Goal: Information Seeking & Learning: Compare options

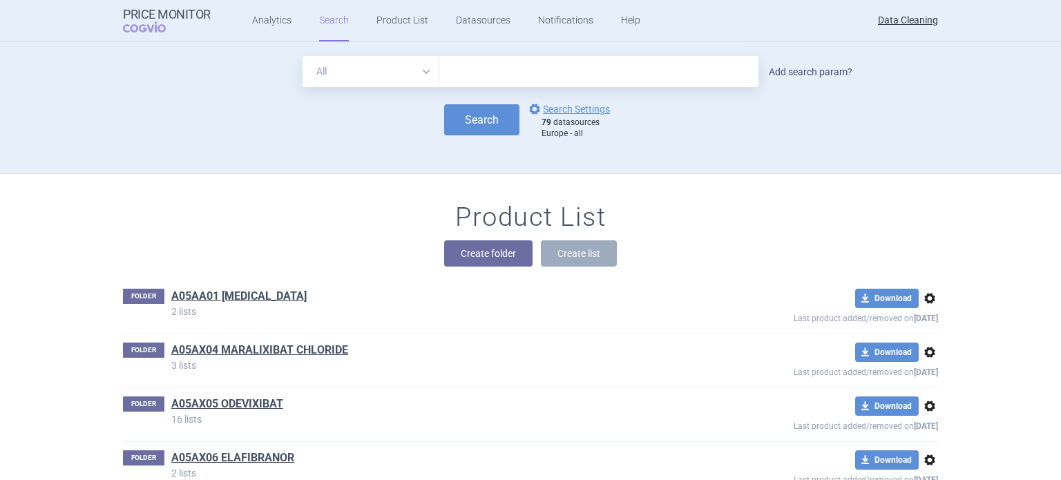
click at [821, 75] on link "Add search param?" at bounding box center [811, 72] width 84 height 10
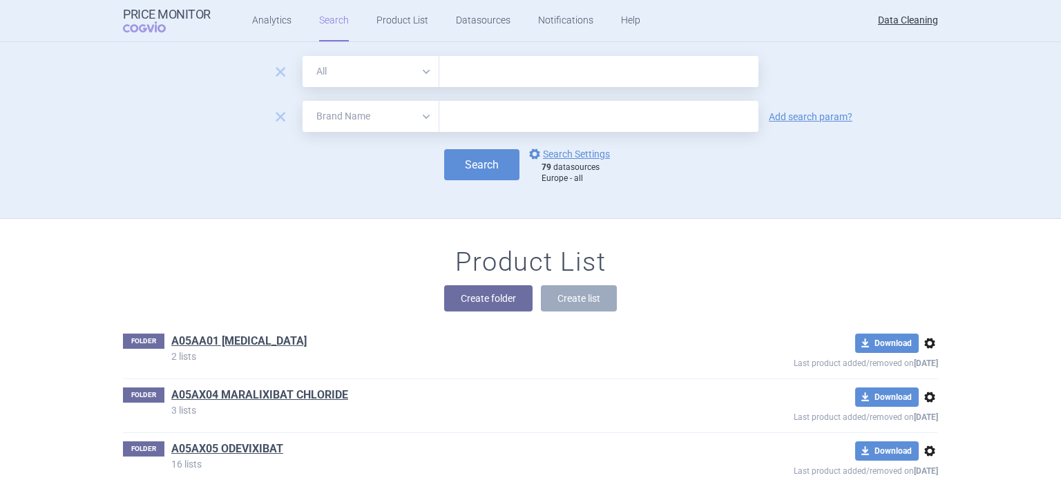
click at [354, 113] on select "All Brand Name ATC Company Active Substance Country Newer than" at bounding box center [371, 116] width 137 height 31
select select "newerThan"
click at [303, 101] on select "All Brand Name ATC Company Active Substance Country Newer than" at bounding box center [371, 116] width 137 height 31
click at [449, 111] on input "text" at bounding box center [598, 116] width 319 height 31
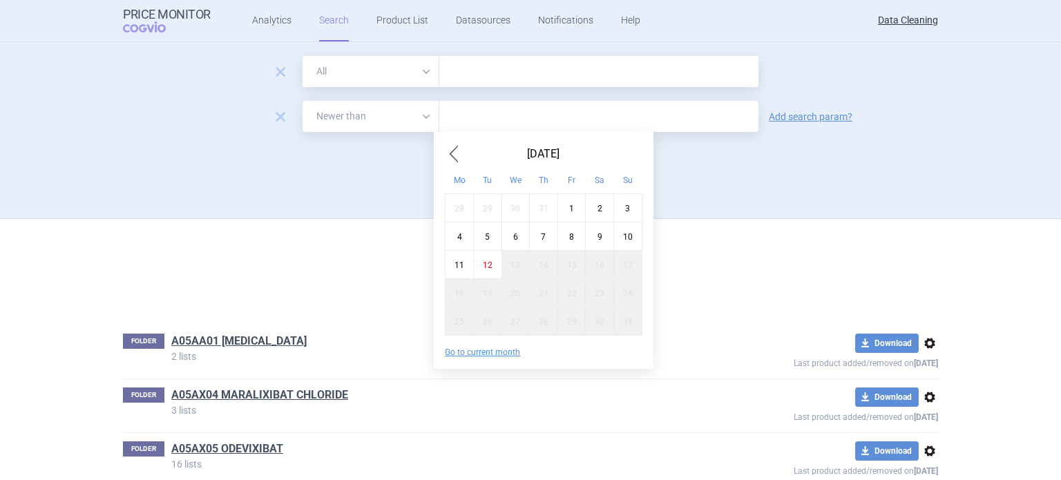
click at [453, 146] on span "Previous Month" at bounding box center [453, 154] width 17 height 22
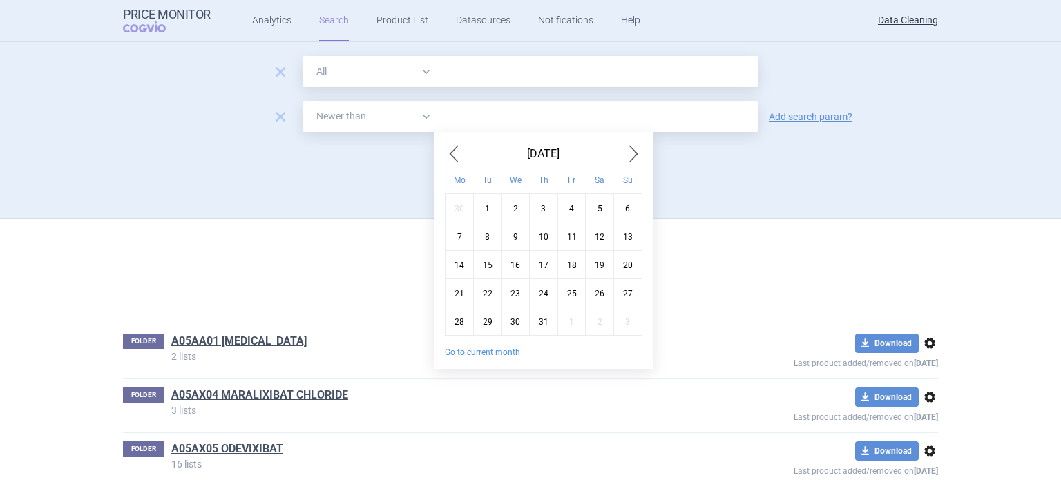
click at [453, 146] on span "Previous Month" at bounding box center [453, 154] width 17 height 22
click at [624, 213] on div "1" at bounding box center [628, 207] width 28 height 28
type input "1. 6. 2025"
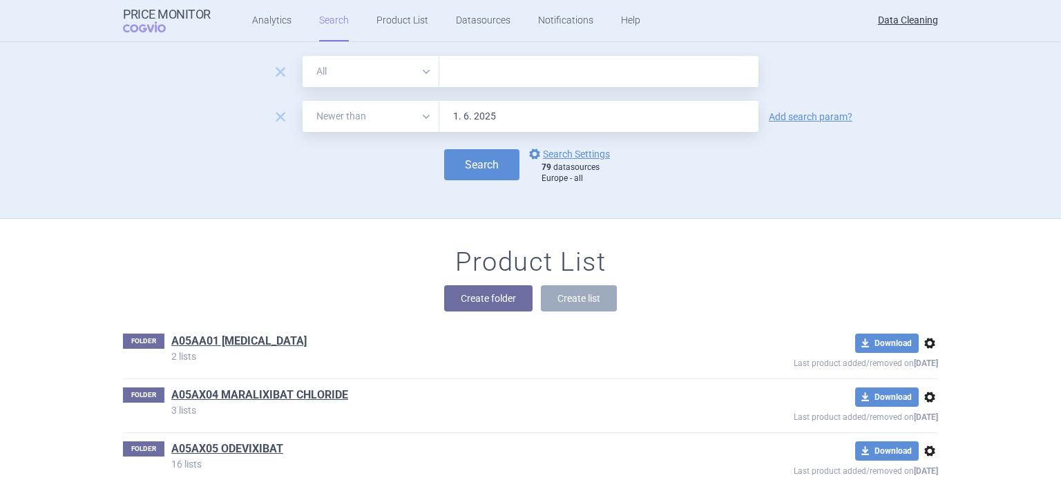
click at [486, 73] on input "text" at bounding box center [598, 71] width 319 height 31
paste input "Deltyba , Vimizim , Hemangiol , HEMANGEOL ,"
type input "Deltyba , Vimizim , Hemangiol , HEMANGEOL ,"
drag, startPoint x: 397, startPoint y: 75, endPoint x: 395, endPoint y: 86, distance: 10.7
click at [397, 75] on select "All Brand Name ATC Company Active Substance Country Newer than" at bounding box center [371, 71] width 137 height 31
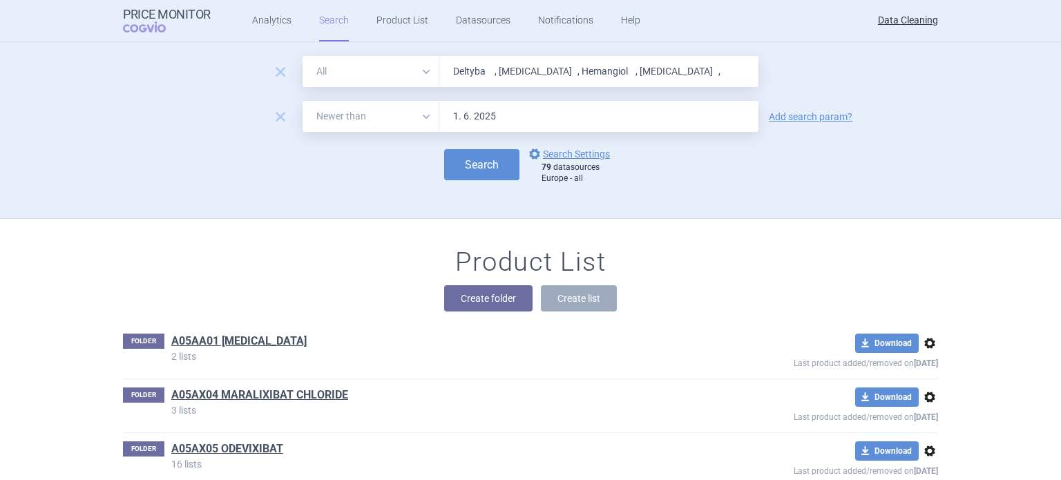
select select "brandName"
click at [303, 56] on select "All Brand Name ATC Company Active Substance Country Newer than" at bounding box center [371, 71] width 137 height 31
click at [472, 159] on button "Search" at bounding box center [481, 164] width 75 height 31
select select "brandName"
select select "newerThan"
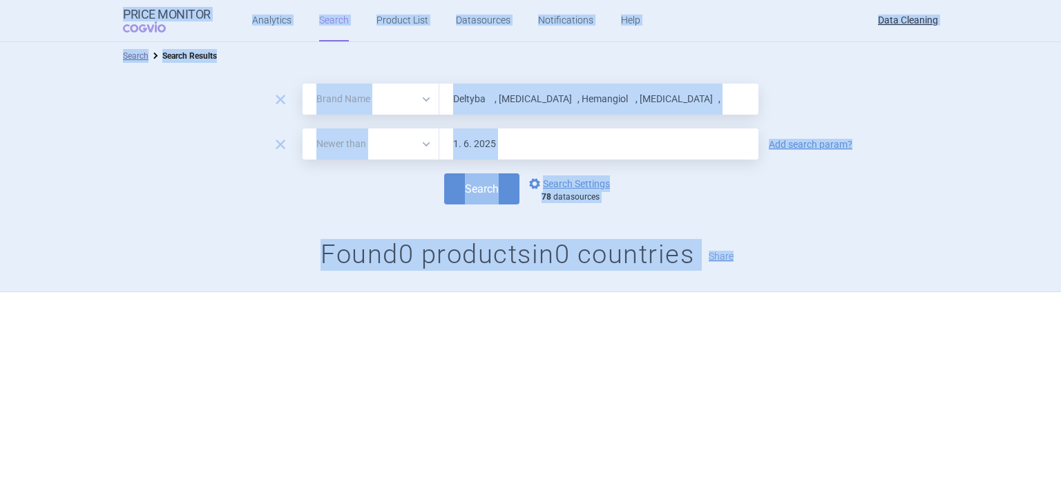
click at [544, 79] on div "remove All Brand Name ATC Company Active Substance Country Newer than Deltyba ,…" at bounding box center [530, 181] width 1061 height 222
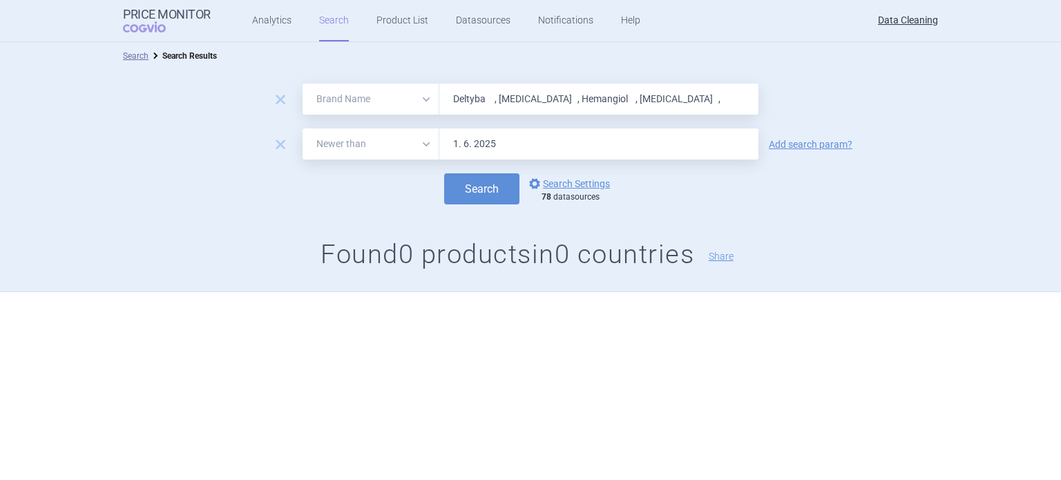
click at [544, 99] on input "Deltyba , Vimizim , Hemangiol , HEMANGEOL ," at bounding box center [598, 99] width 319 height 31
paste input "Ulunar"
click at [444, 173] on button "Search" at bounding box center [481, 188] width 75 height 31
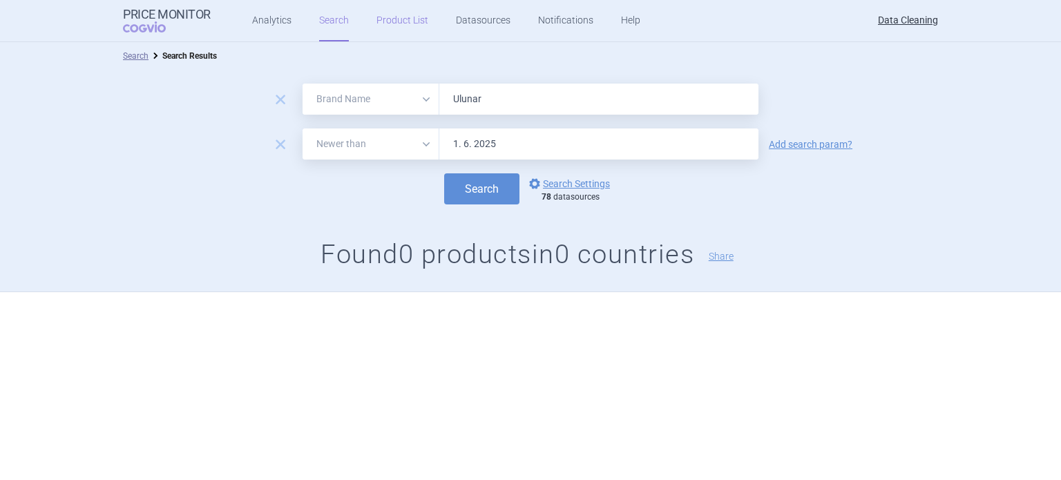
paste input "Vokanamet , INVOKAMET ,"
click at [444, 173] on button "Search" at bounding box center [481, 188] width 75 height 31
paste input "Pregabalin , Granupas , Para"
click at [444, 173] on button "Search" at bounding box center [481, 188] width 75 height 31
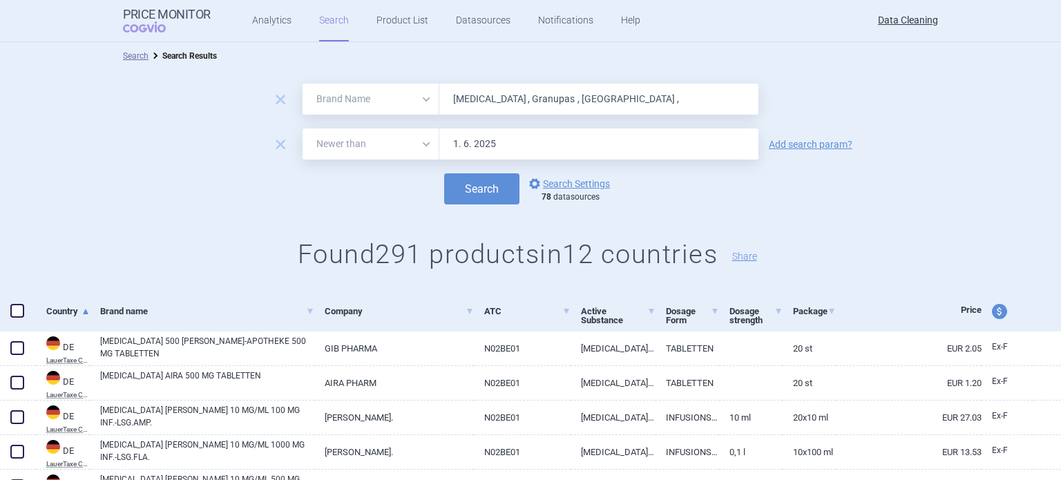
drag, startPoint x: 555, startPoint y: 93, endPoint x: 667, endPoint y: 84, distance: 111.5
click at [667, 84] on input "Pregabalin , Granupas , Para ," at bounding box center [598, 99] width 319 height 31
type input "Pregabalin"
click at [828, 143] on link "Add search param?" at bounding box center [811, 145] width 84 height 10
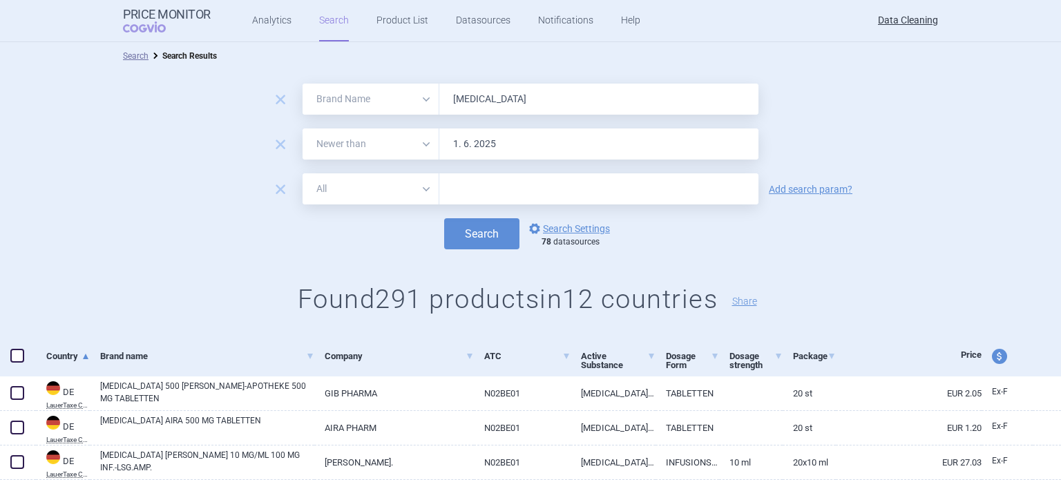
click at [637, 190] on input "text" at bounding box center [598, 188] width 319 height 31
type input "pfizer"
click at [444, 218] on button "Search" at bounding box center [481, 233] width 75 height 31
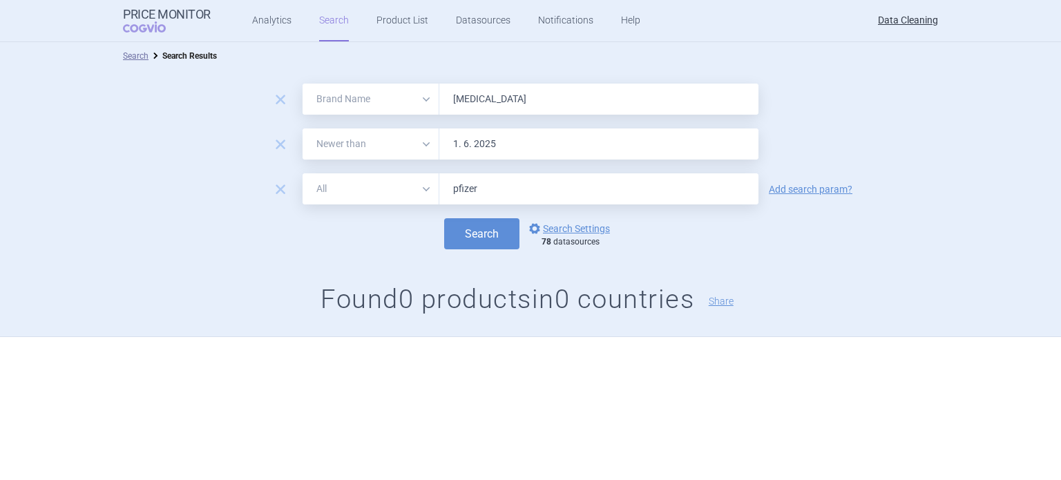
click at [295, 184] on div "remove" at bounding box center [280, 190] width 38 height 21
click at [281, 175] on div "remove All Brand Name ATC Company Active Substance Country Newer than pfizer Ad…" at bounding box center [530, 188] width 1061 height 31
click at [282, 178] on div "remove All Brand Name ATC Company Active Substance Country Newer than pfizer Ad…" at bounding box center [530, 188] width 1061 height 31
click at [275, 188] on span "remove" at bounding box center [280, 189] width 19 height 19
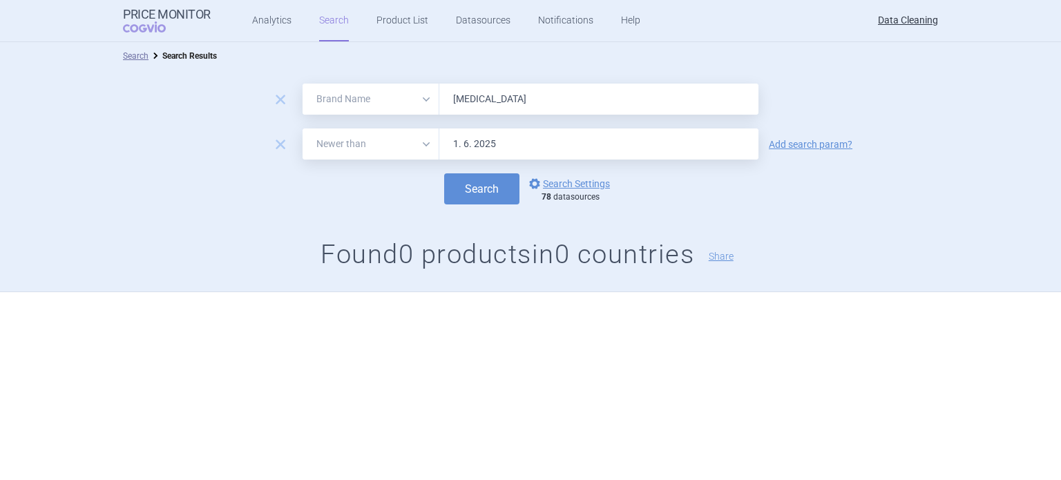
click at [544, 99] on input "Pregabalin" at bounding box center [598, 99] width 319 height 31
paste input "Granupas"
click at [444, 173] on button "Search" at bounding box center [481, 188] width 75 height 31
drag, startPoint x: 518, startPoint y: 102, endPoint x: 365, endPoint y: 101, distance: 152.7
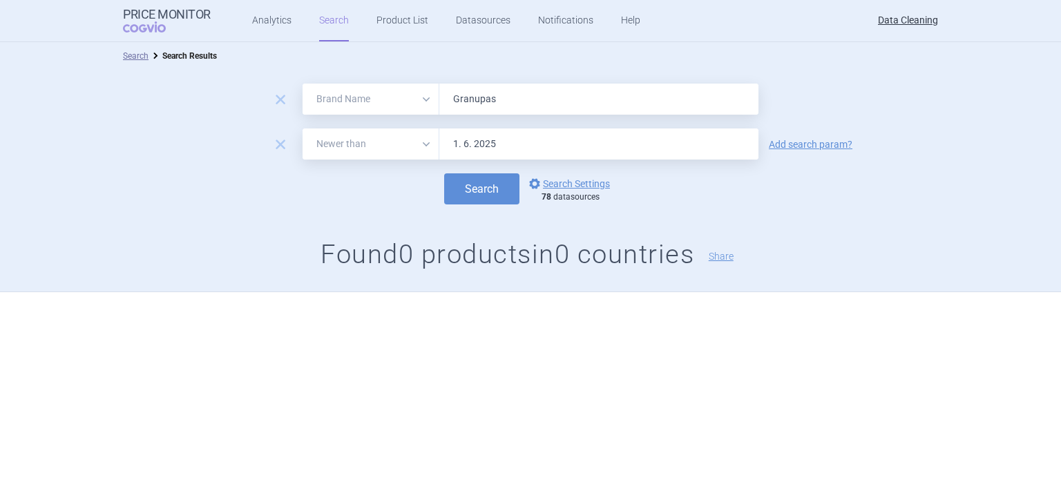
click at [367, 101] on div "All Brand Name ATC Company Active Substance Country Newer than Granupas" at bounding box center [531, 99] width 456 height 31
paste input "Para"
type input "Para"
click at [786, 140] on link "Add search param?" at bounding box center [811, 145] width 84 height 10
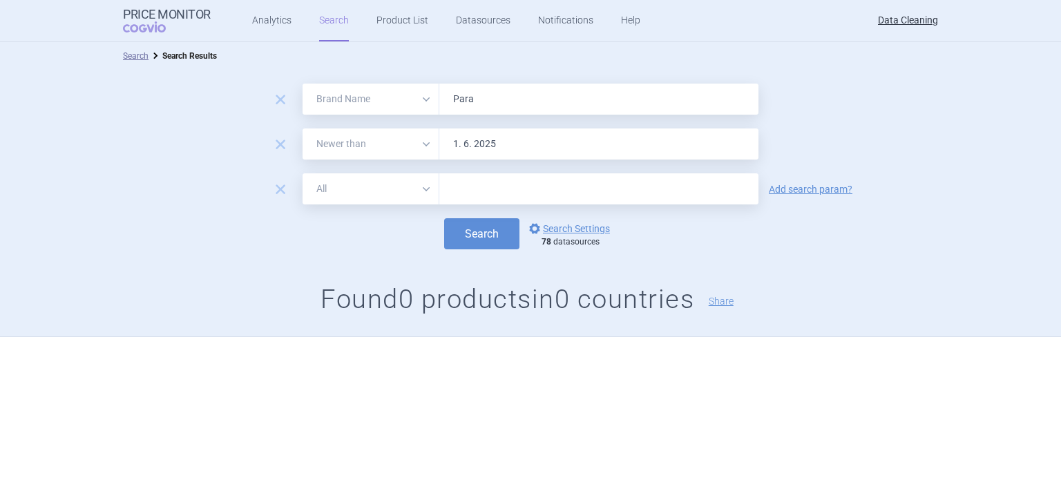
click at [694, 184] on input "text" at bounding box center [598, 188] width 319 height 31
click at [694, 184] on input "lu" at bounding box center [598, 188] width 319 height 31
type input "lucane"
click at [444, 218] on button "Search" at bounding box center [481, 233] width 75 height 31
click at [274, 183] on div "remove" at bounding box center [280, 190] width 38 height 21
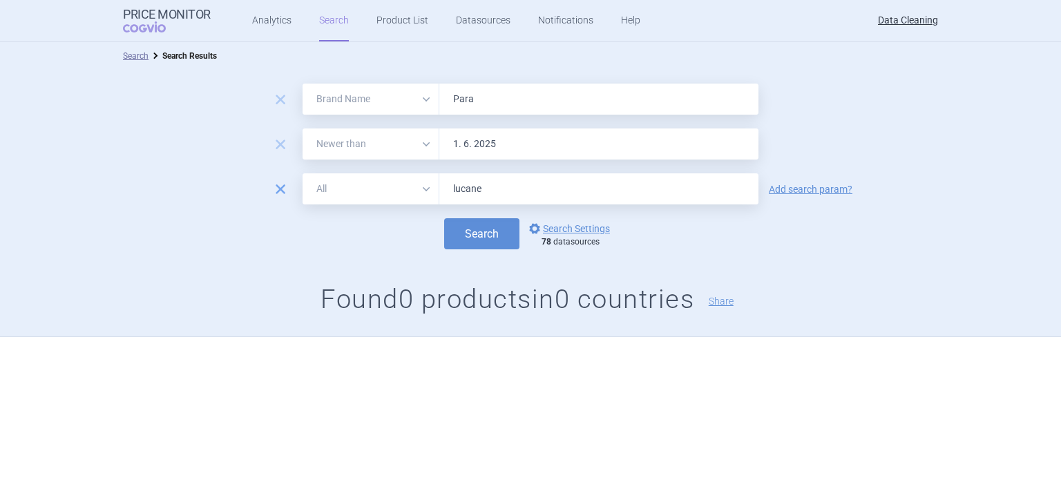
click at [279, 190] on span "remove" at bounding box center [280, 189] width 19 height 19
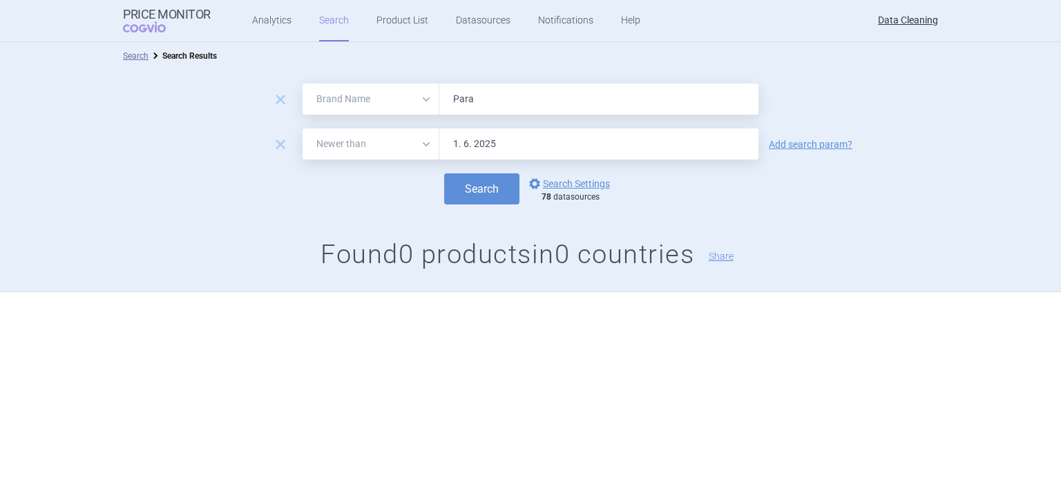
drag, startPoint x: 533, startPoint y: 104, endPoint x: 348, endPoint y: 97, distance: 184.6
click at [357, 99] on div "All Brand Name ATC Company Active Substance Country Newer than Para" at bounding box center [531, 99] width 456 height 31
paste input "Adempas , Bemfola , Cometriq , Latuda , Sirturo , Izba , Mirvaso , Neuraceq , T…"
type input "Adempas , Bemfola , Cometriq , Latuda , Sirturo , Izba , Mirvaso , Neuraceq , T…"
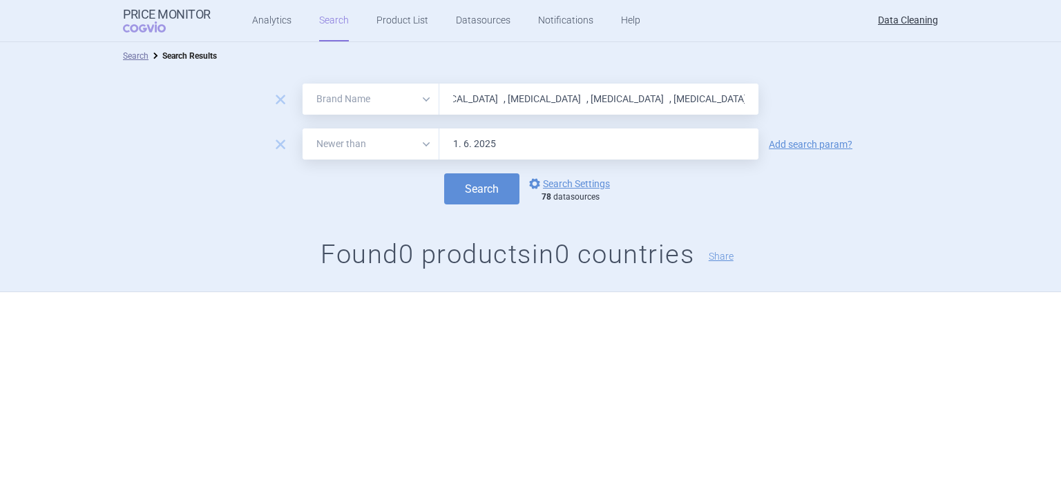
click at [444, 173] on button "Search" at bounding box center [481, 188] width 75 height 31
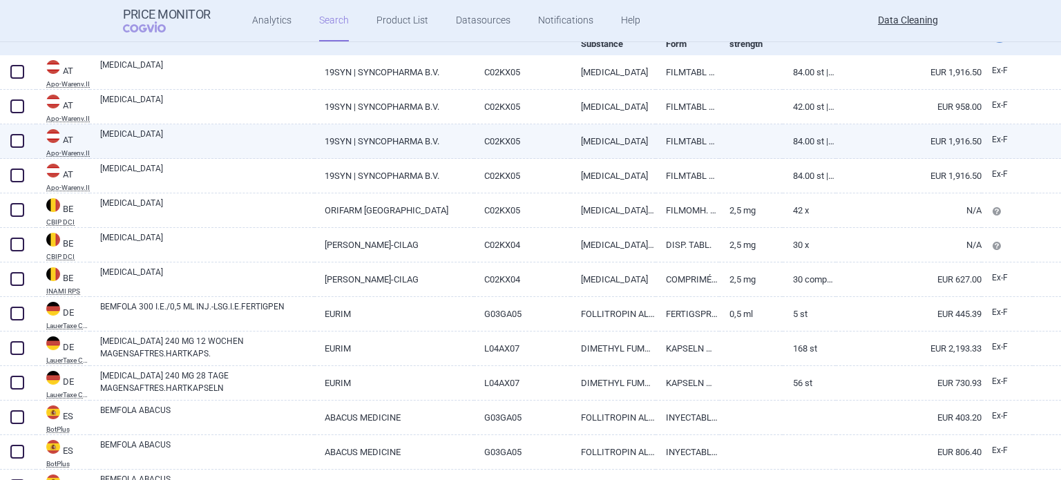
scroll to position [207, 0]
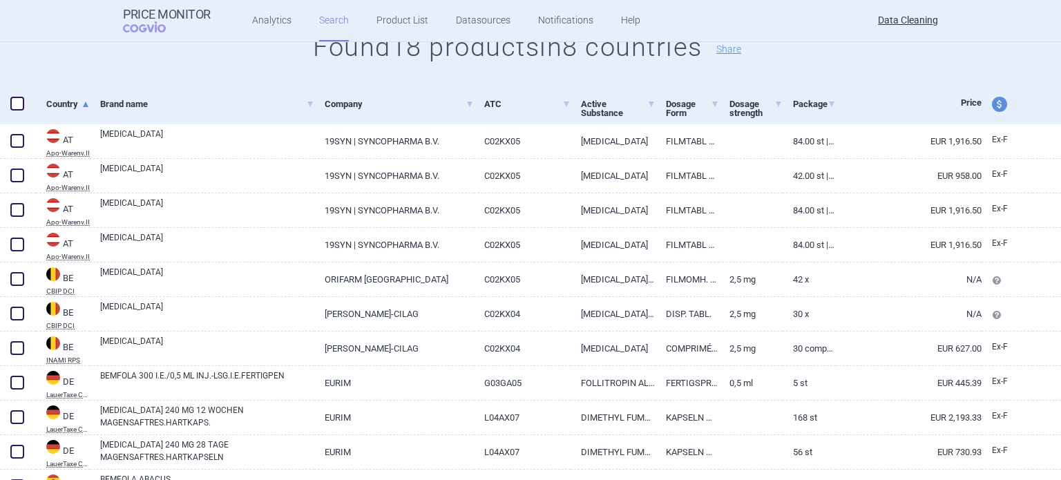
click at [236, 129] on link "ADEMPAS" at bounding box center [207, 140] width 214 height 25
select select "EUR"
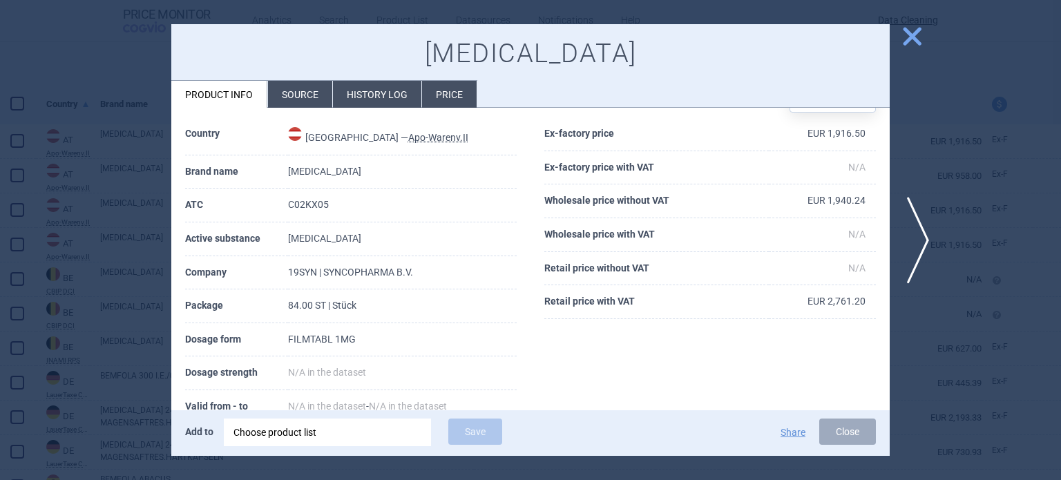
scroll to position [69, 0]
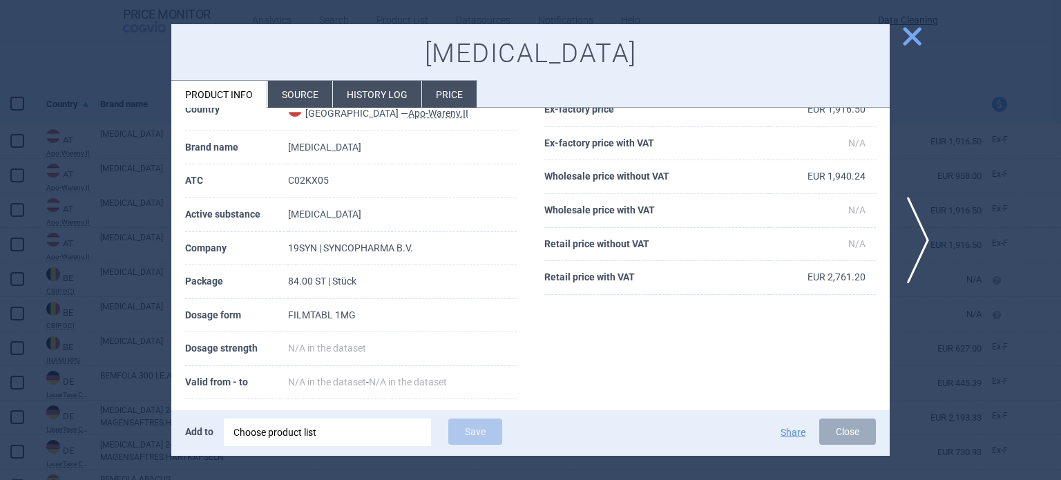
click at [349, 439] on div "Choose product list" at bounding box center [328, 433] width 188 height 28
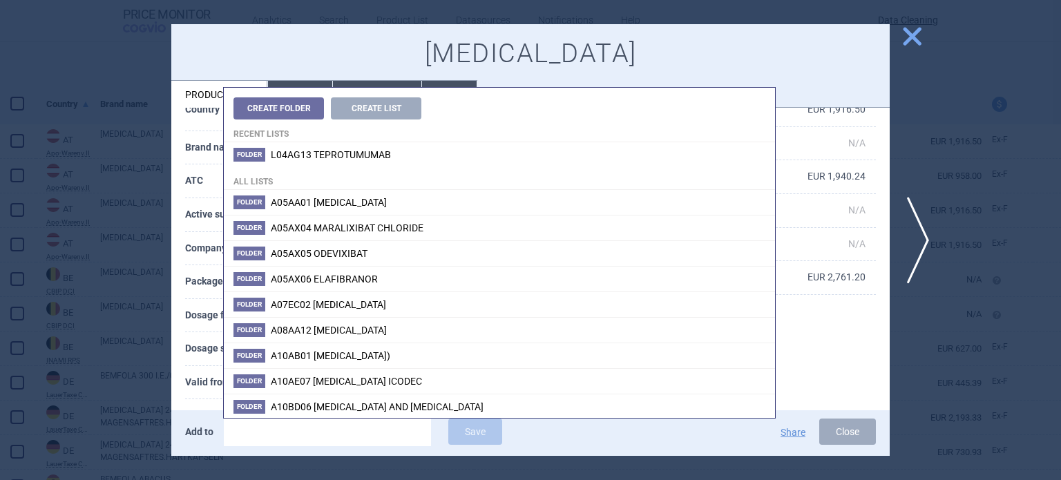
type input "Adempas , Bemfola , Cometriq , Latuda , Sirturo , Izba , Mirvaso , Neuraceq , T…"
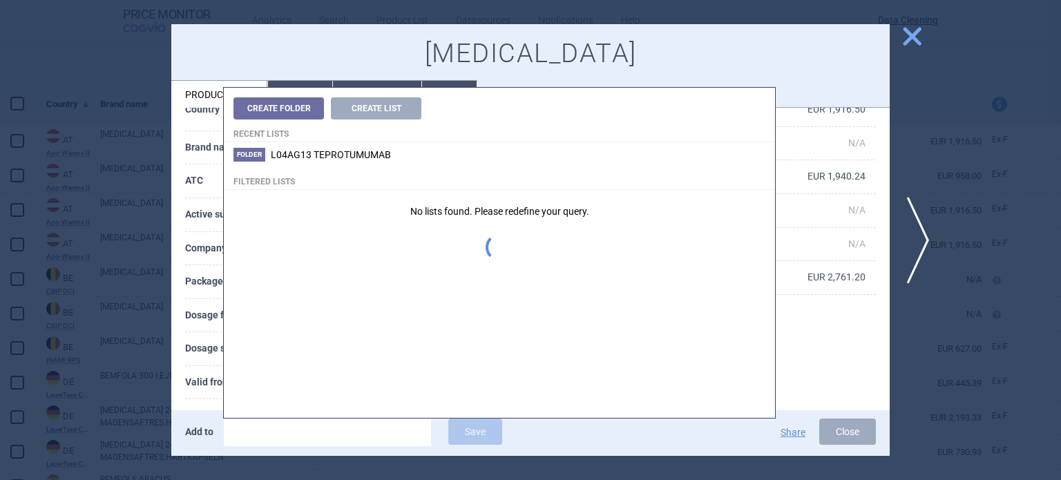
scroll to position [0, 0]
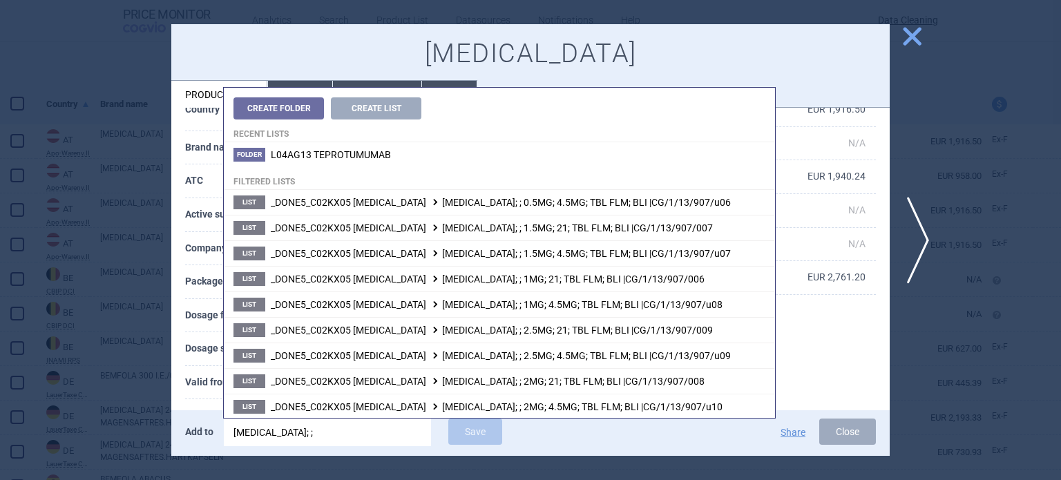
click at [319, 419] on input "adempas; ;" at bounding box center [327, 433] width 207 height 28
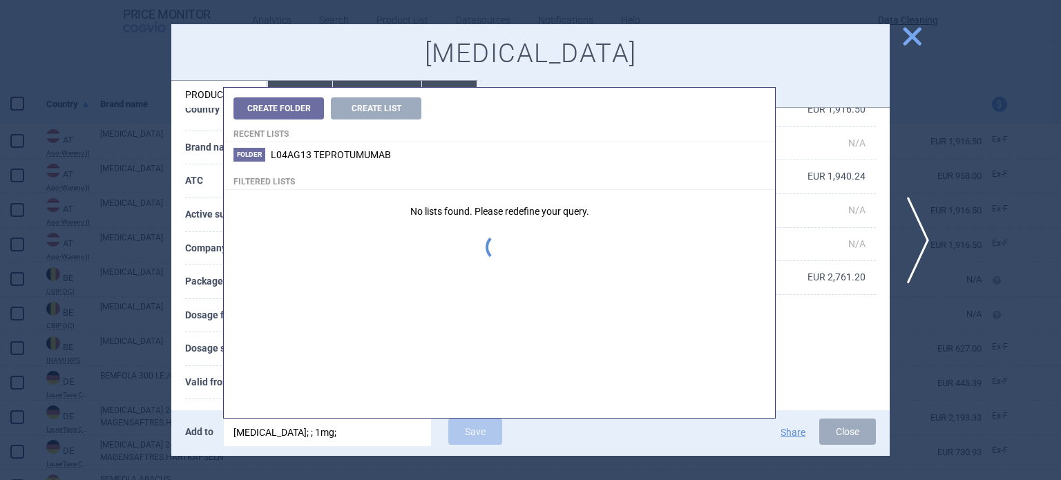
type input "adempas; ; 1mg;"
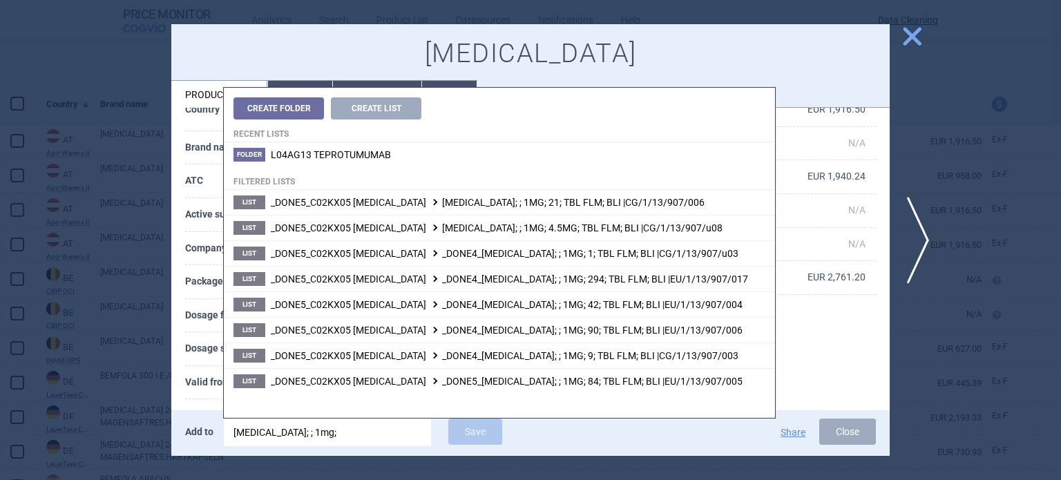
click at [202, 374] on th "Valid from - to" at bounding box center [236, 383] width 103 height 34
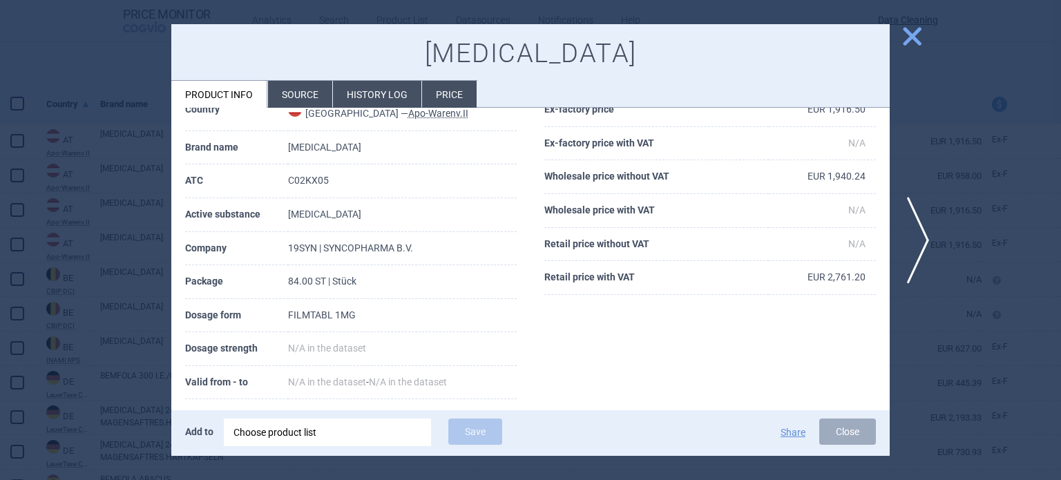
click at [359, 433] on div "Choose product list" at bounding box center [328, 433] width 188 height 28
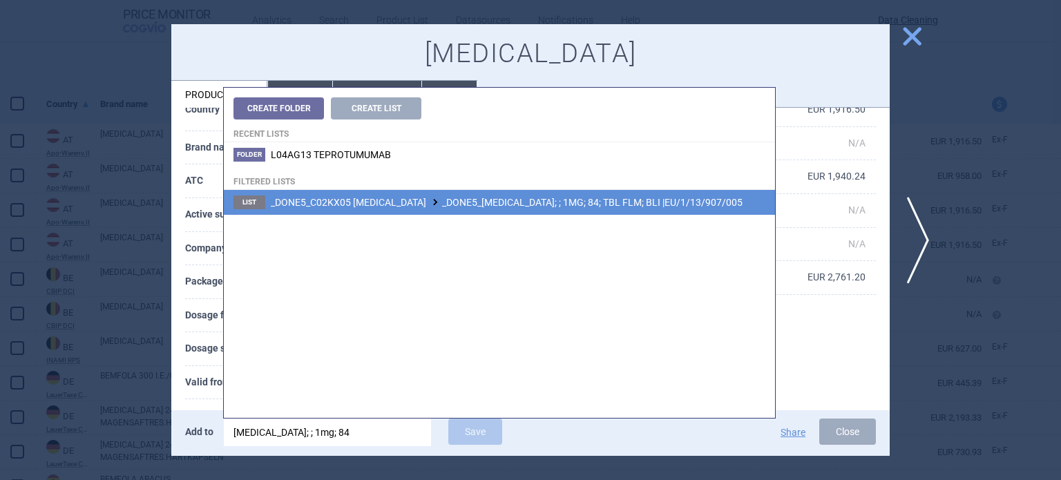
type input "adempas; ; 1mg; 84"
click at [582, 201] on span "_DONE5_C02KX05 RIOCIGUAT _DONE5_ADEMPAS; ; 1MG; 84; TBL FLM; BLI |EU/1/13/907/0…" at bounding box center [507, 202] width 472 height 11
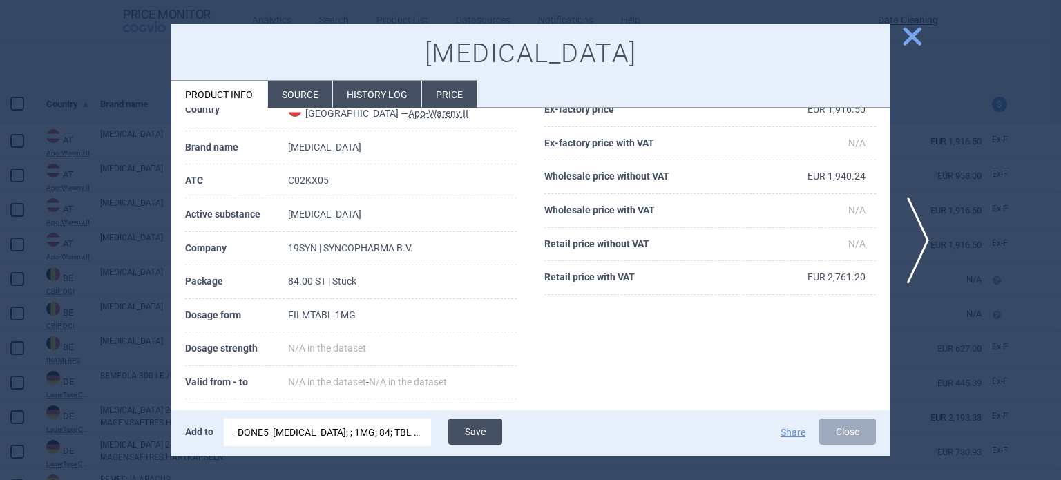
click at [470, 426] on button "Save" at bounding box center [475, 432] width 54 height 26
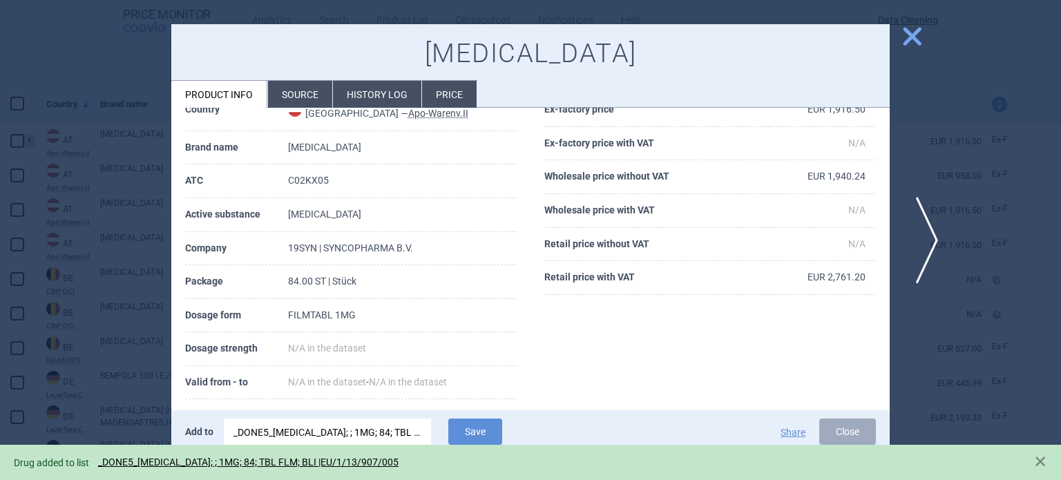
click at [931, 233] on span "next" at bounding box center [922, 240] width 31 height 87
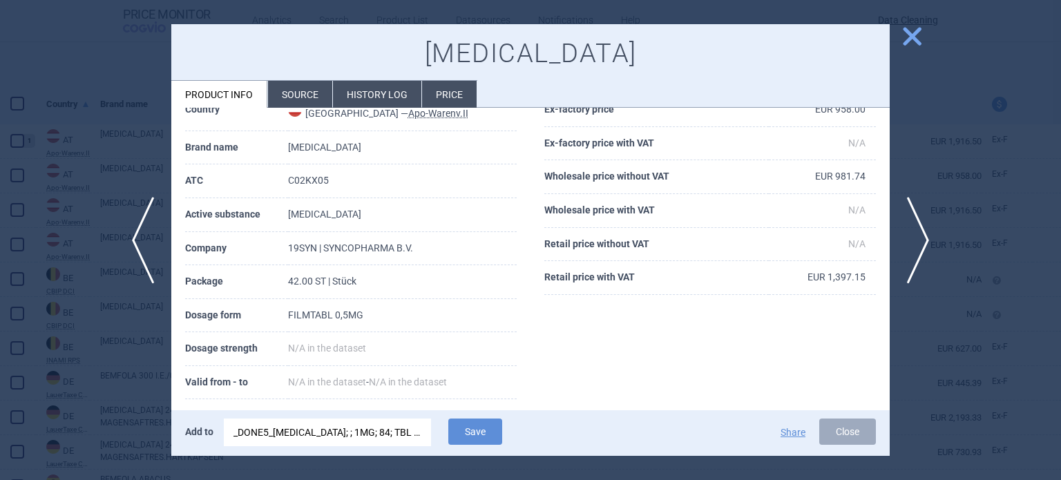
click at [345, 433] on div "_DONE5_ADEMPAS; ; 1MG; 84; TBL FLM; BLI |EU/1/13/907/005" at bounding box center [328, 433] width 188 height 28
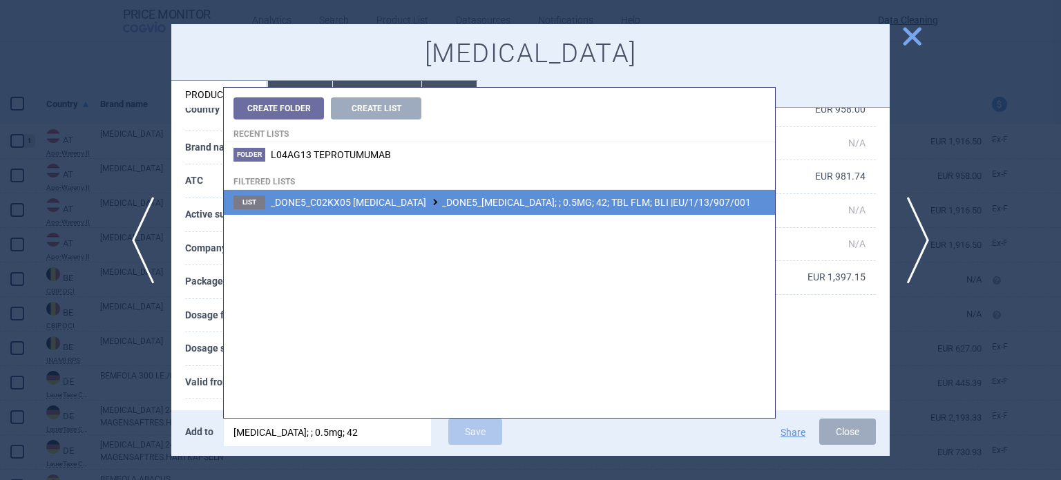
type input "adempas; ; 0.5mg; 42"
click at [578, 193] on li "List _DONE5_C02KX05 RIOCIGUAT _DONE5_ADEMPAS; ; 0.5MG; 42; TBL FLM; BLI |EU/1/1…" at bounding box center [499, 202] width 551 height 25
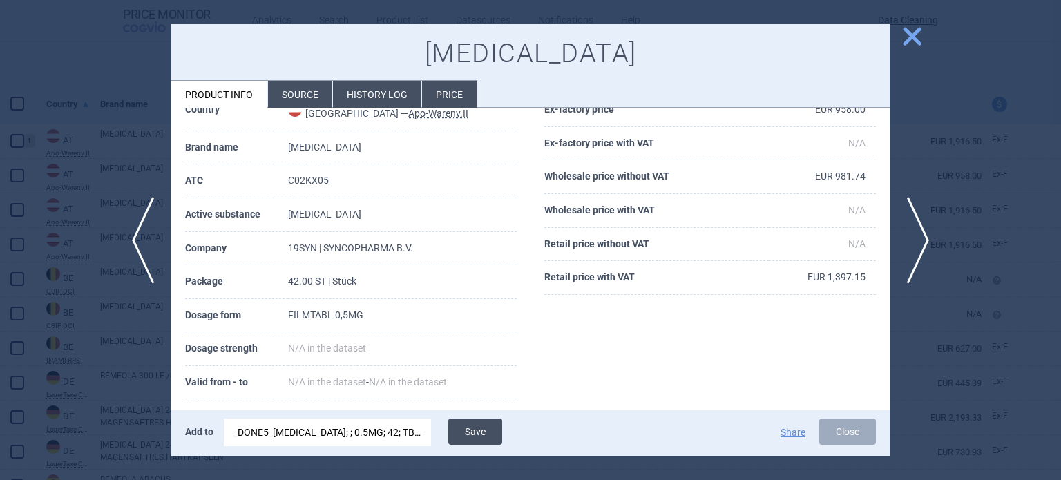
click at [493, 422] on button "Save" at bounding box center [475, 432] width 54 height 26
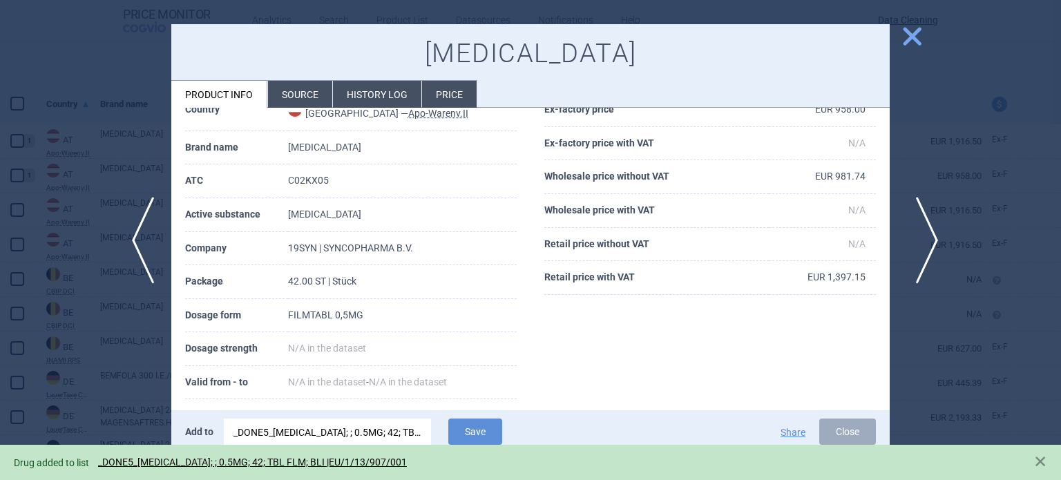
click at [922, 243] on span "next" at bounding box center [922, 240] width 31 height 87
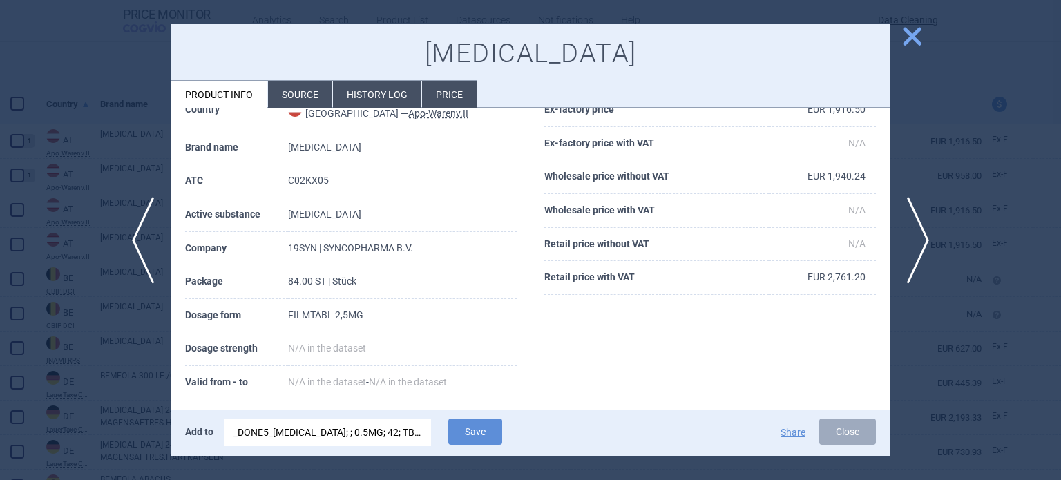
click at [328, 425] on div "_DONE5_ADEMPAS; ; 0.5MG; 42; TBL FLM; BLI |EU/1/13/907/001" at bounding box center [328, 433] width 188 height 28
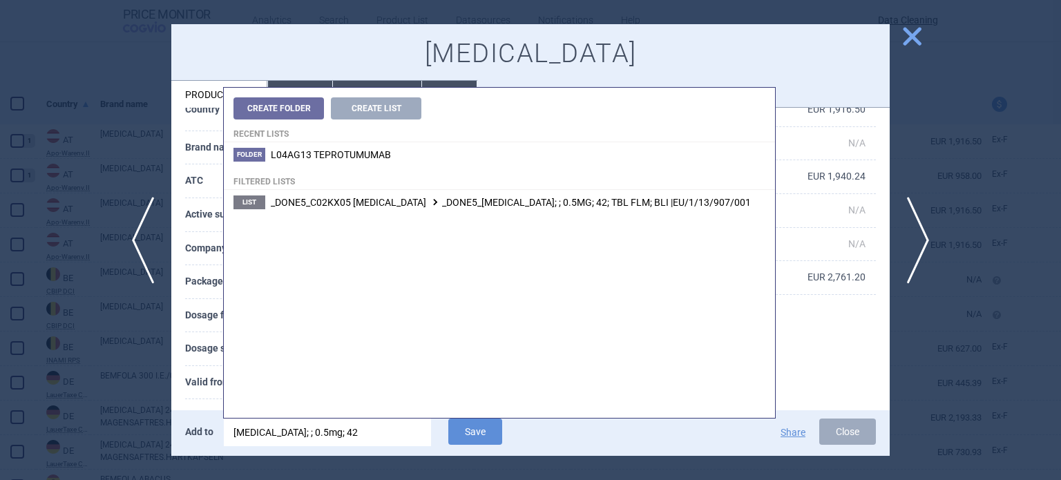
click at [283, 429] on input "adempas; ; 0.5mg; 42" at bounding box center [327, 433] width 207 height 28
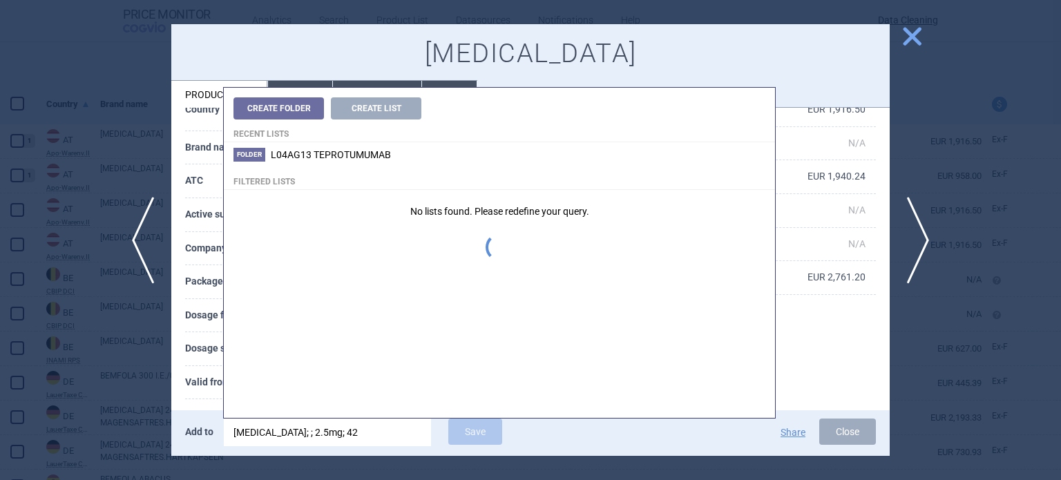
click at [341, 438] on input "adempas; ; 2.5mg; 42" at bounding box center [327, 433] width 207 height 28
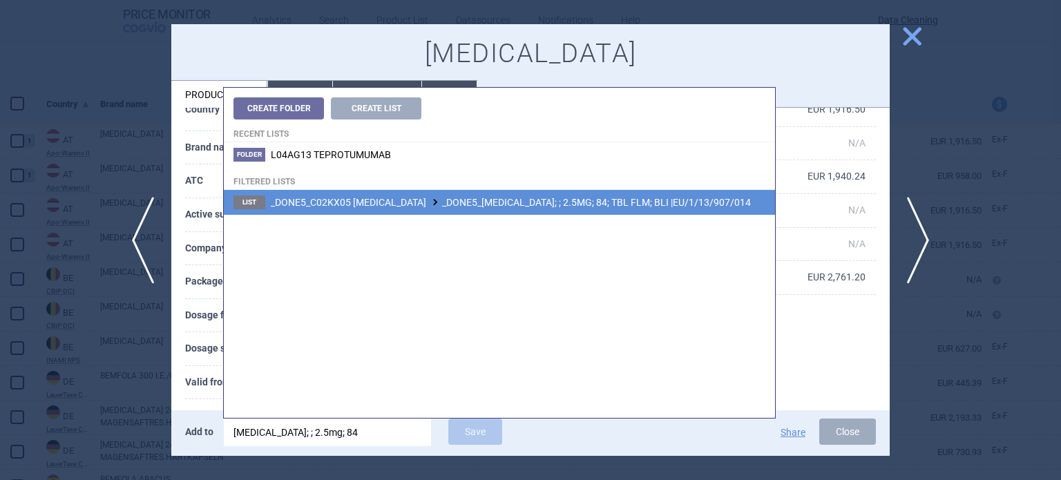
type input "adempas; ; 2.5mg; 84"
click at [576, 204] on span "_DONE5_C02KX05 RIOCIGUAT _DONE5_ADEMPAS; ; 2.5MG; 84; TBL FLM; BLI |EU/1/13/907…" at bounding box center [511, 202] width 480 height 11
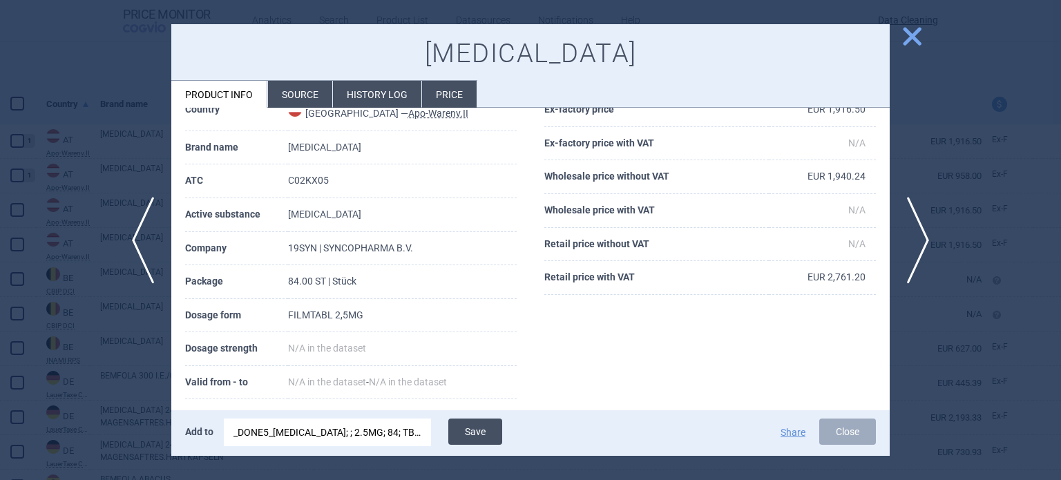
click at [464, 436] on button "Save" at bounding box center [475, 432] width 54 height 26
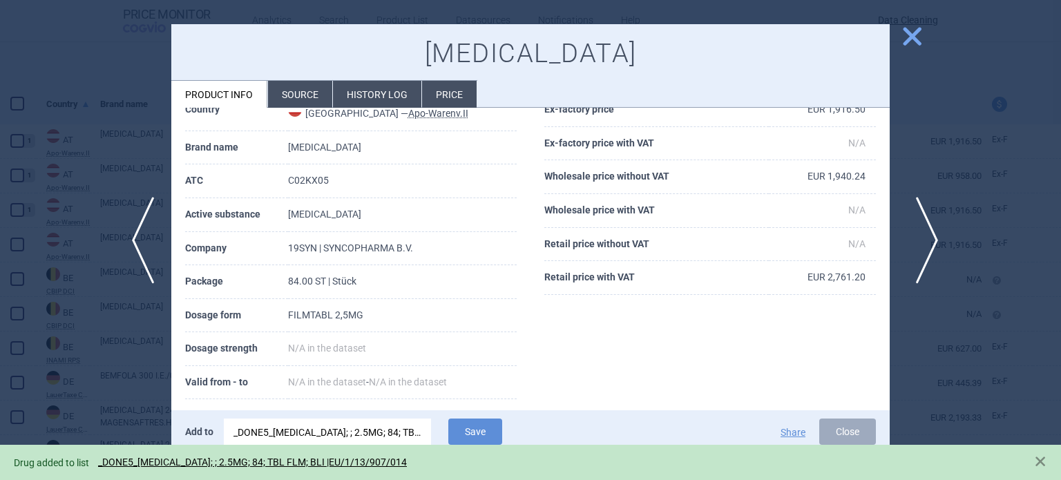
click at [924, 231] on span "next" at bounding box center [922, 240] width 31 height 87
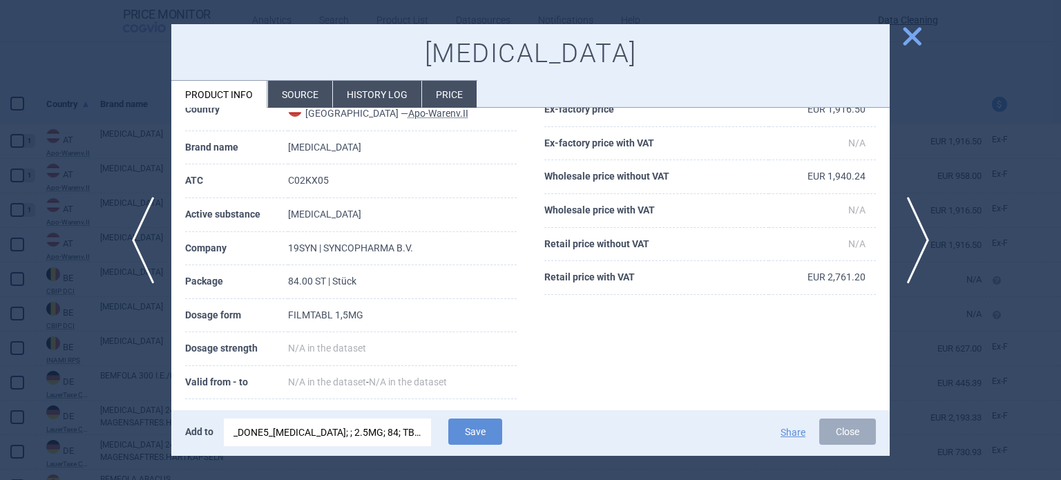
click at [337, 433] on div "_DONE5_ADEMPAS; ; 2.5MG; 84; TBL FLM; BLI |EU/1/13/907/014" at bounding box center [328, 433] width 188 height 28
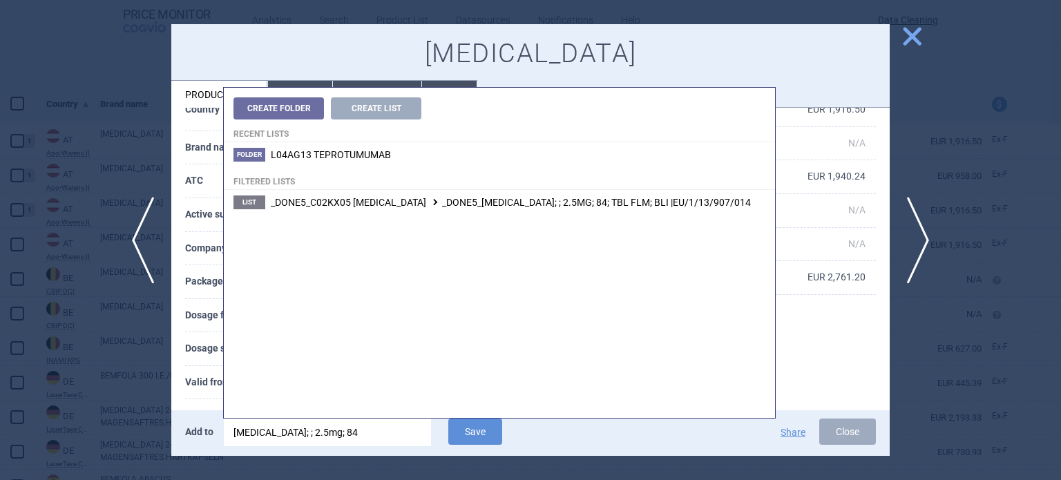
click at [287, 439] on input "adempas; ; 2.5mg; 84" at bounding box center [327, 433] width 207 height 28
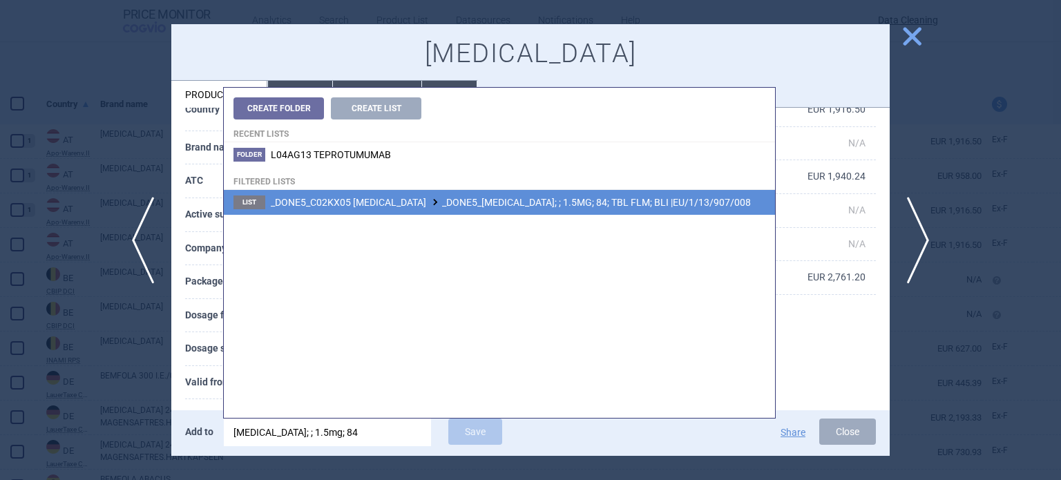
type input "adempas; ; 1.5mg; 84"
click at [546, 209] on li "List _DONE5_C02KX05 RIOCIGUAT _DONE5_ADEMPAS; ; 1.5MG; 84; TBL FLM; BLI |EU/1/1…" at bounding box center [499, 202] width 551 height 25
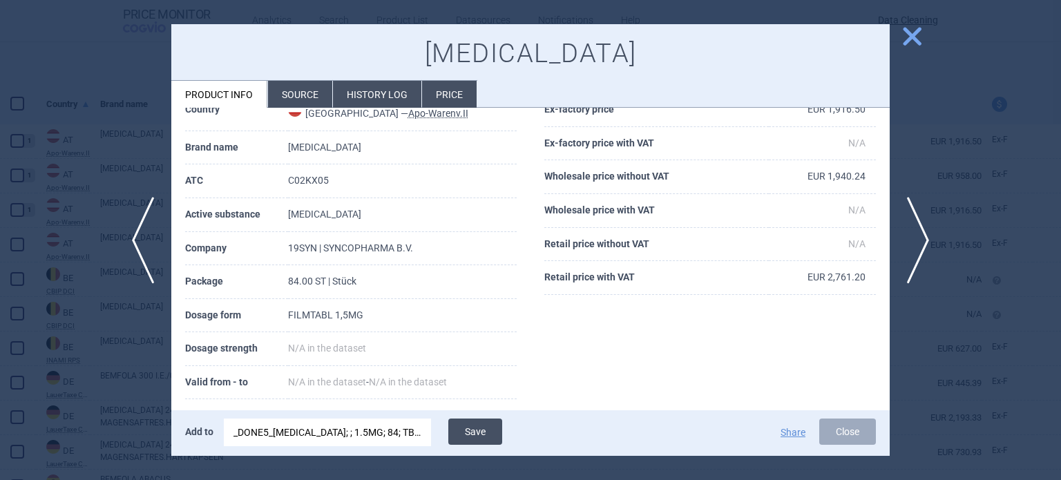
click at [479, 430] on button "Save" at bounding box center [475, 432] width 54 height 26
click at [932, 231] on span "next" at bounding box center [922, 240] width 31 height 87
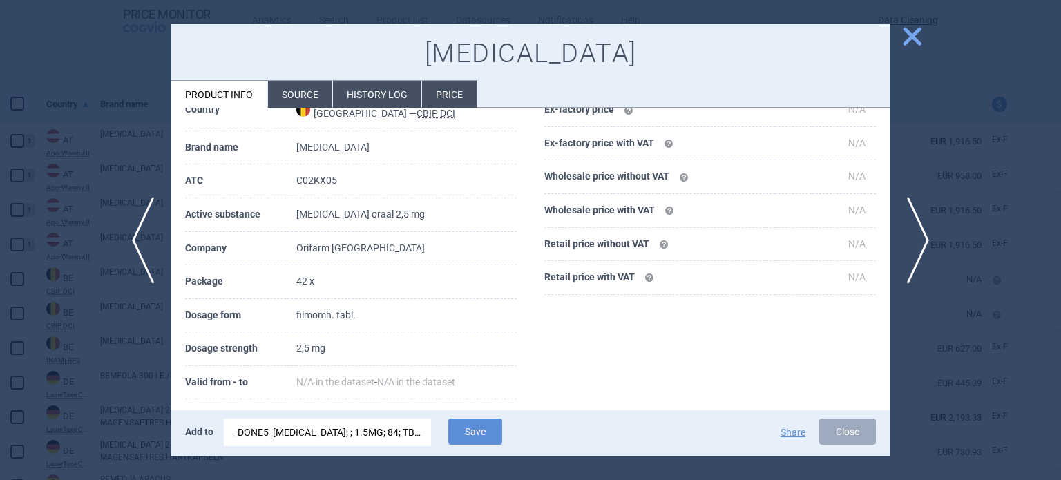
click at [314, 424] on div "_DONE5_ADEMPAS; ; 1.5MG; 84; TBL FLM; BLI |EU/1/13/907/008" at bounding box center [328, 433] width 188 height 28
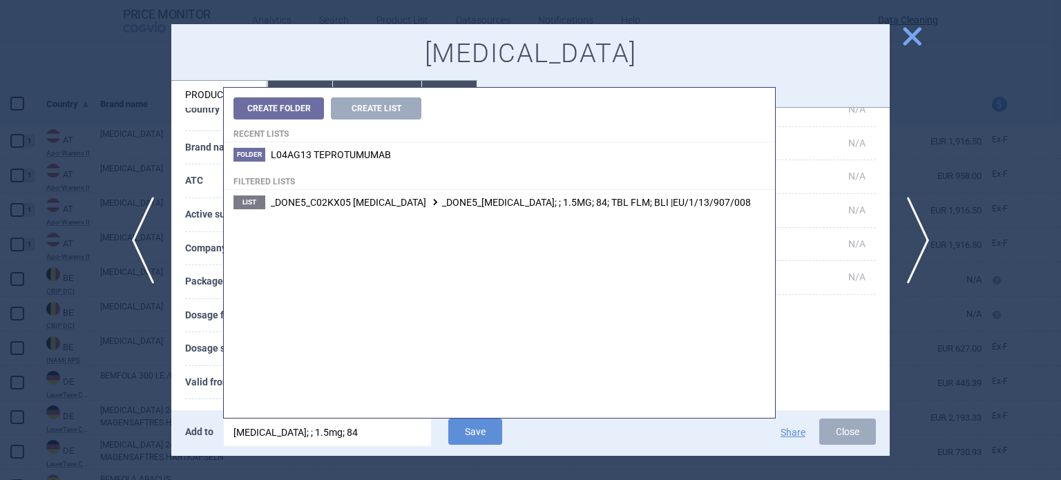
click at [289, 431] on input "adempas; ; 1.5mg; 84" at bounding box center [327, 433] width 207 height 28
click at [318, 436] on input "adempas; ; 2.5mg; 84" at bounding box center [327, 433] width 207 height 28
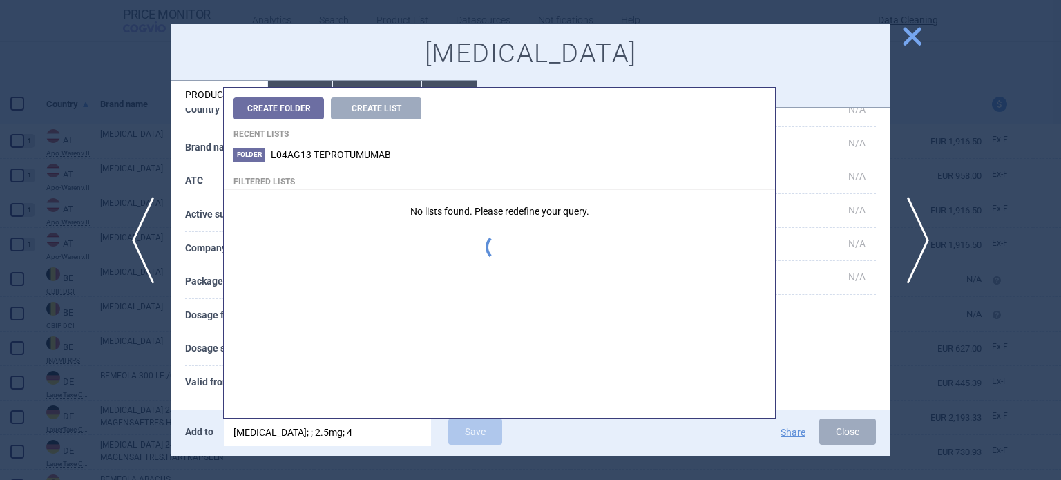
click at [345, 438] on input "adempas; ; 2.5mg; 4" at bounding box center [327, 433] width 207 height 28
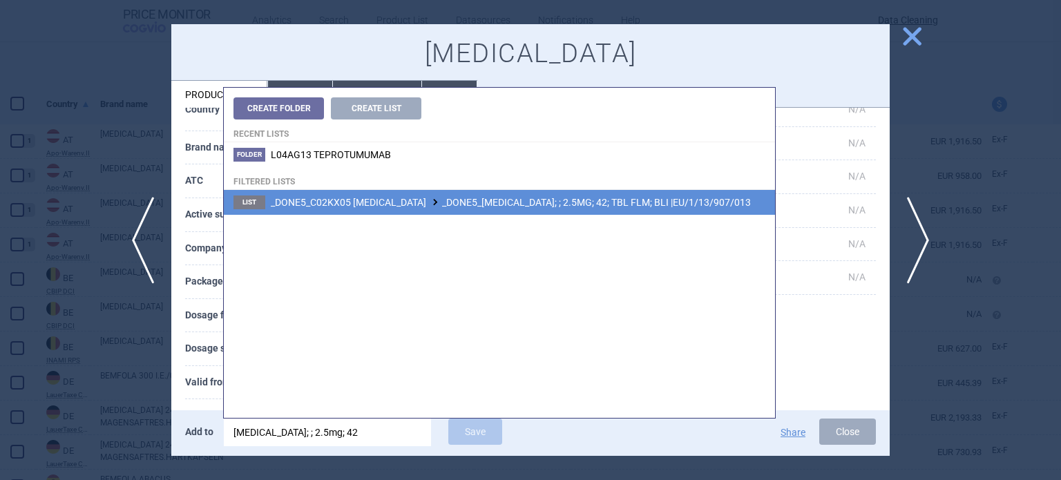
type input "adempas; ; 2.5mg; 42"
click at [607, 193] on li "List _DONE5_C02KX05 RIOCIGUAT _DONE5_ADEMPAS; ; 2.5MG; 42; TBL FLM; BLI |EU/1/1…" at bounding box center [499, 202] width 551 height 25
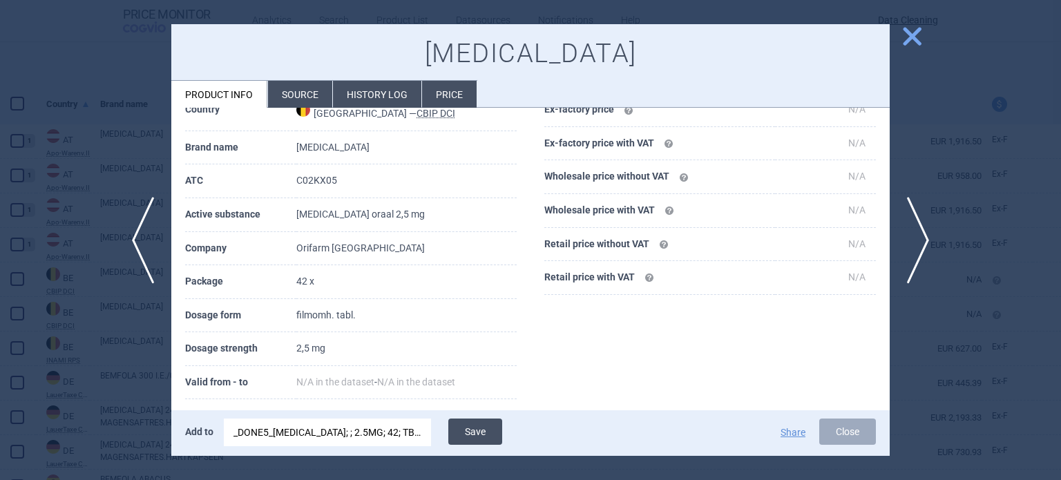
click at [473, 427] on button "Save" at bounding box center [475, 432] width 54 height 26
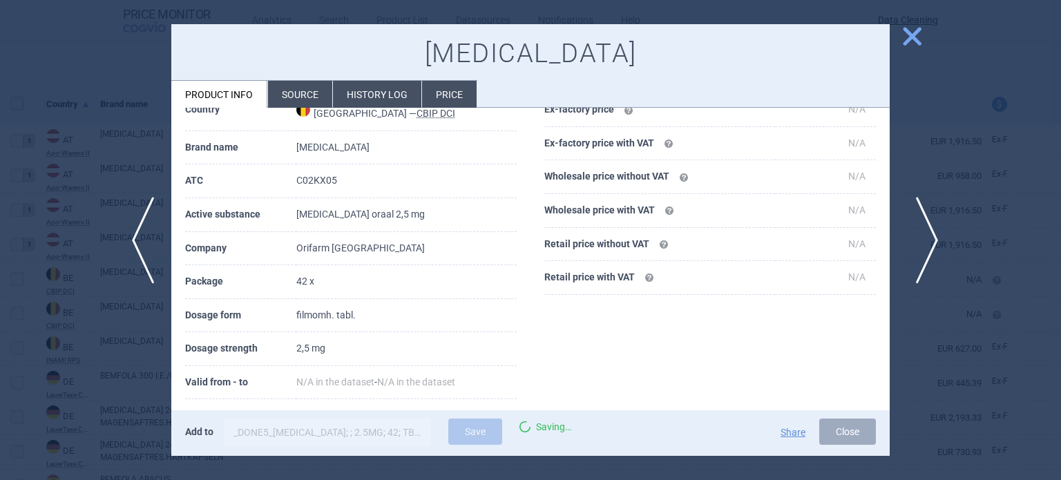
click at [929, 233] on span "next" at bounding box center [922, 240] width 31 height 87
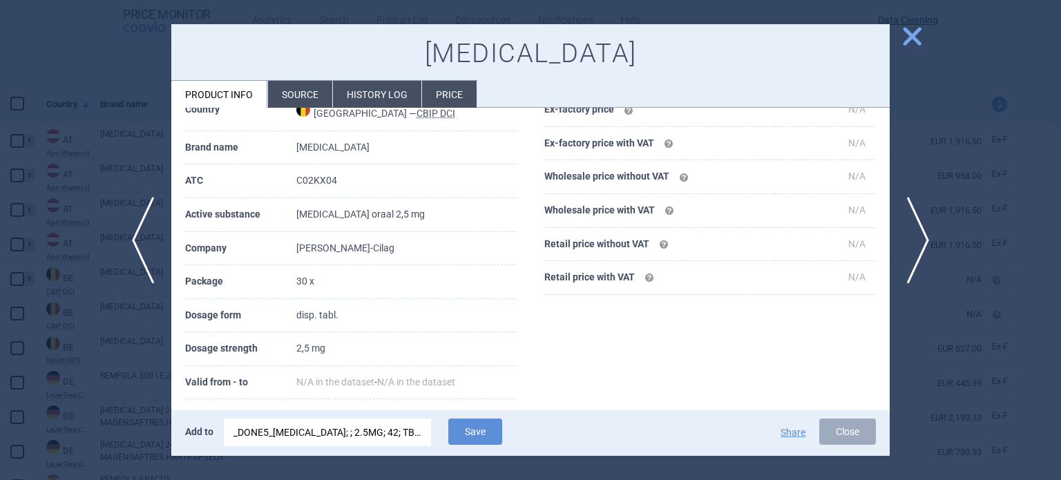
click at [399, 433] on div "_DONE5_ADEMPAS; ; 2.5MG; 42; TBL FLM; BLI |EU/1/13/907/013" at bounding box center [328, 433] width 188 height 28
click at [209, 367] on th "Valid from - to" at bounding box center [240, 383] width 111 height 34
click at [353, 433] on div "_DONE5_ADEMPAS; ; 2.5MG; 42; TBL FLM; BLI |EU/1/13/907/013" at bounding box center [328, 433] width 188 height 28
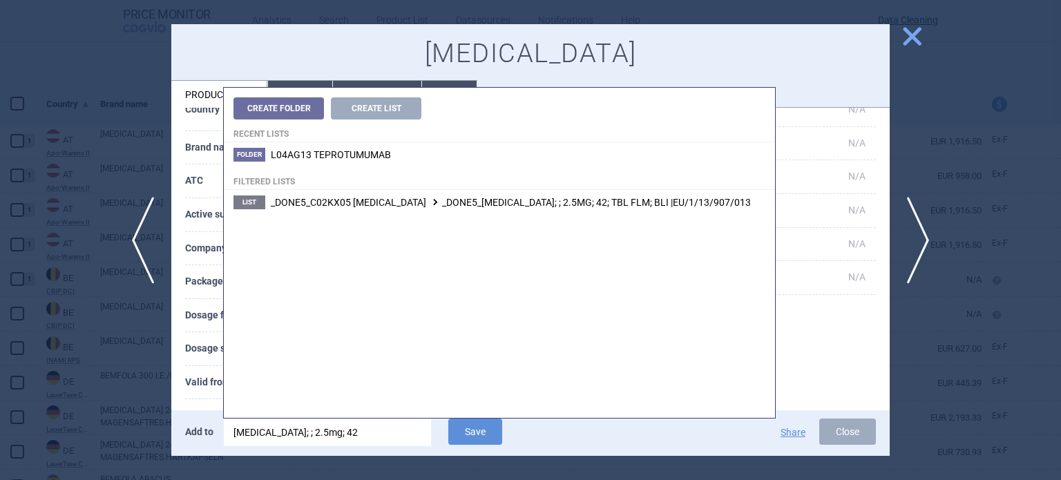
click at [352, 433] on input "adempas; ; 2.5mg; 42" at bounding box center [327, 433] width 207 height 28
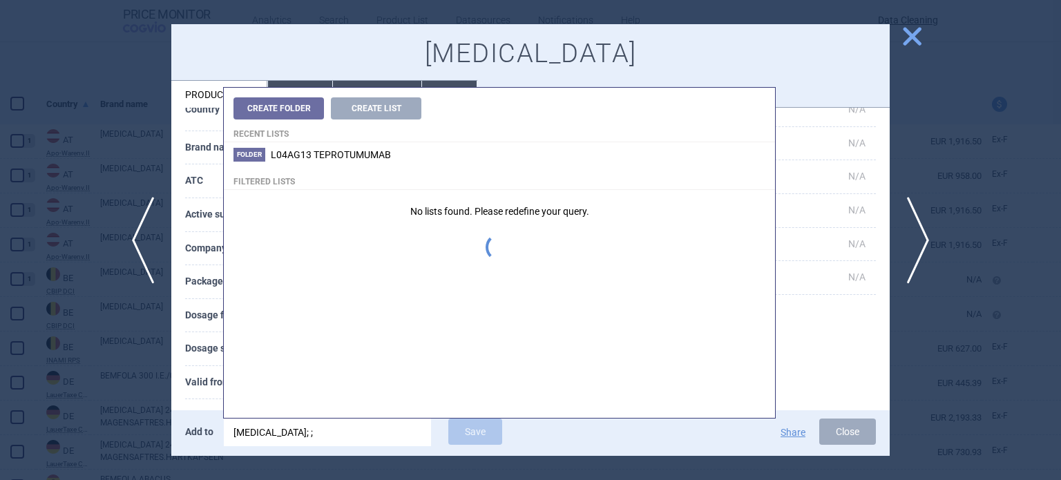
type input "opsumit; ;"
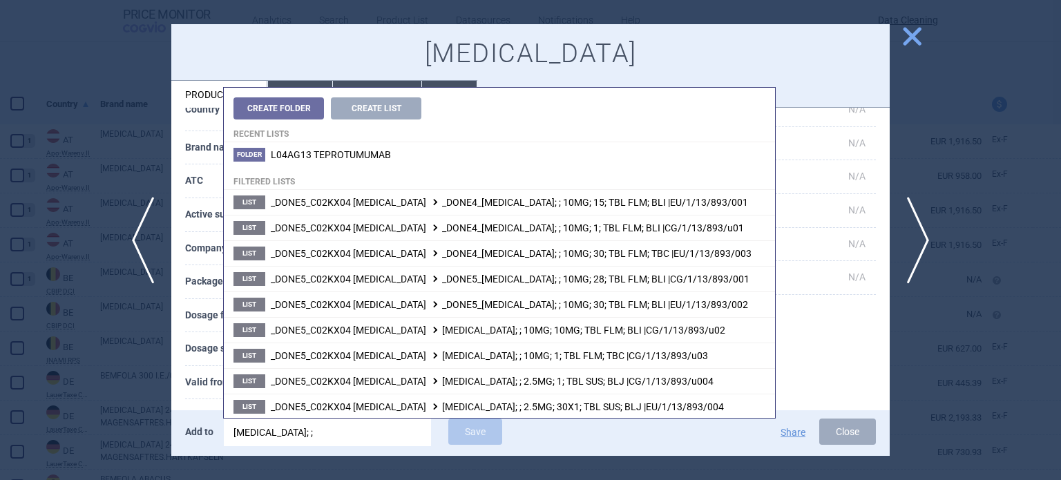
click at [185, 384] on th "Valid from - to" at bounding box center [240, 383] width 111 height 34
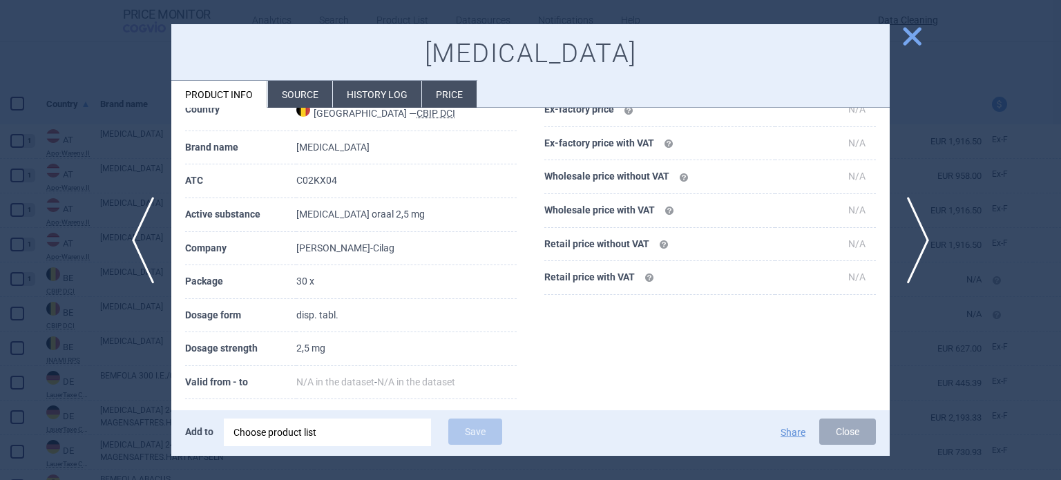
click at [363, 437] on div "Choose product list" at bounding box center [328, 433] width 188 height 28
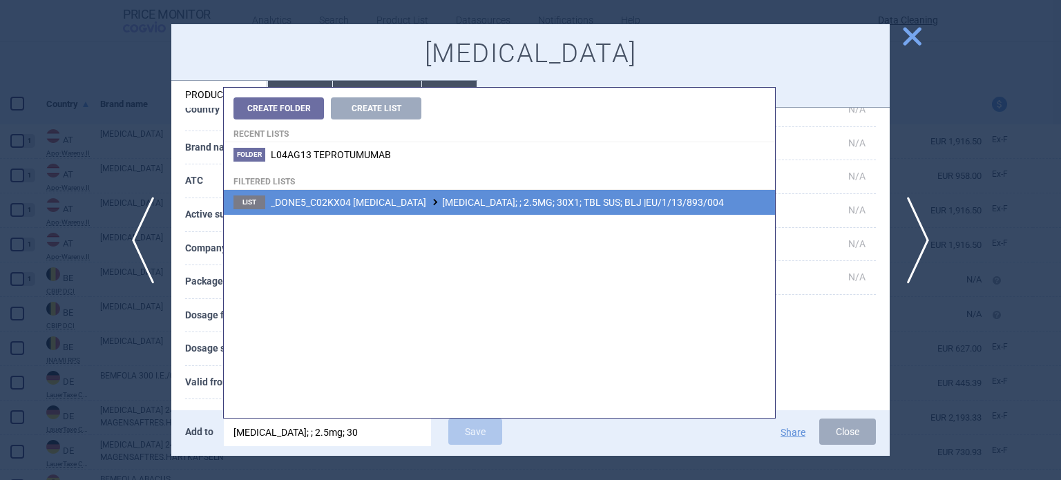
type input "opsumit; ; 2.5mg; 30"
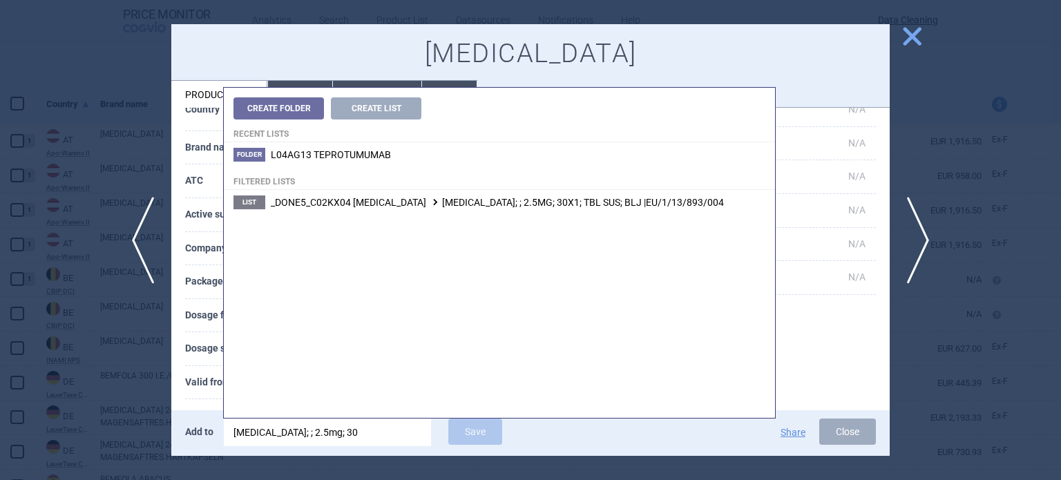
click at [634, 208] on li "List _DONE5_C02KX04 MACITENTAN OPSUMIT; ; 2.5MG; 30X1; TBL SUS; BLJ |EU/1/13/89…" at bounding box center [499, 202] width 551 height 25
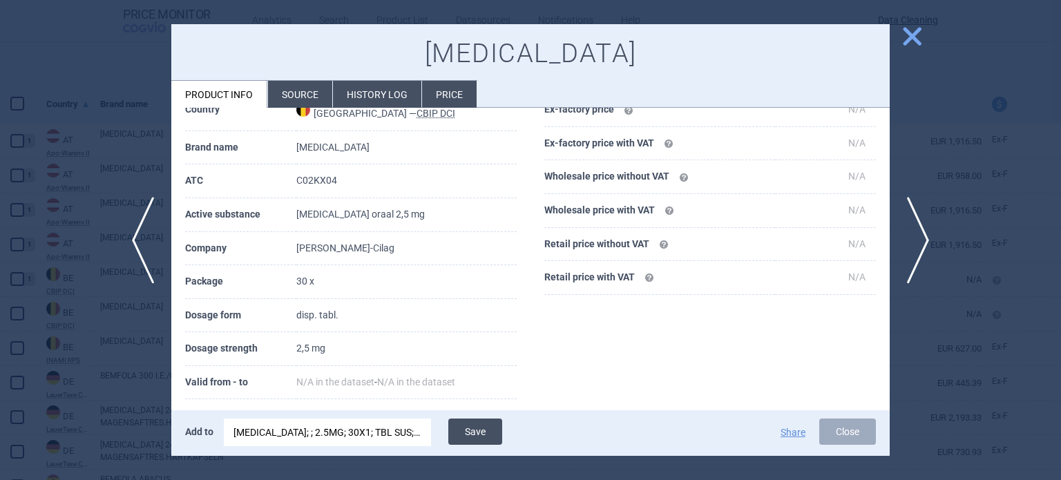
click at [484, 427] on button "Save" at bounding box center [475, 432] width 54 height 26
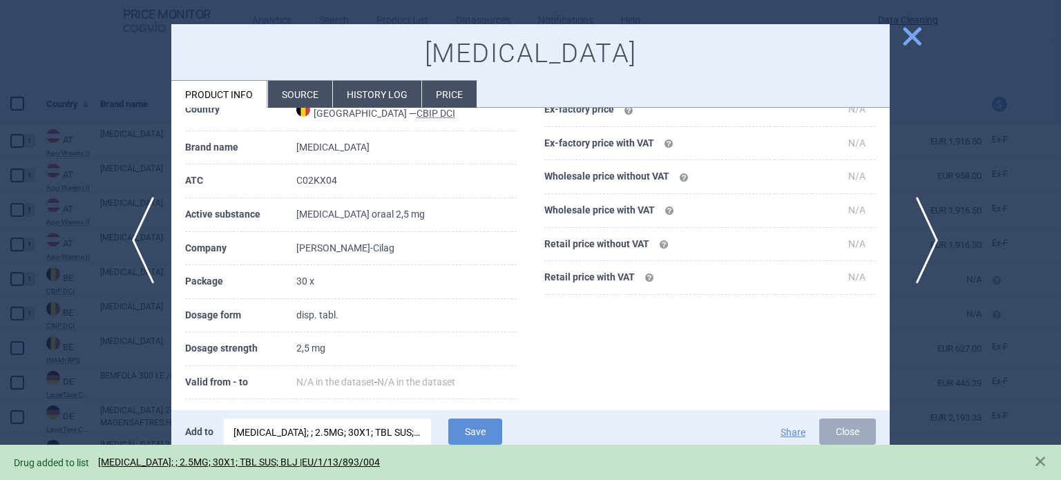
click at [920, 231] on span "next" at bounding box center [922, 240] width 31 height 87
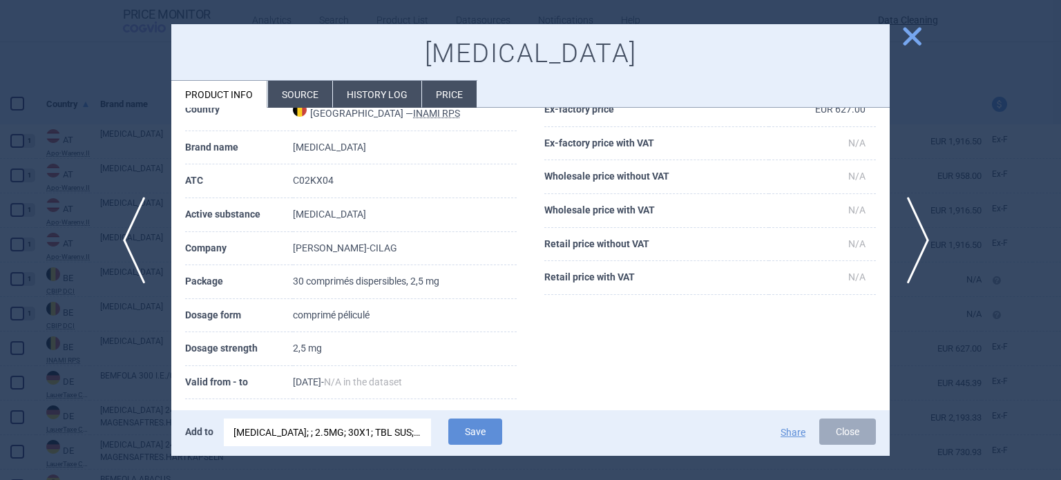
click at [137, 224] on span "previous" at bounding box center [138, 240] width 31 height 87
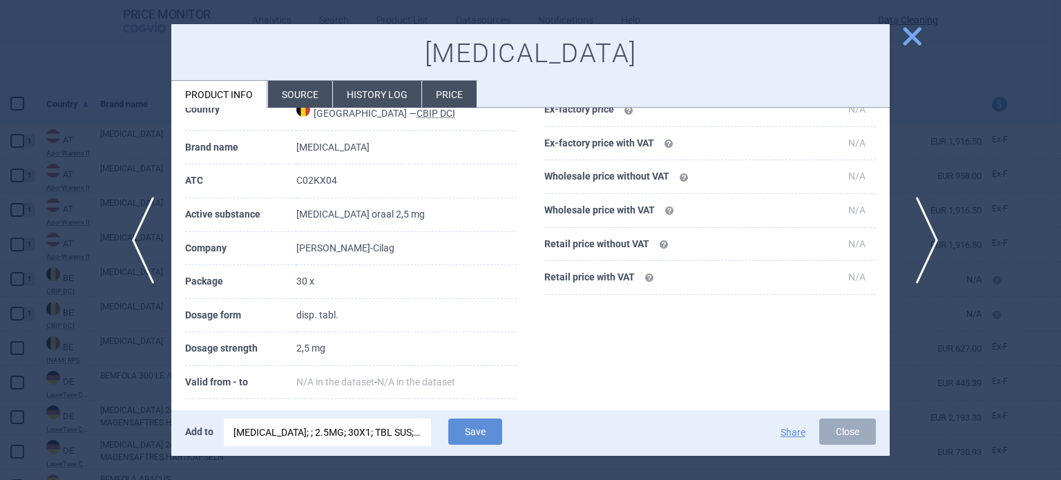
click at [908, 231] on span "next" at bounding box center [922, 240] width 31 height 87
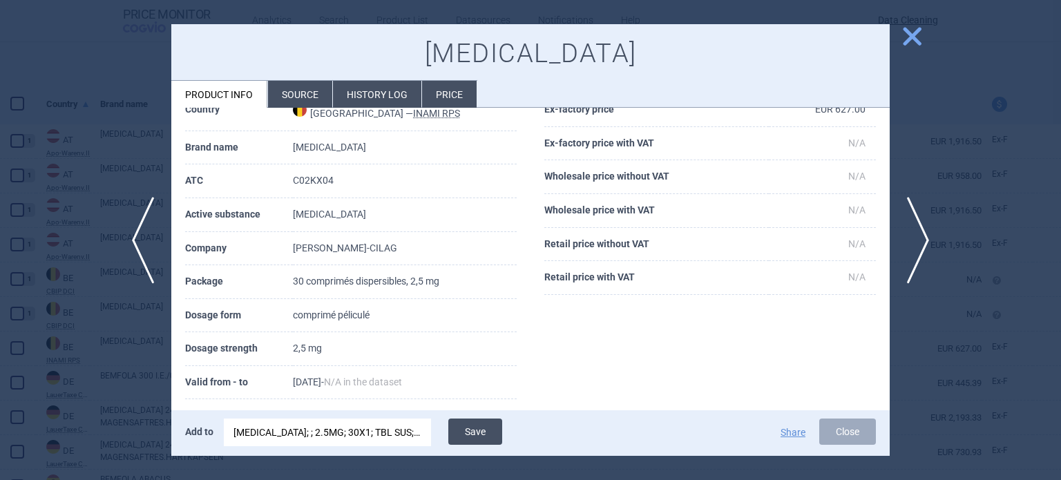
click at [486, 439] on button "Save" at bounding box center [475, 432] width 54 height 26
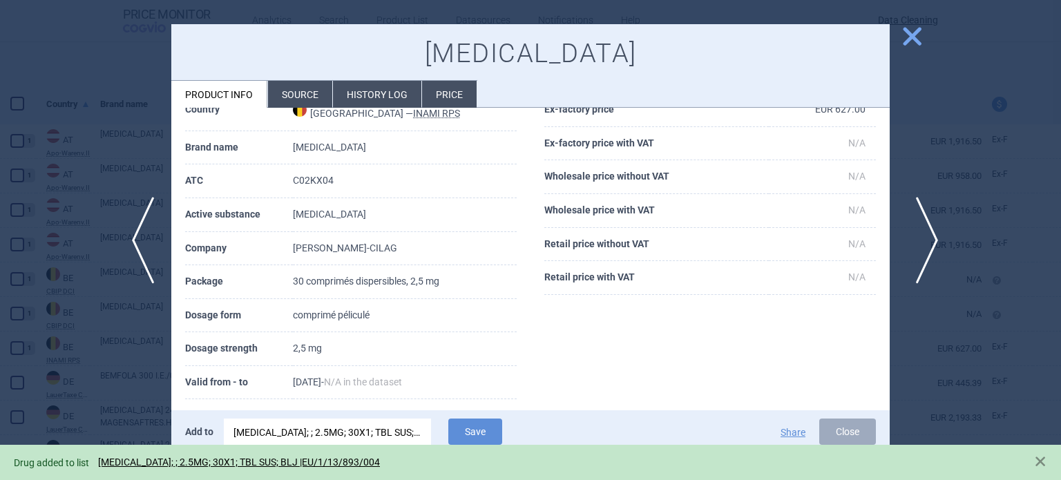
click at [931, 229] on span "next" at bounding box center [922, 240] width 31 height 87
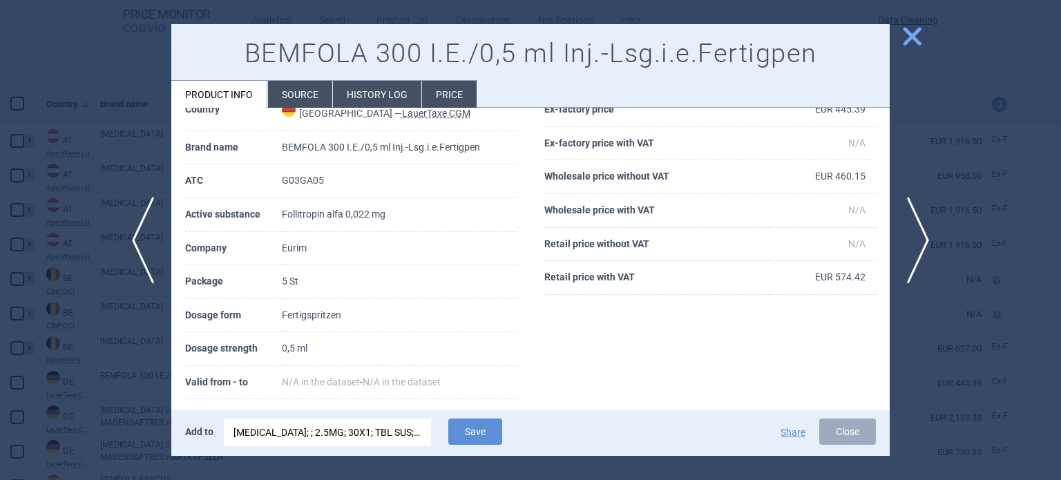
click at [331, 421] on div "OPSUMIT; ; 2.5MG; 30X1; TBL SUS; BLJ |EU/1/13/893/004" at bounding box center [328, 433] width 188 height 28
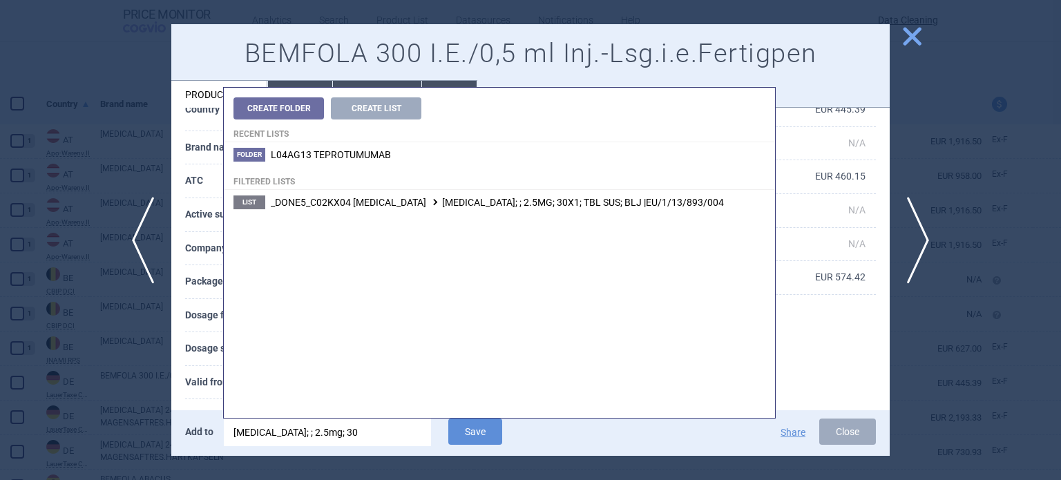
drag, startPoint x: 336, startPoint y: 432, endPoint x: 171, endPoint y: 435, distance: 164.5
click at [175, 435] on div "Add to opsumit; ; 2.5mg; 30 Save Share Close" at bounding box center [530, 433] width 719 height 46
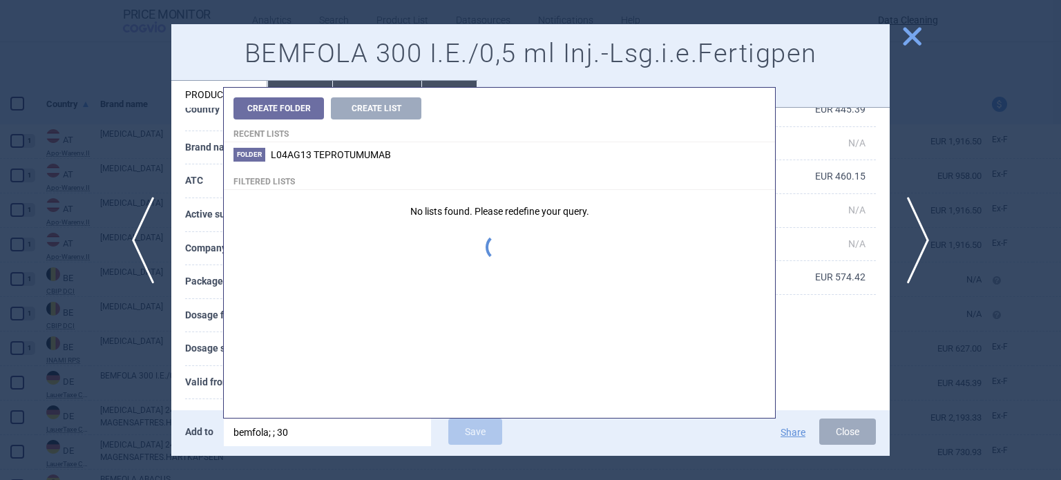
type input "bemfola; ; 300"
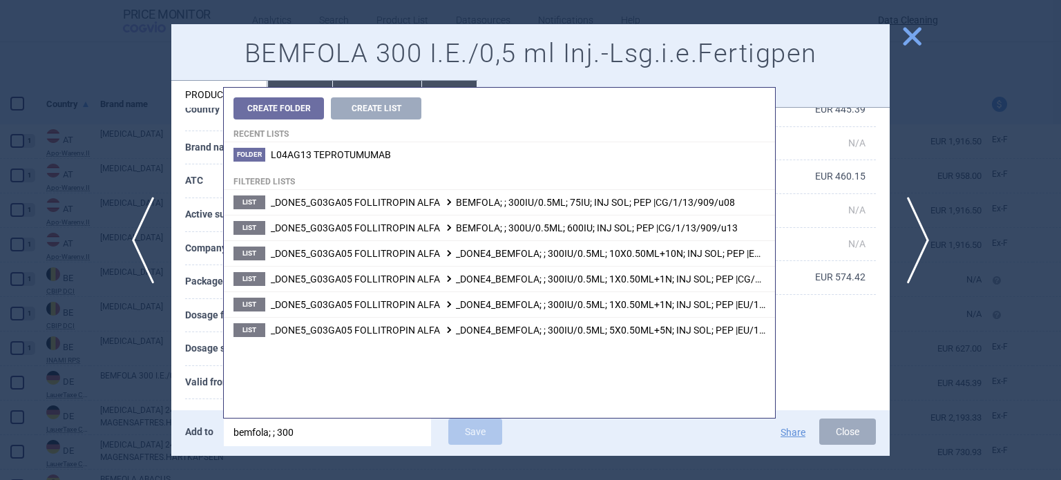
click at [207, 373] on th "Valid from - to" at bounding box center [233, 383] width 97 height 34
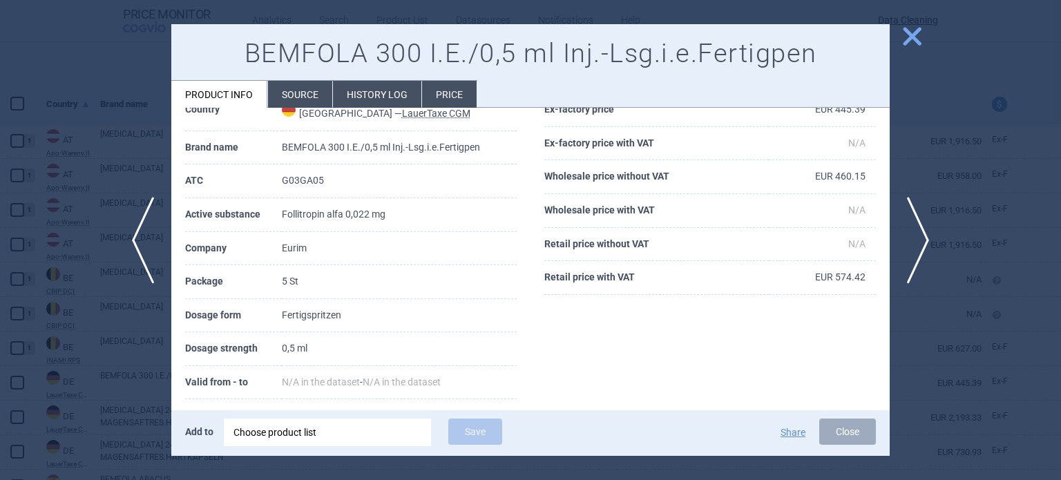
click at [332, 433] on div "Choose product list" at bounding box center [328, 433] width 188 height 28
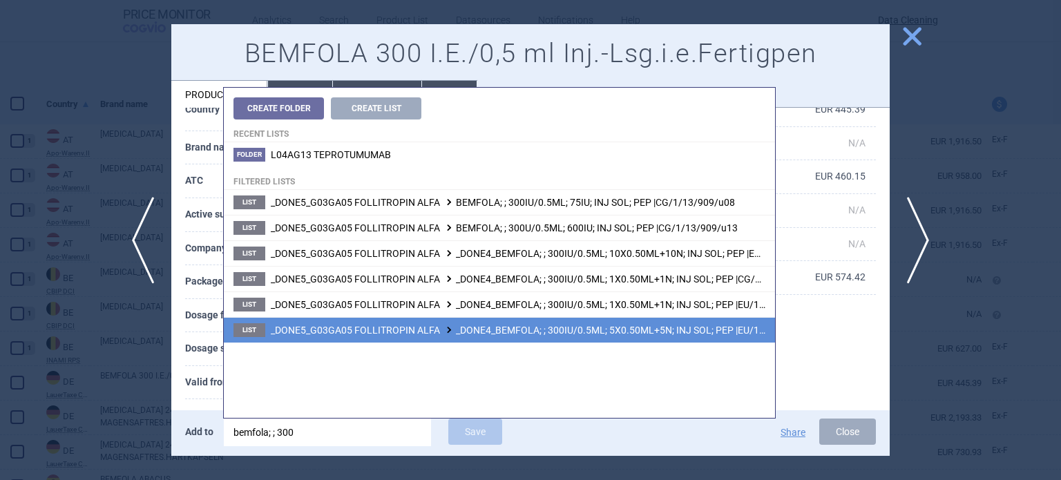
click at [620, 333] on span "_DONE5_G03GA05 FOLLITROPIN ALFA _DONE4_BEMFOLA; ; 300IU/0.5ML; 5X0.50ML+5N; INJ…" at bounding box center [543, 330] width 545 height 11
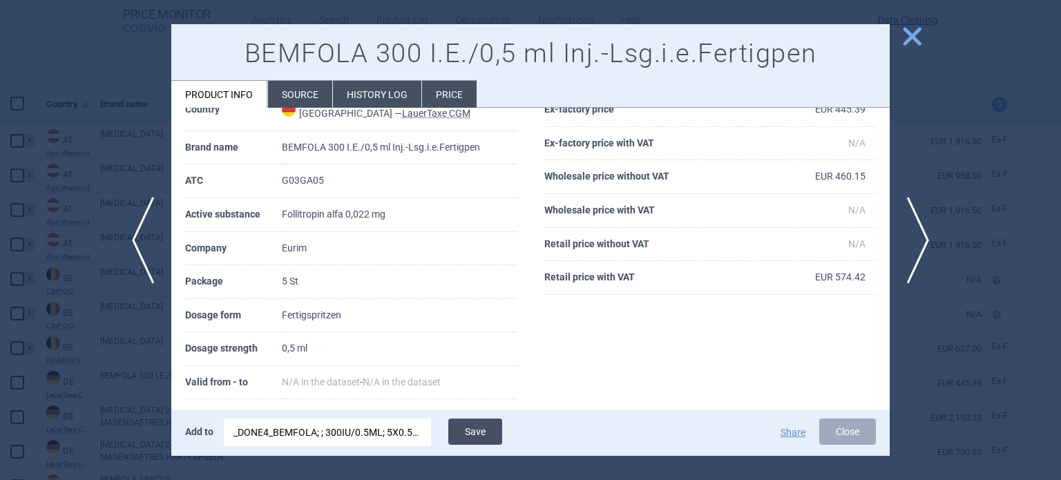
click at [467, 425] on button "Save" at bounding box center [475, 432] width 54 height 26
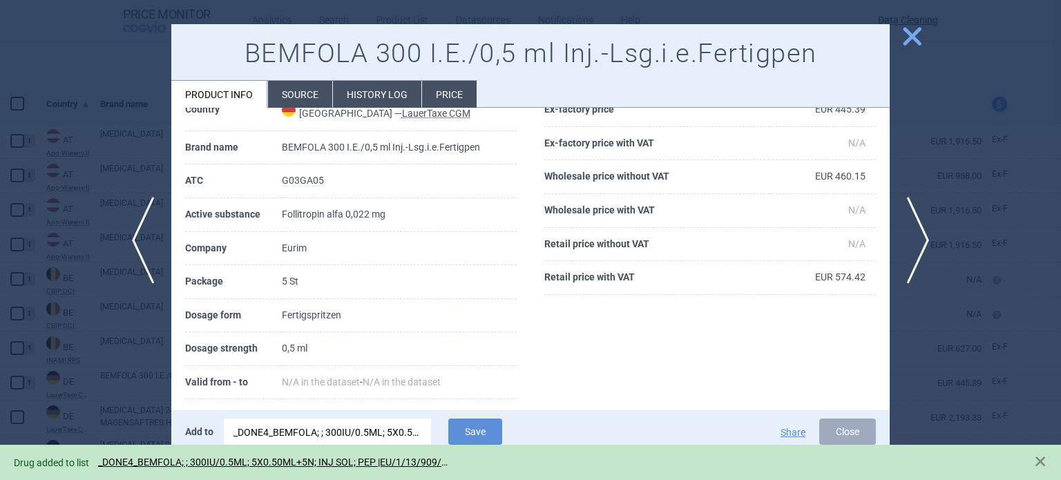
click at [6, 297] on div at bounding box center [530, 240] width 1061 height 480
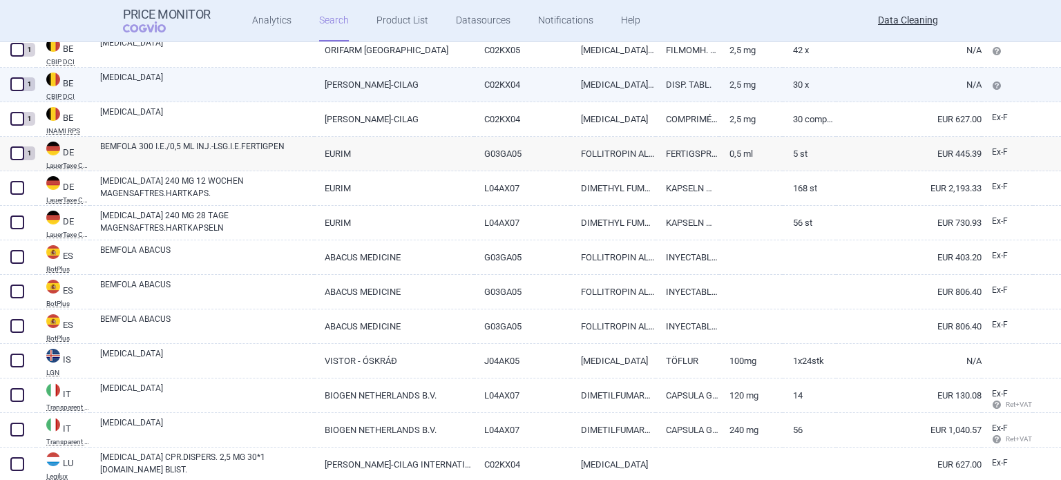
scroll to position [484, 0]
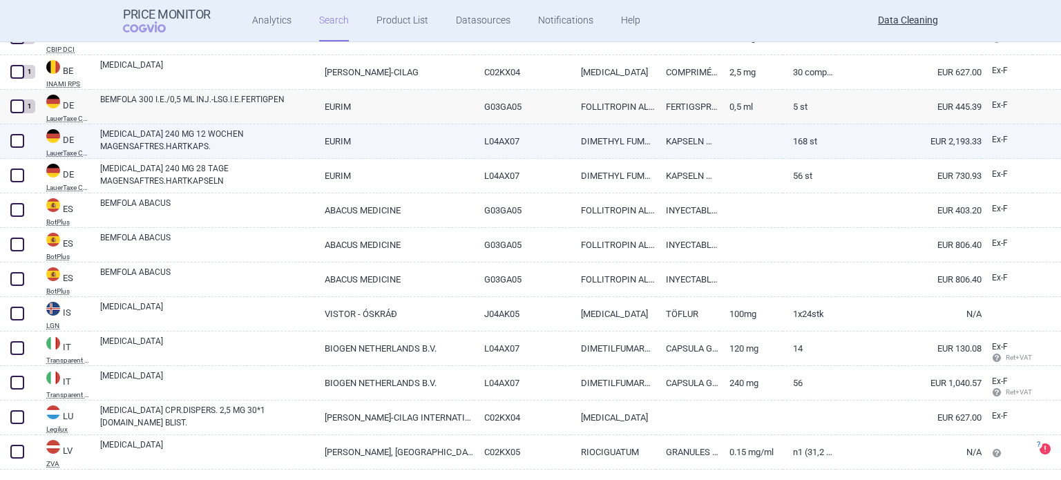
click at [11, 140] on span at bounding box center [17, 141] width 14 height 14
checkbox input "true"
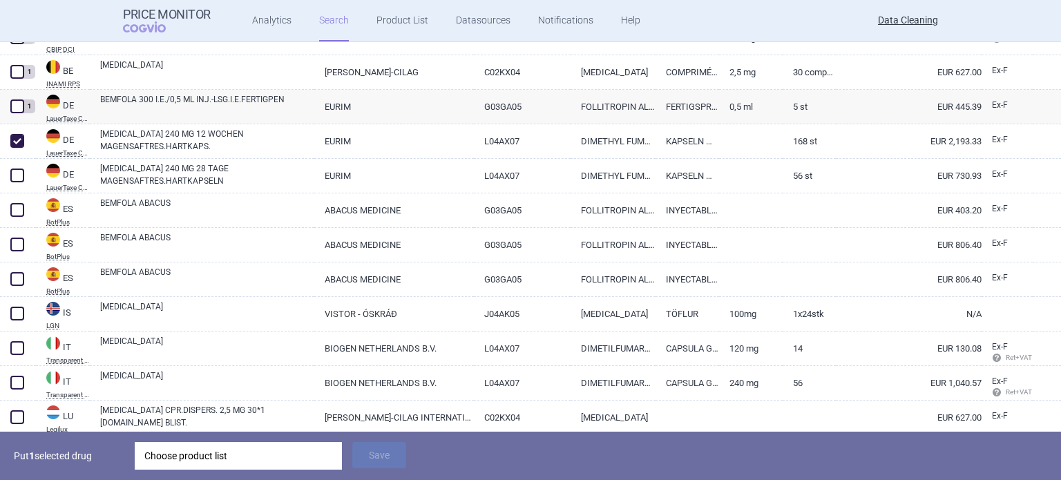
click at [236, 463] on div "Choose product list" at bounding box center [238, 456] width 188 height 28
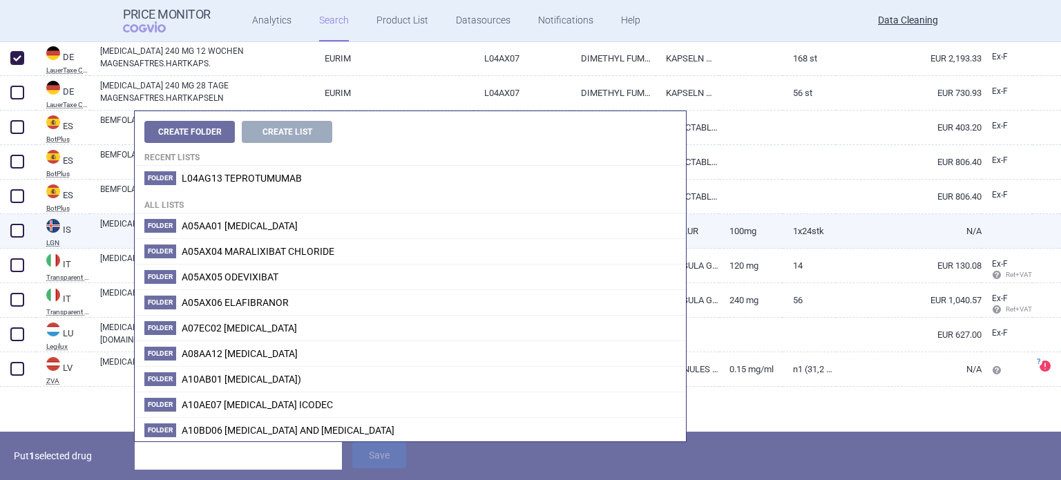
scroll to position [559, 0]
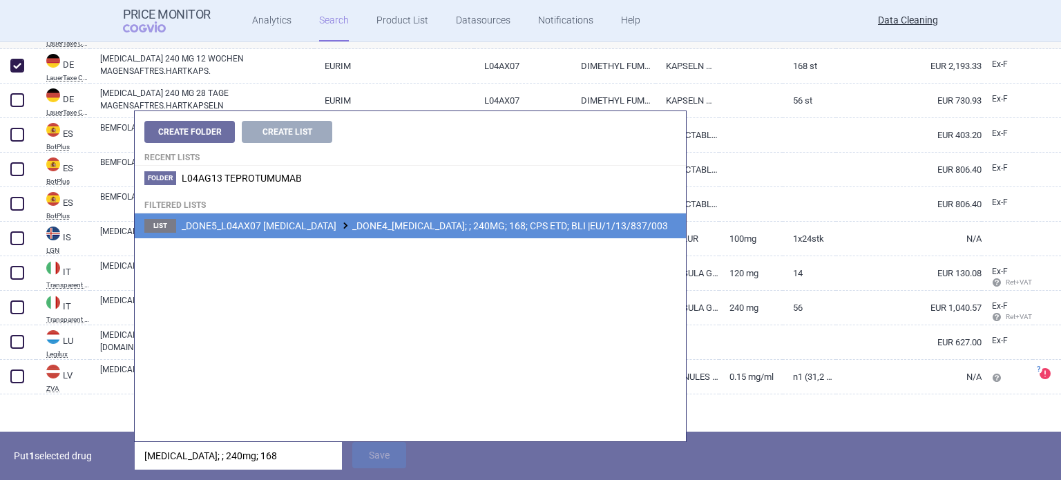
type input "tecfidera; ; 240mg; 168"
click at [354, 231] on span "_DONE5_L04AX07 DIMETHYL FUMARATE _DONE4_TECFIDERA; ; 240MG; 168; CPS ETD; BLI |…" at bounding box center [425, 225] width 486 height 11
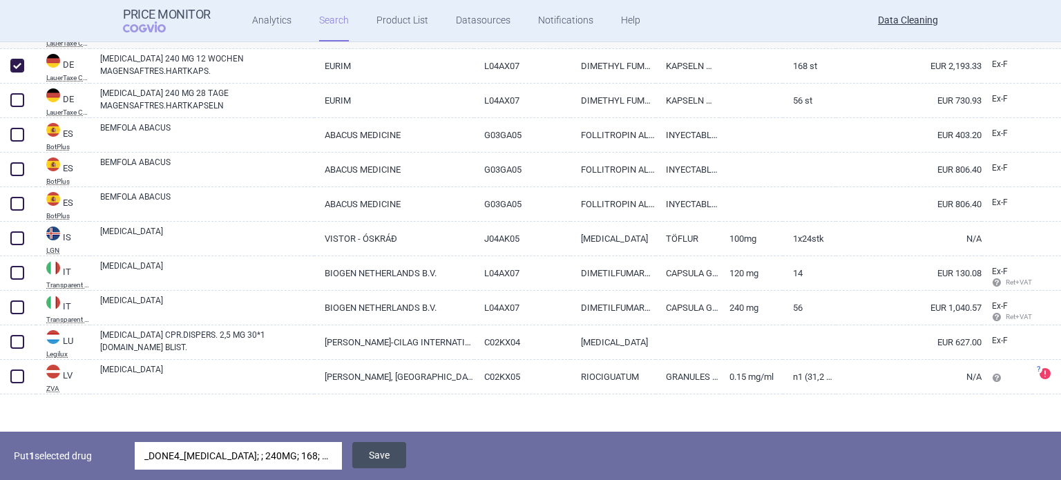
click at [390, 451] on button "Save" at bounding box center [379, 455] width 54 height 26
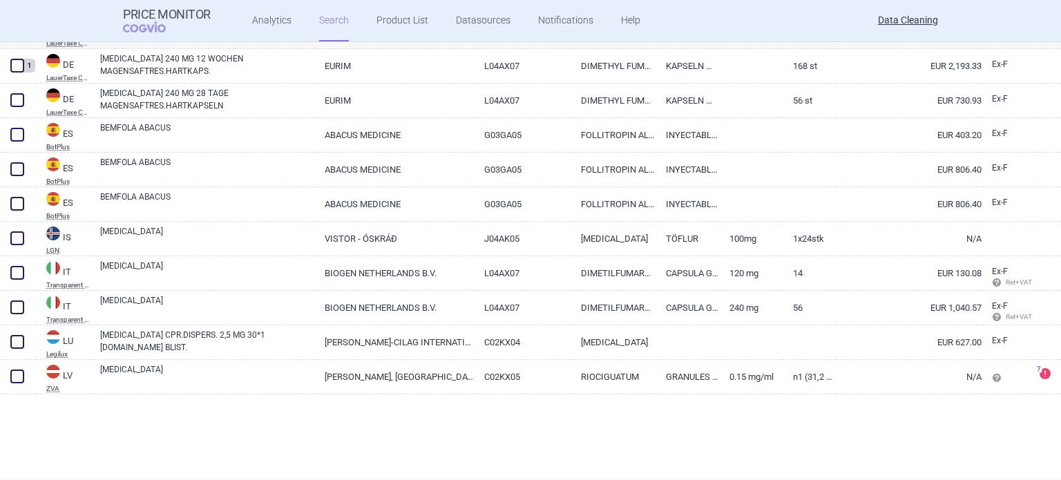
scroll to position [518, 0]
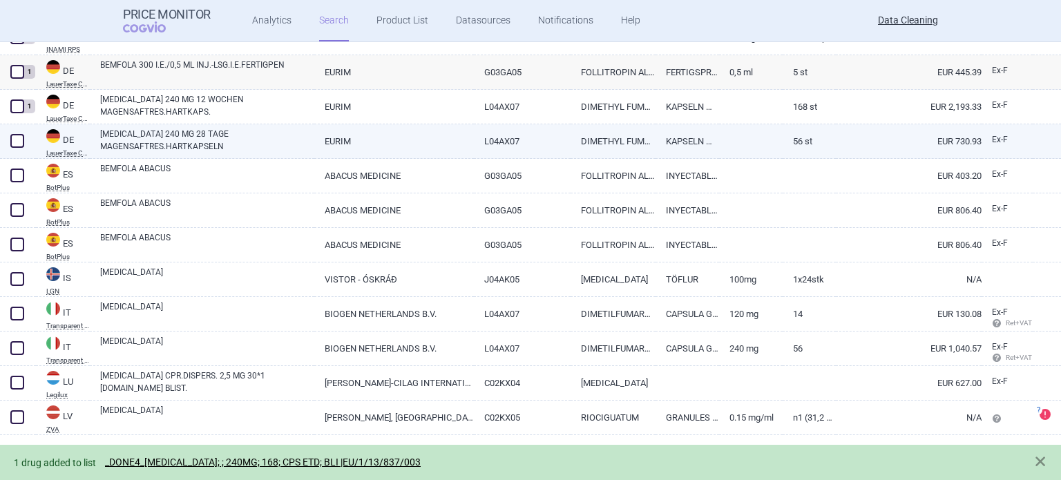
click at [19, 139] on span at bounding box center [17, 141] width 14 height 14
checkbox input "true"
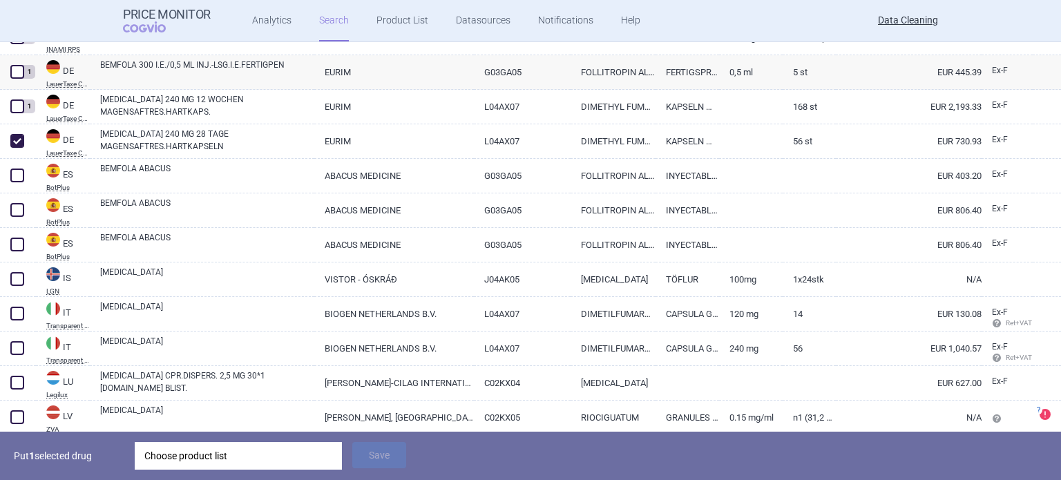
click at [251, 462] on div "Choose product list" at bounding box center [238, 456] width 188 height 28
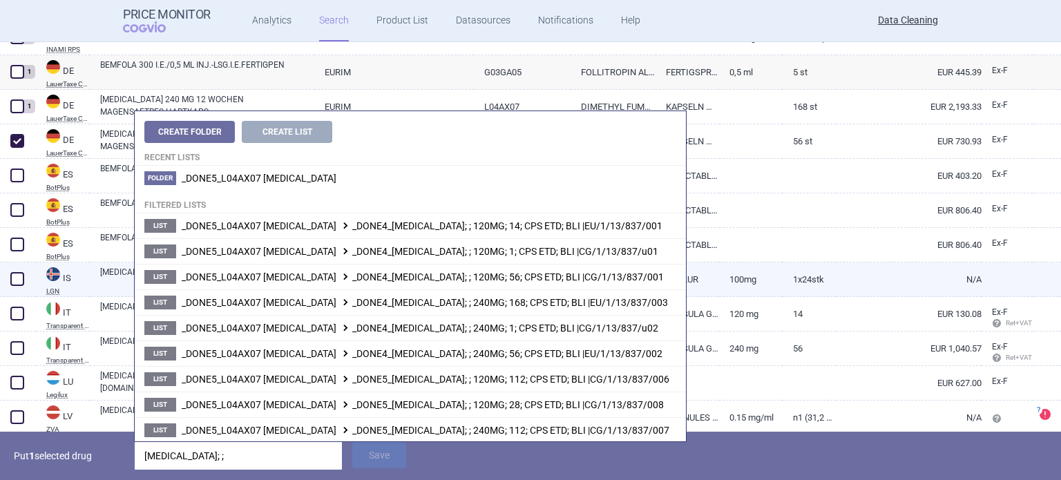
scroll to position [567, 0]
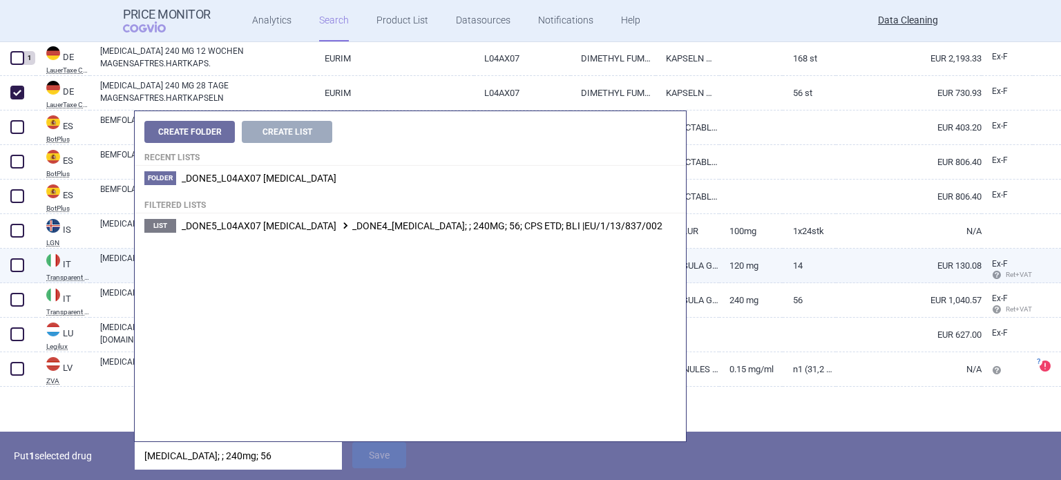
type input "tecfidera; ; 240mg; 56"
click at [574, 234] on li "List _DONE5_L04AX07 DIMETHYL FUMARATE _DONE4_TECFIDERA; ; 240MG; 56; CPS ETD; B…" at bounding box center [410, 225] width 551 height 25
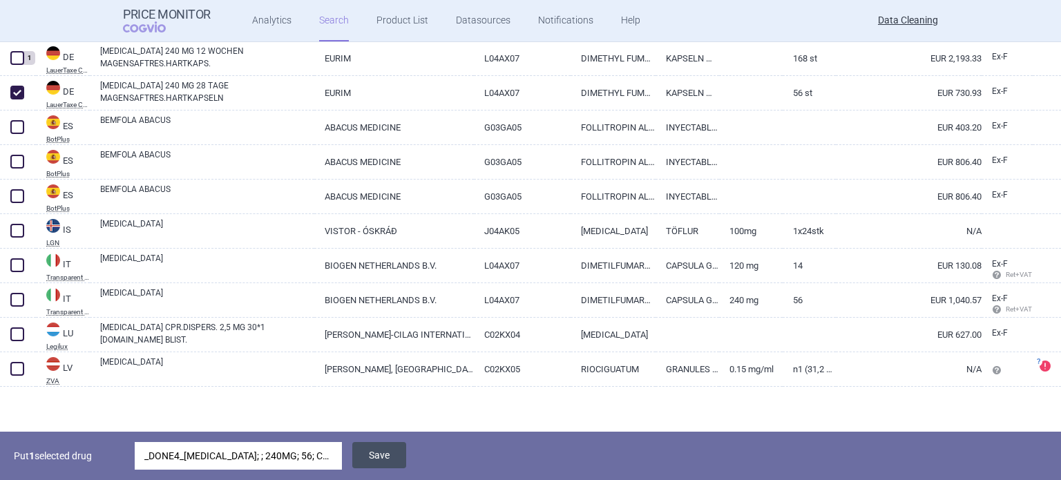
click at [397, 457] on button "Save" at bounding box center [379, 455] width 54 height 26
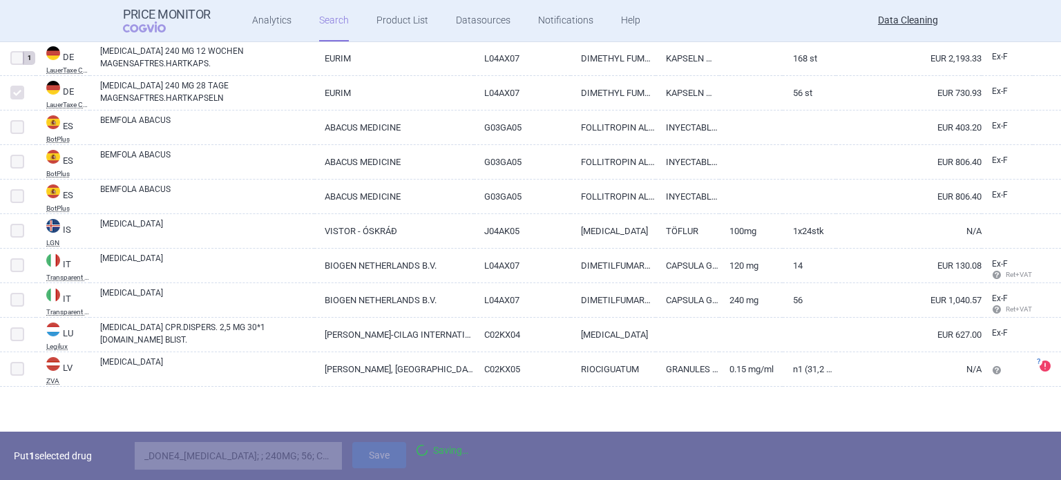
scroll to position [518, 0]
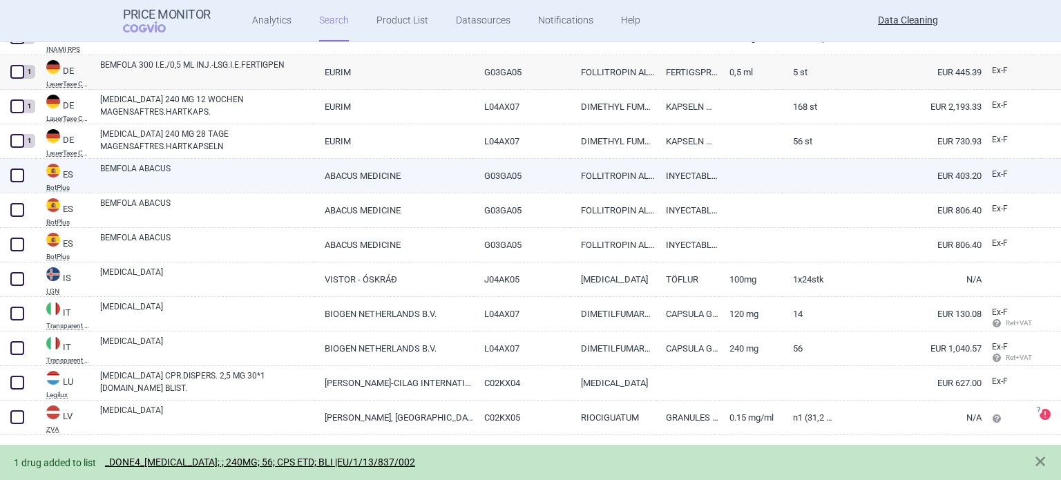
click at [185, 173] on link "BEMFOLA ABACUS" at bounding box center [207, 174] width 214 height 25
select select "EUR"
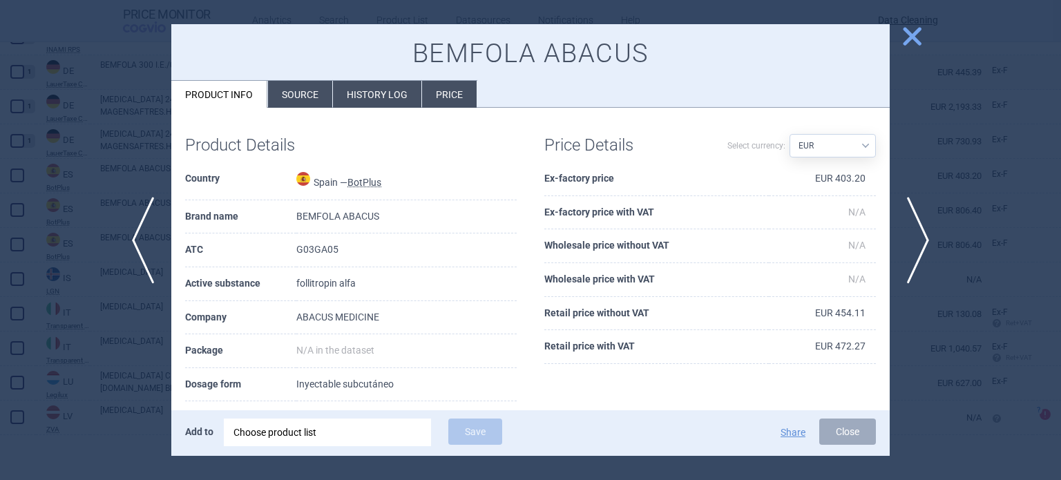
click at [281, 89] on li "Source" at bounding box center [300, 94] width 64 height 27
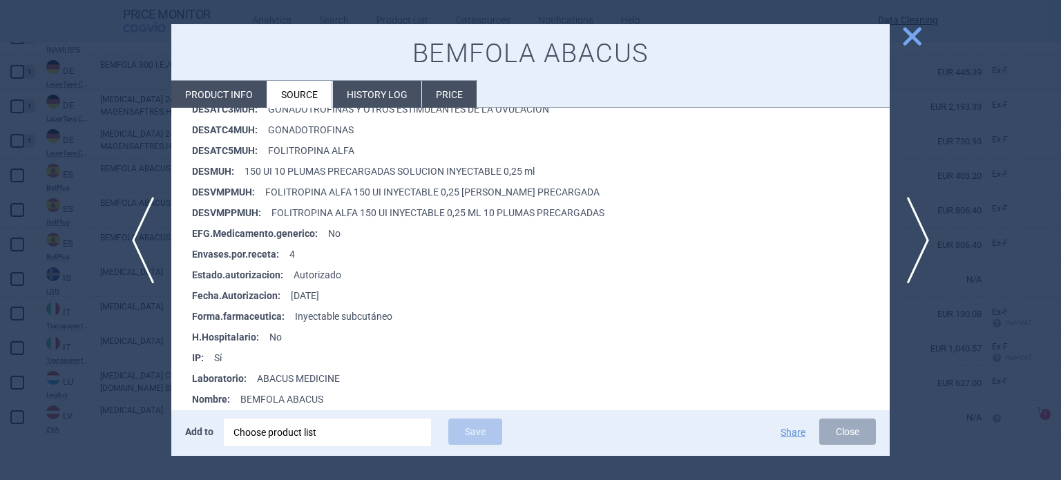
scroll to position [415, 0]
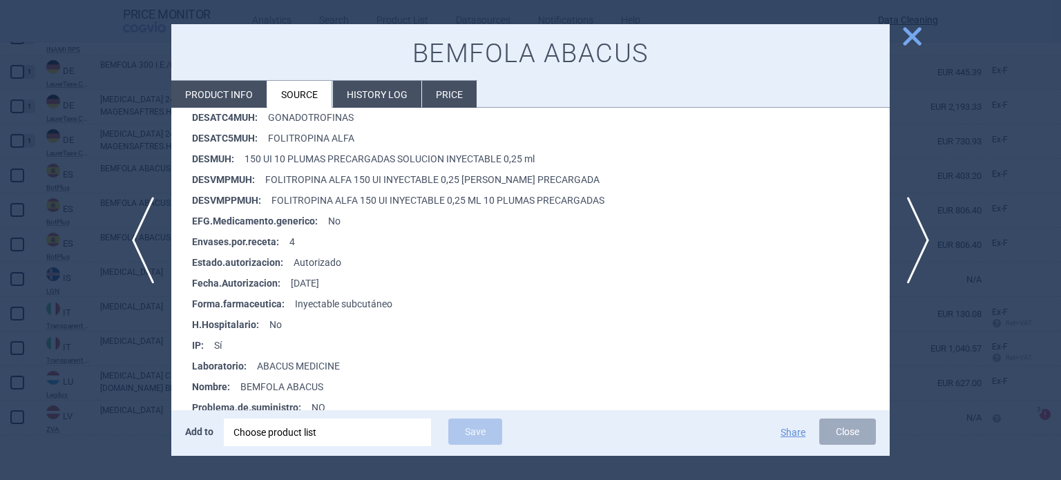
click at [316, 444] on div "Choose product list" at bounding box center [328, 433] width 188 height 28
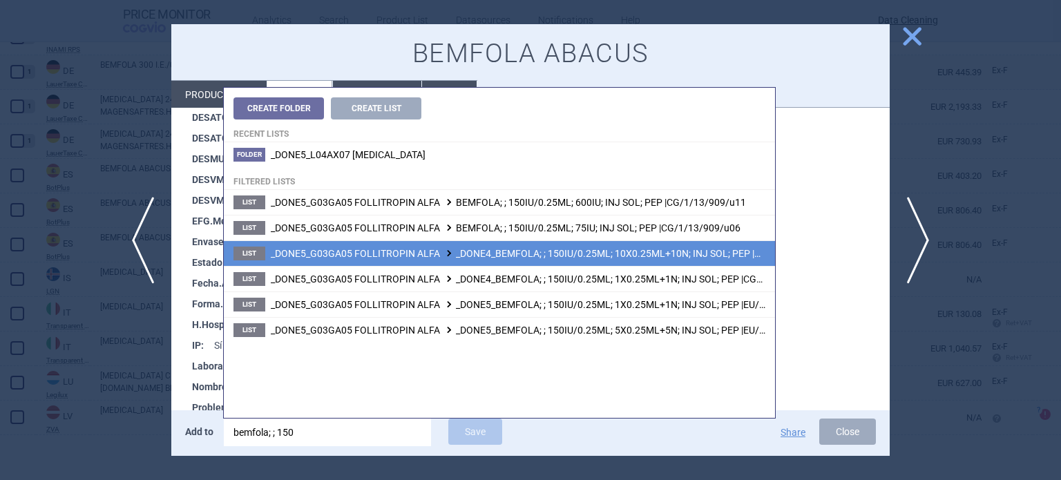
type input "bemfola; ; 150"
click at [600, 251] on span "_DONE5_G03GA05 FOLLITROPIN ALFA _DONE4_BEMFOLA; ; 150IU/0.25ML; 10X0.25ML+10N; …" at bounding box center [552, 253] width 562 height 11
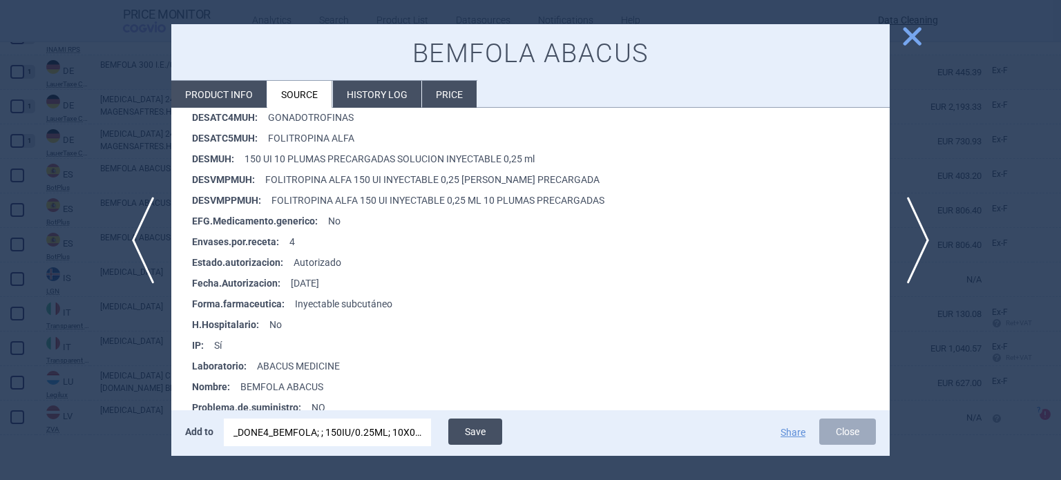
click at [477, 427] on button "Save" at bounding box center [475, 432] width 54 height 26
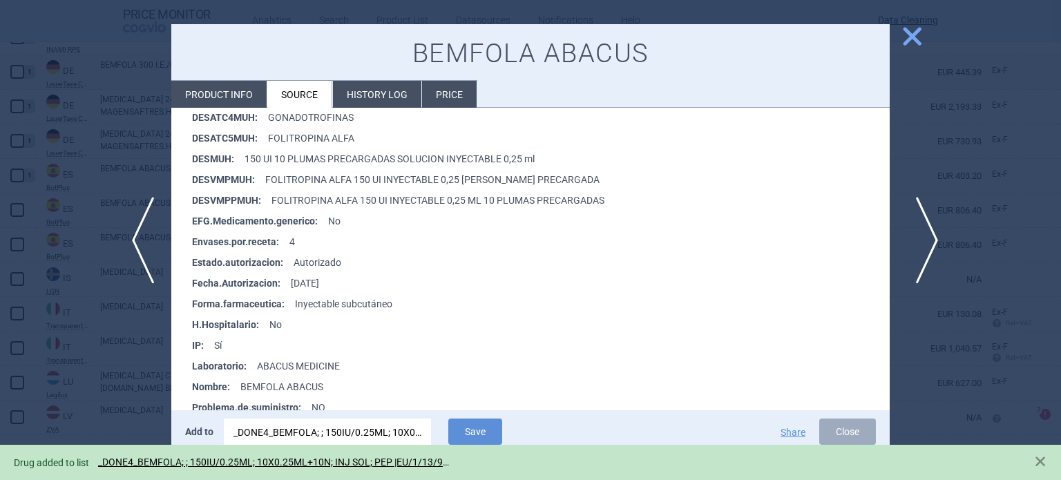
click at [915, 227] on span "next" at bounding box center [922, 240] width 31 height 87
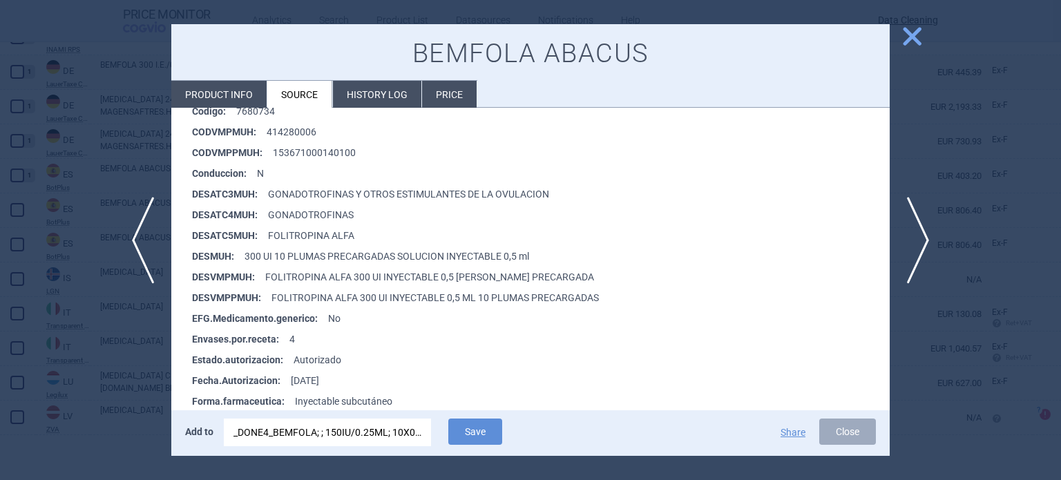
scroll to position [318, 0]
click at [337, 425] on div "_DONE4_BEMFOLA; ; 150IU/0.25ML; 10X0.25ML+10N; INJ SOL; PEP |EU/1/13/909/009" at bounding box center [328, 433] width 188 height 28
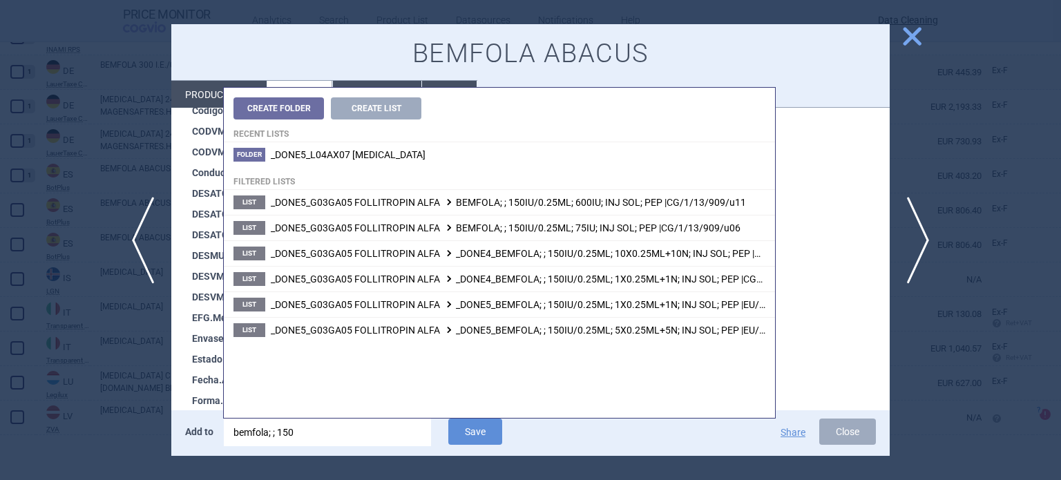
click at [287, 428] on input "bemfola; ; 150" at bounding box center [327, 433] width 207 height 28
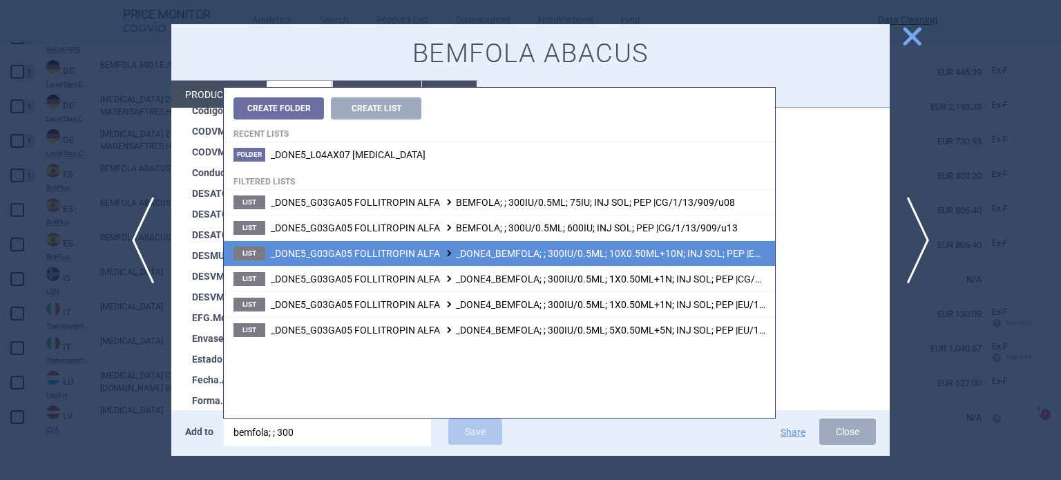
type input "bemfola; ; 300"
click at [614, 260] on li "List _DONE5_G03GA05 FOLLITROPIN ALFA _DONE4_BEMFOLA; ; 300IU/0.5ML; 10X0.50ML+1…" at bounding box center [499, 253] width 551 height 26
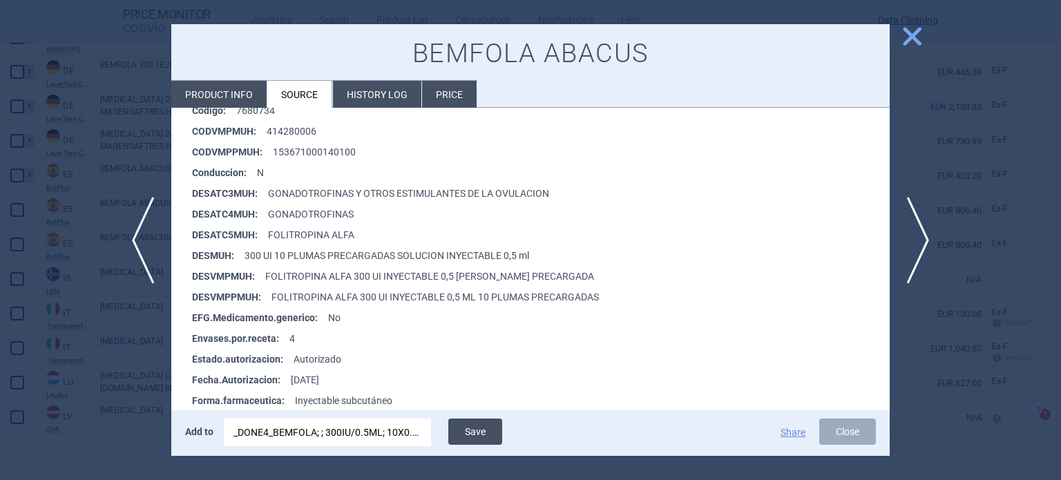
click at [469, 426] on button "Save" at bounding box center [475, 432] width 54 height 26
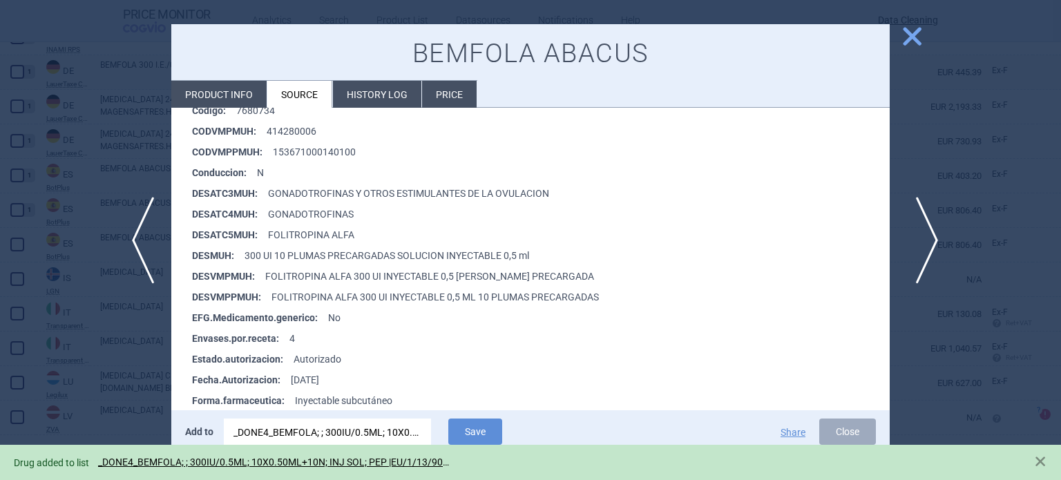
click at [931, 251] on span "next" at bounding box center [922, 240] width 31 height 87
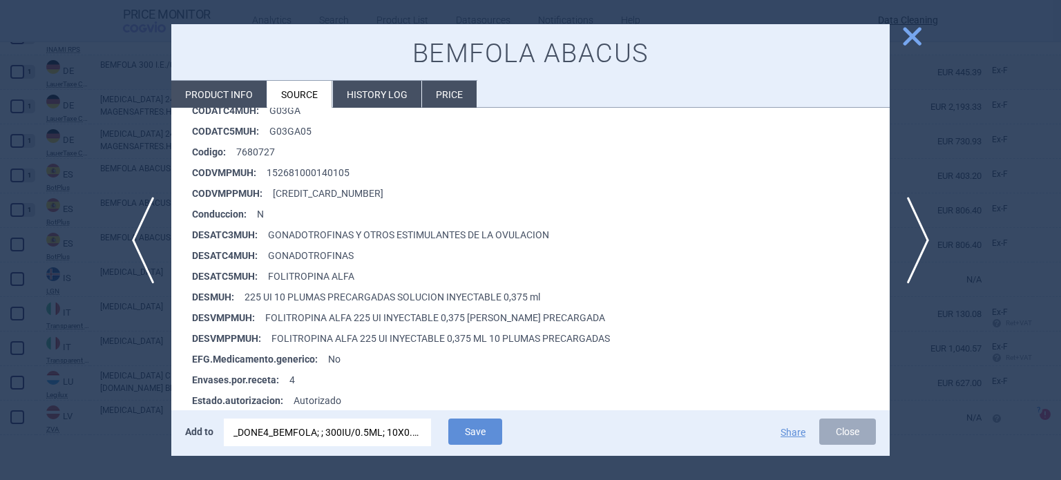
scroll to position [345, 0]
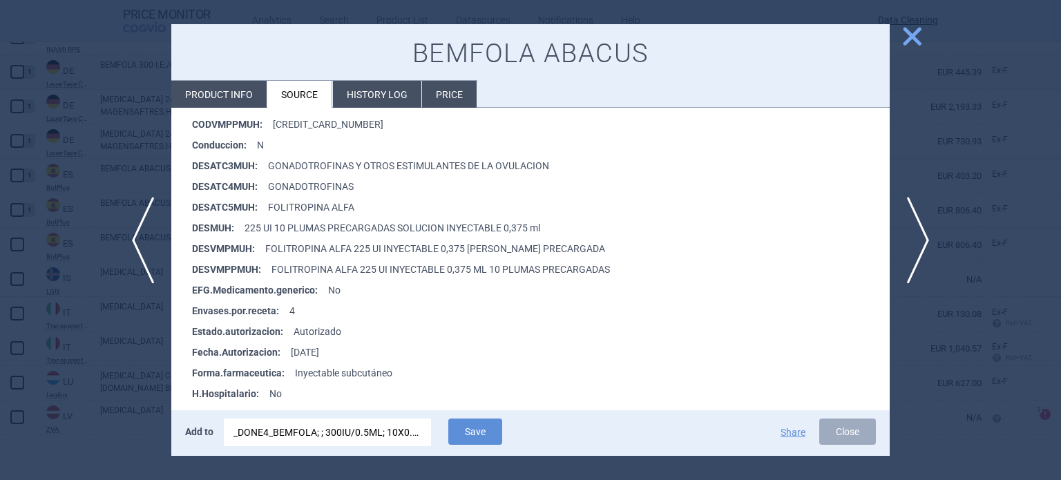
click at [326, 426] on div "_DONE4_BEMFOLA; ; 300IU/0.5ML; 10X0.50ML+10N; INJ SOL; PEP |EU/1/13/909/013" at bounding box center [328, 433] width 188 height 28
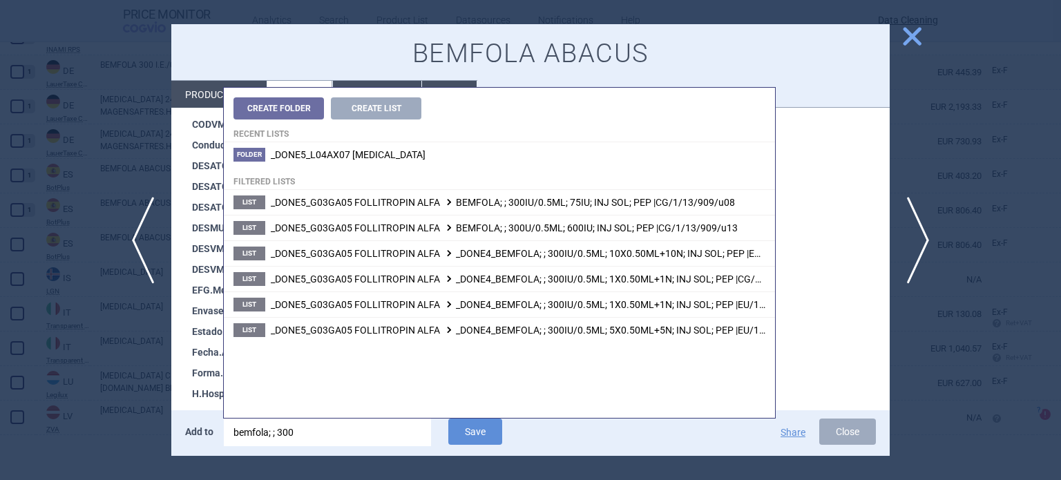
drag, startPoint x: 281, startPoint y: 430, endPoint x: 306, endPoint y: 425, distance: 25.5
click at [306, 425] on input "bemfola; ; 300" at bounding box center [327, 433] width 207 height 28
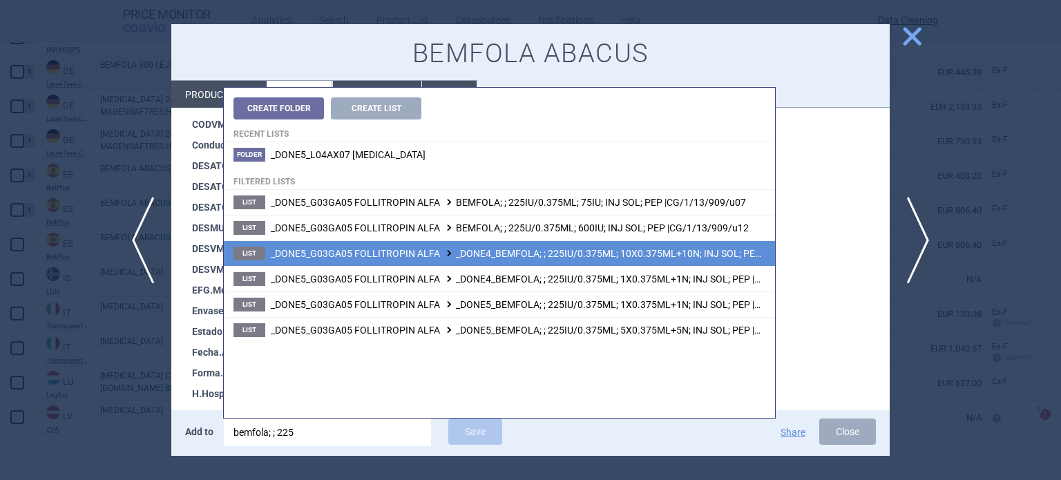
type input "bemfola; ; 225"
click at [644, 251] on span "_DONE5_G03GA05 FOLLITROPIN ALFA _DONE4_BEMFOLA; ; 225IU/0.375ML; 10X0.375ML+10N…" at bounding box center [557, 253] width 573 height 11
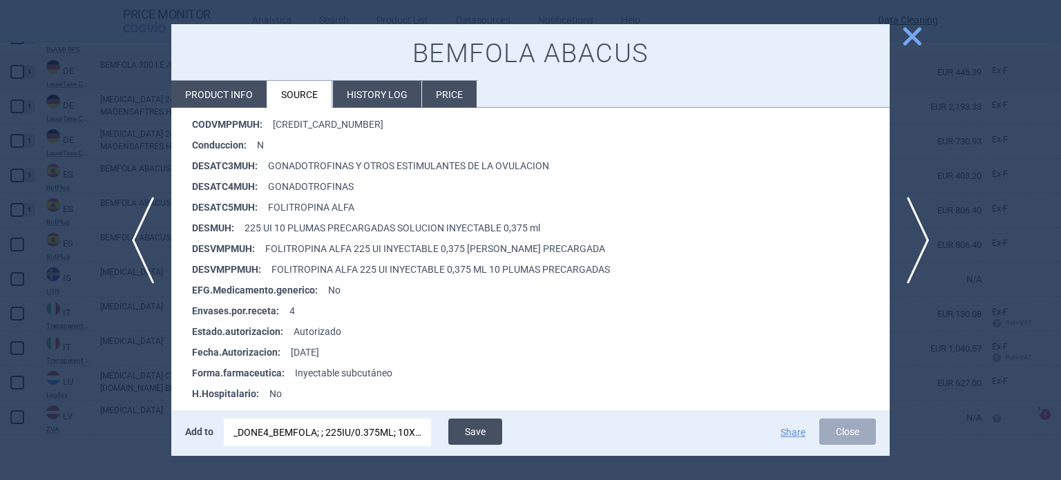
click at [477, 426] on button "Save" at bounding box center [475, 432] width 54 height 26
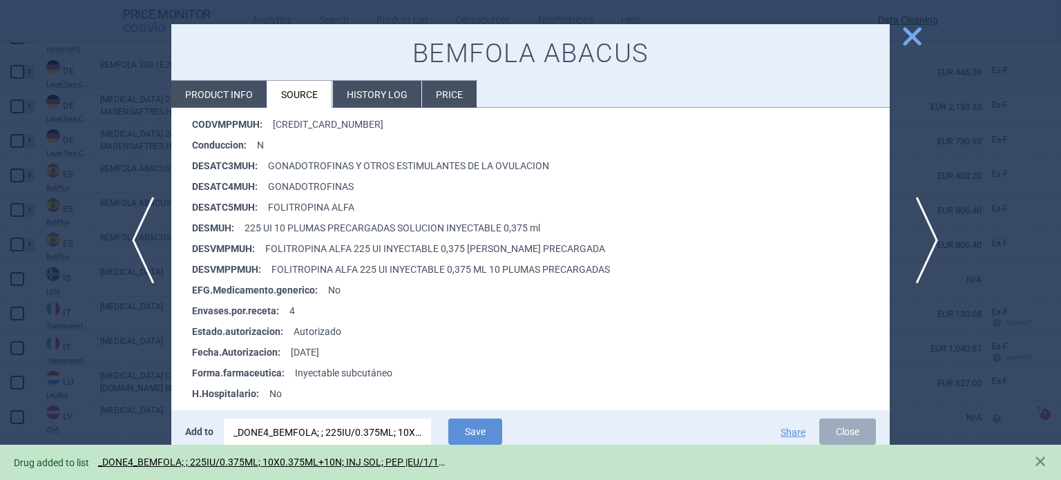
click at [917, 236] on span "next" at bounding box center [922, 240] width 31 height 87
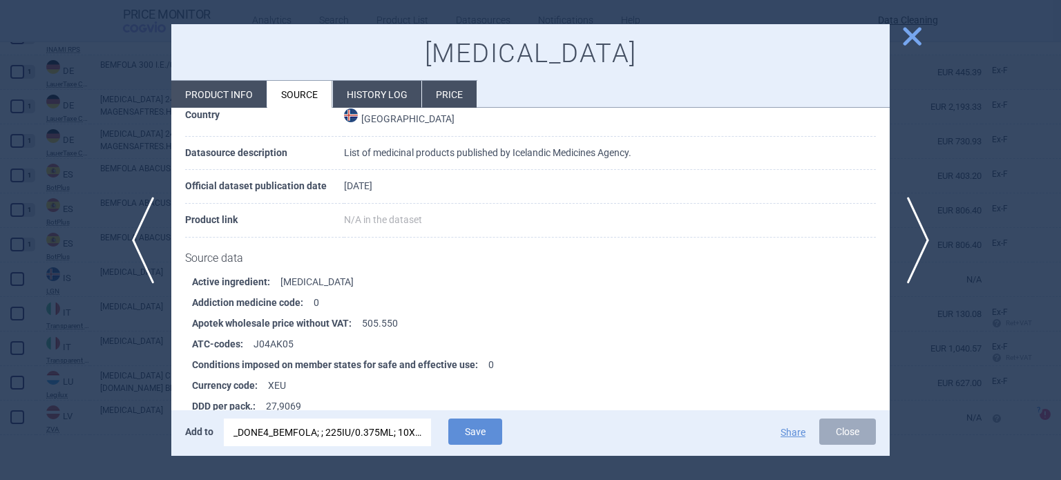
scroll to position [138, 0]
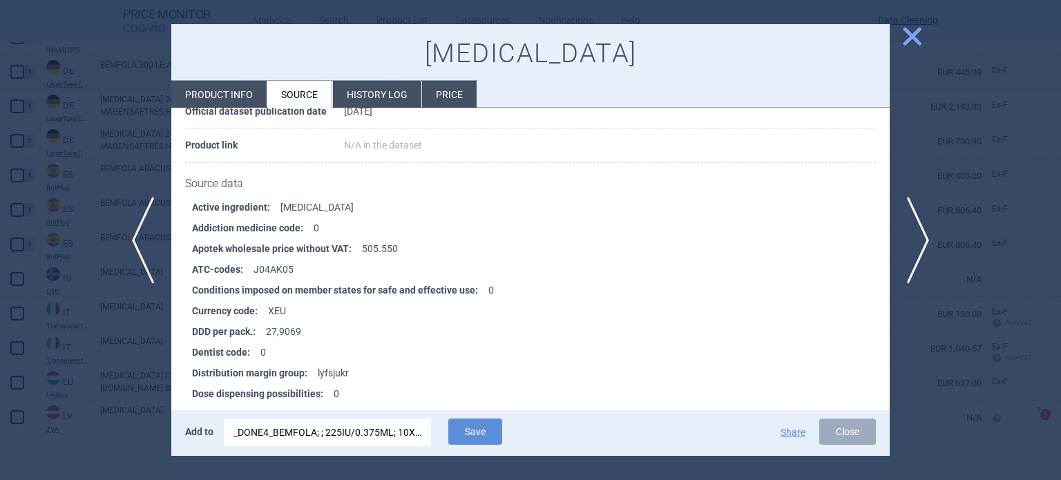
click at [257, 85] on li "Product info" at bounding box center [218, 94] width 95 height 27
select select "EUR"
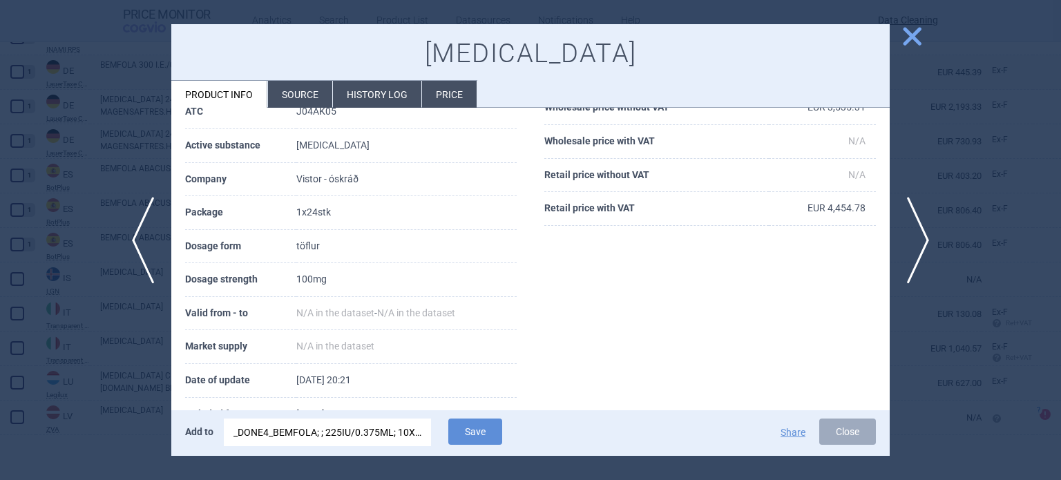
click at [343, 439] on div "_DONE4_BEMFOLA; ; 225IU/0.375ML; 10X0.375ML+10N; INJ SOL; PEP |EU/1/13/909/011" at bounding box center [328, 433] width 188 height 28
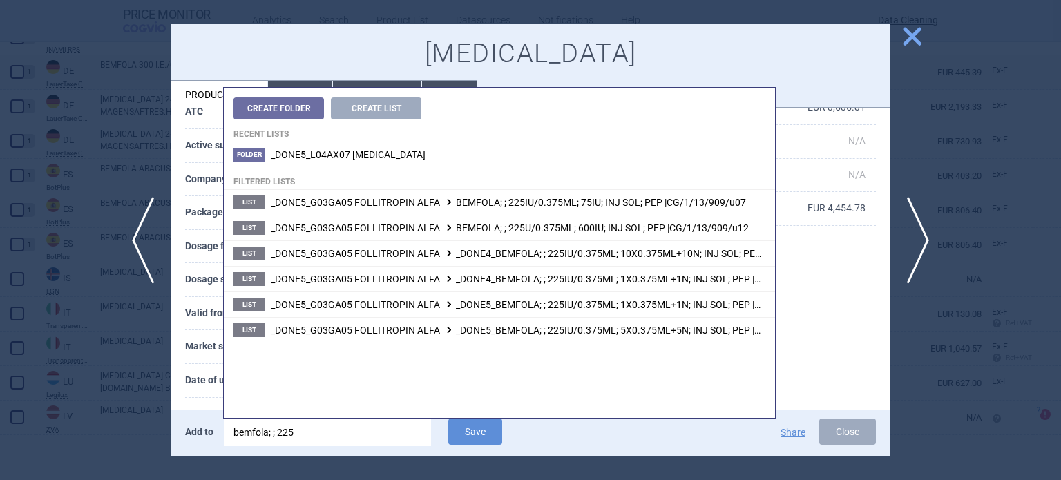
click at [343, 439] on input "bemfola; ; 225" at bounding box center [327, 433] width 207 height 28
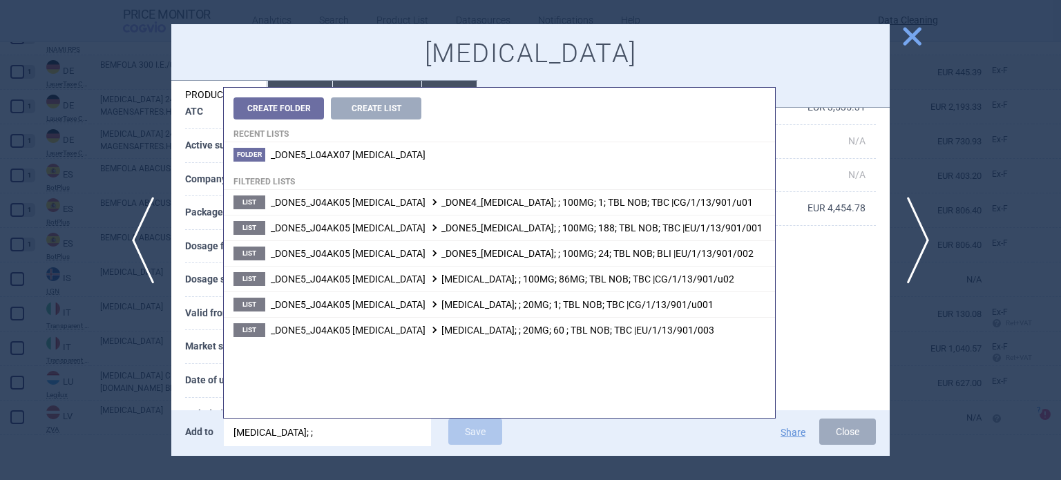
type input "sirturo; ;"
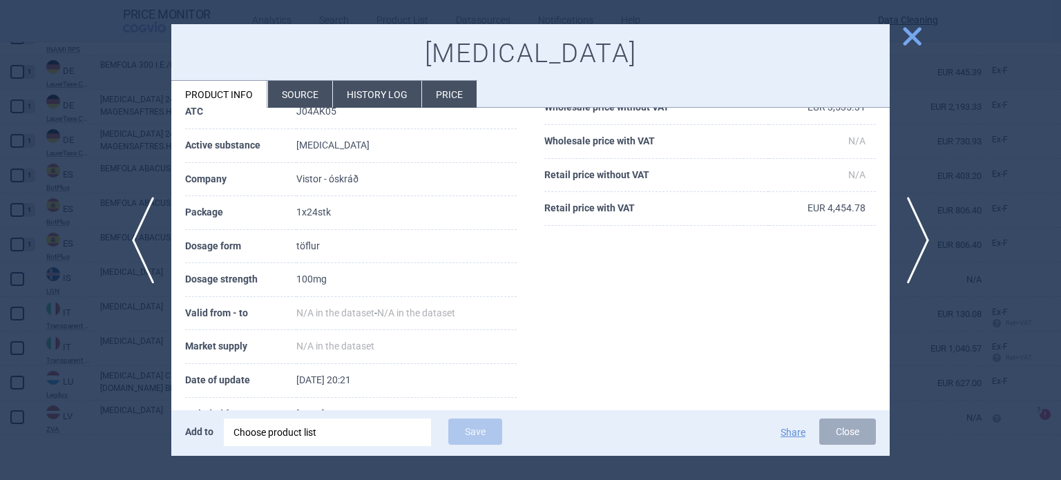
click at [207, 368] on th "Date of update" at bounding box center [240, 381] width 111 height 34
click at [398, 425] on div "Choose product list" at bounding box center [328, 433] width 188 height 28
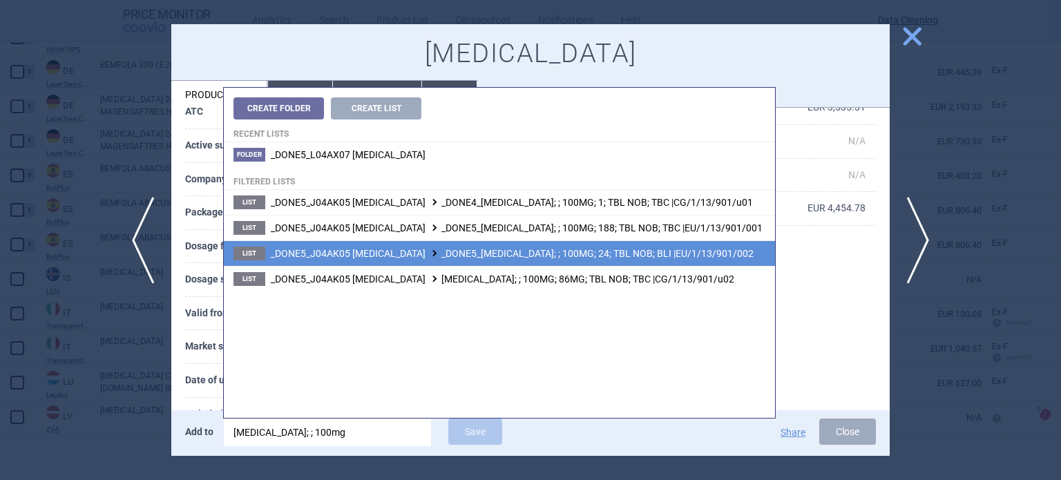
type input "sirturo; ; 100mg"
click at [576, 245] on li "List _DONE5_J04AK05 BEDAQUILINE _DONE5_SIRTURO; ; 100MG; 24; TBL NOB; BLI |EU/1…" at bounding box center [499, 253] width 551 height 26
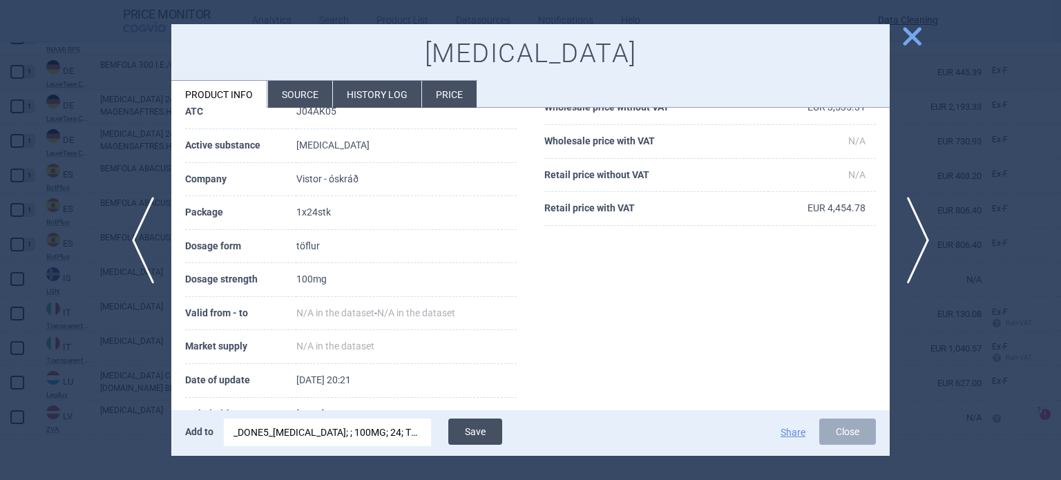
click at [470, 441] on button "Save" at bounding box center [475, 432] width 54 height 26
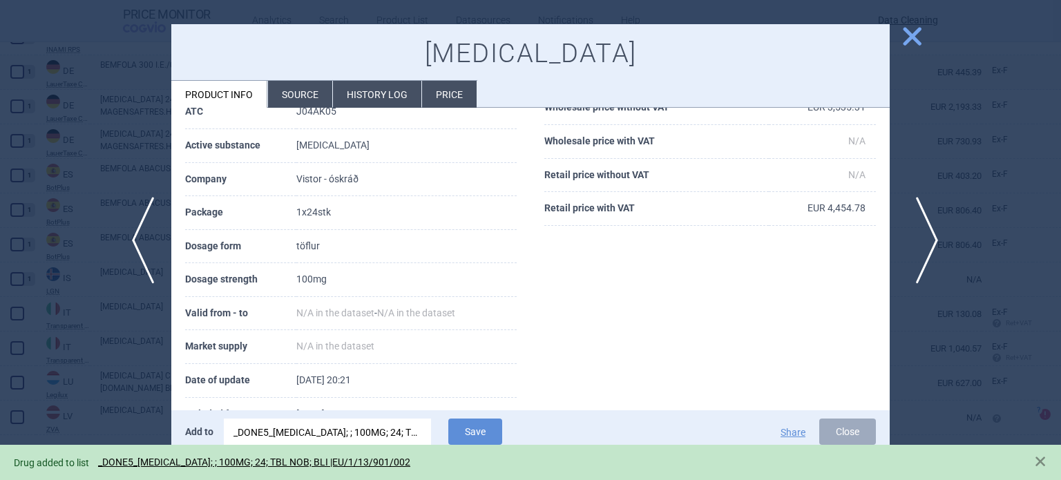
click at [931, 235] on span "next" at bounding box center [922, 240] width 31 height 87
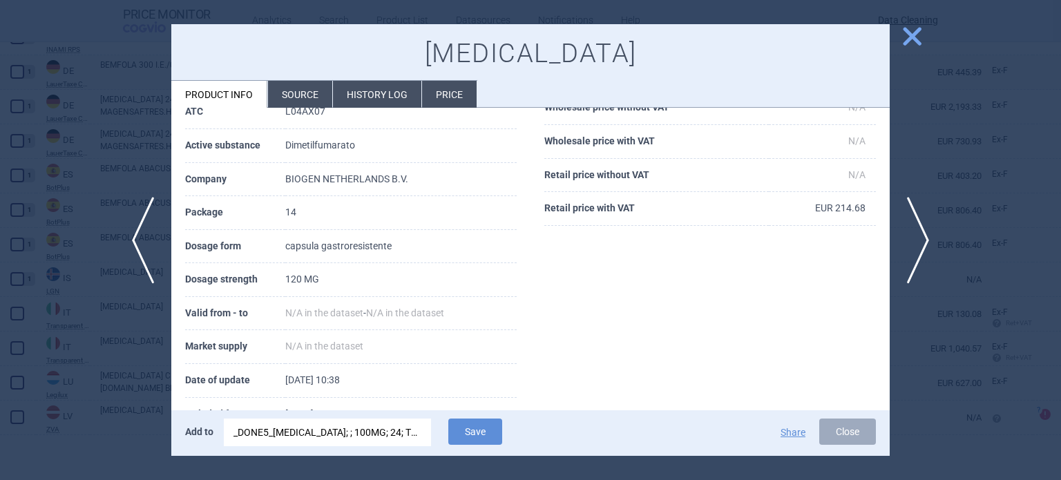
click at [304, 95] on li "Source" at bounding box center [300, 94] width 64 height 27
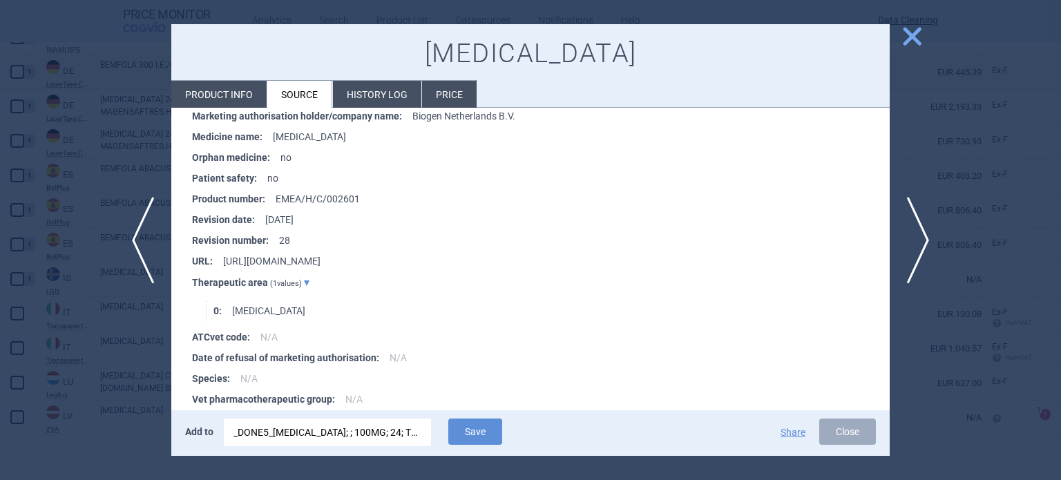
scroll to position [2963, 0]
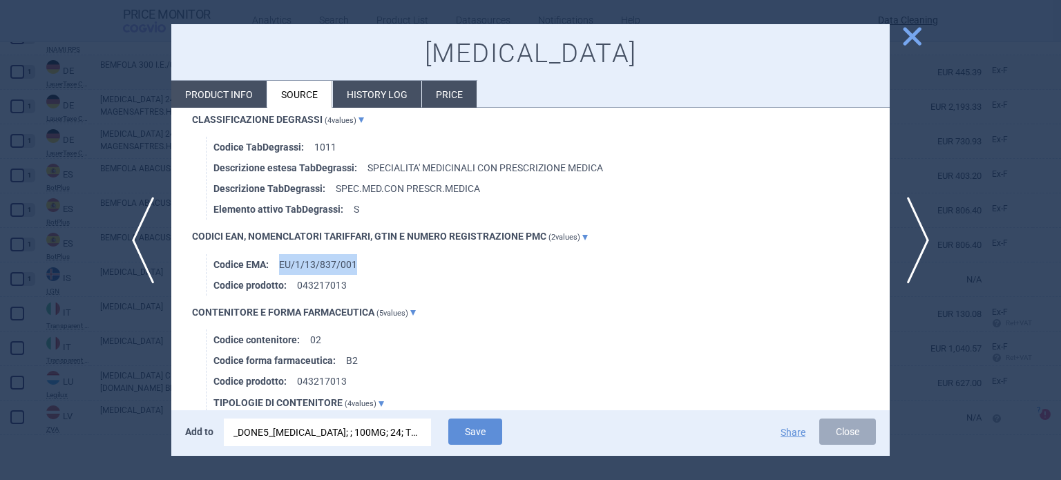
drag, startPoint x: 345, startPoint y: 254, endPoint x: 279, endPoint y: 251, distance: 66.4
click at [279, 254] on li "Codice EMA : EU/1/13/837/001" at bounding box center [551, 264] width 676 height 21
copy li "EU/1/13/837/001"
click at [356, 427] on div "_DONE5_SIRTURO; ; 100MG; 24; TBL NOB; BLI |EU/1/13/901/002" at bounding box center [328, 433] width 188 height 28
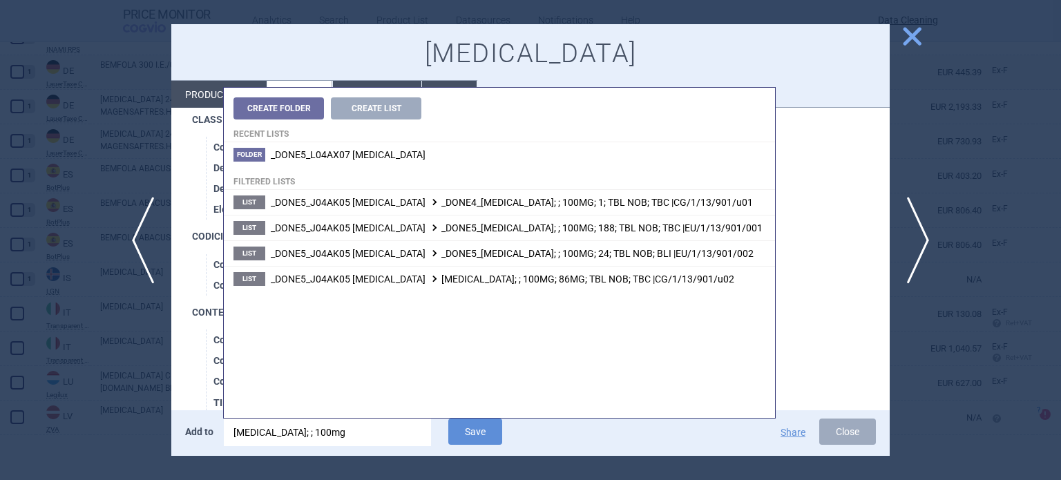
click at [356, 427] on input "sirturo; ; 100mg" at bounding box center [327, 433] width 207 height 28
click at [356, 428] on input "sirturo; ; 100mg" at bounding box center [327, 433] width 207 height 28
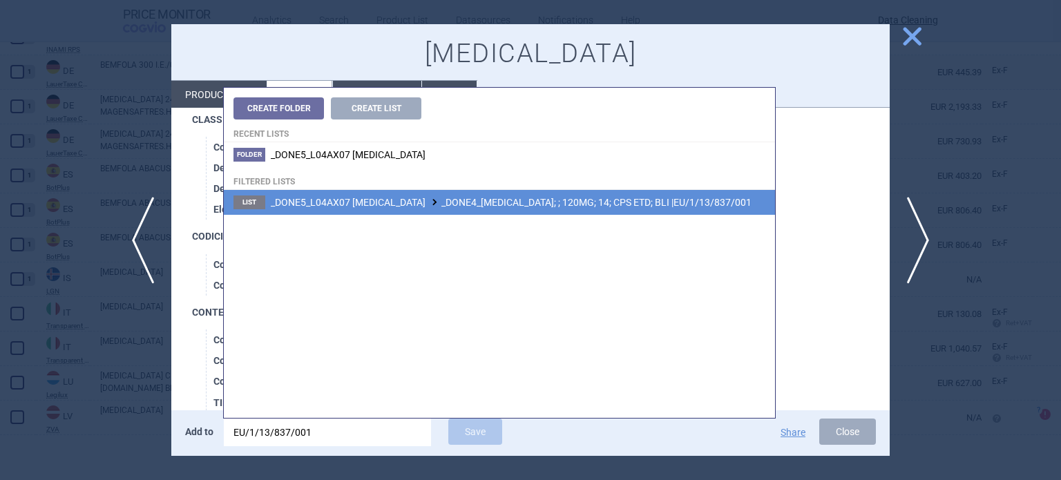
type input "EU/1/13/837/001"
click at [524, 209] on li "List _DONE5_L04AX07 DIMETHYL FUMARATE _DONE4_TECFIDERA; ; 120MG; 14; CPS ETD; B…" at bounding box center [499, 202] width 551 height 25
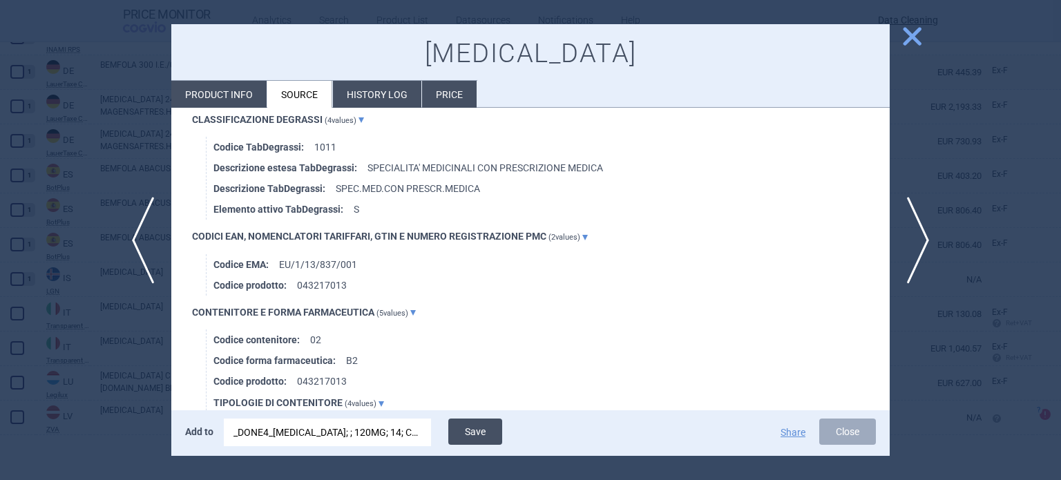
click at [484, 419] on button "Save" at bounding box center [475, 432] width 54 height 26
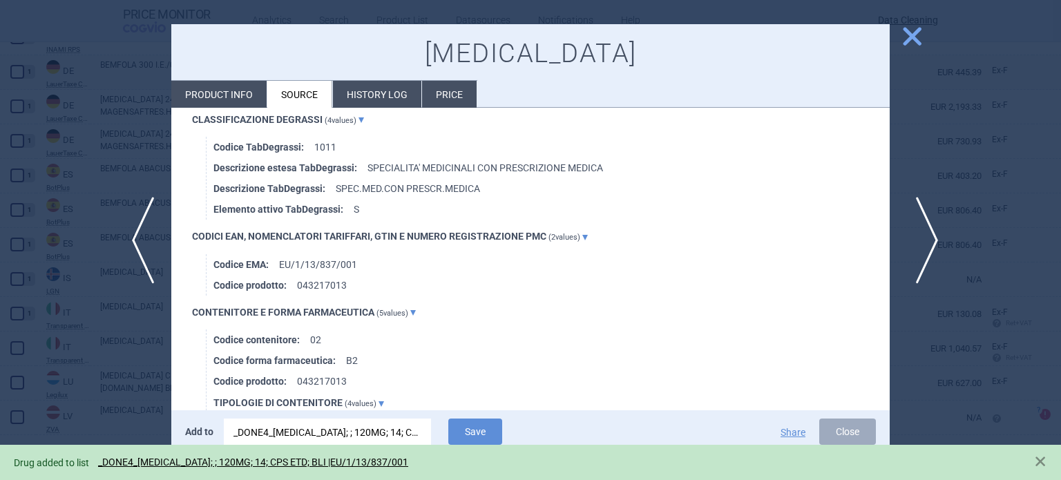
click at [929, 234] on span "next" at bounding box center [922, 240] width 31 height 87
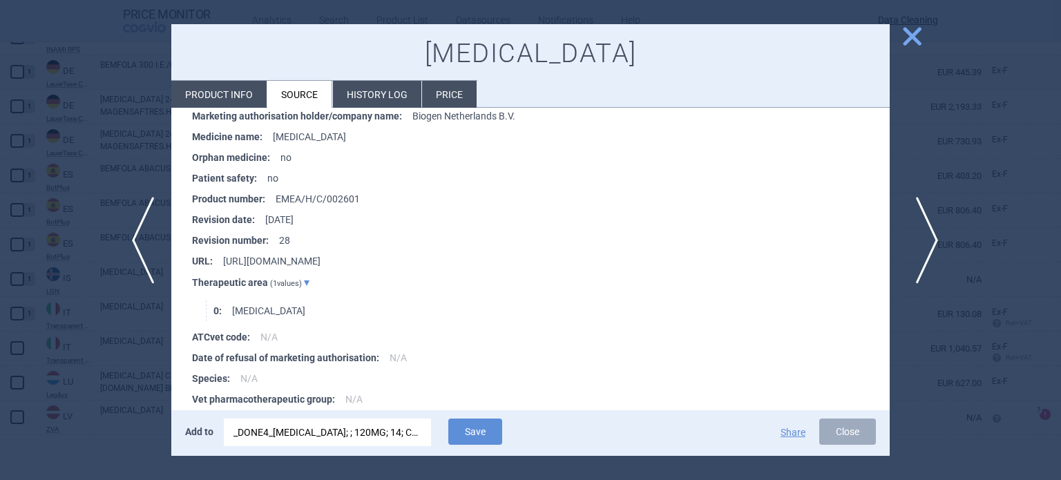
scroll to position [2943, 0]
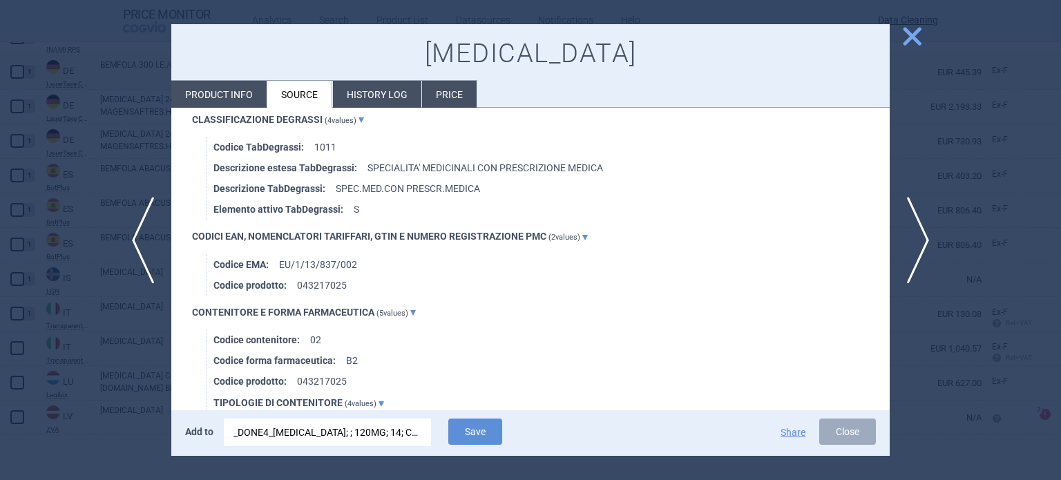
click at [417, 427] on div "_DONE4_TECFIDERA; ; 120MG; 14; CPS ETD; BLI |EU/1/13/837/001" at bounding box center [328, 433] width 188 height 28
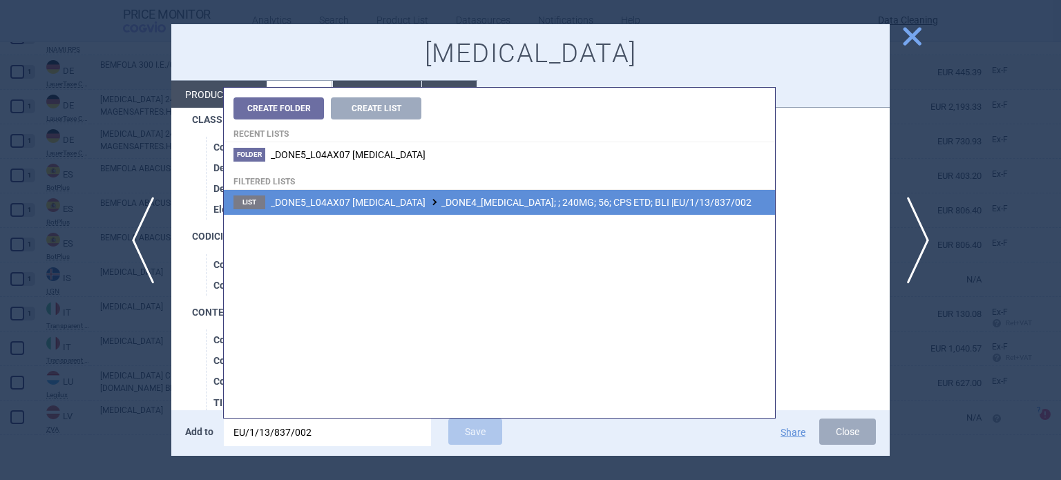
type input "EU/1/13/837/002"
click at [611, 192] on li "List _DONE5_L04AX07 DIMETHYL FUMARATE _DONE4_TECFIDERA; ; 240MG; 56; CPS ETD; B…" at bounding box center [499, 202] width 551 height 25
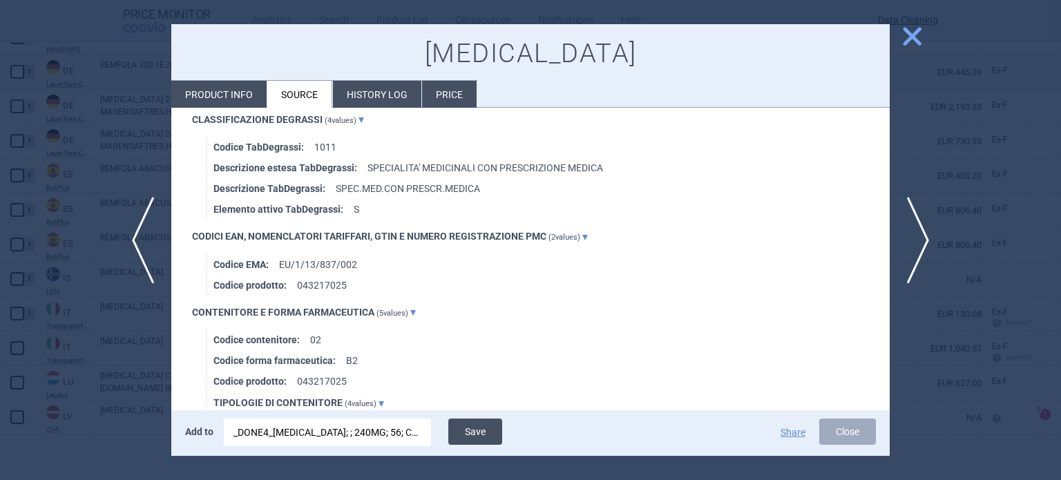
click at [484, 431] on button "Save" at bounding box center [475, 432] width 54 height 26
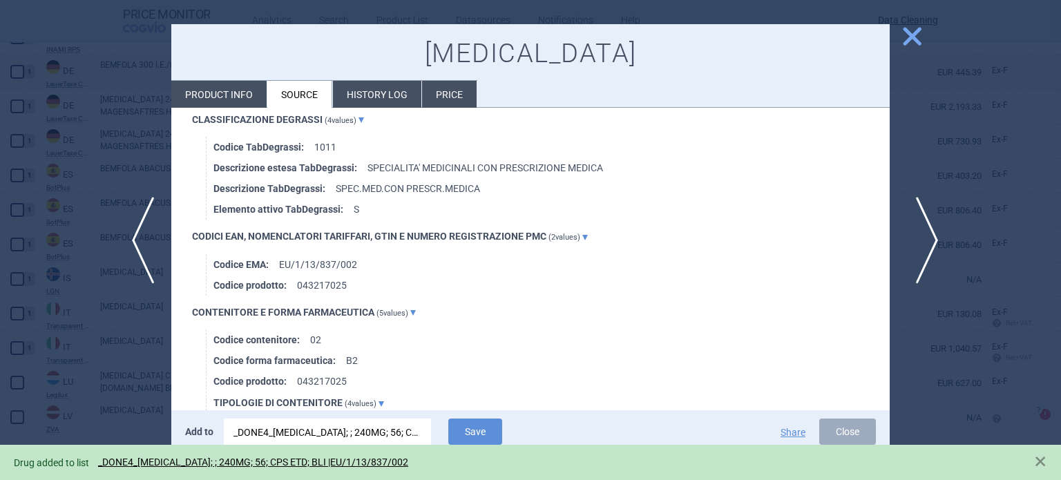
click at [926, 246] on span "next" at bounding box center [922, 240] width 31 height 87
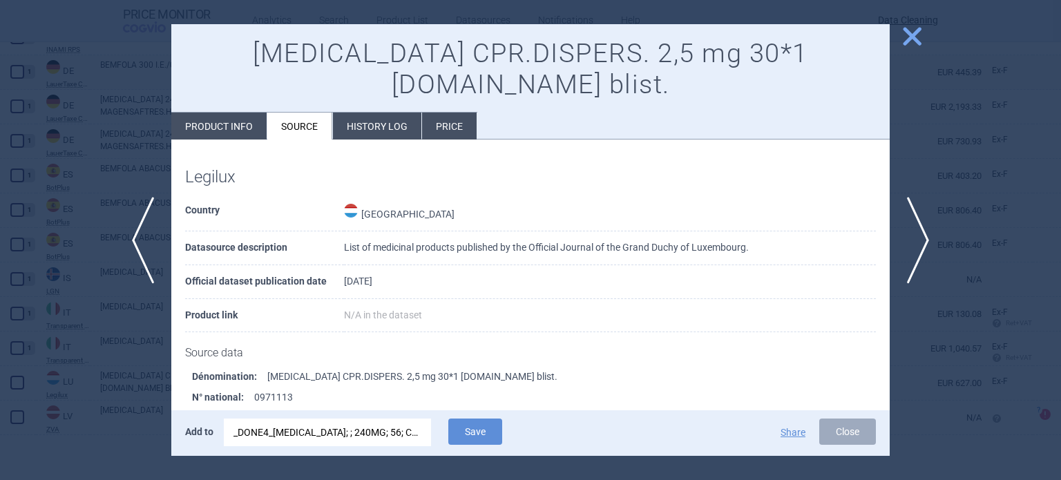
click at [357, 439] on div "_DONE4_TECFIDERA; ; 240MG; 56; CPS ETD; BLI |EU/1/13/837/002" at bounding box center [328, 433] width 188 height 28
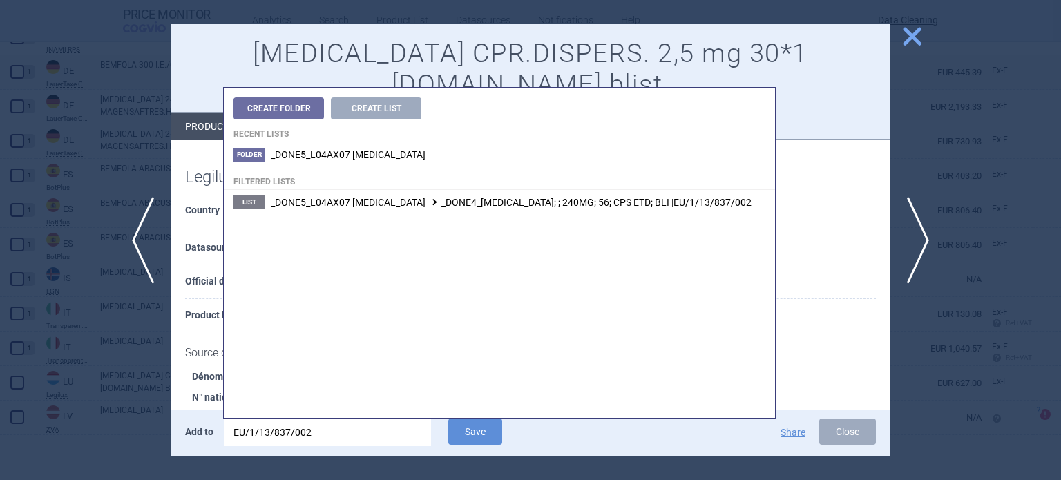
click at [357, 439] on input "EU/1/13/837/002" at bounding box center [327, 433] width 207 height 28
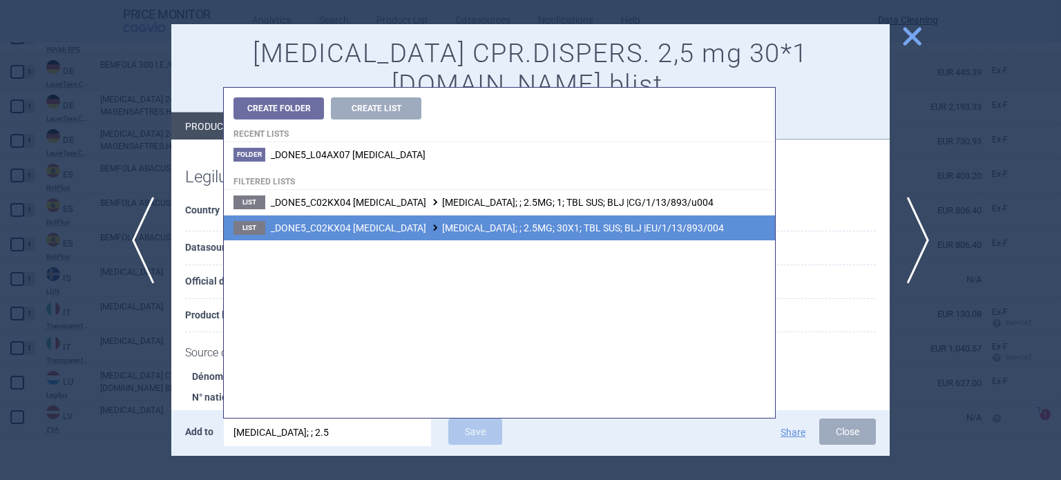
type input "opsumit; ; 2.5"
click at [612, 233] on span "_DONE5_C02KX04 MACITENTAN OPSUMIT; ; 2.5MG; 30X1; TBL SUS; BLJ |EU/1/13/893/004" at bounding box center [497, 227] width 453 height 11
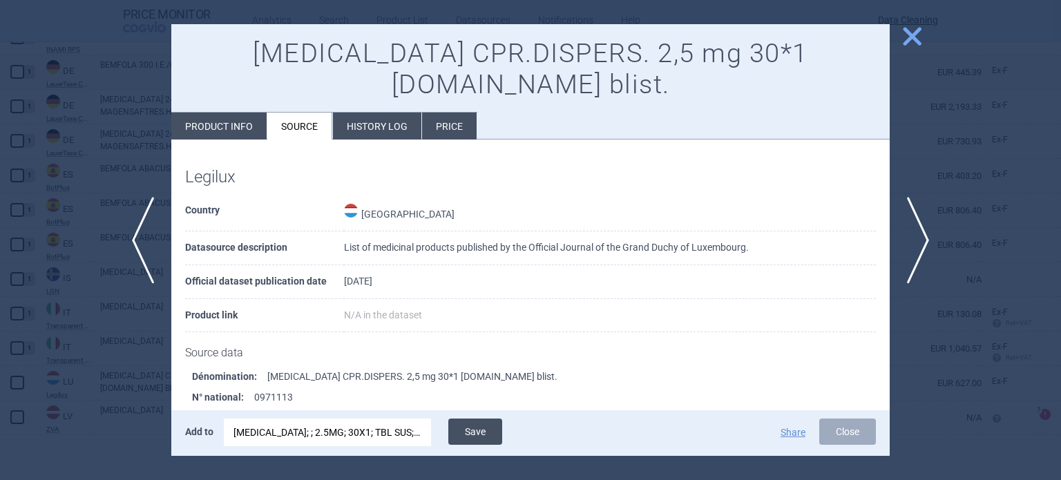
click at [489, 428] on button "Save" at bounding box center [475, 432] width 54 height 26
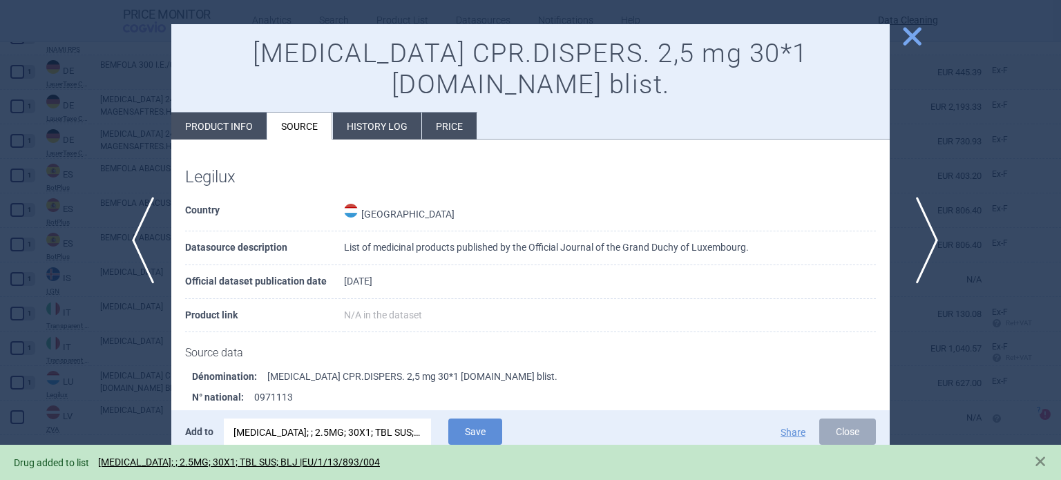
click at [923, 263] on span "next" at bounding box center [922, 240] width 31 height 87
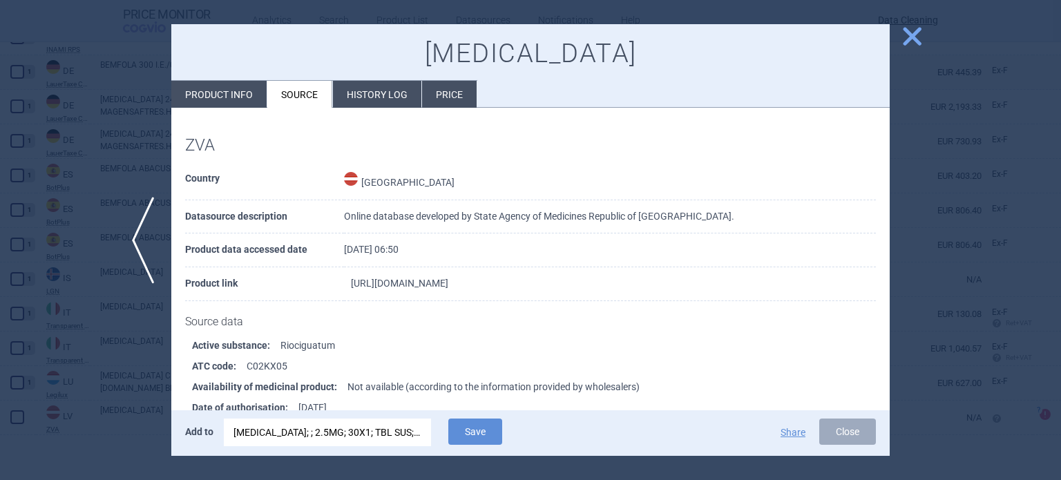
drag, startPoint x: 627, startPoint y: 278, endPoint x: 539, endPoint y: 280, distance: 88.4
click at [539, 280] on td "https://dati.zva.gov.lv/zalu-registrs/en/info/EU/1/13/907/021" at bounding box center [610, 284] width 532 height 34
copy link "EU/1/13/907/021"
click at [345, 428] on div "OPSUMIT; ; 2.5MG; 30X1; TBL SUS; BLJ |EU/1/13/893/004" at bounding box center [328, 433] width 188 height 28
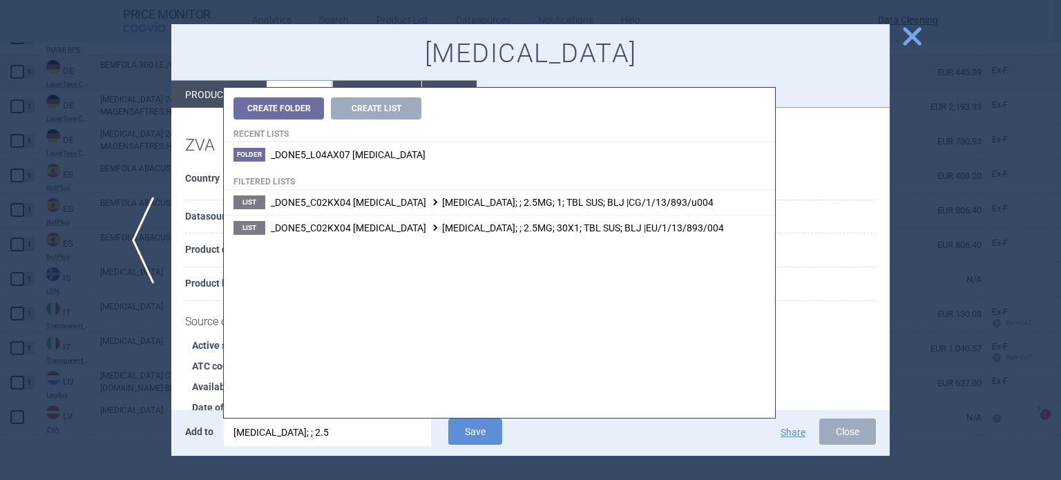
click at [344, 428] on input "opsumit; ; 2.5" at bounding box center [327, 433] width 207 height 28
click at [343, 428] on input "opsumit; ; 2.5" at bounding box center [327, 433] width 207 height 28
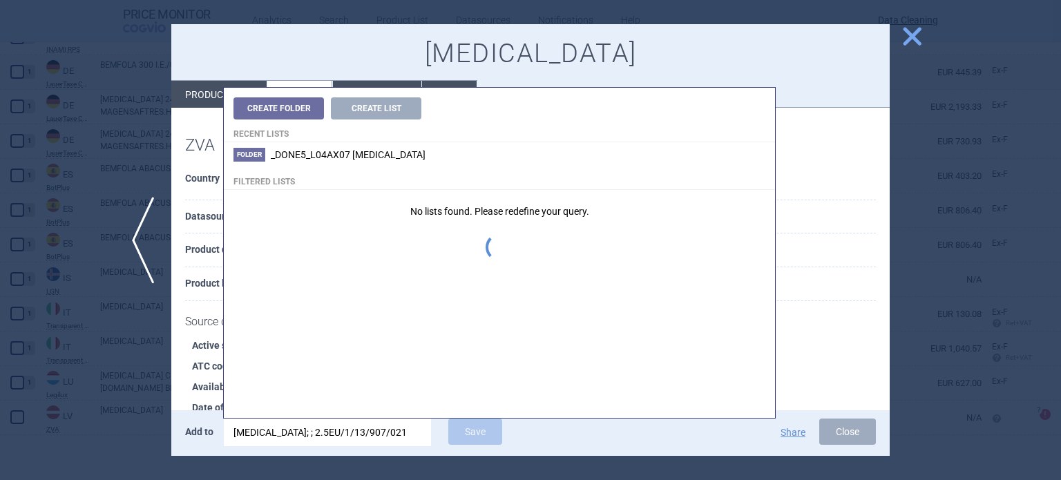
click at [336, 436] on input "opsumit; ; 2.5EU/1/13/907/021" at bounding box center [327, 433] width 207 height 28
type input "EU/1/13/907/021"
click at [238, 441] on input "EU/1/13/907/021" at bounding box center [327, 433] width 207 height 28
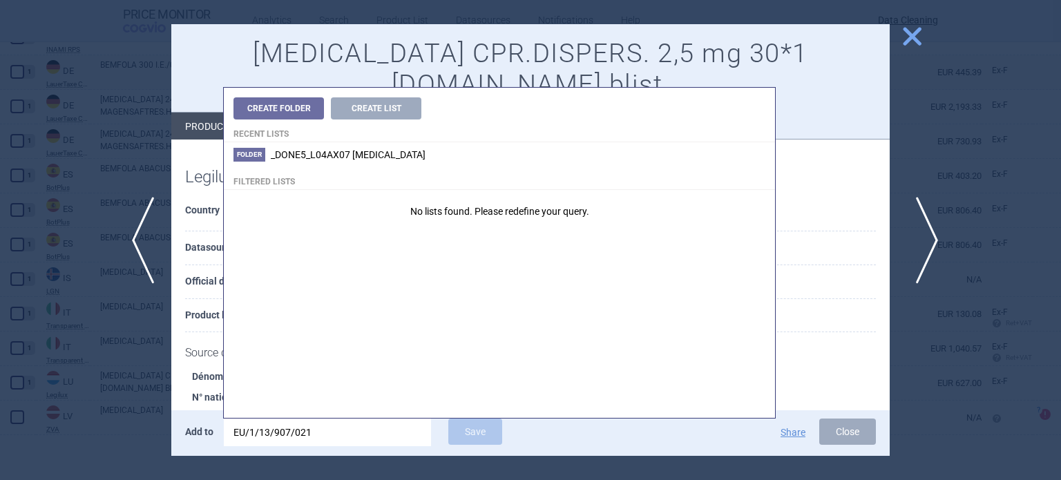
click at [920, 253] on span "next" at bounding box center [922, 240] width 31 height 87
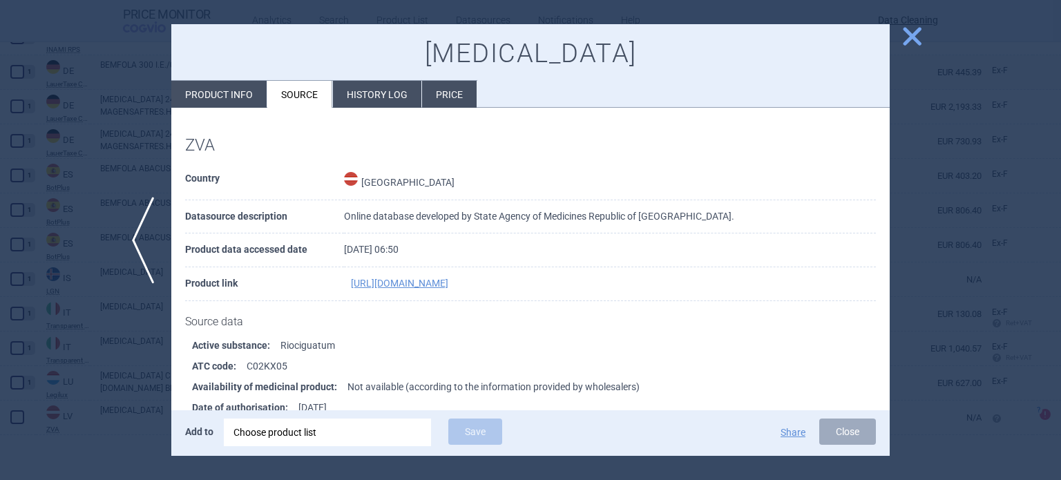
click at [347, 431] on div "Choose product list" at bounding box center [328, 433] width 188 height 28
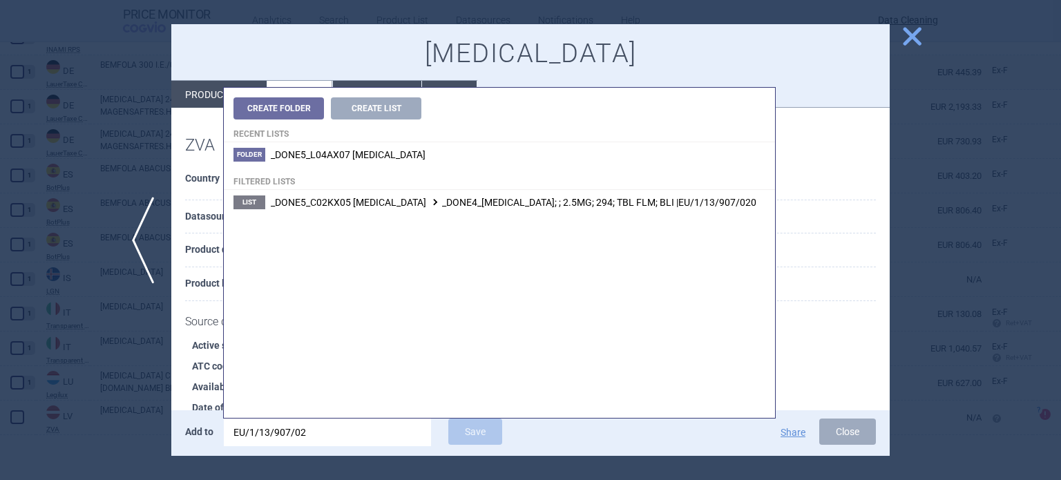
drag, startPoint x: 250, startPoint y: 433, endPoint x: 201, endPoint y: 430, distance: 49.1
click at [201, 430] on div "Add to EU/1/13/907/02 Save" at bounding box center [392, 433] width 415 height 29
type input "1/13/907/02"
click at [91, 386] on div at bounding box center [530, 240] width 1061 height 480
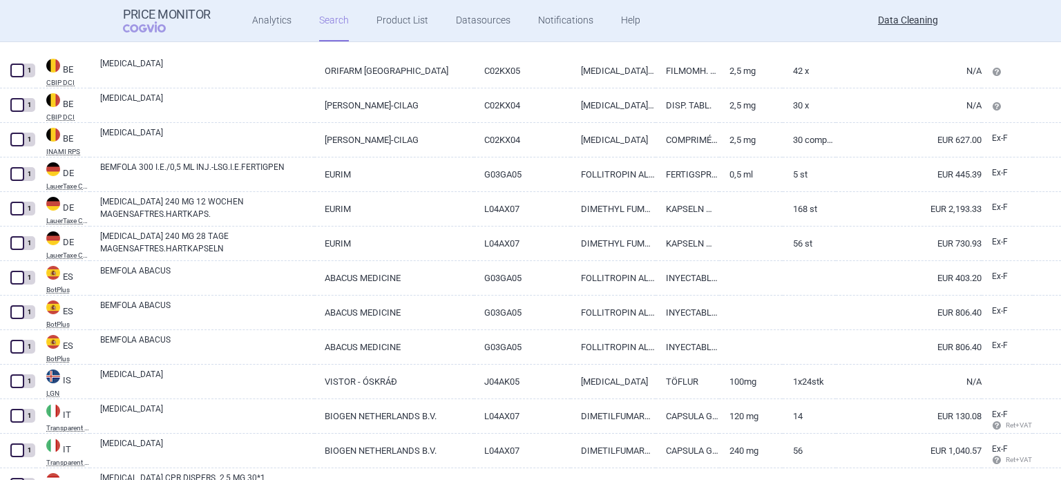
select select "brandName"
select select "newerThan"
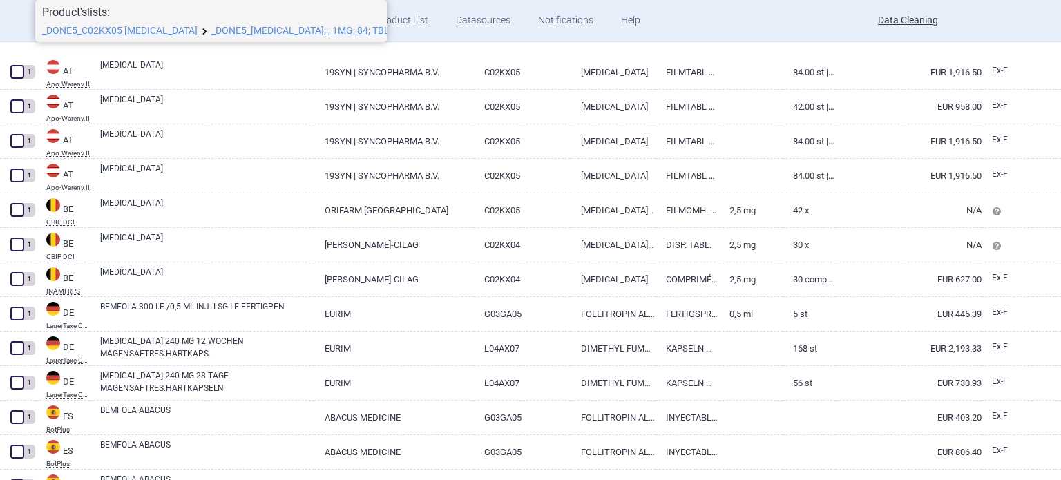
scroll to position [518, 0]
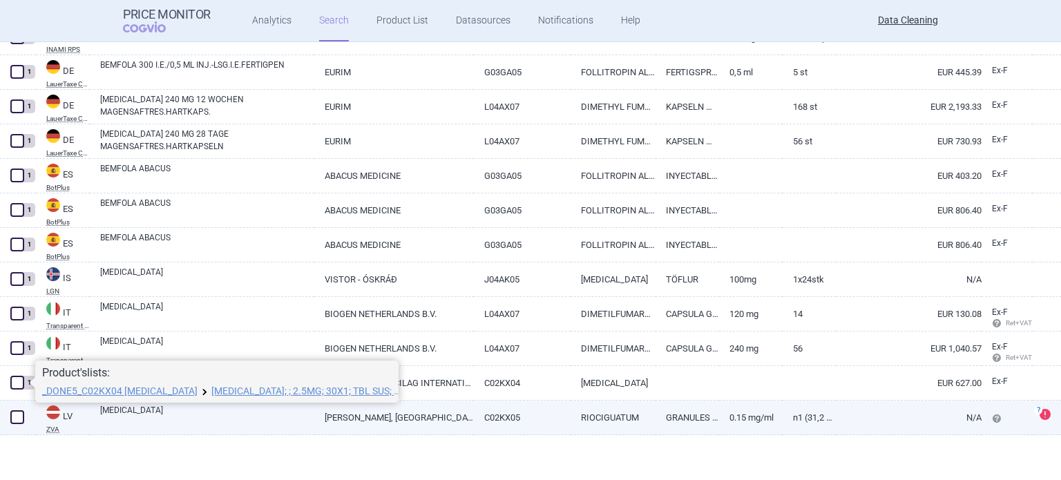
click at [9, 410] on span at bounding box center [17, 417] width 21 height 21
checkbox input "true"
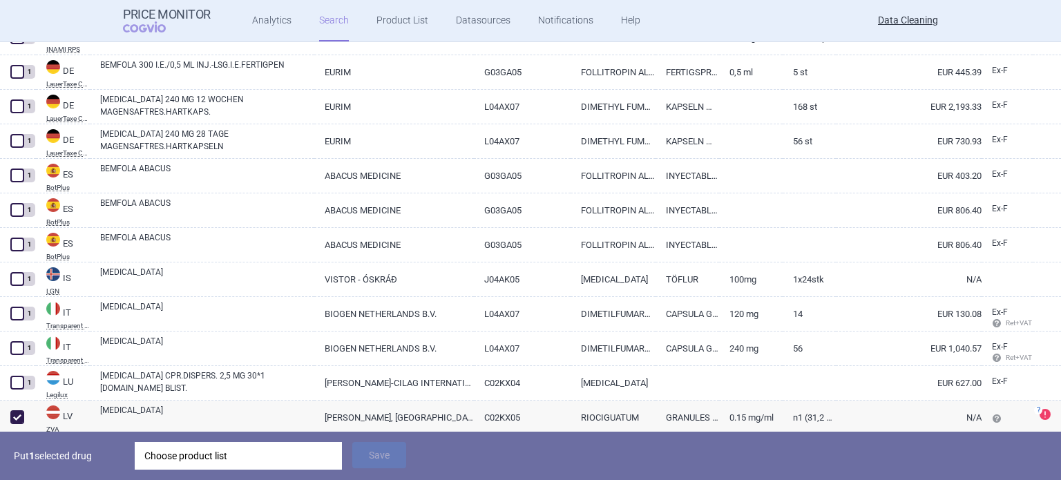
click at [267, 466] on div "Choose product list" at bounding box center [238, 456] width 188 height 28
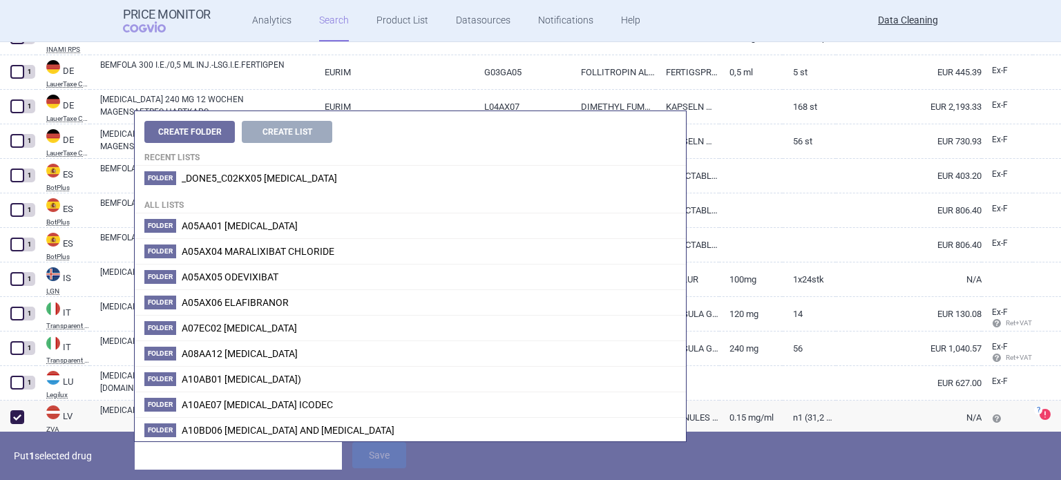
type input "EU/1/13/907/021"
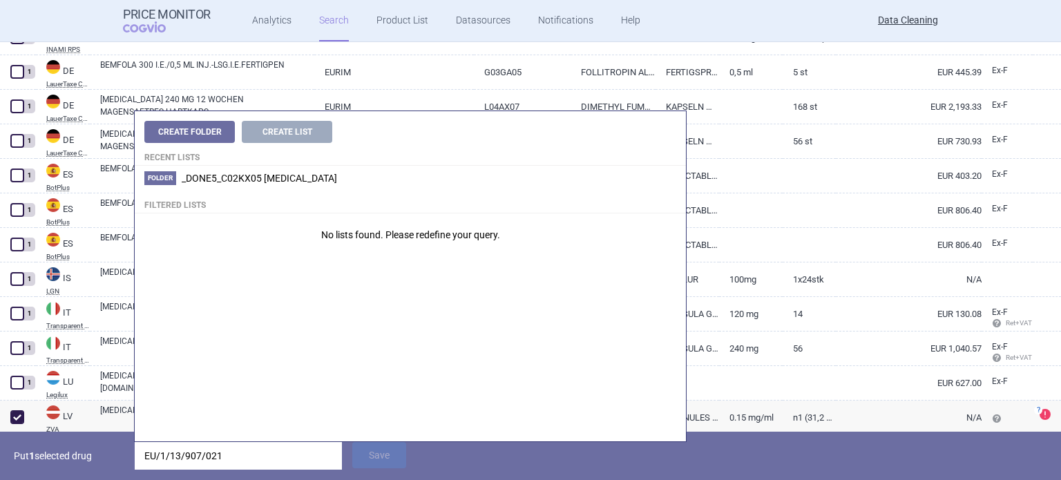
click at [138, 452] on input "EU/1/13/907/021" at bounding box center [238, 456] width 207 height 28
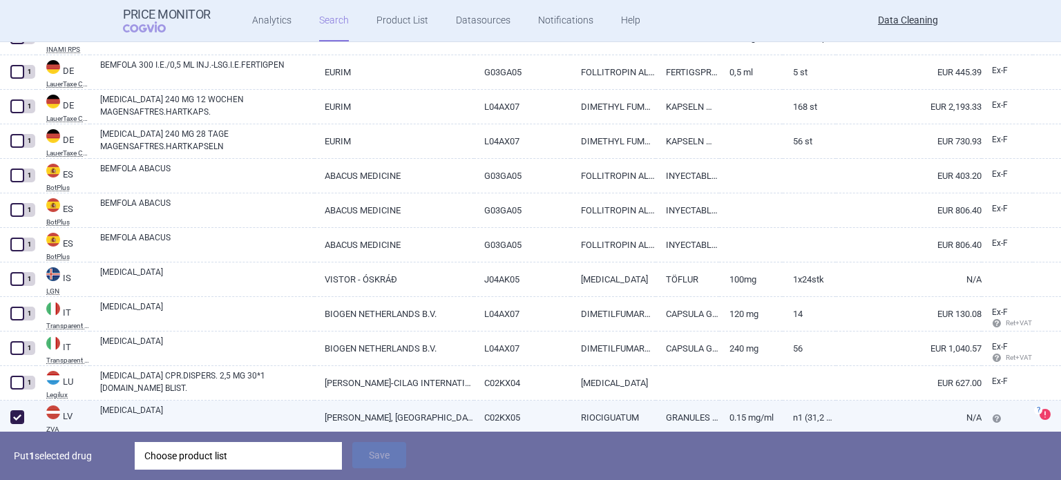
click at [11, 417] on span at bounding box center [17, 417] width 14 height 14
checkbox input "false"
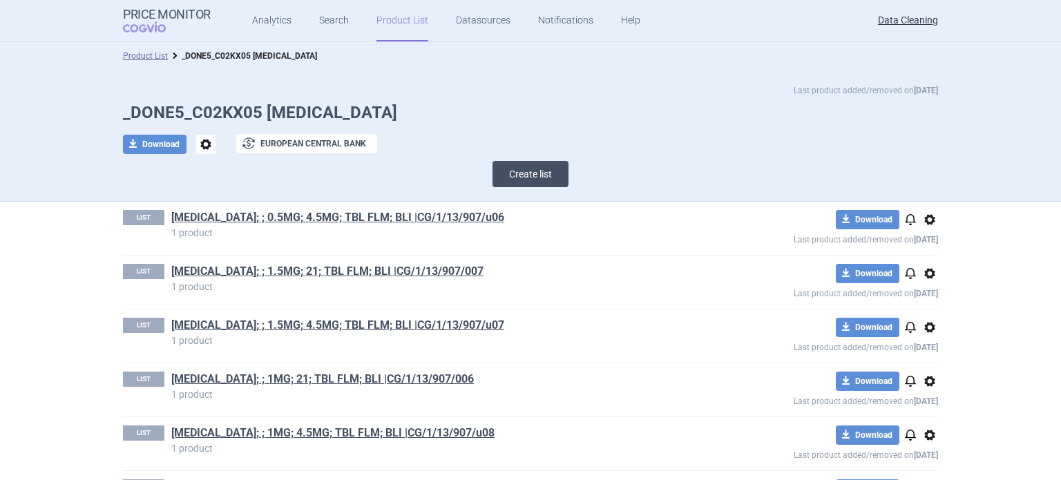
click at [544, 175] on button "Create list" at bounding box center [531, 174] width 76 height 26
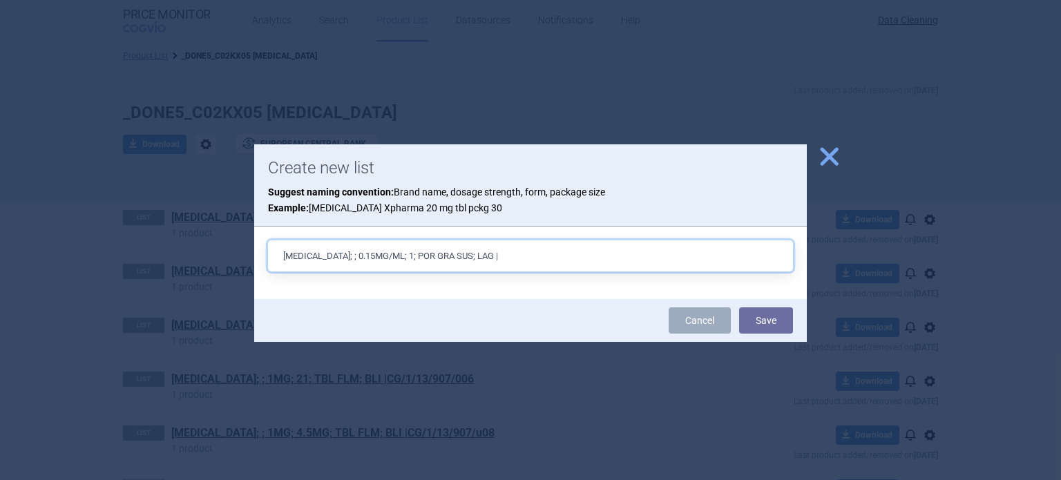
paste input "EU/1/13/907/021"
type input "ADEMPAS; ; 0.15MG/ML; 1; POR GRA SUS; LAG |EU/1/13/907/021"
click at [739, 307] on button "Save" at bounding box center [766, 320] width 54 height 26
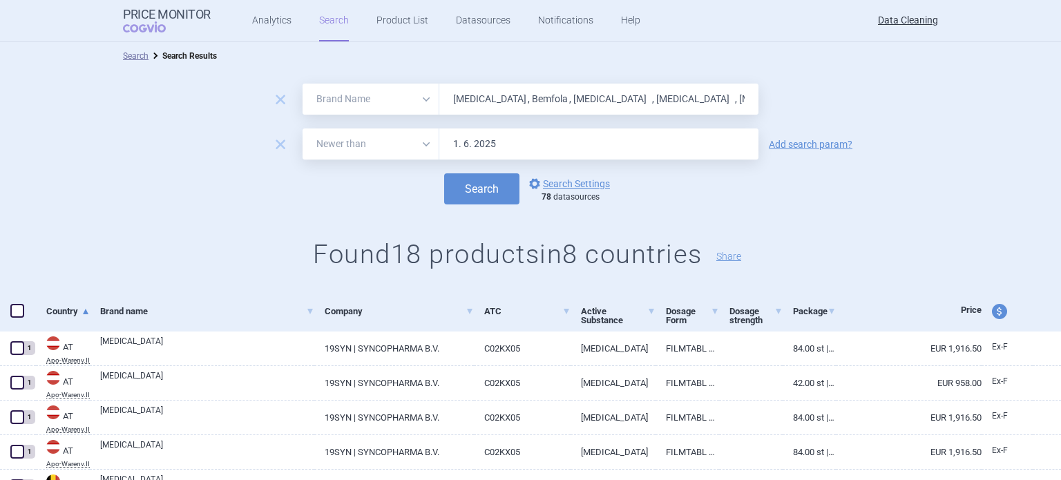
select select "brandName"
select select "newerThan"
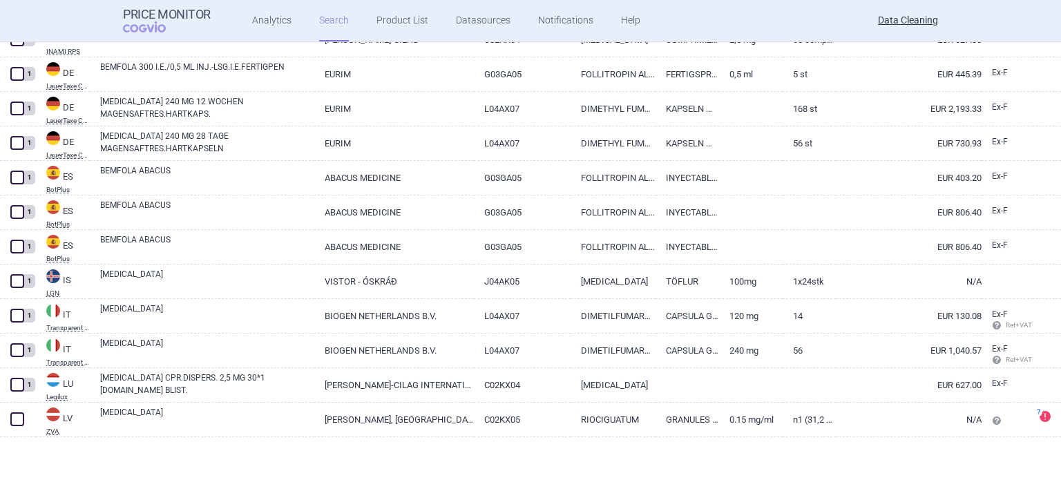
scroll to position [518, 0]
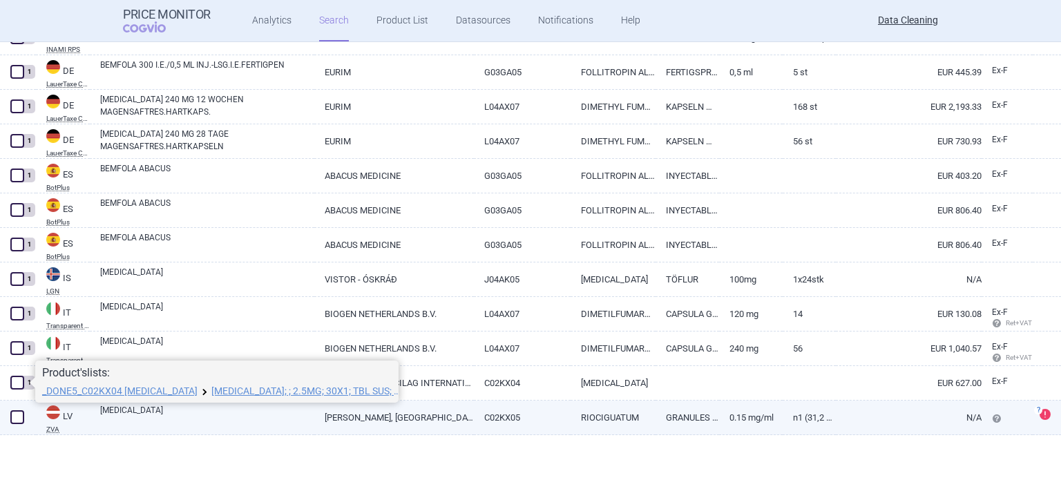
click at [15, 412] on span at bounding box center [17, 417] width 14 height 14
checkbox input "true"
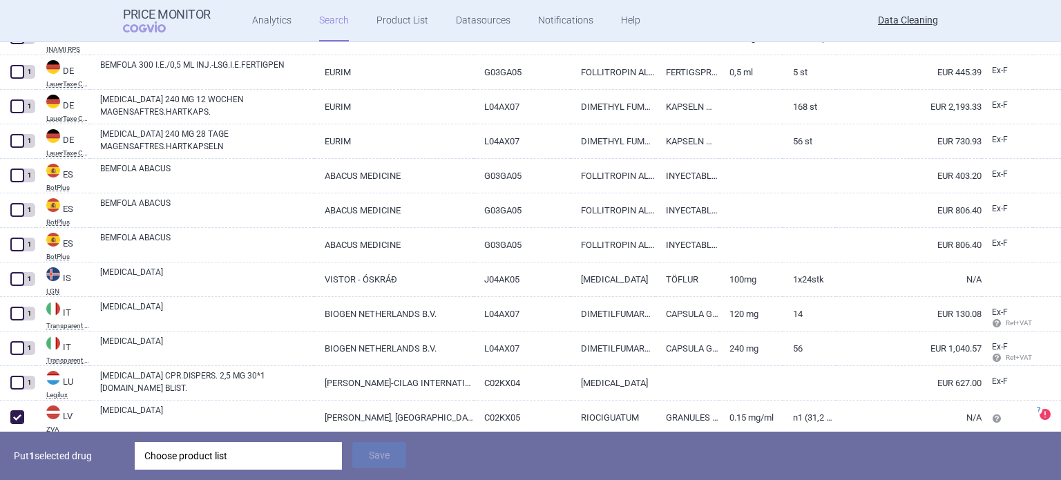
click at [220, 451] on div "Choose product list" at bounding box center [238, 456] width 188 height 28
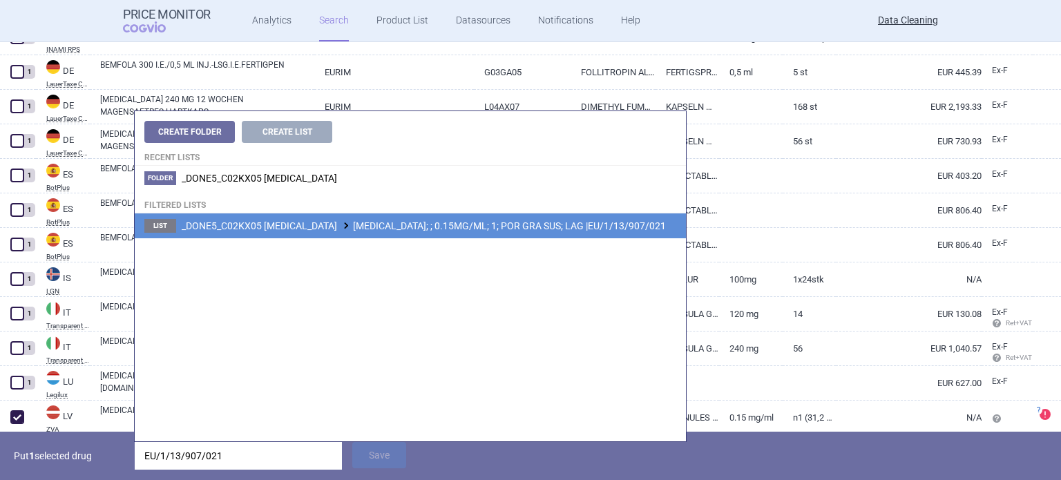
type input "EU/1/13/907/021"
click at [466, 229] on span "_DONE5_C02KX05 RIOCIGUAT ADEMPAS; ; 0.15MG/ML; 1; POR GRA SUS; LAG |EU/1/13/907…" at bounding box center [424, 225] width 484 height 11
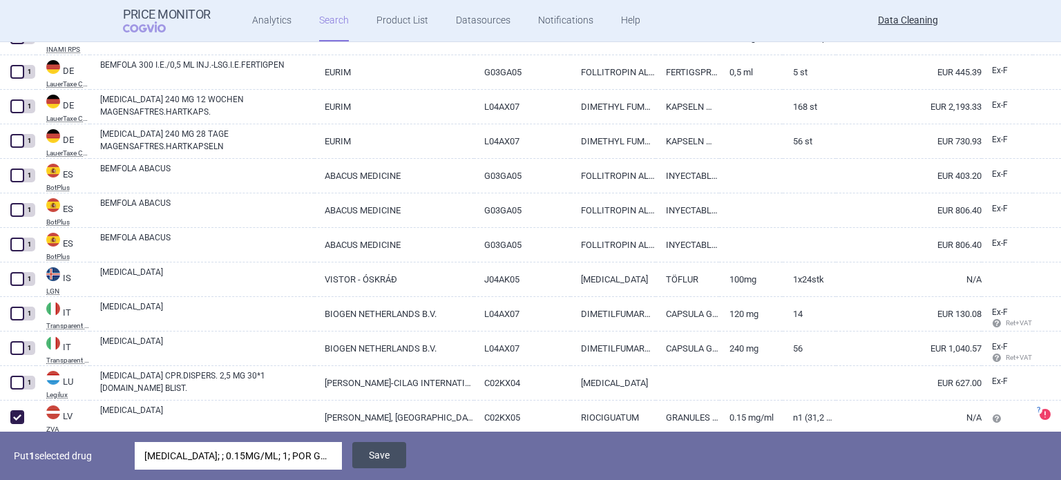
click at [392, 455] on button "Save" at bounding box center [379, 455] width 54 height 26
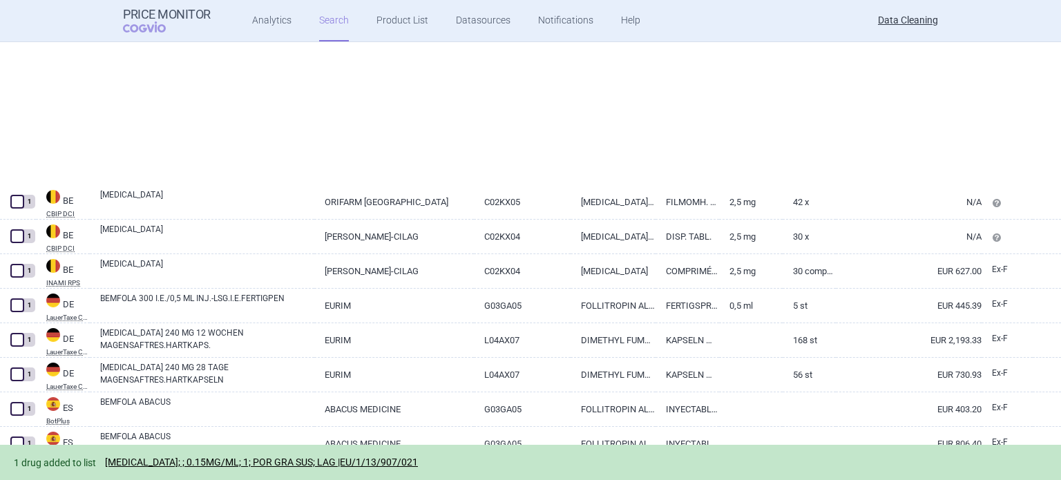
scroll to position [0, 0]
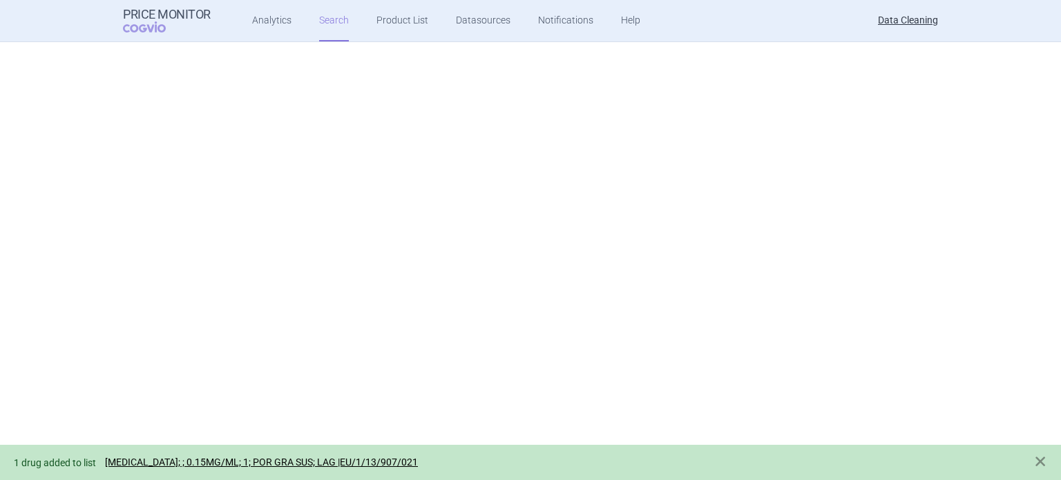
select select "brandName"
select select "newerThan"
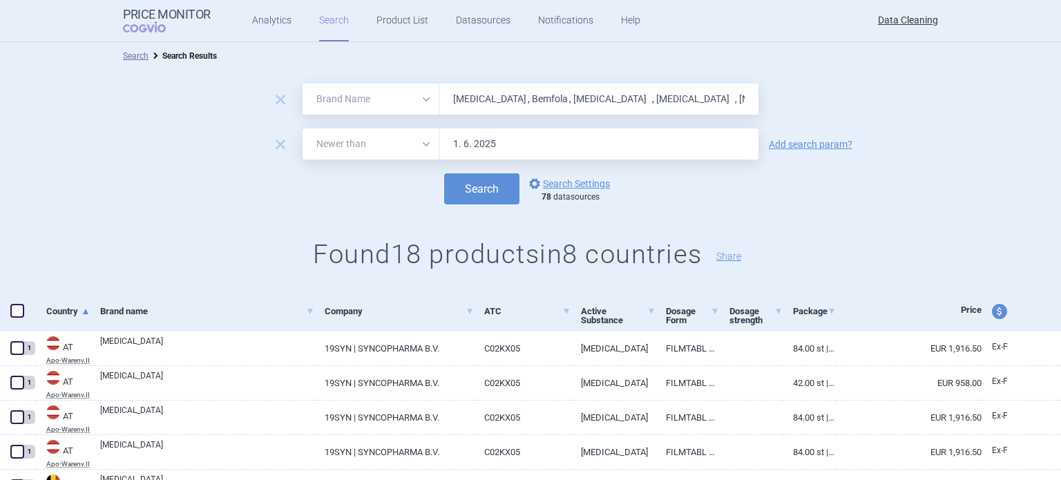
click at [508, 97] on input "Adempas , Bemfola , Cometriq , Latuda , Sirturo , Izba , Mirvaso , Neuraceq , T…" at bounding box center [598, 99] width 319 height 31
paste input "Fluenz , FluMist"
type input "Fluenz , FluMist ,"
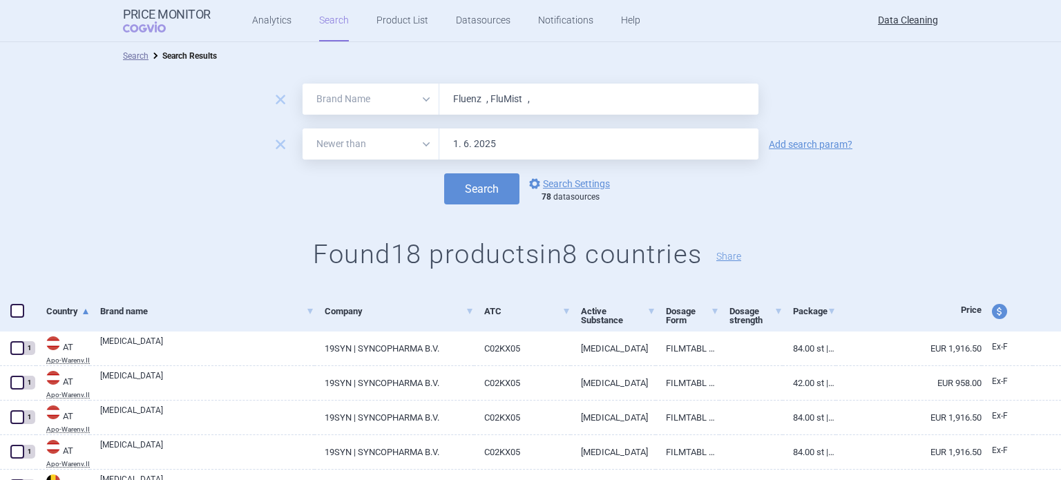
click at [444, 173] on button "Search" at bounding box center [481, 188] width 75 height 31
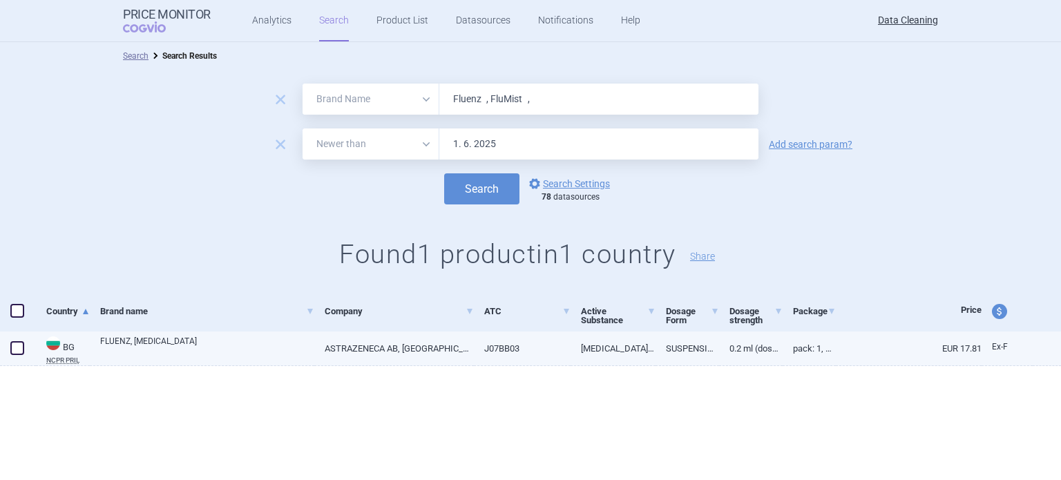
click at [119, 332] on div "FLUENZ, NASAL SPRAY" at bounding box center [202, 349] width 225 height 35
click at [135, 341] on link "FLUENZ, NASAL SPRAY" at bounding box center [207, 347] width 214 height 25
select select "EUR"
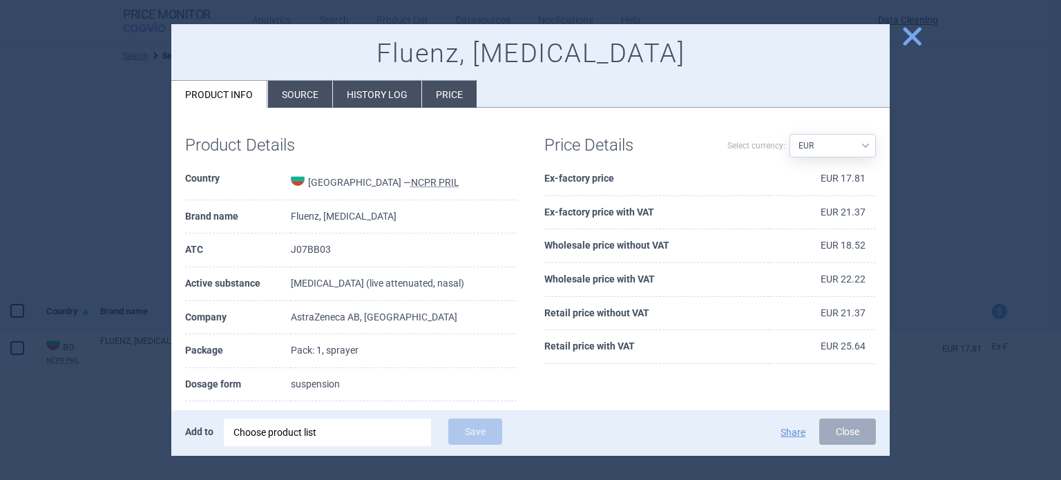
click at [284, 93] on li "Source" at bounding box center [300, 94] width 64 height 27
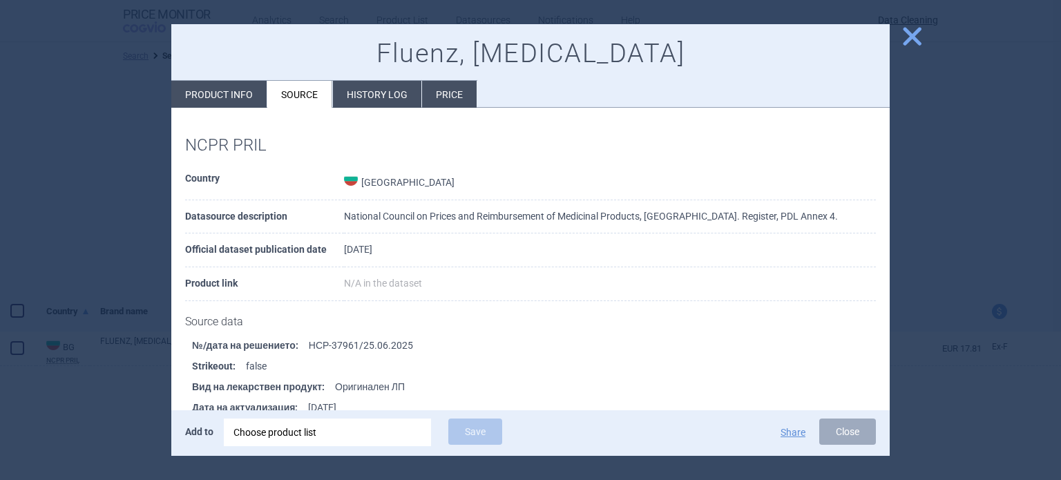
scroll to position [508, 0]
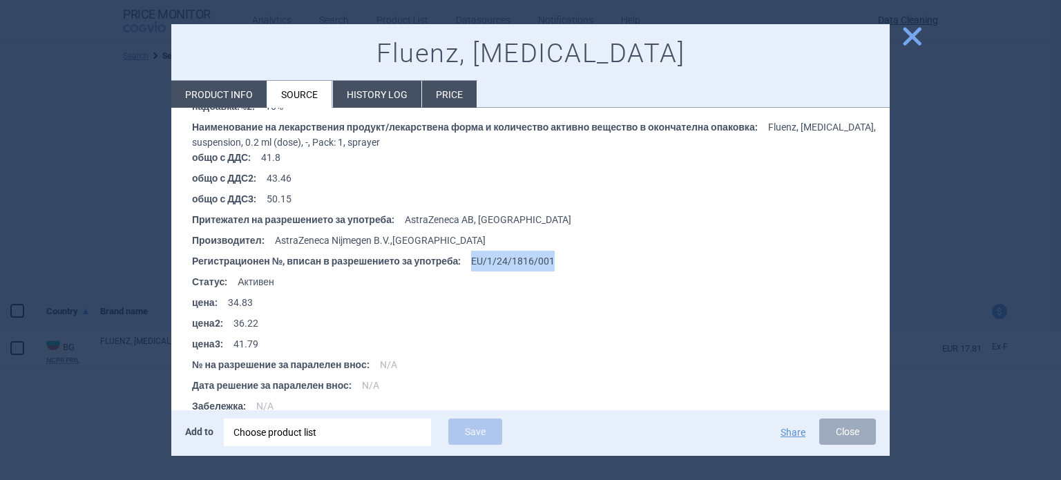
drag, startPoint x: 562, startPoint y: 256, endPoint x: 463, endPoint y: 266, distance: 99.3
click at [463, 266] on li "Регистрационен №, вписан в разрешението за употреба : EU/1/24/1816/001" at bounding box center [541, 261] width 698 height 21
copy li "EU/1/24/1816/001"
click at [398, 424] on div "Choose product list" at bounding box center [328, 433] width 188 height 28
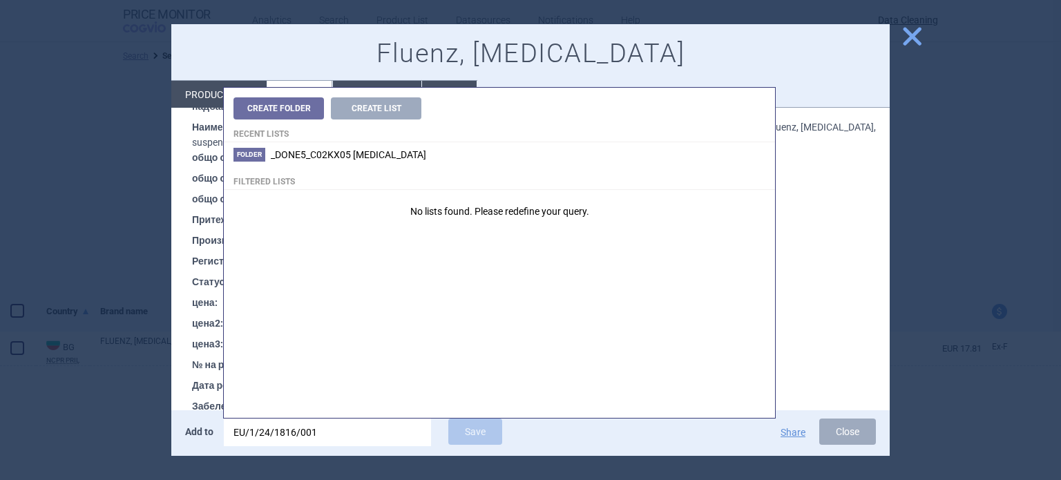
type input "EU/1/24/1816/001"
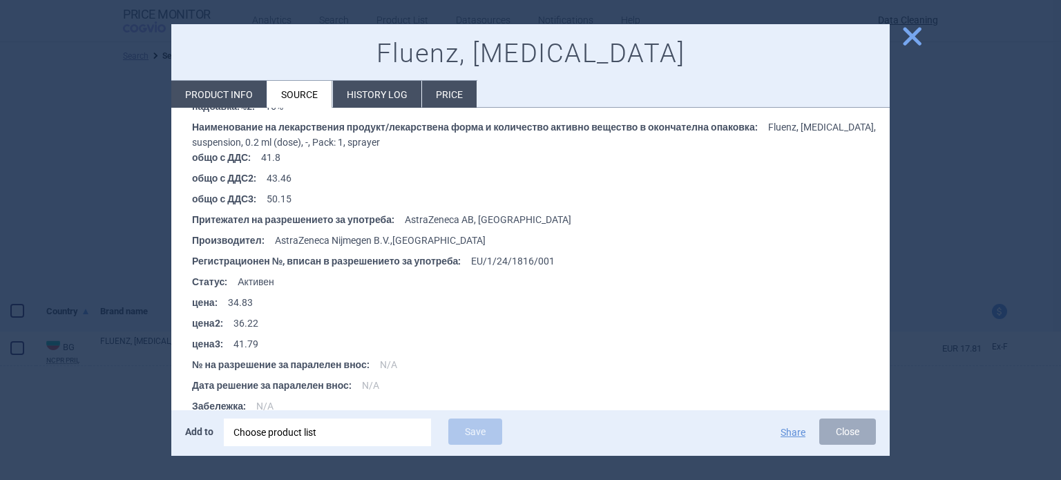
click at [6, 182] on div at bounding box center [530, 240] width 1061 height 480
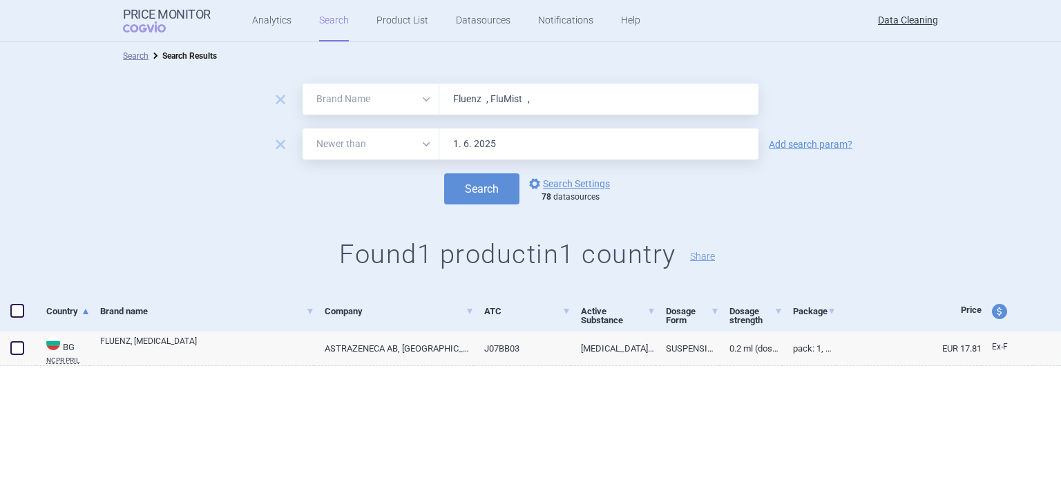
click at [486, 101] on input "Fluenz , FluMist ," at bounding box center [598, 99] width 319 height 31
paste input "ortacin , Invokana , Kadcyla"
type input "Fortacin , Invokana , Kadcyla ,"
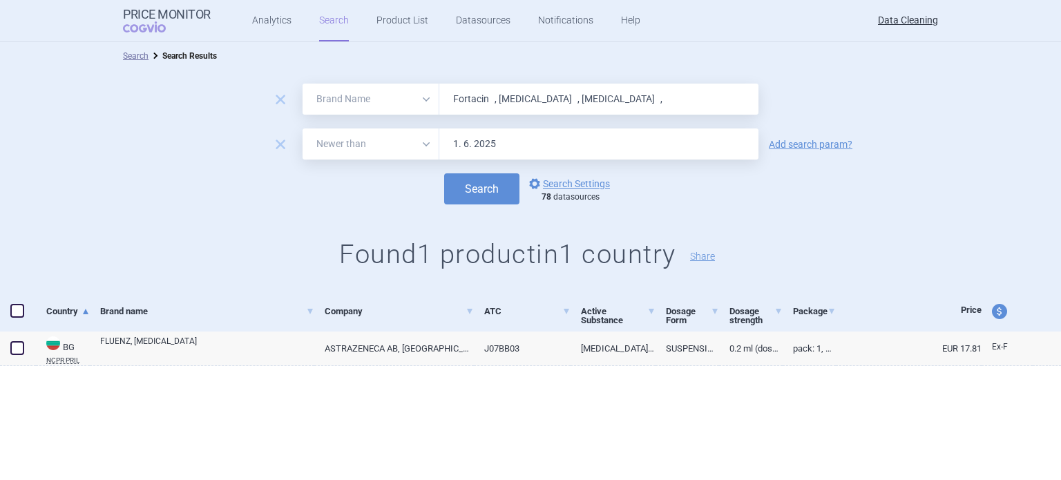
click at [444, 173] on button "Search" at bounding box center [481, 188] width 75 height 31
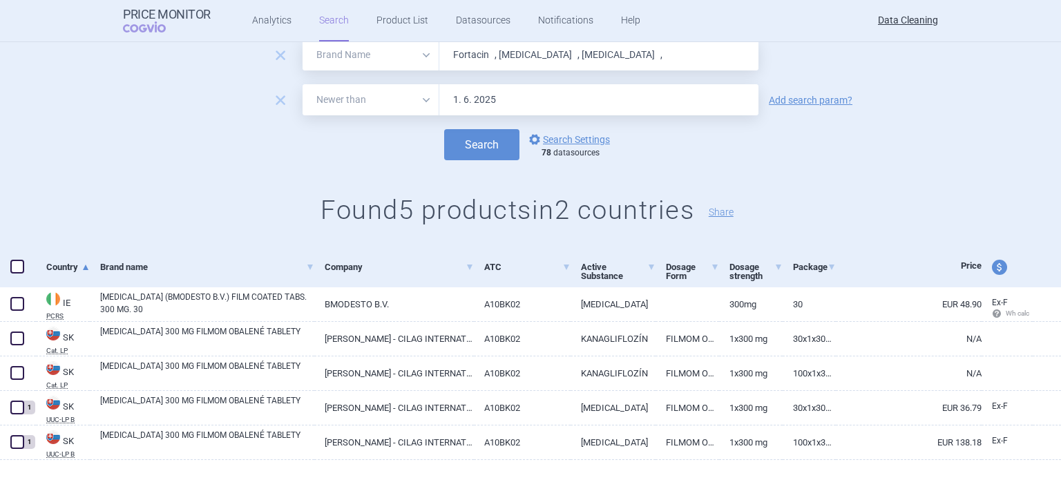
scroll to position [69, 0]
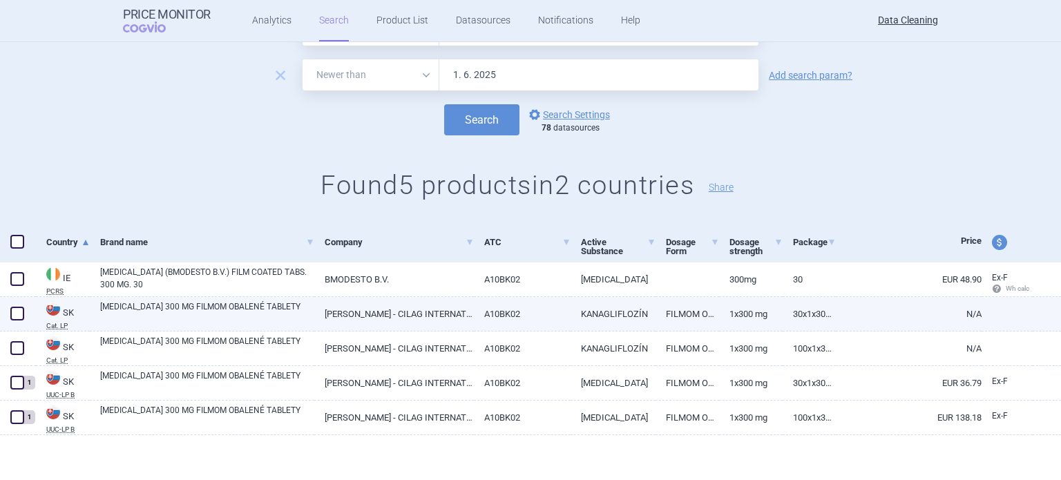
click at [196, 311] on link "INVOKANA 300 MG FILMOM OBALENÉ TABLETY" at bounding box center [207, 313] width 214 height 25
select select "EUR"
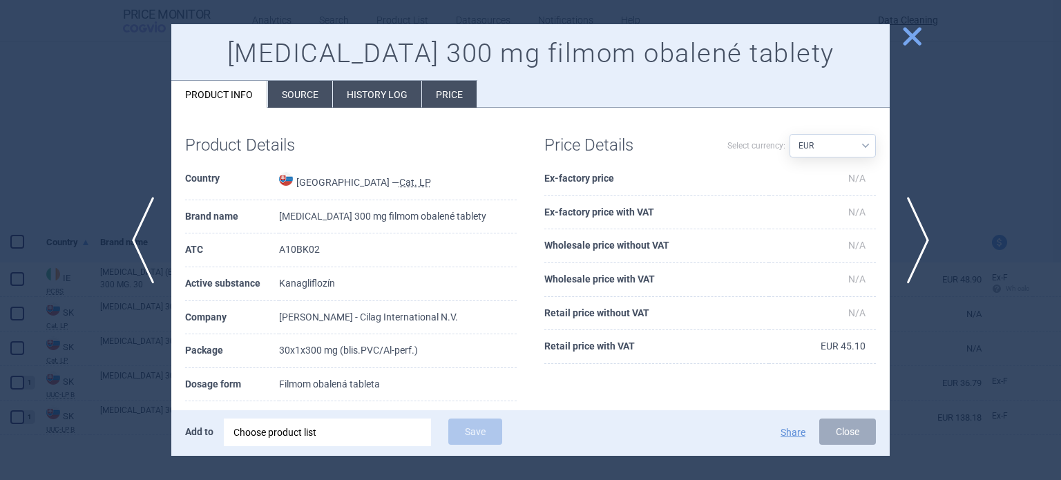
click at [319, 96] on li "Source" at bounding box center [300, 94] width 64 height 27
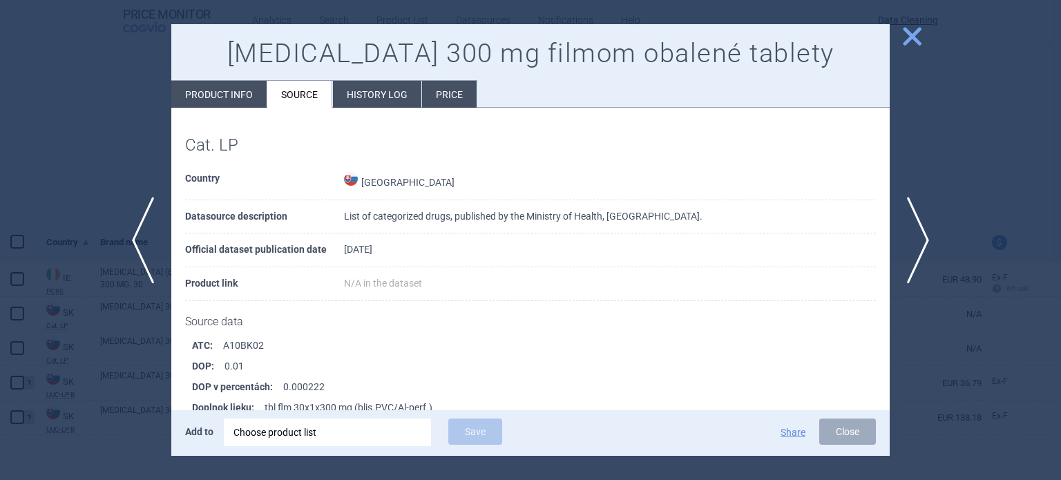
scroll to position [1789, 0]
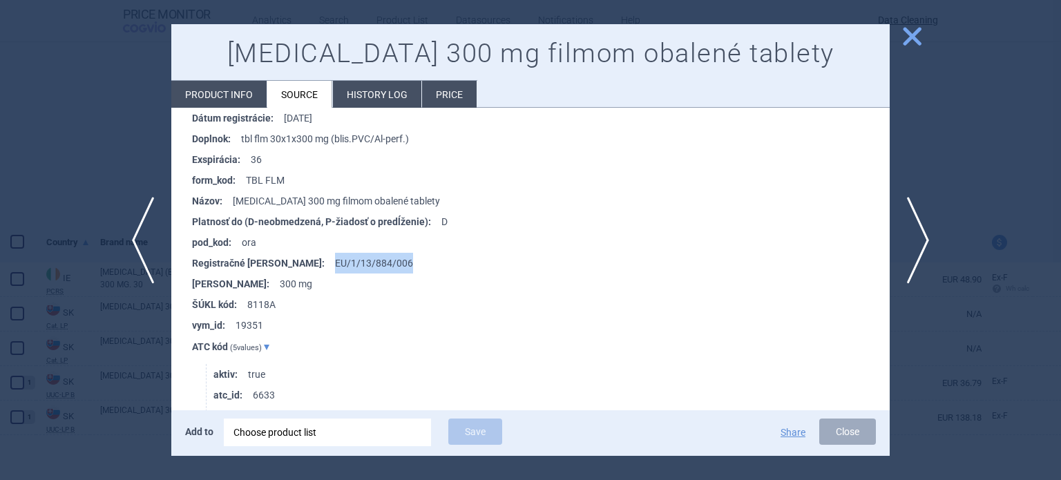
drag, startPoint x: 379, startPoint y: 257, endPoint x: 281, endPoint y: 262, distance: 98.9
click at [281, 262] on li "Registračné číslo : EU/1/13/884/006" at bounding box center [541, 263] width 698 height 21
copy li "EU/1/13/884/006"
click at [387, 426] on div "Choose product list" at bounding box center [328, 433] width 188 height 28
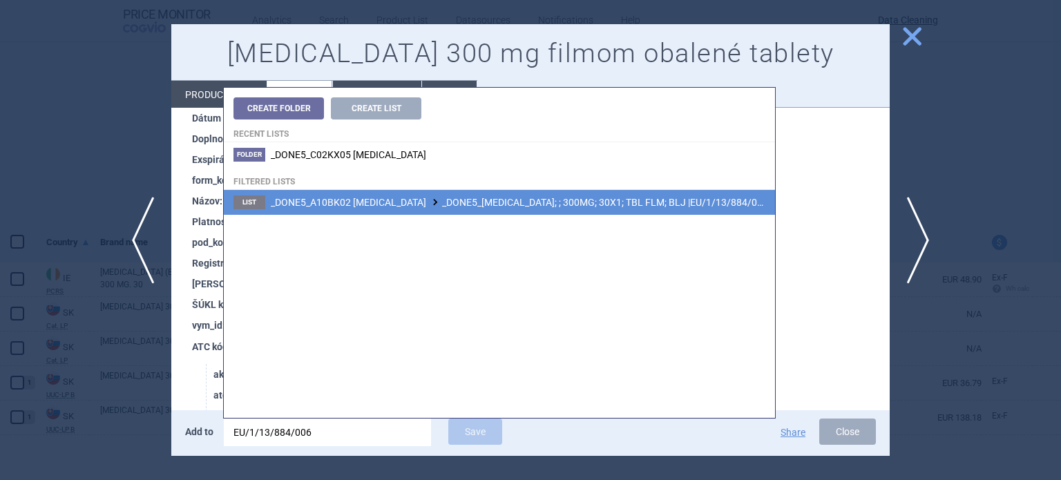
type input "EU/1/13/884/006"
click at [562, 207] on span "_DONE5_A10BK02 CANAGLIFLOZIN _DONE5_INVOKANA; ; 300MG; 30X1; TBL FLM; BLJ |EU/1…" at bounding box center [519, 202] width 497 height 11
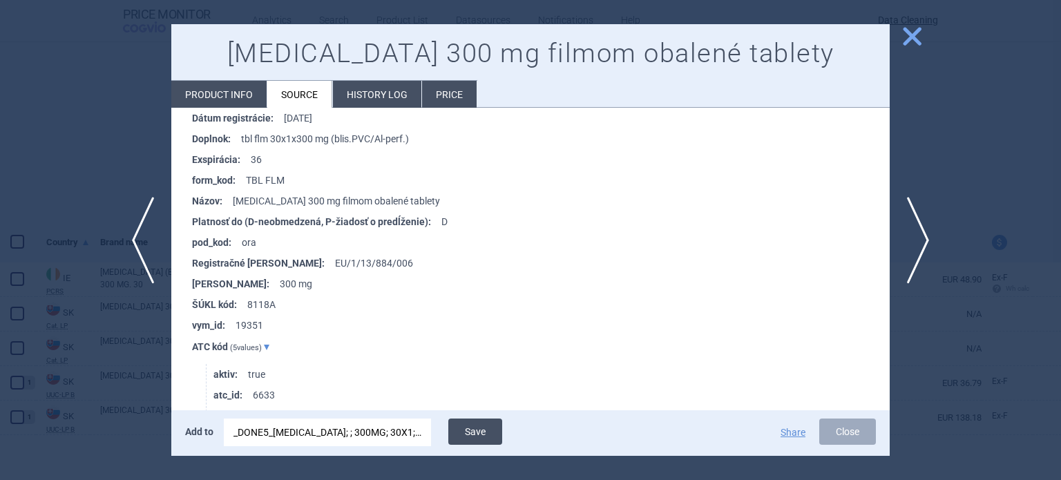
click at [492, 432] on button "Save" at bounding box center [475, 432] width 54 height 26
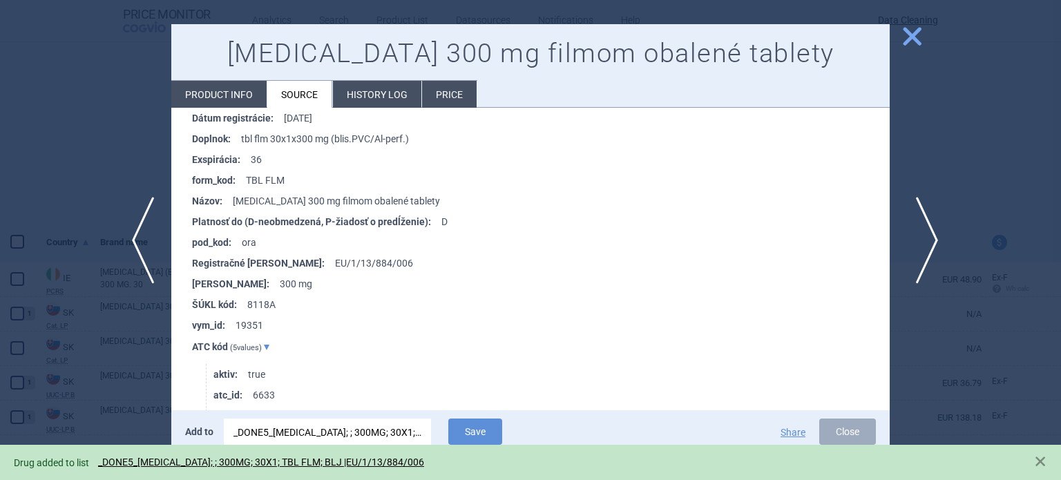
click at [915, 240] on span "next" at bounding box center [922, 240] width 31 height 87
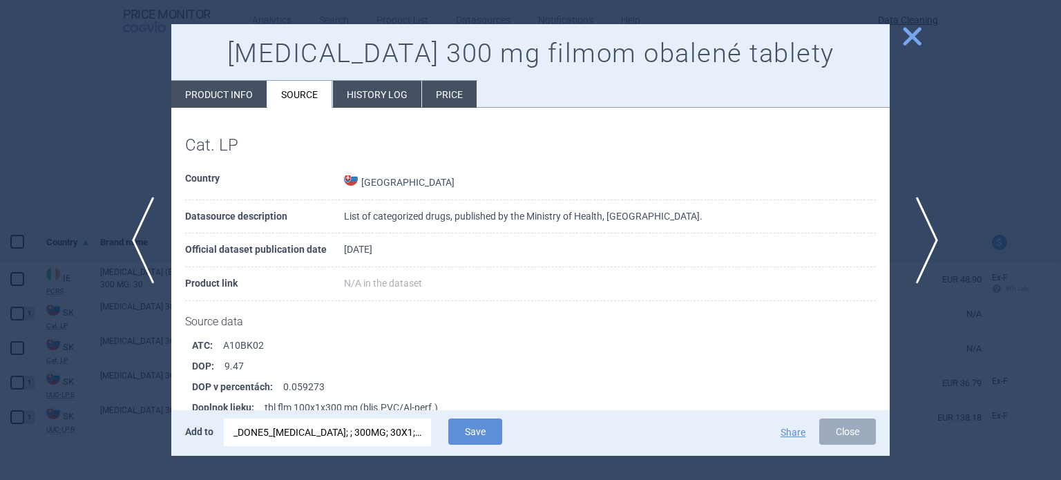
scroll to position [1392, 0]
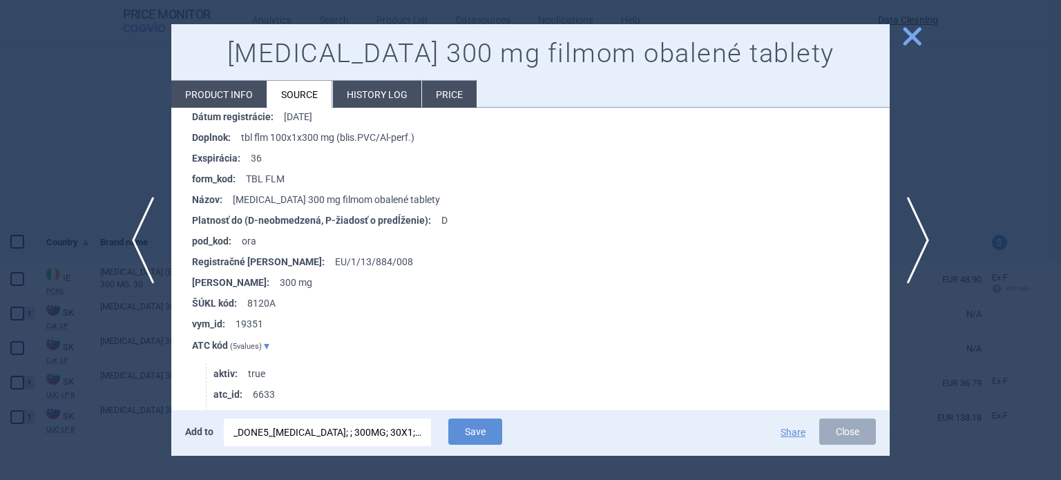
click at [291, 429] on div "_DONE5_INVOKANA; ; 300MG; 30X1; TBL FLM; BLJ |EU/1/13/884/006" at bounding box center [328, 433] width 188 height 28
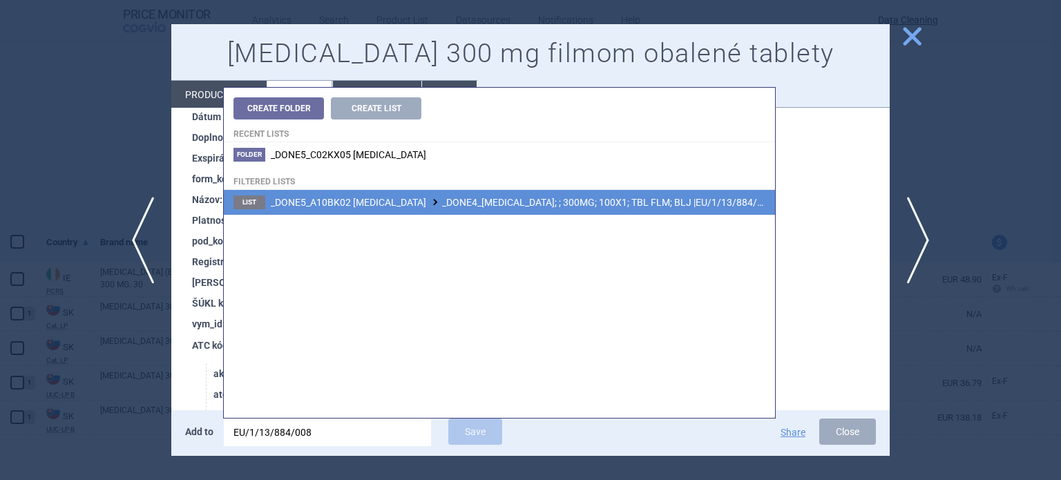
type input "EU/1/13/884/008"
click at [507, 203] on span "_DONE5_A10BK02 CANAGLIFLOZIN _DONE4_INVOKANA; ; 300MG; 100X1; TBL FLM; BLJ |EU/…" at bounding box center [522, 202] width 503 height 11
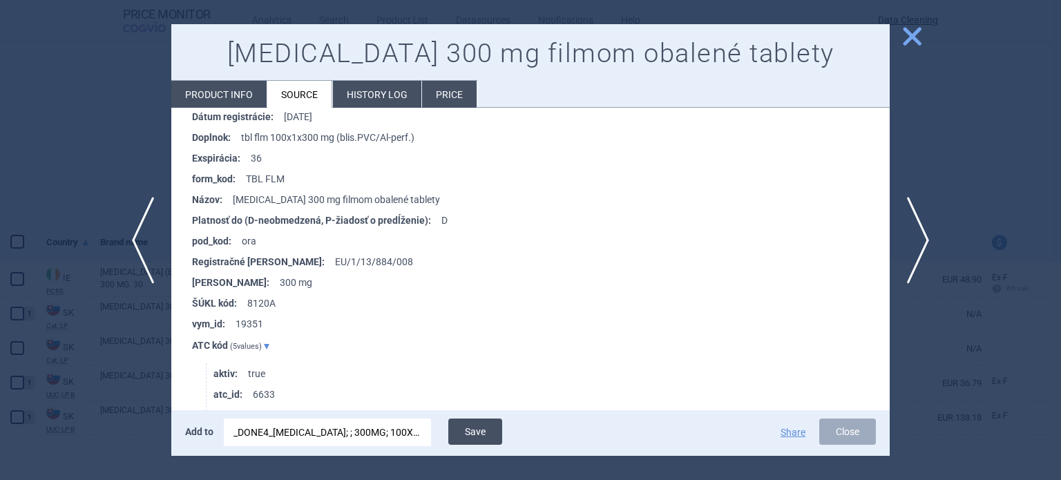
click at [484, 419] on div "Add to _DONE4_INVOKANA; ; 300MG; 100X1; TBL FLM; BLJ |EU/1/13/884/008 Save Shar…" at bounding box center [530, 433] width 719 height 46
click at [484, 421] on button "Save" at bounding box center [475, 432] width 54 height 26
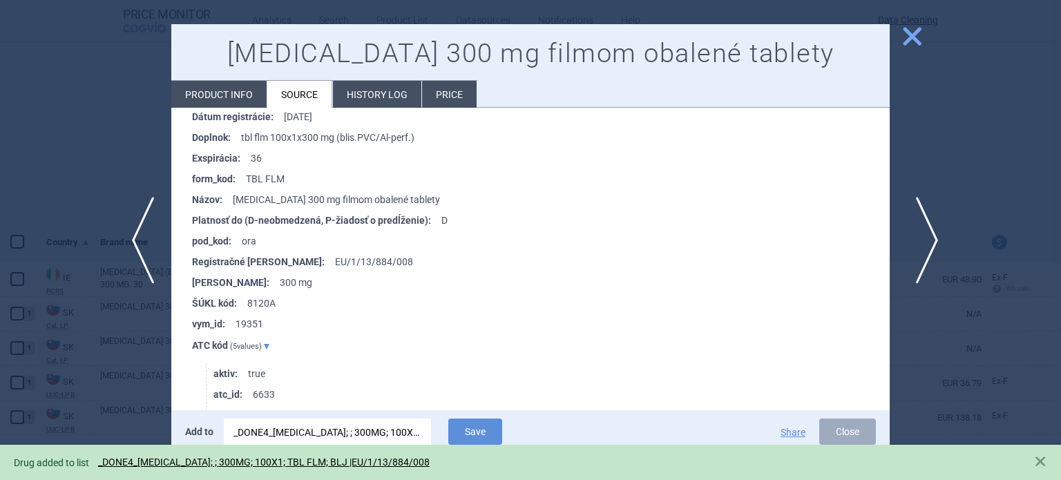
click at [918, 223] on span "next" at bounding box center [922, 240] width 31 height 87
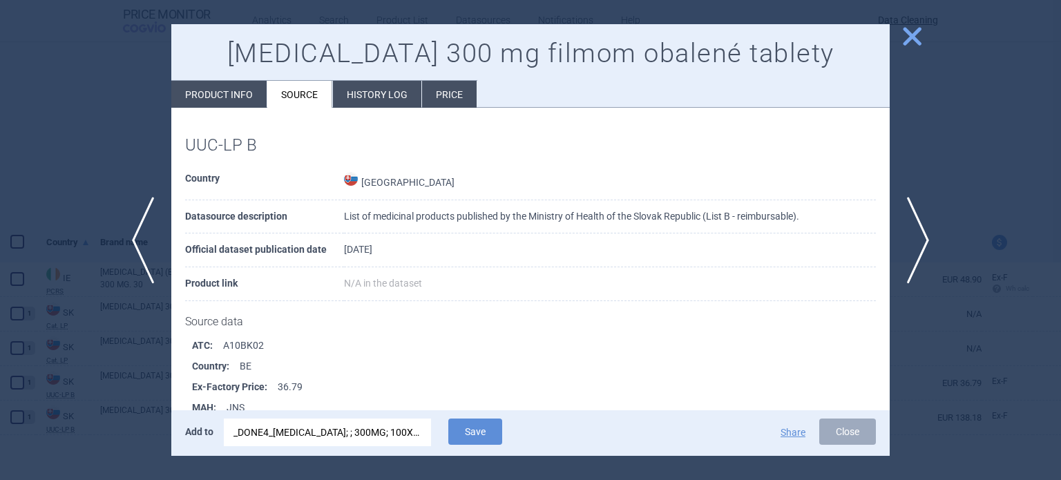
scroll to position [690, 0]
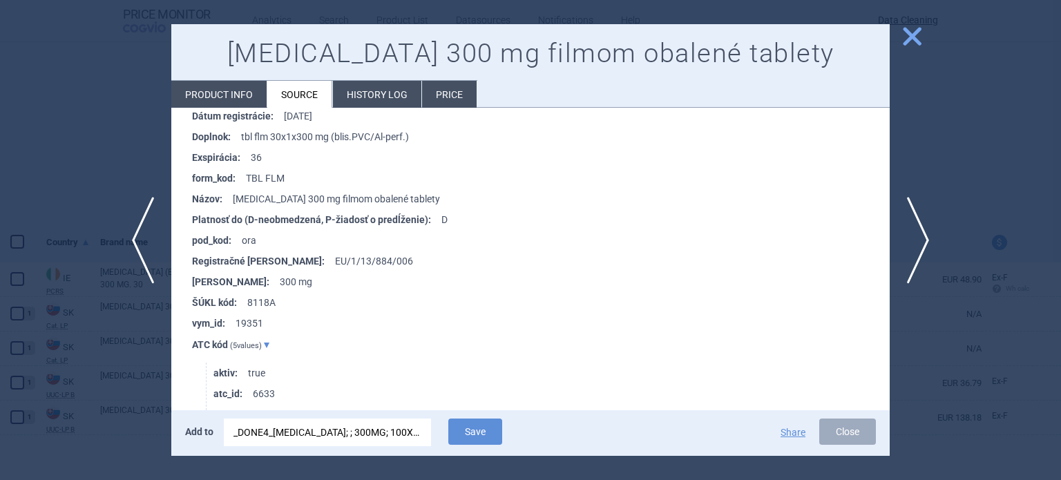
click at [350, 443] on div "_DONE4_INVOKANA; ; 300MG; 100X1; TBL FLM; BLJ |EU/1/13/884/008" at bounding box center [328, 433] width 188 height 28
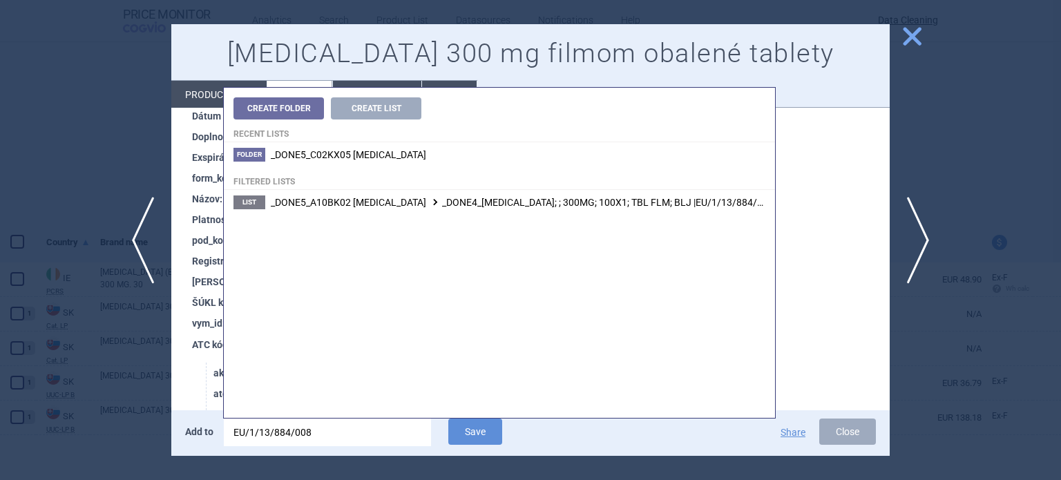
type input "EU/1/13/884/008;"
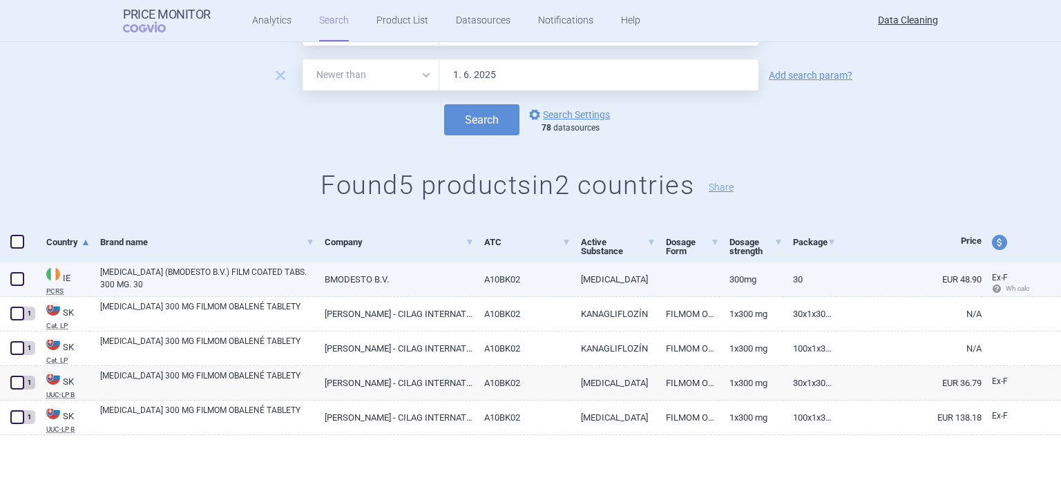
click at [19, 283] on span at bounding box center [17, 279] width 14 height 14
checkbox input "true"
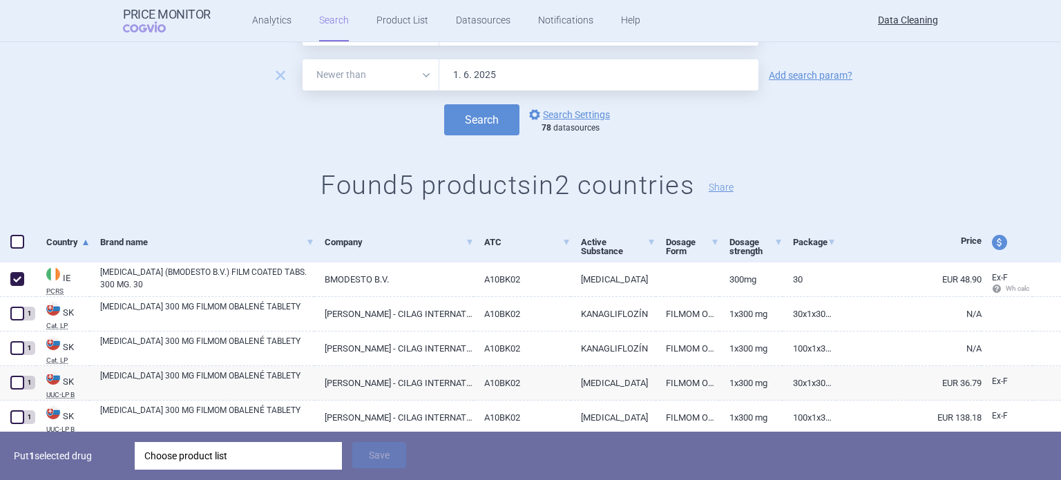
click at [302, 451] on div "Choose product list" at bounding box center [238, 456] width 188 height 28
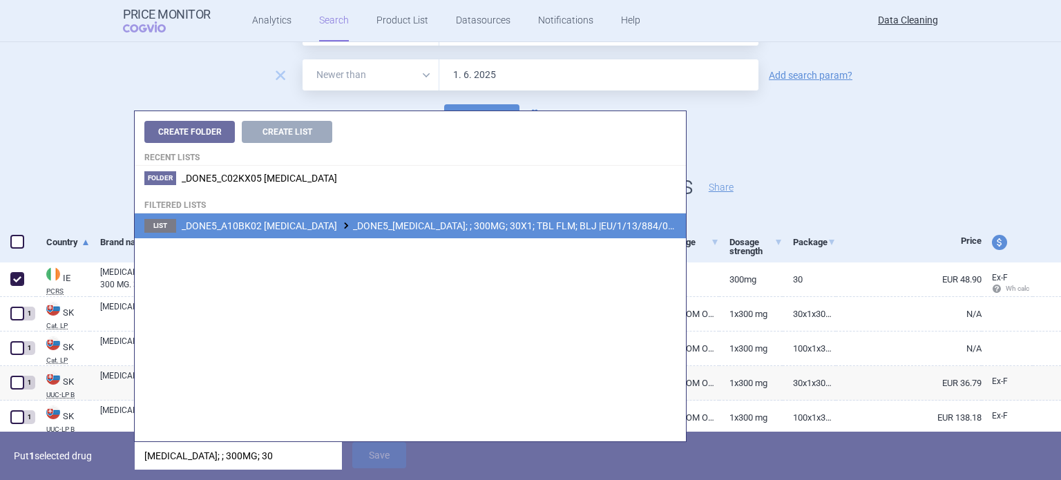
type input "INVOKANA; ; 300MG; 30"
click at [540, 232] on li "List _DONE5_A10BK02 CANAGLIFLOZIN _DONE5_INVOKANA; ; 300MG; 30X1; TBL FLM; BLJ …" at bounding box center [410, 225] width 551 height 25
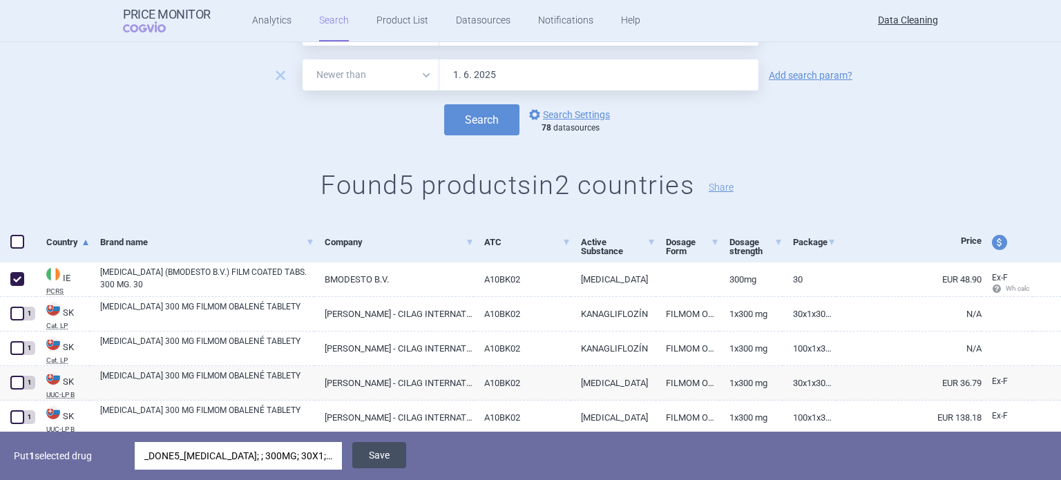
click at [388, 449] on button "Save" at bounding box center [379, 455] width 54 height 26
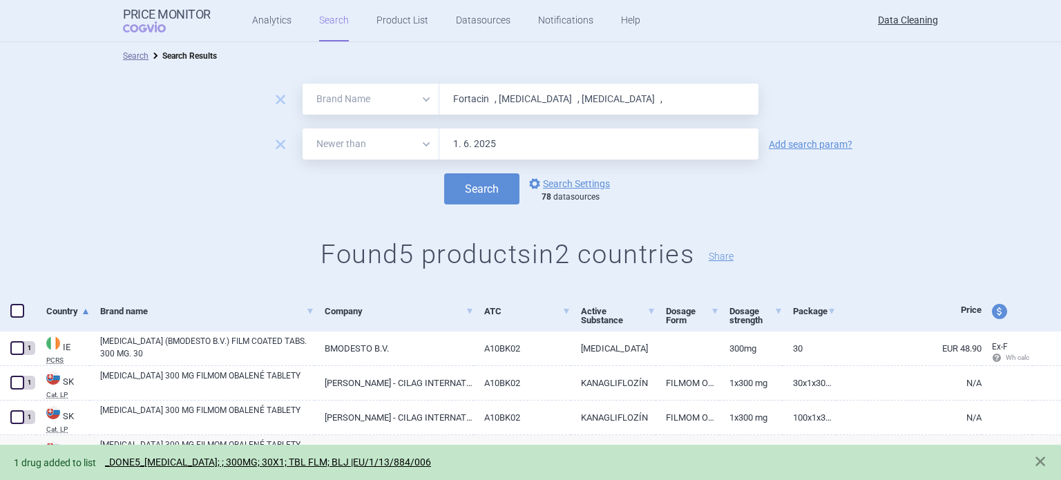
drag, startPoint x: 597, startPoint y: 99, endPoint x: 303, endPoint y: 69, distance: 295.1
click at [307, 70] on div "remove All Brand Name ATC Company Active Substance Country Newer than Fortacin …" at bounding box center [530, 181] width 1061 height 222
paste input "Abilify"
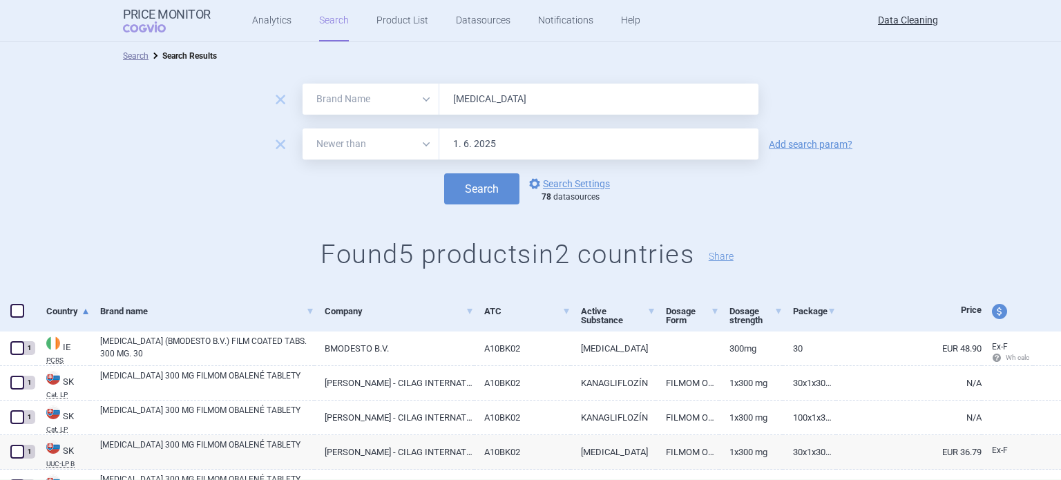
type input "Abilify"
click at [444, 173] on button "Search" at bounding box center [481, 188] width 75 height 31
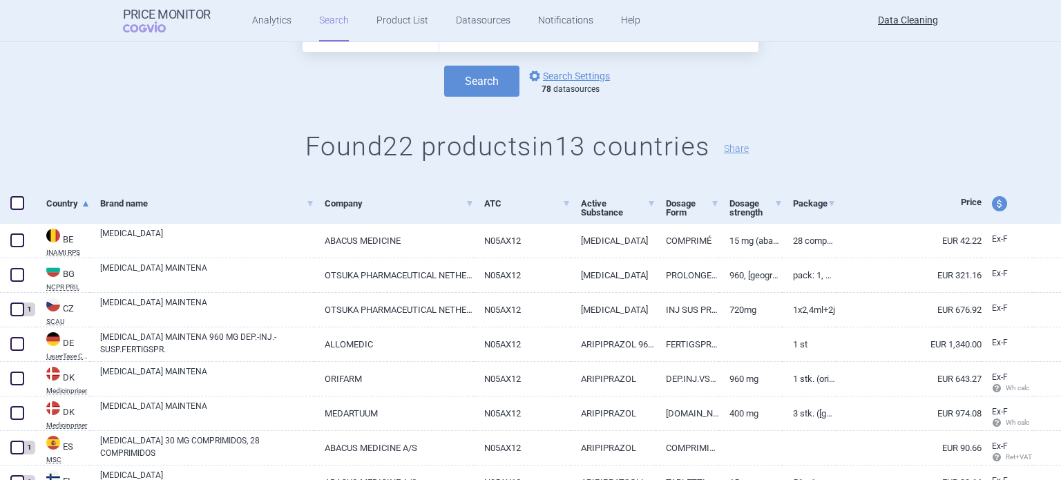
scroll to position [138, 0]
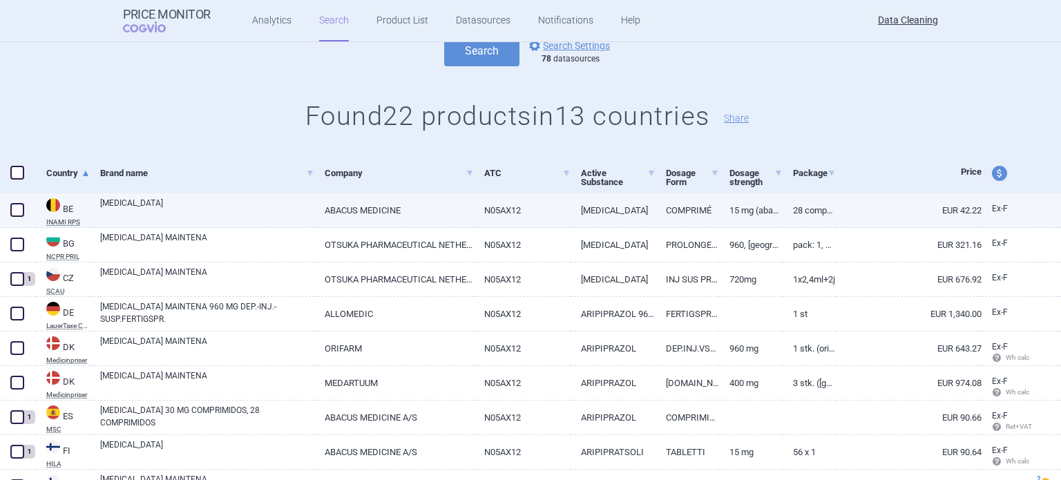
click at [474, 218] on link "N05AX12" at bounding box center [522, 210] width 97 height 34
select select "EUR"
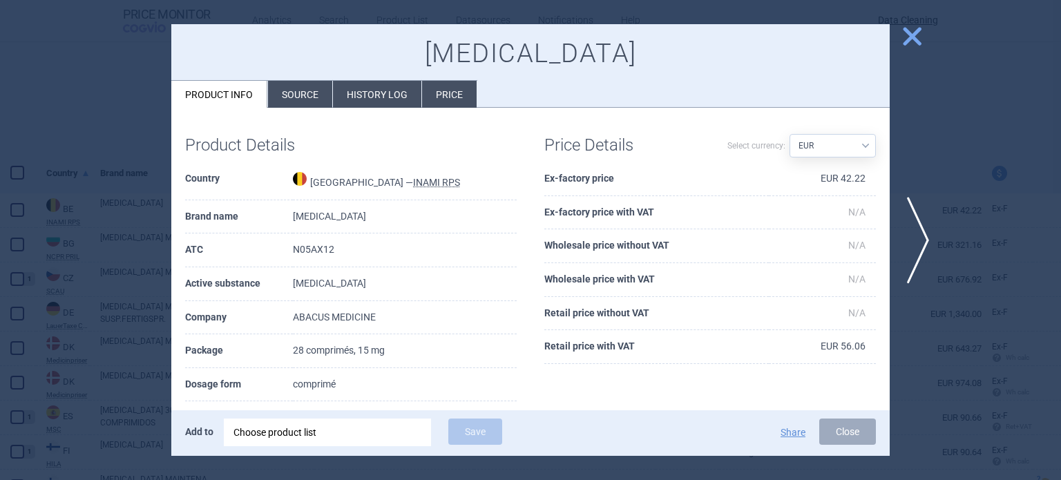
drag, startPoint x: 310, startPoint y: 95, endPoint x: 317, endPoint y: 122, distance: 28.7
click at [310, 95] on li "Source" at bounding box center [300, 94] width 64 height 27
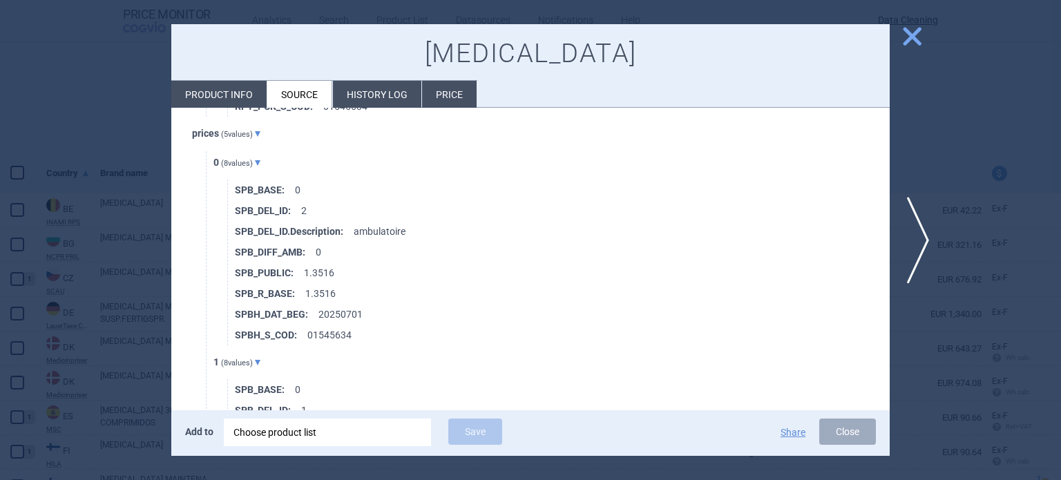
scroll to position [1175, 0]
click at [78, 130] on div at bounding box center [530, 240] width 1061 height 480
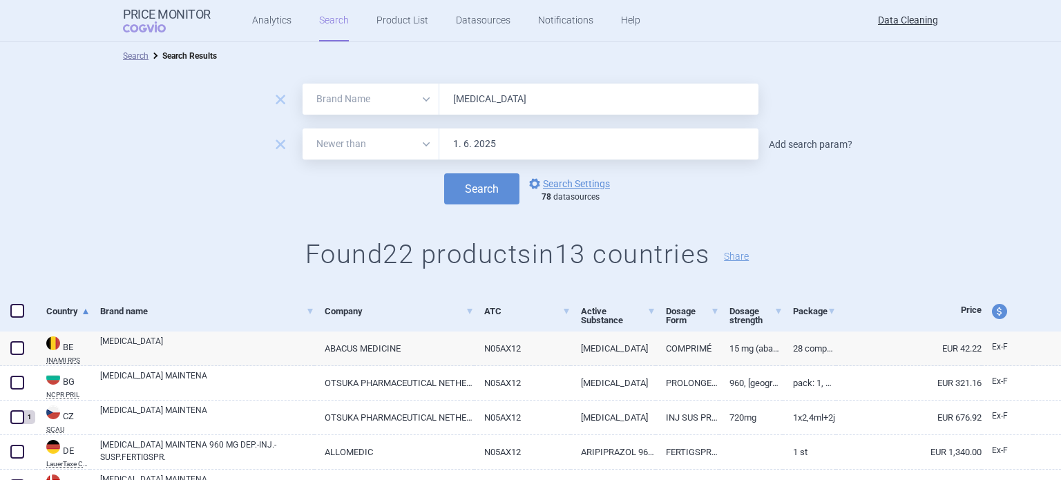
click at [781, 144] on link "Add search param?" at bounding box center [811, 145] width 84 height 10
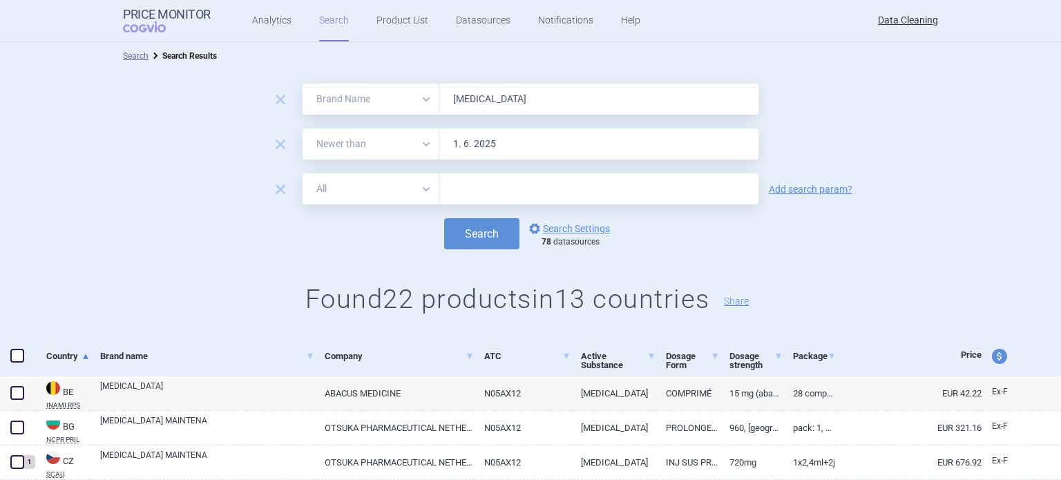
click at [641, 200] on input "text" at bounding box center [598, 188] width 319 height 31
type input "MAINTENA"
click at [444, 218] on button "Search" at bounding box center [481, 233] width 75 height 31
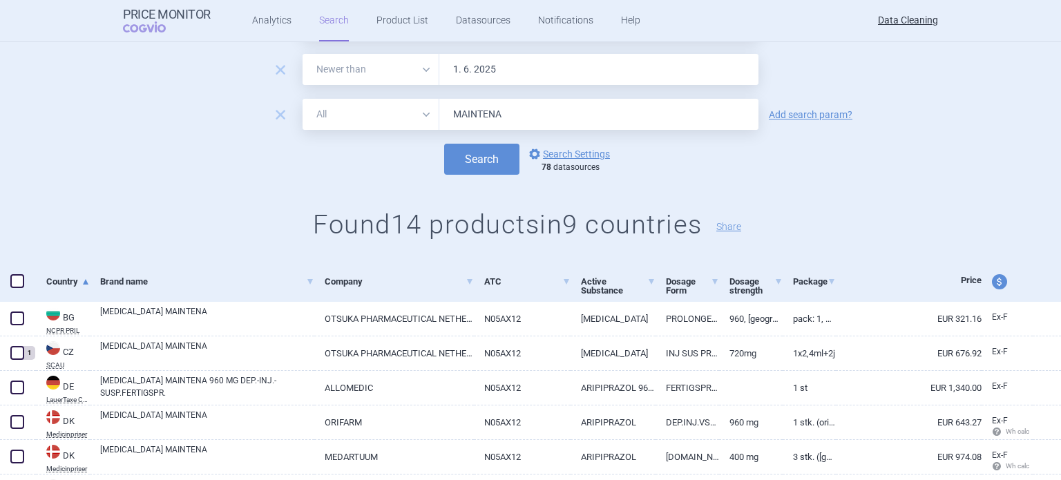
scroll to position [207, 0]
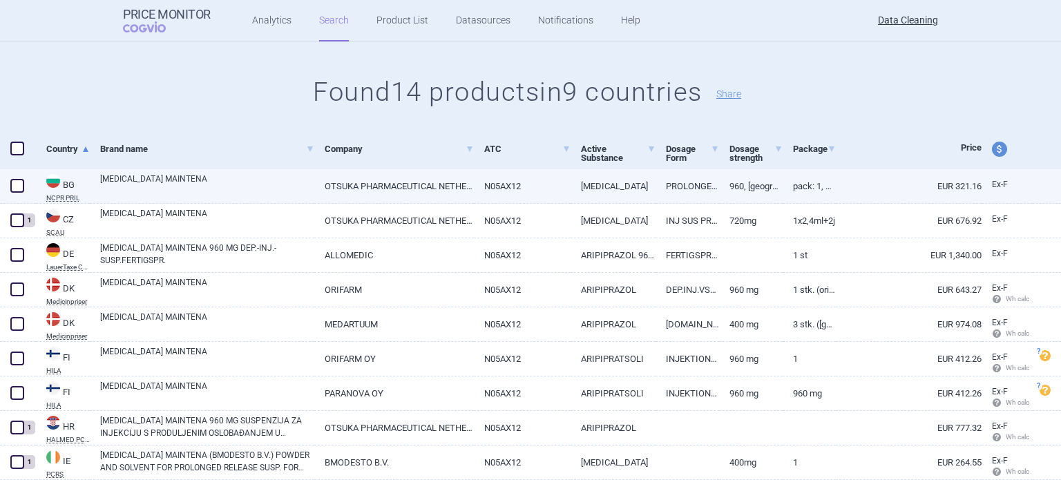
click at [319, 190] on link "OTSUKA PHARMACEUTICAL NETHERLANDS B.V., НИДЕРЛАНДИЯ" at bounding box center [393, 186] width 159 height 34
select select "EUR"
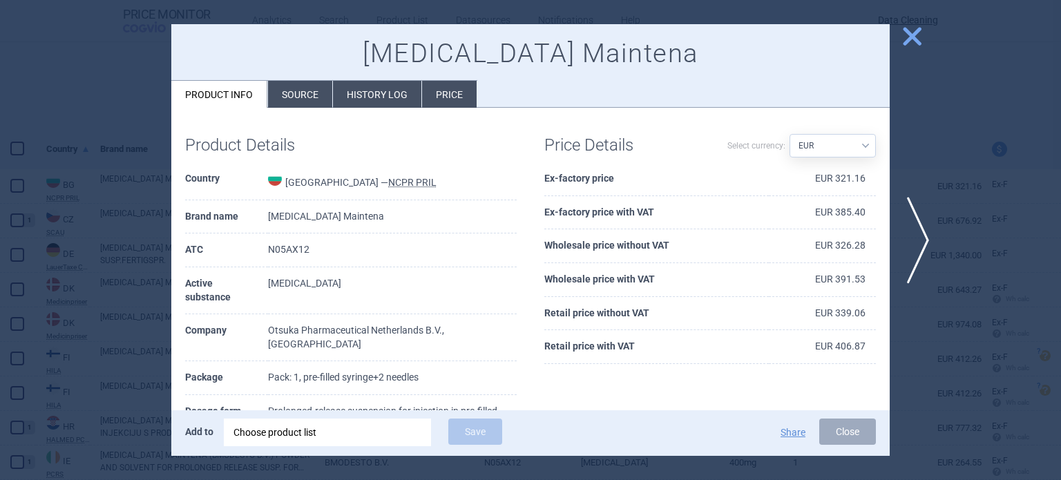
click at [294, 106] on li "Source" at bounding box center [300, 94] width 64 height 27
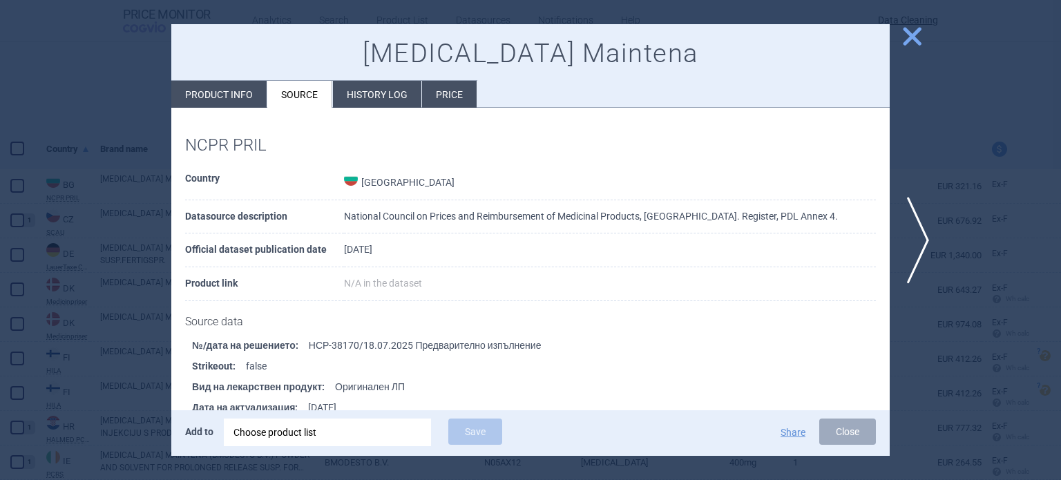
scroll to position [508, 0]
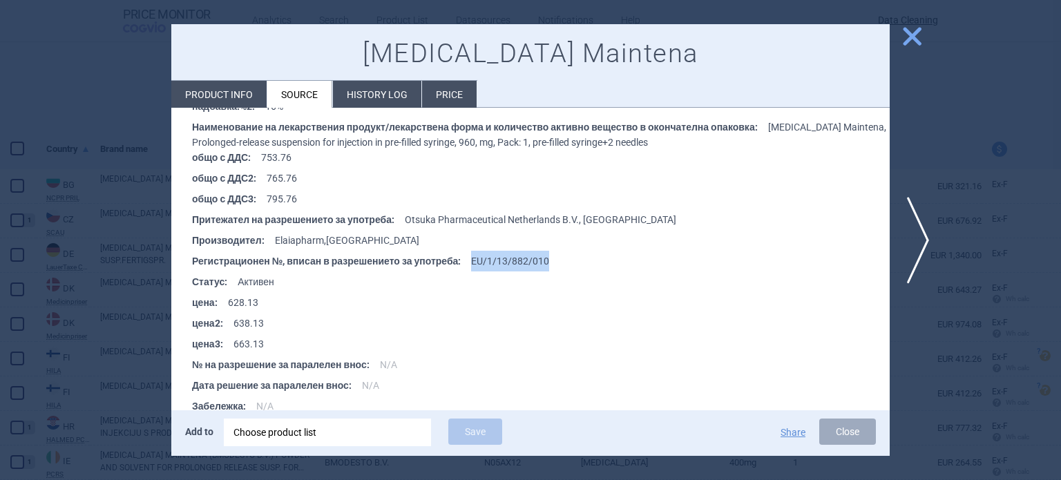
drag, startPoint x: 553, startPoint y: 254, endPoint x: 462, endPoint y: 258, distance: 92.0
click at [462, 258] on li "Регистрационен №, вписан в разрешението за употреба : EU/1/13/882/010" at bounding box center [541, 261] width 698 height 21
copy li "EU/1/13/882/010"
click at [103, 130] on div at bounding box center [530, 240] width 1061 height 480
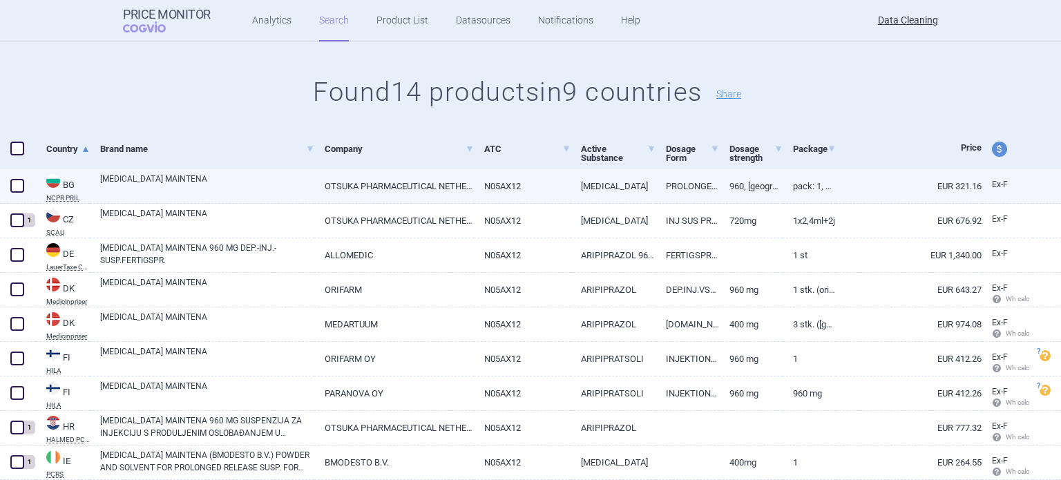
click at [17, 185] on span at bounding box center [17, 186] width 14 height 14
checkbox input "true"
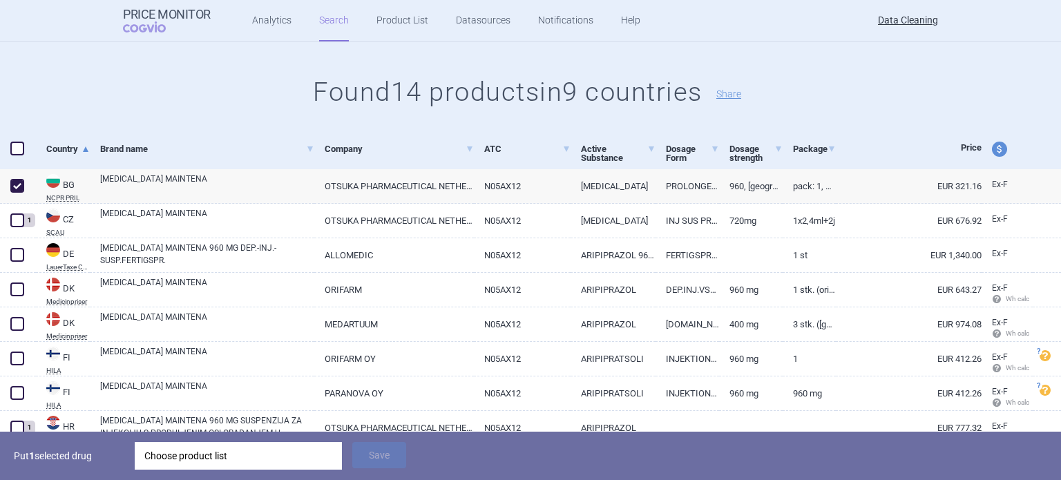
click at [258, 455] on div "Choose product list" at bounding box center [238, 456] width 188 height 28
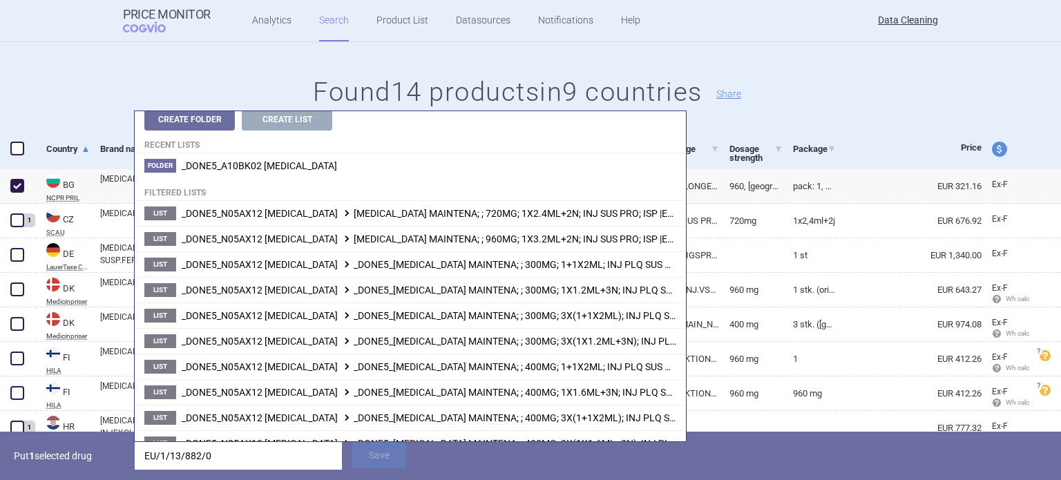
scroll to position [25, 0]
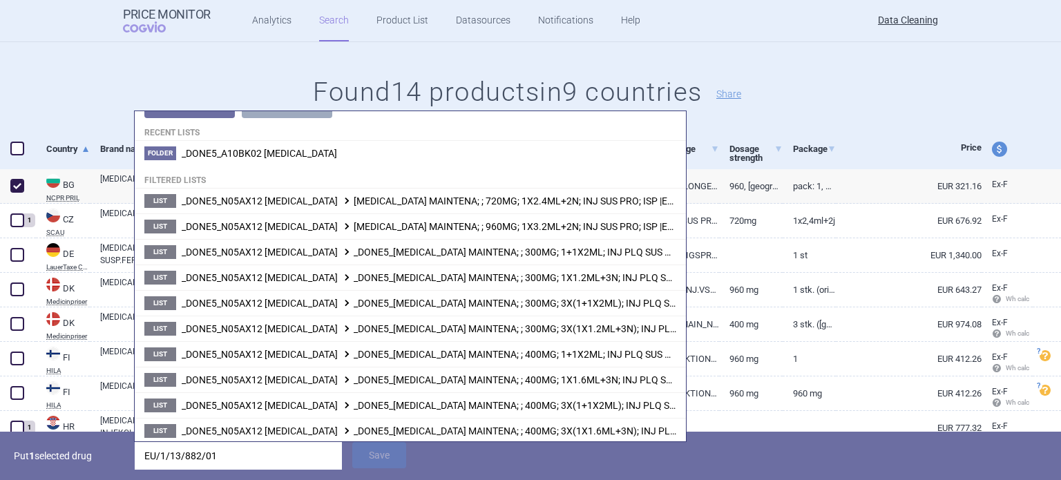
type input "EU/1/13/882/010"
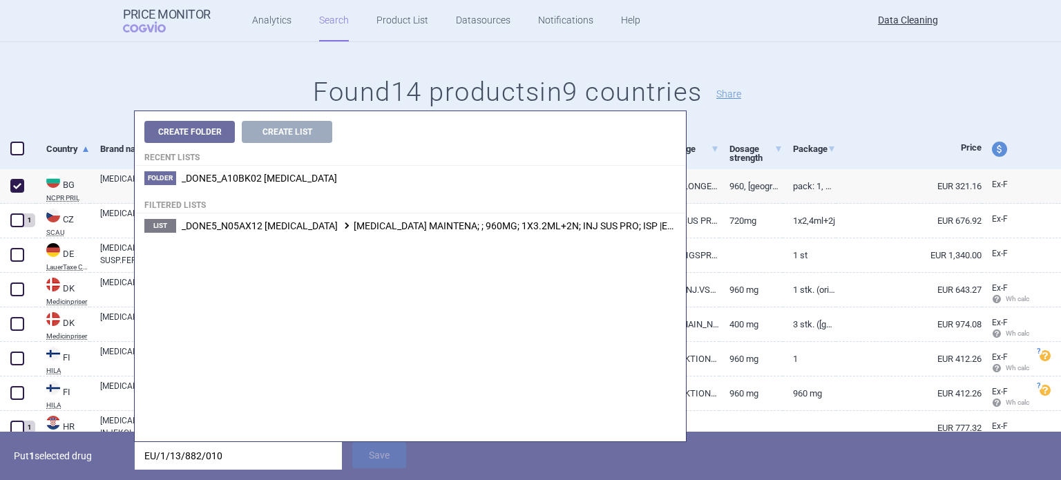
click at [100, 97] on h1 "Found 14 products in 9 countries Share" at bounding box center [530, 93] width 1061 height 32
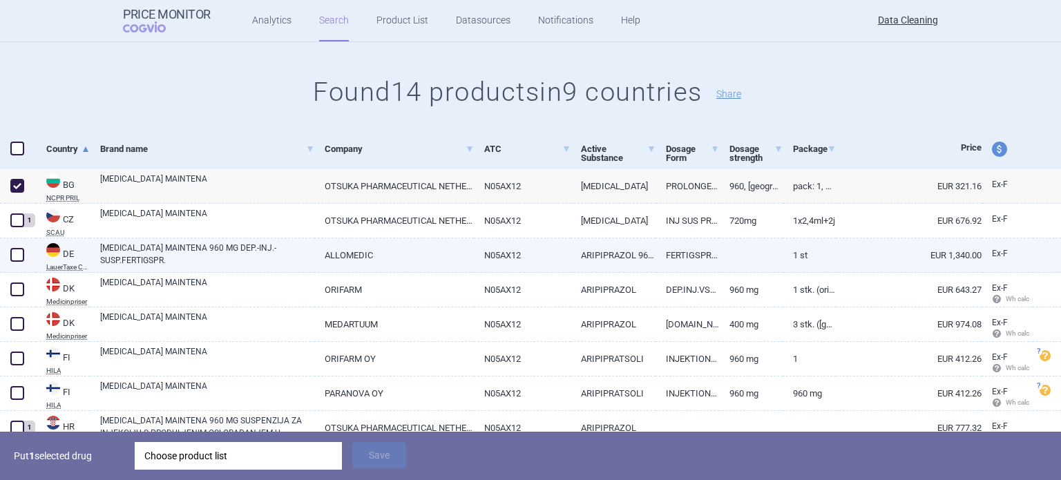
click at [12, 258] on span at bounding box center [17, 255] width 14 height 14
checkbox input "true"
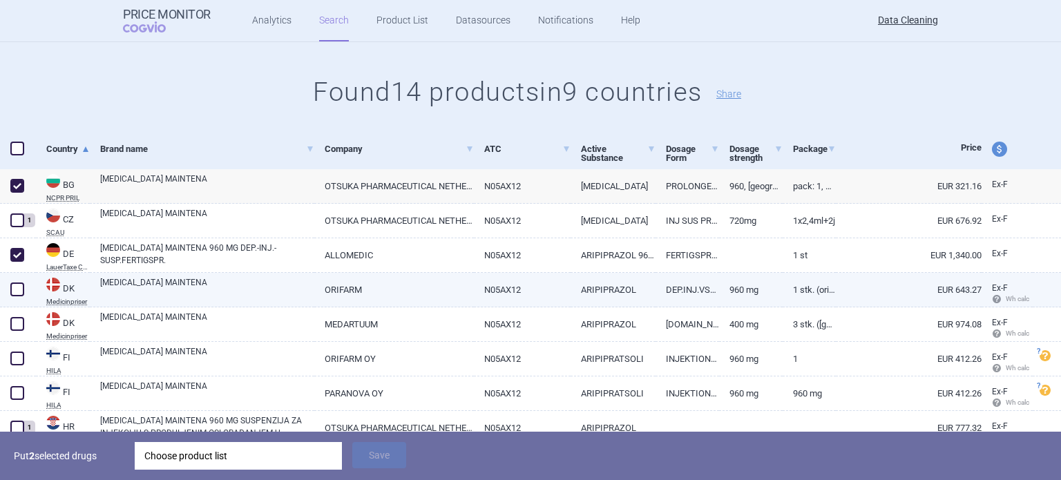
click at [15, 286] on span at bounding box center [17, 290] width 14 height 14
checkbox input "true"
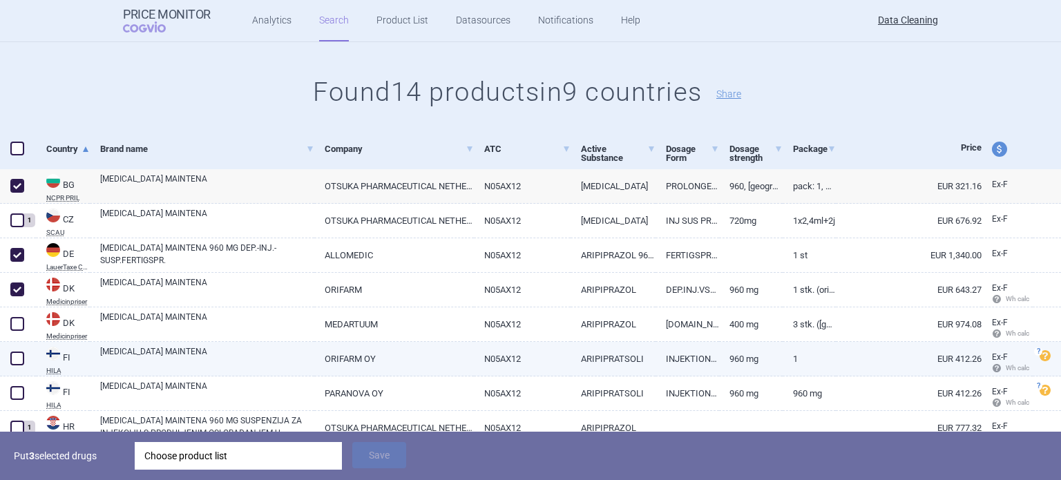
click at [13, 356] on span at bounding box center [17, 359] width 14 height 14
checkbox input "true"
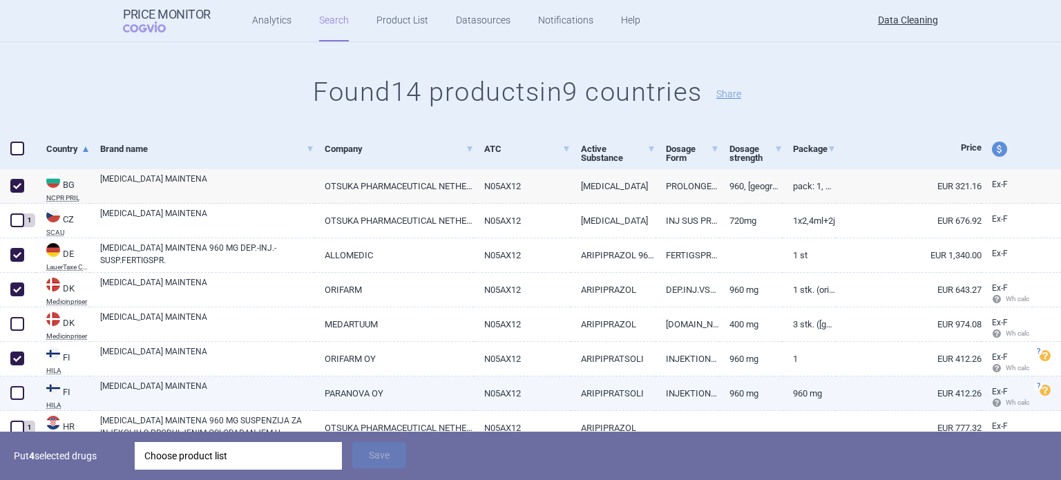
click at [19, 392] on span at bounding box center [17, 393] width 14 height 14
checkbox input "true"
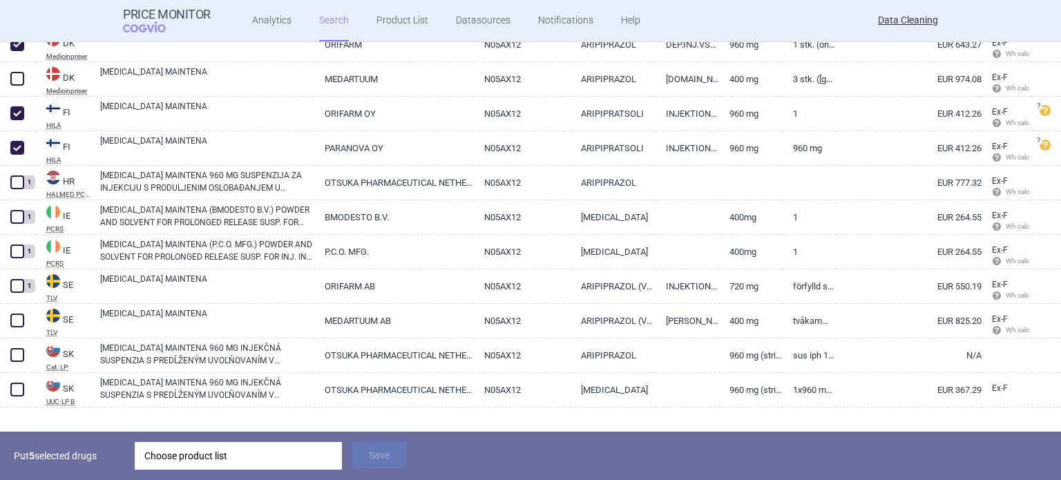
scroll to position [473, 0]
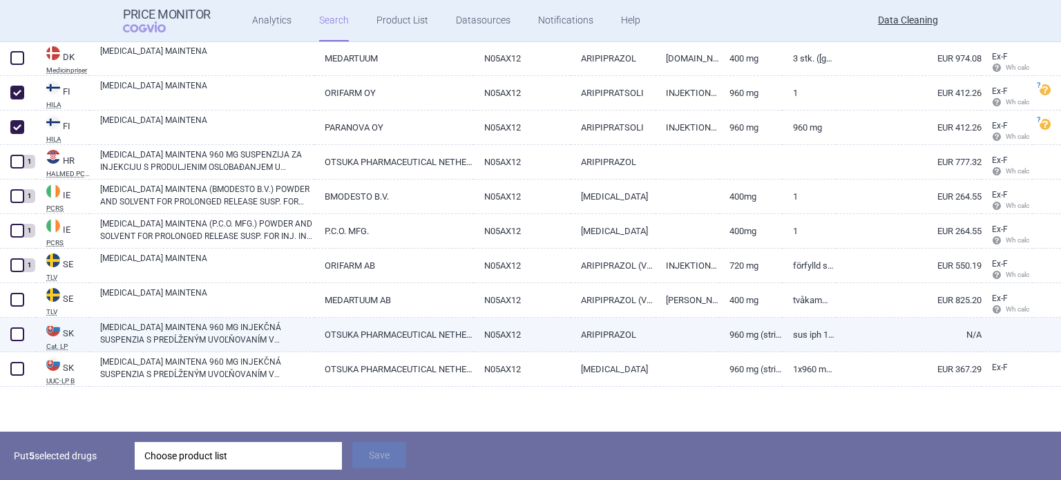
click at [15, 334] on span at bounding box center [17, 334] width 14 height 14
checkbox input "true"
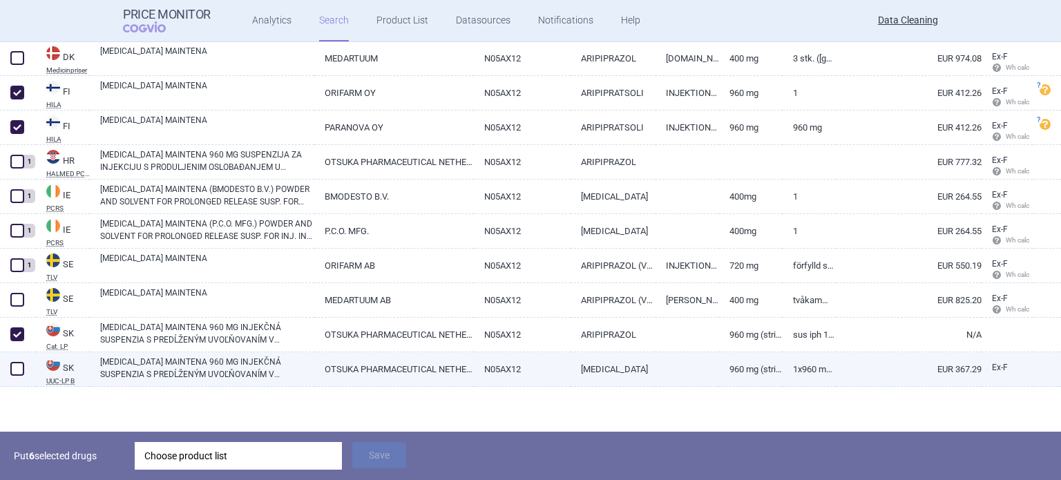
click at [14, 369] on span at bounding box center [17, 369] width 14 height 14
checkbox input "true"
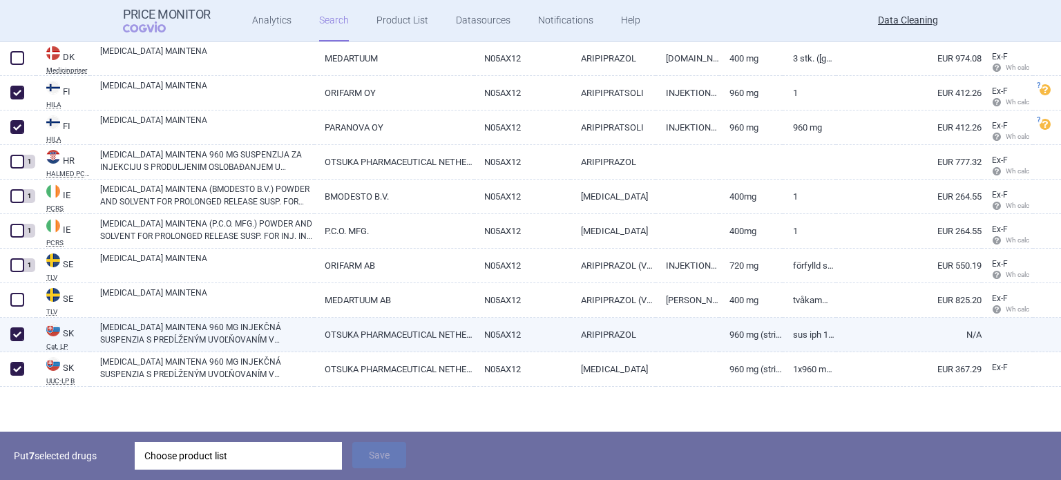
click at [240, 332] on link "ABILIFY MAINTENA 960 MG INJEKČNÁ SUSPENZIA S PREDĹŽENÝM UVOĽŇOVANÍM V NAPLNENEJ…" at bounding box center [207, 333] width 214 height 25
select select "EUR"
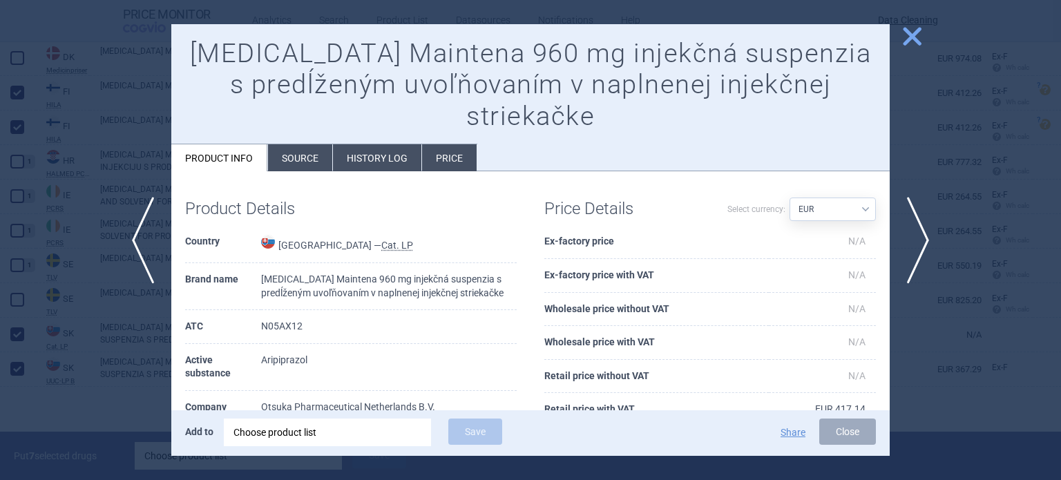
click at [312, 157] on li "Source" at bounding box center [300, 157] width 64 height 27
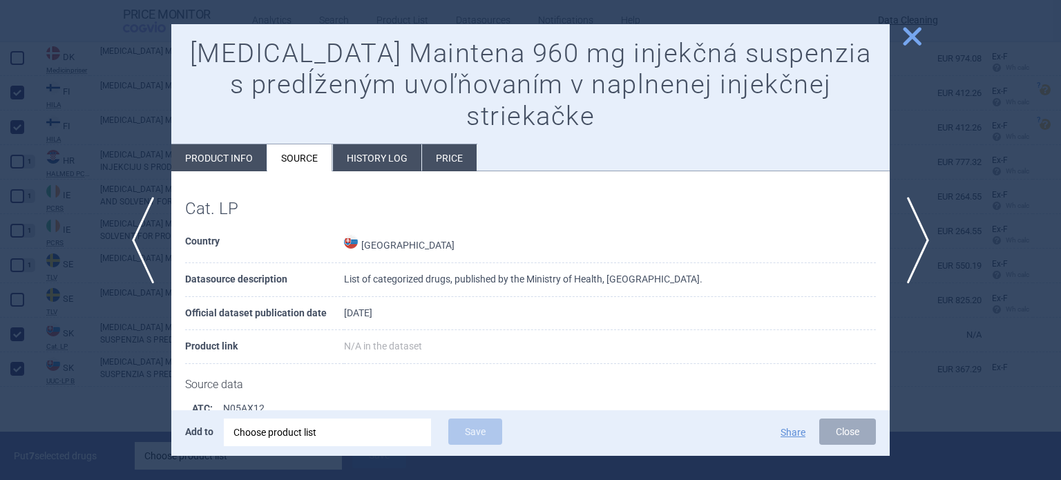
scroll to position [1349, 0]
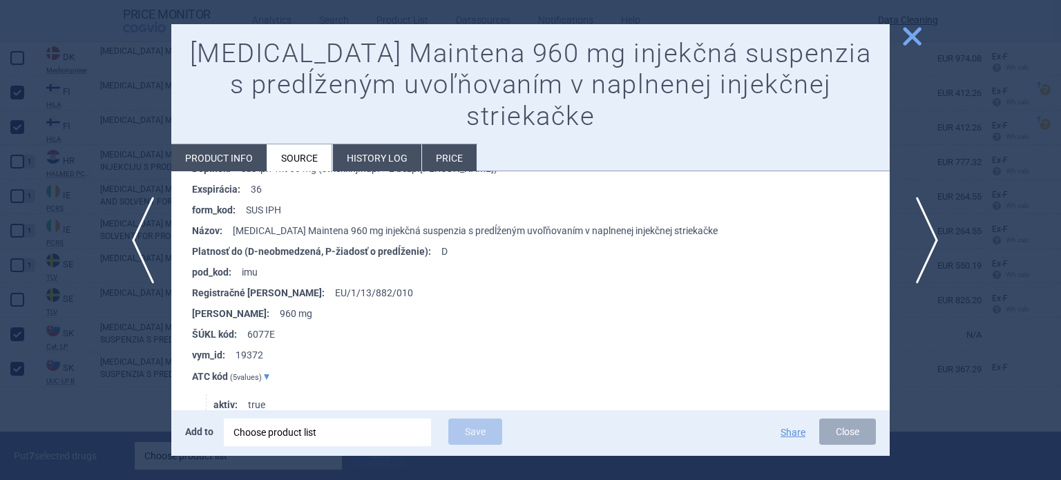
click at [926, 234] on span "next" at bounding box center [922, 240] width 31 height 87
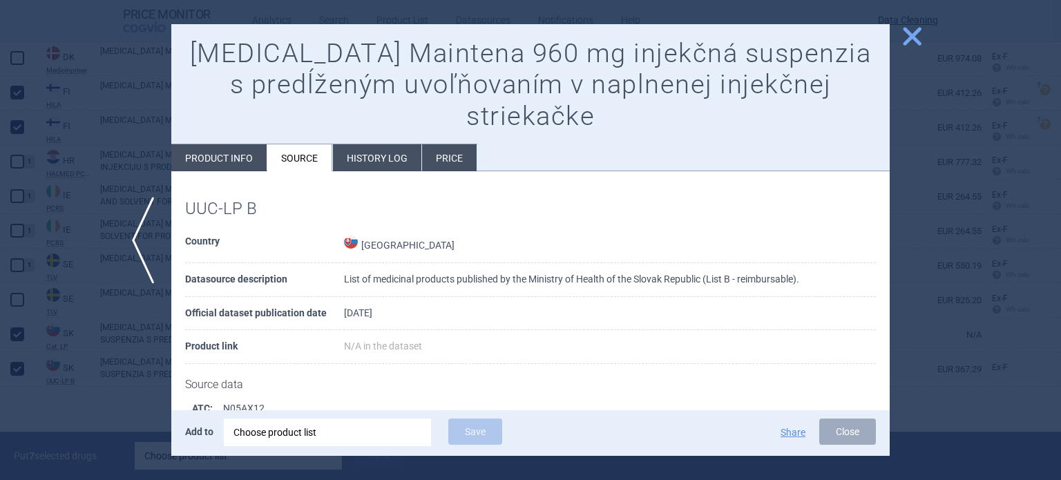
scroll to position [721, 0]
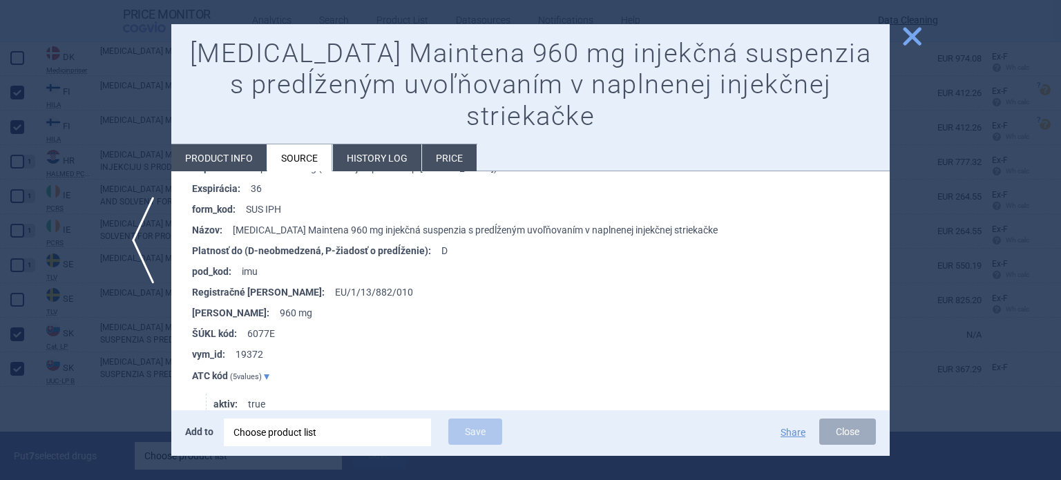
click at [0, 393] on div at bounding box center [530, 240] width 1061 height 480
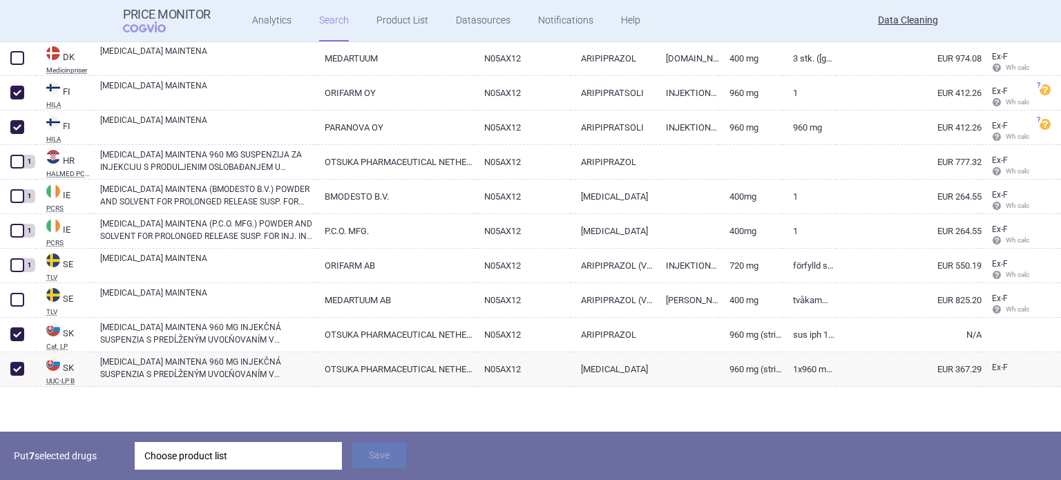
click at [304, 459] on div "Choose product list" at bounding box center [238, 456] width 188 height 28
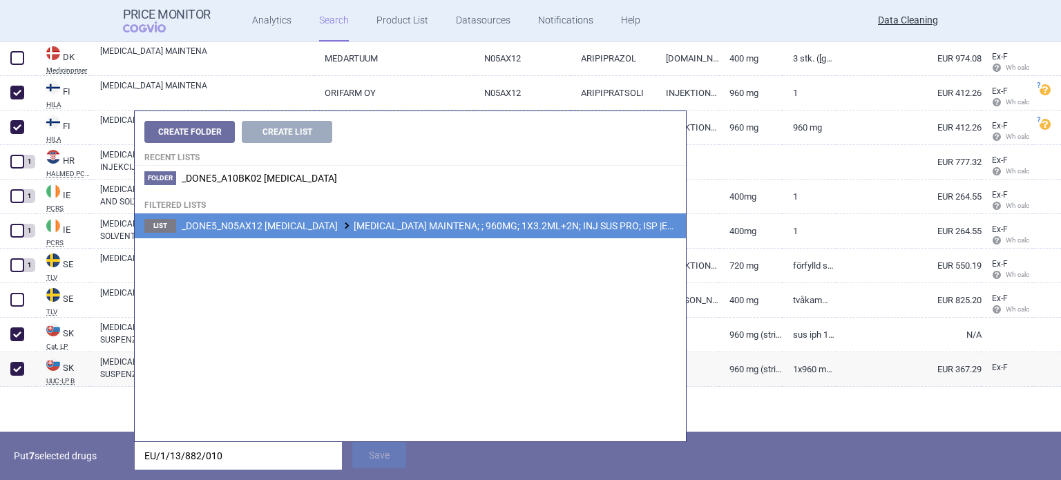
click at [453, 234] on li "List _DONE5_N05AX12 ARIPIPRAZOLE ABILIFY MAINTENA; ; 960MG; 1X3.2ML+2N; INJ SUS…" at bounding box center [410, 225] width 551 height 25
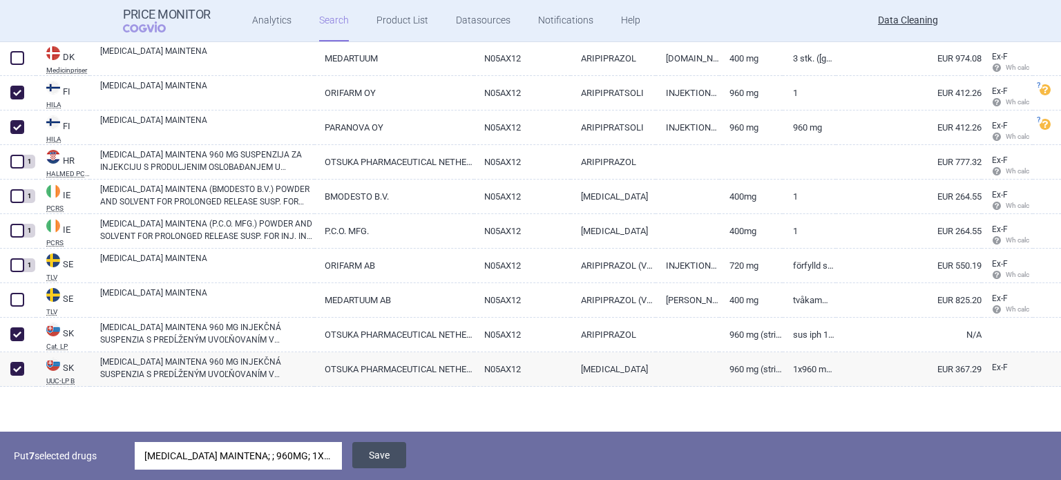
click at [381, 461] on button "Save" at bounding box center [379, 455] width 54 height 26
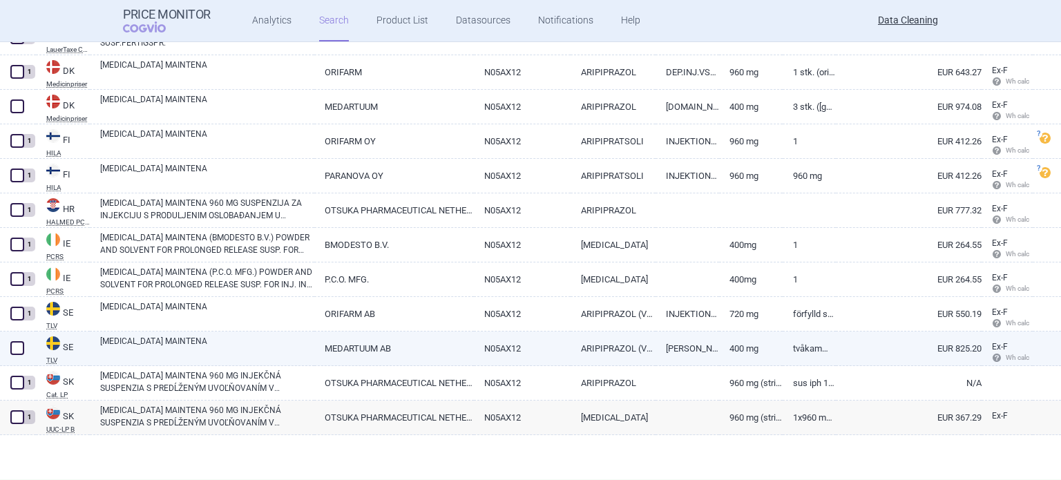
scroll to position [425, 0]
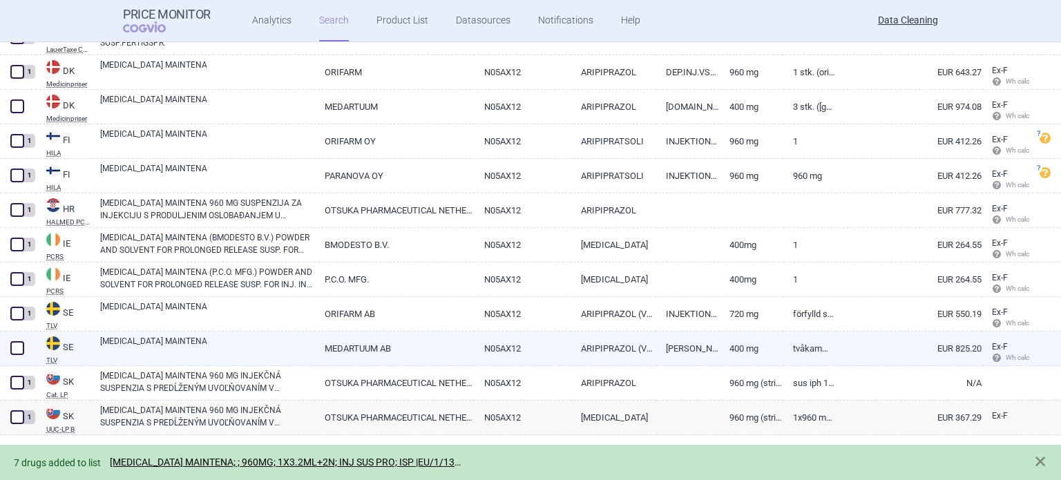
click at [20, 358] on span at bounding box center [17, 348] width 21 height 21
checkbox input "true"
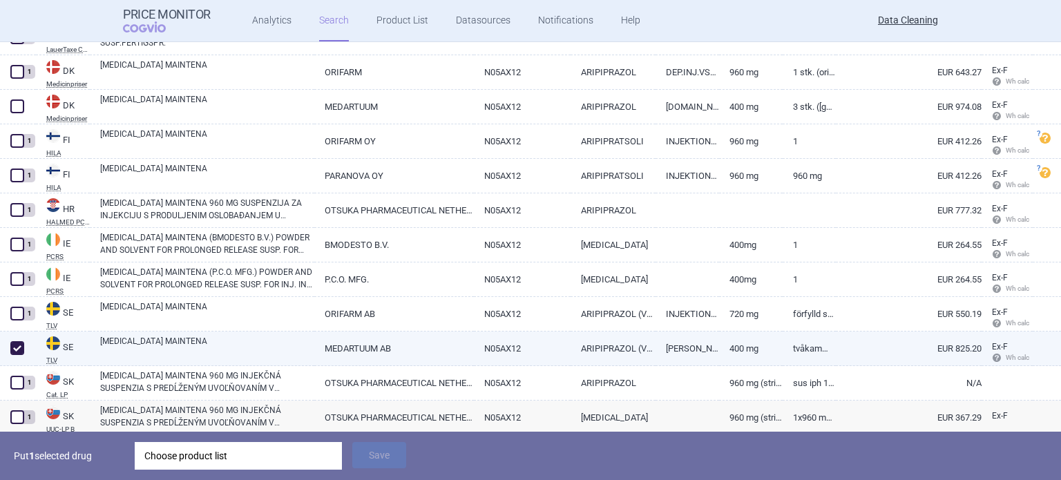
click at [161, 348] on link "ABILIFY MAINTENA" at bounding box center [207, 347] width 214 height 25
select select "EUR"
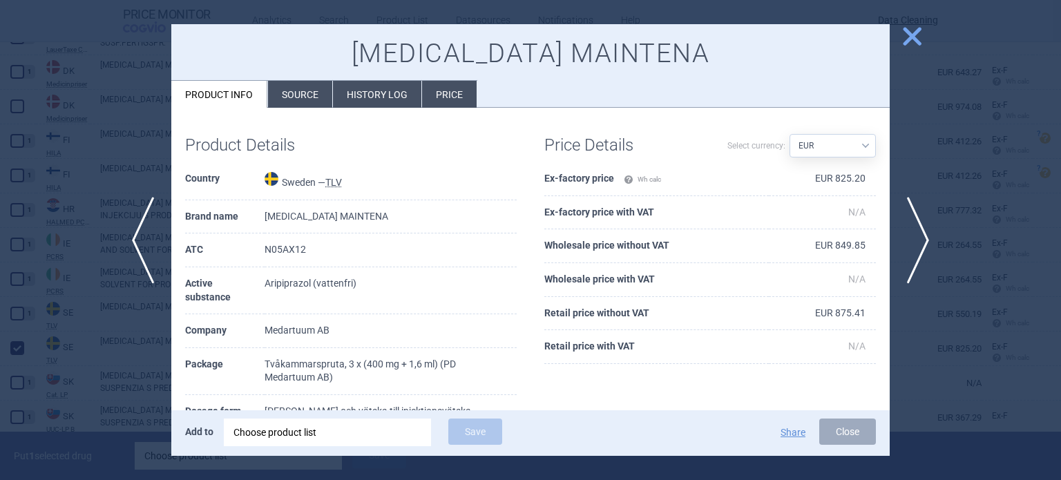
scroll to position [69, 0]
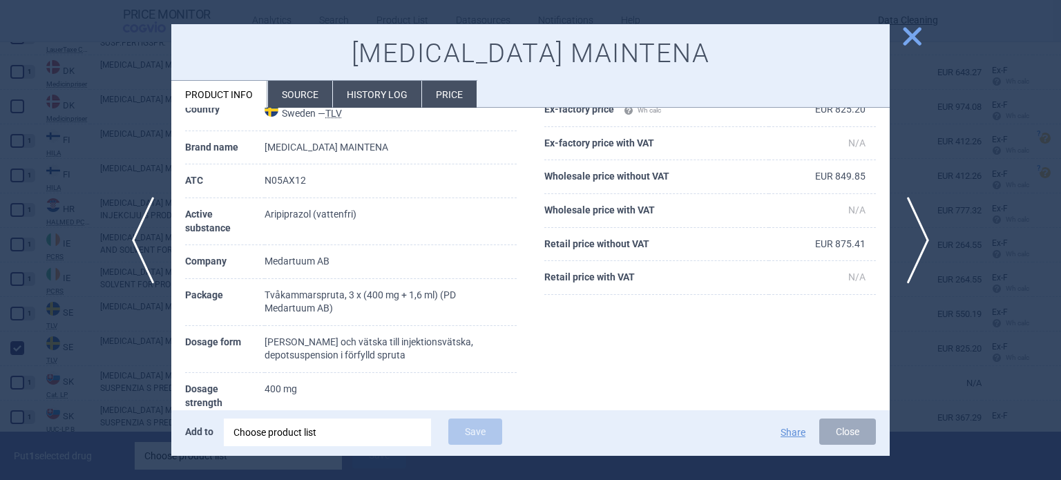
click at [99, 162] on div at bounding box center [530, 240] width 1061 height 480
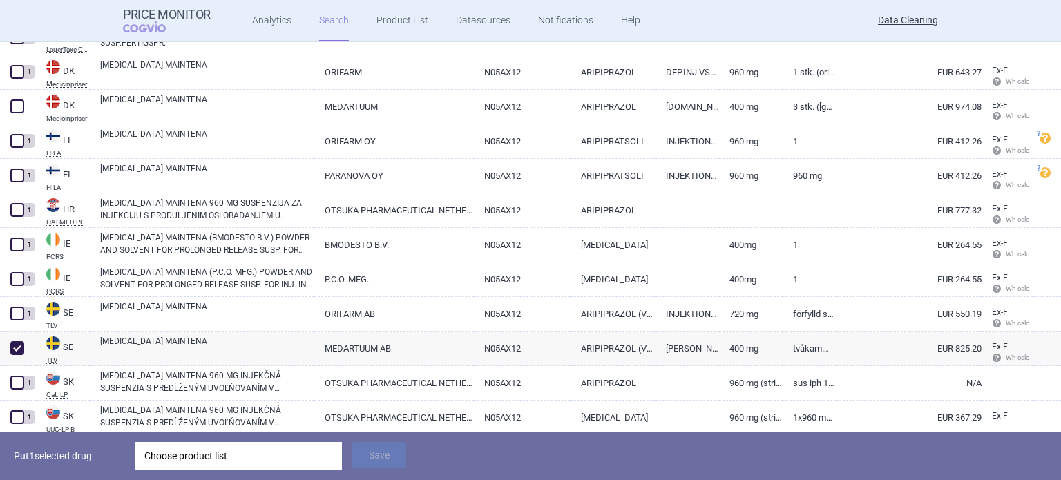
scroll to position [356, 0]
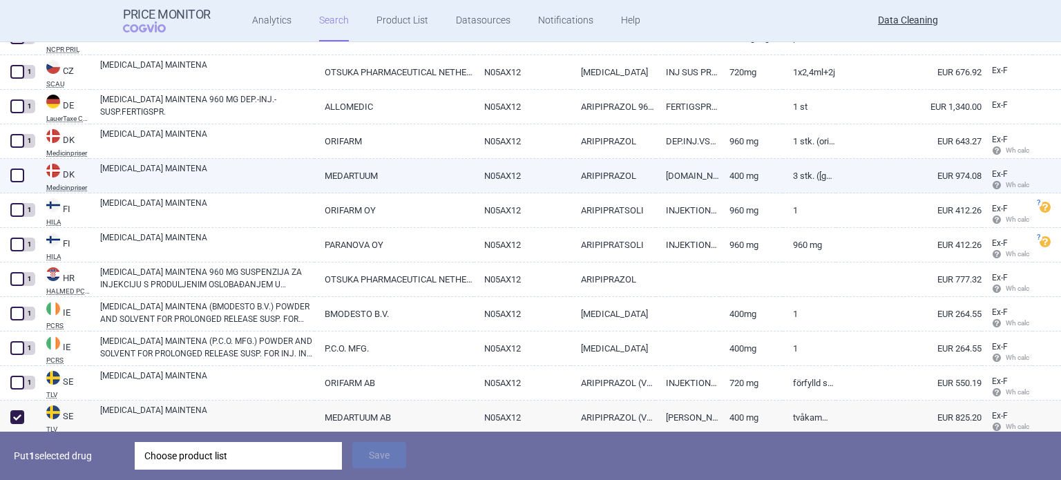
click at [25, 173] on span at bounding box center [17, 175] width 21 height 21
checkbox input "true"
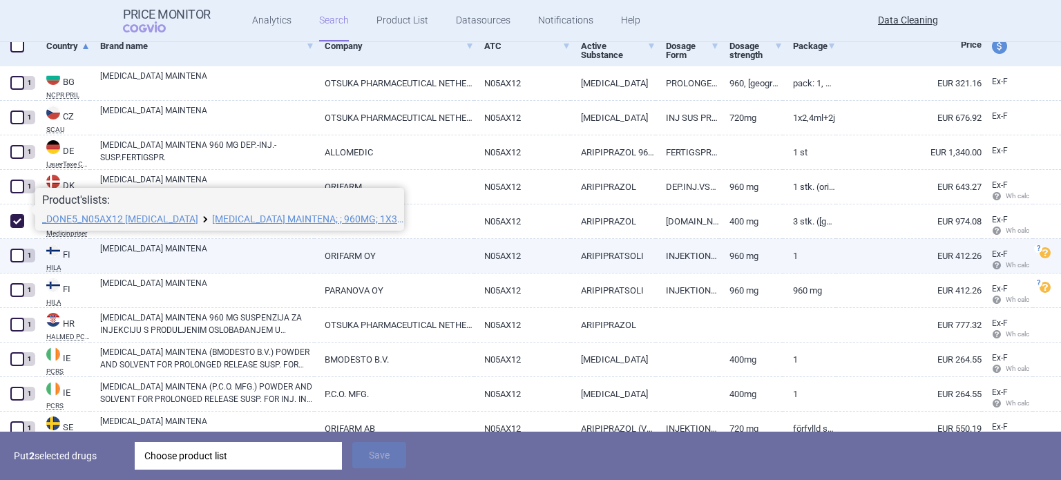
select select "brandName"
select select "newerThan"
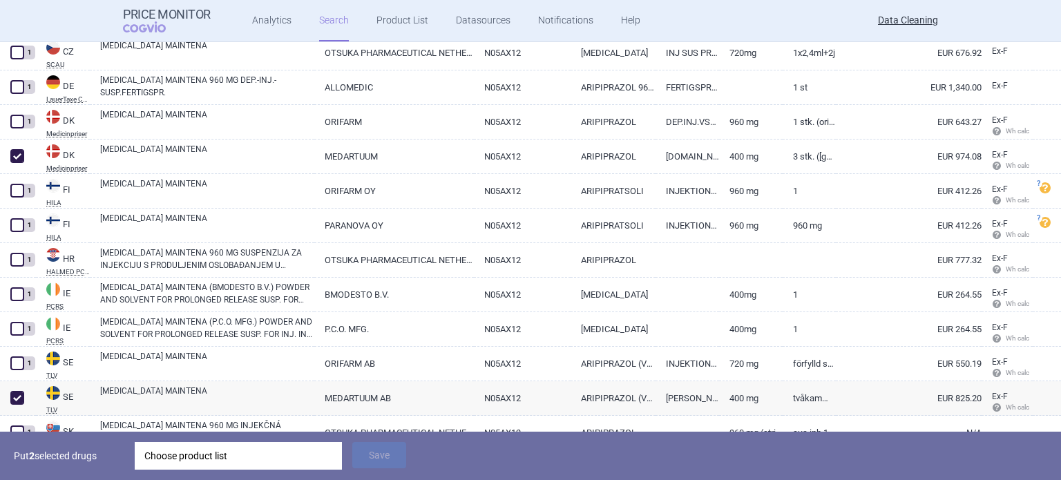
scroll to position [473, 0]
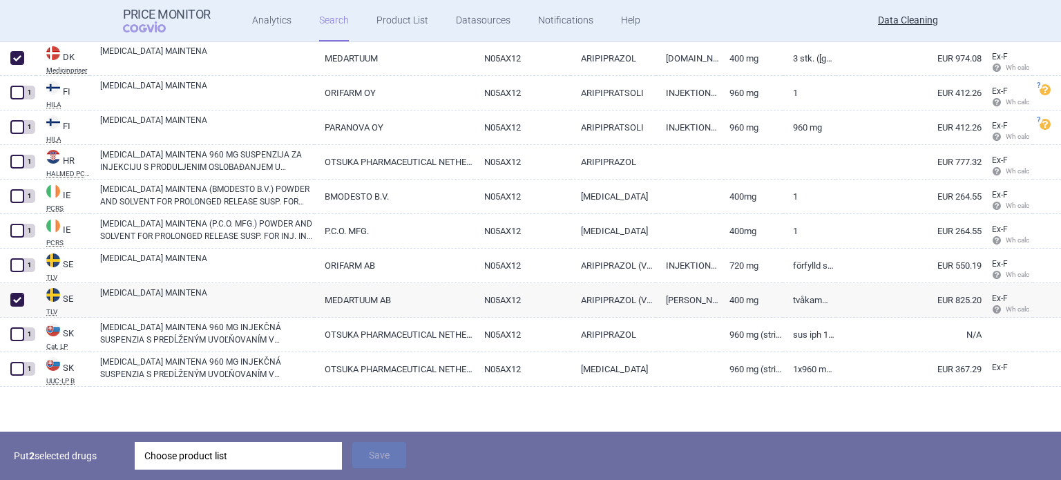
click at [236, 453] on div "Choose product list" at bounding box center [238, 456] width 188 height 28
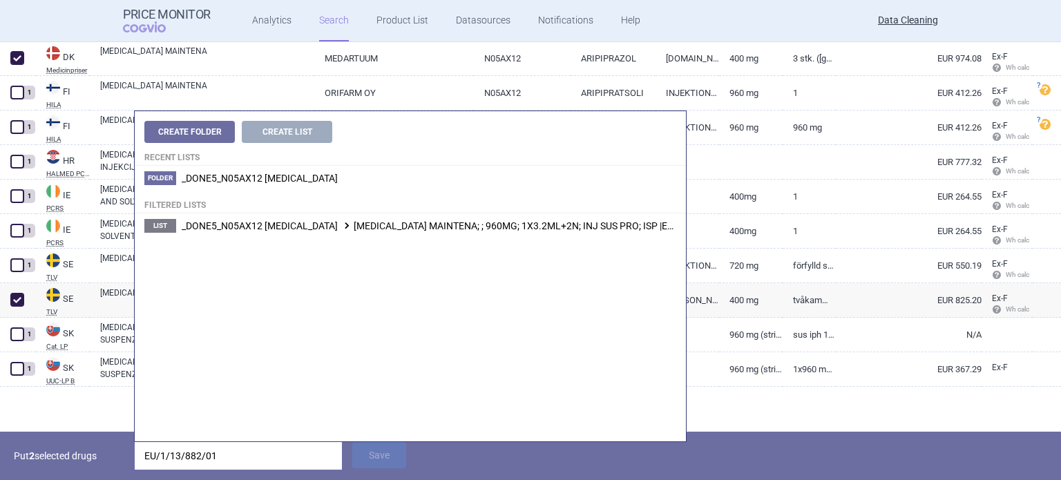
type input "EU/1/13/882/0"
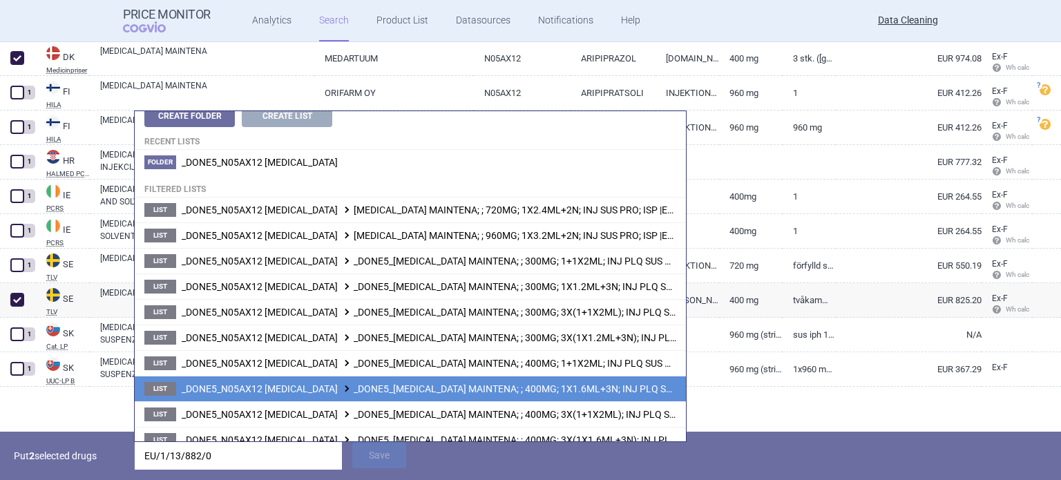
scroll to position [25, 0]
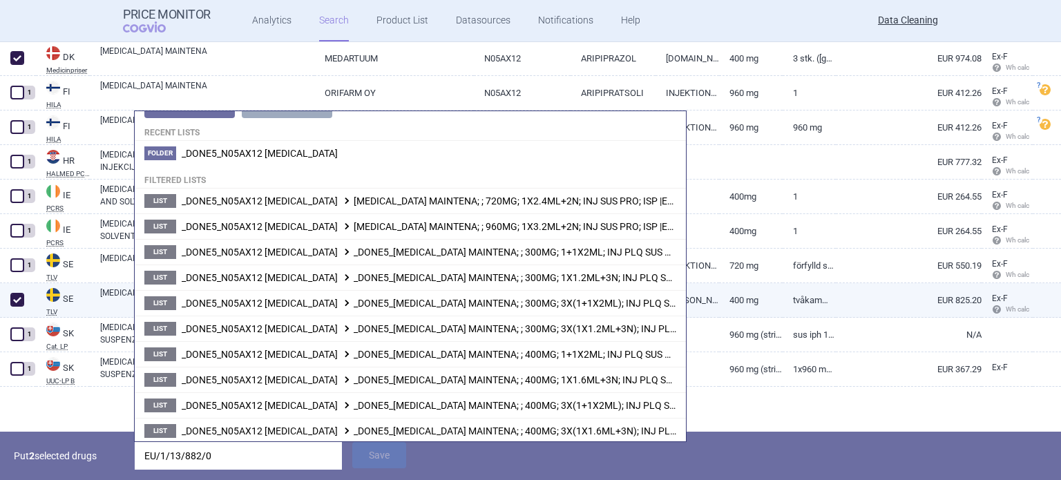
click at [745, 295] on link "400 mg" at bounding box center [751, 300] width 64 height 34
select select "EUR"
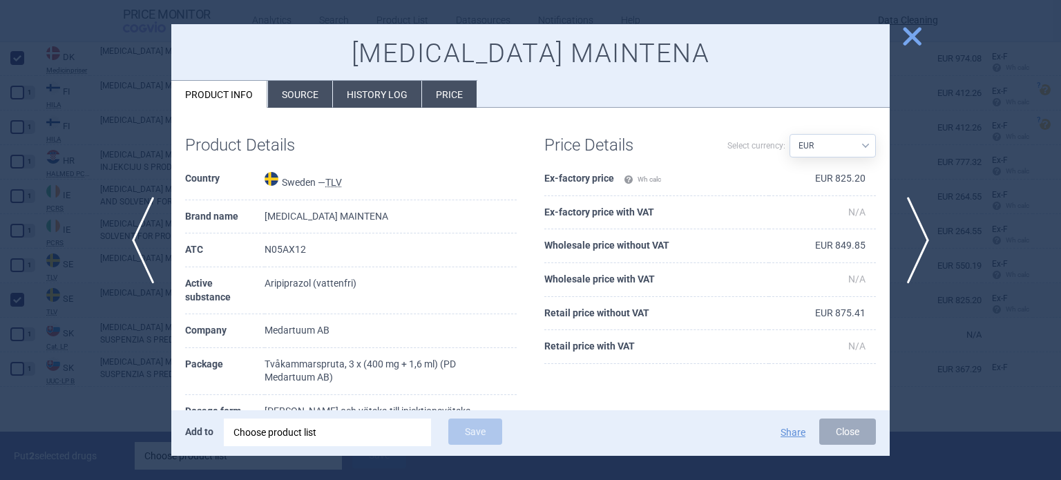
scroll to position [138, 0]
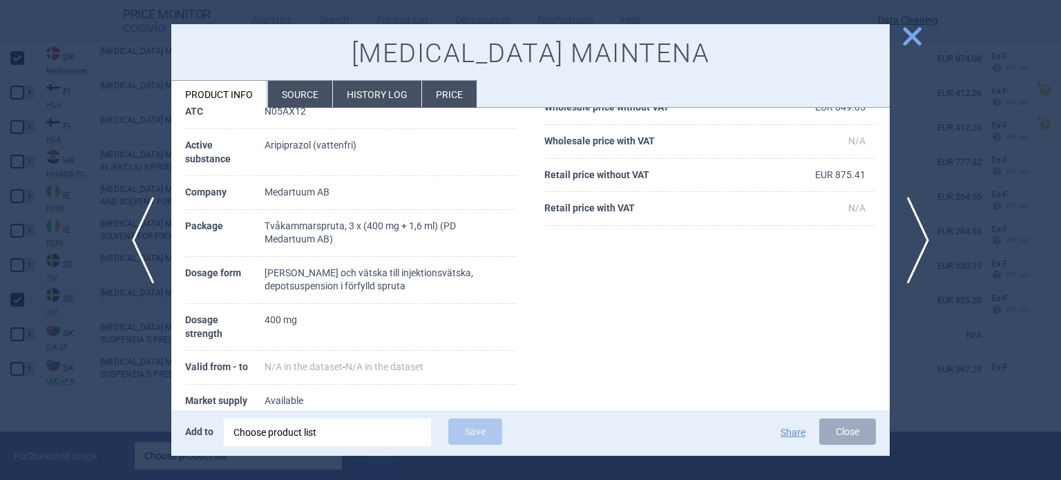
click at [126, 354] on div at bounding box center [530, 240] width 1061 height 480
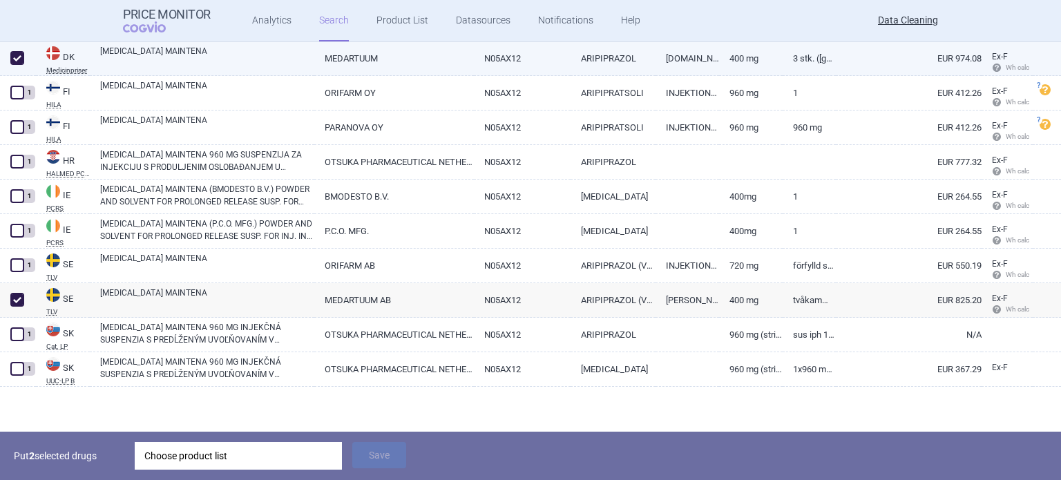
click at [177, 68] on link "ABILIFY MAINTENA" at bounding box center [207, 57] width 214 height 25
select select "EUR"
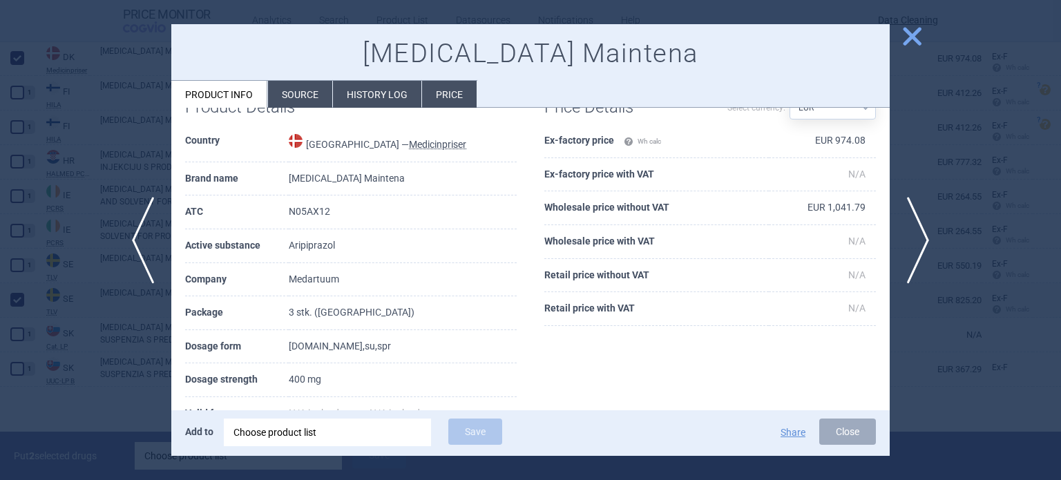
scroll to position [69, 0]
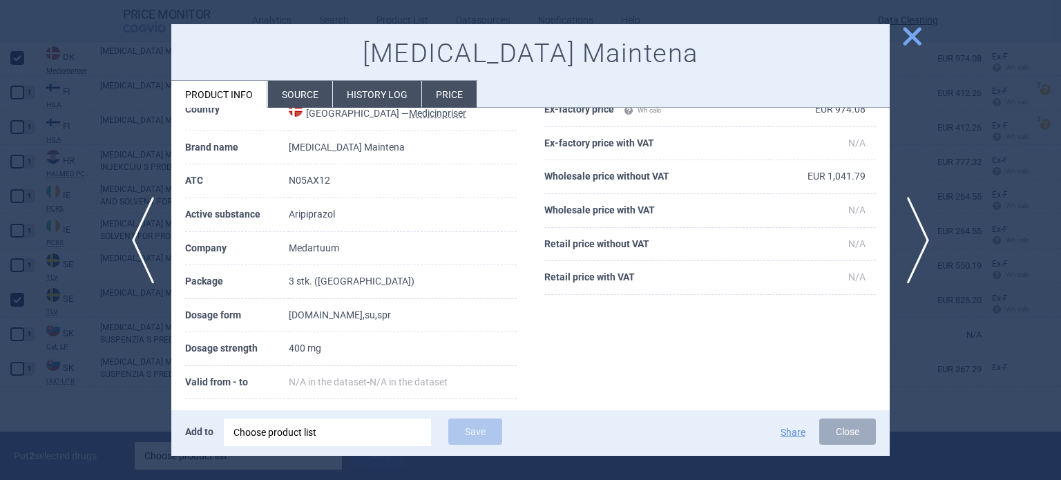
click at [77, 146] on div at bounding box center [530, 240] width 1061 height 480
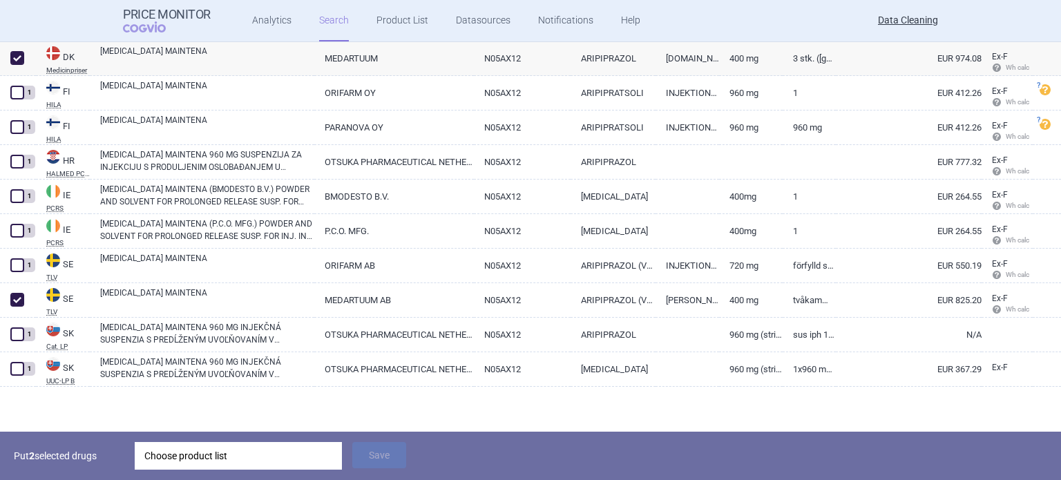
click at [298, 455] on div "Choose product list" at bounding box center [238, 456] width 188 height 28
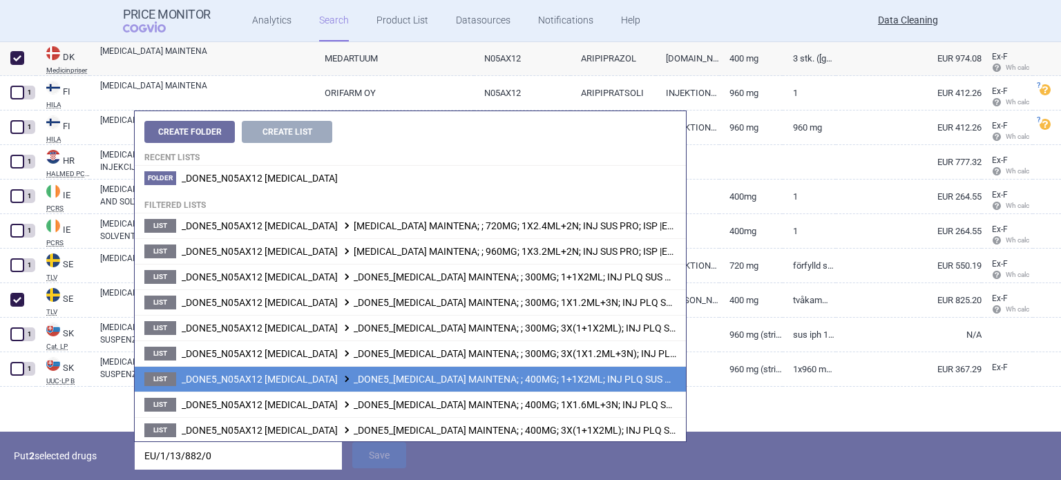
scroll to position [25, 0]
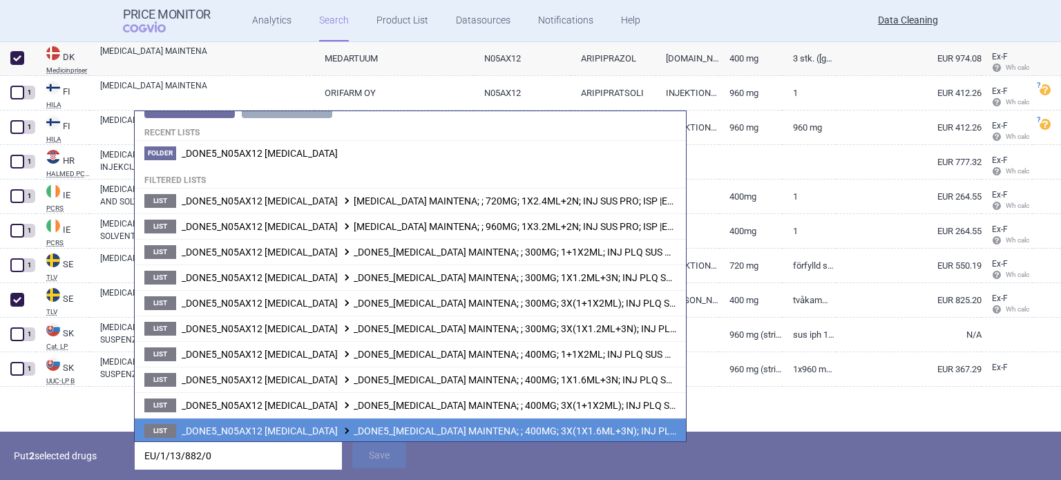
click at [412, 426] on span "_DONE5_N05AX12 ARIPIPRAZOLE _DONE5_ABILIFY MAINTENA; ; 400MG; 3X(1X1.6ML+3N); I…" at bounding box center [498, 431] width 633 height 11
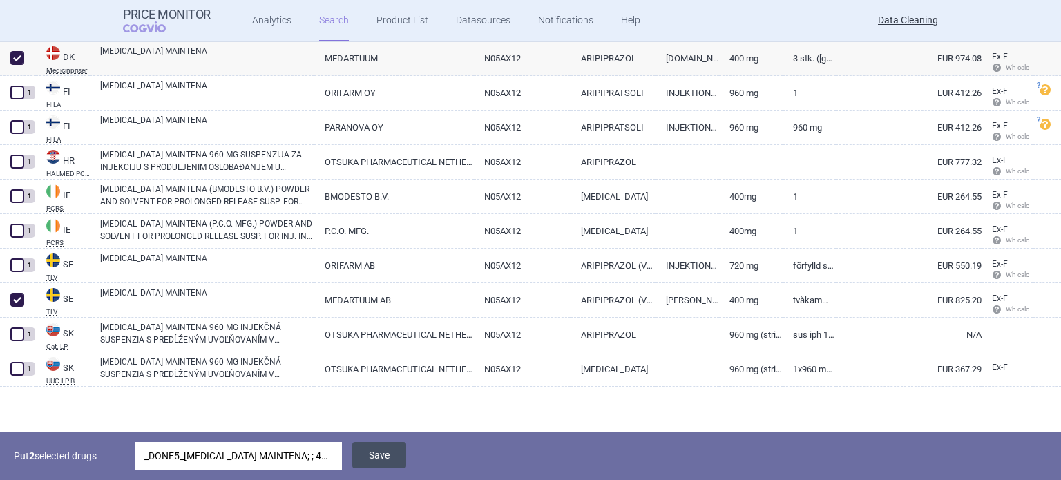
click at [392, 455] on button "Save" at bounding box center [379, 455] width 54 height 26
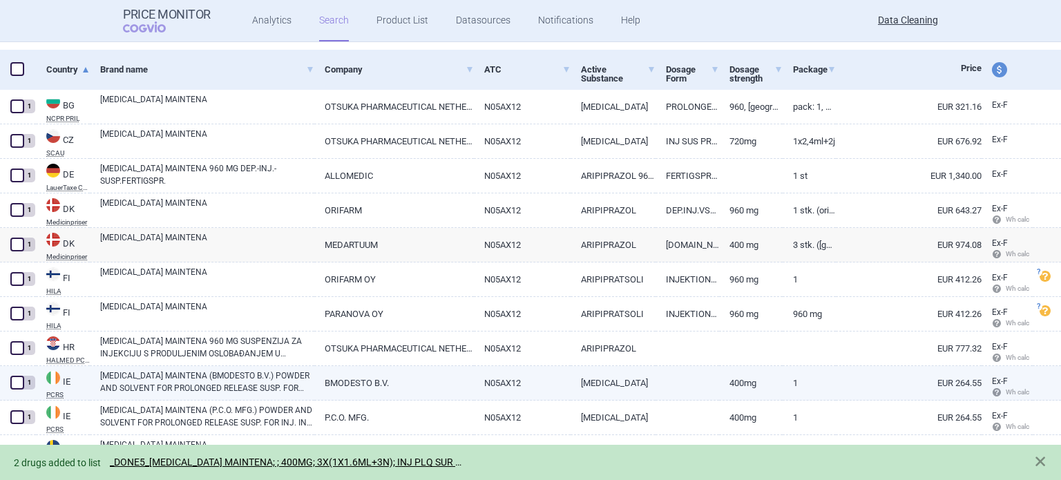
select select "brandName"
select select "newerThan"
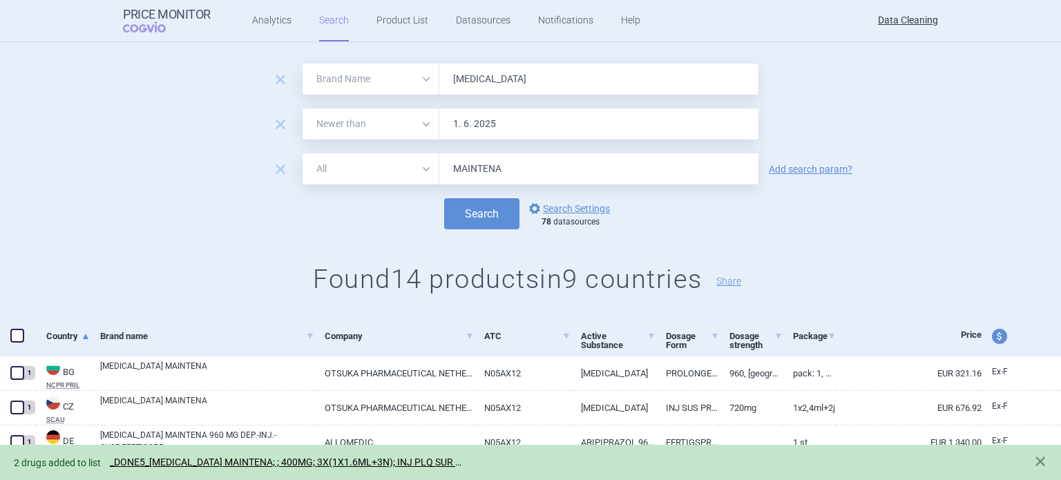
scroll to position [0, 0]
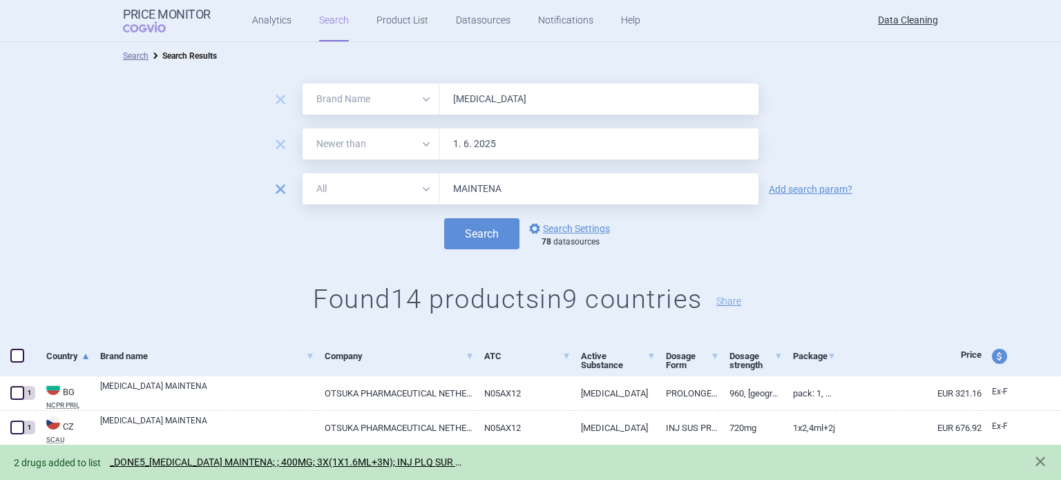
click at [281, 189] on span "remove" at bounding box center [280, 189] width 19 height 19
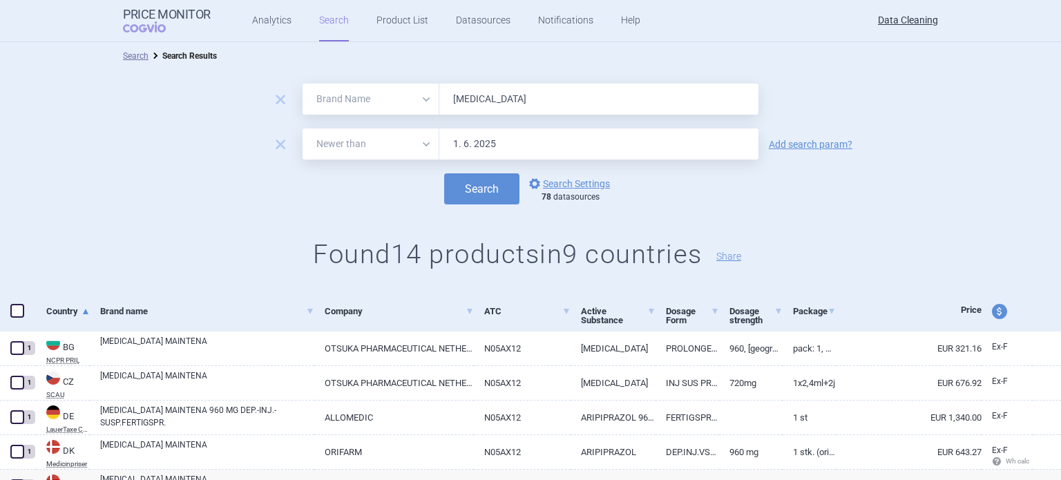
drag, startPoint x: 502, startPoint y: 83, endPoint x: 334, endPoint y: 91, distance: 168.1
click at [395, 91] on div "All Brand Name ATC Company Active Substance Country Newer than Abilify" at bounding box center [531, 99] width 456 height 31
paste input "NovoEight"
click at [444, 173] on button "Search" at bounding box center [481, 188] width 75 height 31
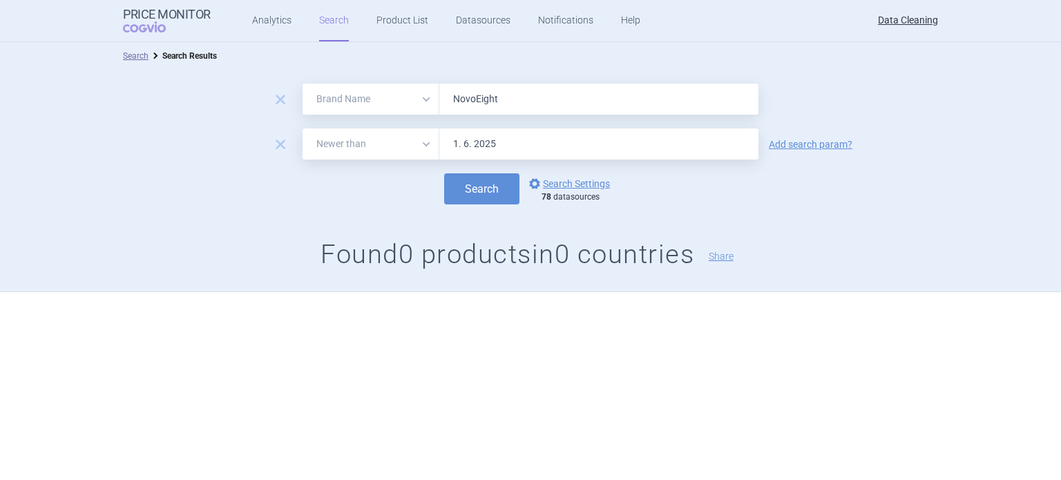
paste input "Relvar , Breo ,"
type input "Relvar , Breo ,"
click at [444, 173] on button "Search" at bounding box center [481, 188] width 75 height 31
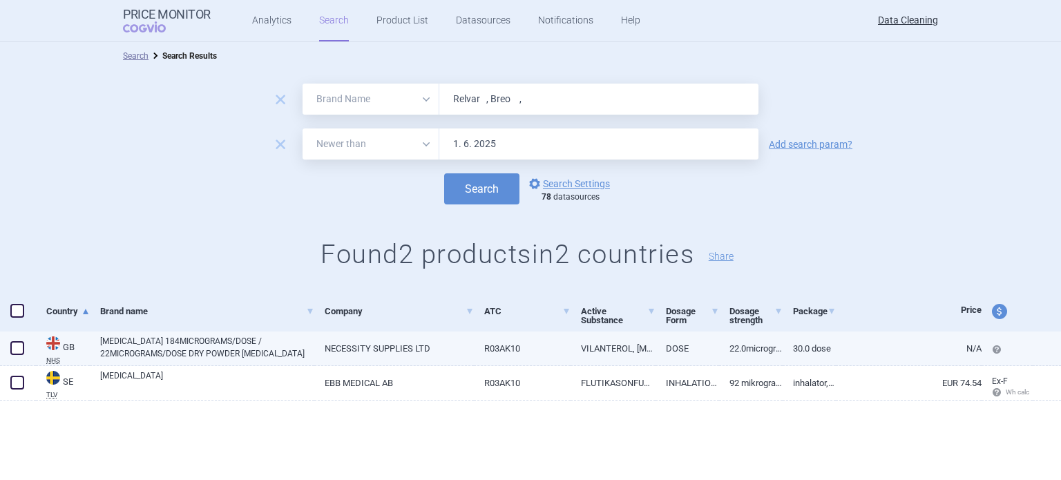
click at [14, 350] on span at bounding box center [17, 348] width 14 height 14
checkbox input "true"
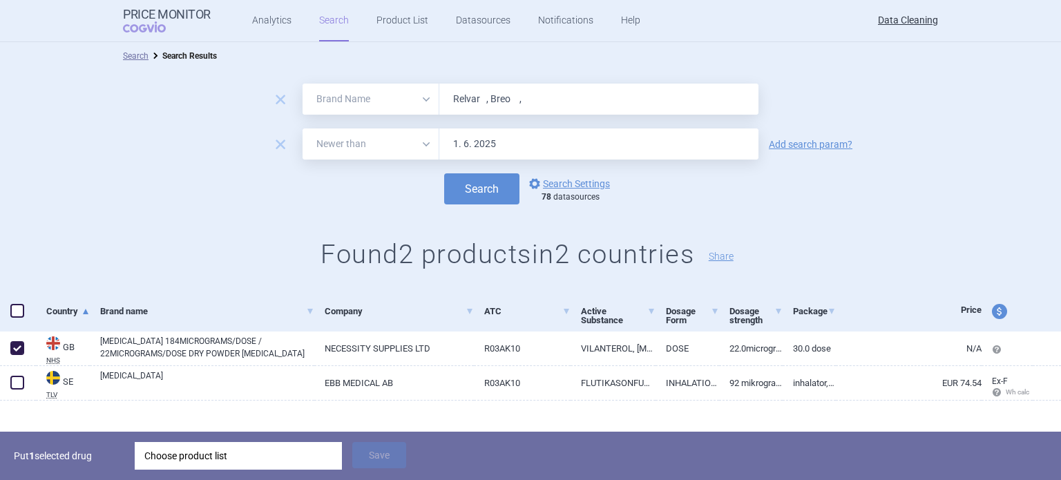
click at [209, 452] on div "Choose product list" at bounding box center [238, 456] width 188 height 28
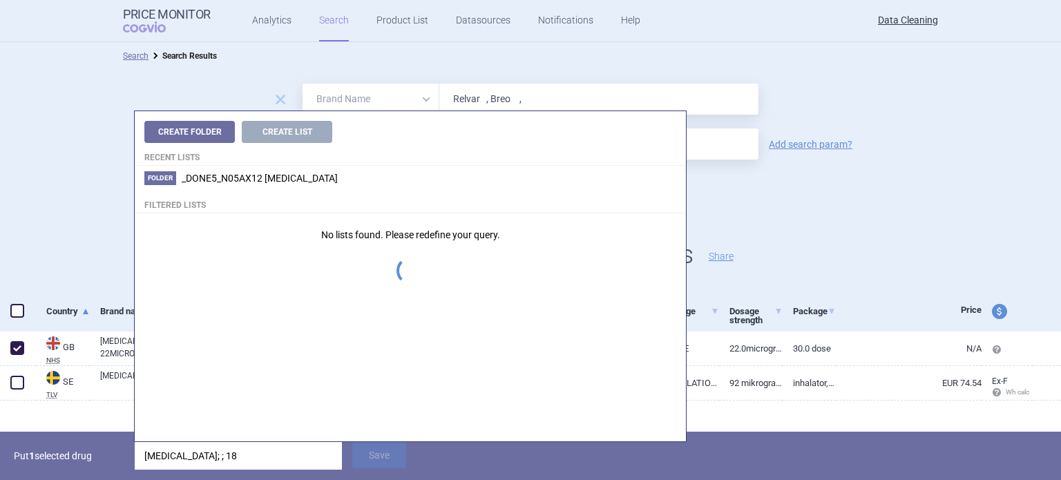
type input "RELVAR ELLIPTA; ; 184"
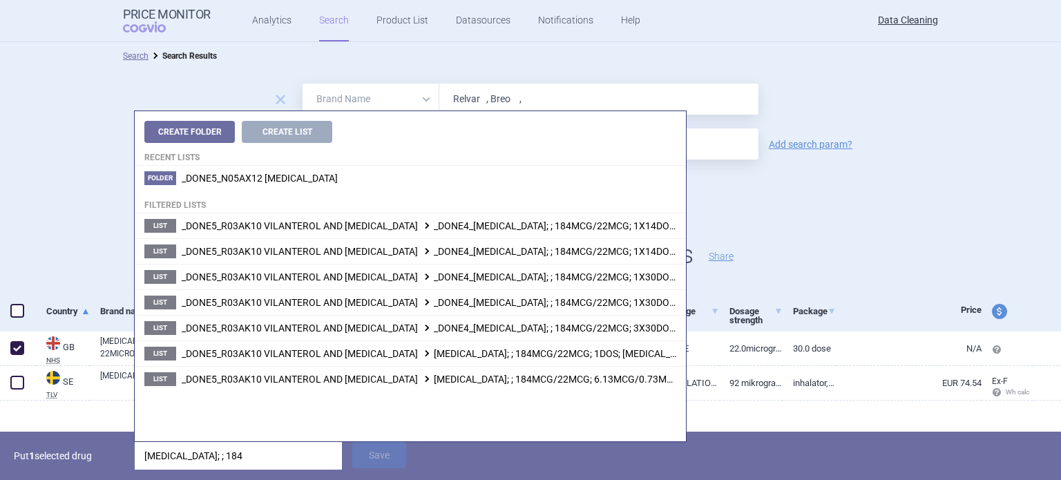
click at [11, 179] on div "Search options Search Settings 78 datasources" at bounding box center [530, 188] width 1061 height 31
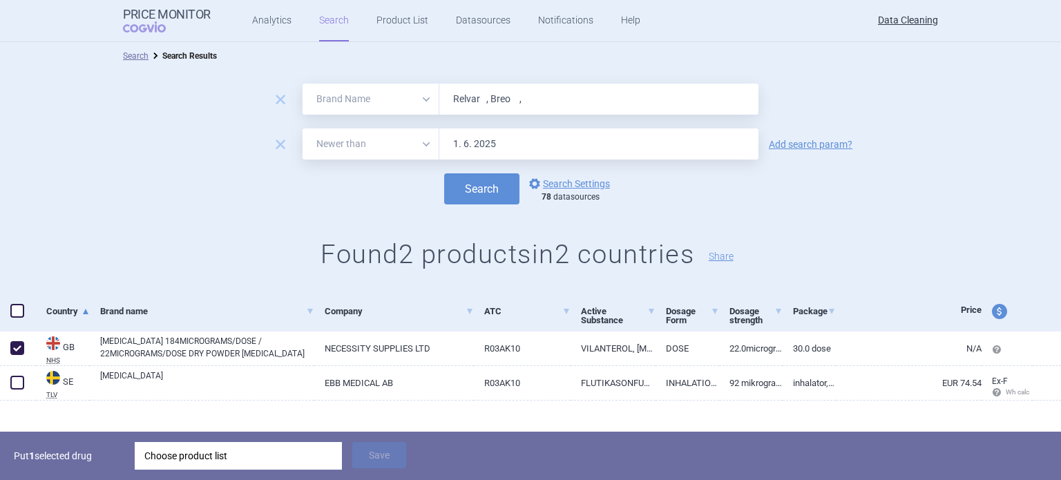
click at [235, 452] on div "Choose product list" at bounding box center [238, 456] width 188 height 28
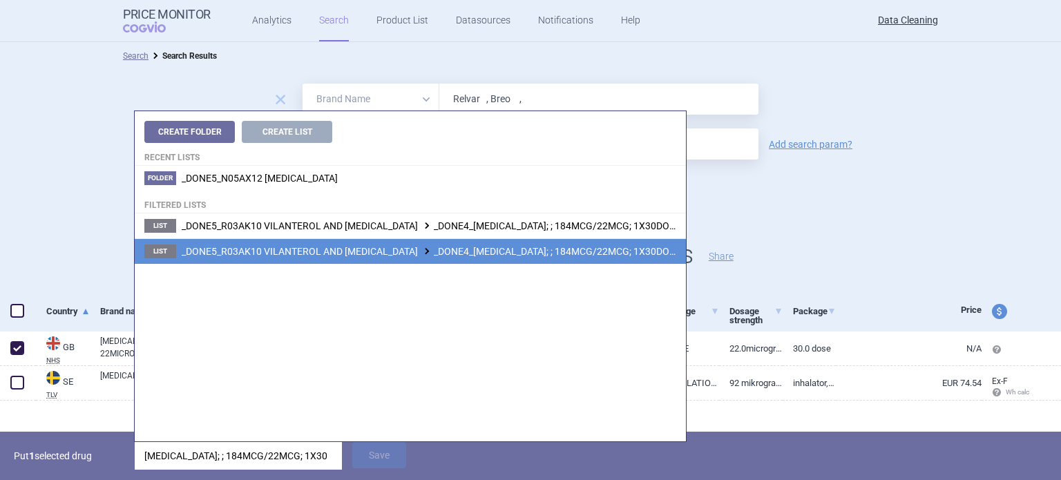
type input "RELVAR ELLIPTA; ; 184MCG/22MCG; 1X30"
click at [520, 252] on span "_DONE5_R03AK10 VILANTEROL AND FLUTICASONE FUROATE _DONE4_RELVAR ELLIPTA; ; 184M…" at bounding box center [538, 251] width 712 height 11
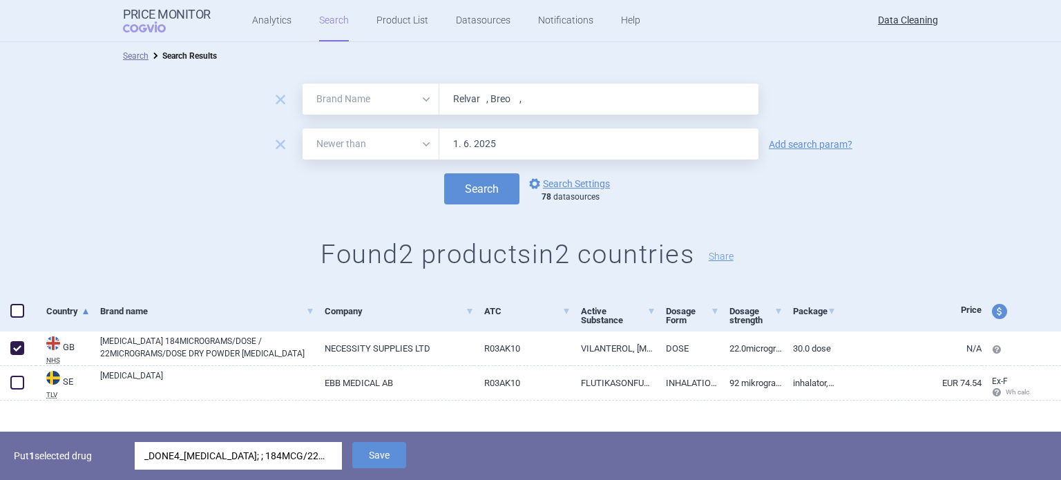
scroll to position [14, 0]
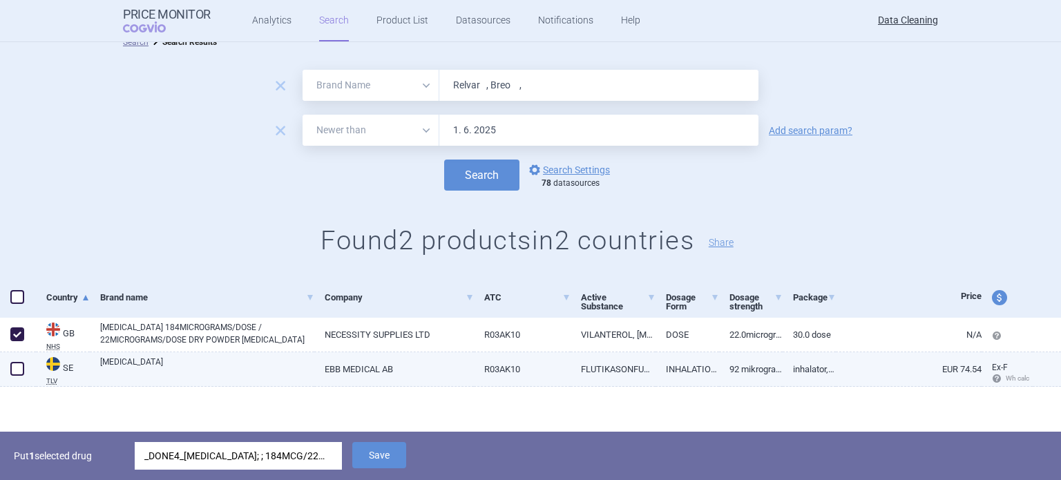
click at [354, 369] on link "EBB MEDICAL AB" at bounding box center [393, 369] width 159 height 34
select select "EUR"
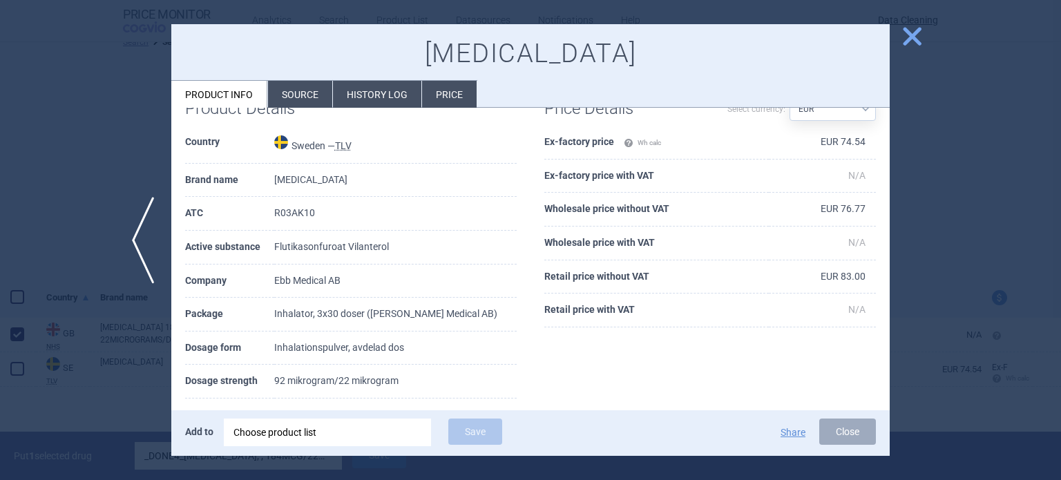
scroll to position [69, 0]
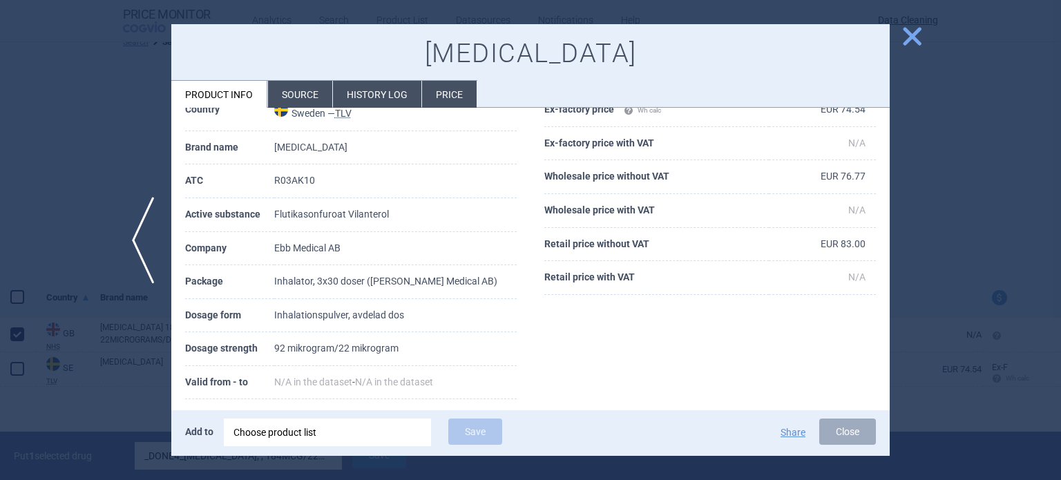
click at [55, 392] on div at bounding box center [530, 240] width 1061 height 480
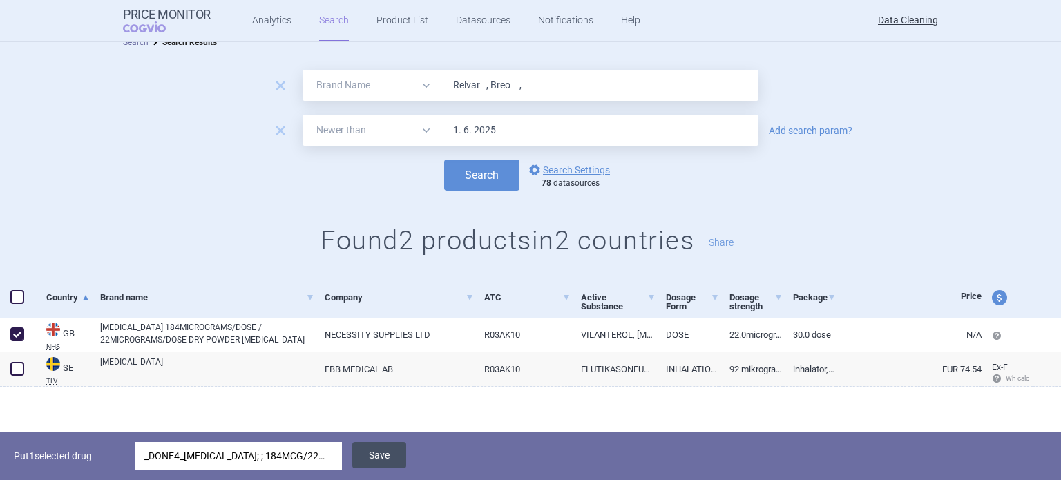
click at [389, 458] on button "Save" at bounding box center [379, 455] width 54 height 26
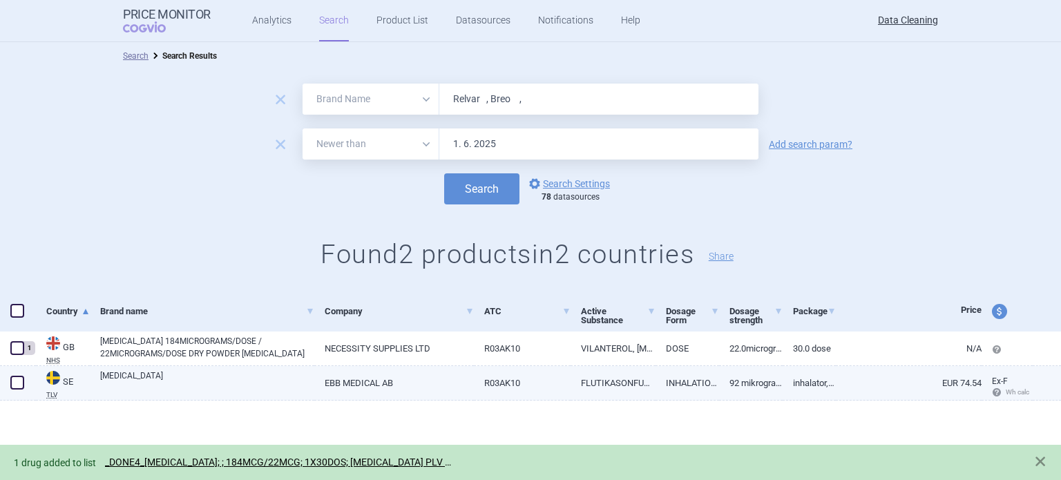
click at [8, 372] on div at bounding box center [18, 383] width 36 height 35
click at [21, 381] on span at bounding box center [17, 383] width 14 height 14
checkbox input "true"
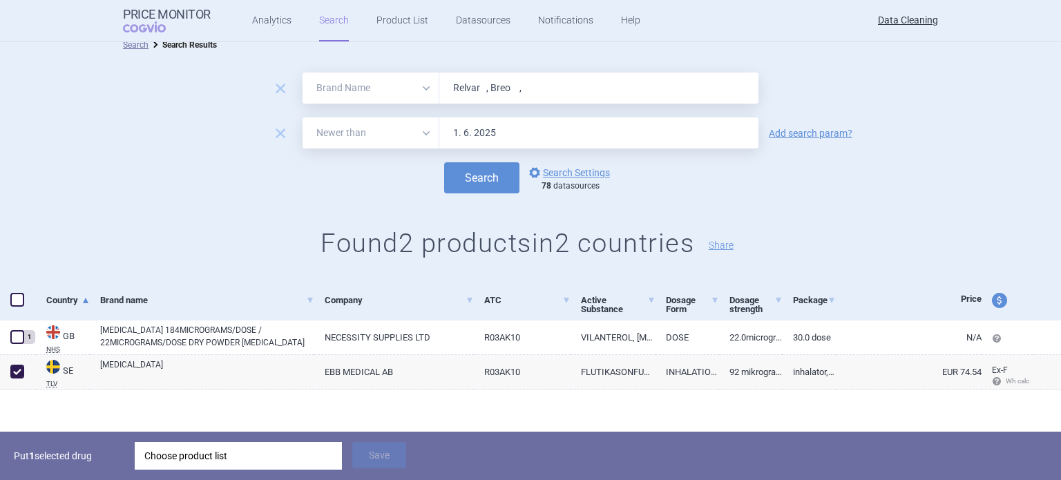
scroll to position [14, 0]
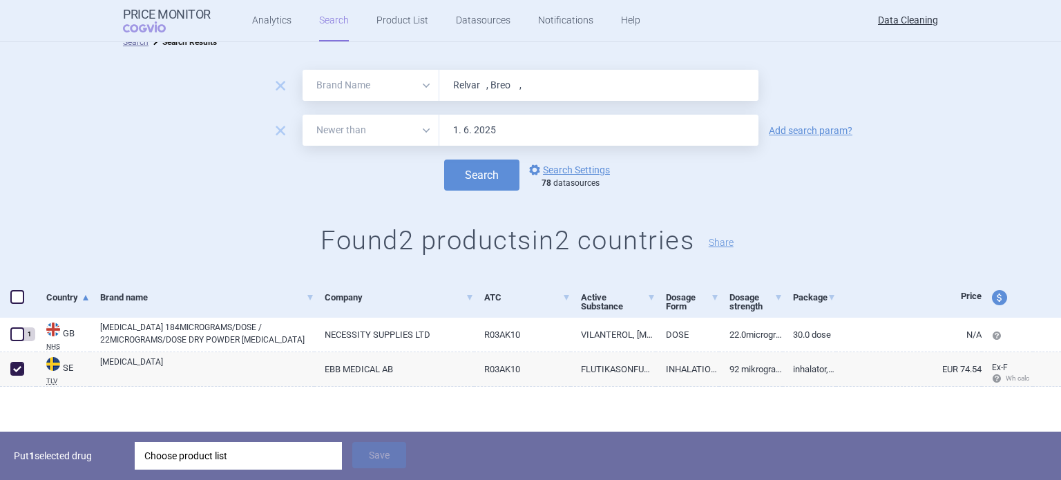
click at [187, 455] on div "Choose product list" at bounding box center [238, 456] width 188 height 28
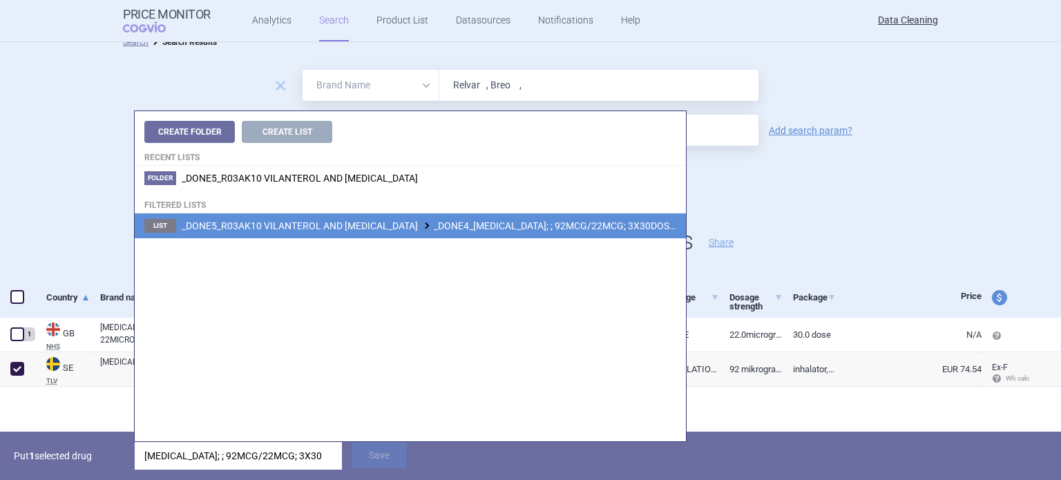
type input "RELVAR ELLIPTA; ; 92MCG/22MCG; 3X30"
click at [348, 222] on span "_DONE5_R03AK10 VILANTEROL AND FLUTICASONE FUROATE _DONE4_RELVAR ELLIPTA; ; 92MC…" at bounding box center [535, 225] width 706 height 11
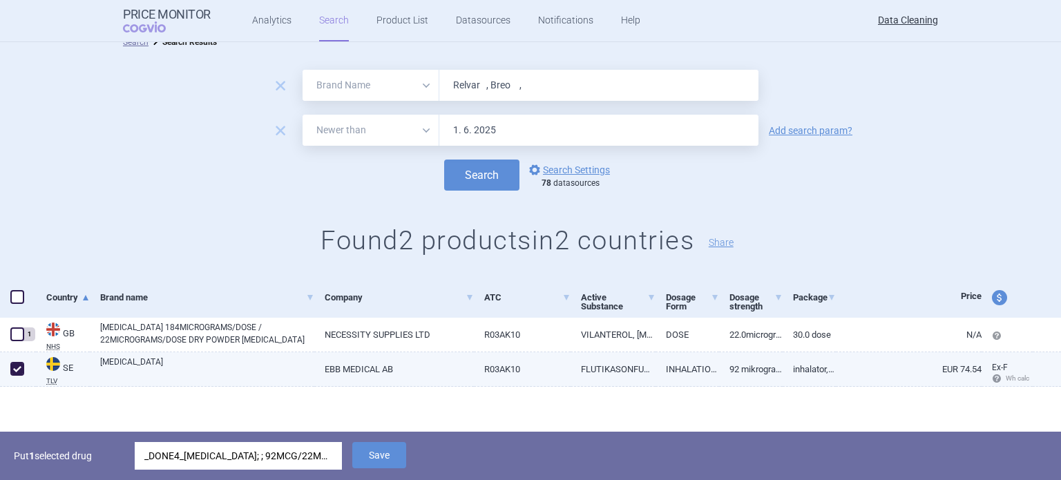
click at [332, 379] on link "EBB MEDICAL AB" at bounding box center [393, 369] width 159 height 34
select select "EUR"
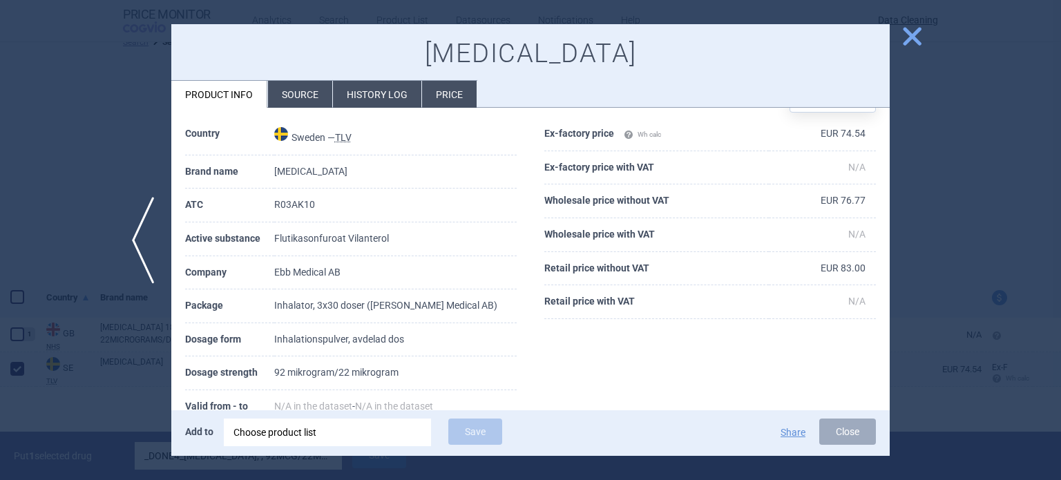
scroll to position [69, 0]
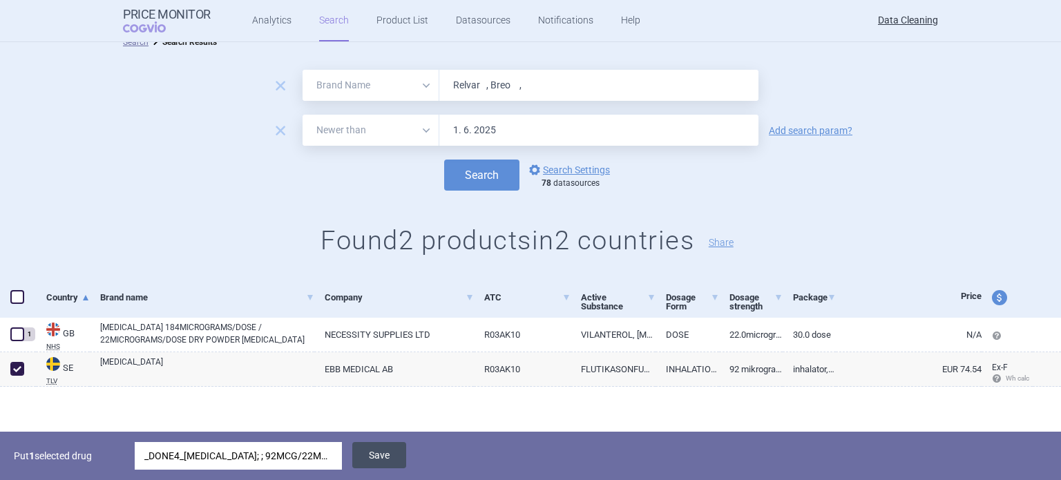
click at [398, 450] on button "Save" at bounding box center [379, 455] width 54 height 26
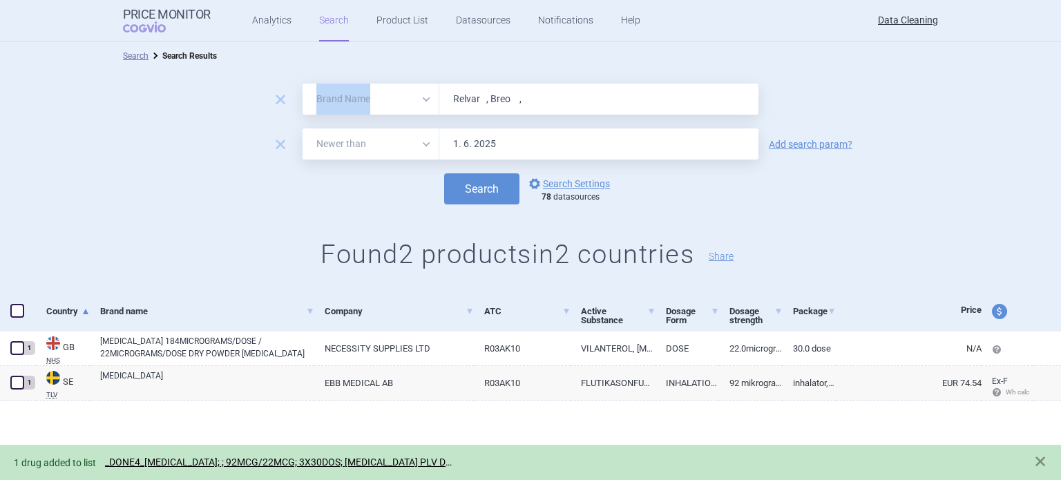
drag, startPoint x: 518, startPoint y: 82, endPoint x: 304, endPoint y: 101, distance: 215.0
click at [304, 101] on div "remove All Brand Name ATC Company Active Substance Country Newer than Relvar , …" at bounding box center [530, 181] width 1061 height 222
click at [512, 99] on input "Relvar , Breo ," at bounding box center [598, 99] width 319 height 31
click at [511, 101] on input "Relvar , Breo ," at bounding box center [598, 99] width 319 height 31
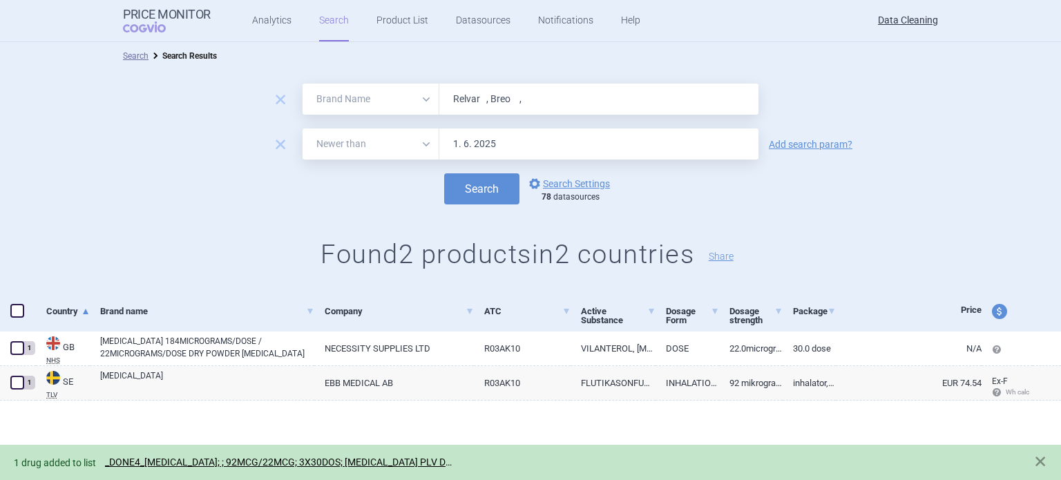
paste input "Xofigo , Corbilta"
click at [444, 173] on button "Search" at bounding box center [481, 188] width 75 height 31
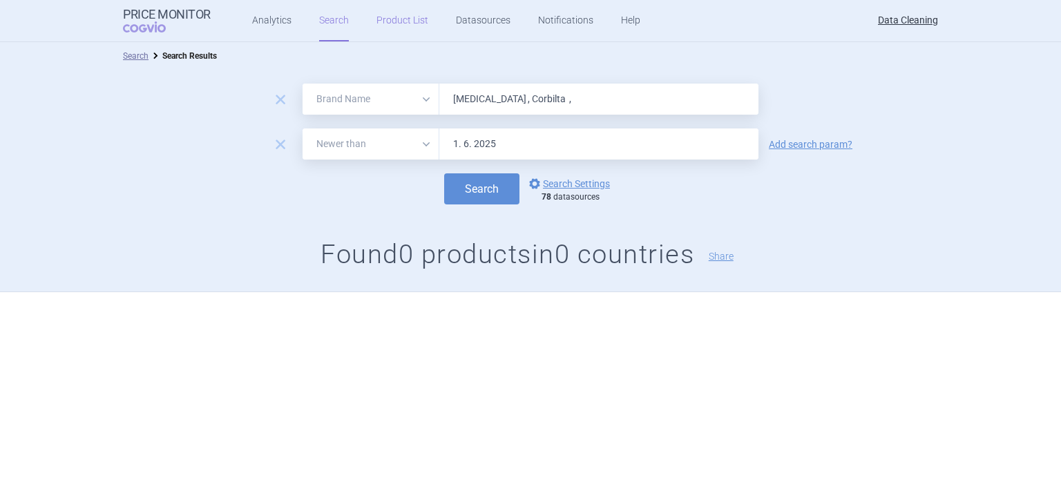
paste input "Levodopa"
type input "Levodopa"
click at [444, 173] on button "Search" at bounding box center [481, 188] width 75 height 31
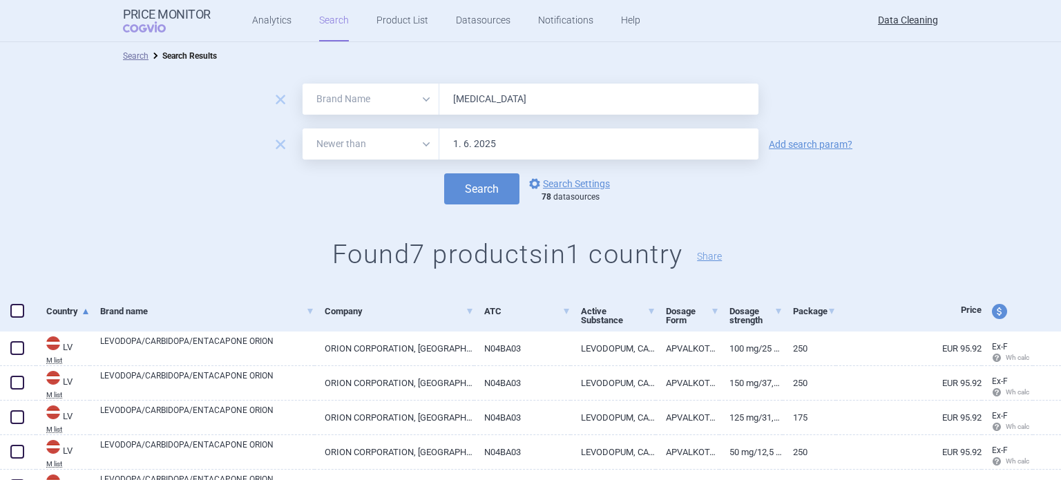
drag, startPoint x: 795, startPoint y: 140, endPoint x: 738, endPoint y: 166, distance: 62.8
click at [795, 141] on link "Add search param?" at bounding box center [811, 145] width 84 height 10
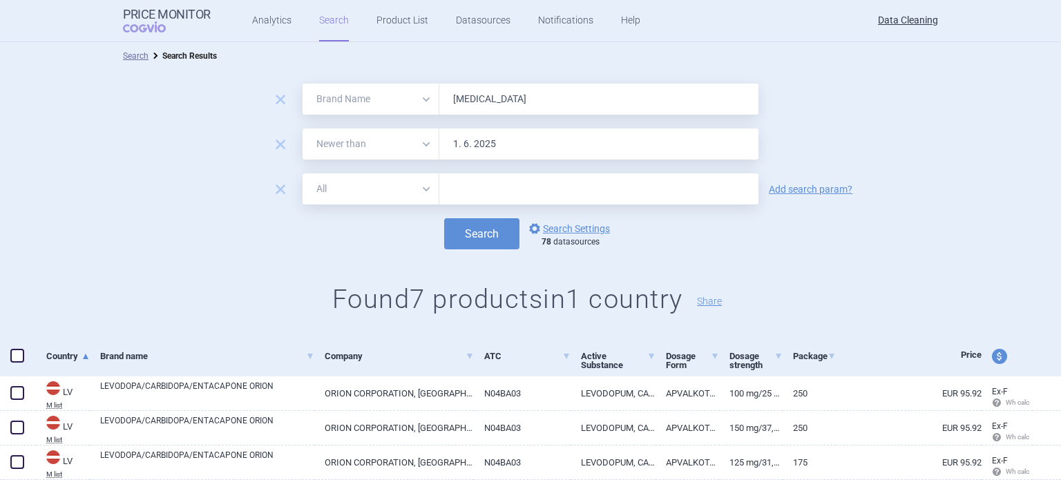
click at [677, 196] on input "text" at bounding box center [598, 188] width 319 height 31
paste input "Sandoz"
type input "Sandoz"
click at [444, 218] on button "Search" at bounding box center [481, 233] width 75 height 31
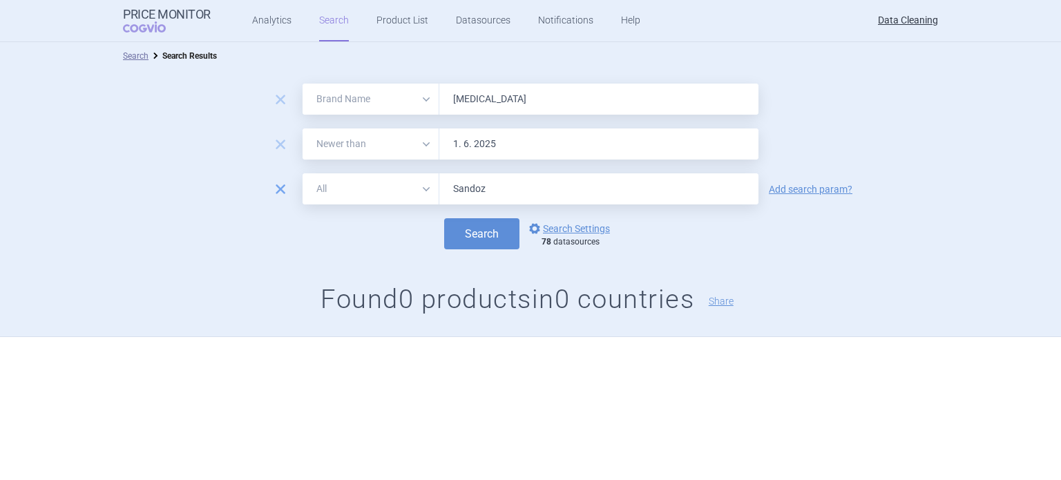
click at [280, 187] on span "remove" at bounding box center [280, 189] width 19 height 19
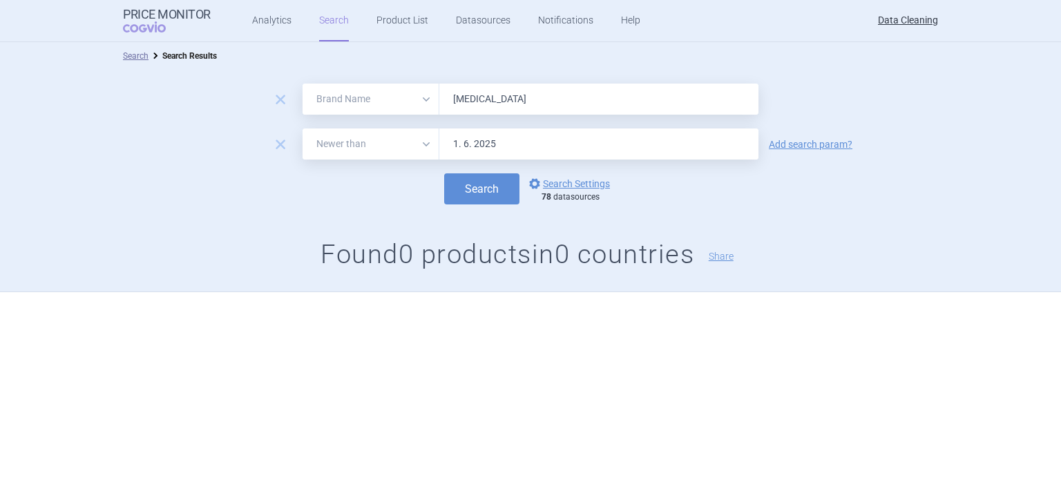
drag, startPoint x: 507, startPoint y: 99, endPoint x: 403, endPoint y: 86, distance: 104.5
click at [412, 86] on div "All Brand Name ATC Company Active Substance Country Newer than Levodopa" at bounding box center [531, 99] width 456 height 31
paste input "Defitelio , Grastofil , Ovaleap , Giotrif , Incresync , Tybost ,"
type input "Defitelio , Grastofil , Ovaleap , Giotrif , Incresync , Tybost ,"
click at [444, 173] on button "Search" at bounding box center [481, 188] width 75 height 31
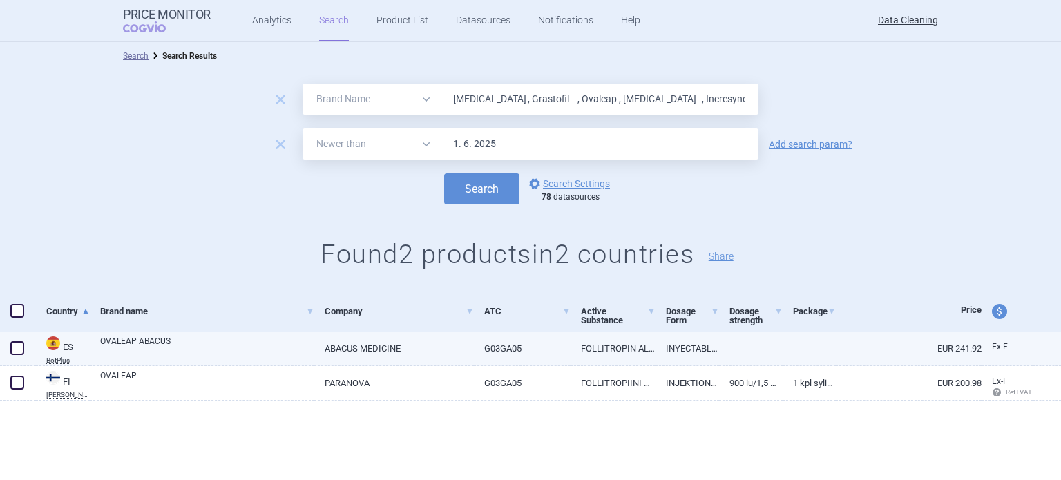
click at [171, 340] on link "OVALEAP ABACUS" at bounding box center [207, 347] width 214 height 25
select select "EUR"
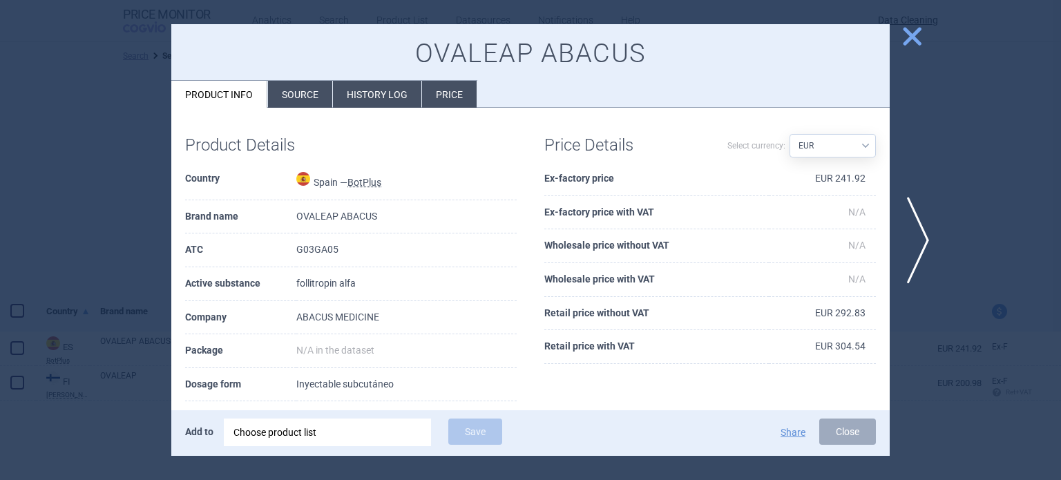
scroll to position [69, 0]
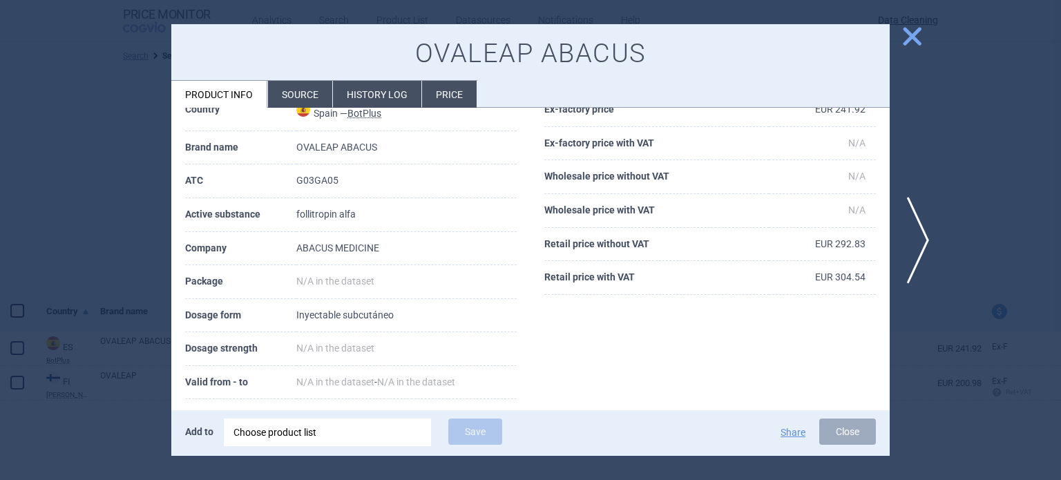
click at [301, 86] on li "Source" at bounding box center [300, 94] width 64 height 27
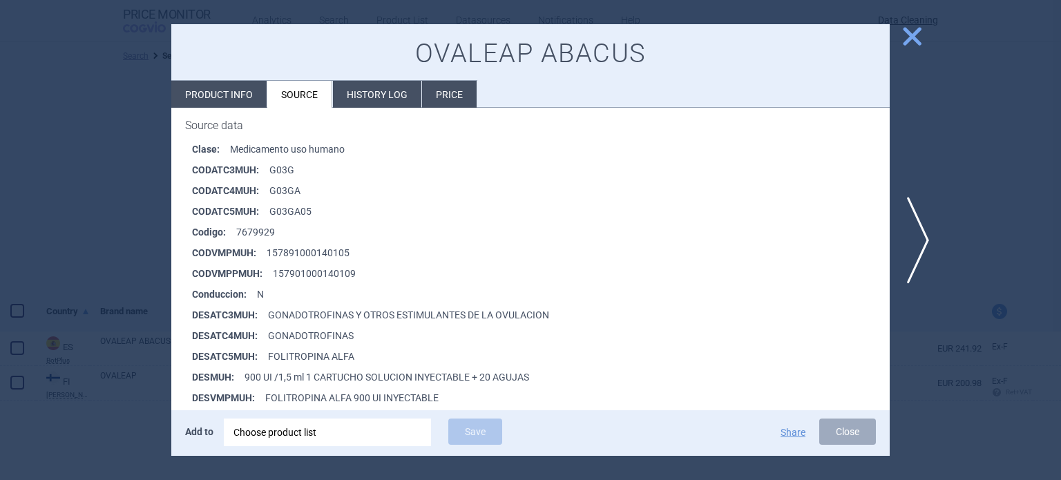
scroll to position [276, 0]
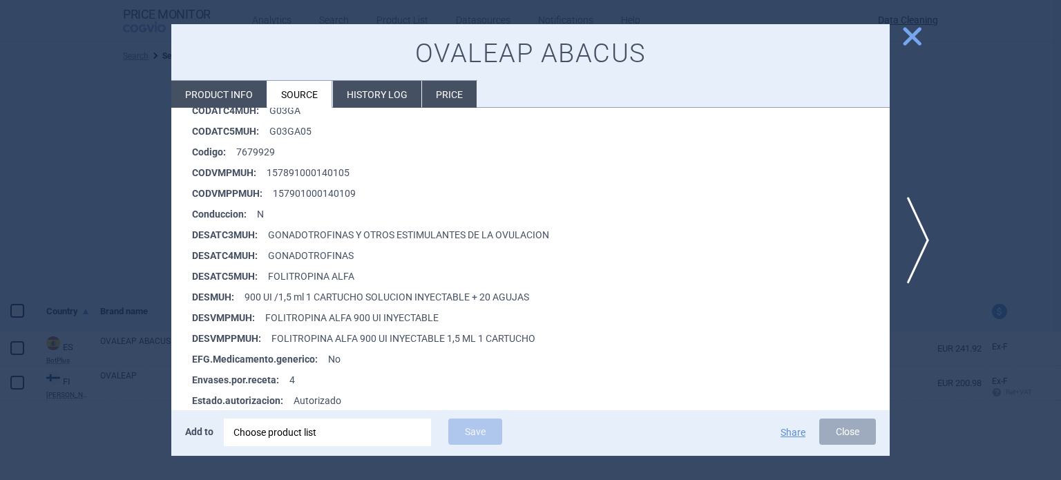
click at [83, 215] on div at bounding box center [530, 240] width 1061 height 480
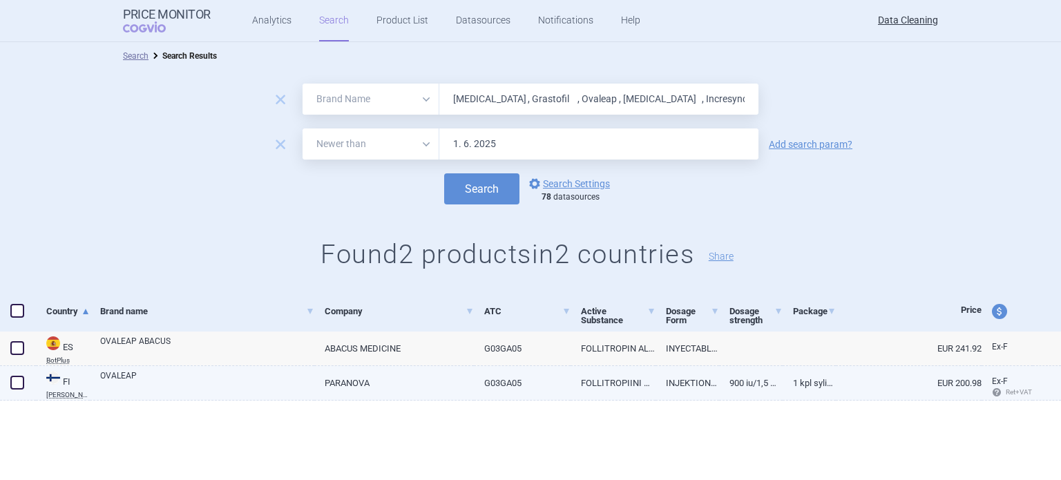
click at [214, 395] on div "OVALEAP" at bounding box center [202, 383] width 225 height 35
click at [218, 389] on link "OVALEAP" at bounding box center [207, 382] width 214 height 25
select select "EUR"
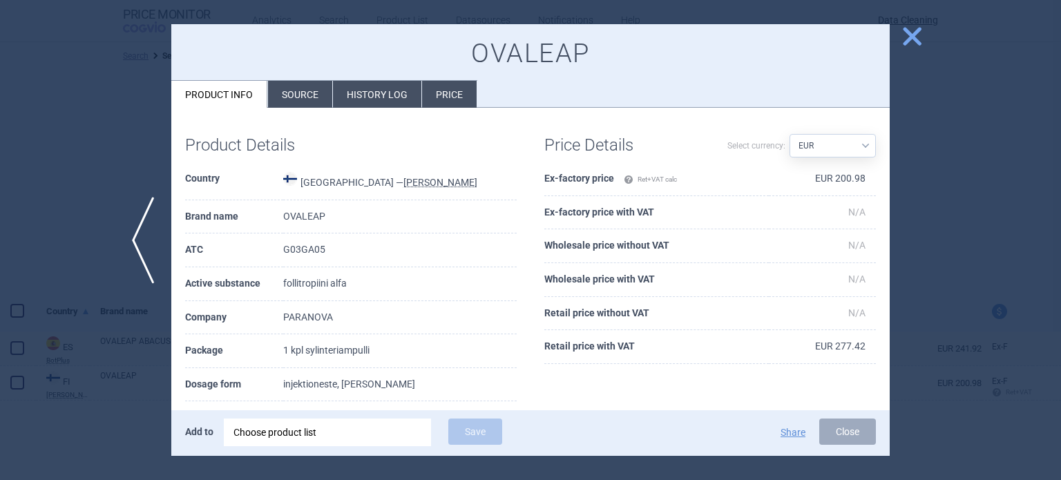
scroll to position [69, 0]
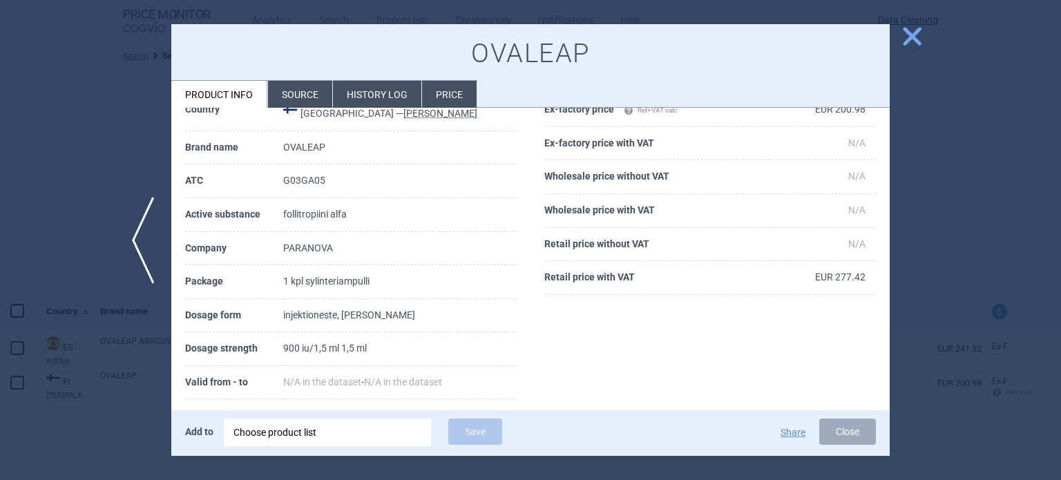
click at [59, 287] on div at bounding box center [530, 240] width 1061 height 480
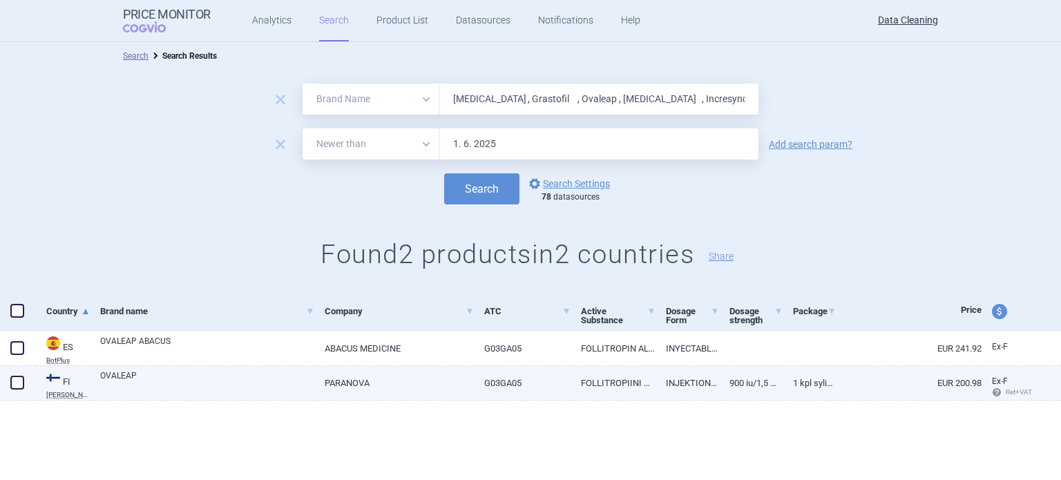
click at [15, 386] on span at bounding box center [17, 383] width 14 height 14
checkbox input "true"
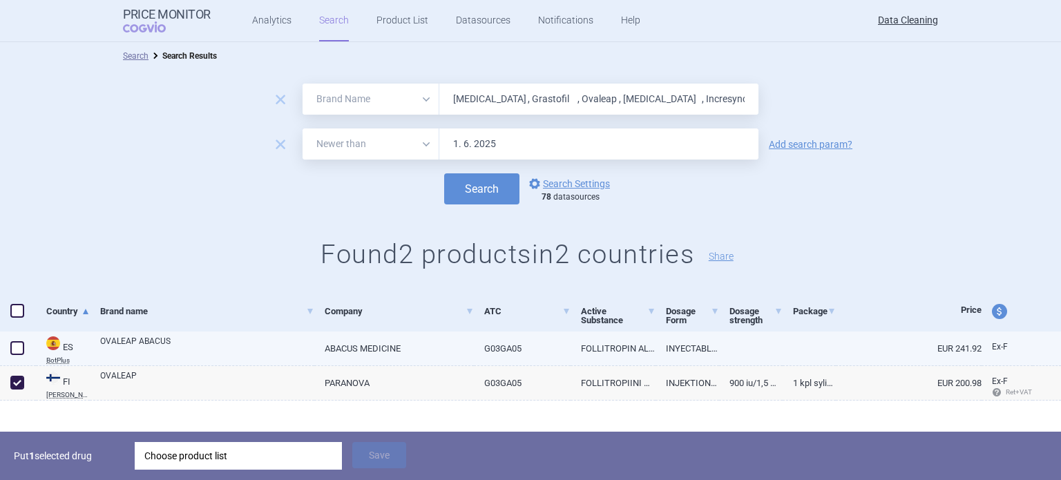
click at [19, 348] on span at bounding box center [17, 348] width 14 height 14
checkbox input "true"
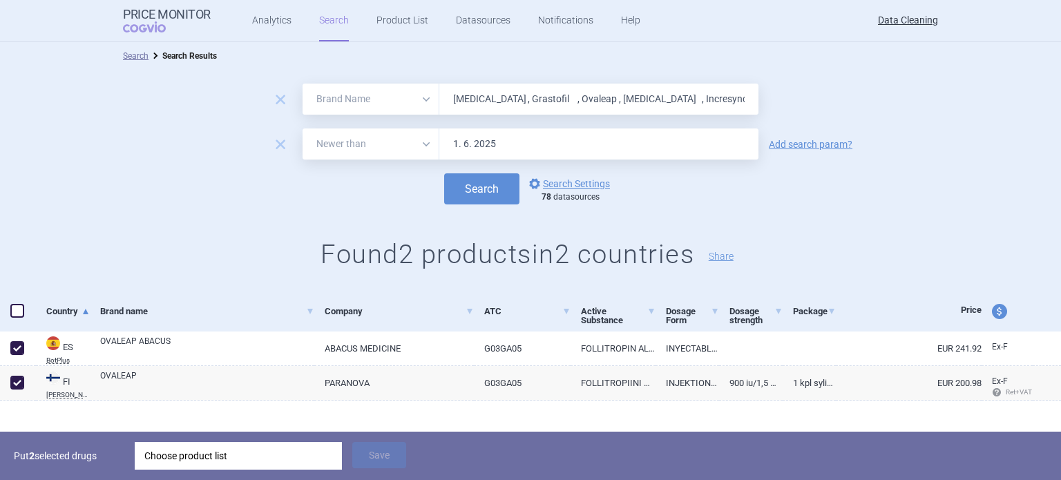
click at [225, 459] on div "Choose product list" at bounding box center [238, 456] width 188 height 28
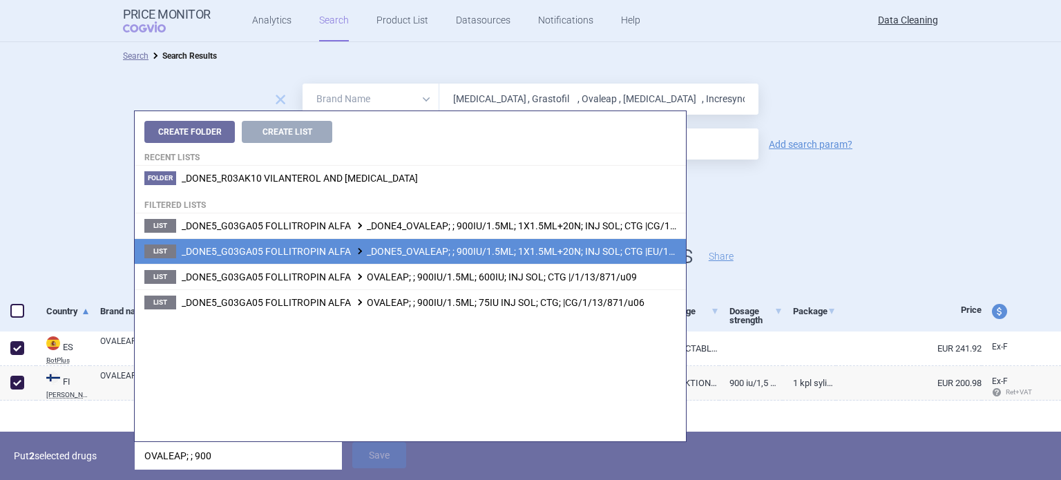
type input "OVALEAP; ; 900"
click at [515, 254] on span "_DONE5_G03GA05 FOLLITROPIN ALFA _DONE5_OVALEAP; ; 900IU/1.5ML; 1X1.5ML+20N; INJ…" at bounding box center [454, 251] width 544 height 11
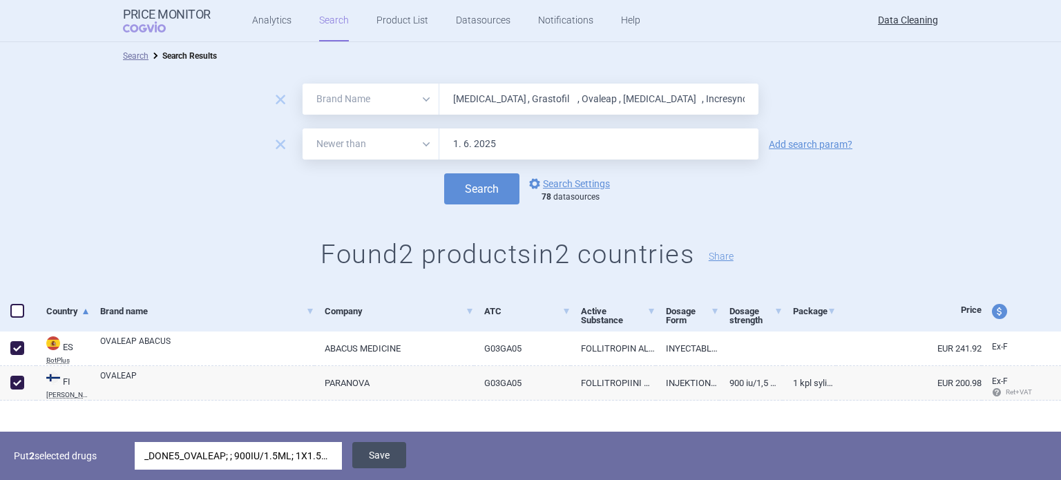
click at [370, 457] on button "Save" at bounding box center [379, 455] width 54 height 26
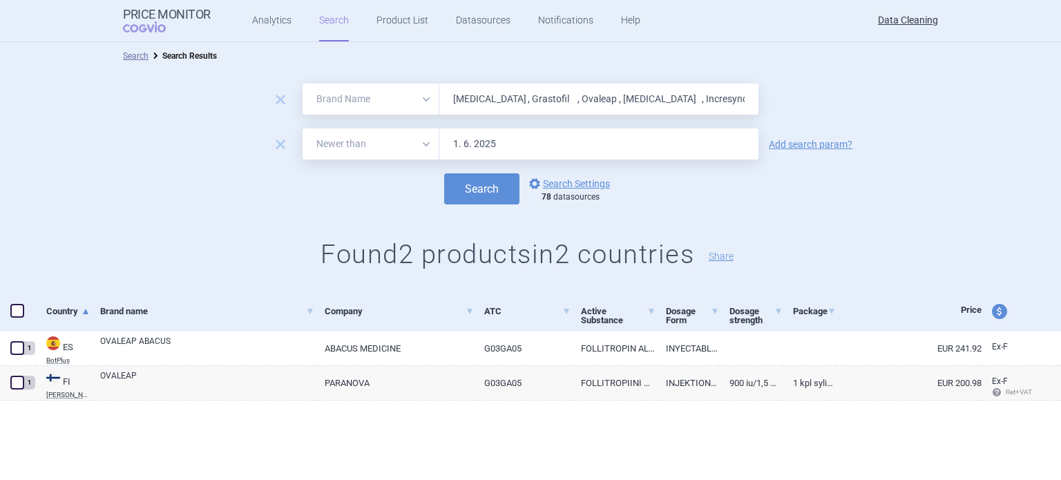
click at [506, 110] on input "Defitelio , Grastofil , Ovaleap , Giotrif , Incresync , Tybost ," at bounding box center [598, 99] width 319 height 31
click at [506, 109] on input "Defitelio , Grastofil , Ovaleap , Giotrif , Incresync , Tybost ," at bounding box center [598, 99] width 319 height 31
paste input "Ultibro , Utibron"
click at [444, 173] on button "Search" at bounding box center [481, 188] width 75 height 31
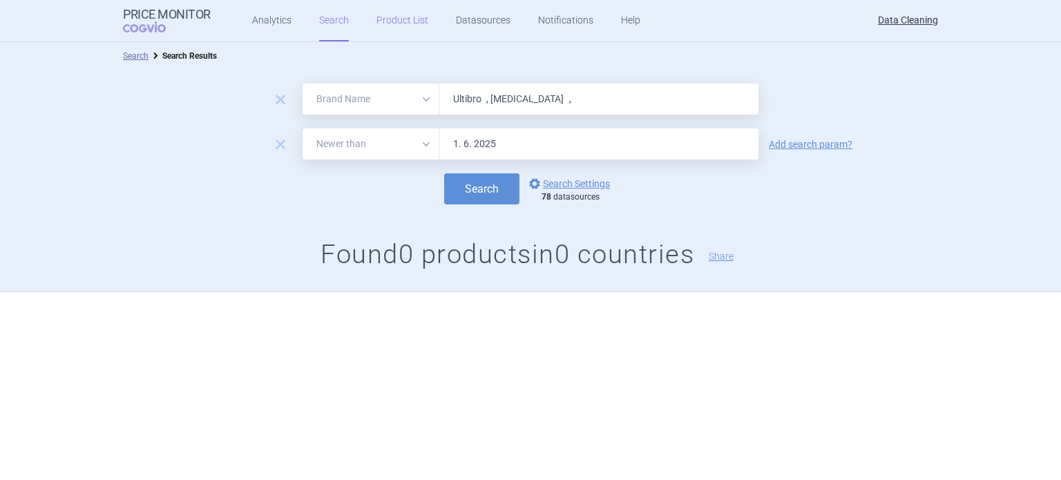
paste input "Vipdomet , Vipidia , Nesina"
click at [444, 173] on button "Search" at bounding box center [481, 188] width 75 height 31
paste input "Xoterna"
click at [444, 173] on button "Search" at bounding box center [481, 188] width 75 height 31
paste input "Lemtrada , Orphacol , Cholbam , Remsima , Inflectra , Procysbi , Aubagio , Chol…"
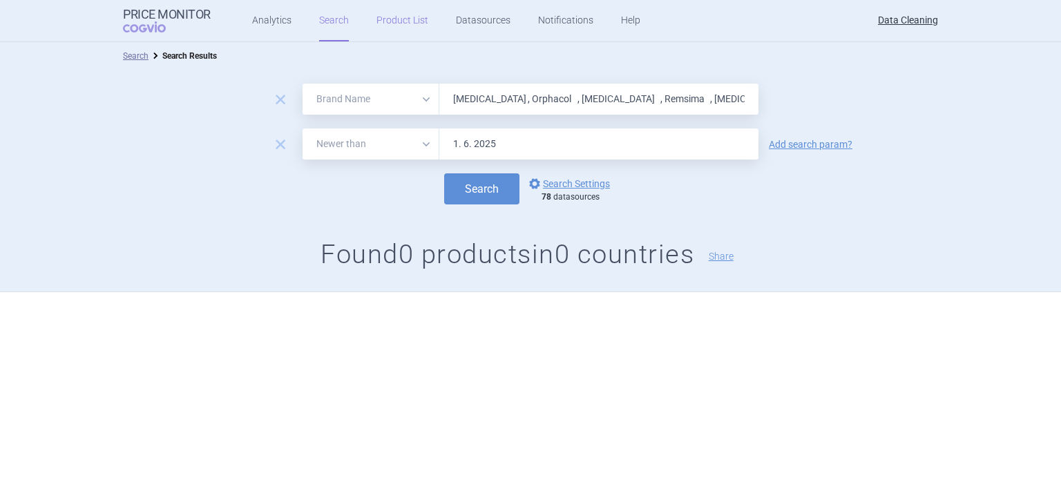
scroll to position [0, 84]
type input "Lemtrada , Orphacol , Cholbam , Remsima , Inflectra , Procysbi , Aubagio , Chol…"
click at [444, 173] on button "Search" at bounding box center [481, 188] width 75 height 31
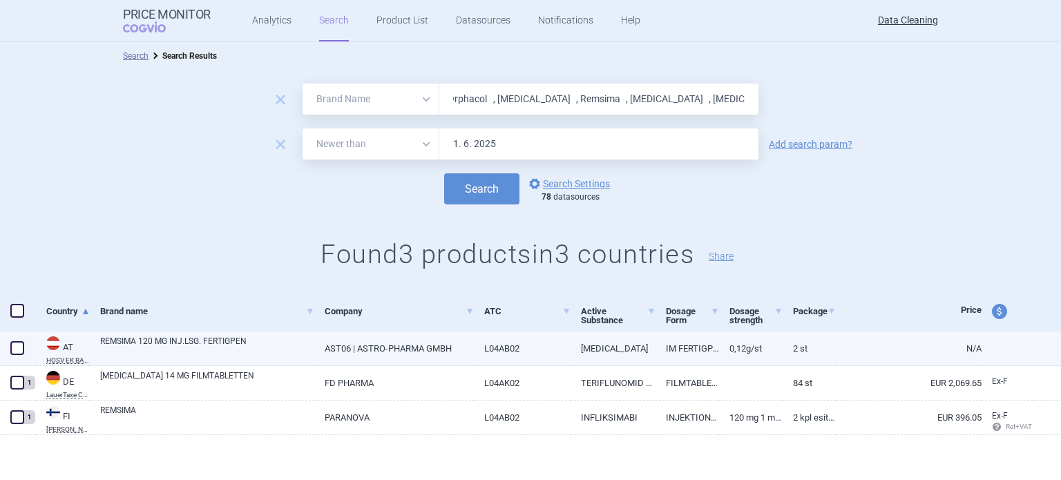
click at [19, 348] on span at bounding box center [17, 348] width 14 height 14
checkbox input "true"
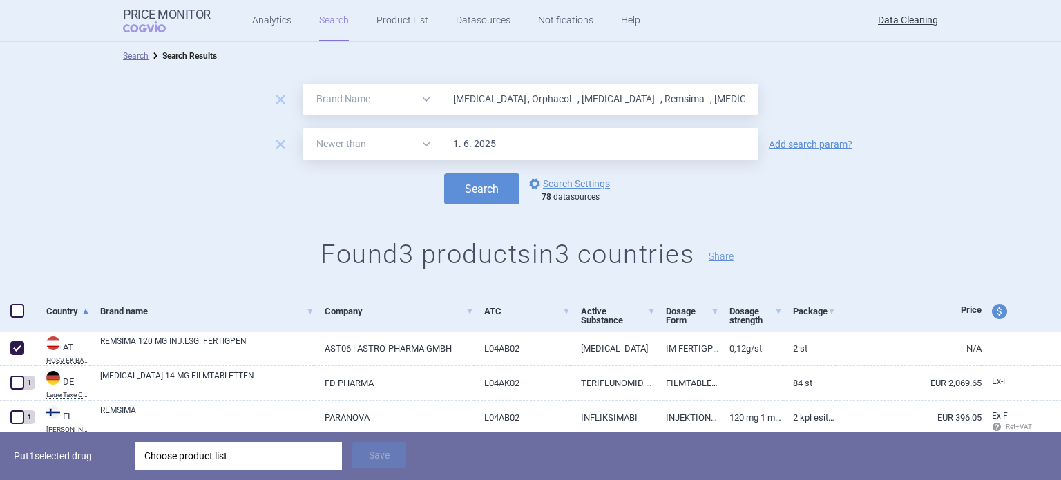
click at [263, 455] on div "Choose product list" at bounding box center [238, 456] width 188 height 28
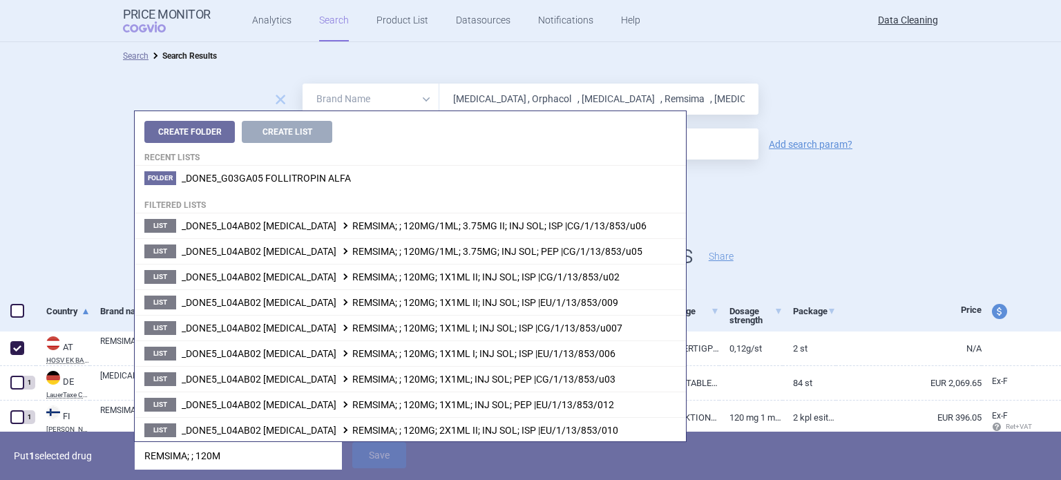
type input "REMSIMA; ; 120MG"
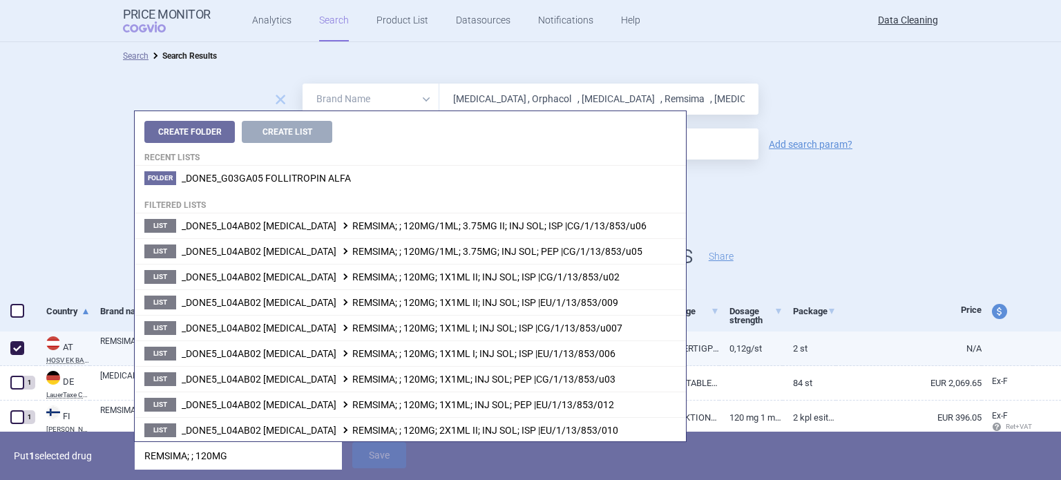
click at [114, 352] on link "REMSIMA 120 MG INJ.LSG. FERTIGPEN" at bounding box center [207, 347] width 214 height 25
select select "EUR"
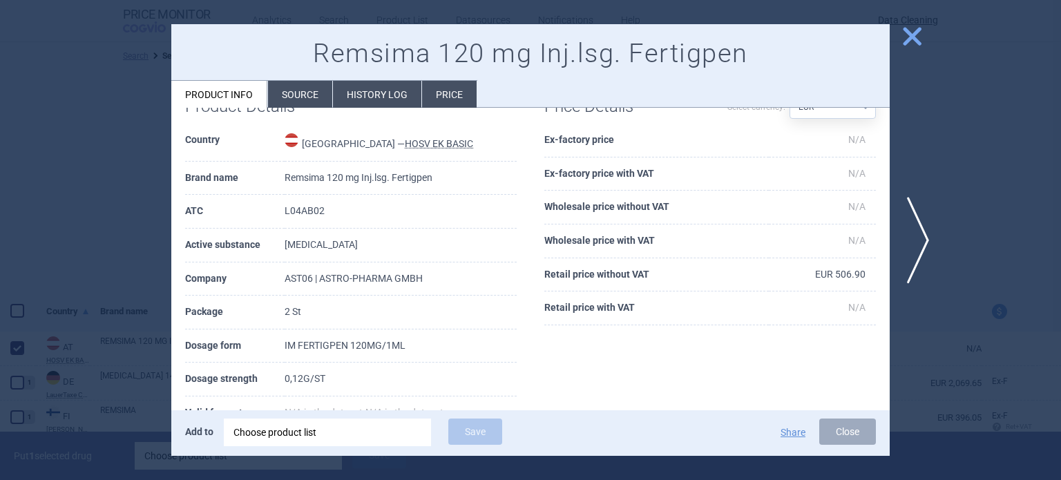
scroll to position [60, 0]
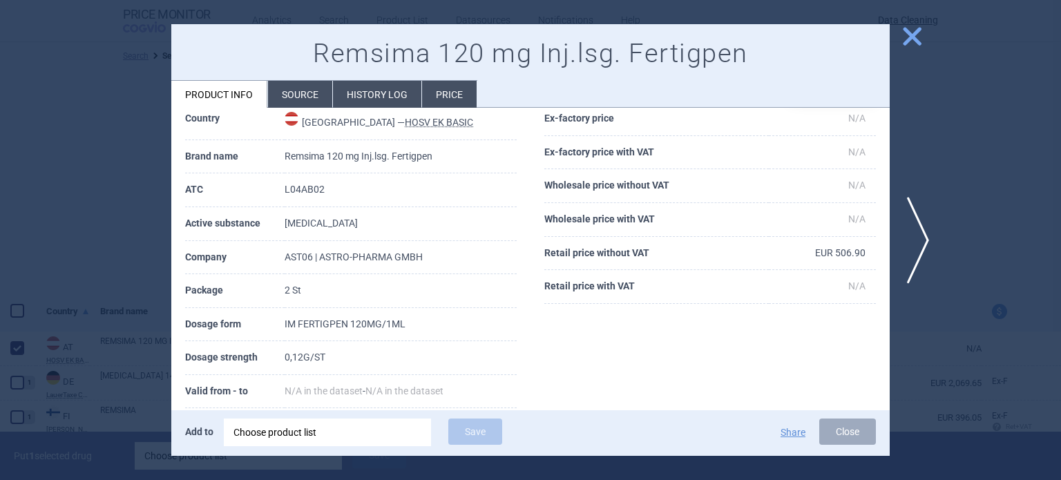
click at [152, 197] on div at bounding box center [530, 240] width 1061 height 480
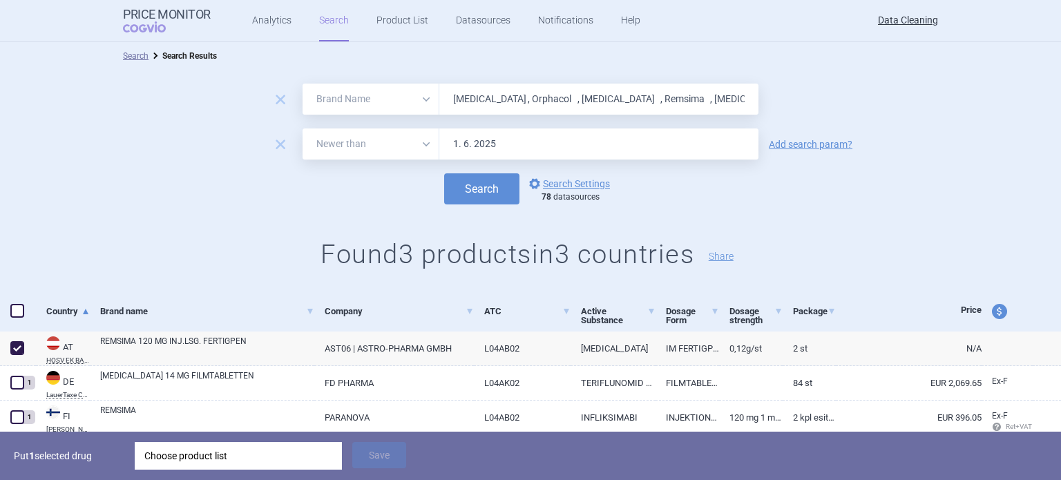
click at [239, 451] on div "Choose product list" at bounding box center [238, 456] width 188 height 28
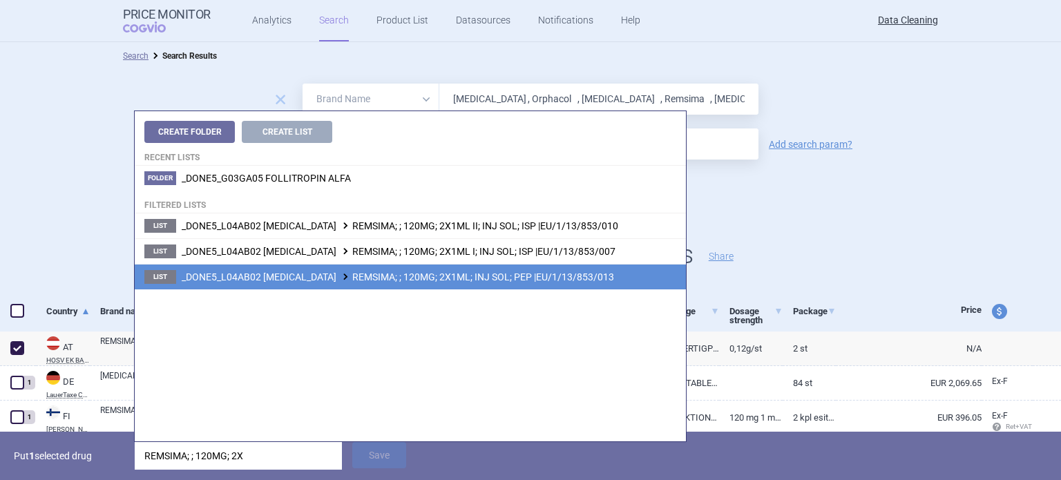
type input "REMSIMA; ; 120MG; 2X"
click at [420, 286] on li "List _DONE5_L04AB02 INFLIXIMAB REMSIMA; ; 120MG; 2X1ML; INJ SOL; PEP |EU/1/13/8…" at bounding box center [410, 277] width 551 height 26
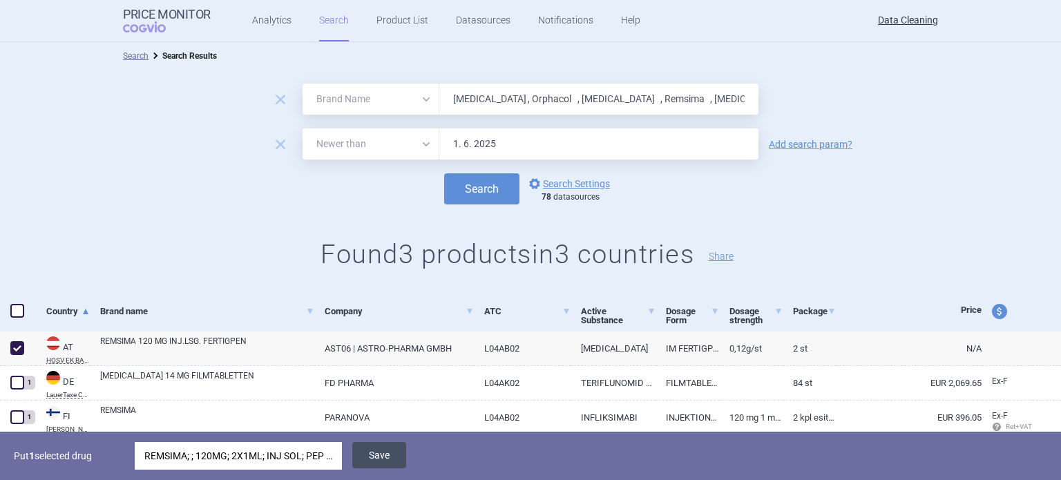
click at [385, 466] on button "Save" at bounding box center [379, 455] width 54 height 26
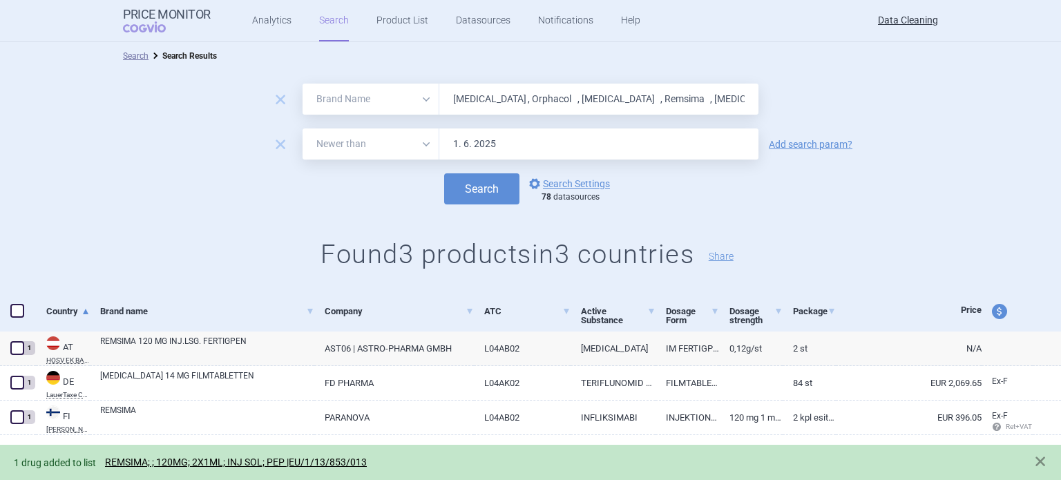
click at [522, 93] on input "Lemtrada , Orphacol , Cholbam , Remsima , Inflectra , Procysbi , Aubagio , Chol…" at bounding box center [598, 99] width 319 height 31
paste input "Nexium"
type input "Nexium"
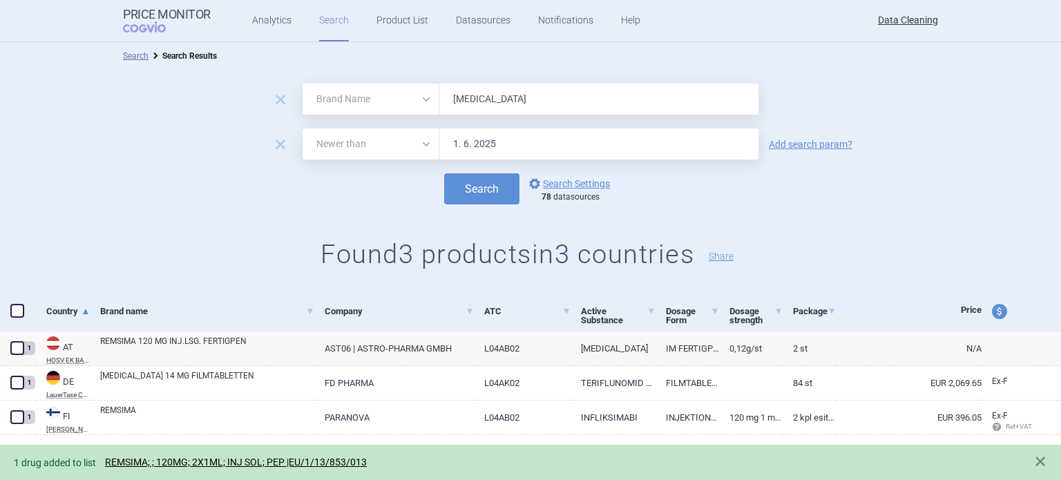
click at [444, 173] on button "Search" at bounding box center [481, 188] width 75 height 31
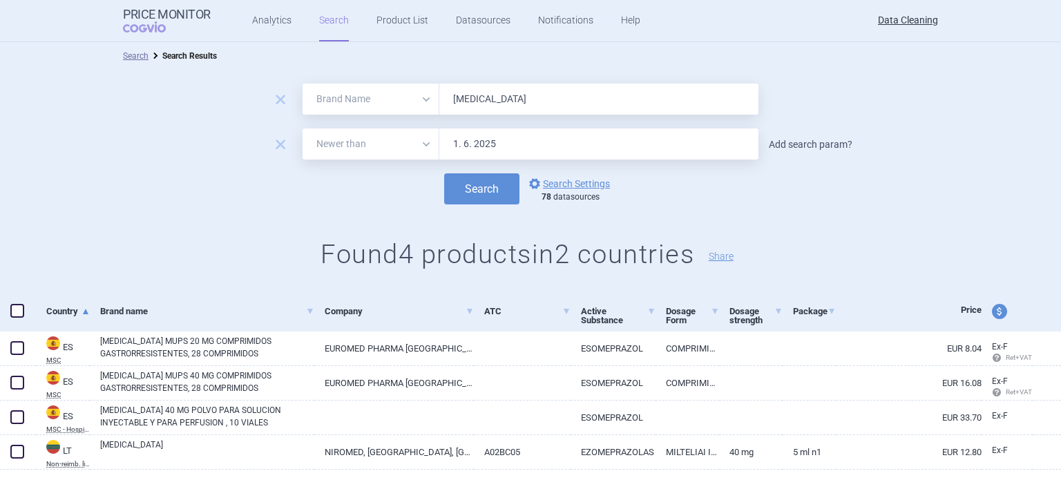
click at [792, 146] on link "Add search param?" at bounding box center [811, 145] width 84 height 10
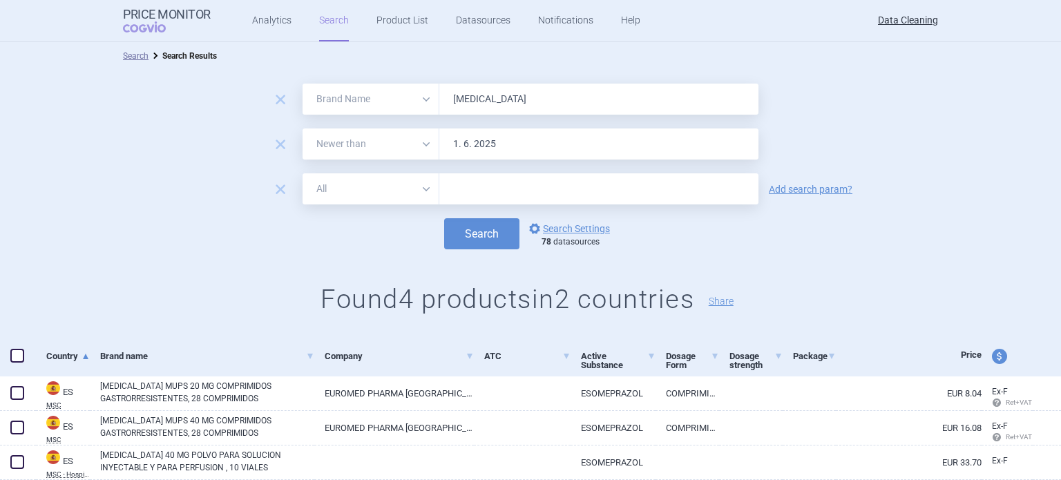
click at [669, 207] on form "remove All Brand Name ATC Company Active Substance Country Newer than Nexium re…" at bounding box center [530, 167] width 1061 height 166
click at [672, 199] on input "text" at bounding box center [598, 188] width 319 height 31
type input "V"
paste input "Control"
type input "Control"
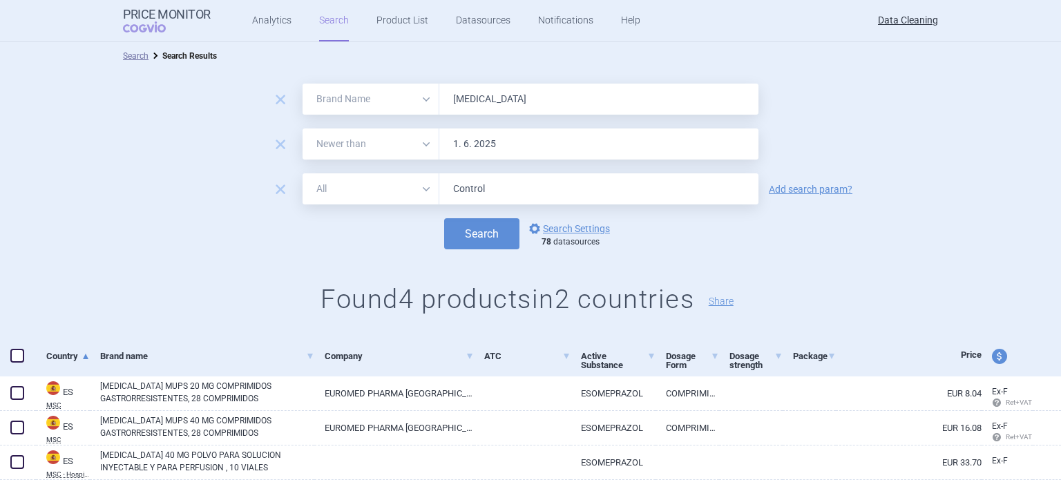
click at [444, 218] on button "Search" at bounding box center [481, 233] width 75 height 31
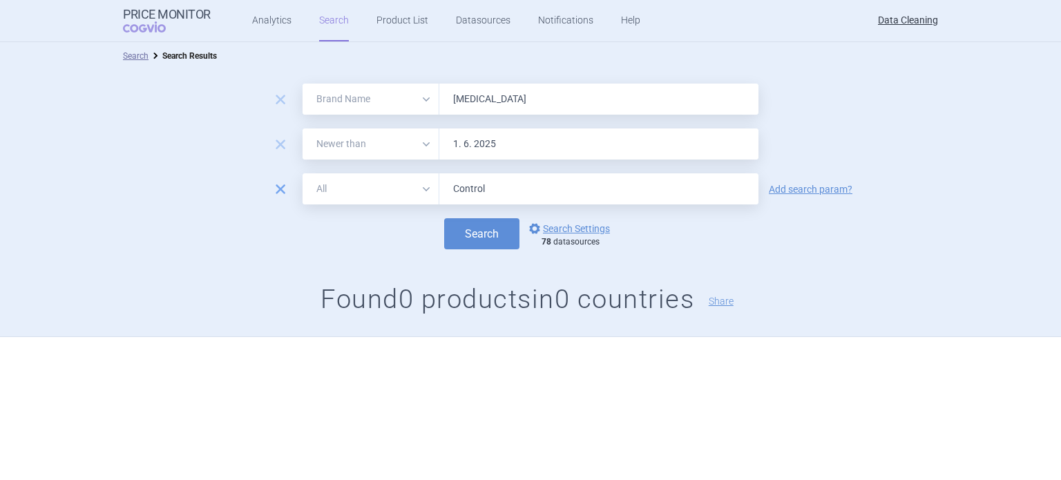
click at [283, 188] on span "remove" at bounding box center [280, 189] width 19 height 19
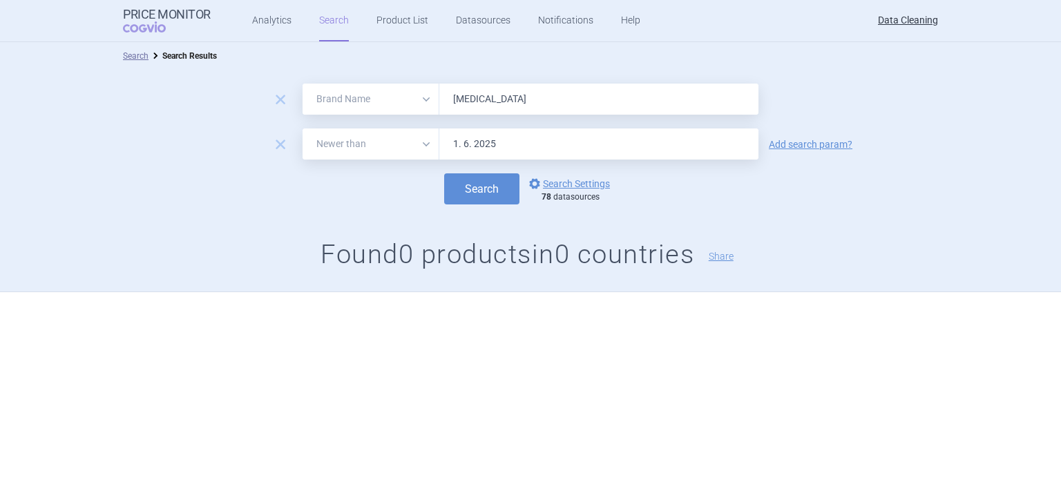
drag, startPoint x: 511, startPoint y: 86, endPoint x: 364, endPoint y: 98, distance: 147.7
click at [365, 98] on div "All Brand Name ATC Company Active Substance Country Newer than Nexium" at bounding box center [531, 99] width 456 height 31
paste input "Stivarga , Tafinlar , Voncento , Imnovid ,"
type input "Stivarga , Tafinlar , Voncento , Imnovid ,"
click at [444, 173] on button "Search" at bounding box center [481, 188] width 75 height 31
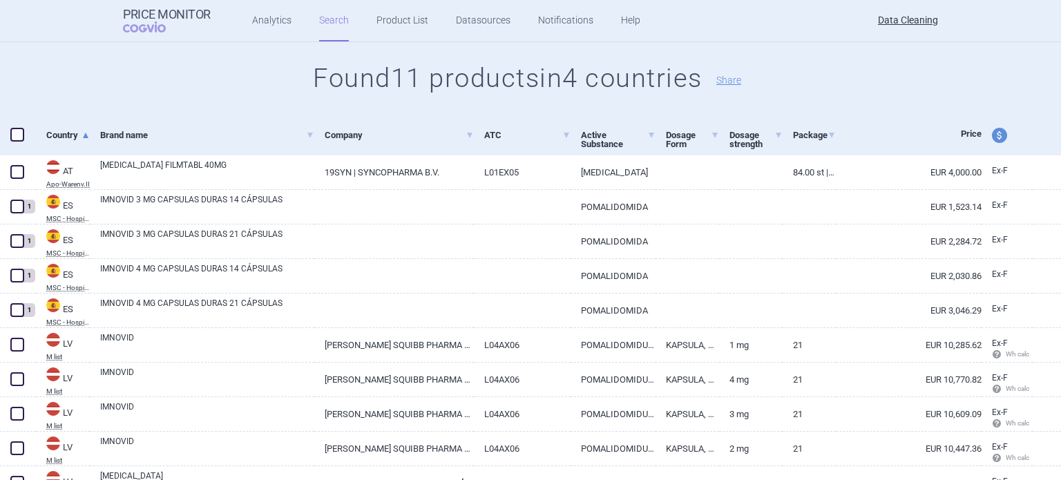
scroll to position [207, 0]
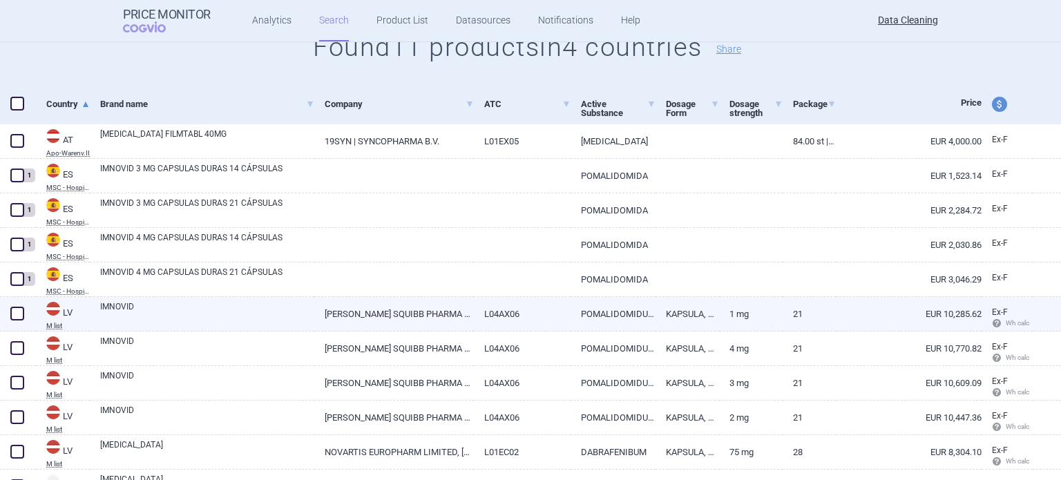
click at [238, 305] on link "IMNOVID" at bounding box center [207, 313] width 214 height 25
select select "EUR"
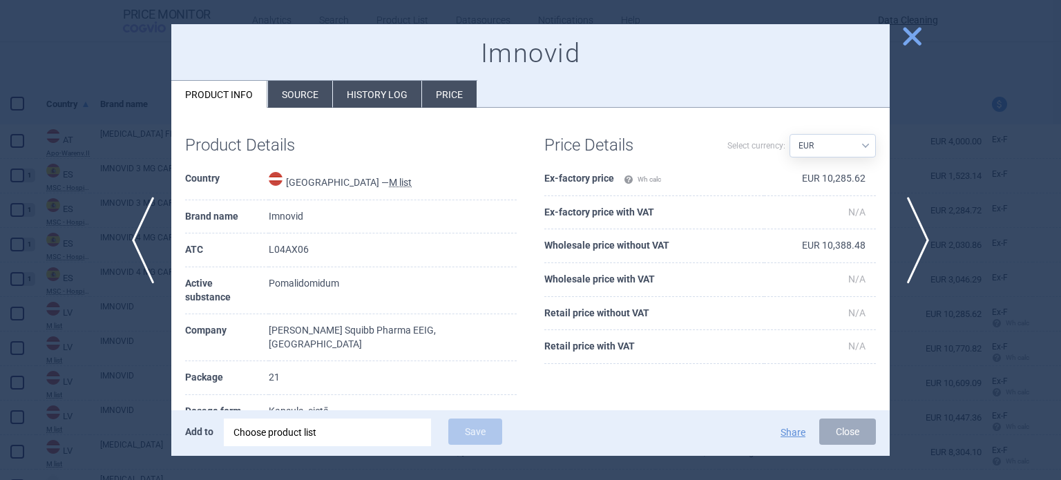
click at [297, 94] on li "Source" at bounding box center [300, 94] width 64 height 27
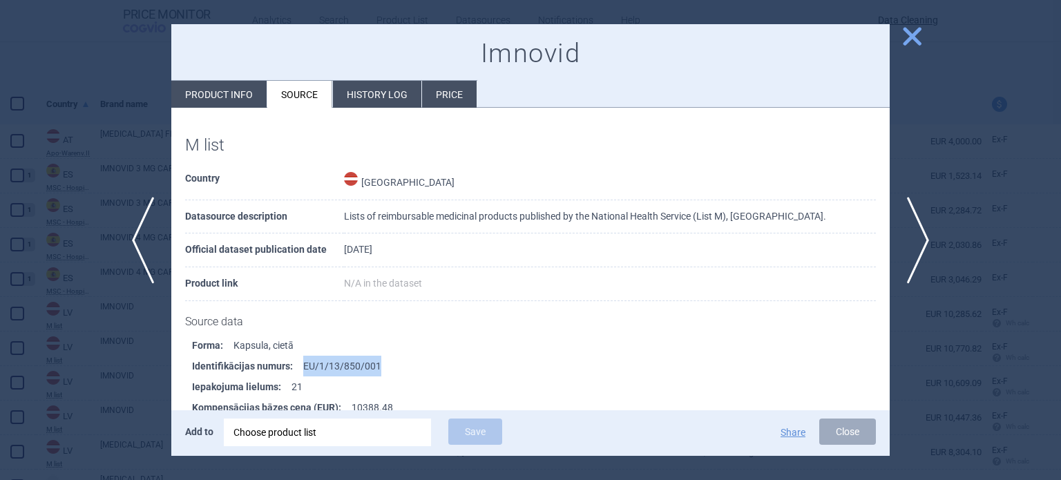
drag, startPoint x: 393, startPoint y: 372, endPoint x: 301, endPoint y: 368, distance: 92.0
click at [301, 368] on li "Identifikācijas numurs : EU/1/13/850/001" at bounding box center [541, 366] width 698 height 21
copy li "EU/1/13/850/001"
click at [340, 425] on div "Choose product list" at bounding box center [328, 433] width 188 height 28
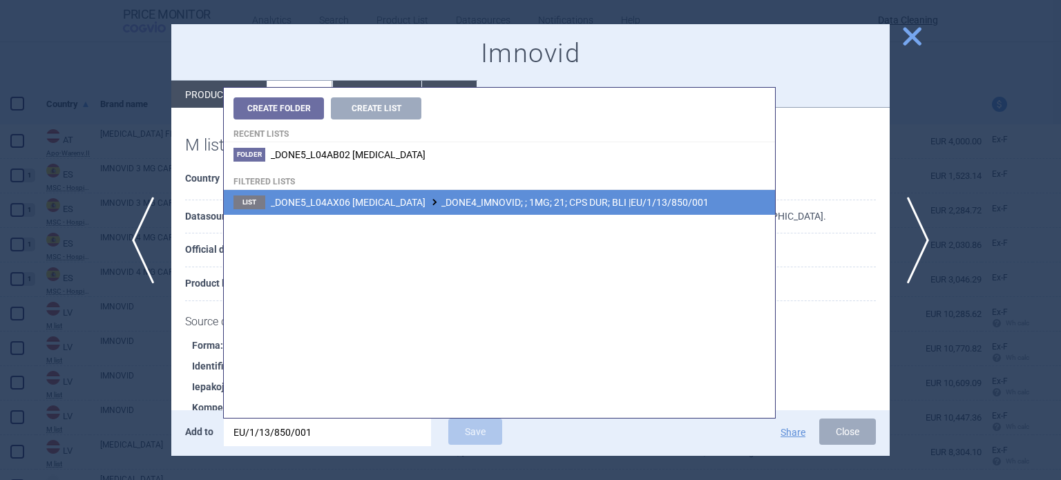
type input "EU/1/13/850/001"
click at [571, 197] on span "_DONE5_L04AX06 POMALIDOMIDE _DONE4_IMNOVID; ; 1MG; 21; CPS DUR; BLI |EU/1/13/85…" at bounding box center [490, 202] width 438 height 11
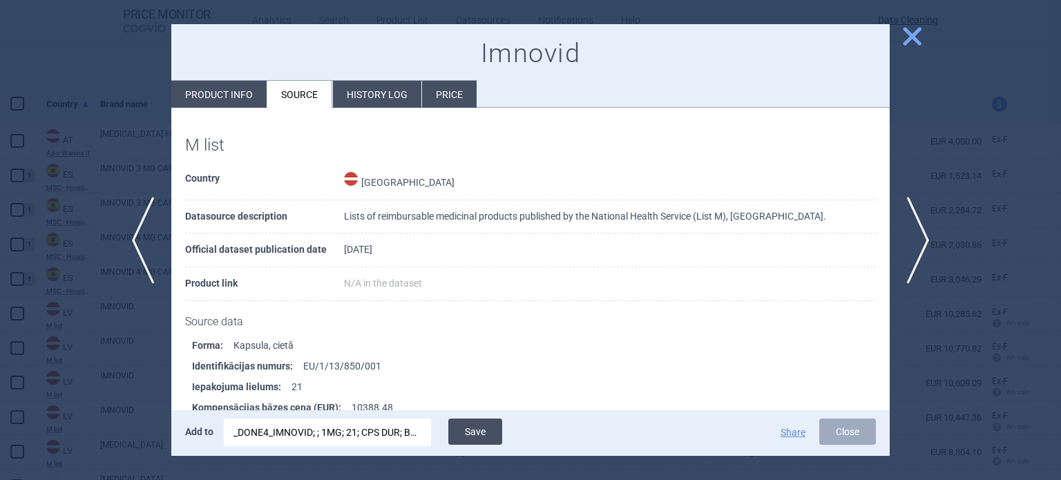
click at [489, 439] on button "Save" at bounding box center [475, 432] width 54 height 26
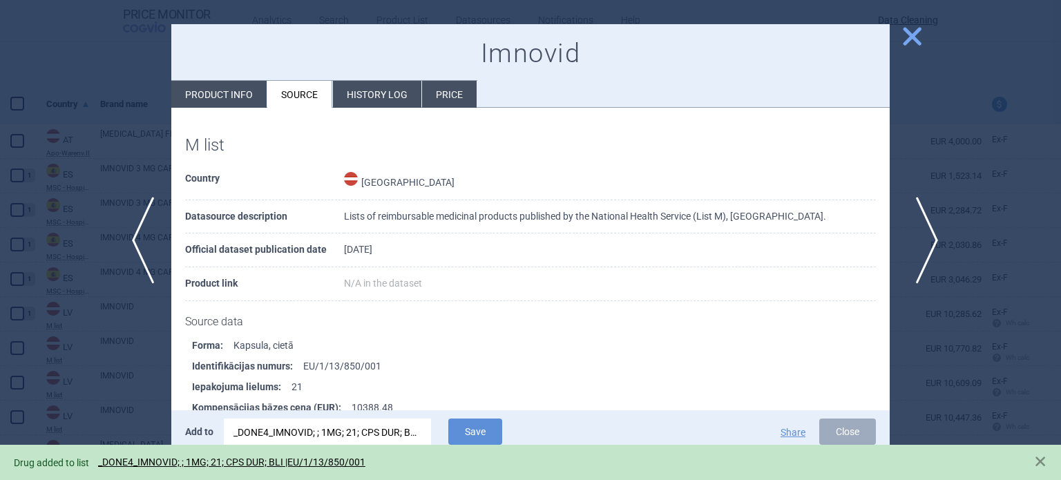
click at [931, 261] on span "next" at bounding box center [922, 240] width 31 height 87
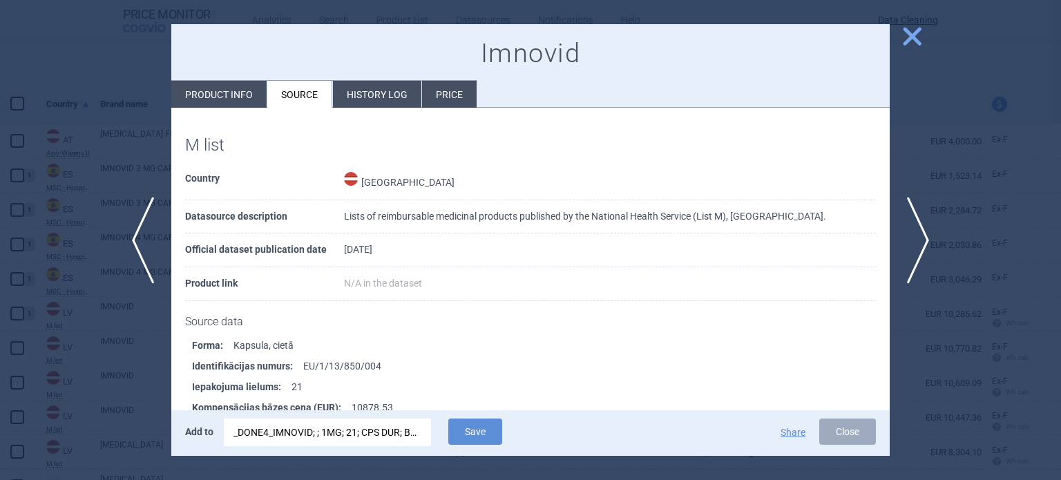
click at [401, 436] on div "_DONE4_IMNOVID; ; 1MG; 21; CPS DUR; BLI |EU/1/13/850/001" at bounding box center [328, 433] width 188 height 28
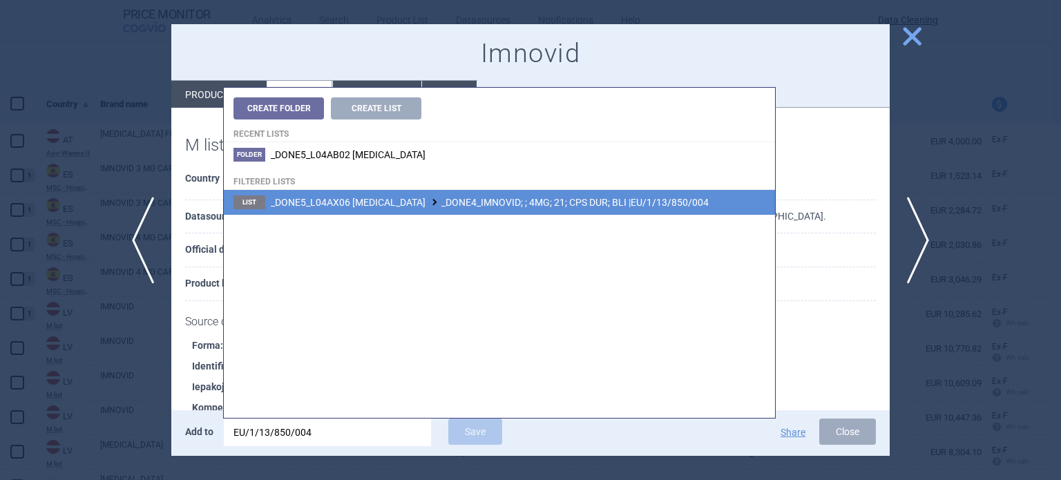
type input "EU/1/13/850/004"
click at [536, 207] on span "_DONE5_L04AX06 POMALIDOMIDE _DONE4_IMNOVID; ; 4MG; 21; CPS DUR; BLI |EU/1/13/85…" at bounding box center [490, 202] width 438 height 11
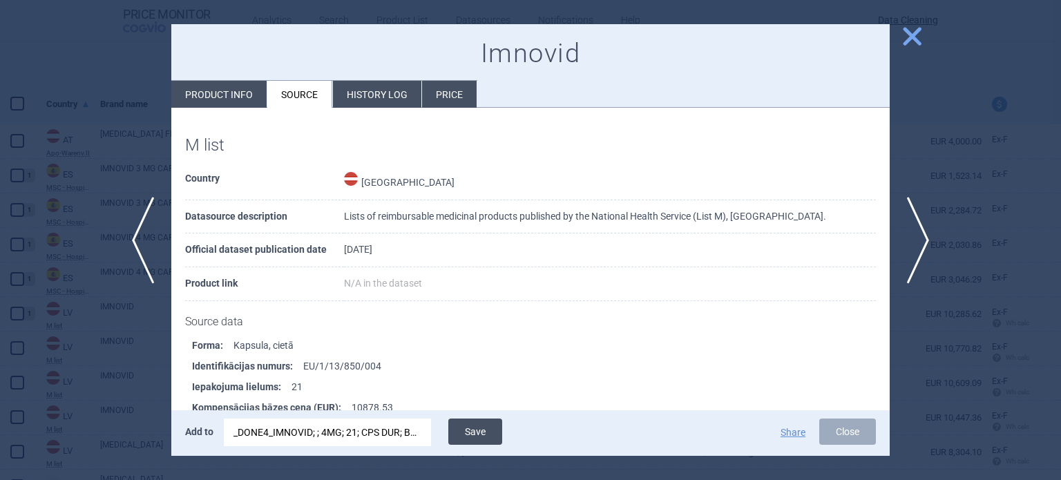
click at [477, 430] on button "Save" at bounding box center [475, 432] width 54 height 26
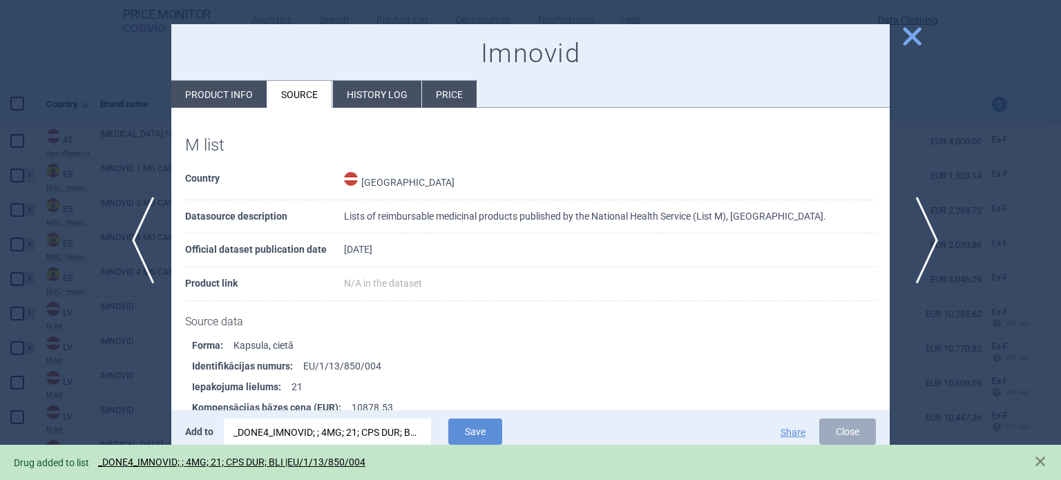
click at [928, 231] on span "next" at bounding box center [922, 240] width 31 height 87
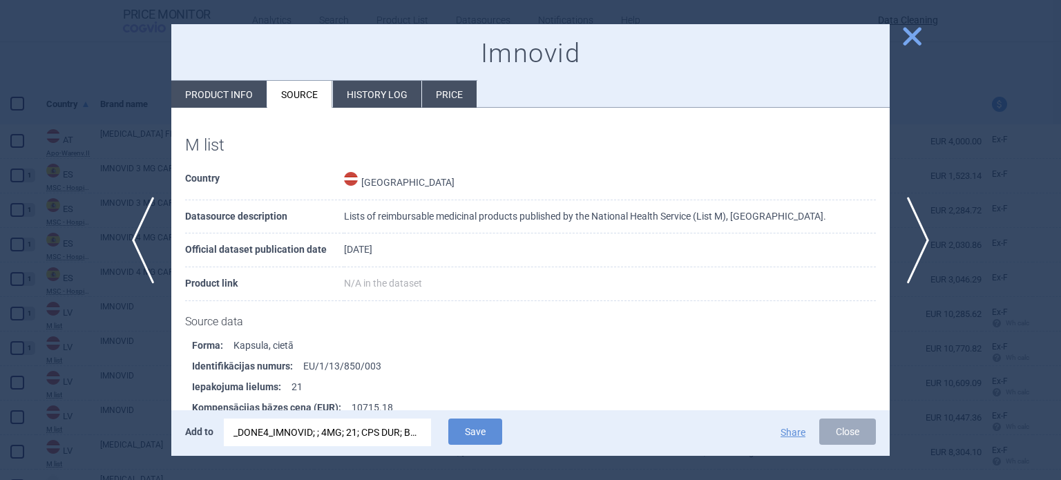
click at [417, 424] on div "_DONE4_IMNOVID; ; 4MG; 21; CPS DUR; BLI |EU/1/13/850/004" at bounding box center [328, 433] width 188 height 28
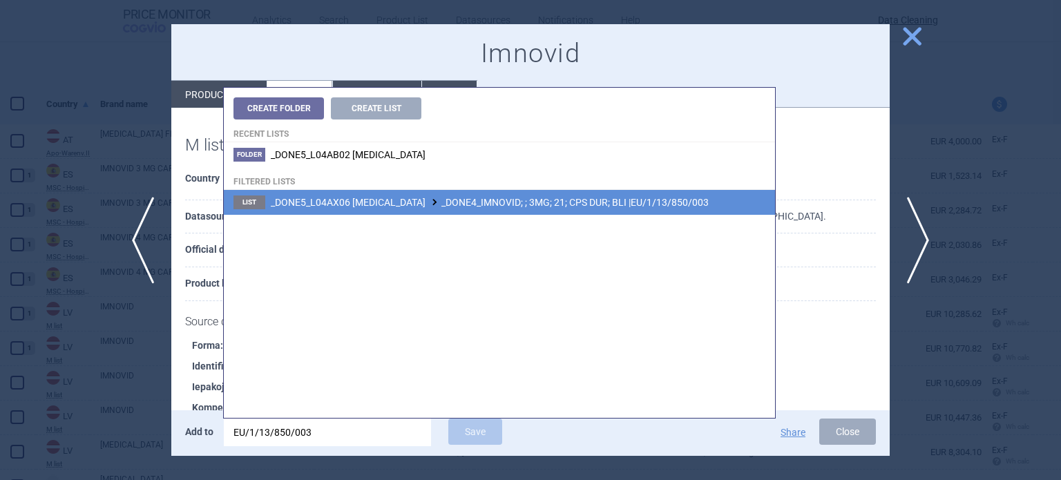
type input "EU/1/13/850/003"
click at [609, 211] on li "List _DONE5_L04AX06 POMALIDOMIDE _DONE4_IMNOVID; ; 3MG; 21; CPS DUR; BLI |EU/1/…" at bounding box center [499, 202] width 551 height 25
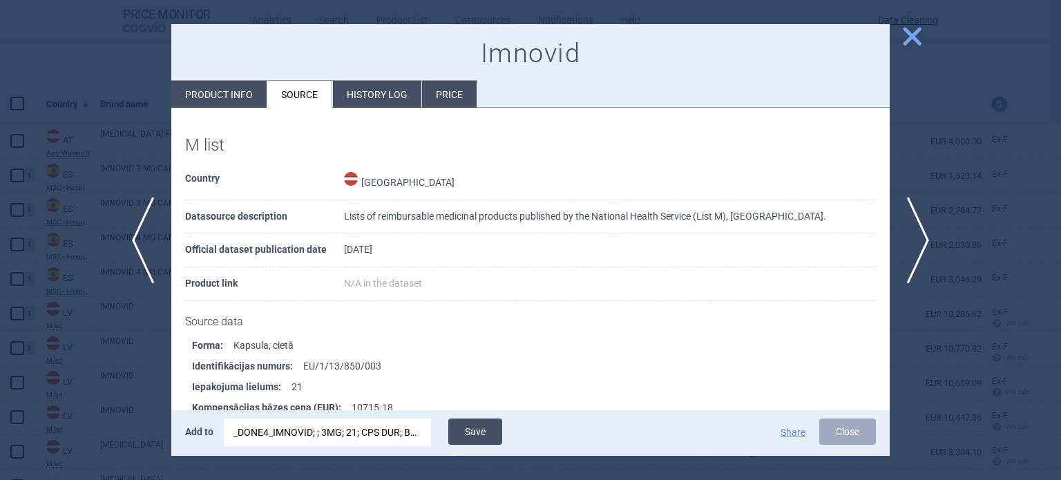
click at [481, 428] on button "Save" at bounding box center [475, 432] width 54 height 26
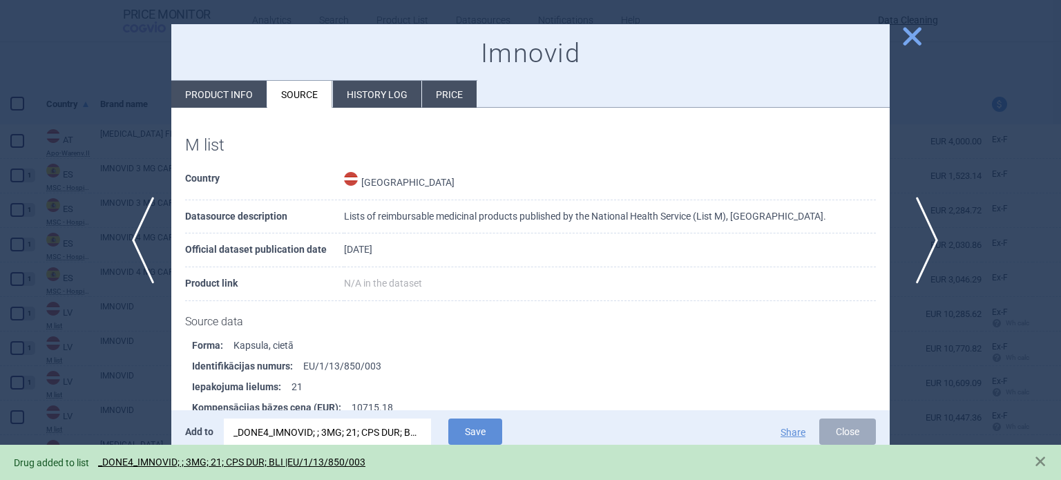
click at [926, 243] on span "next" at bounding box center [922, 240] width 31 height 87
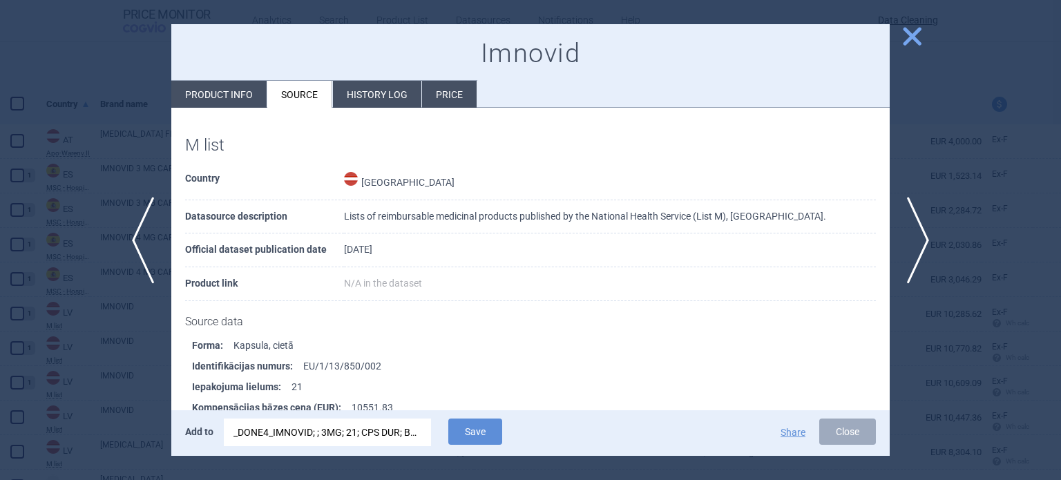
click at [385, 426] on div "_DONE4_IMNOVID; ; 3MG; 21; CPS DUR; BLI |EU/1/13/850/003" at bounding box center [328, 433] width 188 height 28
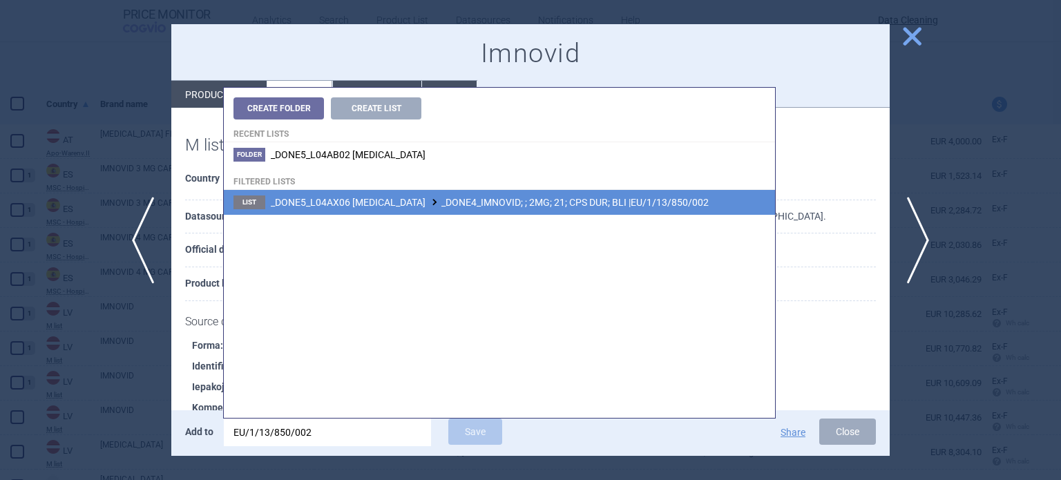
type input "EU/1/13/850/002"
click at [560, 204] on span "_DONE5_L04AX06 POMALIDOMIDE _DONE4_IMNOVID; ; 2MG; 21; CPS DUR; BLI |EU/1/13/85…" at bounding box center [490, 202] width 438 height 11
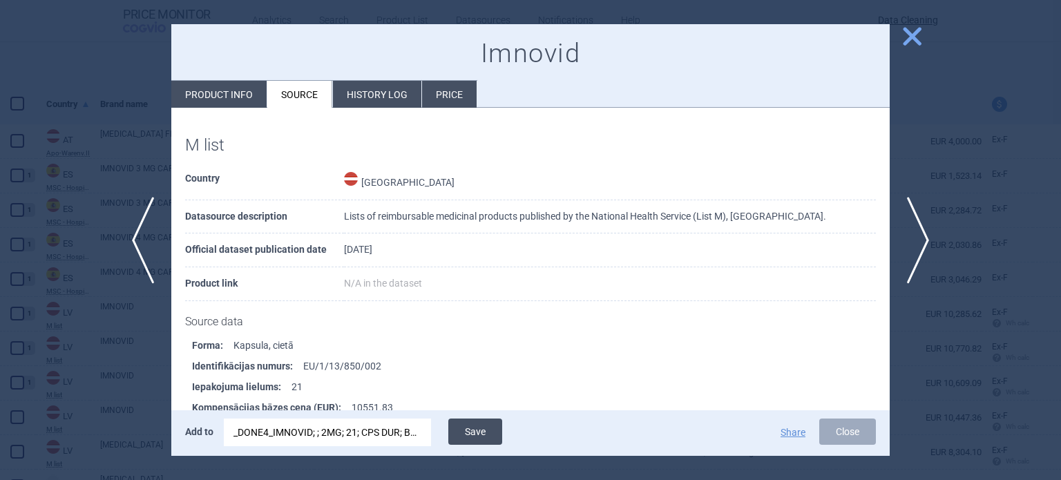
click at [486, 430] on button "Save" at bounding box center [475, 432] width 54 height 26
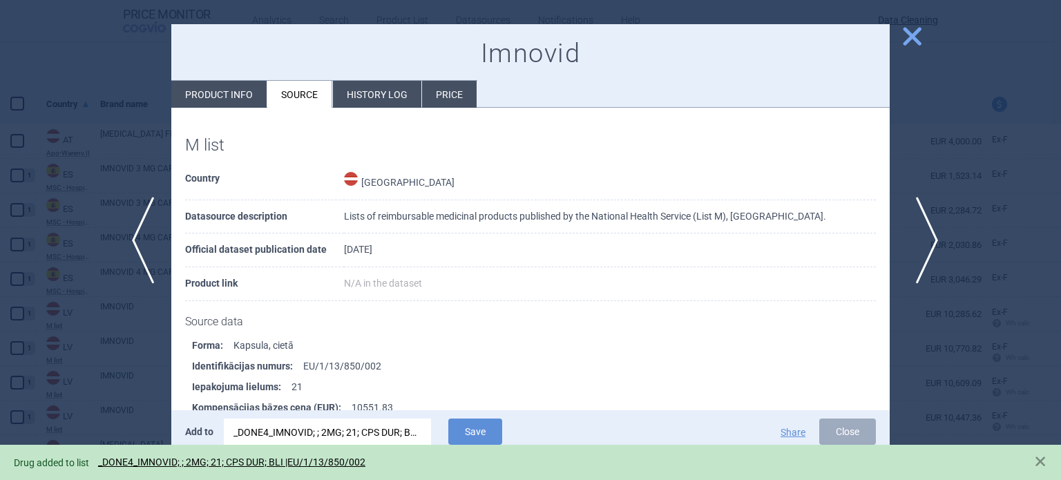
click at [922, 223] on span "next" at bounding box center [922, 240] width 31 height 87
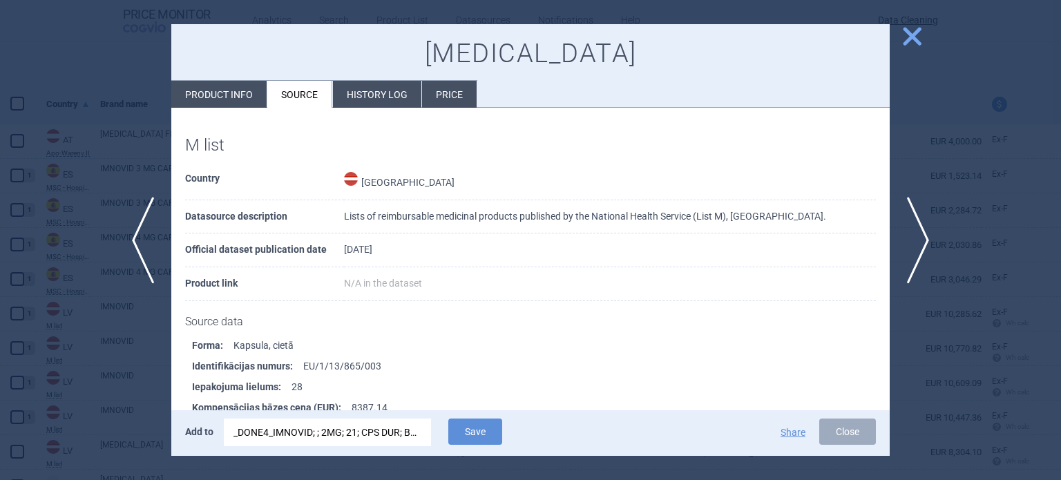
click at [410, 441] on div "_DONE4_IMNOVID; ; 2MG; 21; CPS DUR; BLI |EU/1/13/850/002" at bounding box center [328, 433] width 188 height 28
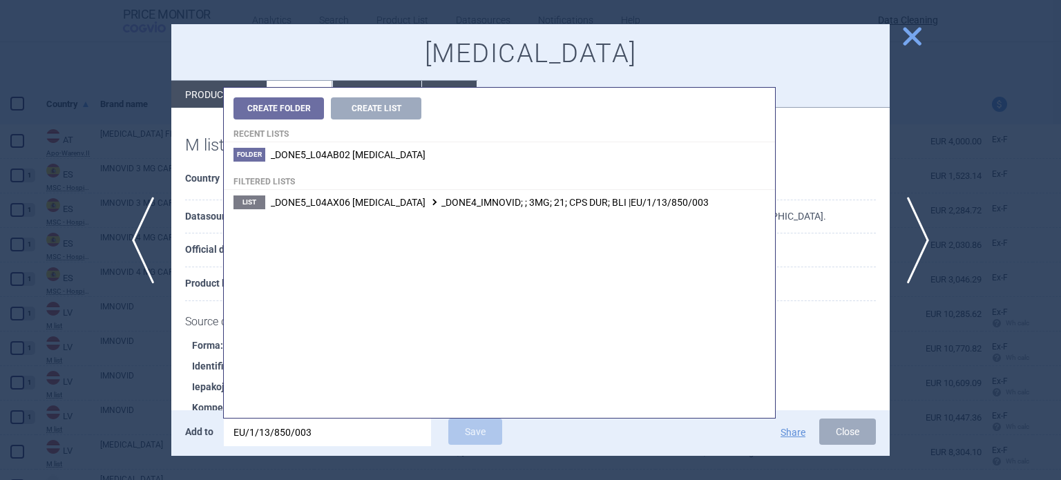
type input "EU/1/13/850/003"
click at [601, 208] on li "List _DONE5_L04AX06 POMALIDOMIDE _DONE4_IMNOVID; ; 3MG; 21; CPS DUR; BLI |EU/1/…" at bounding box center [499, 202] width 551 height 25
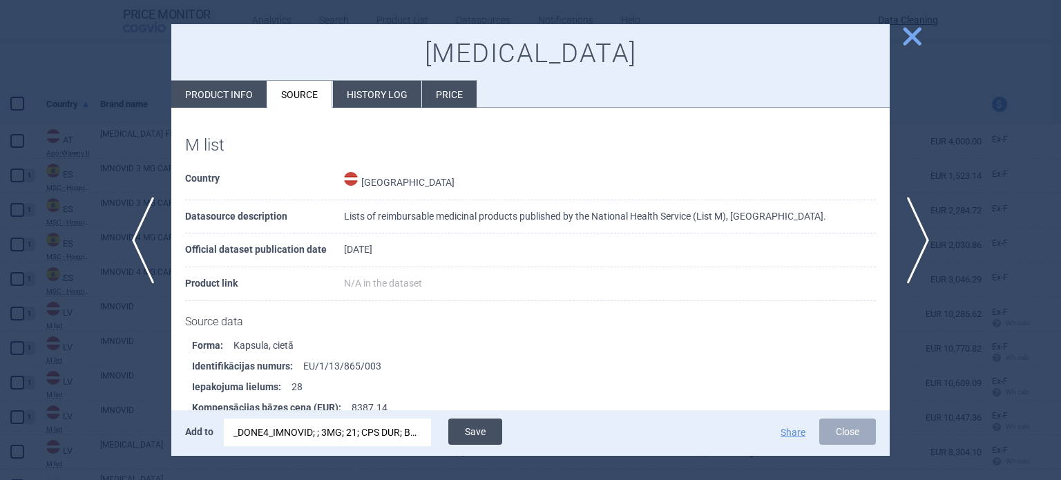
click at [470, 434] on button "Save" at bounding box center [475, 432] width 54 height 26
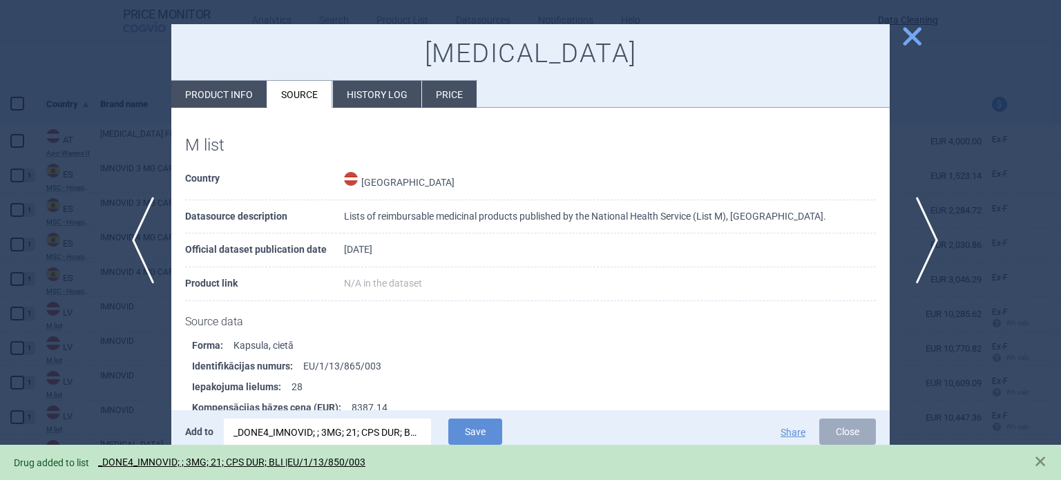
click at [922, 234] on span "next" at bounding box center [922, 240] width 31 height 87
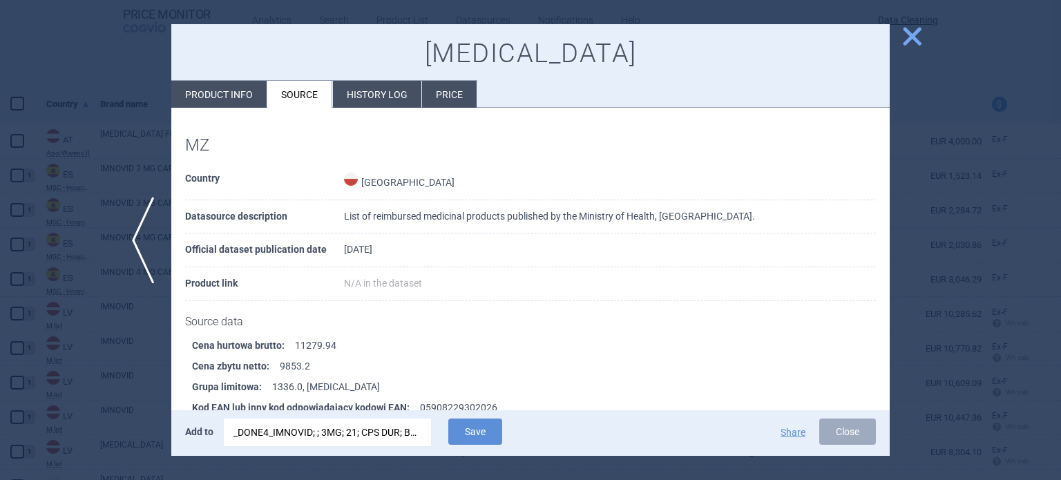
scroll to position [897, 0]
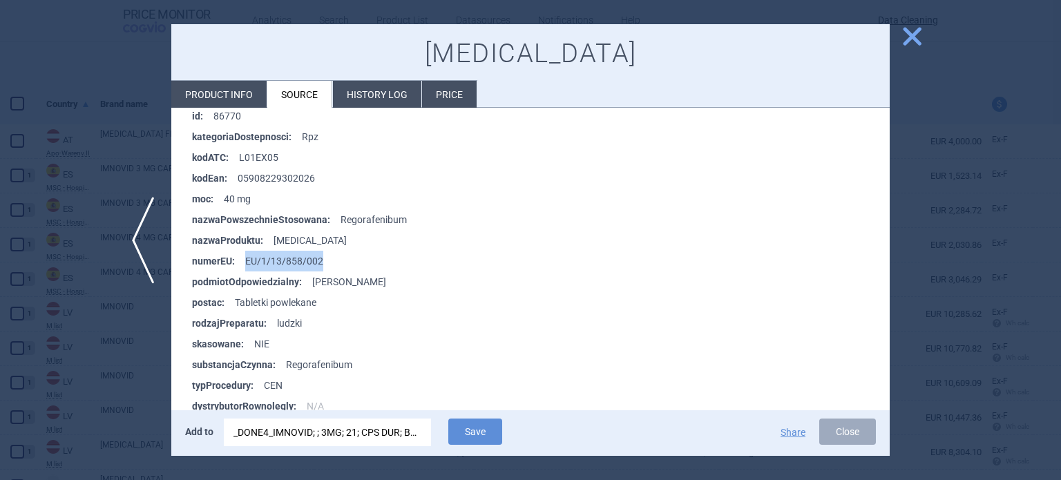
drag, startPoint x: 285, startPoint y: 261, endPoint x: 245, endPoint y: 263, distance: 40.1
click at [245, 263] on li "numerEU : EU/1/13/858/002" at bounding box center [541, 261] width 698 height 21
click at [374, 438] on div "_DONE4_IMNOVID; ; 3MG; 21; CPS DUR; BLI |EU/1/13/850/003" at bounding box center [328, 433] width 188 height 28
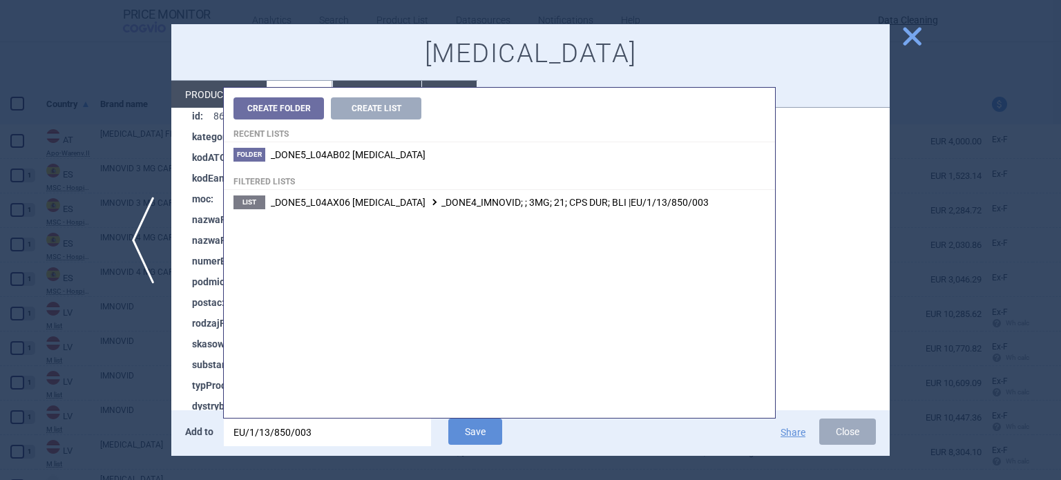
click at [374, 438] on input "EU/1/13/850/003" at bounding box center [327, 433] width 207 height 28
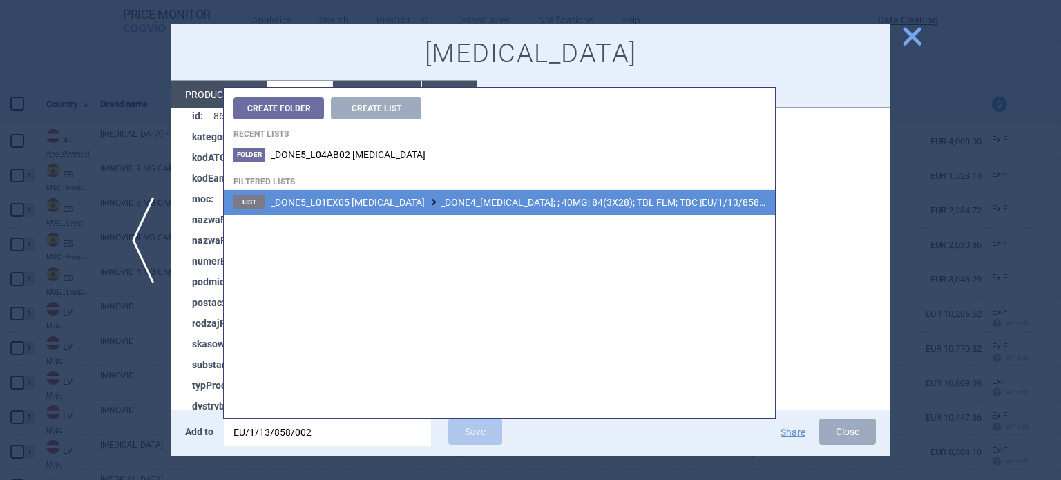
type input "EU/1/13/858/002"
click at [536, 203] on span "_DONE5_L01EX05 REGORAFENIB _DONE4_STIVARGA; ; 40MG; 84(3X28); TBL FLM; TBC |EU/…" at bounding box center [525, 202] width 509 height 11
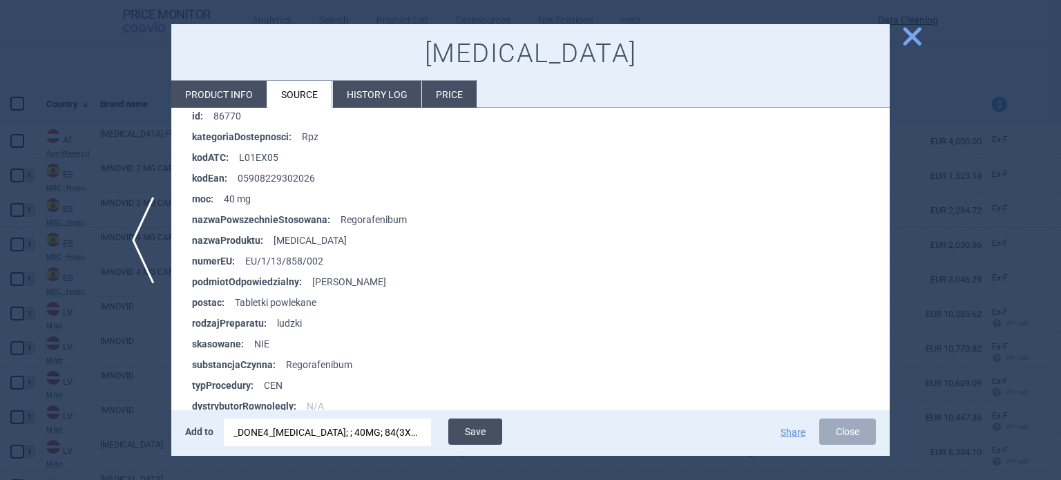
click at [475, 421] on button "Save" at bounding box center [475, 432] width 54 height 26
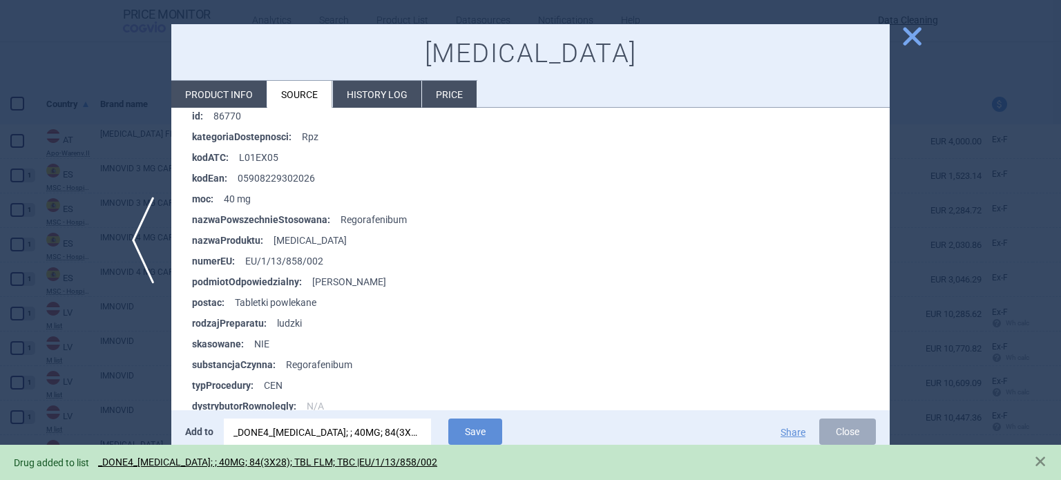
click at [1012, 247] on div at bounding box center [530, 240] width 1061 height 480
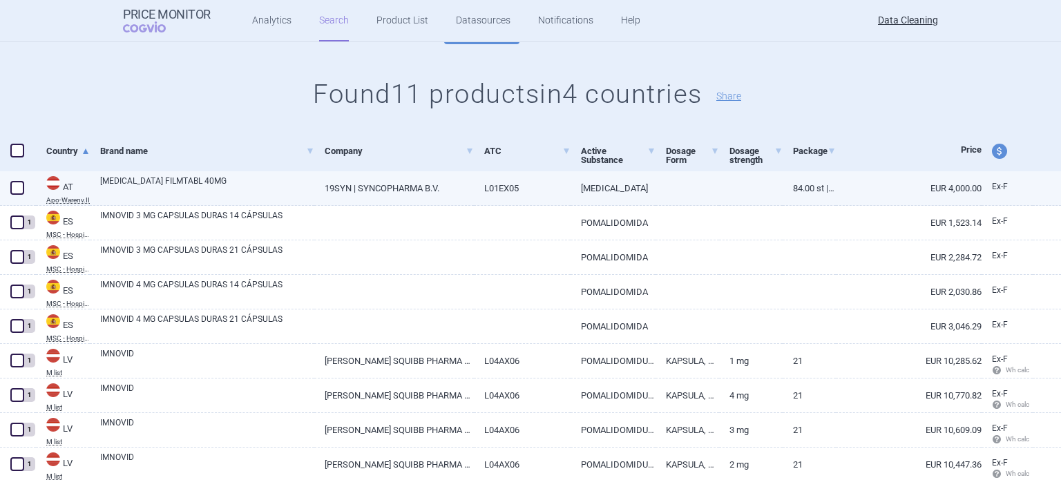
scroll to position [138, 0]
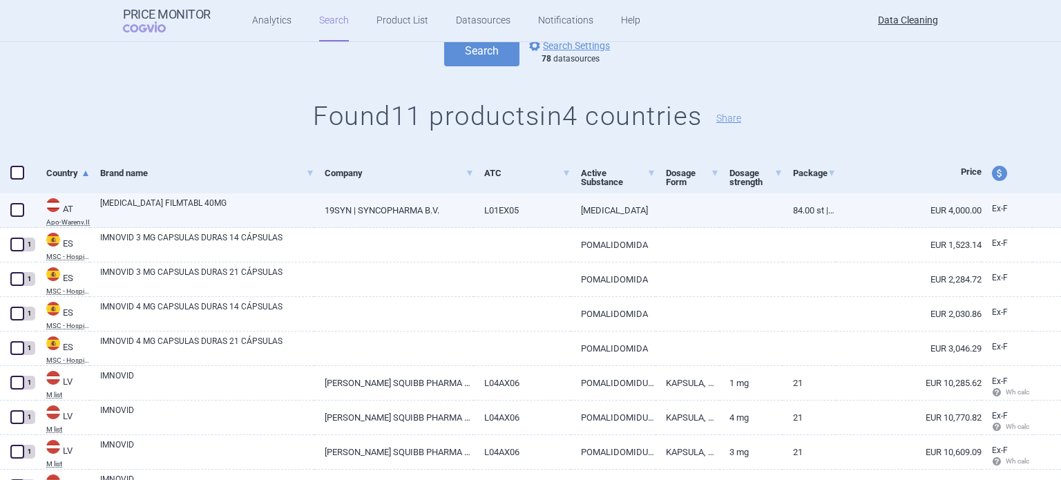
click at [14, 206] on span at bounding box center [17, 210] width 14 height 14
checkbox input "true"
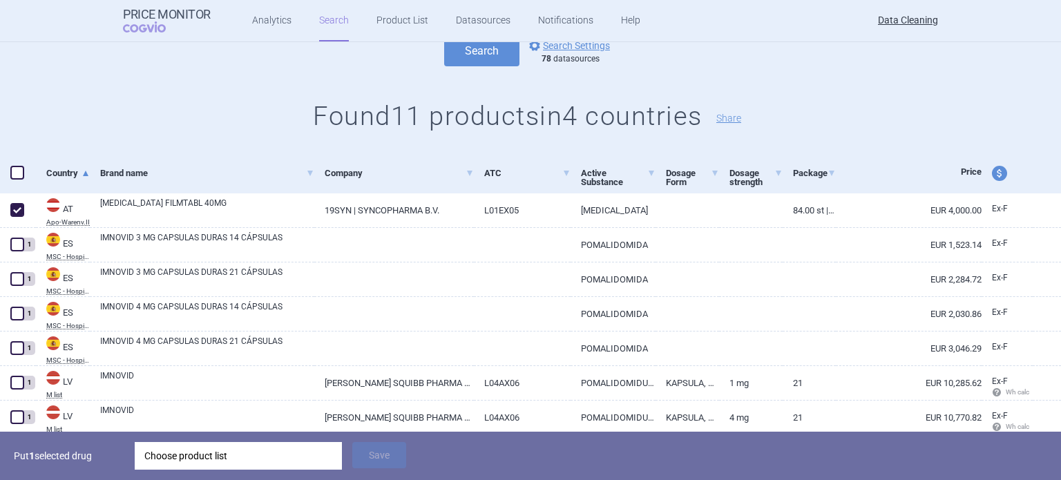
click at [307, 449] on div "Choose product list" at bounding box center [238, 456] width 188 height 28
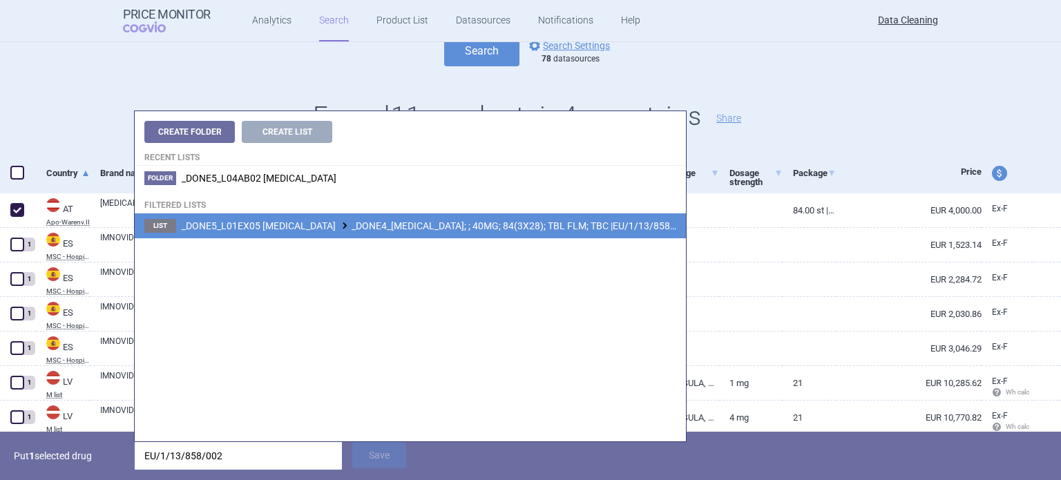
type input "EU/1/13/858/002"
click at [542, 235] on li "List _DONE5_L01EX05 REGORAFENIB _DONE4_STIVARGA; ; 40MG; 84(3X28); TBL FLM; TBC…" at bounding box center [410, 225] width 551 height 25
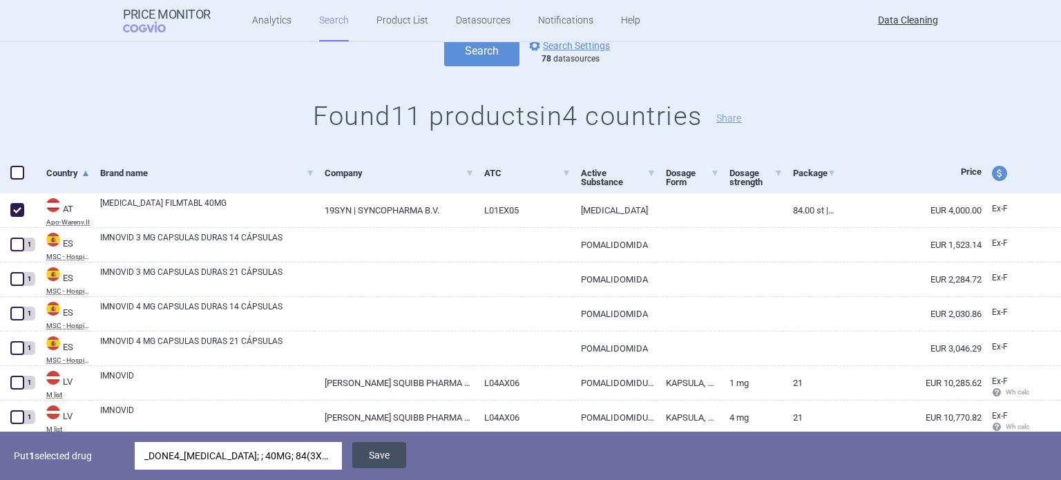
click at [381, 448] on button "Save" at bounding box center [379, 455] width 54 height 26
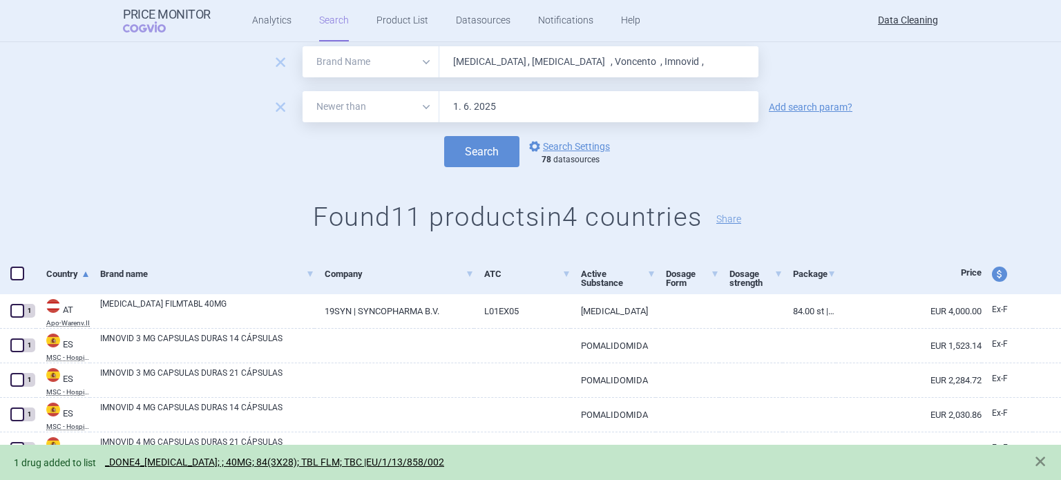
scroll to position [0, 0]
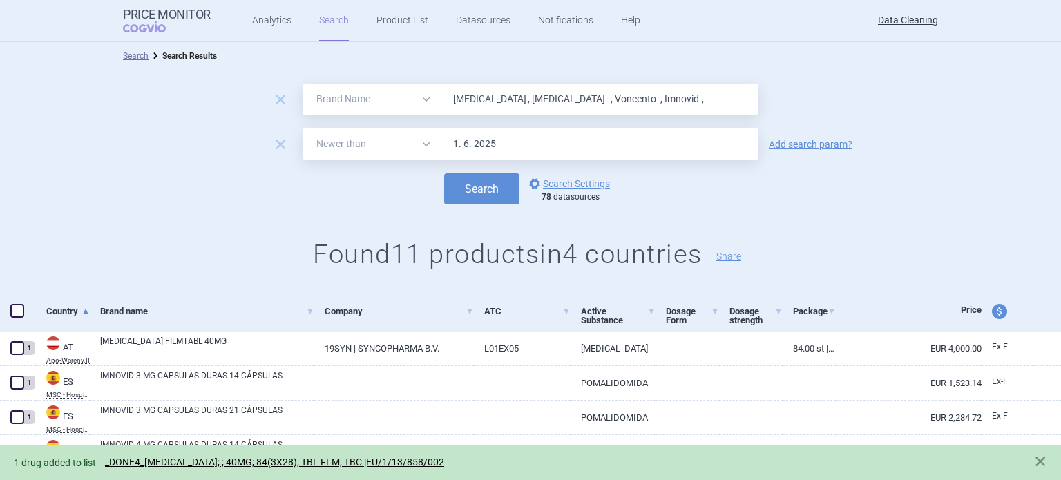
drag, startPoint x: 646, startPoint y: 93, endPoint x: 318, endPoint y: 104, distance: 328.4
click at [333, 104] on div "All Brand Name ATC Company Active Substance Country Newer than Stivarga , Tafin…" at bounding box center [531, 99] width 456 height 31
paste input "Pomalidomid"
type input "Pomalidomid"
click at [444, 173] on button "Search" at bounding box center [481, 188] width 75 height 31
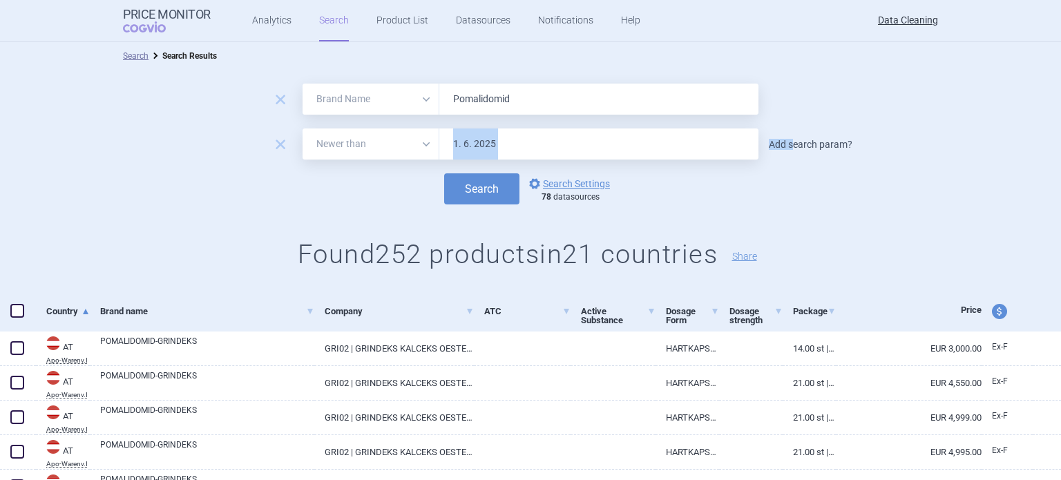
drag, startPoint x: 784, startPoint y: 136, endPoint x: 790, endPoint y: 144, distance: 9.8
click at [788, 142] on div "remove All Brand Name ATC Company Active Substance Country Newer than 1. 6. 202…" at bounding box center [530, 144] width 1061 height 31
click at [790, 144] on link "Add search param?" at bounding box center [811, 145] width 84 height 10
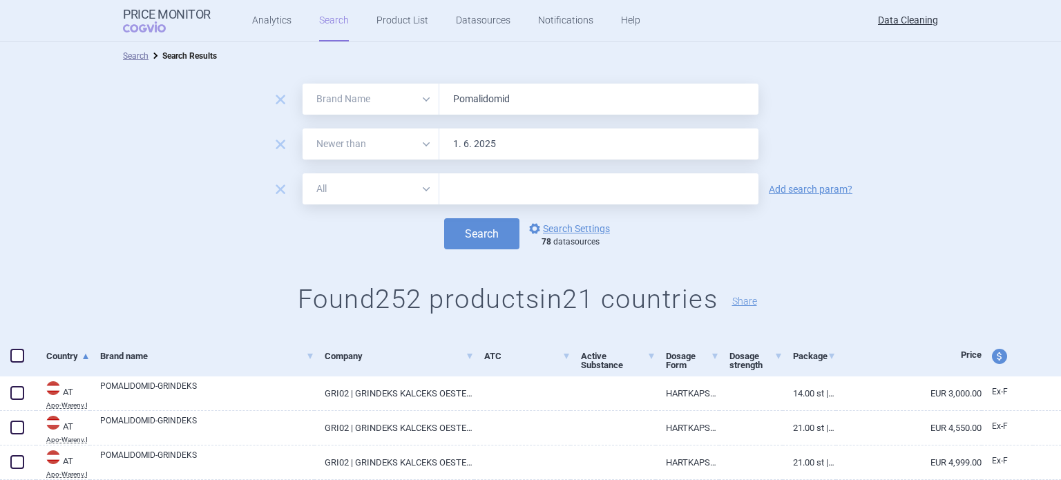
click at [716, 183] on input "text" at bounding box center [598, 188] width 319 height 31
paste input "Celgene"
type input "Celgen"
click at [444, 218] on button "Search" at bounding box center [481, 233] width 75 height 31
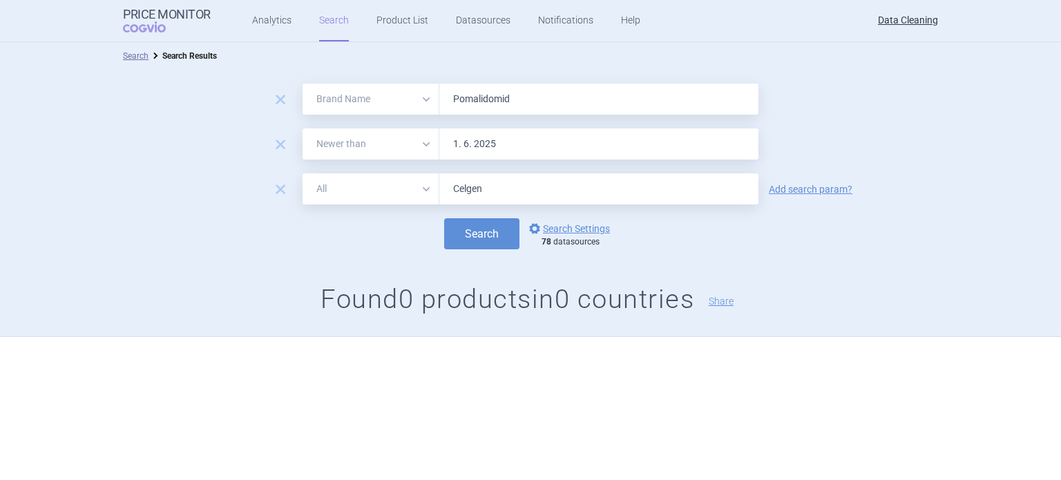
click at [283, 189] on span "remove" at bounding box center [280, 189] width 19 height 19
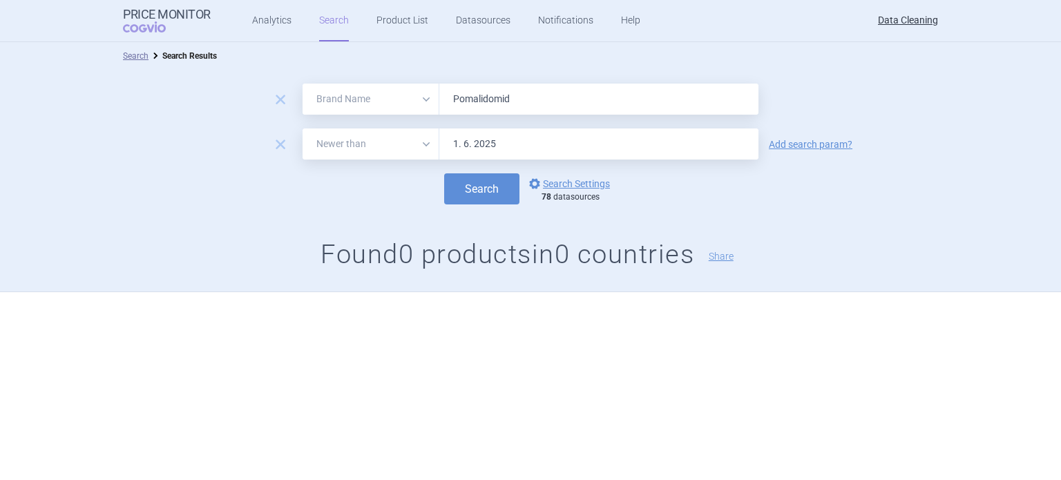
drag, startPoint x: 528, startPoint y: 102, endPoint x: 398, endPoint y: 118, distance: 130.9
click at [415, 116] on form "remove All Brand Name ATC Company Active Substance Country Newer than Pomalidom…" at bounding box center [530, 144] width 1061 height 121
paste input "yst , Imvanex , Imvamun , Lojuxta , Juxtapid , Pheburan , Lonquex , Erivedg , I…"
type input "Pomalyst , Imvanex , Imvamun , Lojuxta , Juxtapid , Pheburan , Lonquex , Erived…"
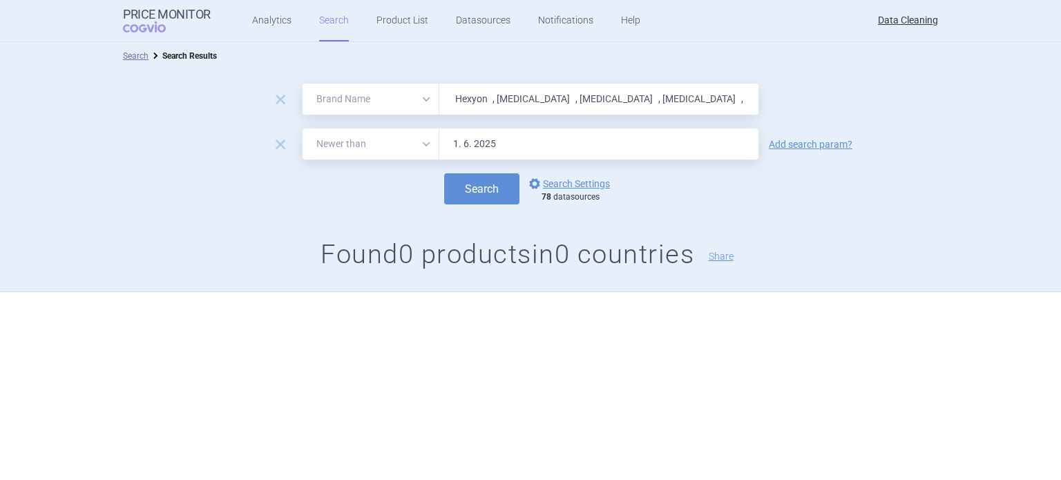
click at [444, 173] on button "Search" at bounding box center [481, 188] width 75 height 31
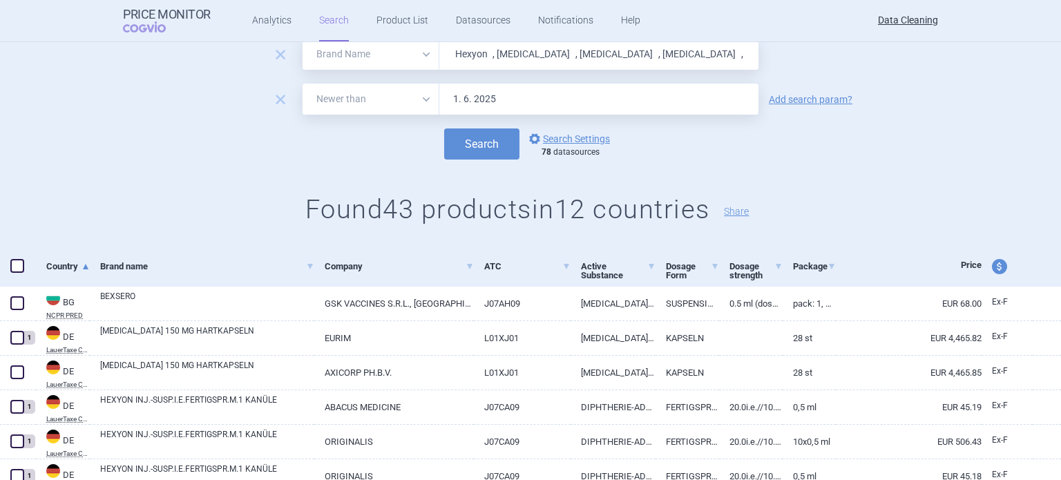
scroll to position [69, 0]
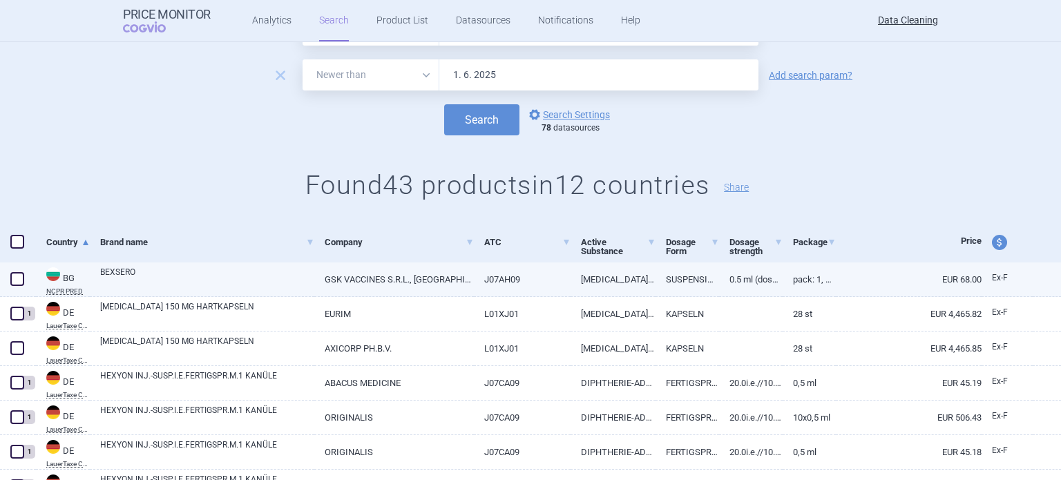
click at [181, 276] on link "BEXSERO" at bounding box center [207, 278] width 214 height 25
select select "EUR"
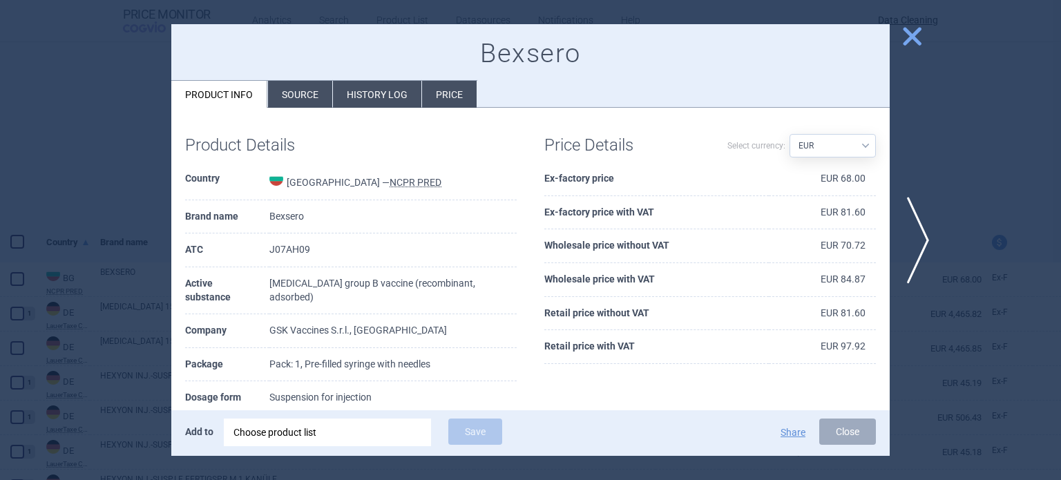
click at [296, 116] on div "Product Details Country Bulgaria — NCPR PRED Brand name Bexsero ATC J07AH09 Act…" at bounding box center [530, 359] width 719 height 503
click at [299, 104] on li "Source" at bounding box center [300, 94] width 64 height 27
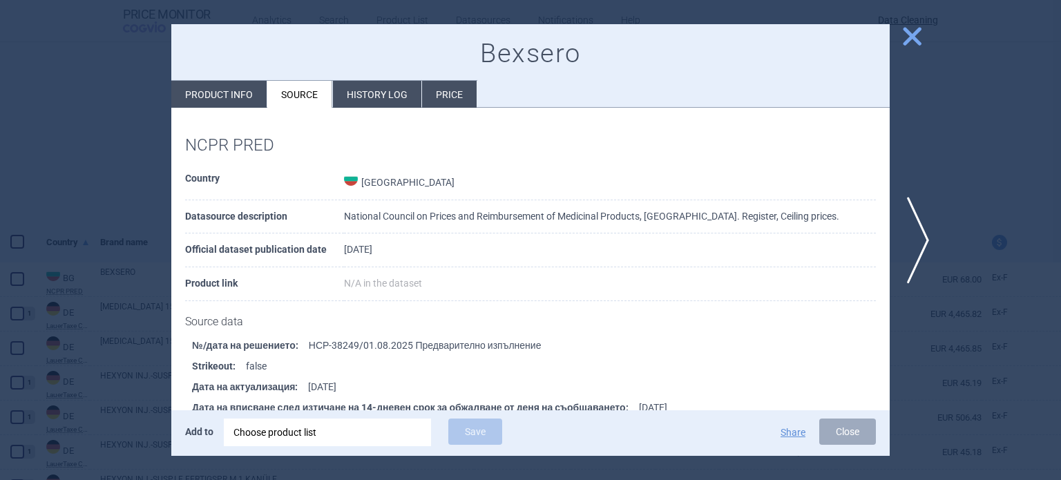
scroll to position [488, 0]
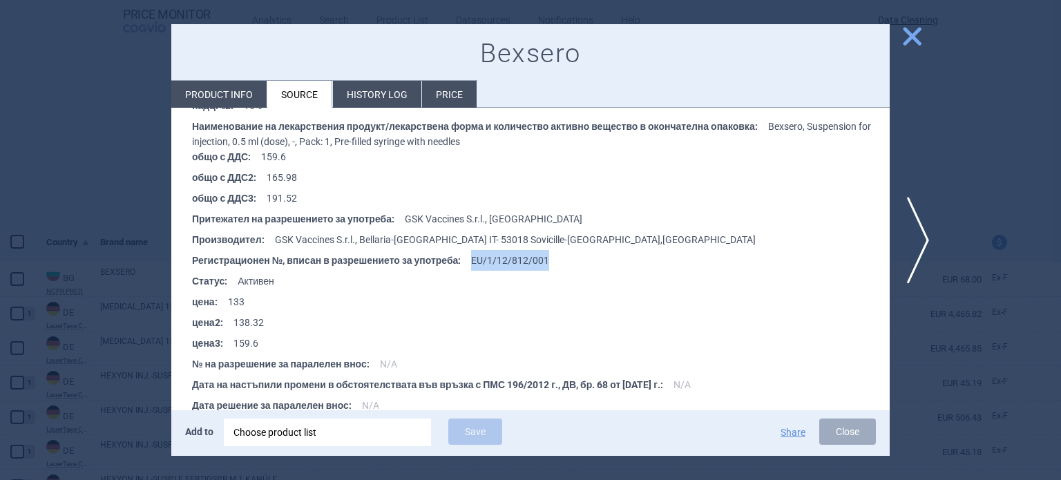
drag, startPoint x: 559, startPoint y: 263, endPoint x: 464, endPoint y: 263, distance: 95.3
click at [464, 263] on li "Регистрационен №, вписан в разрешението за употреба : EU/1/12/812/001" at bounding box center [541, 260] width 698 height 21
copy li "EU/1/12/812/001"
click at [377, 442] on div "Choose product list" at bounding box center [328, 433] width 188 height 28
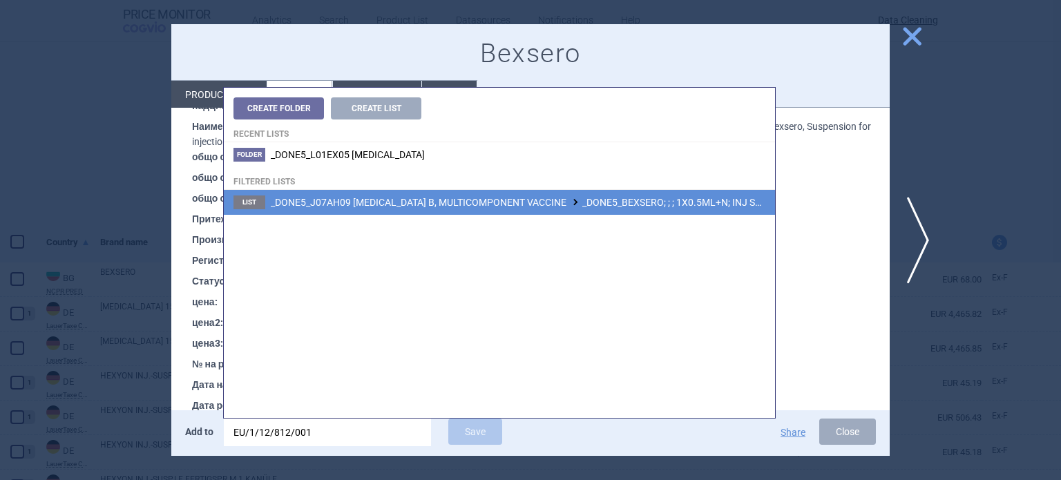
type input "EU/1/12/812/001"
click at [582, 205] on span at bounding box center [576, 202] width 14 height 8
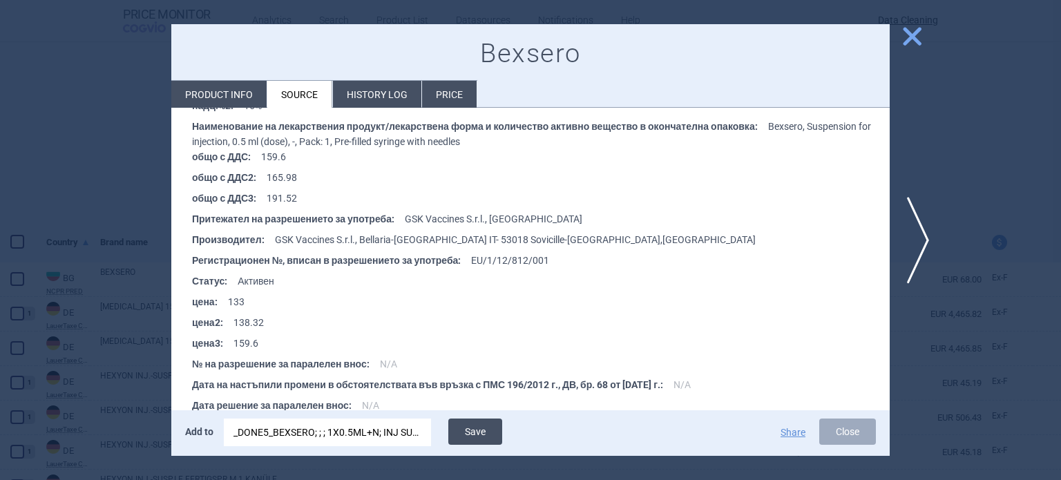
click at [484, 433] on button "Save" at bounding box center [475, 432] width 54 height 26
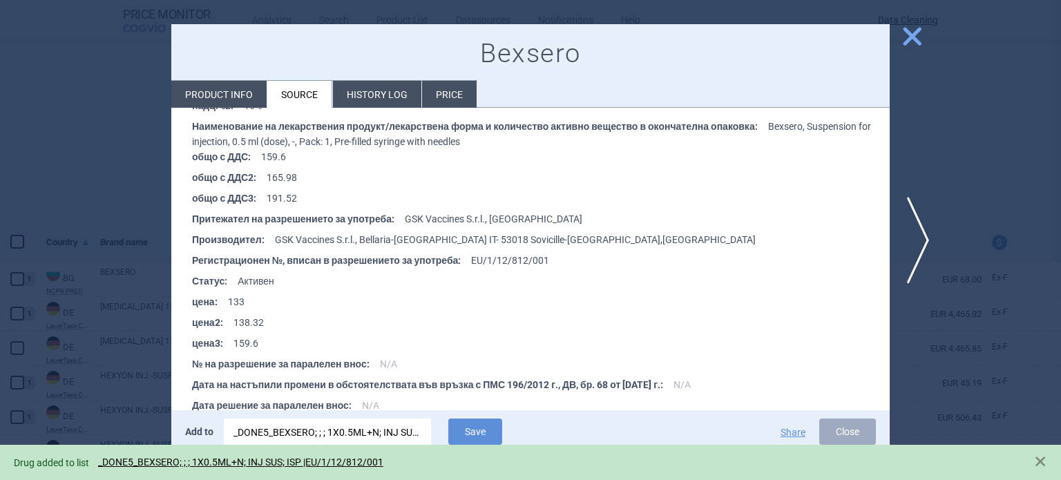
click at [53, 93] on div at bounding box center [530, 240] width 1061 height 480
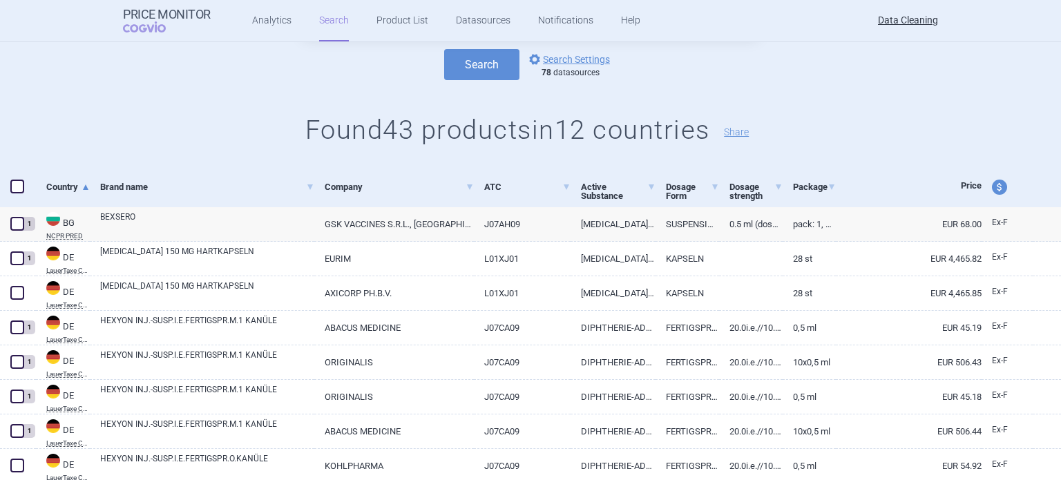
scroll to position [207, 0]
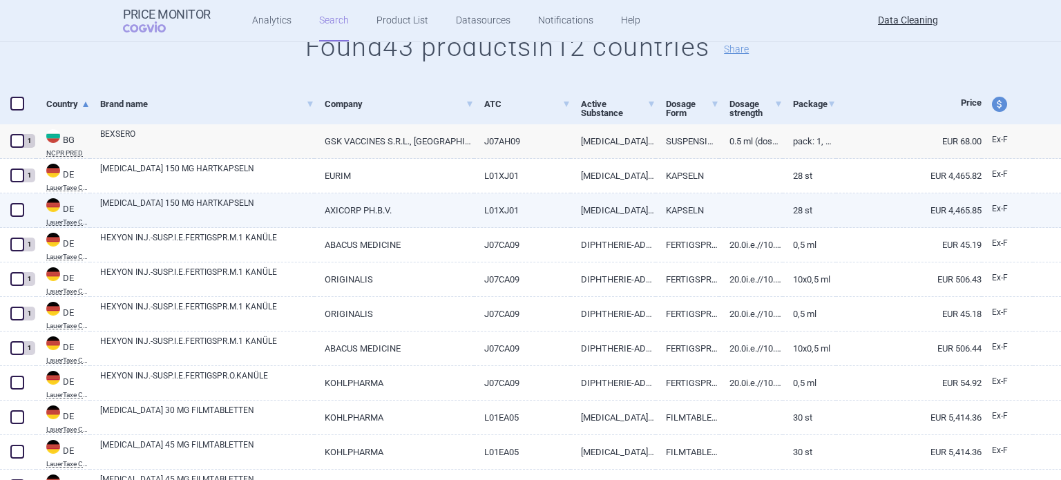
click at [21, 207] on span at bounding box center [17, 210] width 14 height 14
checkbox input "true"
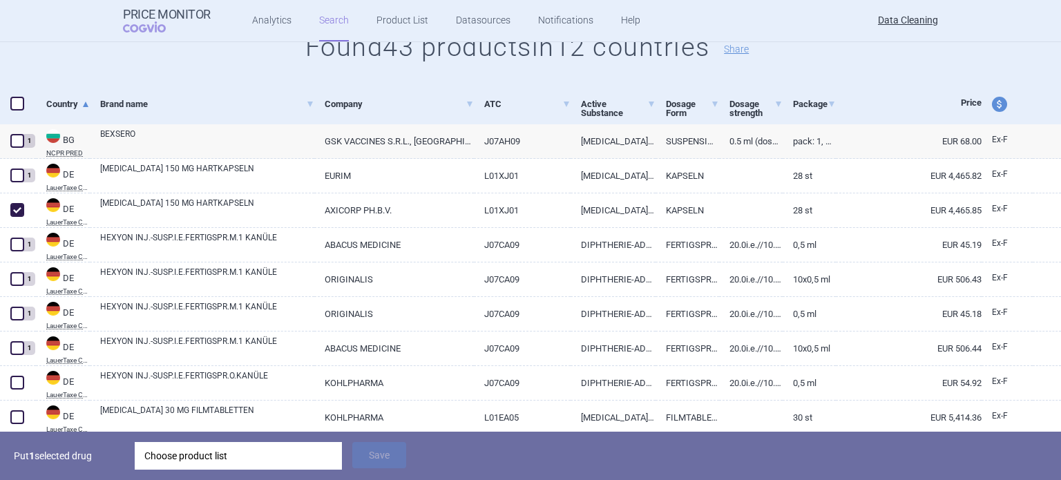
click at [235, 444] on div "Choose product list" at bounding box center [238, 456] width 188 height 28
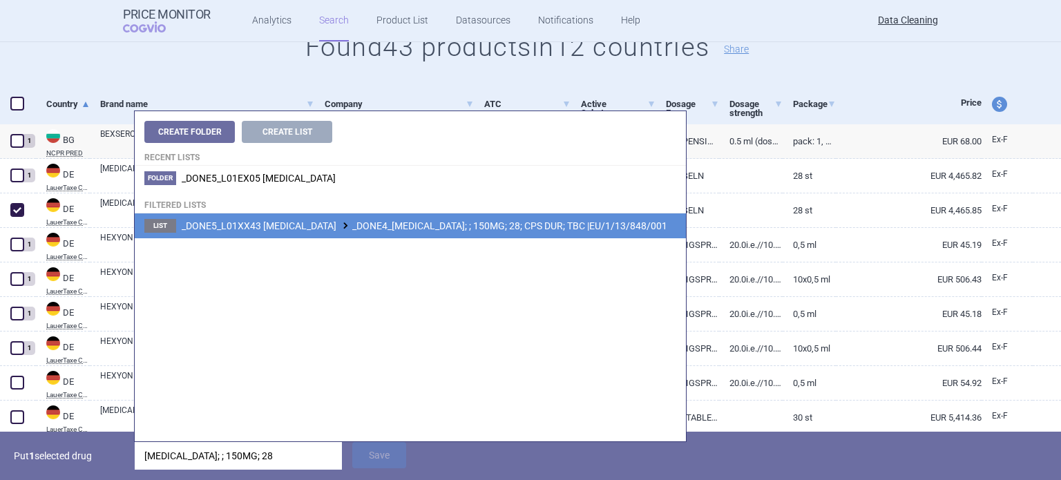
type input "ERIVEDGE; ; 150MG; 28"
click at [359, 229] on span "_DONE5_L01XX43 VISMODEGIB _DONE4_ERIVEDGE; ; 150MG; 28; CPS DUR; TBC |EU/1/13/8…" at bounding box center [425, 225] width 486 height 11
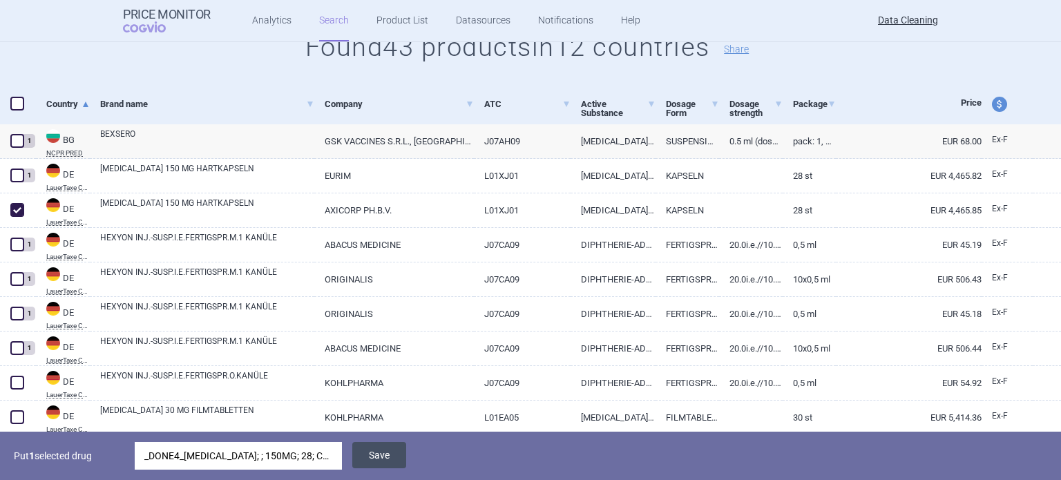
click at [368, 459] on button "Save" at bounding box center [379, 455] width 54 height 26
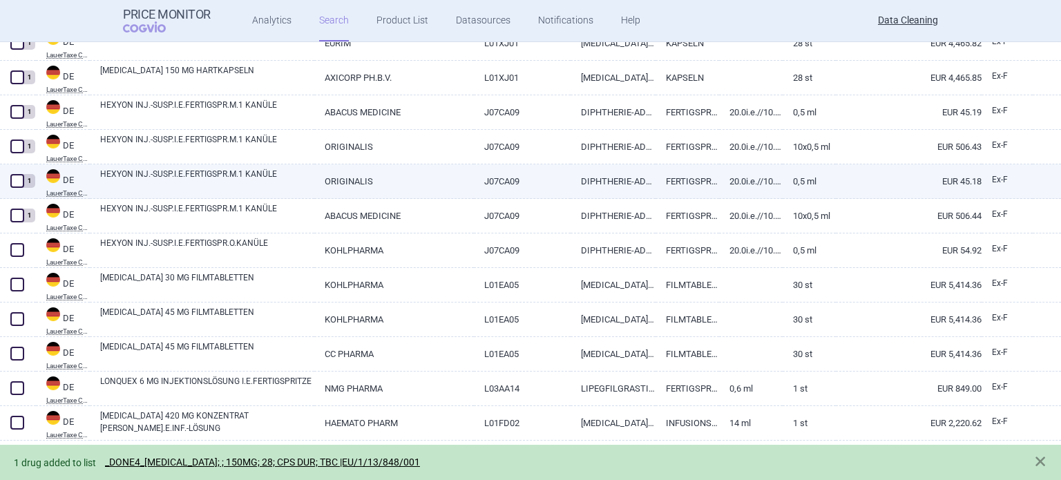
scroll to position [345, 0]
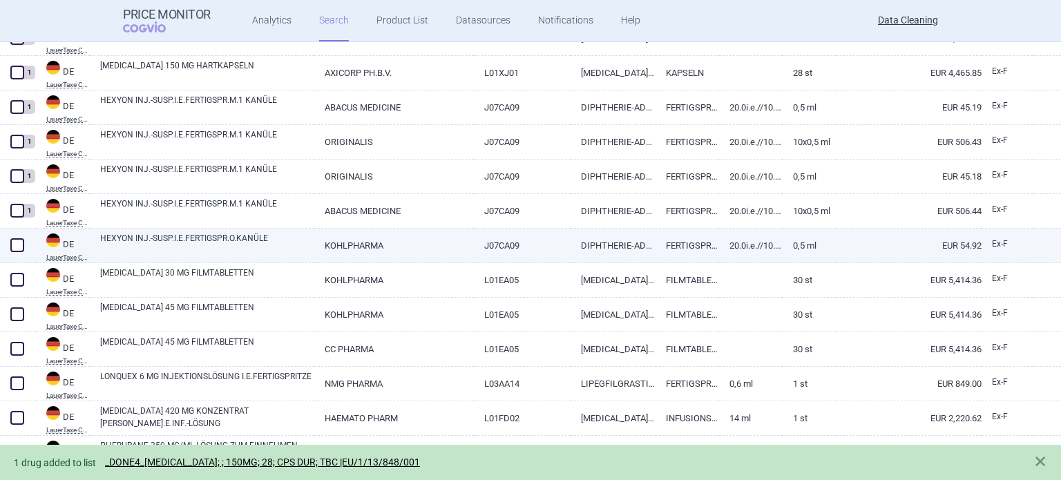
click at [18, 243] on span at bounding box center [17, 245] width 14 height 14
checkbox input "true"
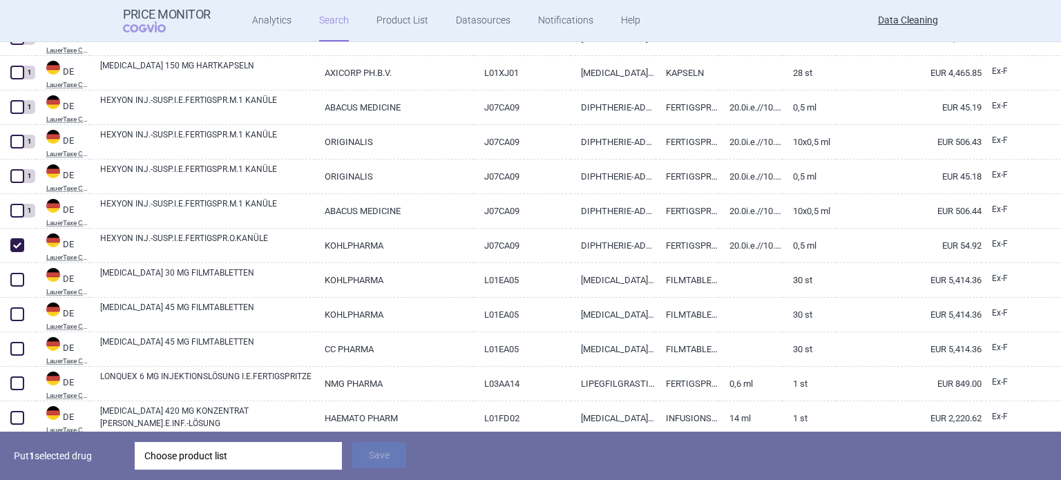
click at [263, 447] on div "Choose product list" at bounding box center [238, 456] width 188 height 28
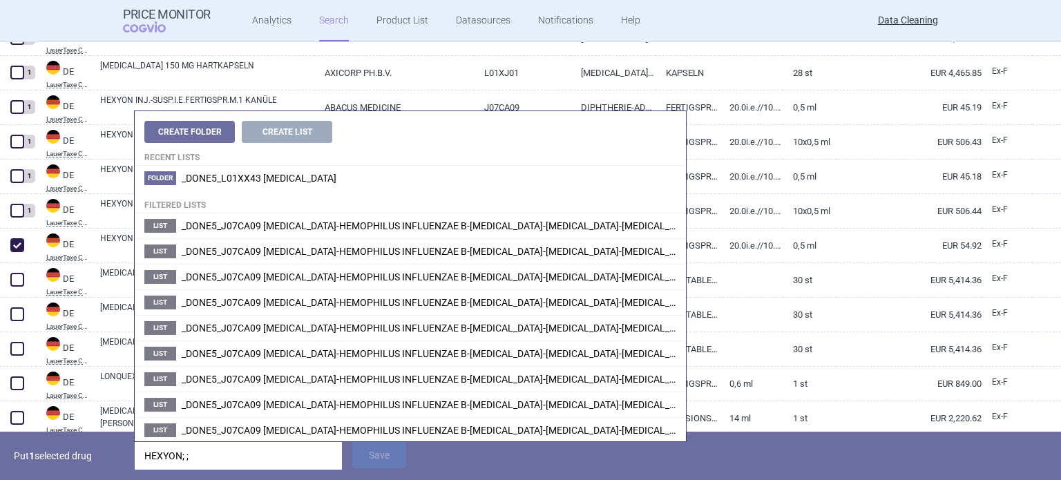
type input "HEXYON; ;"
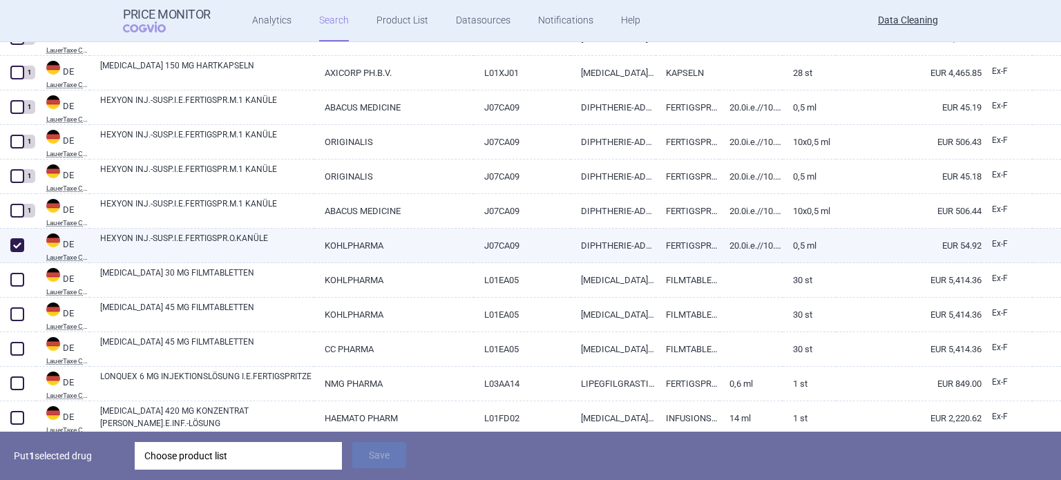
click at [115, 234] on link "HEXYON INJ.-SUSP.I.E.FERTIGSPR.O.KANÜLE" at bounding box center [207, 244] width 214 height 25
select select "EUR"
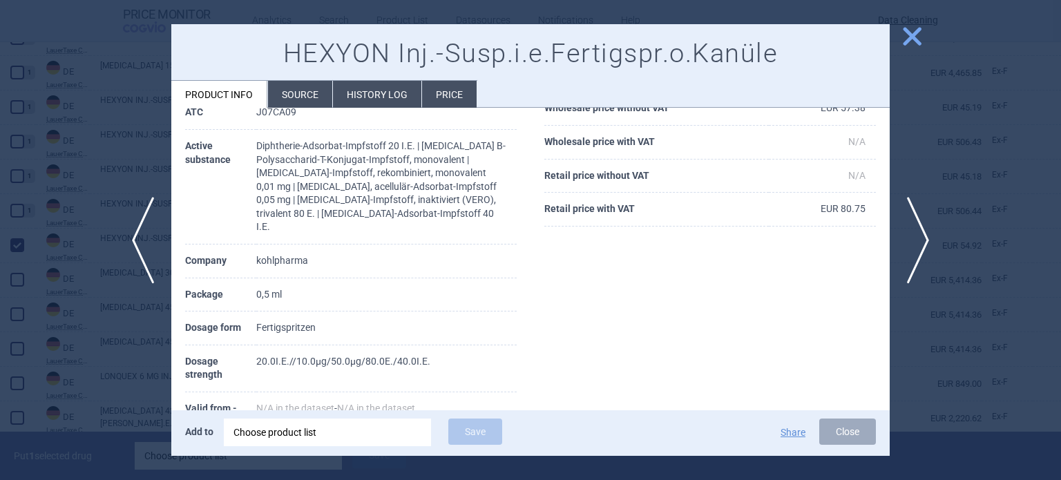
scroll to position [138, 0]
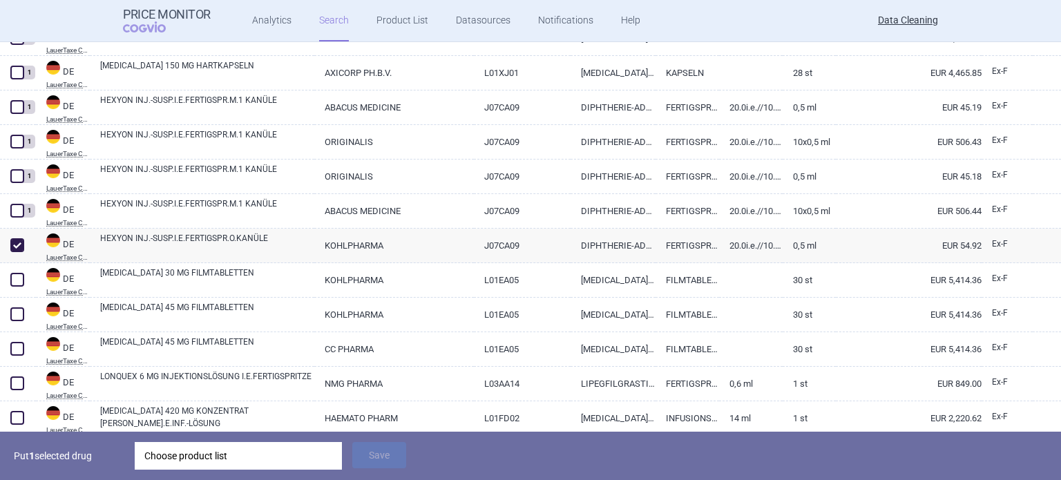
click at [279, 457] on div "Choose product list" at bounding box center [238, 456] width 188 height 28
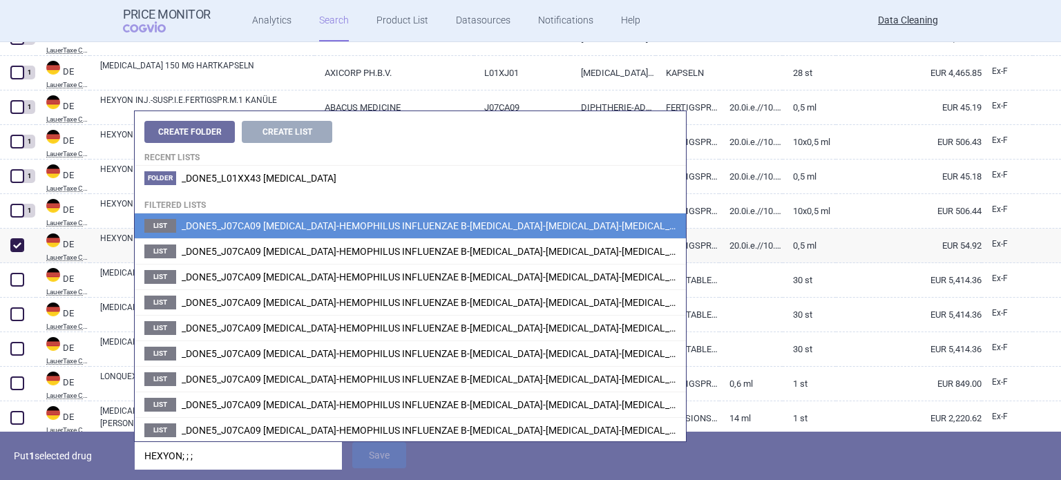
type input "HEXYON; ; ;"
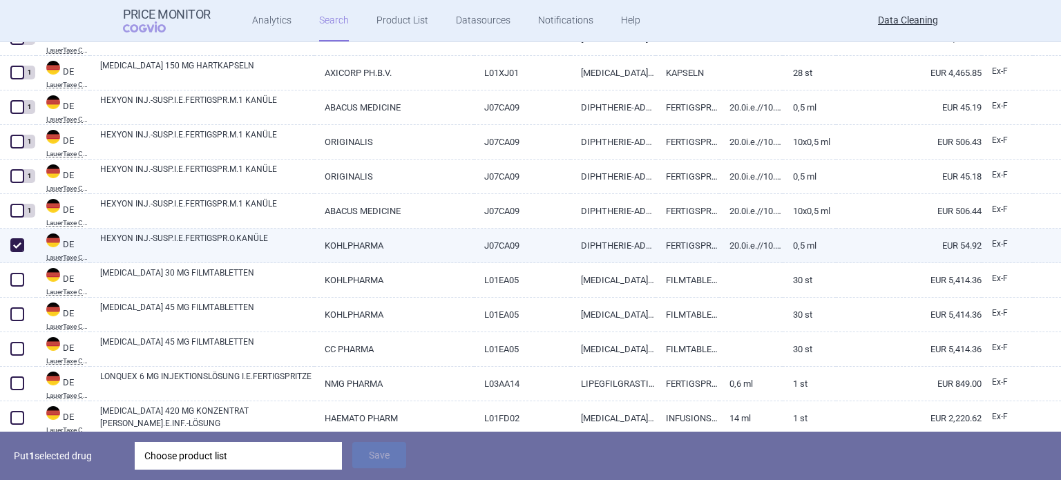
click at [728, 254] on link "20.0I.E.//10.0µg/50.0µg/80.0E./40.0I.E." at bounding box center [751, 246] width 64 height 34
select select "EUR"
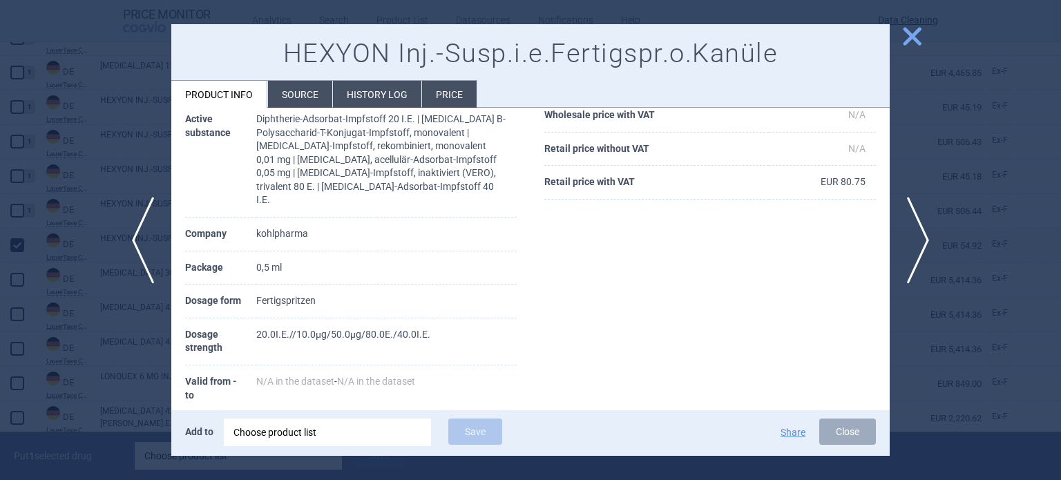
scroll to position [167, 0]
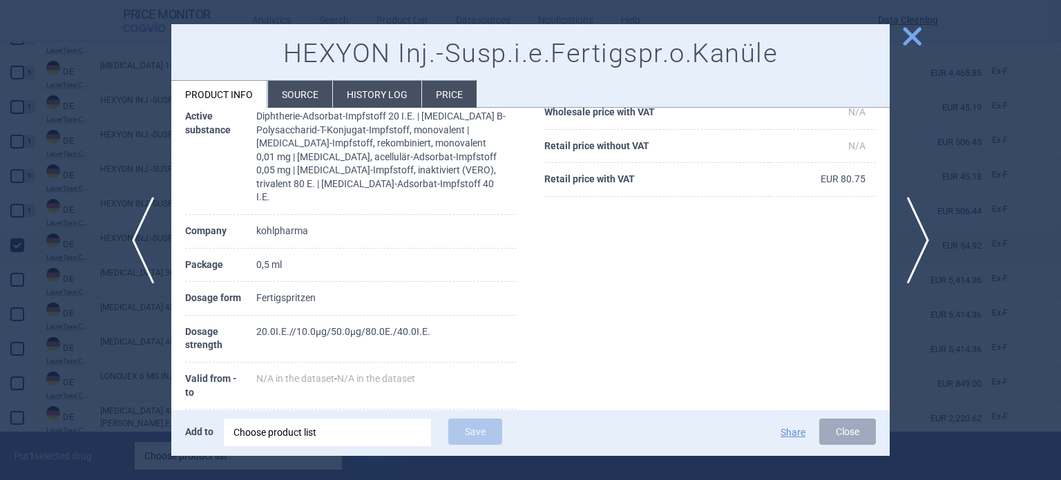
click at [289, 102] on li "Source" at bounding box center [300, 94] width 64 height 27
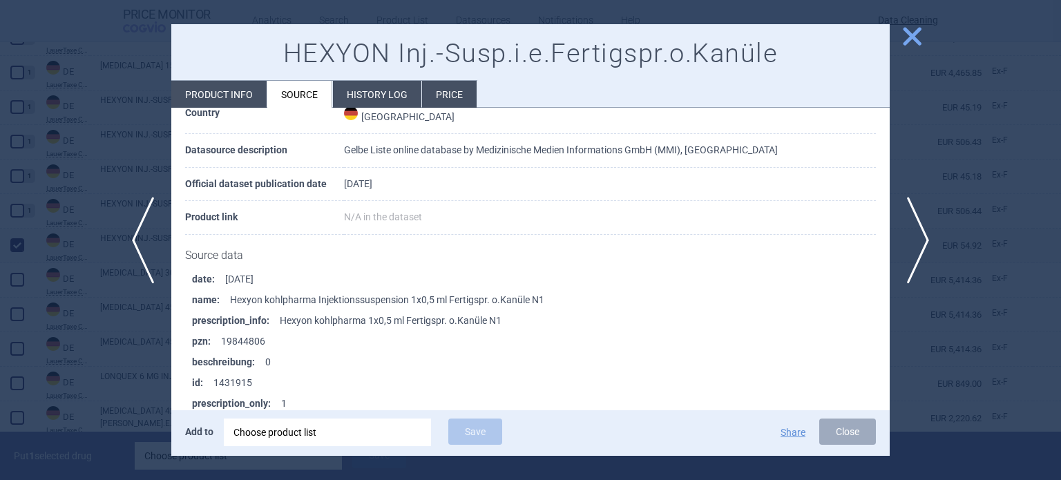
scroll to position [1105, 0]
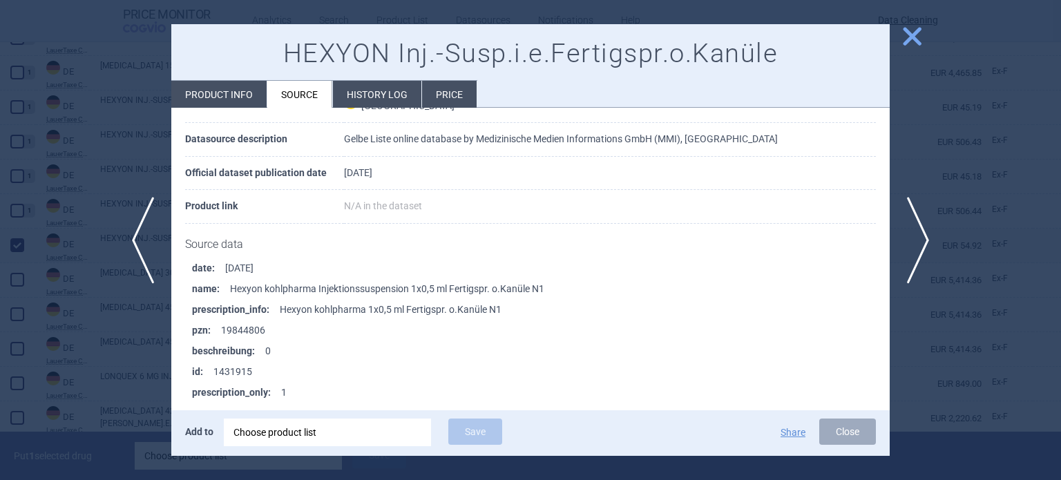
click at [39, 366] on div at bounding box center [530, 240] width 1061 height 480
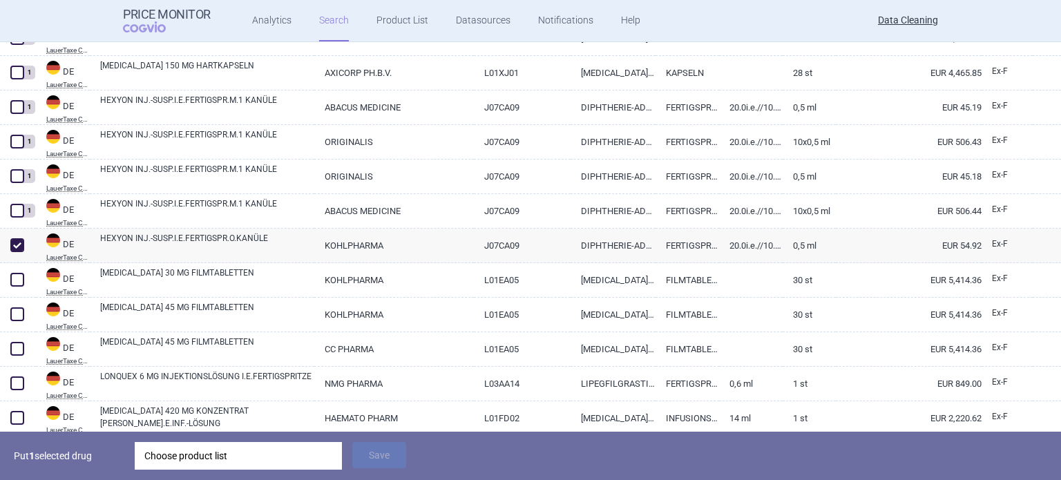
click at [321, 452] on div "Choose product list" at bounding box center [238, 456] width 188 height 28
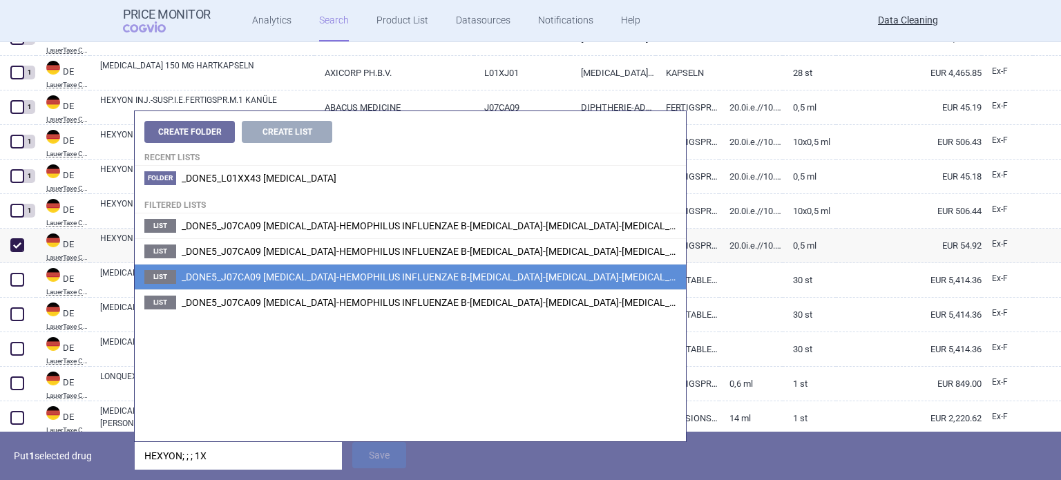
type input "HEXYON; ; ; 1X"
click at [542, 278] on span "_DONE5_J07CA09 DIPHTHERIA-HEMOPHILUS INFLUENZAE B-PERTUSSIS-POLIOMYELITIS-TETAN…" at bounding box center [623, 277] width 882 height 11
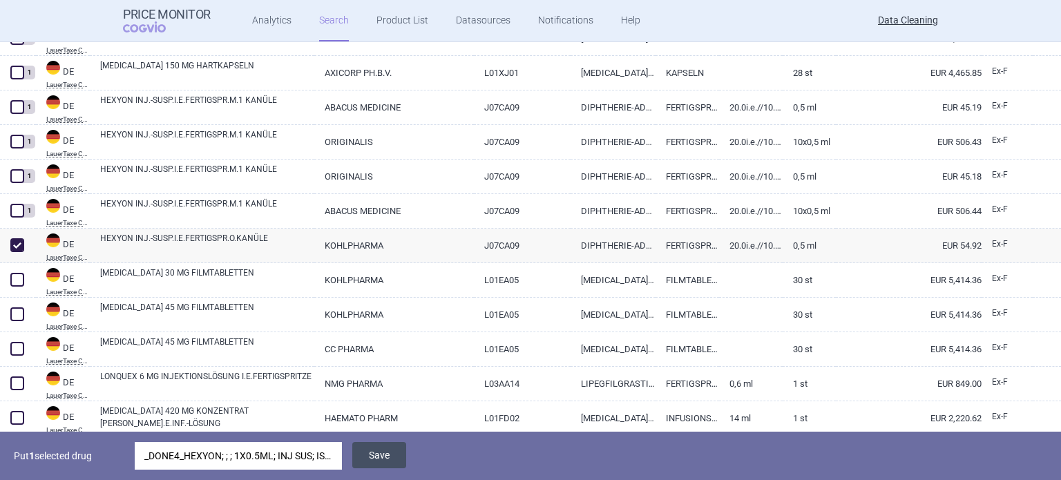
click at [392, 449] on button "Save" at bounding box center [379, 455] width 54 height 26
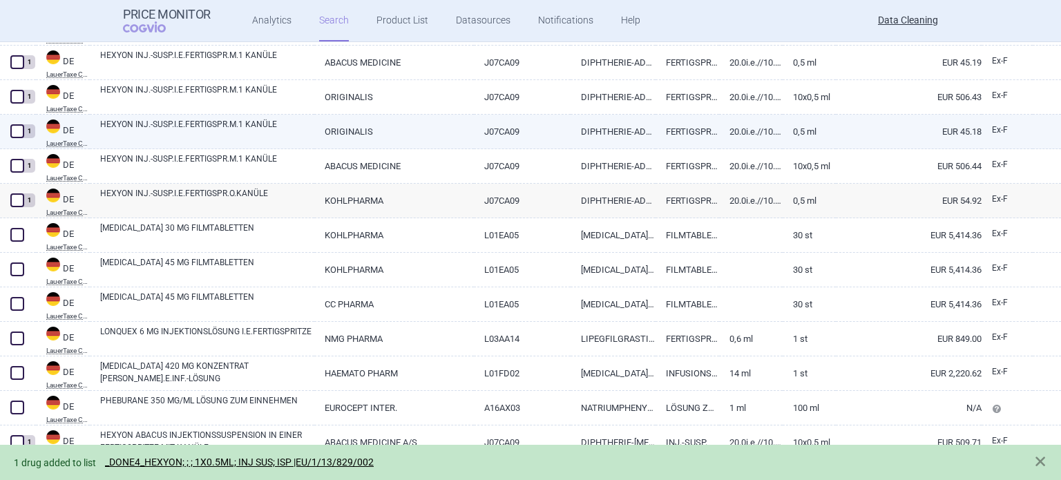
scroll to position [414, 0]
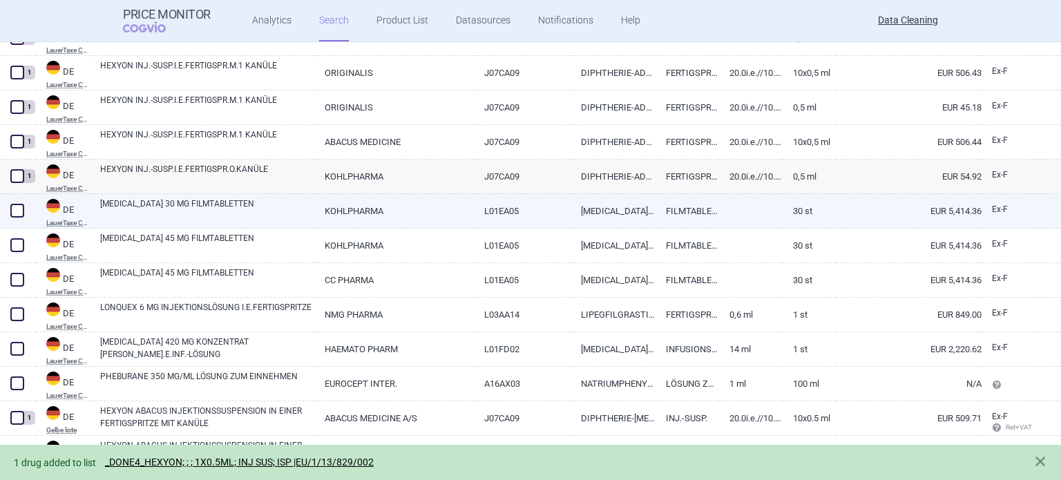
click at [25, 212] on span at bounding box center [17, 210] width 21 height 21
checkbox input "true"
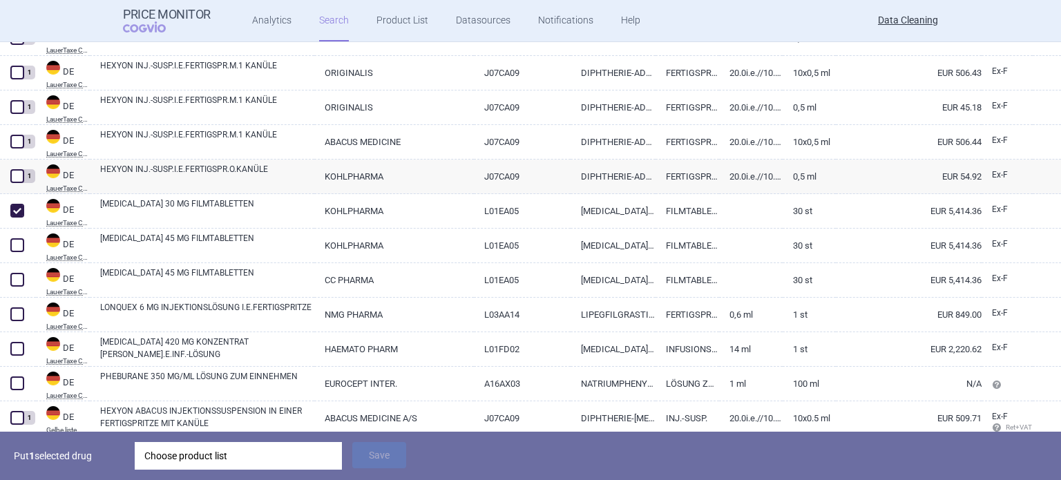
click at [269, 457] on div "Choose product list" at bounding box center [238, 456] width 188 height 28
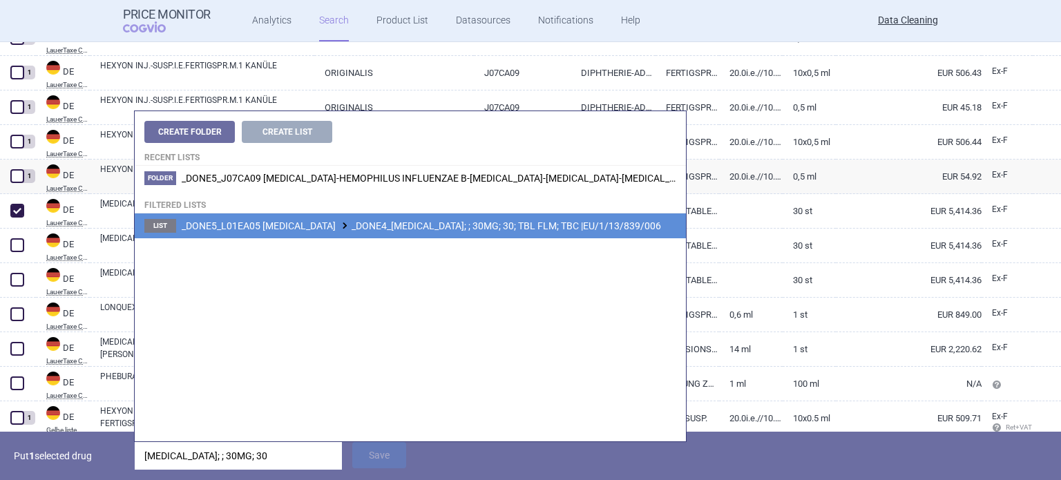
type input "ICLUSIG; ; 30MG; 30"
click at [532, 223] on span "_DONE5_L01EA05 PONATINIB _DONE4_ICLUSIG; ; 30MG; 30; TBL FLM; TBC |EU/1/13/839/…" at bounding box center [421, 225] width 479 height 11
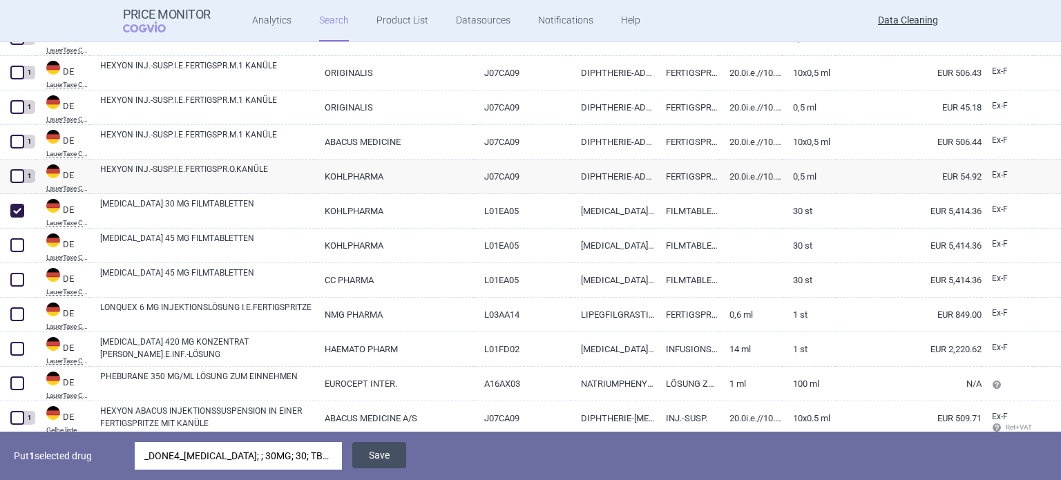
click at [366, 464] on button "Save" at bounding box center [379, 455] width 54 height 26
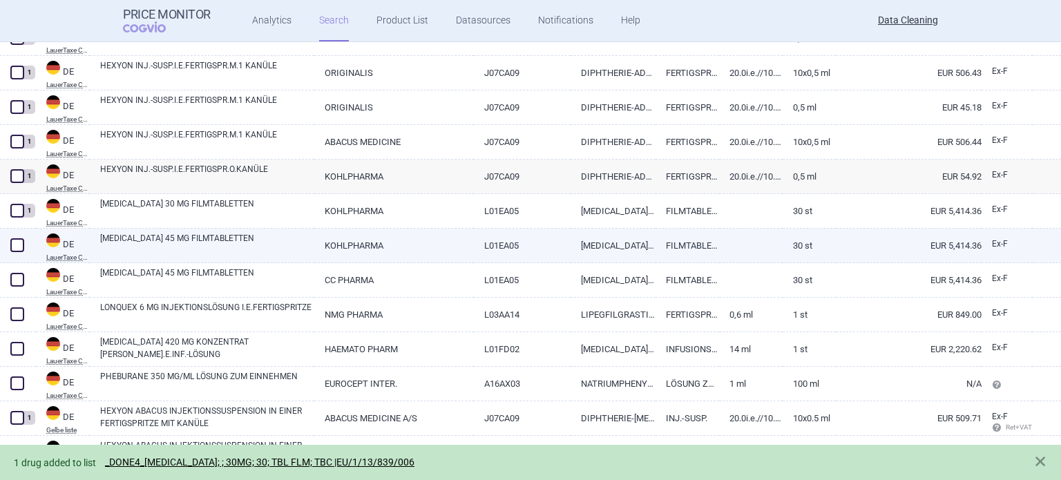
click at [14, 247] on span at bounding box center [17, 245] width 14 height 14
checkbox input "true"
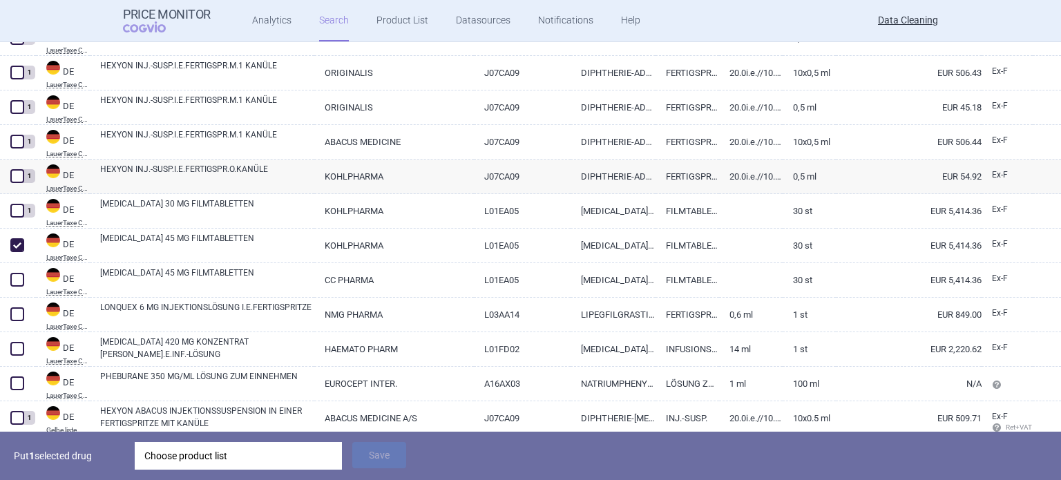
click at [228, 456] on div "Choose product list" at bounding box center [238, 456] width 188 height 28
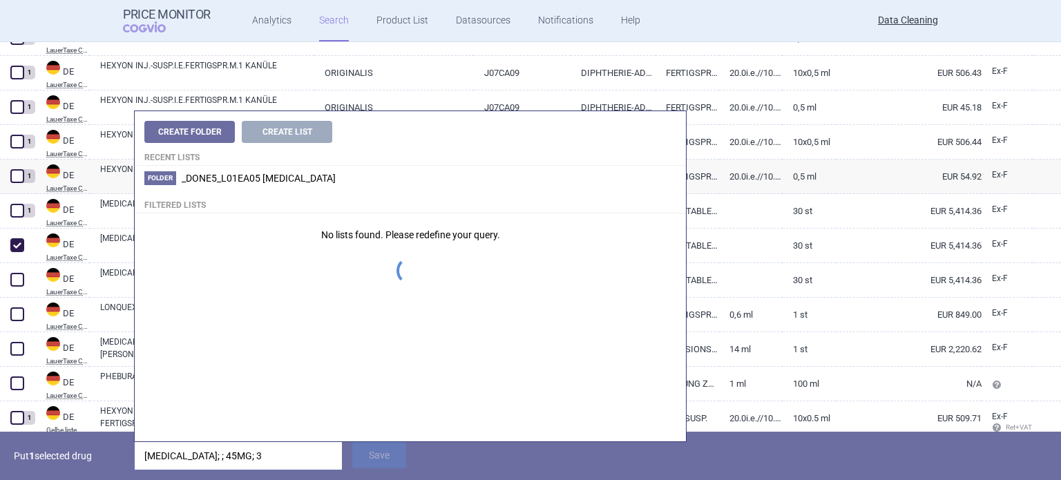
type input "ICLUSIG; ; 45MG; 30"
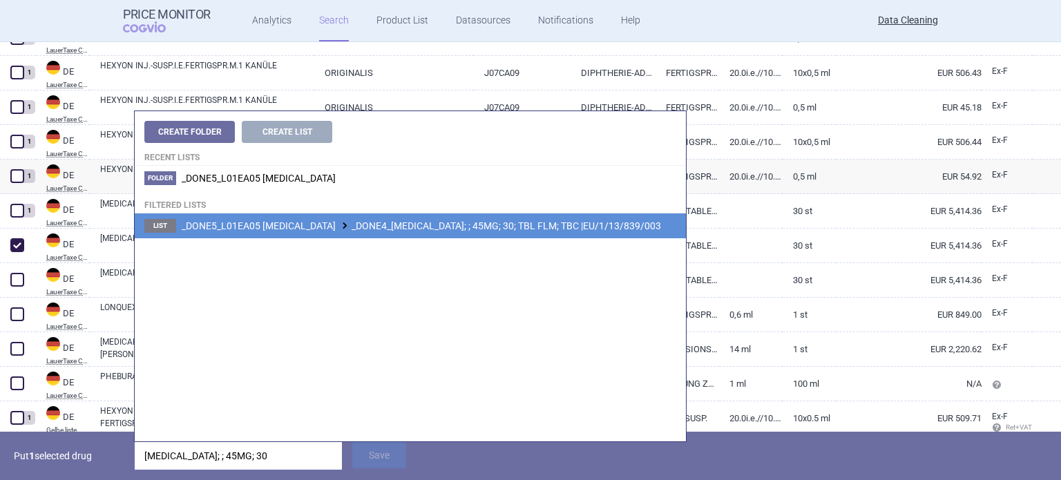
click at [362, 229] on span "_DONE5_L01EA05 PONATINIB _DONE4_ICLUSIG; ; 45MG; 30; TBL FLM; TBC |EU/1/13/839/…" at bounding box center [421, 225] width 479 height 11
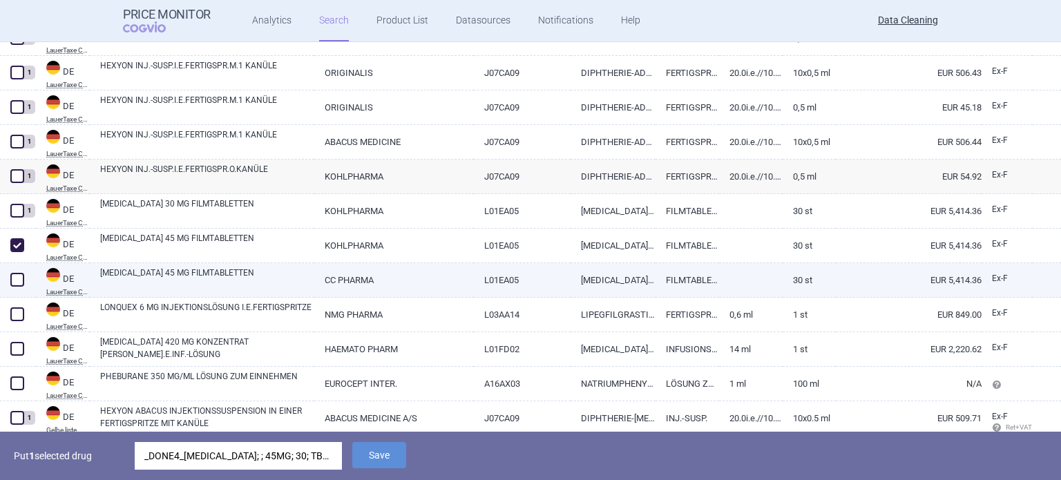
click at [19, 278] on span at bounding box center [17, 280] width 14 height 14
checkbox input "true"
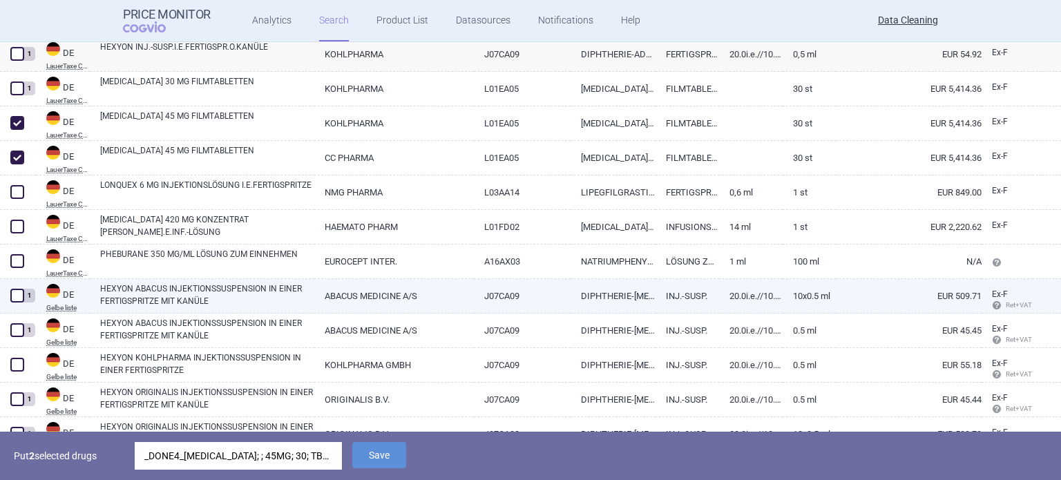
scroll to position [552, 0]
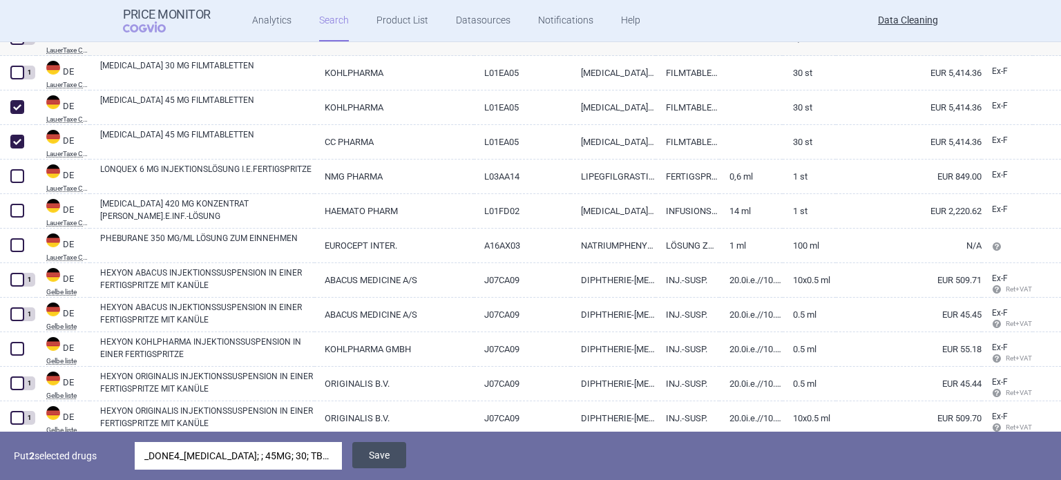
click at [384, 453] on button "Save" at bounding box center [379, 455] width 54 height 26
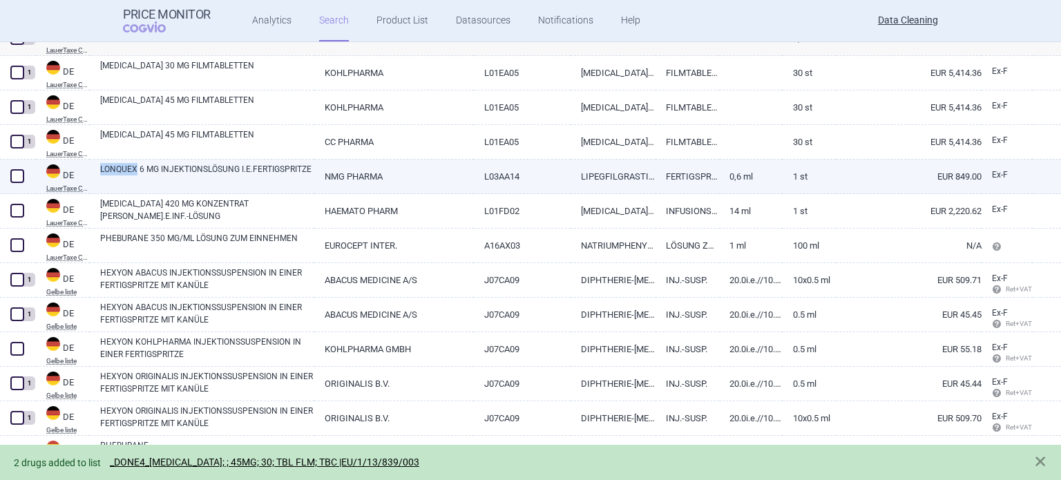
drag, startPoint x: 91, startPoint y: 174, endPoint x: 136, endPoint y: 172, distance: 45.0
click at [136, 172] on div "LONQUEX 6 MG INJEKTIONSLÖSUNG I.E.FERTIGSPRITZE" at bounding box center [202, 177] width 225 height 35
copy link "LONQUEX"
drag, startPoint x: 13, startPoint y: 173, endPoint x: 25, endPoint y: 175, distance: 11.9
click at [12, 173] on span at bounding box center [17, 176] width 14 height 14
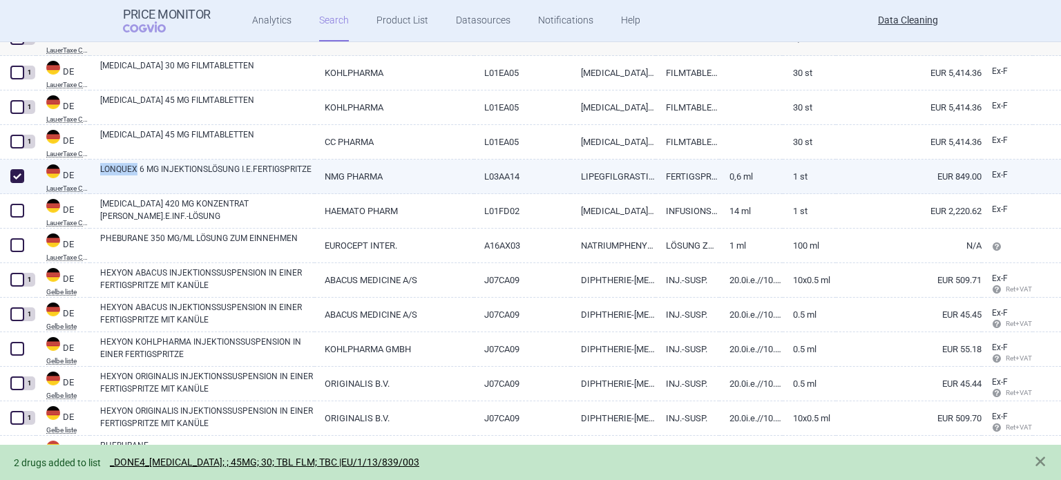
checkbox input "true"
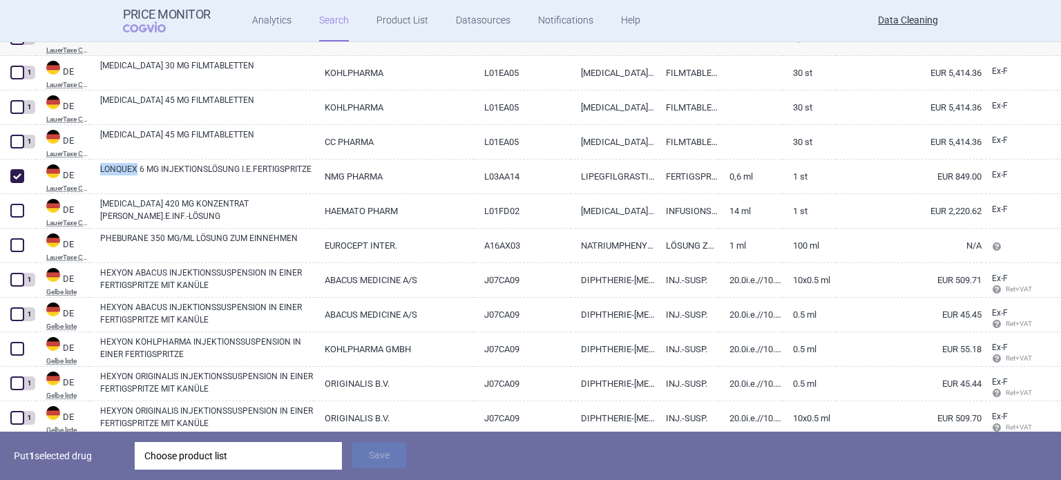
click at [323, 463] on div "Choose product list" at bounding box center [238, 456] width 188 height 28
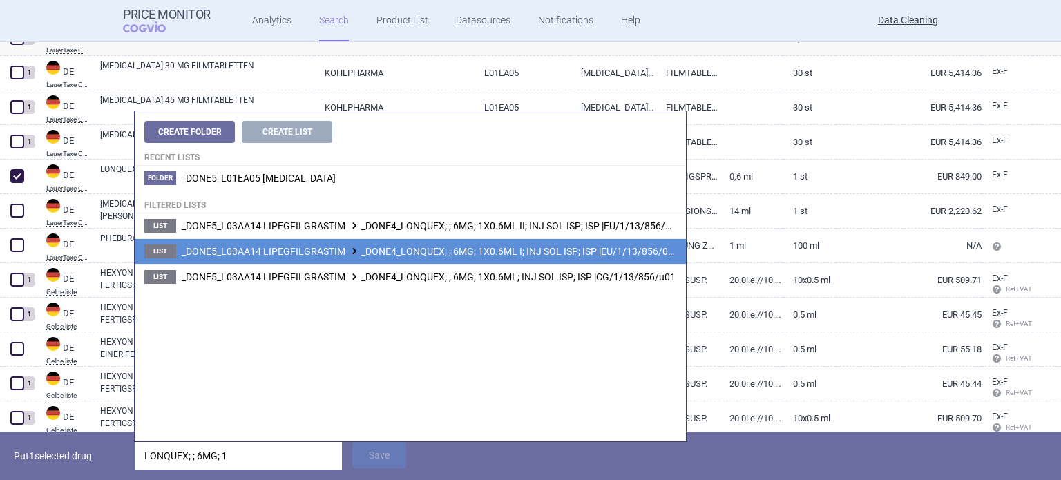
type input "LONQUEX; ; 6MG; 1"
click at [495, 251] on span "_DONE5_L03AA14 LIPEGFILGRASTIM _DONE4_LONQUEX; ; 6MG; 1X0.6ML I; INJ SOL ISP; I…" at bounding box center [430, 251] width 497 height 11
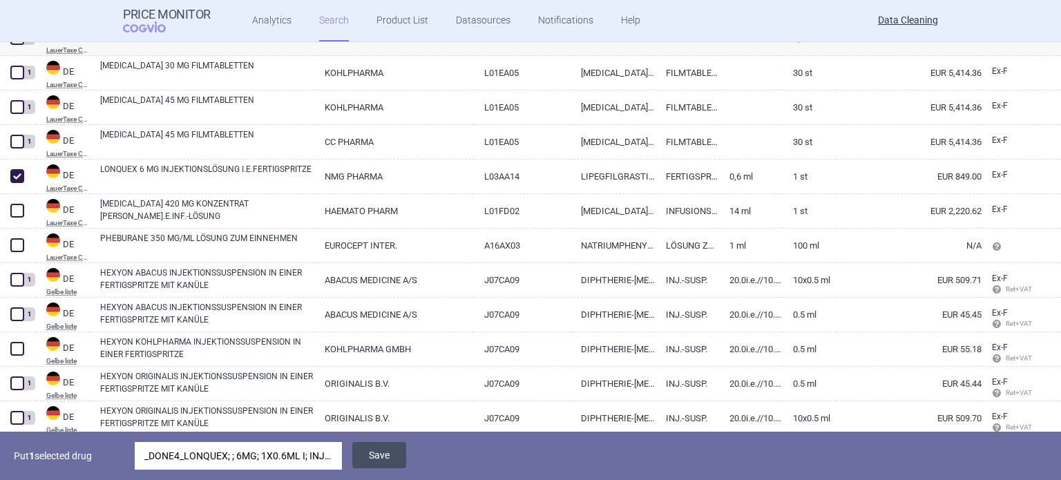
click at [387, 460] on button "Save" at bounding box center [379, 455] width 54 height 26
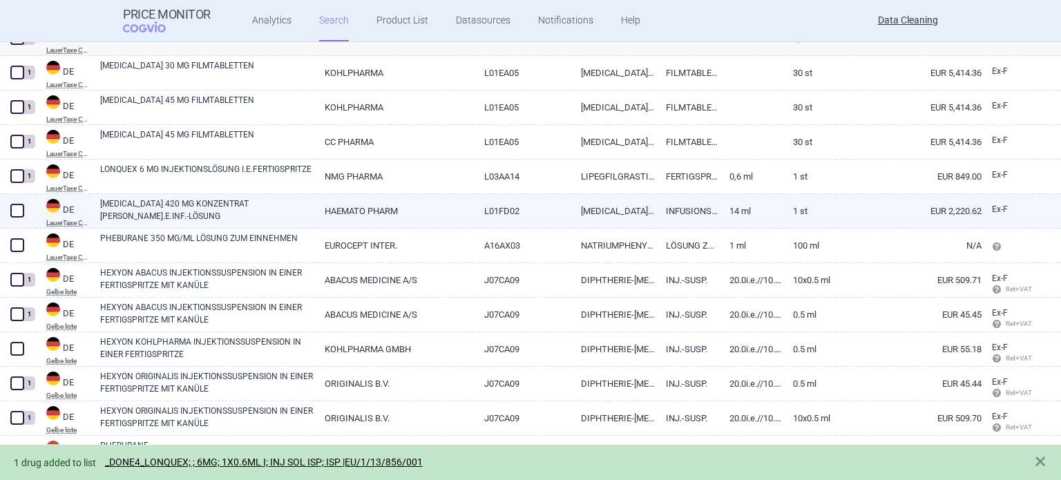
click at [14, 204] on span at bounding box center [17, 211] width 14 height 14
checkbox input "true"
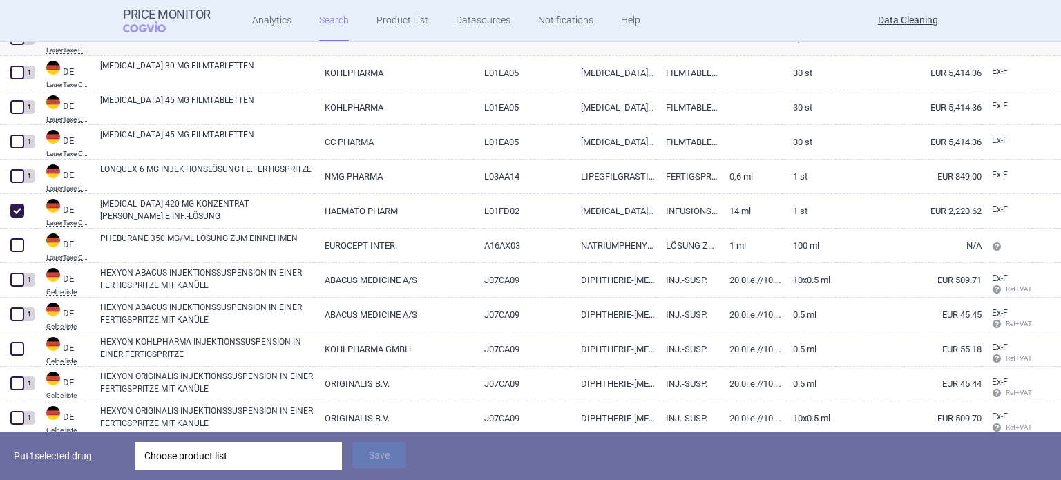
click at [213, 446] on div "Choose product list" at bounding box center [238, 456] width 188 height 28
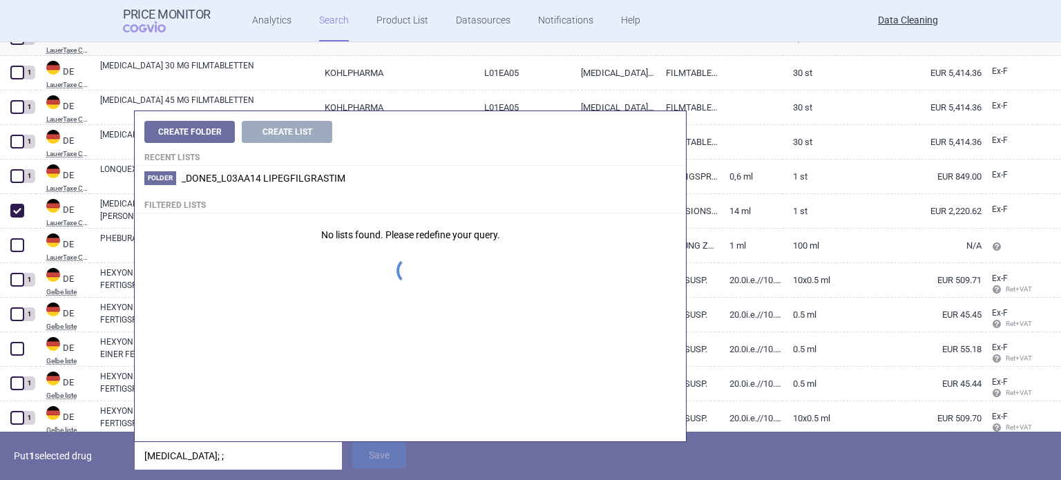
type input "PERJETA; ;"
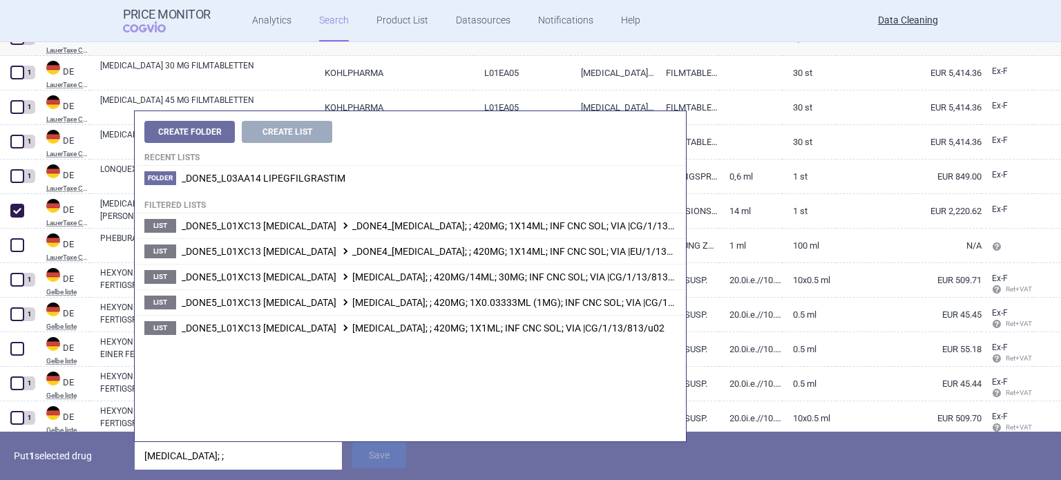
click at [84, 473] on div "Put 1 selected drug PERJETA; ; Save" at bounding box center [530, 456] width 1061 height 48
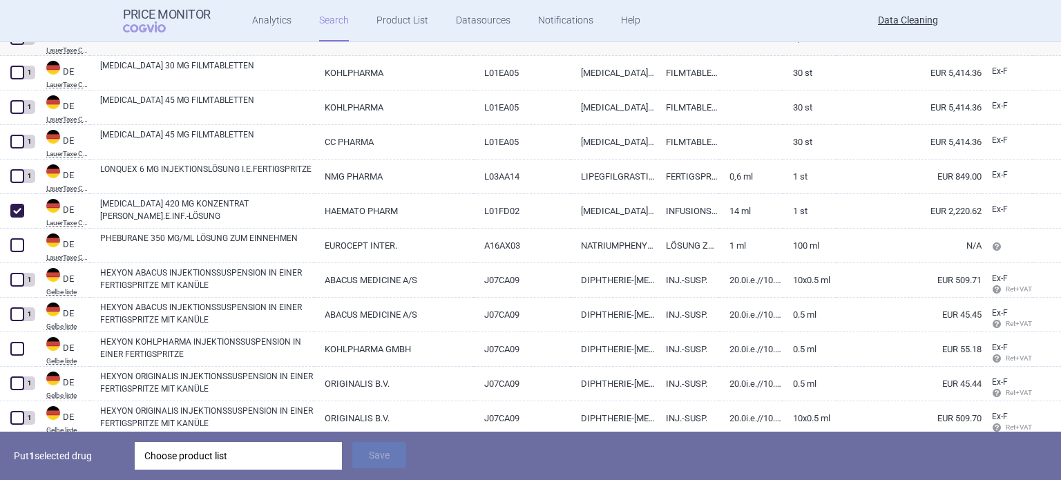
click at [227, 450] on div "Choose product list" at bounding box center [238, 456] width 188 height 28
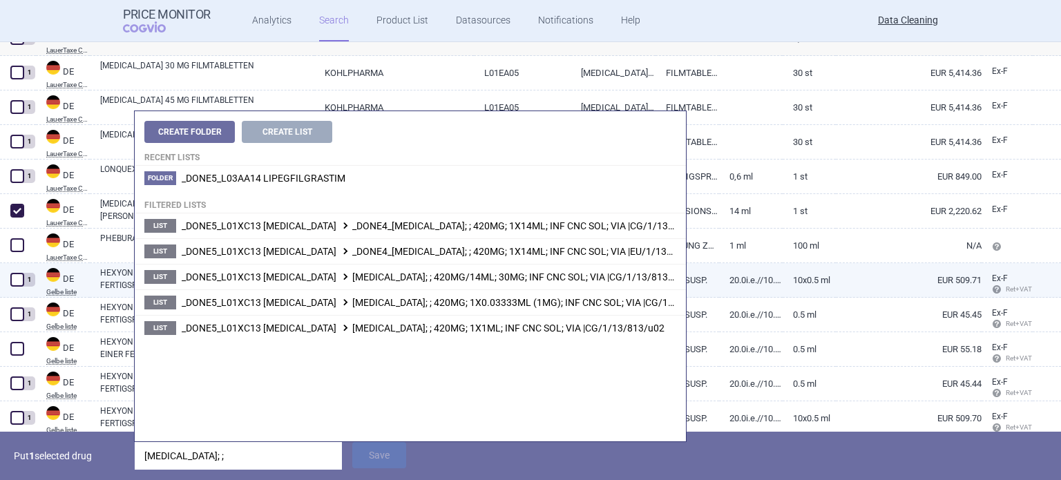
drag, startPoint x: 558, startPoint y: 248, endPoint x: 549, endPoint y: 265, distance: 19.2
click at [558, 248] on span "_DONE5_L01XC13 PERTUZUMAB _DONE4_PERJETA; ; 420MG; 1X14ML; INF CNC SOL; VIA |EU…" at bounding box center [445, 251] width 526 height 11
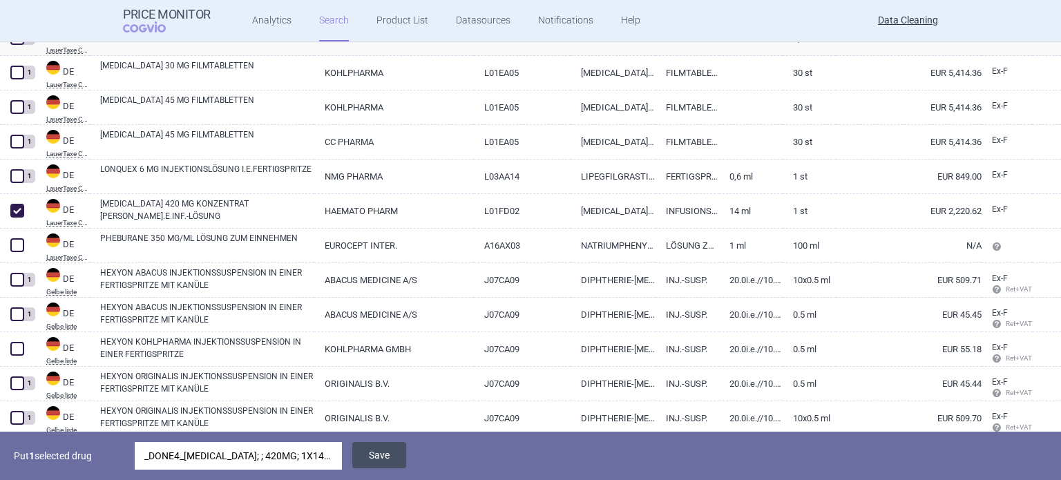
click at [398, 451] on button "Save" at bounding box center [379, 455] width 54 height 26
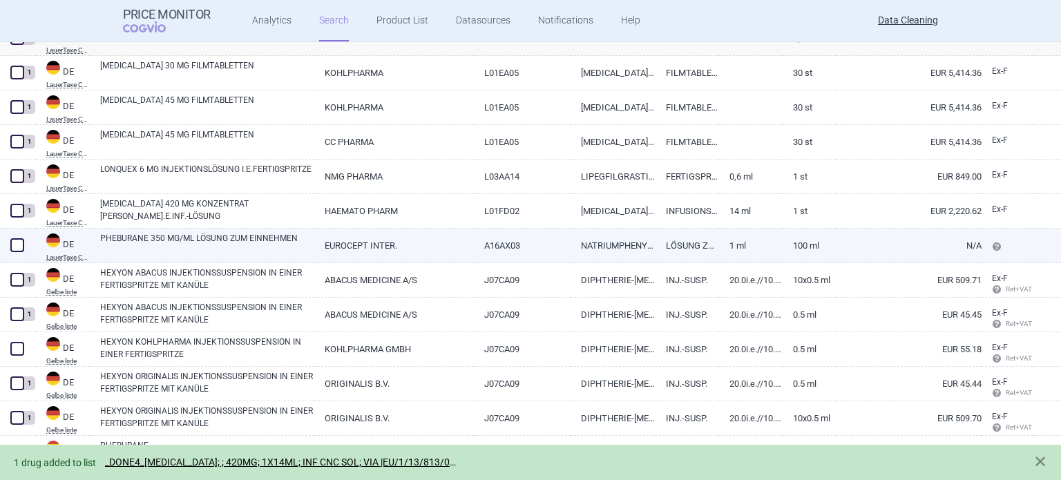
click at [10, 243] on span at bounding box center [17, 245] width 14 height 14
checkbox input "true"
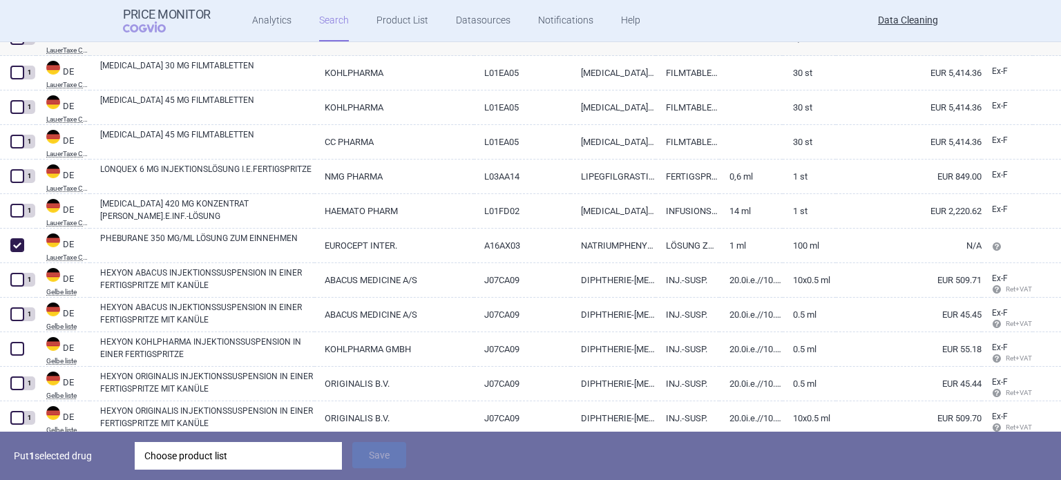
click at [283, 449] on div "Choose product list" at bounding box center [238, 456] width 188 height 28
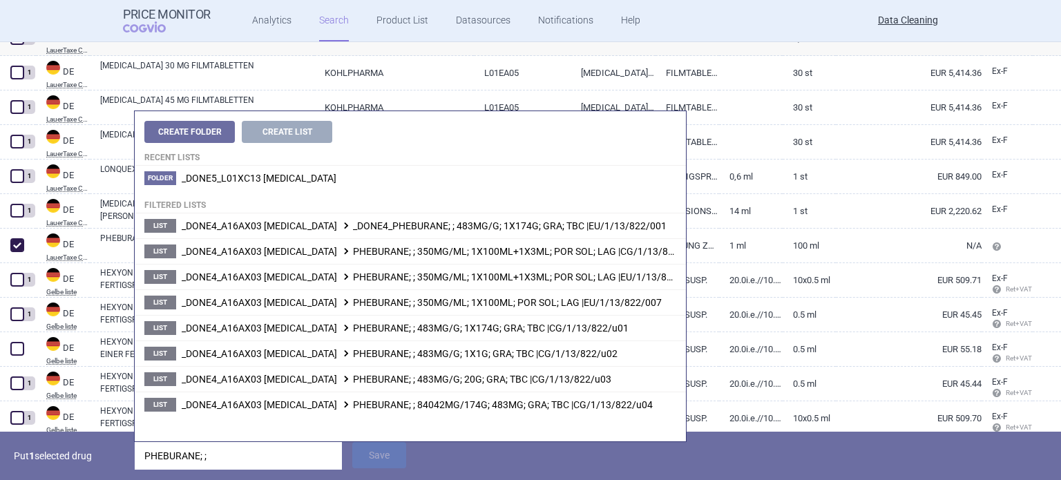
type input "PHEBURANE; ;"
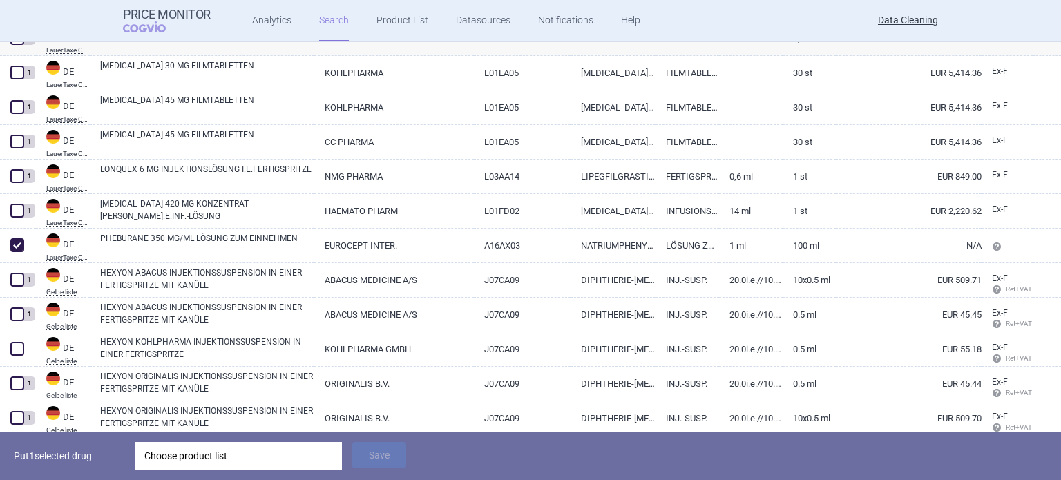
click at [95, 444] on p "Put 1 selected drug" at bounding box center [69, 456] width 111 height 28
click at [194, 463] on div "Choose product list" at bounding box center [238, 456] width 188 height 28
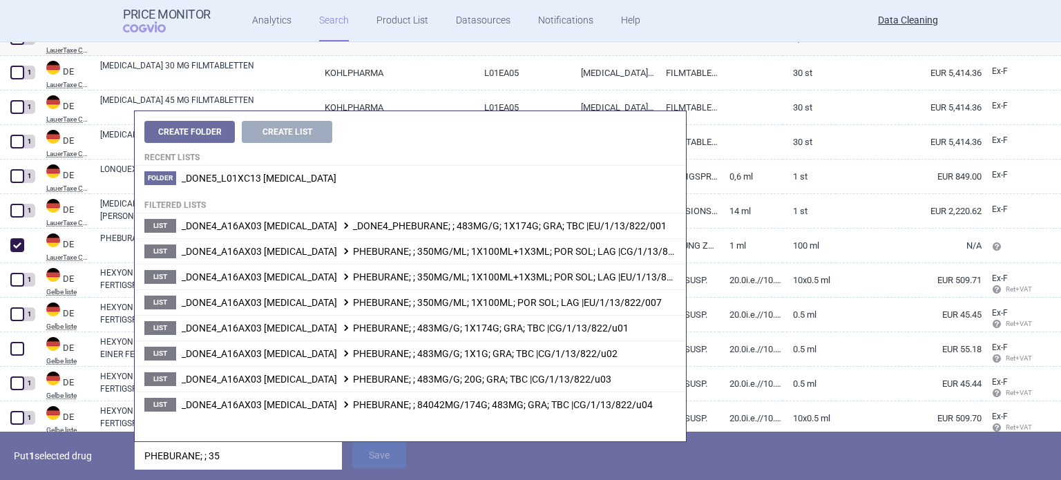
type input "PHEBURANE; ; 350"
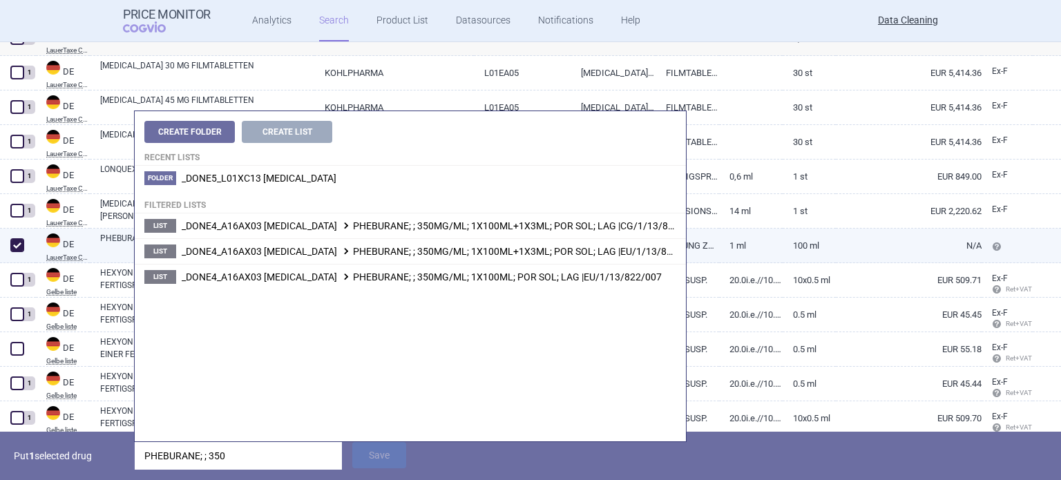
click at [710, 253] on link "LÖSUNG ZUM EINNEHMEN" at bounding box center [688, 246] width 64 height 34
select select "EUR"
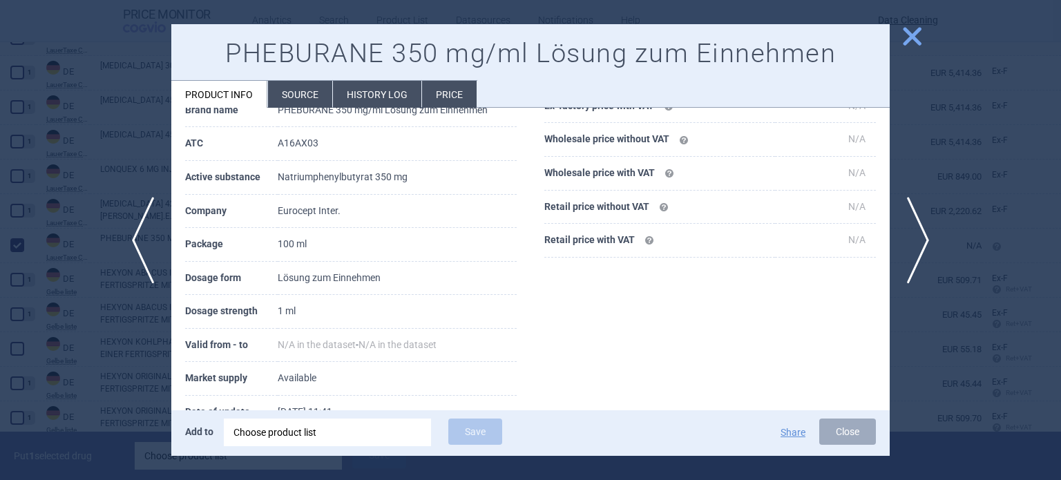
scroll to position [138, 0]
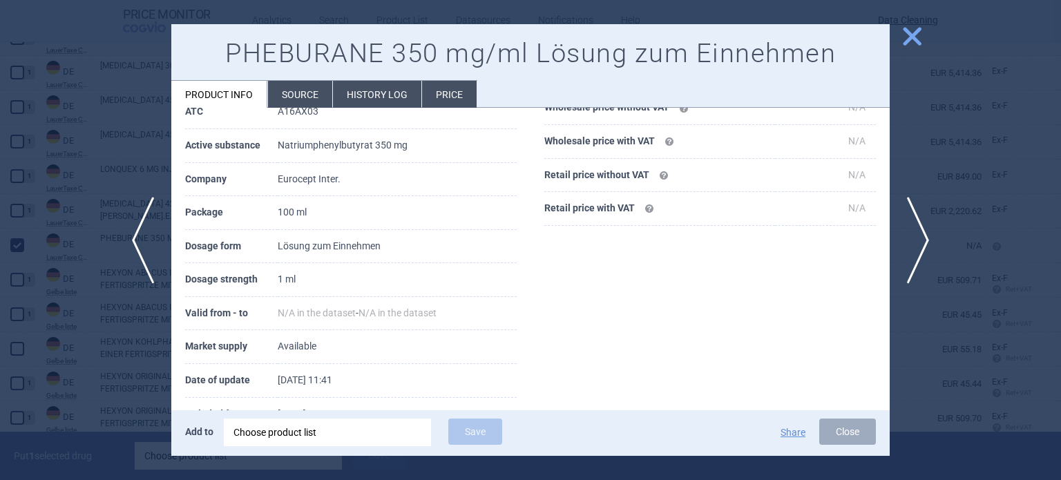
click at [303, 91] on li "Source" at bounding box center [300, 94] width 64 height 27
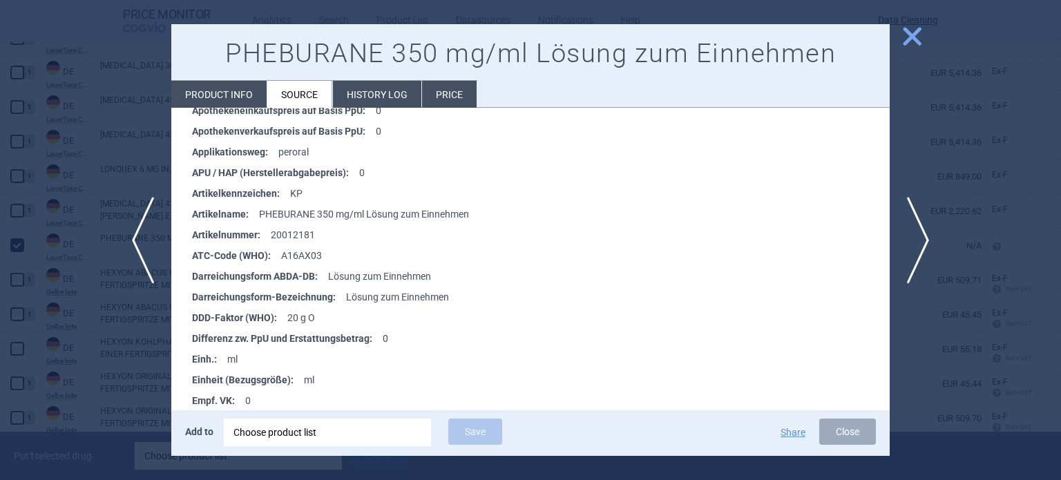
scroll to position [710, 0]
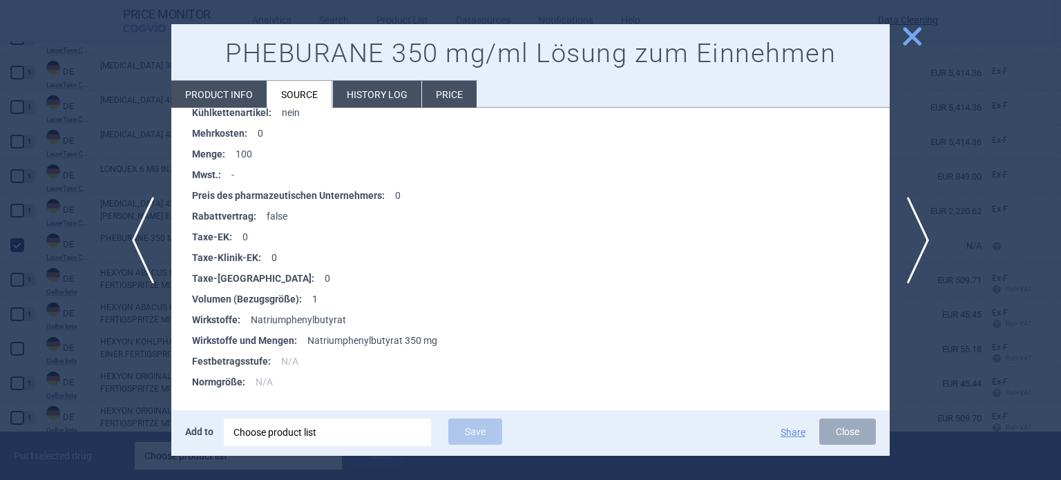
click at [0, 108] on div at bounding box center [530, 240] width 1061 height 480
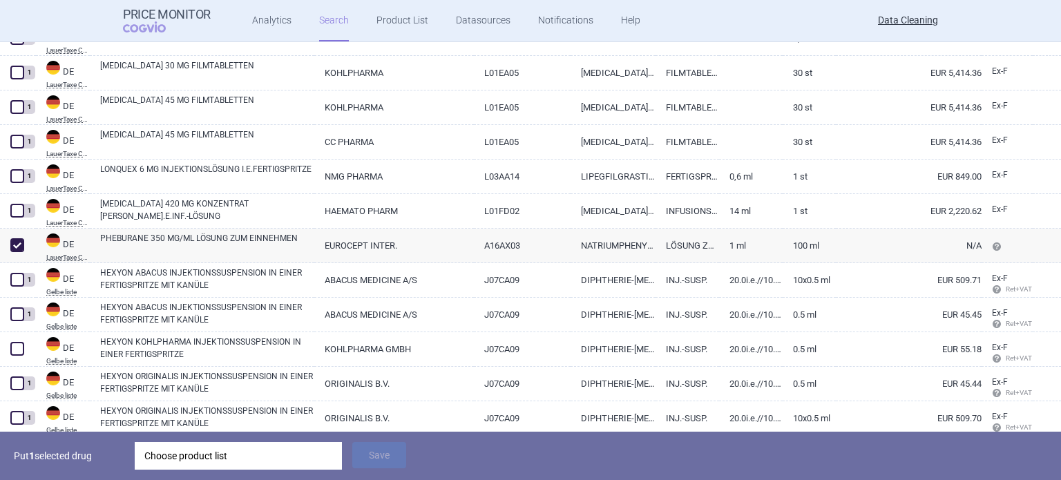
click at [270, 456] on div "Choose product list" at bounding box center [238, 456] width 188 height 28
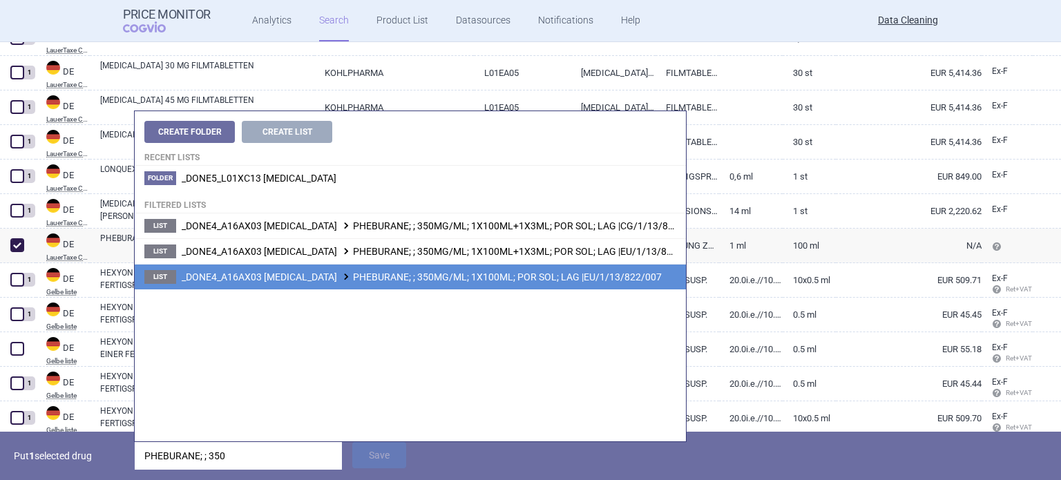
click at [523, 278] on span "_DONE4_A16AX03 SODIUM PHENYLBUTYRATE PHEBURANE; ; 350MG/ML; 1X100ML; POR SOL; L…" at bounding box center [422, 277] width 480 height 11
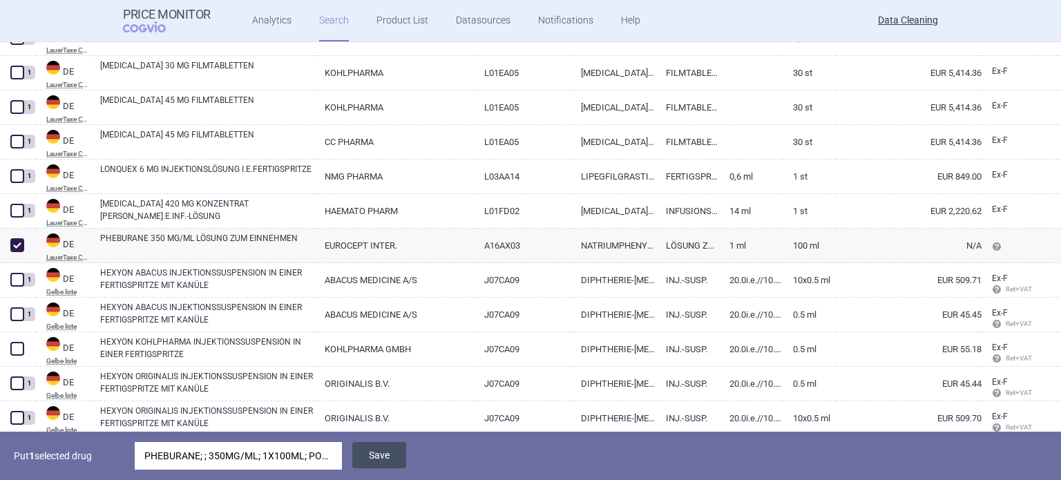
click at [385, 454] on button "Save" at bounding box center [379, 455] width 54 height 26
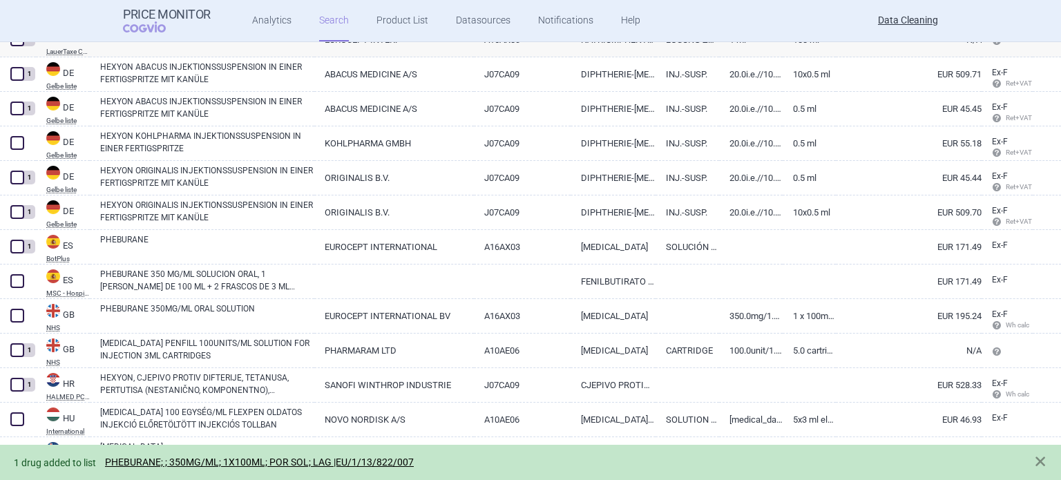
scroll to position [759, 0]
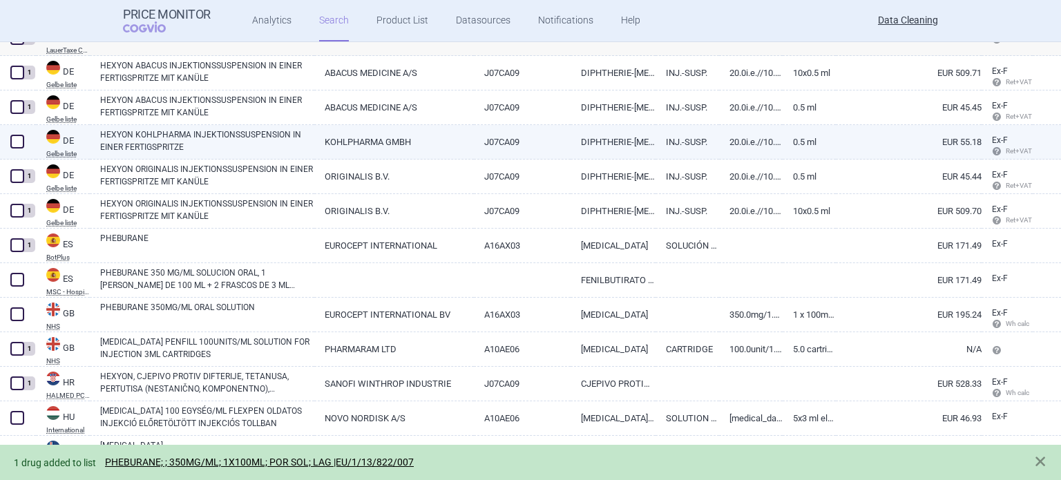
click at [161, 147] on link "HEXYON KOHLPHARMA INJEKTIONSSUSPENSION IN EINER FERTIGSPRITZE" at bounding box center [207, 141] width 214 height 25
select select "EUR"
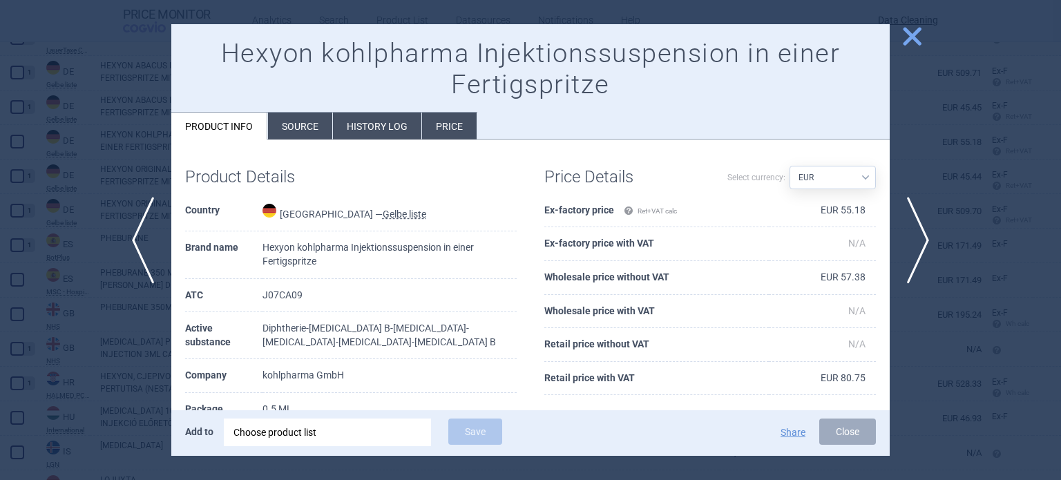
click at [310, 115] on li "Source" at bounding box center [300, 126] width 64 height 27
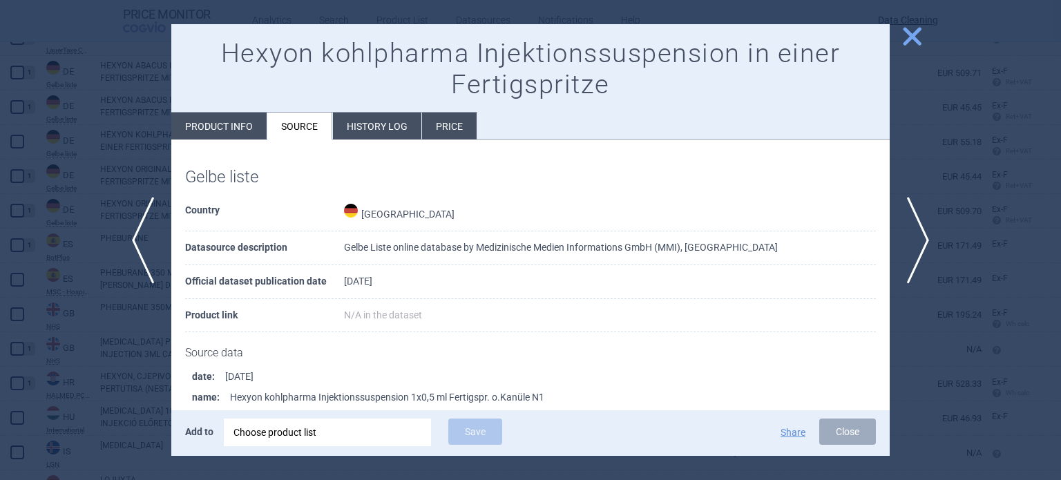
drag, startPoint x: 275, startPoint y: 209, endPoint x: 226, endPoint y: 231, distance: 53.5
click at [226, 231] on tbody "Country Germany Datasource description Gelbe Liste online database by Medizinis…" at bounding box center [530, 263] width 691 height 138
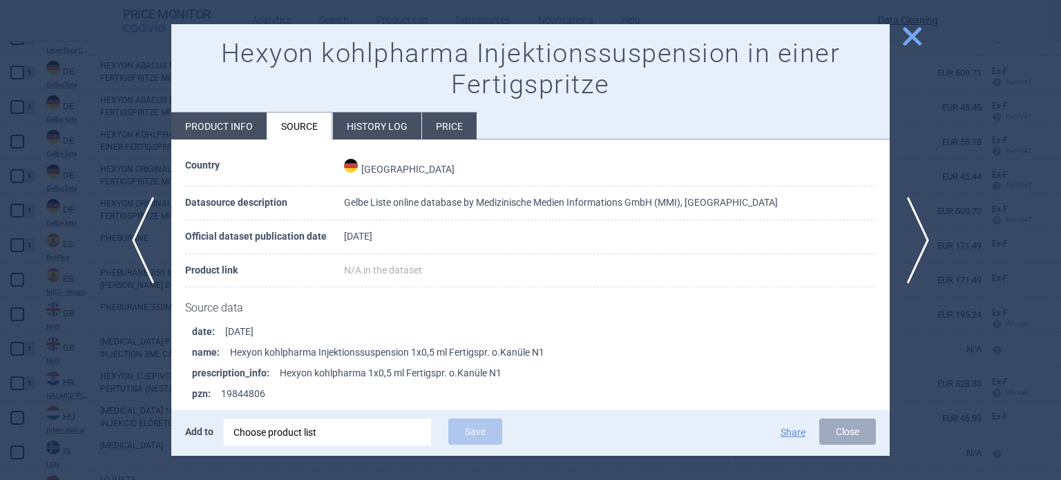
scroll to position [69, 0]
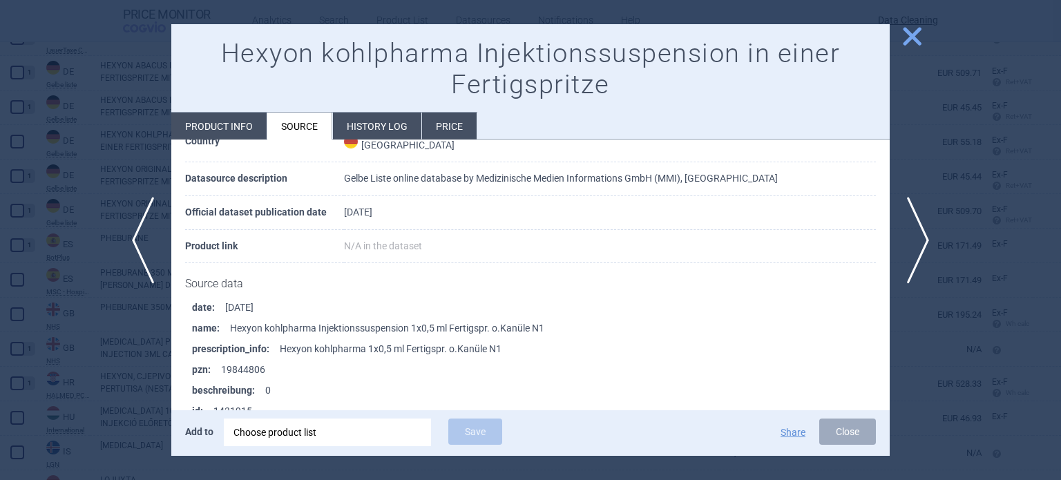
click at [61, 231] on div at bounding box center [530, 240] width 1061 height 480
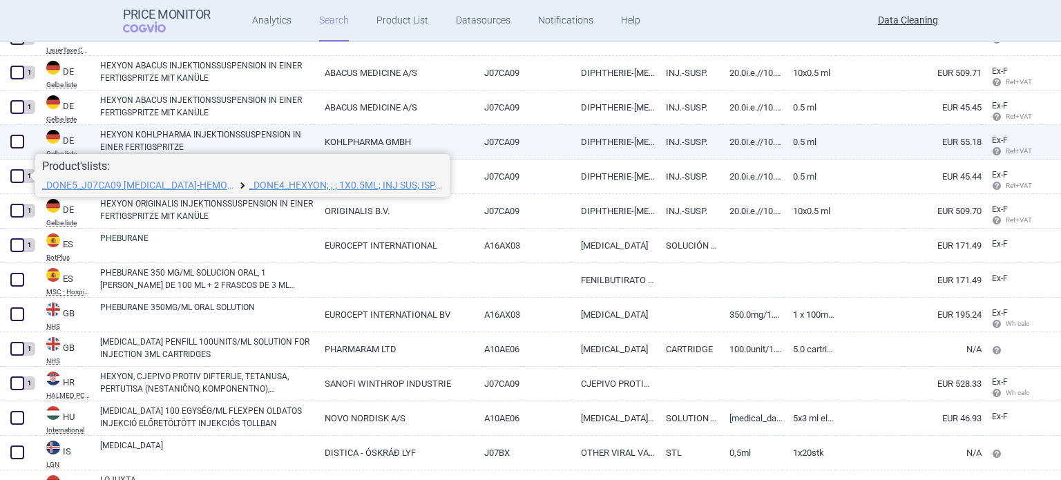
click at [21, 140] on span at bounding box center [17, 142] width 14 height 14
checkbox input "true"
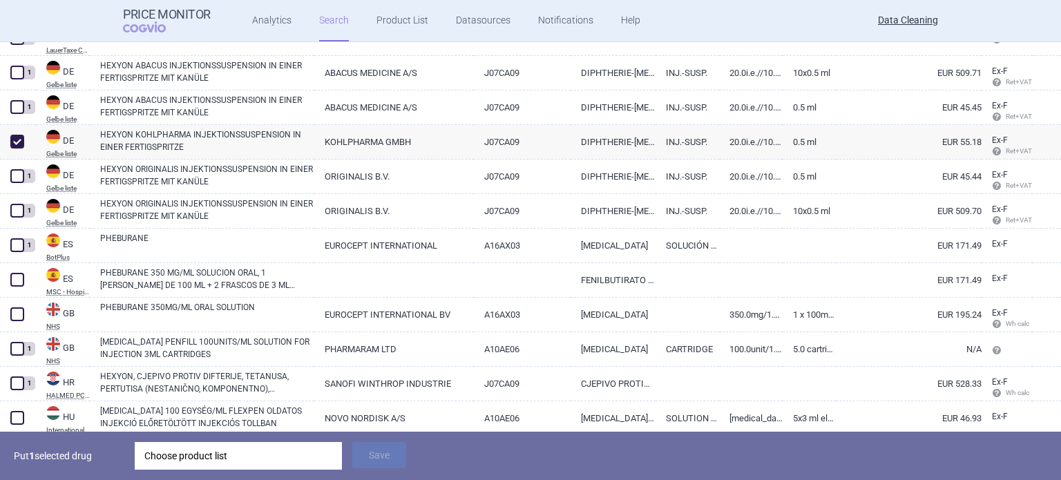
click at [229, 454] on div "Choose product list" at bounding box center [238, 456] width 188 height 28
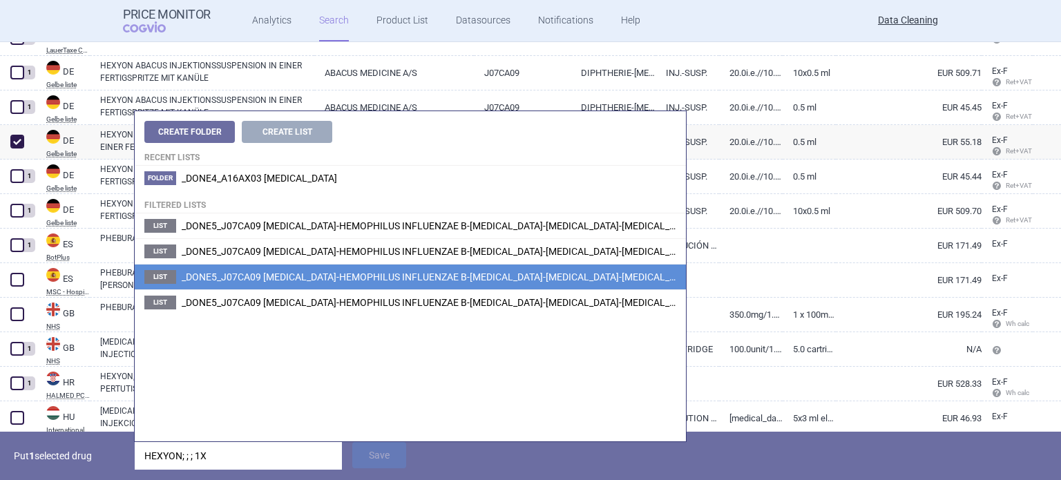
type input "HEXYON; ; ; 1X"
click at [543, 281] on span "_DONE5_J07CA09 DIPHTHERIA-HEMOPHILUS INFLUENZAE B-PERTUSSIS-POLIOMYELITIS-TETAN…" at bounding box center [623, 277] width 882 height 11
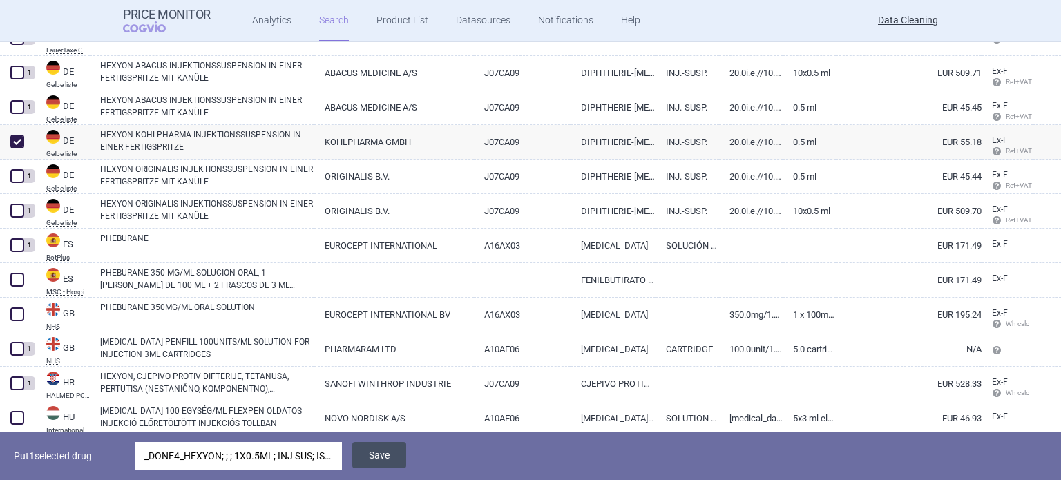
click at [401, 454] on button "Save" at bounding box center [379, 455] width 54 height 26
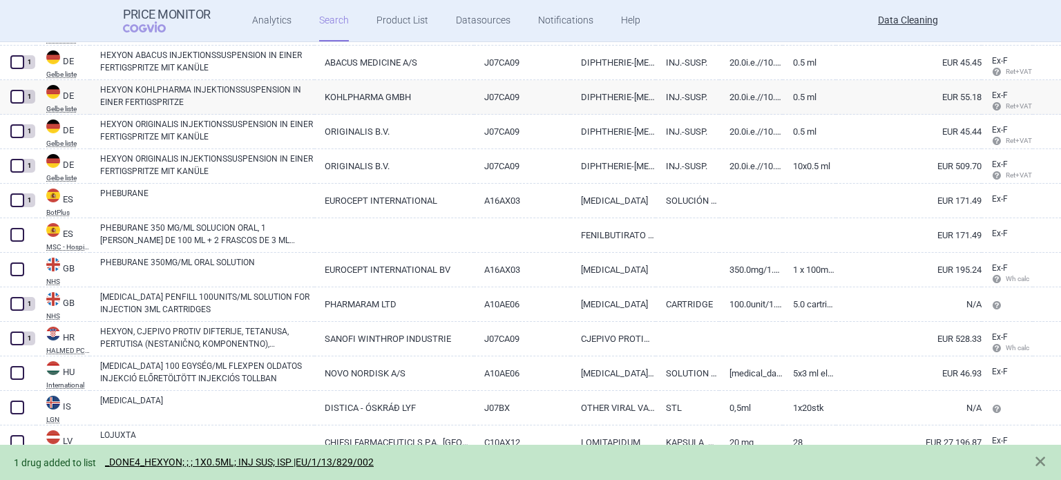
scroll to position [828, 0]
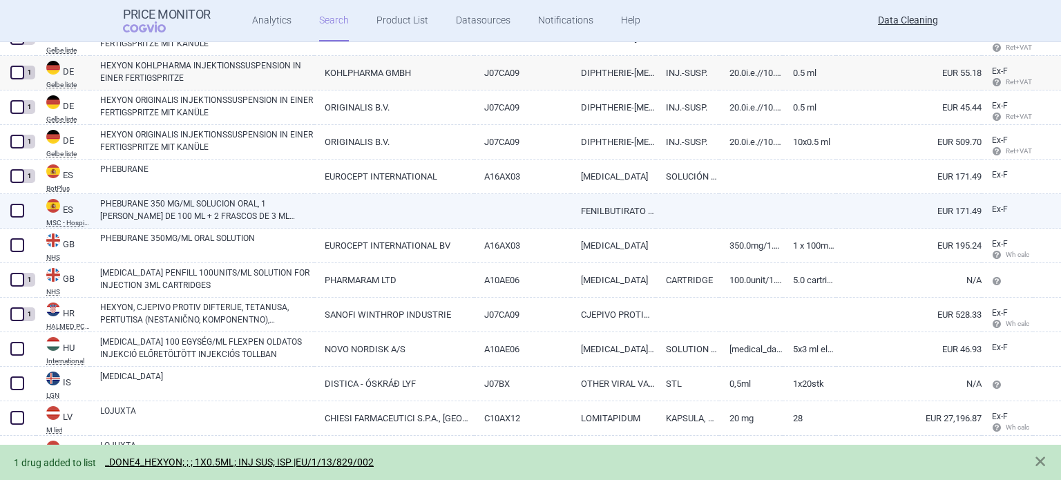
click at [17, 209] on span at bounding box center [17, 211] width 14 height 14
checkbox input "true"
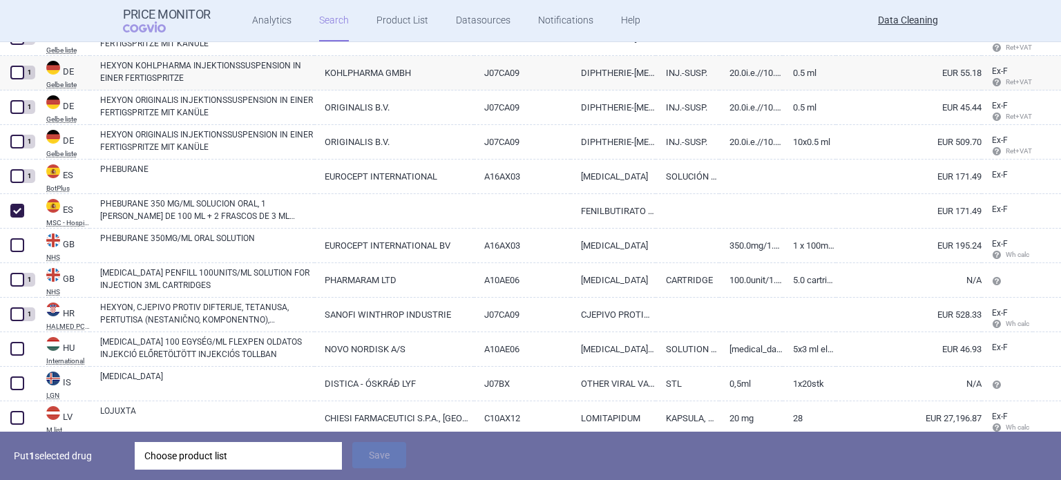
click at [220, 454] on div "Choose product list" at bounding box center [238, 456] width 188 height 28
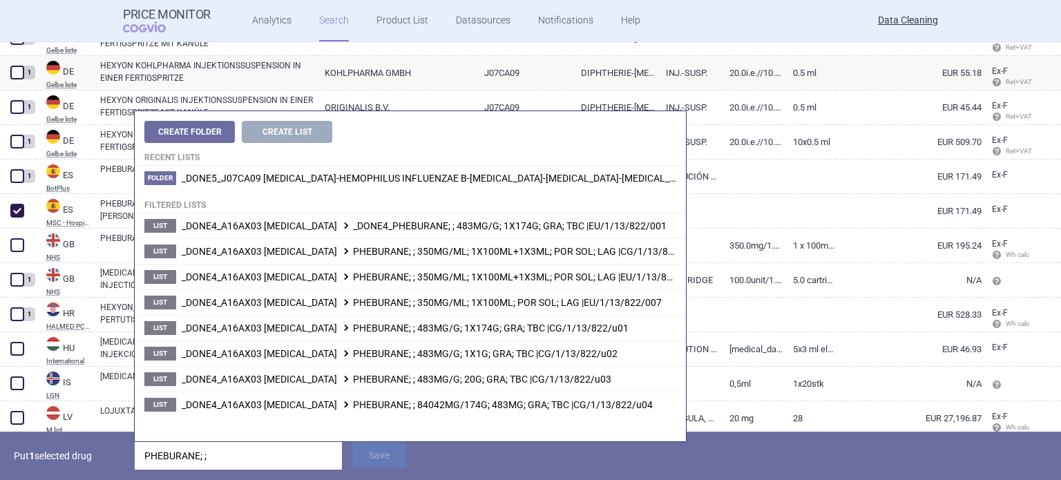
type input "PHEBURANE; ;"
click at [91, 466] on p "Put 1 selected drug" at bounding box center [69, 456] width 111 height 28
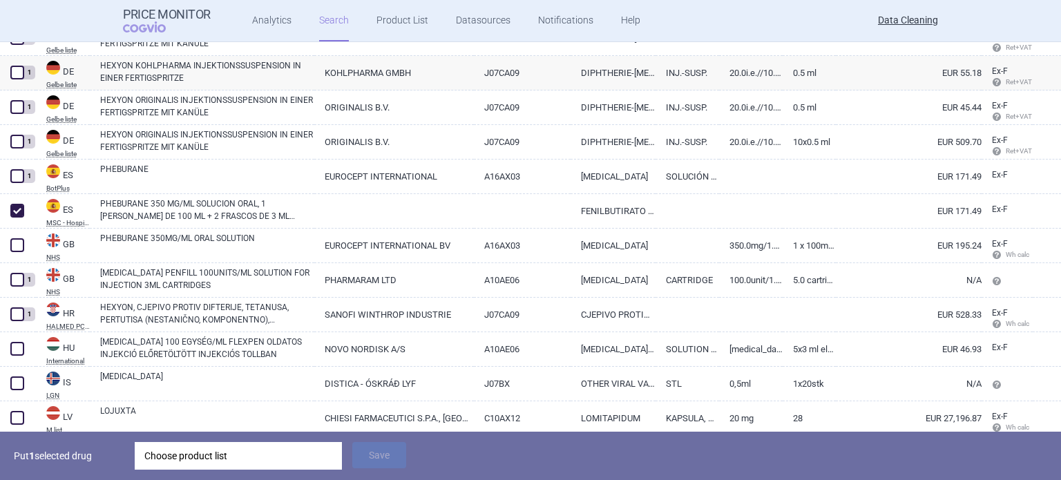
click at [196, 459] on div "Choose product list" at bounding box center [238, 456] width 188 height 28
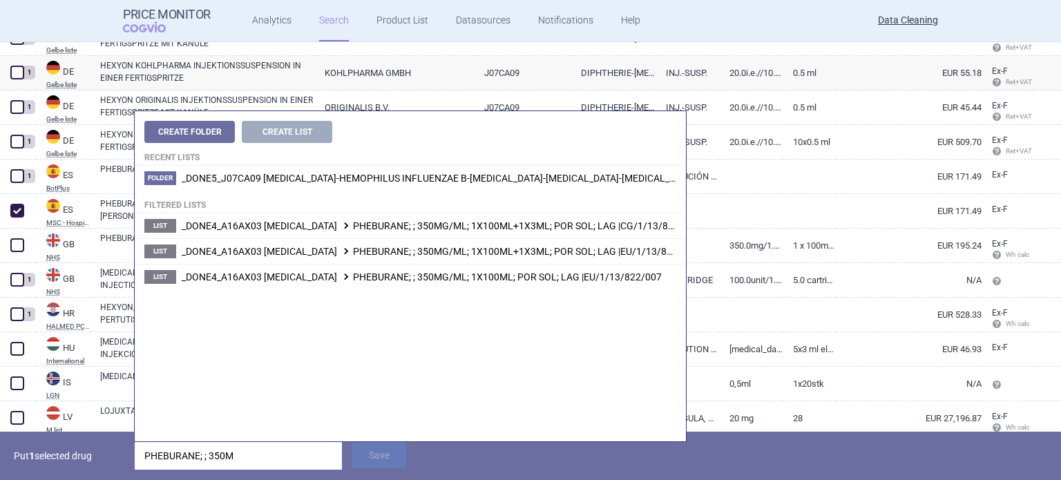
type input "PHEBURANE; ; 350MG"
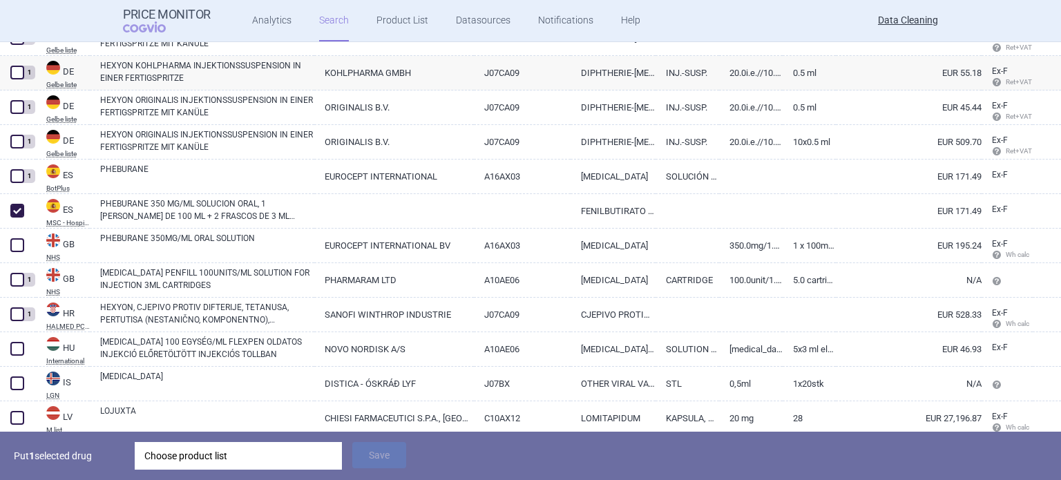
click at [84, 455] on p "Put 1 selected drug" at bounding box center [69, 456] width 111 height 28
click at [295, 451] on div "Choose product list" at bounding box center [238, 456] width 188 height 28
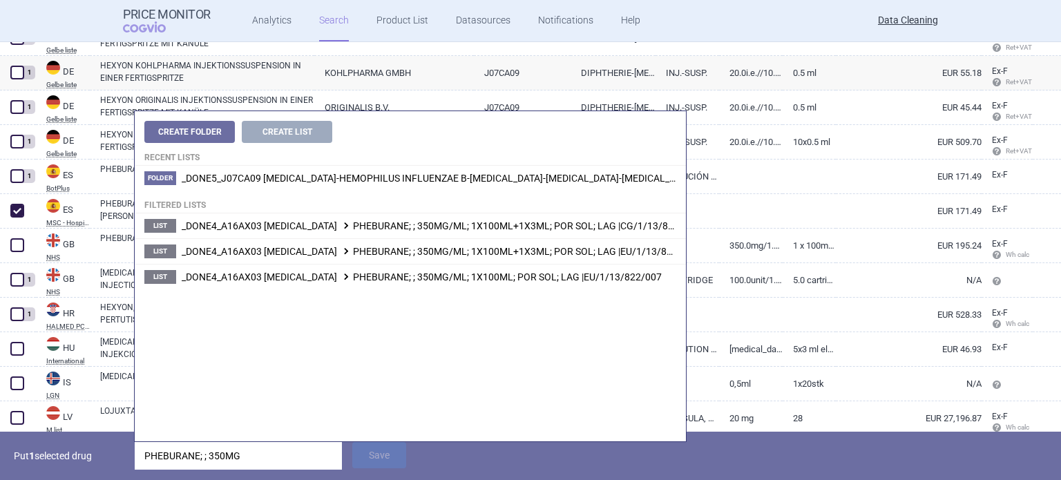
click at [116, 460] on p "Put 1 selected drug" at bounding box center [69, 456] width 111 height 28
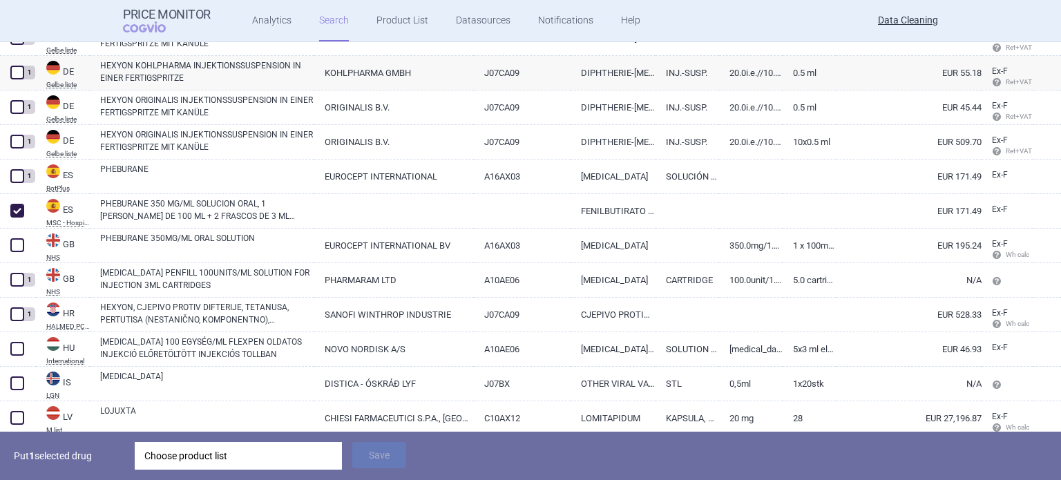
click at [281, 455] on div "Choose product list" at bounding box center [238, 456] width 188 height 28
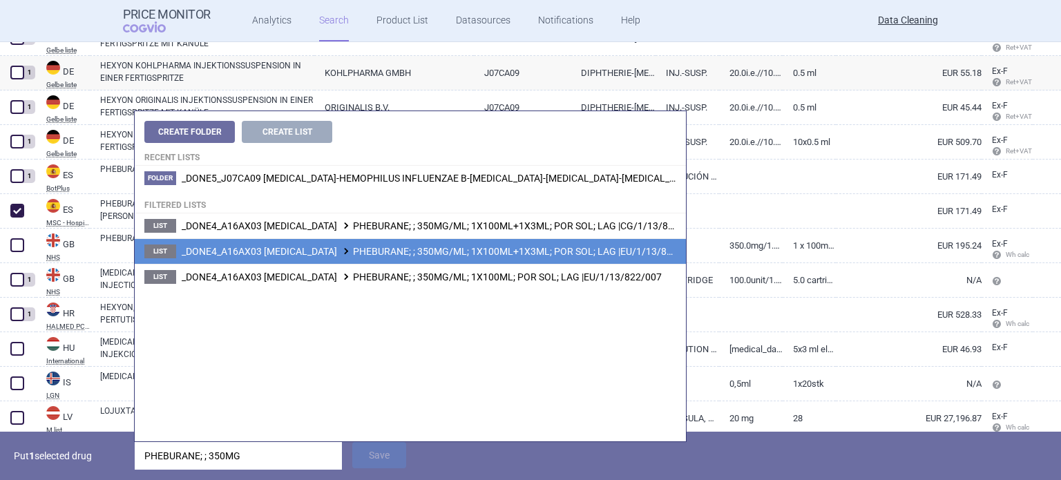
click at [602, 251] on span "_DONE4_A16AX03 SODIUM PHENYLBUTYRATE PHEBURANE; ; 350MG/ML; 1X100ML+1X3ML; POR …" at bounding box center [440, 251] width 517 height 11
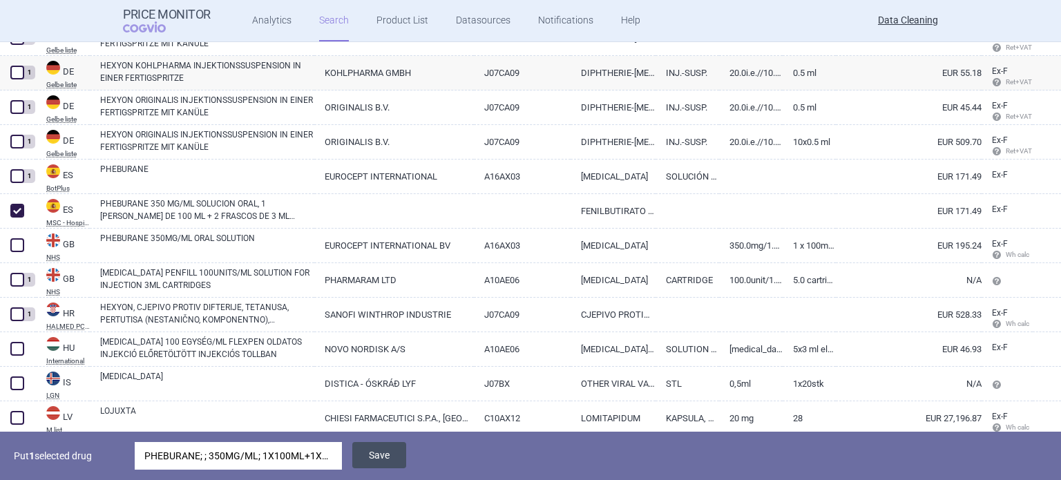
click at [392, 459] on button "Save" at bounding box center [379, 455] width 54 height 26
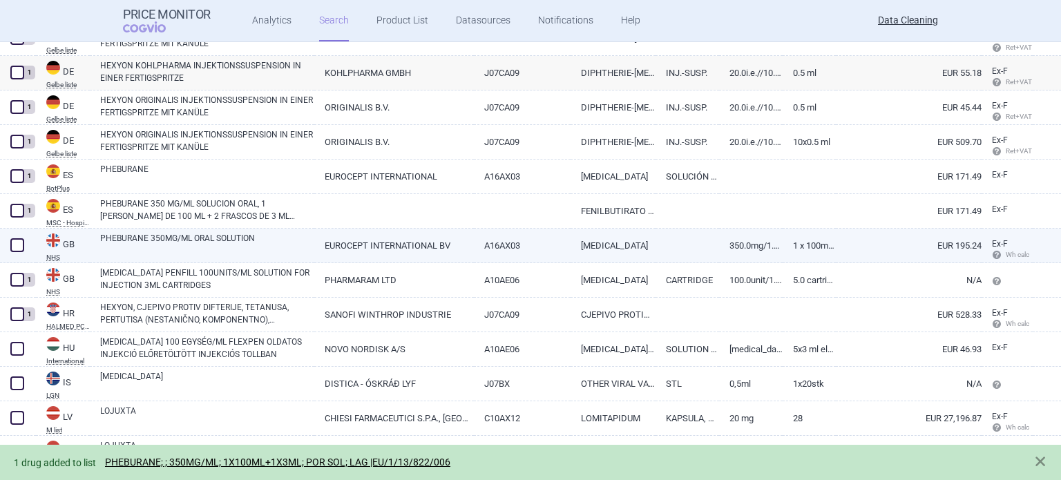
click at [260, 254] on link "PHEBURANE 350MG/ML ORAL SOLUTION" at bounding box center [207, 244] width 214 height 25
select select "EUR"
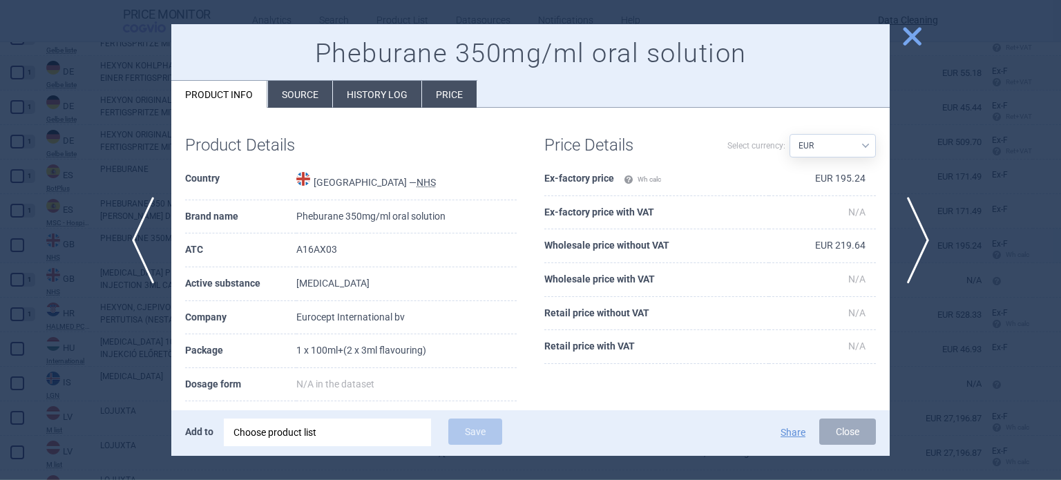
scroll to position [69, 0]
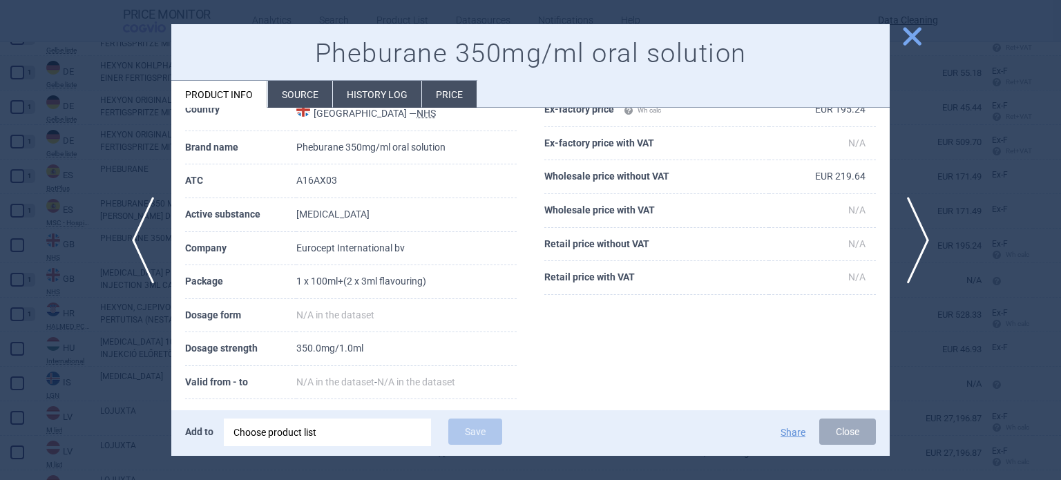
click at [0, 191] on div at bounding box center [530, 240] width 1061 height 480
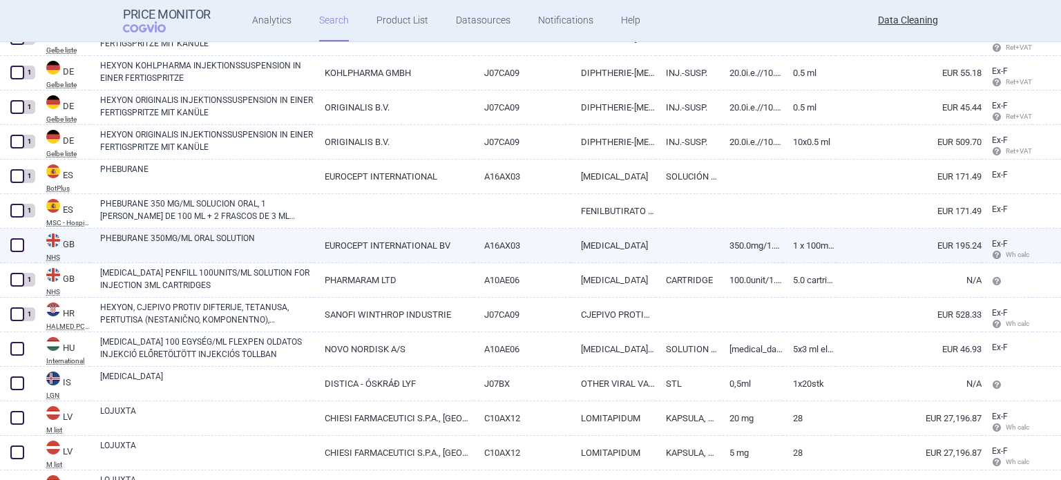
click at [8, 246] on span at bounding box center [17, 245] width 21 height 21
checkbox input "true"
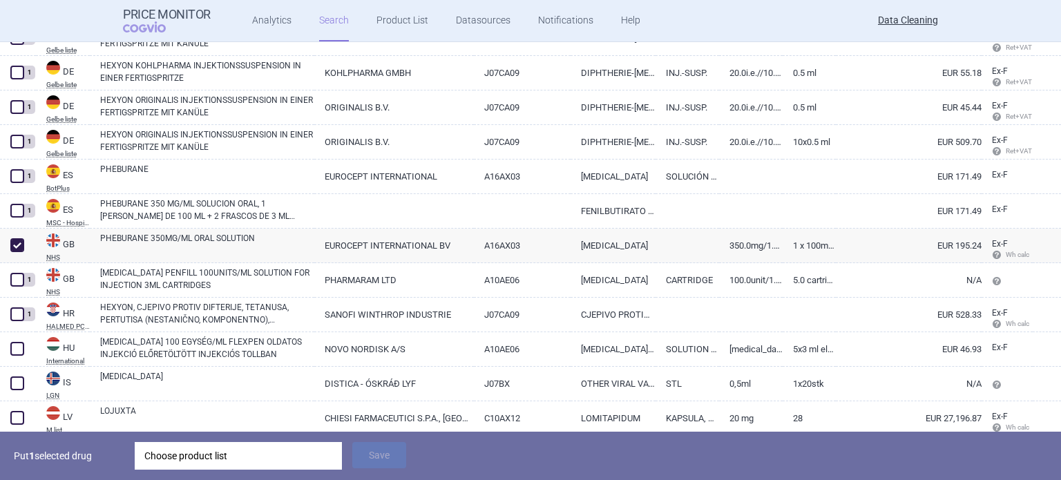
click at [310, 458] on div "Choose product list" at bounding box center [238, 456] width 188 height 28
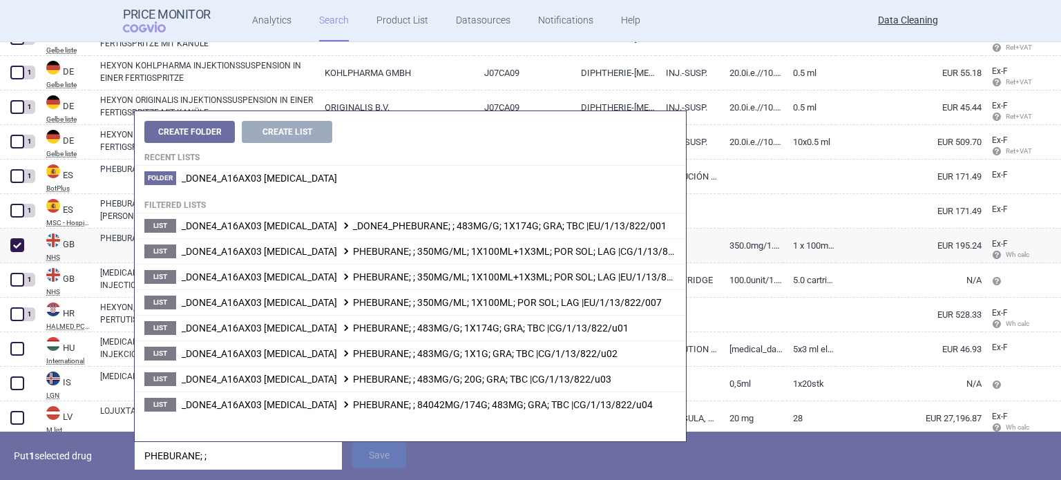
type input "PHEBURANE; ;"
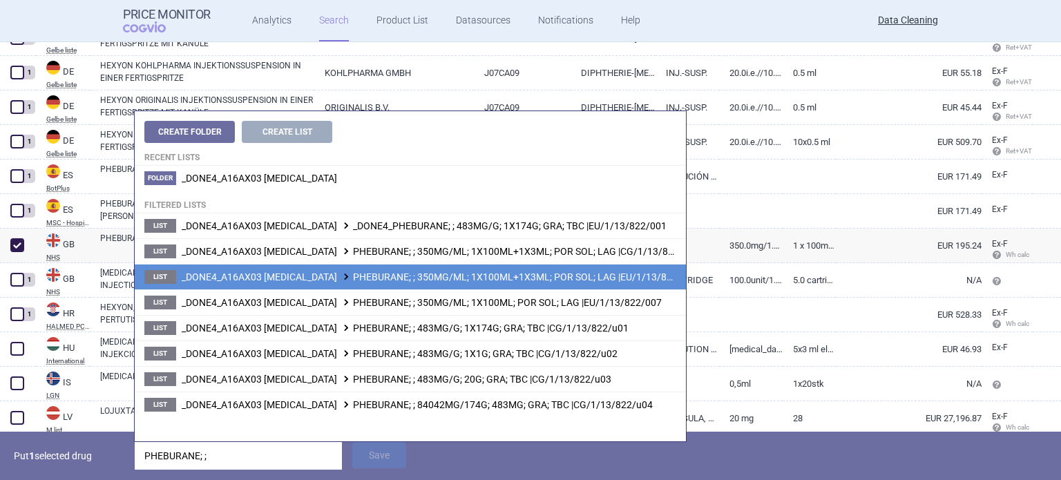
click at [521, 279] on span "_DONE4_A16AX03 SODIUM PHENYLBUTYRATE PHEBURANE; ; 350MG/ML; 1X100ML+1X3ML; POR …" at bounding box center [440, 277] width 517 height 11
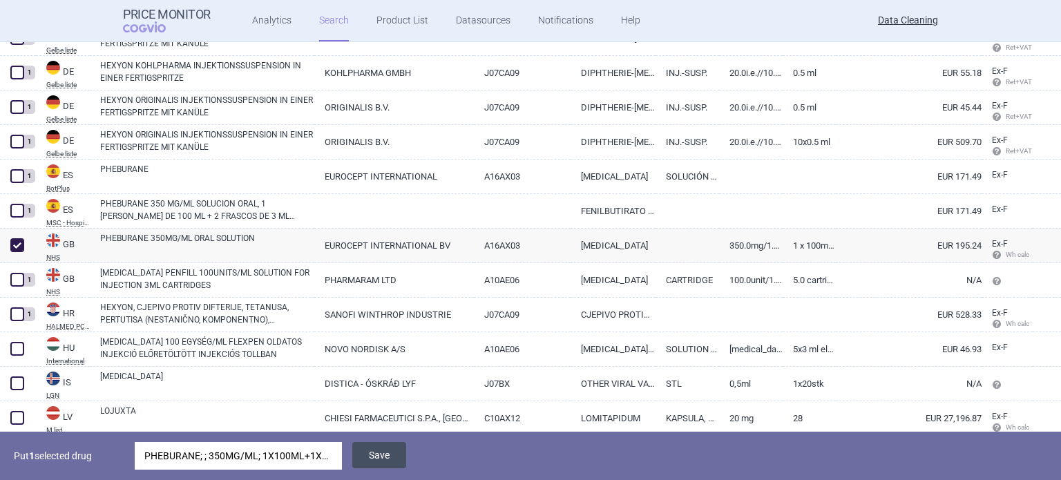
click at [399, 464] on button "Save" at bounding box center [379, 455] width 54 height 26
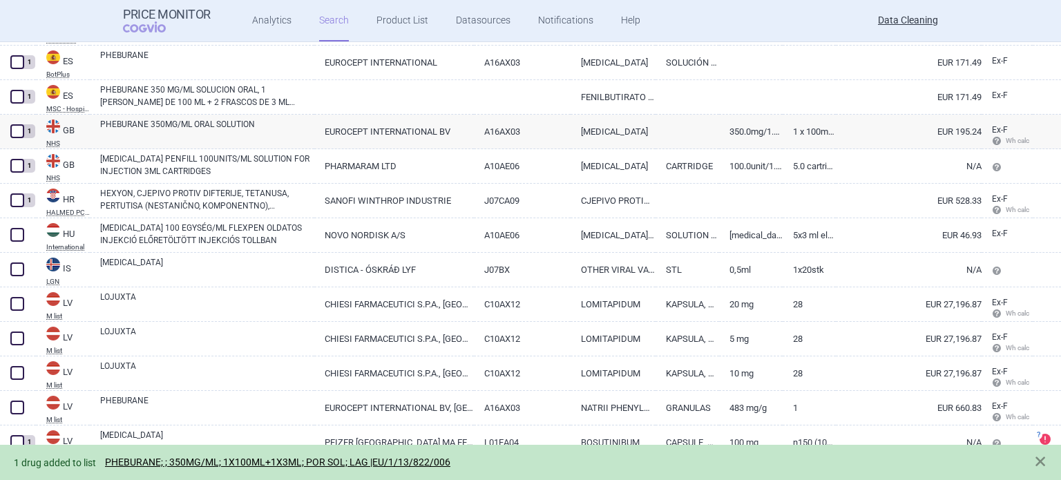
scroll to position [967, 0]
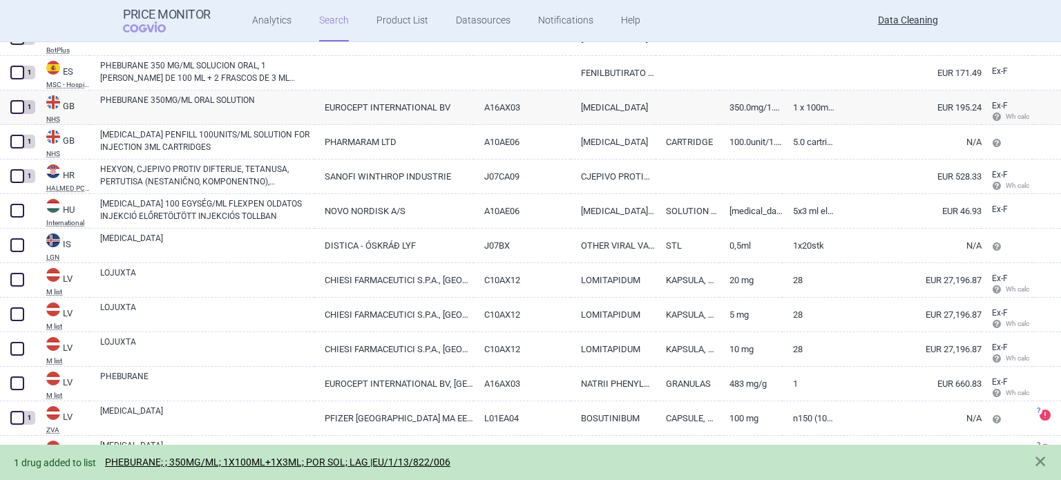
click at [199, 211] on link "TRESIBA 100 EGYSÉG/ML FLEXPEN OLDATOS INJEKCIÓ ELŐRETÖLTÖTT INJEKCIÓS TOLLBAN" at bounding box center [207, 210] width 214 height 25
select select "EUR"
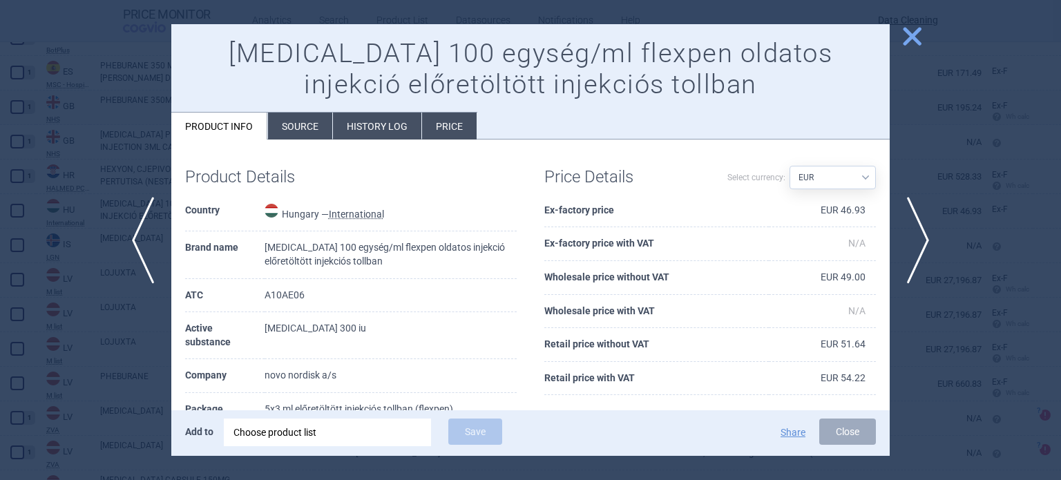
click at [293, 116] on li "Source" at bounding box center [300, 126] width 64 height 27
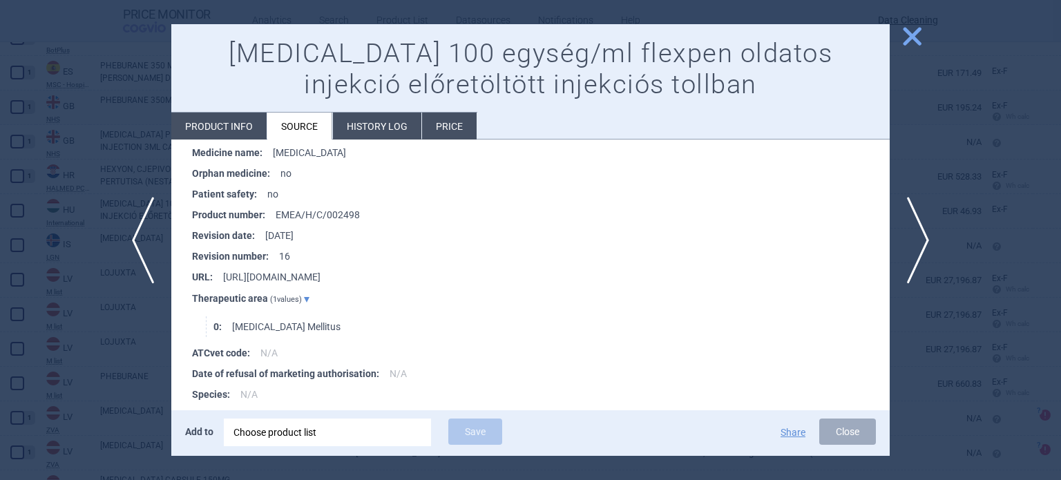
scroll to position [2829, 0]
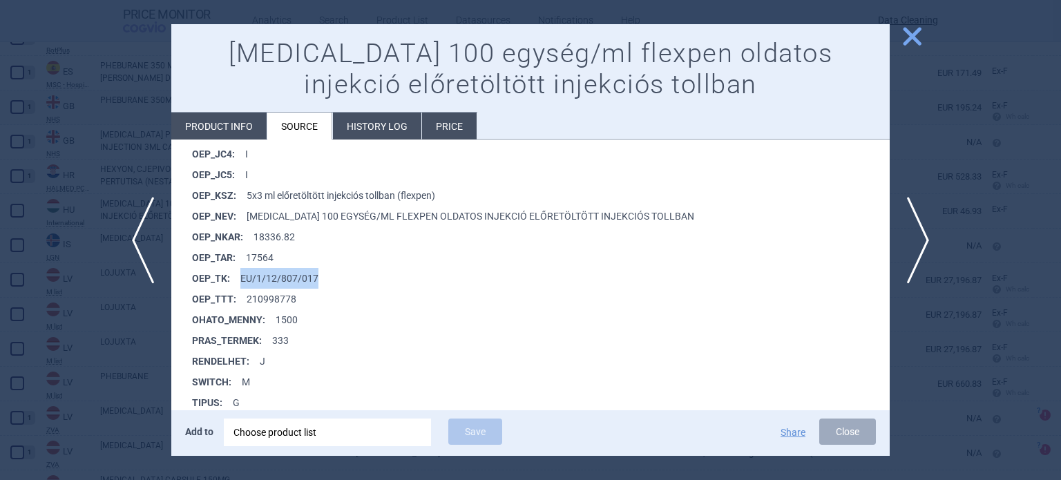
drag, startPoint x: 334, startPoint y: 273, endPoint x: 241, endPoint y: 269, distance: 93.3
click at [241, 269] on li "OEP_TK : EU/1/12/807/017" at bounding box center [541, 278] width 698 height 21
copy li "EU/1/12/807/017"
click at [311, 436] on div "Choose product list" at bounding box center [328, 433] width 188 height 28
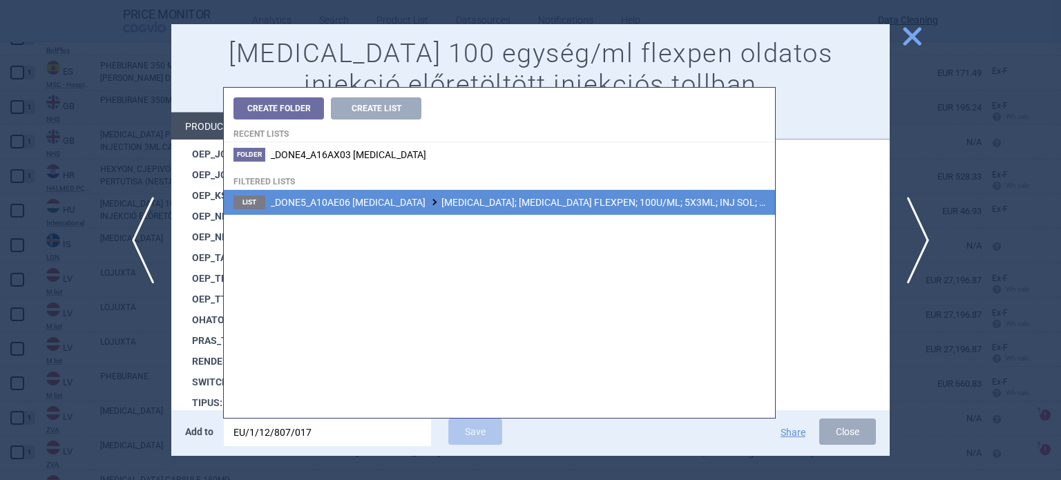
type input "EU/1/12/807/017"
click at [464, 212] on li "List _DONE5_A10AE06 INSULIN DEGLUDEC TRESIBA; TRESIBA FLEXPEN; 100U/ML; 5X3ML; …" at bounding box center [499, 202] width 551 height 25
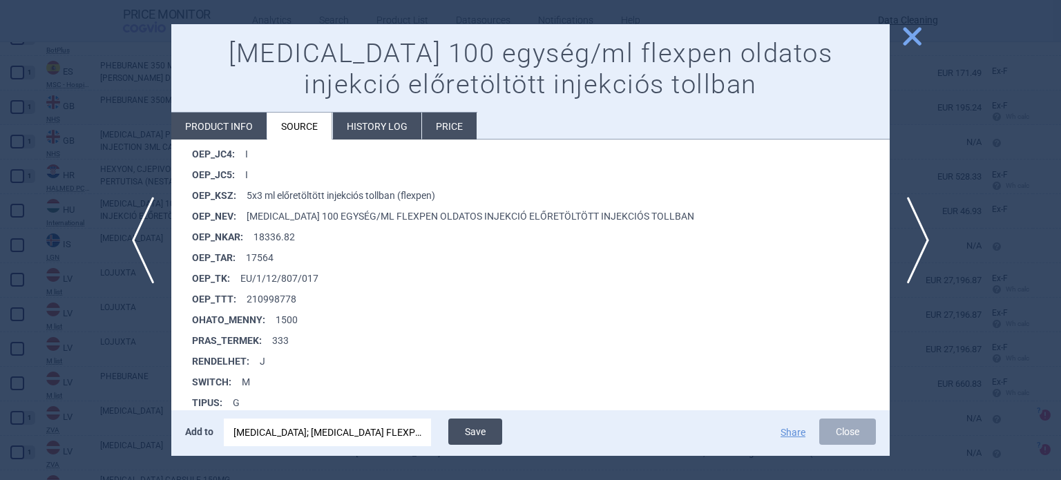
click at [479, 440] on button "Save" at bounding box center [475, 432] width 54 height 26
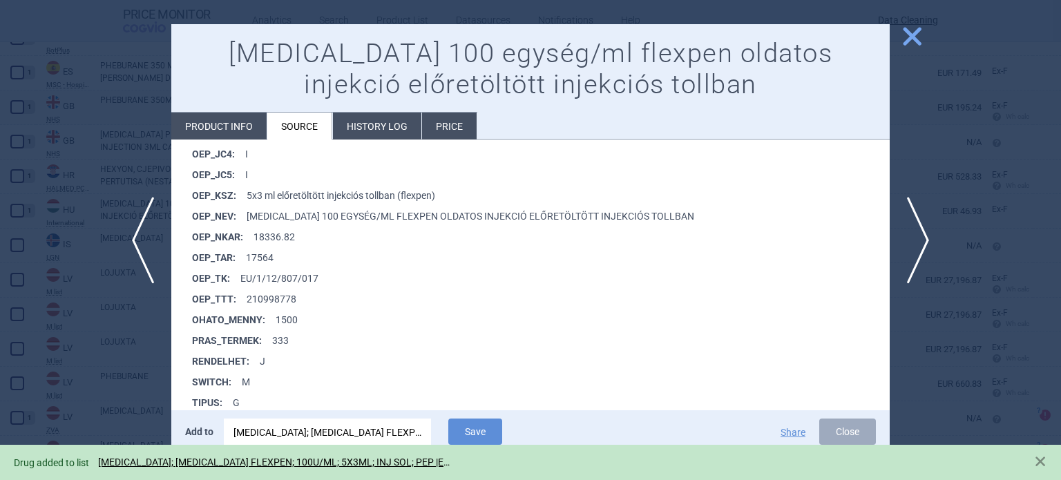
click at [44, 309] on div at bounding box center [530, 240] width 1061 height 480
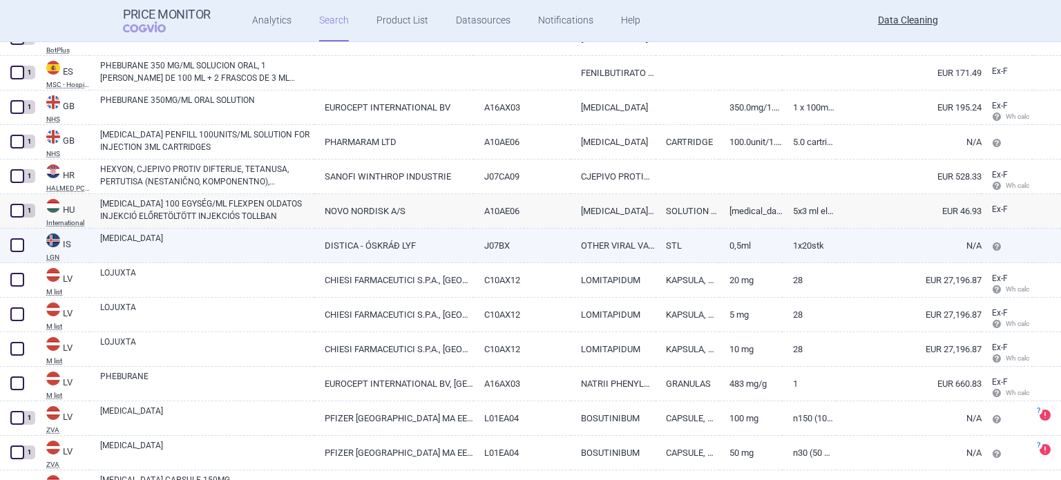
click at [21, 242] on span at bounding box center [17, 245] width 14 height 14
checkbox input "true"
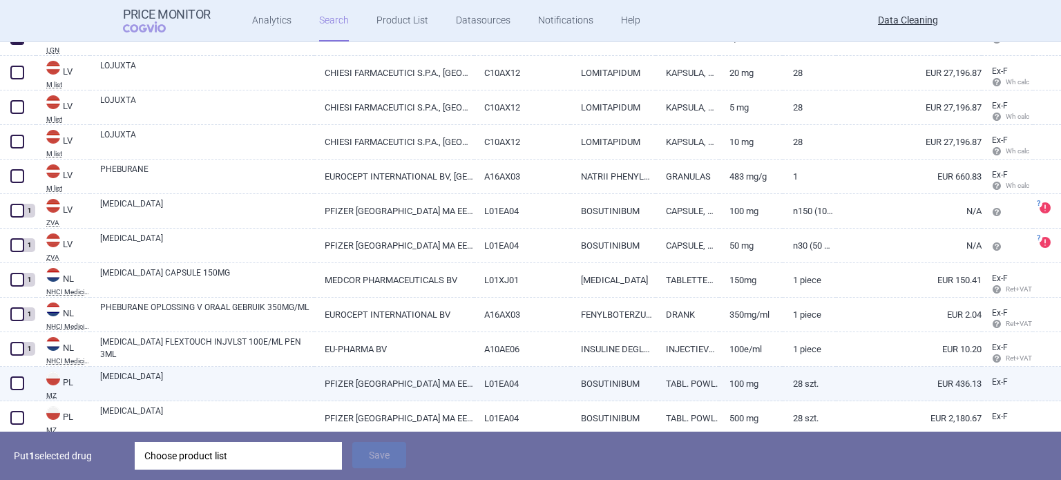
scroll to position [1105, 0]
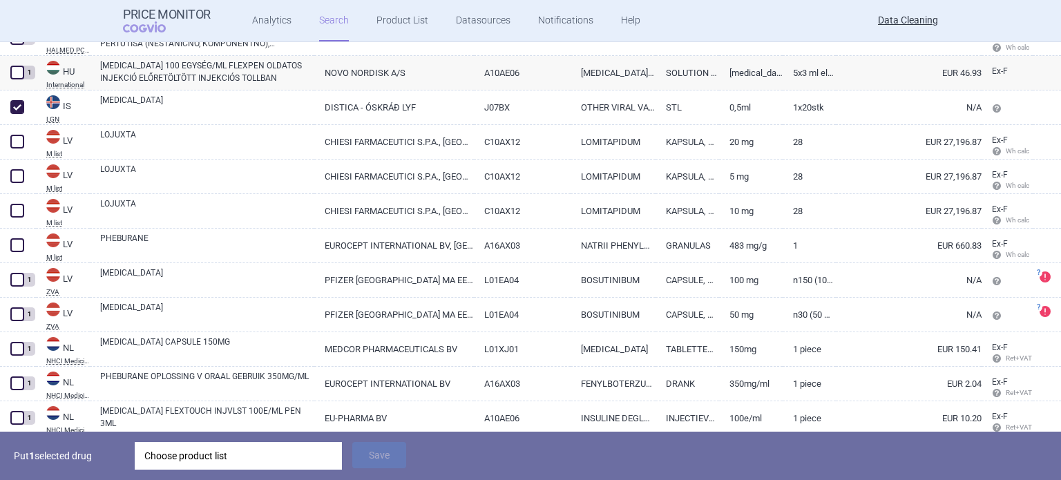
click at [257, 447] on div "Choose product list" at bounding box center [238, 456] width 188 height 28
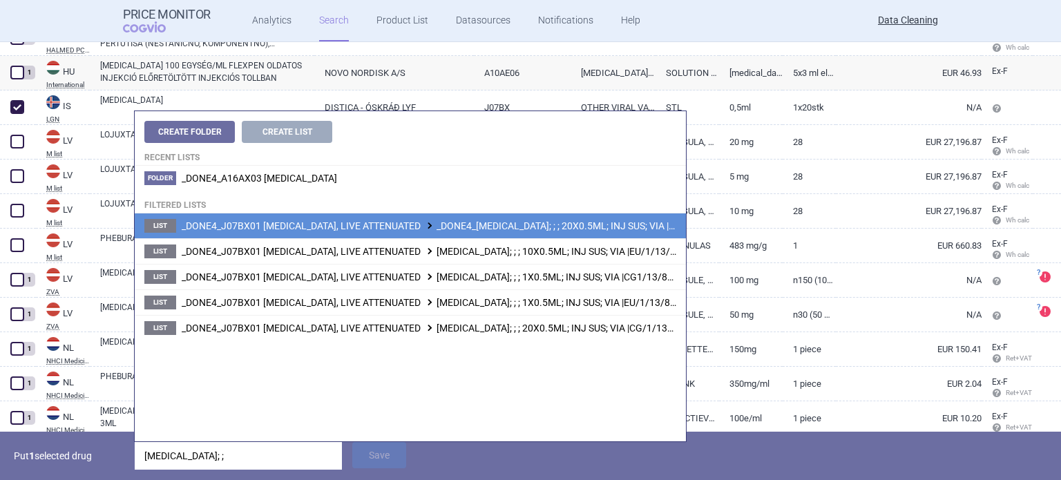
type input "IMVANEX; ;"
click at [544, 229] on span "_DONE4_J07BX01 SMALLPOX, LIVE ATTENUATED _DONE4_IMVANEX; ; ; 20X0.5ML; INJ SUS;…" at bounding box center [464, 225] width 565 height 11
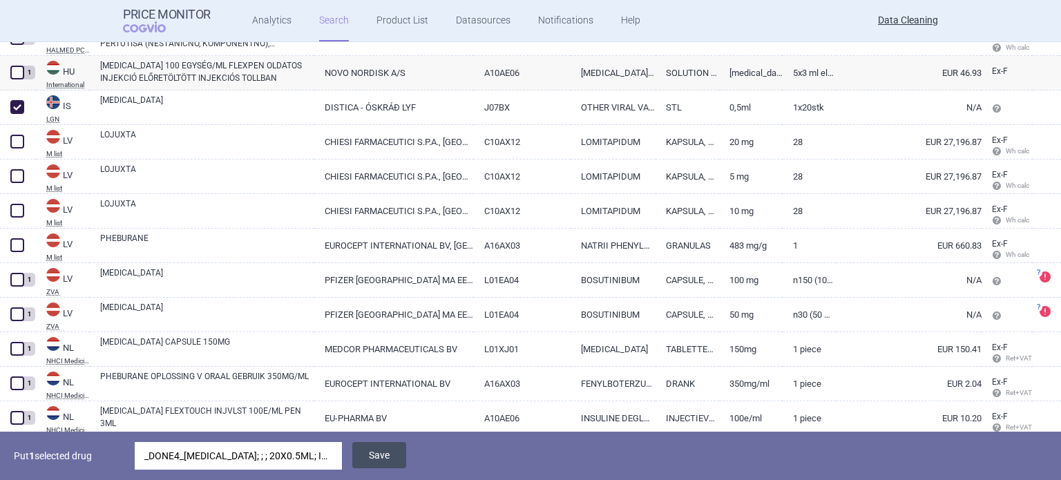
click at [390, 458] on button "Save" at bounding box center [379, 455] width 54 height 26
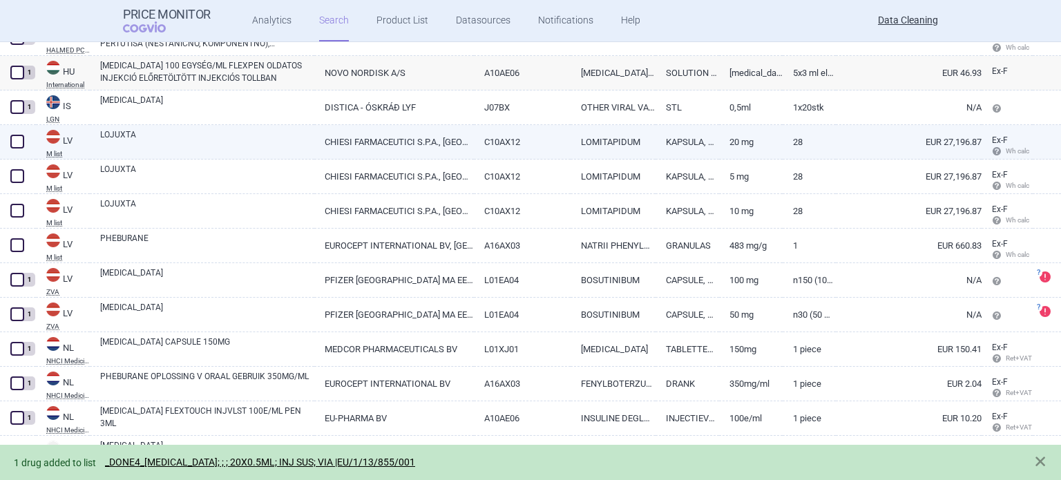
click at [108, 141] on link "LOJUXTA" at bounding box center [207, 141] width 214 height 25
select select "EUR"
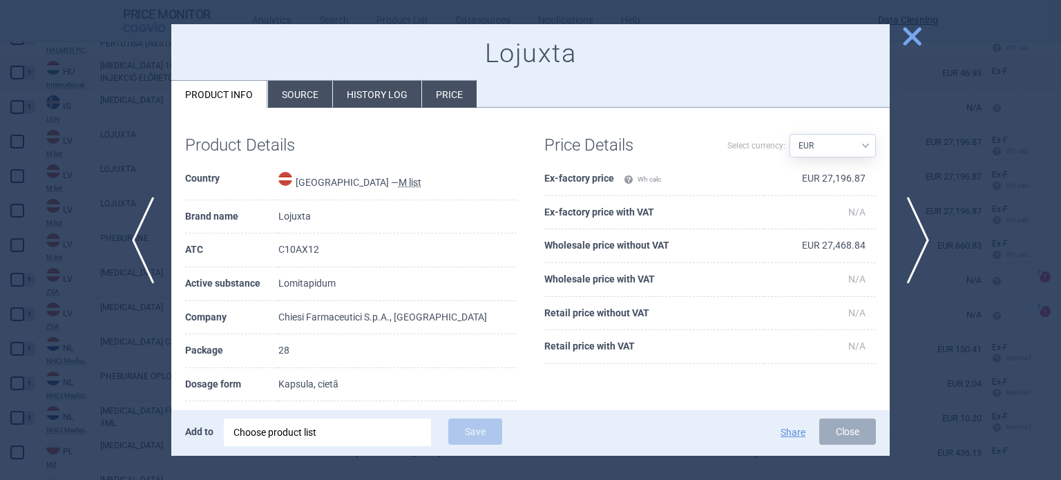
click at [279, 97] on li "Source" at bounding box center [300, 94] width 64 height 27
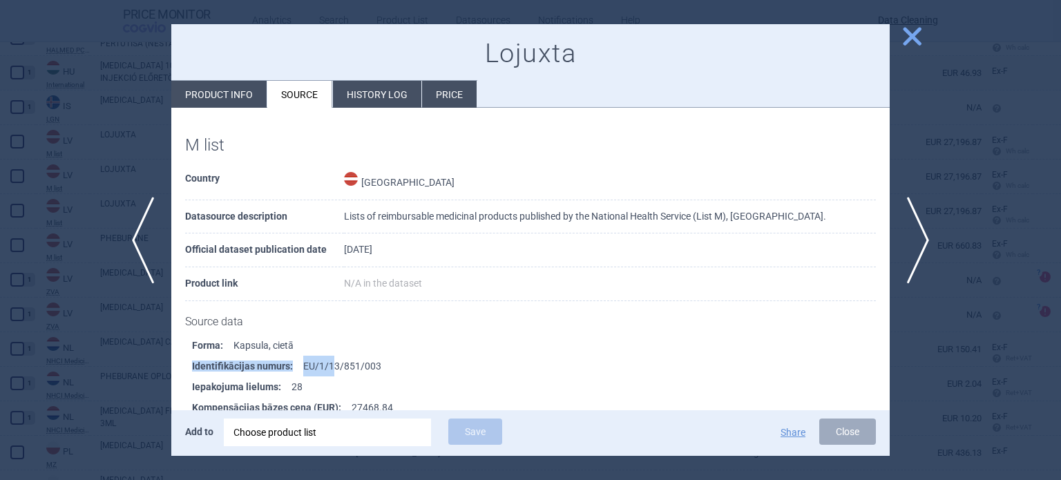
drag, startPoint x: 448, startPoint y: 353, endPoint x: 323, endPoint y: 357, distance: 125.1
click at [323, 357] on ul "Forma : Kapsula, cietā Identifikācijas numurs : EU/1/13/851/003 Iepakojuma liel…" at bounding box center [537, 418] width 705 height 166
click at [321, 357] on li "Identifikācijas numurs : EU/1/13/851/003" at bounding box center [541, 366] width 698 height 21
drag, startPoint x: 298, startPoint y: 361, endPoint x: 390, endPoint y: 361, distance: 91.2
click at [390, 361] on li "Identifikācijas numurs : EU/1/13/851/003" at bounding box center [541, 366] width 698 height 21
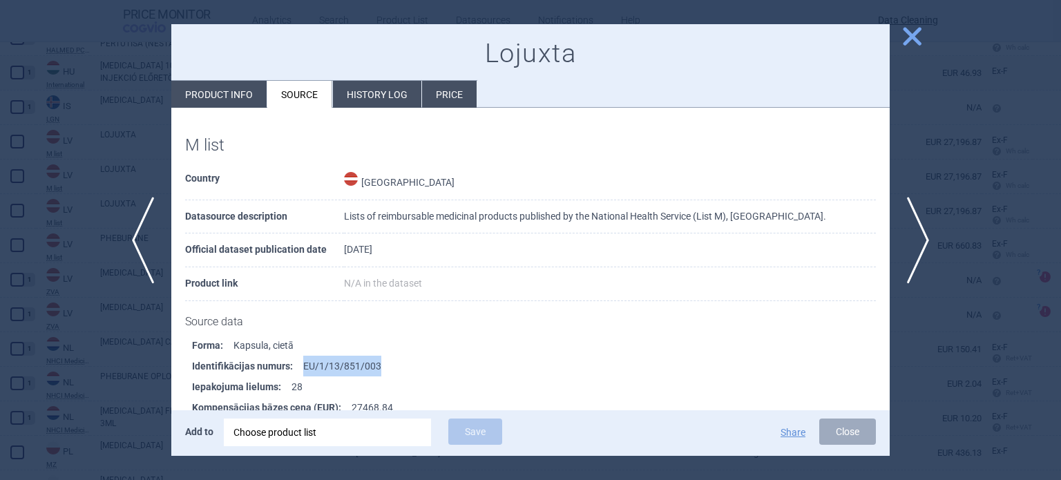
copy li "EU/1/13/851/003"
click at [372, 433] on div "Choose product list" at bounding box center [328, 433] width 188 height 28
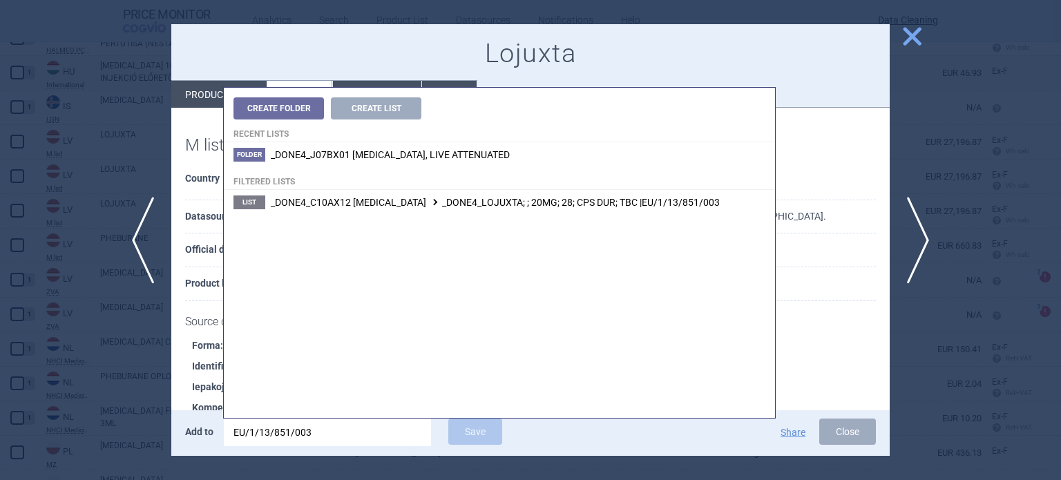
type input "EU/1/13/851/003"
click at [559, 215] on div "Create Folder Create List Recent lists Folder _DONE4_J07BX01 SMALLPOX, LIVE ATT…" at bounding box center [499, 253] width 551 height 330
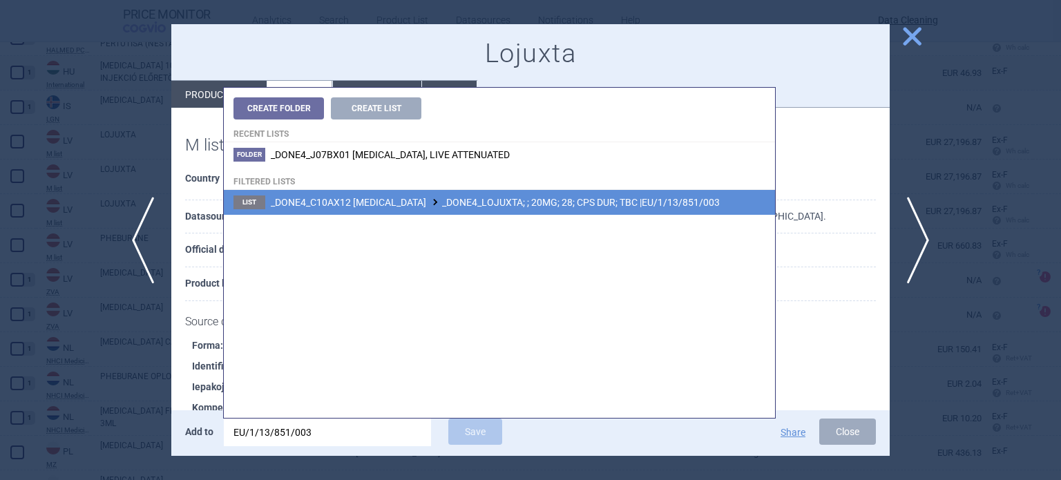
click at [559, 211] on li "List _DONE4_C10AX12 LOMITAPIDE _DONE4_LOJUXTA; ; 20MG; 28; CPS DUR; TBC |EU/1/1…" at bounding box center [499, 202] width 551 height 25
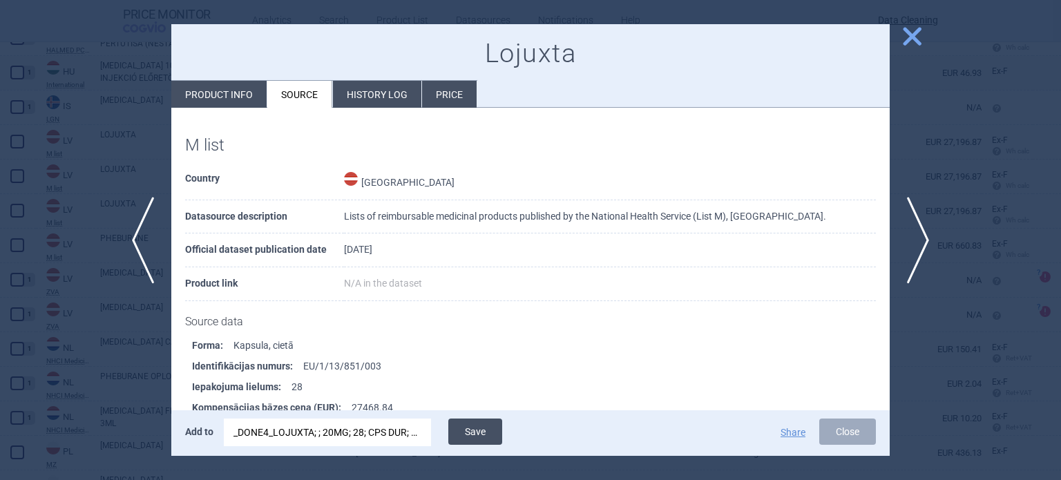
click at [490, 428] on button "Save" at bounding box center [475, 432] width 54 height 26
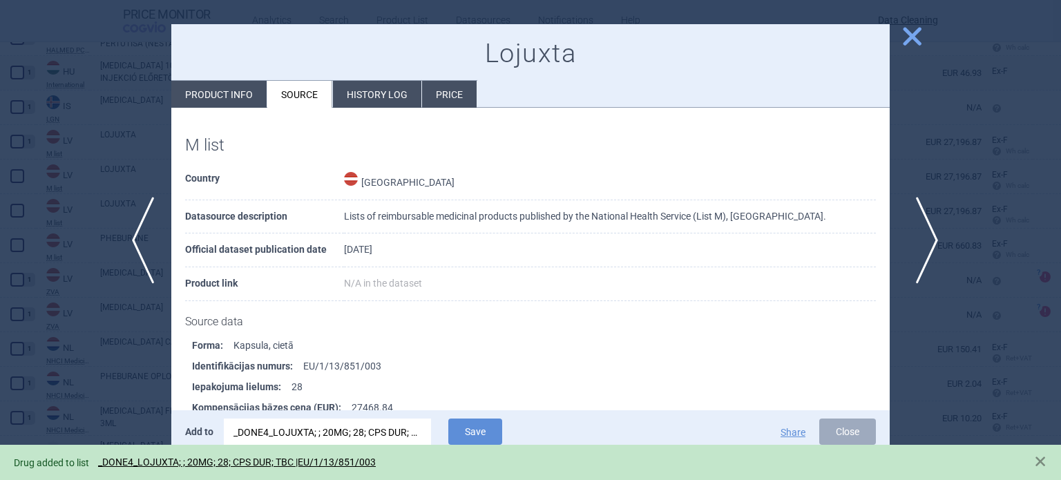
click at [929, 213] on span "next" at bounding box center [922, 240] width 31 height 87
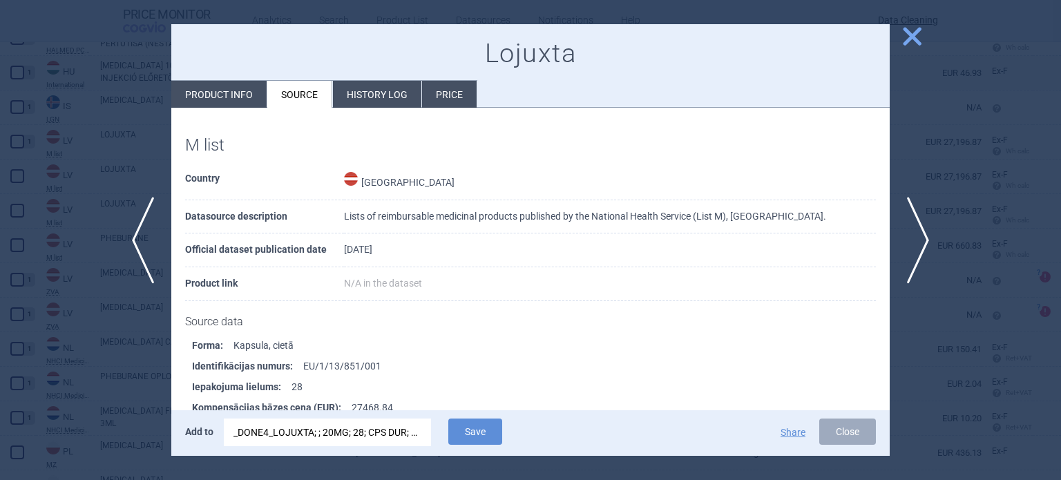
click at [411, 435] on div "_DONE4_LOJUXTA; ; 20MG; 28; CPS DUR; TBC |EU/1/13/851/003" at bounding box center [328, 433] width 188 height 28
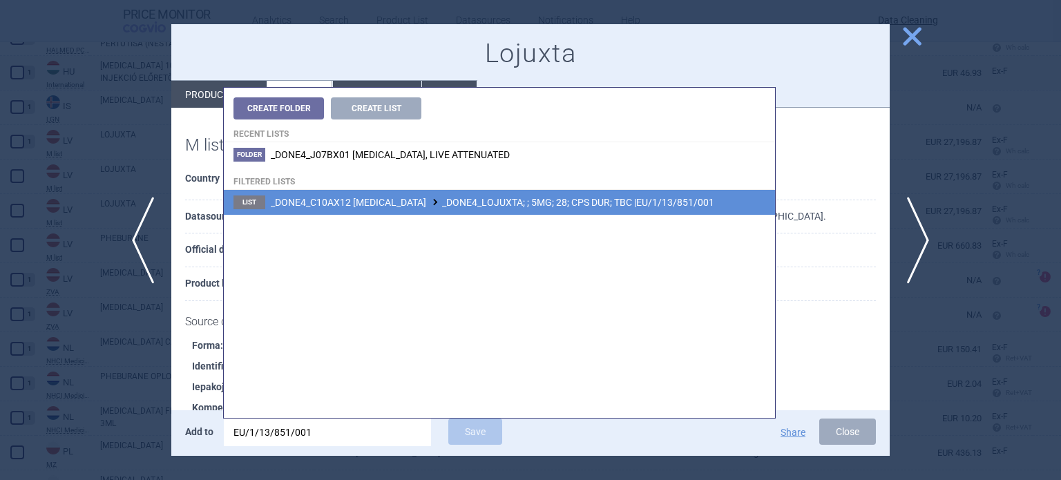
type input "EU/1/13/851/001"
click at [553, 203] on span "_DONE4_C10AX12 LOMITAPIDE _DONE4_LOJUXTA; ; 5MG; 28; CPS DUR; TBC |EU/1/13/851/…" at bounding box center [493, 202] width 444 height 11
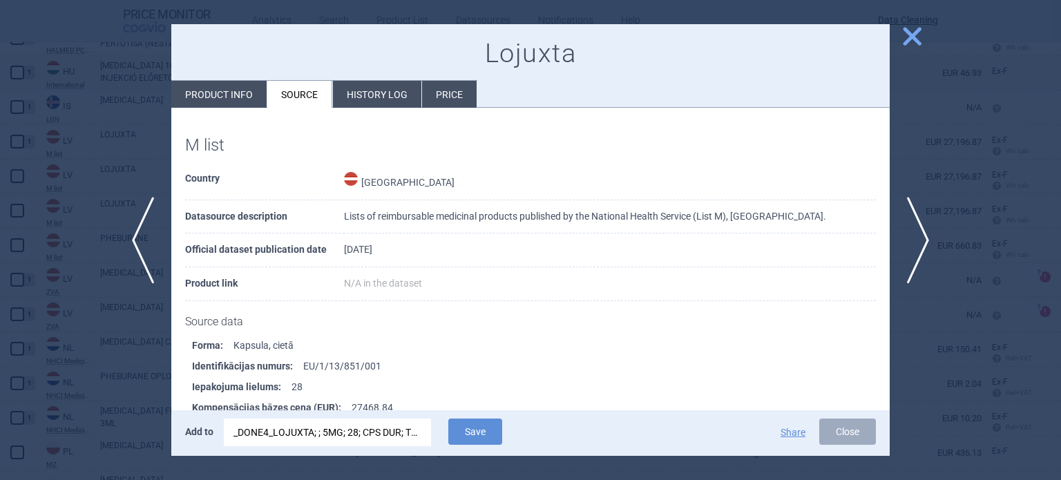
click at [461, 418] on div "Add to _DONE4_LOJUXTA; ; 5MG; 28; CPS DUR; TBC |EU/1/13/851/001 Save Share Close" at bounding box center [530, 433] width 719 height 46
click at [466, 426] on button "Save" at bounding box center [475, 432] width 54 height 26
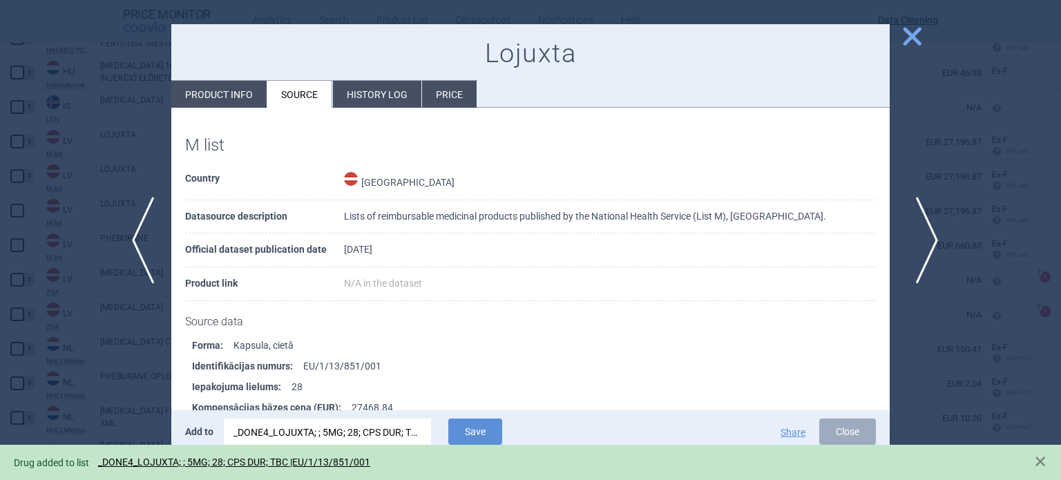
click at [926, 234] on span "next" at bounding box center [922, 240] width 31 height 87
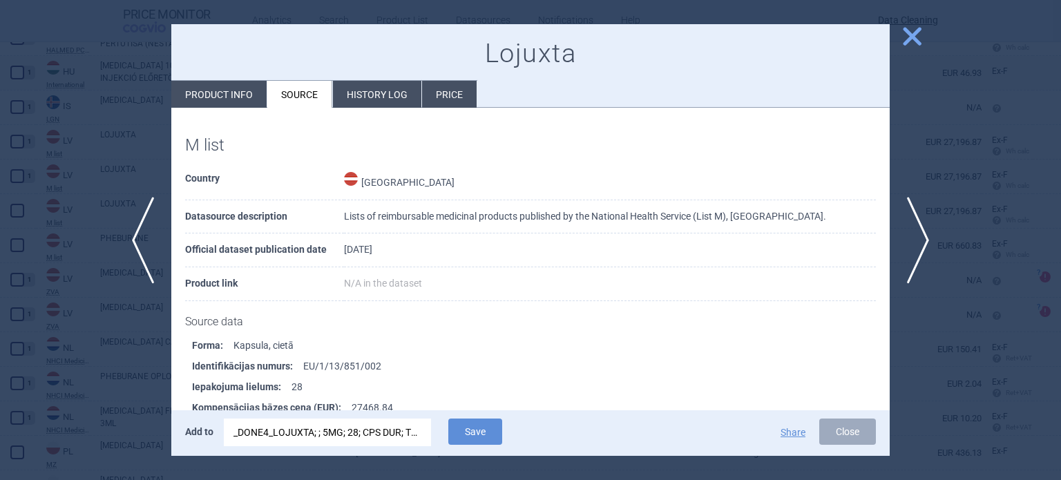
click at [412, 439] on div "_DONE4_LOJUXTA; ; 5MG; 28; CPS DUR; TBC |EU/1/13/851/001" at bounding box center [328, 433] width 188 height 28
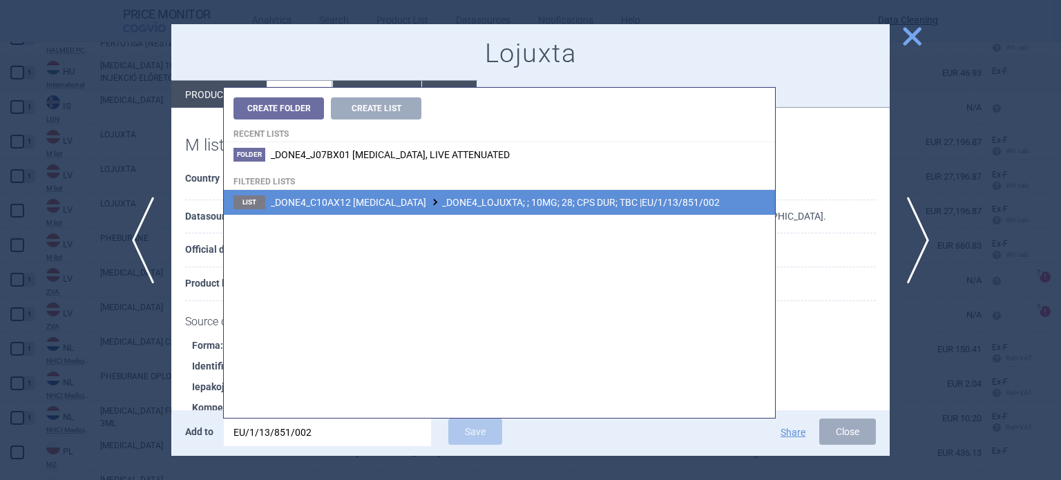
type input "EU/1/13/851/002"
click at [621, 198] on span "_DONE4_C10AX12 LOMITAPIDE _DONE4_LOJUXTA; ; 10MG; 28; CPS DUR; TBC |EU/1/13/851…" at bounding box center [495, 202] width 449 height 11
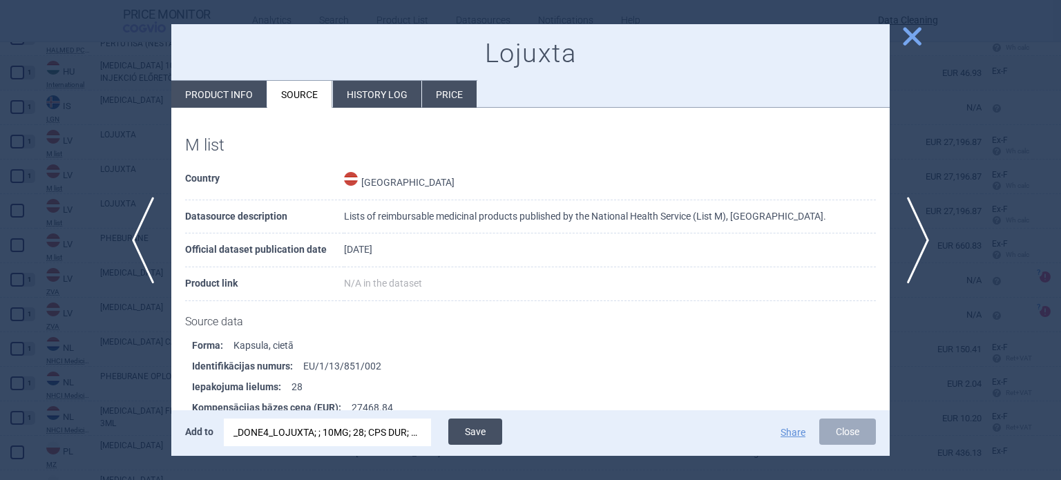
click at [480, 431] on button "Save" at bounding box center [475, 432] width 54 height 26
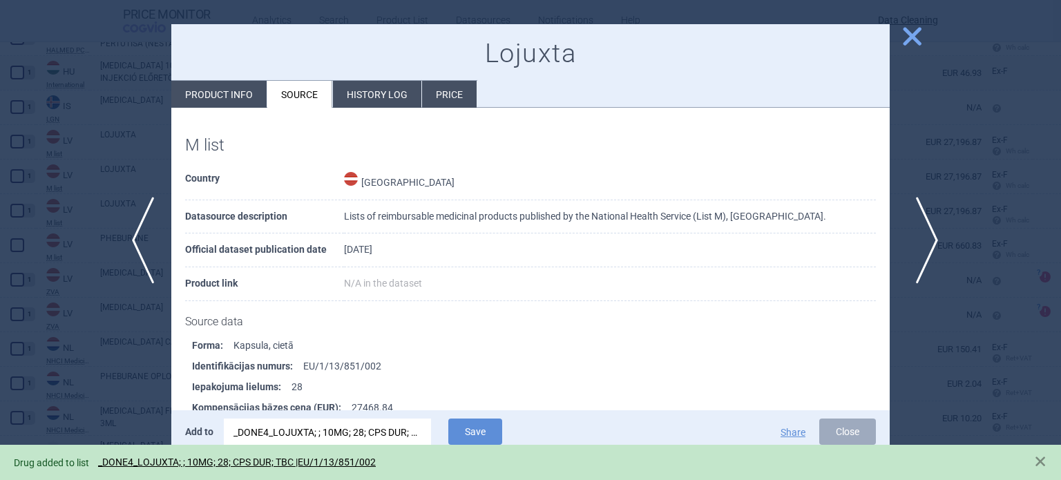
click at [907, 251] on span "next" at bounding box center [922, 240] width 31 height 87
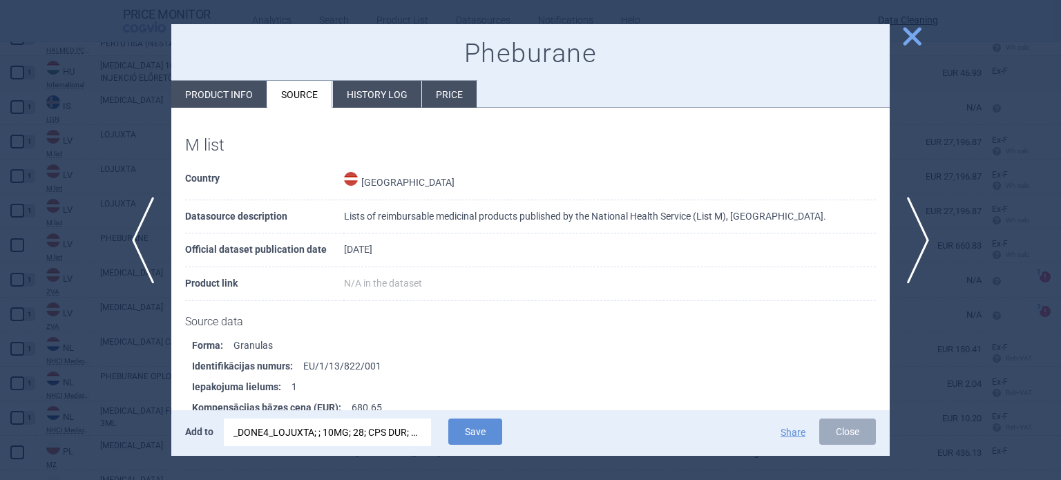
click at [371, 433] on div "_DONE4_LOJUXTA; ; 10MG; 28; CPS DUR; TBC |EU/1/13/851/002" at bounding box center [328, 433] width 188 height 28
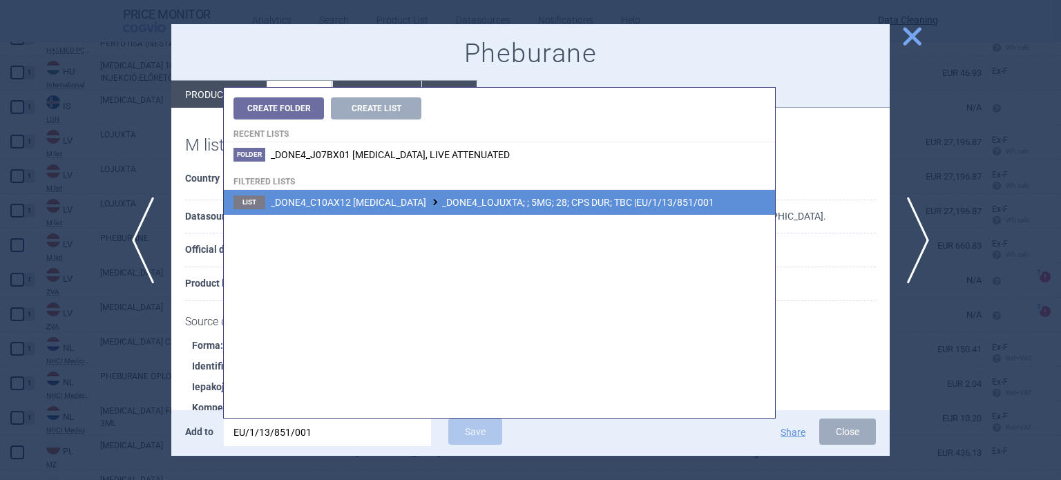
type input "EU/1/13/851/001"
click at [644, 193] on li "List _DONE4_C10AX12 LOMITAPIDE _DONE4_LOJUXTA; ; 5MG; 28; CPS DUR; TBC |EU/1/13…" at bounding box center [499, 202] width 551 height 25
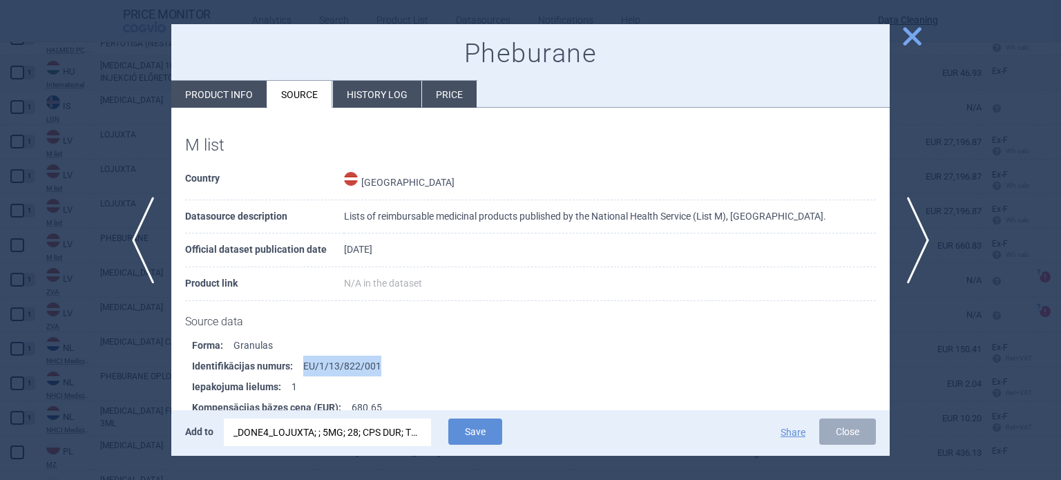
drag, startPoint x: 403, startPoint y: 361, endPoint x: 298, endPoint y: 370, distance: 105.4
click at [298, 370] on li "Identifikācijas numurs : EU/1/13/822/001" at bounding box center [541, 366] width 698 height 21
copy li "EU/1/13/822/001"
click at [353, 428] on div "_DONE4_LOJUXTA; ; 5MG; 28; CPS DUR; TBC |EU/1/13/851/001" at bounding box center [328, 433] width 188 height 28
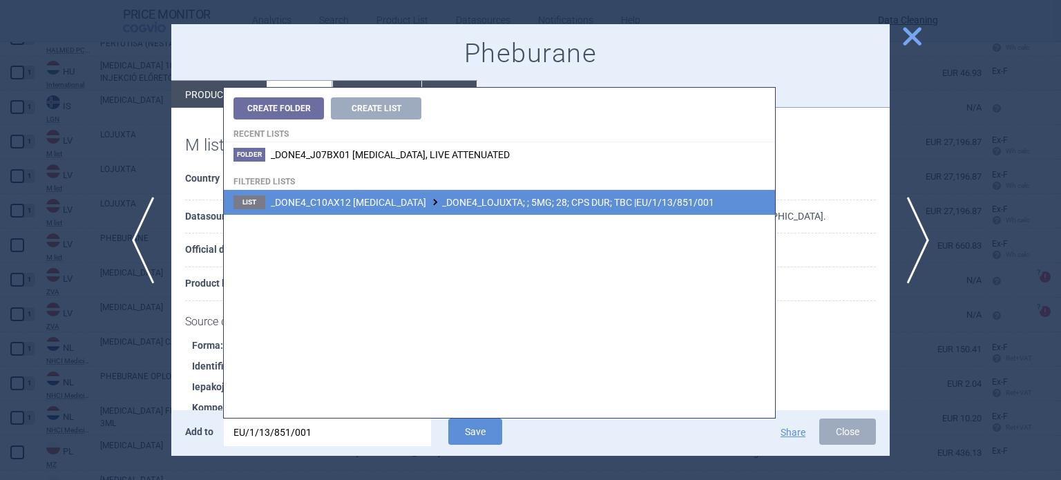
click at [353, 428] on input "EU/1/13/851/001" at bounding box center [327, 433] width 207 height 28
type input "EU/1/13/822/001"
click at [564, 203] on span "_DONE4_A16AX03 SODIUM PHENYLBUTYRATE _DONE4_PHEBURANE; ; 483MG/G; 1X174G; GRA; …" at bounding box center [513, 202] width 485 height 11
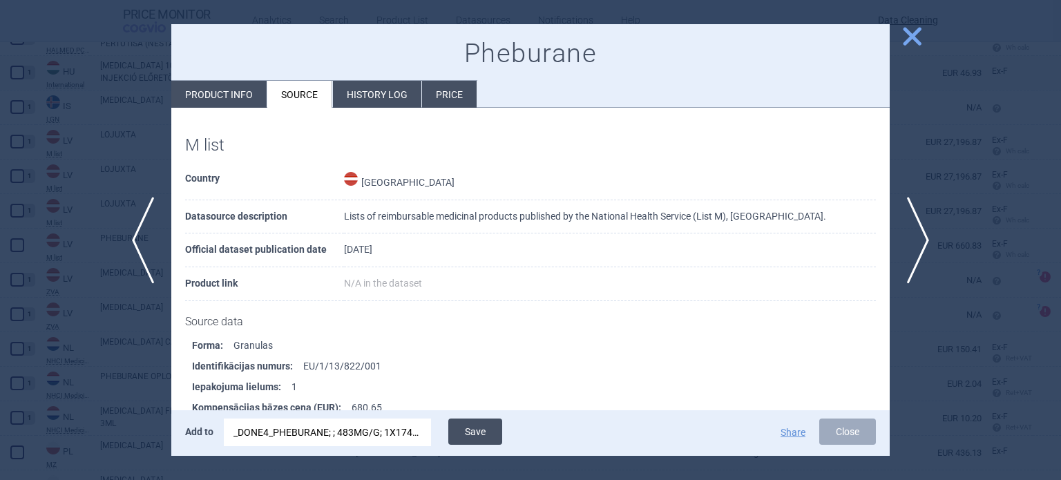
click at [486, 439] on button "Save" at bounding box center [475, 432] width 54 height 26
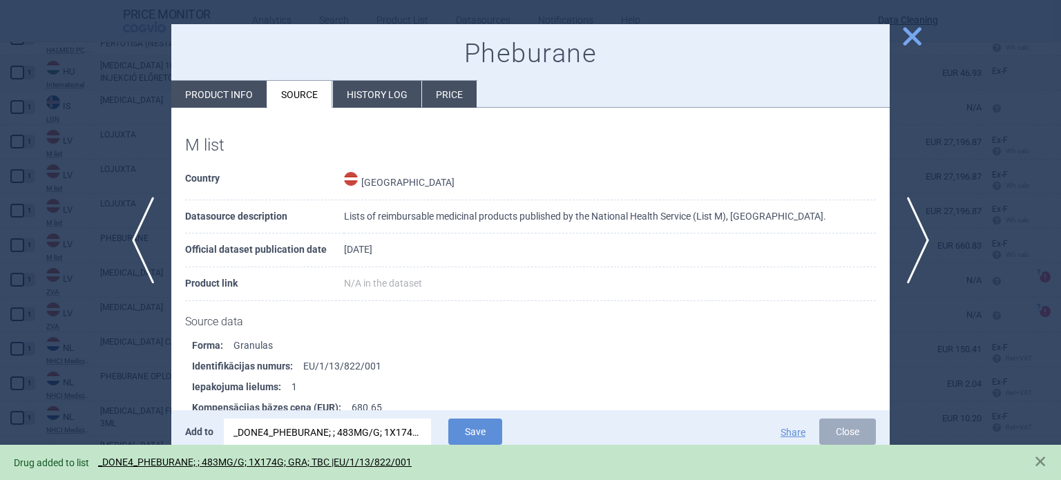
click at [28, 146] on div at bounding box center [530, 240] width 1061 height 480
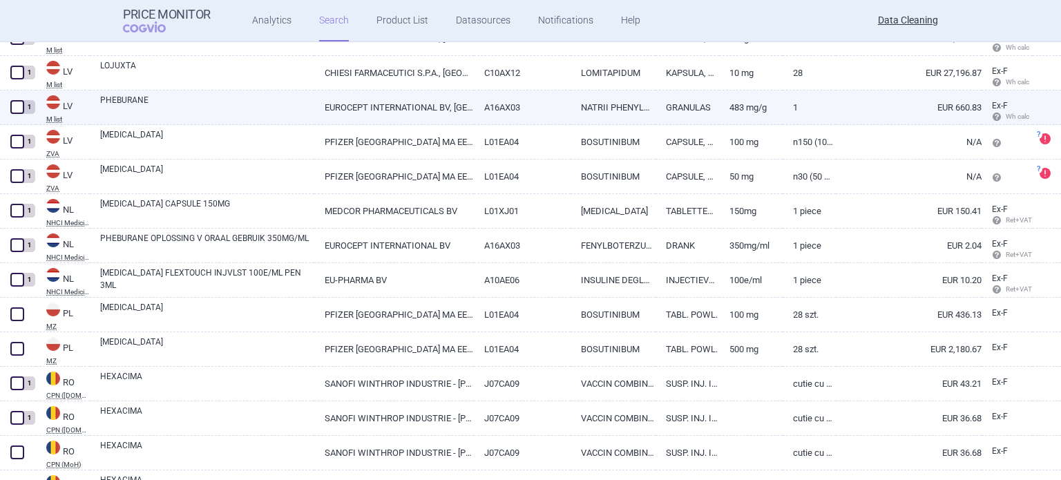
scroll to position [1312, 0]
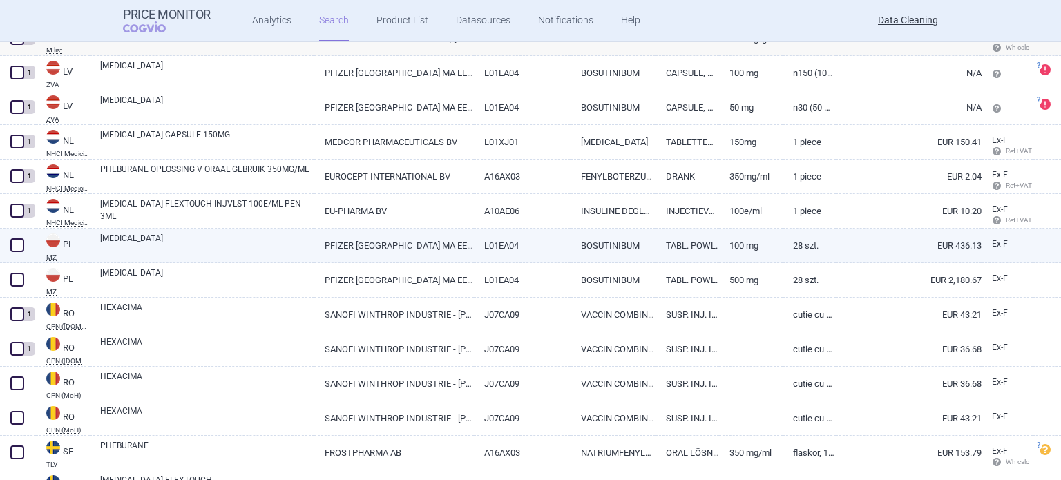
click at [215, 243] on link "BOSULIF" at bounding box center [207, 244] width 214 height 25
select select "EUR"
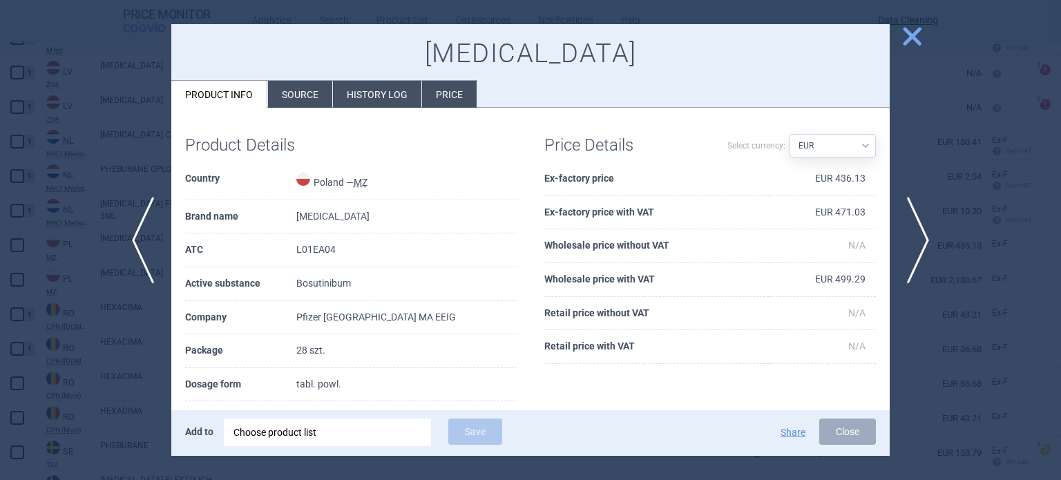
click at [317, 97] on li "Source" at bounding box center [300, 94] width 64 height 27
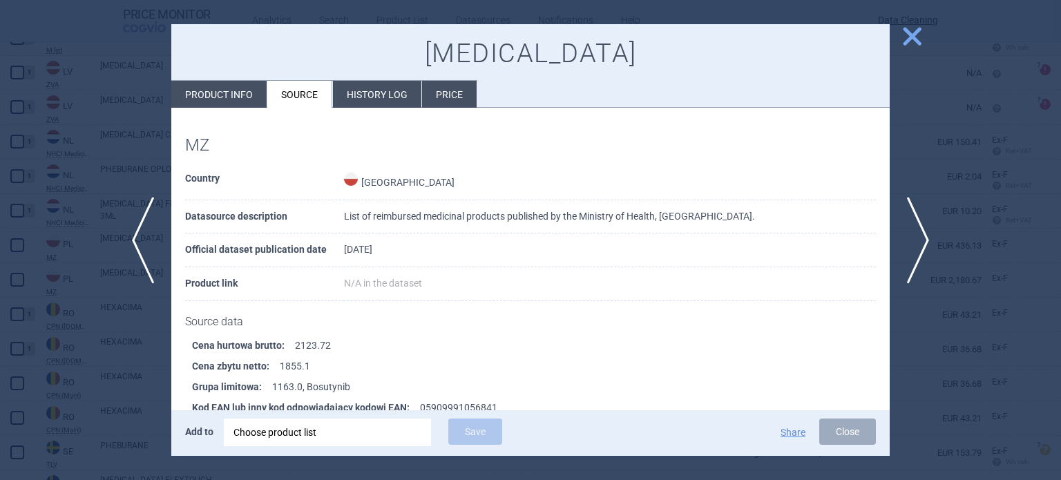
scroll to position [897, 0]
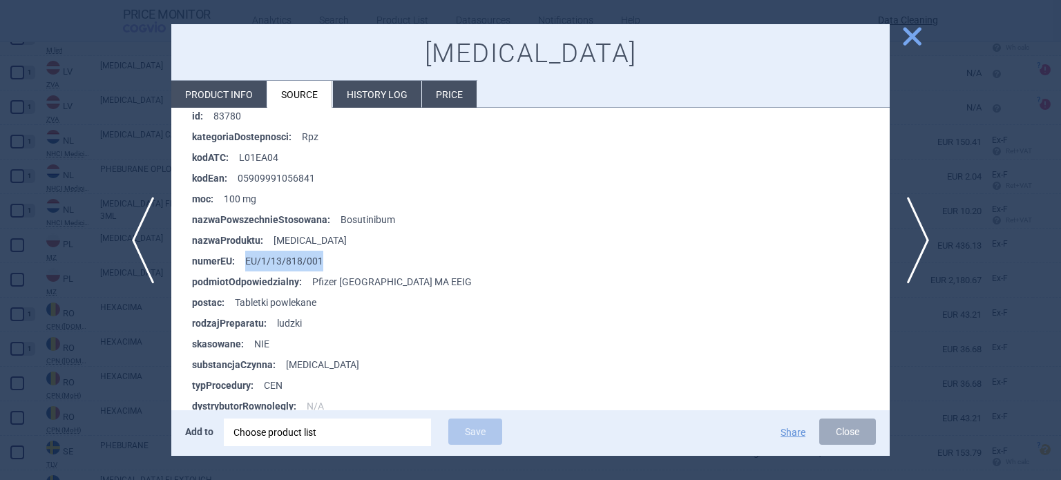
drag, startPoint x: 326, startPoint y: 263, endPoint x: 247, endPoint y: 265, distance: 79.5
click at [247, 265] on li "numerEU : EU/1/13/818/001" at bounding box center [541, 261] width 698 height 21
copy li "EU/1/13/818/001"
click at [365, 430] on div "Choose product list" at bounding box center [328, 433] width 188 height 28
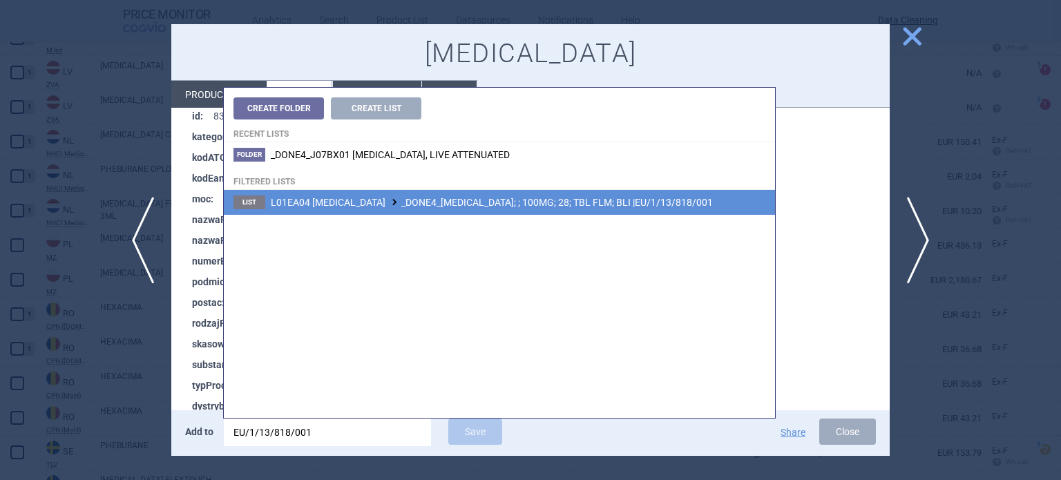
type input "EU/1/13/818/001"
click at [523, 193] on li "List L01EA04 BOSUTINIB _DONE4_BOSULIF; ; 100MG; 28; TBL FLM; BLI |EU/1/13/818/0…" at bounding box center [499, 202] width 551 height 25
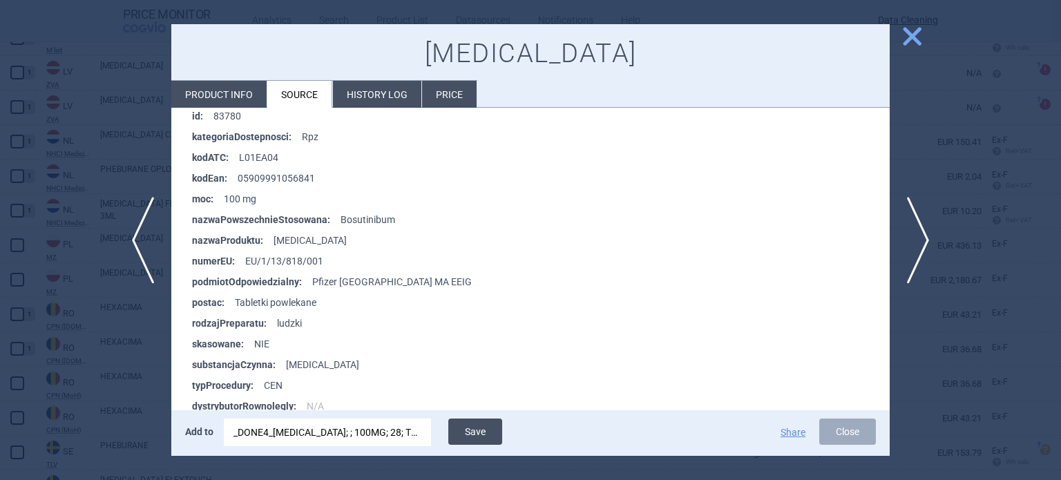
click at [475, 430] on button "Save" at bounding box center [475, 432] width 54 height 26
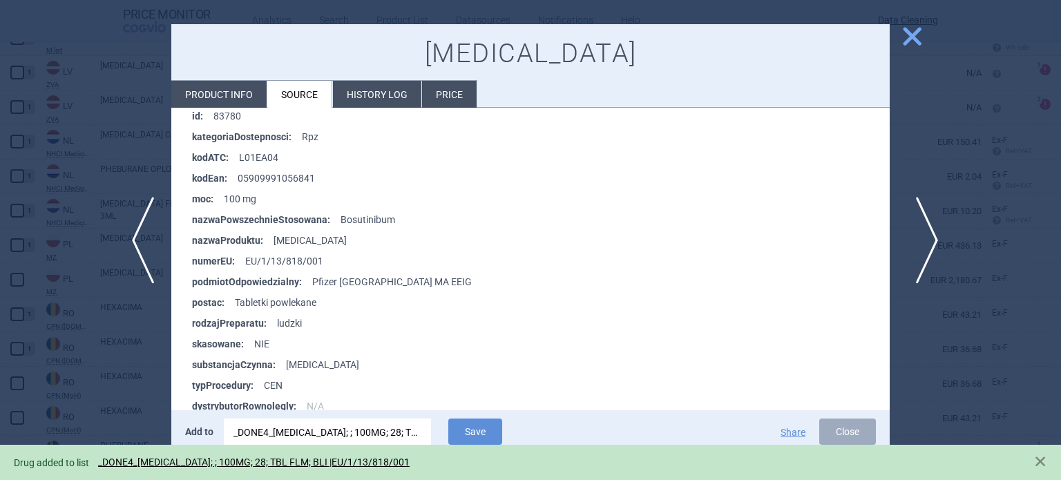
click at [921, 250] on span "next" at bounding box center [922, 240] width 31 height 87
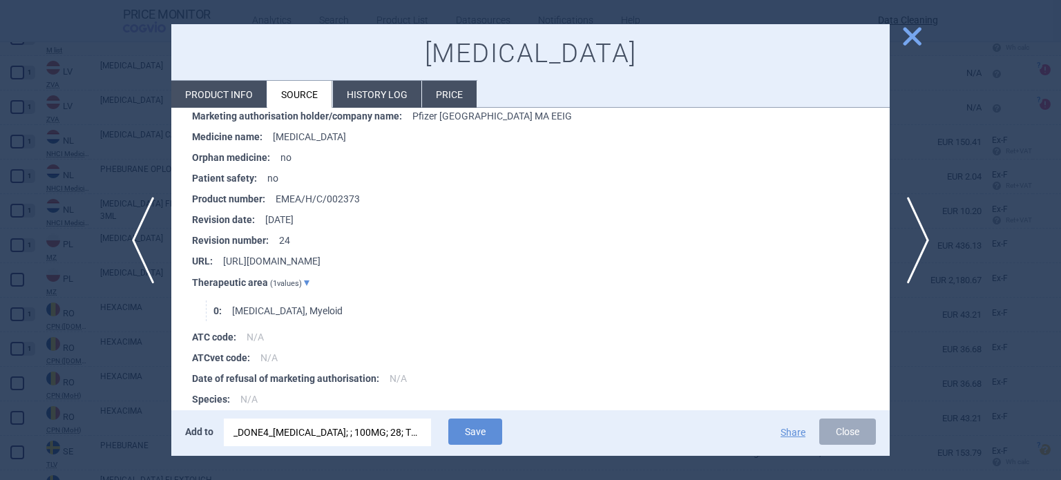
scroll to position [1824, 0]
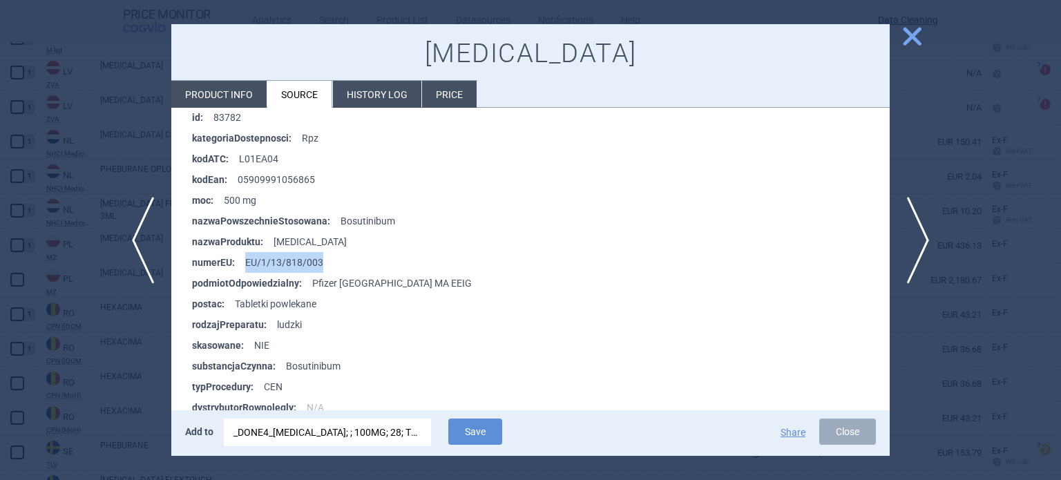
drag, startPoint x: 330, startPoint y: 261, endPoint x: 245, endPoint y: 265, distance: 85.8
click at [245, 265] on li "numerEU : EU/1/13/818/003" at bounding box center [541, 262] width 698 height 21
click at [354, 435] on div "_DONE4_BOSULIF; ; 100MG; 28; TBL FLM; BLI |EU/1/13/818/001" at bounding box center [328, 433] width 188 height 28
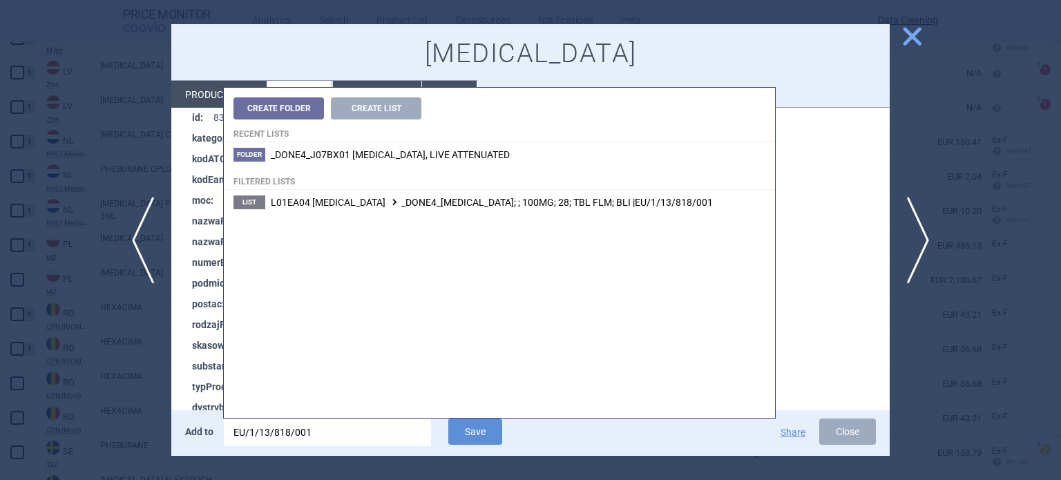
click at [354, 436] on input "EU/1/13/818/001" at bounding box center [327, 433] width 207 height 28
type input "EU/1/13/818/003"
click at [470, 198] on span "L01EA04 BOSUTINIB _DONE4_BOSULIF; ; 500MG; 28; TBL FLM; BLI |EU/1/13/818/003" at bounding box center [492, 202] width 442 height 11
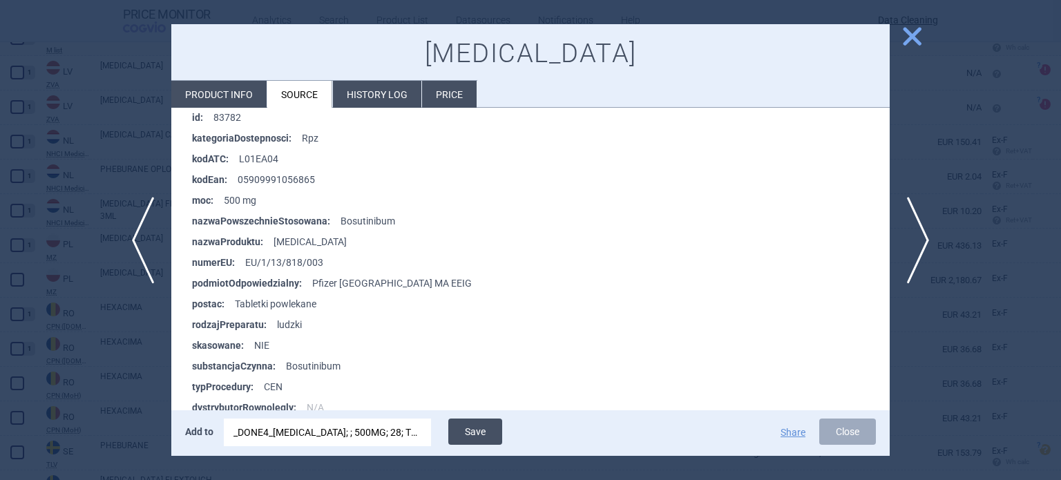
click at [486, 423] on button "Save" at bounding box center [475, 432] width 54 height 26
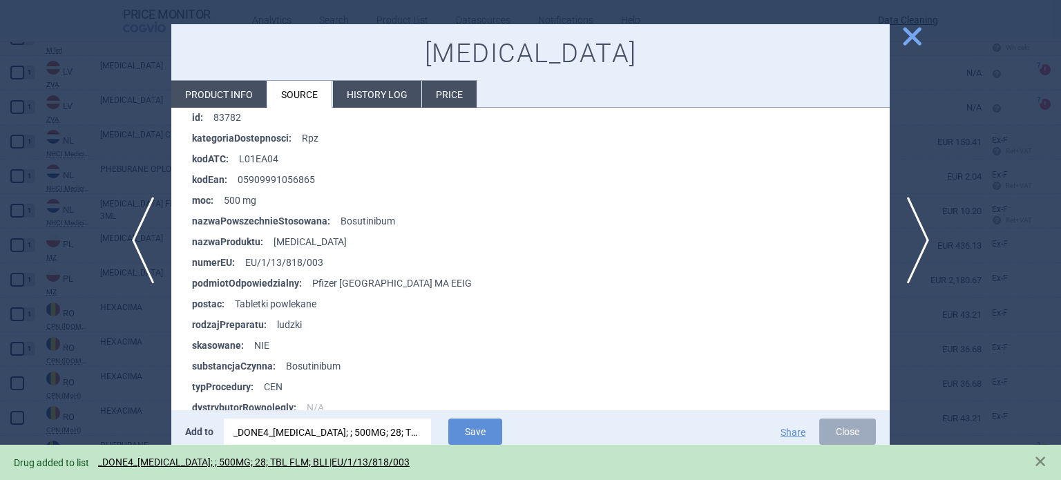
drag, startPoint x: 0, startPoint y: 133, endPoint x: 22, endPoint y: 131, distance: 22.3
click at [0, 133] on div at bounding box center [530, 240] width 1061 height 480
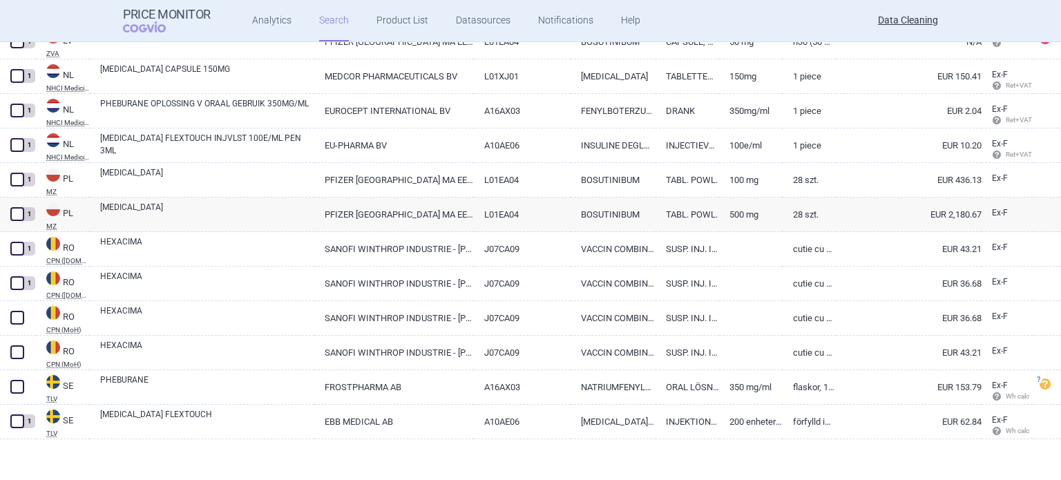
scroll to position [1382, 0]
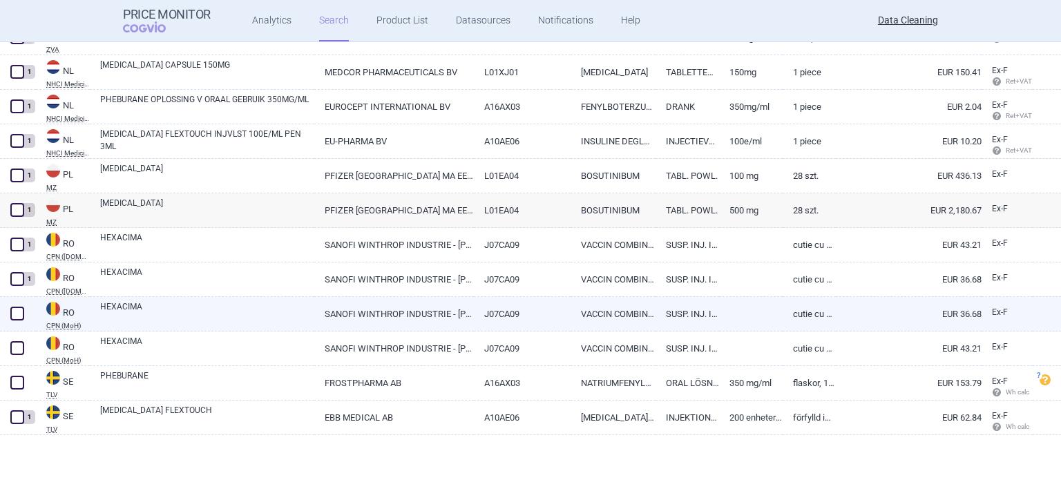
click at [14, 319] on span at bounding box center [17, 314] width 14 height 14
checkbox input "true"
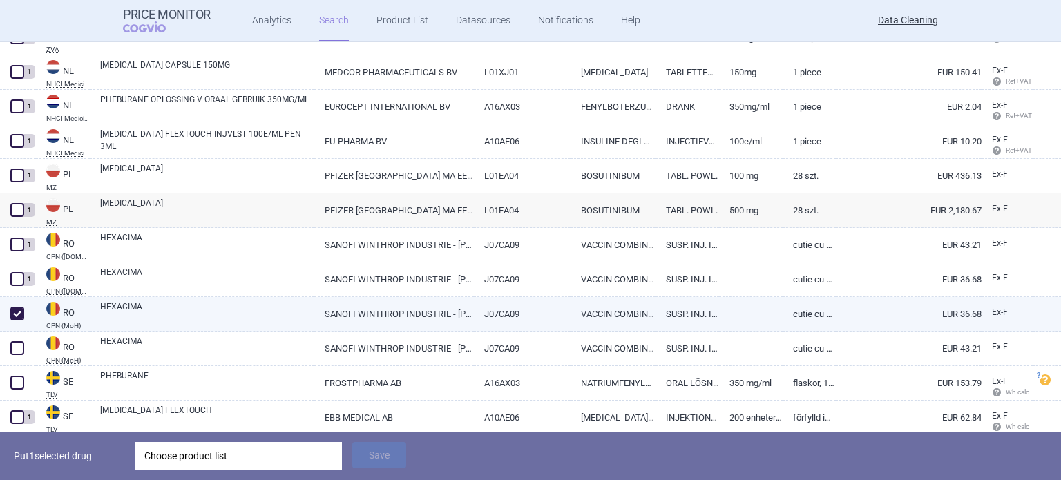
click at [225, 318] on link "HEXACIMA" at bounding box center [207, 313] width 214 height 25
select select "EUR"
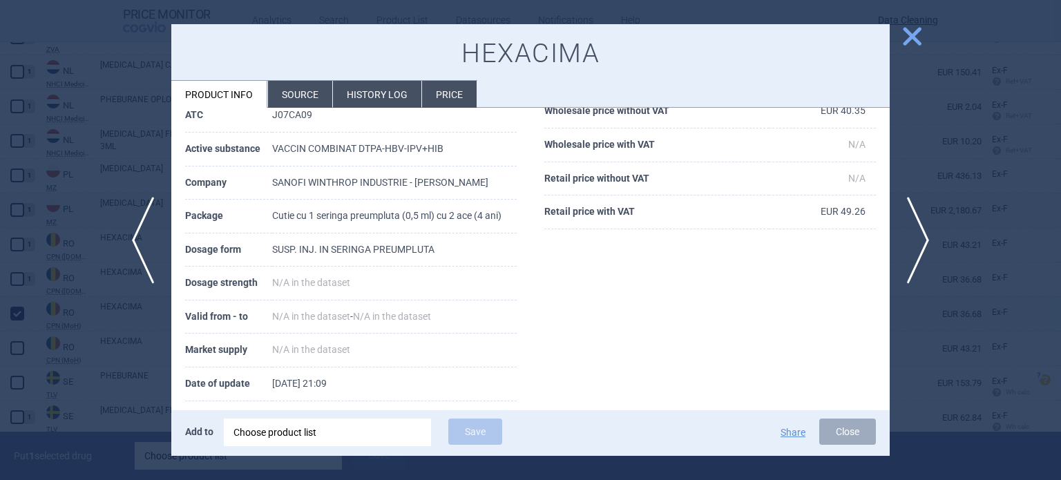
scroll to position [138, 0]
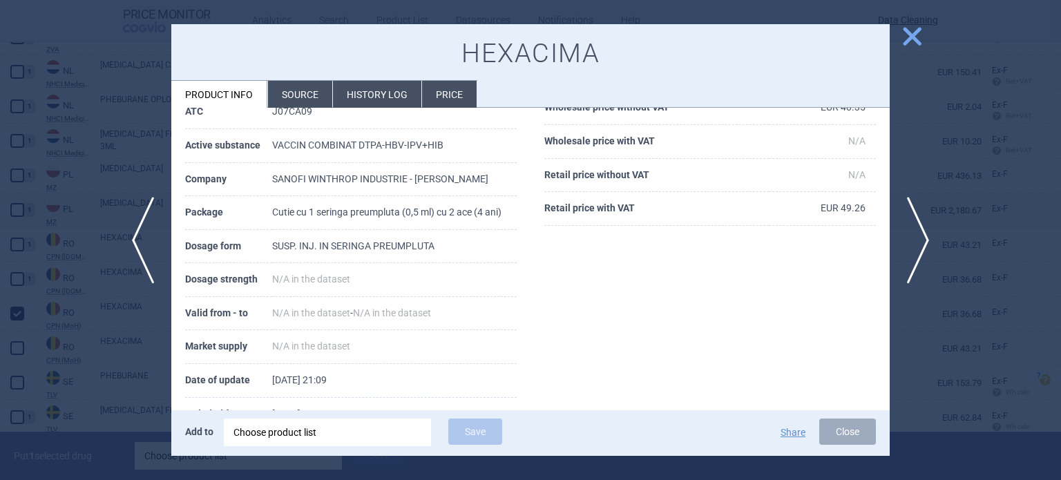
click at [115, 325] on div at bounding box center [530, 240] width 1061 height 480
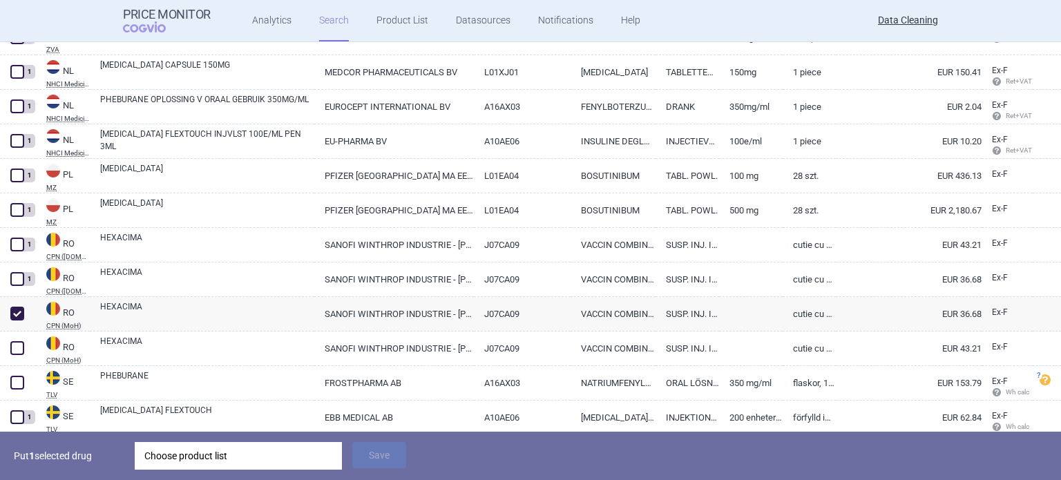
click at [211, 450] on div "Choose product list" at bounding box center [238, 456] width 188 height 28
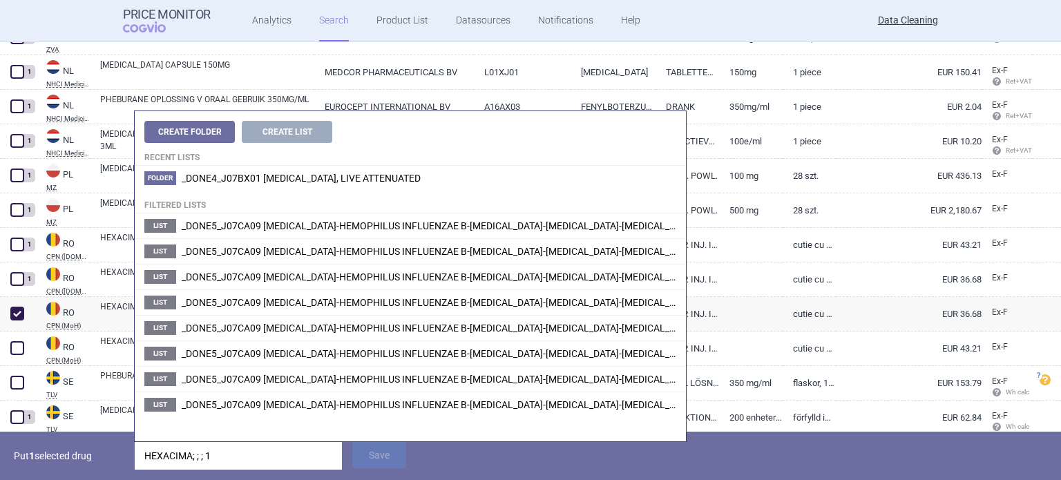
type input "HEXACIMA; ; ; 1X"
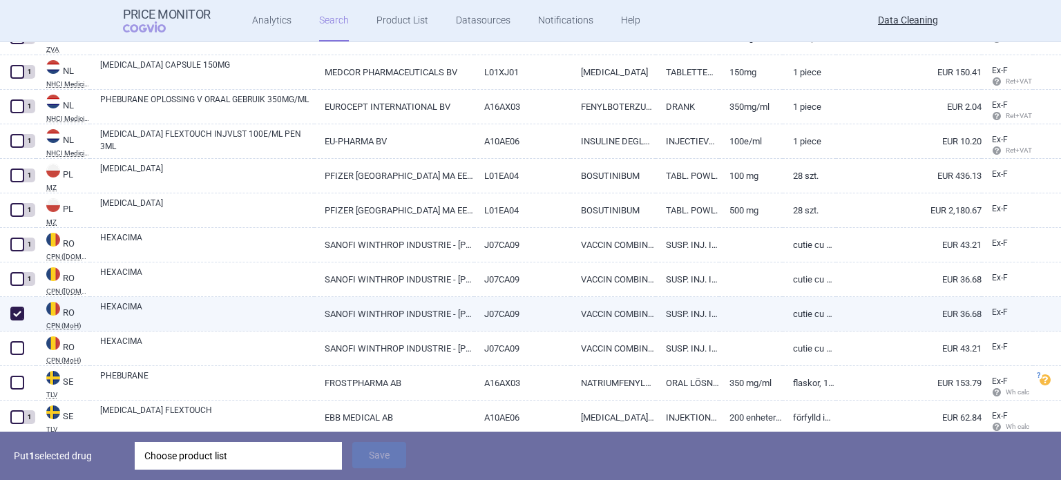
click at [120, 314] on link "HEXACIMA" at bounding box center [207, 313] width 214 height 25
select select "EUR"
click at [234, 455] on div "Choose product list" at bounding box center [238, 456] width 188 height 28
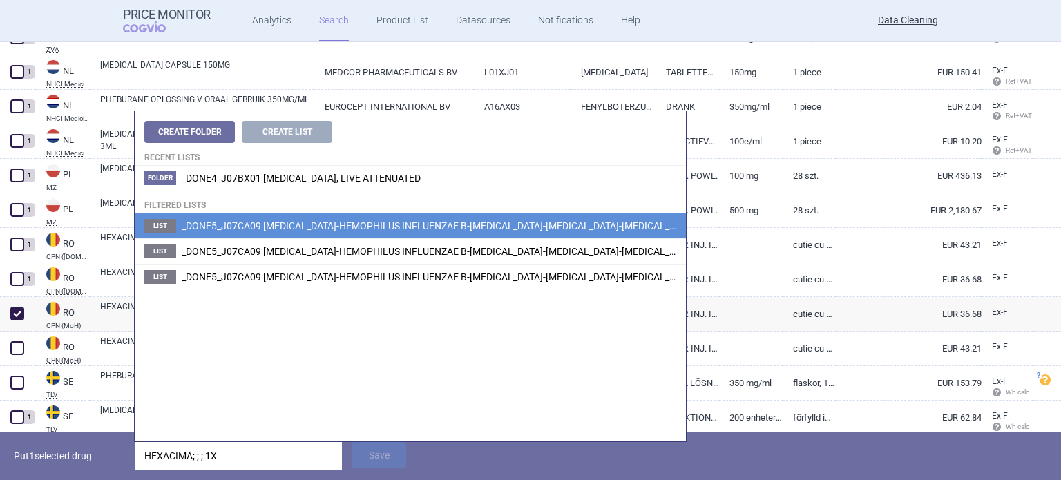
click at [510, 222] on span "_DONE5_J07CA09 DIPHTHERIA-HEMOPHILUS INFLUENZAE B-PERTUSSIS-POLIOMYELITIS-TETAN…" at bounding box center [645, 225] width 927 height 11
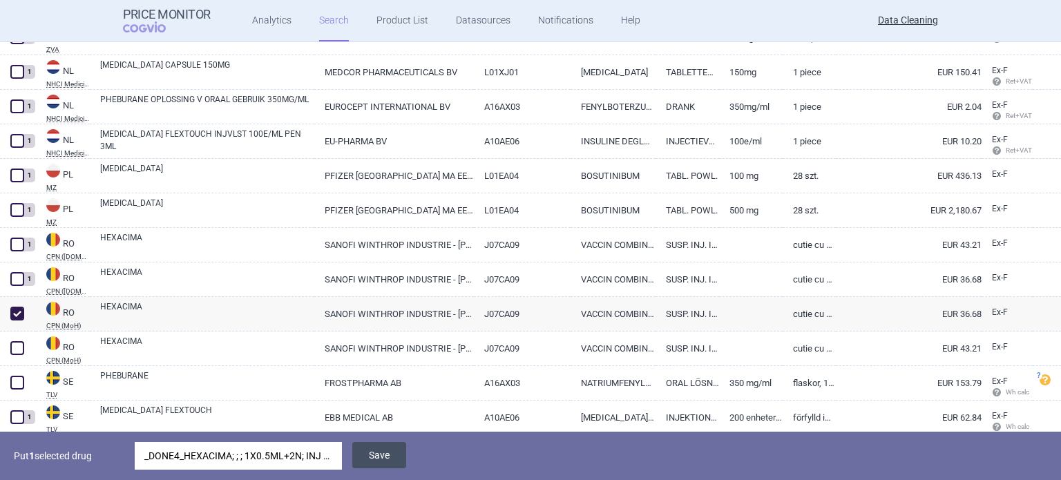
click at [378, 466] on button "Save" at bounding box center [379, 455] width 54 height 26
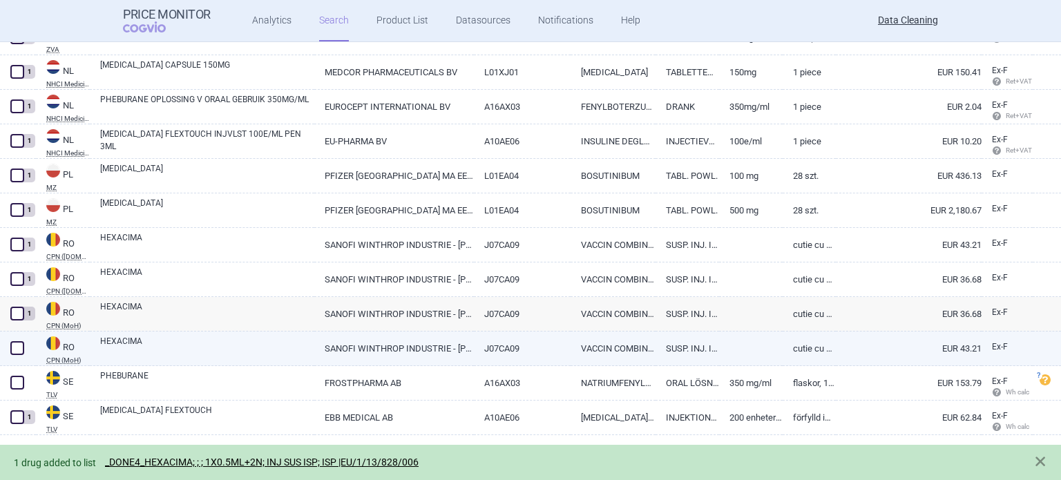
click at [200, 339] on link "HEXACIMA" at bounding box center [207, 347] width 214 height 25
select select "EUR"
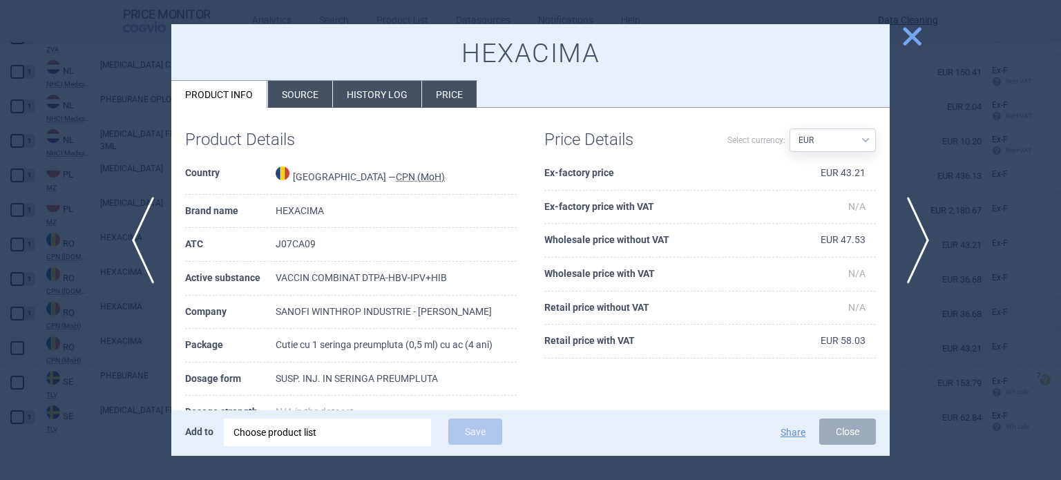
scroll to position [7, 0]
click at [0, 323] on div at bounding box center [530, 240] width 1061 height 480
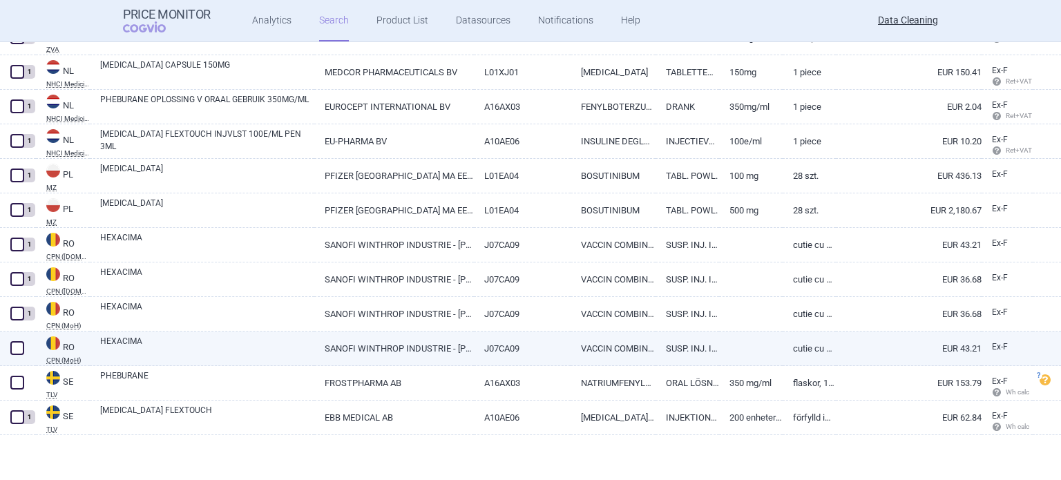
click at [16, 355] on span at bounding box center [17, 348] width 21 height 21
checkbox input "true"
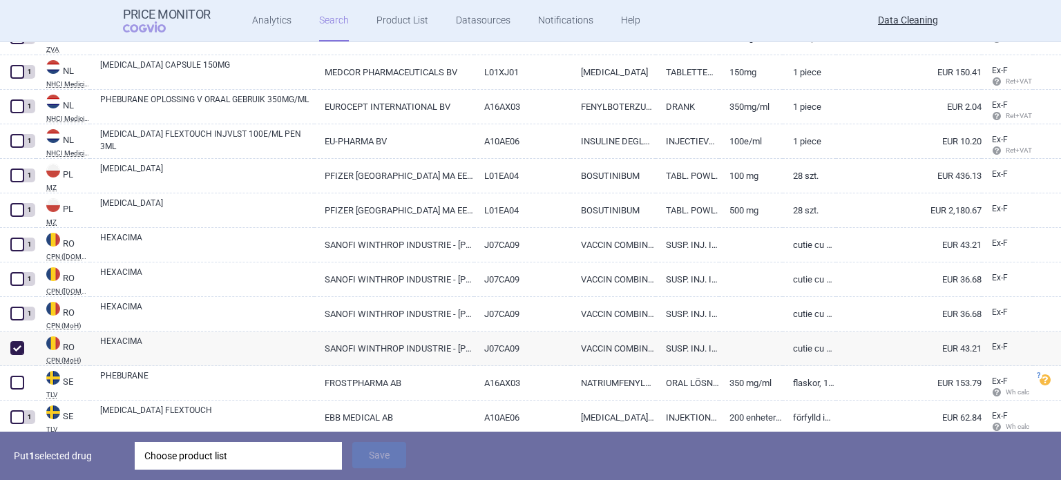
click at [200, 455] on div "Choose product list" at bounding box center [238, 456] width 188 height 28
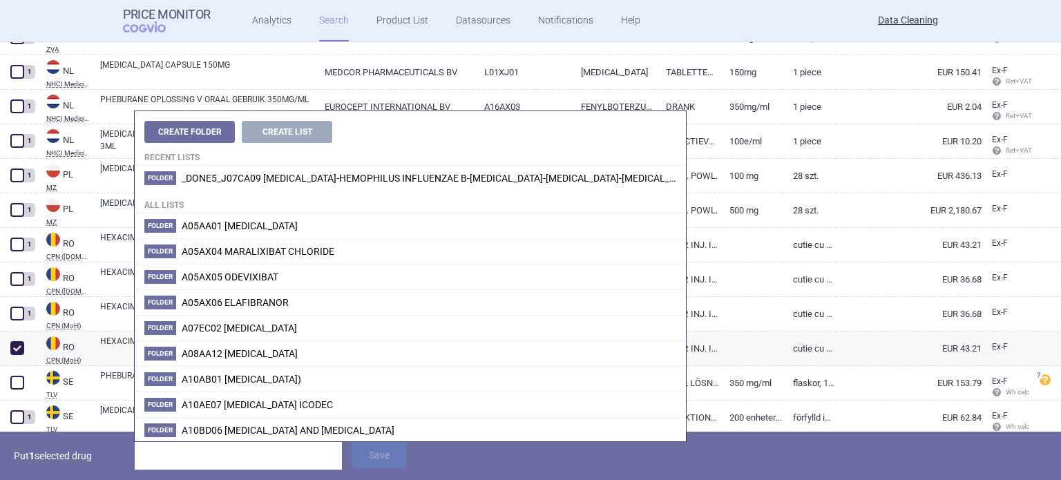
type input "EU/1/13/818/003"
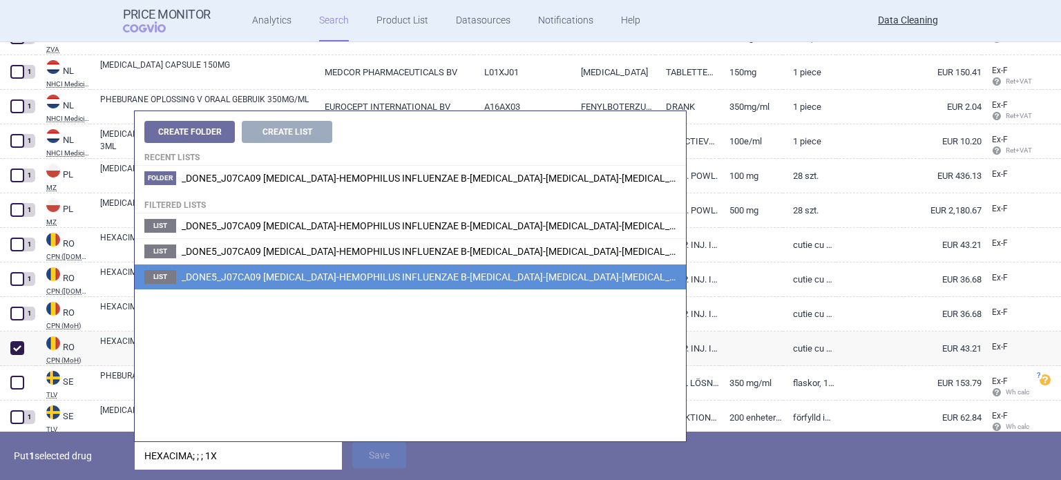
type input "HEXACIMA; ; ; 1X"
click at [643, 280] on span "_DONE5_J07CA09 DIPHTHERIA-HEMOPHILUS INFLUENZAE B-PERTUSSIS-POLIOMYELITIS-TETAN…" at bounding box center [621, 277] width 879 height 11
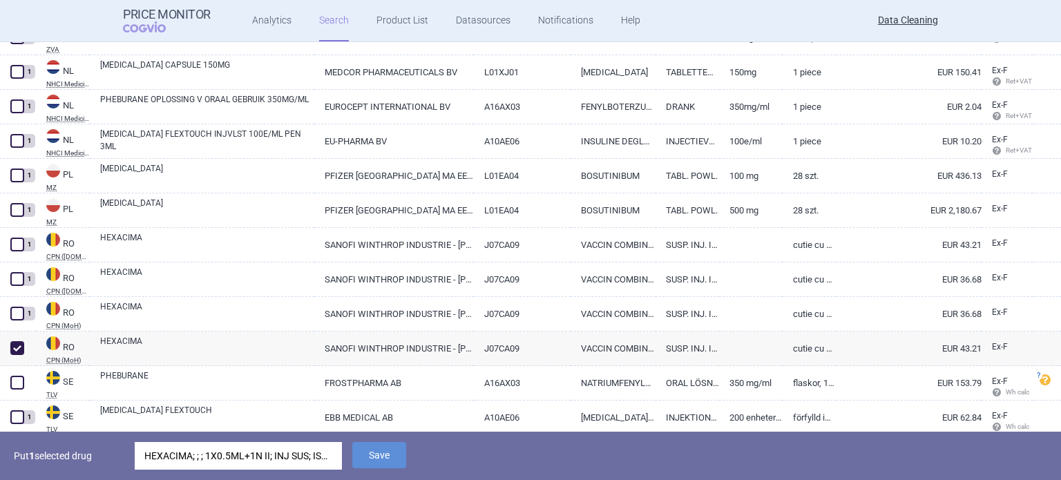
click at [301, 458] on div "HEXACIMA; ; ; 1X0.5ML+1N II; INJ SUS; ISP |EU/1/13/828/008" at bounding box center [238, 456] width 188 height 28
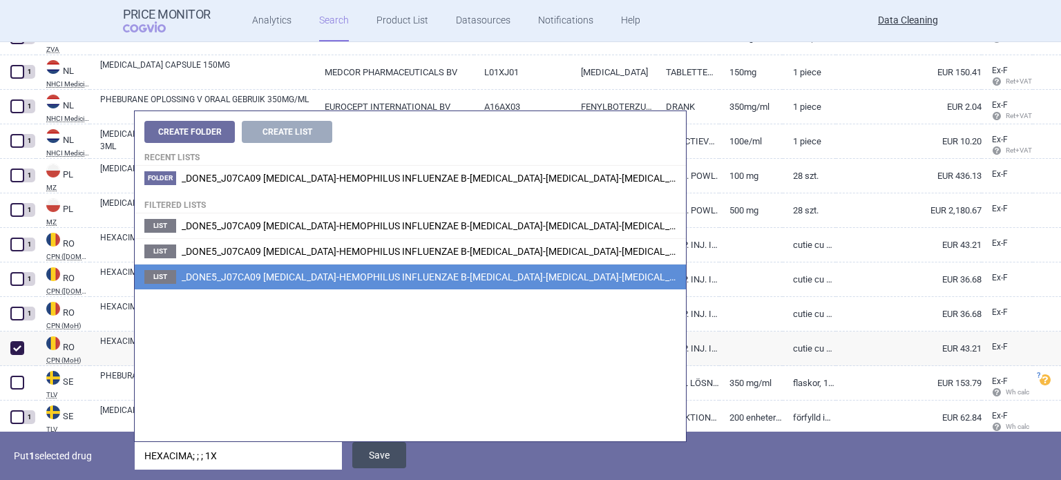
click at [393, 458] on button "Save" at bounding box center [379, 455] width 54 height 26
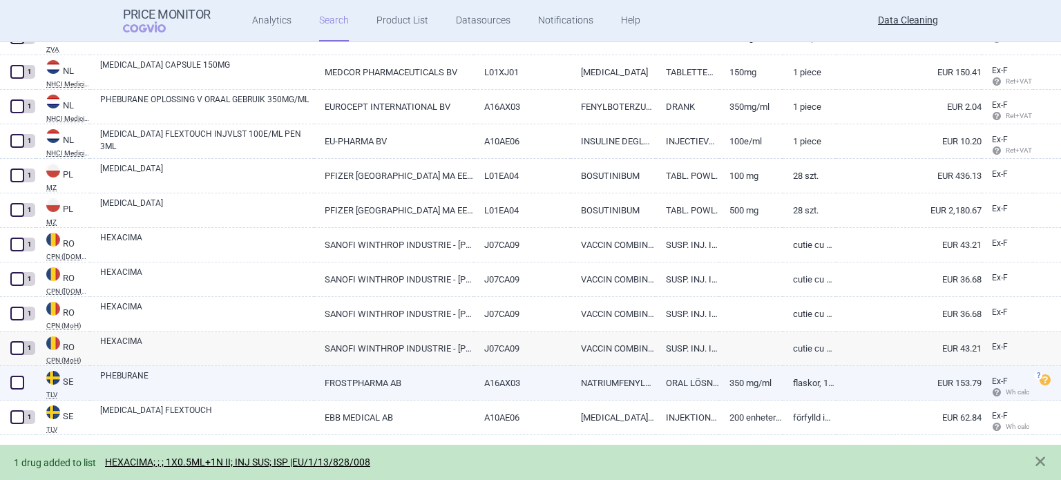
click at [171, 370] on link "PHEBURANE" at bounding box center [207, 382] width 214 height 25
select select "EUR"
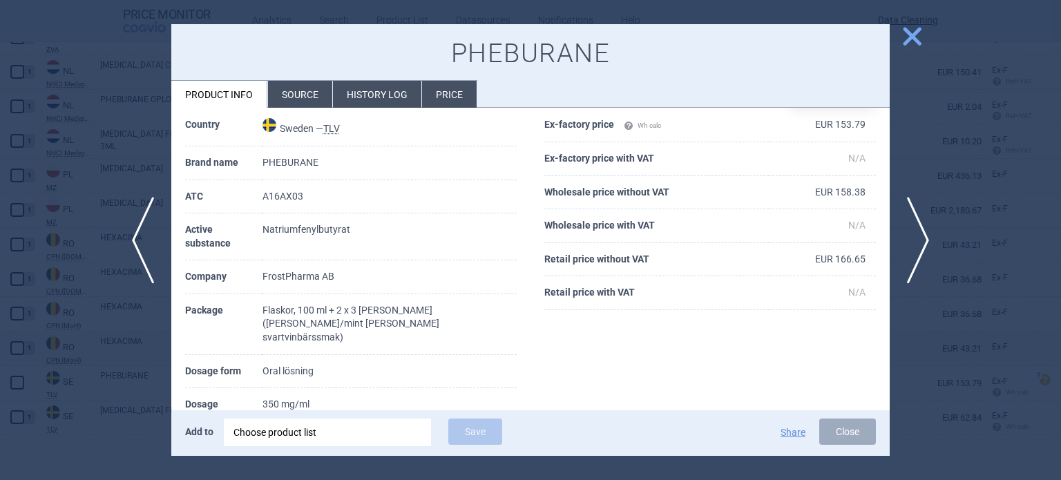
scroll to position [207, 0]
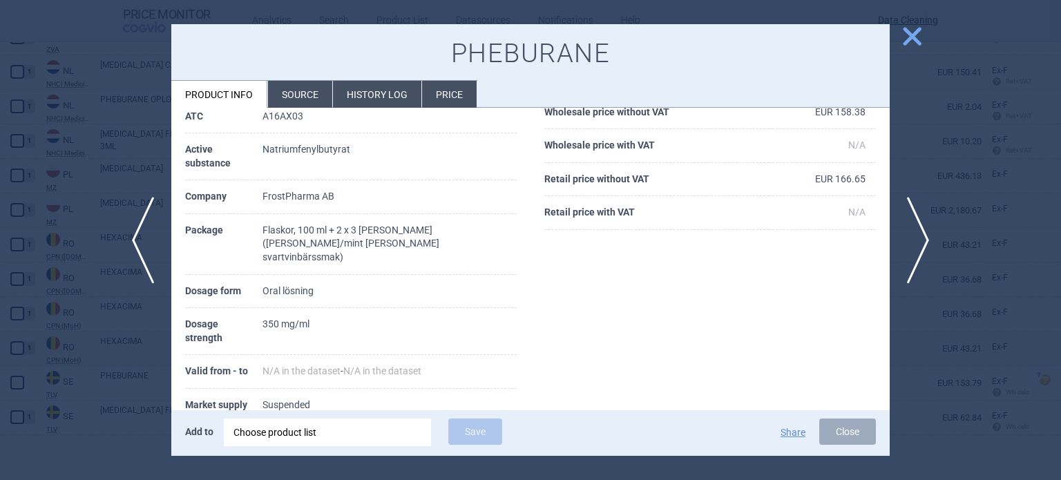
click at [334, 425] on div "Choose product list" at bounding box center [328, 433] width 188 height 28
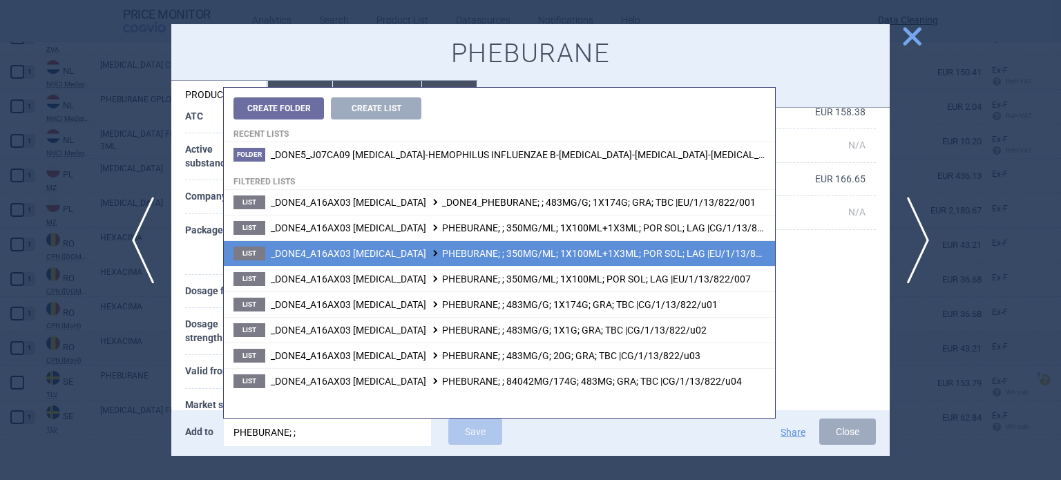
type input "PHEBURANE; ;"
click at [630, 256] on span "_DONE4_A16AX03 SODIUM PHENYLBUTYRATE PHEBURANE; ; 350MG/ML; 1X100ML+1X3ML; POR …" at bounding box center [529, 253] width 517 height 11
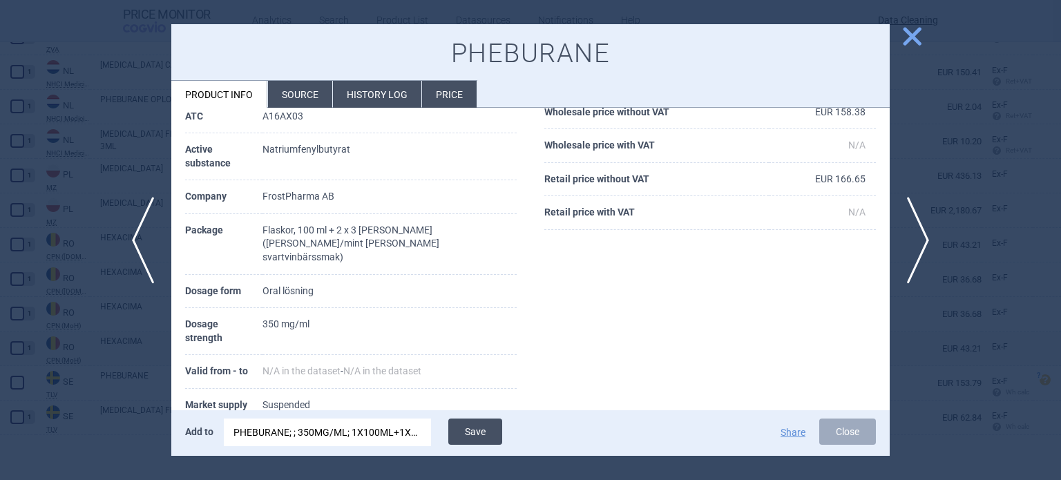
click at [481, 436] on button "Save" at bounding box center [475, 432] width 54 height 26
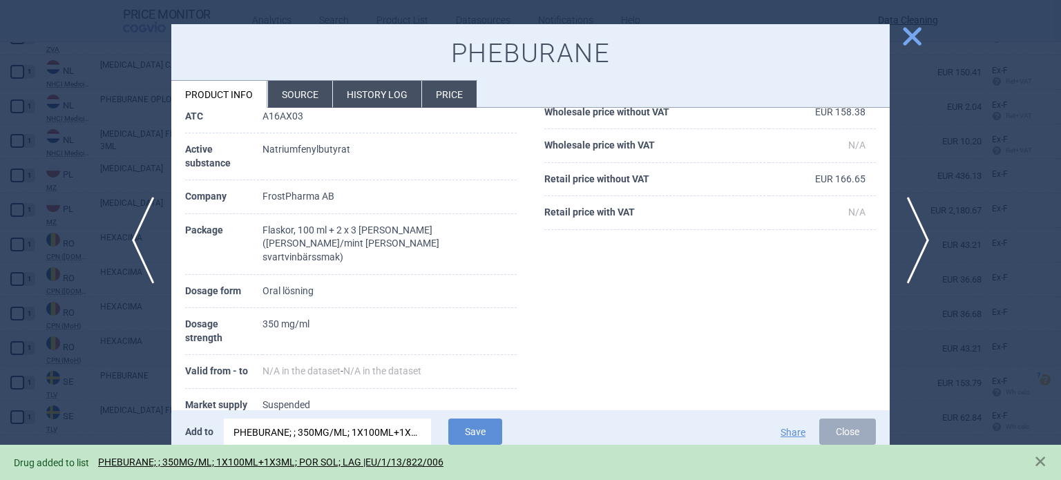
click at [84, 343] on div at bounding box center [530, 240] width 1061 height 480
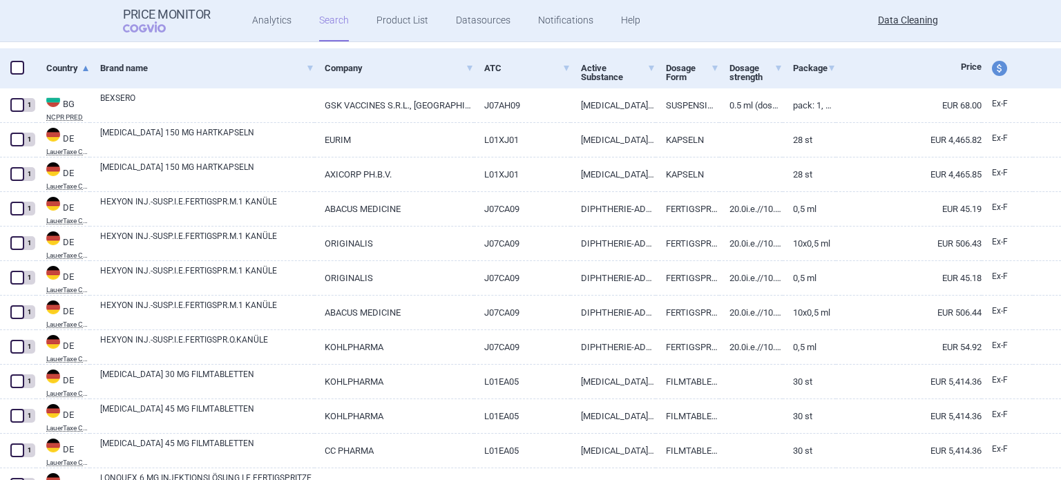
select select "brandName"
select select "newerThan"
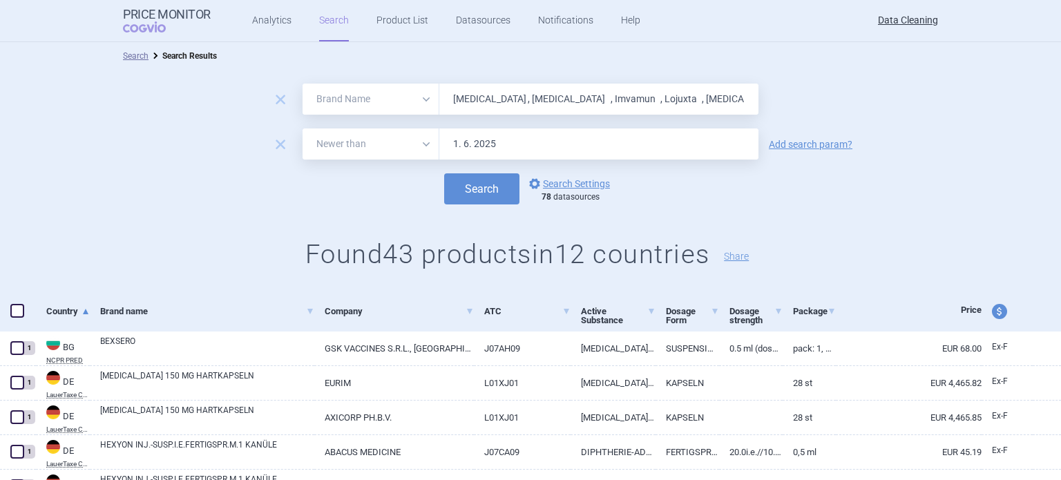
click at [549, 102] on input "Pomalyst , Imvanex , Imvamun , Lojuxta , Juxtapid , Pheburan , Lonquex , Erived…" at bounding box center [598, 99] width 319 height 31
paste input "Memantin"
type input "Memantin"
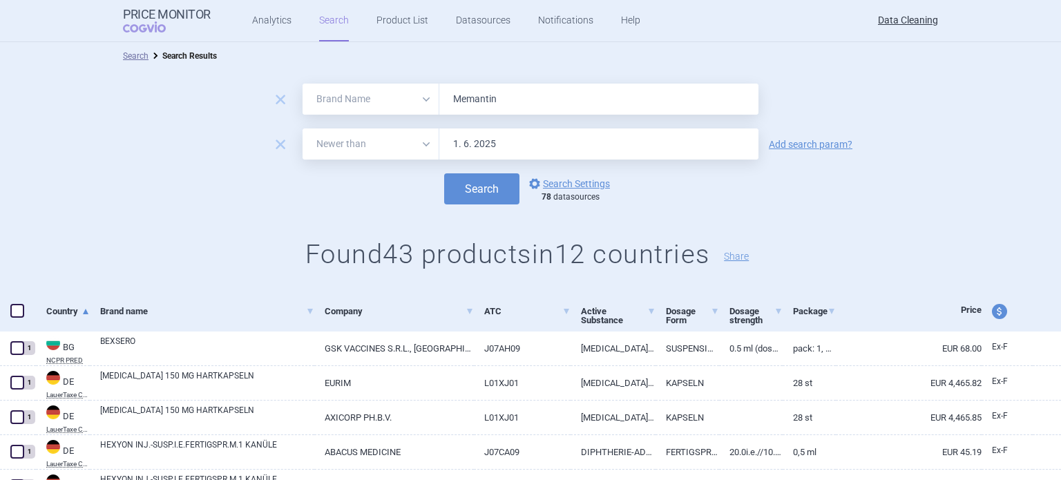
click at [444, 173] on button "Search" at bounding box center [481, 188] width 75 height 31
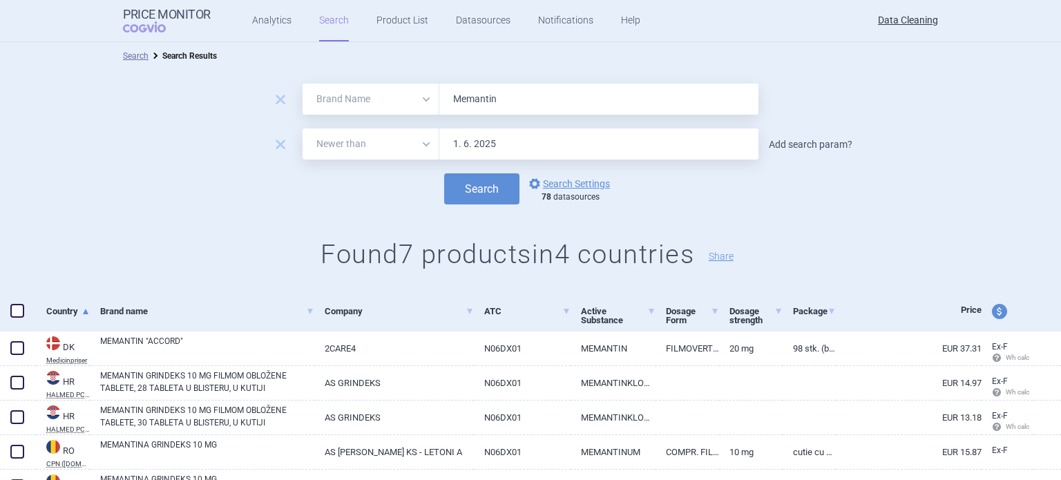
click at [800, 140] on link "Add search param?" at bounding box center [811, 145] width 84 height 10
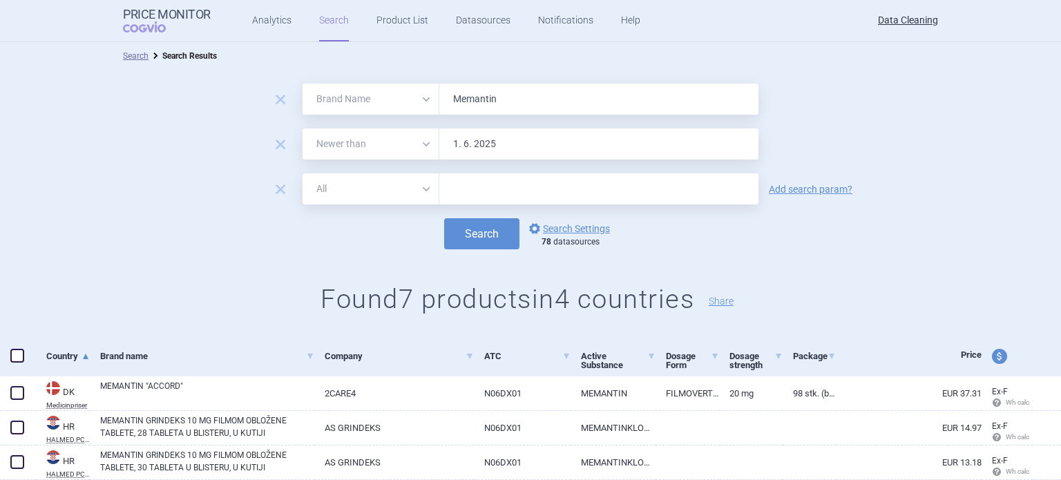
click at [657, 191] on input "text" at bounding box center [598, 188] width 319 height 31
type input "MERZ"
click at [444, 218] on button "Search" at bounding box center [481, 233] width 75 height 31
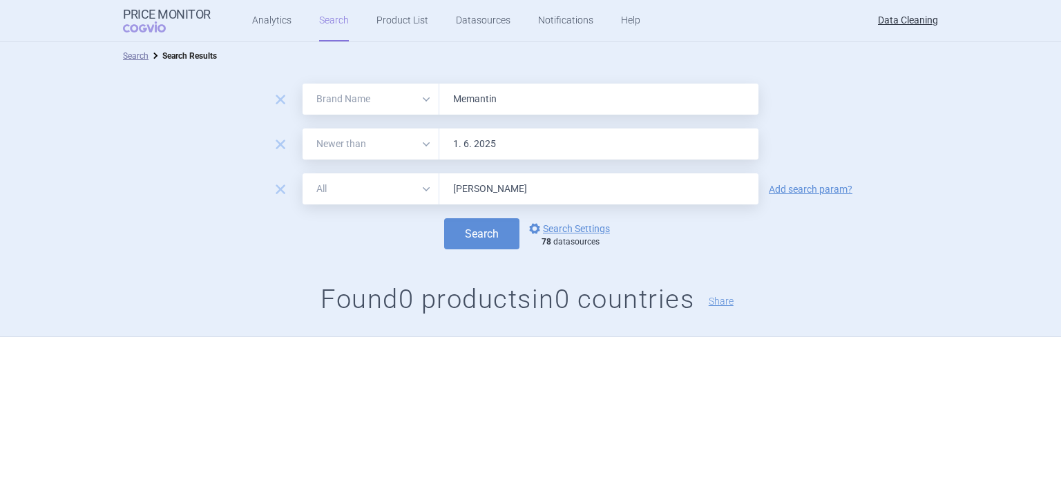
click at [276, 186] on span "remove" at bounding box center [280, 189] width 19 height 19
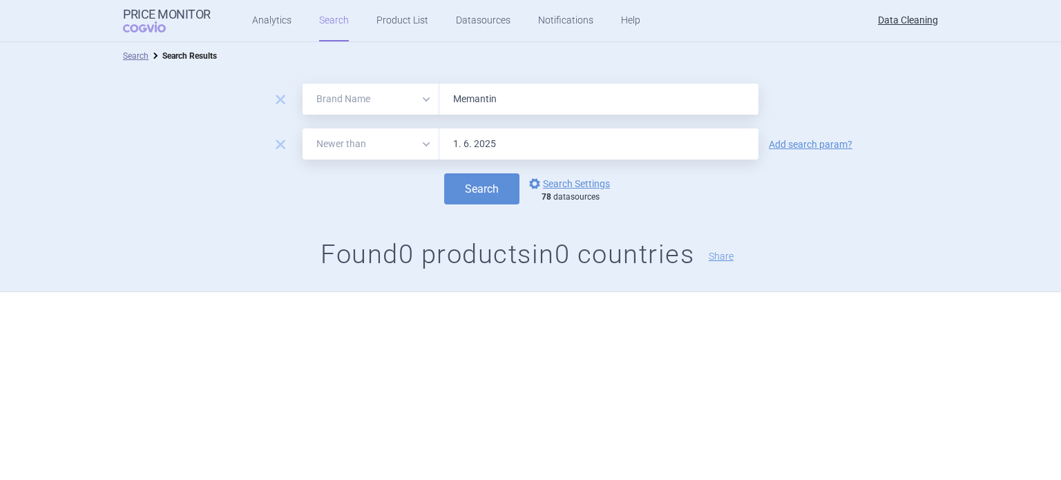
drag, startPoint x: 571, startPoint y: 89, endPoint x: 416, endPoint y: 95, distance: 155.6
click at [444, 95] on input "Memantin" at bounding box center [598, 99] width 319 height 31
paste input "Eylea , Forxiga , Adcetris , Xalkori ,"
type input "Eylea , Forxiga , Adcetris , Xalkori ,"
click at [444, 173] on button "Search" at bounding box center [481, 188] width 75 height 31
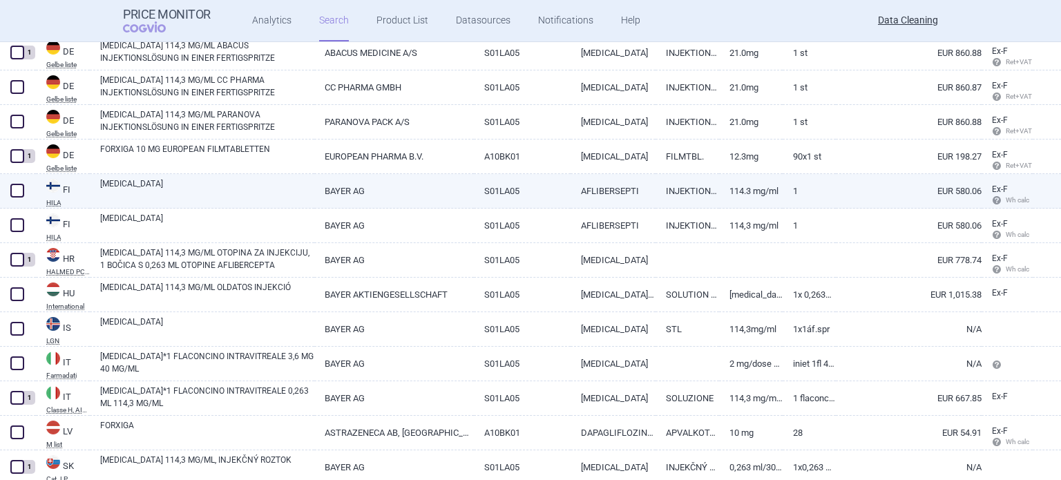
scroll to position [691, 0]
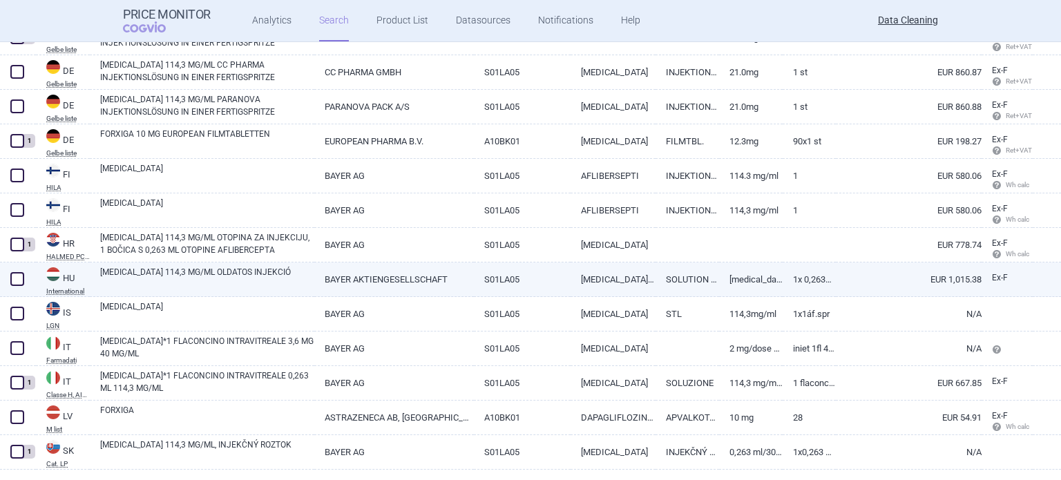
click at [184, 269] on link "EYLEA 114,3 MG/ML OLDATOS INJEKCIÓ" at bounding box center [207, 278] width 214 height 25
select select "EUR"
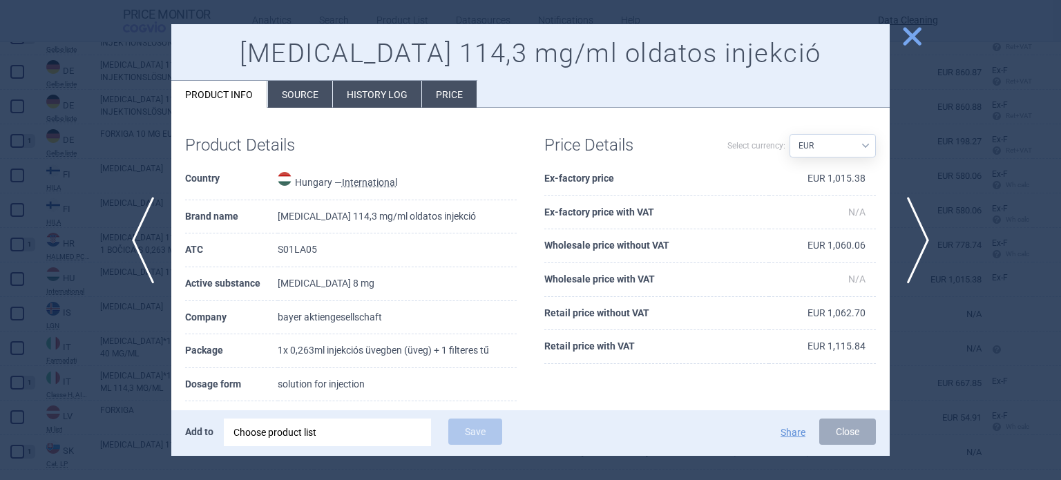
drag, startPoint x: 302, startPoint y: 100, endPoint x: 325, endPoint y: 58, distance: 47.9
click at [302, 100] on li "Source" at bounding box center [300, 94] width 64 height 27
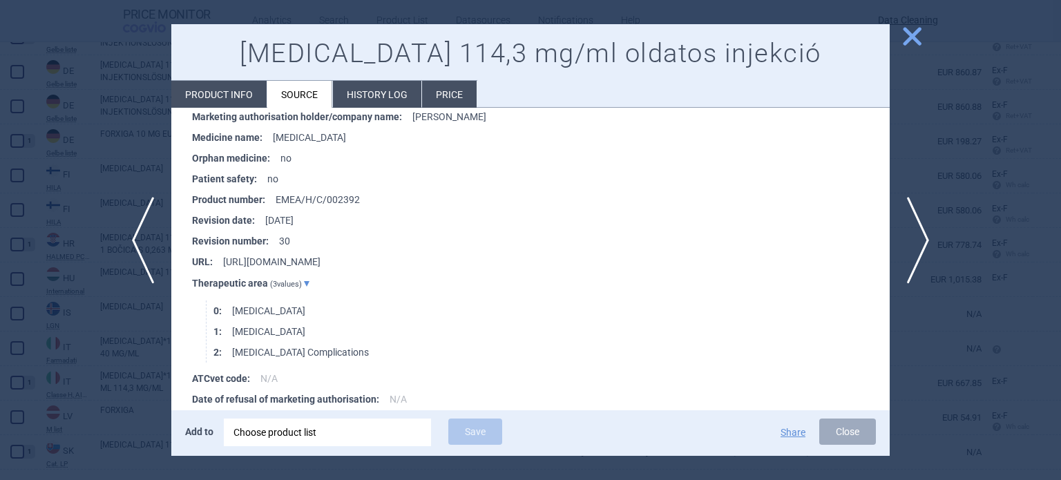
scroll to position [2645, 0]
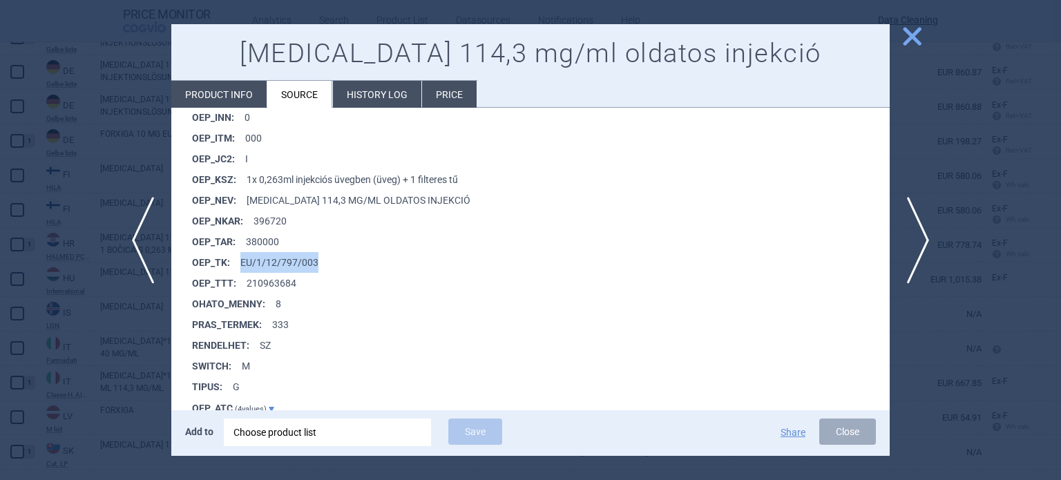
drag, startPoint x: 342, startPoint y: 265, endPoint x: 240, endPoint y: 262, distance: 101.6
click at [240, 262] on li "OEP_TK : EU/1/12/797/003" at bounding box center [541, 262] width 698 height 21
click at [313, 437] on div "Choose product list" at bounding box center [328, 433] width 188 height 28
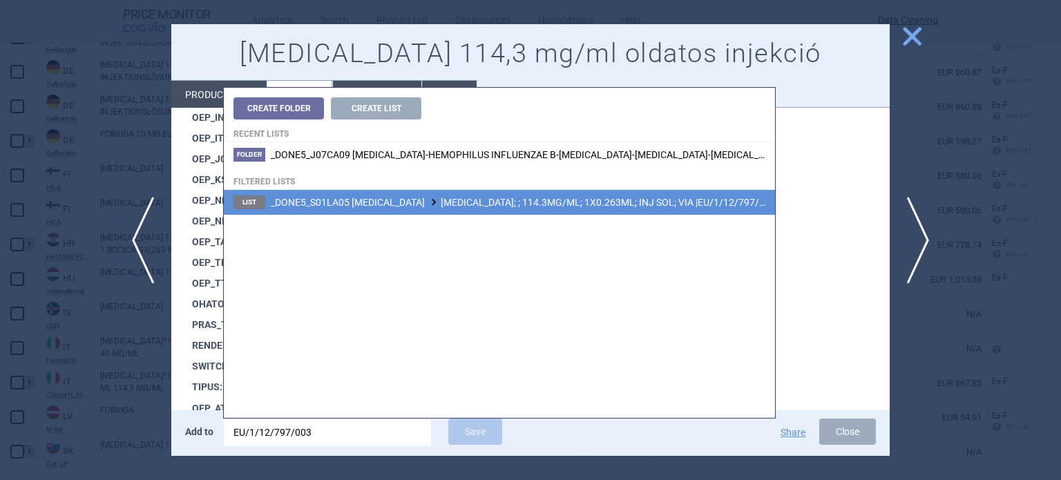
type input "EU/1/12/797/003"
click at [442, 211] on li "List _DONE5_S01LA05 AFLIBERCEPT EYLEA; ; 114.3MG/ML; 1X0.263ML; INJ SOL; VIA |E…" at bounding box center [499, 202] width 551 height 25
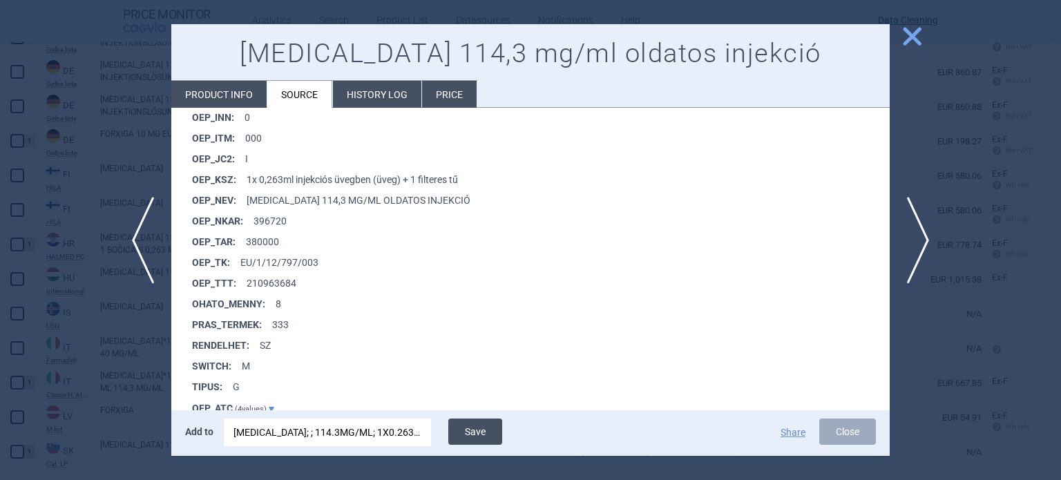
click at [478, 430] on button "Save" at bounding box center [475, 432] width 54 height 26
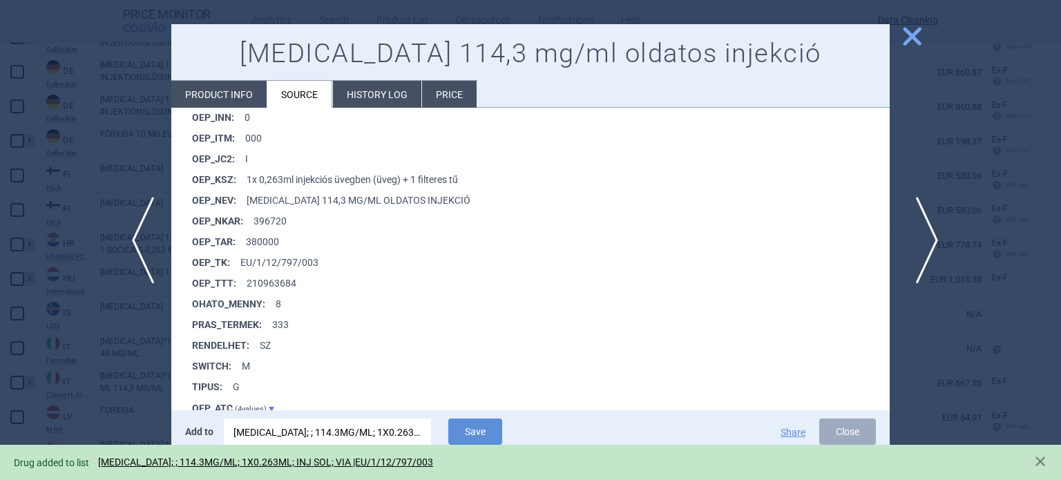
click at [910, 231] on span "next" at bounding box center [922, 240] width 31 height 87
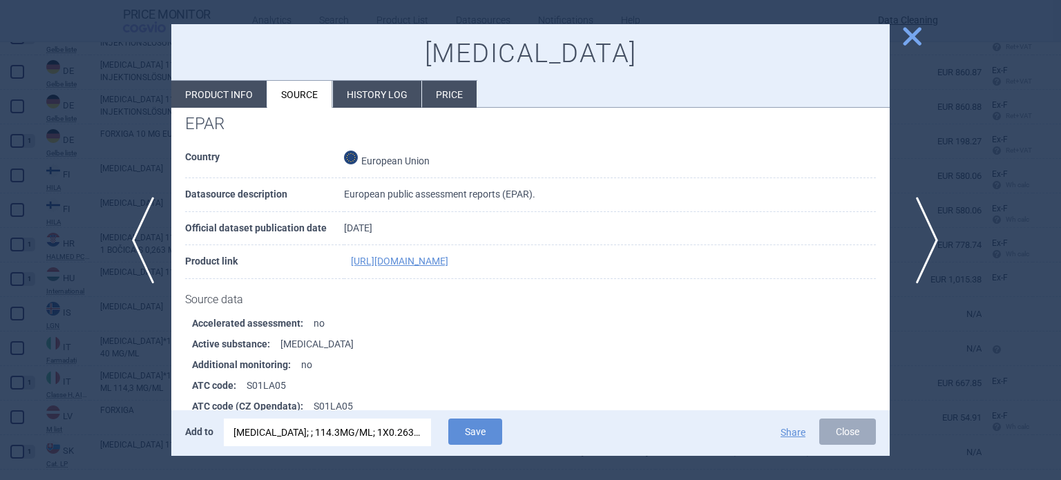
scroll to position [2056, 0]
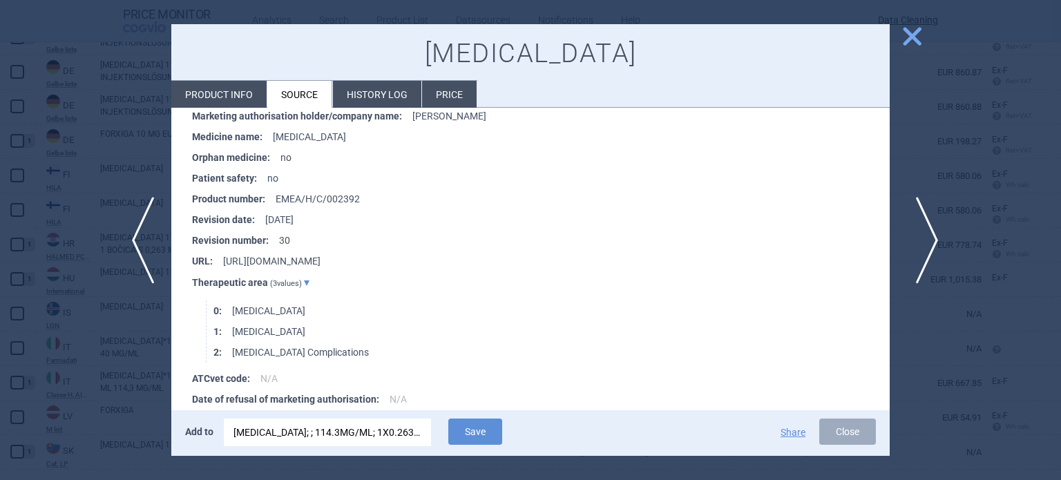
click at [910, 231] on span "next" at bounding box center [922, 240] width 31 height 87
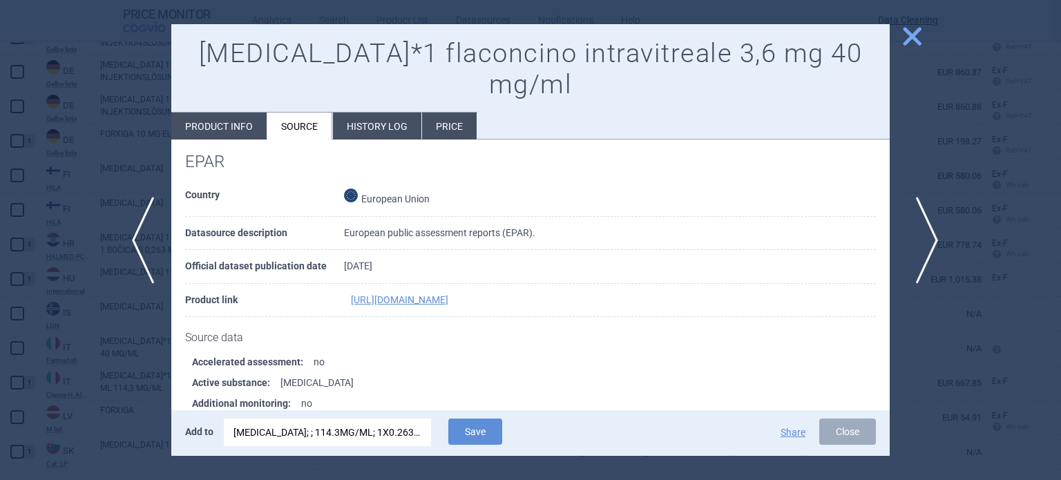
scroll to position [5538, 0]
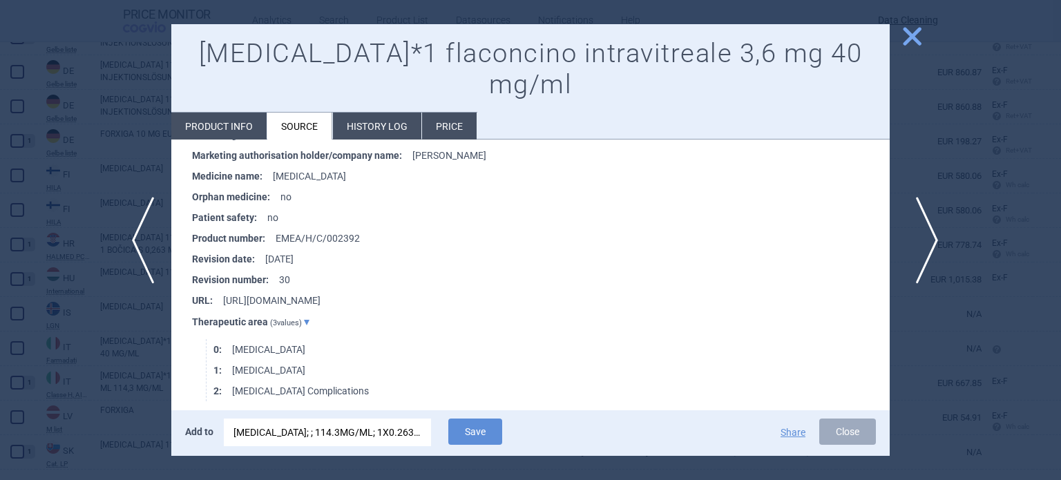
click at [910, 231] on span "next" at bounding box center [922, 240] width 31 height 87
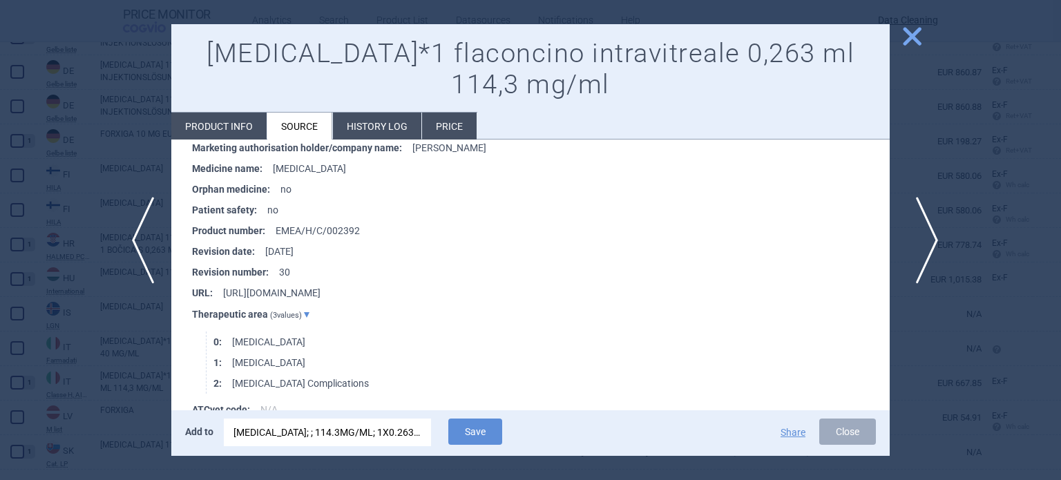
scroll to position [2451, 0]
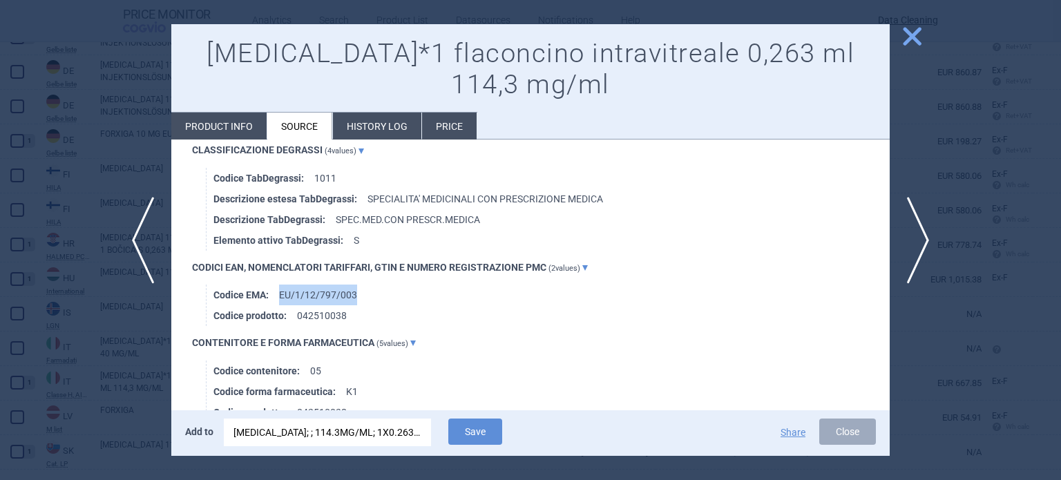
drag, startPoint x: 378, startPoint y: 264, endPoint x: 281, endPoint y: 262, distance: 97.4
click at [281, 285] on li "Codice EMA : EU/1/12/797/003" at bounding box center [551, 295] width 676 height 21
click at [319, 435] on div "EYLEA; ; 114.3MG/ML; 1X0.263ML; INJ SOL; VIA |EU/1/12/797/003" at bounding box center [328, 433] width 188 height 28
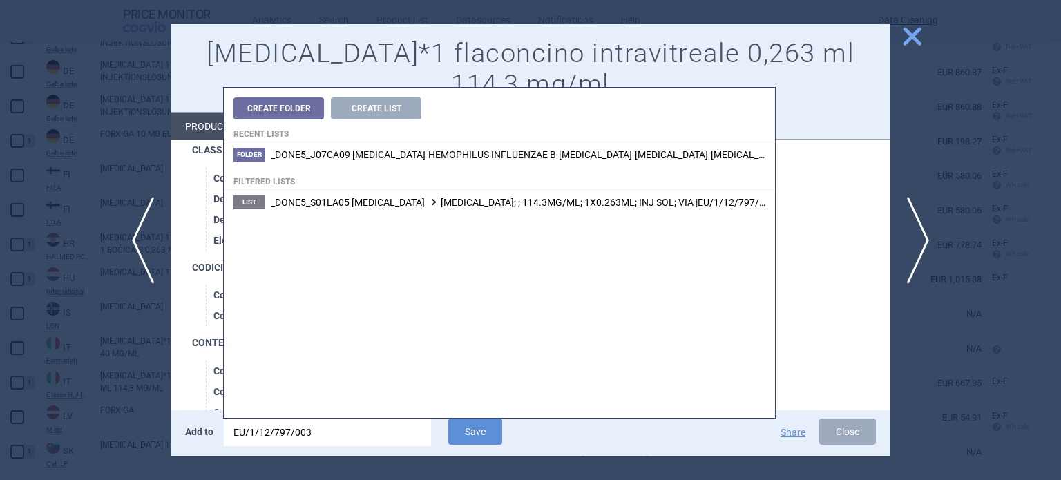
click at [319, 435] on input "EU/1/12/797/003" at bounding box center [327, 433] width 207 height 28
click at [318, 435] on input "EU/1/12/797/003" at bounding box center [327, 433] width 207 height 28
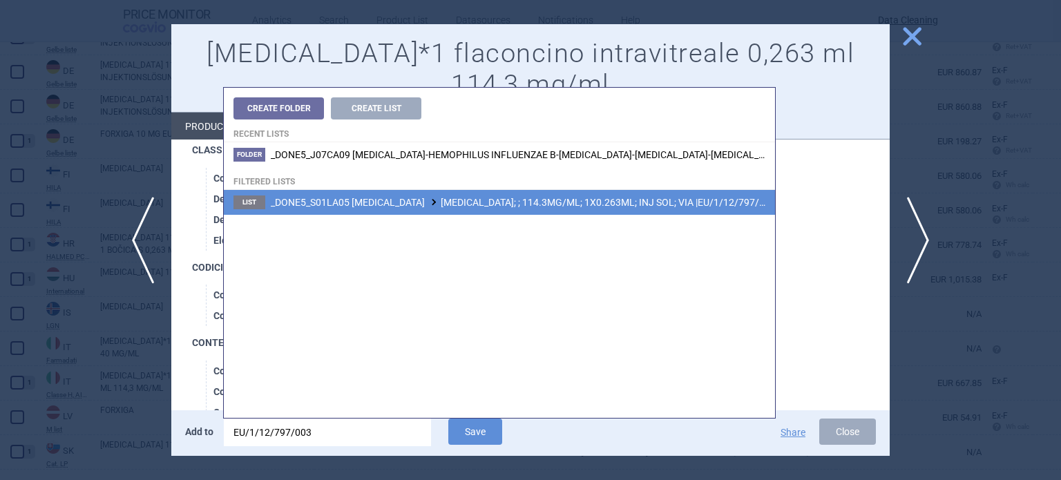
click at [580, 209] on li "List _DONE5_S01LA05 AFLIBERCEPT EYLEA; ; 114.3MG/ML; 1X0.263ML; INJ SOL; VIA |E…" at bounding box center [499, 202] width 551 height 25
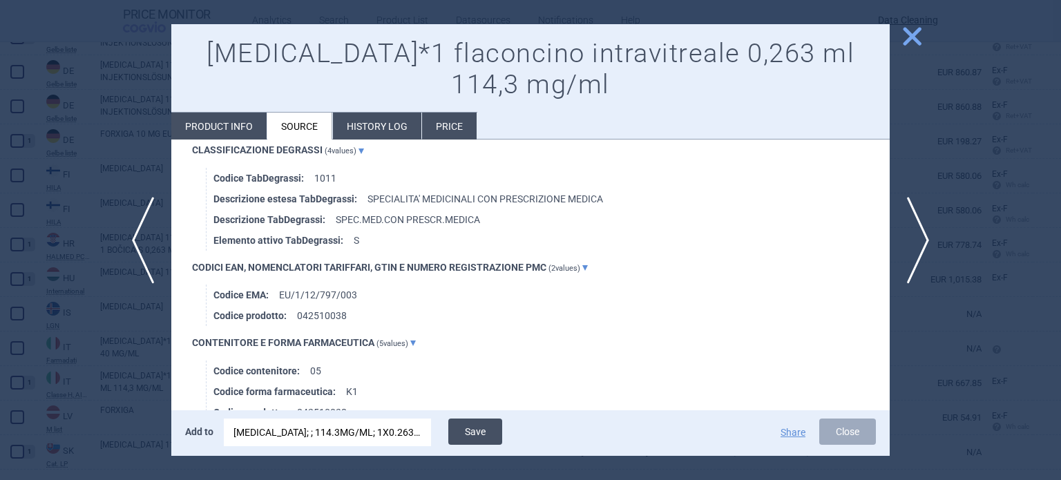
click at [494, 436] on button "Save" at bounding box center [475, 432] width 54 height 26
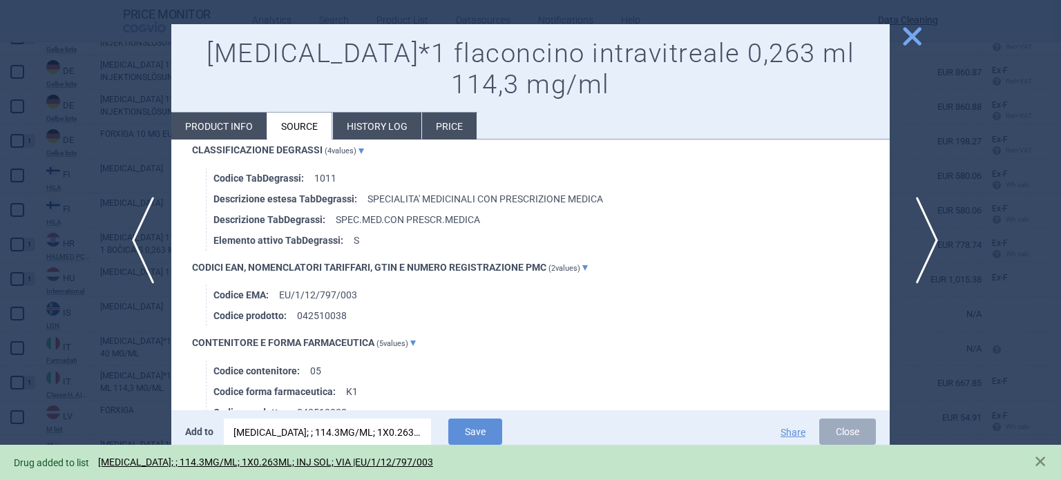
click at [910, 264] on span "next" at bounding box center [922, 240] width 31 height 87
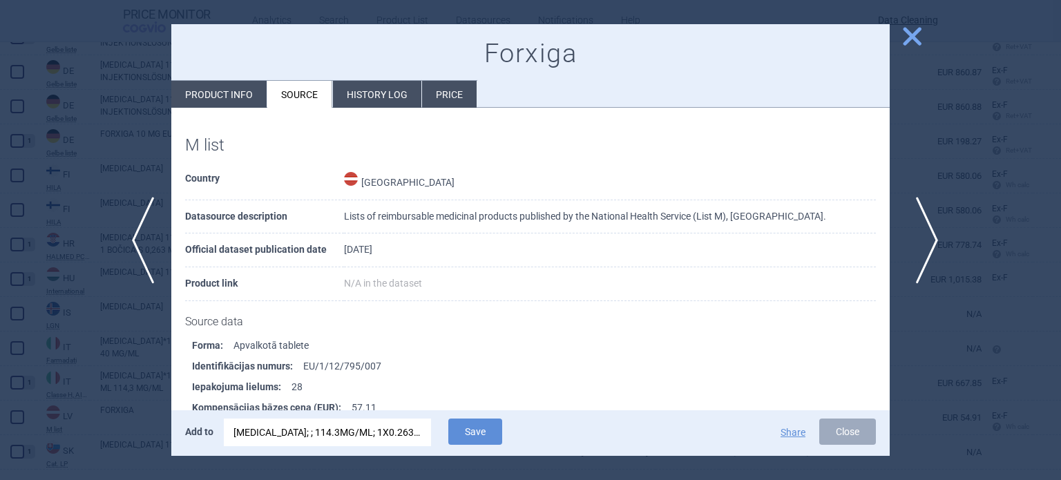
click at [910, 264] on span "next" at bounding box center [922, 240] width 31 height 87
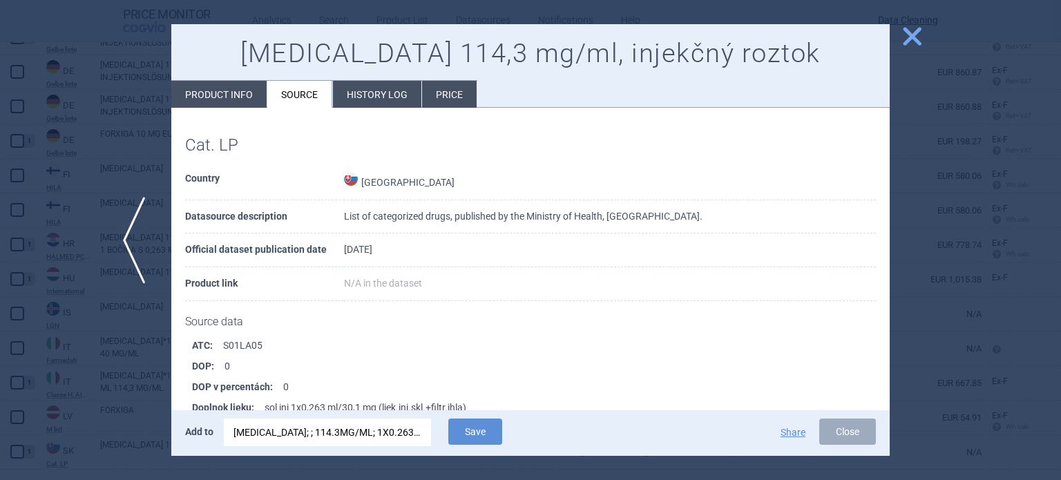
click at [143, 262] on span "previous" at bounding box center [138, 240] width 31 height 87
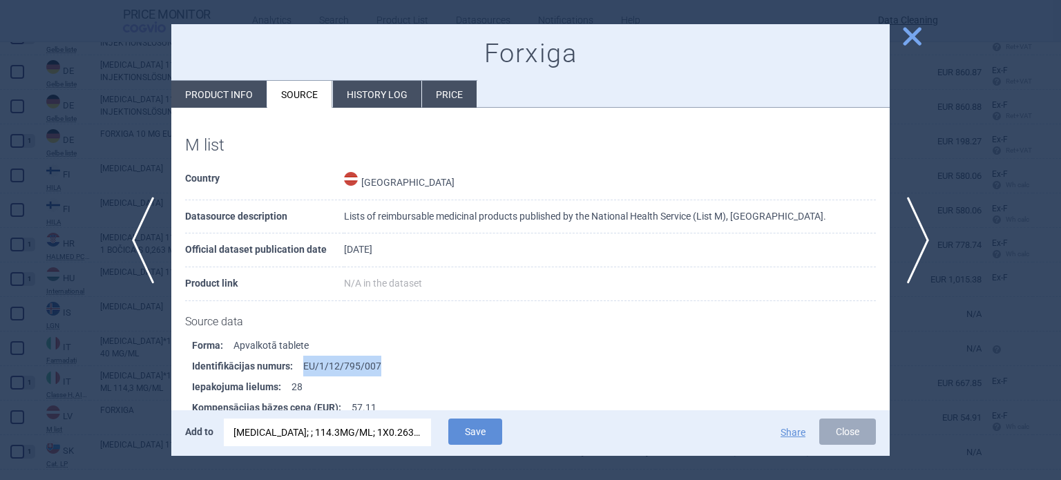
drag, startPoint x: 409, startPoint y: 368, endPoint x: 301, endPoint y: 370, distance: 107.8
click at [301, 370] on li "Identifikācijas numurs : EU/1/12/795/007" at bounding box center [541, 366] width 698 height 21
click at [337, 424] on div "EYLEA; ; 114.3MG/ML; 1X0.263ML; INJ SOL; VIA |EU/1/12/797/003" at bounding box center [328, 433] width 188 height 28
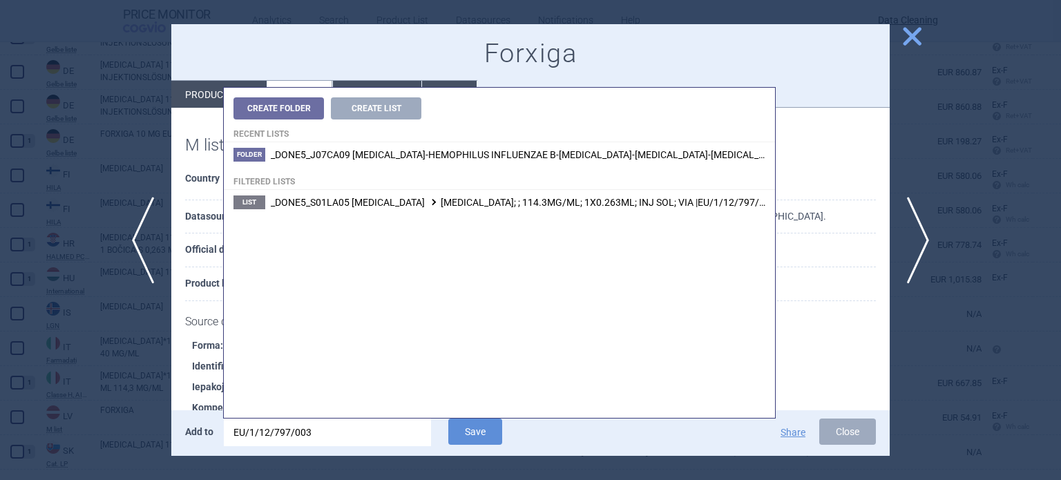
click at [337, 424] on input "EU/1/12/797/003" at bounding box center [327, 433] width 207 height 28
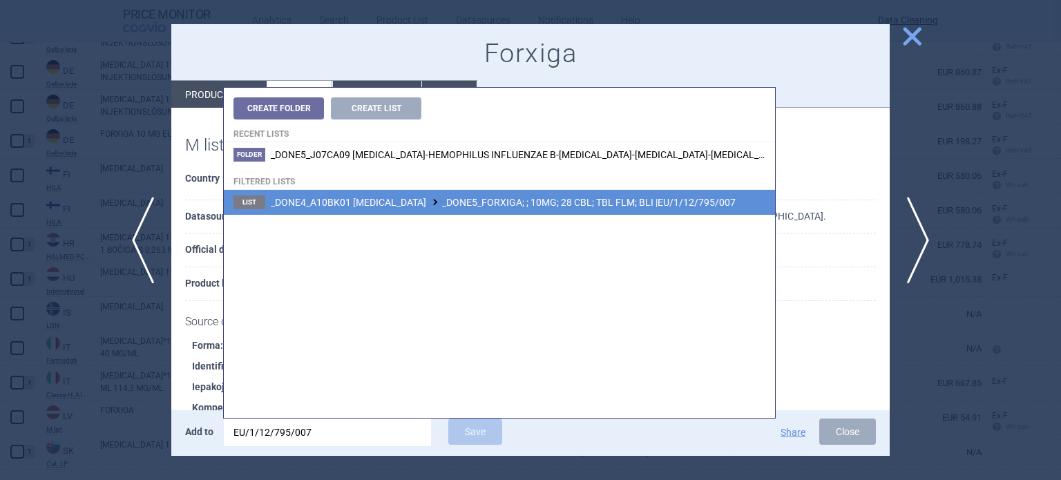
type input "EU/1/12/795/007"
click at [500, 209] on li "List _DONE4_A10BK01 DAPAGLIFLOZIN _DONE5_FORXIGA; ; 10MG; 28 CBL; TBL FLM; BLI …" at bounding box center [499, 202] width 551 height 25
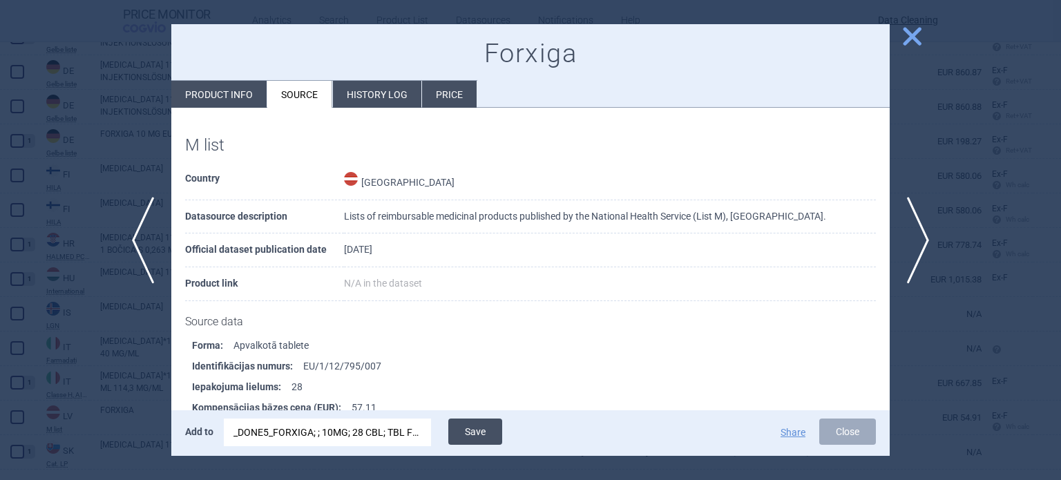
click at [464, 426] on button "Save" at bounding box center [475, 432] width 54 height 26
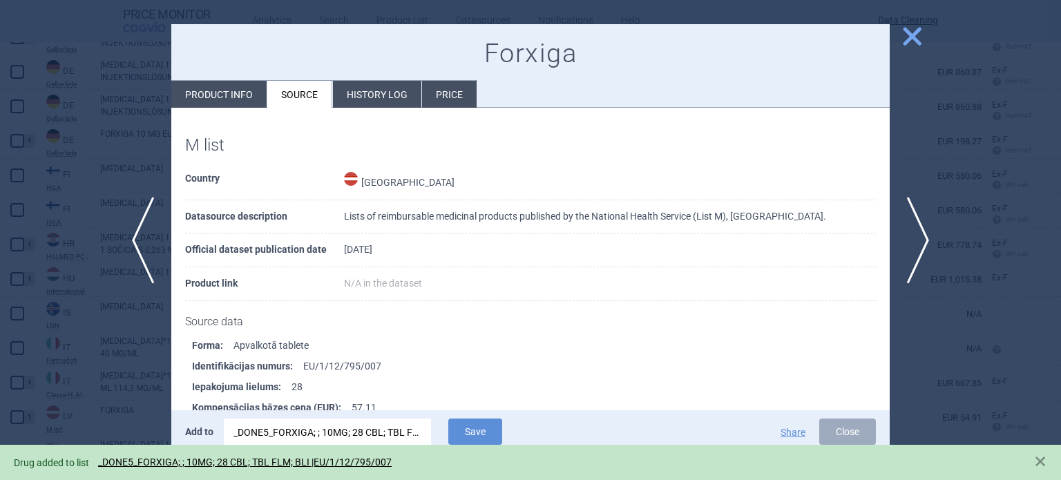
click at [0, 254] on div at bounding box center [530, 240] width 1061 height 480
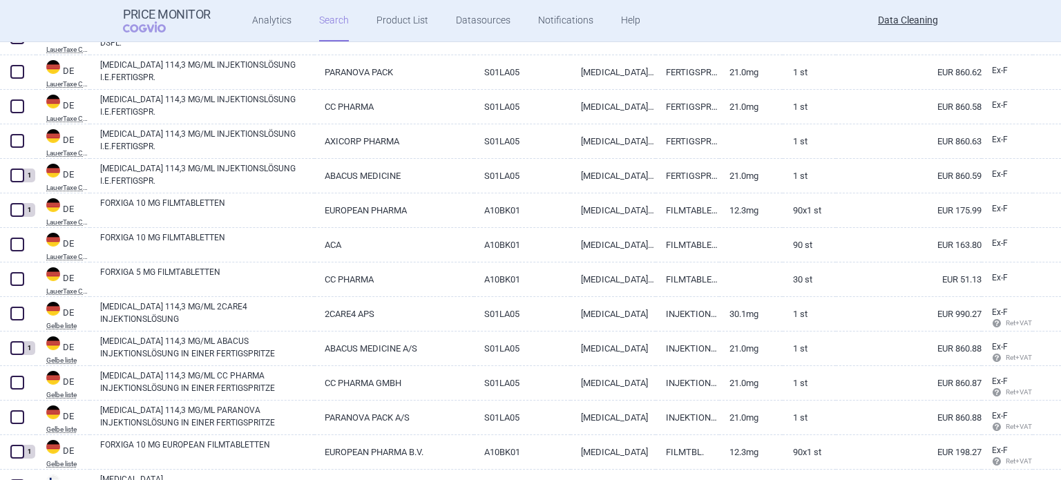
scroll to position [173, 0]
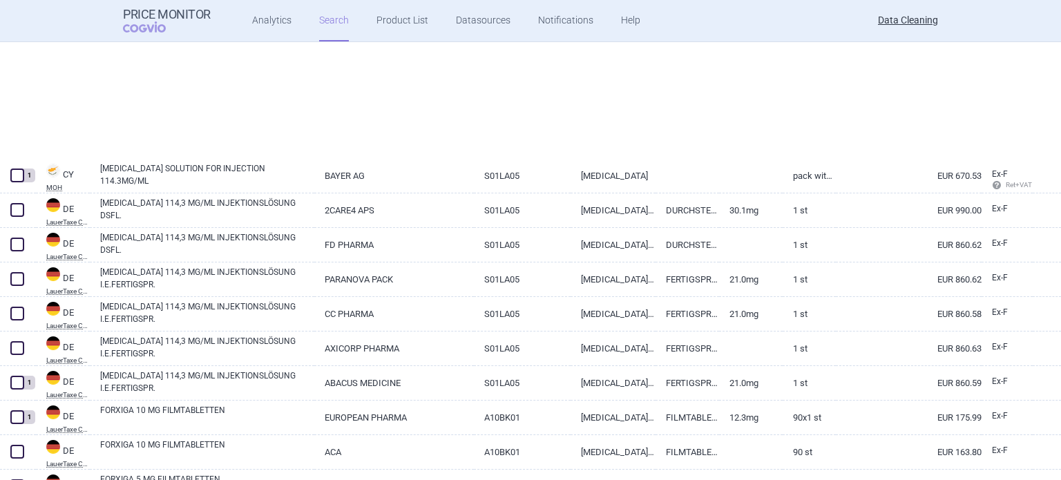
select select "brandName"
select select "newerThan"
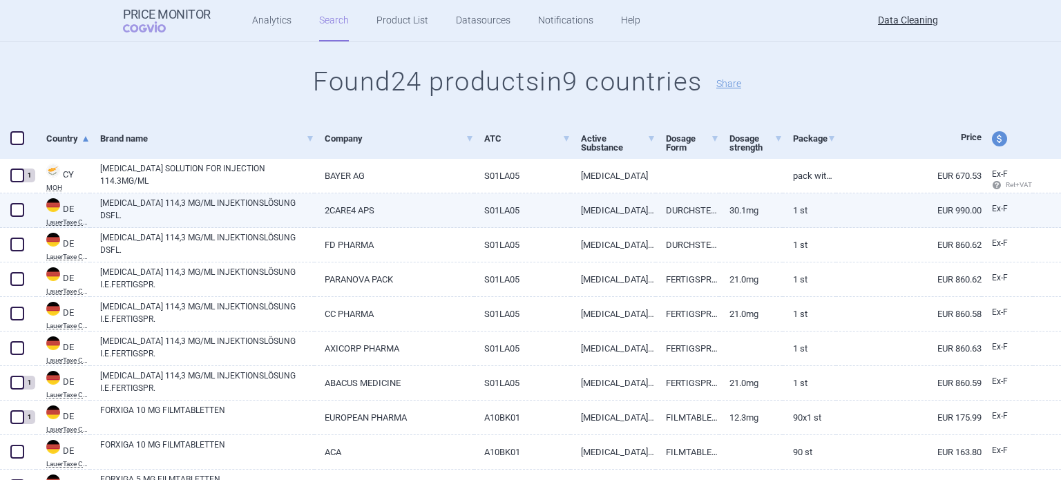
click at [19, 209] on span at bounding box center [17, 210] width 14 height 14
checkbox input "true"
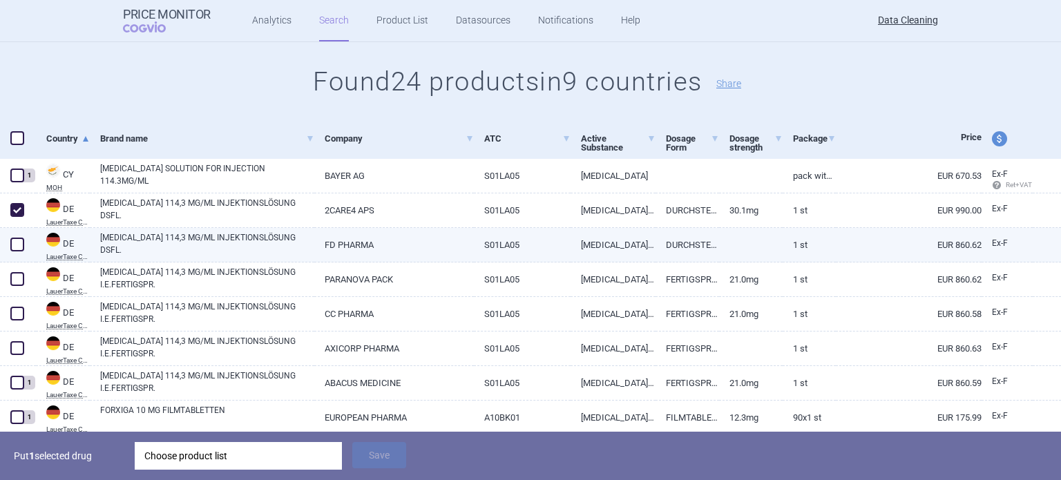
click at [12, 250] on span at bounding box center [17, 245] width 14 height 14
checkbox input "true"
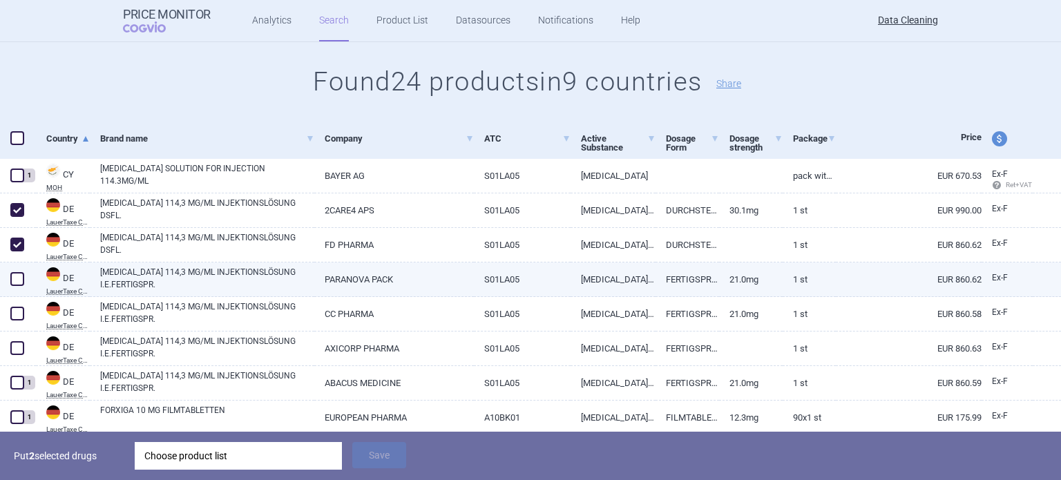
click at [11, 287] on span at bounding box center [17, 279] width 21 height 21
checkbox input "true"
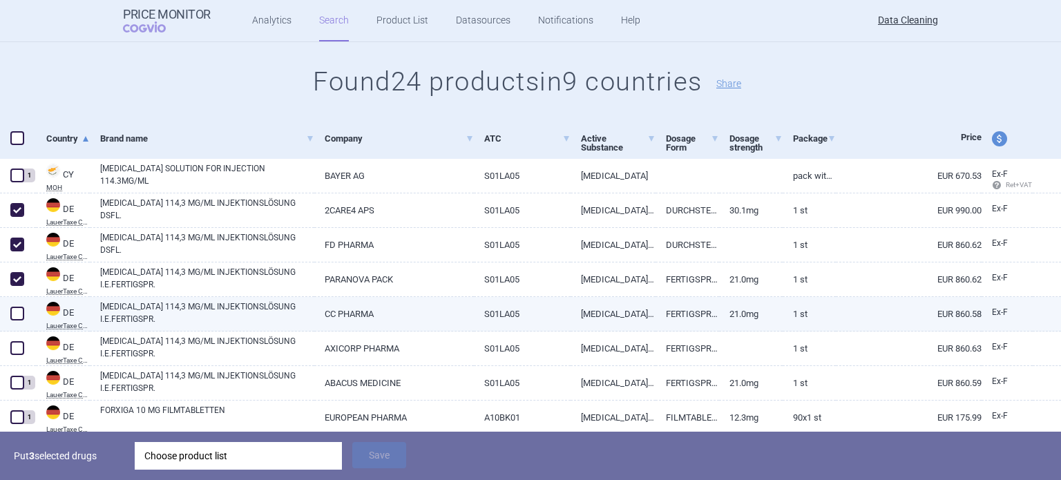
click at [8, 317] on span at bounding box center [17, 313] width 21 height 21
checkbox input "true"
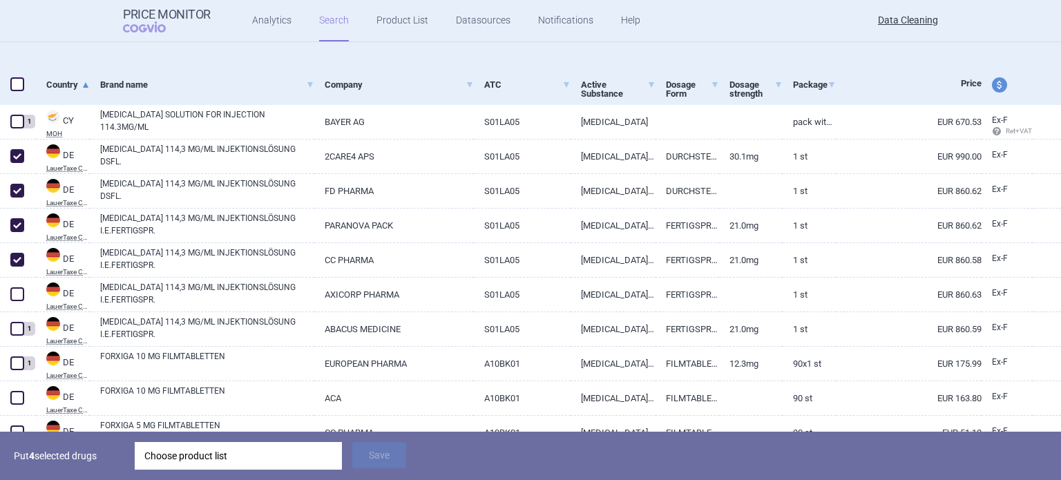
scroll to position [242, 0]
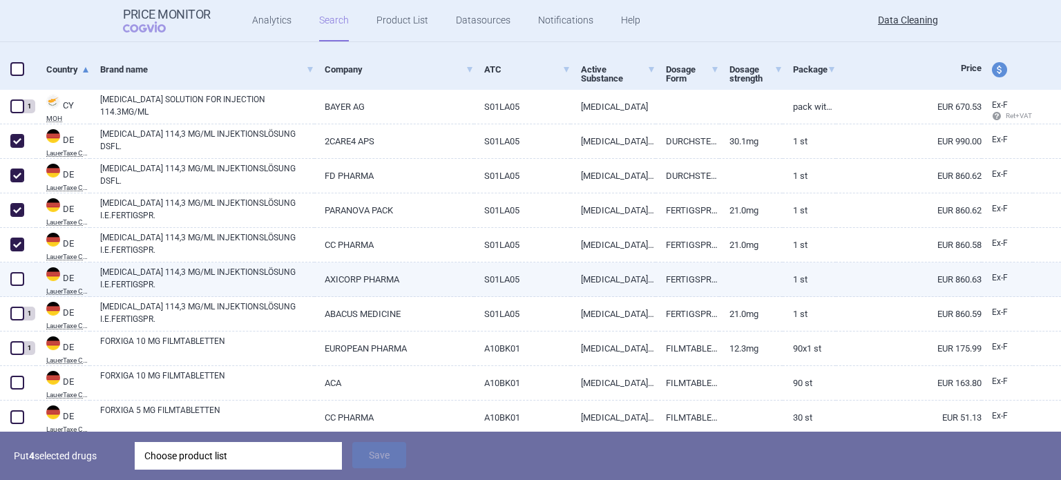
click at [17, 289] on div at bounding box center [18, 280] width 36 height 35
click at [14, 278] on span at bounding box center [17, 279] width 14 height 14
checkbox input "true"
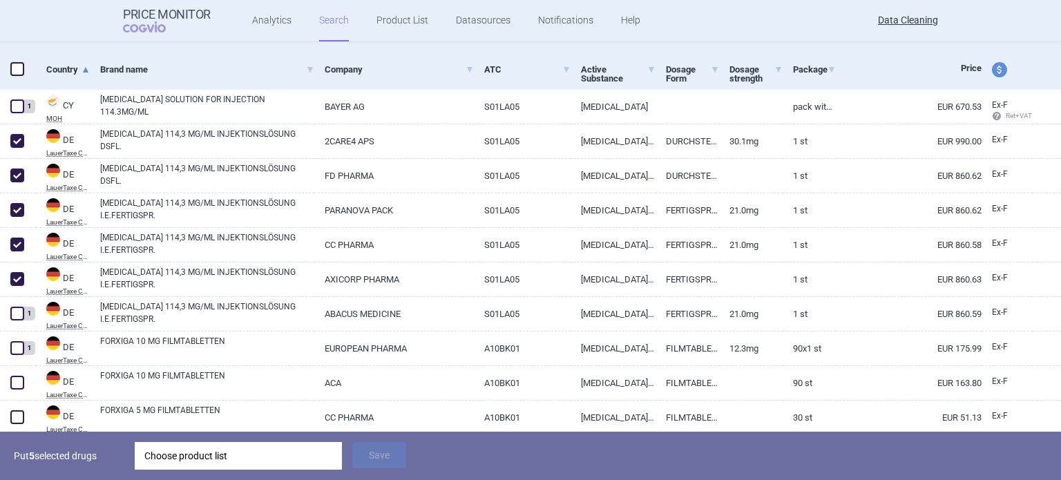
click at [246, 457] on div "Choose product list" at bounding box center [238, 456] width 188 height 28
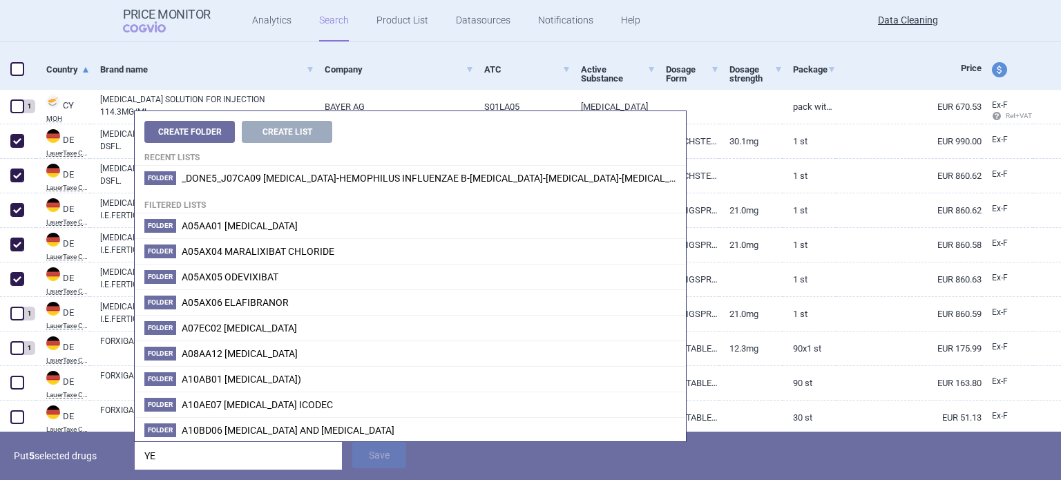
type input "Y"
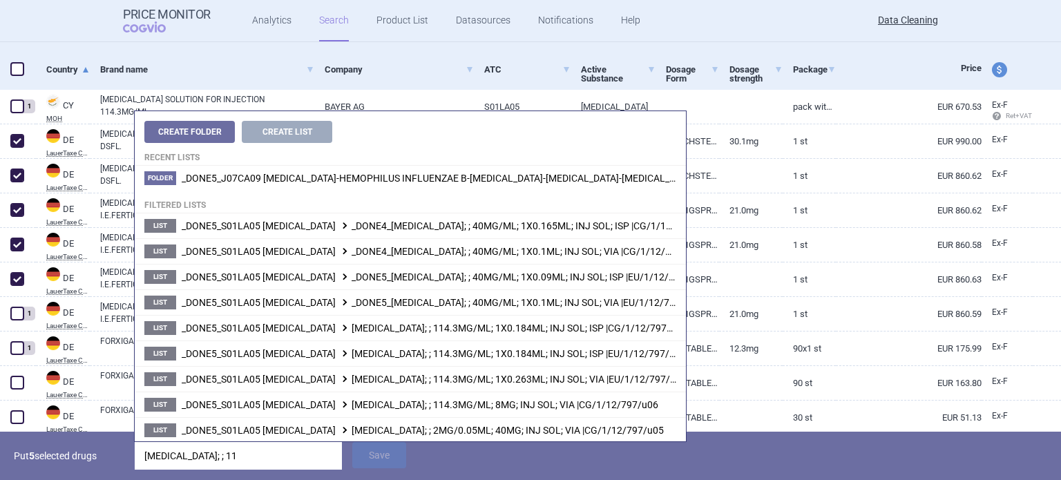
type input "EYLEA; ; 114"
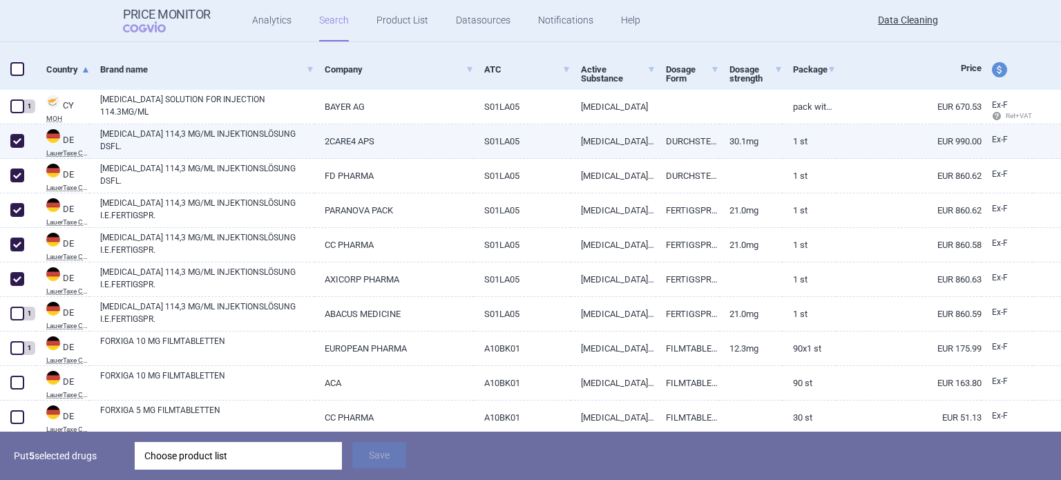
click at [771, 143] on link "30.1mg" at bounding box center [751, 141] width 64 height 34
select select "EUR"
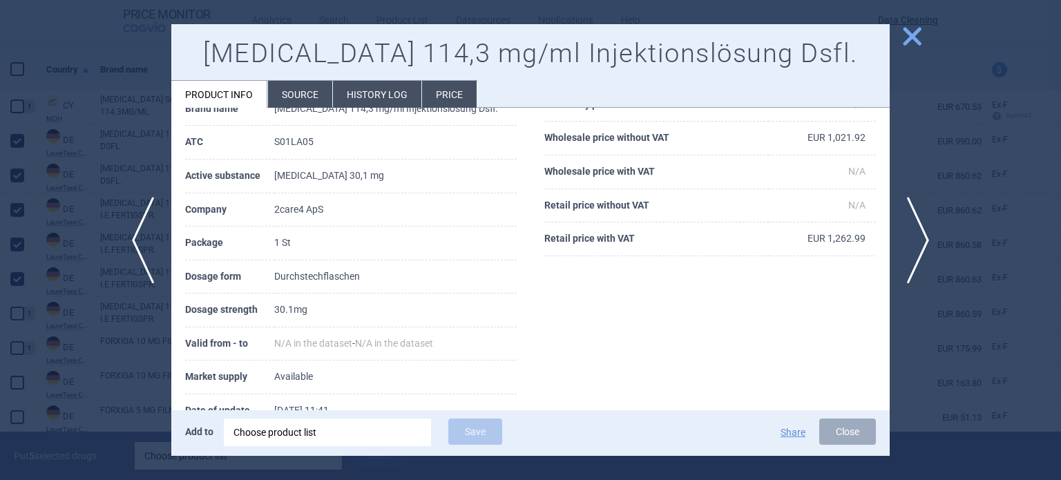
scroll to position [115, 0]
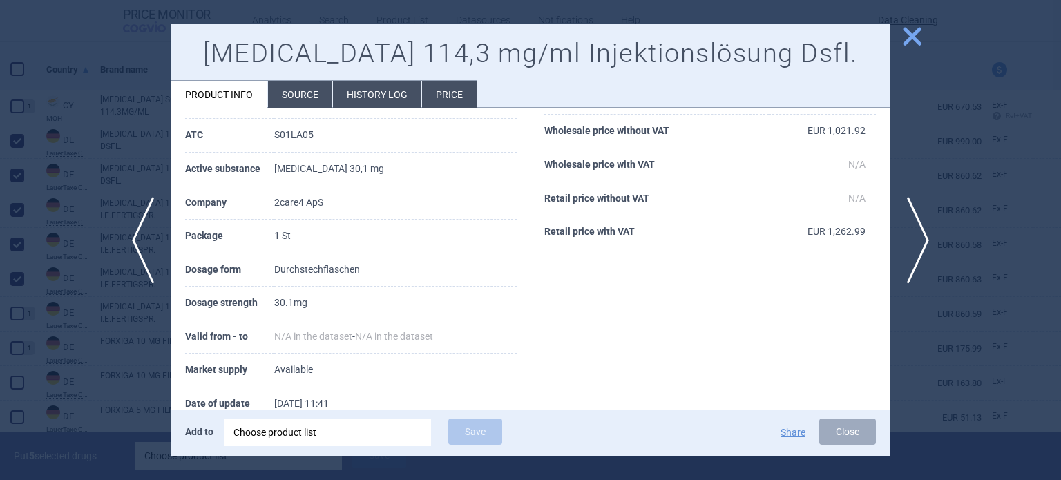
click at [307, 95] on li "Source" at bounding box center [300, 94] width 64 height 27
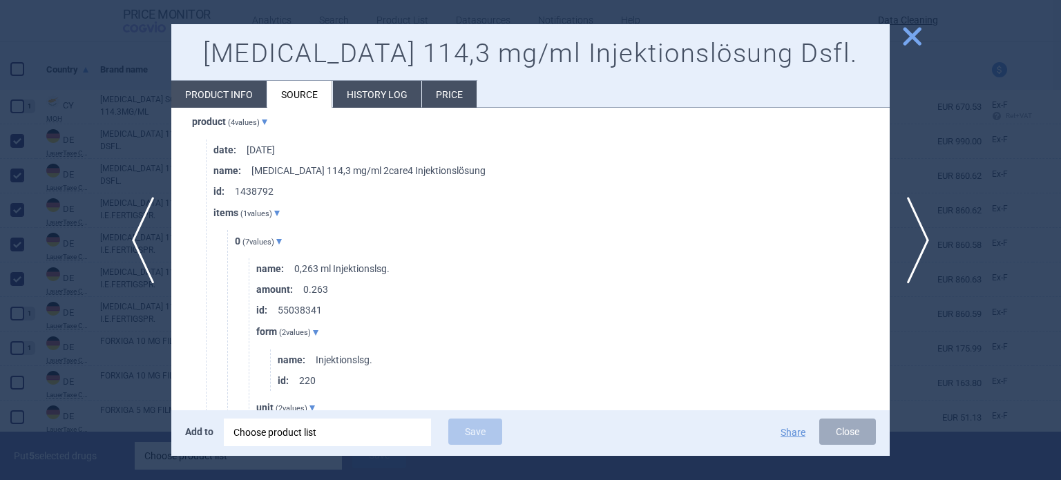
scroll to position [1765, 0]
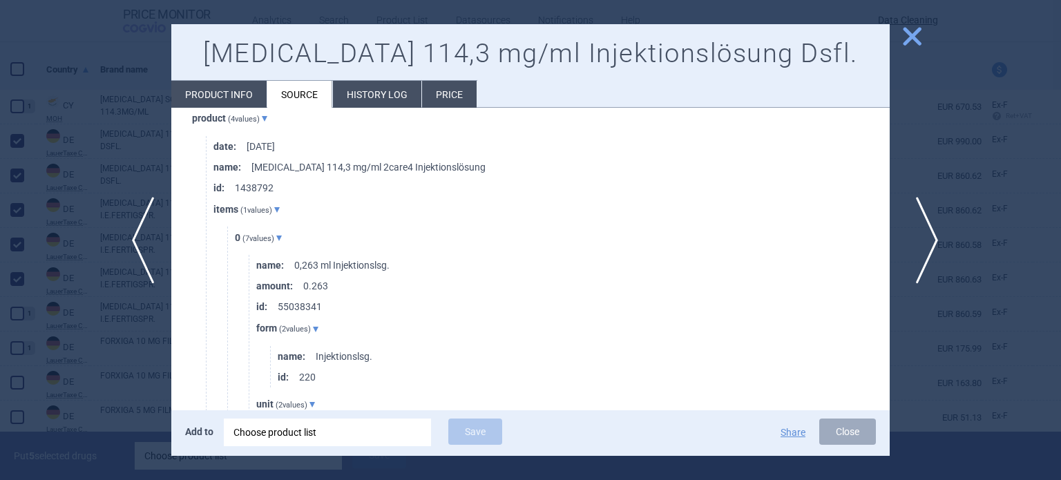
click at [936, 222] on span "next" at bounding box center [922, 240] width 31 height 87
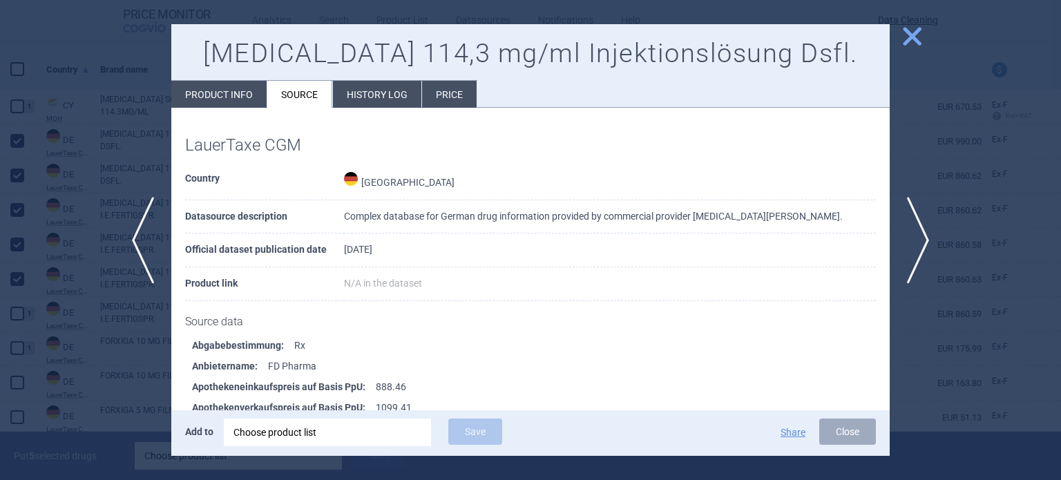
click at [35, 217] on div at bounding box center [530, 240] width 1061 height 480
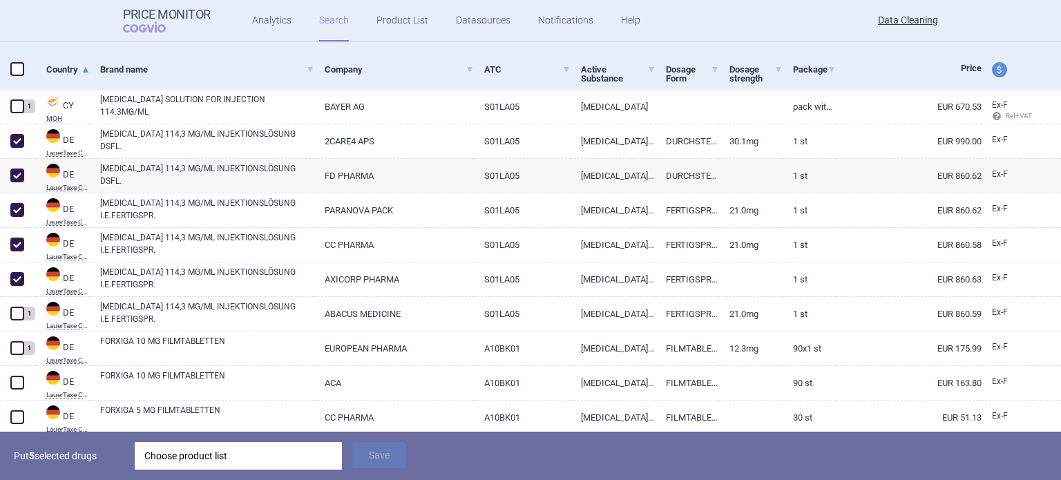
click at [229, 450] on div "Choose product list" at bounding box center [238, 456] width 188 height 28
click at [109, 174] on link "EYLEA 114,3 MG/ML INJEKTIONSLÖSUNG DSFL." at bounding box center [207, 174] width 214 height 25
select select "EUR"
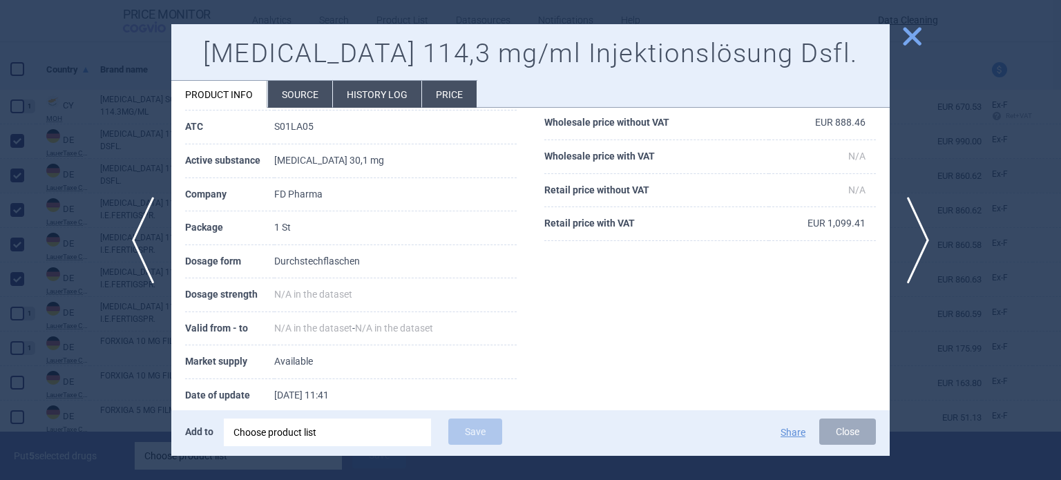
scroll to position [126, 0]
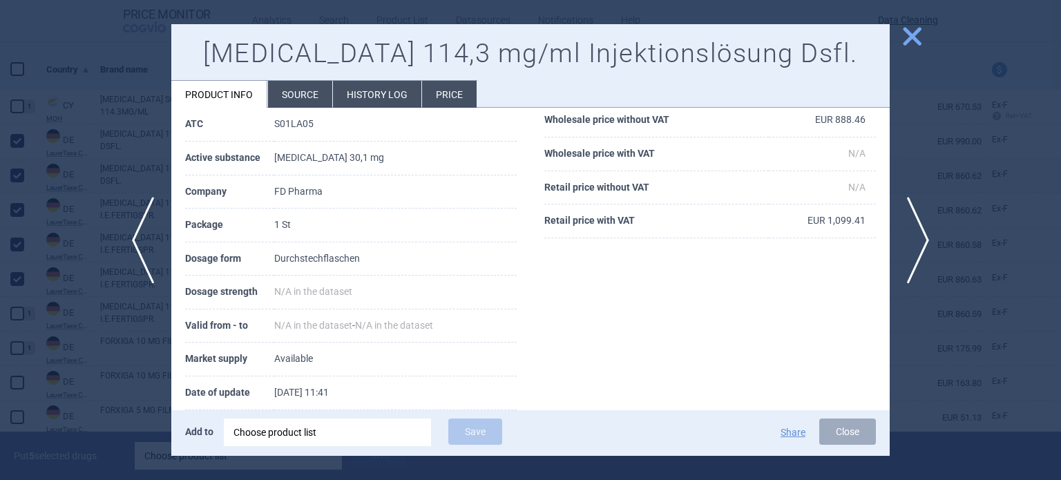
click at [312, 95] on li "Source" at bounding box center [300, 94] width 64 height 27
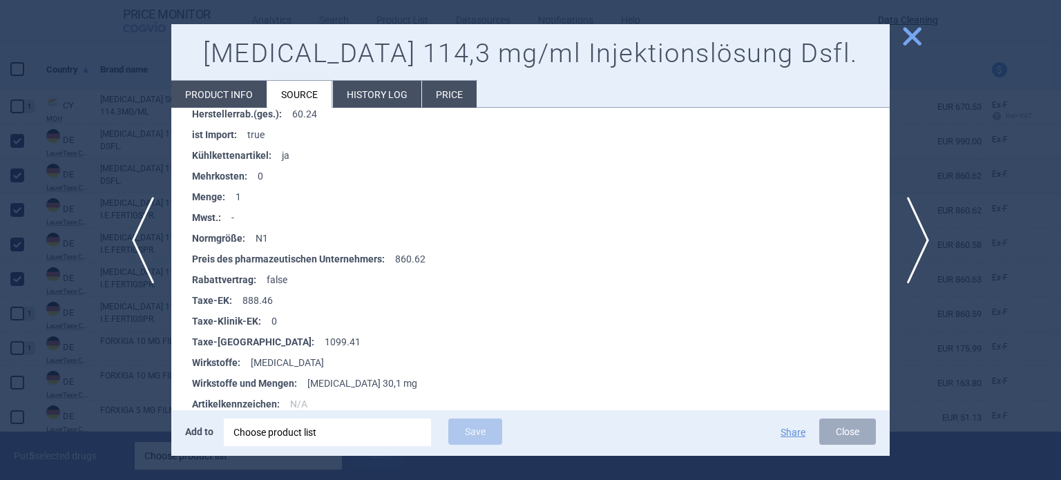
scroll to position [571, 0]
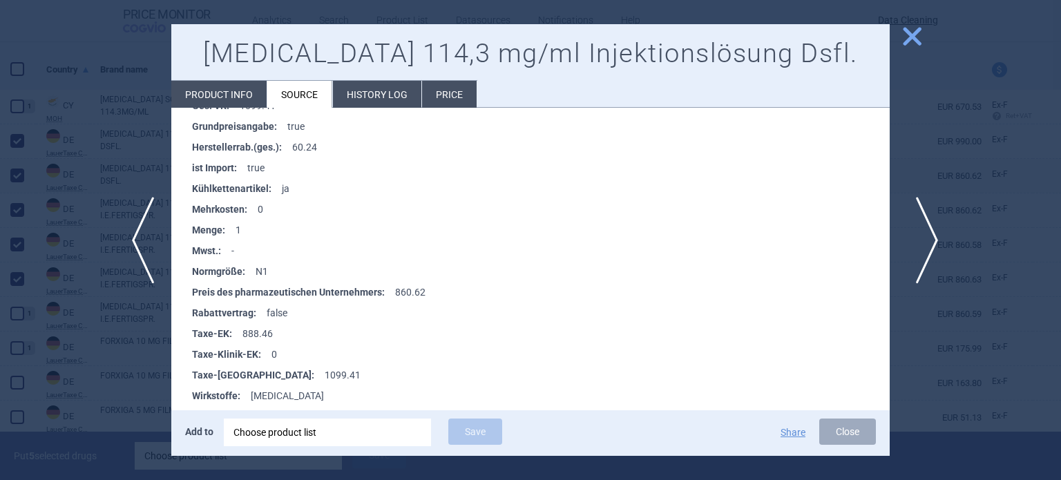
click at [931, 251] on span "next" at bounding box center [922, 240] width 31 height 87
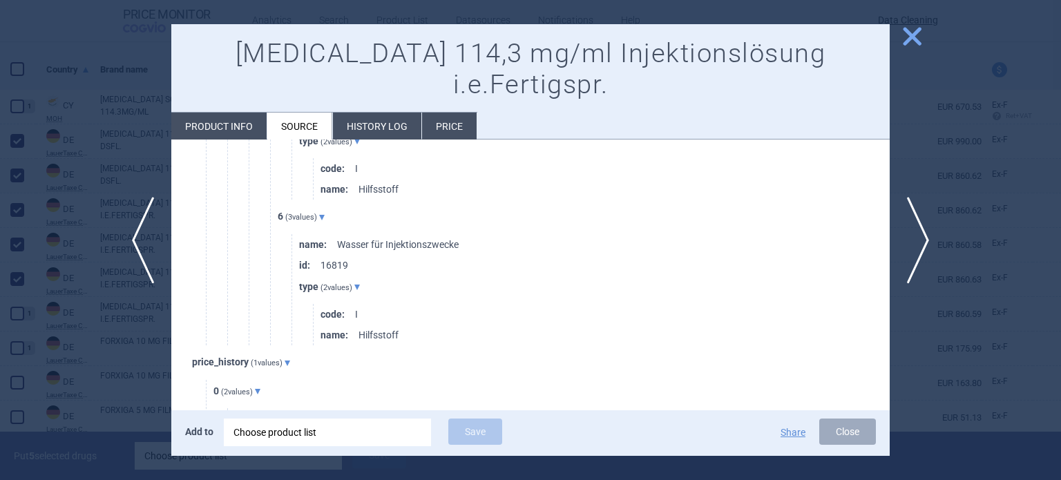
scroll to position [3332, 0]
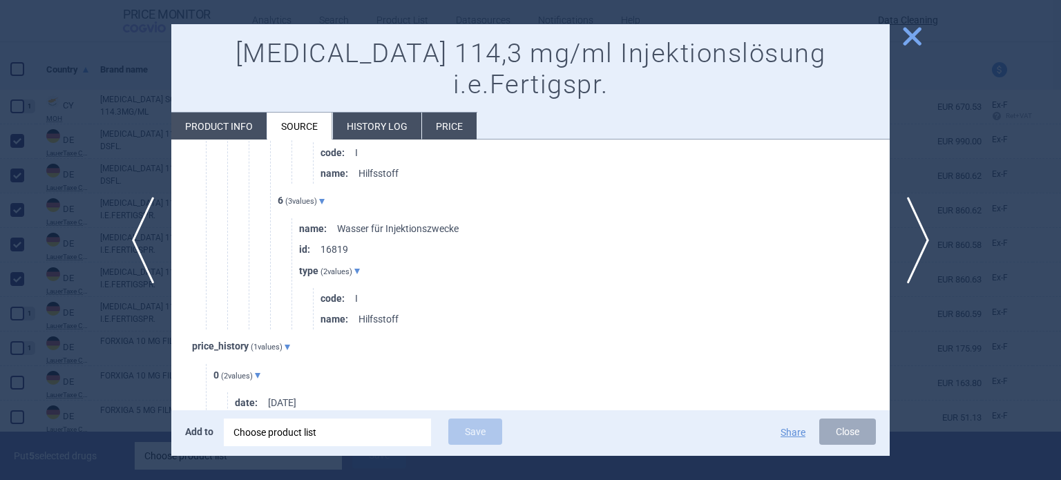
click at [6, 139] on div at bounding box center [530, 240] width 1061 height 480
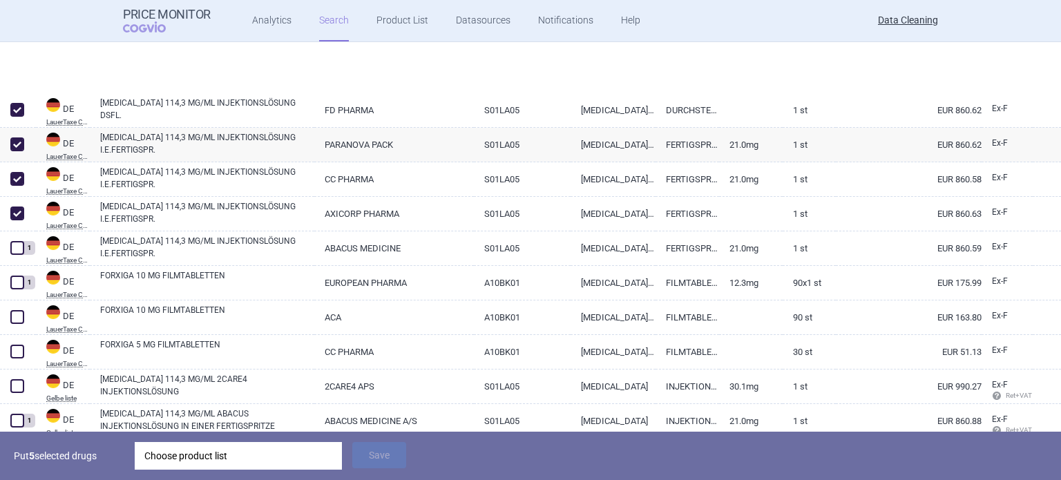
scroll to position [449, 0]
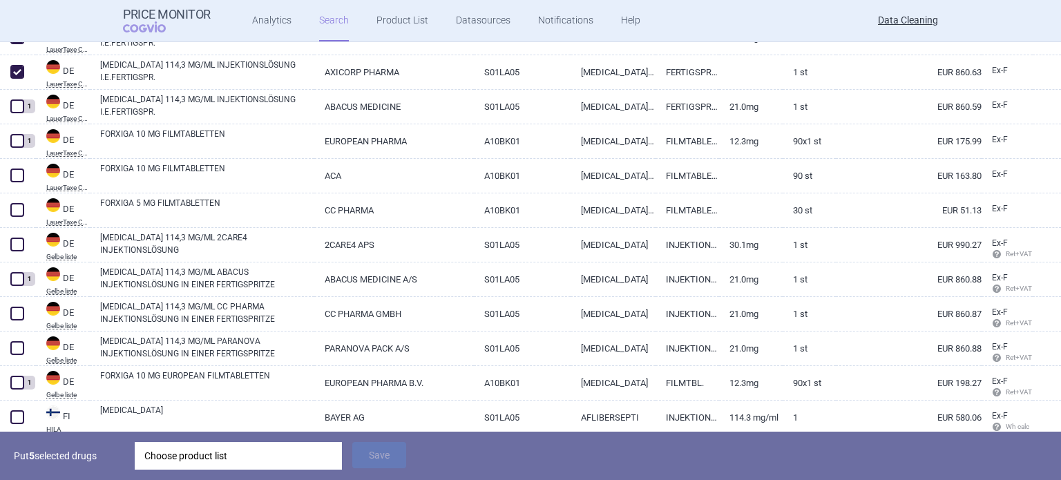
click at [274, 457] on div "Choose product list" at bounding box center [238, 456] width 188 height 28
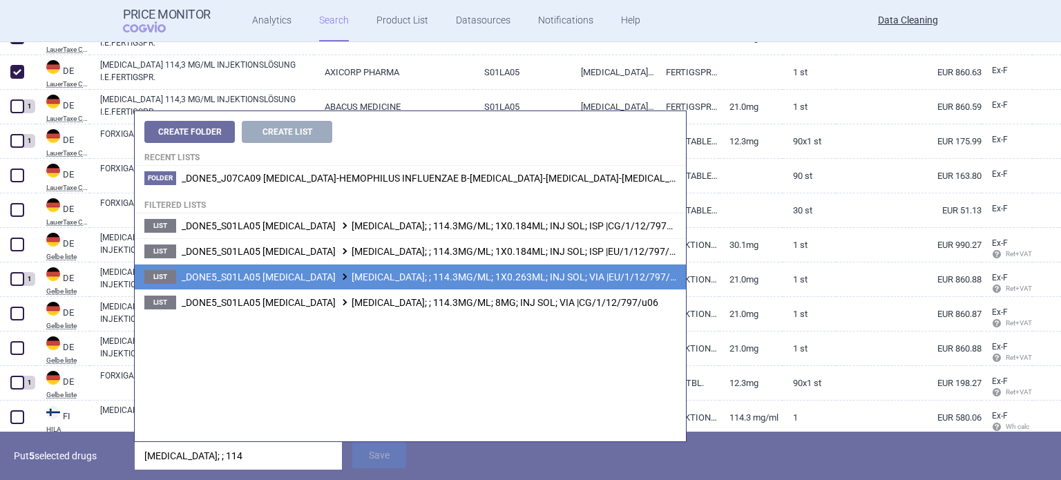
click at [446, 281] on span "_DONE5_S01LA05 AFLIBERCEPT EYLEA; ; 114.3MG/ML; 1X0.263ML; INJ SOL; VIA |EU/1/1…" at bounding box center [434, 277] width 505 height 11
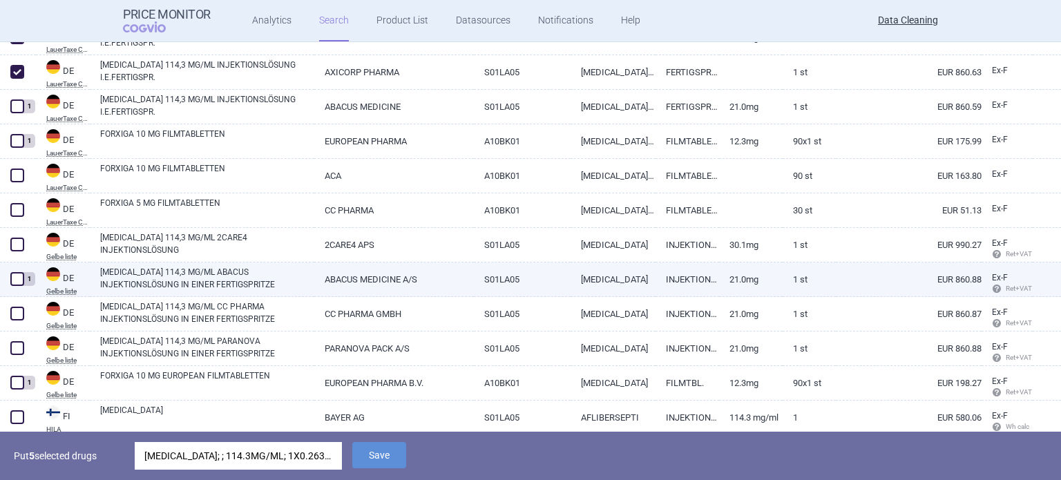
click at [446, 281] on link "ABACUS MEDICINE A/S" at bounding box center [393, 280] width 159 height 34
select select "EUR"
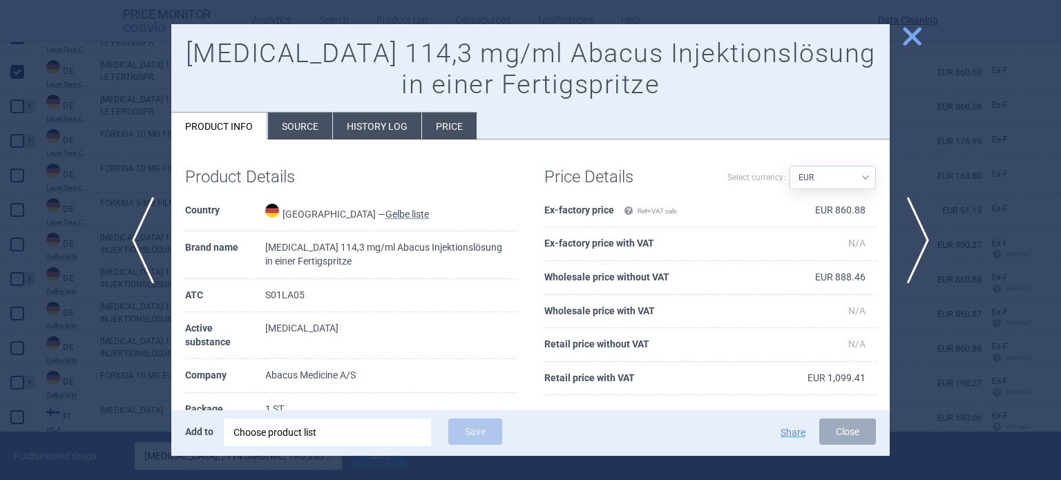
click at [108, 188] on div at bounding box center [530, 240] width 1061 height 480
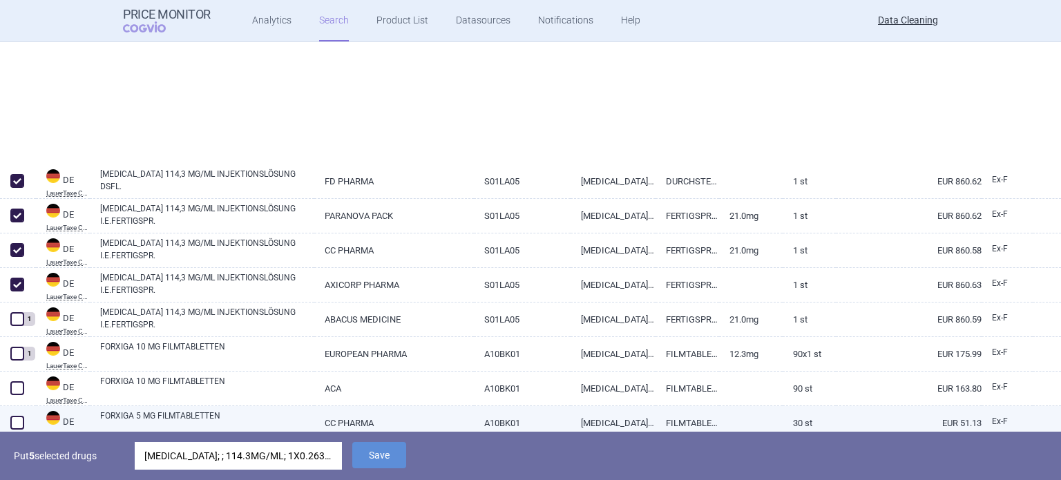
select select "brandName"
select select "newerThan"
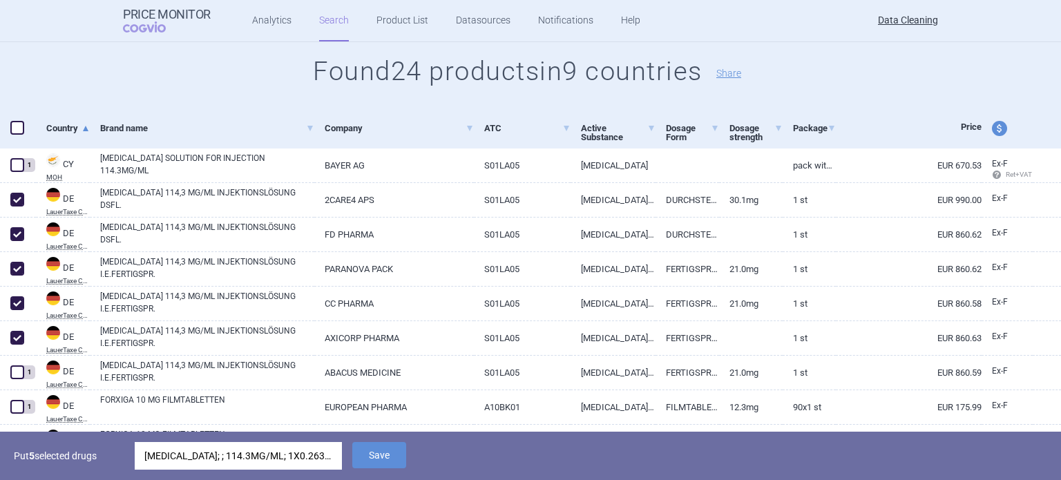
scroll to position [242, 0]
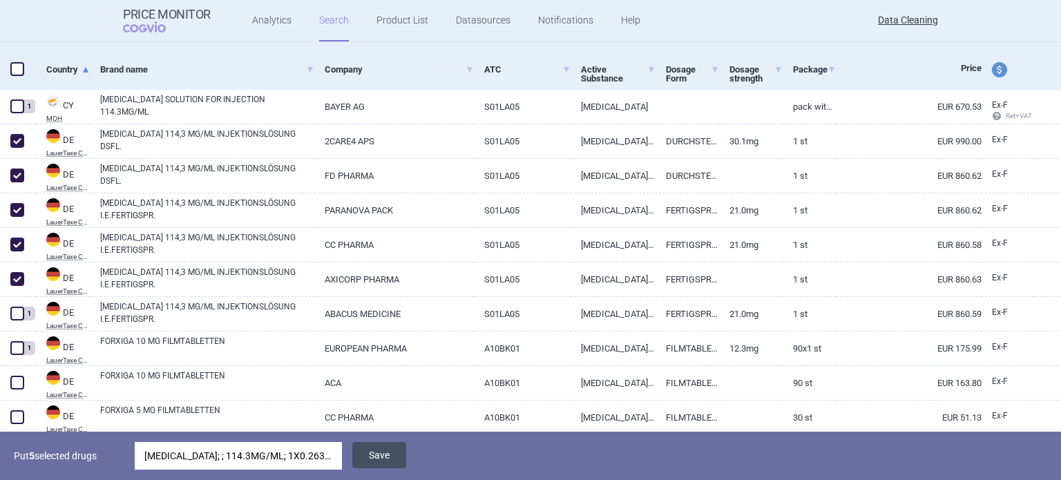
click at [371, 455] on button "Save" at bounding box center [379, 455] width 54 height 26
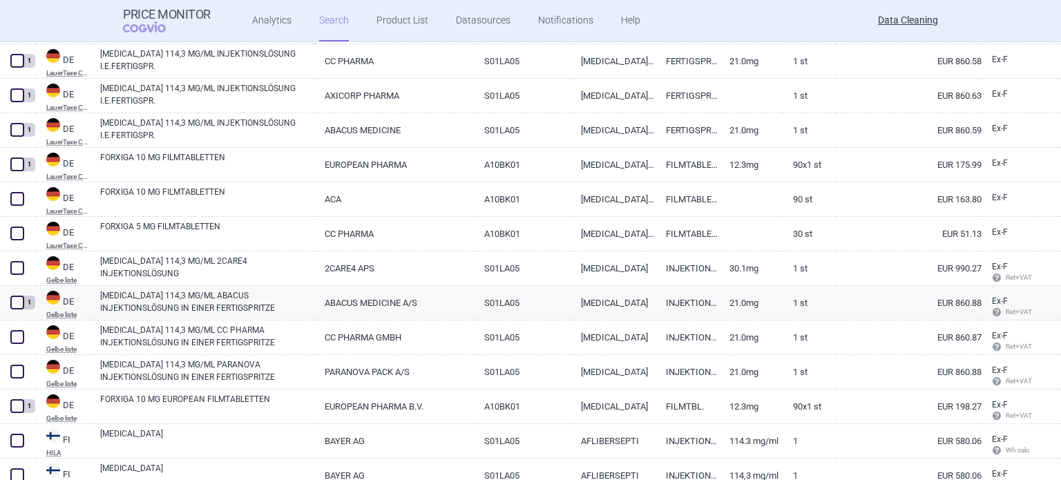
scroll to position [449, 0]
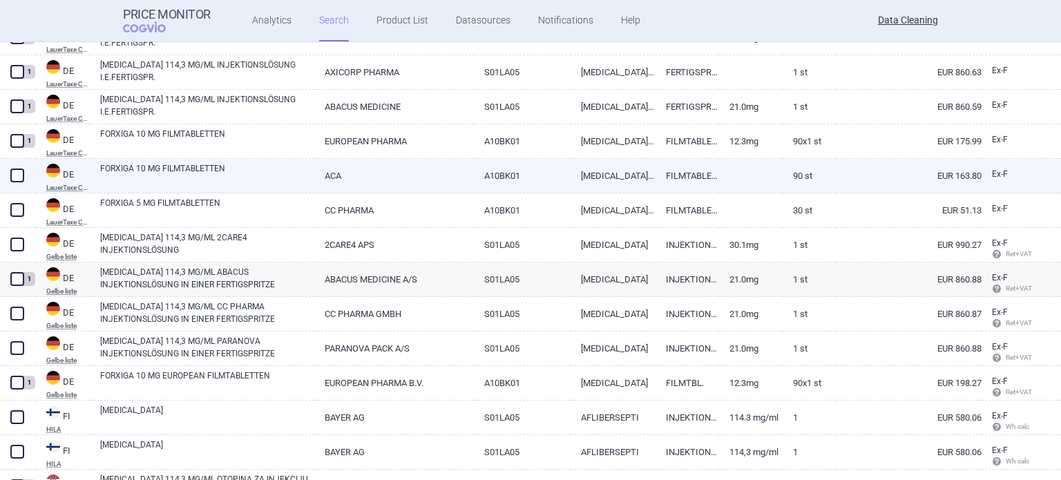
click at [11, 171] on span at bounding box center [17, 176] width 14 height 14
checkbox input "true"
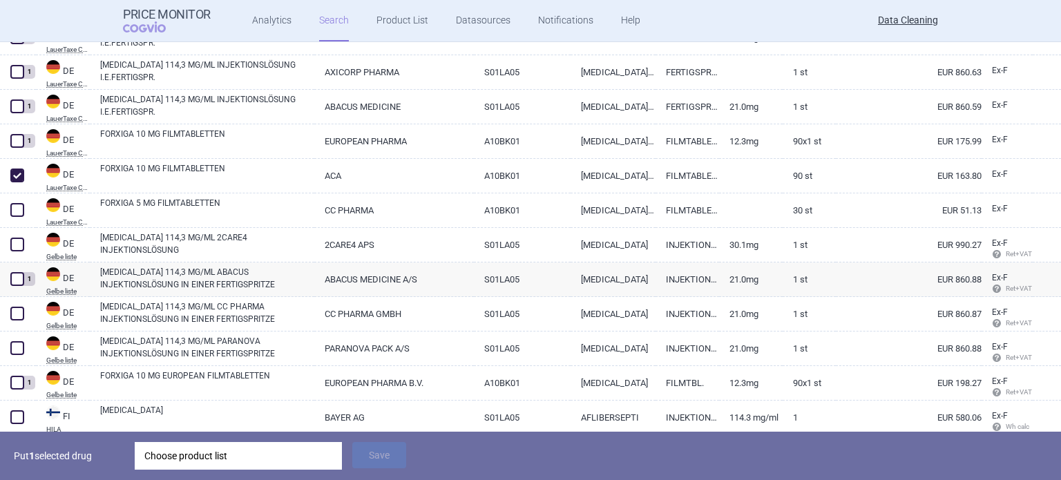
click at [312, 453] on div "Choose product list" at bounding box center [238, 456] width 188 height 28
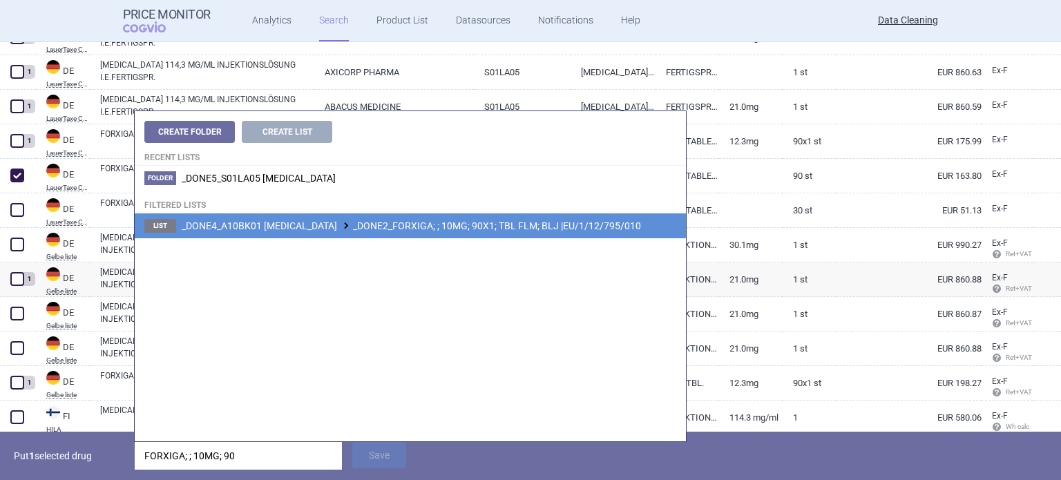
type input "FORXIGA; ; 10MG; 90"
click at [622, 213] on li "List _DONE4_A10BK01 DAPAGLIFLOZIN _DONE2_FORXIGA; ; 10MG; 90X1; TBL FLM; BLJ |E…" at bounding box center [410, 225] width 551 height 25
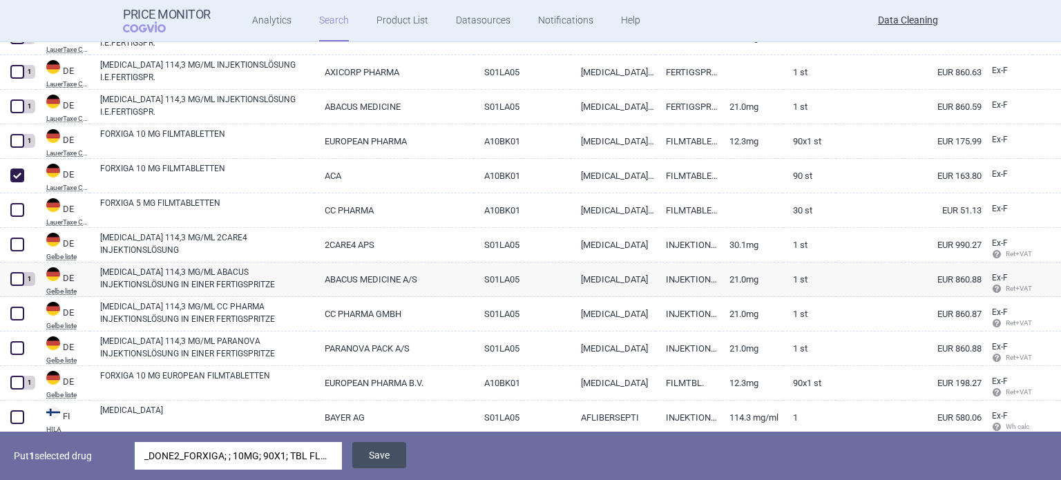
click at [383, 459] on button "Save" at bounding box center [379, 455] width 54 height 26
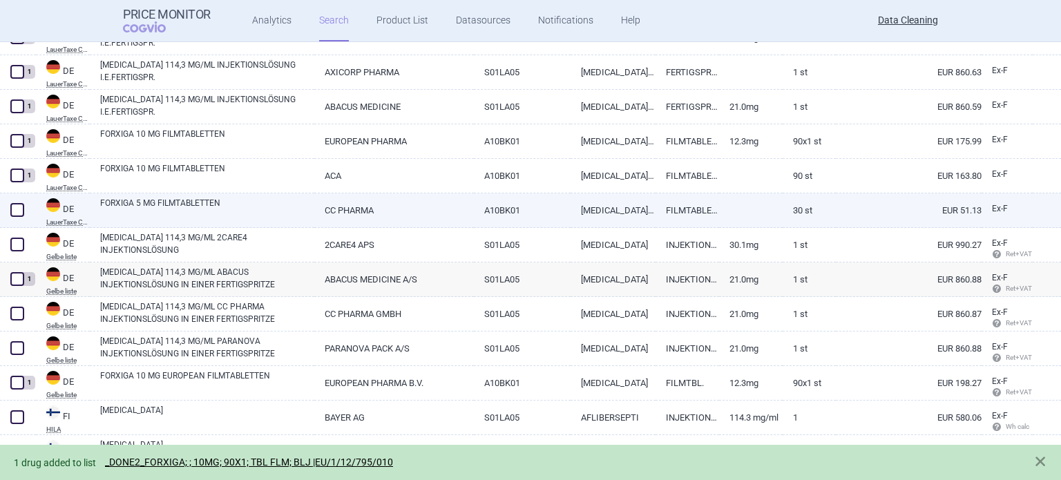
click at [23, 208] on span at bounding box center [17, 210] width 14 height 14
checkbox input "true"
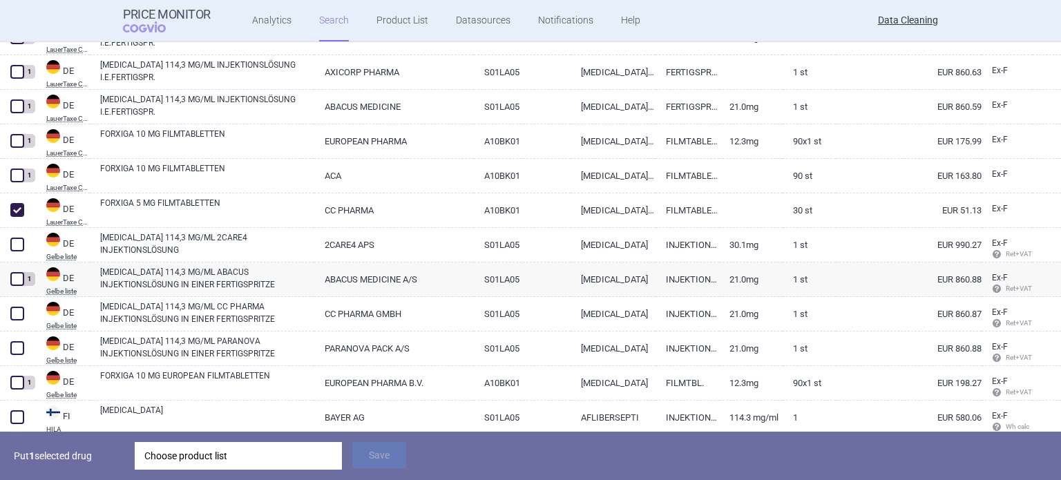
click at [268, 461] on div "Choose product list" at bounding box center [238, 456] width 188 height 28
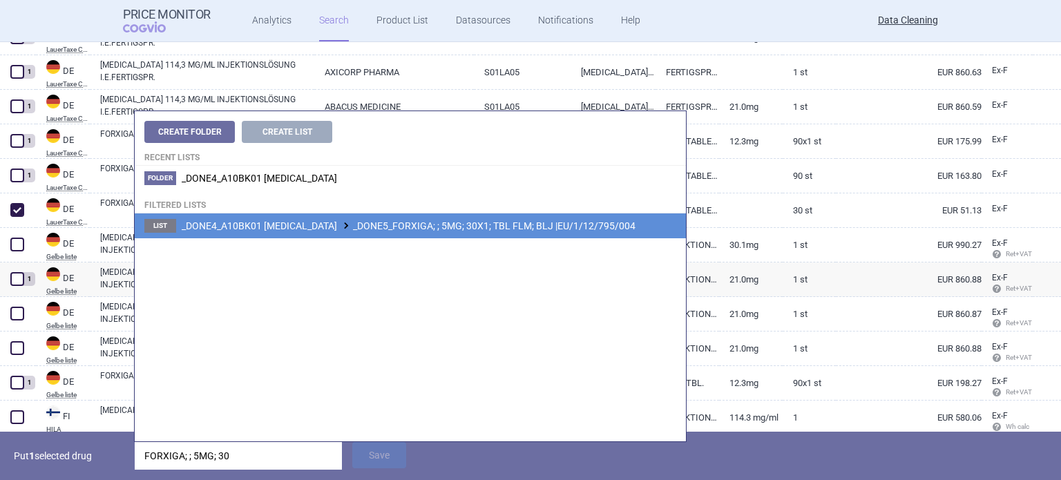
type input "FORXIGA; ; 5MG; 30"
click at [555, 222] on span "_DONE4_A10BK01 DAPAGLIFLOZIN _DONE5_FORXIGA; ; 5MG; 30X1; TBL FLM; BLJ |EU/1/12…" at bounding box center [409, 225] width 454 height 11
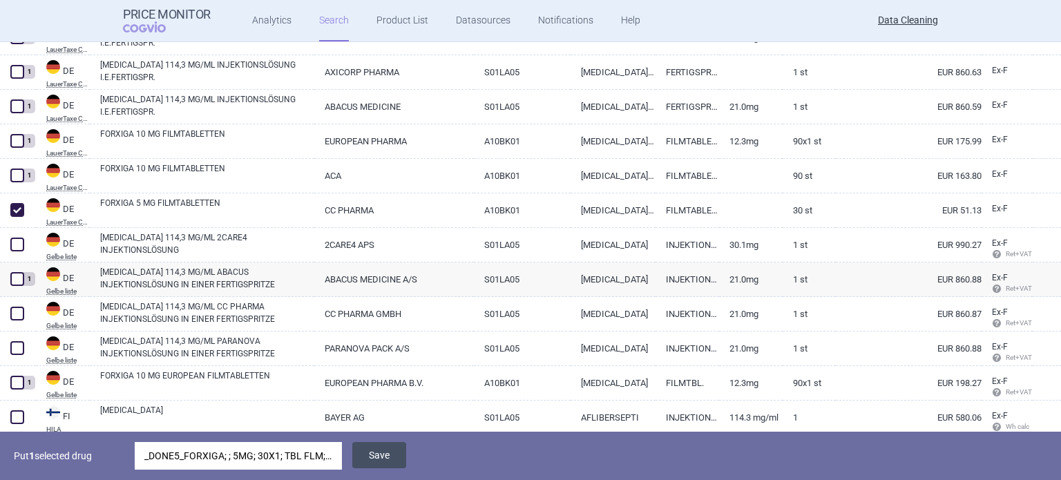
click at [388, 464] on button "Save" at bounding box center [379, 455] width 54 height 26
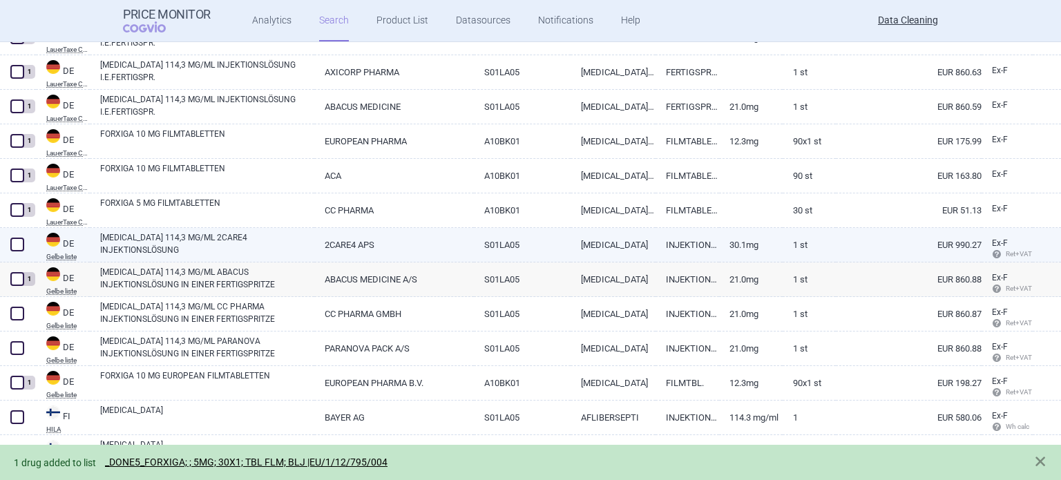
click at [18, 242] on span at bounding box center [17, 245] width 14 height 14
checkbox input "true"
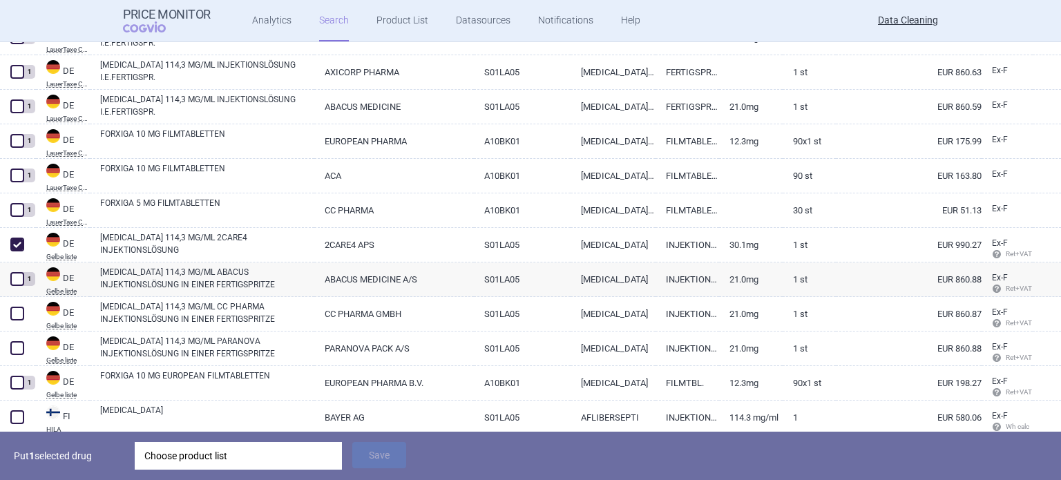
click at [236, 460] on div "Choose product list" at bounding box center [238, 456] width 188 height 28
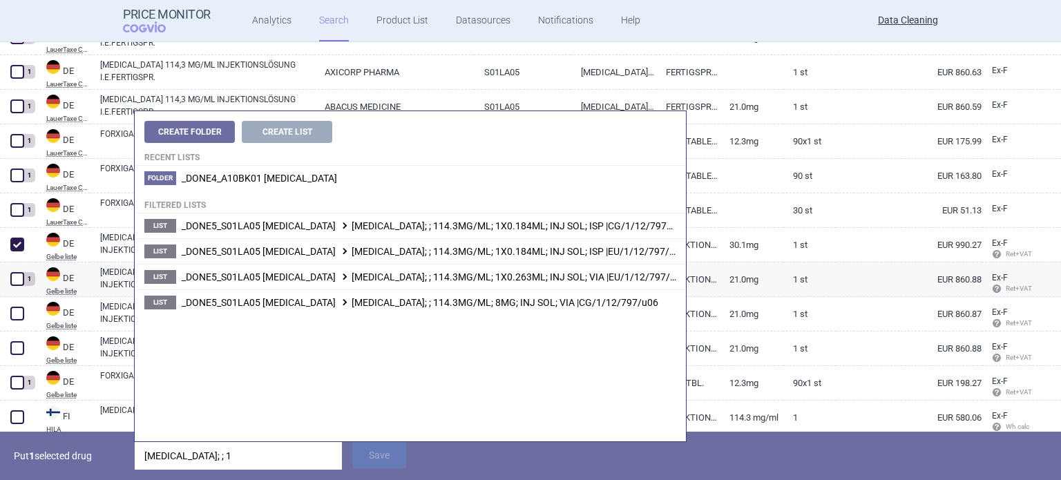
type input "EYLEA; ; 11"
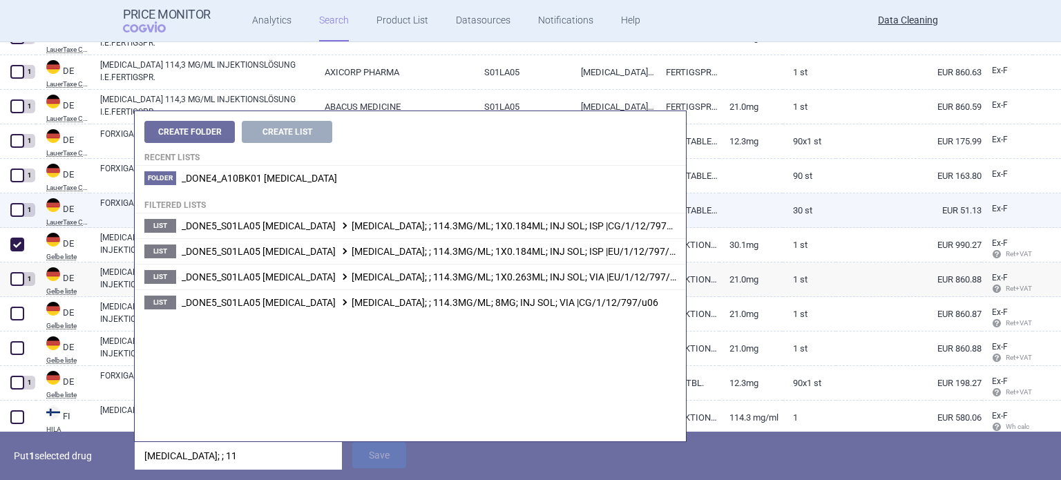
click at [122, 226] on div "FORXIGA 5 MG FILMTABLETTEN" at bounding box center [202, 210] width 225 height 35
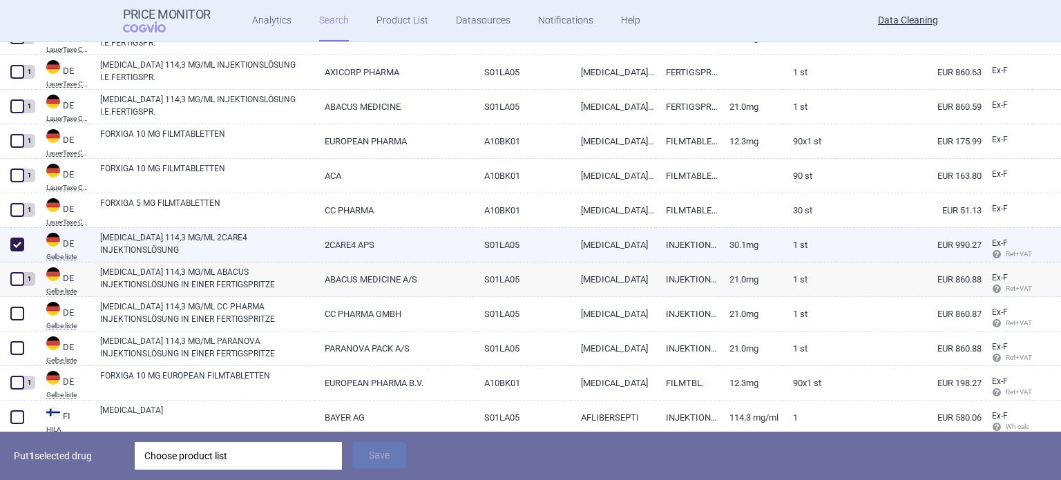
click at [122, 236] on link "EYLEA 114,3 MG/ML 2CARE4 INJEKTIONSLÖSUNG" at bounding box center [207, 243] width 214 height 25
select select "EUR"
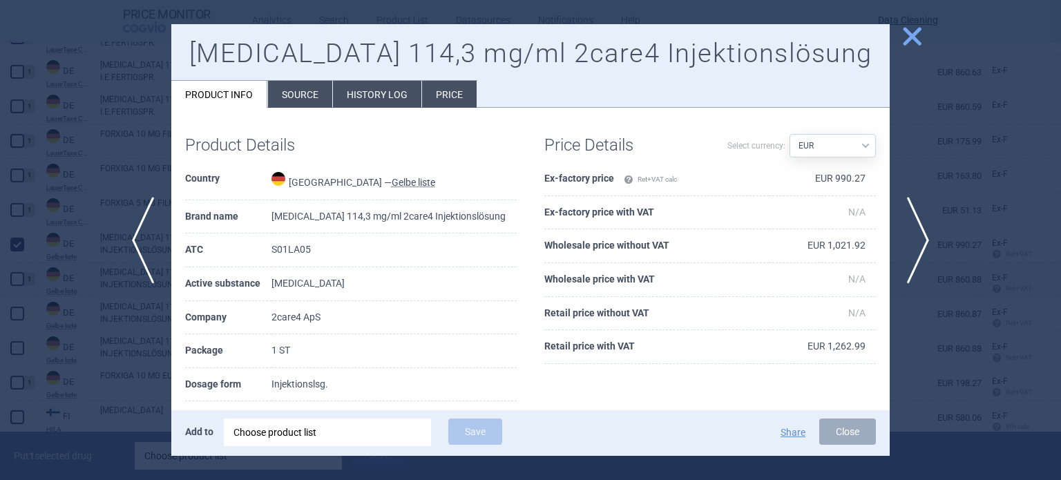
click at [302, 88] on li "Source" at bounding box center [300, 94] width 64 height 27
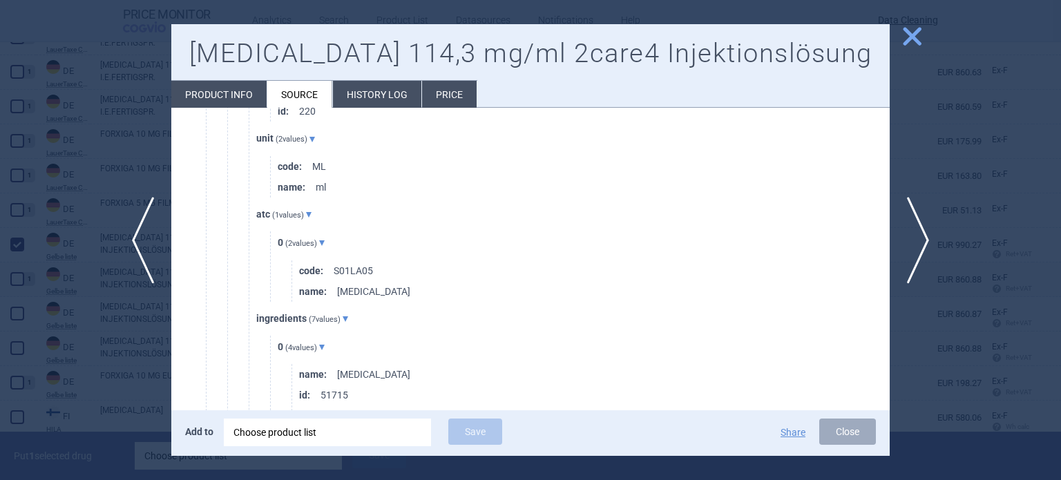
scroll to position [760, 0]
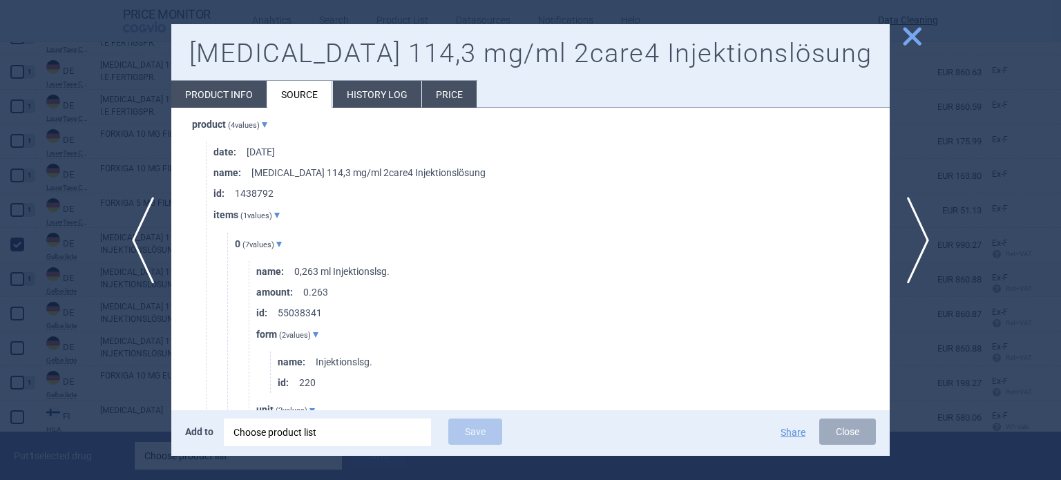
click at [0, 243] on div at bounding box center [530, 240] width 1061 height 480
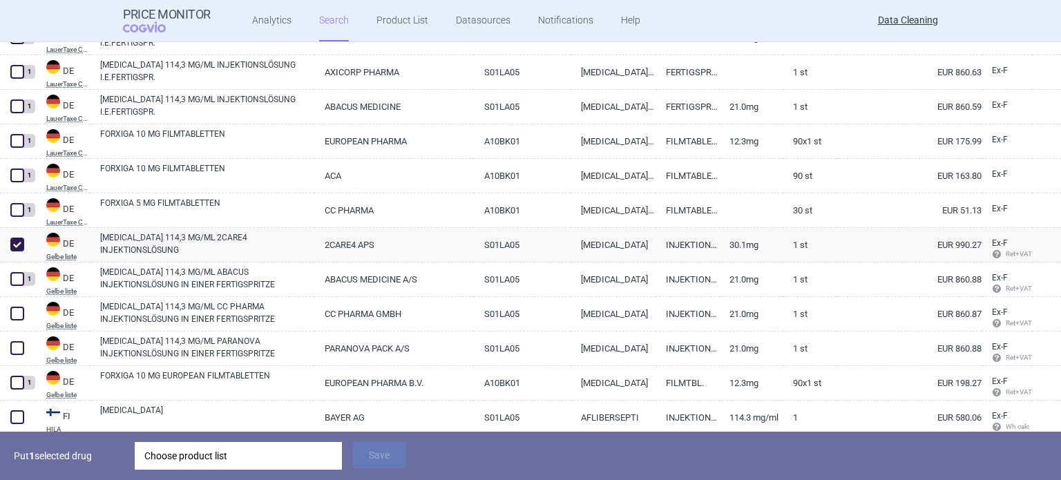
click at [310, 453] on div "Choose product list" at bounding box center [238, 456] width 188 height 28
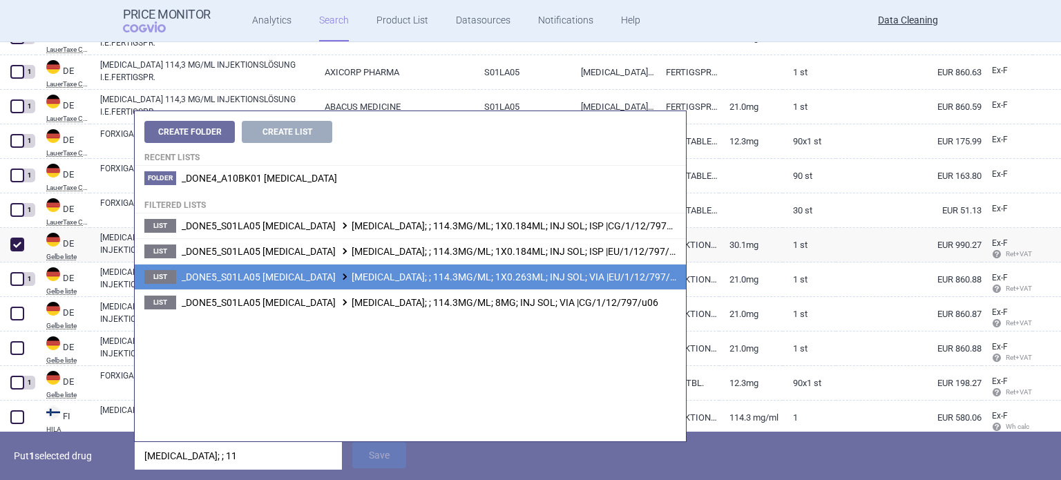
click at [517, 273] on span "_DONE5_S01LA05 AFLIBERCEPT EYLEA; ; 114.3MG/ML; 1X0.263ML; INJ SOL; VIA |EU/1/1…" at bounding box center [434, 277] width 505 height 11
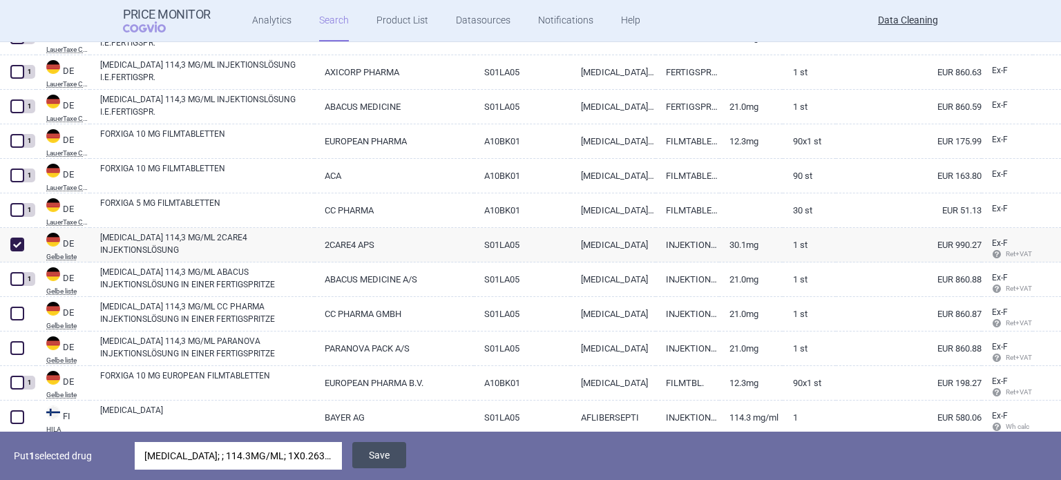
click at [389, 453] on button "Save" at bounding box center [379, 455] width 54 height 26
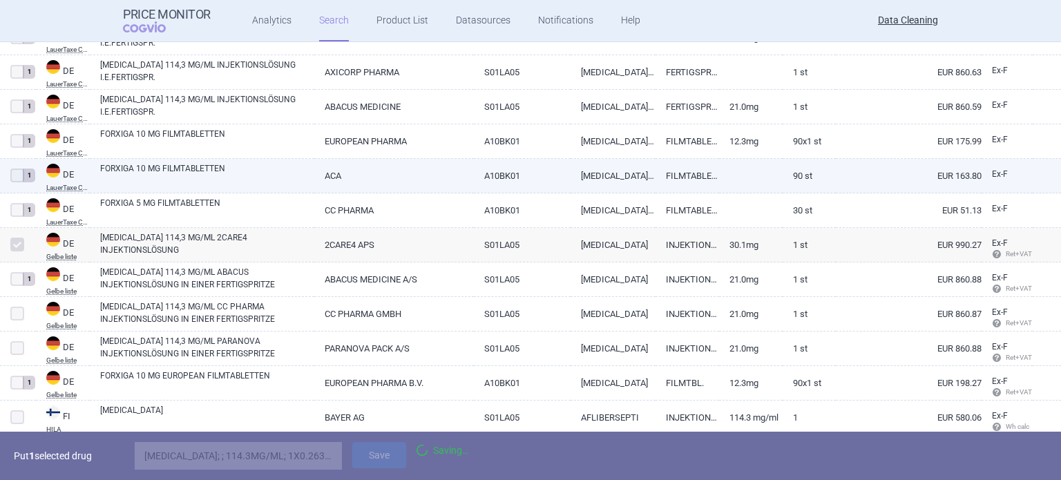
scroll to position [587, 0]
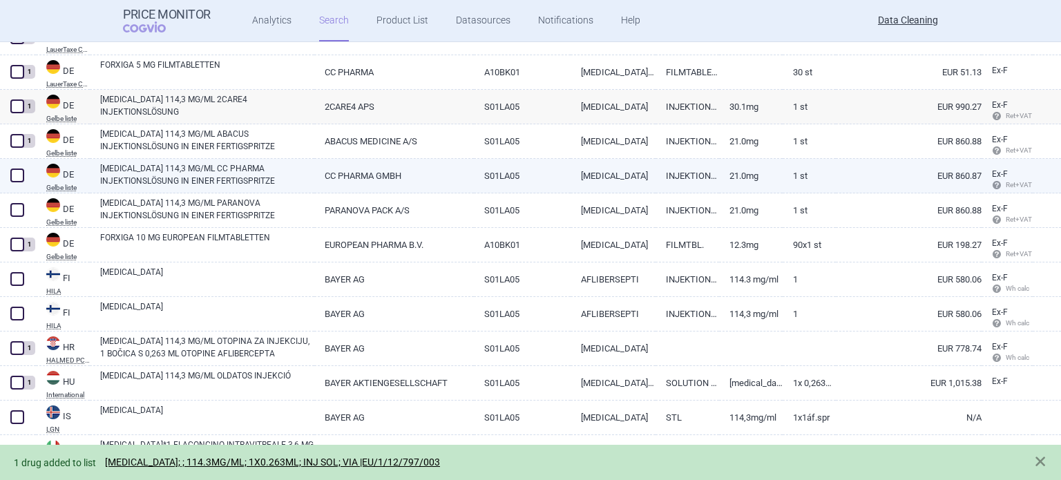
click at [184, 173] on link "EYLEA 114,3 MG/ML CC PHARMA INJEKTIONSLÖSUNG IN EINER FERTIGSPRITZE" at bounding box center [207, 174] width 214 height 25
select select "EUR"
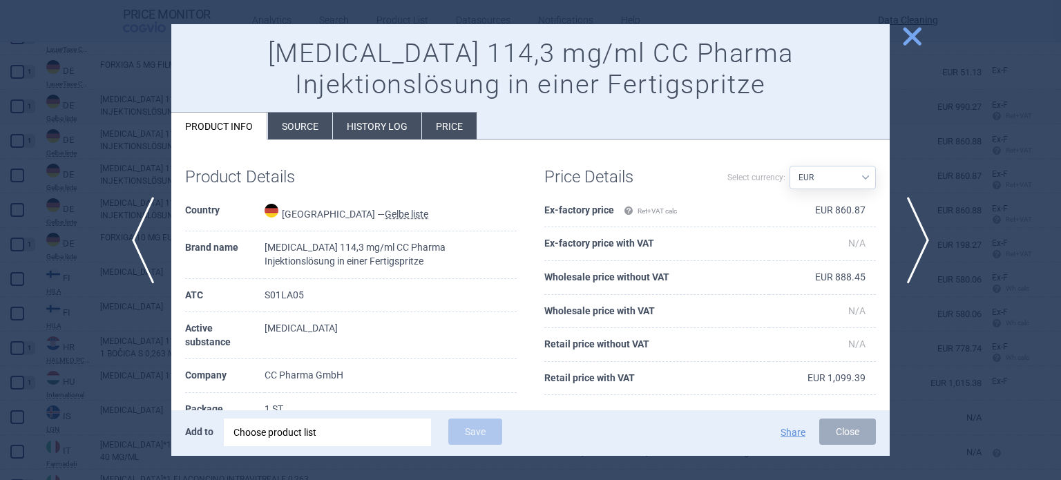
click at [301, 120] on li "Source" at bounding box center [300, 126] width 64 height 27
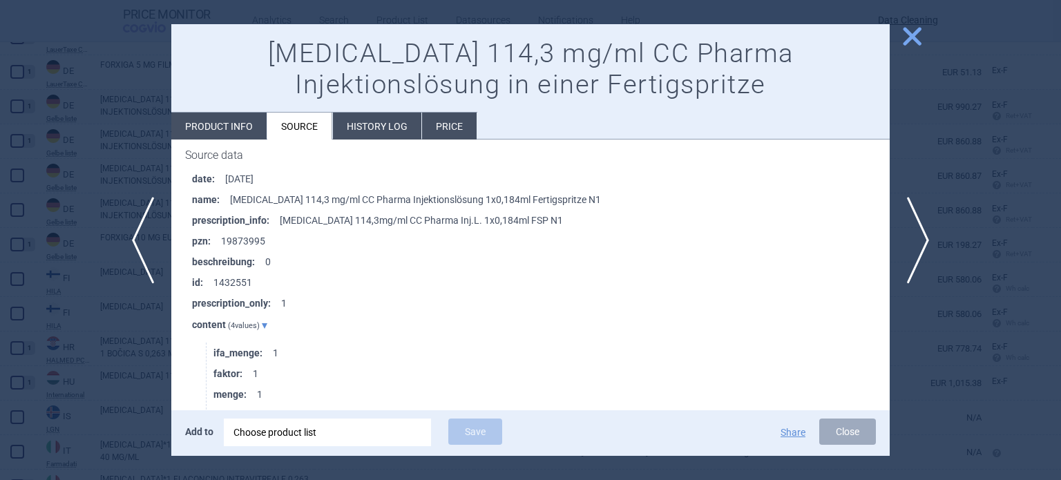
scroll to position [207, 0]
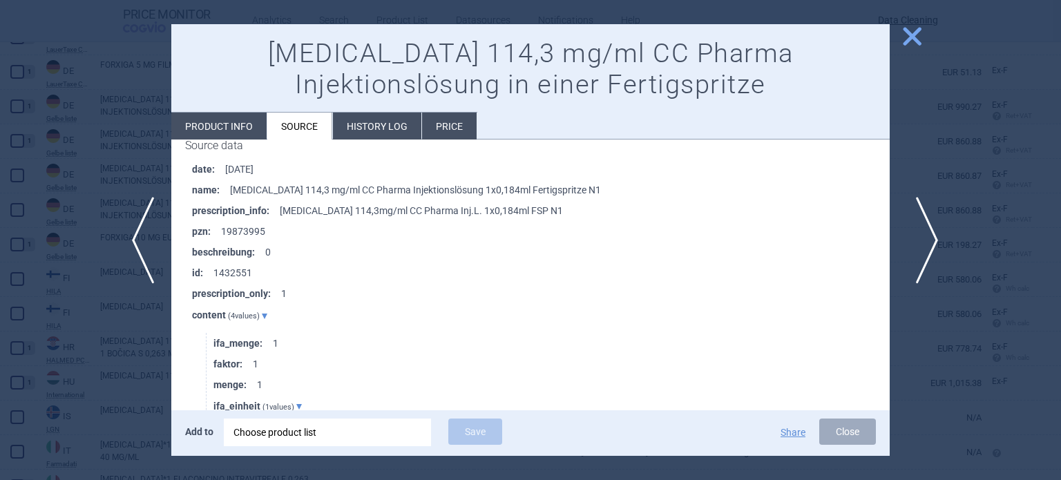
click at [920, 250] on span "next" at bounding box center [922, 240] width 31 height 87
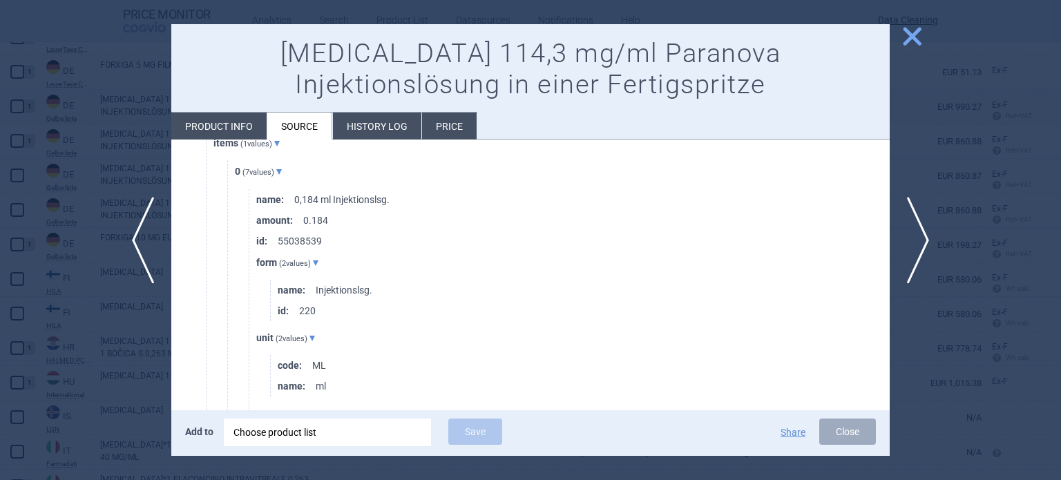
scroll to position [898, 0]
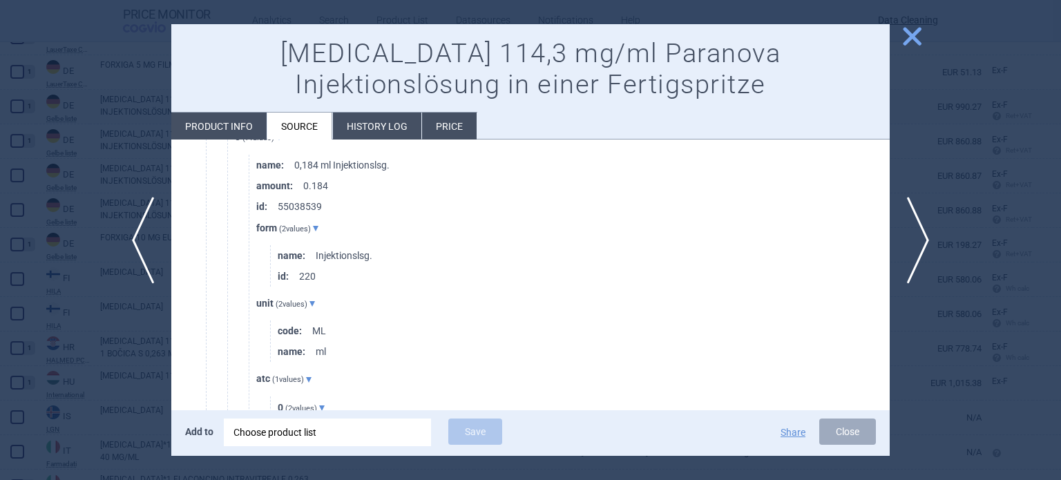
click at [0, 216] on div at bounding box center [530, 240] width 1061 height 480
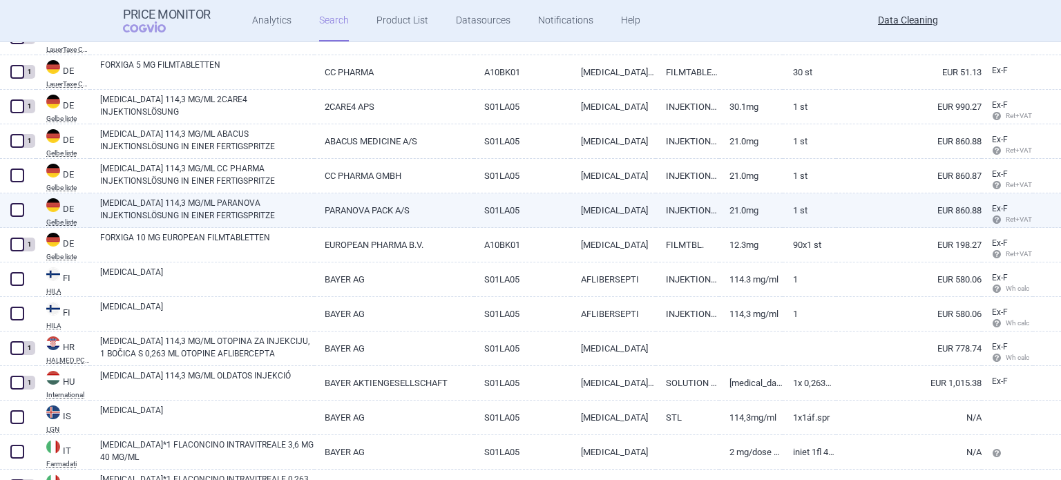
click at [15, 205] on span at bounding box center [17, 210] width 14 height 14
checkbox input "true"
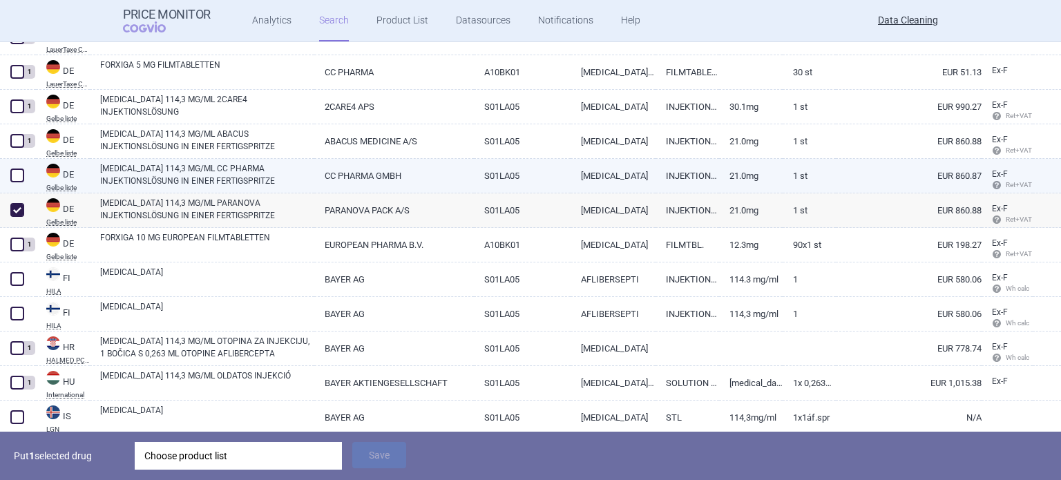
click at [17, 179] on span at bounding box center [17, 176] width 14 height 14
checkbox input "true"
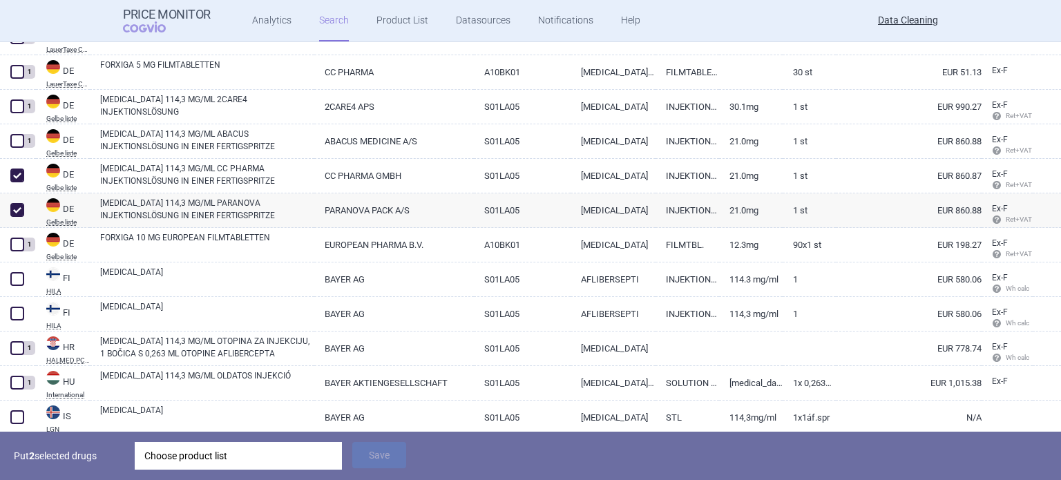
click at [285, 464] on div "Choose product list" at bounding box center [238, 456] width 188 height 28
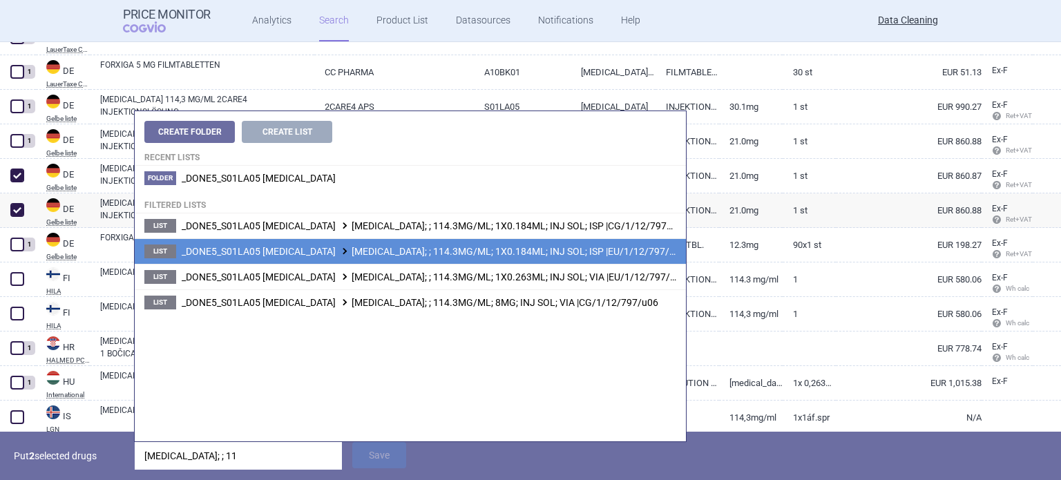
type input "EYLEA; ; 11"
click at [569, 249] on span "_DONE5_S01LA05 AFLIBERCEPT EYLEA; ; 114.3MG/ML; 1X0.184ML; INJ SOL; ISP |EU/1/1…" at bounding box center [434, 251] width 504 height 11
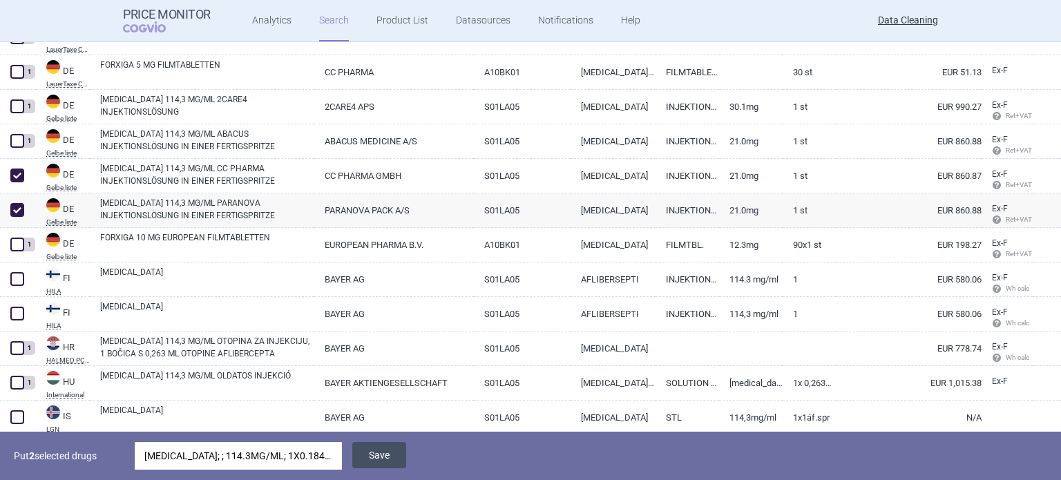
click at [381, 459] on button "Save" at bounding box center [379, 455] width 54 height 26
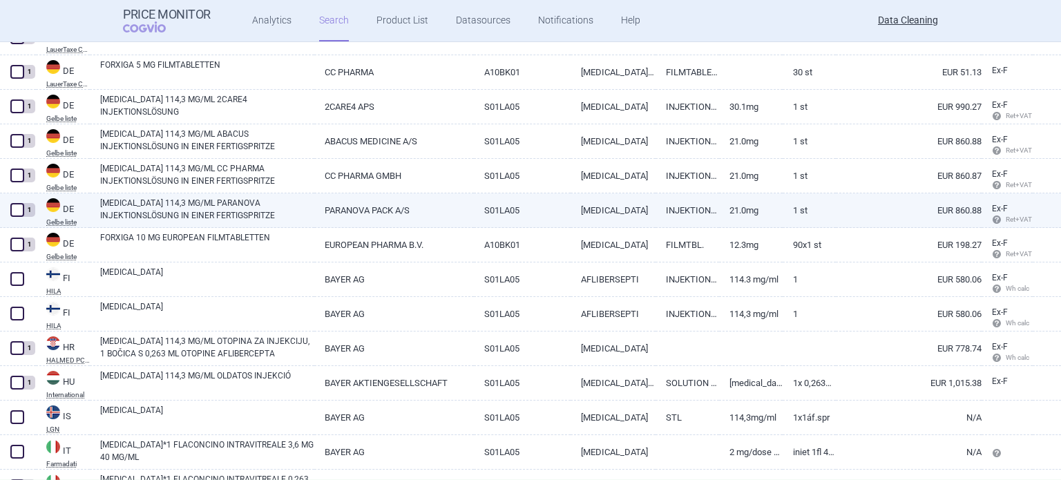
scroll to position [656, 0]
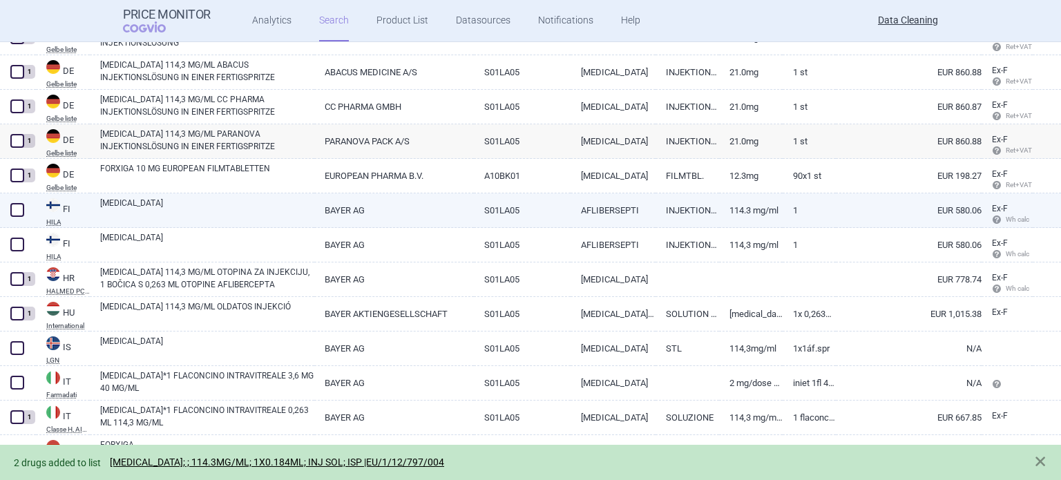
click at [205, 213] on link "EYLEA" at bounding box center [207, 209] width 214 height 25
select select "EUR"
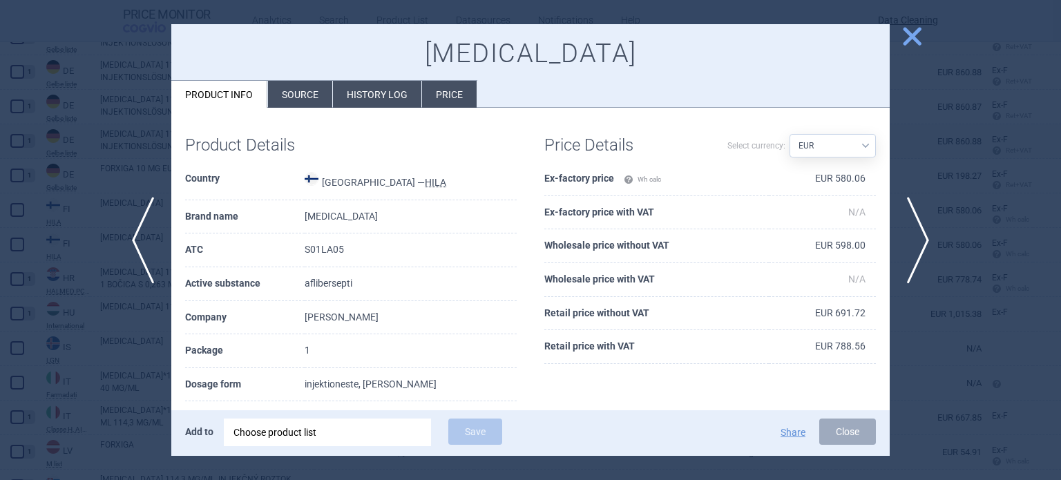
click at [297, 98] on li "Source" at bounding box center [300, 94] width 64 height 27
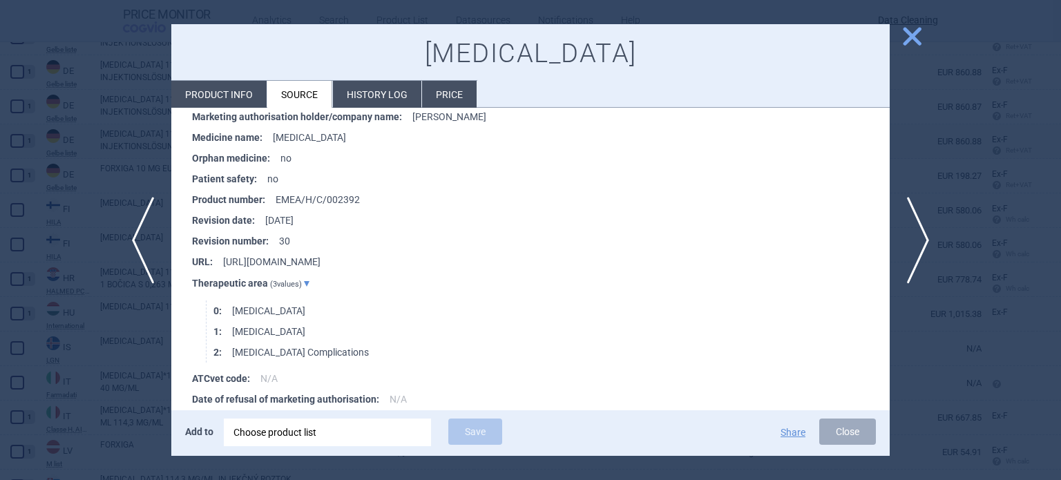
scroll to position [2367, 0]
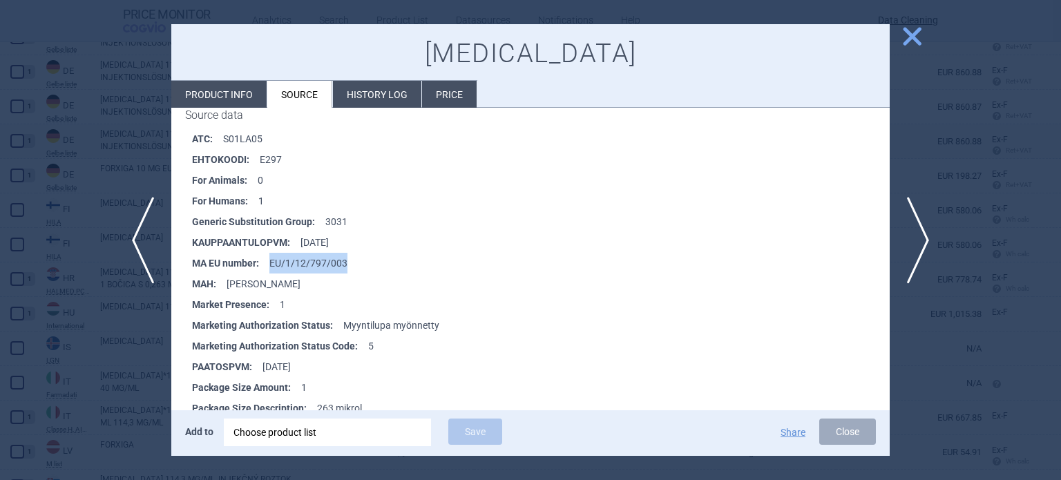
drag, startPoint x: 359, startPoint y: 260, endPoint x: 269, endPoint y: 263, distance: 89.9
click at [269, 263] on li "MA EU number : EU/1/12/797/003" at bounding box center [541, 263] width 698 height 21
click at [374, 421] on div "Choose product list" at bounding box center [328, 433] width 188 height 28
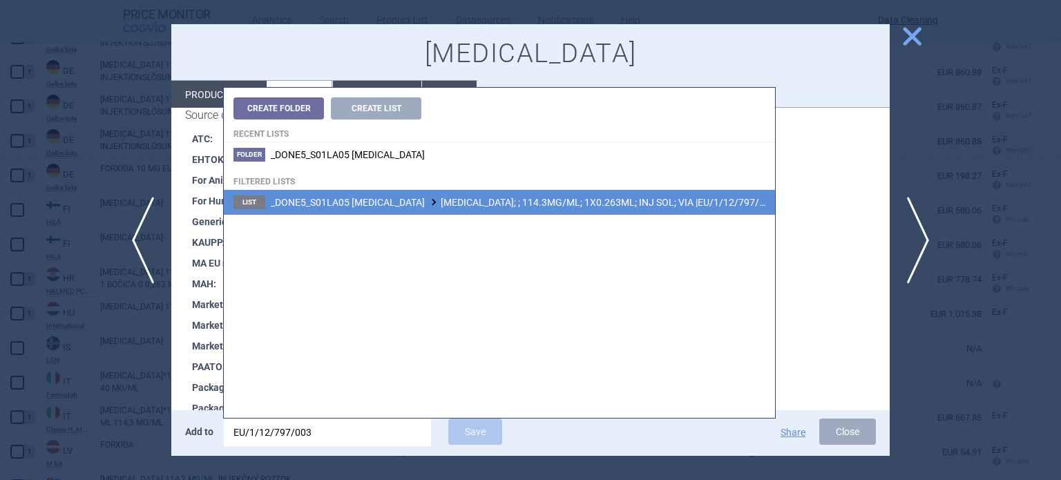
type input "EU/1/12/797/003"
click at [489, 201] on span "_DONE5_S01LA05 AFLIBERCEPT EYLEA; ; 114.3MG/ML; 1X0.263ML; INJ SOL; VIA |EU/1/1…" at bounding box center [523, 202] width 505 height 11
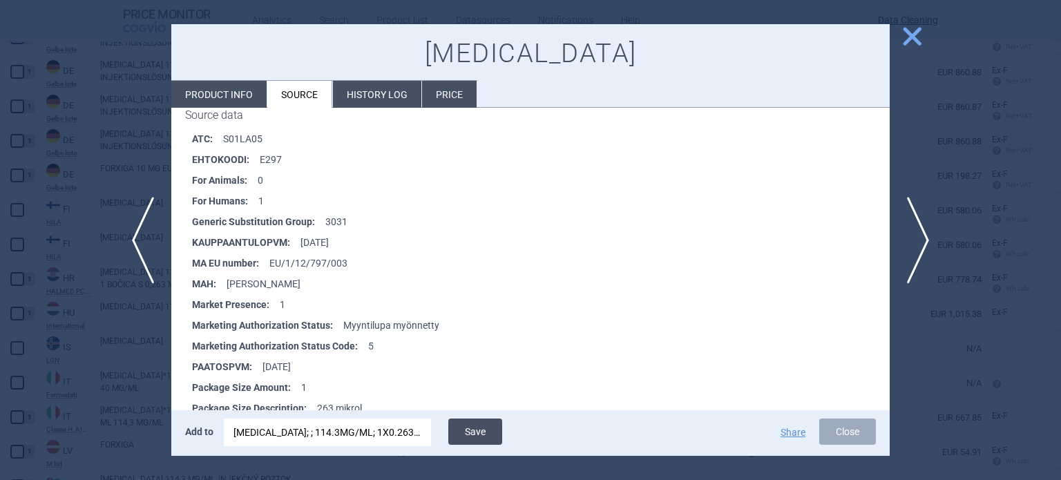
click at [491, 430] on button "Save" at bounding box center [475, 432] width 54 height 26
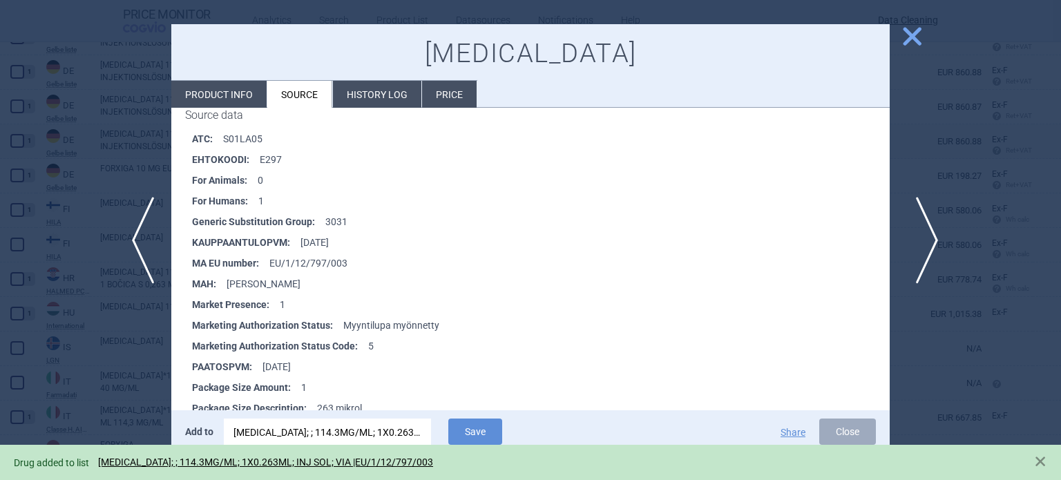
click at [918, 246] on span "next" at bounding box center [922, 240] width 31 height 87
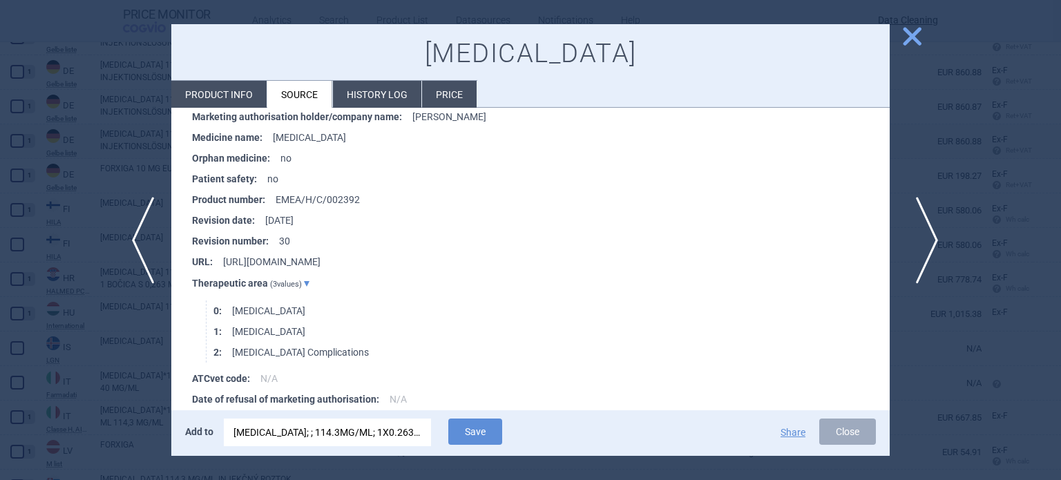
scroll to position [1809, 0]
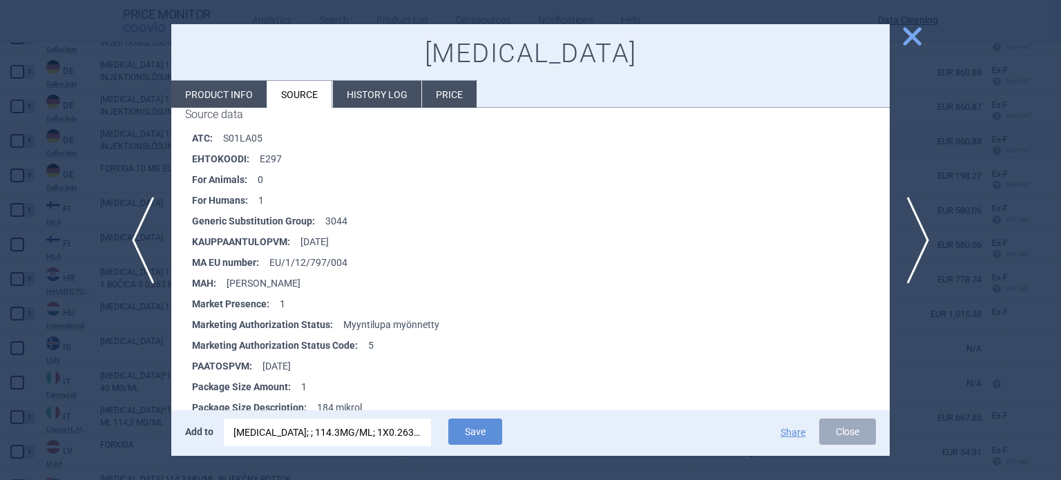
click at [392, 457] on div at bounding box center [530, 240] width 1061 height 480
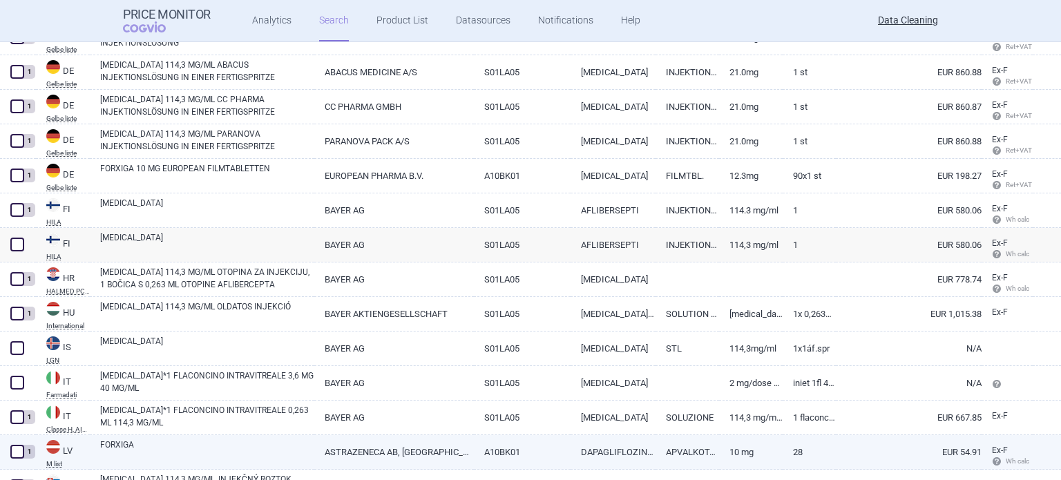
click at [390, 444] on link "ASTRAZENECA AB, SWEDEN" at bounding box center [393, 452] width 159 height 34
select select "EUR"
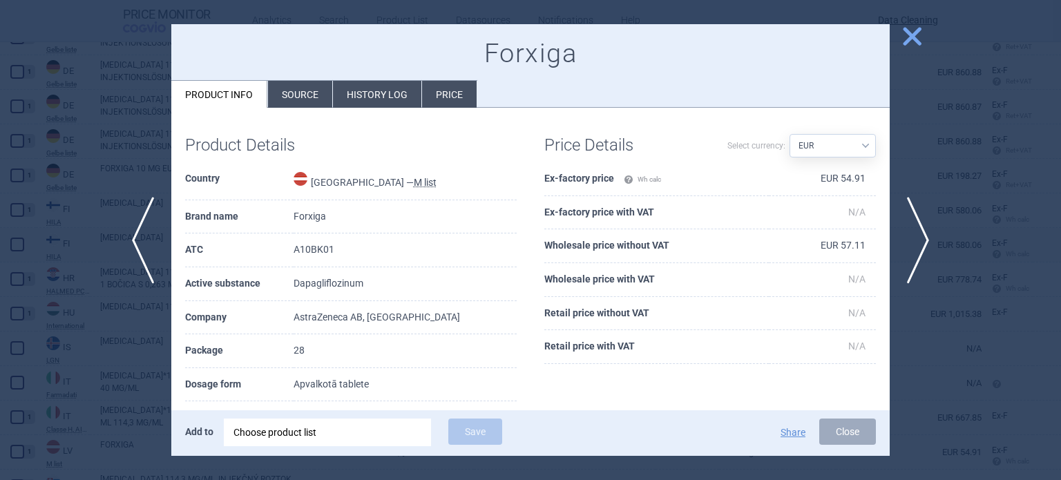
click at [59, 410] on div at bounding box center [530, 240] width 1061 height 480
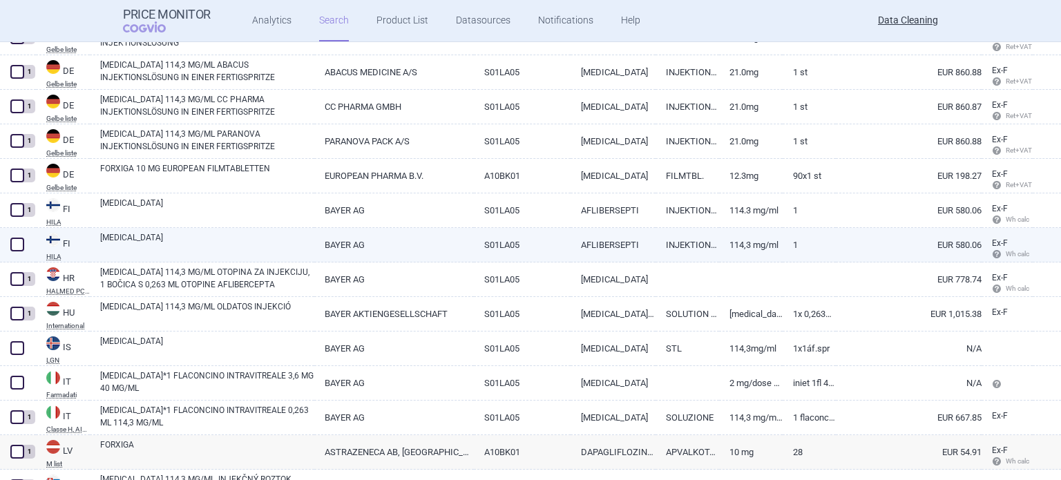
click at [178, 234] on link "EYLEA" at bounding box center [207, 243] width 214 height 25
select select "EUR"
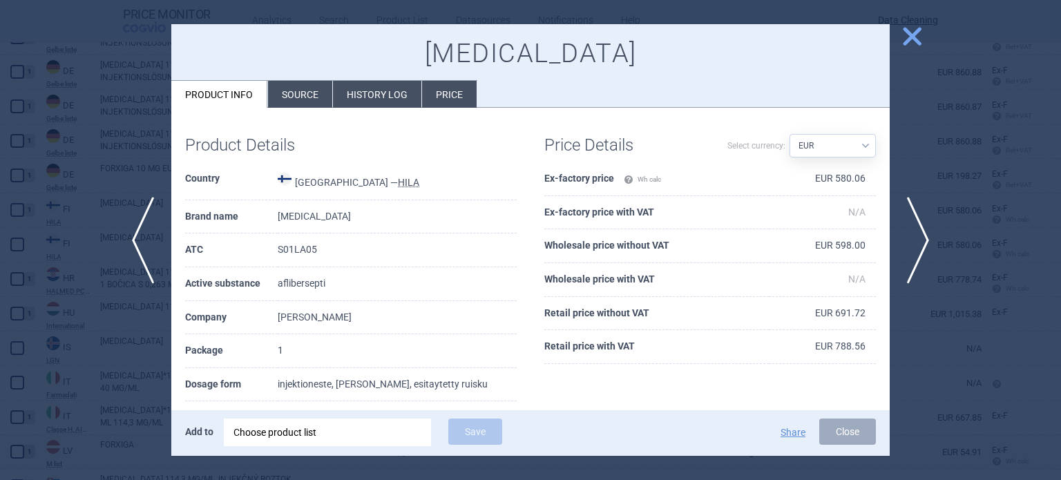
click at [348, 426] on div "Choose product list" at bounding box center [328, 433] width 188 height 28
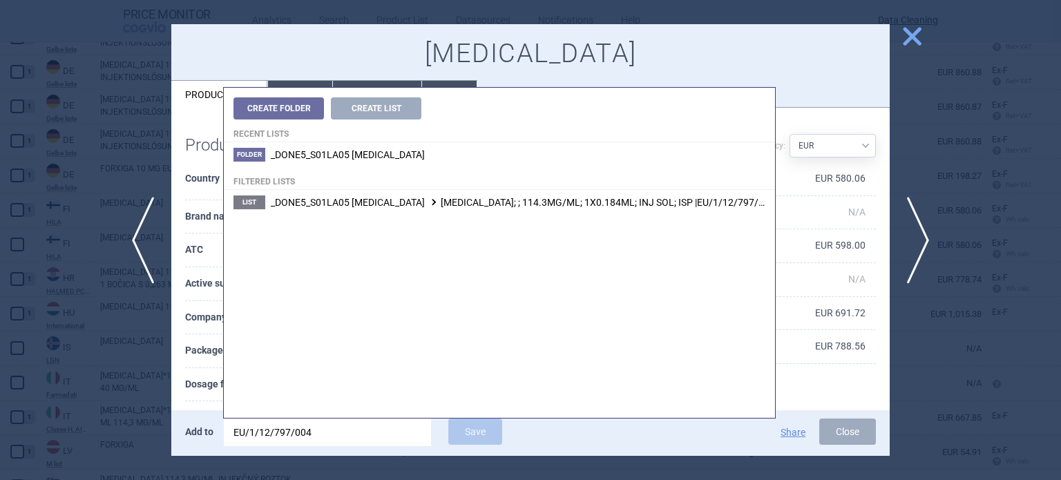
type input "EU/1/12/797/004"
click at [536, 197] on span "_DONE5_S01LA05 AFLIBERCEPT EYLEA; ; 114.3MG/ML; 1X0.184ML; INJ SOL; ISP |EU/1/1…" at bounding box center [523, 202] width 504 height 11
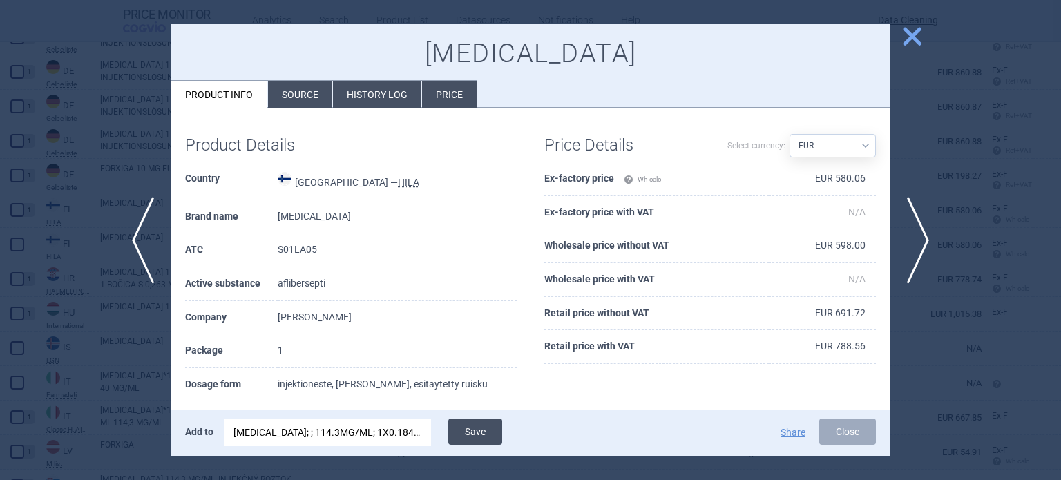
click at [473, 429] on button "Save" at bounding box center [475, 432] width 54 height 26
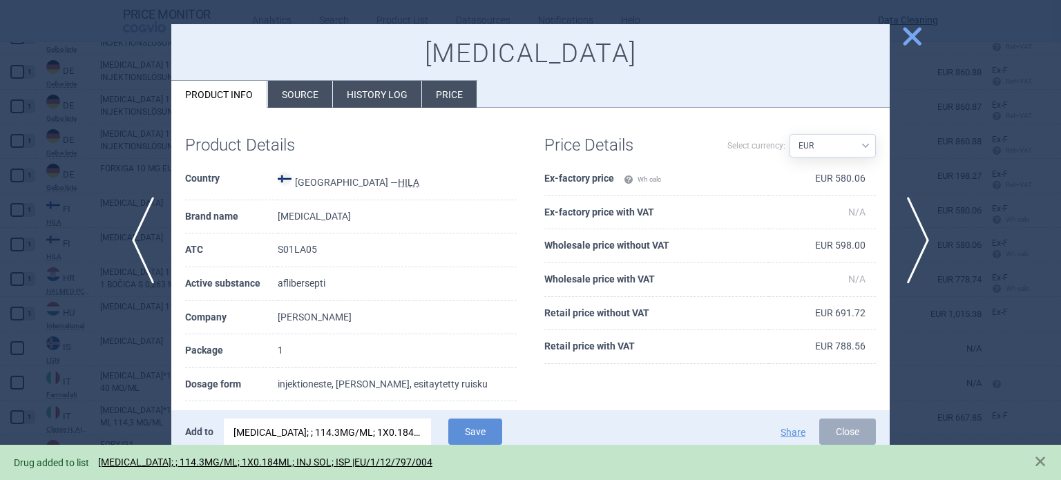
click at [0, 241] on div at bounding box center [530, 240] width 1061 height 480
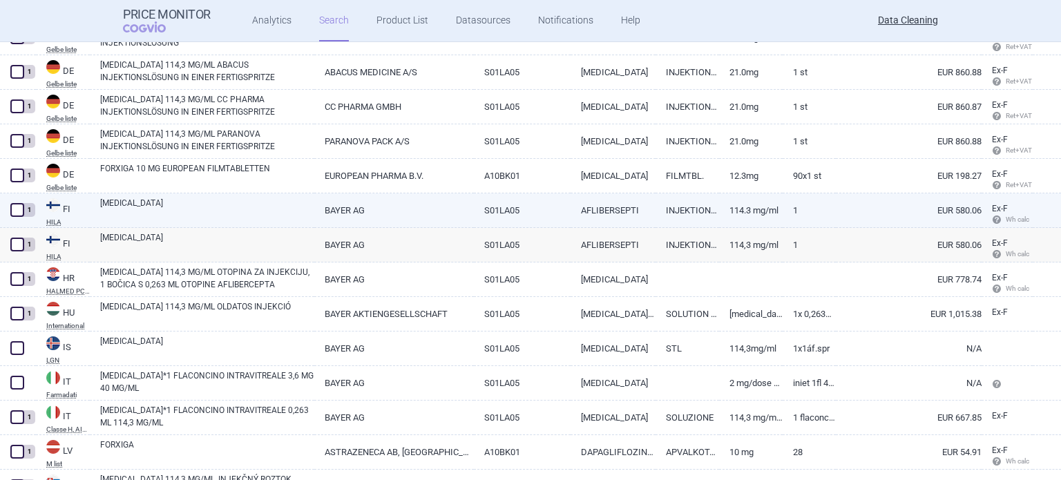
scroll to position [725, 0]
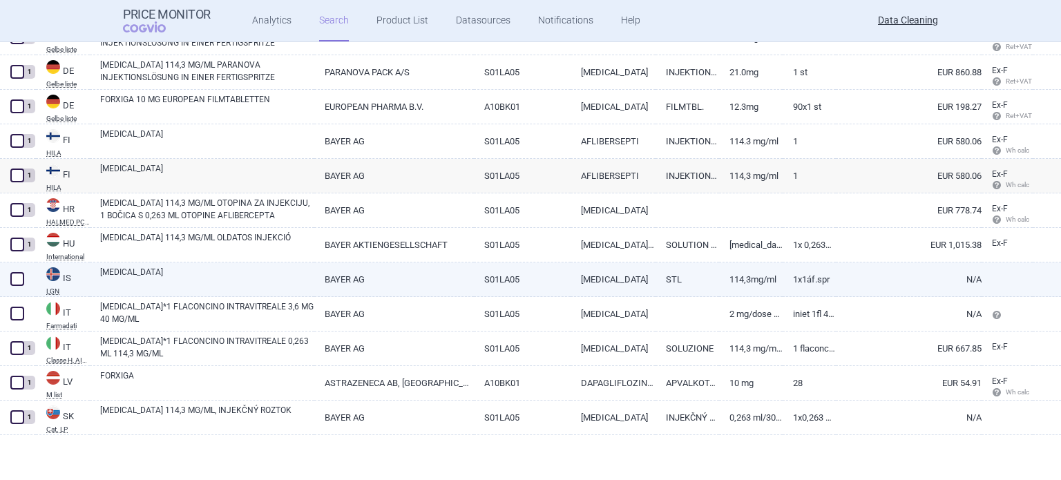
click at [160, 275] on link "EYLEA" at bounding box center [207, 278] width 214 height 25
select select "EUR"
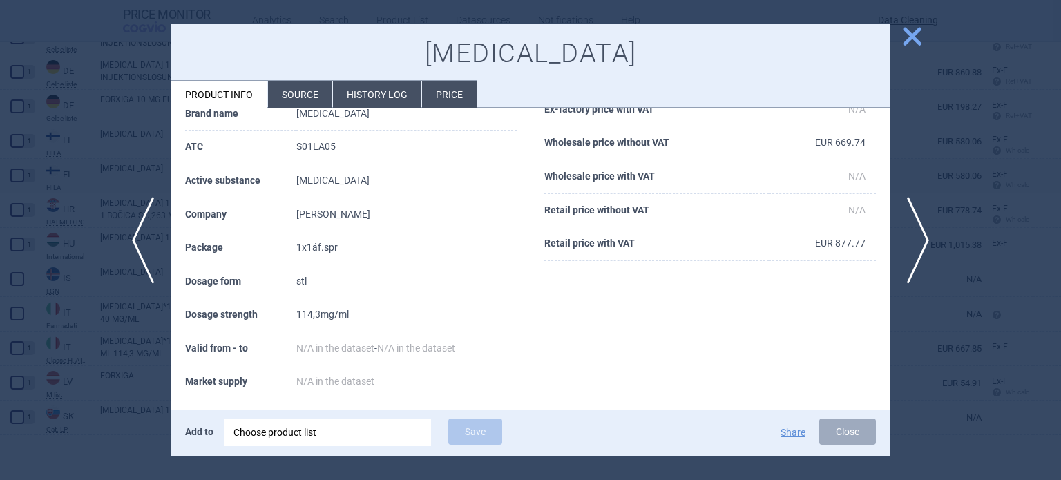
scroll to position [138, 0]
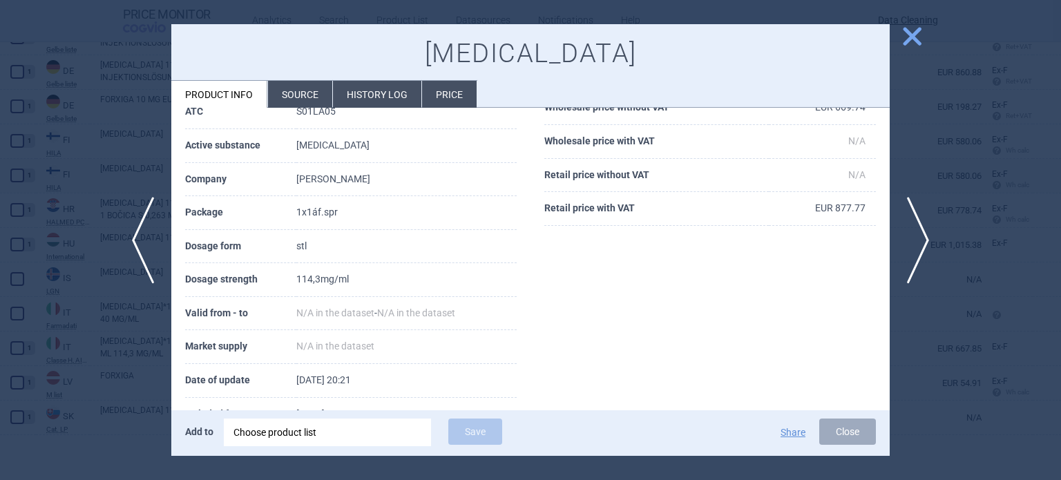
click at [292, 99] on li "Source" at bounding box center [300, 94] width 64 height 27
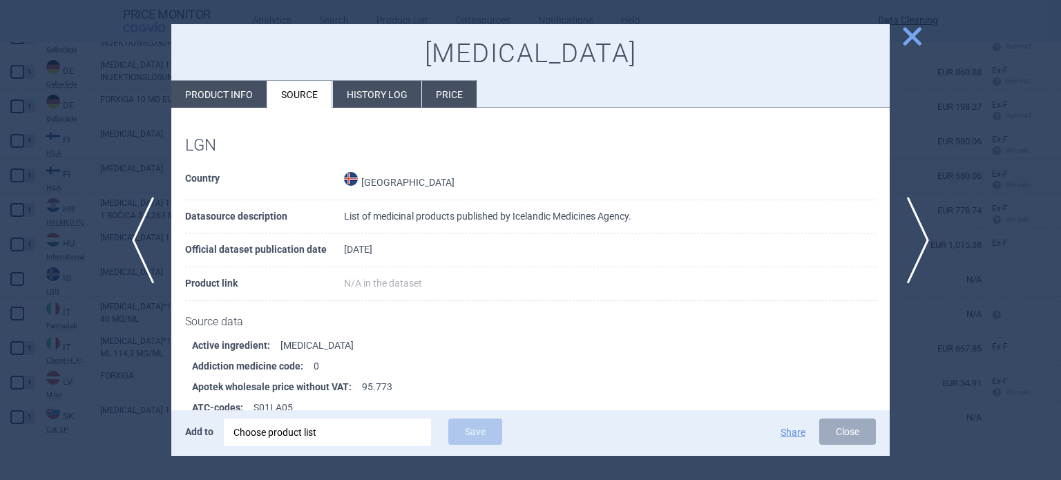
click at [211, 77] on div "Eylea Product info Source History log Price" at bounding box center [530, 66] width 719 height 84
click at [229, 87] on li "Product info" at bounding box center [218, 94] width 95 height 27
select select "EUR"
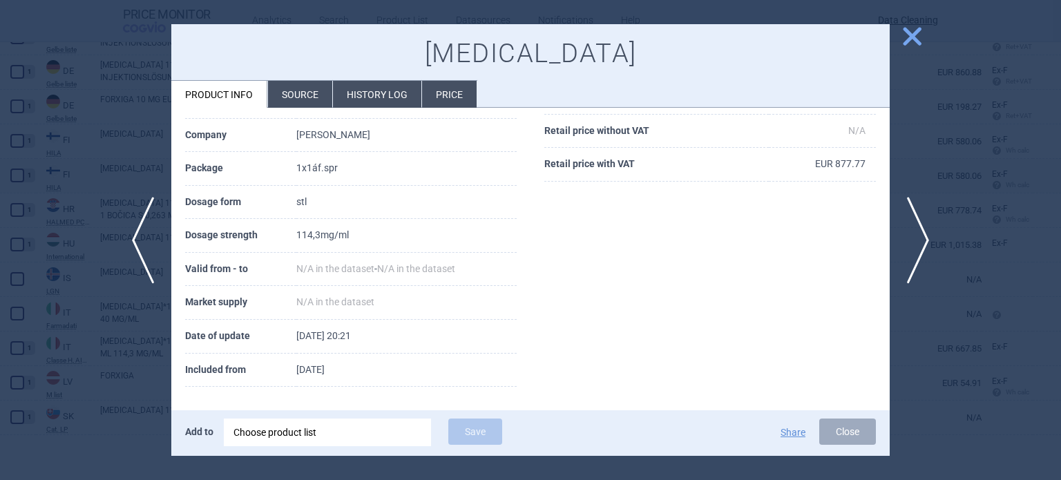
scroll to position [184, 0]
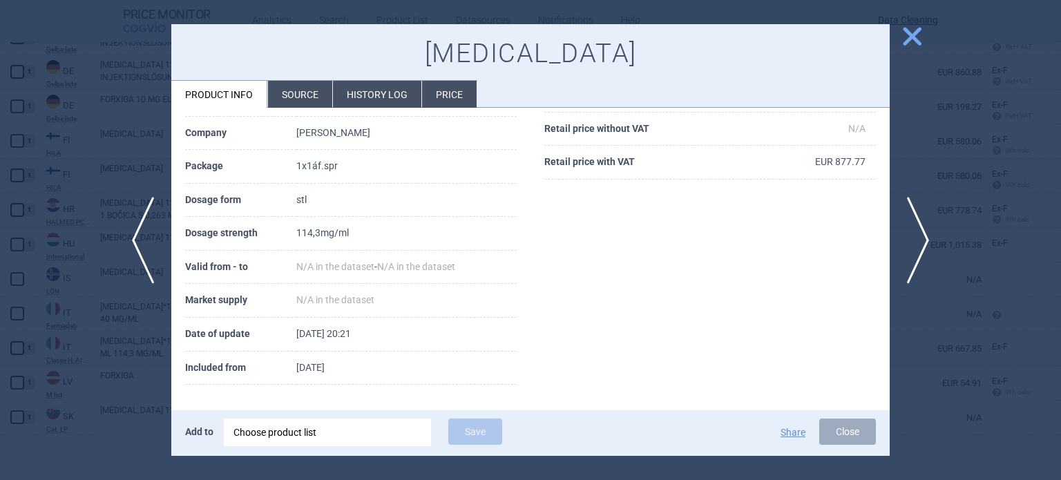
click at [0, 142] on div at bounding box center [530, 240] width 1061 height 480
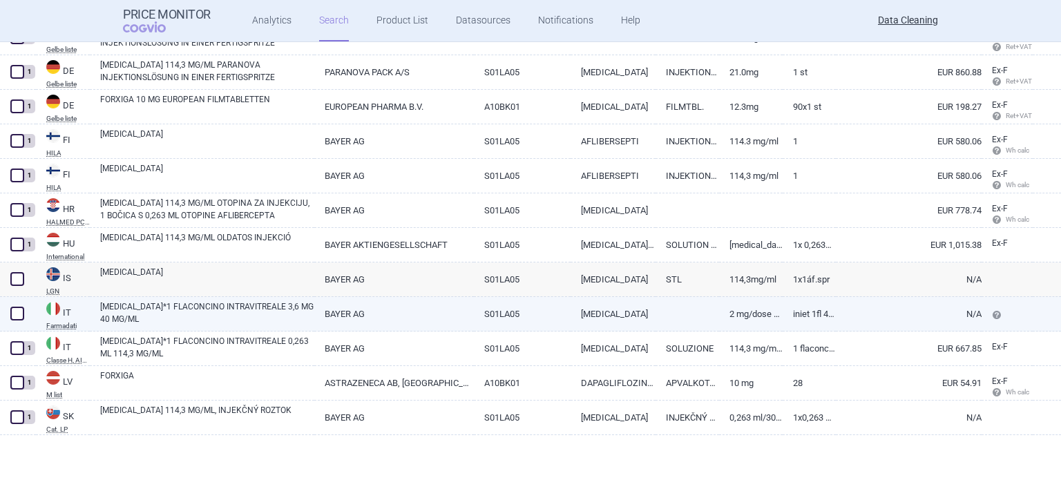
click at [191, 317] on link "EYLEA*1 FLACONCINO INTRAVITREALE 3,6 MG 40 MG/ML" at bounding box center [207, 313] width 214 height 25
select select "EUR"
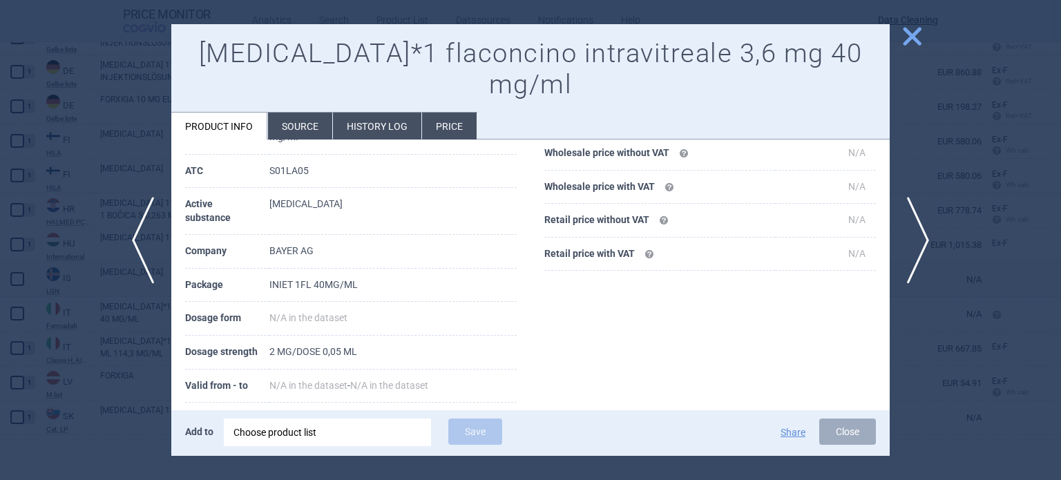
scroll to position [138, 0]
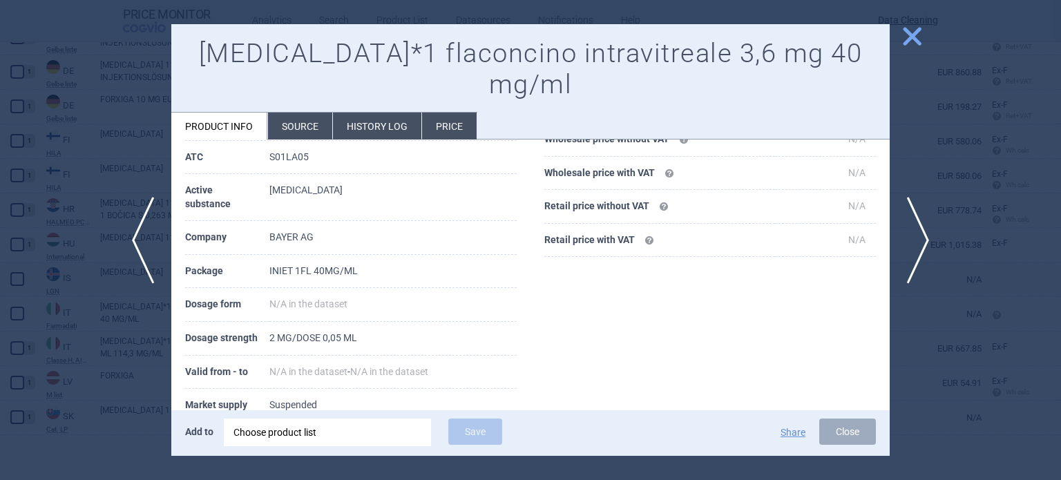
click at [279, 429] on div "Choose product list" at bounding box center [328, 433] width 188 height 28
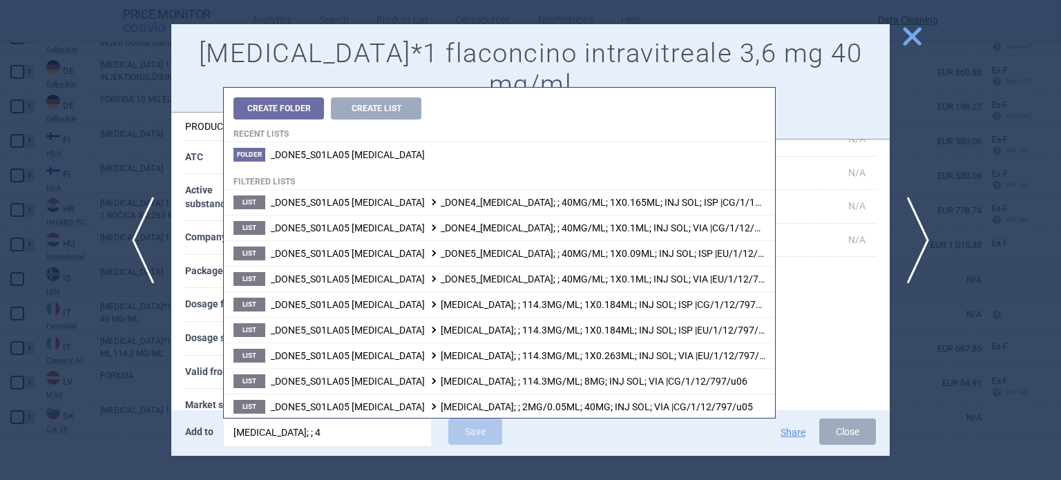
type input "EYLEA; ; 40"
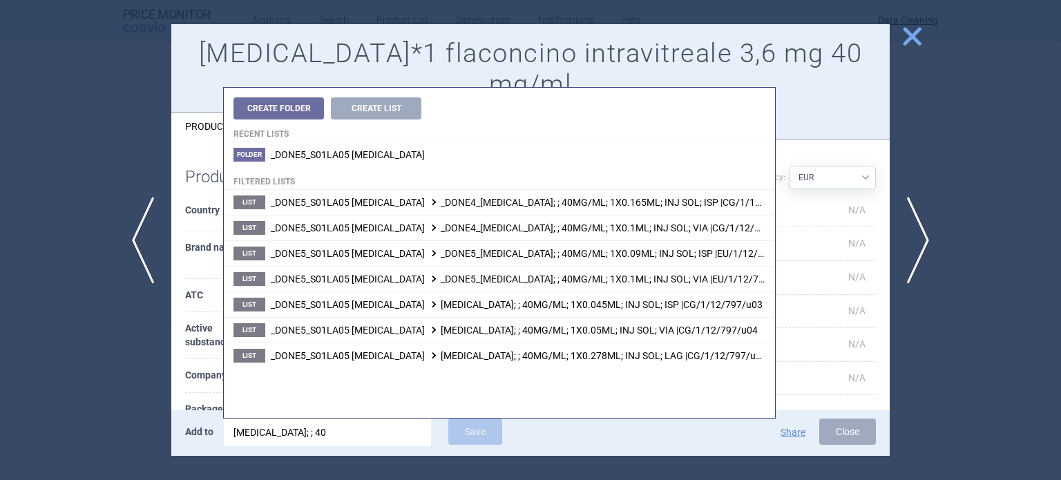
select select "EUR"
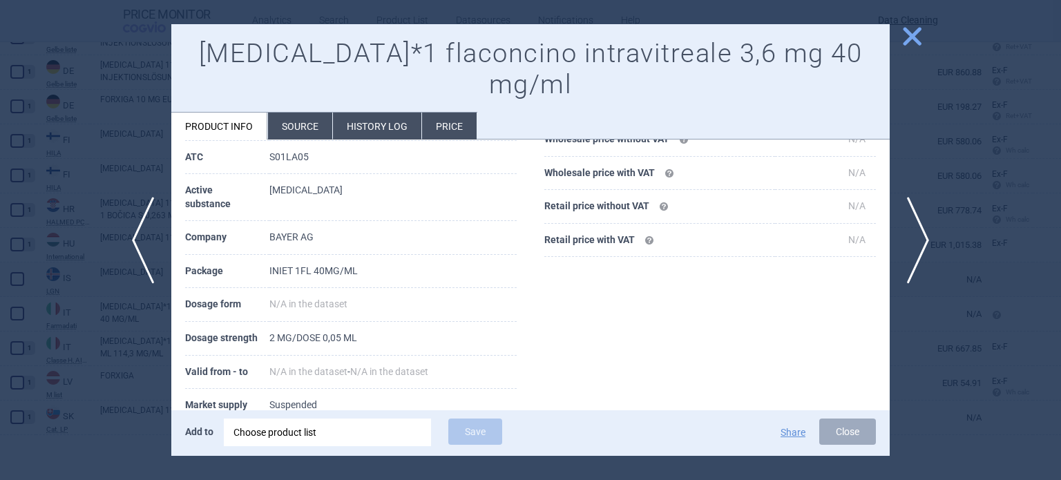
click at [214, 423] on th "Date of update" at bounding box center [227, 440] width 84 height 34
click at [312, 424] on div "Choose product list" at bounding box center [328, 433] width 188 height 28
click at [213, 389] on th "Market supply" at bounding box center [227, 406] width 84 height 34
click at [306, 113] on li "Source" at bounding box center [300, 126] width 64 height 27
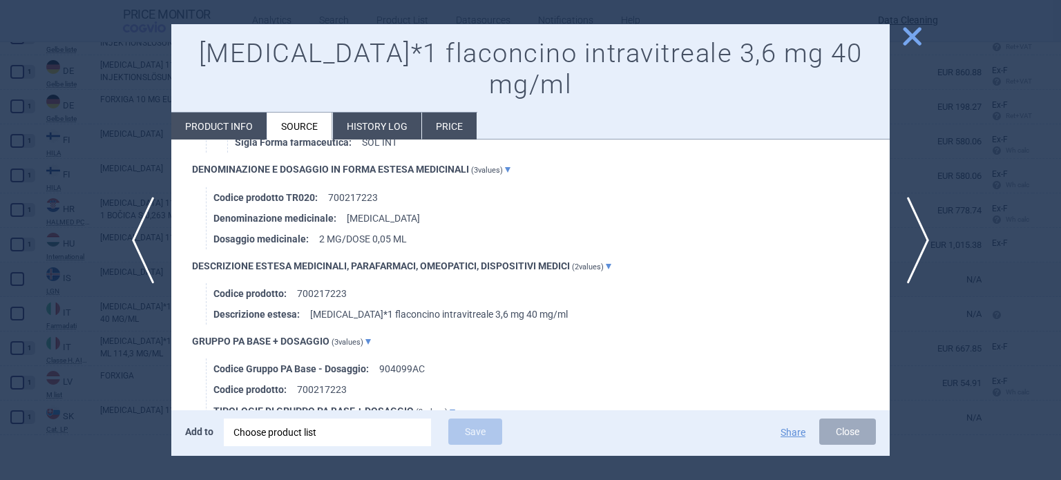
scroll to position [1372, 0]
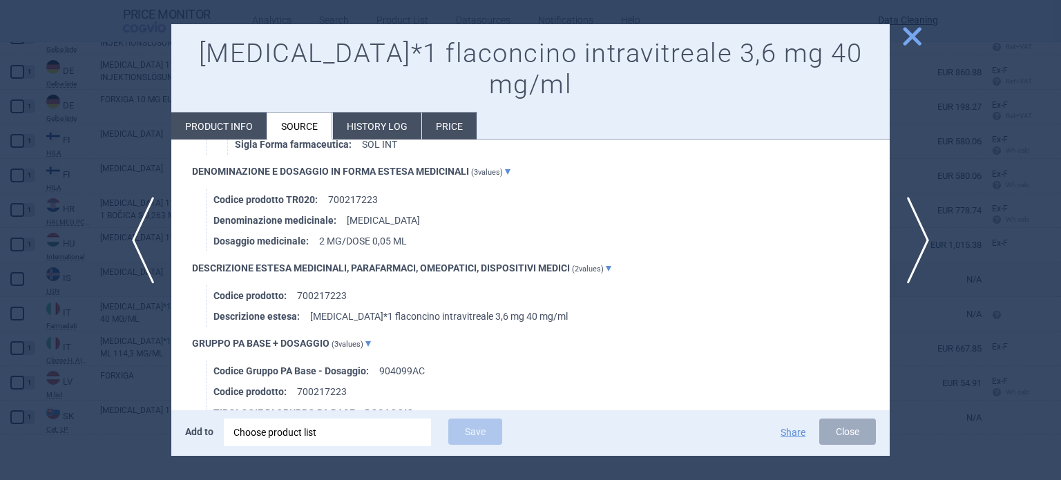
click at [207, 113] on li "Product info" at bounding box center [218, 126] width 95 height 27
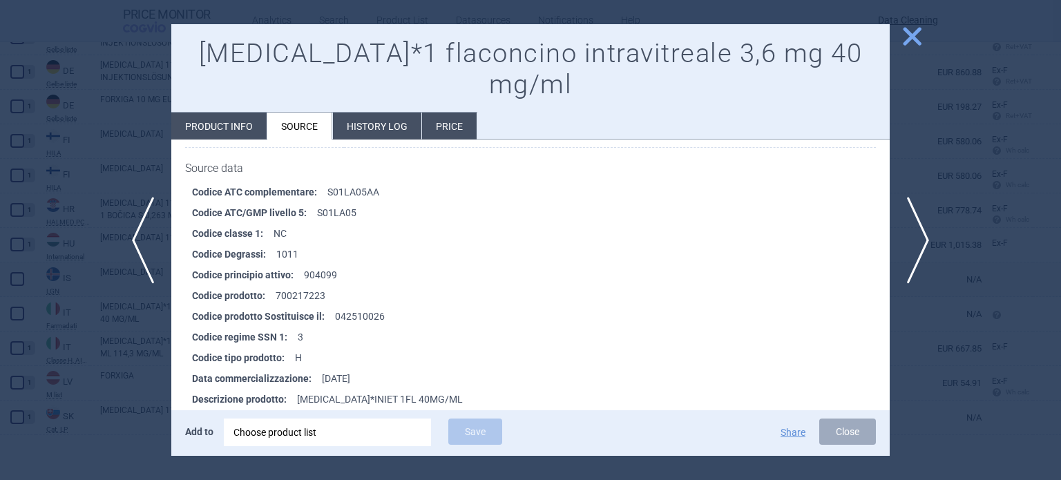
select select "EUR"
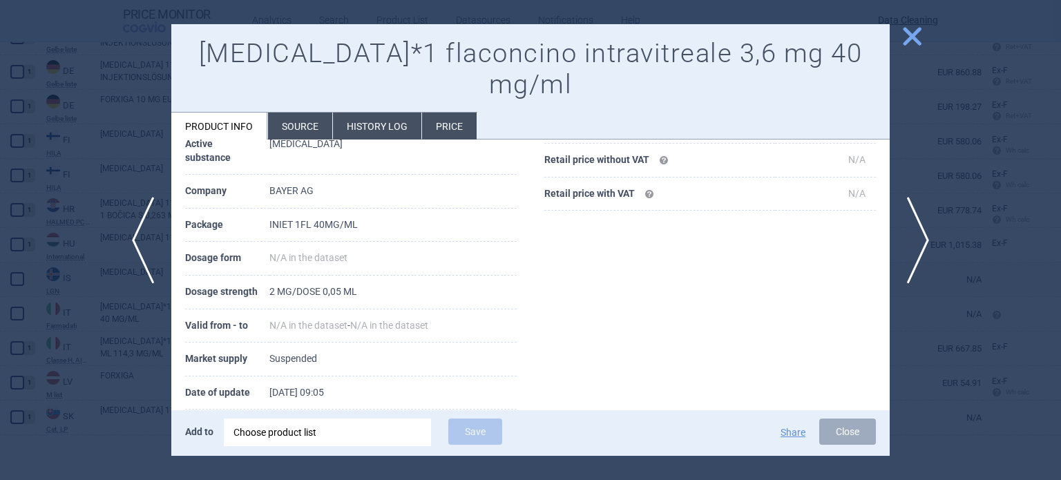
click at [314, 432] on div "Choose product list" at bounding box center [328, 433] width 188 height 28
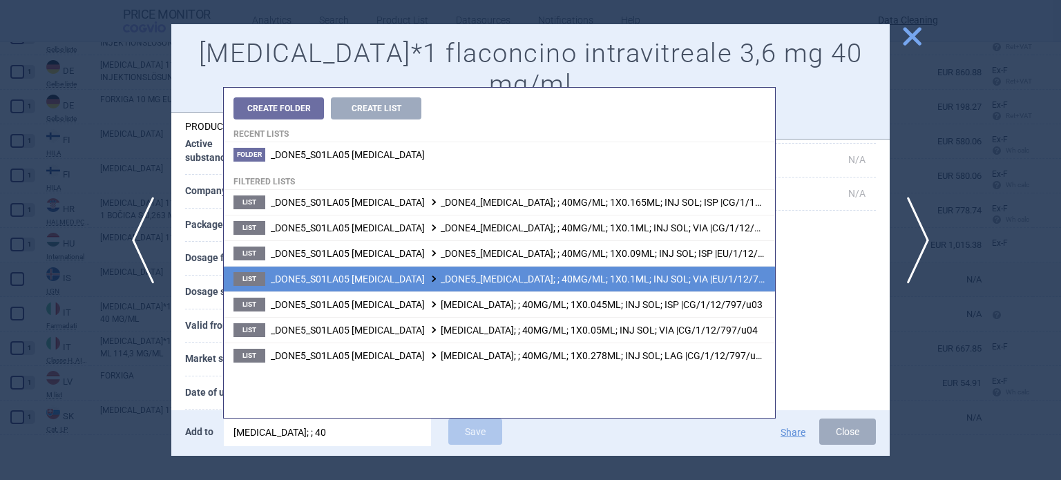
click at [589, 284] on span "_DONE5_S01LA05 AFLIBERCEPT _DONE5_EYLEA; ; 40MG/ML; 1X0.1ML; INJ SOL; VIA |EU/1…" at bounding box center [531, 279] width 520 height 11
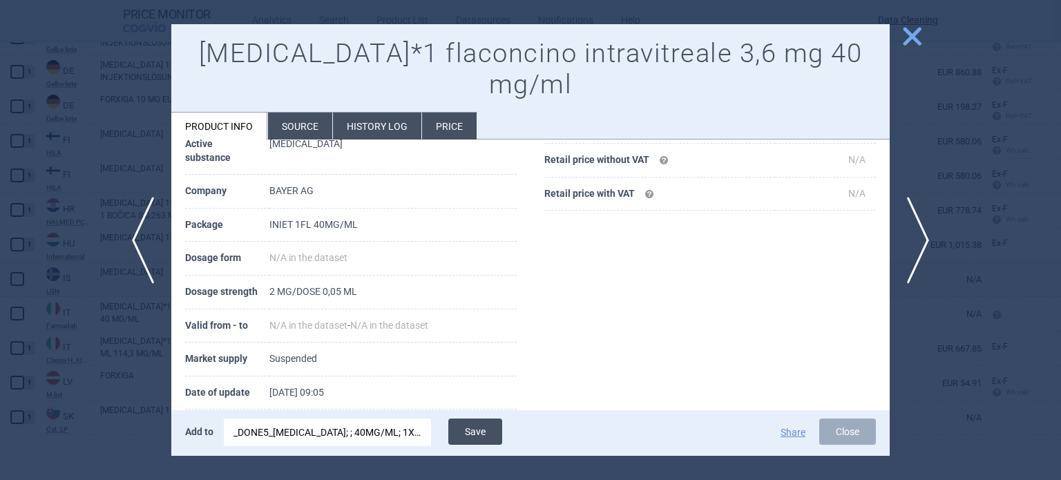
click at [473, 428] on button "Save" at bounding box center [475, 432] width 54 height 26
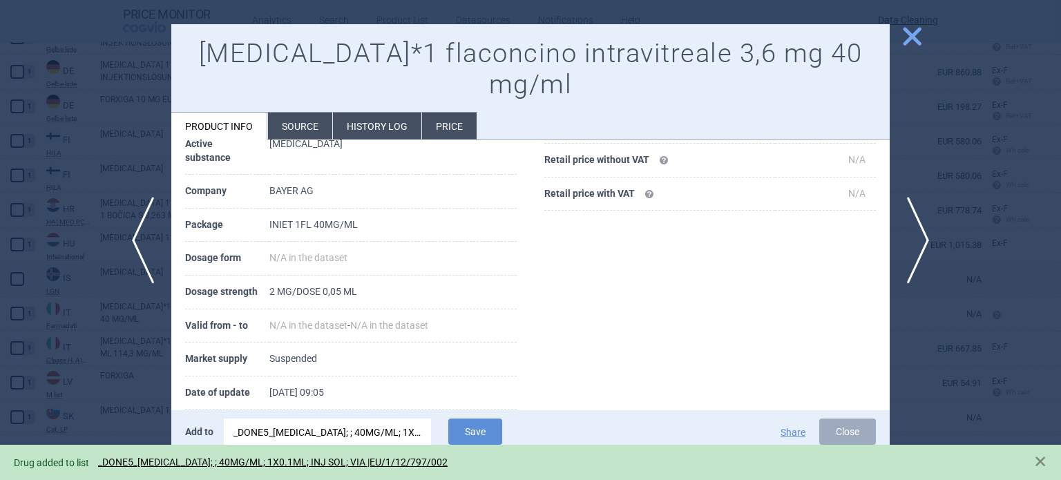
click at [17, 165] on div at bounding box center [530, 240] width 1061 height 480
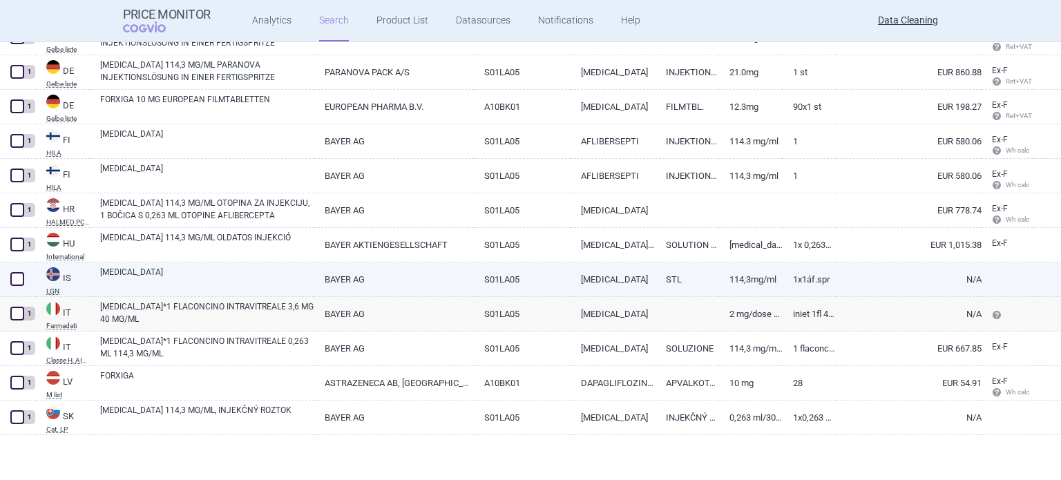
click at [19, 278] on span at bounding box center [17, 279] width 14 height 14
checkbox input "true"
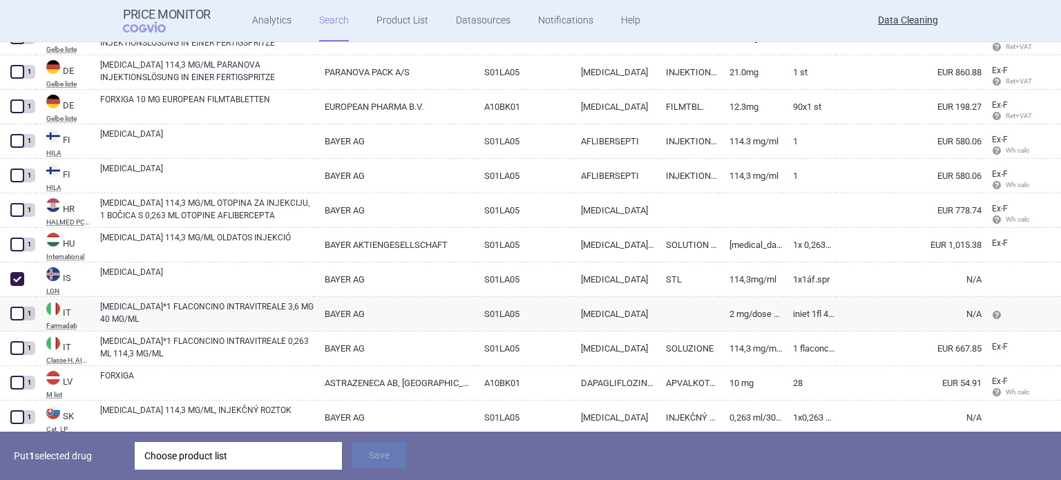
click at [268, 460] on div "Choose product list" at bounding box center [238, 456] width 188 height 28
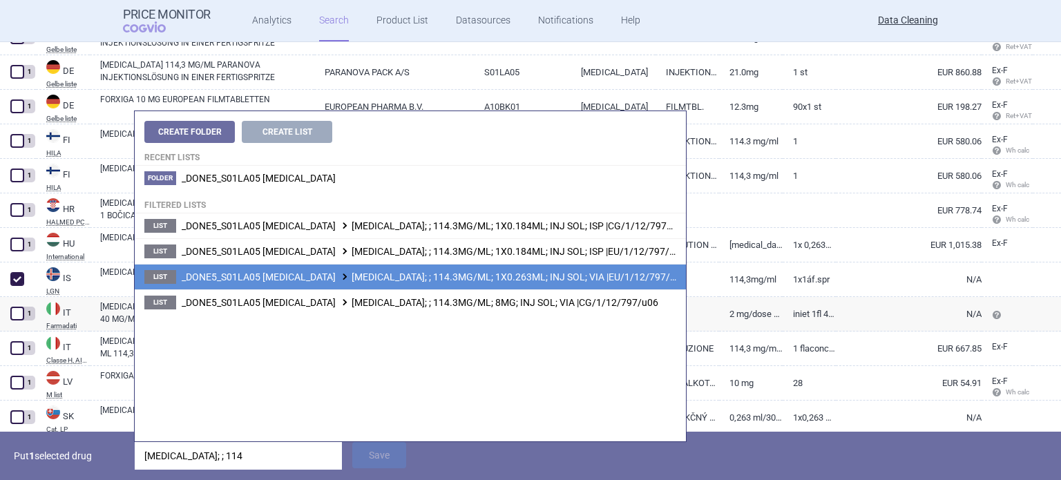
type input "EYLEA; ; 114"
click at [452, 284] on li "List _DONE5_S01LA05 AFLIBERCEPT EYLEA; ; 114.3MG/ML; 1X0.263ML; INJ SOL; VIA |E…" at bounding box center [410, 277] width 551 height 26
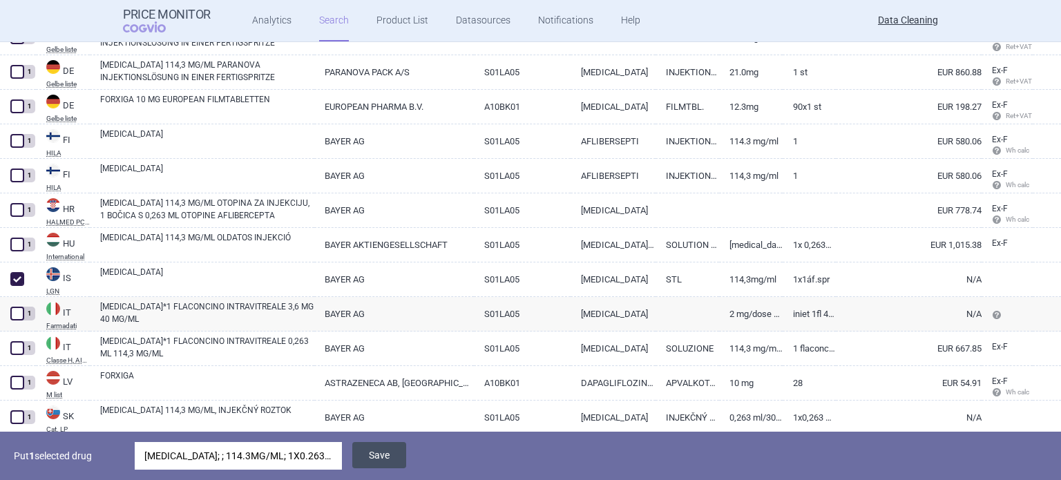
click at [398, 456] on button "Save" at bounding box center [379, 455] width 54 height 26
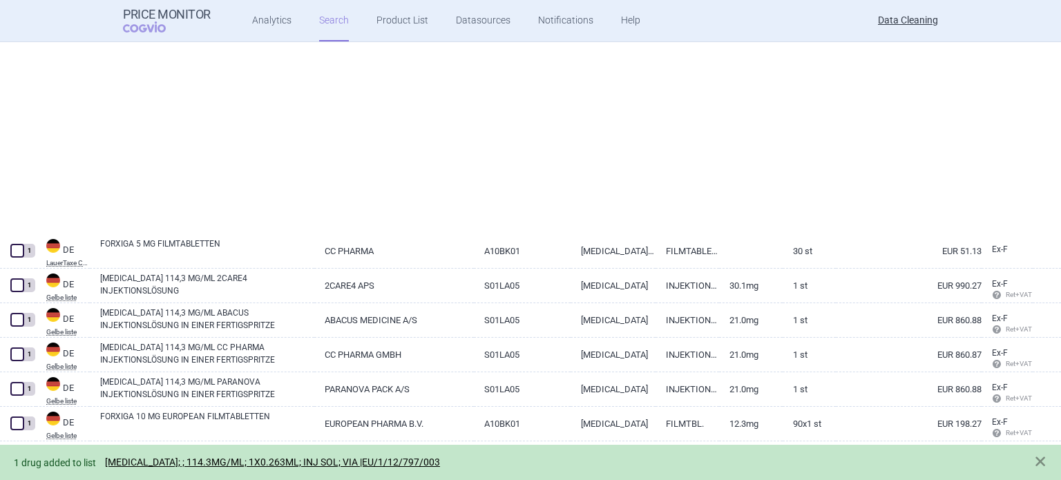
select select "brandName"
select select "newerThan"
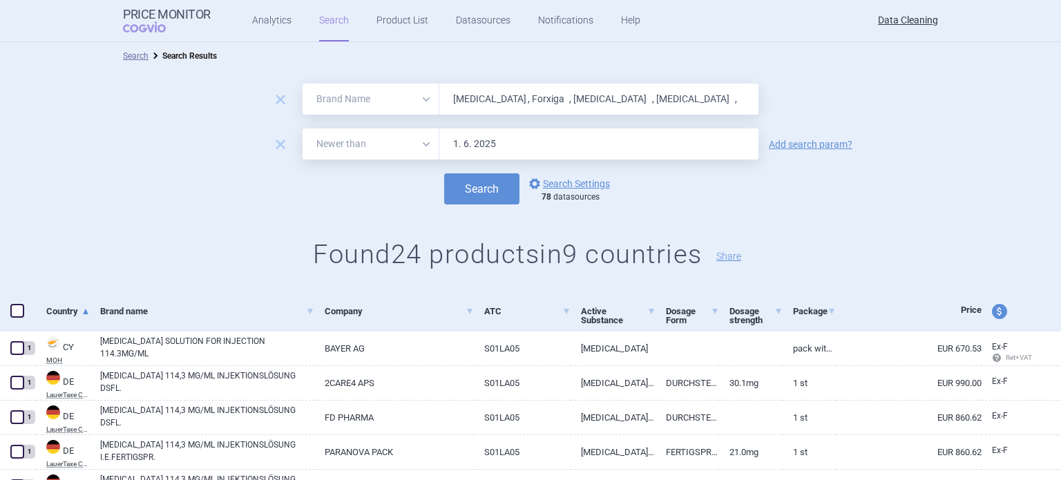
click at [550, 100] on input "Eylea , Forxiga , Adcetris , Xalkori ," at bounding box center [598, 99] width 319 height 31
paste input "nurev , Seebri , Seebri , Tovanor"
click at [444, 173] on button "Search" at bounding box center [481, 188] width 75 height 31
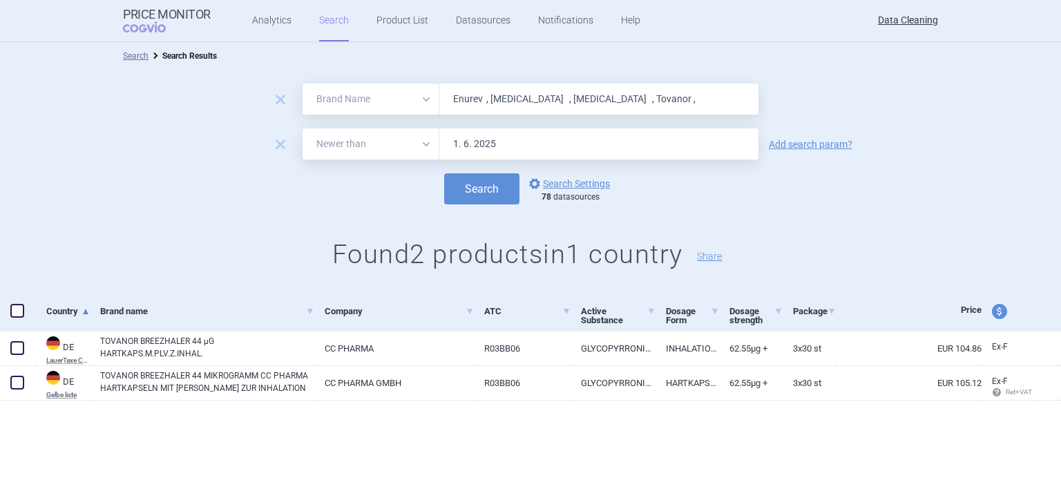
type input "Enurev , Seebri , Seebri , Tovanor ,"
click at [444, 173] on button "Search" at bounding box center [481, 188] width 75 height 31
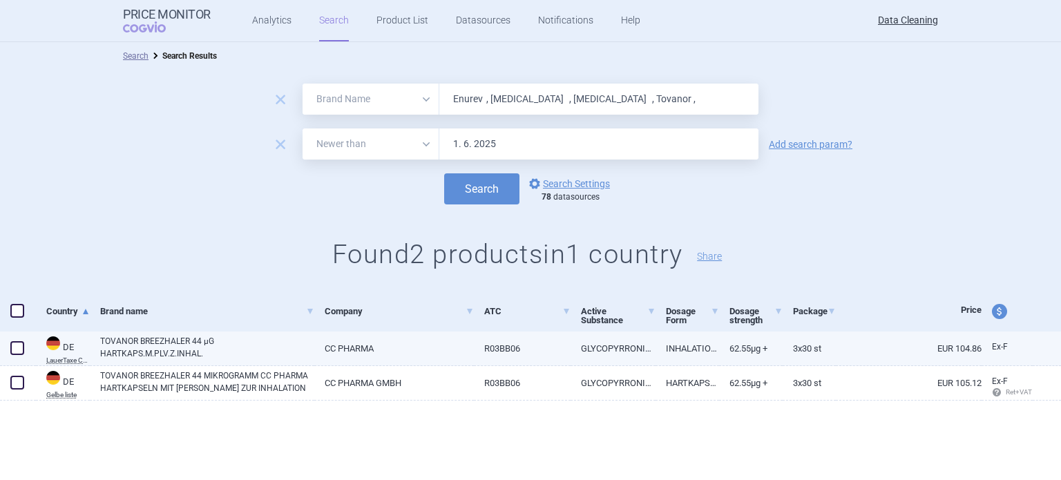
click at [19, 351] on span at bounding box center [17, 348] width 14 height 14
checkbox input "true"
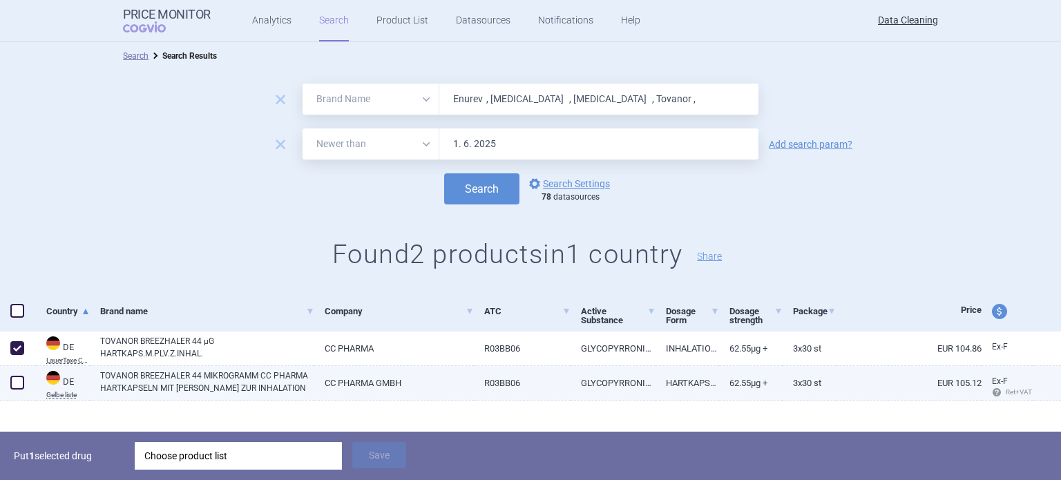
click at [19, 383] on span at bounding box center [17, 383] width 14 height 14
checkbox input "true"
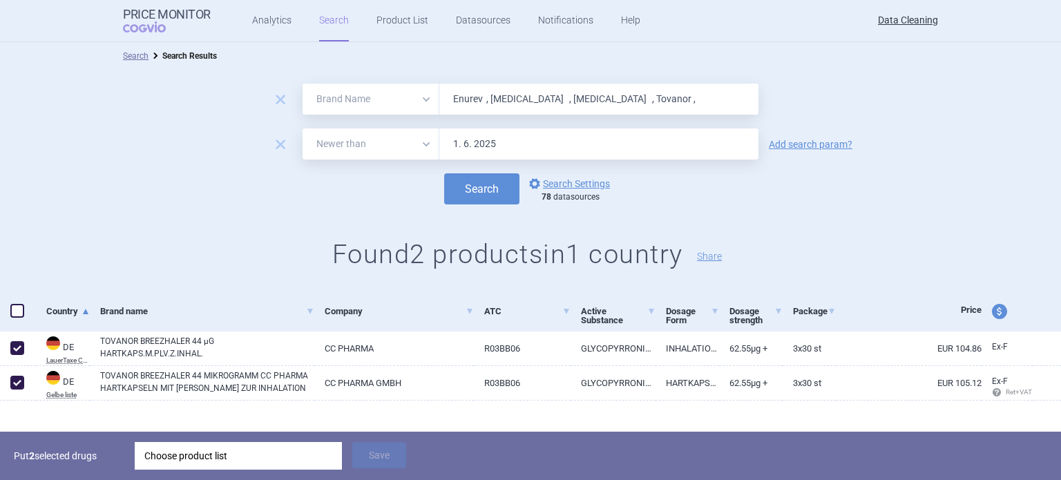
click at [310, 457] on div "Choose product list" at bounding box center [238, 456] width 188 height 28
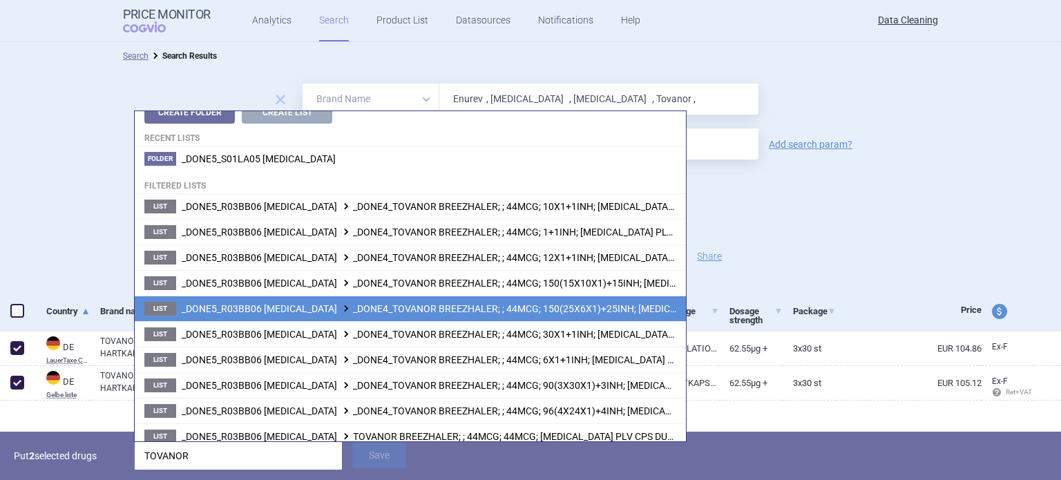
scroll to position [25, 0]
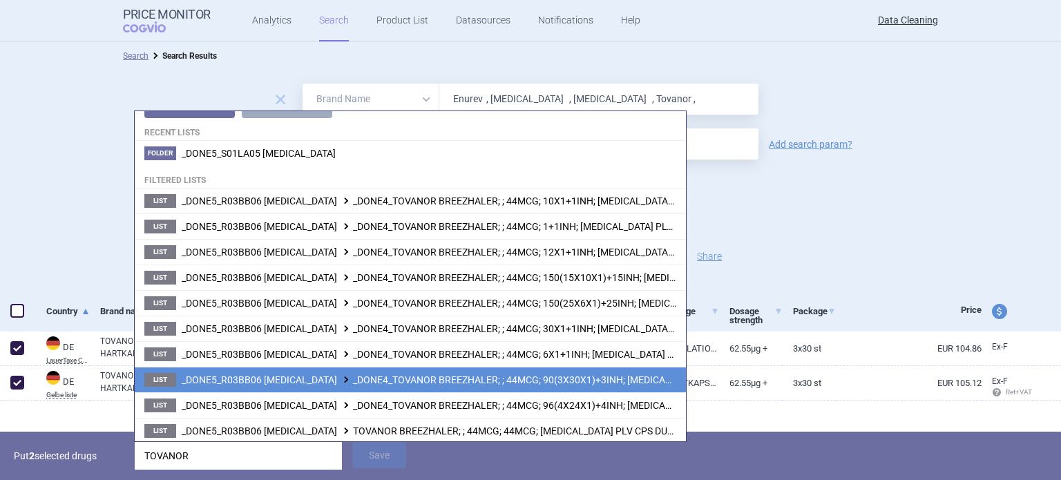
type input "TOVANOR"
click at [574, 383] on span "_DONE5_R03BB06 GLYCOPYRRONIUM BROMIDE _DONE4_TOVANOR BREEZHALER; ; 44MCG; 90(3X…" at bounding box center [523, 379] width 683 height 11
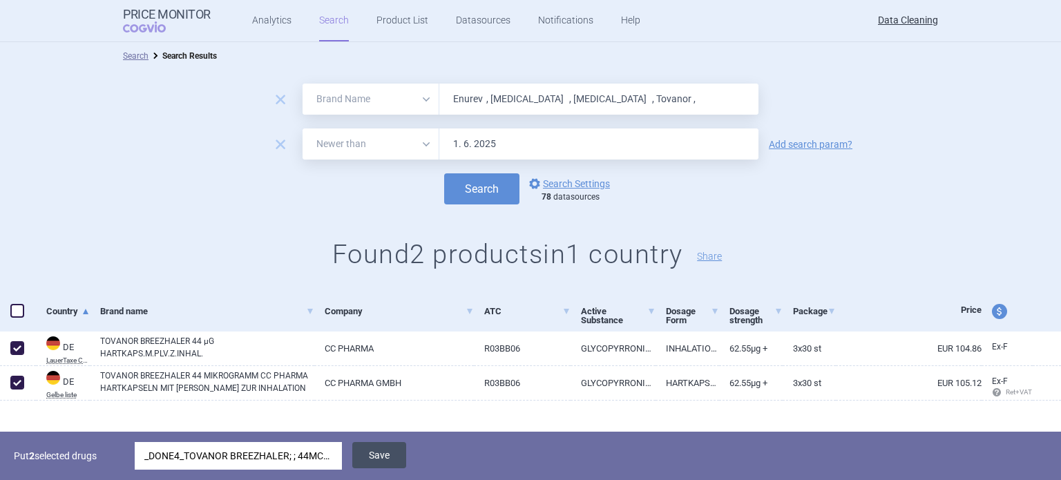
click at [383, 450] on button "Save" at bounding box center [379, 455] width 54 height 26
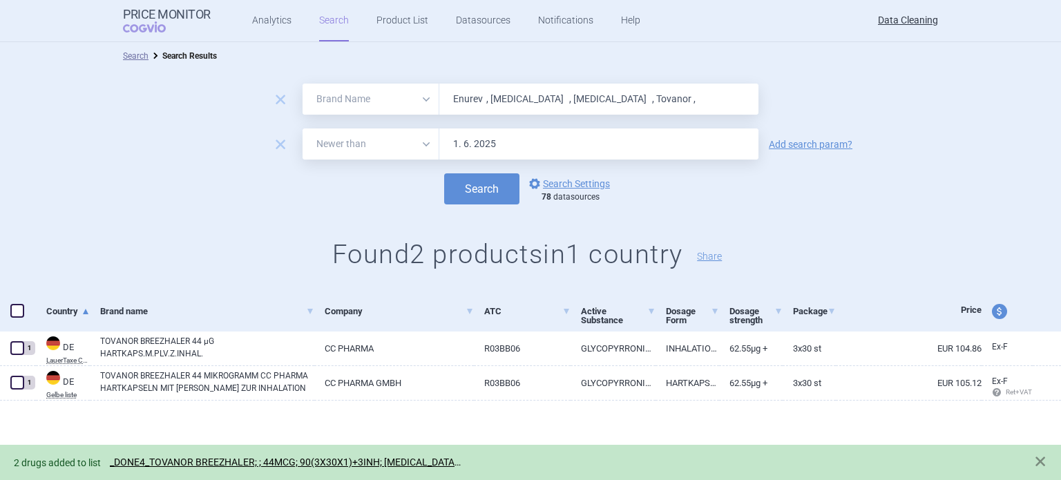
click at [562, 100] on input "Enurev , Seebri , Seebri , Tovanor ," at bounding box center [598, 99] width 319 height 31
paste input "Dacogen , Inlyta , NovoThirteen , NovoThirteen , Revestiv , Gattex , Cuprymina …"
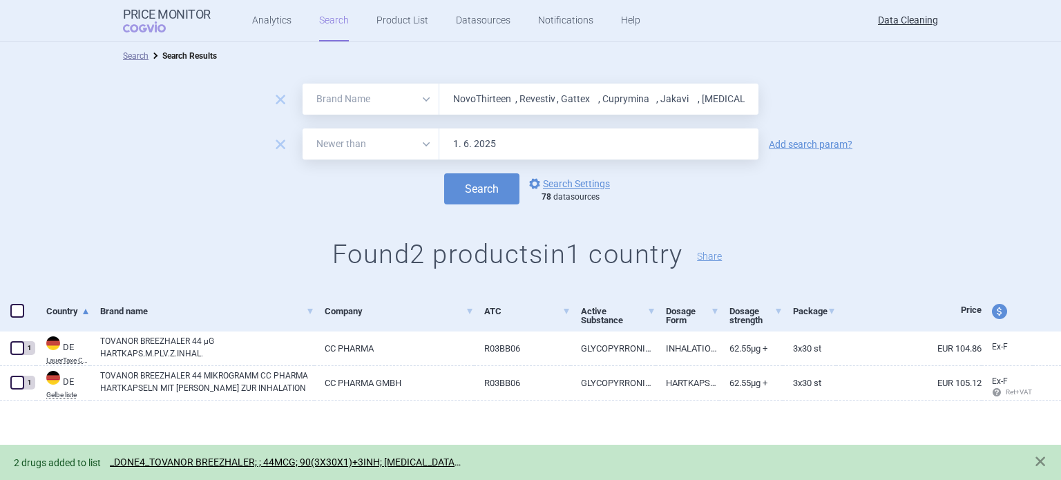
type input "Dacogen , Inlyta , NovoThirteen , NovoThirteen , Revestiv , Gattex , Cuprymina …"
click at [444, 173] on button "Search" at bounding box center [481, 188] width 75 height 31
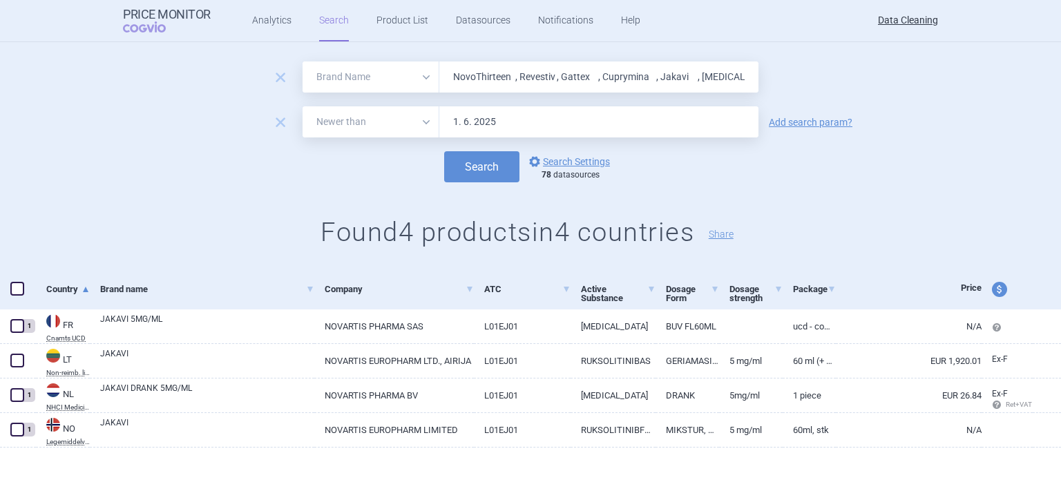
scroll to position [35, 0]
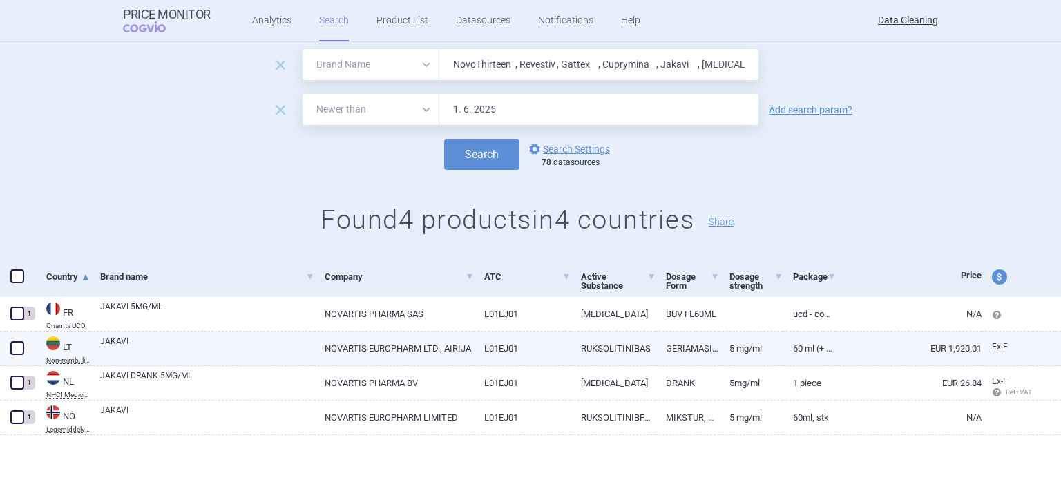
click at [173, 340] on link "JAKAVI" at bounding box center [207, 347] width 214 height 25
select select "EUR"
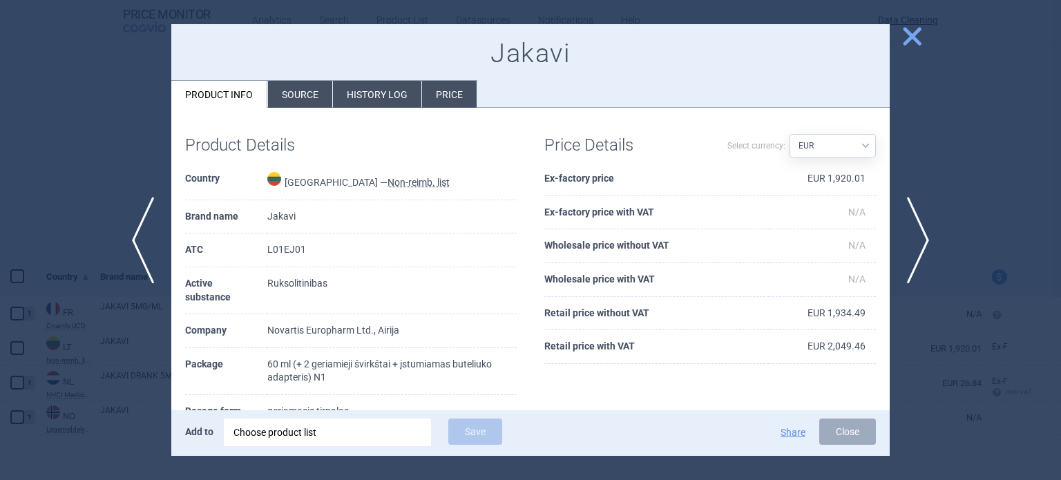
click at [298, 97] on li "Source" at bounding box center [300, 94] width 64 height 27
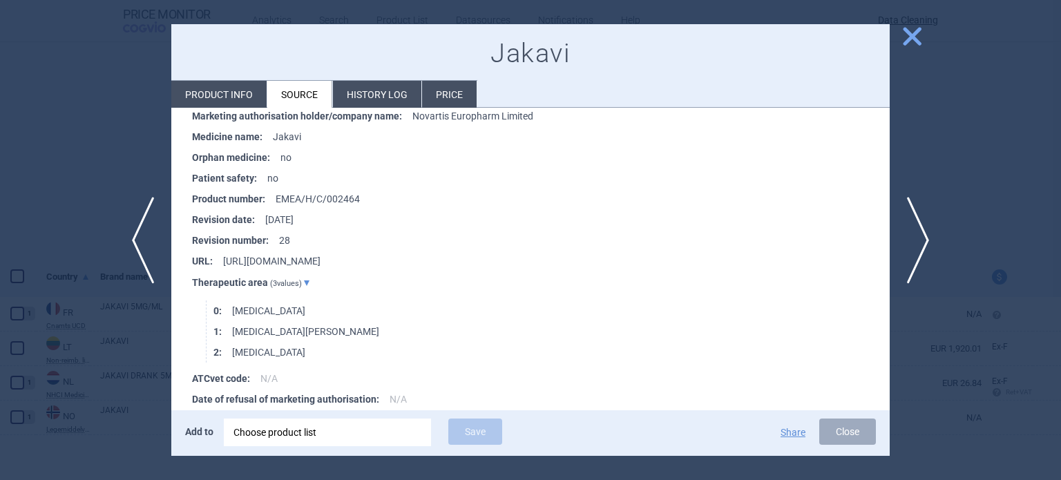
scroll to position [1542, 0]
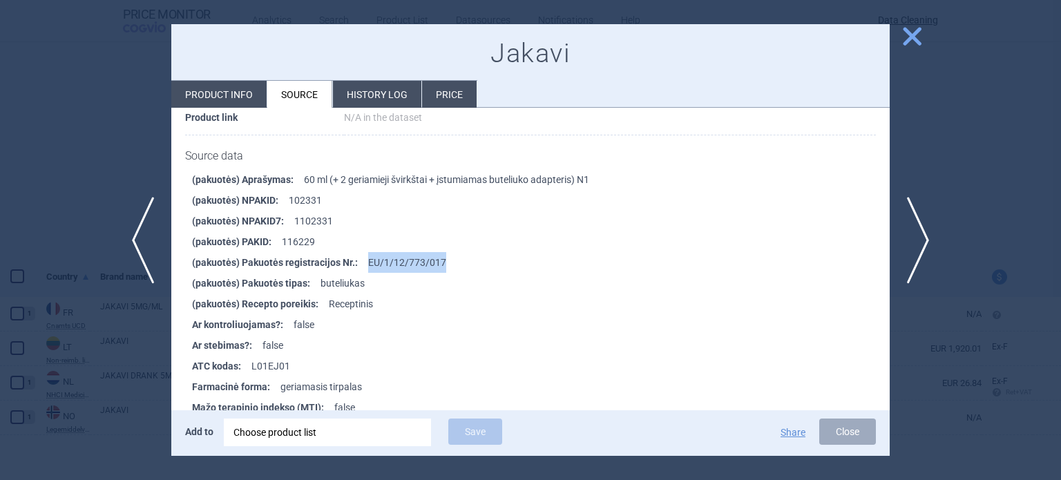
drag, startPoint x: 421, startPoint y: 256, endPoint x: 368, endPoint y: 256, distance: 53.9
click at [368, 256] on li "(pakuotės) Pakuotės registracijos Nr. : EU/1/12/773/017" at bounding box center [541, 262] width 698 height 21
copy li "EU/1/12/773/017"
click at [392, 440] on div "Choose product list" at bounding box center [328, 433] width 188 height 28
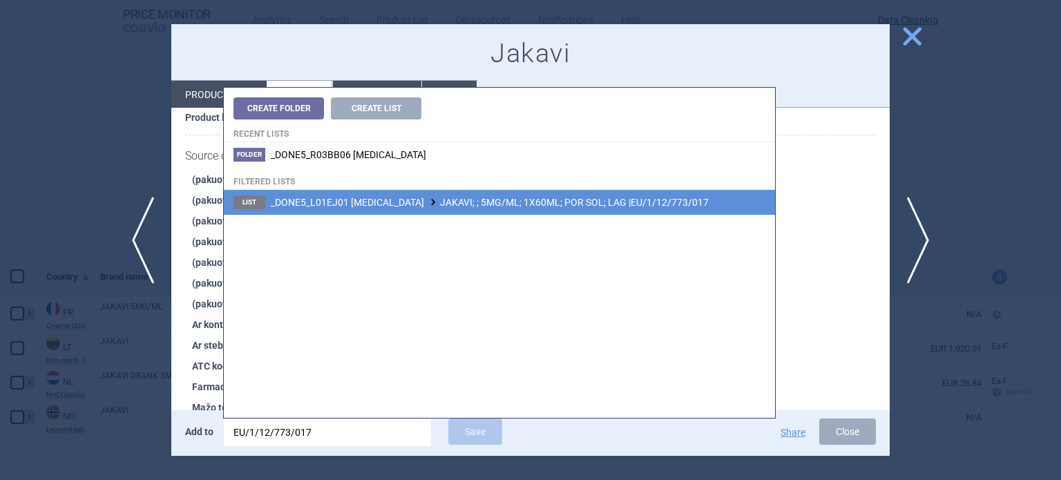
type input "EU/1/12/773/017"
click at [578, 208] on span "_DONE5_L01EJ01 RUXOLITINIB JAKAVI; ; 5MG/ML; 1X60ML; POR SOL; LAG |EU/1/12/773/…" at bounding box center [490, 202] width 438 height 11
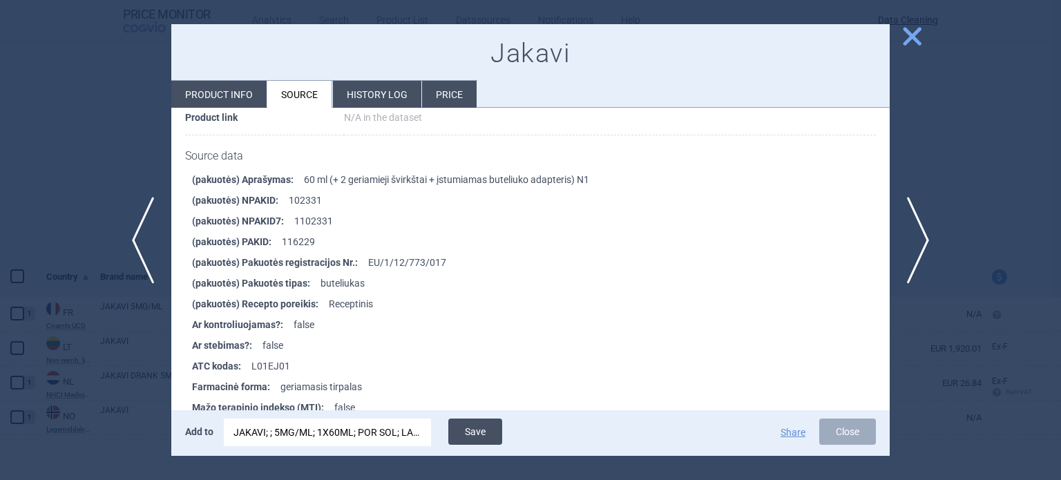
click at [486, 425] on button "Save" at bounding box center [475, 432] width 54 height 26
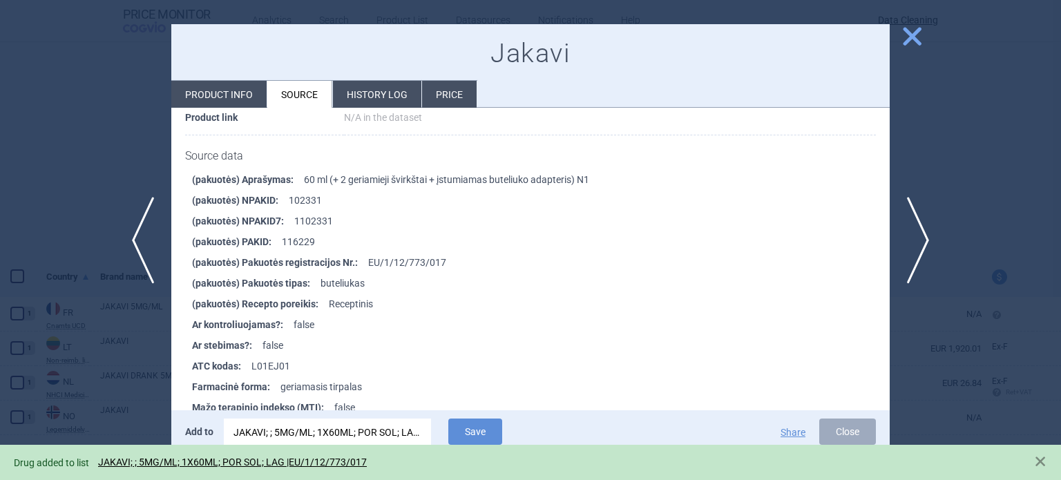
click at [25, 86] on div at bounding box center [530, 240] width 1061 height 480
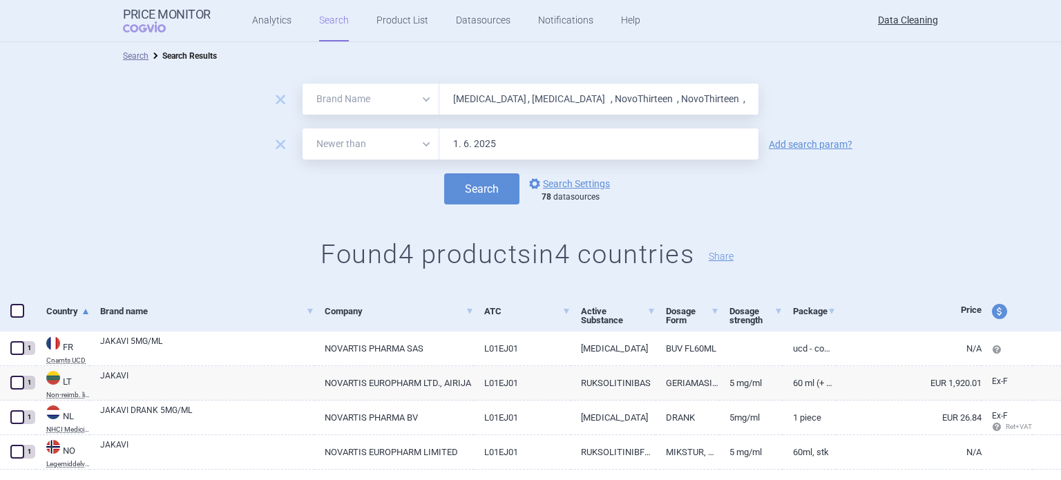
click at [511, 88] on input "Dacogen , Inlyta , NovoThirteen , NovoThirteen , Revestiv , Gattex , Cuprymina …" at bounding box center [598, 99] width 319 height 31
paste input "Ceftarolin"
type input "Ceftarolin"
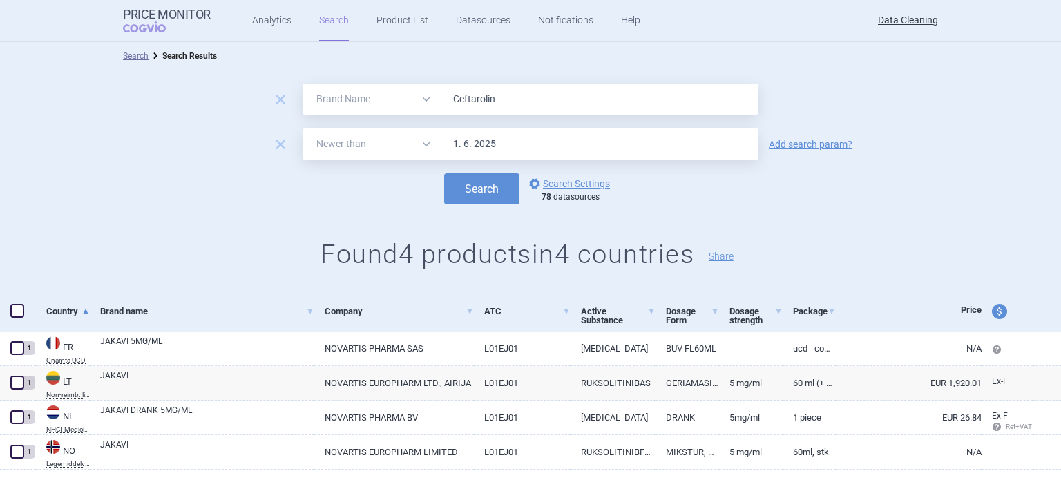
click at [444, 173] on button "Search" at bounding box center [481, 188] width 75 height 31
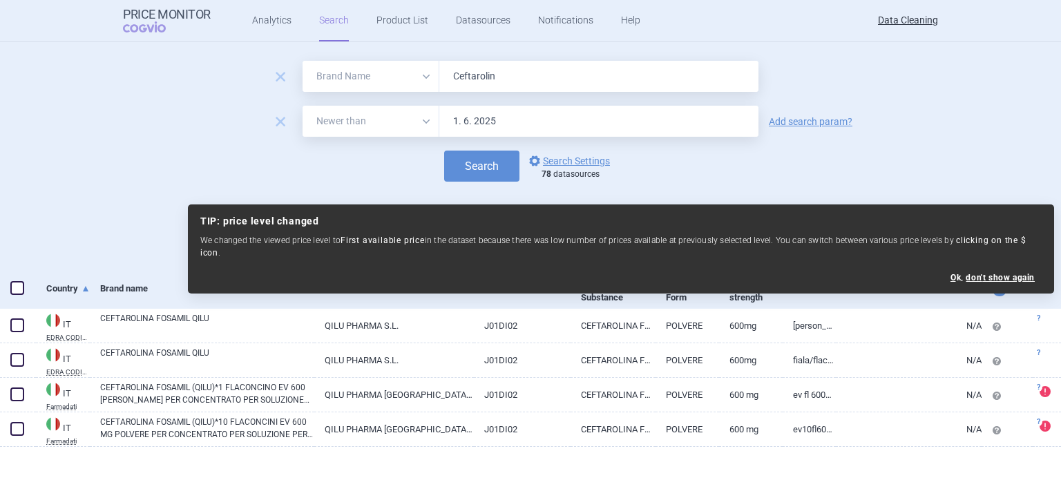
scroll to position [35, 0]
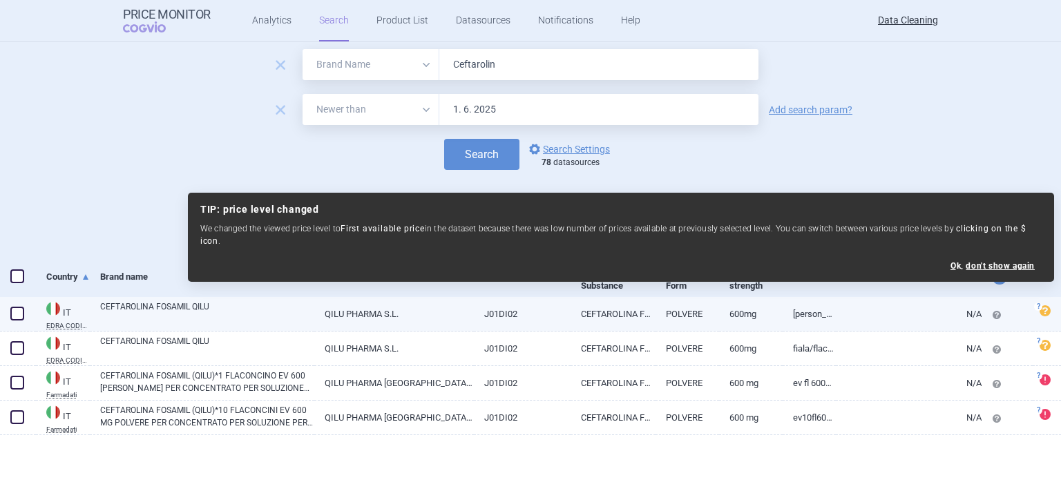
click at [163, 307] on link "CEFTAROLINA FOSAMIL QILU" at bounding box center [207, 313] width 214 height 25
select select "EUR"
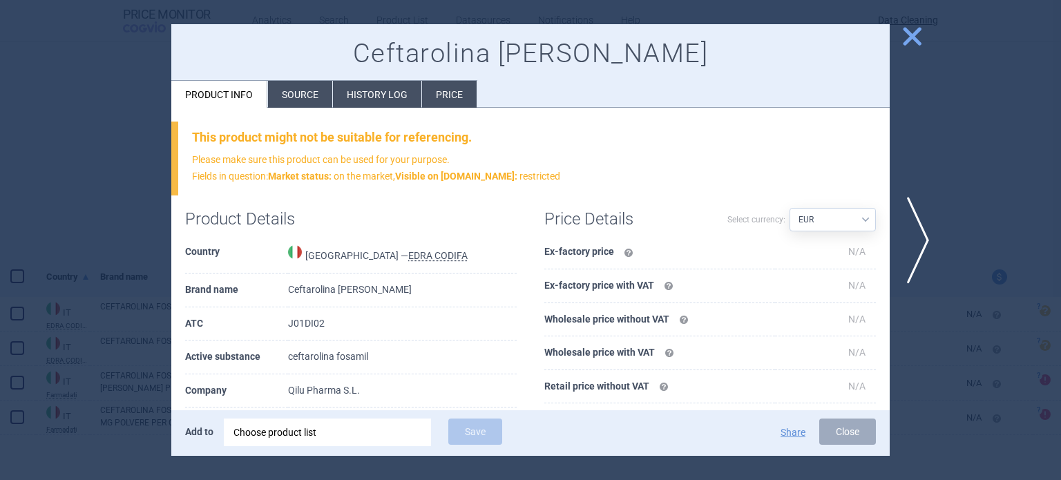
click at [278, 91] on li "Source" at bounding box center [300, 94] width 64 height 27
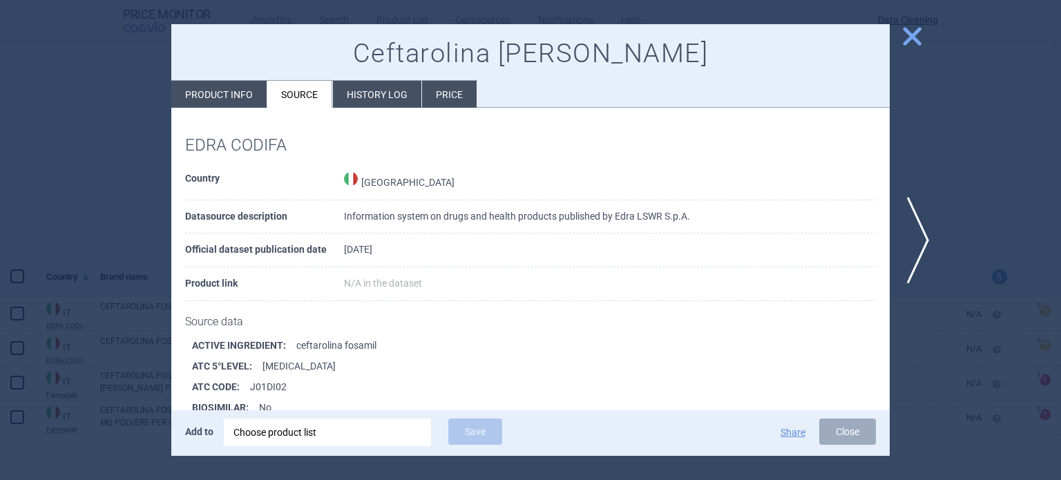
click at [0, 108] on div at bounding box center [530, 240] width 1061 height 480
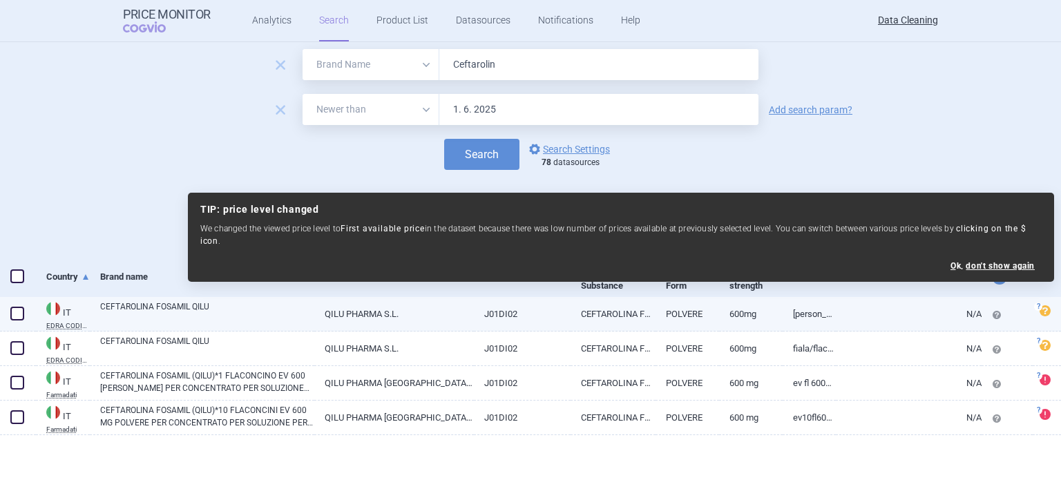
click at [15, 314] on span at bounding box center [17, 314] width 14 height 14
checkbox input "true"
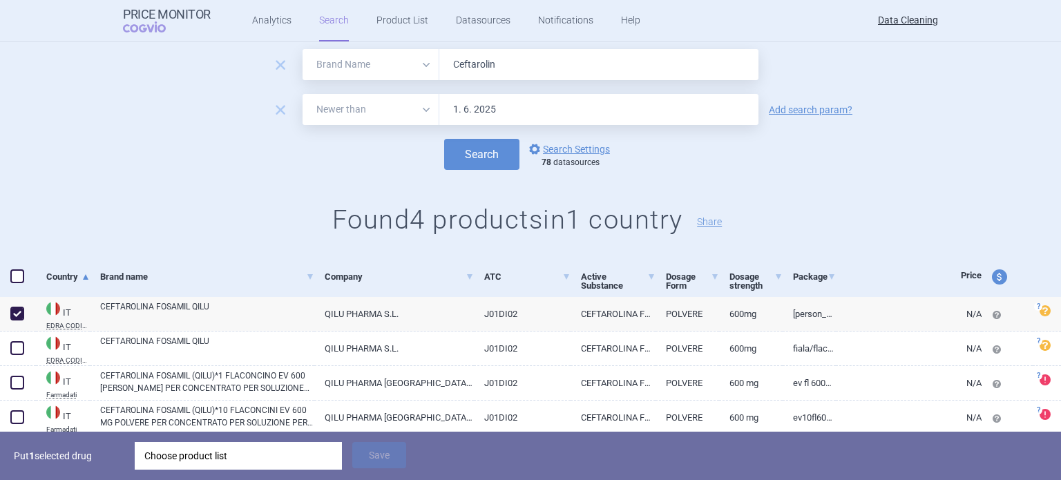
click at [252, 455] on div "Choose product list" at bounding box center [238, 456] width 188 height 28
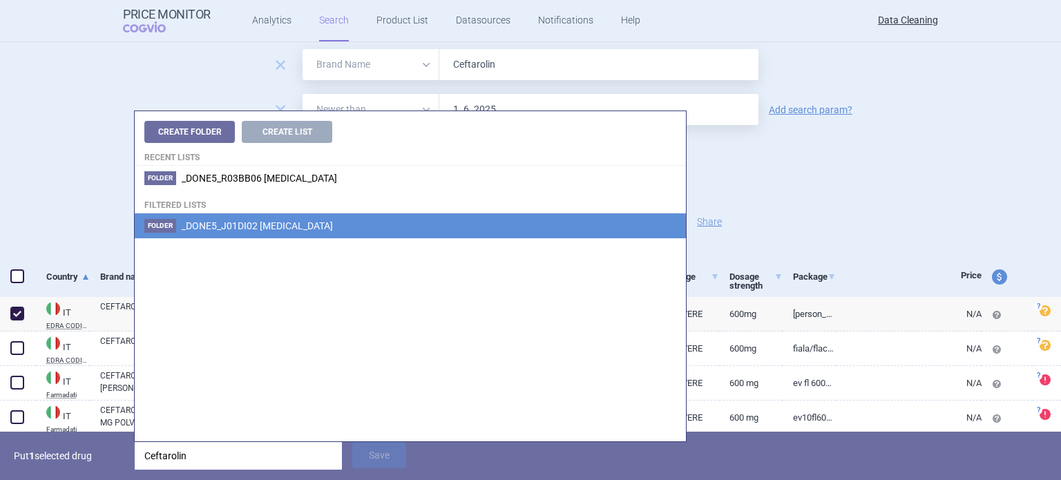
type input "Ceftarolin"
click at [333, 231] on span "_DONE5_J01DI02 CEFTAROLINE FOSAMIL" at bounding box center [257, 225] width 151 height 11
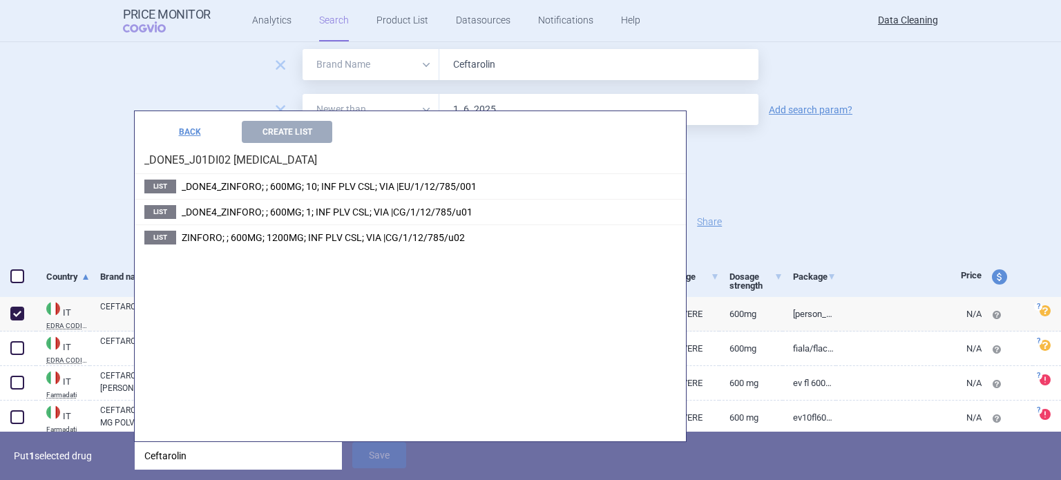
click at [21, 157] on div "Search options Search Settings 78 datasources" at bounding box center [530, 154] width 1061 height 31
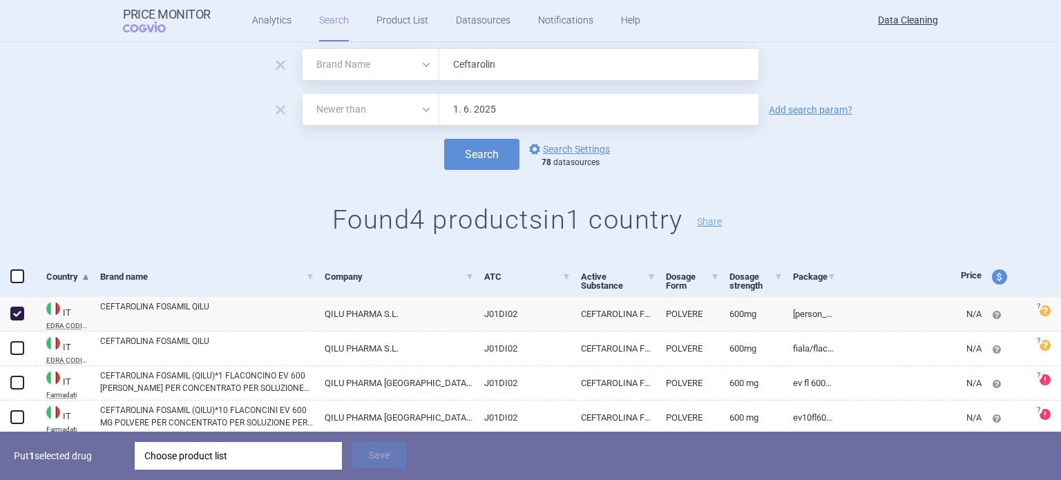
click at [511, 64] on input "Ceftarolin" at bounding box center [598, 64] width 319 height 31
paste input "Fycompa , Kalydeco ,"
type input "Fycompa , Kalydeco ,"
click at [444, 139] on button "Search" at bounding box center [481, 154] width 75 height 31
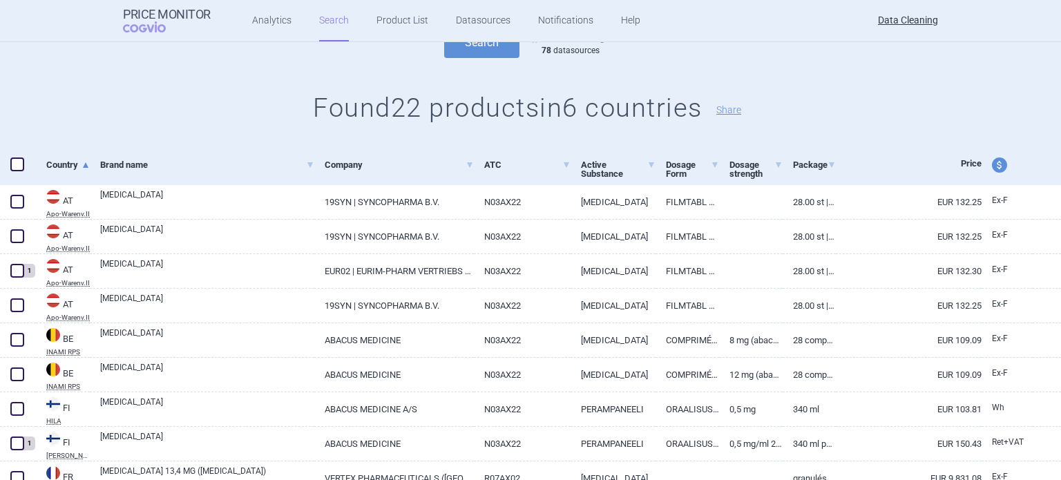
scroll to position [207, 0]
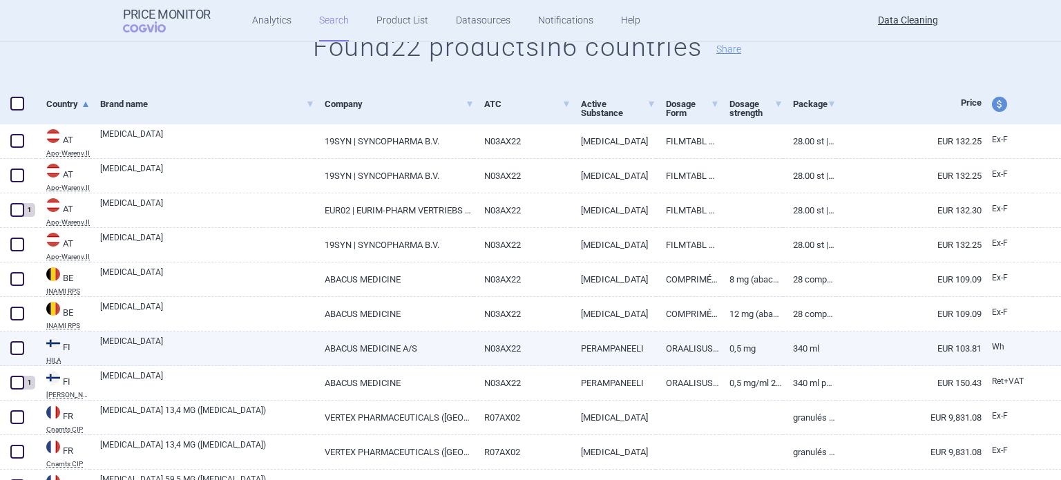
click at [157, 351] on link "FYCOMPA" at bounding box center [207, 347] width 214 height 25
select select "EUR"
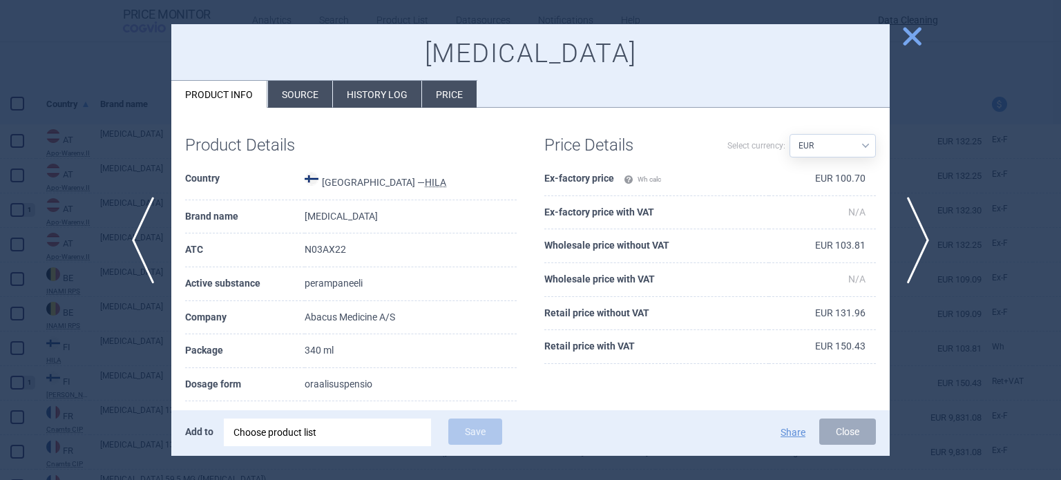
click at [292, 93] on li "Source" at bounding box center [300, 94] width 64 height 27
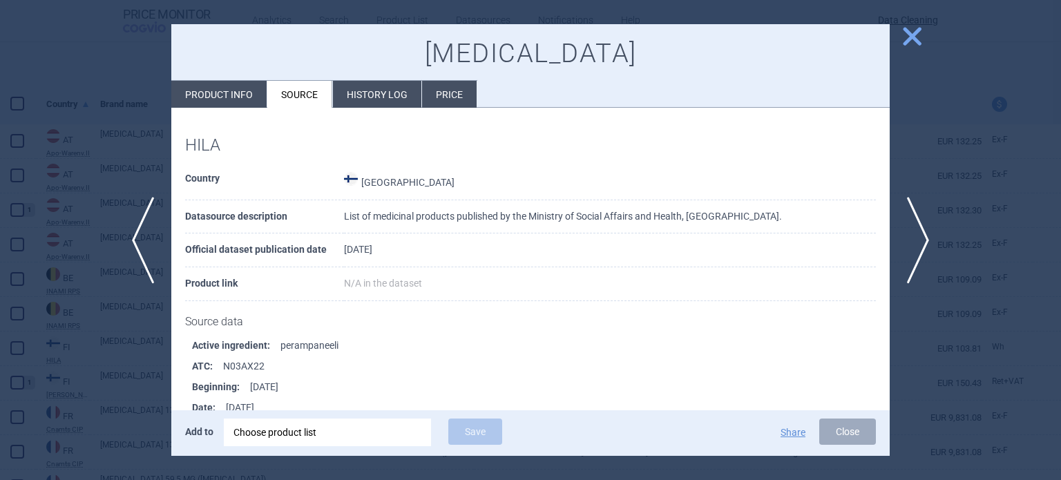
scroll to position [902, 0]
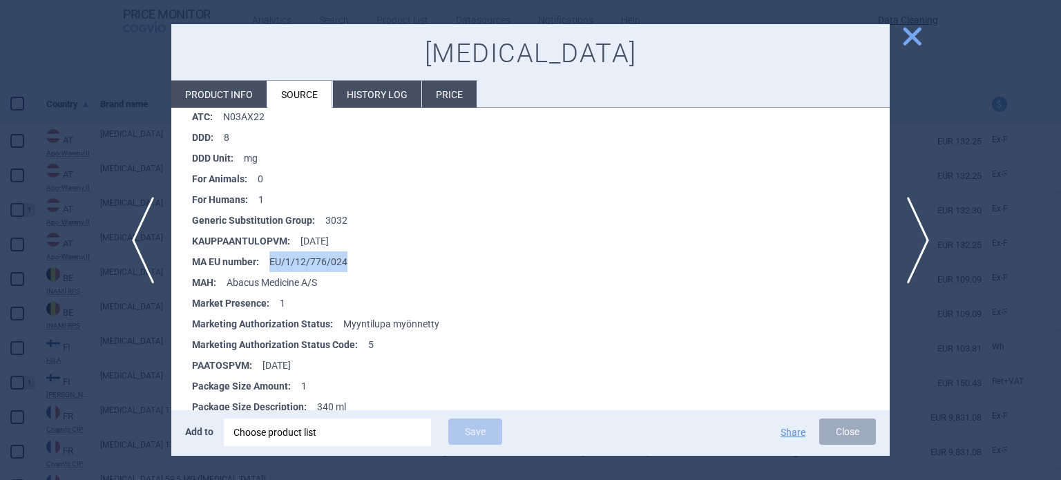
drag, startPoint x: 351, startPoint y: 265, endPoint x: 272, endPoint y: 263, distance: 79.5
click at [272, 263] on li "MA EU number : EU/1/12/776/024" at bounding box center [541, 261] width 698 height 21
copy li "EU/1/12/776/024"
click at [362, 437] on div "Choose product list" at bounding box center [328, 433] width 188 height 28
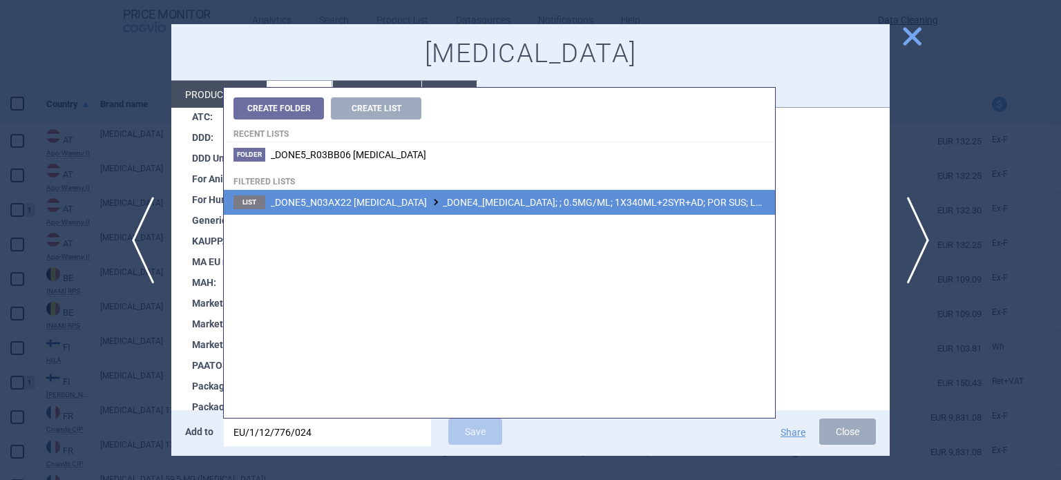
type input "EU/1/12/776/024"
click at [523, 200] on span "_DONE5_N03AX22 PERAMPANEL _DONE4_FYCOMPA; ; 0.5MG/ML; 1X340ML+2SYR+AD; POR SUS;…" at bounding box center [561, 202] width 580 height 11
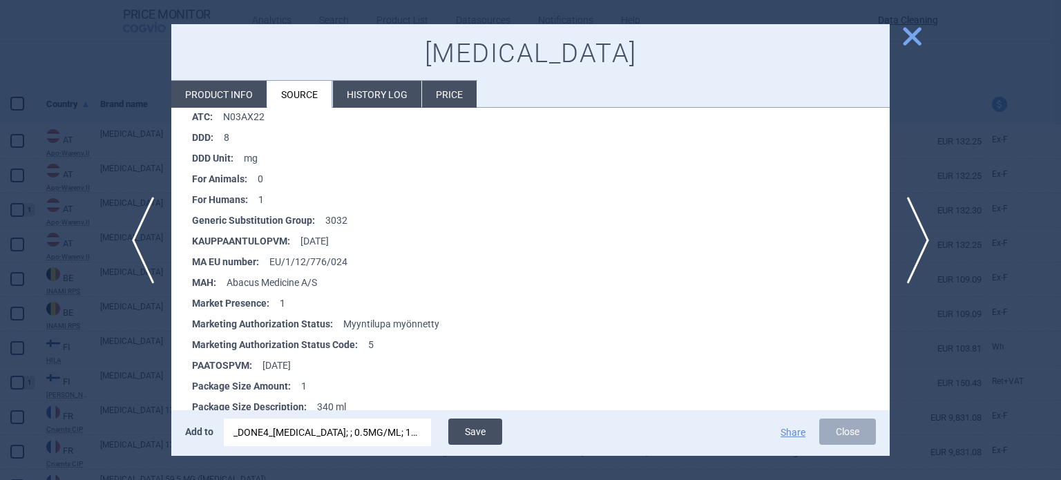
click at [471, 426] on button "Save" at bounding box center [475, 432] width 54 height 26
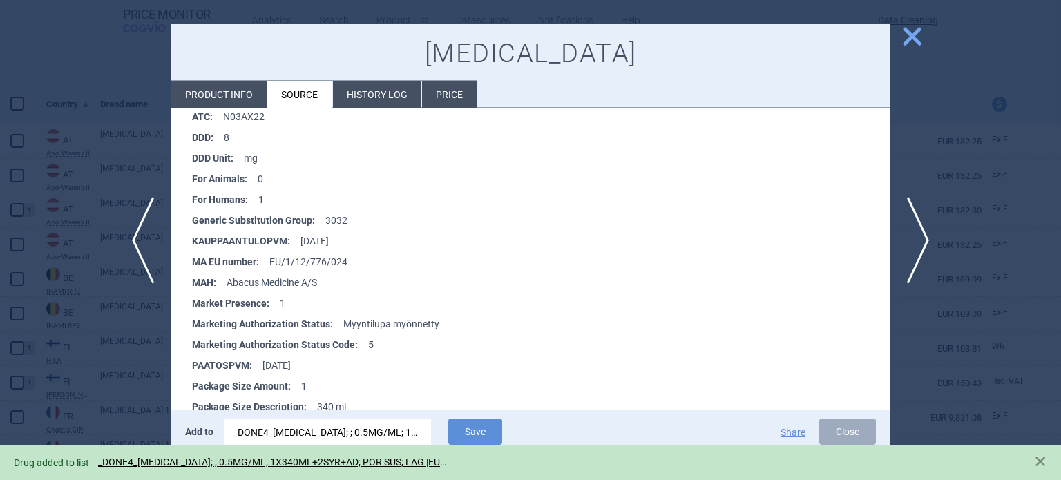
click at [0, 121] on div at bounding box center [530, 240] width 1061 height 480
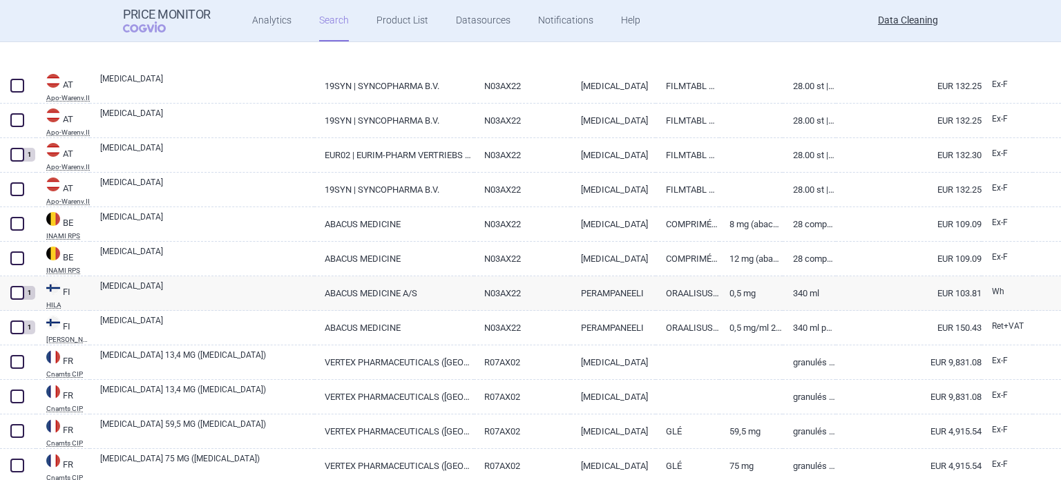
scroll to position [345, 0]
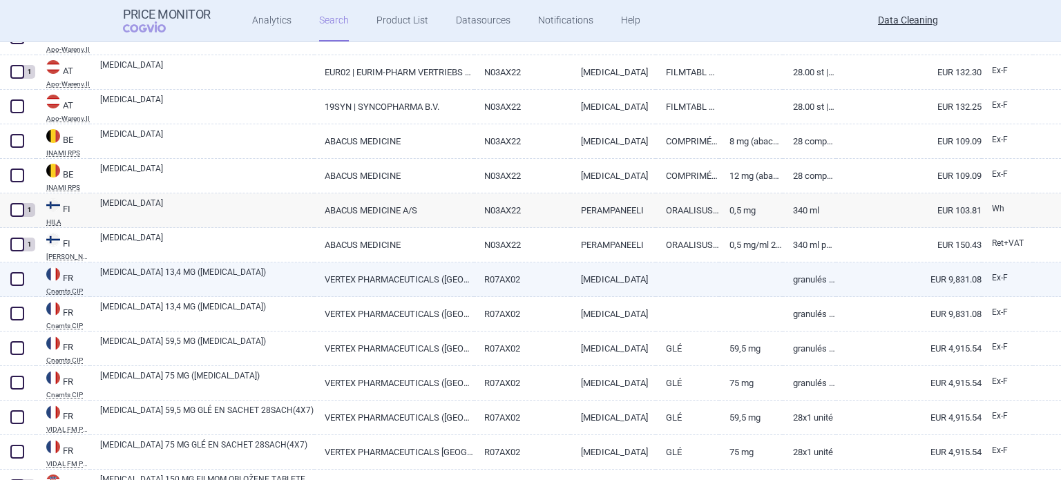
click at [151, 289] on link "[MEDICAL_DATA] 13,4 MG ([MEDICAL_DATA])" at bounding box center [207, 278] width 214 height 25
select select "EUR"
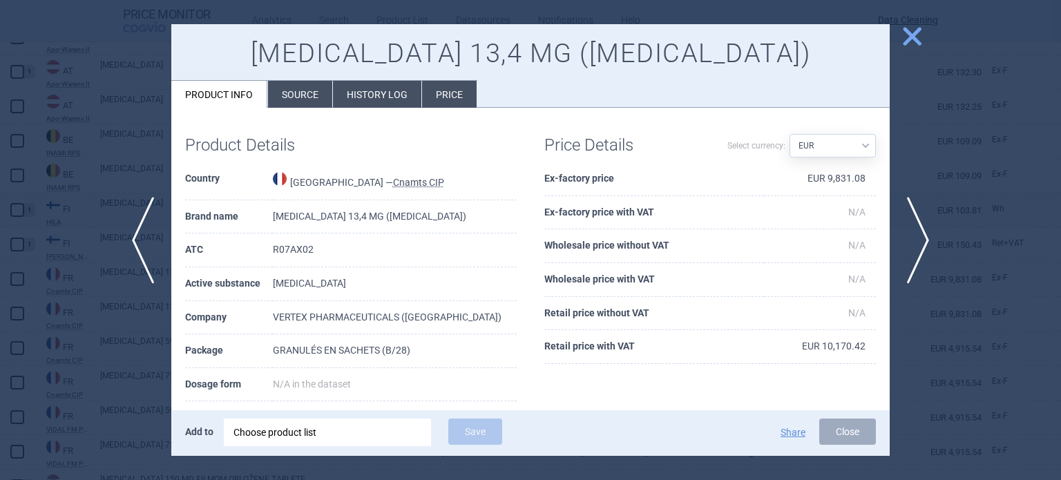
click at [282, 96] on li "Source" at bounding box center [300, 94] width 64 height 27
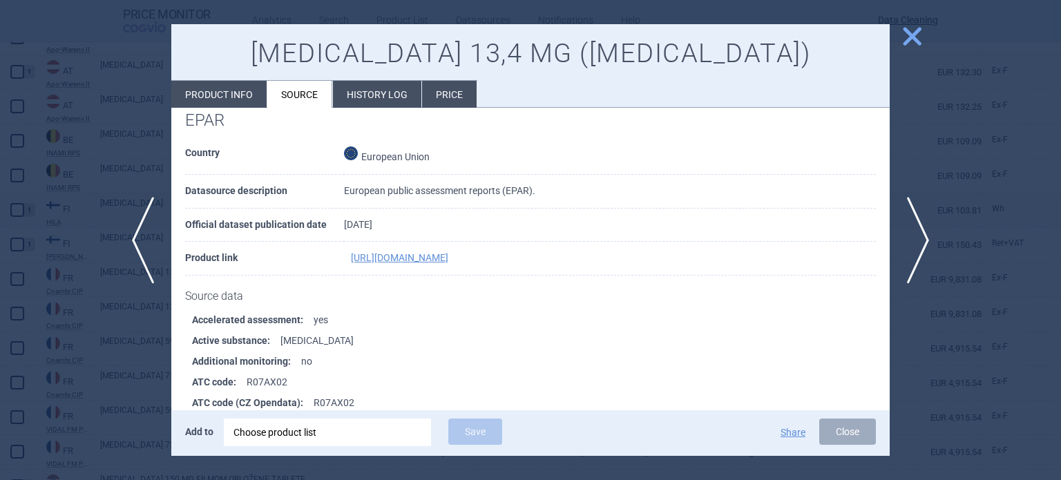
scroll to position [2407, 0]
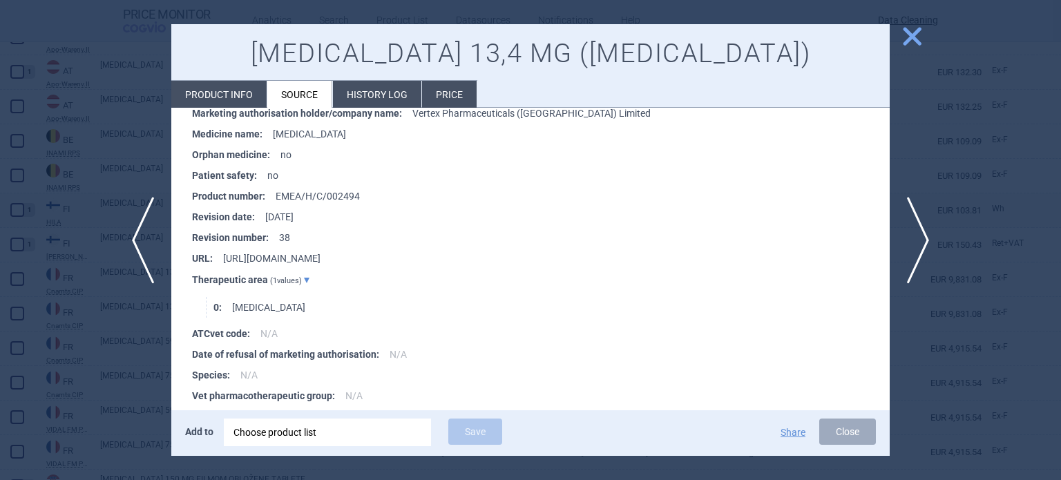
click at [65, 96] on div at bounding box center [530, 240] width 1061 height 480
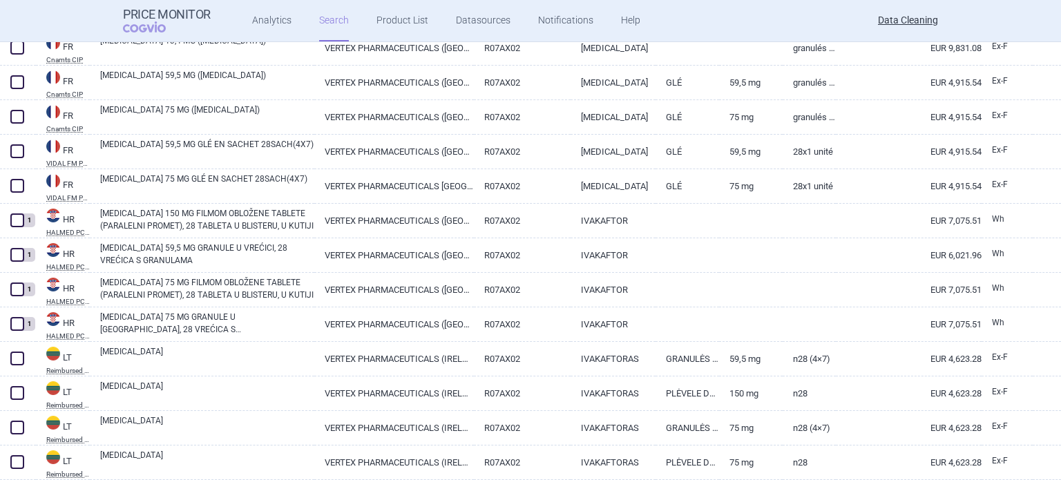
scroll to position [656, 0]
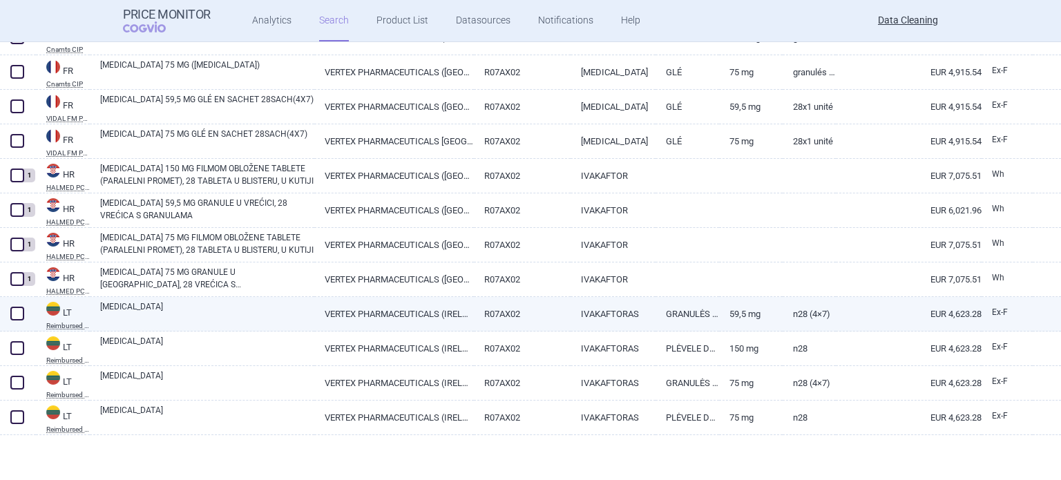
click at [157, 310] on link "[MEDICAL_DATA]" at bounding box center [207, 313] width 214 height 25
select select "EUR"
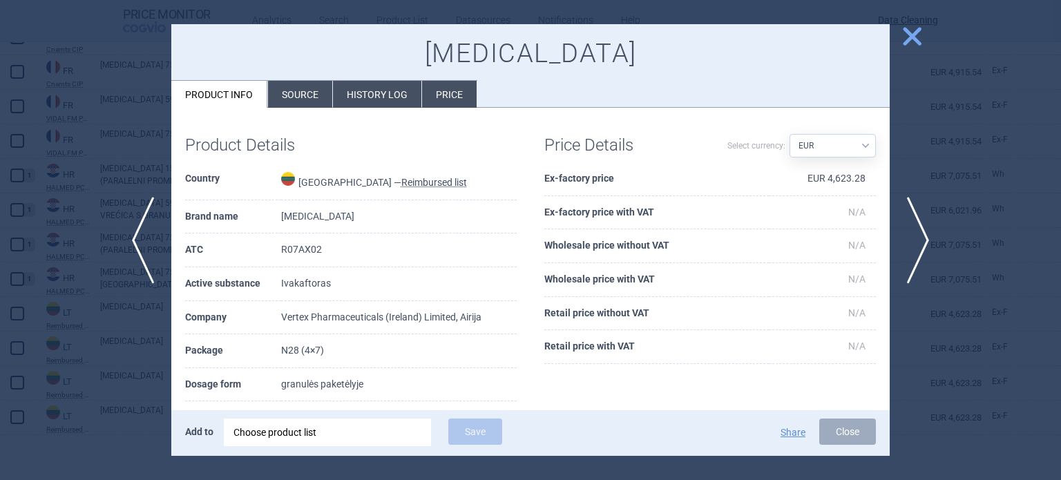
click at [301, 91] on li "Source" at bounding box center [300, 94] width 64 height 27
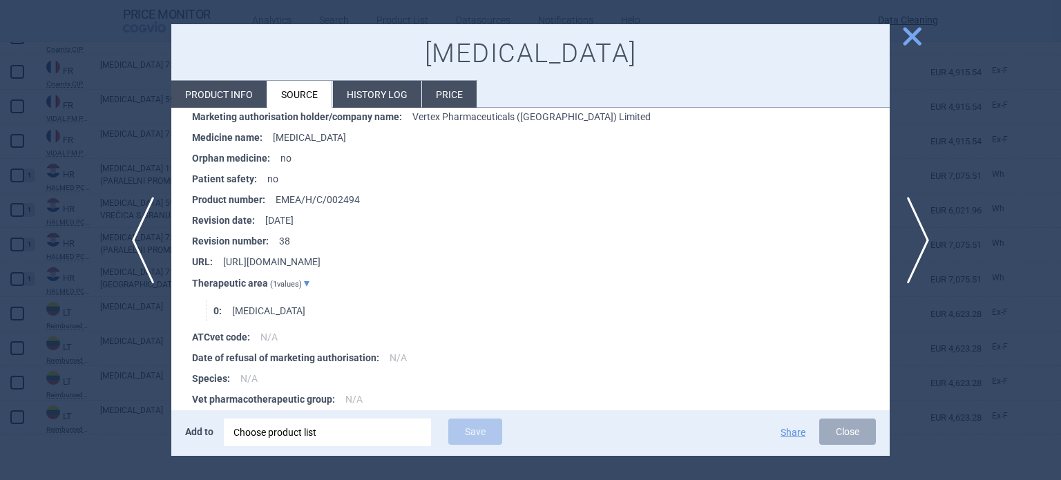
scroll to position [1551, 0]
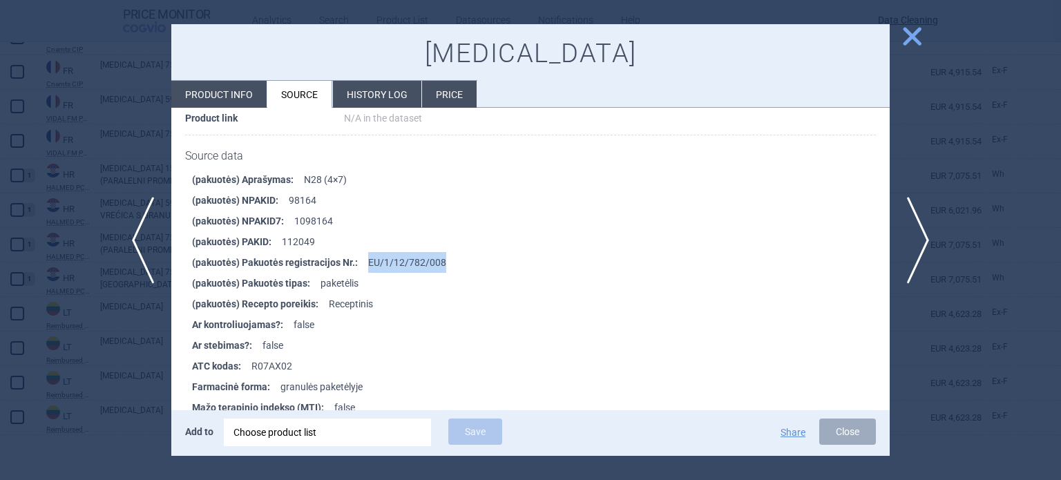
drag, startPoint x: 468, startPoint y: 263, endPoint x: 368, endPoint y: 258, distance: 101.0
click at [368, 258] on li "(pakuotės) Pakuotės registracijos Nr. : EU/1/12/782/008" at bounding box center [541, 262] width 698 height 21
copy li "EU/1/12/782/008"
click at [414, 430] on div "Choose product list" at bounding box center [328, 433] width 188 height 28
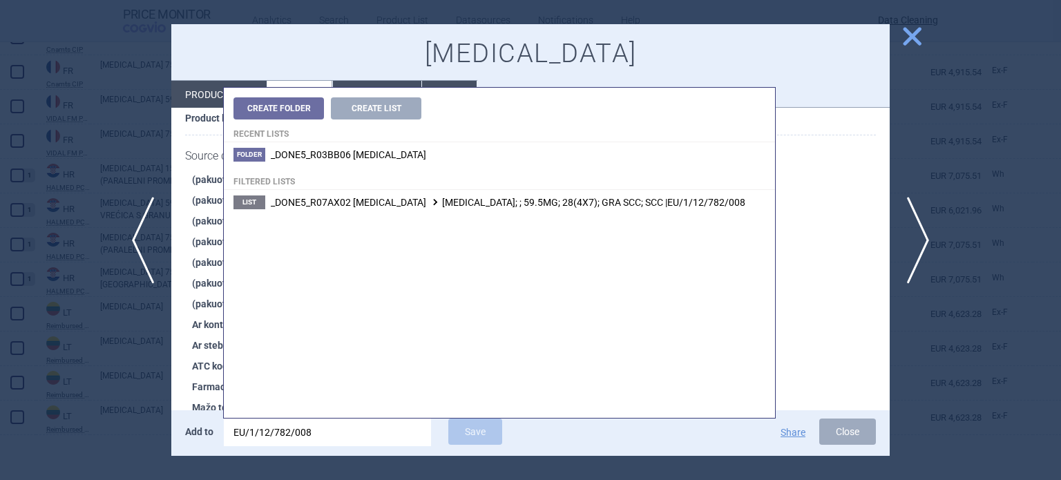
type input "EU/1/12/782/008"
click at [640, 205] on span "_DONE5_R07AX02 IVACAFTOR KALYDECO; ; 59.5MG; 28(4X7); GRA SCC; SCC |EU/1/12/782…" at bounding box center [508, 202] width 475 height 11
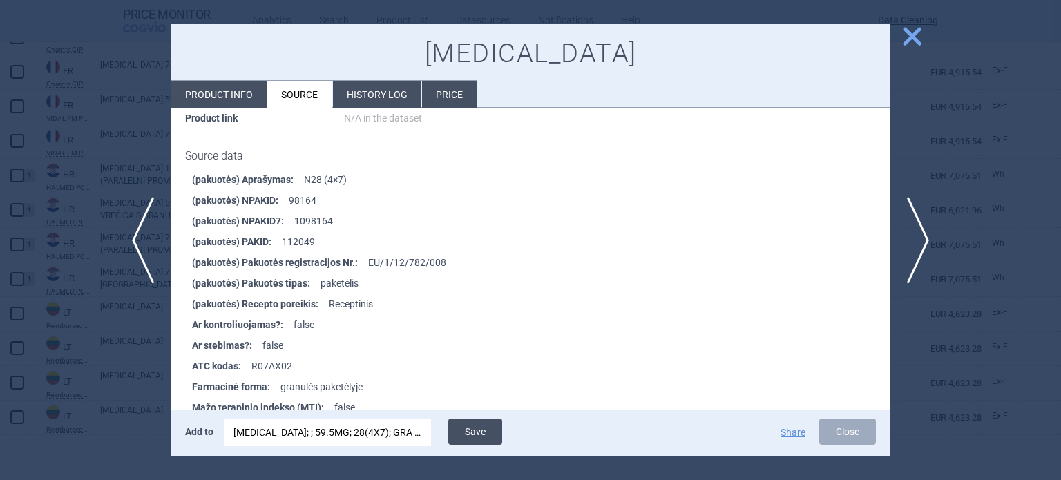
click at [493, 433] on button "Save" at bounding box center [475, 432] width 54 height 26
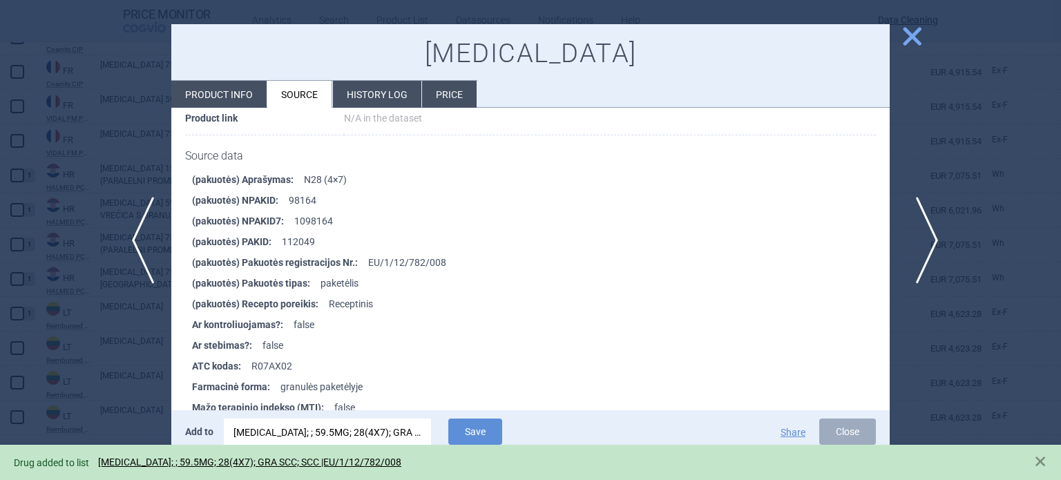
click at [913, 235] on span "next" at bounding box center [922, 240] width 31 height 87
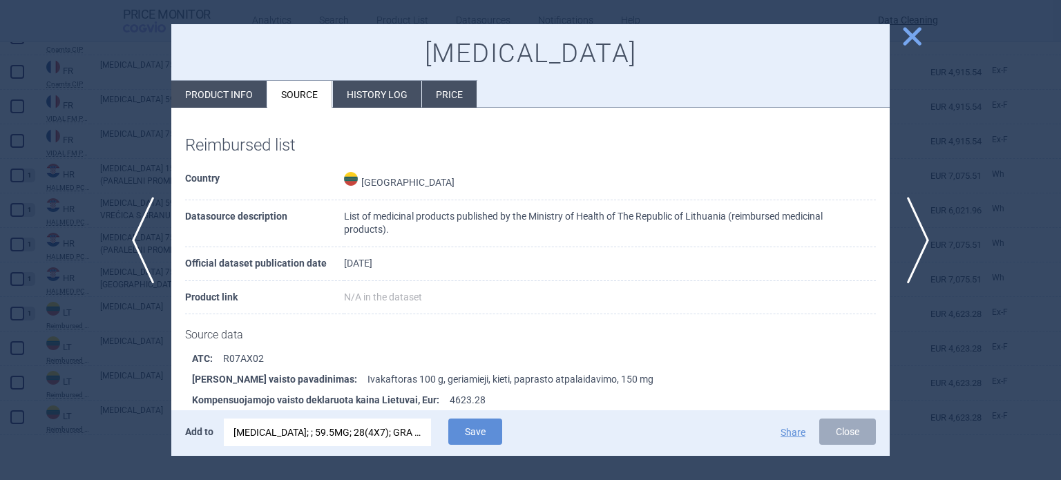
scroll to position [537, 0]
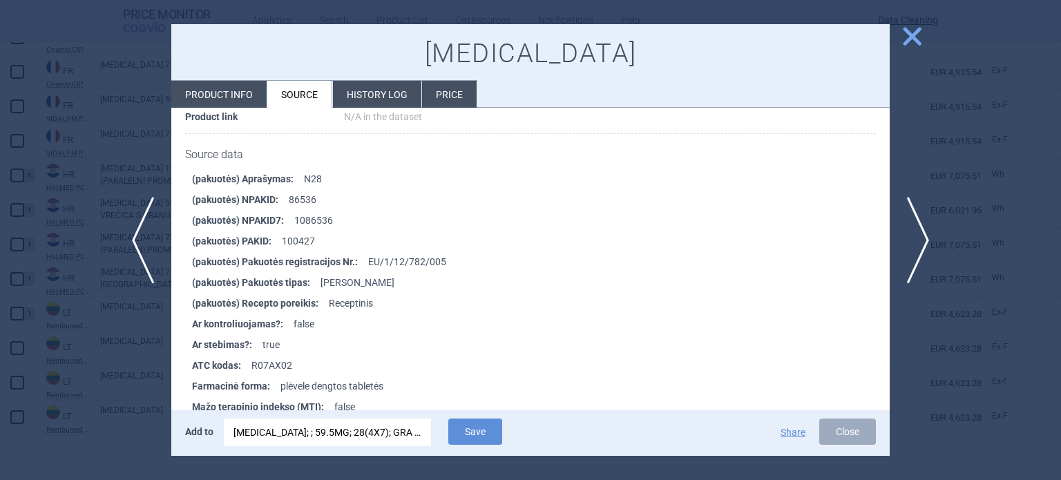
click at [336, 424] on div "KALYDECO; ; 59.5MG; 28(4X7); GRA SCC; SCC |EU/1/12/782/008" at bounding box center [328, 433] width 188 height 28
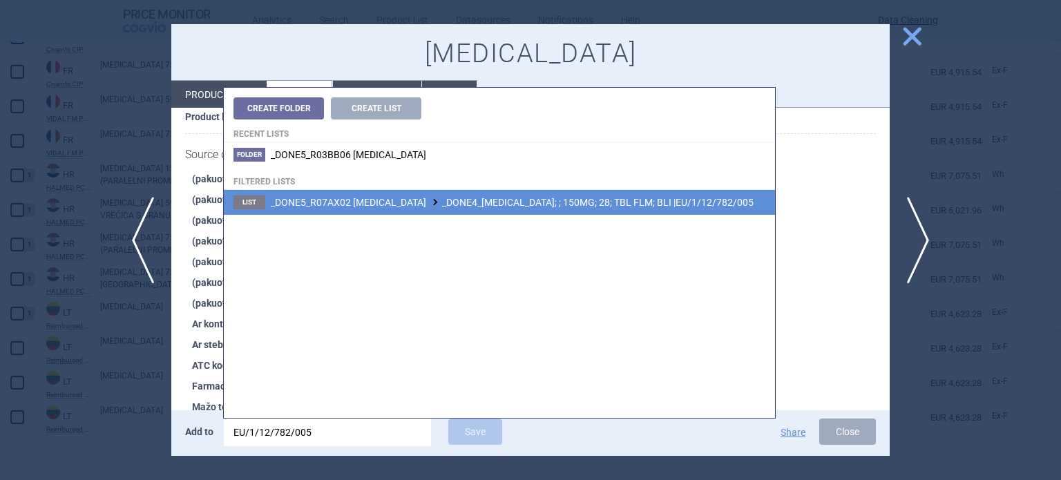
type input "EU/1/12/782/005"
click at [602, 195] on li "List _DONE5_R07AX02 IVACAFTOR _DONE4_KALYDECO; ; 150MG; 28; TBL FLM; BLI |EU/1/…" at bounding box center [499, 202] width 551 height 25
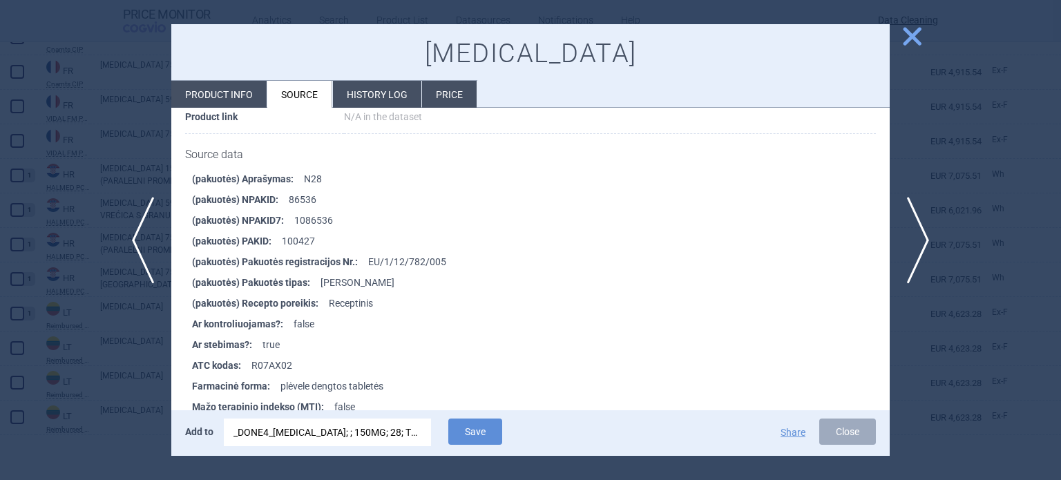
click at [484, 417] on div "Add to _DONE4_KALYDECO; ; 150MG; 28; TBL FLM; BLI |EU/1/12/782/005 Save Share C…" at bounding box center [530, 433] width 719 height 46
click at [493, 428] on button "Save" at bounding box center [475, 432] width 54 height 26
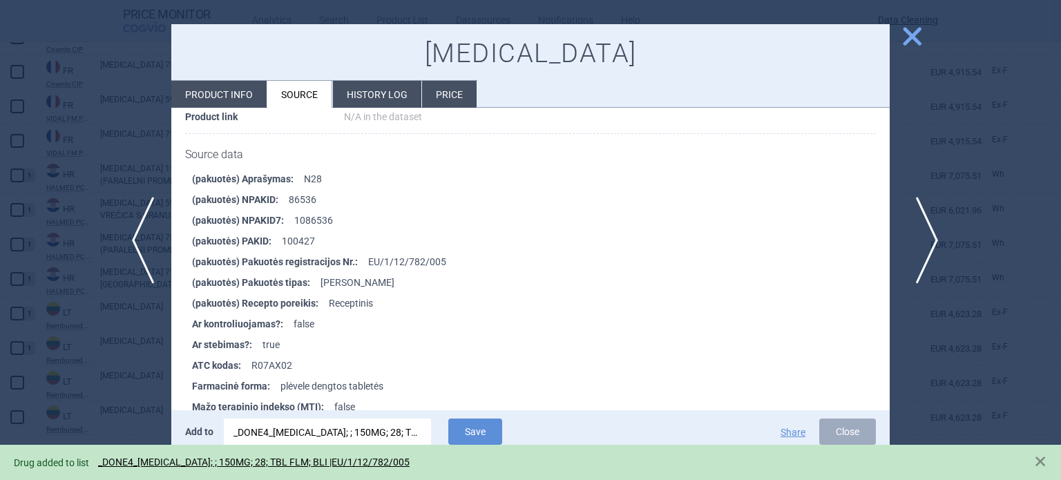
click at [929, 239] on span "next" at bounding box center [922, 240] width 31 height 87
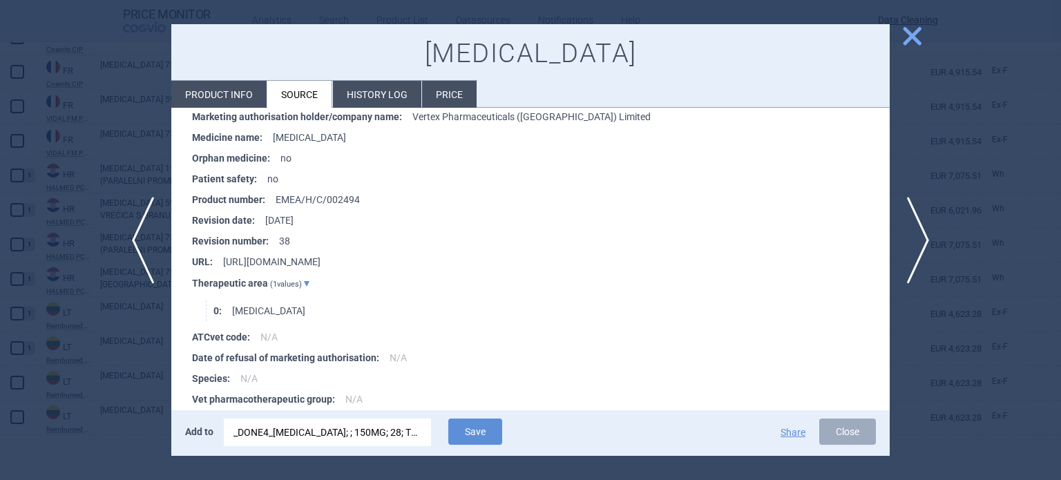
scroll to position [1551, 0]
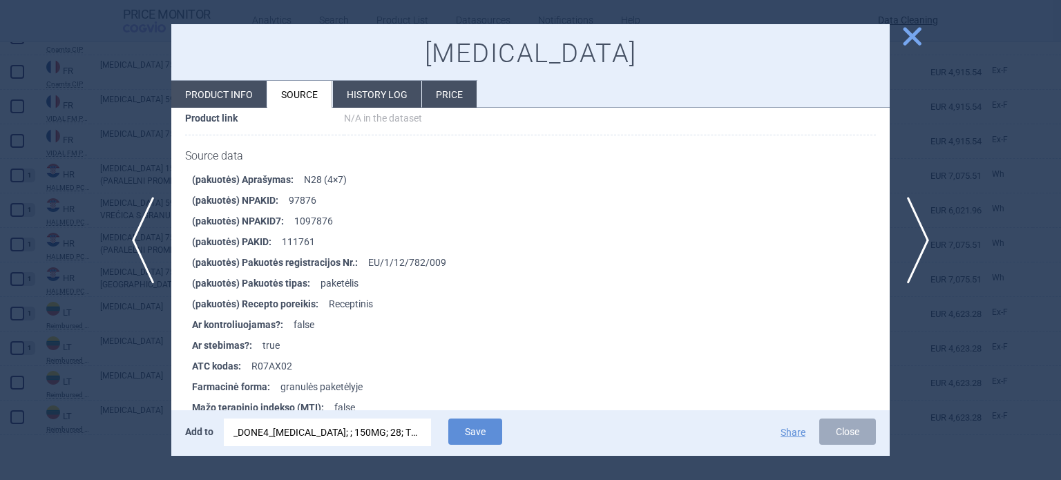
click at [343, 433] on div "_DONE4_KALYDECO; ; 150MG; 28; TBL FLM; BLI |EU/1/12/782/005" at bounding box center [328, 433] width 188 height 28
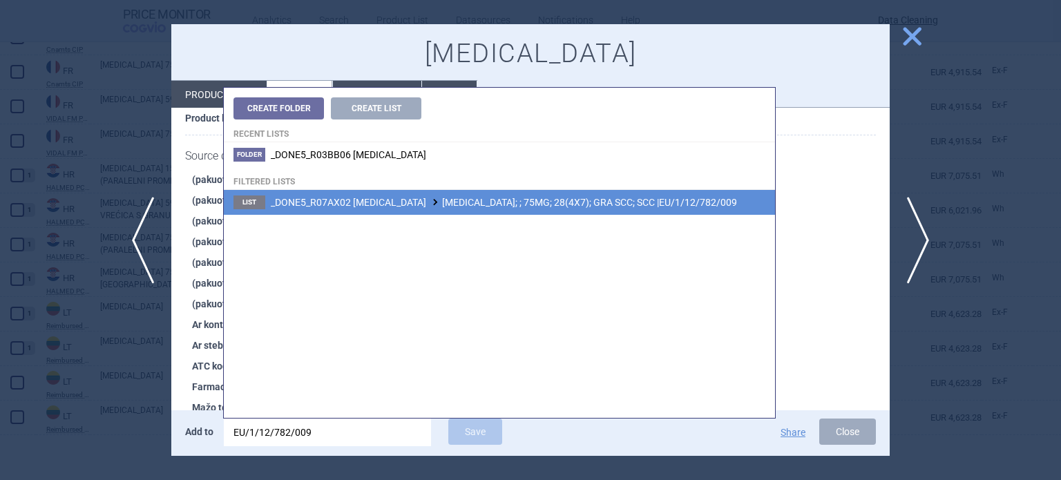
type input "EU/1/12/782/009"
click at [508, 203] on span "_DONE5_R07AX02 IVACAFTOR KALYDECO; ; 75MG; 28(4X7); GRA SCC; SCC |EU/1/12/782/0…" at bounding box center [504, 202] width 466 height 11
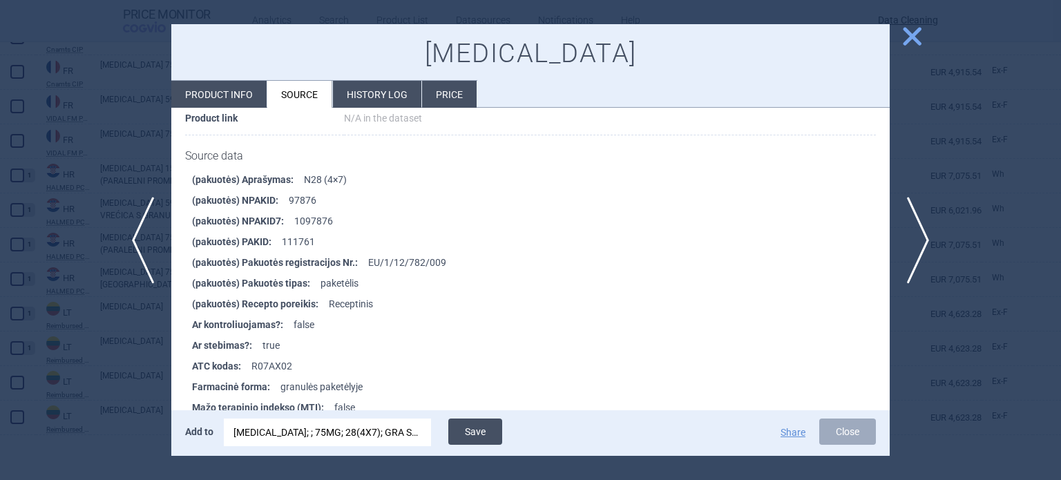
click at [476, 437] on button "Save" at bounding box center [475, 432] width 54 height 26
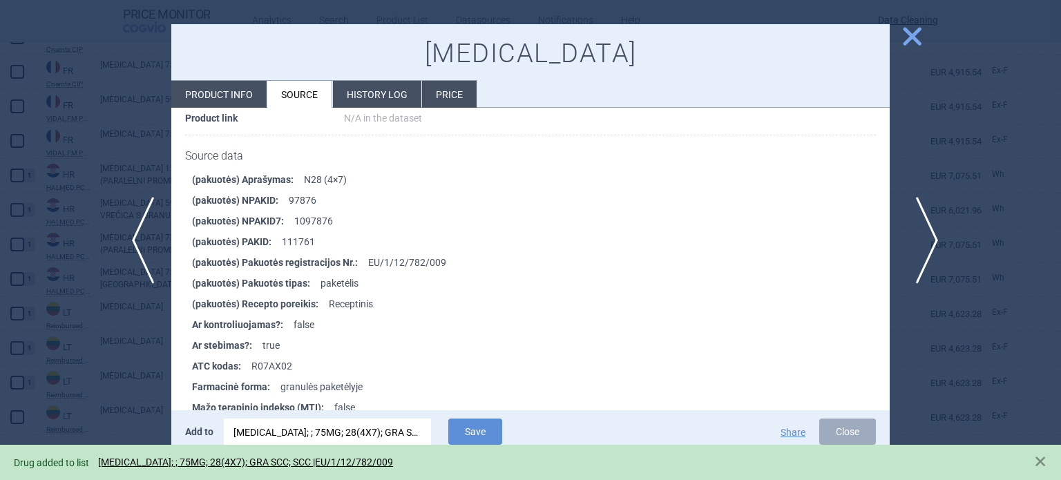
click at [931, 243] on span "next" at bounding box center [922, 240] width 31 height 87
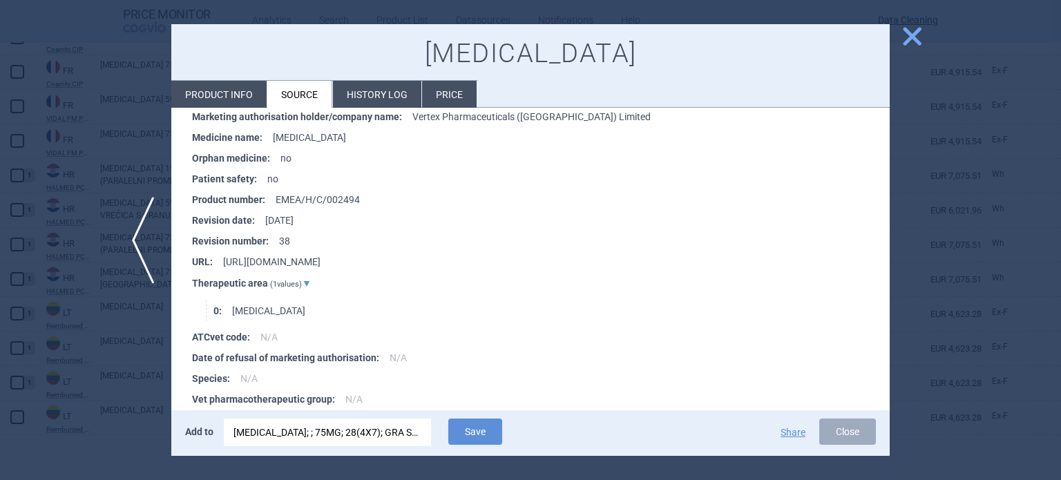
scroll to position [1551, 0]
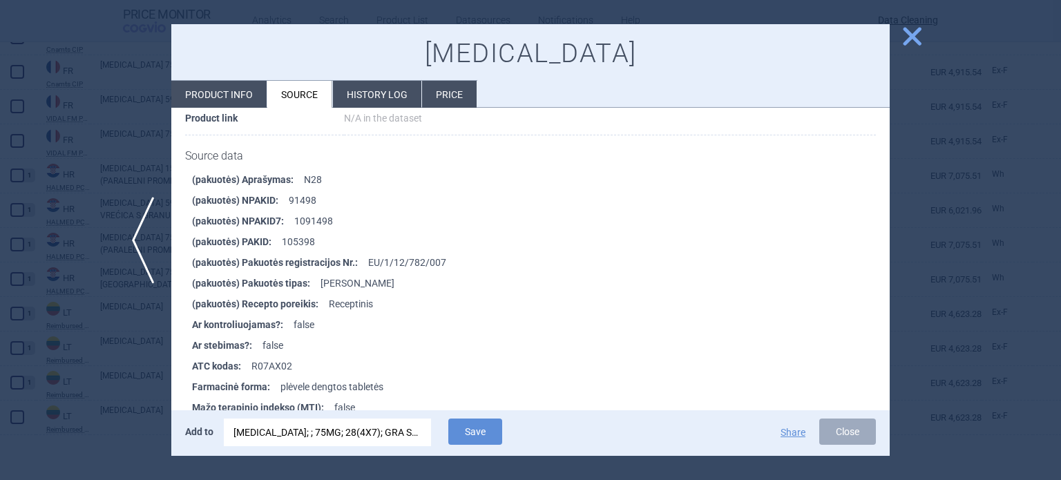
click at [423, 428] on div "KALYDECO; ; 75MG; 28(4X7); GRA SCC; SCC |EU/1/12/782/009" at bounding box center [327, 433] width 207 height 28
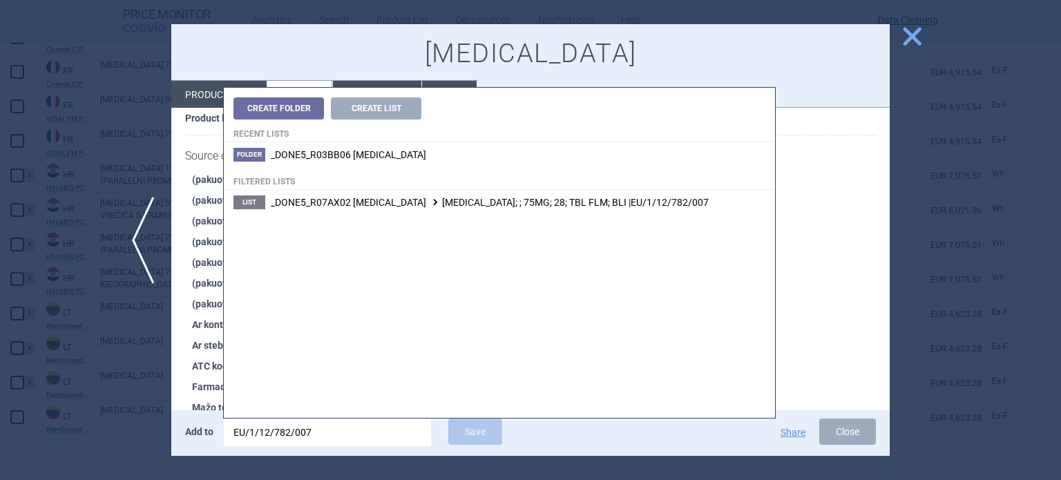
type input "EU/1/12/782/007"
click at [526, 202] on span "_DONE5_R07AX02 IVACAFTOR KALYDECO; ; 75MG; 28; TBL FLM; BLI |EU/1/12/782/007" at bounding box center [490, 202] width 438 height 11
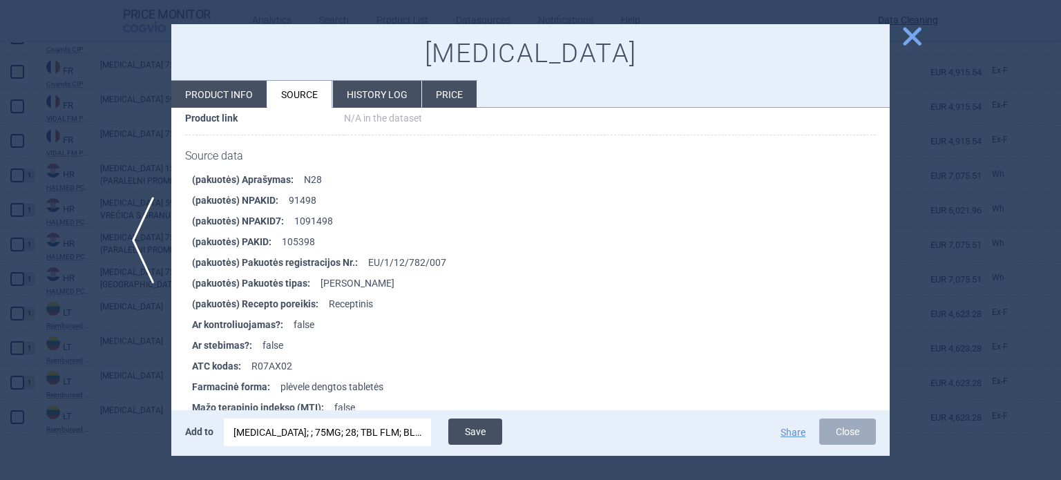
click at [475, 433] on button "Save" at bounding box center [475, 432] width 54 height 26
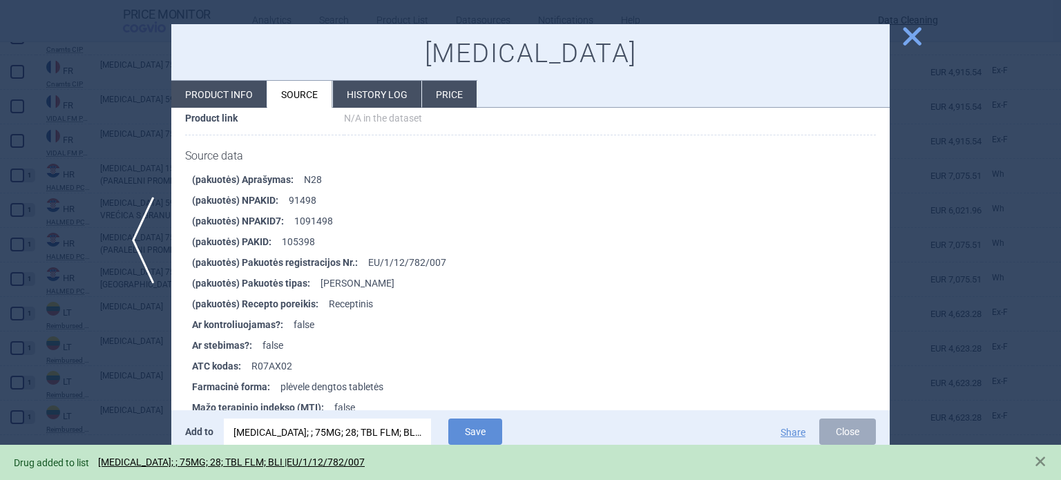
click at [0, 258] on div at bounding box center [530, 240] width 1061 height 480
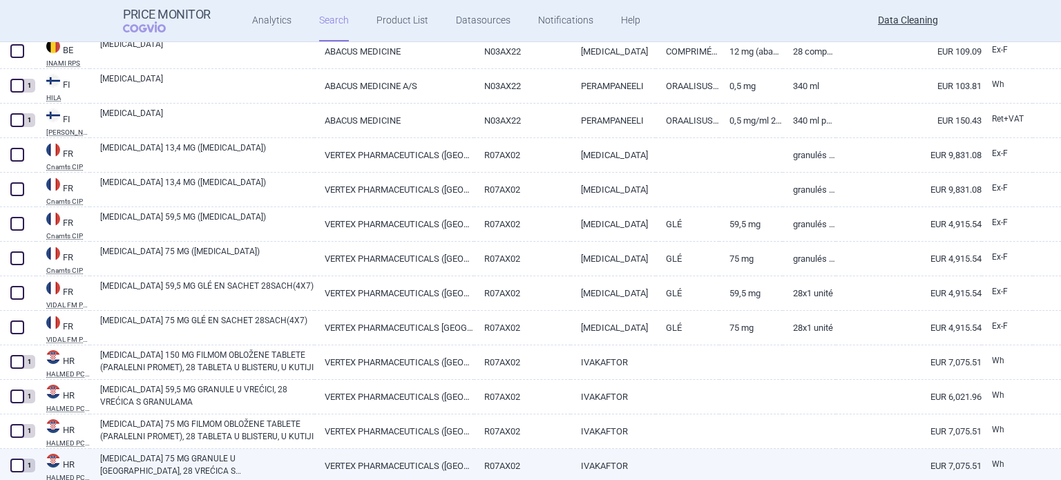
scroll to position [449, 0]
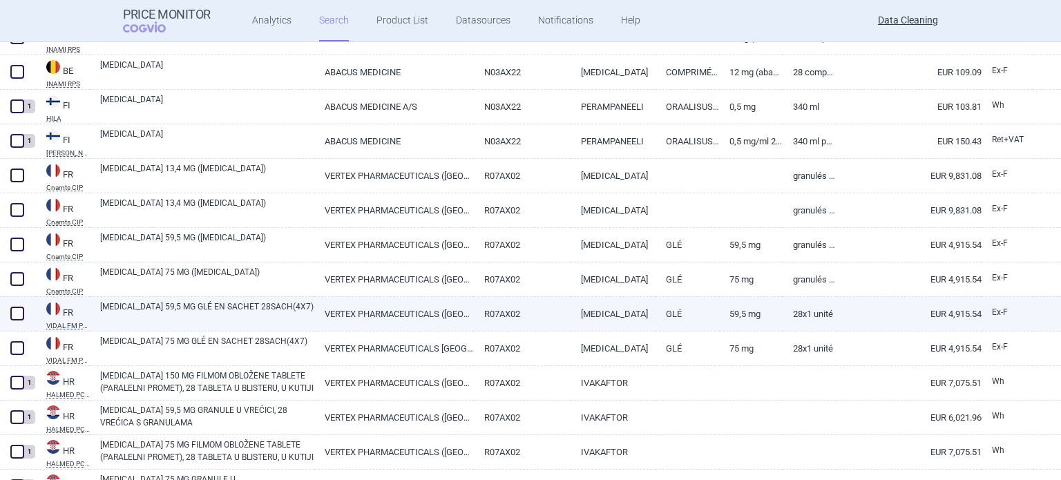
click at [200, 312] on link "KALYDECO 59,5 MG GLÉ EN SACHET 28SACH(4X7)" at bounding box center [207, 313] width 214 height 25
select select "EUR"
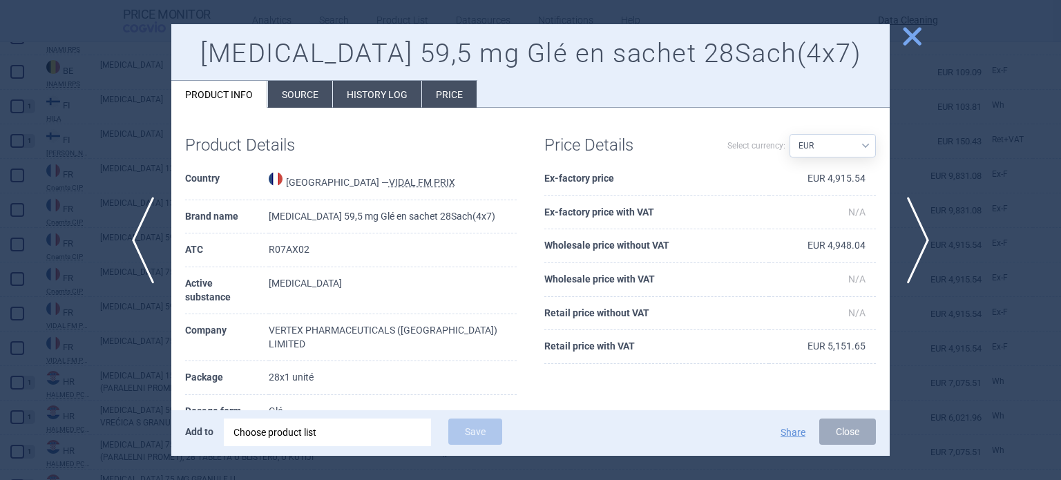
click at [297, 96] on li "Source" at bounding box center [300, 94] width 64 height 27
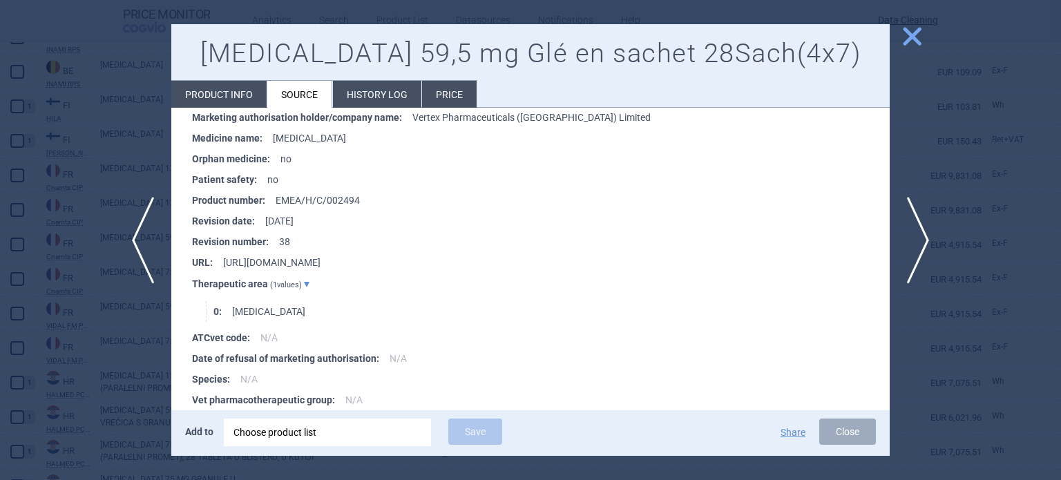
scroll to position [168, 0]
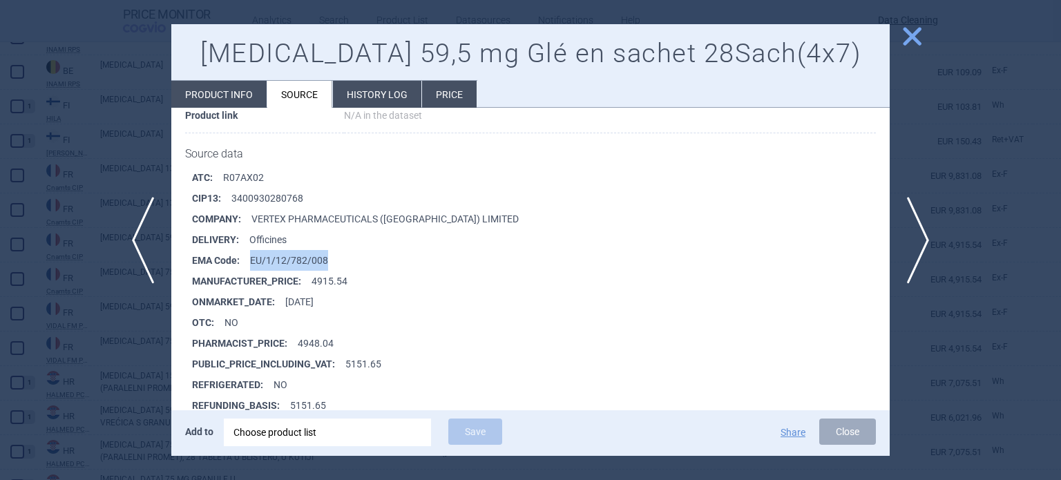
drag, startPoint x: 306, startPoint y: 256, endPoint x: 250, endPoint y: 259, distance: 56.1
click at [250, 259] on li "EMA Code : EU/1/12/782/008" at bounding box center [541, 260] width 698 height 21
copy li "EU/1/12/782/008"
click at [381, 421] on div "Choose product list" at bounding box center [328, 433] width 188 height 28
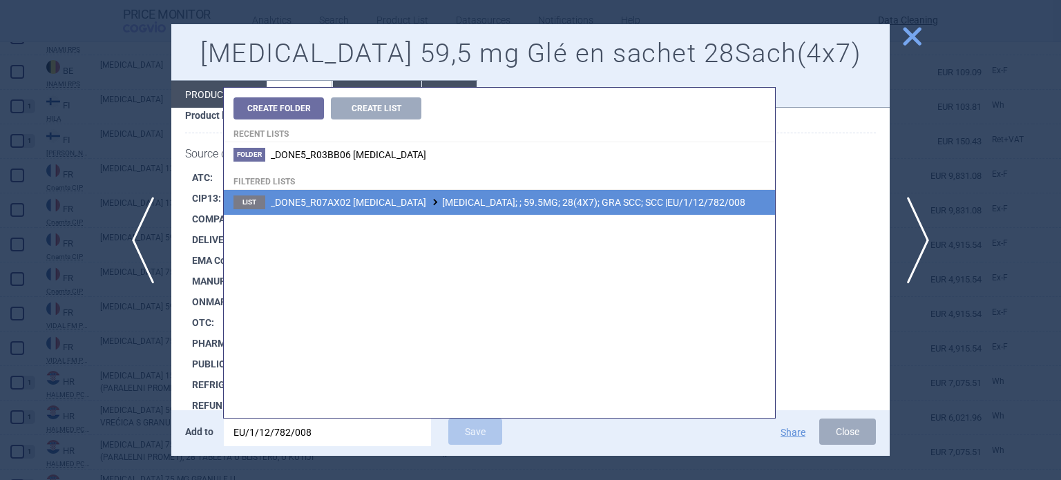
type input "EU/1/12/782/008"
click at [482, 203] on span "_DONE5_R07AX02 IVACAFTOR KALYDECO; ; 59.5MG; 28(4X7); GRA SCC; SCC |EU/1/12/782…" at bounding box center [508, 202] width 475 height 11
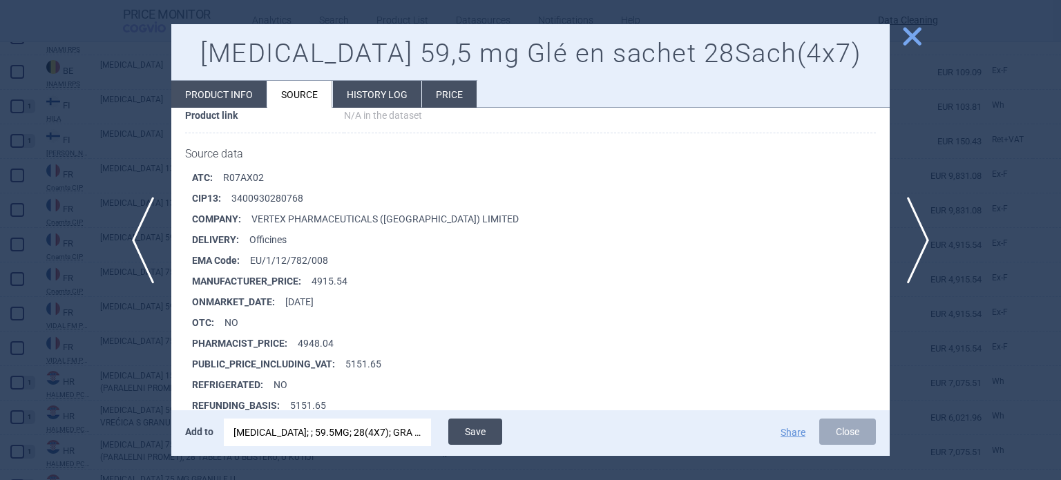
click at [477, 434] on button "Save" at bounding box center [475, 432] width 54 height 26
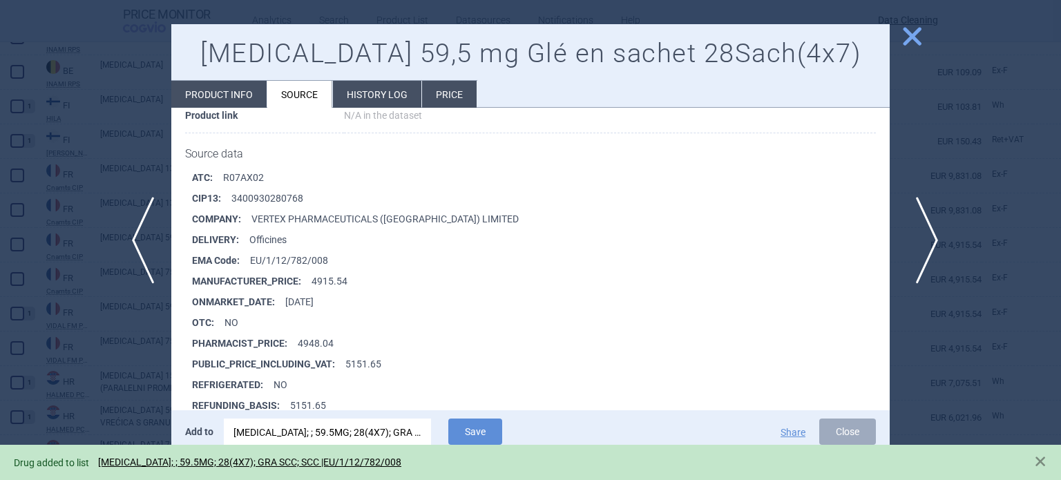
click at [923, 251] on span "next" at bounding box center [922, 240] width 31 height 87
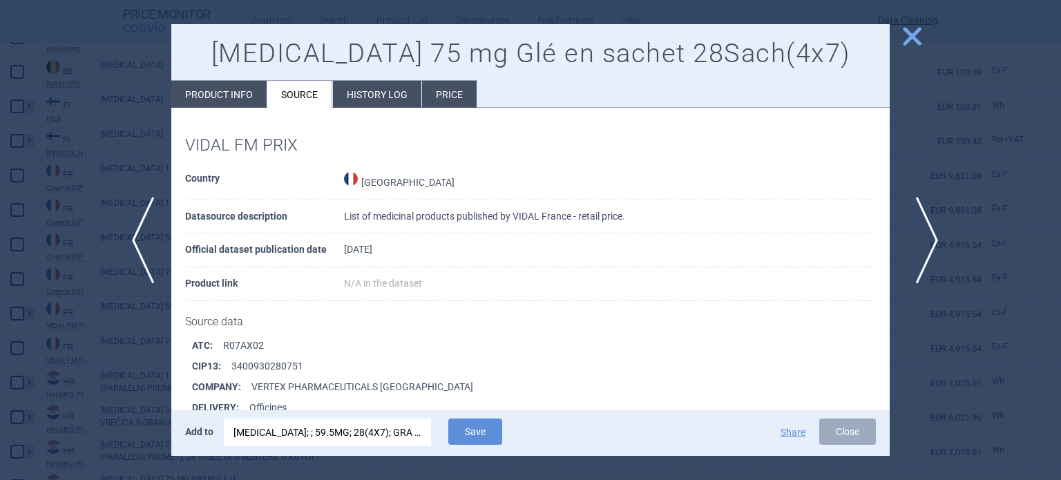
scroll to position [168, 0]
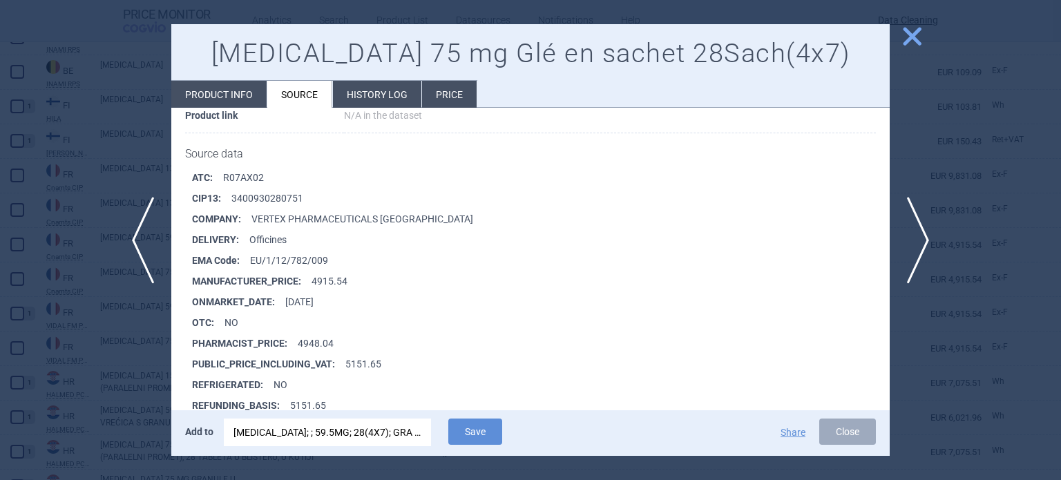
click at [345, 437] on div "KALYDECO; ; 59.5MG; 28(4X7); GRA SCC; SCC |EU/1/12/782/008" at bounding box center [328, 433] width 188 height 28
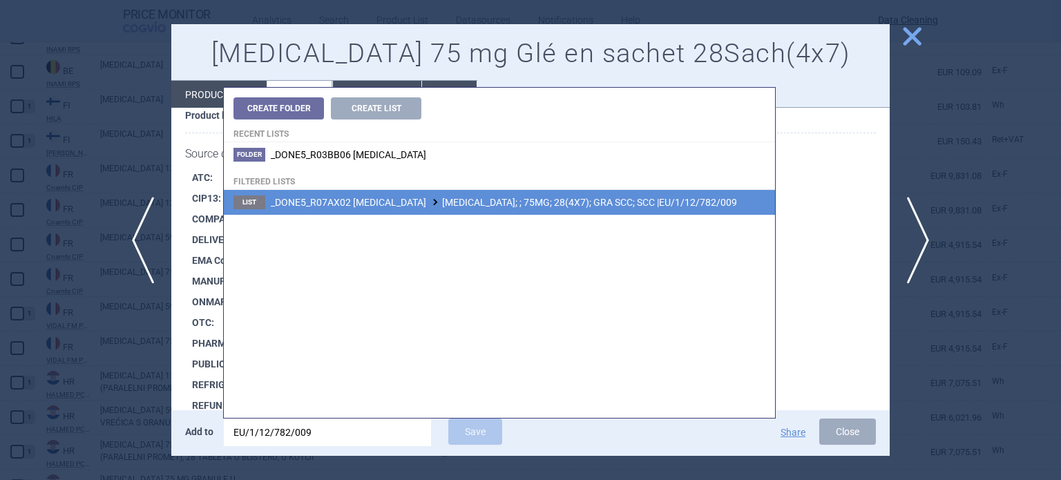
type input "EU/1/12/782/009"
click at [473, 205] on span "_DONE5_R07AX02 IVACAFTOR KALYDECO; ; 75MG; 28(4X7); GRA SCC; SCC |EU/1/12/782/0…" at bounding box center [504, 202] width 466 height 11
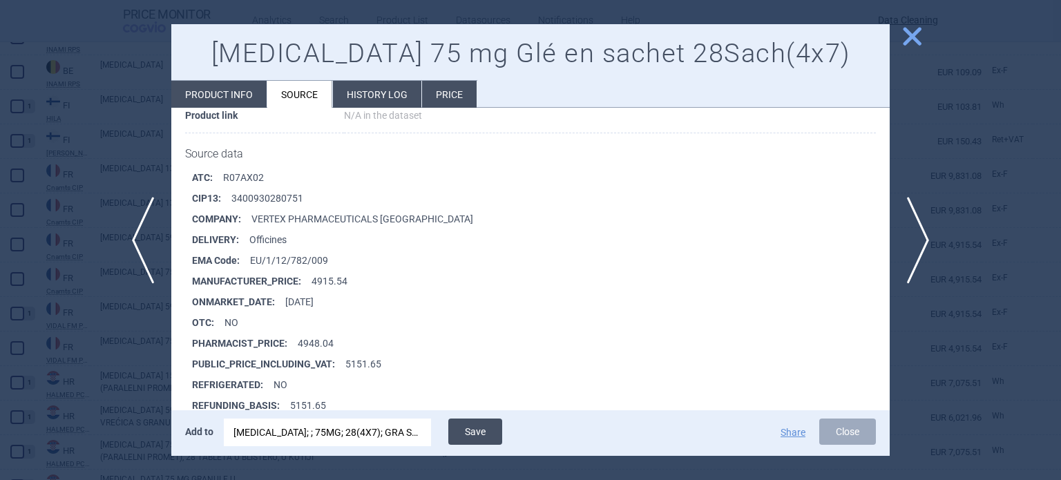
click at [492, 433] on button "Save" at bounding box center [475, 432] width 54 height 26
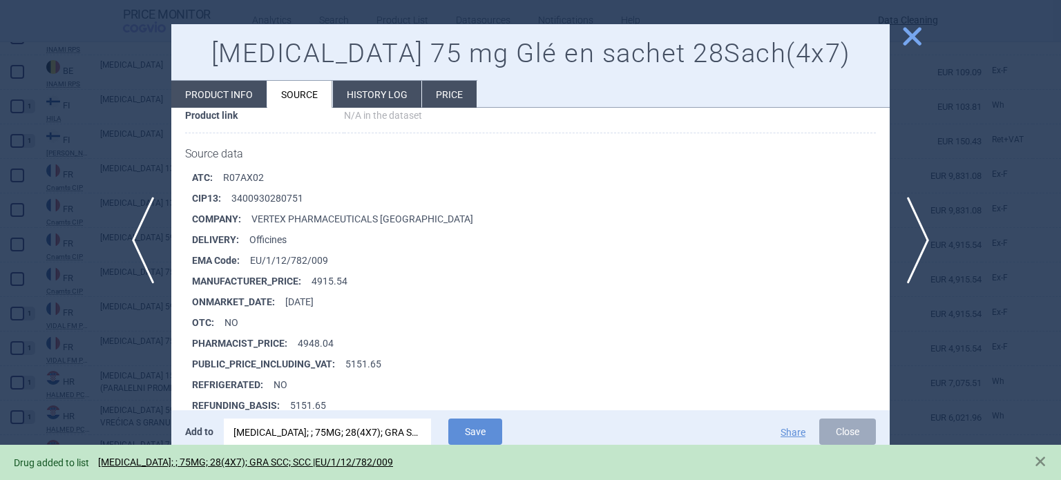
click at [0, 248] on div at bounding box center [530, 240] width 1061 height 480
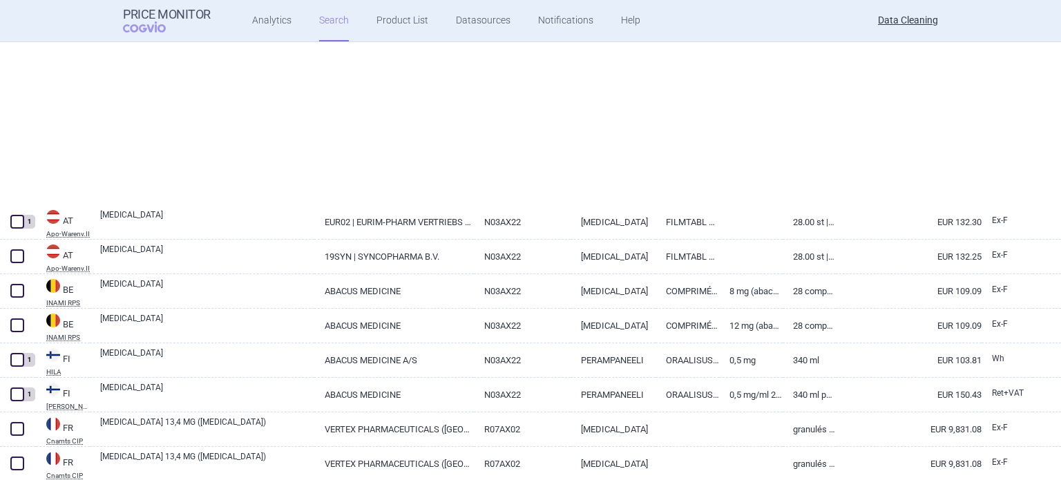
select select "brandName"
select select "newerThan"
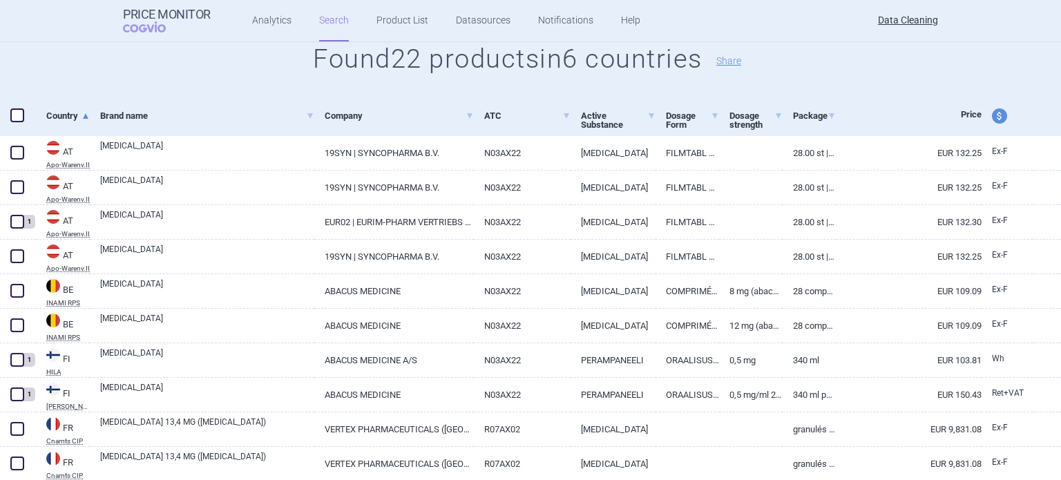
scroll to position [173, 0]
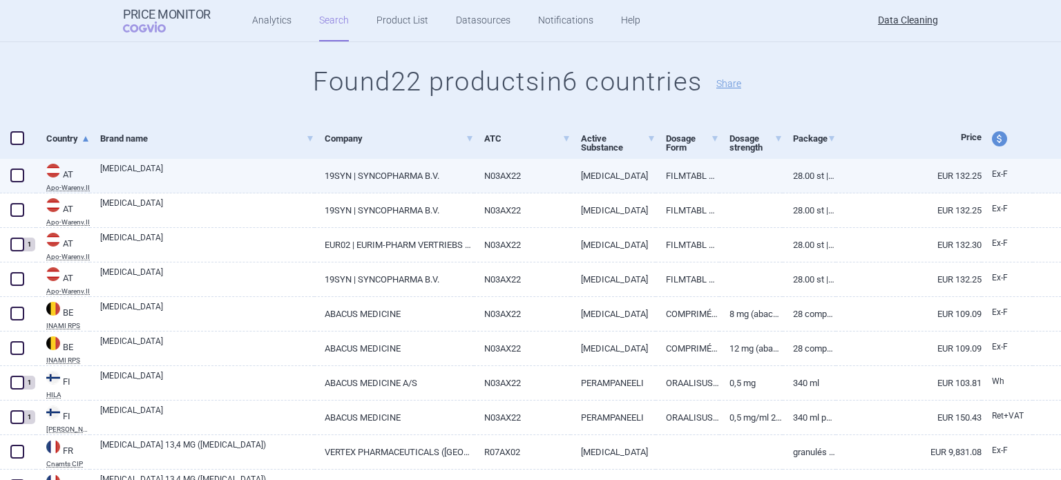
click at [172, 173] on link "FYCOMPA" at bounding box center [207, 174] width 214 height 25
select select "EUR"
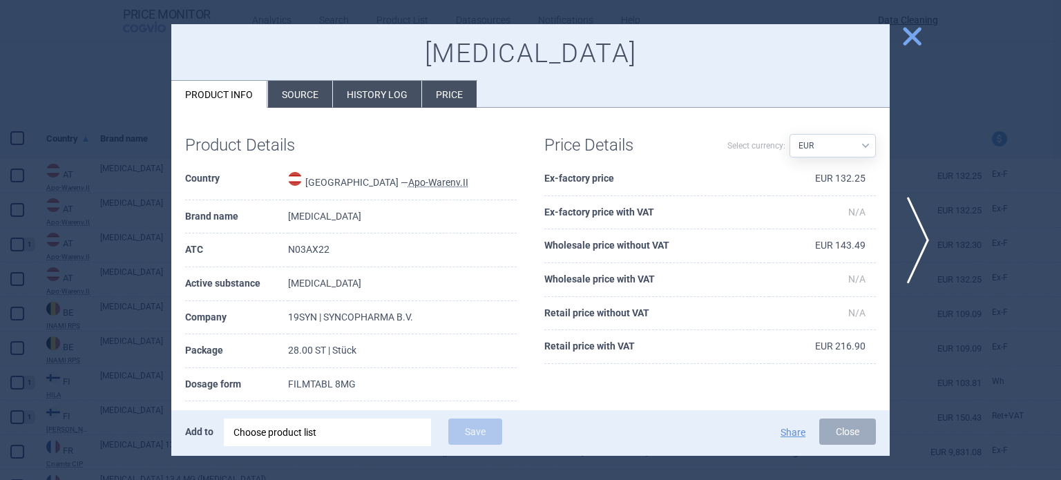
click at [41, 140] on div at bounding box center [530, 240] width 1061 height 480
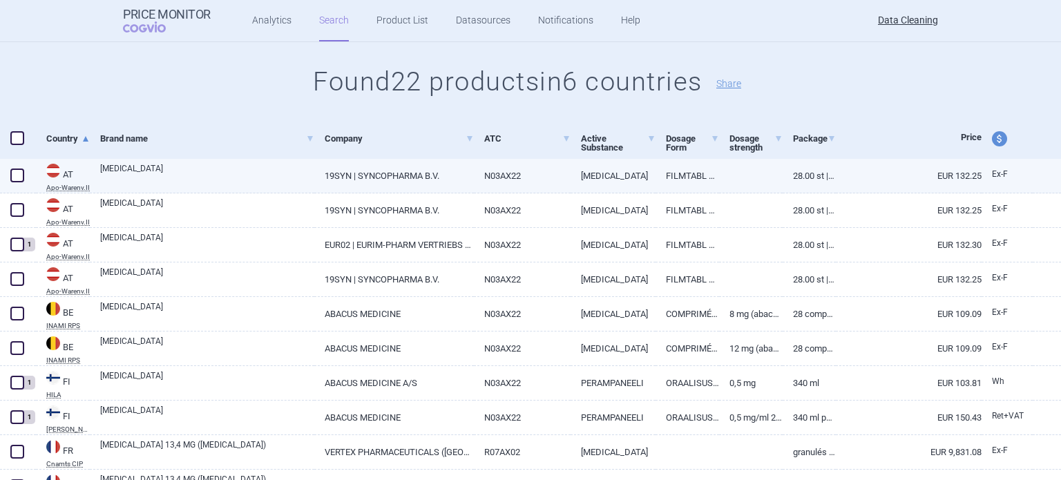
click at [17, 180] on span at bounding box center [17, 176] width 14 height 14
checkbox input "true"
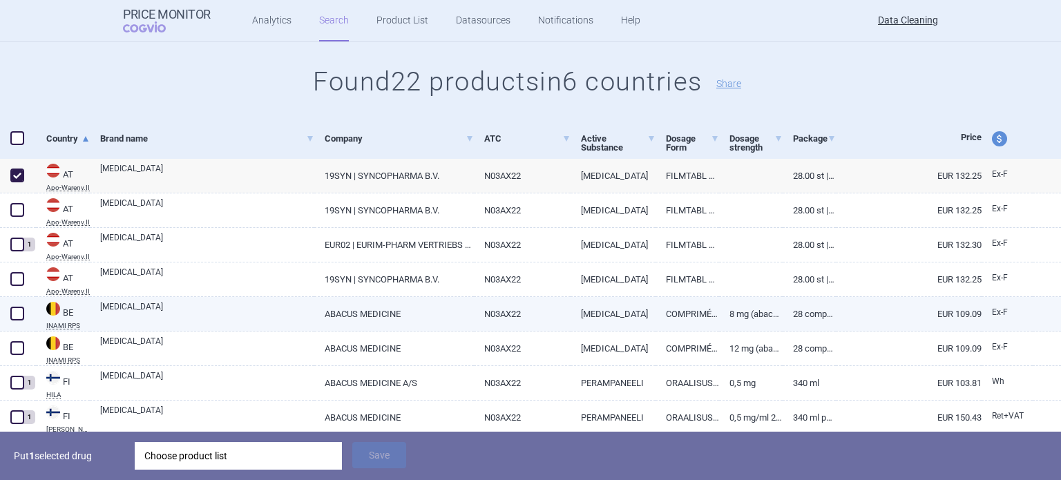
click at [20, 314] on span at bounding box center [17, 314] width 14 height 14
checkbox input "true"
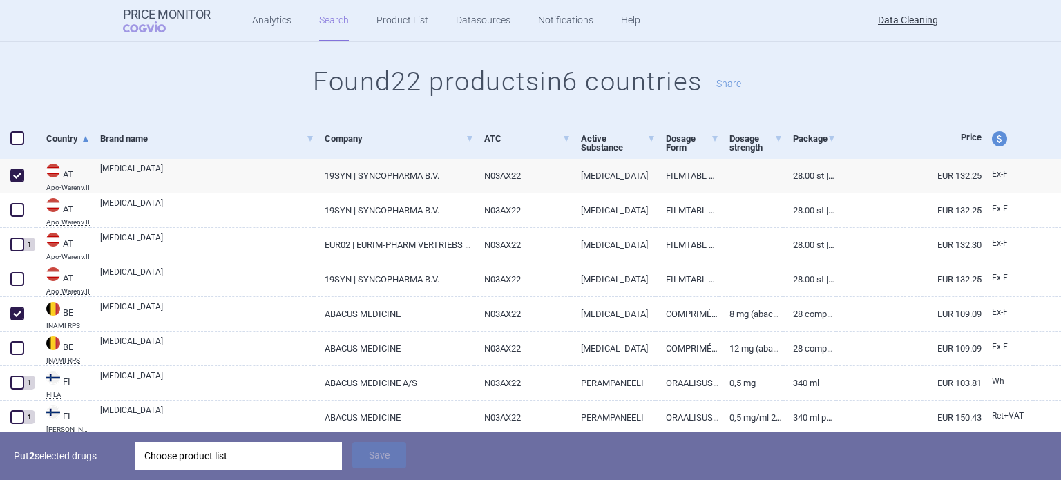
click at [209, 453] on div "Choose product list" at bounding box center [238, 456] width 188 height 28
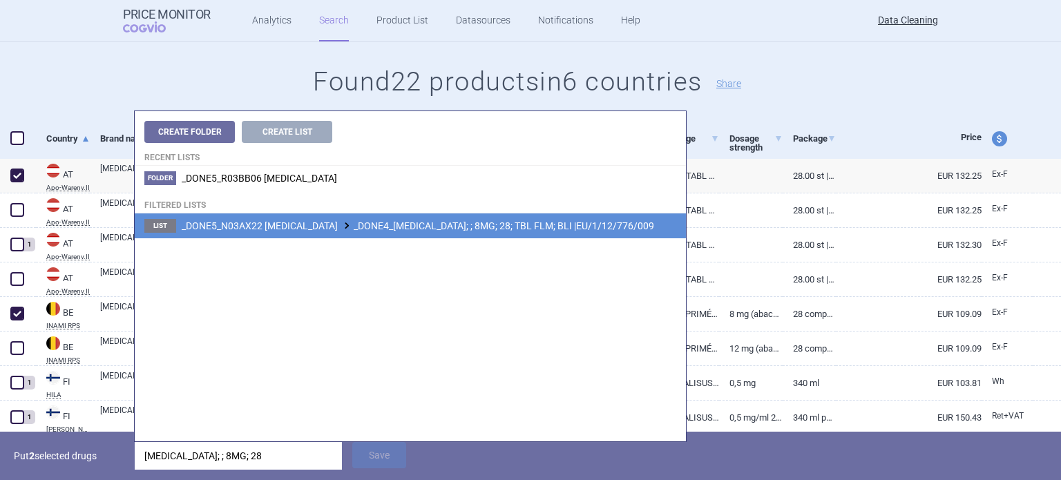
type input "FYCOMPA; ; 8MG; 28"
click at [446, 229] on span "_DONE5_N03AX22 PERAMPANEL _DONE4_FYCOMPA; ; 8MG; 28; TBL FLM; BLI |EU/1/12/776/…" at bounding box center [418, 225] width 473 height 11
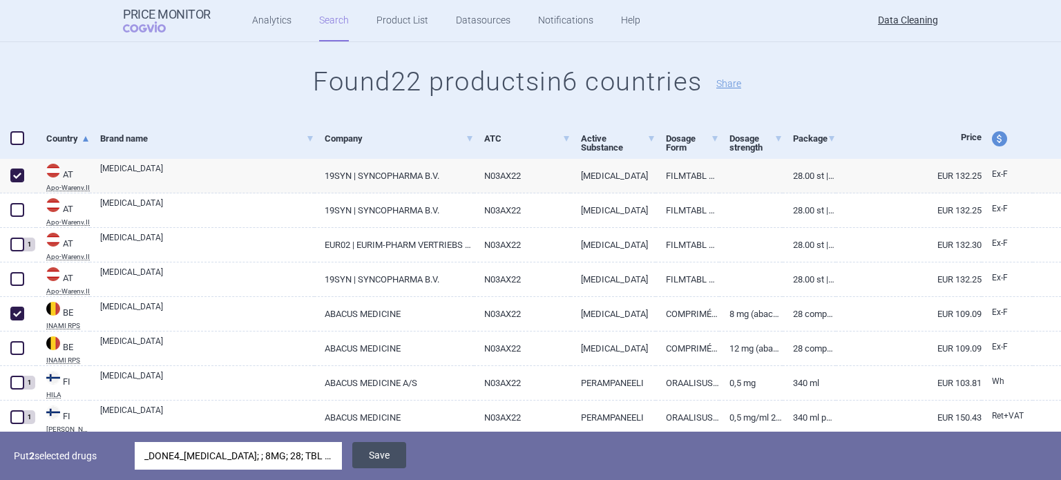
click at [382, 464] on button "Save" at bounding box center [379, 455] width 54 height 26
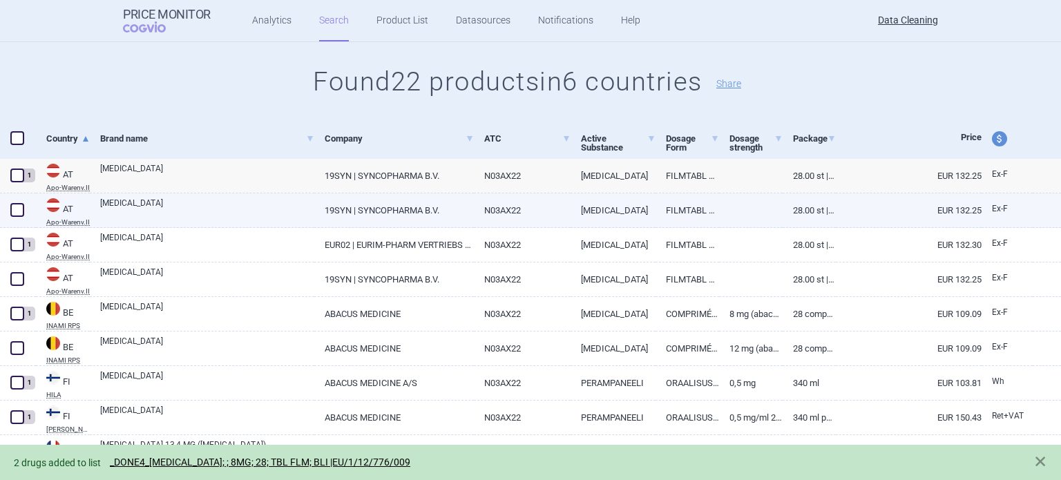
click at [275, 208] on link "FYCOMPA" at bounding box center [207, 209] width 214 height 25
select select "EUR"
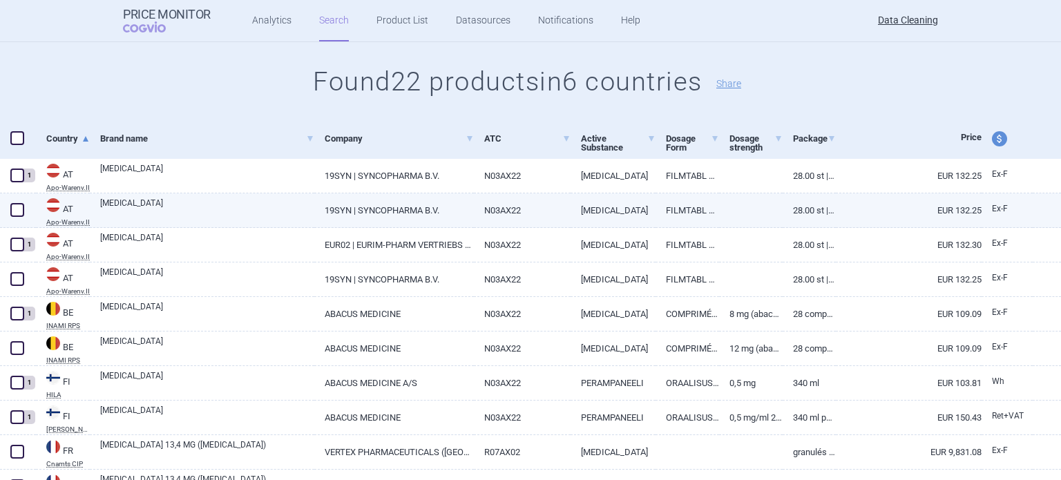
click at [21, 208] on span at bounding box center [17, 210] width 14 height 14
checkbox input "true"
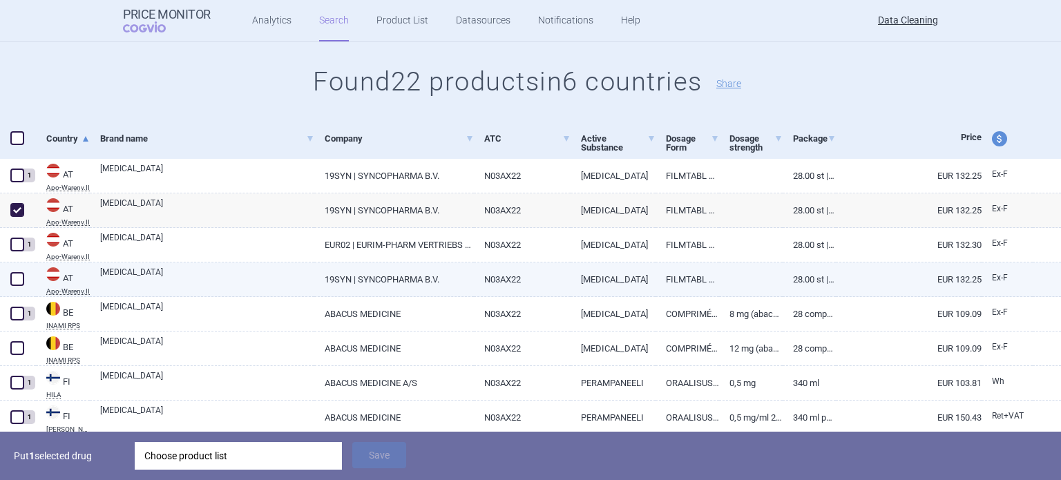
click at [260, 278] on link "FYCOMPA" at bounding box center [207, 278] width 214 height 25
select select "EUR"
click at [303, 451] on div "Choose product list" at bounding box center [238, 456] width 188 height 28
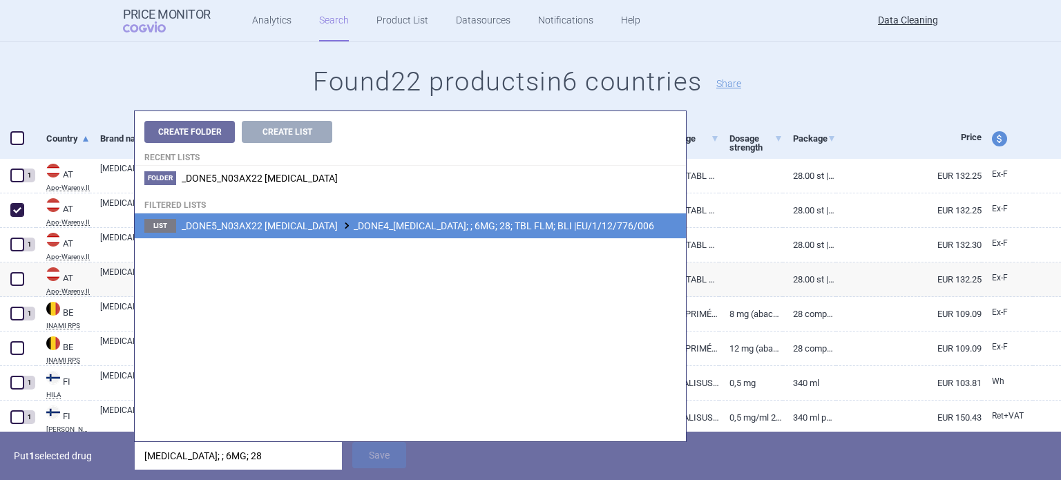
type input "FYCOMPA; ; 6MG; 28"
click at [468, 221] on span "_DONE5_N03AX22 PERAMPANEL _DONE4_FYCOMPA; ; 6MG; 28; TBL FLM; BLI |EU/1/12/776/…" at bounding box center [418, 225] width 473 height 11
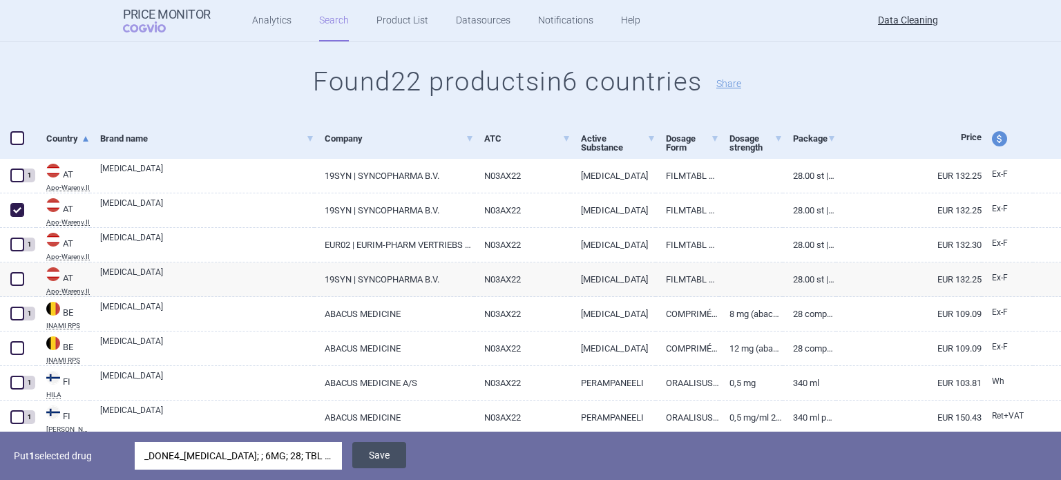
click at [386, 459] on button "Save" at bounding box center [379, 455] width 54 height 26
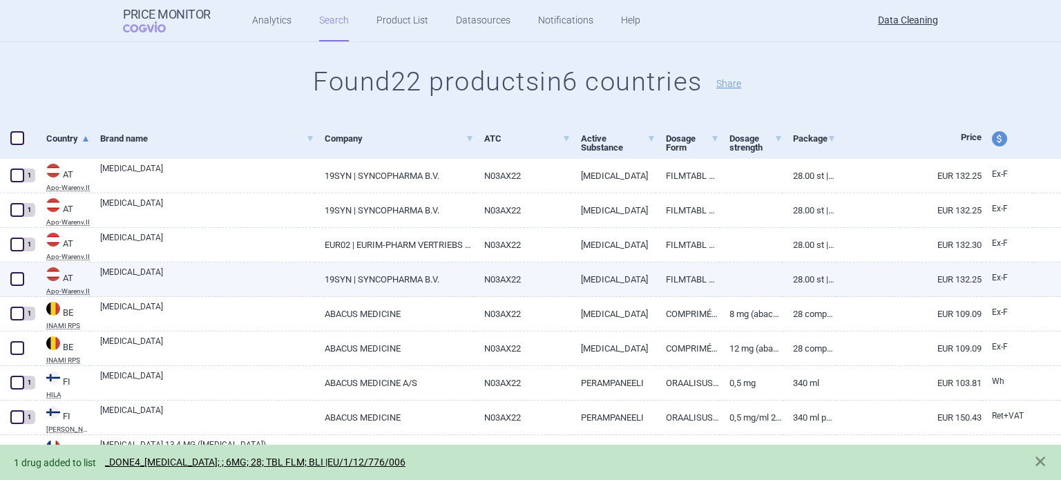
click at [138, 276] on link "FYCOMPA" at bounding box center [207, 278] width 214 height 25
select select "EUR"
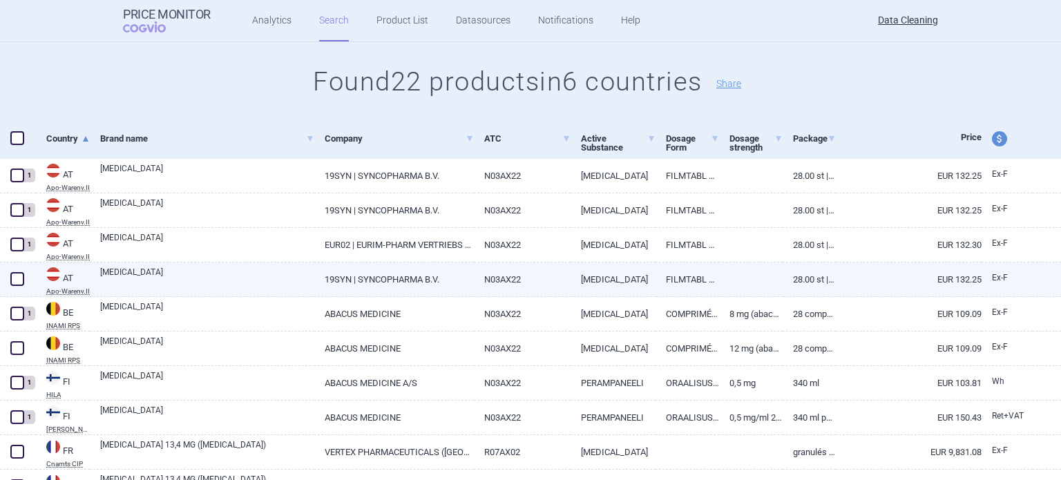
click at [11, 276] on span at bounding box center [17, 279] width 14 height 14
checkbox input "true"
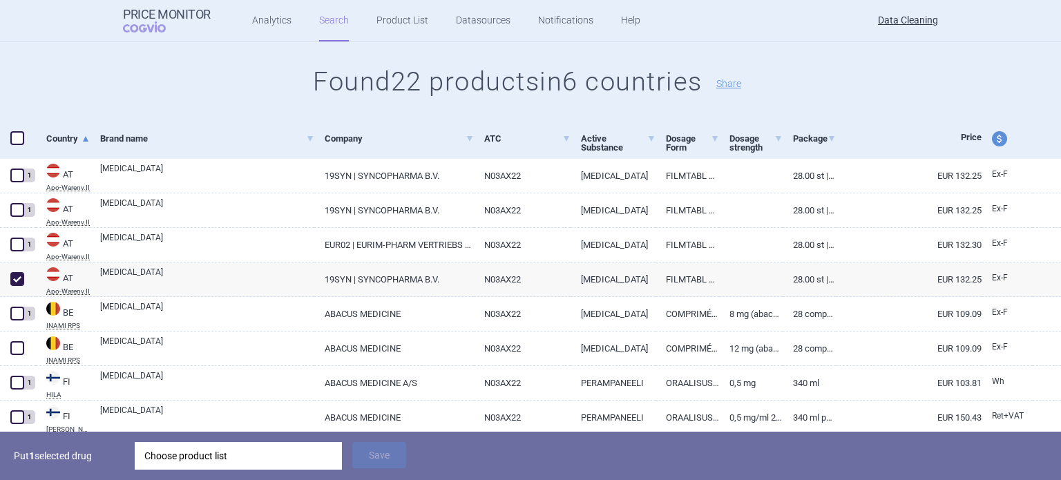
click at [285, 448] on div "Choose product list" at bounding box center [238, 456] width 188 height 28
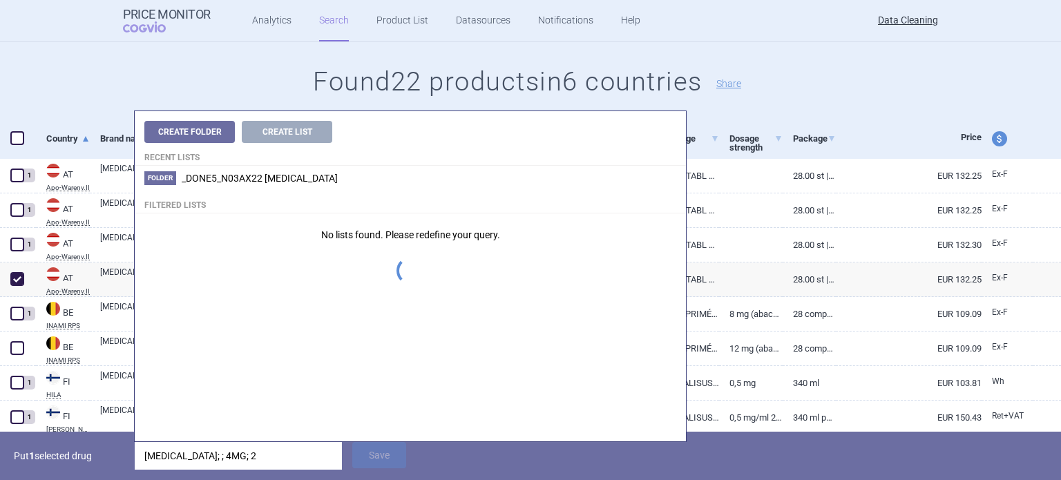
type input "FYCOMPA; ; 4MG; 28"
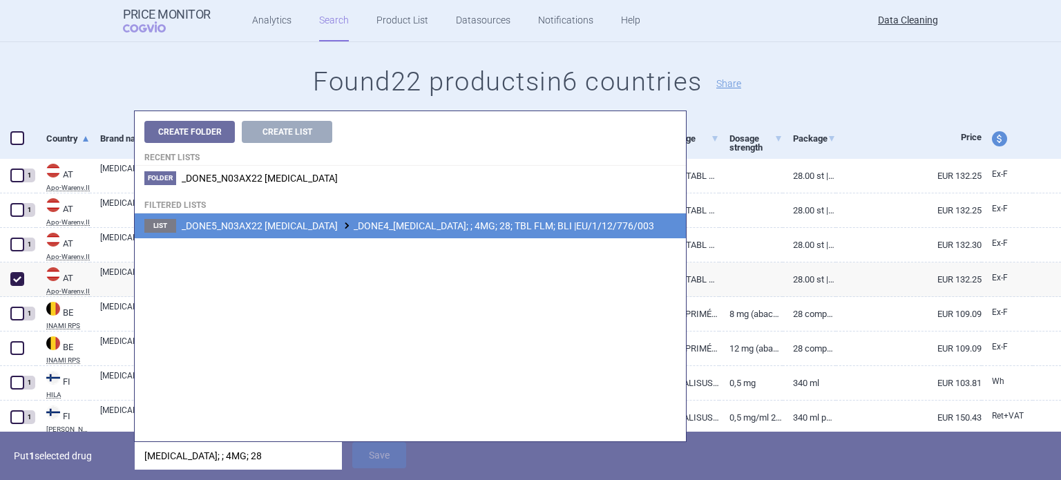
click at [467, 220] on span "_DONE5_N03AX22 PERAMPANEL _DONE4_FYCOMPA; ; 4MG; 28; TBL FLM; BLI |EU/1/12/776/…" at bounding box center [418, 225] width 473 height 11
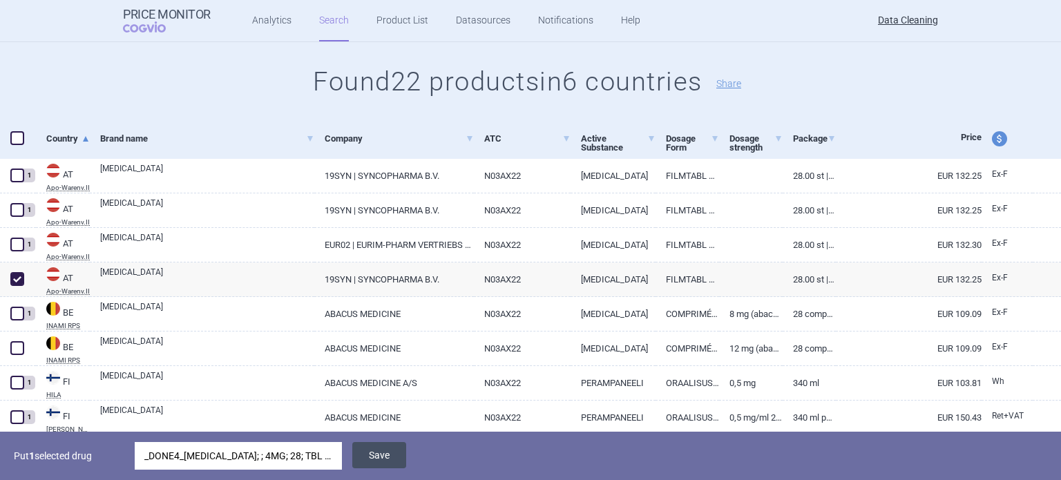
click at [369, 453] on button "Save" at bounding box center [379, 455] width 54 height 26
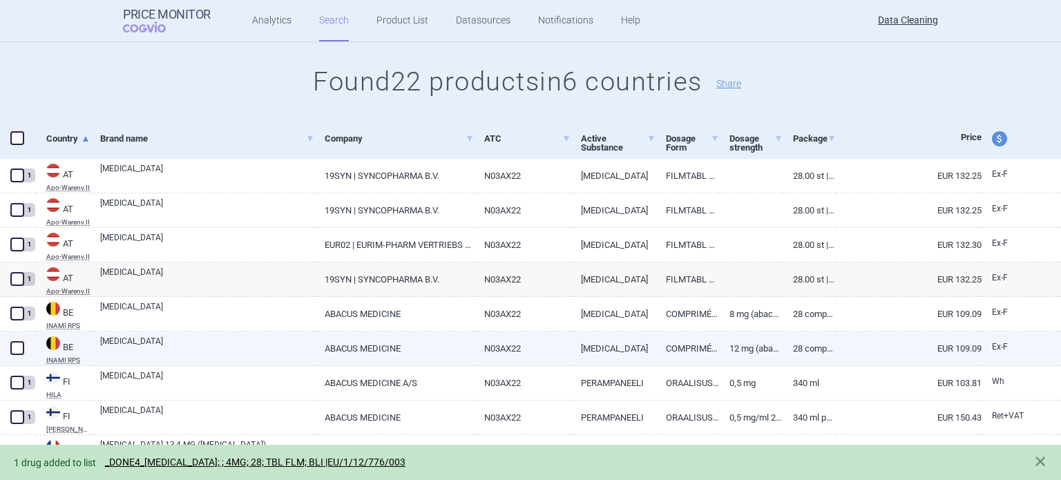
click at [26, 348] on span at bounding box center [17, 348] width 21 height 21
checkbox input "true"
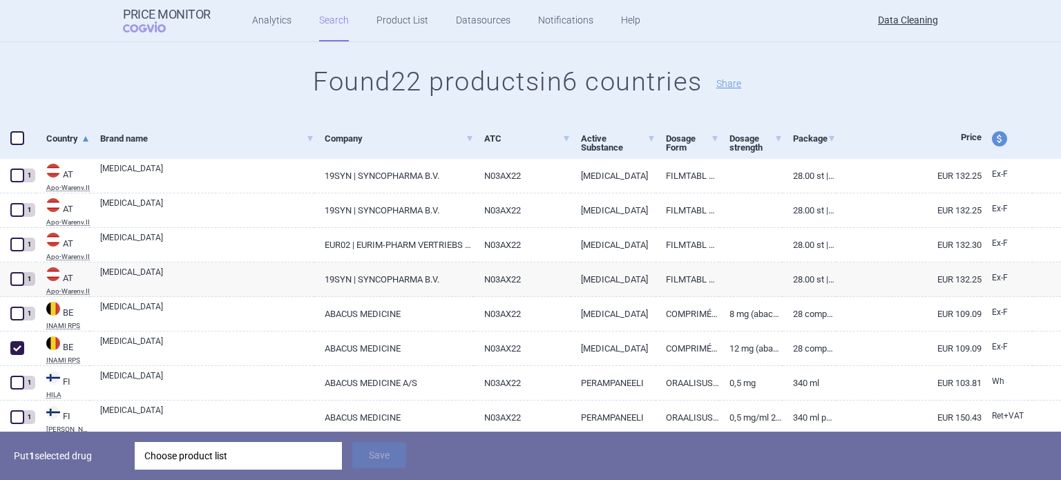
click at [272, 453] on div "Choose product list" at bounding box center [238, 456] width 188 height 28
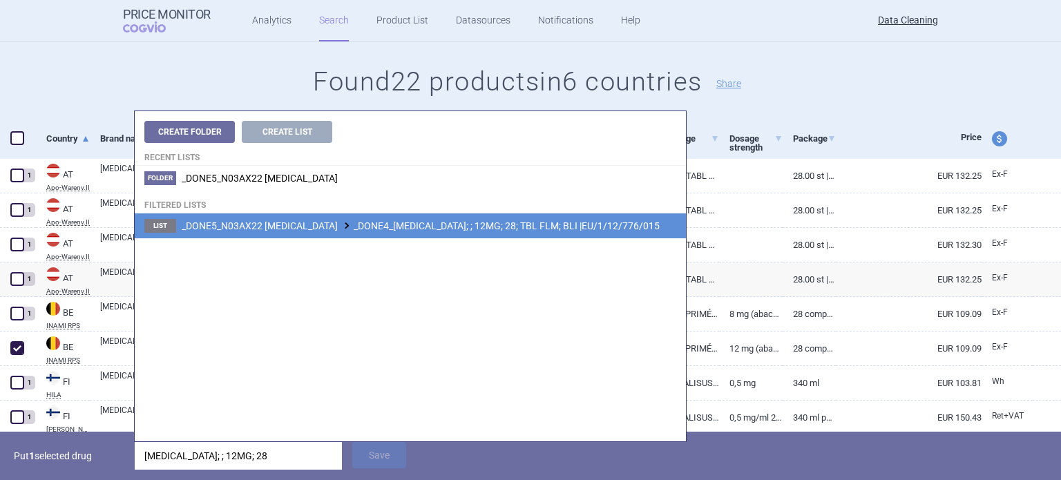
type input "FYCOMPA; ; 12MG; 28"
click at [464, 228] on span "_DONE5_N03AX22 PERAMPANEL _DONE4_FYCOMPA; ; 12MG; 28; TBL FLM; BLI |EU/1/12/776…" at bounding box center [421, 225] width 478 height 11
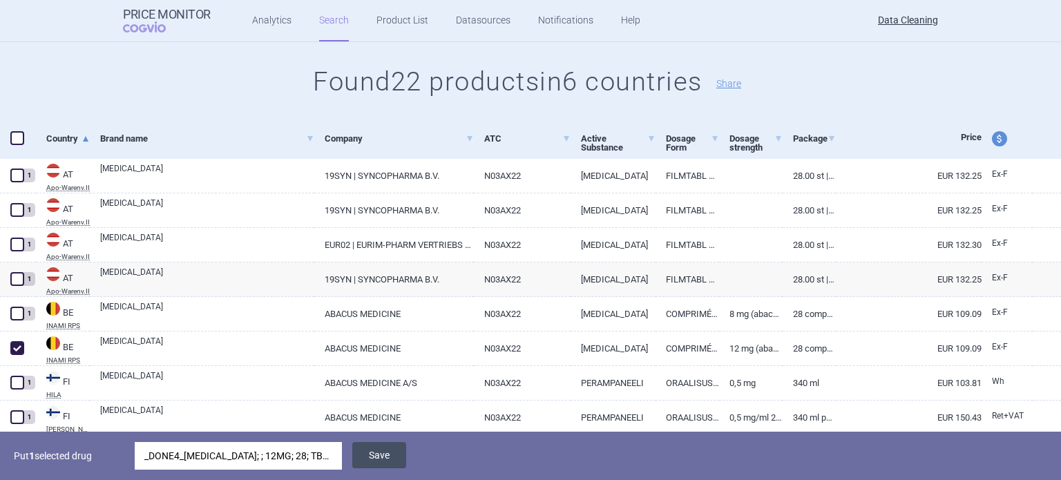
click at [384, 455] on button "Save" at bounding box center [379, 455] width 54 height 26
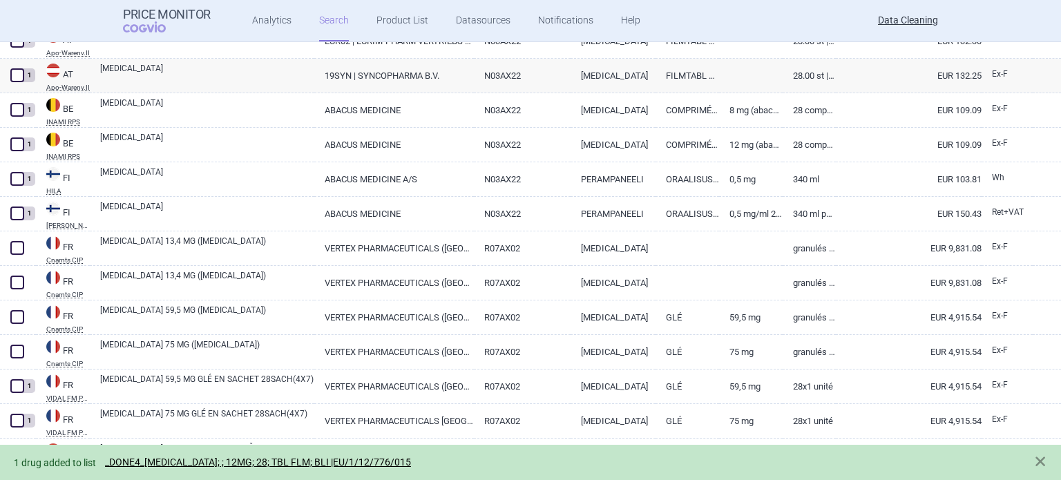
scroll to position [449, 0]
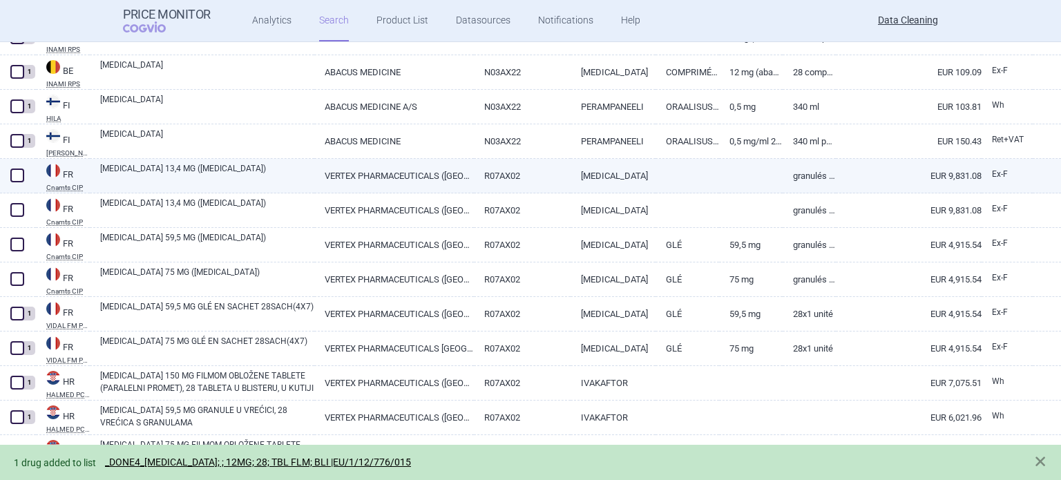
click at [6, 172] on div at bounding box center [18, 176] width 36 height 35
click at [19, 176] on span at bounding box center [17, 176] width 14 height 14
checkbox input "true"
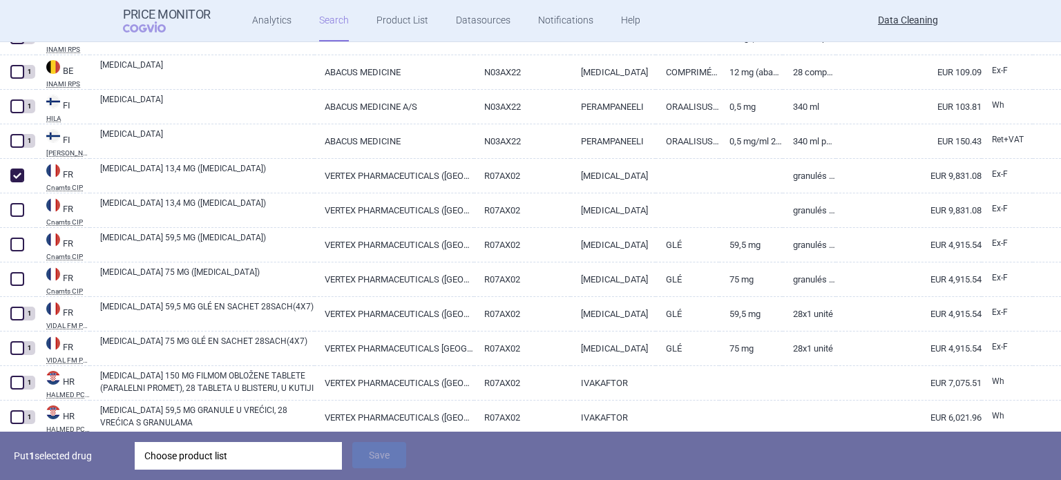
click at [303, 458] on div "Choose product list" at bounding box center [238, 456] width 188 height 28
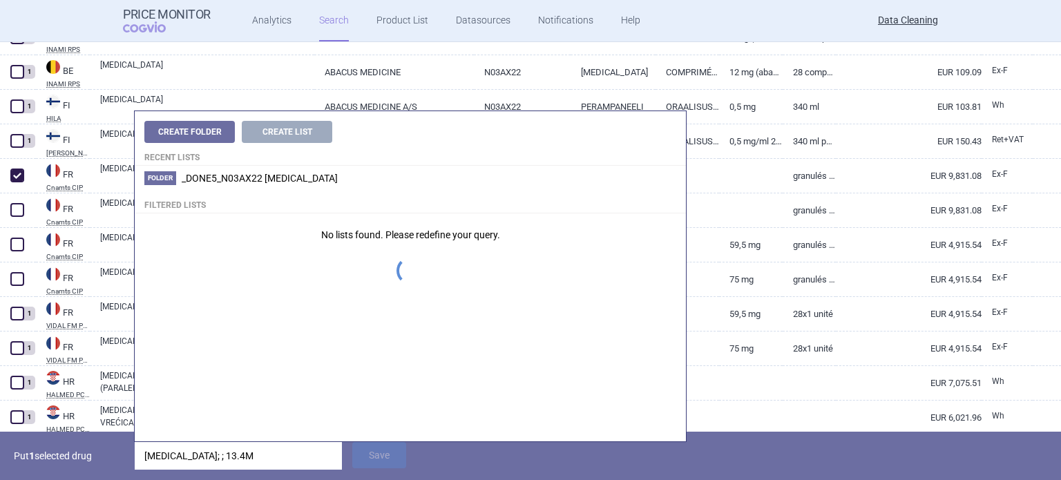
type input "KALYDECO; ; 13.4MG"
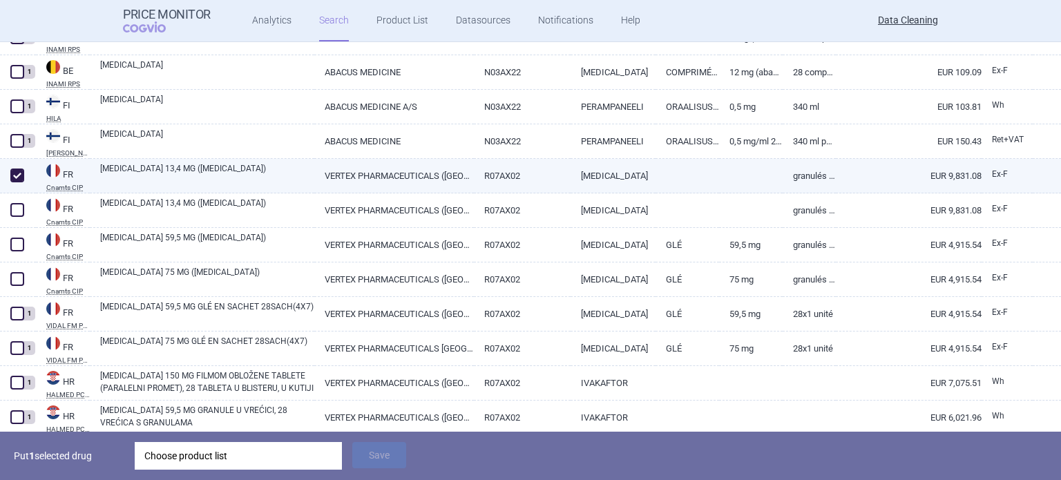
click at [821, 171] on link "GRANULÉS EN SACHETS (B/28)" at bounding box center [809, 176] width 53 height 34
select select "EUR"
click at [334, 446] on div "Choose product list" at bounding box center [238, 456] width 207 height 28
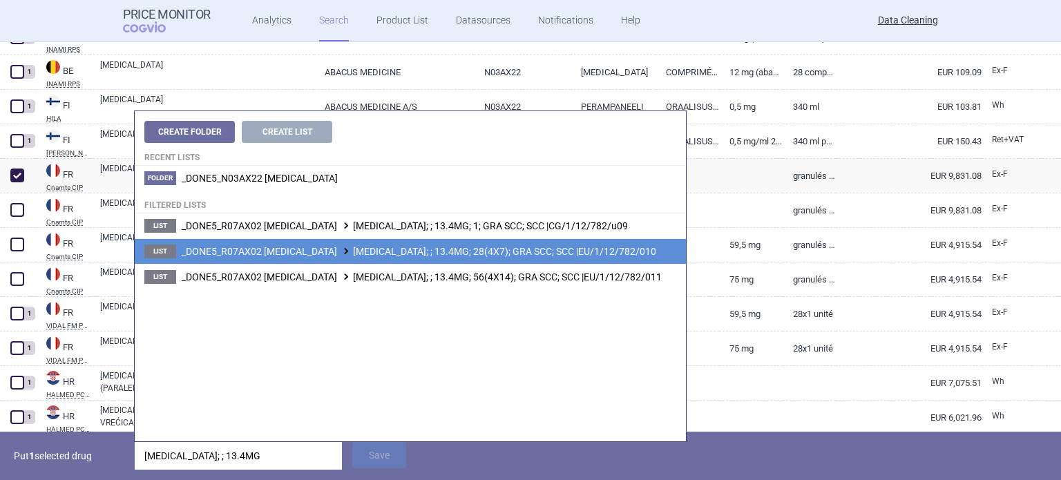
click at [492, 260] on li "List _DONE5_R07AX02 IVACAFTOR KALYDECO; ; 13.4MG; 28(4X7); GRA SCC; SCC |EU/1/1…" at bounding box center [410, 251] width 551 height 26
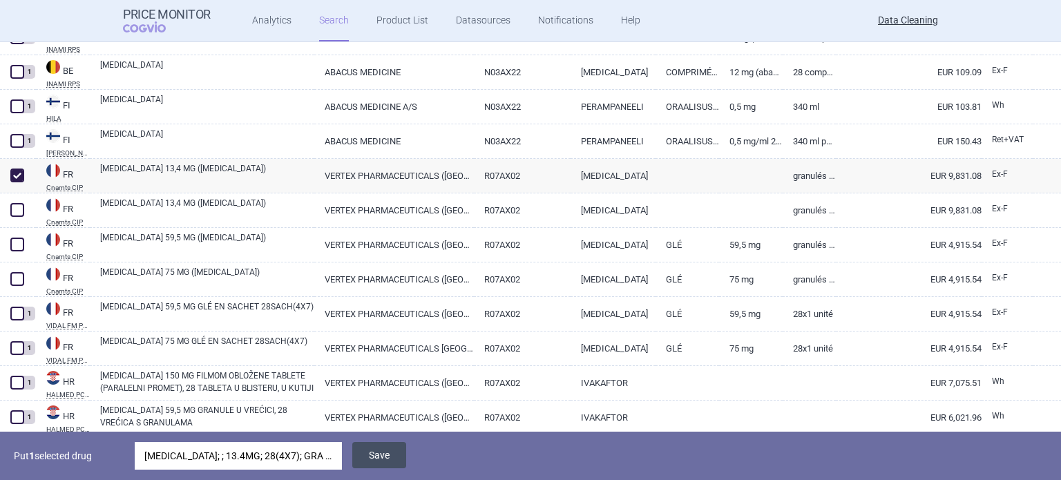
click at [393, 447] on button "Save" at bounding box center [379, 455] width 54 height 26
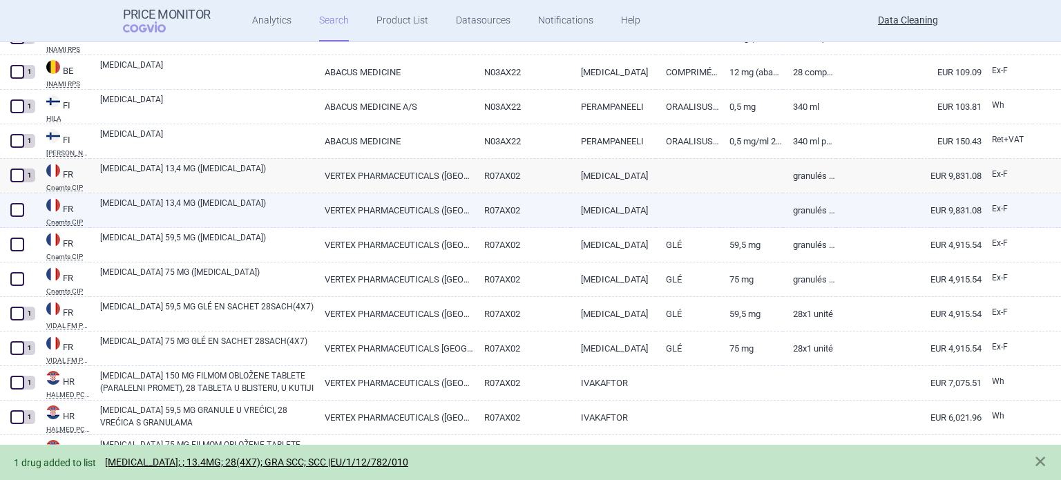
click at [132, 205] on link "[MEDICAL_DATA] 13,4 MG ([MEDICAL_DATA])" at bounding box center [207, 209] width 214 height 25
select select "EUR"
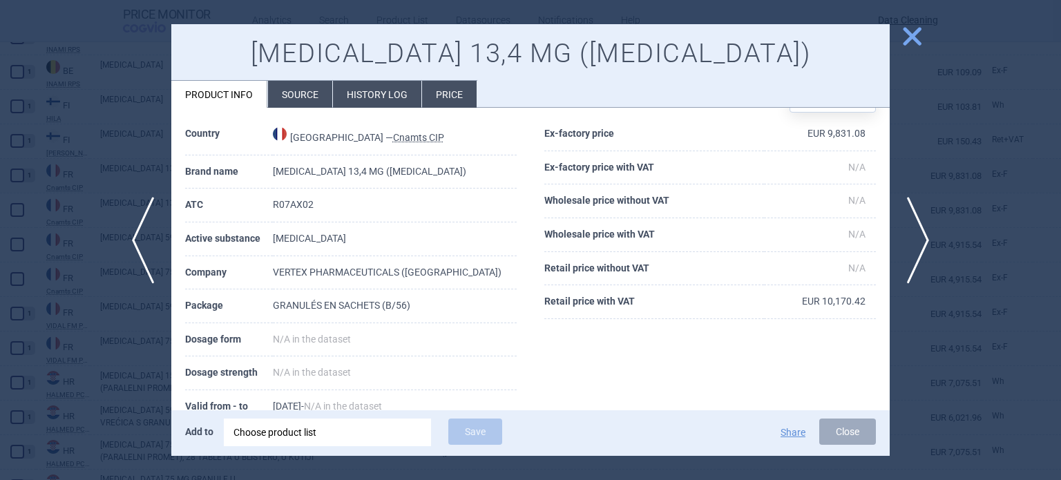
scroll to position [69, 0]
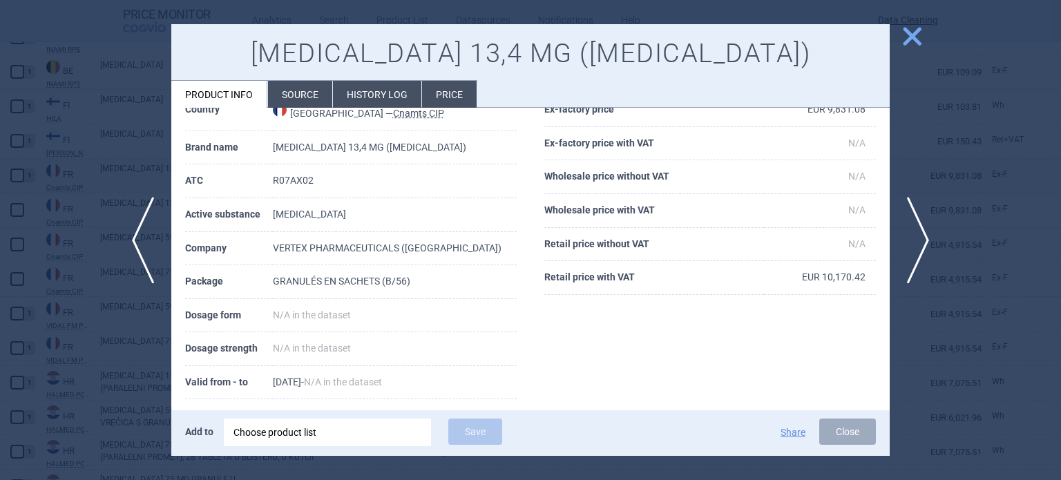
click at [0, 229] on div at bounding box center [530, 240] width 1061 height 480
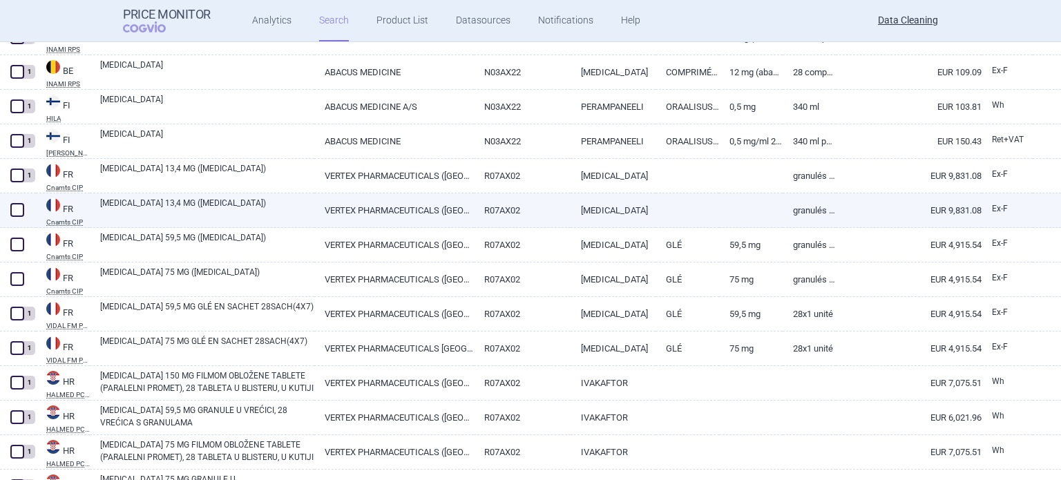
click at [11, 212] on span at bounding box center [17, 210] width 14 height 14
checkbox input "true"
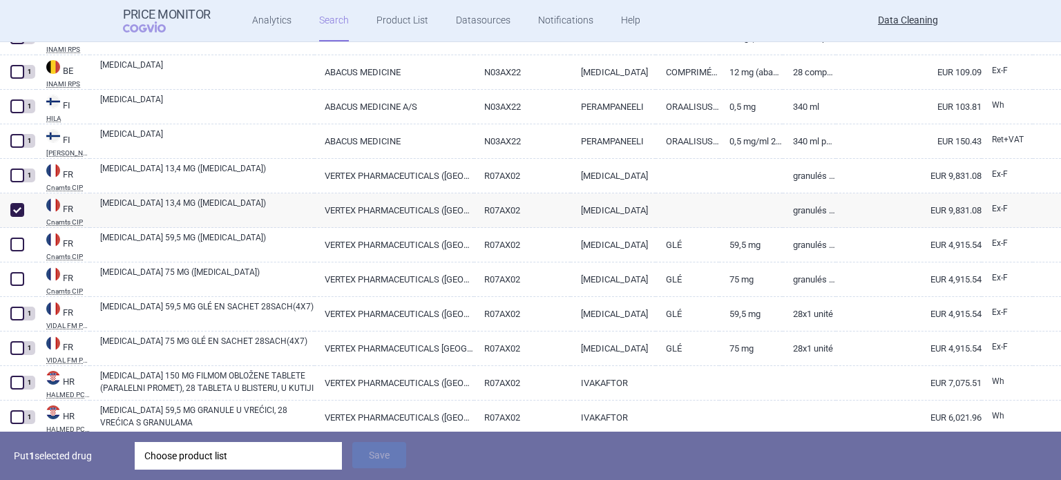
click at [269, 451] on div "Choose product list" at bounding box center [238, 456] width 188 height 28
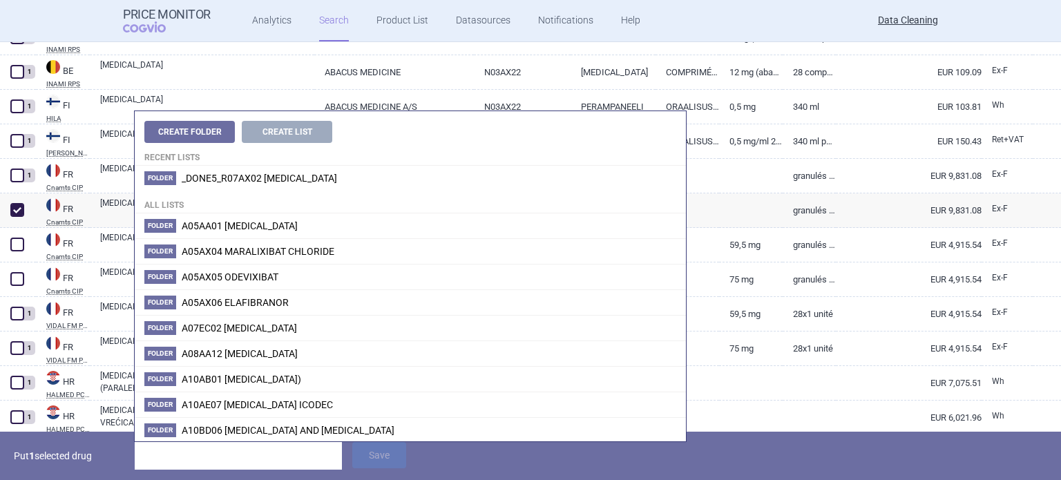
type input "FYCOMPA; ;"
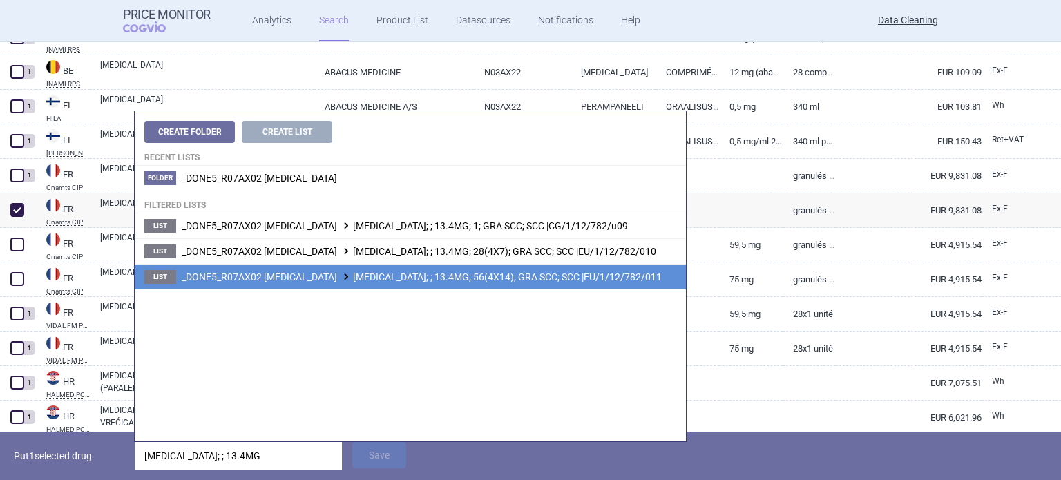
type input "KALYDECO; ; 13.4MG"
click at [486, 273] on span "_DONE5_R07AX02 IVACAFTOR KALYDECO; ; 13.4MG; 56(4X14); GRA SCC; SCC |EU/1/12/78…" at bounding box center [422, 277] width 480 height 11
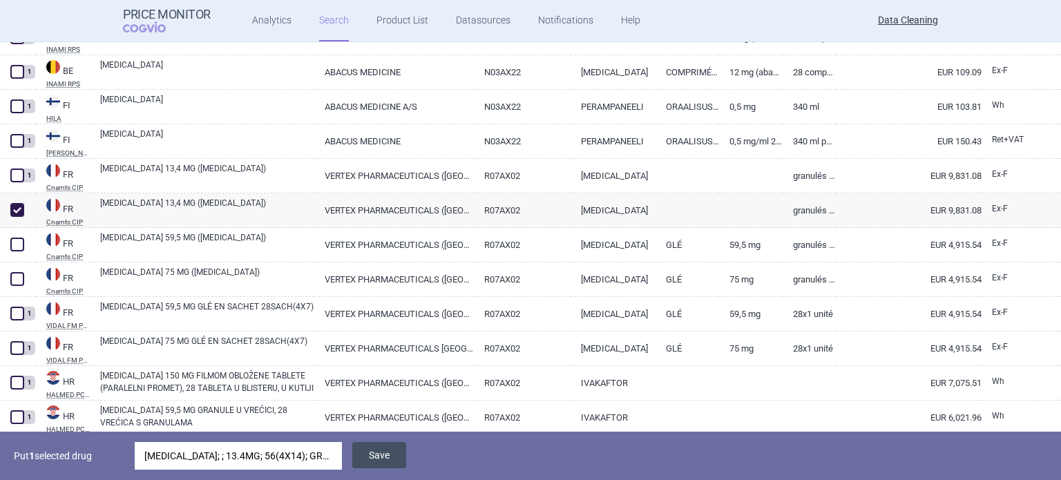
click at [384, 457] on button "Save" at bounding box center [379, 455] width 54 height 26
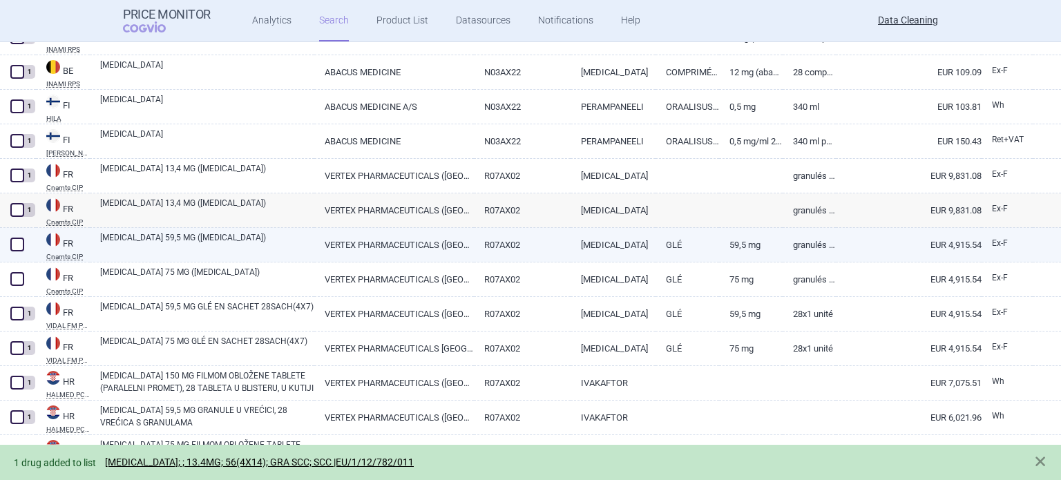
click at [164, 248] on link "KALYDECO 59,5 MG (IVACAFTOR)" at bounding box center [207, 243] width 214 height 25
select select "EUR"
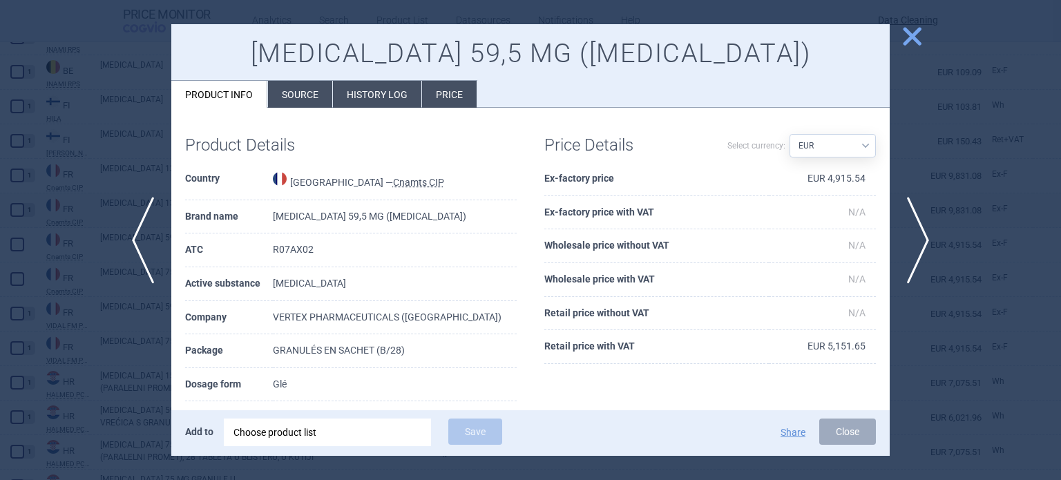
click at [32, 230] on div at bounding box center [530, 240] width 1061 height 480
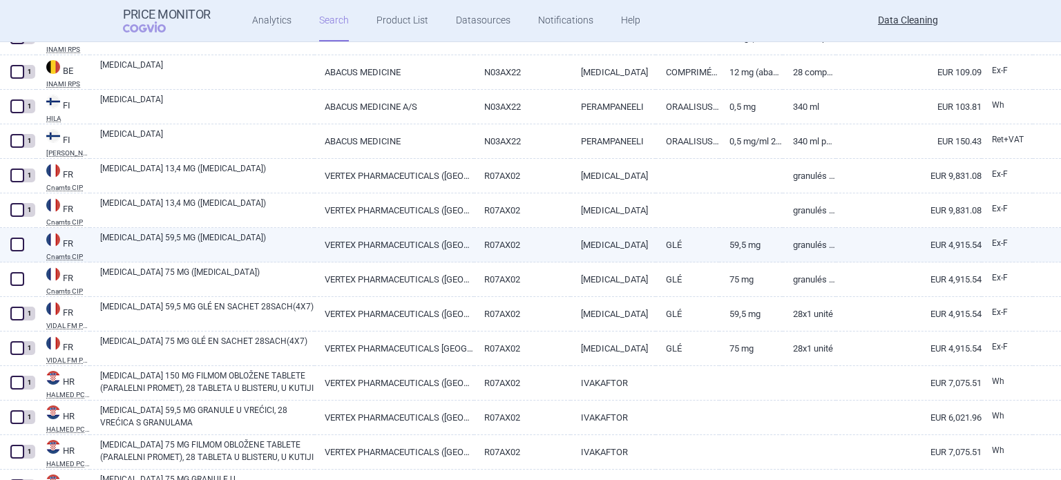
click at [6, 243] on div at bounding box center [18, 245] width 36 height 35
click at [19, 239] on span at bounding box center [17, 245] width 14 height 14
checkbox input "true"
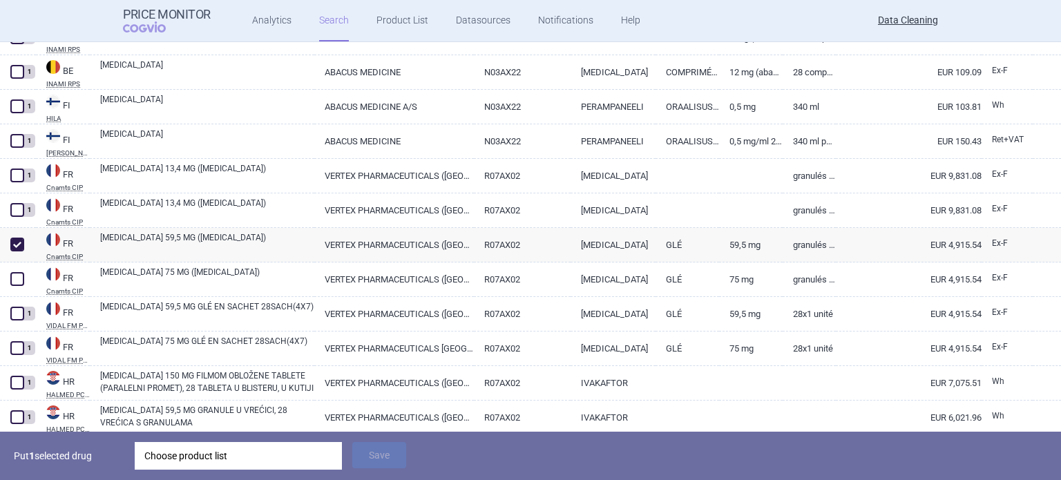
click at [281, 467] on div "Choose product list" at bounding box center [238, 456] width 188 height 28
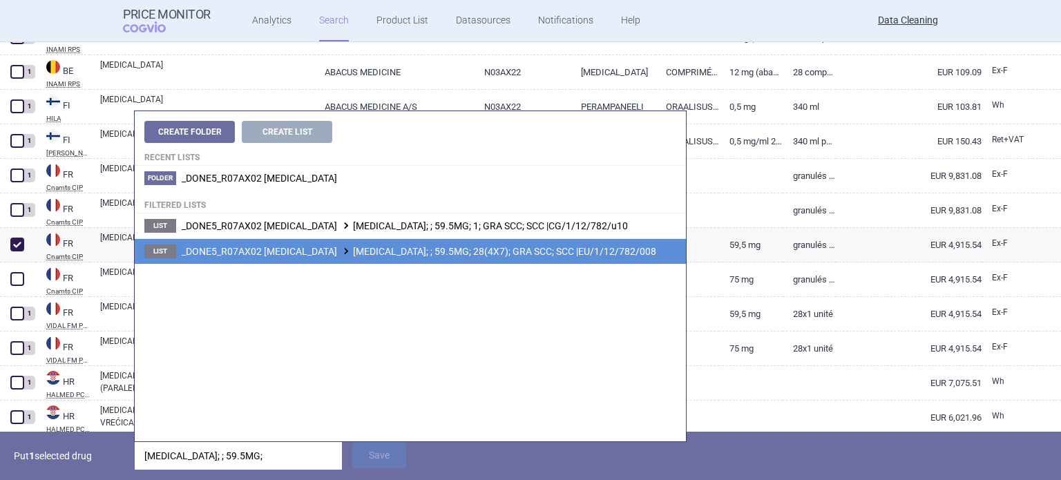
type input "KALYDECO; ; 59.5MG;"
click at [574, 251] on span "_DONE5_R07AX02 IVACAFTOR KALYDECO; ; 59.5MG; 28(4X7); GRA SCC; SCC |EU/1/12/782…" at bounding box center [419, 251] width 475 height 11
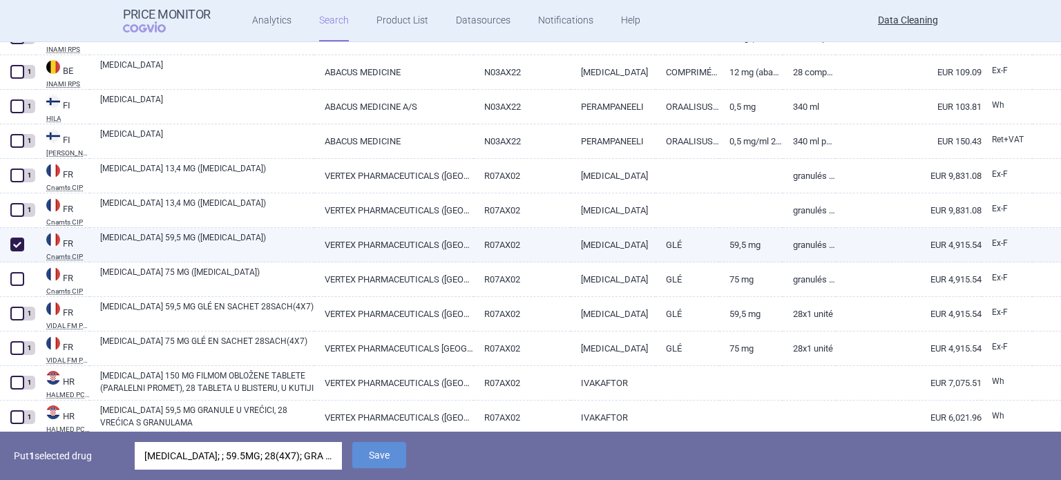
click at [503, 232] on link "R07AX02" at bounding box center [522, 245] width 97 height 34
select select "EUR"
click at [384, 446] on button "Save" at bounding box center [379, 455] width 54 height 26
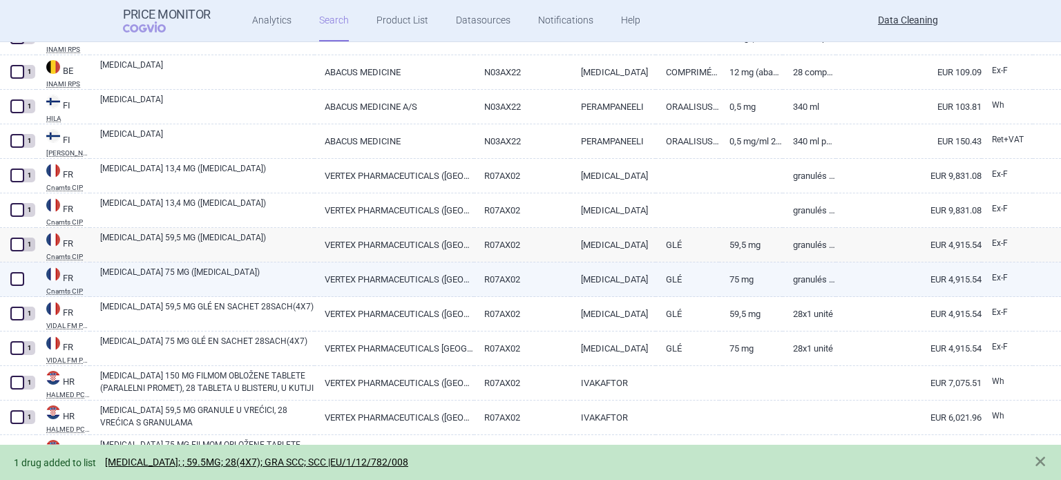
click at [225, 275] on link "KALYDECO 75 MG (IVACAFTOR)" at bounding box center [207, 278] width 214 height 25
select select "EUR"
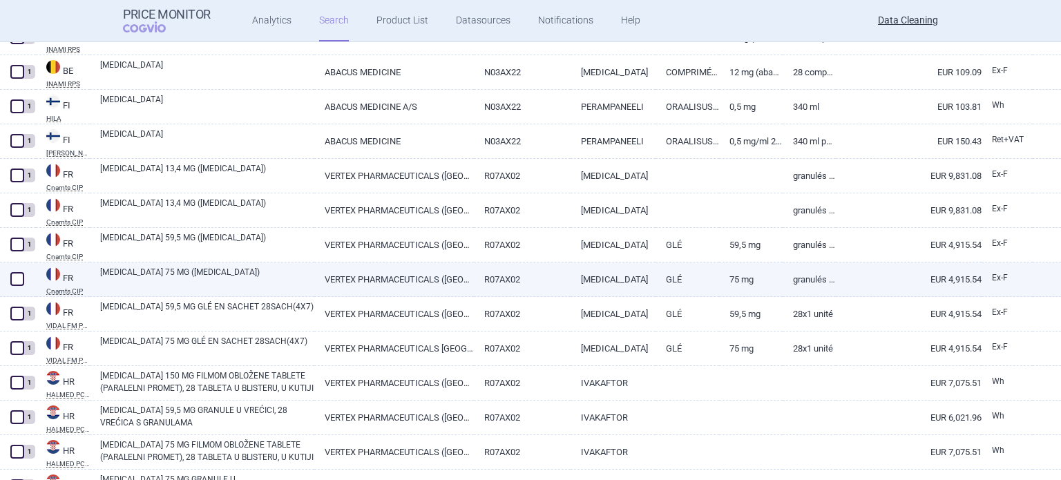
click at [14, 278] on span at bounding box center [17, 279] width 14 height 14
checkbox input "true"
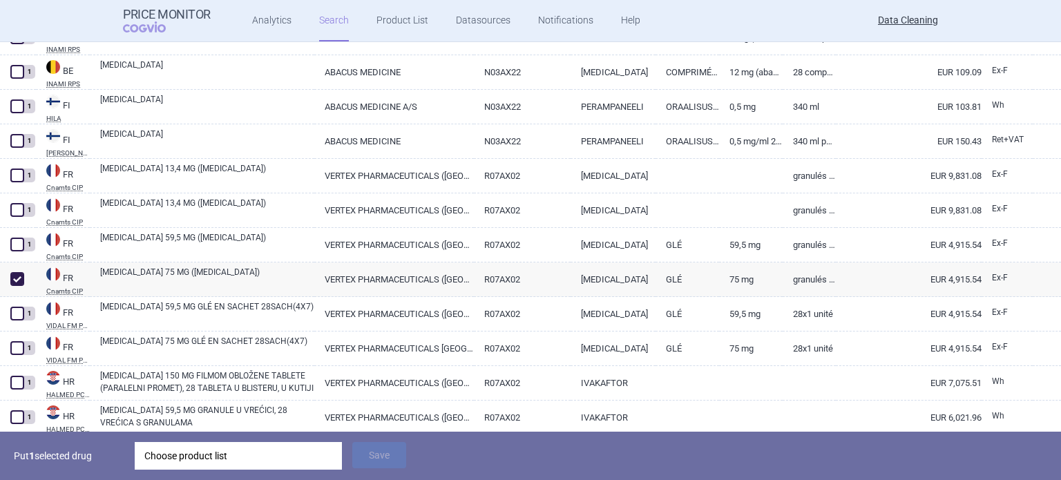
click at [291, 463] on div "Choose product list" at bounding box center [238, 456] width 188 height 28
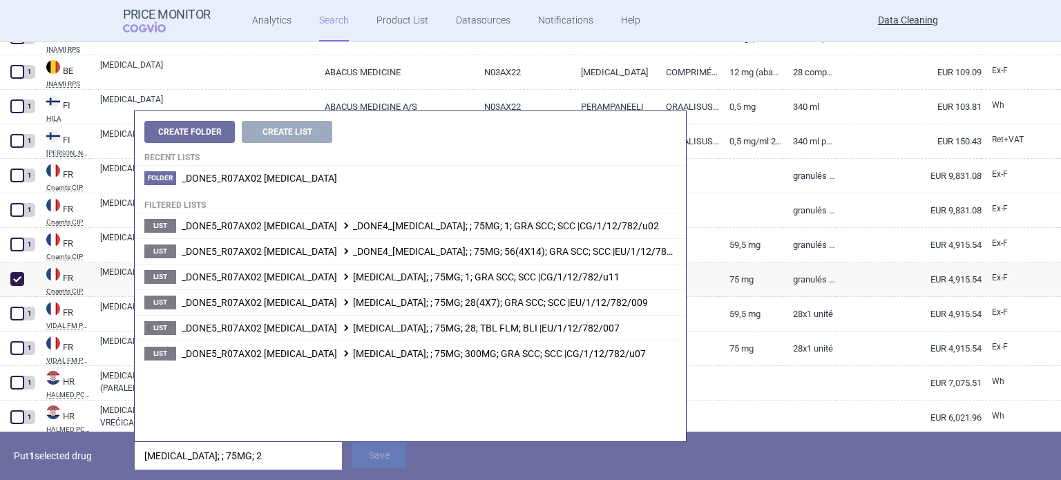
type input "KALYDECO; ; 75MG; 28"
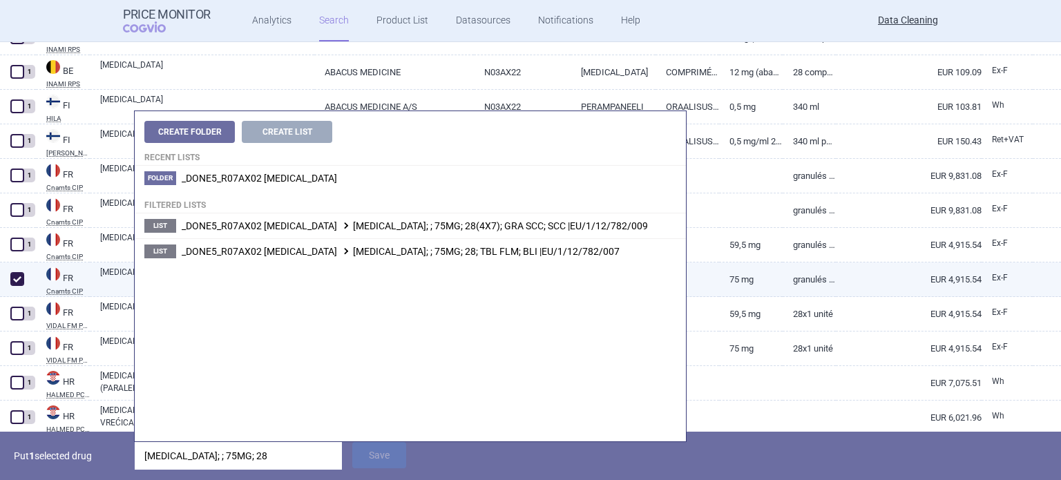
click at [113, 280] on link "KALYDECO 75 MG (IVACAFTOR)" at bounding box center [207, 278] width 214 height 25
select select "EUR"
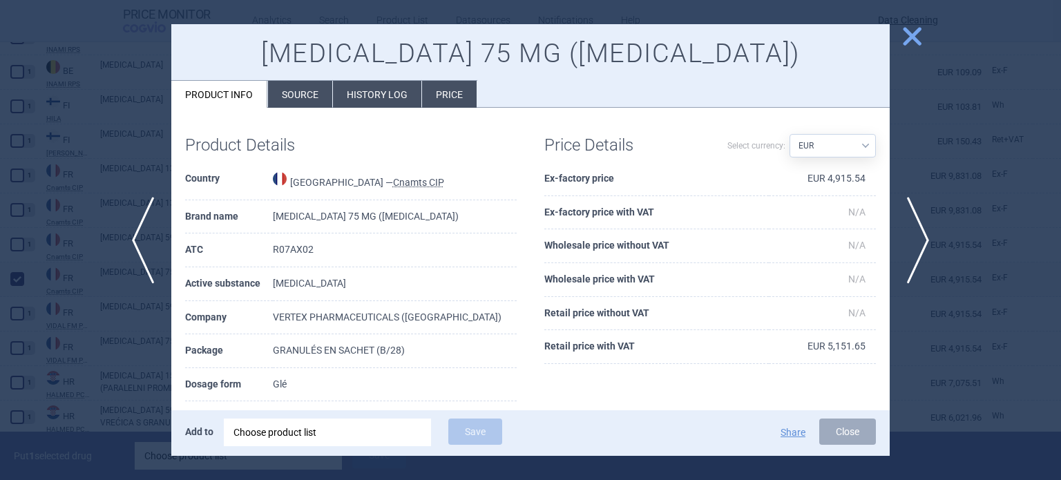
scroll to position [69, 0]
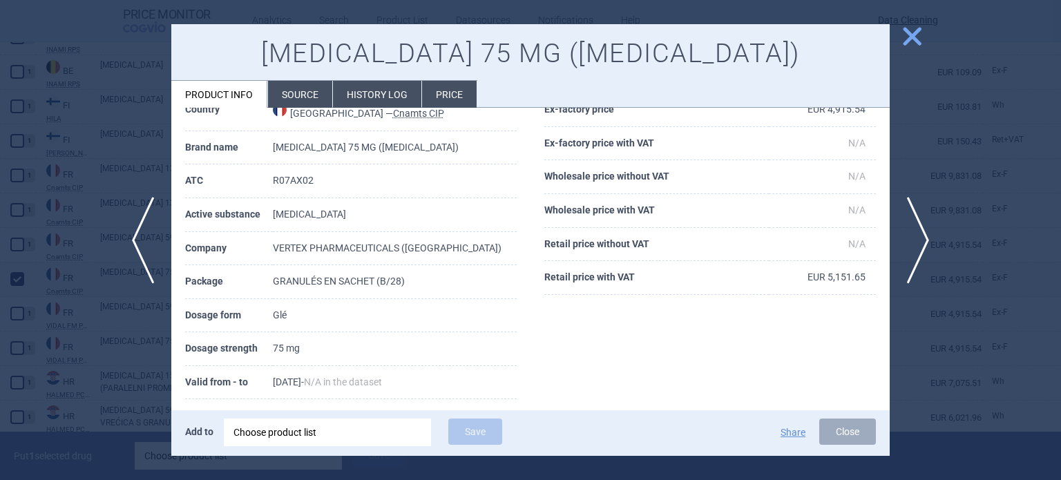
click at [83, 403] on div at bounding box center [530, 240] width 1061 height 480
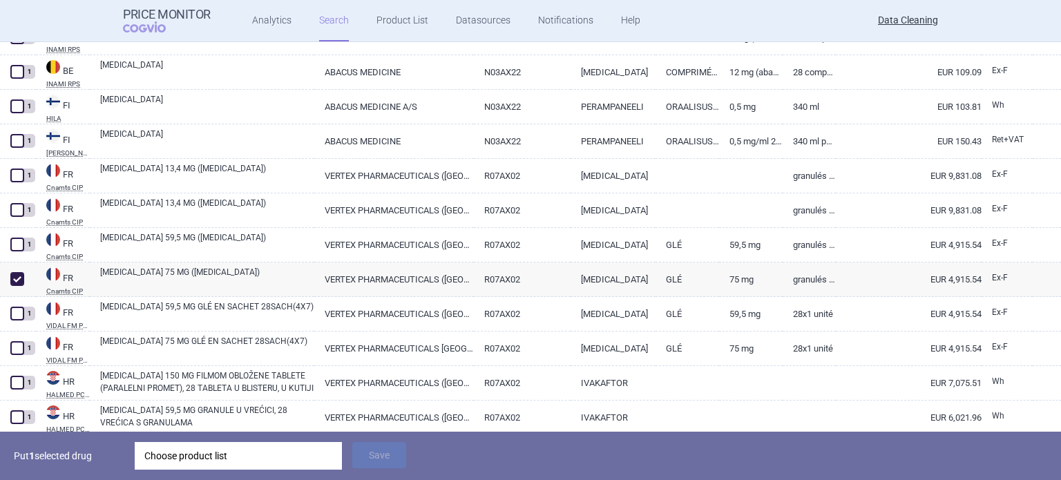
click at [238, 455] on div "Choose product list" at bounding box center [238, 456] width 188 height 28
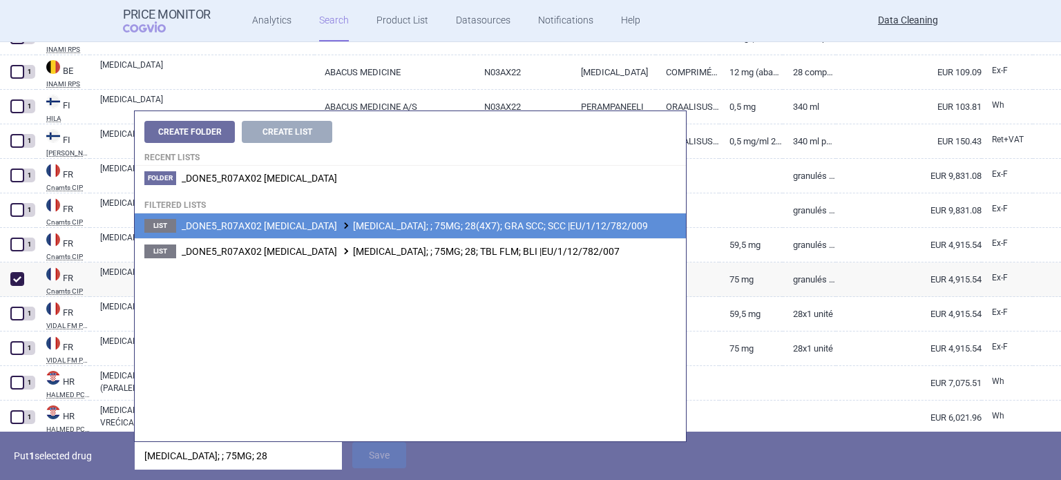
click at [445, 227] on span "_DONE5_R07AX02 IVACAFTOR KALYDECO; ; 75MG; 28(4X7); GRA SCC; SCC |EU/1/12/782/0…" at bounding box center [415, 225] width 466 height 11
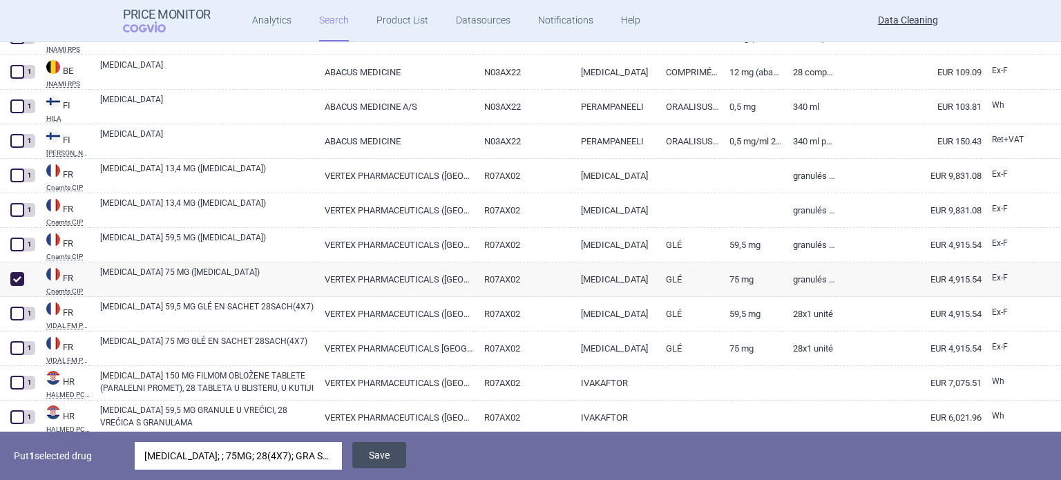
click at [381, 452] on button "Save" at bounding box center [379, 455] width 54 height 26
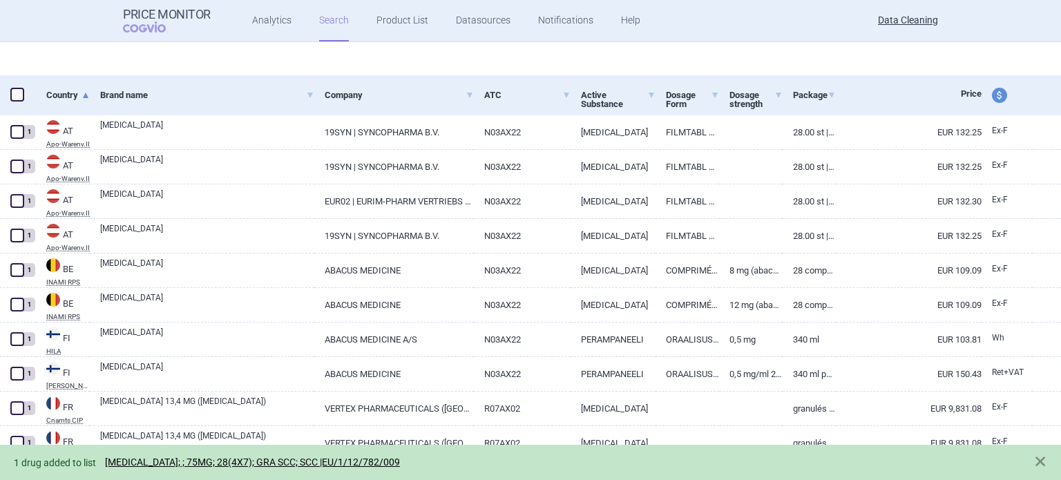
select select "brandName"
select select "newerThan"
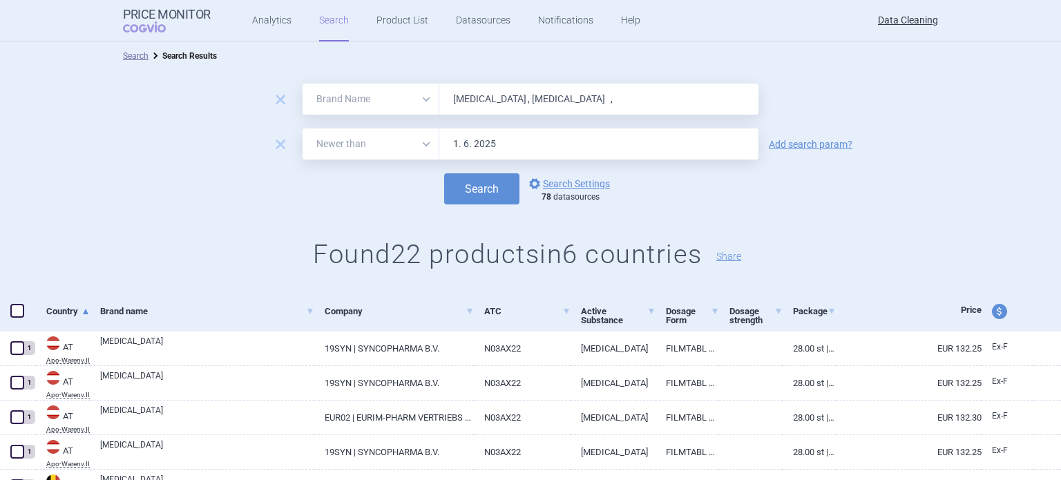
click at [544, 99] on input "Fycompa , Kalydeco ," at bounding box center [598, 99] width 319 height 31
paste input "Bretaris , Eklira , Tudorza"
click at [444, 173] on button "Search" at bounding box center [481, 188] width 75 height 31
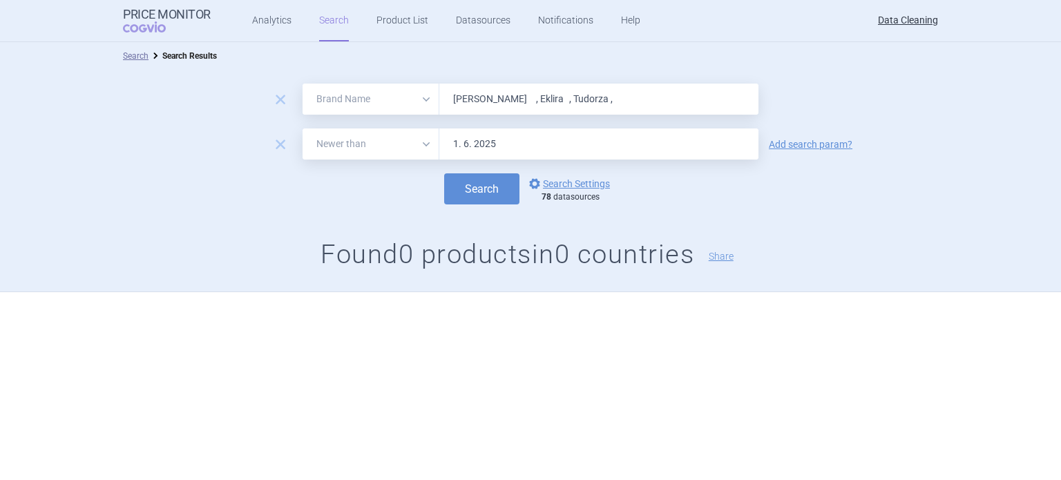
paste input "Jentadueto , Pixuvri"
type input "Jentadueto , Pixuvri ,"
click at [444, 173] on button "Search" at bounding box center [481, 188] width 75 height 31
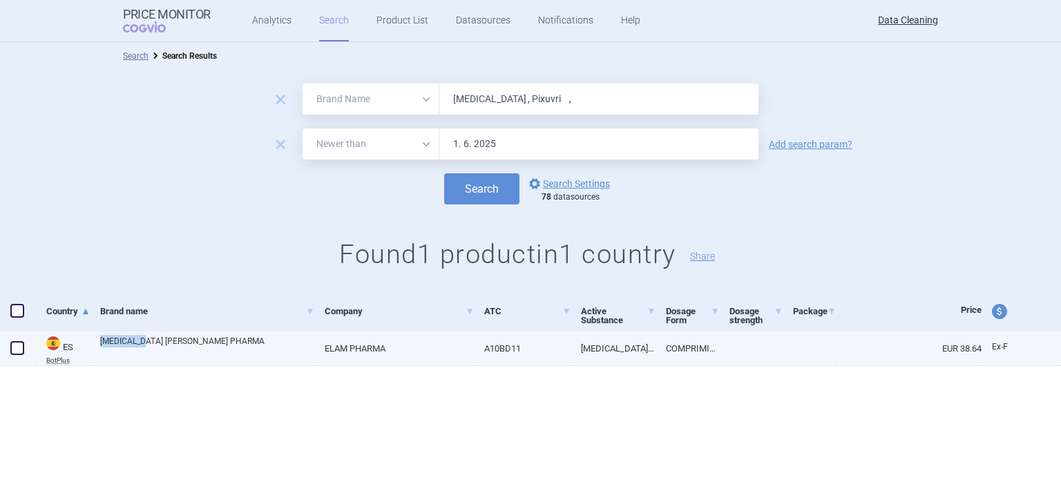
drag, startPoint x: 97, startPoint y: 343, endPoint x: 149, endPoint y: 341, distance: 51.9
click at [149, 341] on div "JENTADUETO ELAM PHARMA" at bounding box center [202, 349] width 225 height 35
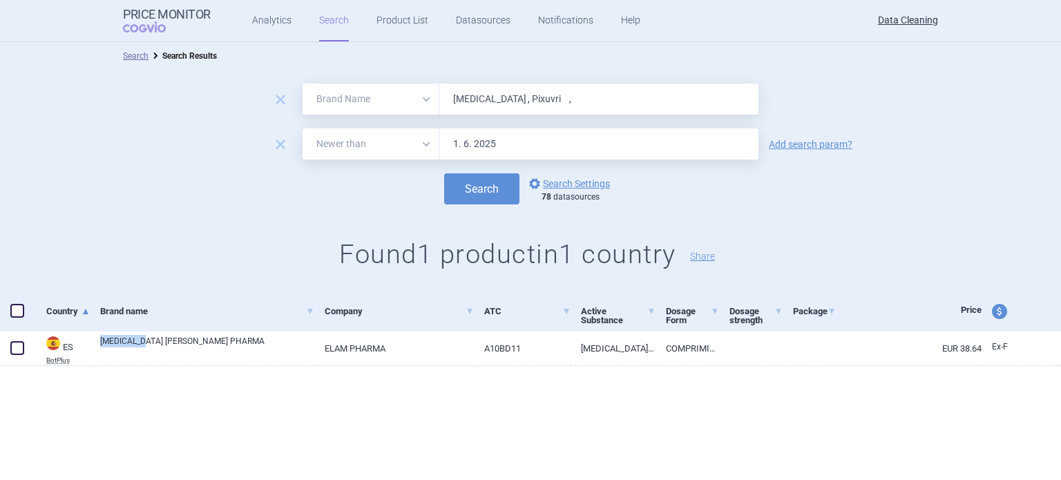
copy link "JENTADUETO"
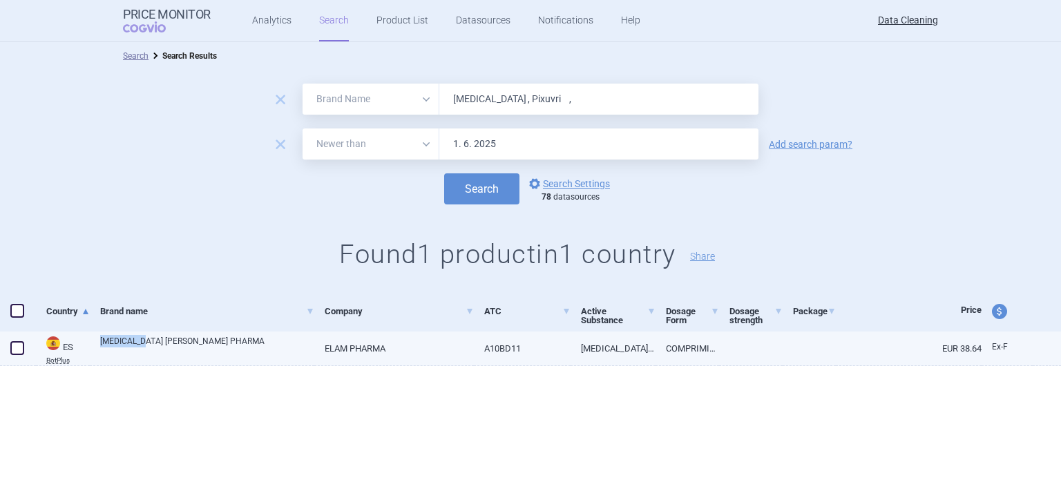
click at [14, 348] on span at bounding box center [17, 348] width 14 height 14
checkbox input "true"
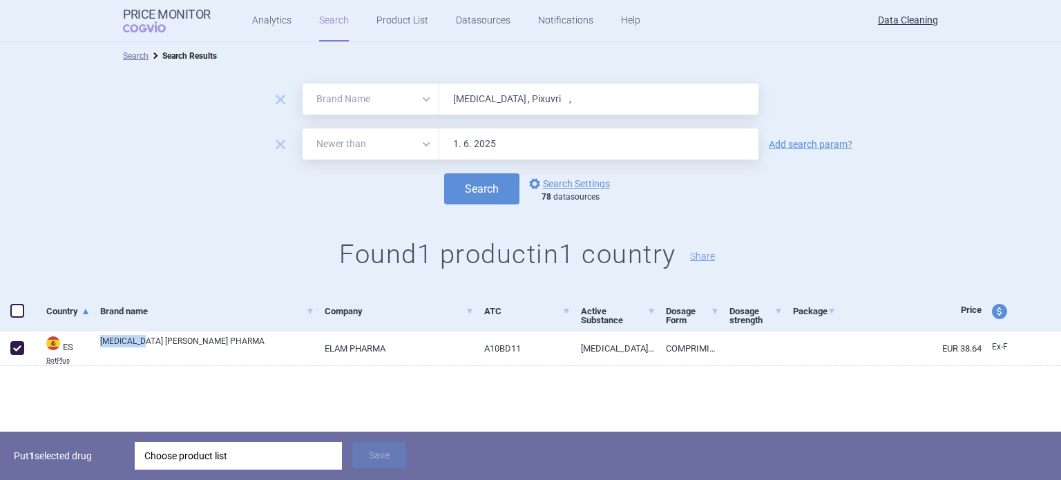
click at [280, 457] on div "Choose product list" at bounding box center [238, 456] width 188 height 28
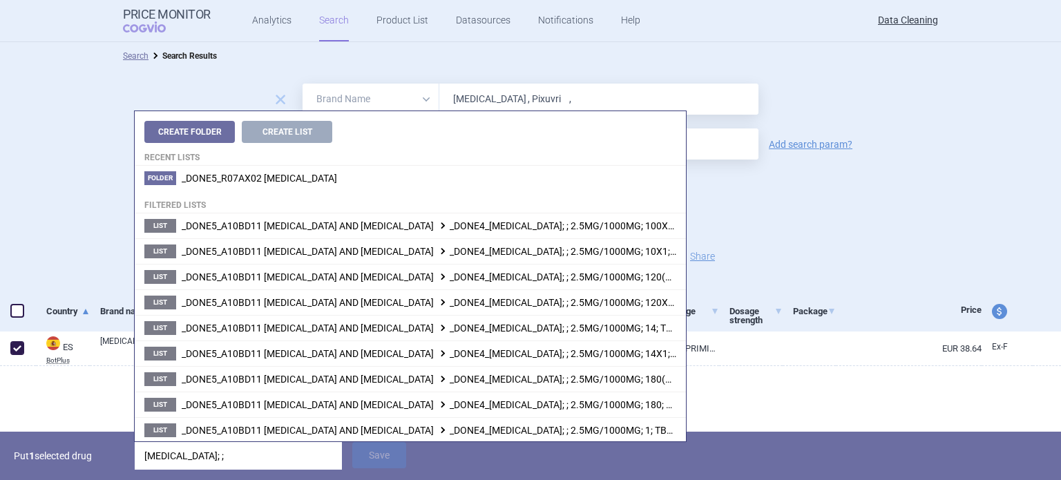
type input "JENTADUETO; ;"
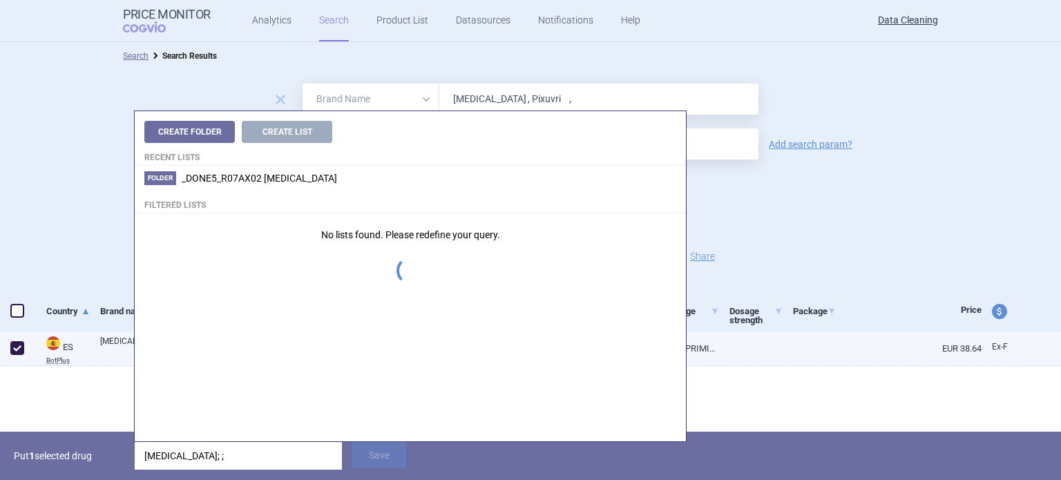
click at [107, 348] on link "JENTADUETO ELAM PHARMA" at bounding box center [207, 347] width 214 height 25
select select "EUR"
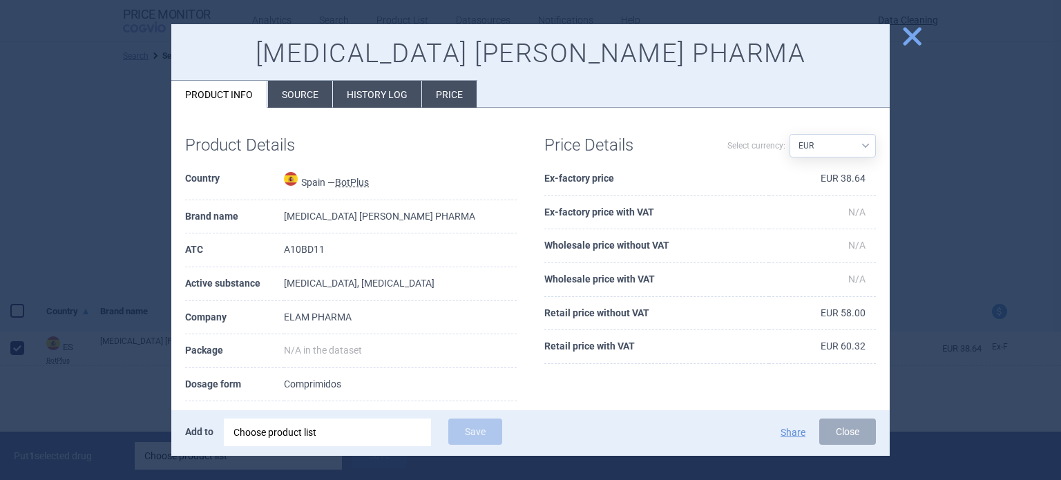
click at [289, 103] on li "Source" at bounding box center [300, 94] width 64 height 27
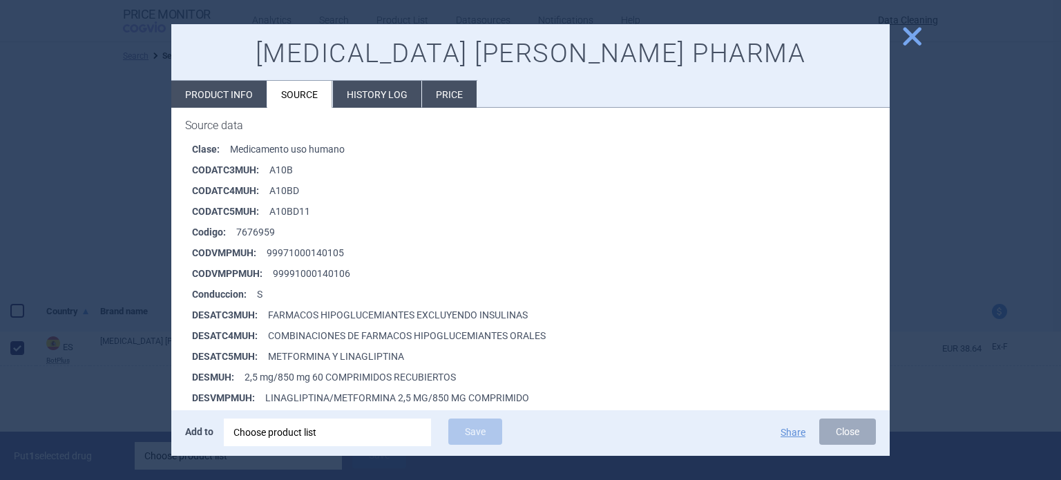
scroll to position [207, 0]
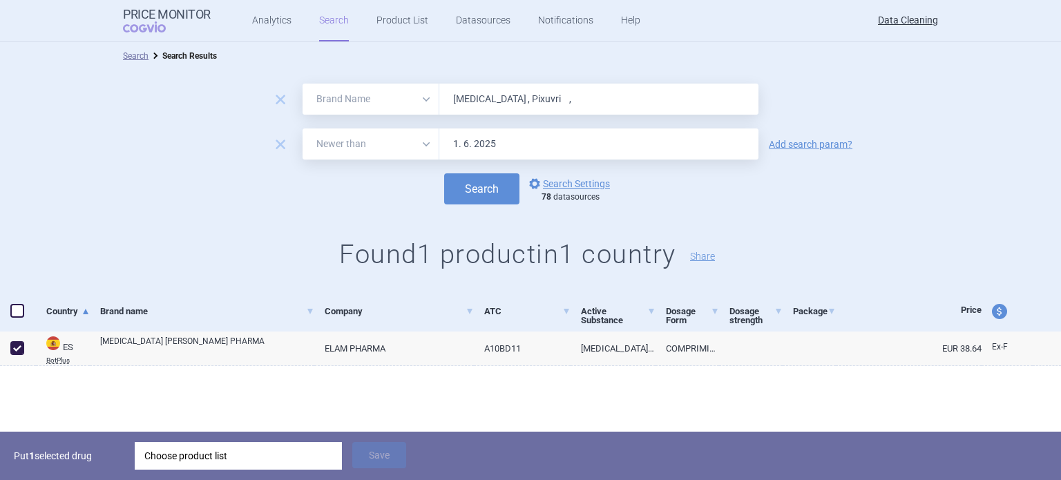
click at [276, 450] on div "Choose product list" at bounding box center [238, 456] width 188 height 28
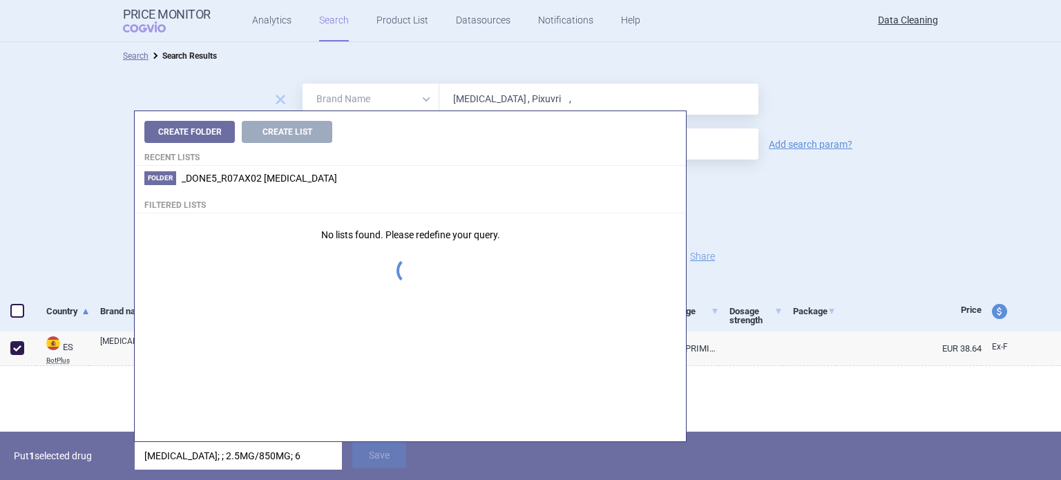
type input "JENTADUETO; ; 2.5MG/850MG; 60"
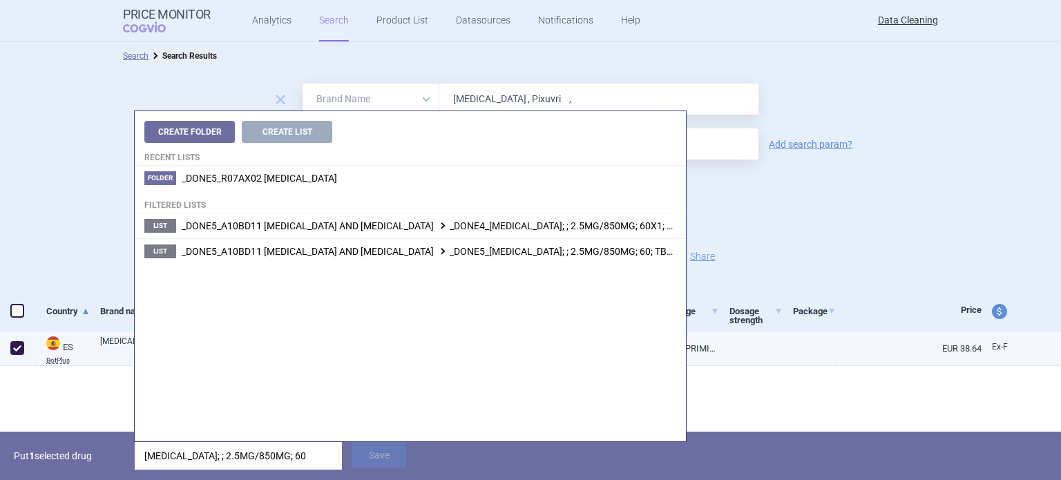
click at [112, 345] on link "JENTADUETO ELAM PHARMA" at bounding box center [207, 347] width 214 height 25
select select "EUR"
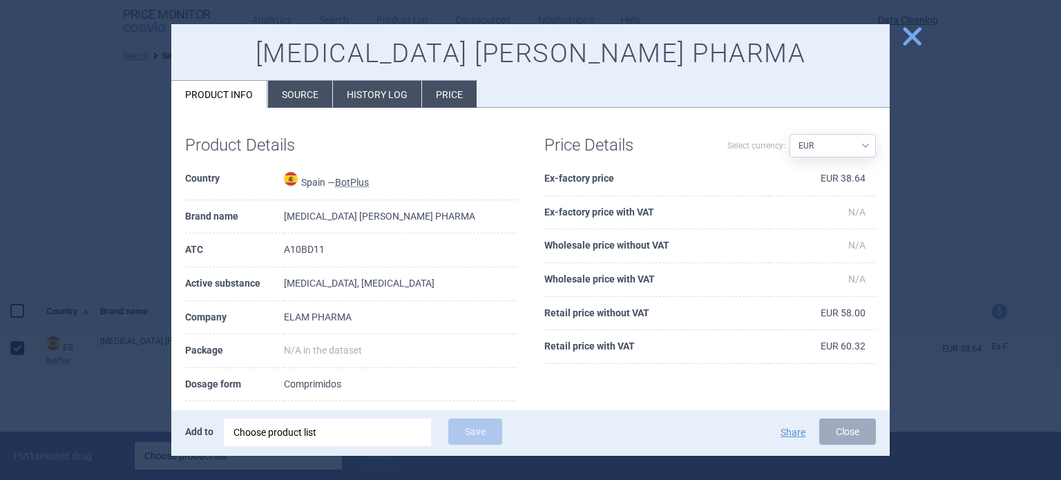
click at [318, 93] on li "Source" at bounding box center [300, 94] width 64 height 27
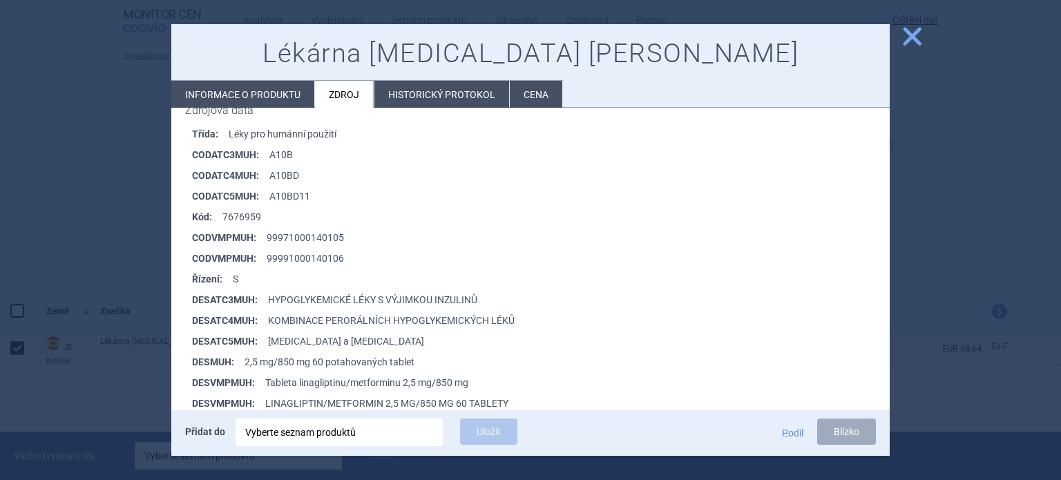
scroll to position [151, 0]
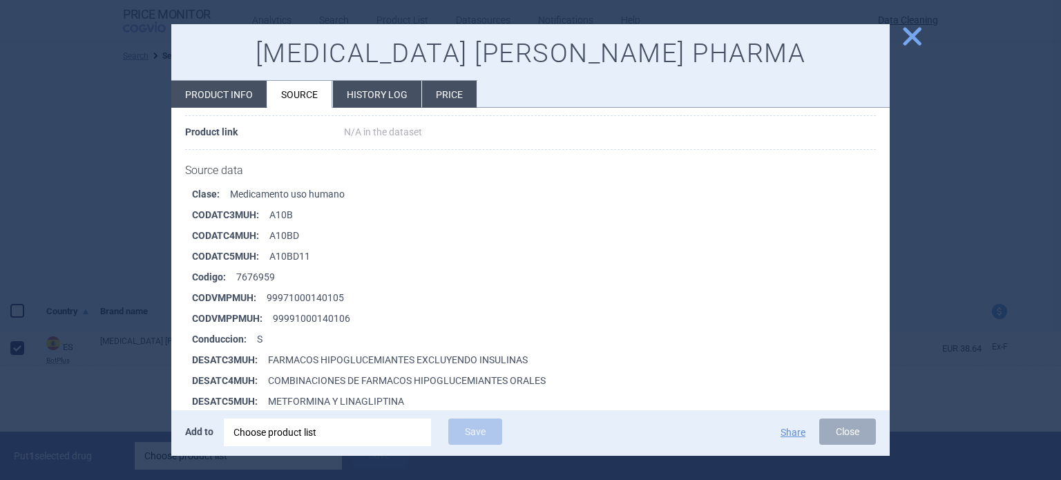
click at [53, 229] on div at bounding box center [530, 240] width 1061 height 480
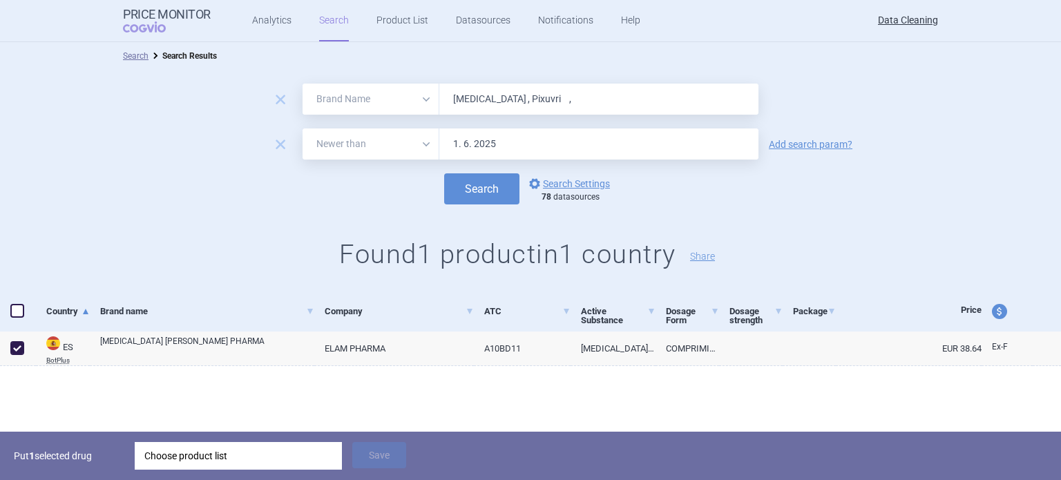
click at [324, 463] on div "Choose product list" at bounding box center [238, 456] width 188 height 28
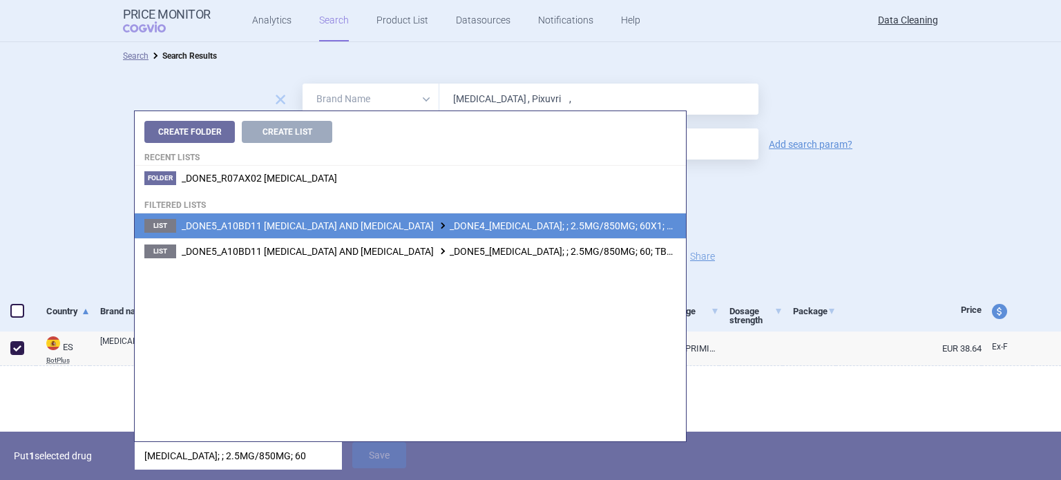
click at [493, 229] on span "_DONE5_A10BD11 METFORMIN AND LINAGLIPTIN _DONE4_JENTADUETO; ; 2.5MG/850MG; 60X1…" at bounding box center [495, 225] width 627 height 11
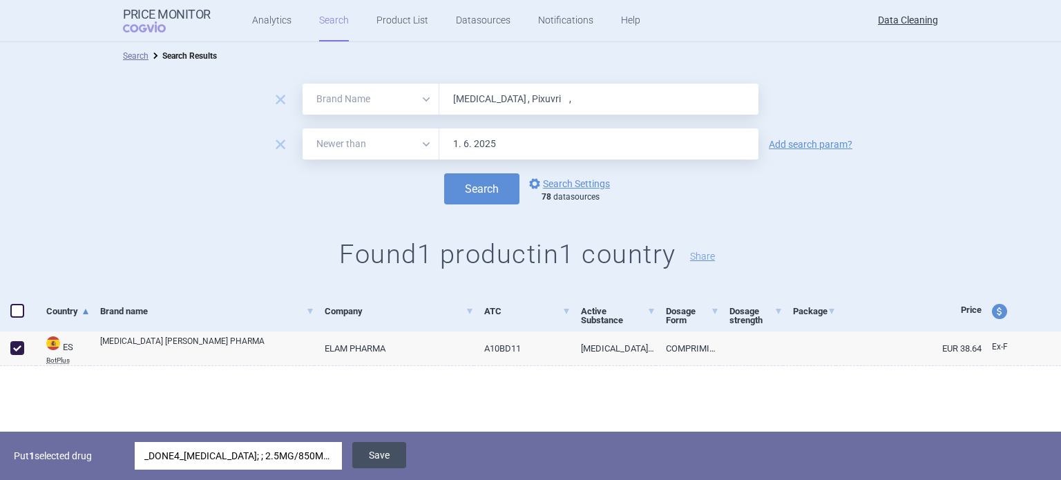
click at [384, 456] on button "Save" at bounding box center [379, 455] width 54 height 26
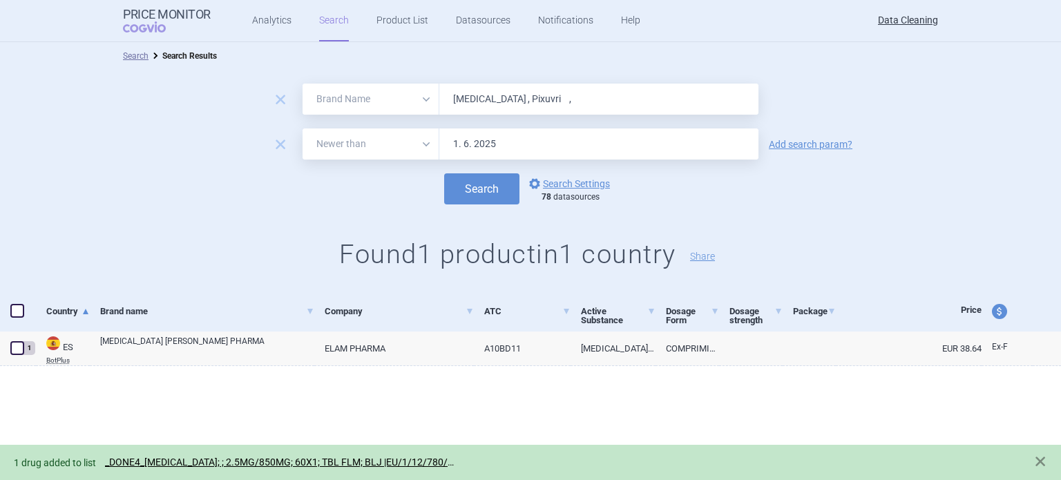
drag, startPoint x: 589, startPoint y: 110, endPoint x: 395, endPoint y: 135, distance: 196.4
click at [431, 131] on form "remove All Brand Name ATC Company Active Substance Country Newer than Jentaduet…" at bounding box center [530, 144] width 1061 height 121
paste input "Riluzol"
click at [444, 173] on button "Search" at bounding box center [481, 188] width 75 height 31
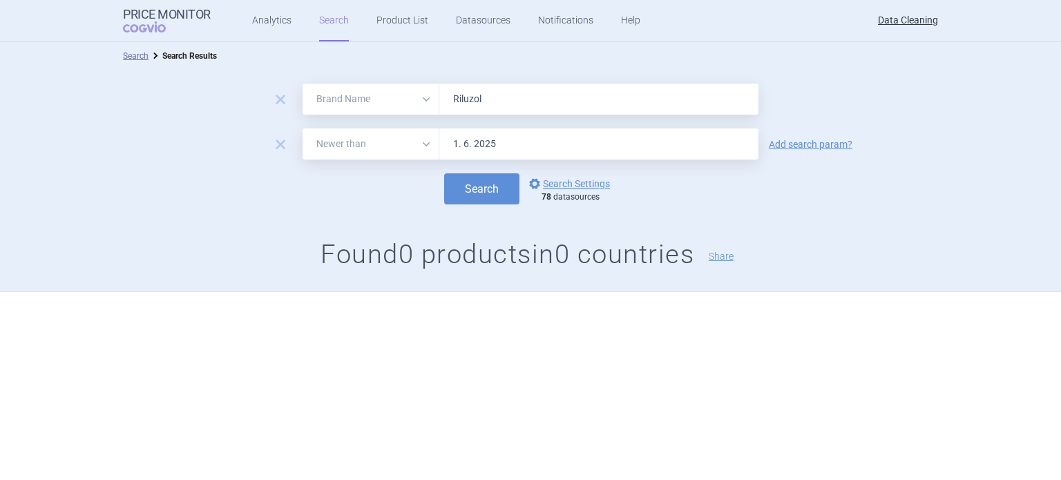
paste input "Signifor , Nimenrix , Sancuso , Bronchitol , Xaluprin ,"
type input "Signifor , Nimenrix , Sancuso , Bronchitol , Xaluprin ,"
click at [444, 173] on button "Search" at bounding box center [481, 188] width 75 height 31
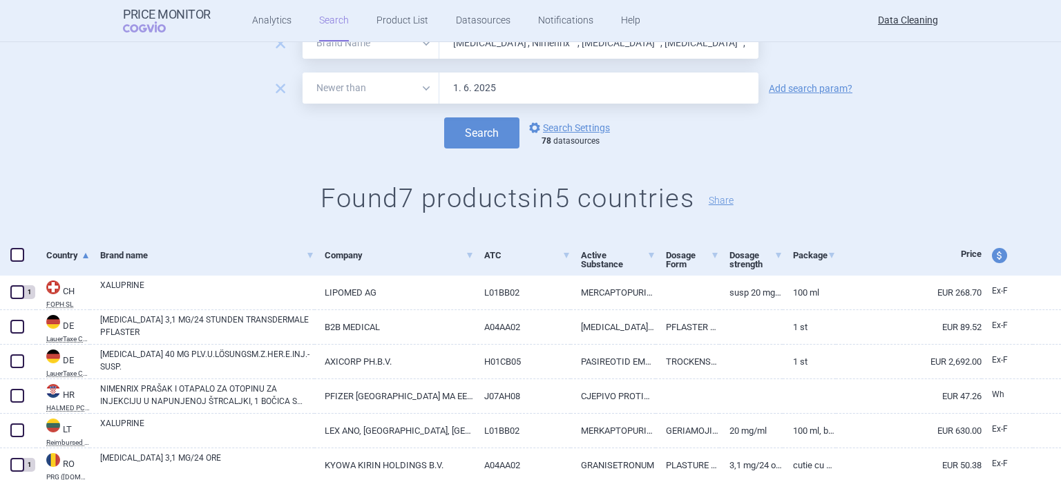
scroll to position [138, 0]
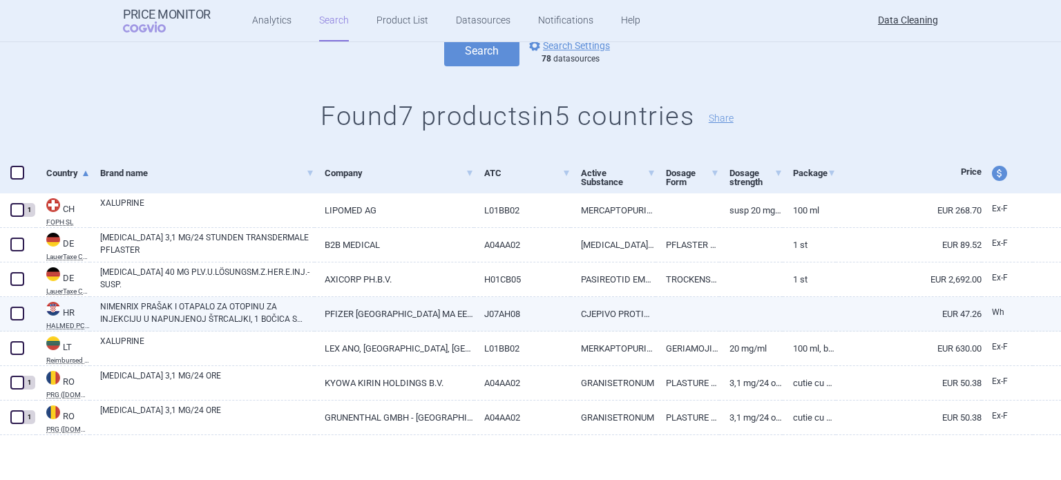
click at [222, 311] on link "NIMENRIX PRAŠAK I OTAPALO ZA OTOPINU ZA INJEKCIJU U NAPUNJENOJ ŠTRCALJKI, 1 BOČ…" at bounding box center [207, 313] width 214 height 25
select select "EUR"
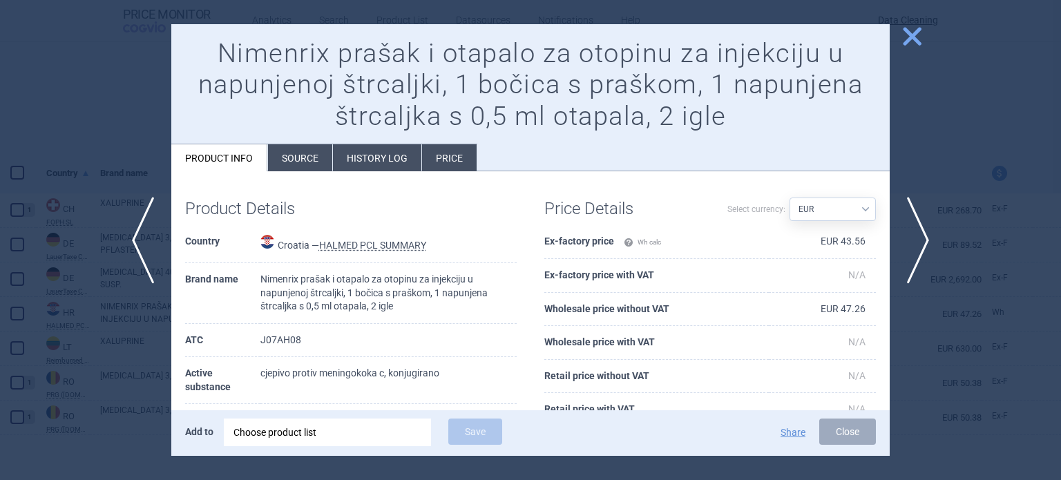
click at [313, 153] on li "Source" at bounding box center [300, 157] width 64 height 27
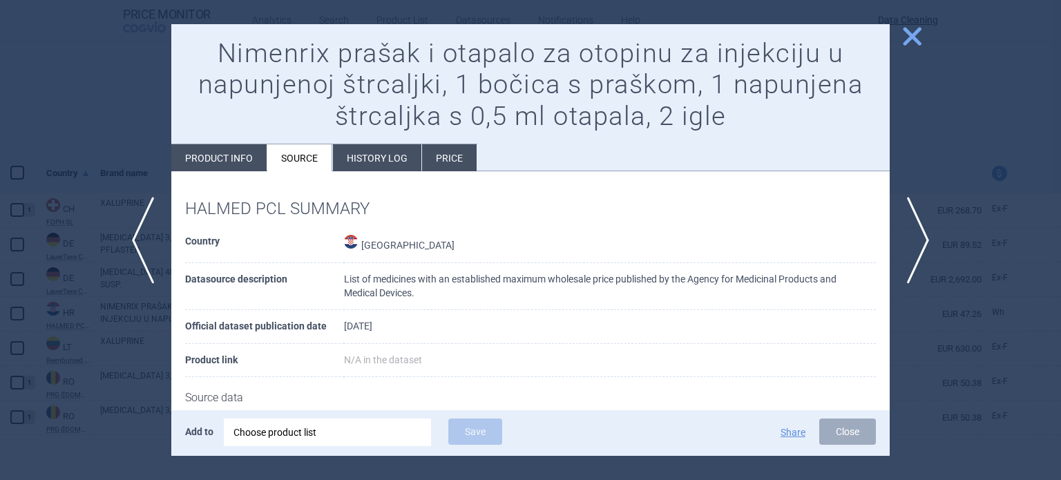
scroll to position [151, 0]
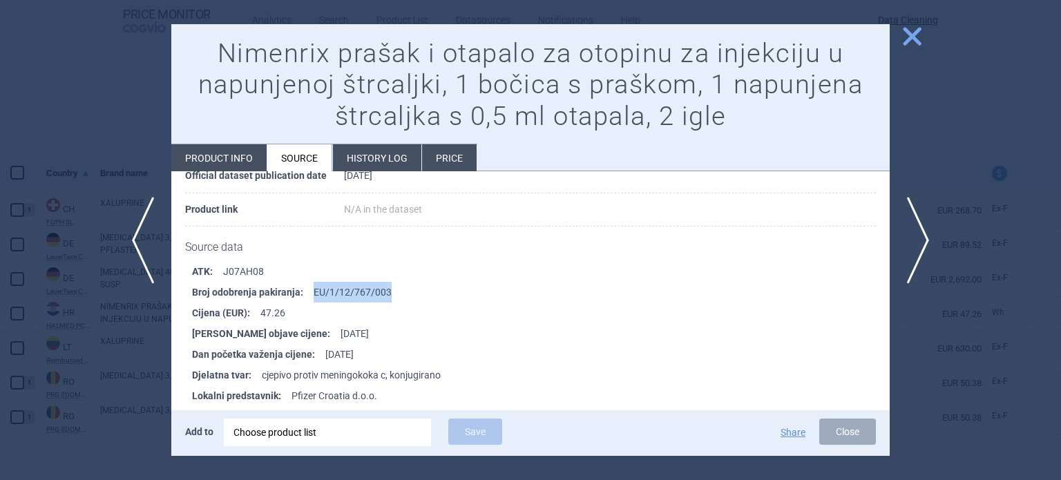
drag, startPoint x: 406, startPoint y: 294, endPoint x: 307, endPoint y: 296, distance: 98.8
click at [307, 296] on li "Broj odobrenja pakiranja : EU/1/12/767/003" at bounding box center [541, 292] width 698 height 21
copy li "EU/1/12/767/003"
click at [359, 426] on div "Choose product list" at bounding box center [328, 433] width 188 height 28
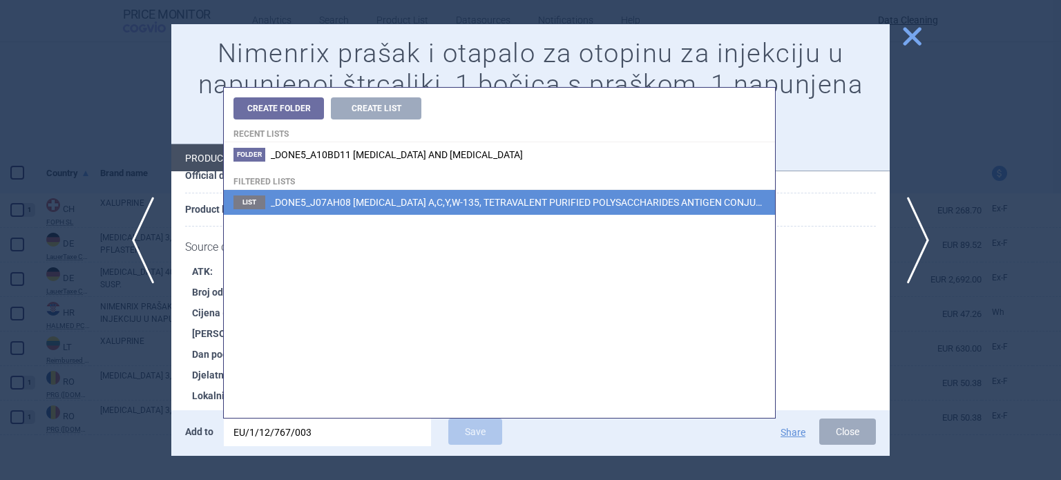
type input "EU/1/12/767/003"
click at [467, 209] on li "List _DONE5_J07AH08 MENINGOCOCCUS A,C,Y,W-135, TETRAVALENT PURIFIED POLYSACCHAR…" at bounding box center [499, 202] width 551 height 25
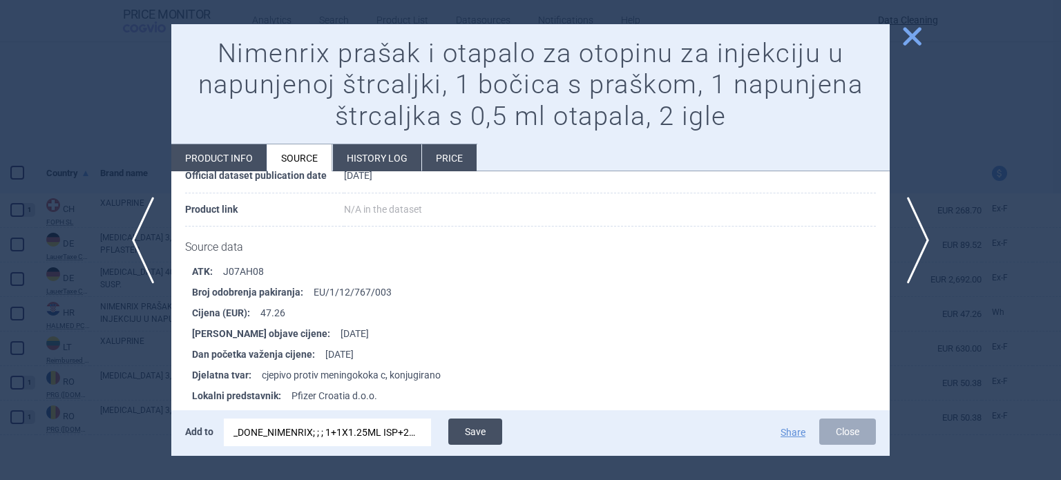
click at [488, 437] on button "Save" at bounding box center [475, 432] width 54 height 26
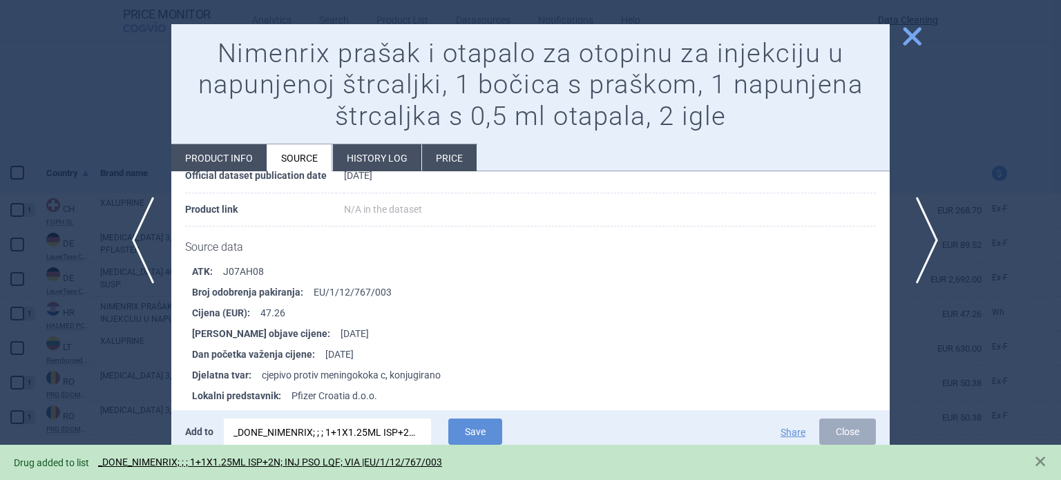
click at [925, 237] on span "next" at bounding box center [922, 240] width 31 height 87
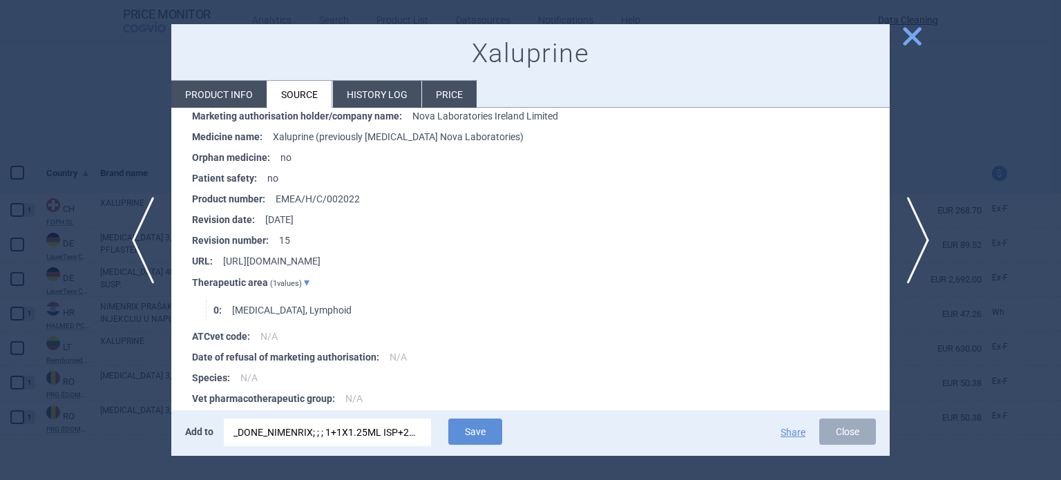
scroll to position [1445, 0]
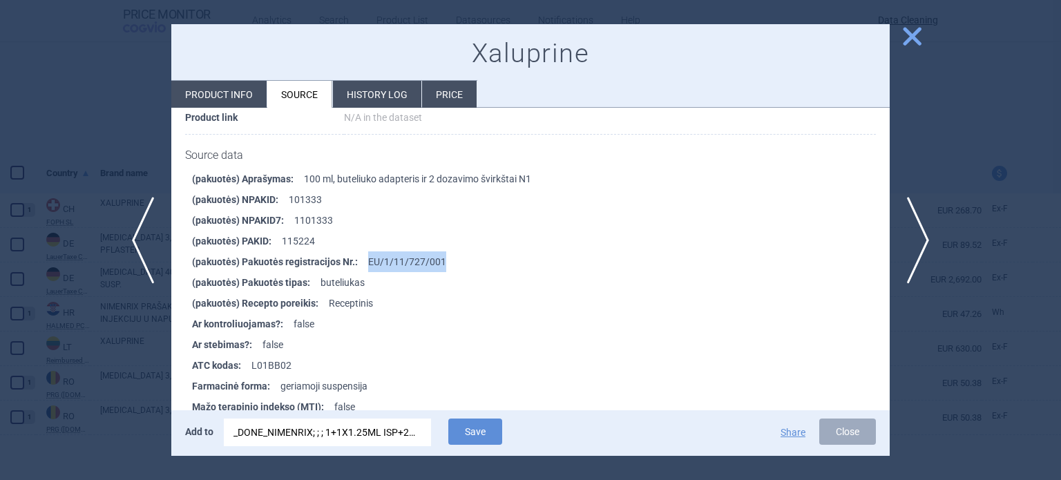
drag, startPoint x: 477, startPoint y: 260, endPoint x: 367, endPoint y: 259, distance: 109.9
click at [367, 259] on li "(pakuotės) Pakuotės registracijos Nr. : EU/1/11/727/001" at bounding box center [541, 261] width 698 height 21
copy li "EU/1/11/727/001"
click at [395, 428] on div "_DONE_NIMENRIX; ; ; 1+1X1.25ML ISP+2N; INJ PSO LQF; VIA |EU/1/12/767/003" at bounding box center [328, 433] width 188 height 28
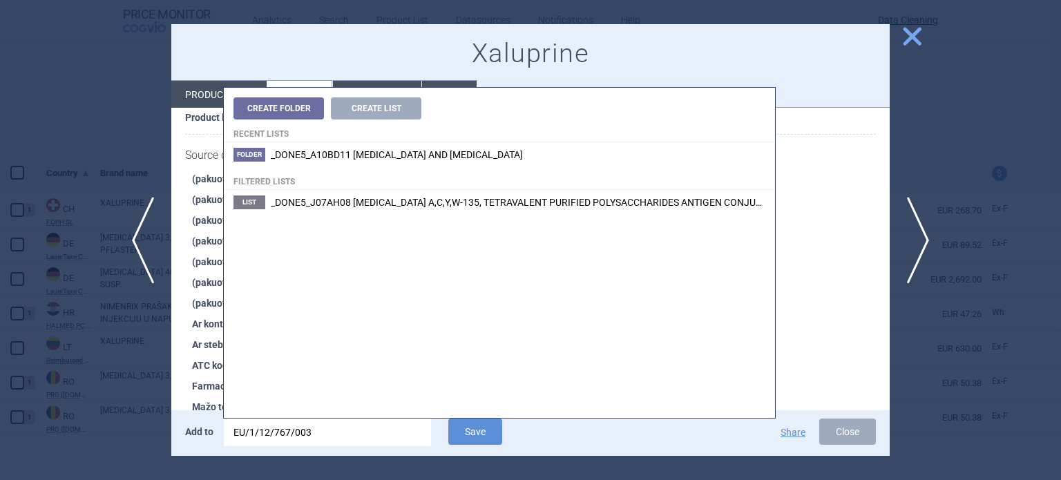
click at [395, 428] on input "EU/1/12/767/003" at bounding box center [327, 433] width 207 height 28
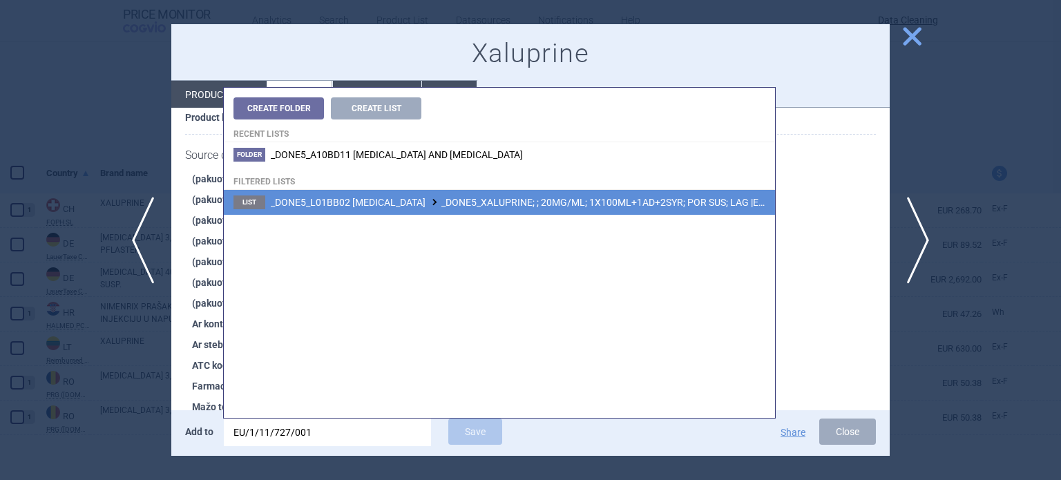
type input "EU/1/11/727/001"
click at [505, 200] on span "_DONE5_L01BB02 MERCAPTOPURINE _DONE5_XALUPRINE; ; 20MG/ML; 1X100ML+1AD+2SYR; PO…" at bounding box center [551, 202] width 560 height 11
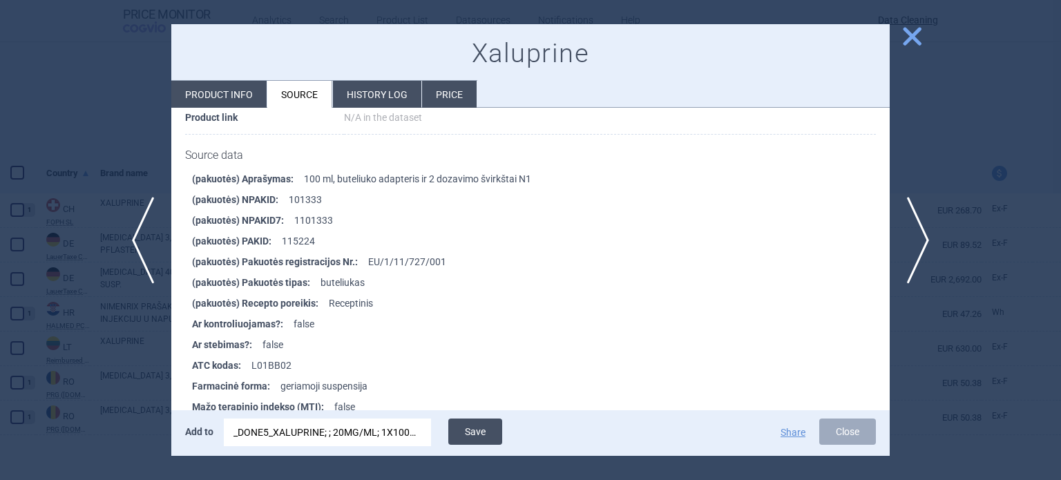
click at [484, 435] on button "Save" at bounding box center [475, 432] width 54 height 26
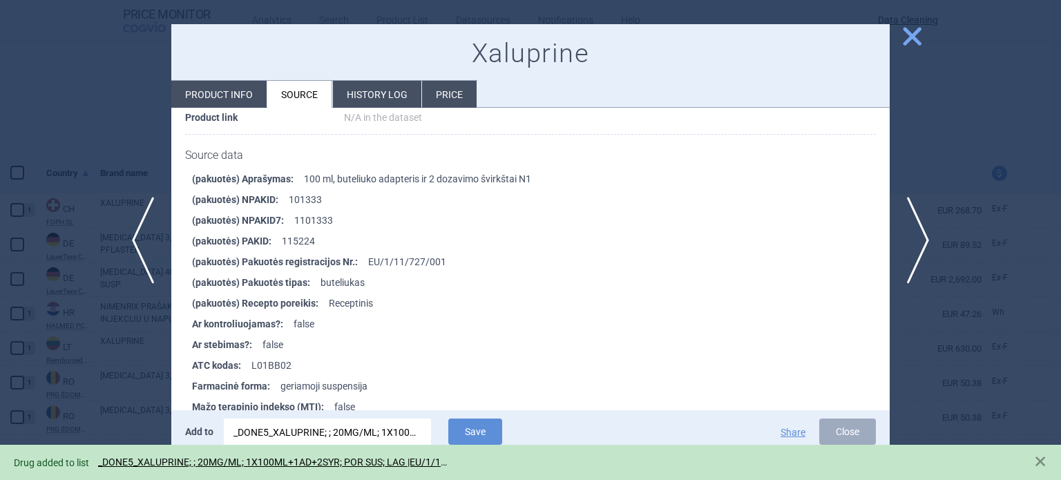
click at [0, 126] on div at bounding box center [530, 240] width 1061 height 480
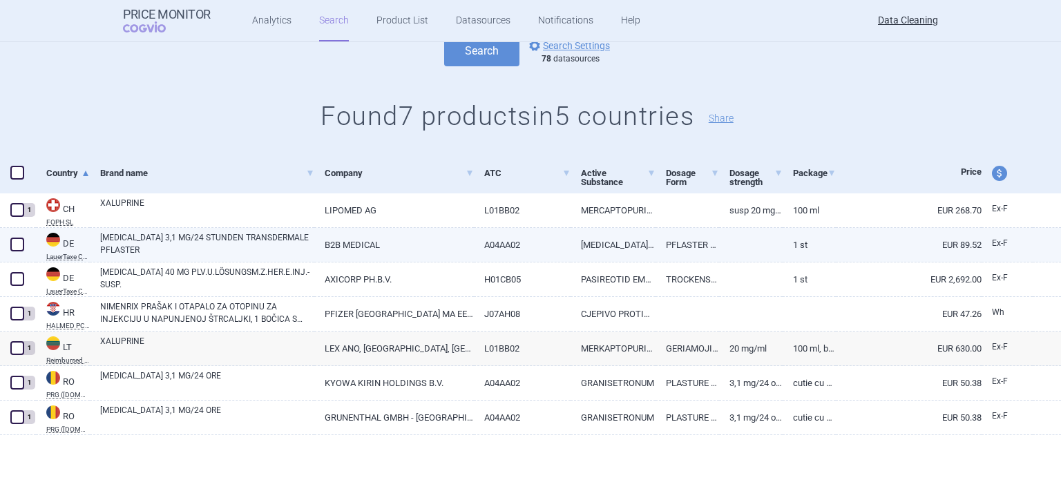
click at [19, 246] on span at bounding box center [17, 245] width 14 height 14
checkbox input "true"
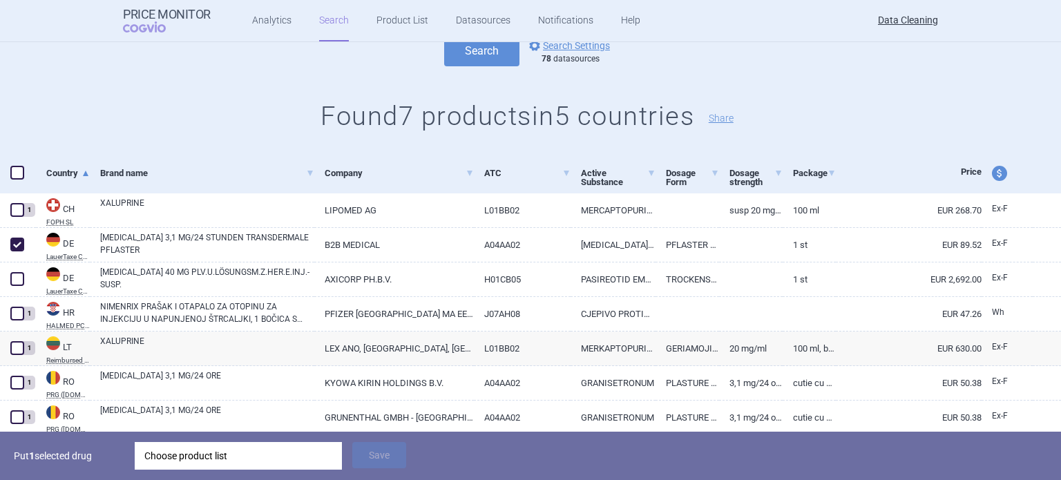
click at [238, 450] on div "Choose product list" at bounding box center [238, 456] width 188 height 28
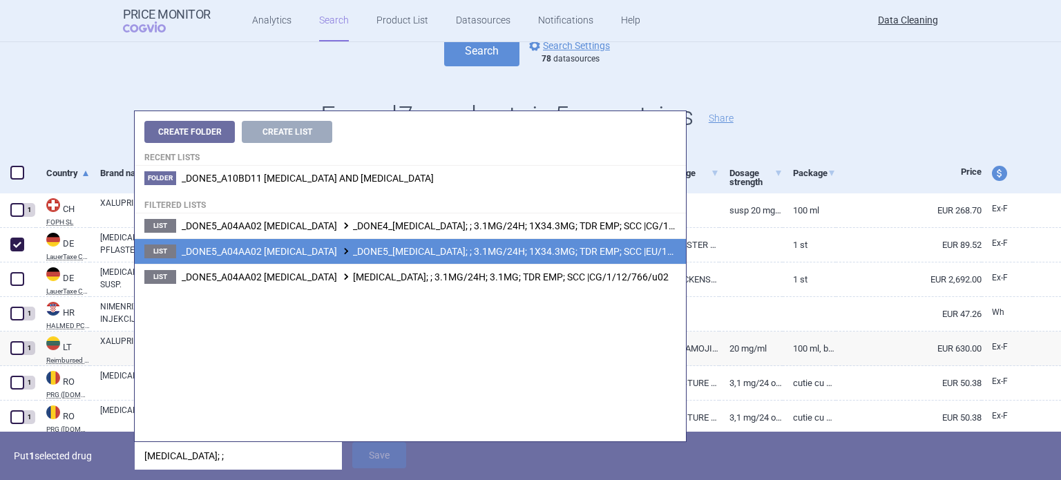
type input "SANCUSO; ;"
click at [472, 249] on span "_DONE5_A04AA02 GRANISETRON _DONE5_SANCUSO; ; 3.1MG/24H; 1X34.3MG; TDR EMP; SCC …" at bounding box center [453, 251] width 542 height 11
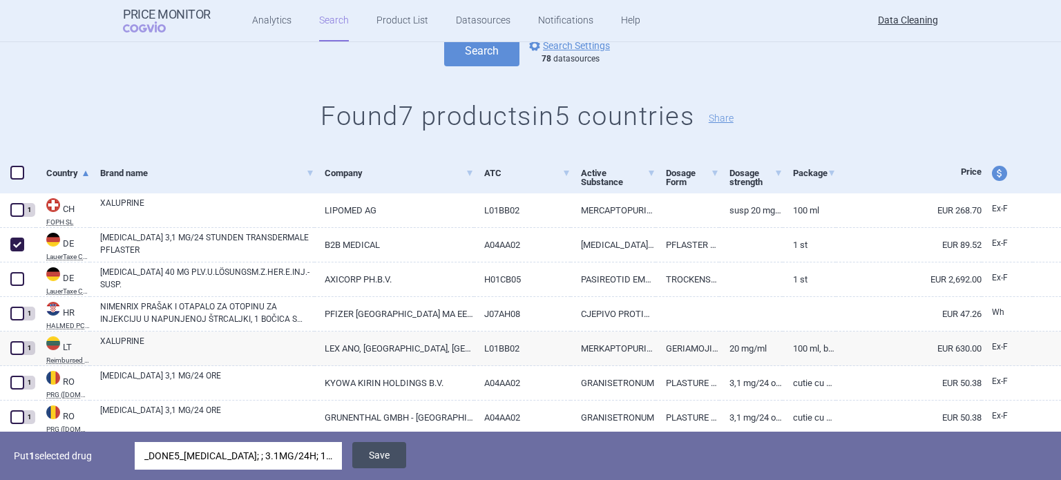
click at [396, 449] on button "Save" at bounding box center [379, 455] width 54 height 26
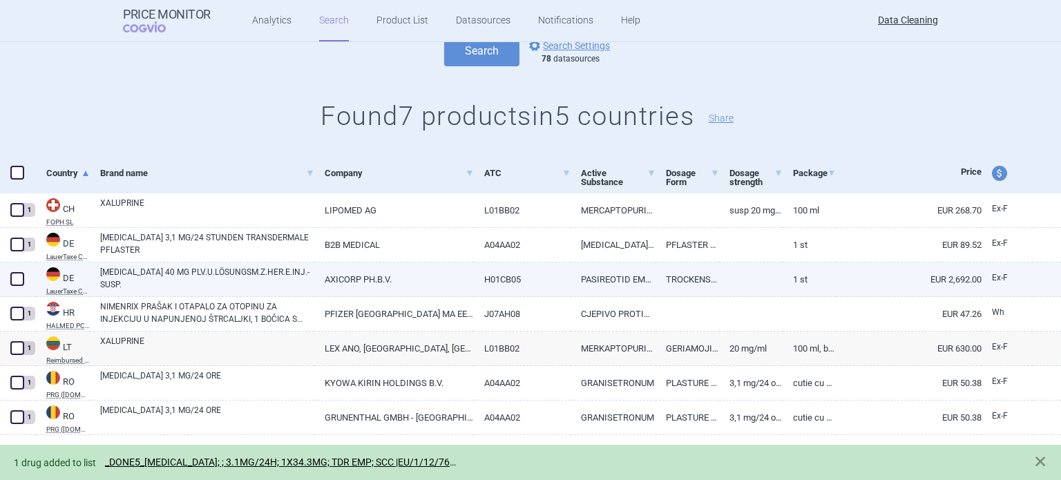
click at [17, 274] on span at bounding box center [17, 279] width 14 height 14
checkbox input "true"
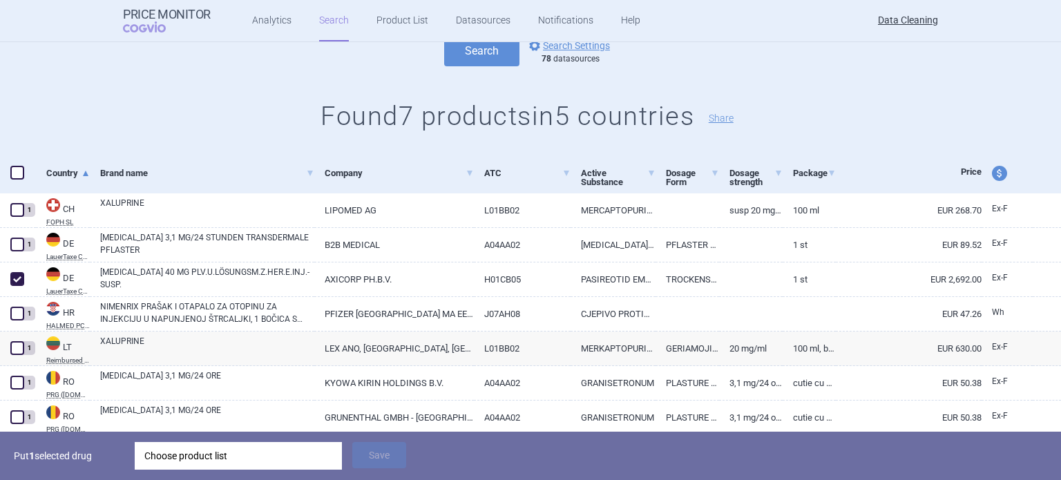
click at [234, 461] on div "Choose product list" at bounding box center [238, 456] width 188 height 28
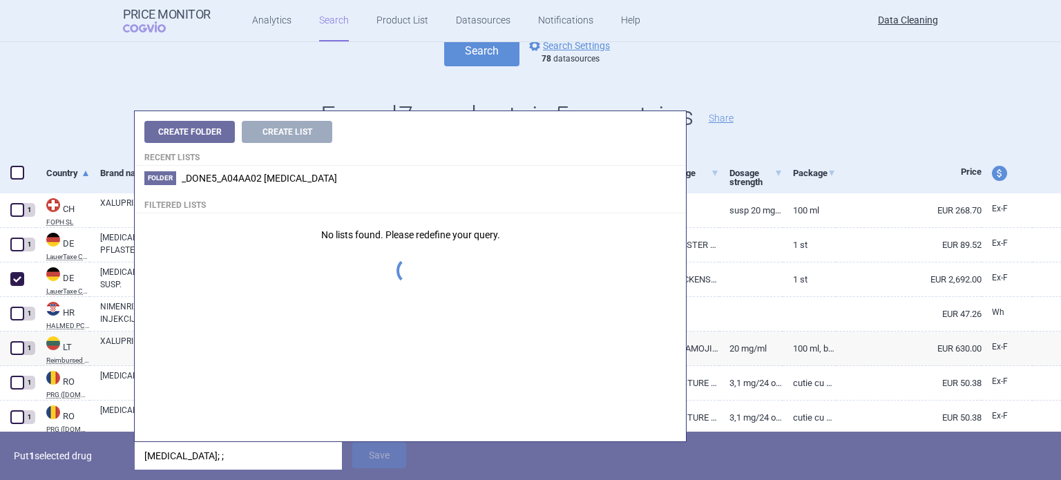
type input "SIGNIFOR; ;"
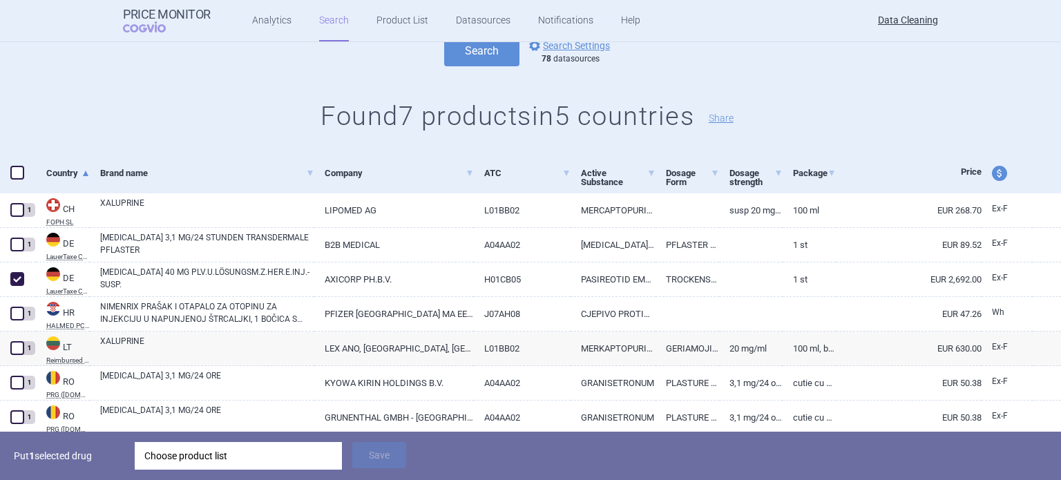
click at [83, 464] on p "Put 1 selected drug" at bounding box center [69, 456] width 111 height 28
click at [314, 457] on div "Choose product list" at bounding box center [238, 456] width 188 height 28
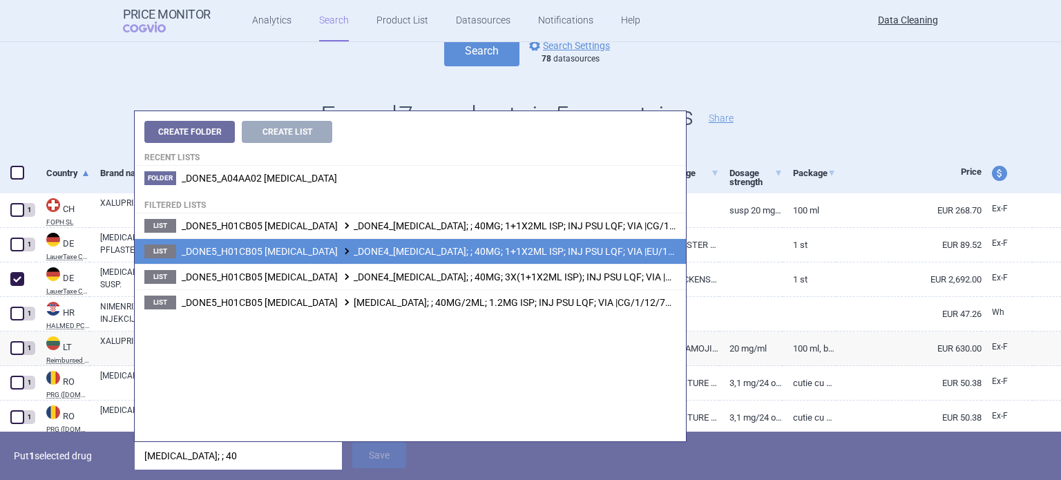
type input "SIGNIFOR; ; 40"
click at [511, 249] on span "_DONE5_H01CB05 PASIREOTIDE _DONE4_SIGNIFOR; ; 40MG; 1+1X2ML ISP; INJ PSU LQF; V…" at bounding box center [453, 251] width 543 height 11
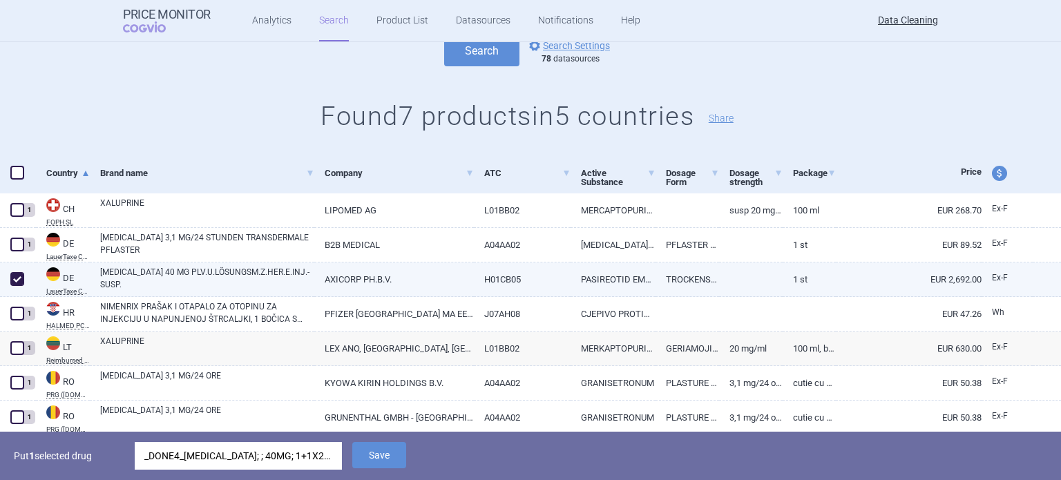
click at [456, 274] on link "AXICORP PH.B.V." at bounding box center [393, 280] width 159 height 34
select select "EUR"
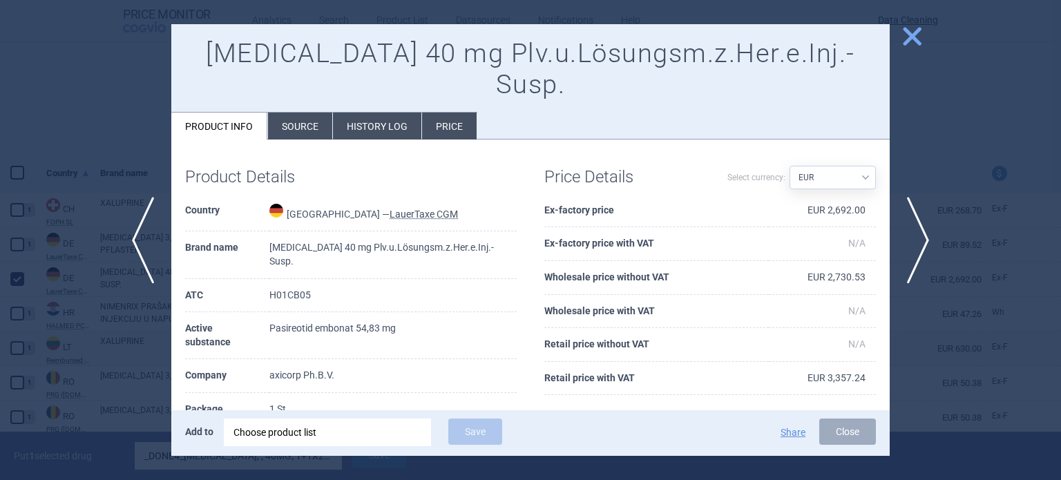
click at [309, 113] on li "Source" at bounding box center [300, 126] width 64 height 27
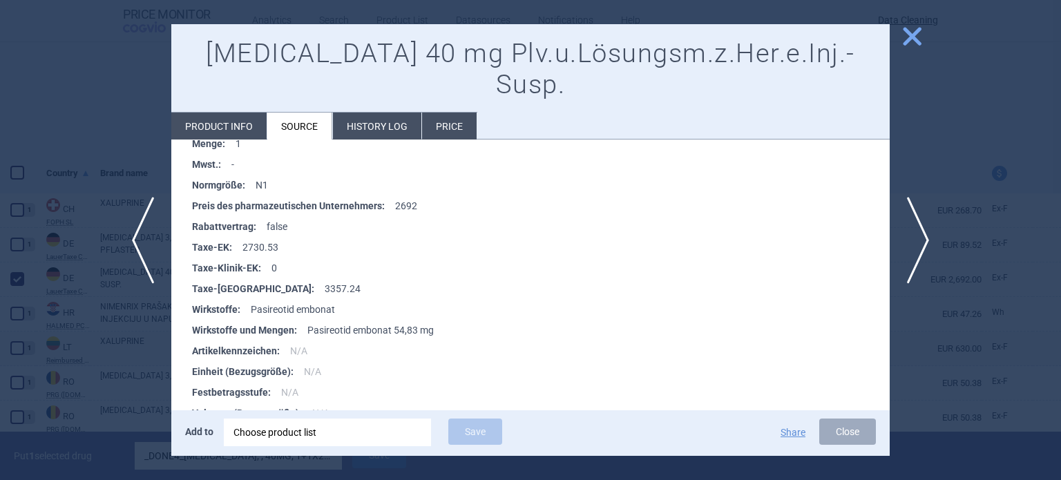
scroll to position [709, 0]
click at [33, 327] on div at bounding box center [530, 240] width 1061 height 480
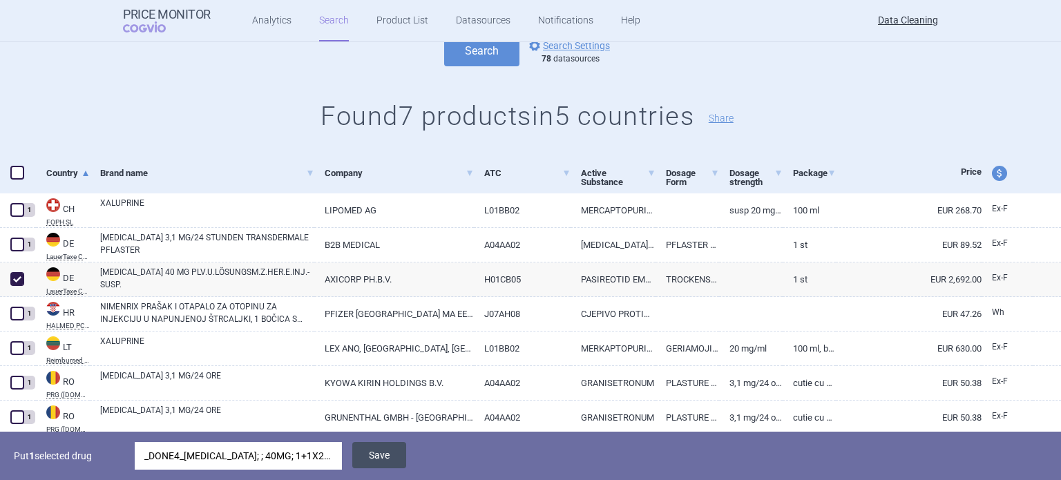
click at [373, 456] on button "Save" at bounding box center [379, 455] width 54 height 26
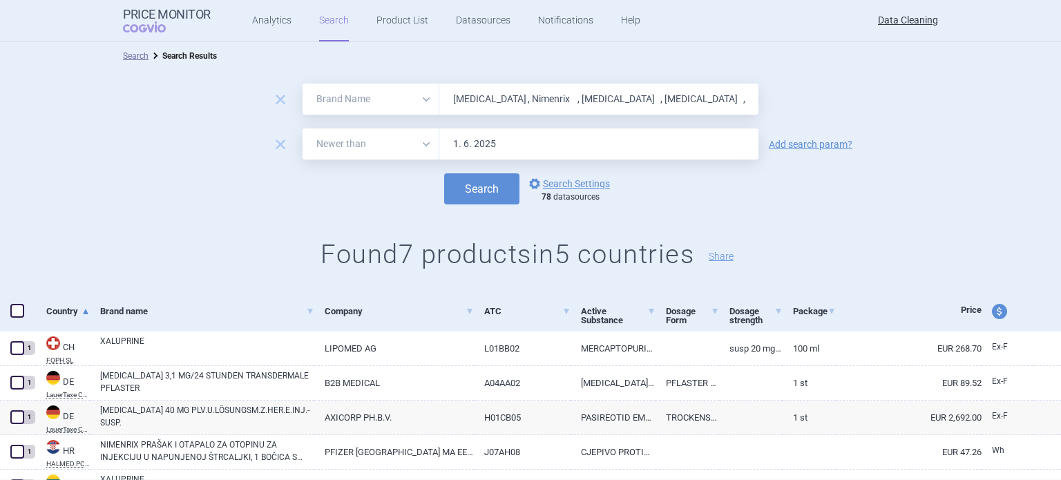
click at [520, 91] on input "Signifor , Nimenrix , Sancuso , Bronchitol , Xaluprin ," at bounding box center [598, 99] width 319 height 31
paste input "Mercaptopurin"
click at [444, 173] on button "Search" at bounding box center [481, 188] width 75 height 31
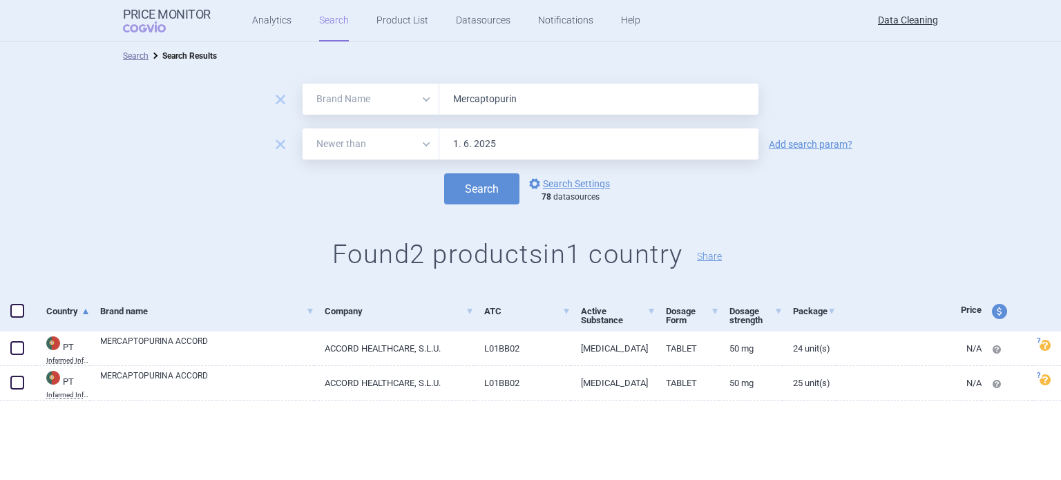
paste input "Purixan , Esmya , Vepacel , Zelboraf , Caprelsa , Colobreath , Ameluz , Edarbi …"
type input "Purixan , Esmya , Vepacel , Zelboraf , Caprelsa , Colobreath , Ameluz , Edarbi …"
click at [444, 173] on button "Search" at bounding box center [481, 188] width 75 height 31
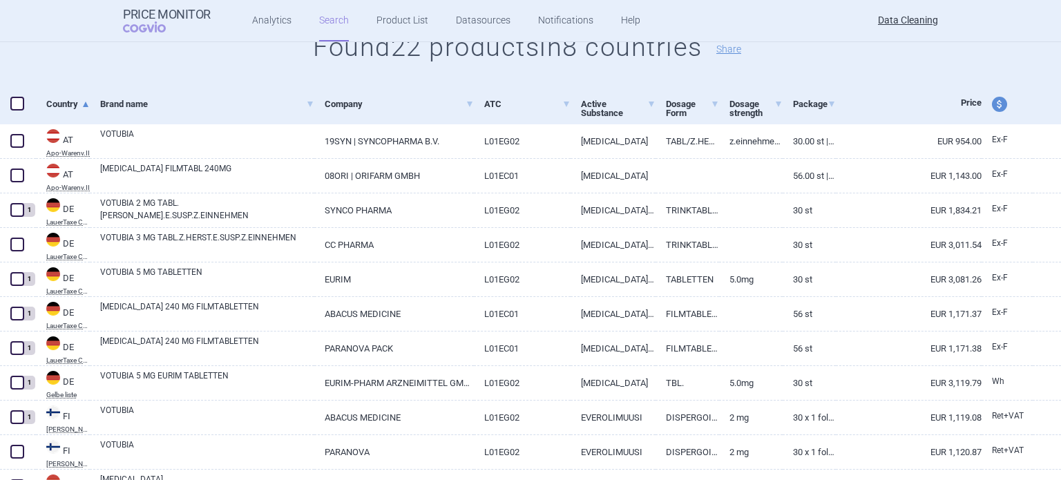
scroll to position [484, 0]
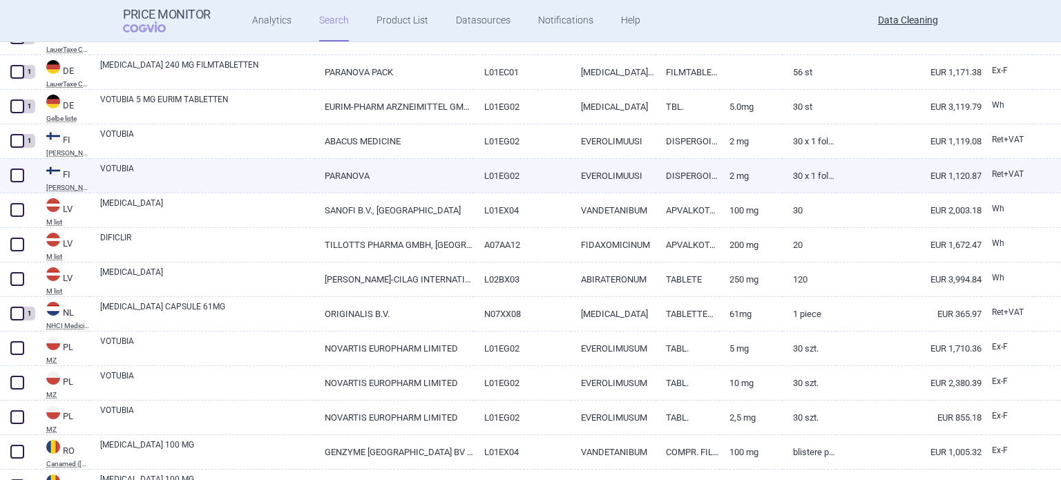
click at [225, 184] on link "VOTUBIA" at bounding box center [207, 174] width 214 height 25
select select "EUR"
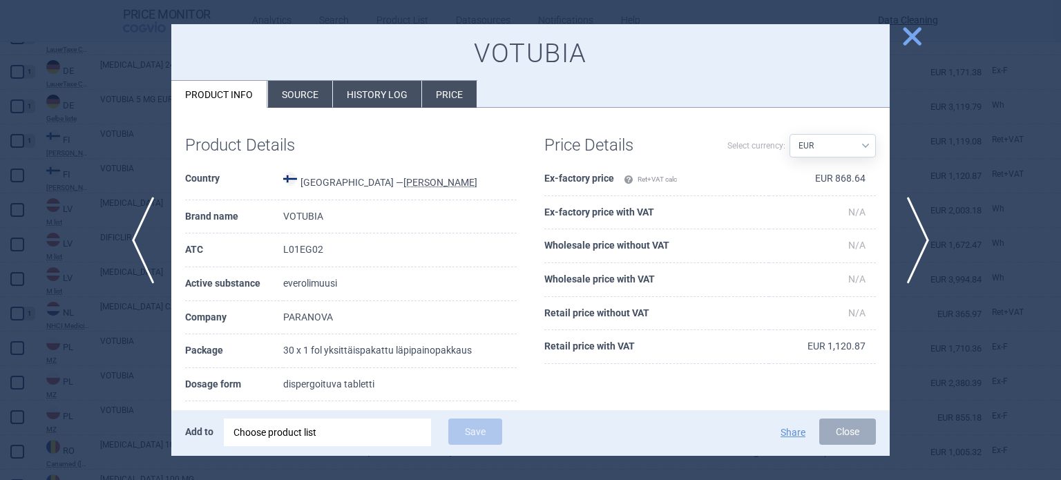
click at [296, 108] on div "Product Details Country Finland — KELA Brand name VOTUBIA ATC L01EG02 Active su…" at bounding box center [530, 352] width 719 height 489
click at [296, 101] on li "Source" at bounding box center [300, 94] width 64 height 27
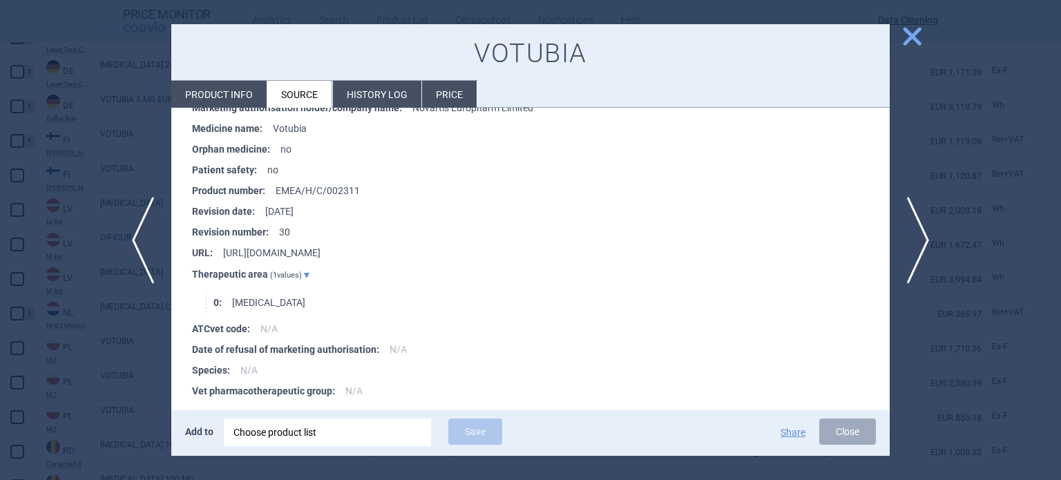
scroll to position [2507, 0]
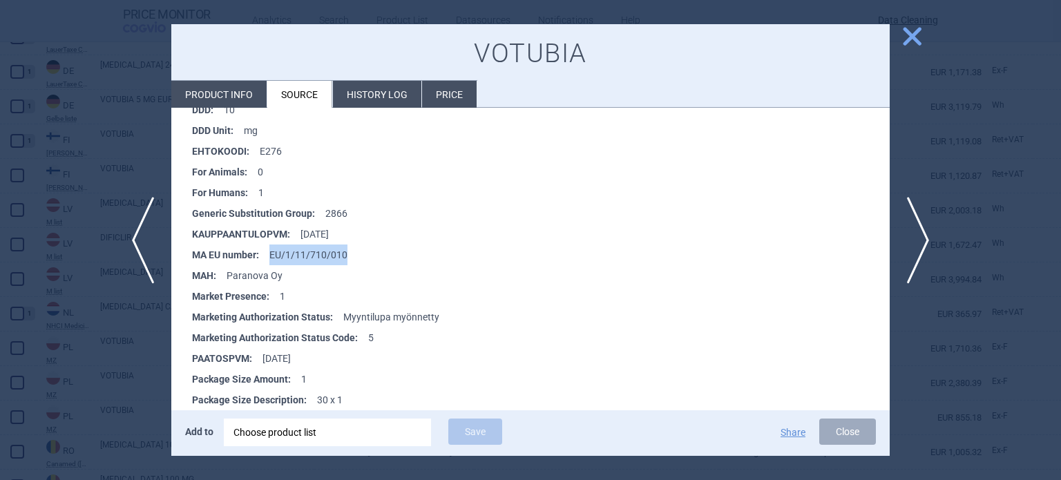
drag, startPoint x: 377, startPoint y: 267, endPoint x: 267, endPoint y: 259, distance: 109.4
click at [267, 259] on li "MA EU number : EU/1/11/710/010" at bounding box center [541, 255] width 698 height 21
copy li "EU/1/11/710/010"
click at [336, 432] on div "Choose product list" at bounding box center [328, 433] width 188 height 28
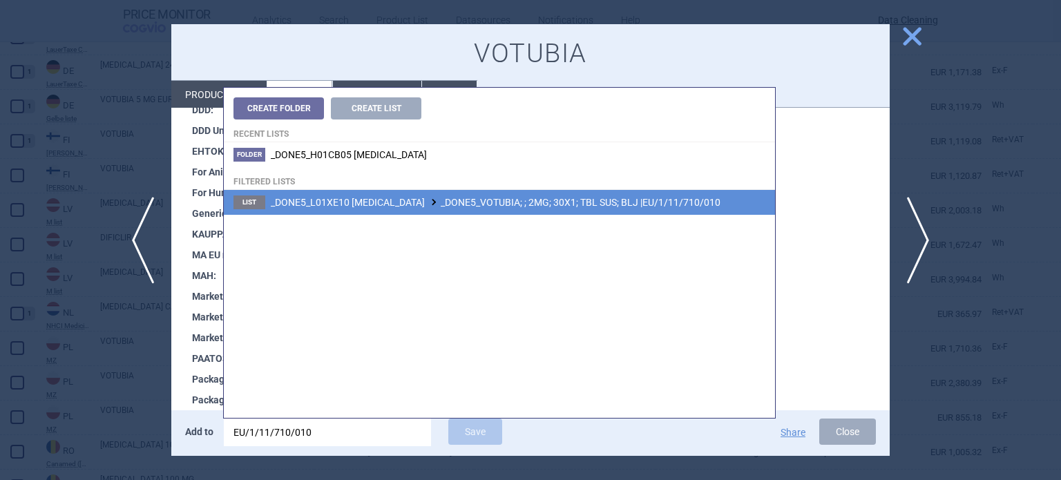
type input "EU/1/11/710/010"
click at [473, 209] on li "List _DONE5_L01XE10 EVEROLIMUS _DONE5_VOTUBIA; ; 2MG; 30X1; TBL SUS; BLJ |EU/1/…" at bounding box center [499, 202] width 551 height 25
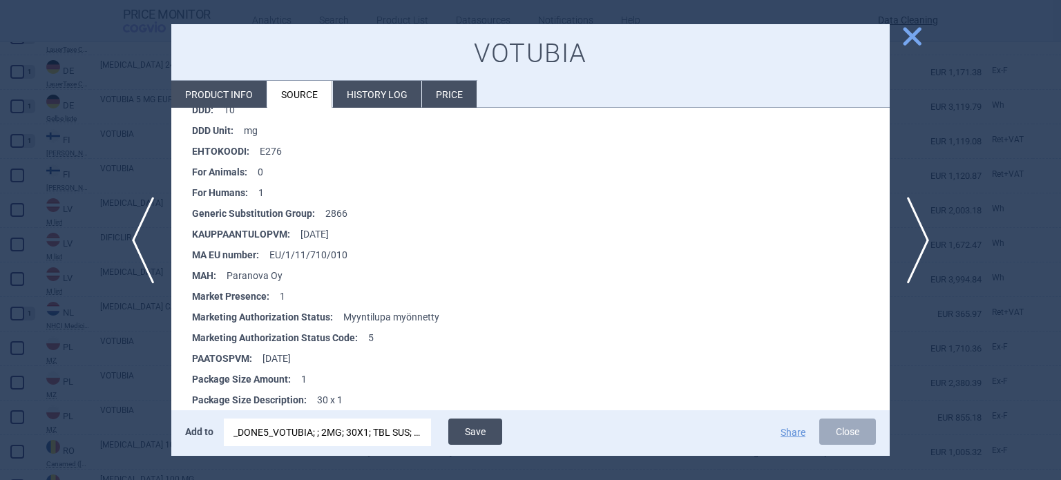
click at [488, 430] on button "Save" at bounding box center [475, 432] width 54 height 26
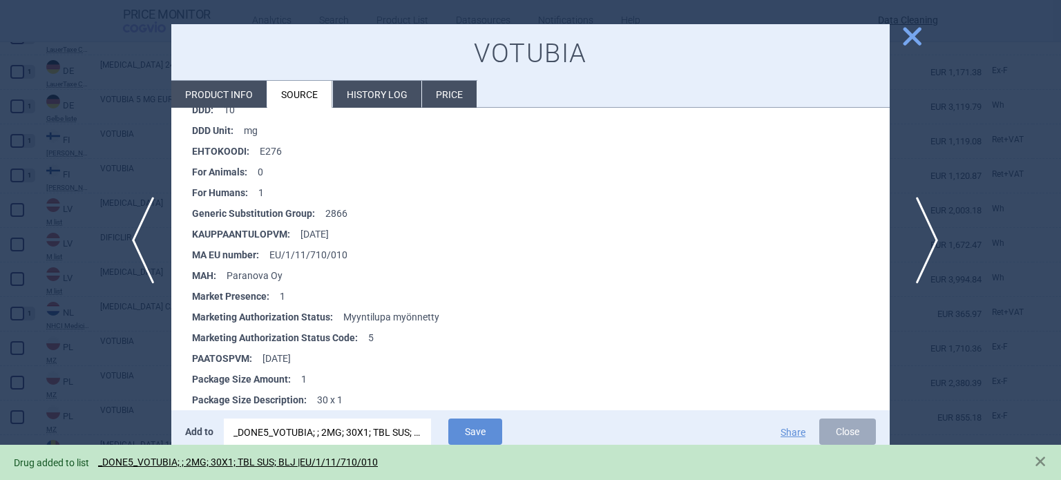
click at [925, 254] on span "next" at bounding box center [922, 240] width 31 height 87
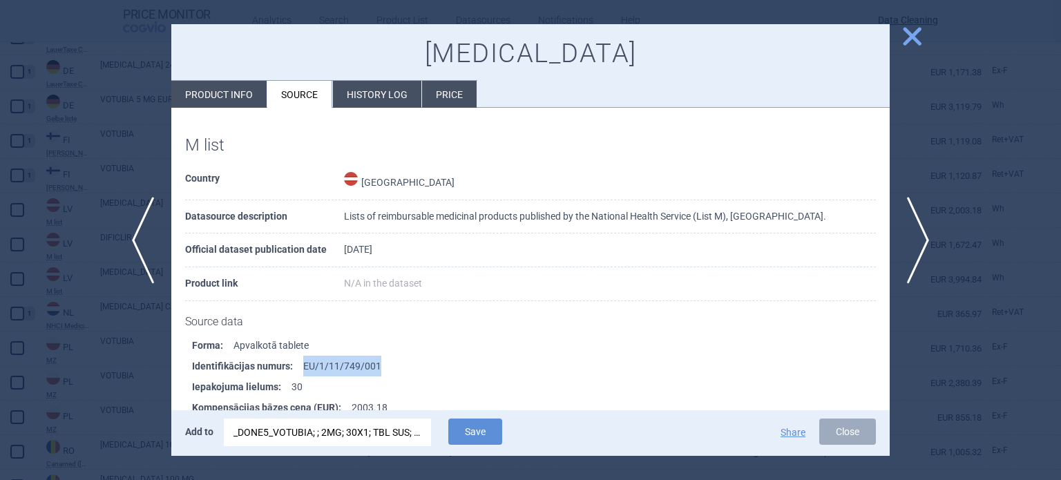
drag, startPoint x: 408, startPoint y: 367, endPoint x: 303, endPoint y: 363, distance: 105.1
click at [303, 363] on li "Identifikācijas numurs : EU/1/11/749/001" at bounding box center [541, 366] width 698 height 21
copy li "EU/1/11/749/001"
click at [330, 429] on div "_DONE5_VOTUBIA; ; 2MG; 30X1; TBL SUS; BLJ |EU/1/11/710/010" at bounding box center [328, 433] width 188 height 28
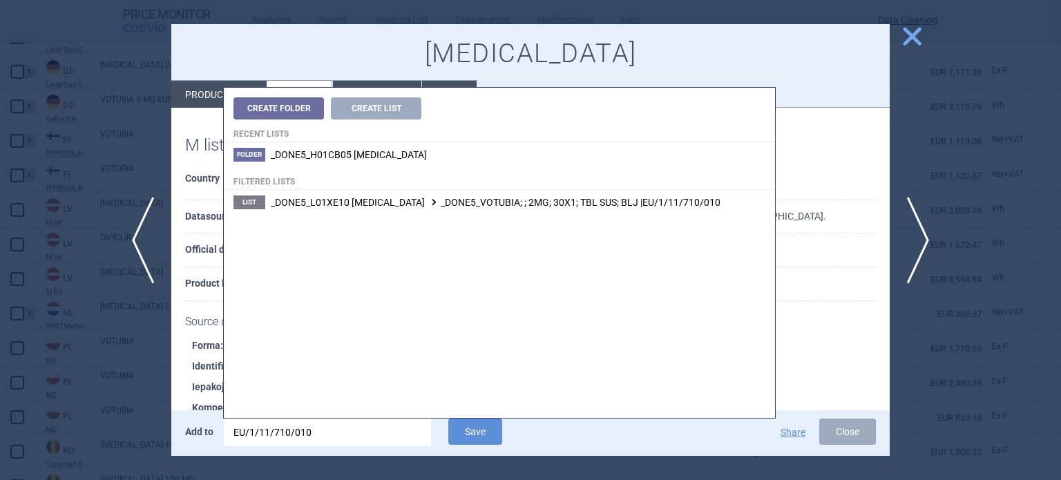
click at [332, 429] on input "EU/1/11/710/010" at bounding box center [327, 433] width 207 height 28
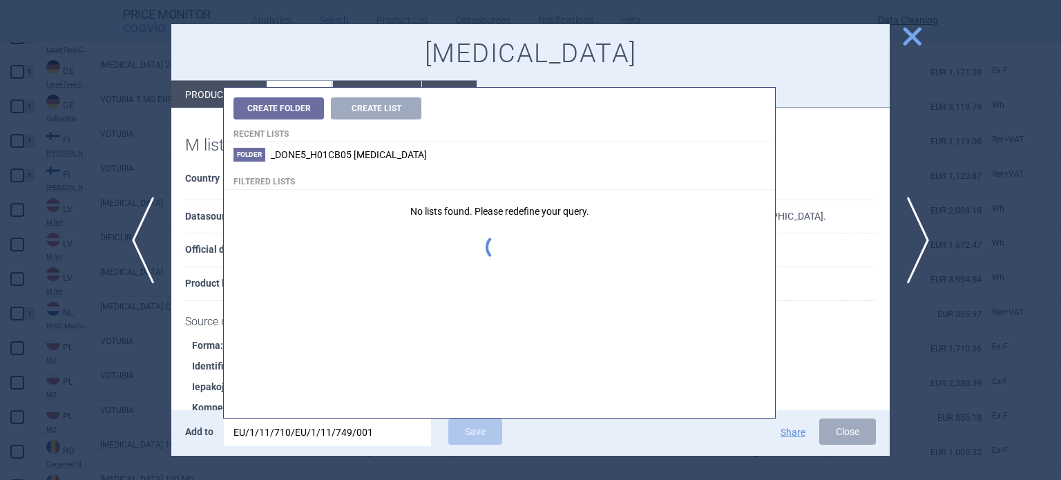
click at [345, 425] on input "EU/1/11/710/EU/1/11/749/001" at bounding box center [327, 433] width 207 height 28
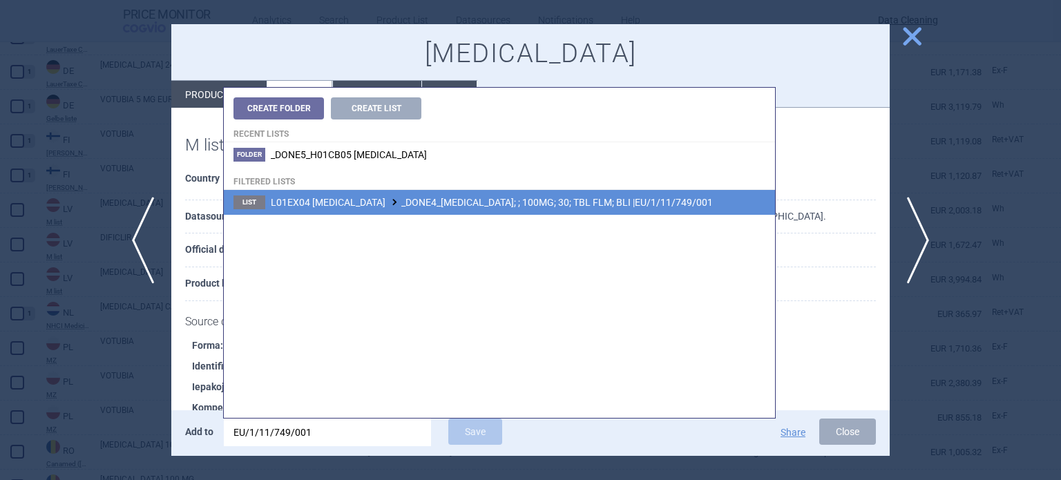
type input "EU/1/11/749/001"
click at [453, 204] on span "L01EX04 VANDETANIB _DONE4_CAPRELSA; ; 100MG; 30; TBL FLM; BLI |EU/1/11/749/001" at bounding box center [492, 202] width 442 height 11
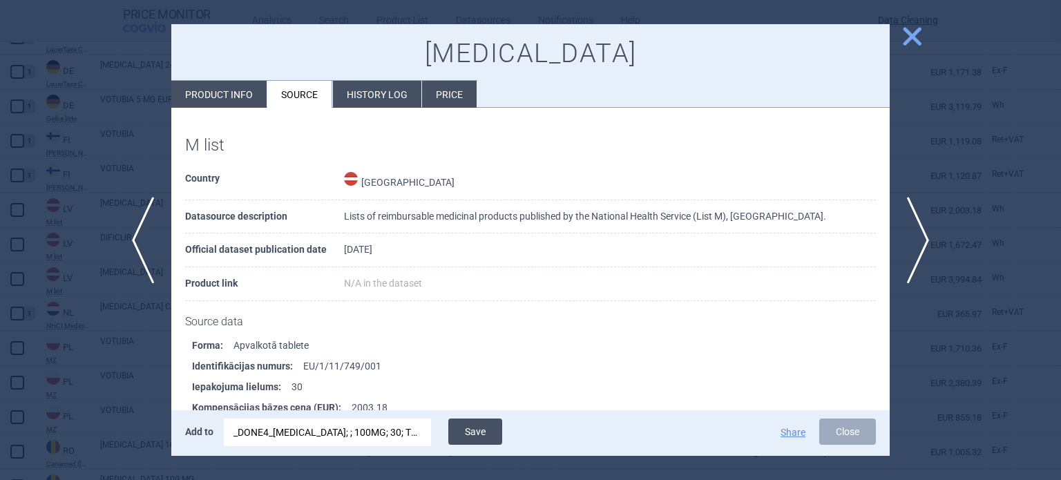
click at [484, 430] on button "Save" at bounding box center [475, 432] width 54 height 26
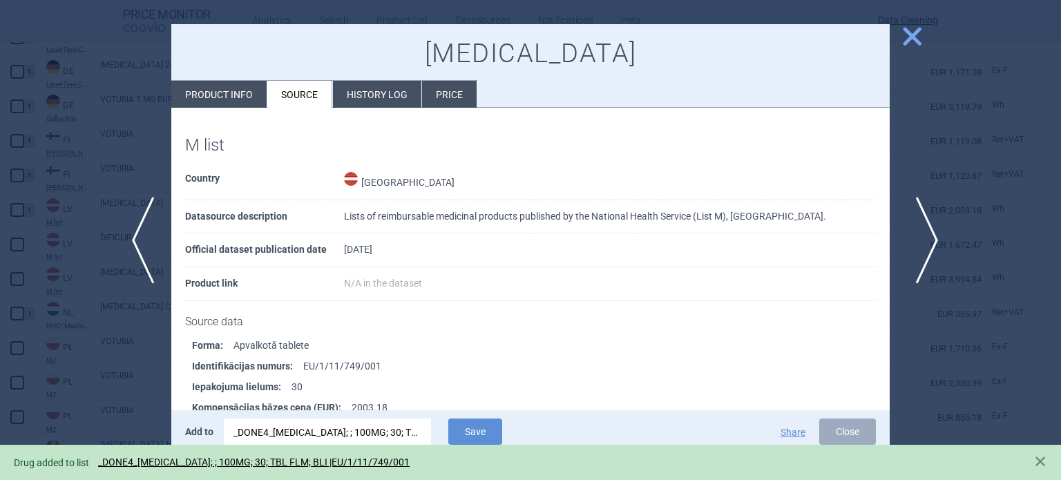
drag, startPoint x: 924, startPoint y: 238, endPoint x: 908, endPoint y: 249, distance: 19.8
click at [925, 238] on span "next" at bounding box center [922, 240] width 31 height 87
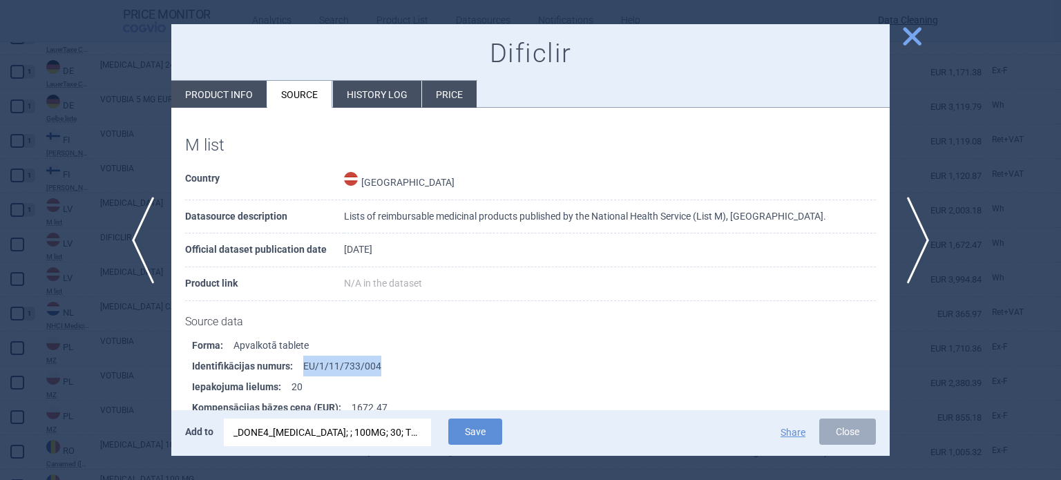
drag, startPoint x: 431, startPoint y: 361, endPoint x: 304, endPoint y: 360, distance: 127.1
click at [304, 360] on li "Identifikācijas numurs : EU/1/11/733/004" at bounding box center [541, 366] width 698 height 21
copy li "EU/1/11/733/004"
click at [345, 439] on div "_DONE4_CAPRELSA; ; 100MG; 30; TBL FLM; BLI |EU/1/11/749/001" at bounding box center [328, 433] width 188 height 28
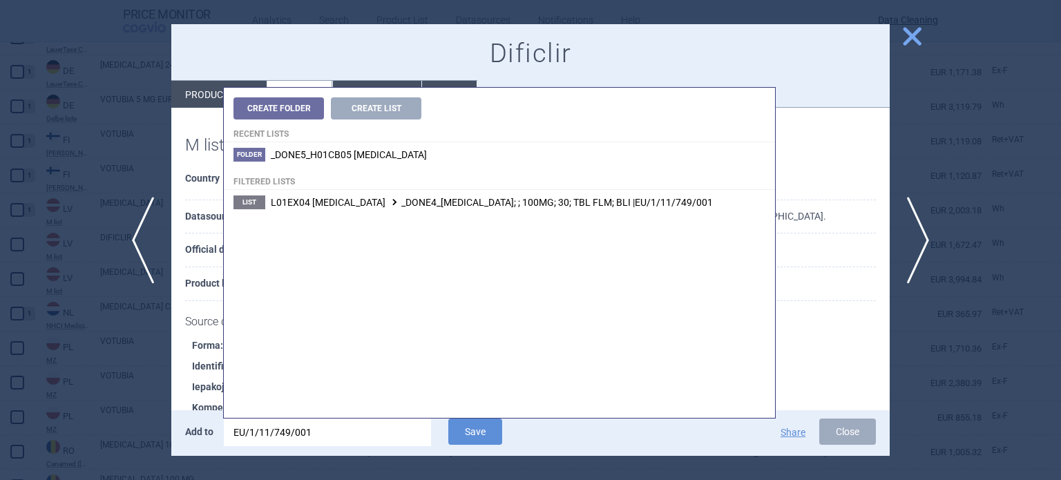
click at [345, 439] on input "EU/1/11/749/001" at bounding box center [327, 433] width 207 height 28
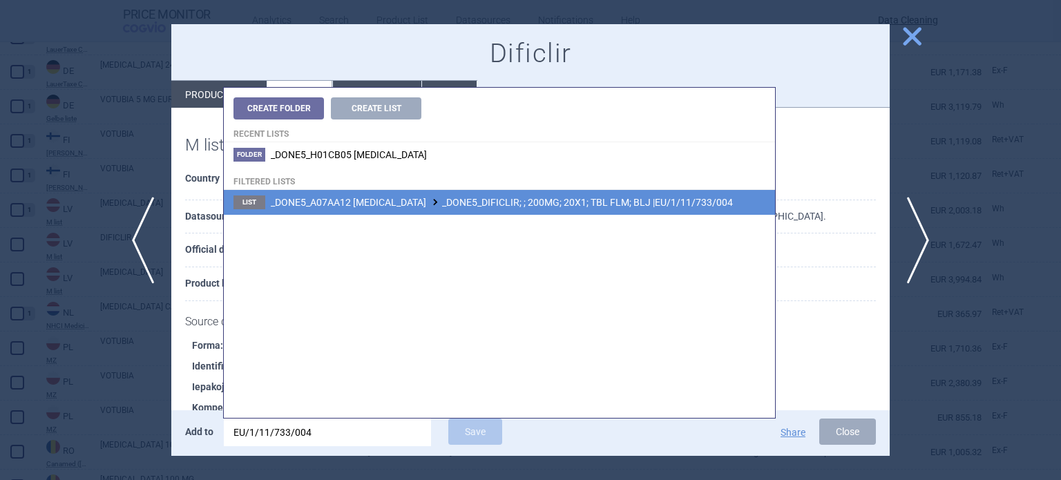
type input "EU/1/11/733/004"
click at [462, 205] on span "_DONE5_A07AA12 FIDAXOMICIN _DONE5_DIFICLIR; ; 200MG; 20X1; TBL FLM; BLJ |EU/1/1…" at bounding box center [502, 202] width 462 height 11
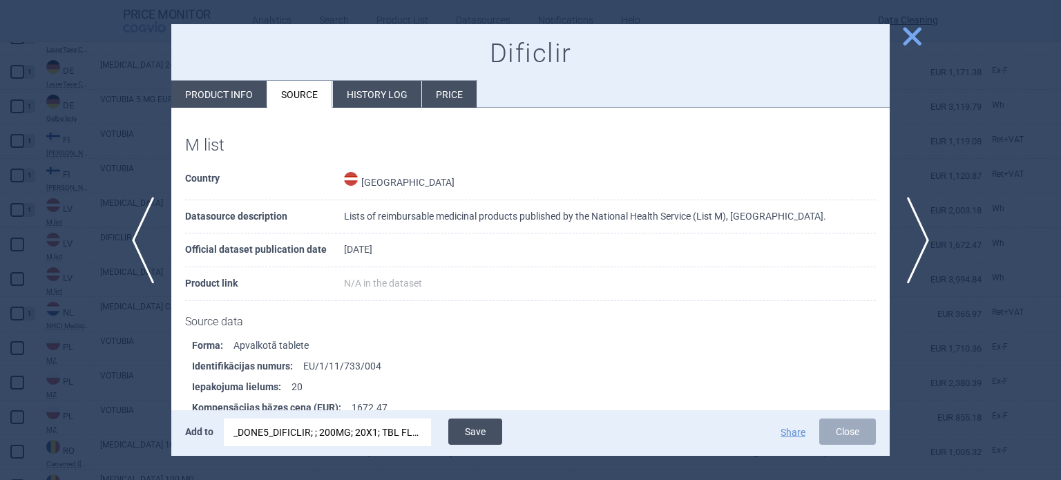
click at [478, 421] on button "Save" at bounding box center [475, 432] width 54 height 26
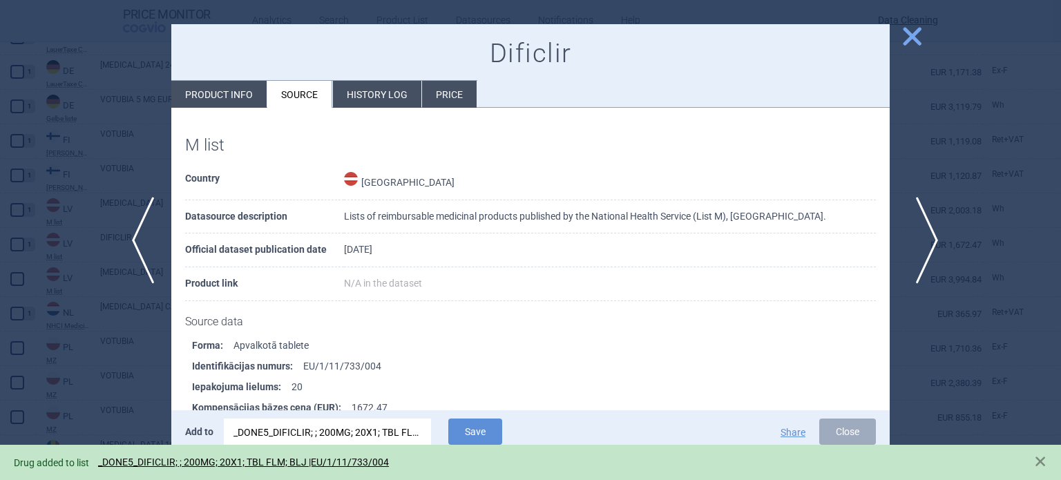
click at [911, 240] on span "next" at bounding box center [922, 240] width 31 height 87
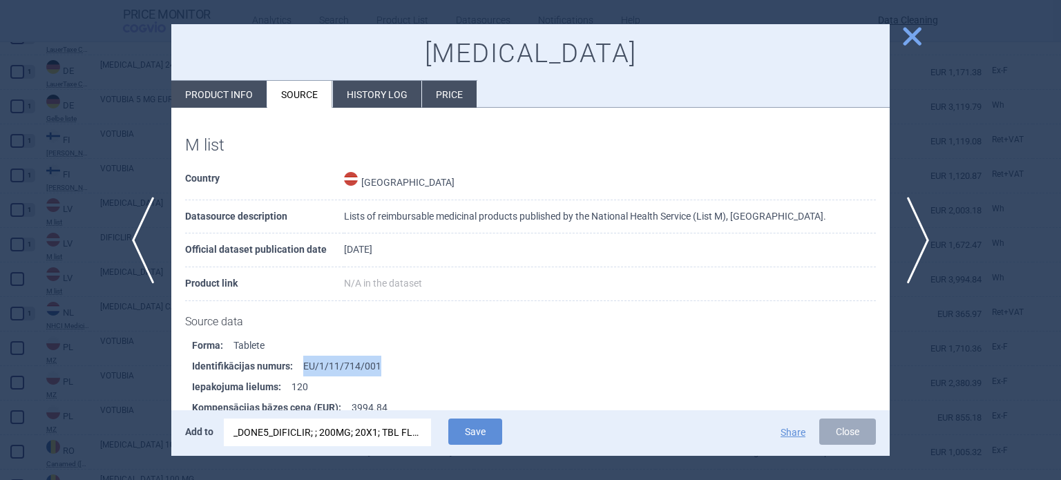
drag, startPoint x: 390, startPoint y: 364, endPoint x: 294, endPoint y: 364, distance: 96.0
click at [294, 364] on li "Identifikācijas numurs : EU/1/11/714/001" at bounding box center [541, 366] width 698 height 21
click at [339, 431] on div "_DONE5_DIFICLIR; ; 200MG; 20X1; TBL FLM; BLJ |EU/1/11/733/004" at bounding box center [328, 433] width 188 height 28
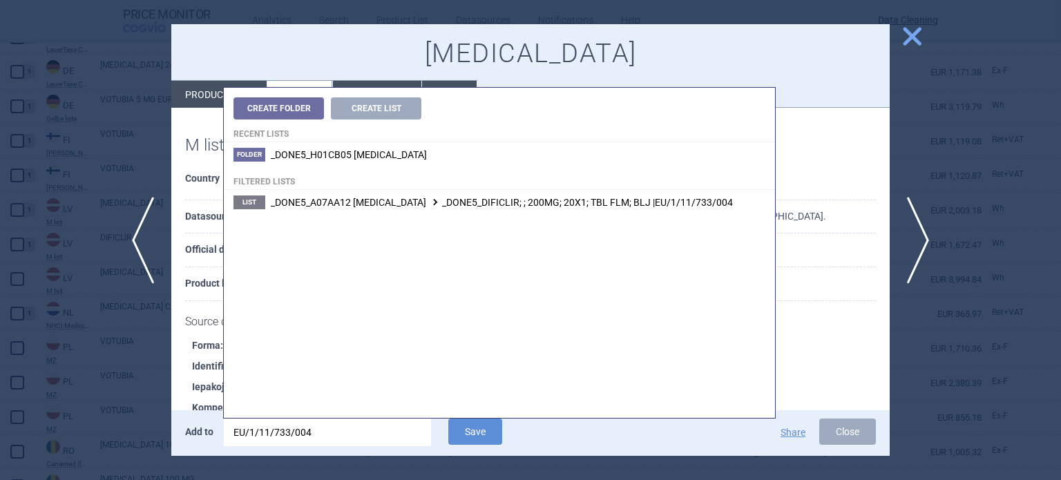
click at [339, 431] on input "EU/1/11/733/004" at bounding box center [327, 433] width 207 height 28
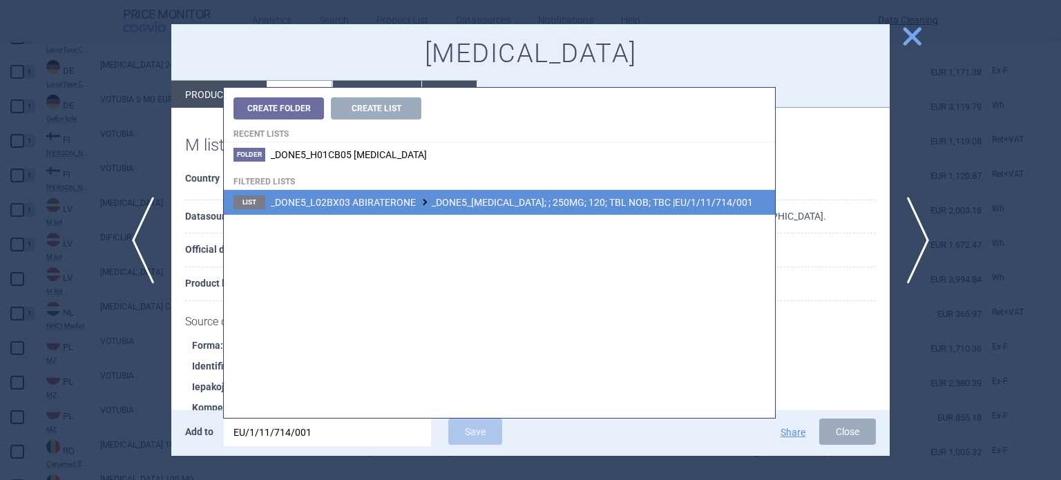
type input "EU/1/11/714/001"
click at [555, 202] on span "_DONE5_L02BX03 ABIRATERONE _DONE5_ZYTIGA; ; 250MG; 120; TBL NOB; TBC |EU/1/11/7…" at bounding box center [512, 202] width 482 height 11
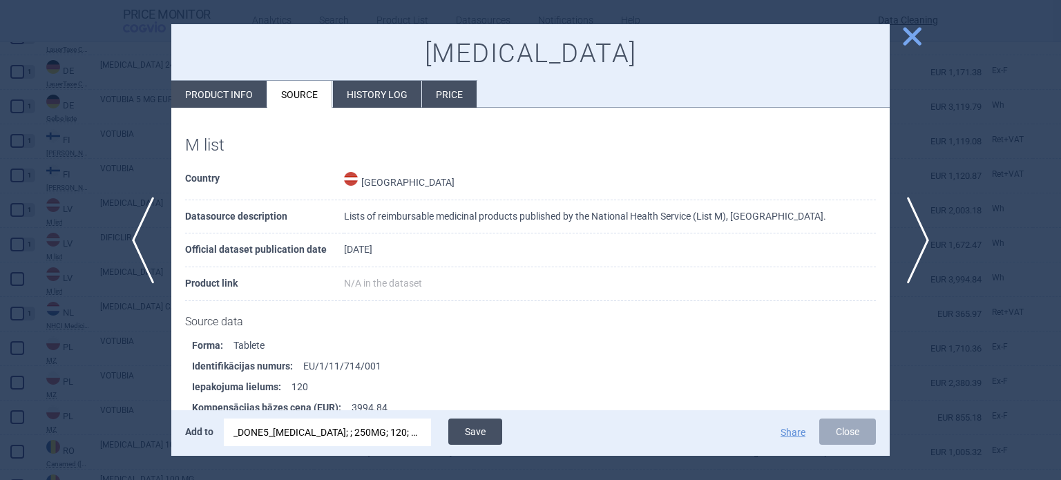
click at [487, 439] on button "Save" at bounding box center [475, 432] width 54 height 26
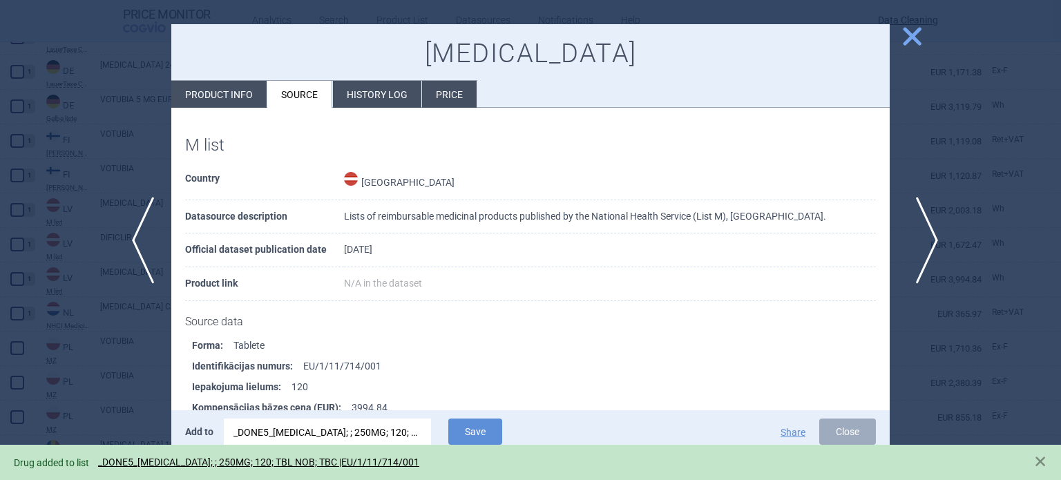
click at [924, 252] on span "next" at bounding box center [922, 240] width 31 height 87
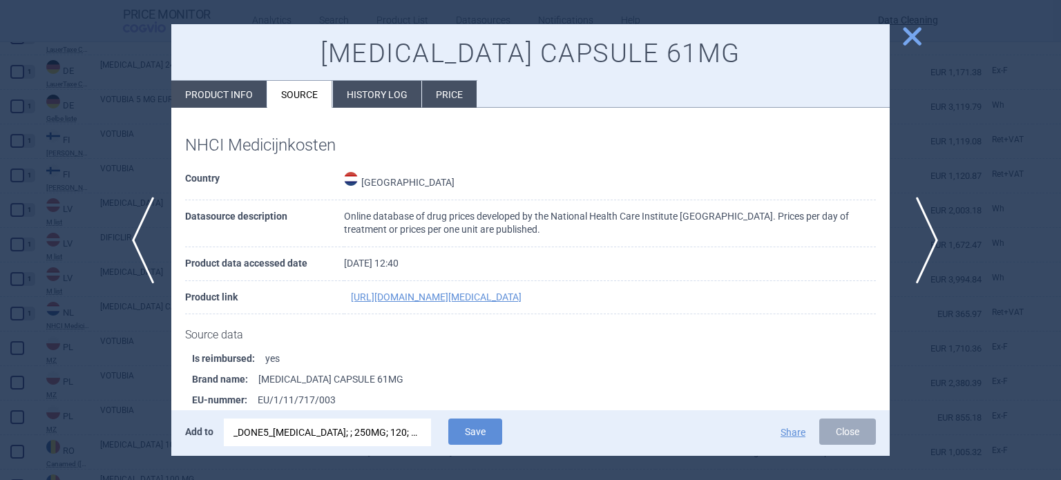
click at [924, 252] on span "next" at bounding box center [922, 240] width 31 height 87
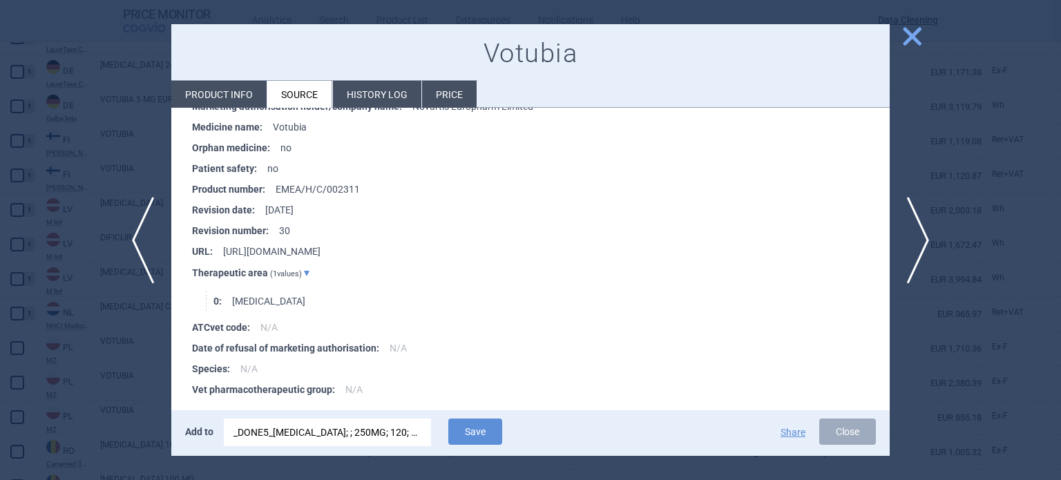
scroll to position [1863, 0]
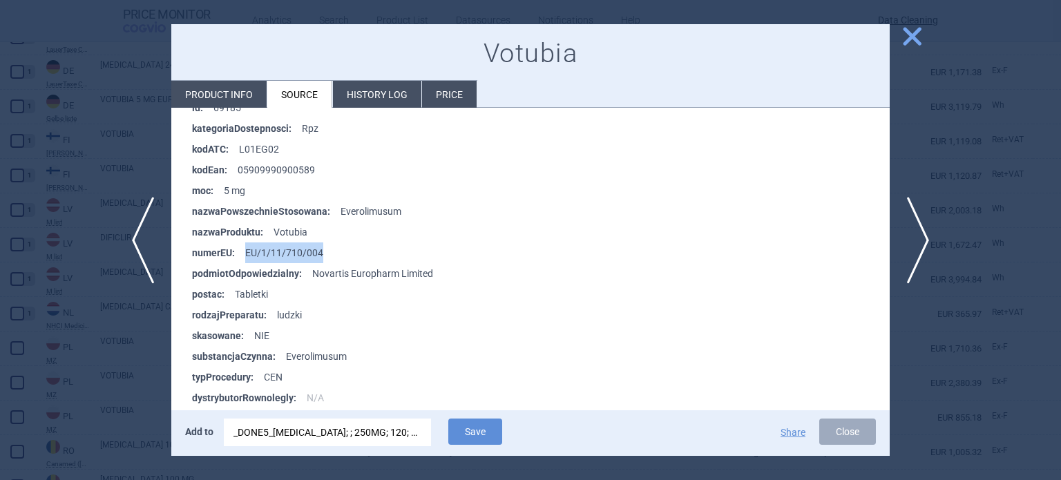
drag, startPoint x: 340, startPoint y: 255, endPoint x: 245, endPoint y: 267, distance: 95.5
click at [245, 263] on li "numerEU : EU/1/11/710/004" at bounding box center [541, 253] width 698 height 21
click at [362, 425] on div "_DONE5_ZYTIGA; ; 250MG; 120; TBL NOB; TBC |EU/1/11/714/001" at bounding box center [328, 433] width 188 height 28
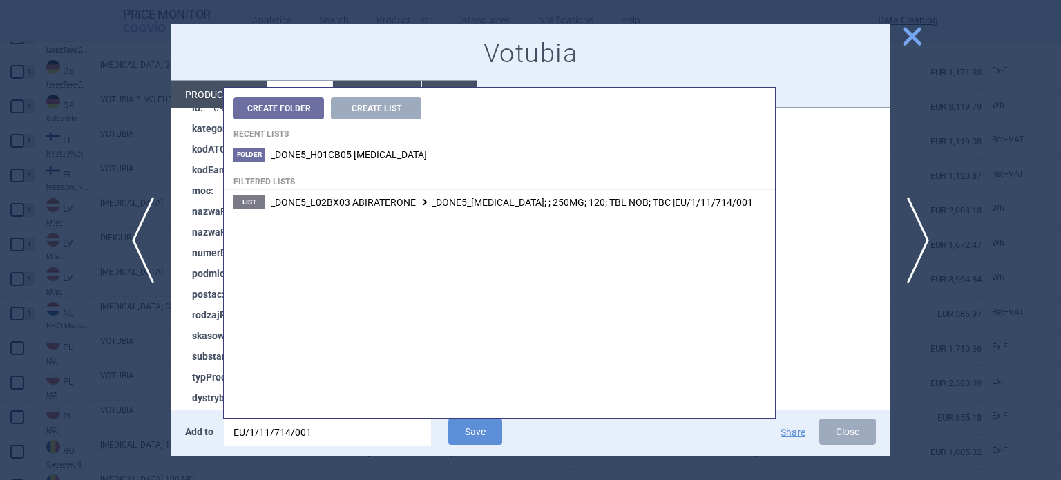
click at [362, 425] on input "EU/1/11/714/001" at bounding box center [327, 433] width 207 height 28
type input "EU/1/11/710/004"
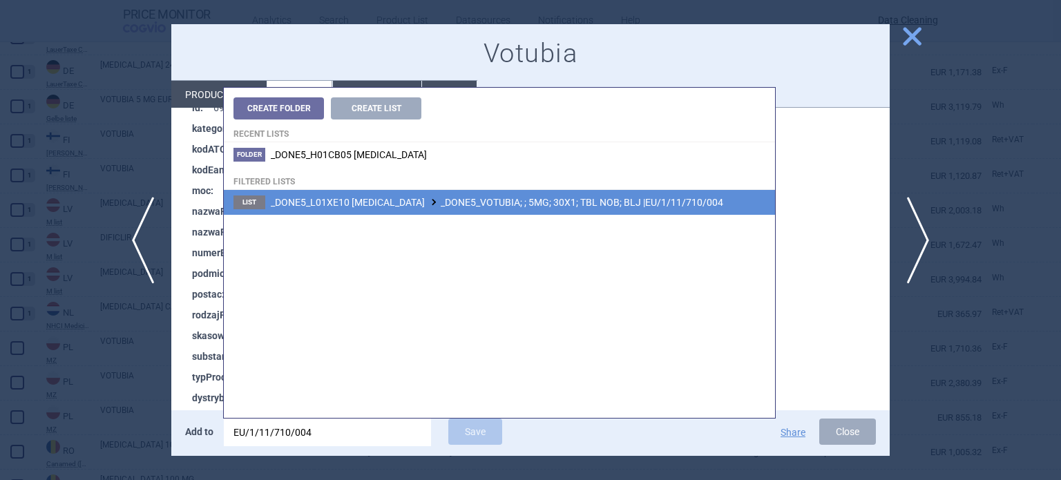
click at [533, 207] on span "_DONE5_L01XE10 EVEROLIMUS _DONE5_VOTUBIA; ; 5MG; 30X1; TBL NOB; BLJ |EU/1/11/71…" at bounding box center [497, 202] width 453 height 11
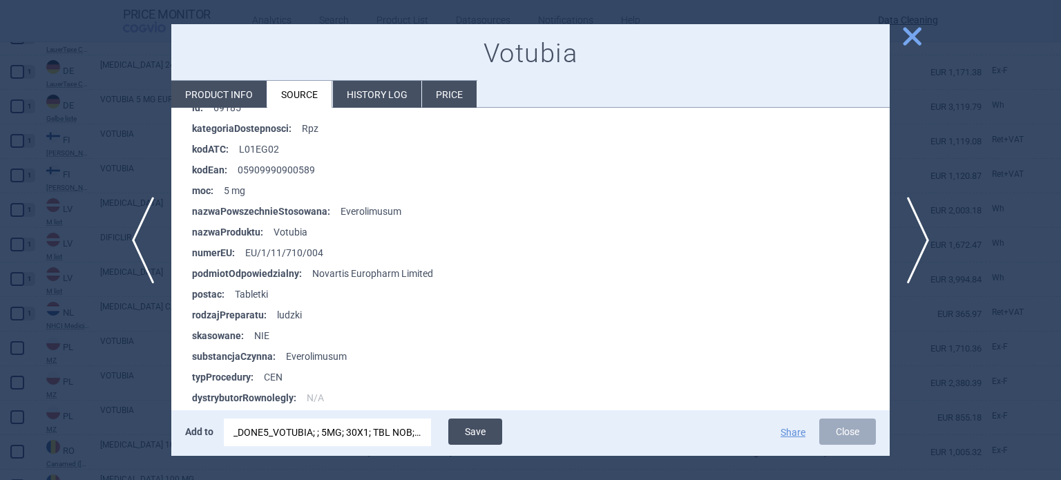
click at [469, 436] on button "Save" at bounding box center [475, 432] width 54 height 26
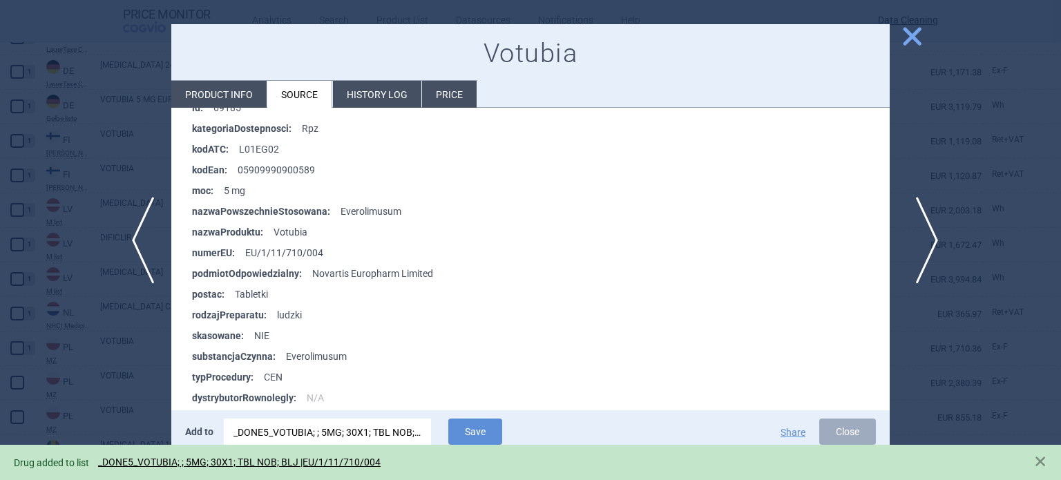
click at [920, 251] on span "next" at bounding box center [922, 240] width 31 height 87
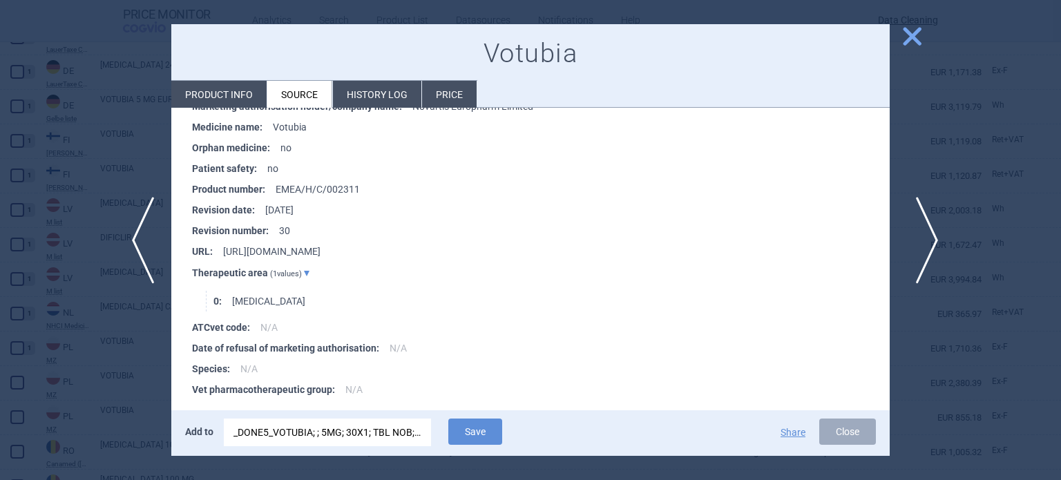
scroll to position [1863, 0]
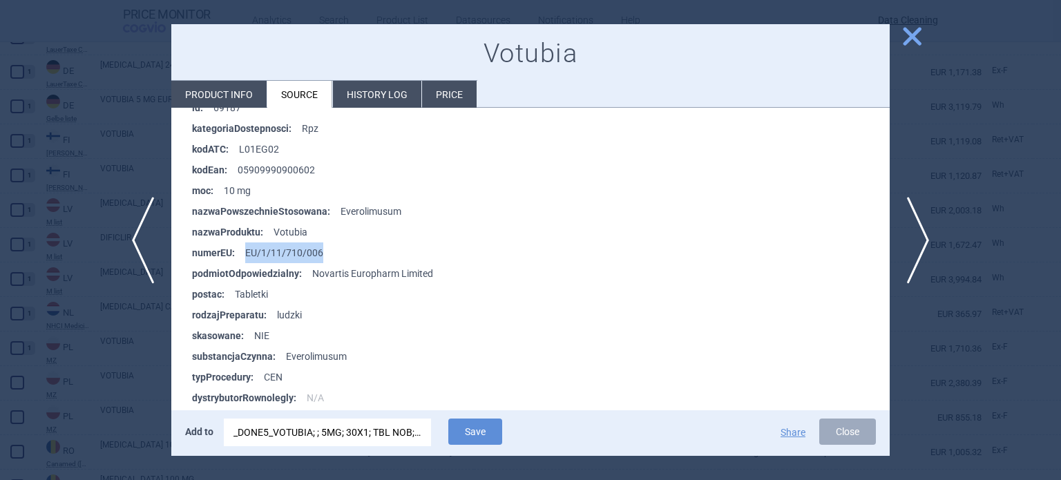
drag, startPoint x: 341, startPoint y: 251, endPoint x: 263, endPoint y: 271, distance: 81.3
click at [245, 252] on li "numerEU : EU/1/11/710/006" at bounding box center [541, 253] width 698 height 21
click at [371, 434] on div "_DONE5_VOTUBIA; ; 5MG; 30X1; TBL NOB; BLJ |EU/1/11/710/004" at bounding box center [328, 433] width 188 height 28
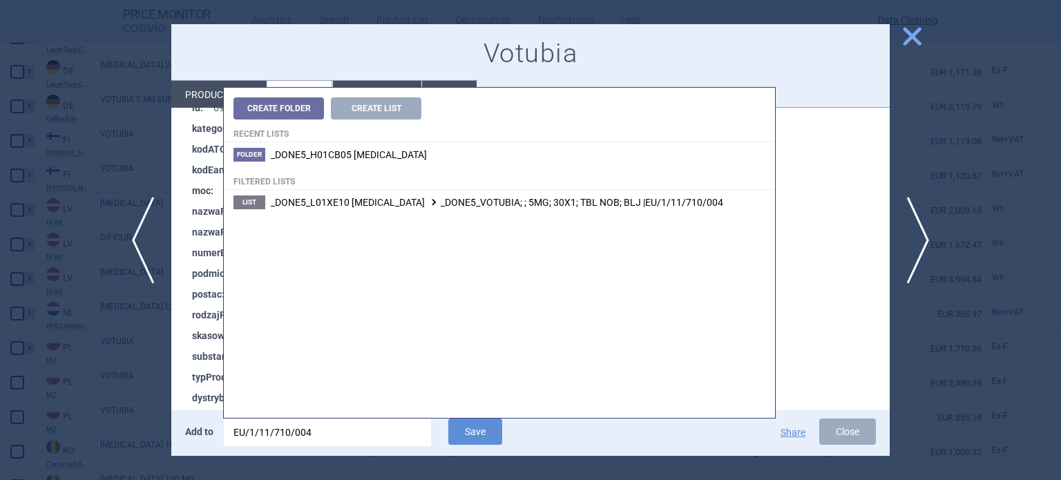
click at [371, 434] on input "EU/1/11/710/004" at bounding box center [327, 433] width 207 height 28
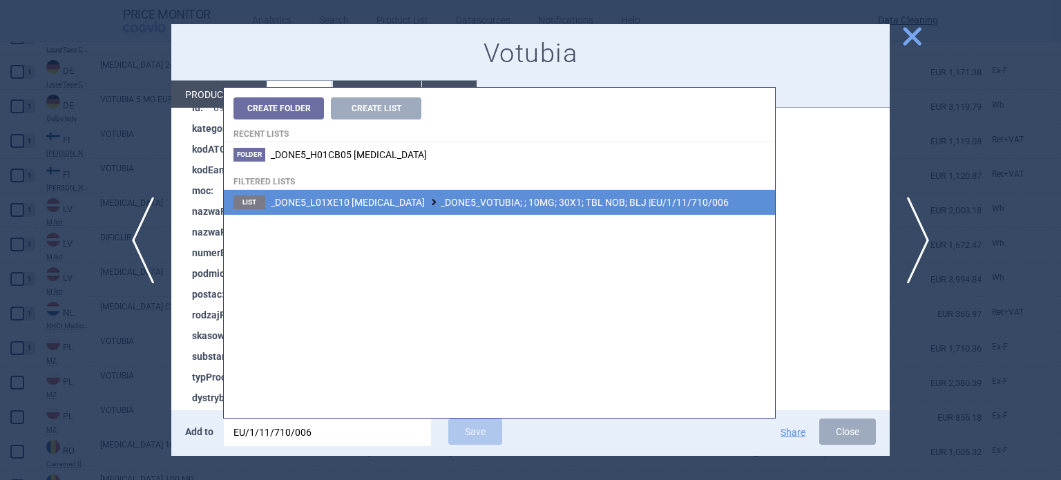
type input "EU/1/11/710/006"
click at [620, 201] on span "_DONE5_L01XE10 EVEROLIMUS _DONE5_VOTUBIA; ; 10MG; 30X1; TBL NOB; BLJ |EU/1/11/7…" at bounding box center [500, 202] width 458 height 11
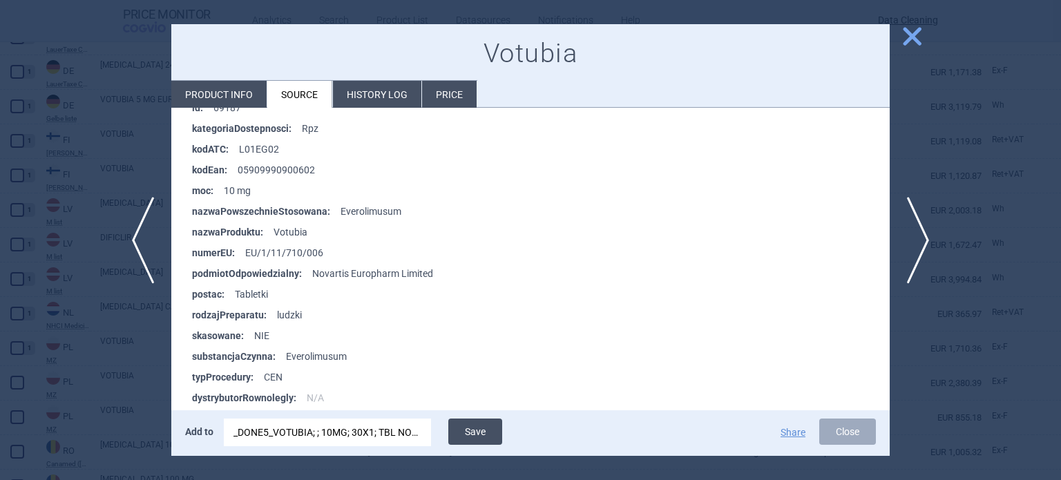
click at [472, 428] on button "Save" at bounding box center [475, 432] width 54 height 26
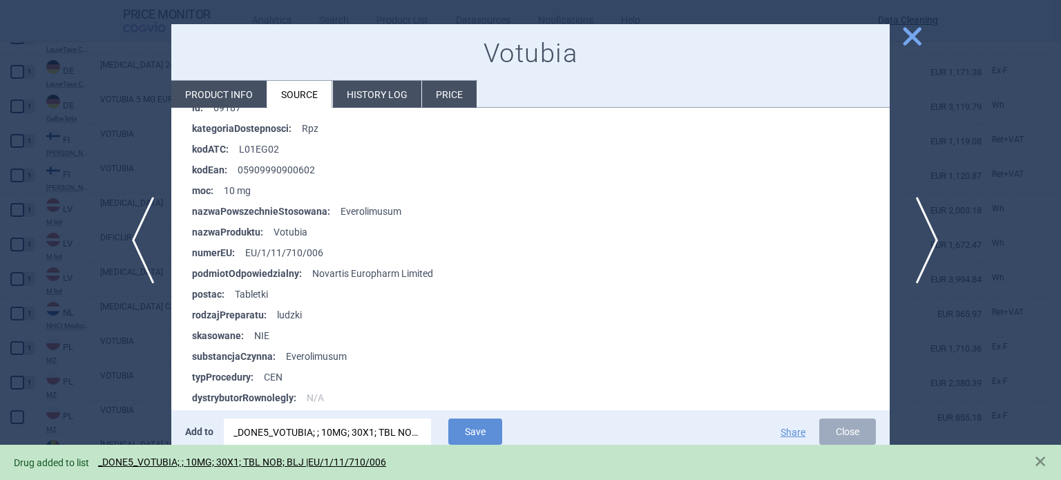
click at [926, 237] on span "next" at bounding box center [922, 240] width 31 height 87
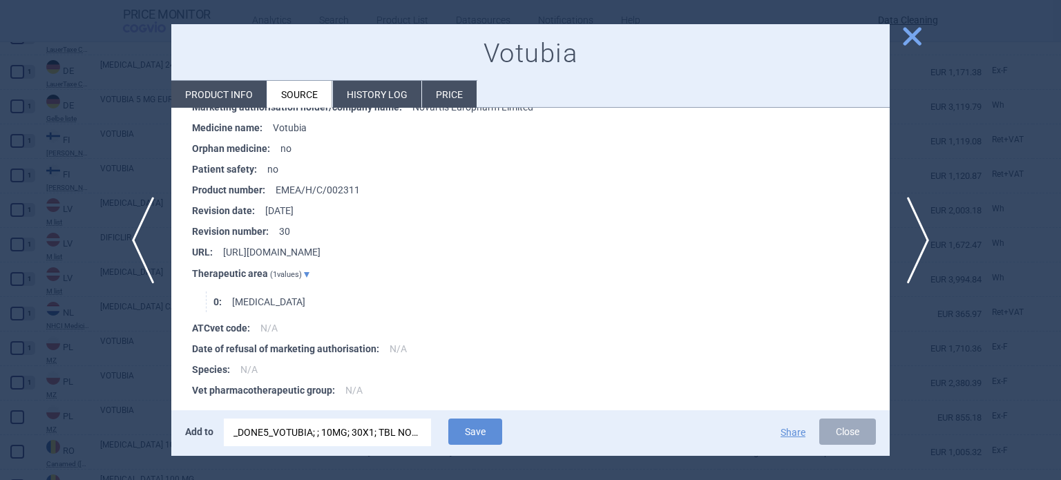
scroll to position [897, 0]
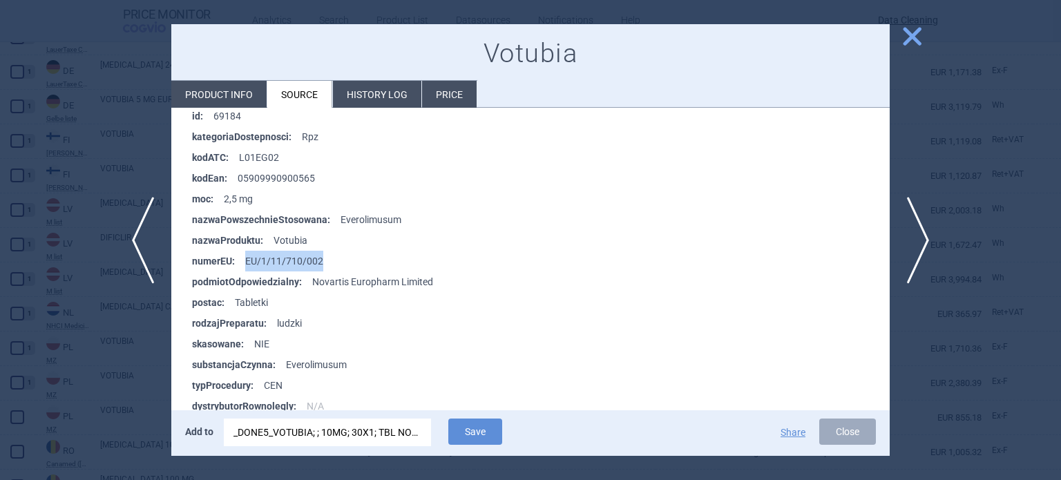
drag, startPoint x: 335, startPoint y: 259, endPoint x: 247, endPoint y: 265, distance: 87.9
click at [247, 265] on li "numerEU : EU/1/11/710/002" at bounding box center [541, 261] width 698 height 21
click at [383, 427] on div "_DONE5_VOTUBIA; ; 10MG; 30X1; TBL NOB; BLJ |EU/1/11/710/006" at bounding box center [328, 433] width 188 height 28
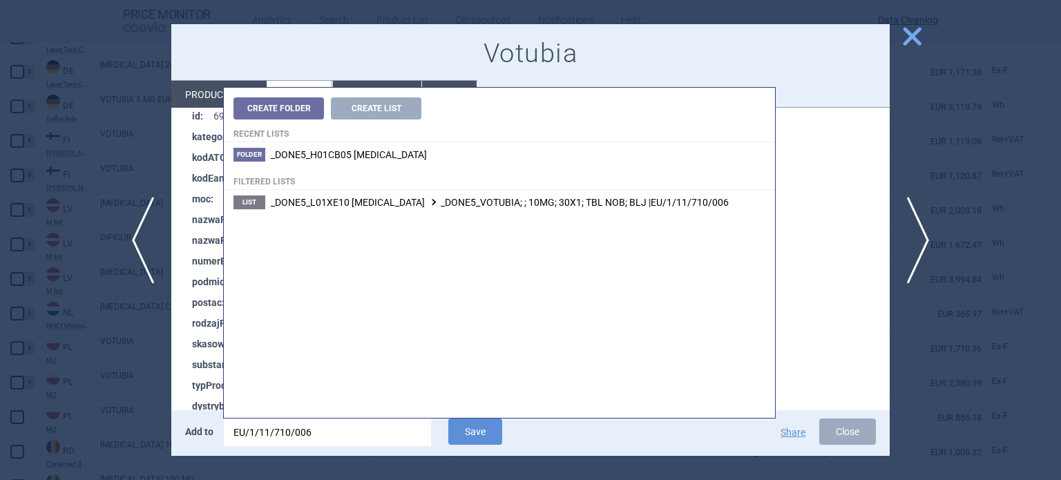
click at [383, 428] on input "EU/1/11/710/006" at bounding box center [327, 433] width 207 height 28
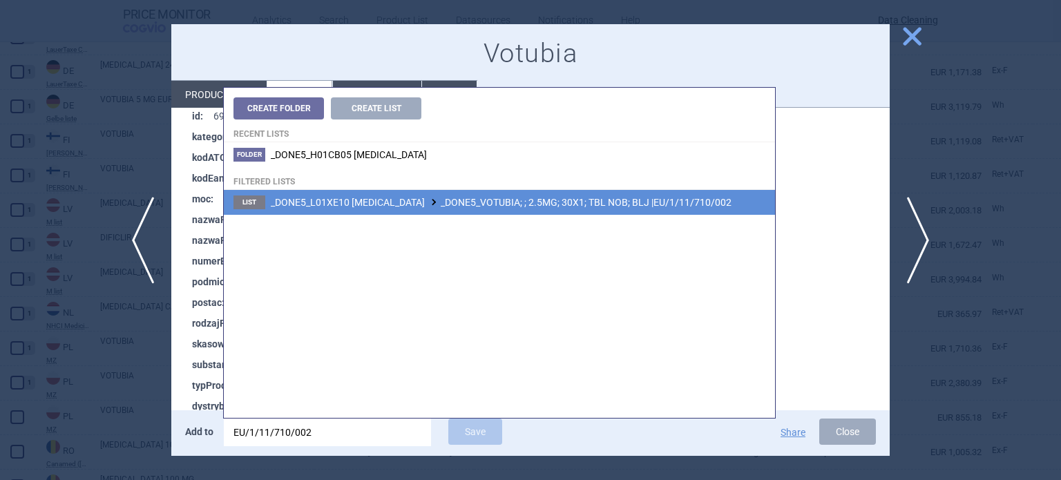
type input "EU/1/11/710/002"
click at [532, 200] on span "_DONE5_L01XE10 EVEROLIMUS _DONE5_VOTUBIA; ; 2.5MG; 30X1; TBL NOB; BLJ |EU/1/11/…" at bounding box center [501, 202] width 461 height 11
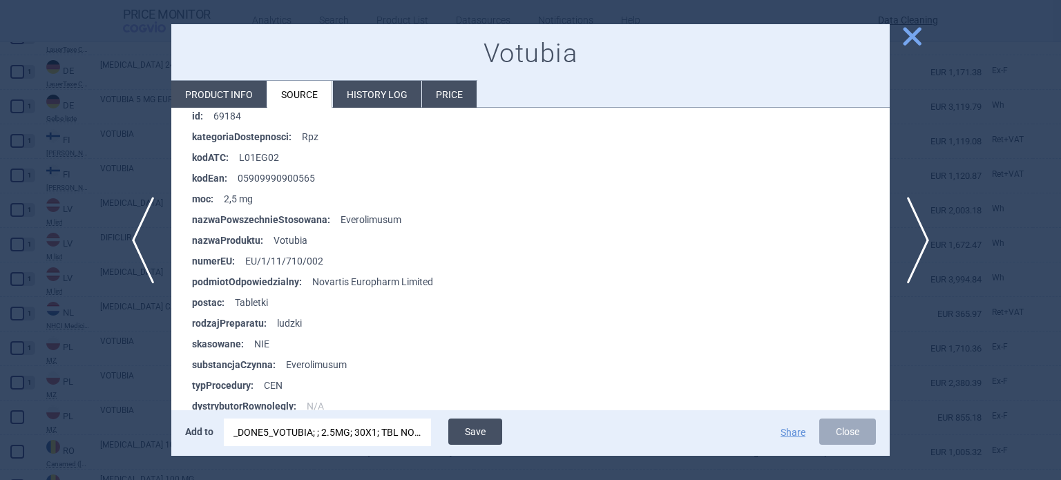
click at [475, 429] on button "Save" at bounding box center [475, 432] width 54 height 26
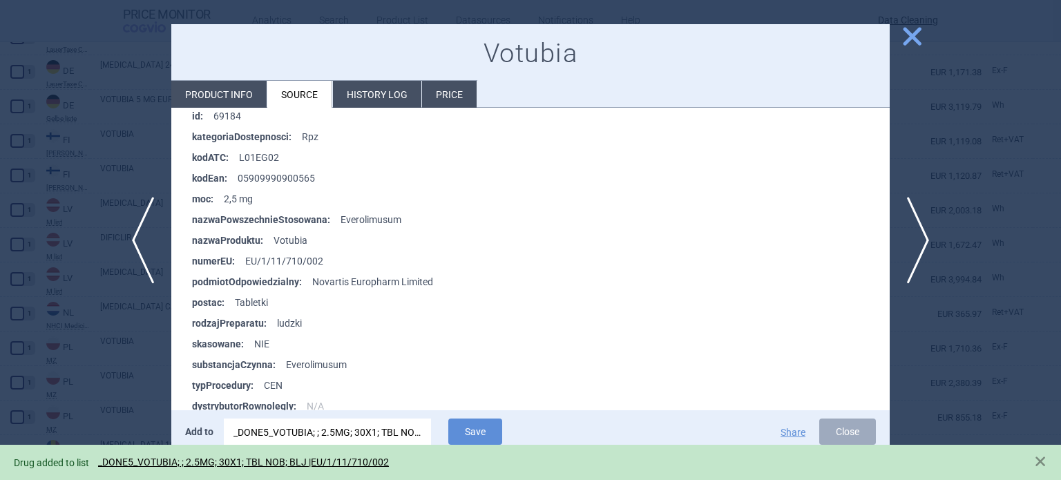
click at [0, 104] on div at bounding box center [530, 240] width 1061 height 480
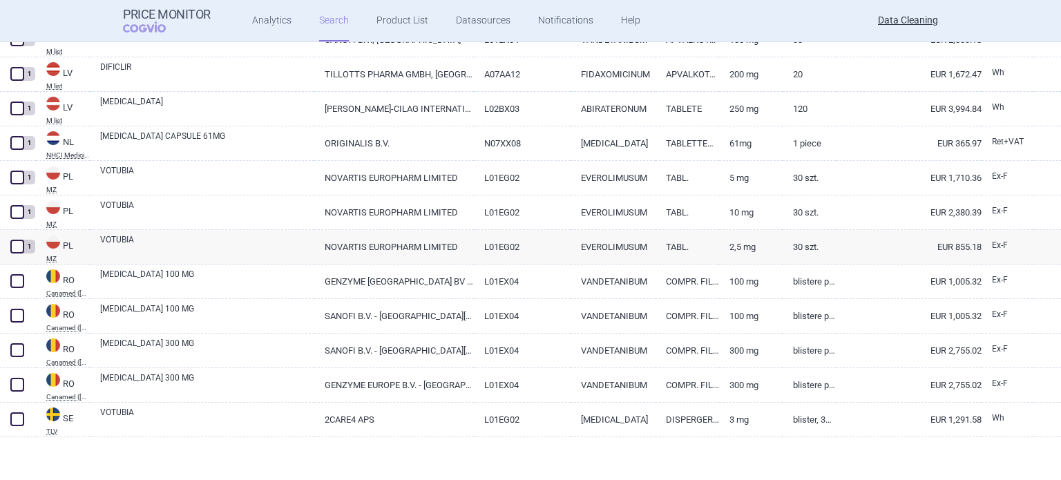
scroll to position [656, 0]
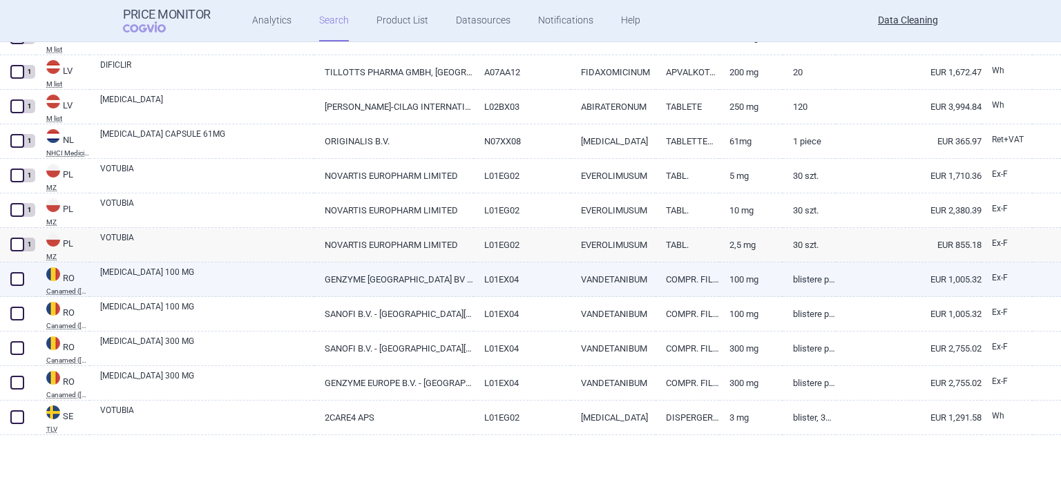
click at [14, 278] on span at bounding box center [17, 279] width 14 height 14
checkbox input "true"
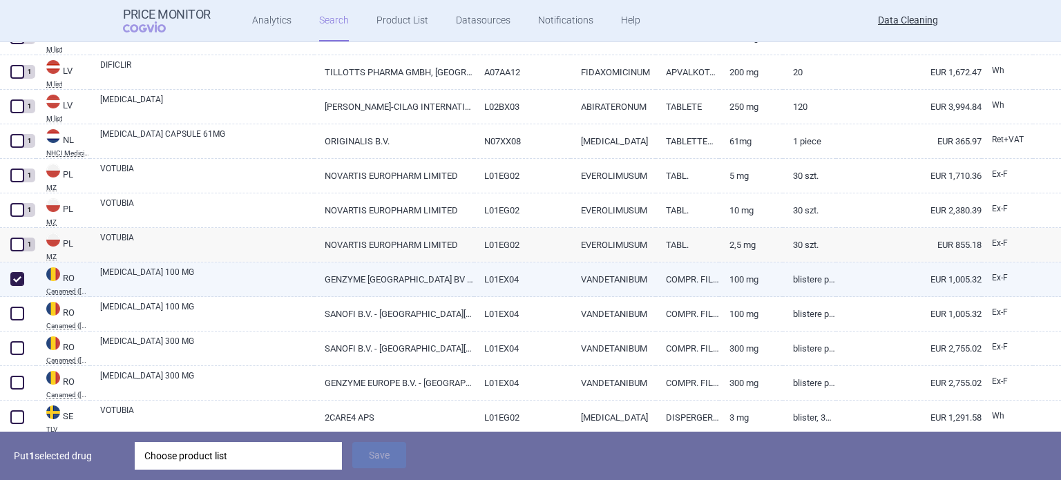
click at [251, 283] on link "CAPRELSA 100 MG" at bounding box center [207, 278] width 214 height 25
select select "EUR"
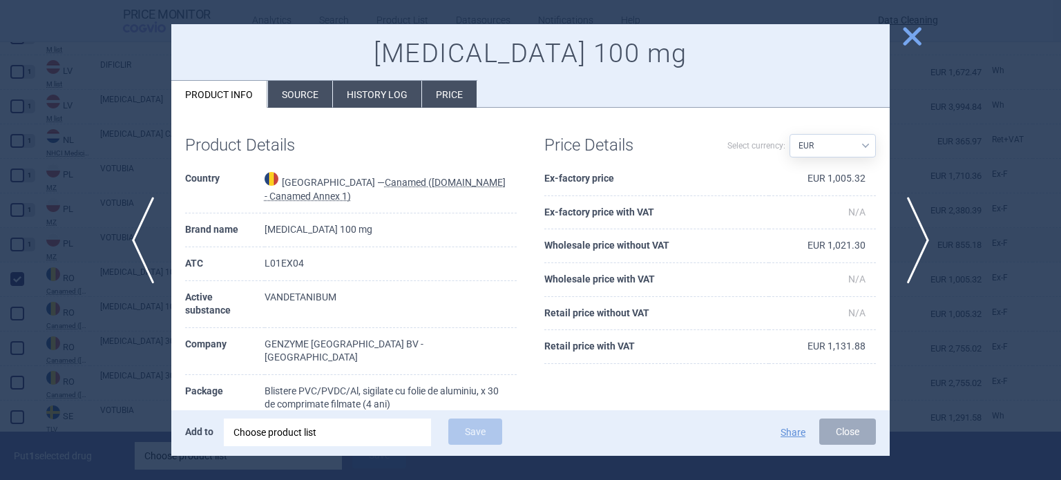
click at [91, 318] on div at bounding box center [530, 240] width 1061 height 480
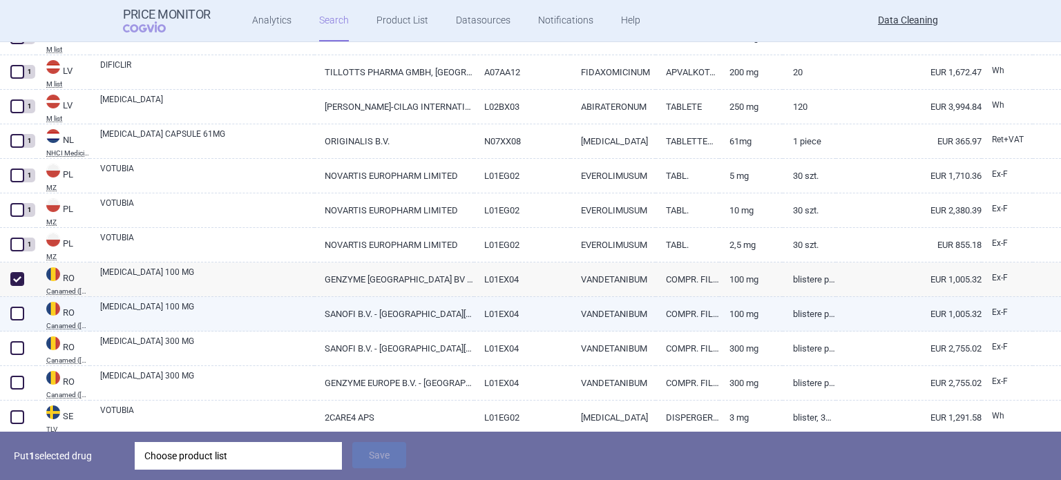
click at [15, 321] on span at bounding box center [17, 313] width 21 height 21
checkbox input "true"
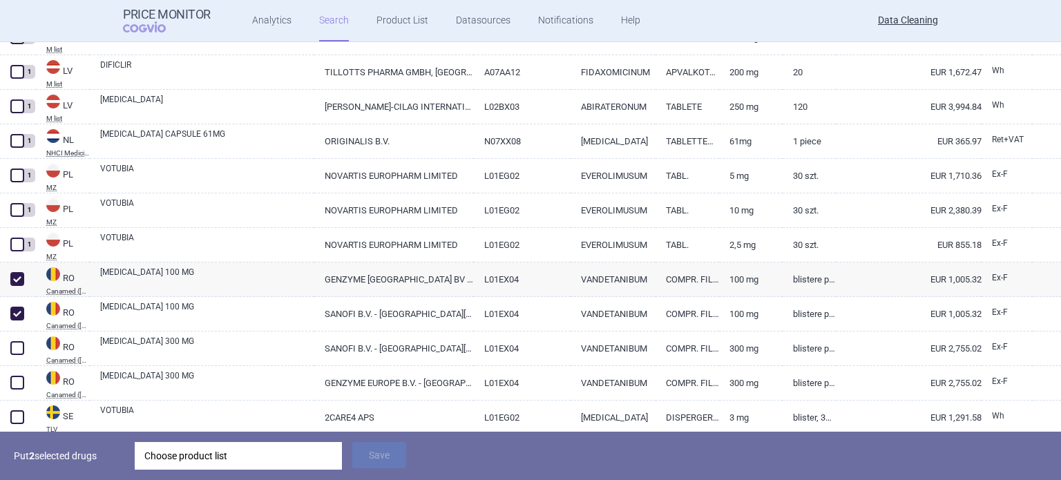
click at [257, 456] on div "Choose product list" at bounding box center [238, 456] width 188 height 28
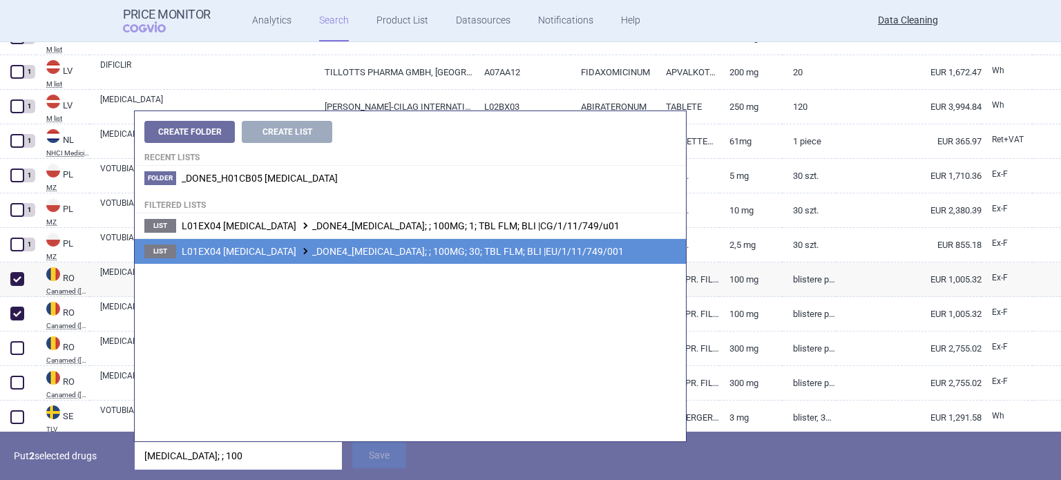
type input "CAPRELSA; ; 100"
click at [564, 254] on span "L01EX04 VANDETANIB _DONE4_CAPRELSA; ; 100MG; 30; TBL FLM; BLI |EU/1/11/749/001" at bounding box center [403, 251] width 442 height 11
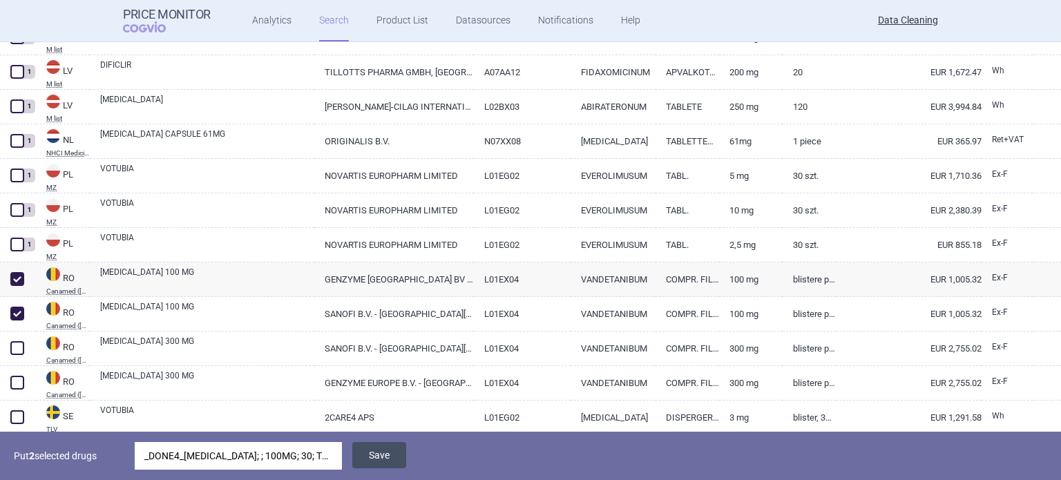
click at [403, 447] on button "Save" at bounding box center [379, 455] width 54 height 26
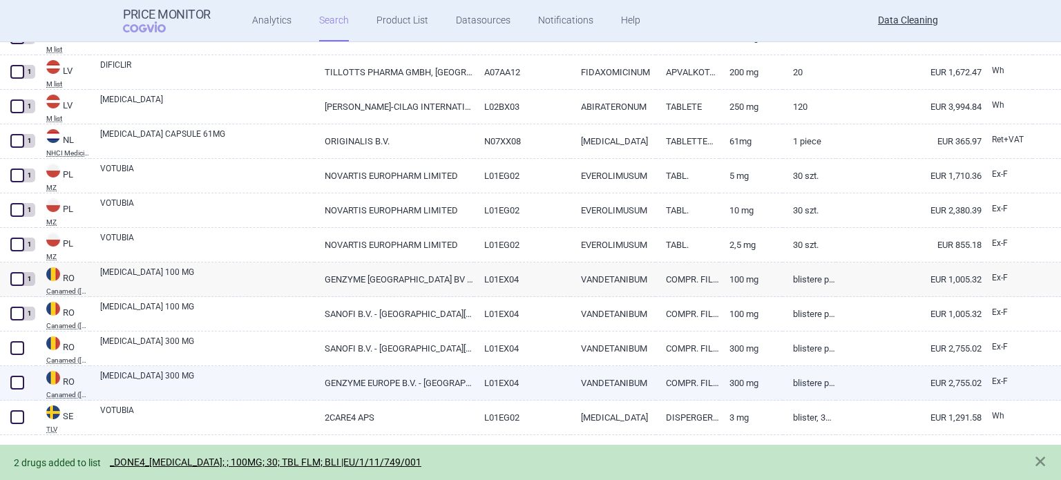
click at [15, 383] on span at bounding box center [17, 383] width 14 height 14
checkbox input "true"
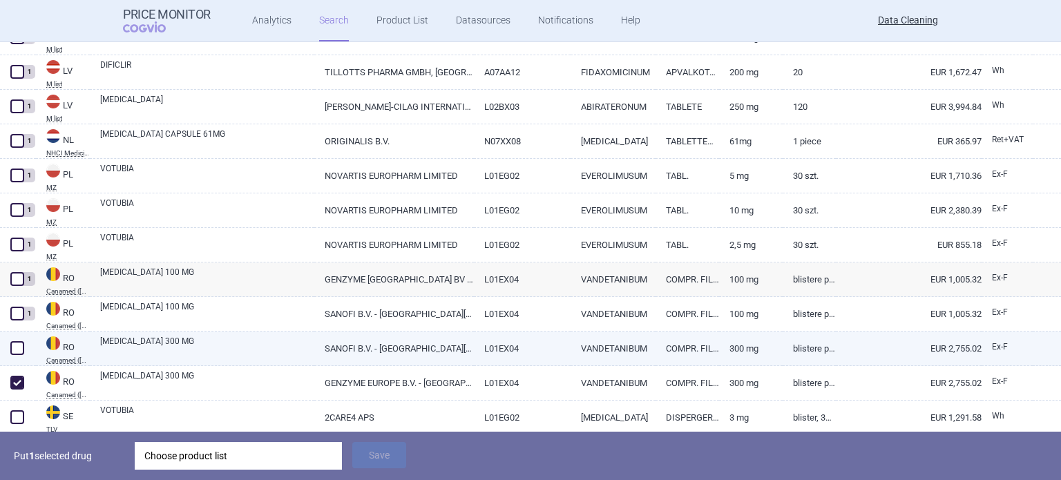
click at [22, 347] on span at bounding box center [17, 348] width 14 height 14
checkbox input "true"
click at [300, 342] on link "CAPRELSA 300 MG" at bounding box center [207, 347] width 214 height 25
select select "EUR"
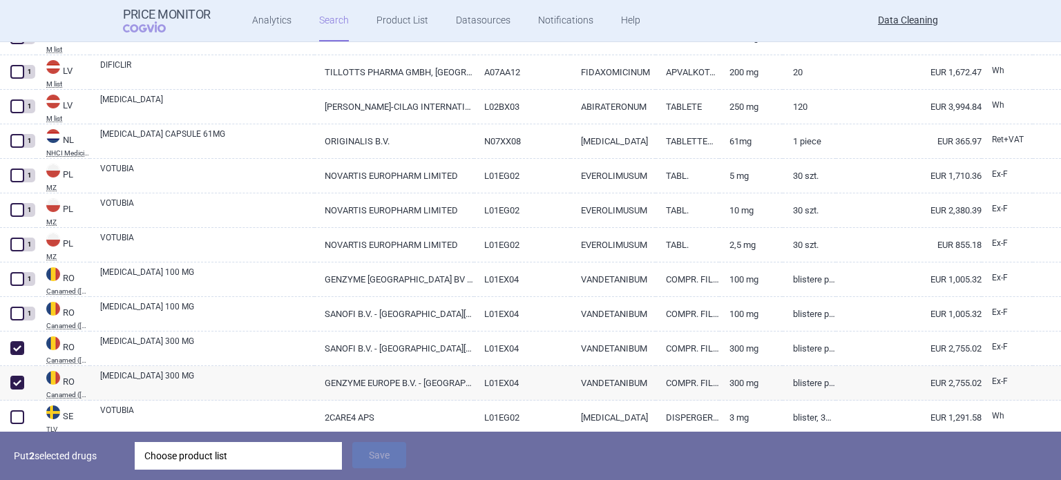
click at [258, 456] on div "Choose product list" at bounding box center [238, 456] width 188 height 28
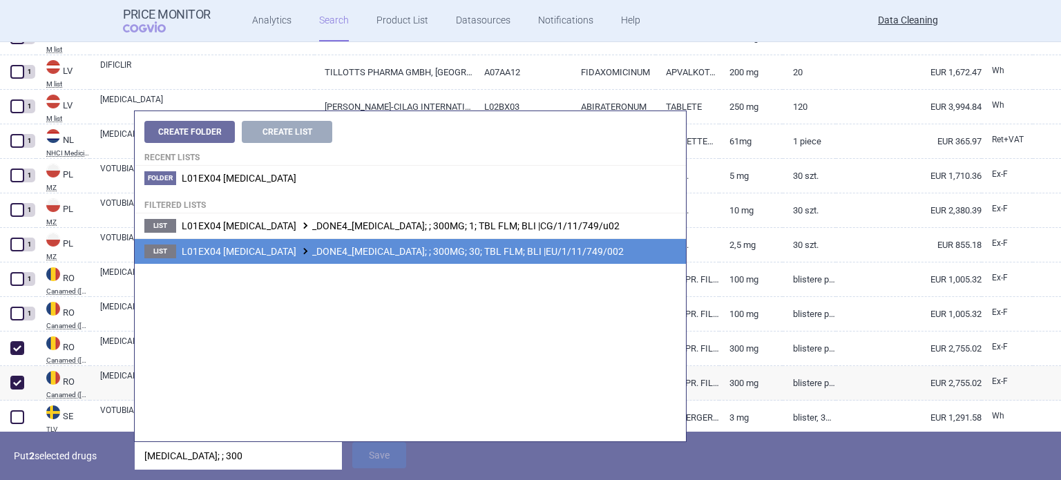
type input "CAPRELSA; ; 300"
click at [561, 252] on span "L01EX04 VANDETANIB _DONE4_CAPRELSA; ; 300MG; 30; TBL FLM; BLI |EU/1/11/749/002" at bounding box center [403, 251] width 442 height 11
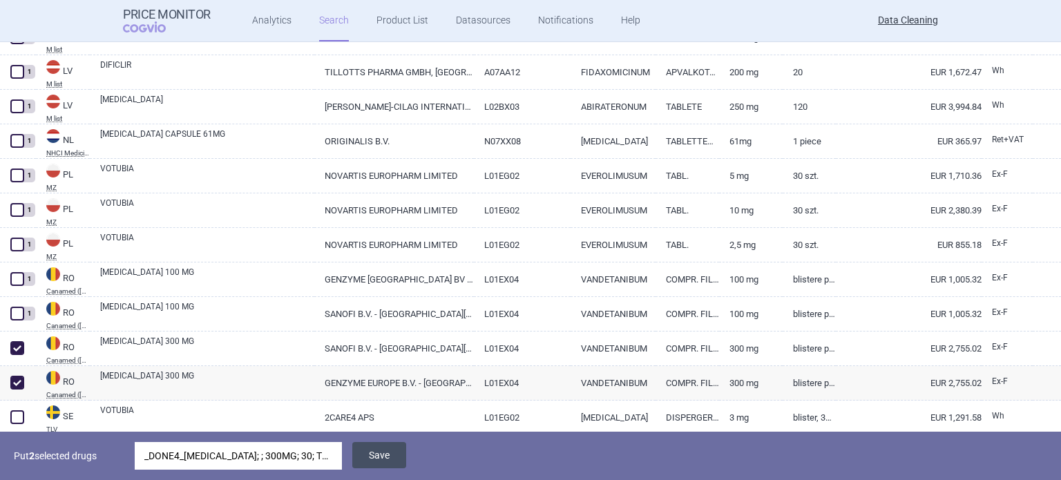
click at [386, 457] on button "Save" at bounding box center [379, 455] width 54 height 26
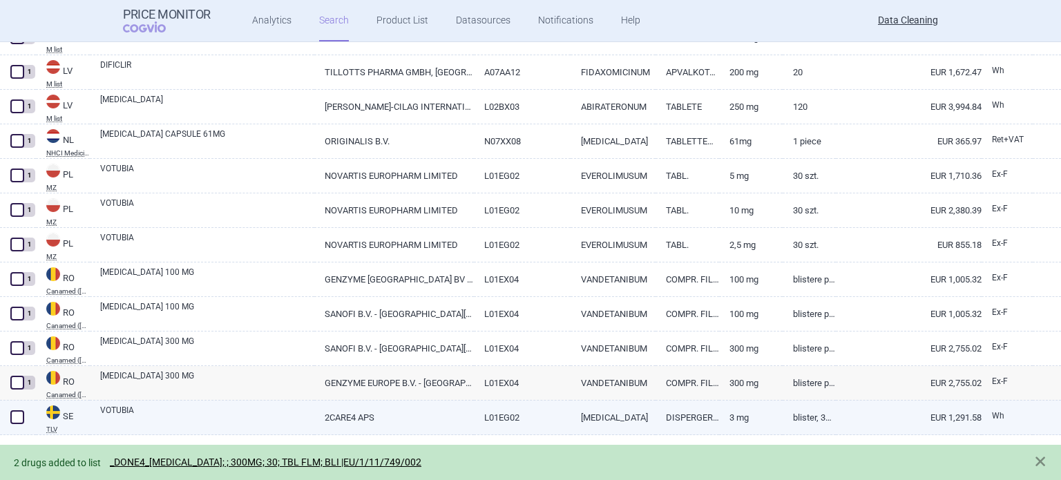
click at [22, 413] on span at bounding box center [17, 417] width 14 height 14
checkbox input "true"
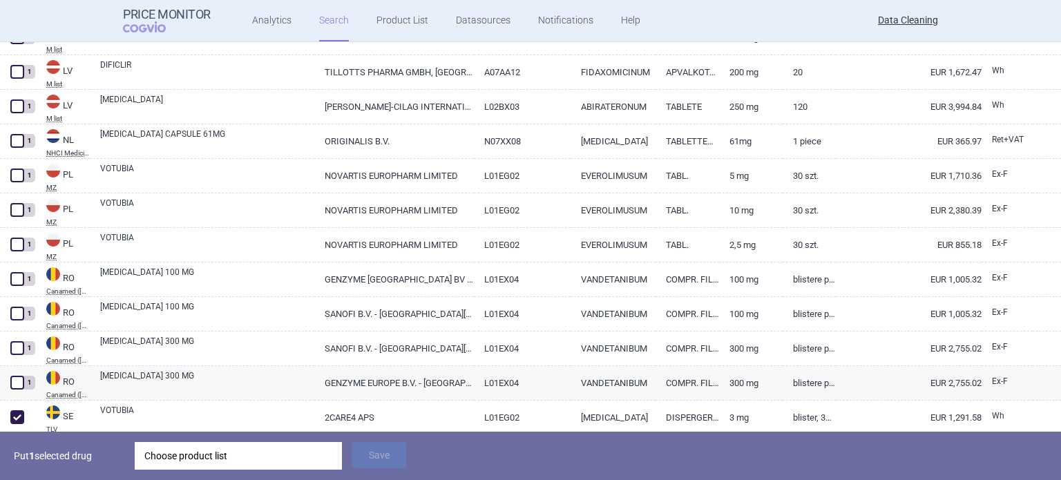
click at [194, 450] on div "Choose product list" at bounding box center [238, 456] width 188 height 28
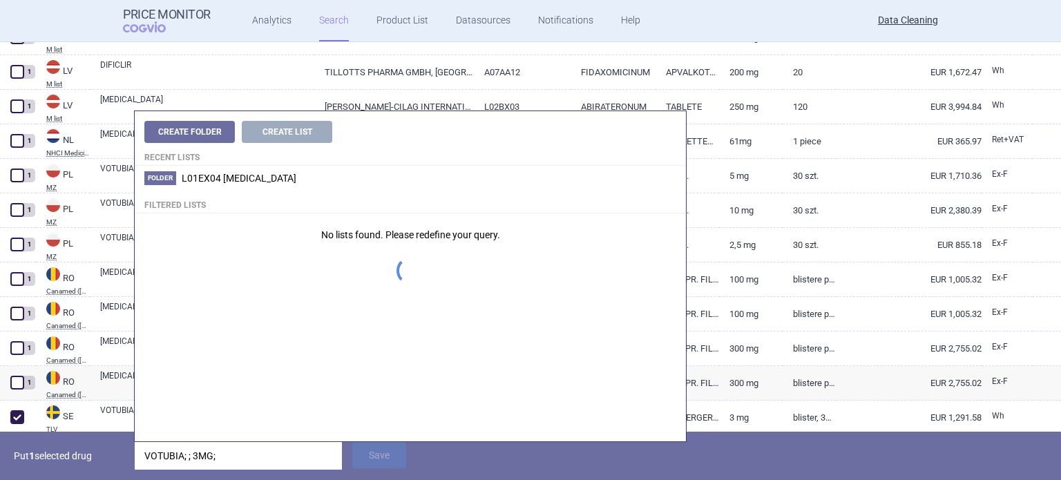
type input "VOTUBIA; ; 3MG;"
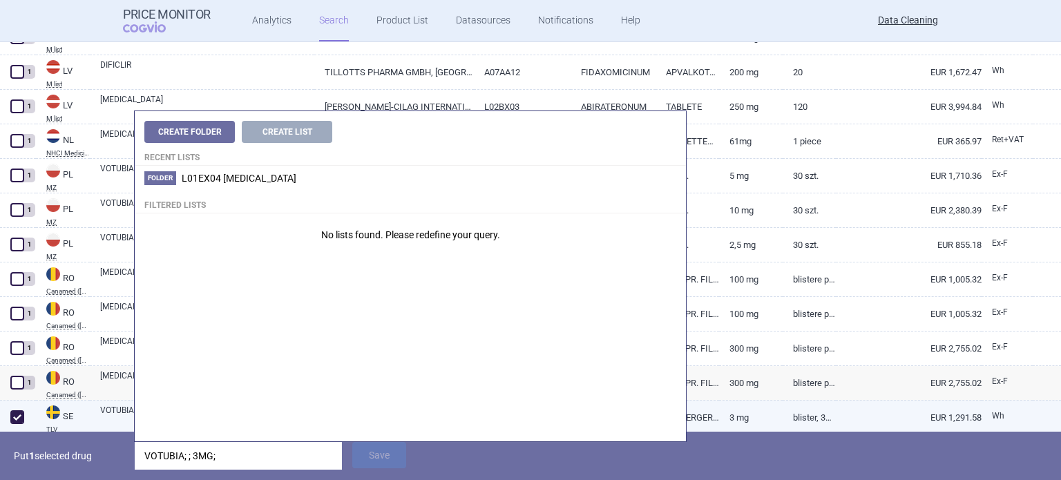
click at [110, 417] on link "VOTUBIA" at bounding box center [207, 416] width 214 height 25
select select "EUR"
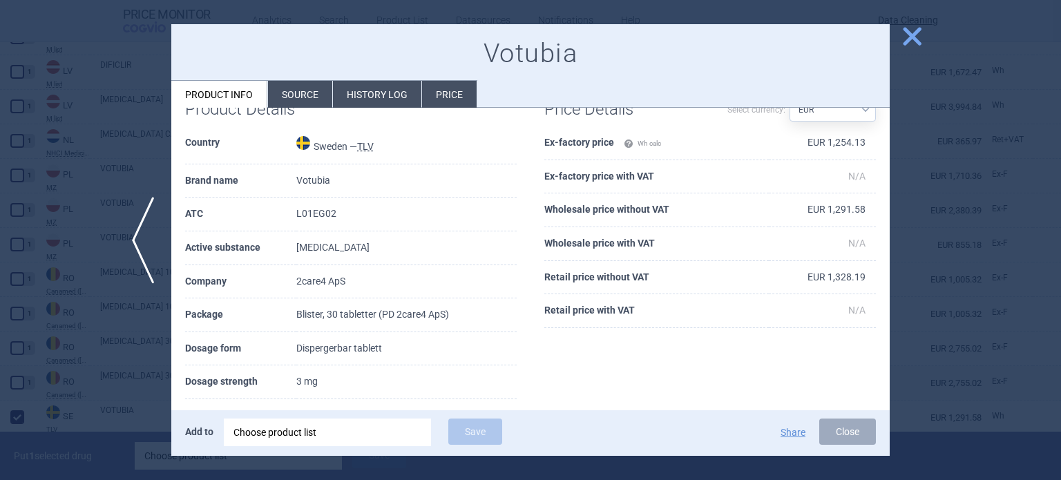
scroll to position [37, 0]
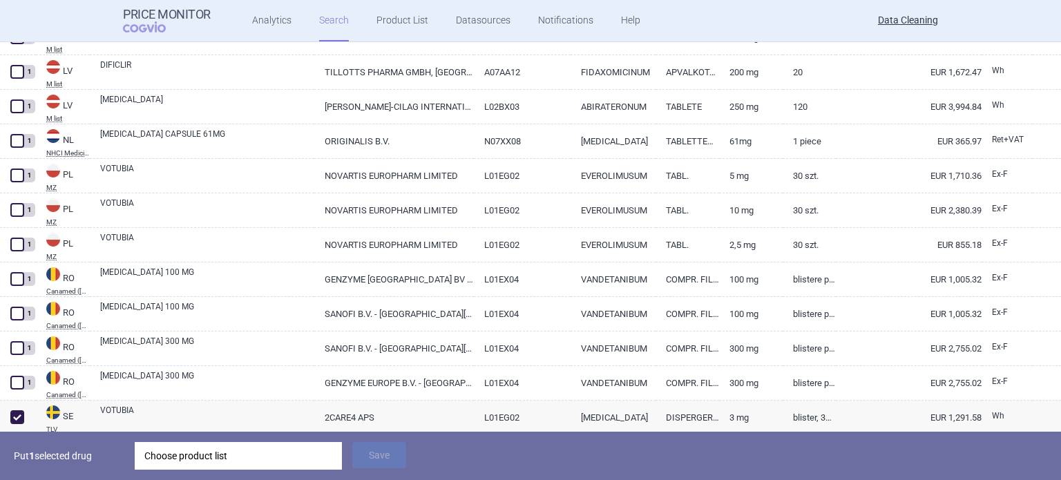
click at [286, 447] on div "Choose product list" at bounding box center [238, 456] width 188 height 28
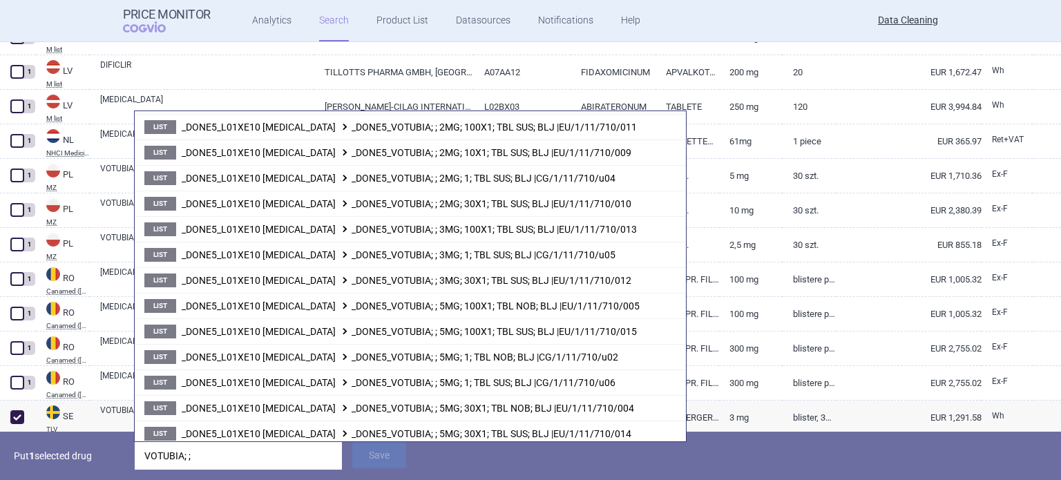
scroll to position [330, 0]
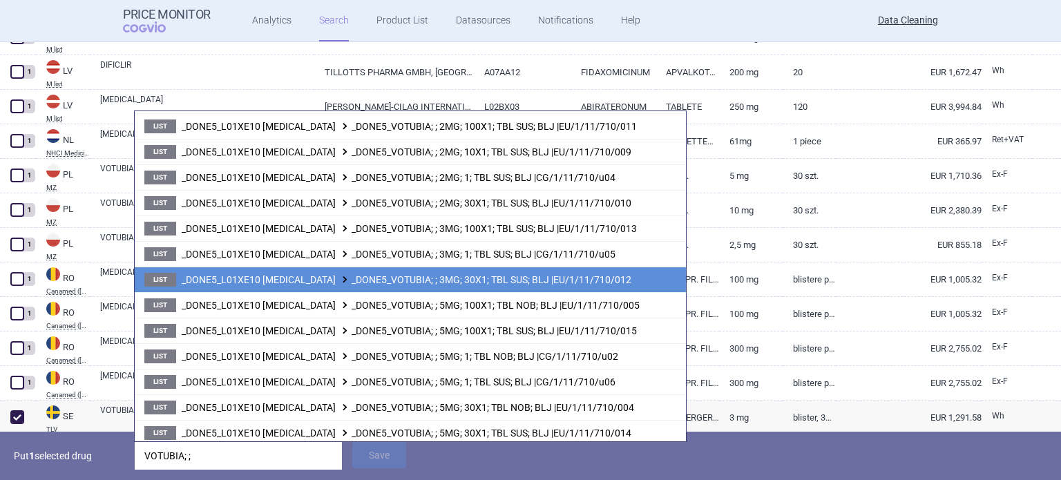
type input "VOTUBIA; ;"
click at [497, 274] on span "_DONE5_L01XE10 EVEROLIMUS _DONE5_VOTUBIA; ; 3MG; 30X1; TBL SUS; BLJ |EU/1/11/71…" at bounding box center [407, 279] width 450 height 11
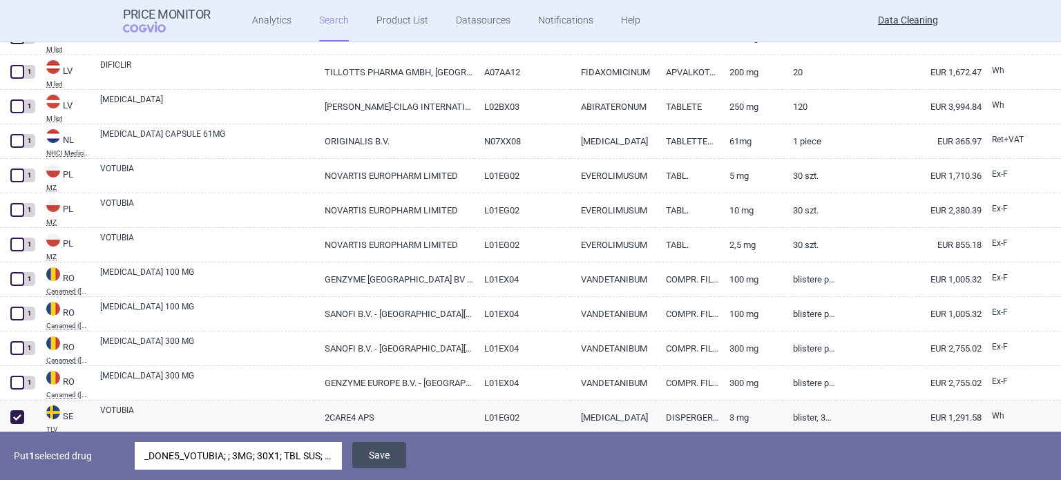
click at [376, 459] on button "Save" at bounding box center [379, 455] width 54 height 26
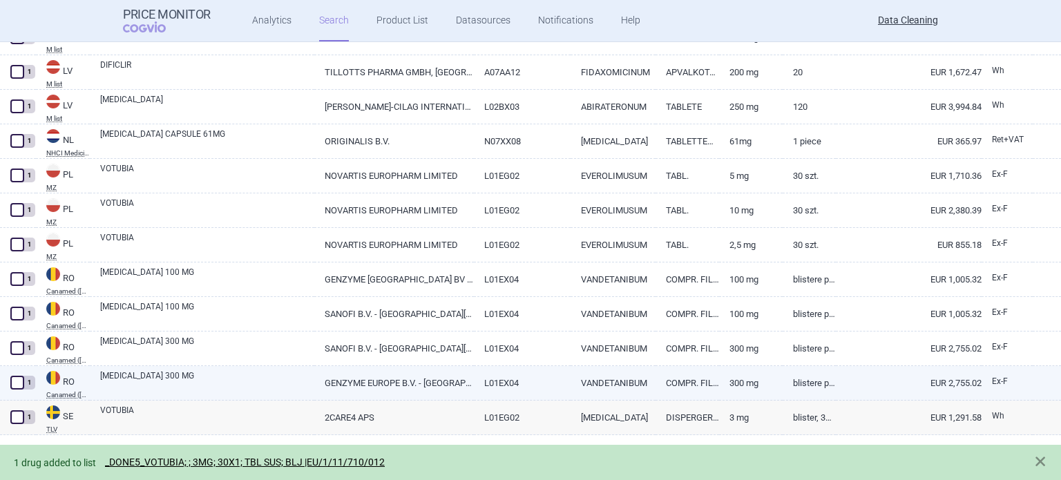
scroll to position [242, 0]
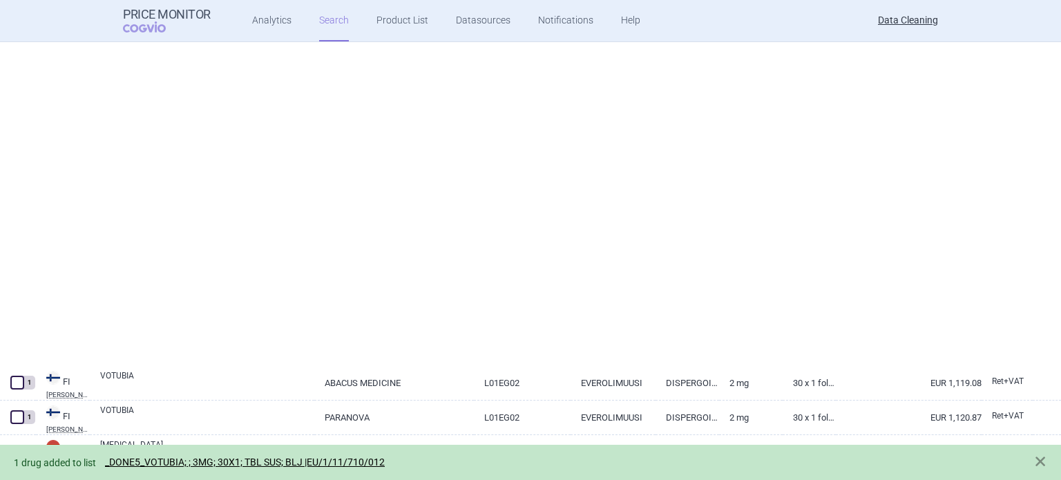
select select "brandName"
select select "newerThan"
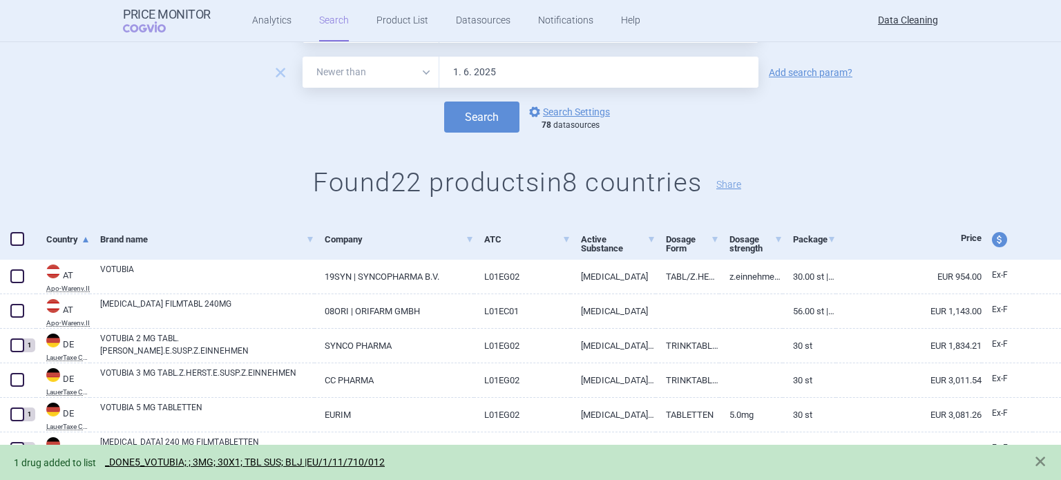
scroll to position [207, 0]
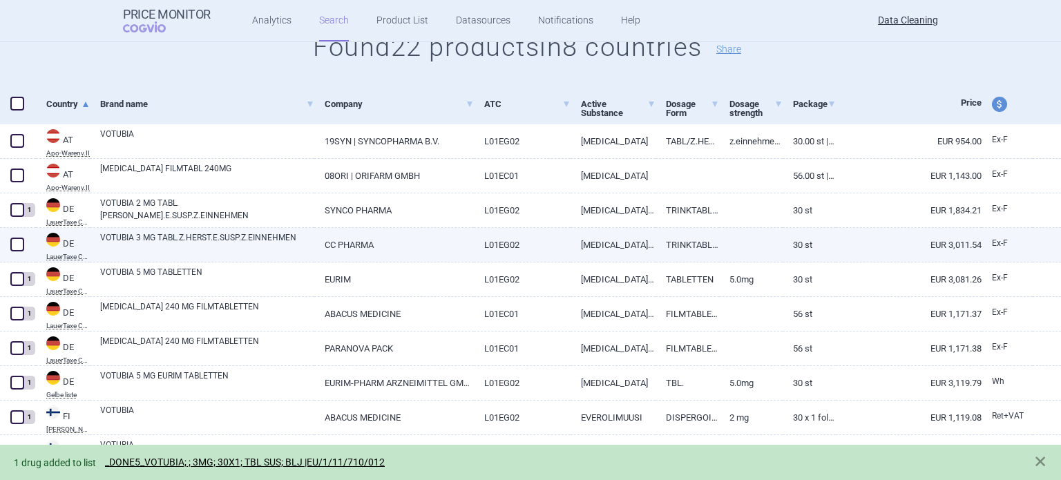
click at [22, 245] on span at bounding box center [17, 245] width 14 height 14
checkbox input "true"
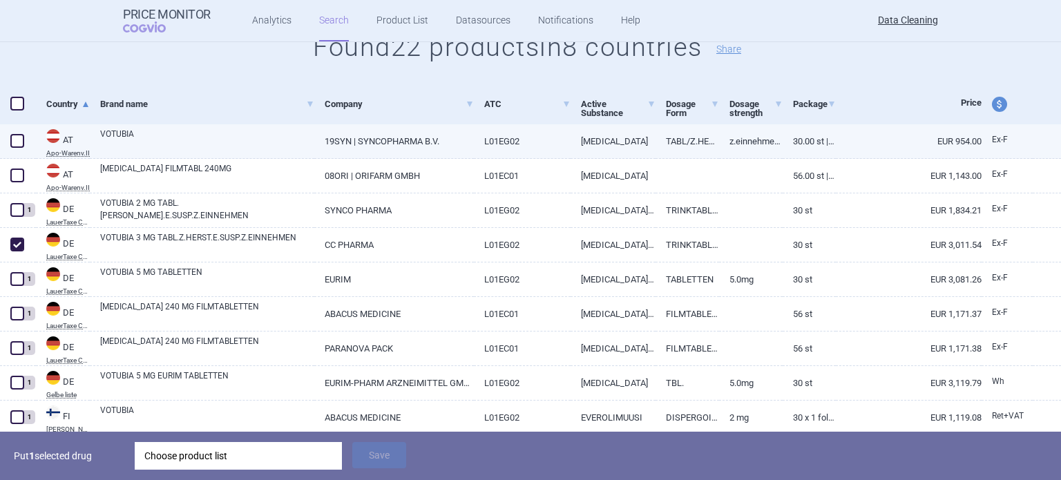
click at [160, 140] on link "VOTUBIA" at bounding box center [207, 140] width 214 height 25
select select "EUR"
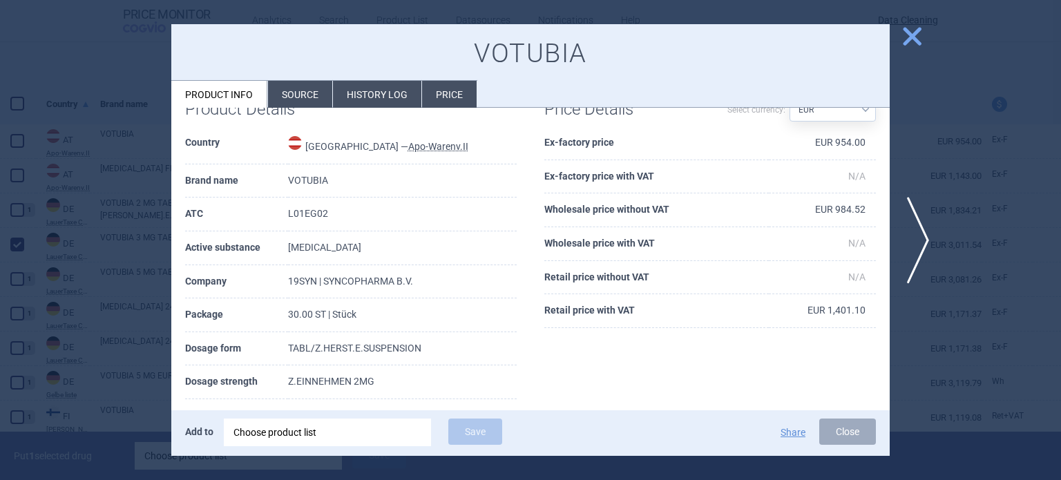
scroll to position [69, 0]
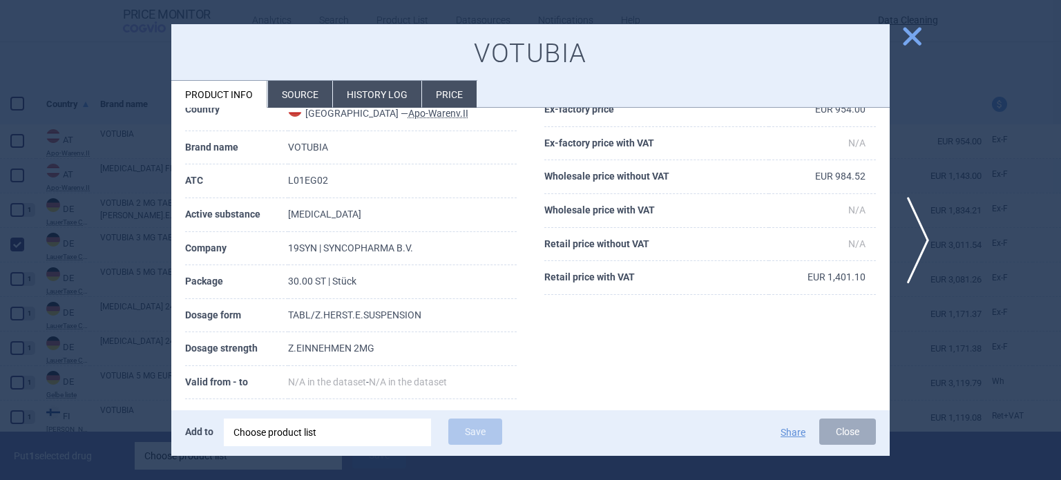
click at [119, 169] on div at bounding box center [530, 240] width 1061 height 480
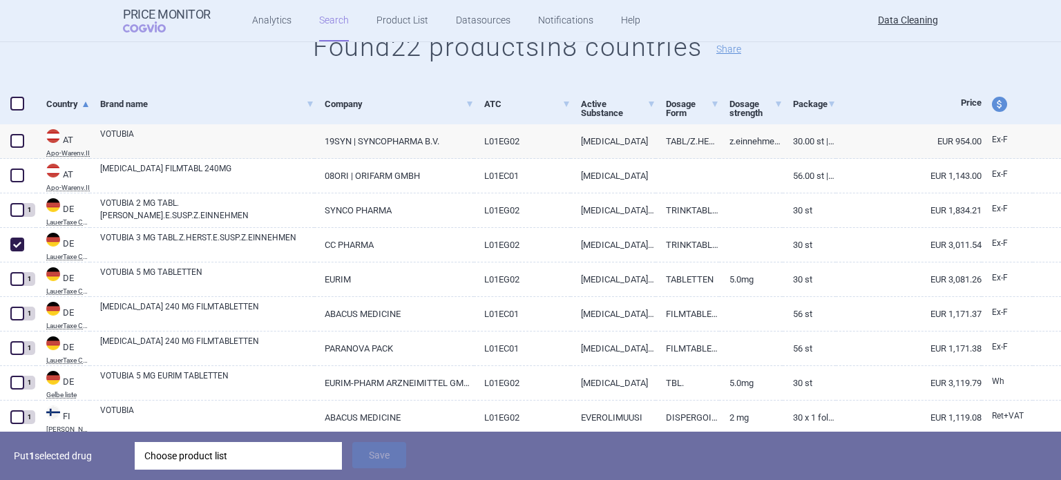
click at [265, 450] on div "Choose product list" at bounding box center [238, 456] width 188 height 28
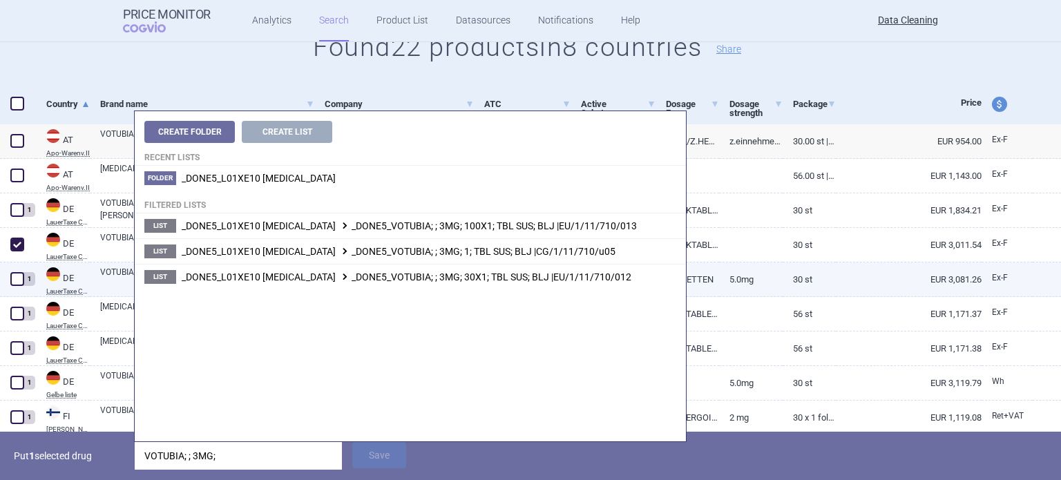
type input "VOTUBIA; ; 3MG;"
click at [555, 284] on li "List _DONE5_L01XE10 EVEROLIMUS _DONE5_VOTUBIA; ; 3MG; 30X1; TBL SUS; BLJ |EU/1/…" at bounding box center [410, 277] width 551 height 26
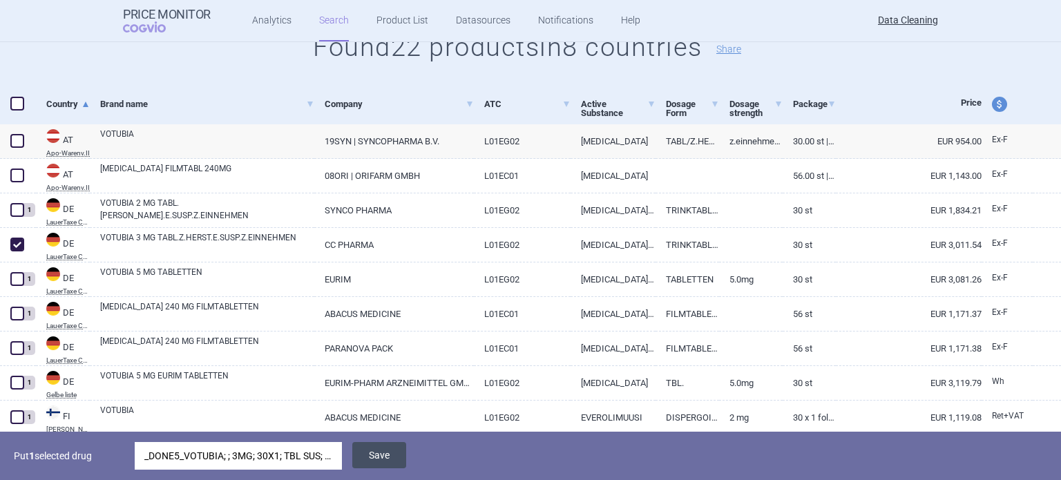
click at [390, 462] on button "Save" at bounding box center [379, 455] width 54 height 26
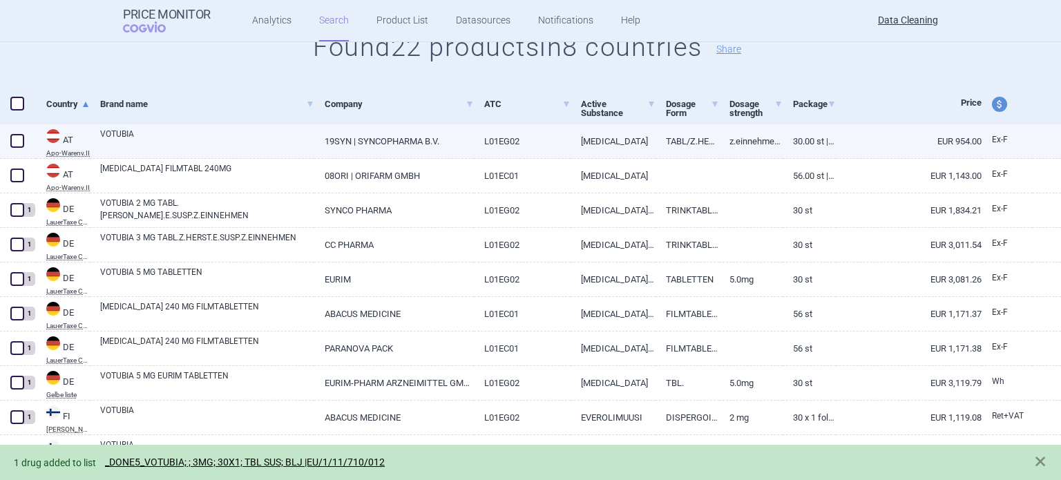
click at [19, 143] on span at bounding box center [17, 141] width 14 height 14
checkbox input "true"
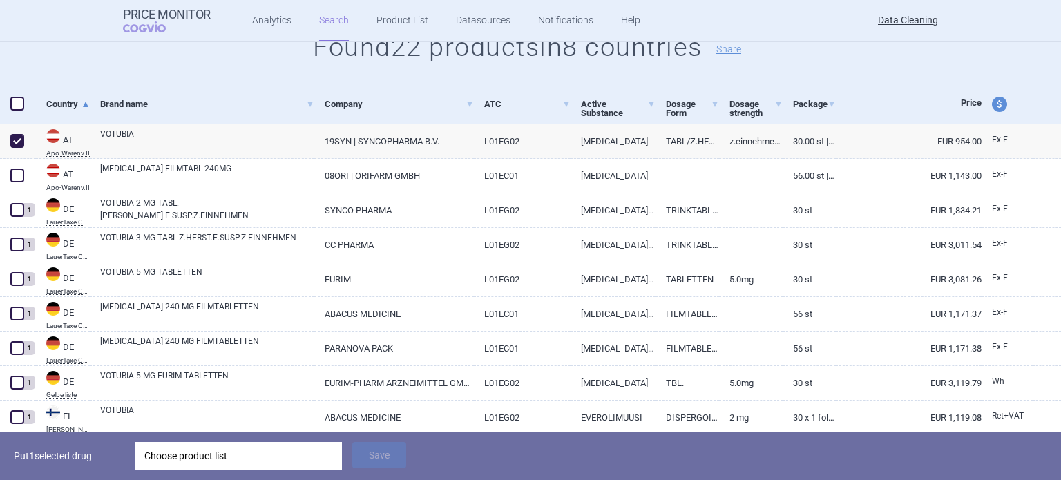
click at [327, 454] on div "Choose product list" at bounding box center [238, 456] width 188 height 28
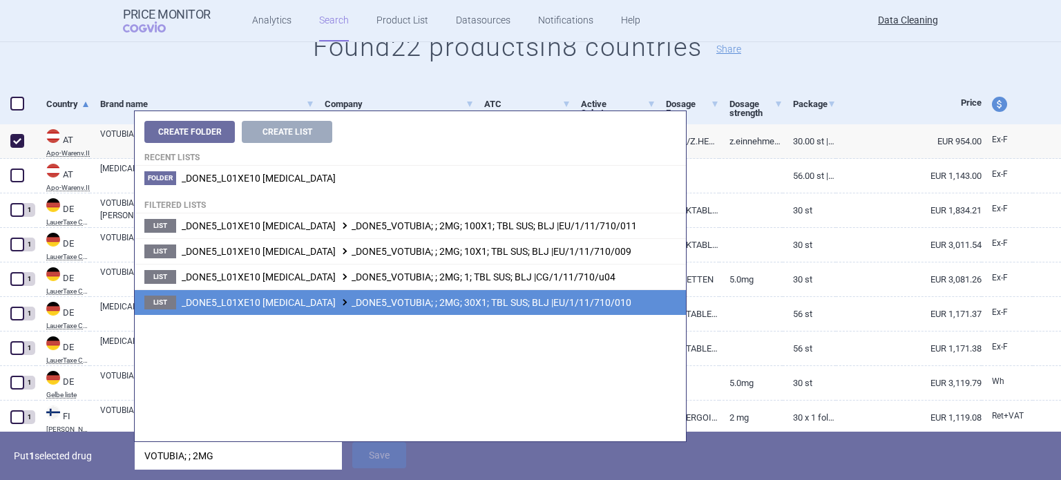
type input "VOTUBIA; ; 2MG"
click at [508, 305] on span "_DONE5_L01XE10 EVEROLIMUS _DONE5_VOTUBIA; ; 2MG; 30X1; TBL SUS; BLJ |EU/1/11/71…" at bounding box center [407, 302] width 450 height 11
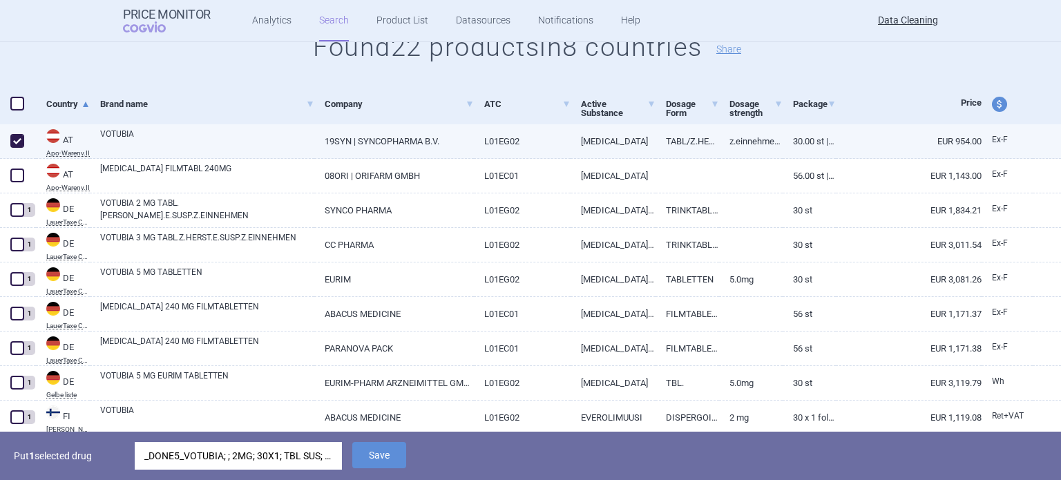
click at [442, 152] on link "19SYN | SYNCOPHARMA B.V." at bounding box center [393, 141] width 159 height 34
select select "EUR"
click at [399, 462] on button "Save" at bounding box center [379, 455] width 54 height 26
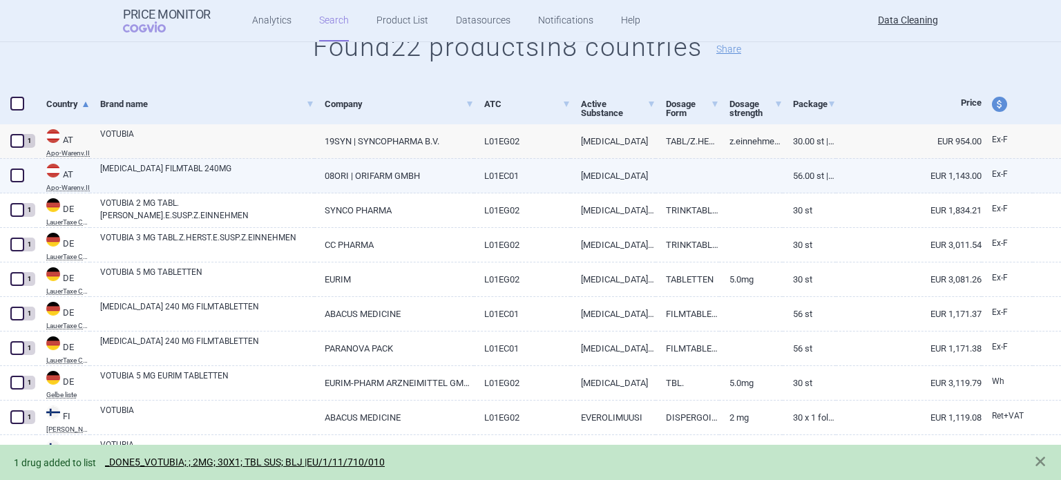
click at [17, 178] on span at bounding box center [17, 176] width 14 height 14
checkbox input "true"
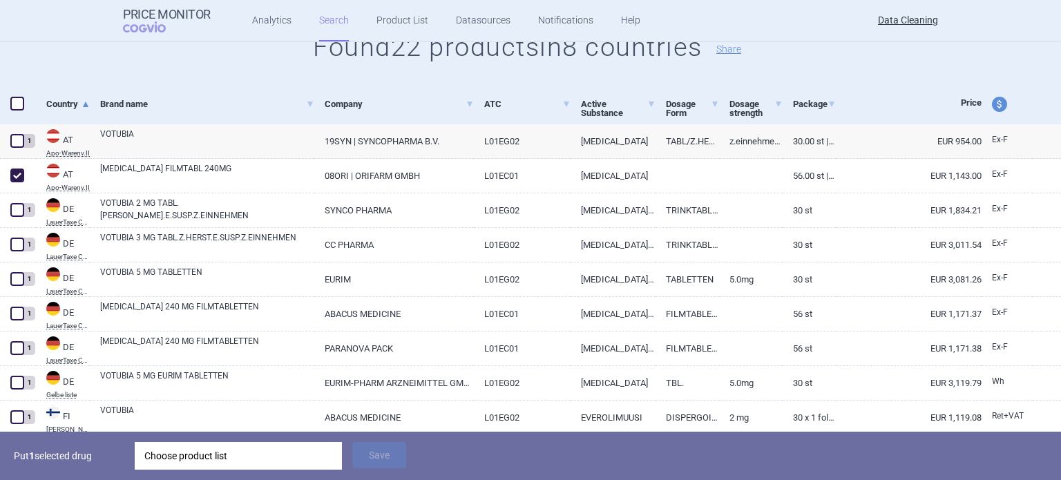
click at [230, 455] on div "Choose product list" at bounding box center [238, 456] width 188 height 28
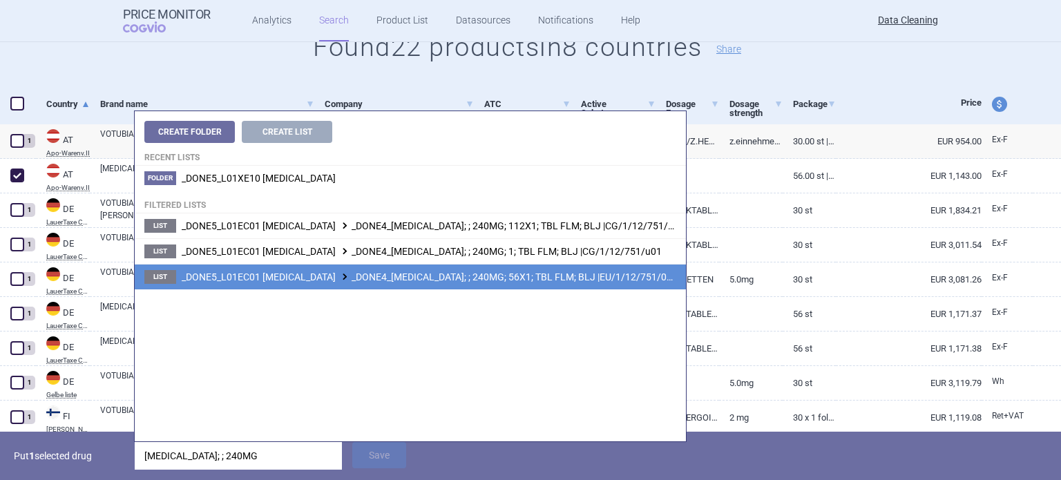
type input "ZELBORAF; ; 240MG"
click at [501, 284] on li "List _DONE5_L01EC01 VEMURAFENIB _DONE4_ZELBORAF; ; 240MG; 56X1; TBL FLM; BLJ |E…" at bounding box center [410, 277] width 551 height 26
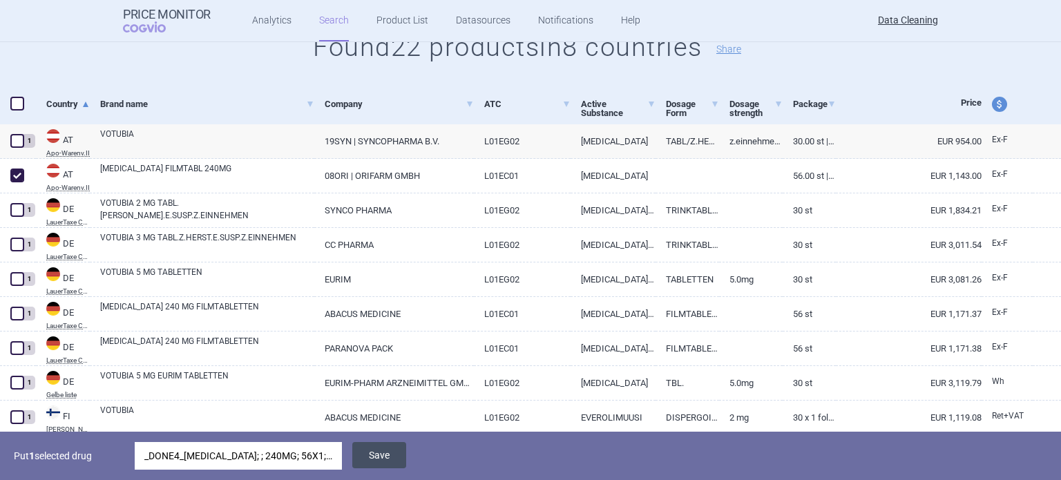
click at [386, 453] on button "Save" at bounding box center [379, 455] width 54 height 26
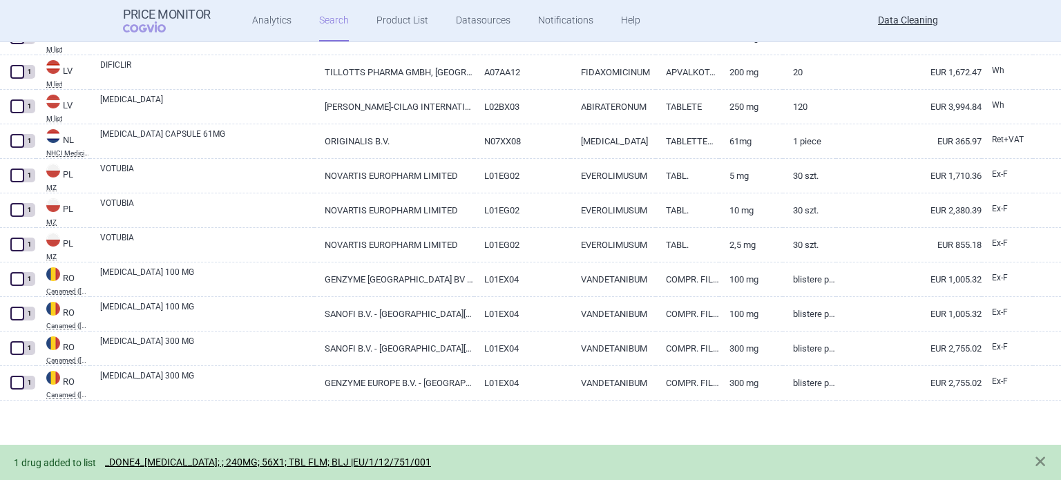
scroll to position [173, 0]
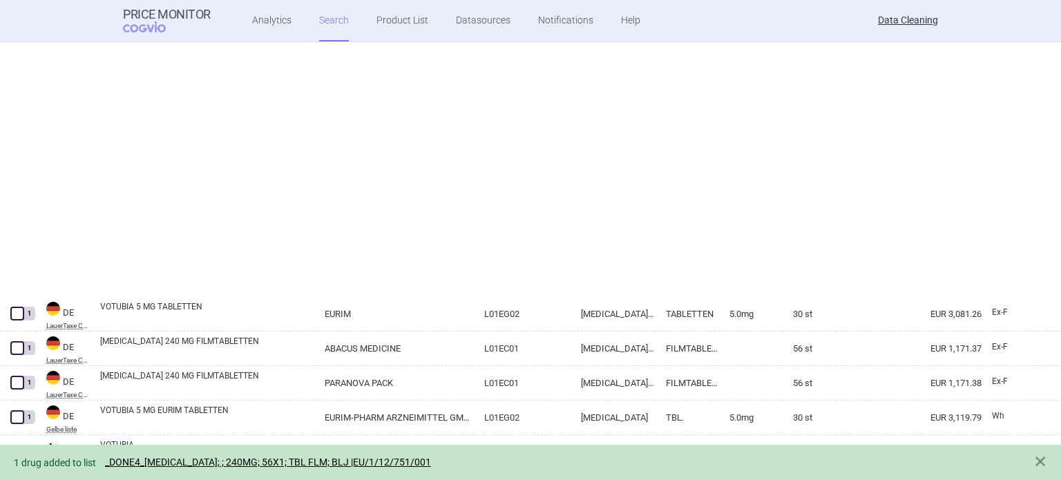
select select "brandName"
select select "newerThan"
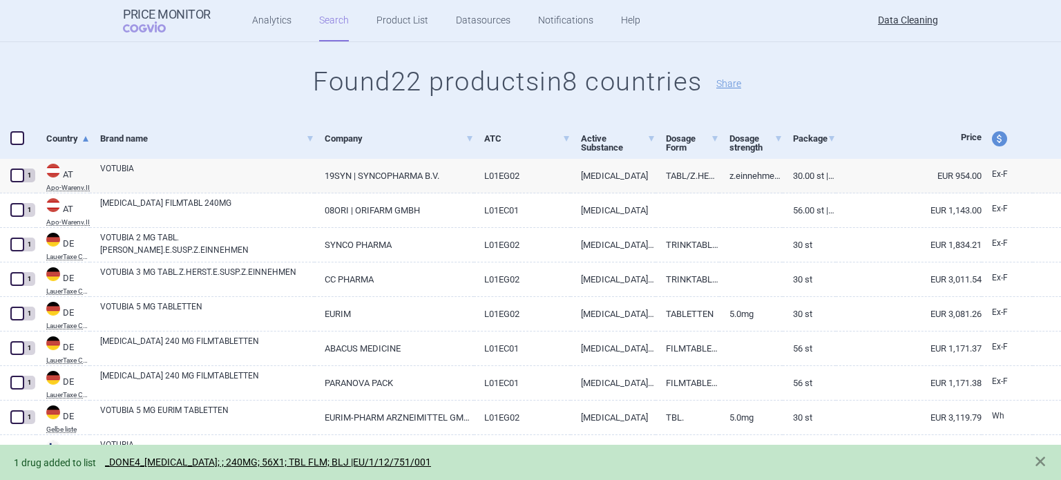
scroll to position [0, 0]
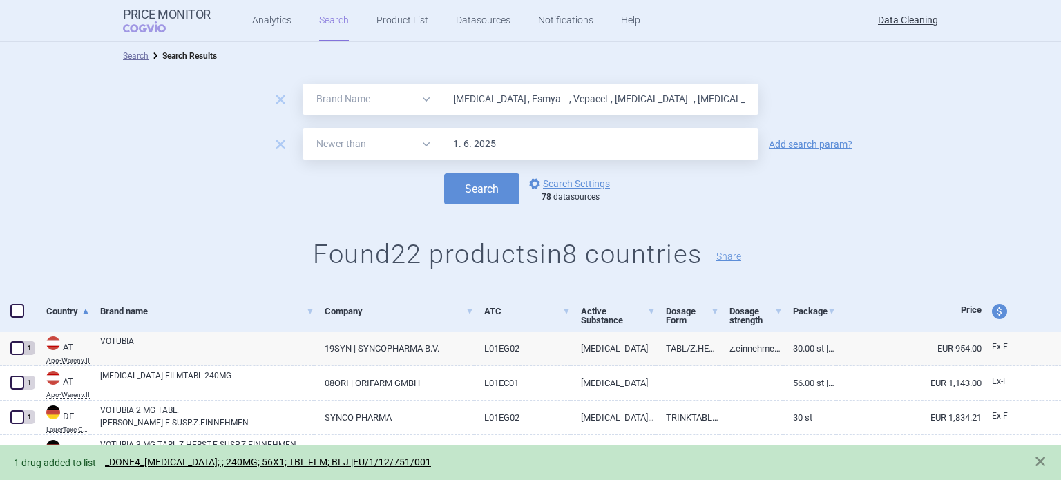
click at [526, 86] on input "Purixan , Esmya , Vepacel , Zelboraf , Caprelsa , Colobreath , Ameluz , Edarbi …" at bounding box center [598, 99] width 319 height 31
click at [526, 87] on input "Purixan , Esmya , Vepacel , Zelboraf , Caprelsa , Colobreath , Ameluz , Edarbi …" at bounding box center [598, 99] width 319 height 31
paste input "Levodop"
type input "Levodop"
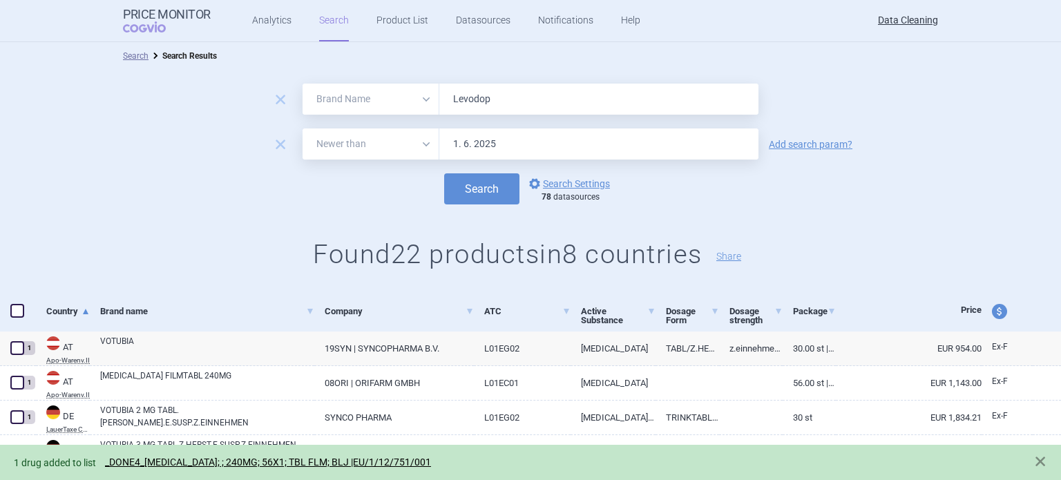
click at [444, 173] on button "Search" at bounding box center [481, 188] width 75 height 31
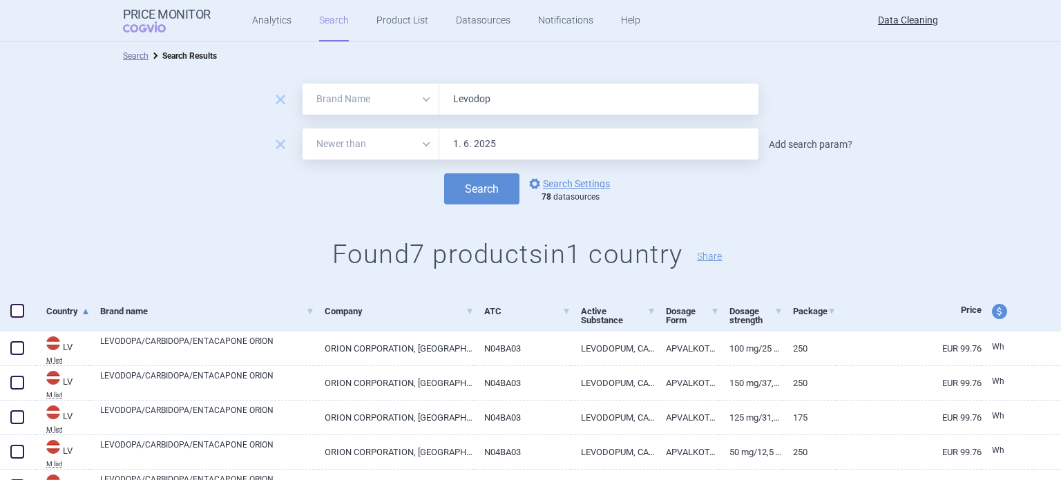
click at [807, 146] on link "Add search param?" at bounding box center [811, 145] width 84 height 10
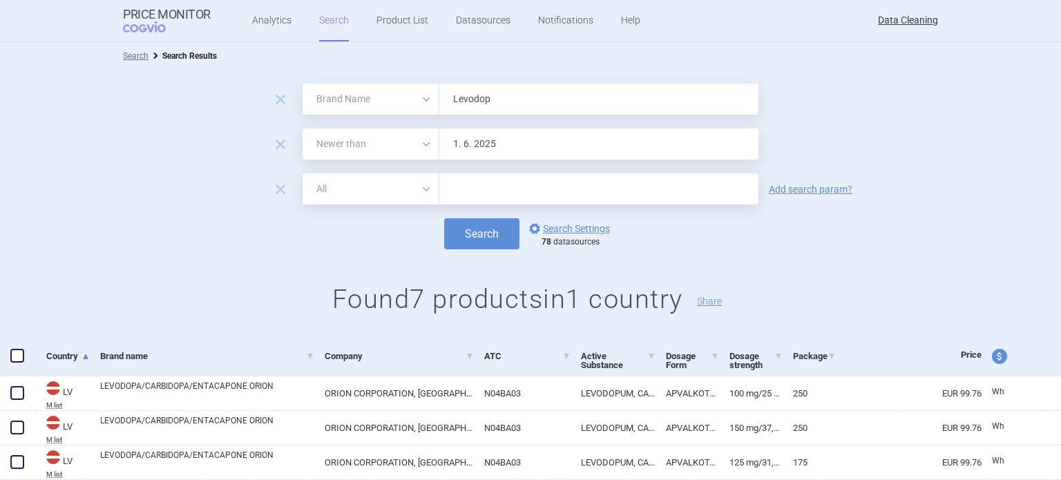
drag, startPoint x: 640, startPoint y: 175, endPoint x: 634, endPoint y: 179, distance: 7.5
click at [640, 175] on input "text" at bounding box center [598, 188] width 319 height 31
type input "ORION"
click at [444, 218] on button "Search" at bounding box center [481, 233] width 75 height 31
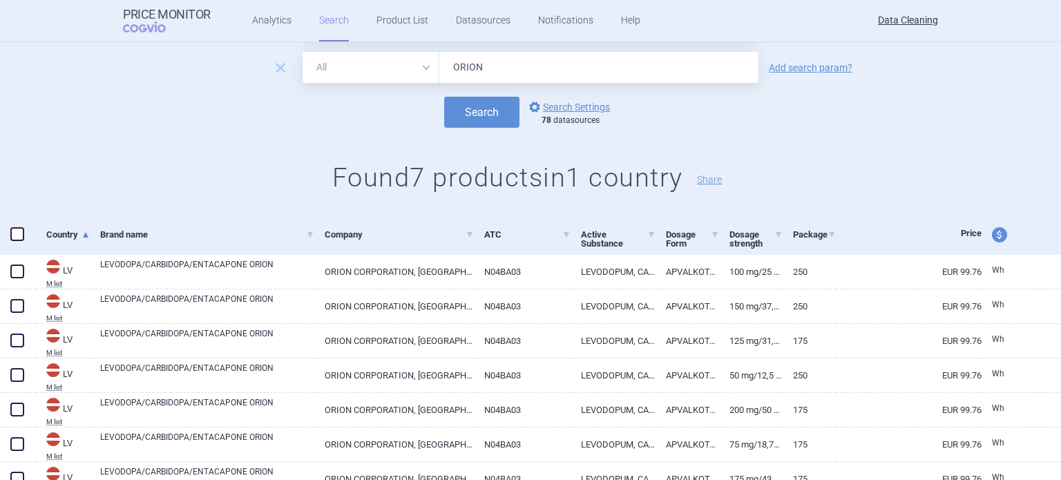
scroll to position [182, 0]
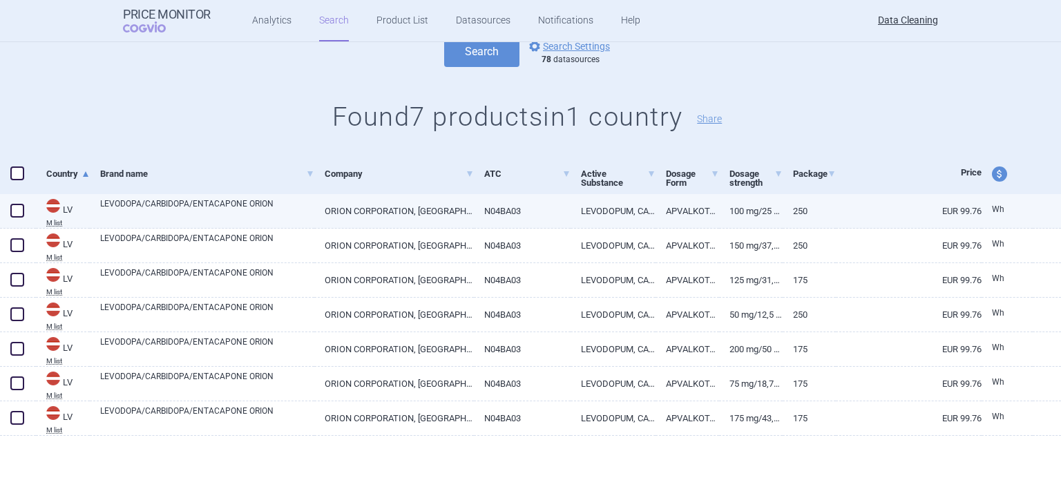
click at [281, 212] on link "LEVODOPA/CARBIDOPA/ENTACAPONE ORION" at bounding box center [207, 210] width 214 height 25
select select "EUR"
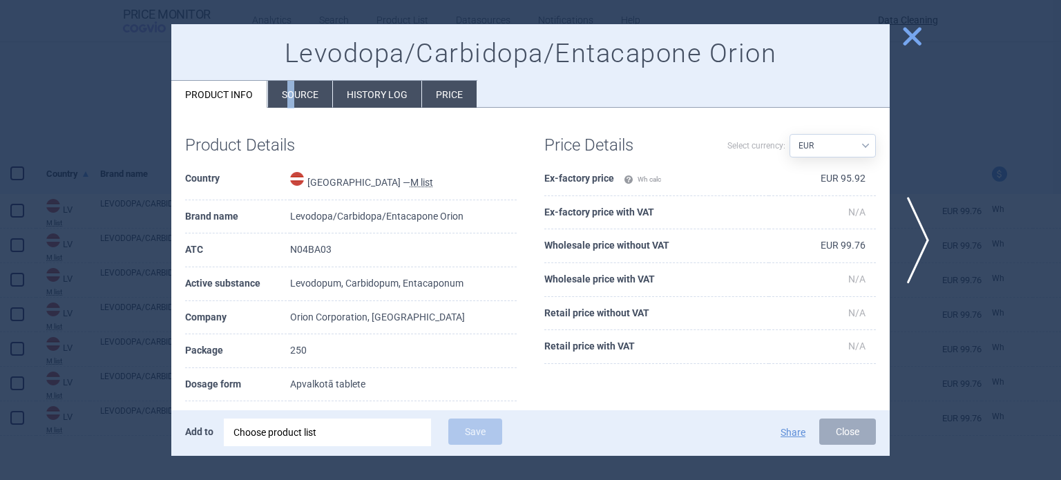
click at [289, 84] on li "Source" at bounding box center [300, 94] width 64 height 27
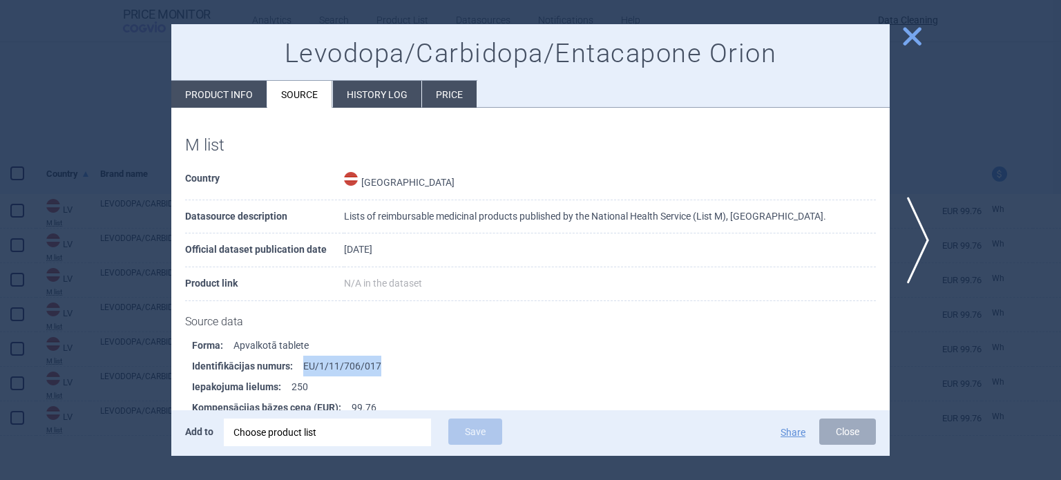
drag, startPoint x: 406, startPoint y: 359, endPoint x: 304, endPoint y: 364, distance: 102.4
click at [304, 364] on li "Identifikācijas numurs : EU/1/11/706/017" at bounding box center [541, 366] width 698 height 21
click at [365, 440] on div "Choose product list" at bounding box center [328, 433] width 188 height 28
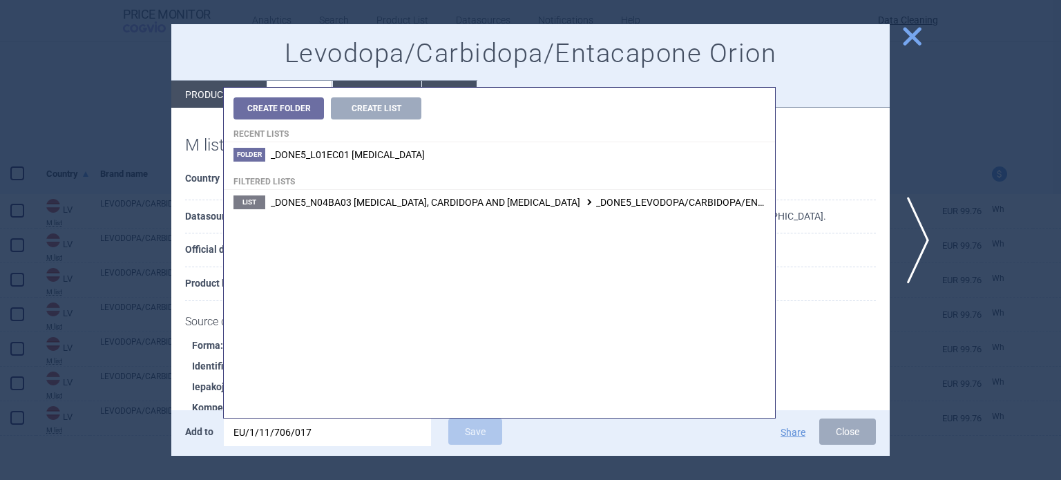
type input "EU/1/11/706/017"
click at [583, 204] on span "_DONE5_N04BA03 LEVODOPA, CARDIDOPA AND ENTACAPONE _DONE5_LEVODOPA/CARBIDOPA/ENT…" at bounding box center [692, 202] width 842 height 11
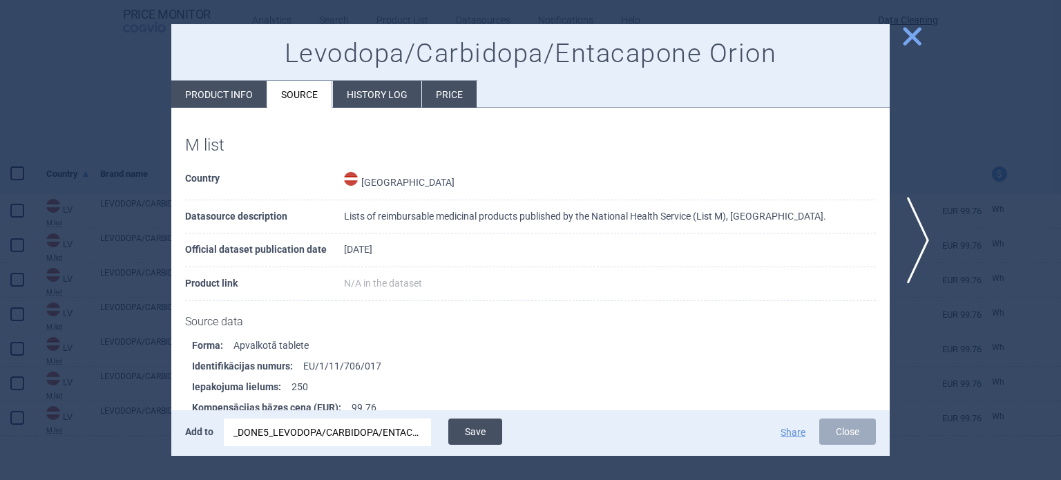
click at [458, 433] on button "Save" at bounding box center [475, 432] width 54 height 26
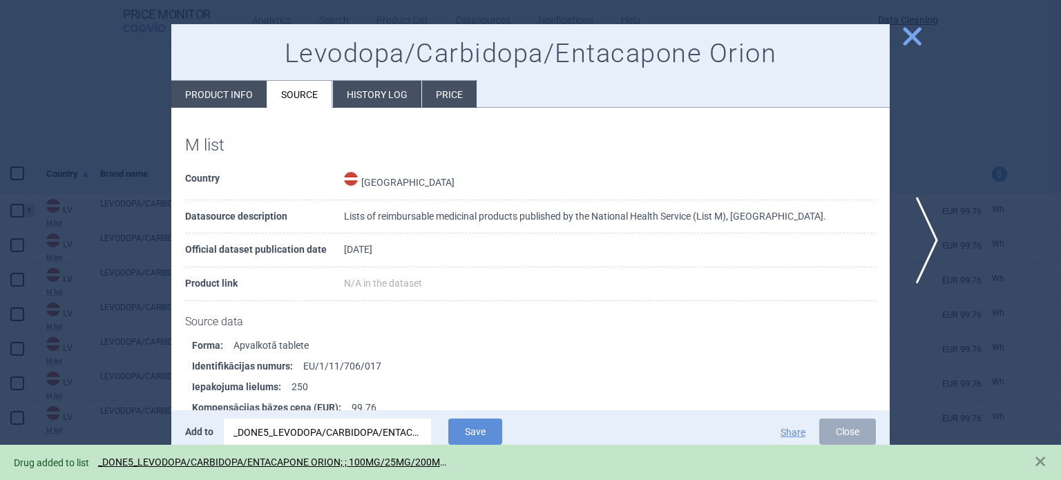
click at [923, 226] on span "next" at bounding box center [922, 240] width 31 height 87
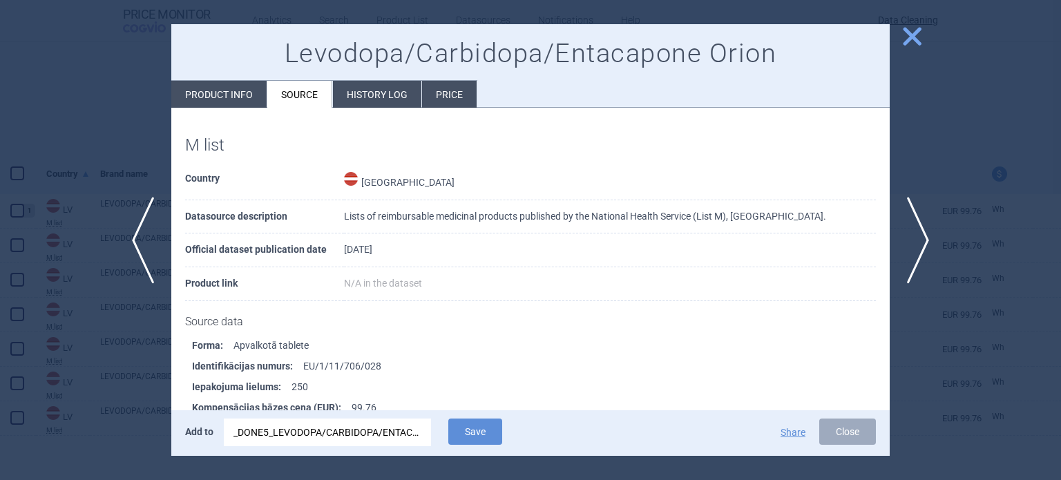
click at [377, 430] on div "_DONE5_LEVODOPA/CARBIDOPA/ENTACAPONE ORION; ; 100MG/25MG/200MG; 250; TBL FLM; T…" at bounding box center [328, 433] width 188 height 28
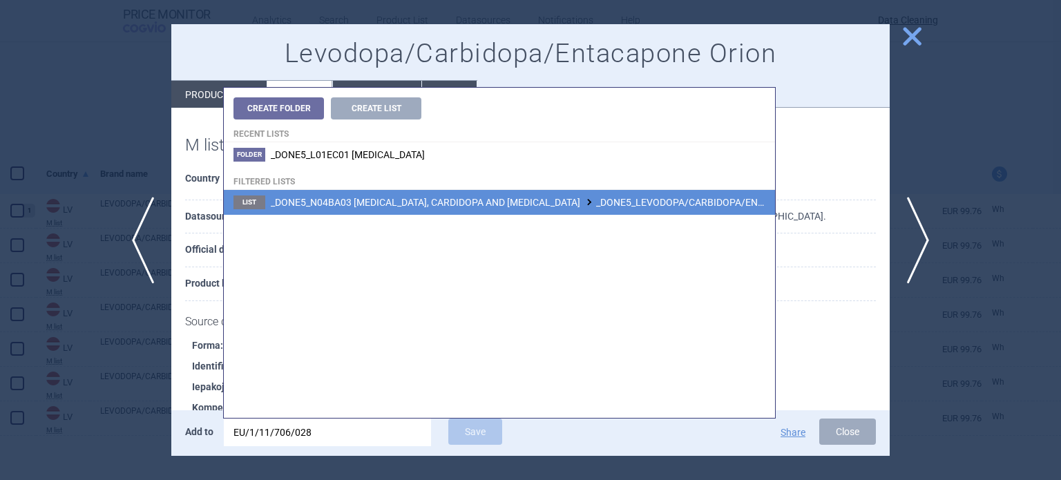
type input "EU/1/11/706/028"
click at [521, 205] on span "_DONE5_N04BA03 LEVODOPA, CARDIDOPA AND ENTACAPONE _DONE5_LEVODOPA/CARBIDOPA/ENT…" at bounding box center [696, 202] width 850 height 11
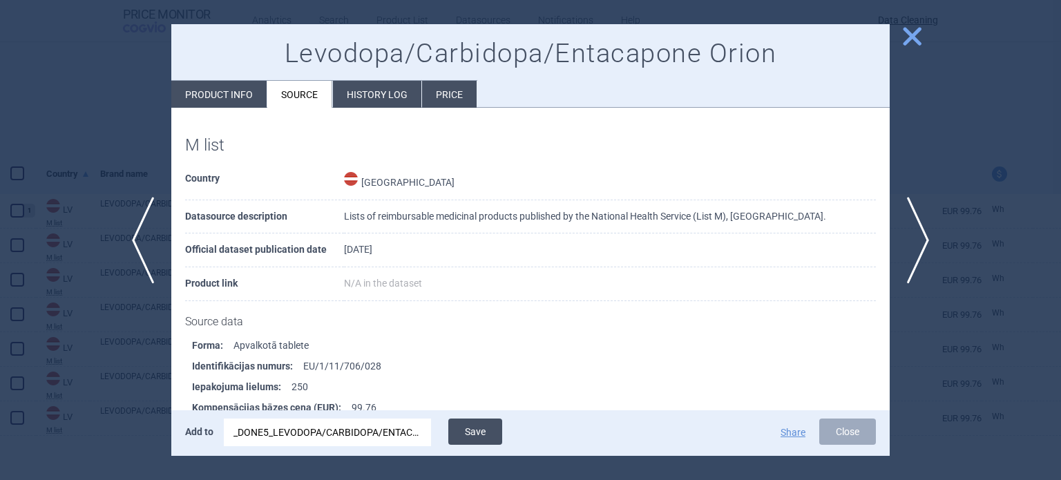
click at [474, 422] on button "Save" at bounding box center [475, 432] width 54 height 26
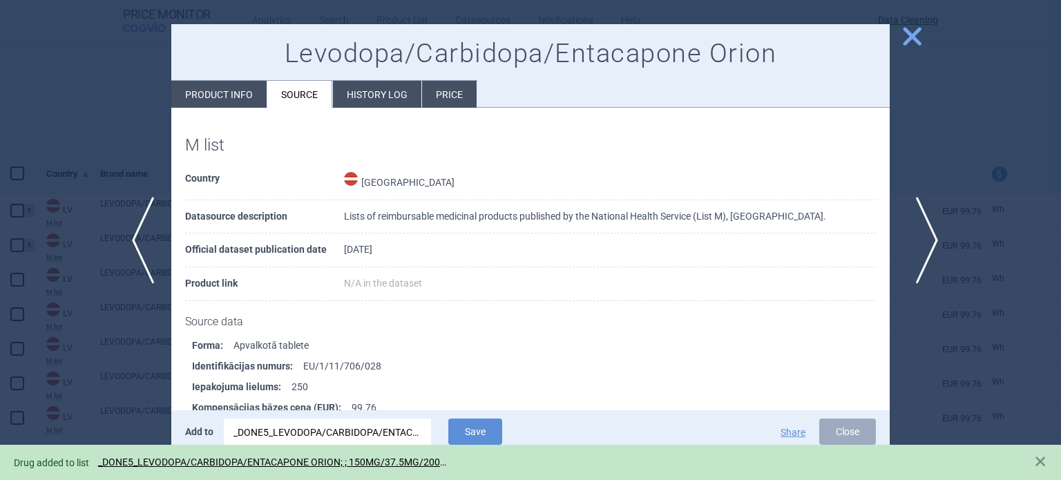
click at [915, 237] on span "next" at bounding box center [922, 240] width 31 height 87
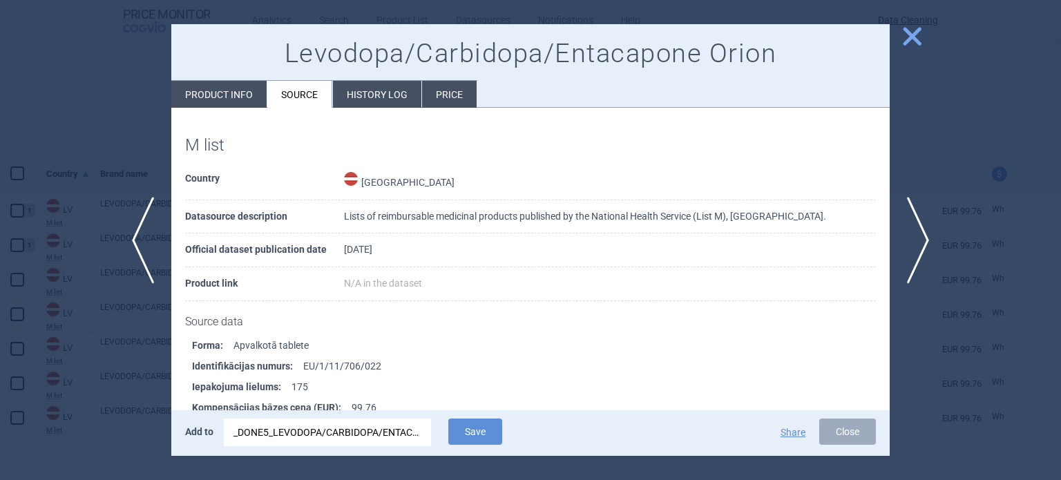
click at [402, 432] on div "_DONE5_LEVODOPA/CARBIDOPA/ENTACAPONE ORION; ; 150MG/37.5MG/200MG; 250; TBL FLM;…" at bounding box center [328, 433] width 188 height 28
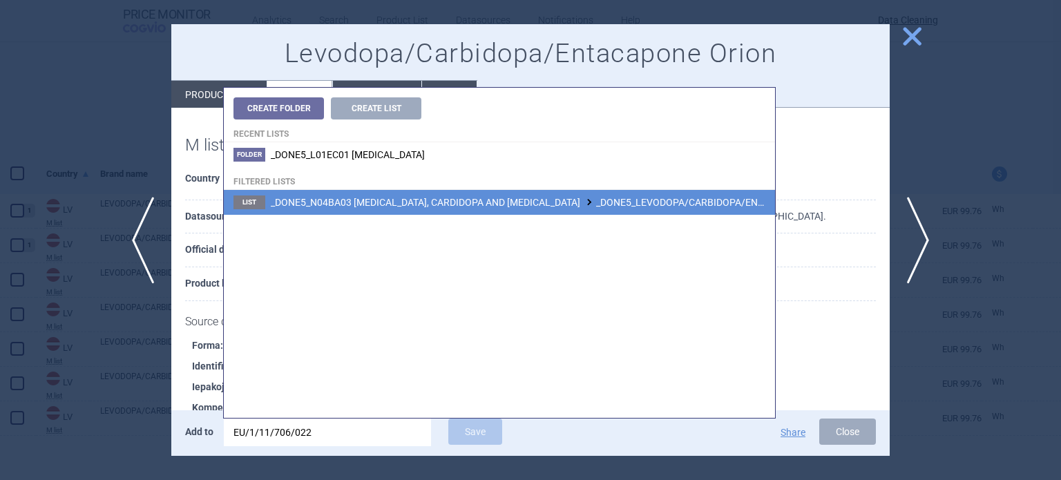
type input "EU/1/11/706/022"
click at [572, 198] on span "_DONE5_N04BA03 LEVODOPA, CARDIDOPA AND ENTACAPONE _DONE5_LEVODOPA/CARBIDOPA/ENT…" at bounding box center [699, 202] width 856 height 11
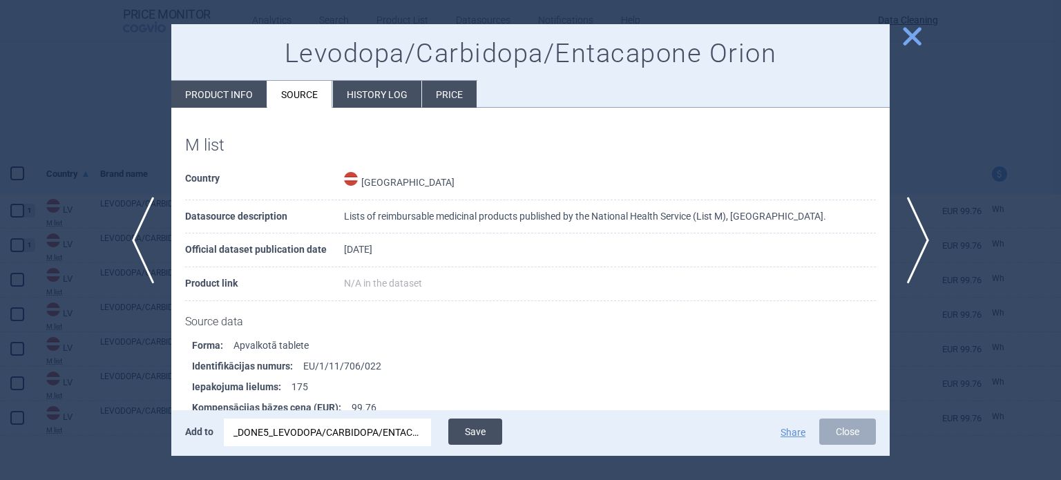
click at [473, 428] on button "Save" at bounding box center [475, 432] width 54 height 26
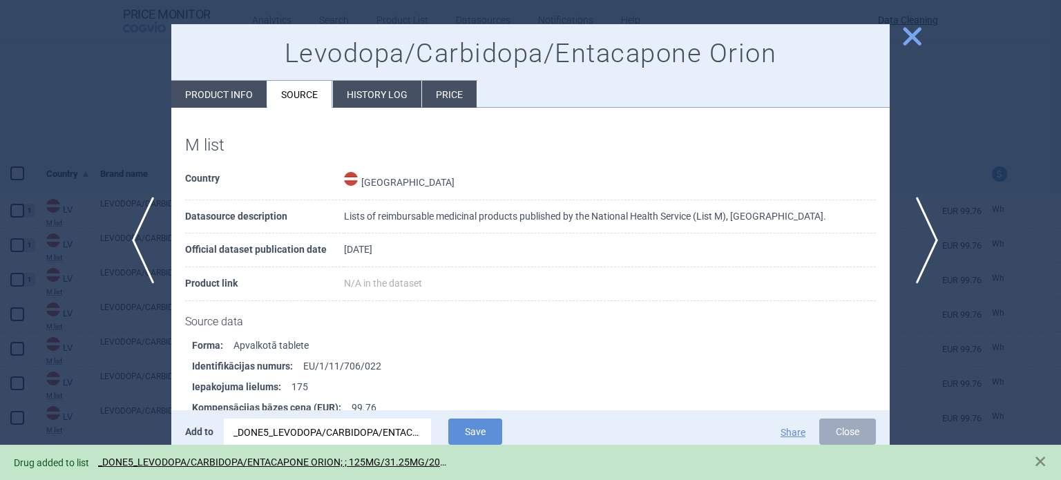
click at [931, 245] on span "next" at bounding box center [922, 240] width 31 height 87
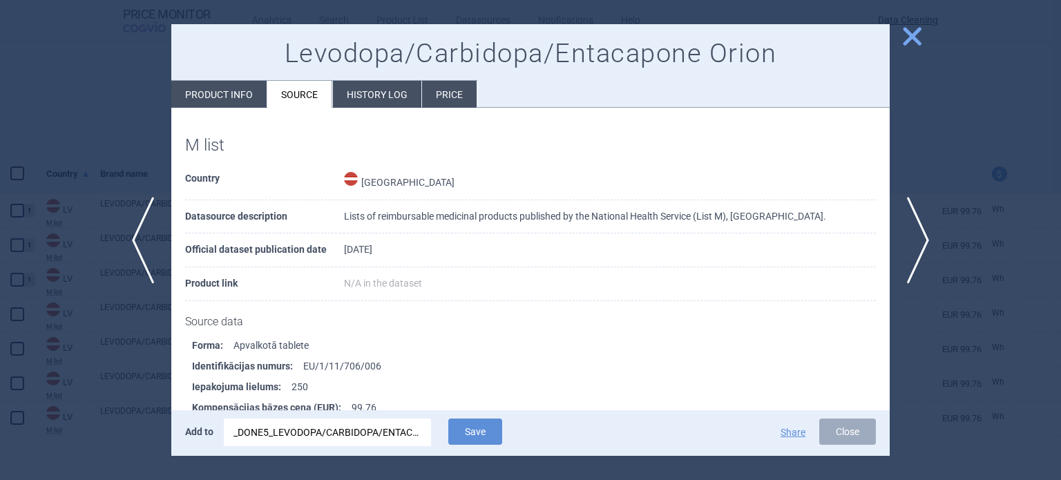
click at [381, 429] on div "_DONE5_LEVODOPA/CARBIDOPA/ENTACAPONE ORION; ; 125MG/31.25MG/200MG; 175; TBL FLM…" at bounding box center [328, 433] width 188 height 28
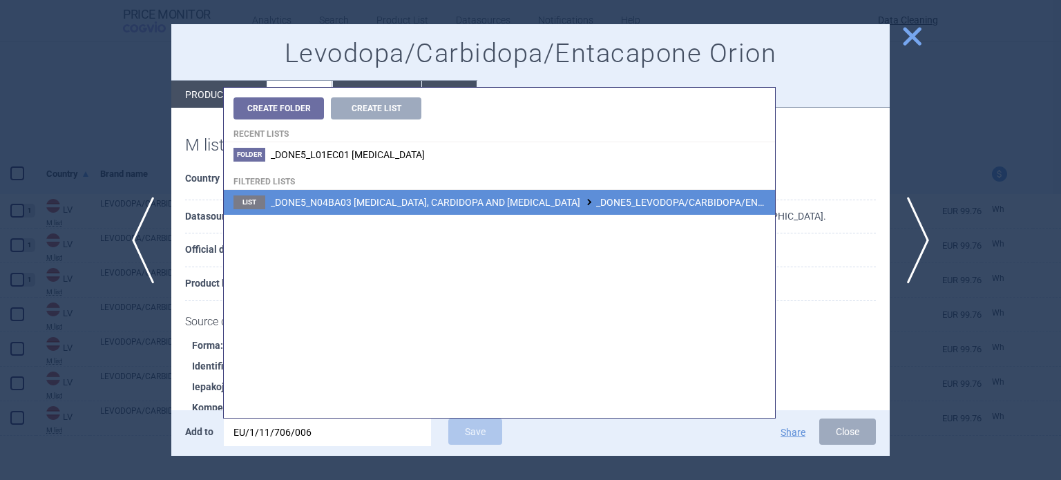
type input "EU/1/11/706/006"
click at [588, 207] on span "_DONE5_N04BA03 LEVODOPA, CARDIDOPA AND ENTACAPONE _DONE5_LEVODOPA/CARBIDOPA/ENT…" at bounding box center [693, 202] width 845 height 11
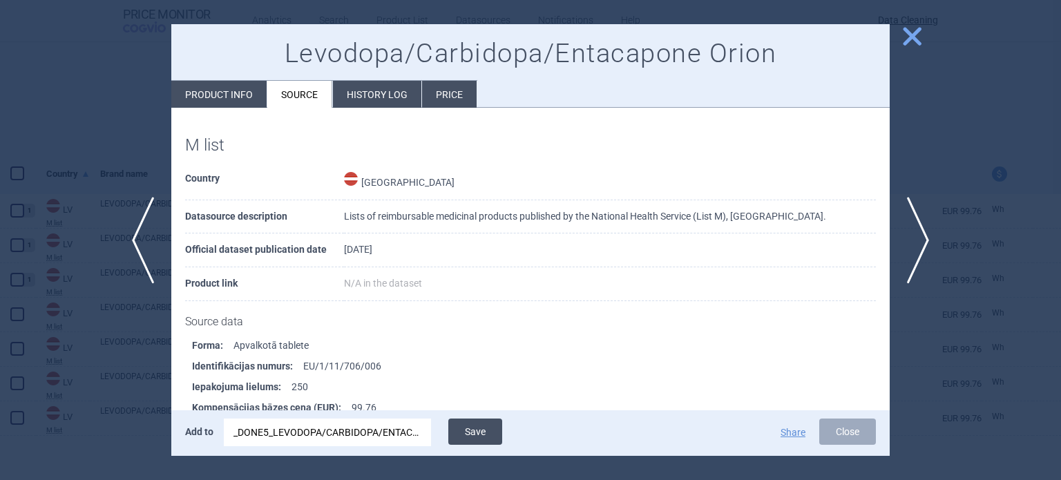
click at [477, 437] on button "Save" at bounding box center [475, 432] width 54 height 26
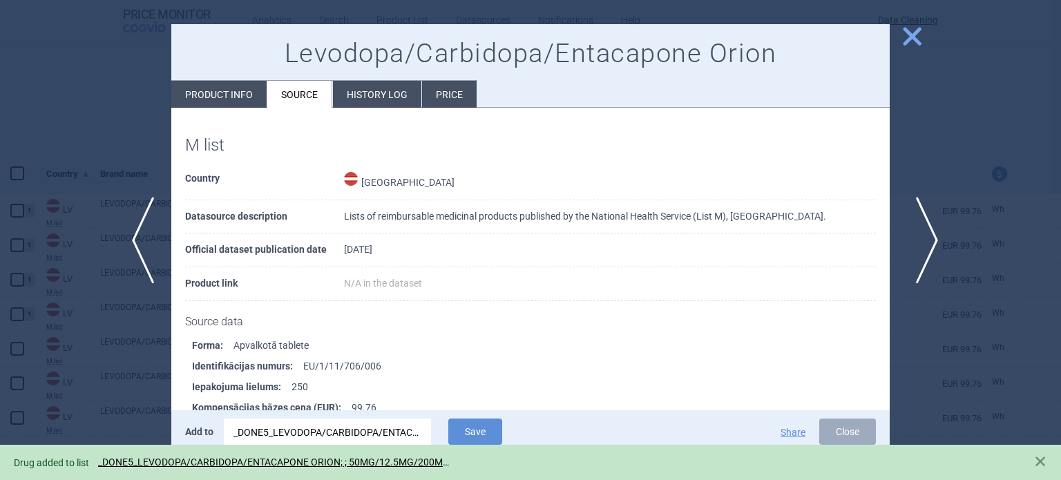
drag, startPoint x: 924, startPoint y: 216, endPoint x: 915, endPoint y: 223, distance: 11.9
click at [926, 216] on span "next" at bounding box center [922, 240] width 31 height 87
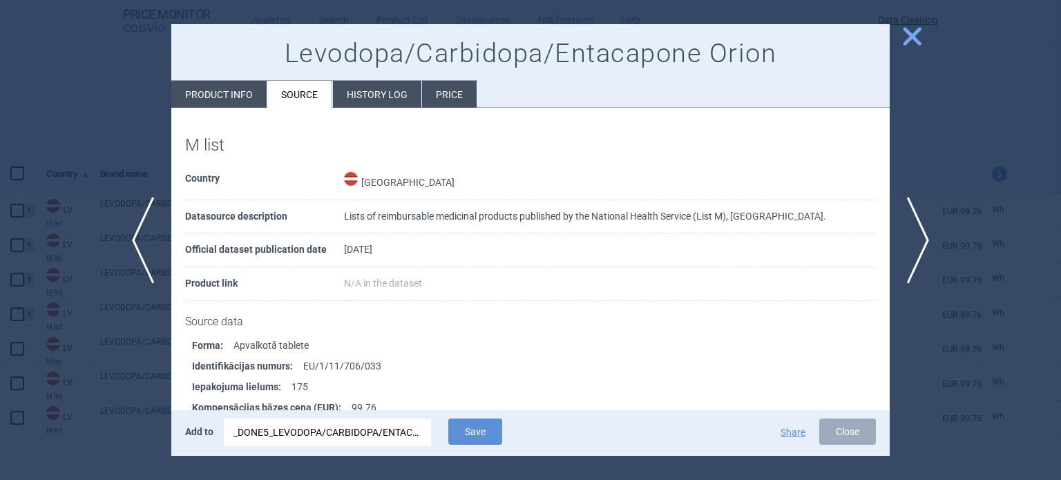
click at [366, 425] on div "_DONE5_LEVODOPA/CARBIDOPA/ENTACAPONE ORION; ; 50MG/12.5MG/200MG; 250; TBL FLM; …" at bounding box center [328, 433] width 188 height 28
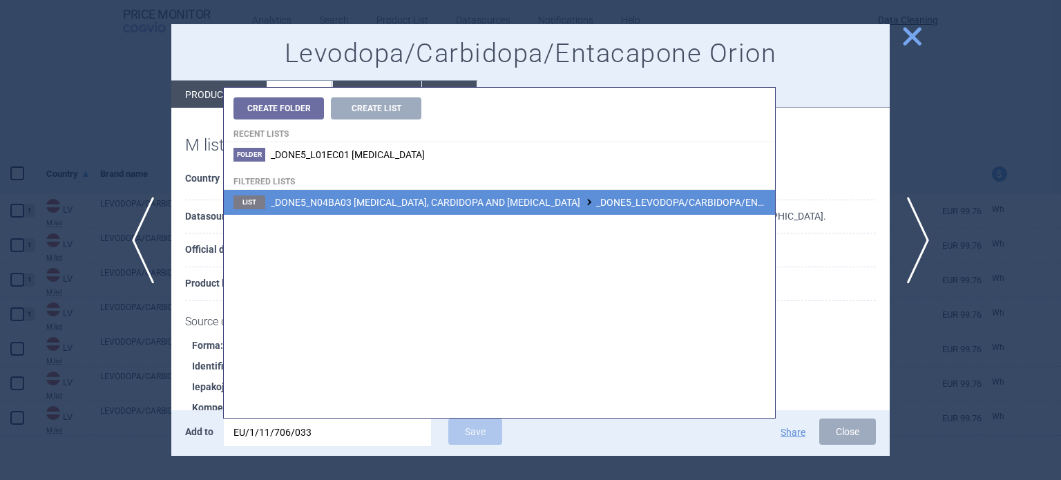
type input "EU/1/11/706/033"
click at [559, 207] on span "_DONE5_N04BA03 LEVODOPA, CARDIDOPA AND ENTACAPONE _DONE5_LEVODOPA/CARBIDOPA/ENT…" at bounding box center [692, 202] width 842 height 11
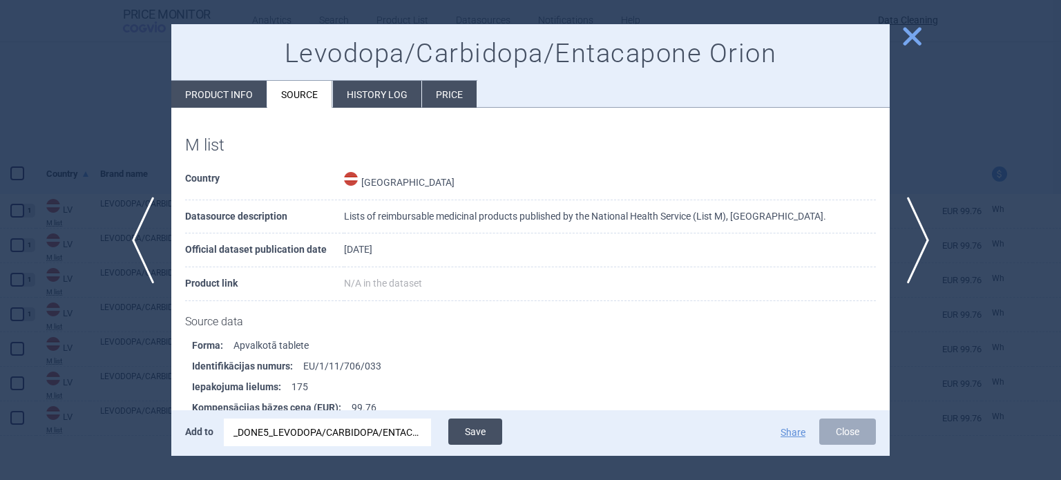
click at [484, 428] on button "Save" at bounding box center [475, 432] width 54 height 26
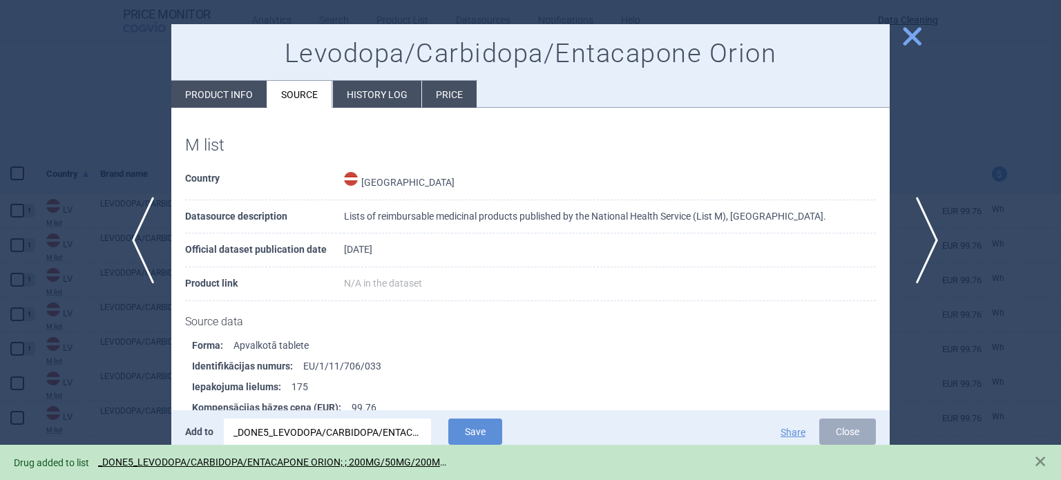
click at [918, 237] on span "next" at bounding box center [922, 240] width 31 height 87
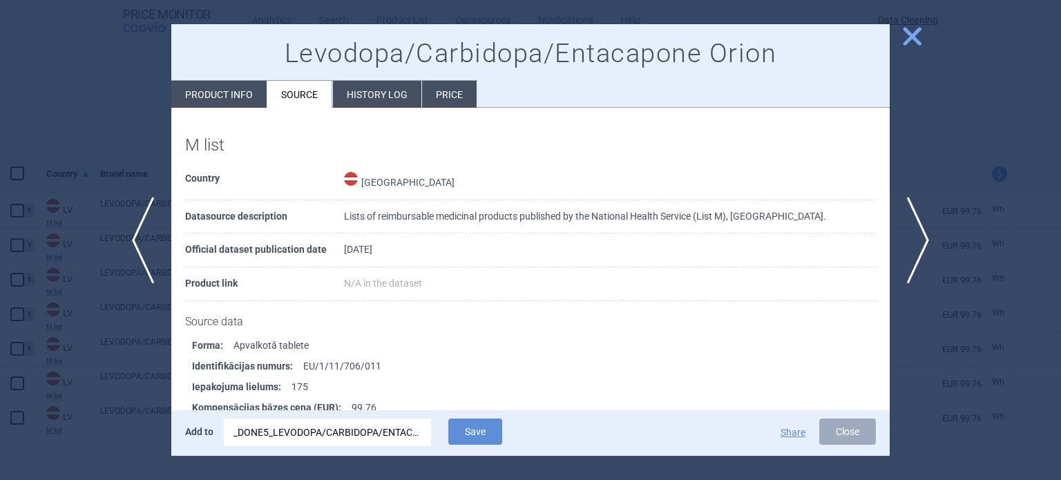
click at [412, 428] on div "_DONE5_LEVODOPA/CARBIDOPA/ENTACAPONE ORION; ; 200MG/50MG/200MG; 175; TBL FLM; T…" at bounding box center [328, 433] width 188 height 28
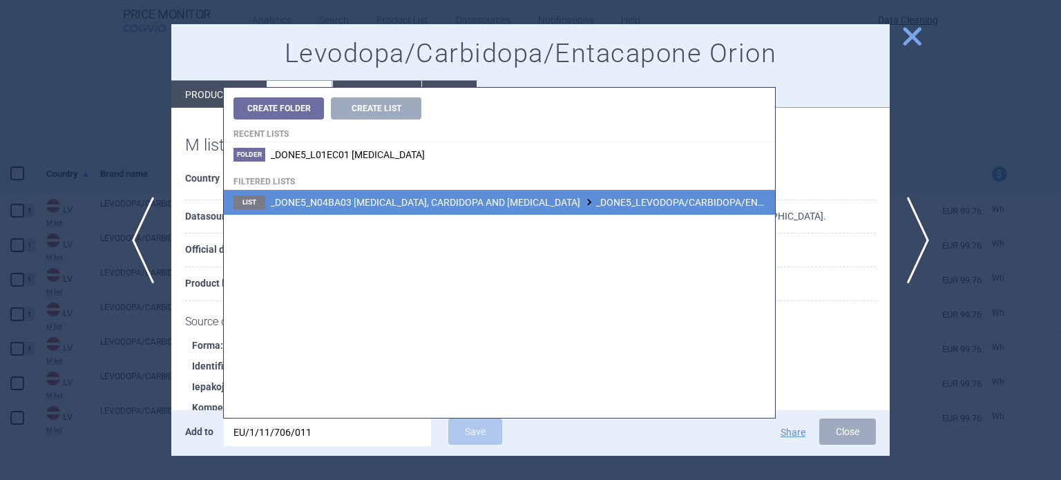
type input "EU/1/11/706/011"
click at [590, 201] on span "_DONE5_N04BA03 LEVODOPA, CARDIDOPA AND ENTACAPONE _DONE5_LEVODOPA/CARBIDOPA/ENT…" at bounding box center [696, 202] width 850 height 11
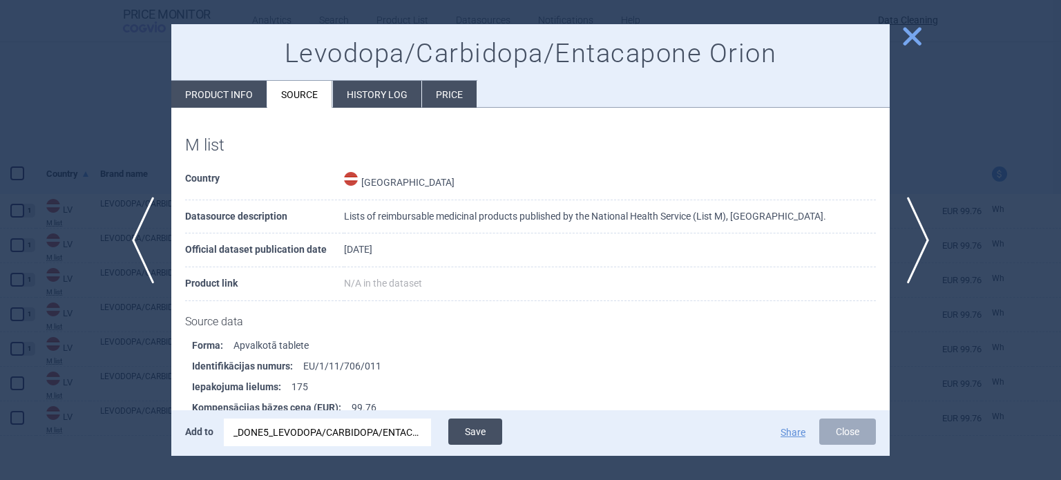
click at [488, 439] on button "Save" at bounding box center [475, 432] width 54 height 26
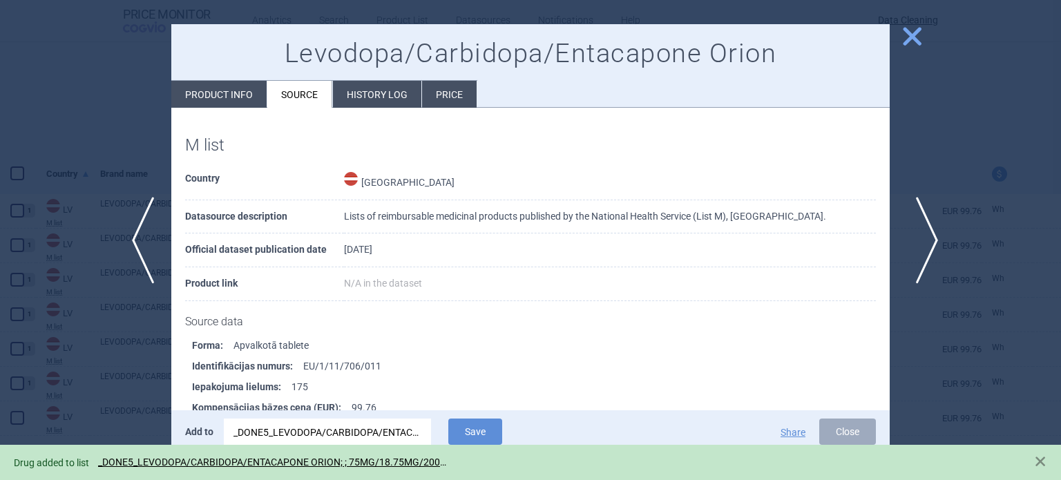
click at [928, 218] on span "next" at bounding box center [922, 240] width 31 height 87
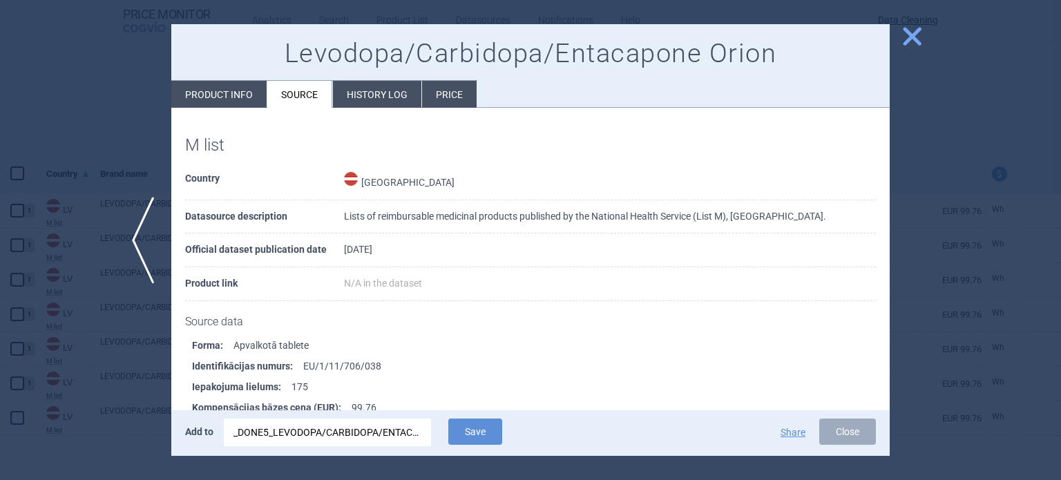
click at [392, 434] on div "_DONE5_LEVODOPA/CARBIDOPA/ENTACAPONE ORION; ; 75MG/18.75MG/200MG; 175; TBL FLM;…" at bounding box center [328, 433] width 188 height 28
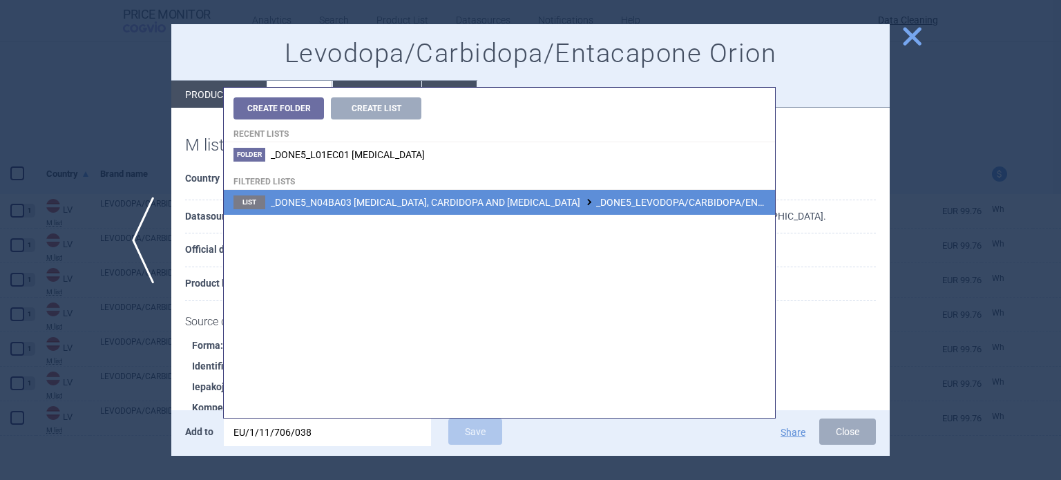
type input "EU/1/11/706/038"
click at [588, 205] on span "_DONE5_N04BA03 LEVODOPA, CARDIDOPA AND ENTACAPONE _DONE5_LEVODOPA/CARBIDOPA/ENT…" at bounding box center [699, 202] width 856 height 11
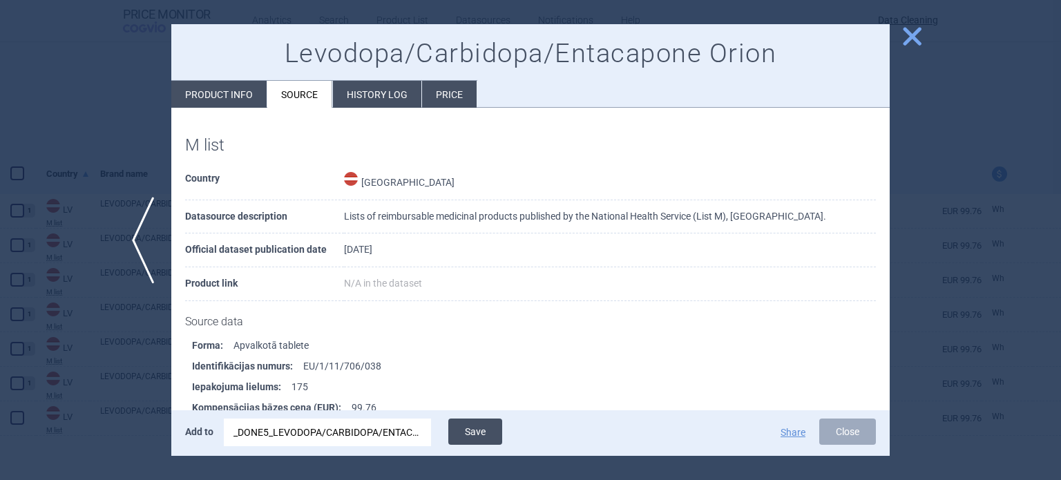
click at [470, 425] on button "Save" at bounding box center [475, 432] width 54 height 26
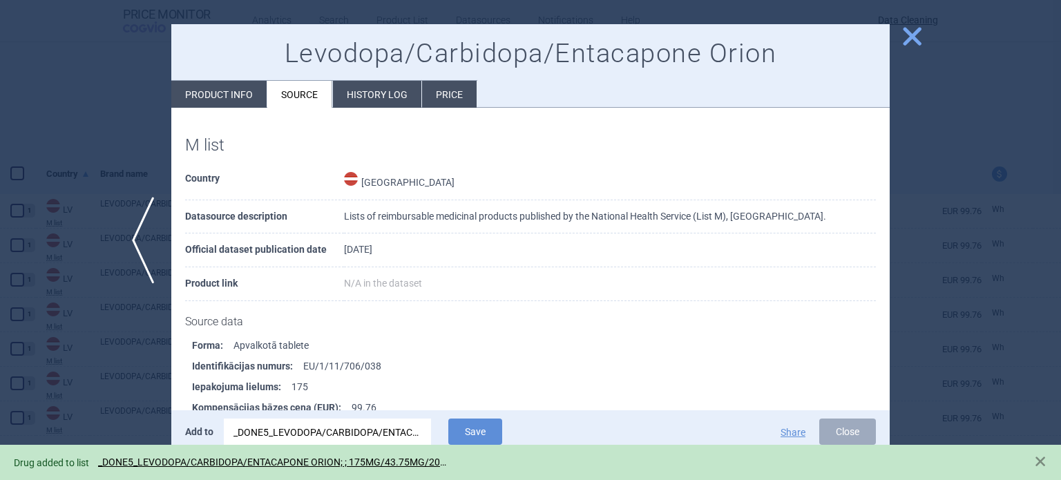
click at [36, 218] on div at bounding box center [530, 240] width 1061 height 480
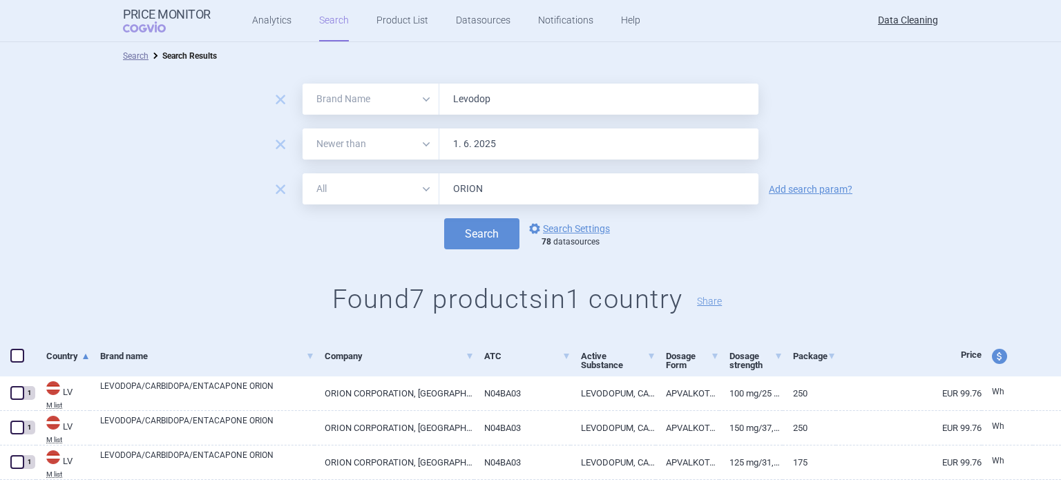
click at [526, 91] on input "Levodop" at bounding box center [598, 99] width 319 height 31
paste input "Trajenta , Tradjenta ,"
click at [279, 184] on span "remove" at bounding box center [280, 189] width 19 height 19
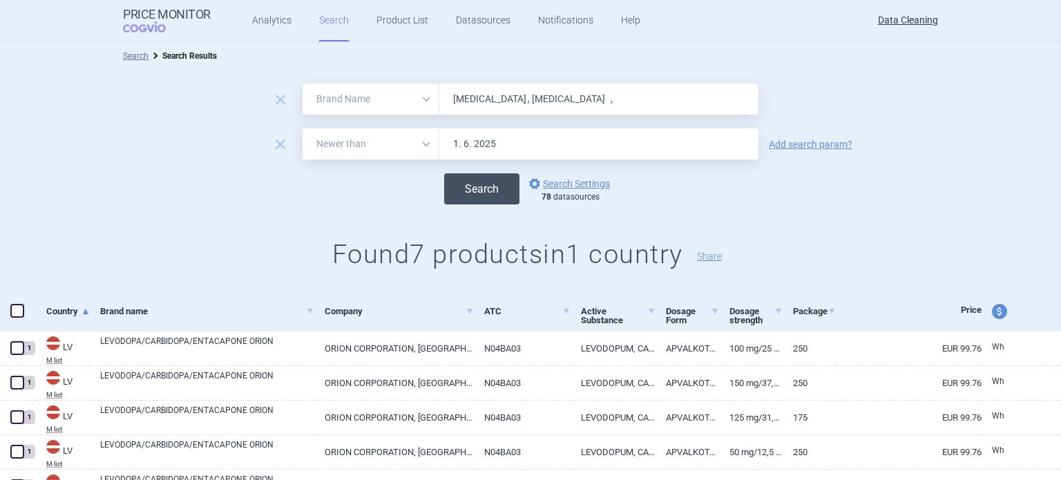
click at [482, 180] on button "Search" at bounding box center [481, 188] width 75 height 31
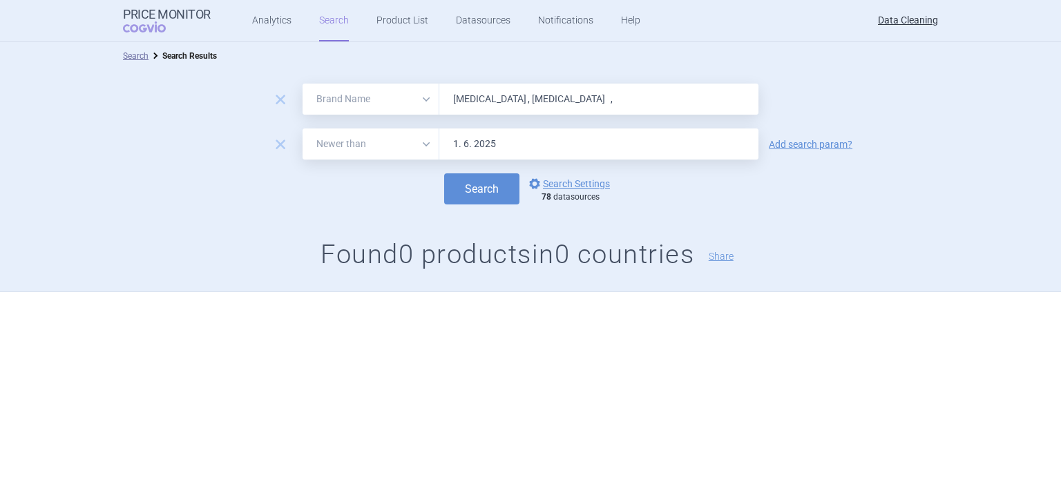
drag, startPoint x: 450, startPoint y: 97, endPoint x: 299, endPoint y: 97, distance: 151.3
click at [359, 97] on div "All Brand Name ATC Company Active Substance Country Newer than Trajenta , Tradj…" at bounding box center [531, 99] width 456 height 31
paste input "Entacapon"
click at [444, 173] on button "Search" at bounding box center [481, 188] width 75 height 31
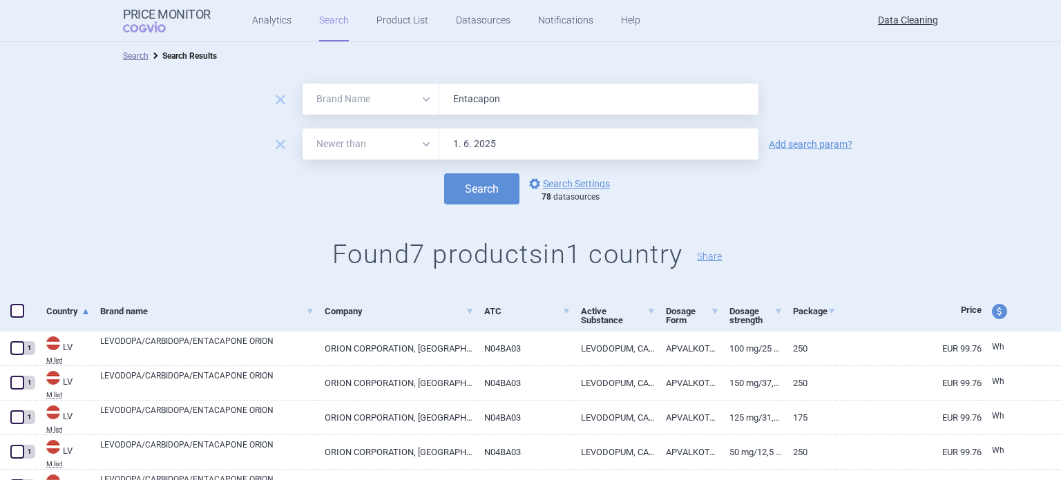
paste input "Zoely , Fampyra , Ampyra ,"
type input "Zoely , Fampyra , Ampyra ,"
click at [444, 173] on button "Search" at bounding box center [481, 188] width 75 height 31
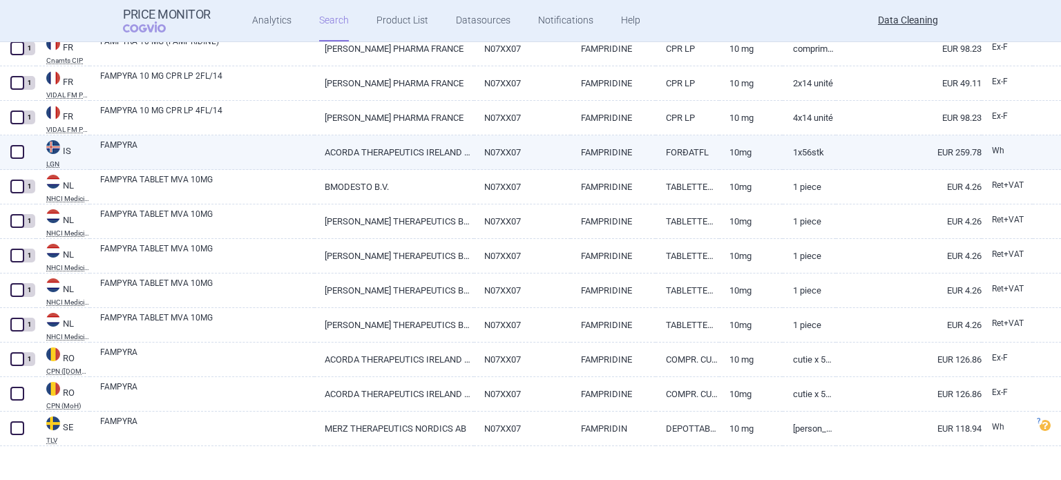
scroll to position [196, 0]
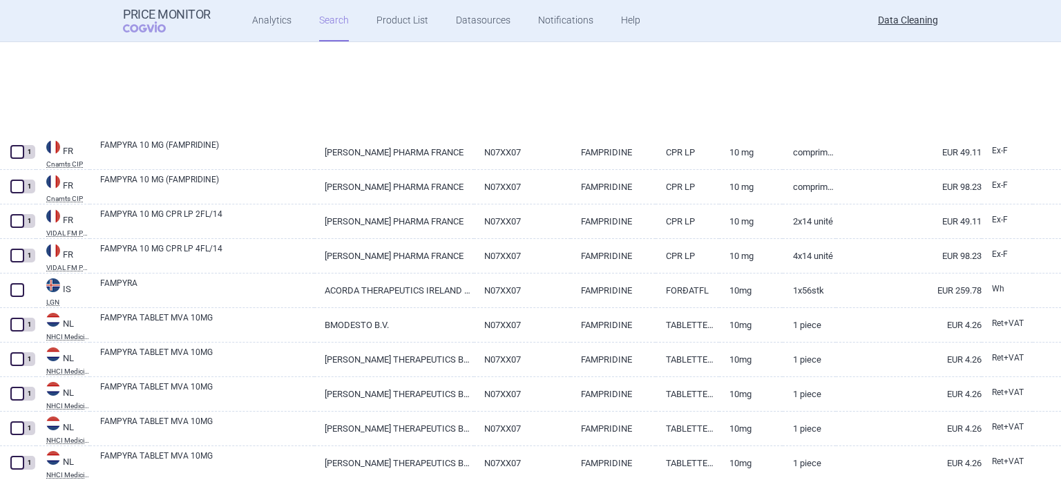
select select "brandName"
select select "newerThan"
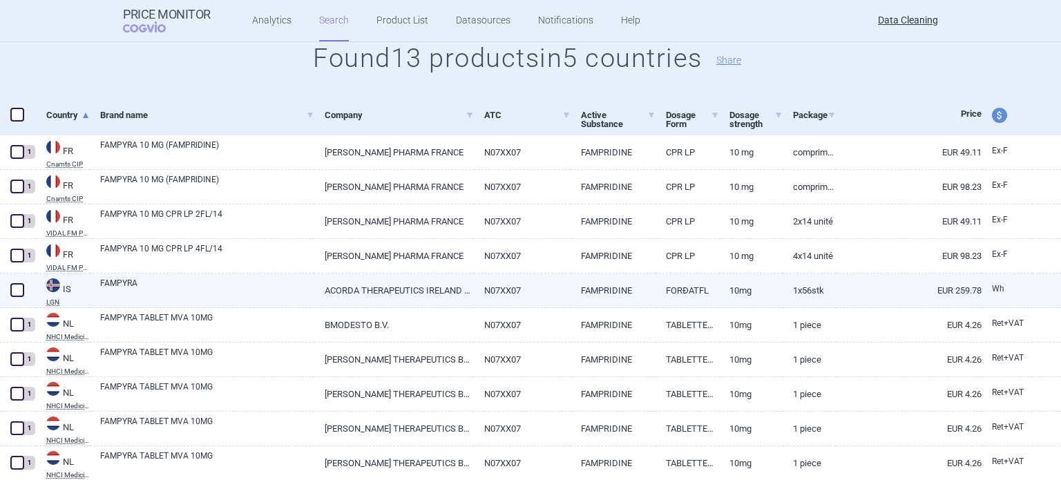
click at [25, 289] on span at bounding box center [17, 290] width 21 height 21
checkbox input "true"
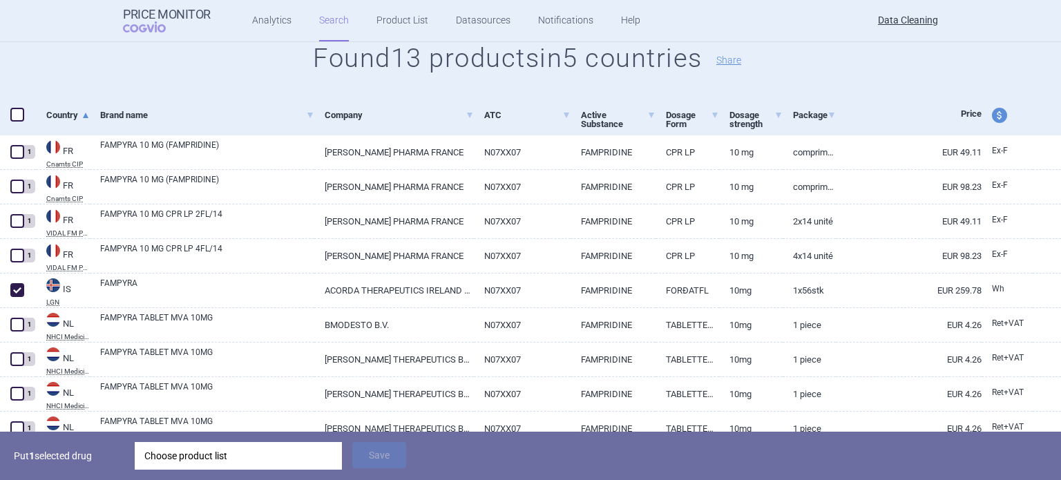
click at [235, 453] on div "Choose product list" at bounding box center [238, 456] width 188 height 28
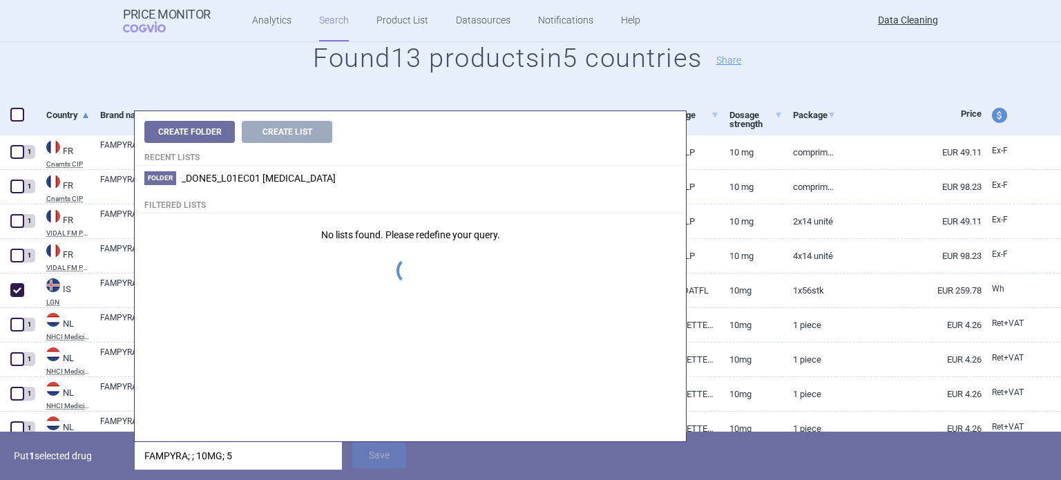
type input "FAMPYRA; ; 10MG; 56"
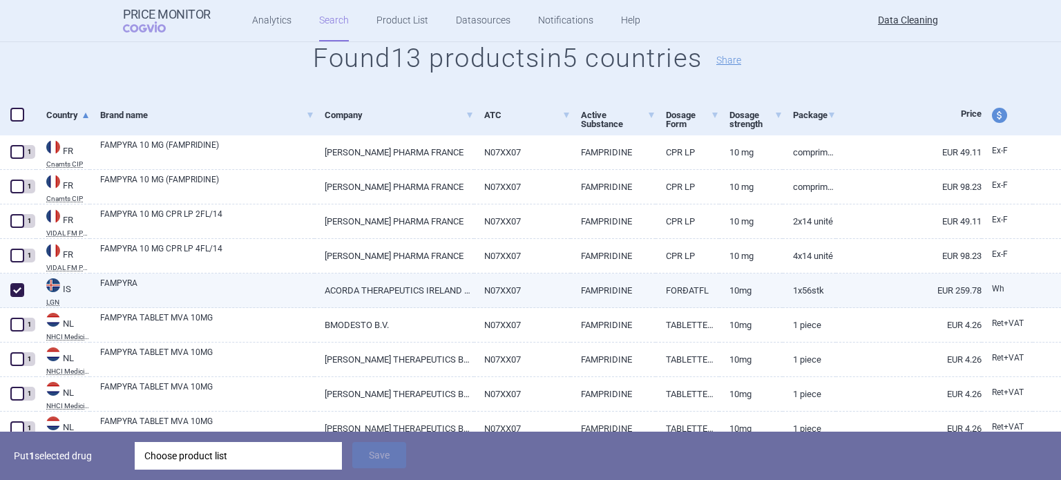
click at [115, 297] on link "FAMPYRA" at bounding box center [207, 289] width 214 height 25
select select "EUR"
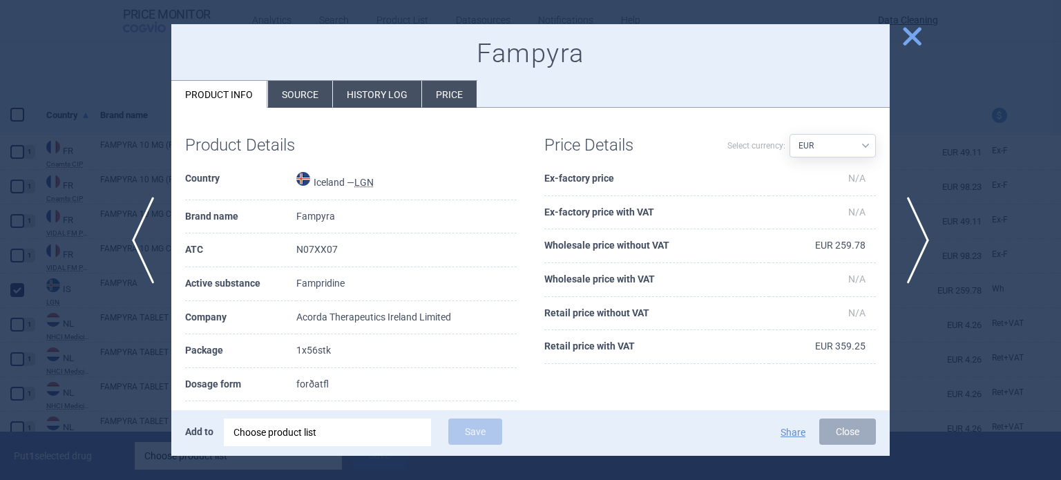
scroll to position [69, 0]
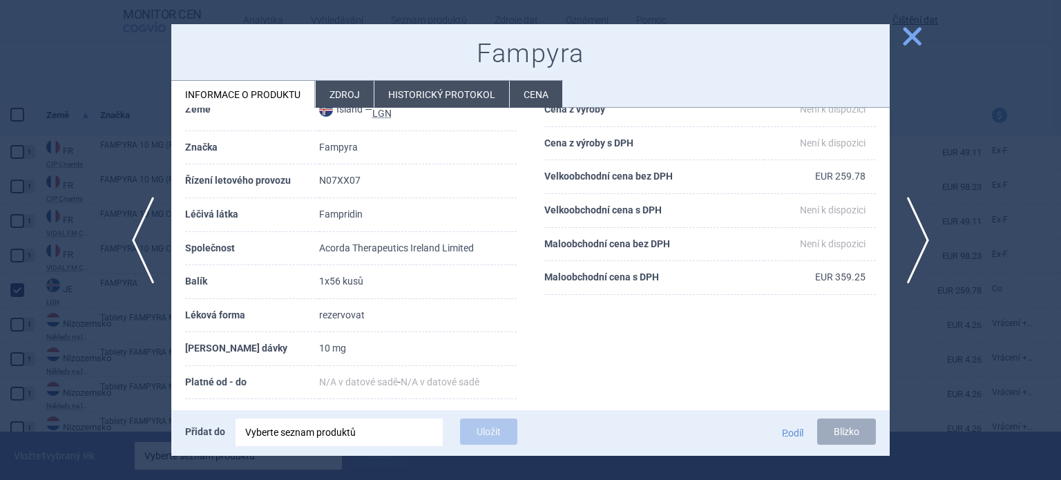
click at [352, 102] on li "Zdroj" at bounding box center [345, 94] width 58 height 27
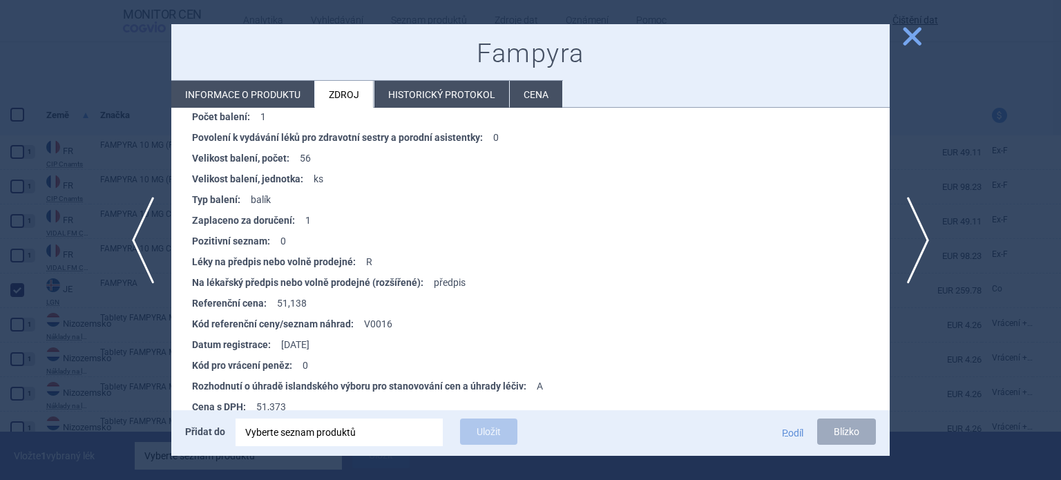
scroll to position [746, 0]
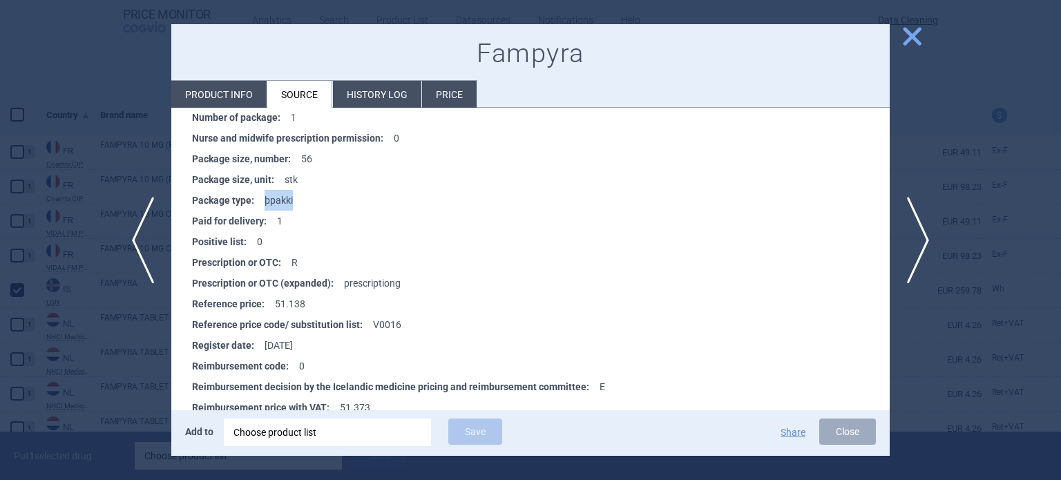
drag, startPoint x: 304, startPoint y: 195, endPoint x: 265, endPoint y: 193, distance: 39.4
click at [265, 193] on li "Package type : þpakki" at bounding box center [541, 200] width 698 height 21
click at [148, 99] on div at bounding box center [530, 240] width 1061 height 480
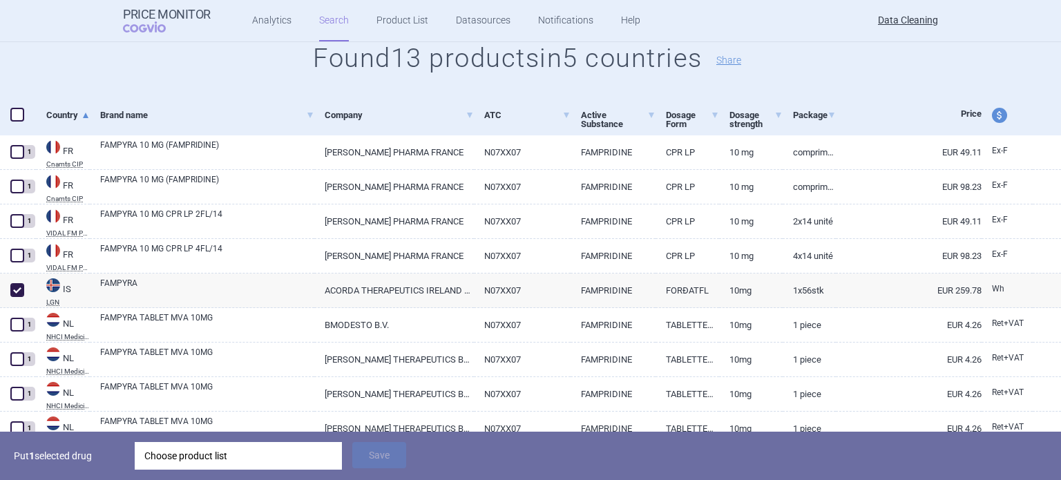
click at [263, 442] on div "Choose product list" at bounding box center [238, 456] width 188 height 28
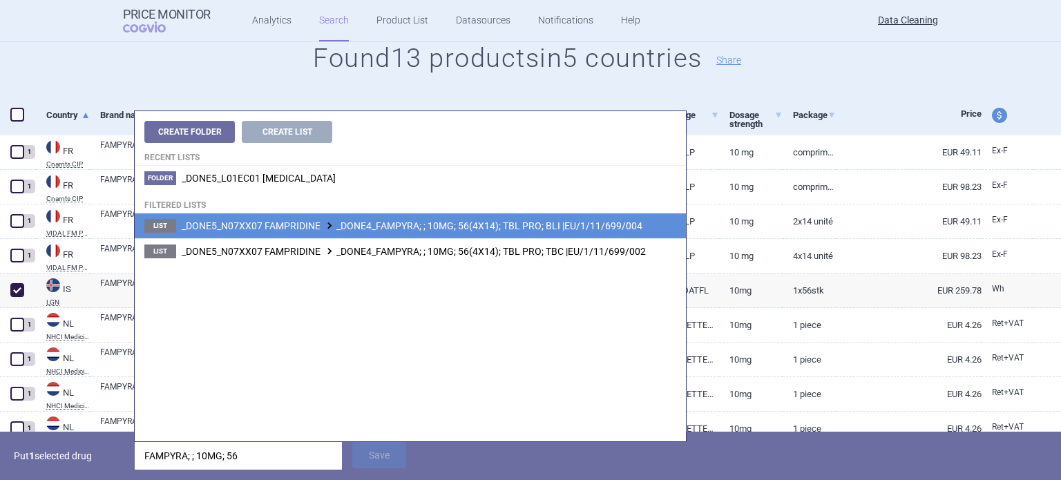
click at [520, 230] on span "_DONE5_N07XX07 FAMPRIDINE _DONE4_FAMPYRA; ; 10MG; 56(4X14); TBL PRO; BLI |EU/1/…" at bounding box center [412, 225] width 461 height 11
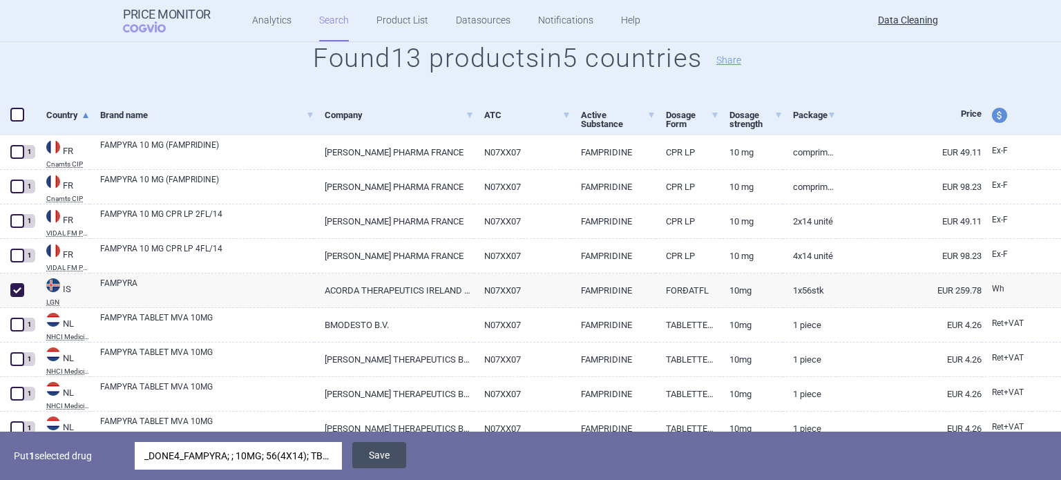
click at [390, 450] on button "Save" at bounding box center [379, 455] width 54 height 26
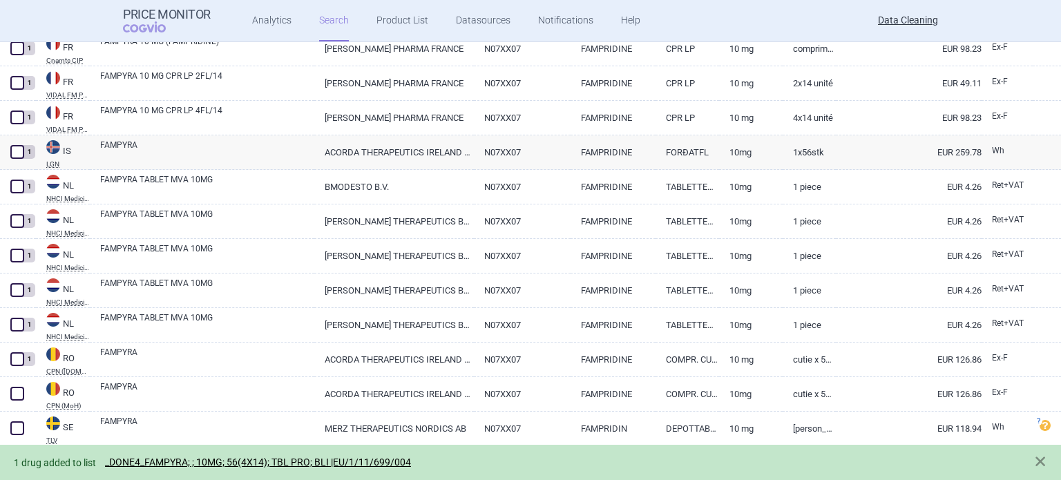
scroll to position [345, 0]
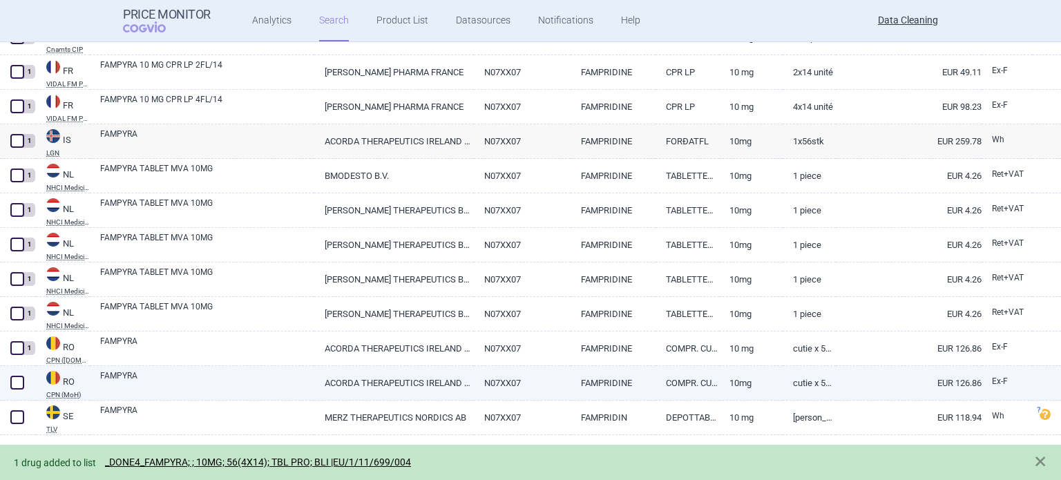
click at [185, 370] on link "FAMPYRA" at bounding box center [207, 382] width 214 height 25
select select "EUR"
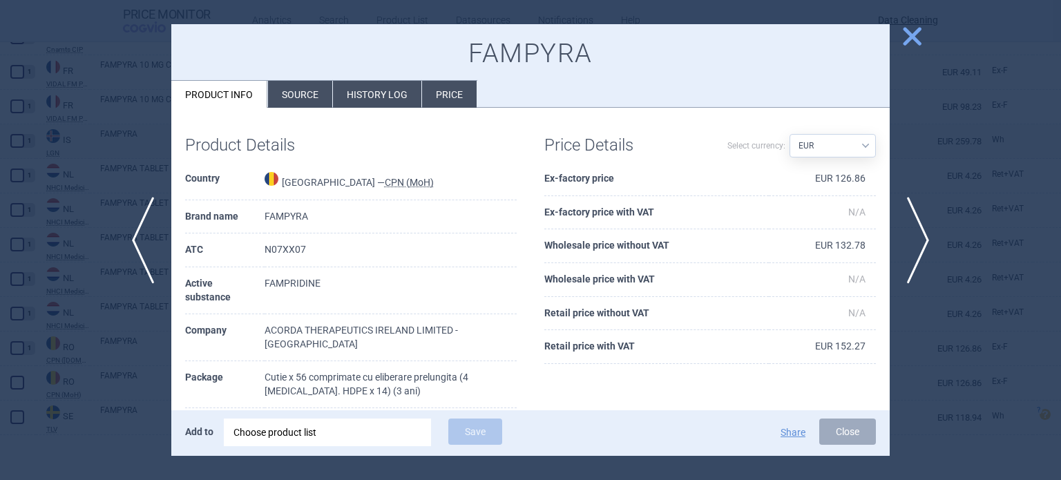
scroll to position [69, 0]
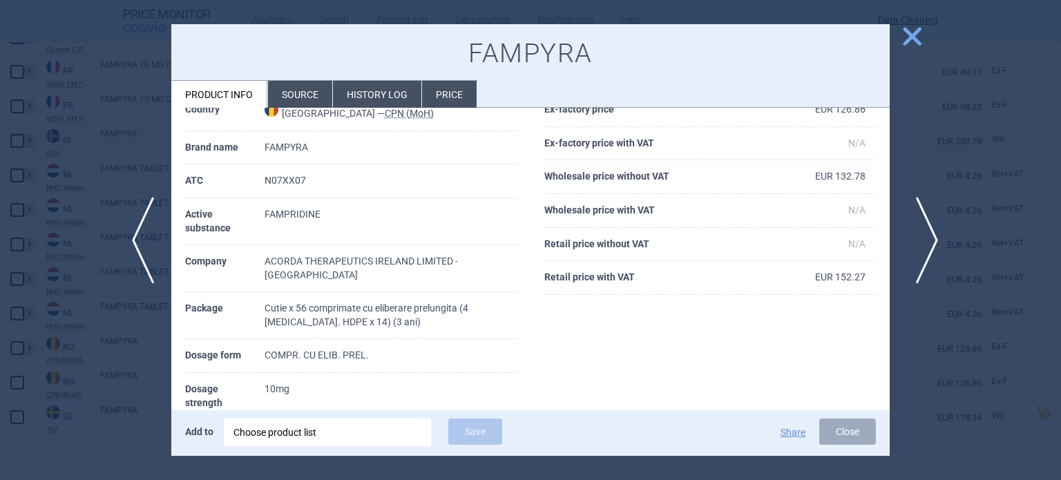
click at [918, 216] on span "next" at bounding box center [922, 240] width 31 height 87
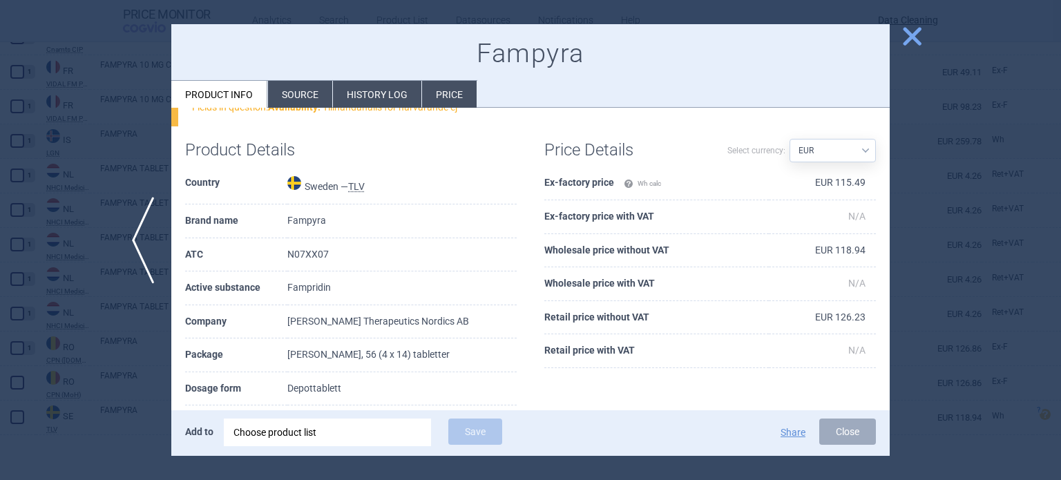
scroll to position [142, 0]
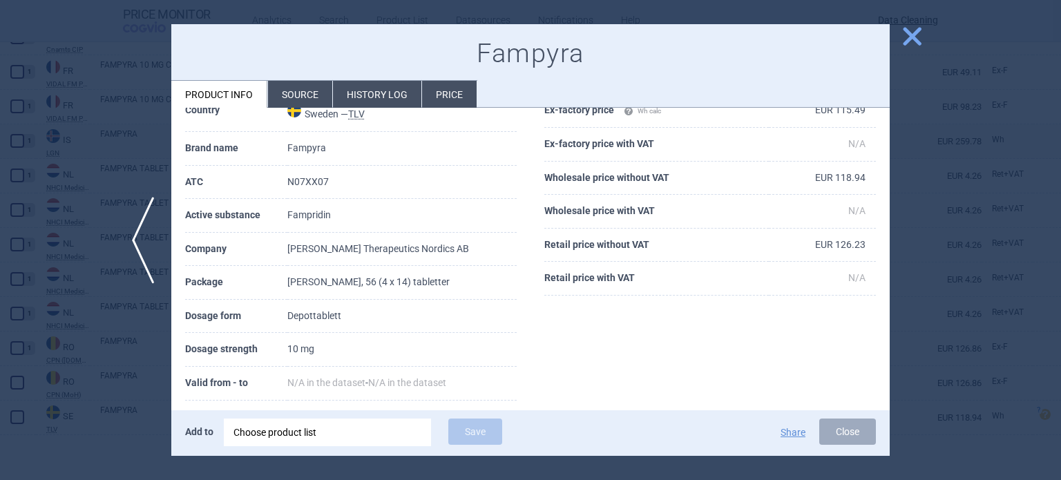
click at [0, 324] on div at bounding box center [530, 240] width 1061 height 480
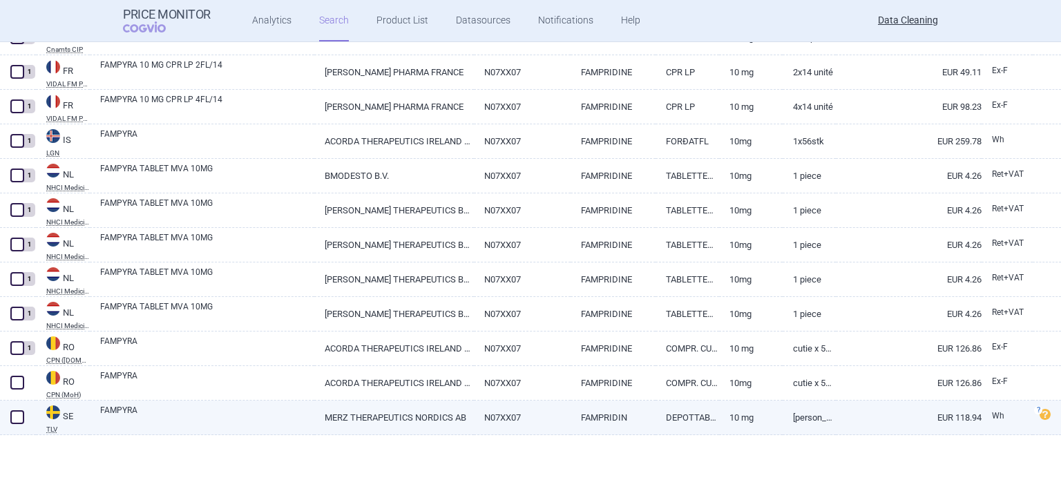
click at [18, 412] on span at bounding box center [17, 417] width 14 height 14
checkbox input "true"
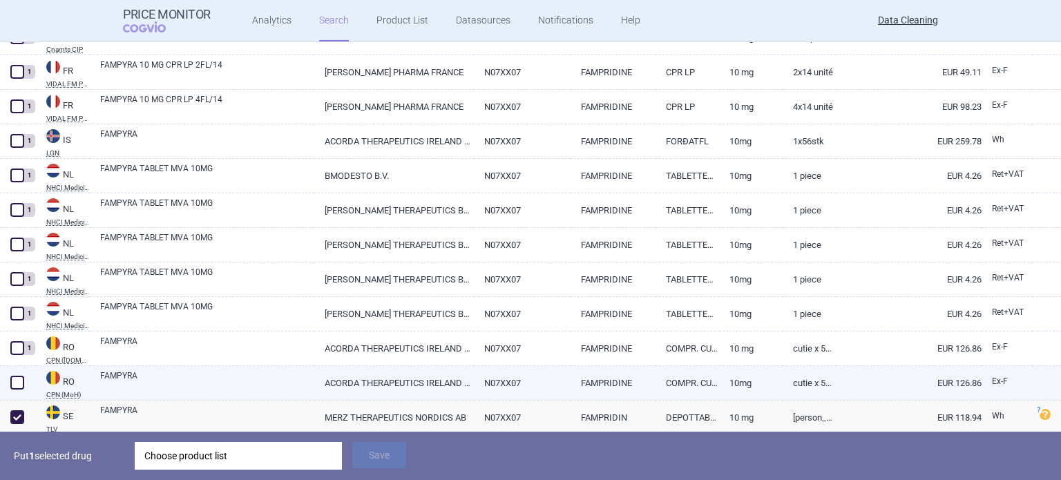
drag, startPoint x: 14, startPoint y: 383, endPoint x: 40, endPoint y: 400, distance: 31.1
click at [14, 383] on span at bounding box center [17, 383] width 14 height 14
checkbox input "true"
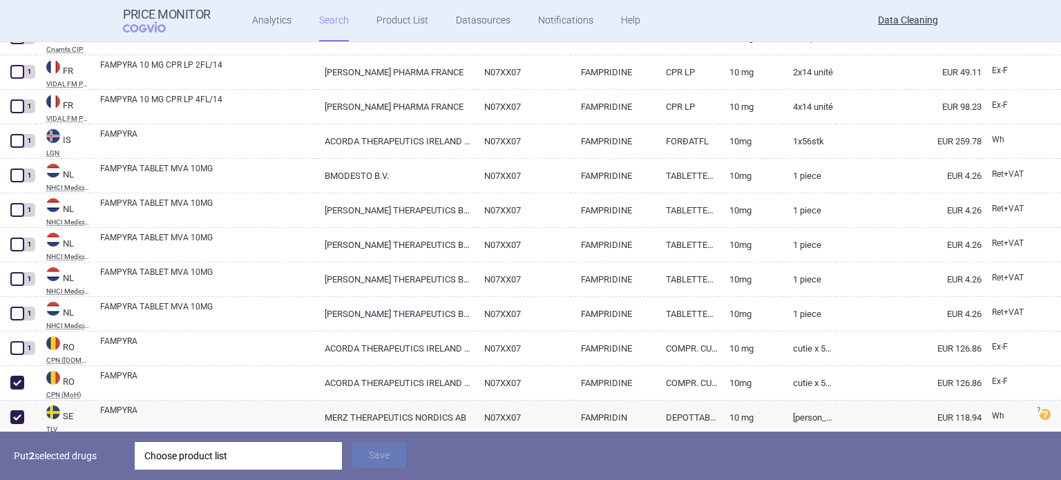
click at [209, 449] on div "Choose product list" at bounding box center [238, 456] width 188 height 28
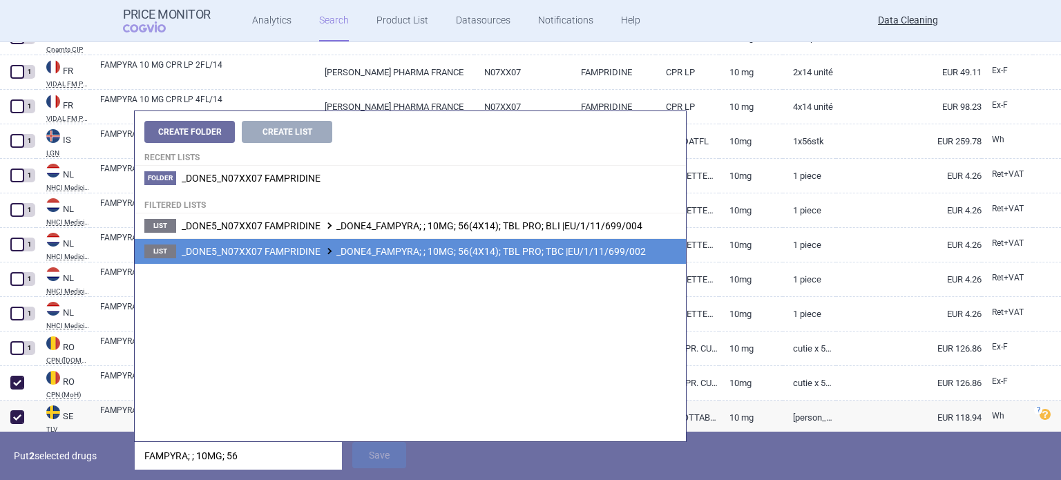
type input "FAMPYRA; ; 10MG; 56"
click at [478, 248] on span "_DONE5_N07XX07 FAMPRIDINE _DONE4_FAMPYRA; ; 10MG; 56(4X14); TBL PRO; TBC |EU/1/…" at bounding box center [414, 251] width 464 height 11
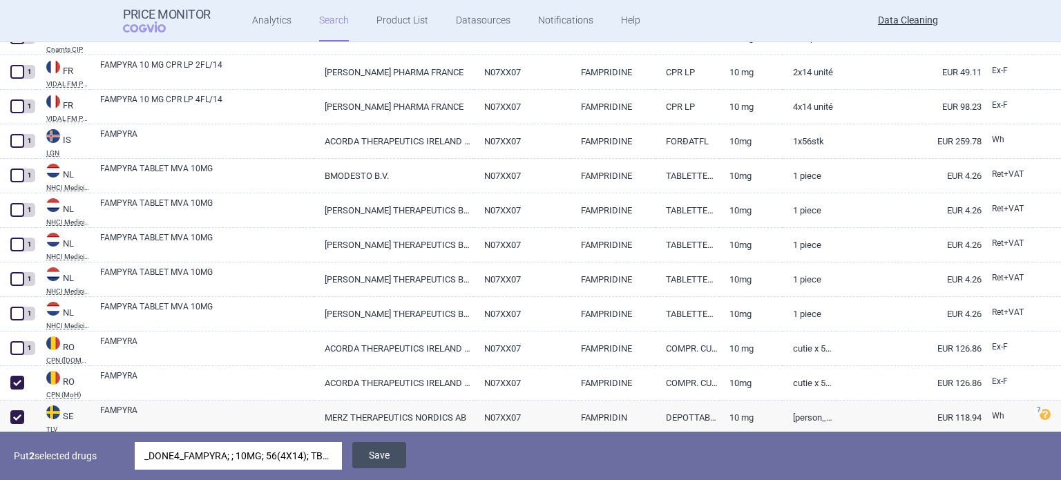
click at [388, 453] on button "Save" at bounding box center [379, 455] width 54 height 26
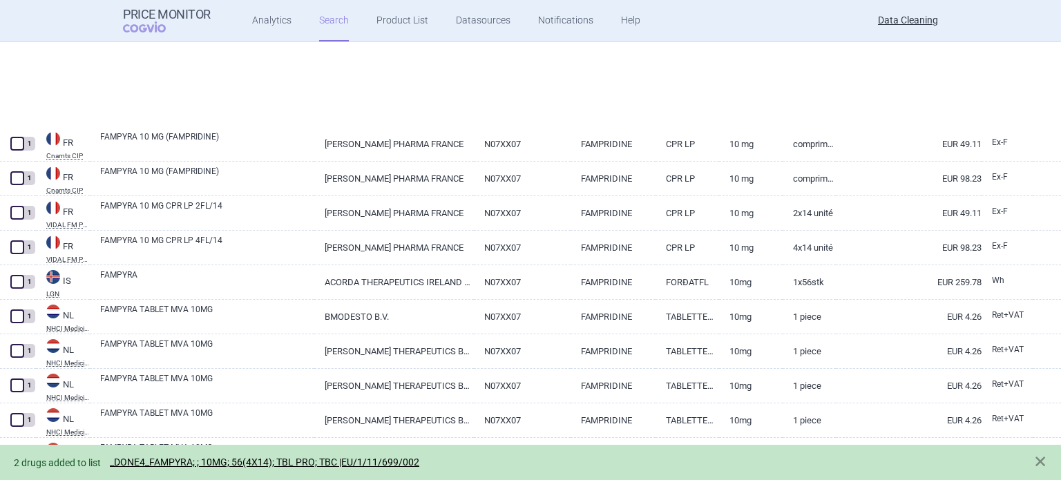
select select "brandName"
select select "newerThan"
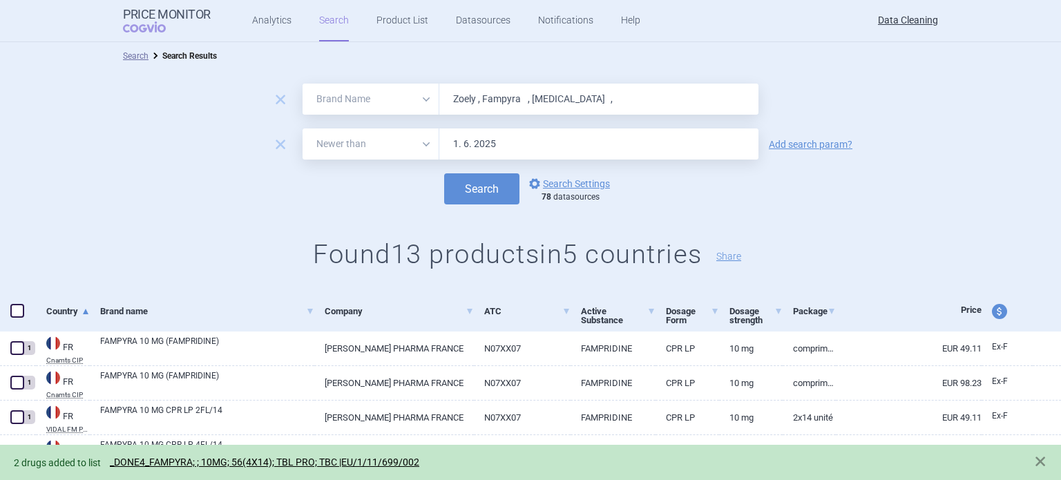
click at [511, 91] on input "Zoely , Fampyra , Ampyra ," at bounding box center [598, 99] width 319 height 31
paste input "Tobi"
click at [444, 173] on button "Search" at bounding box center [481, 188] width 75 height 31
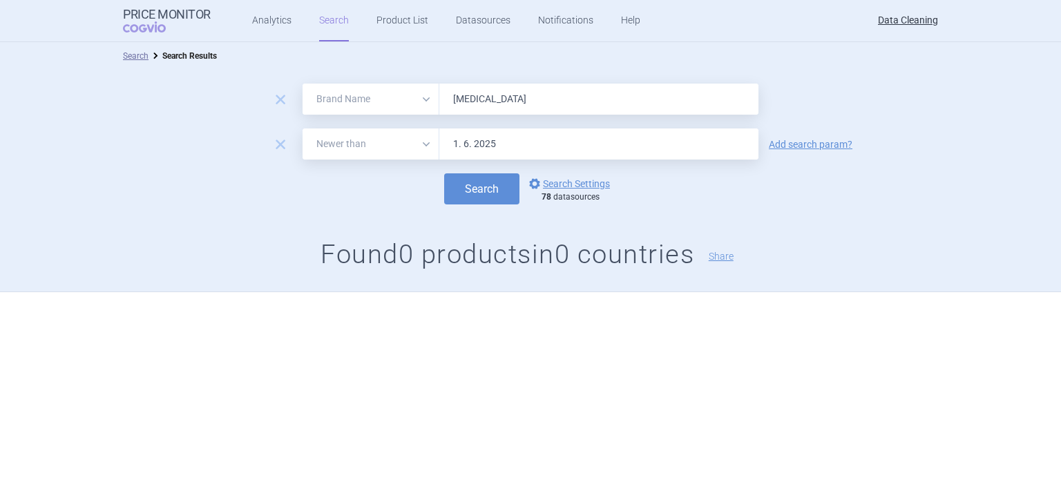
paste input "Benlysta , Xgeva , Yervoy , Bydureon , Nulojix , Leganto , Cinryz , Eliquis , Y…"
type input "Benlysta , Xgeva , Yervoy , Bydureon , Nulojix , Leganto , Cinryz , Eliquis , Y…"
click at [444, 173] on button "Search" at bounding box center [481, 188] width 75 height 31
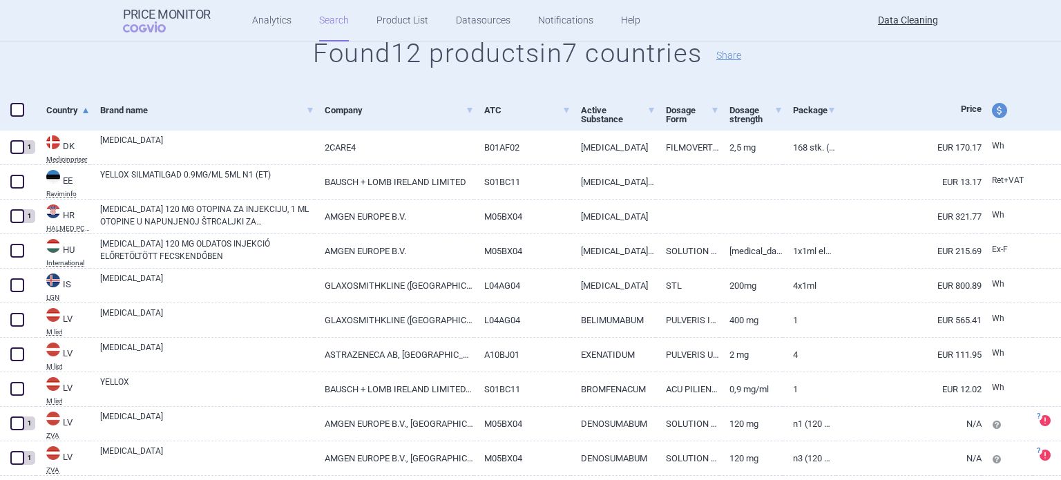
scroll to position [276, 0]
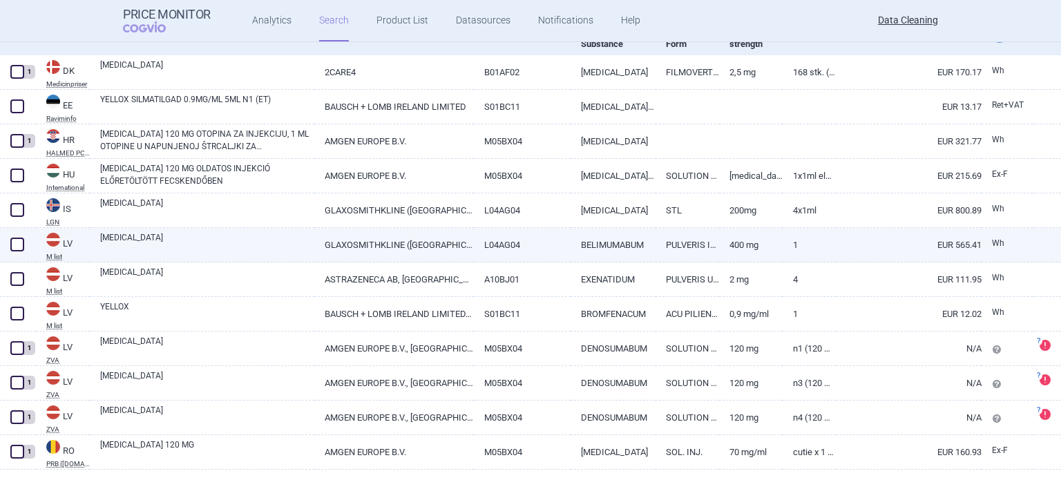
click at [209, 241] on link "BENLYSTA" at bounding box center [207, 243] width 214 height 25
select select "EUR"
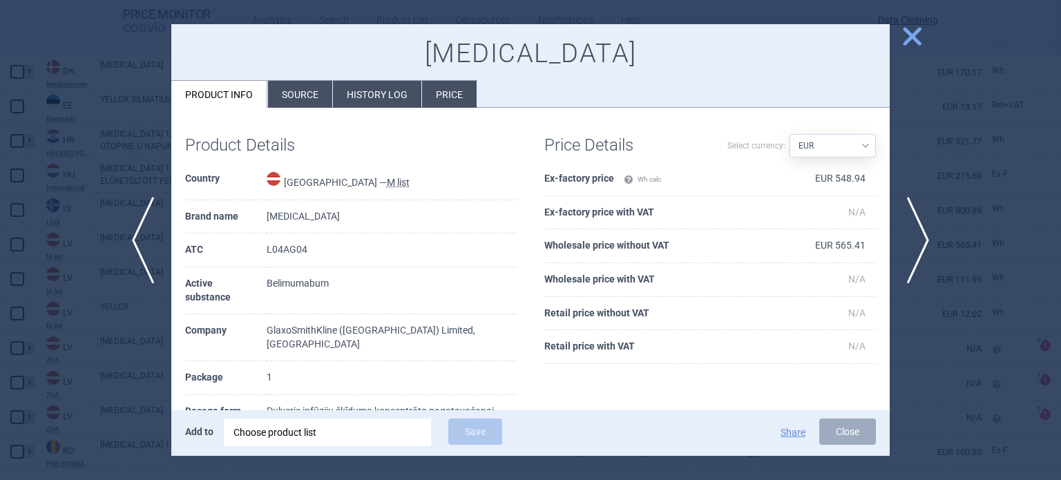
click at [298, 99] on li "Source" at bounding box center [300, 94] width 64 height 27
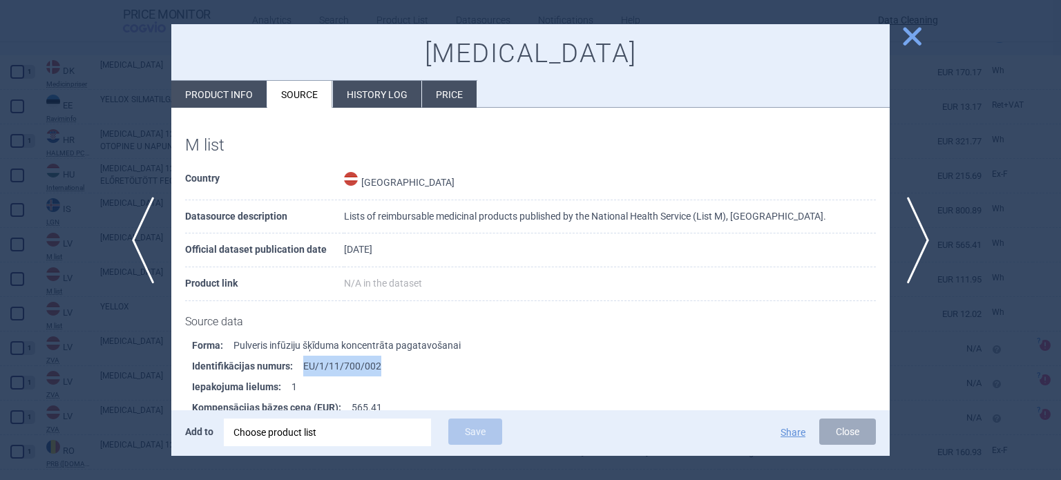
drag, startPoint x: 362, startPoint y: 372, endPoint x: 293, endPoint y: 373, distance: 69.1
click at [293, 373] on li "Identifikācijas numurs : EU/1/11/700/002" at bounding box center [541, 366] width 698 height 21
click at [350, 421] on div "Choose product list" at bounding box center [328, 433] width 188 height 28
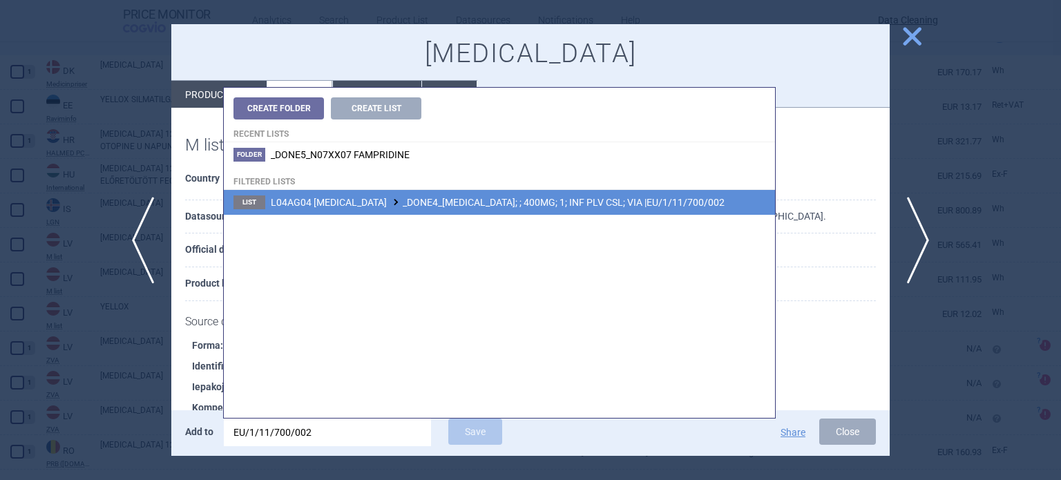
type input "EU/1/11/700/002"
click at [514, 209] on li "List L04AG04 BELIMUMAB _DONE4_BENLYSTA; ; 400MG; 1; INF PLV CSL; VIA |EU/1/11/7…" at bounding box center [499, 202] width 551 height 25
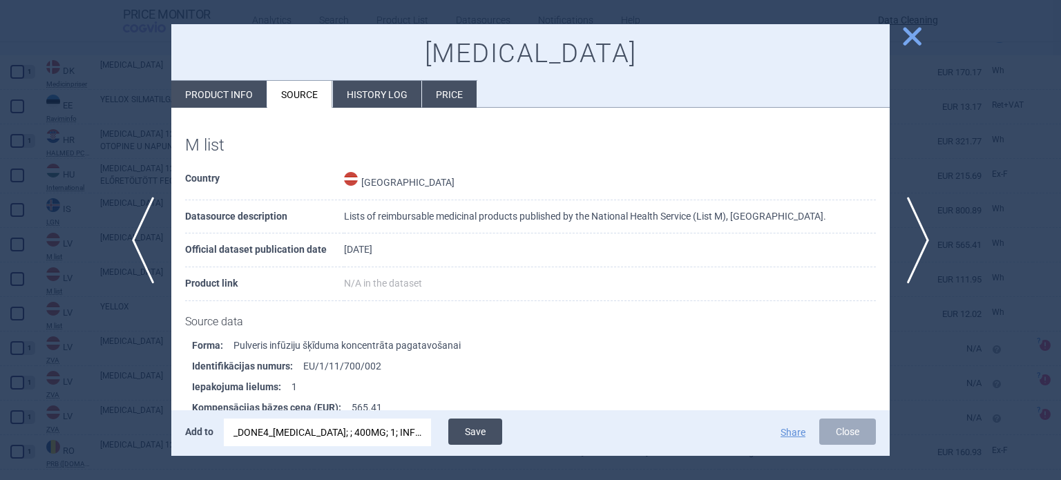
click at [483, 432] on button "Save" at bounding box center [475, 432] width 54 height 26
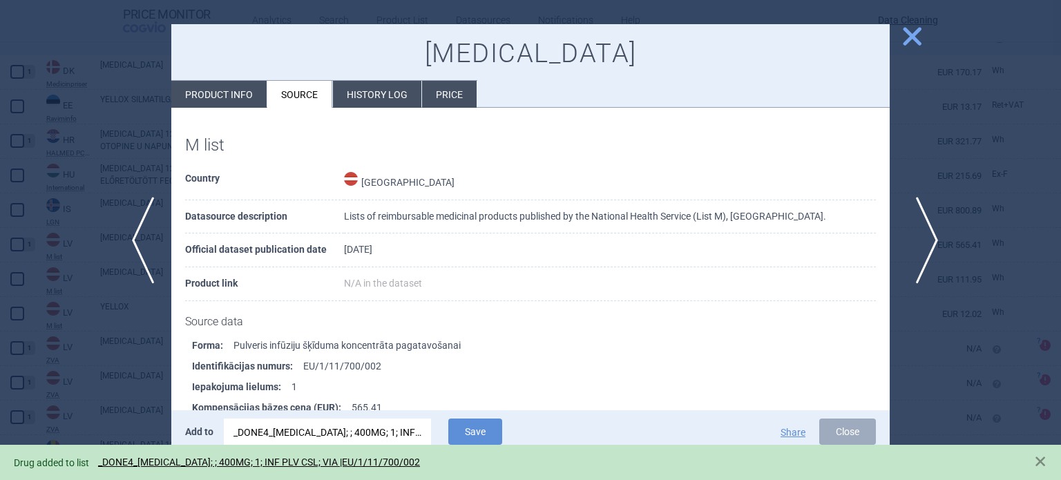
click at [925, 229] on span "next" at bounding box center [922, 240] width 31 height 87
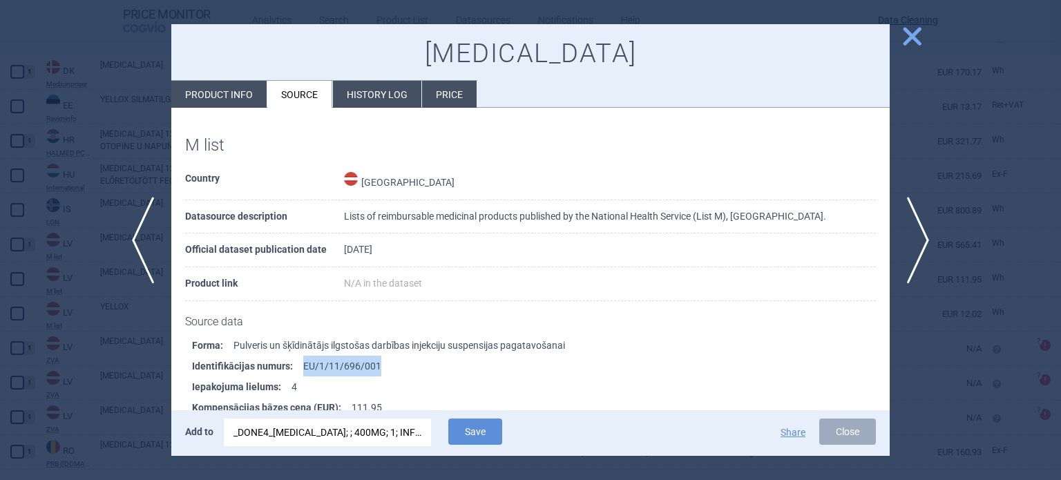
drag, startPoint x: 384, startPoint y: 366, endPoint x: 303, endPoint y: 369, distance: 80.9
click at [303, 369] on li "Identifikācijas numurs : EU/1/11/696/001" at bounding box center [541, 366] width 698 height 21
click at [301, 427] on div "_DONE4_BENLYSTA; ; 400MG; 1; INF PLV CSL; VIA |EU/1/11/700/002" at bounding box center [328, 433] width 188 height 28
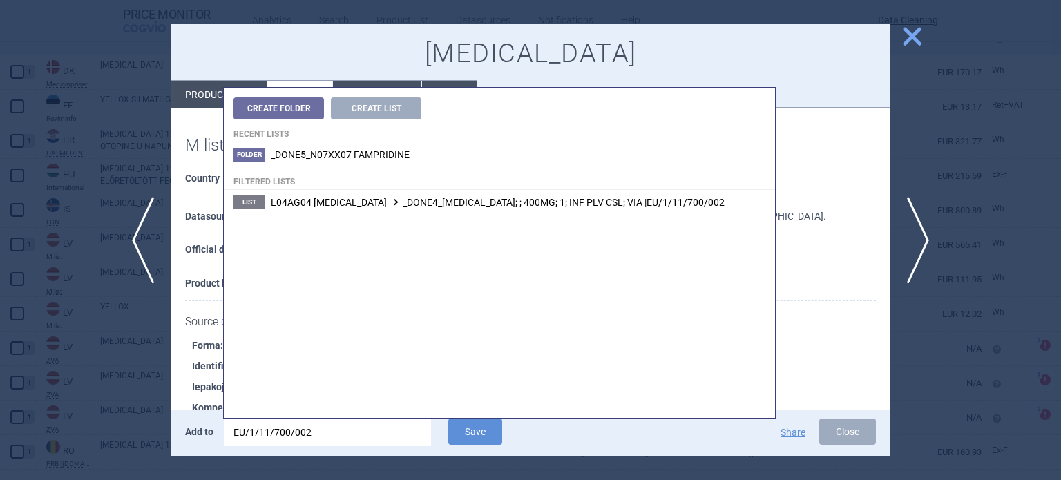
click at [301, 427] on input "EU/1/11/700/002" at bounding box center [327, 433] width 207 height 28
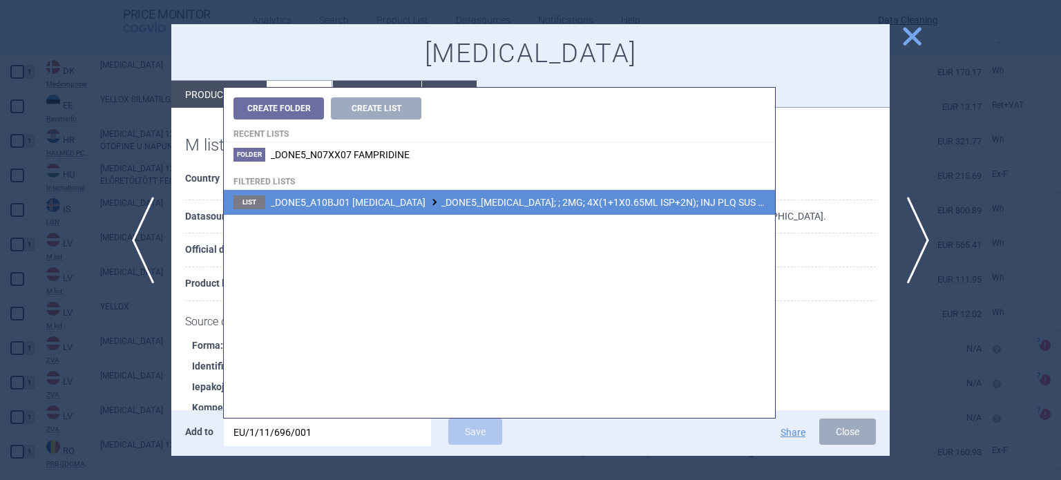
type input "EU/1/11/696/001"
click at [551, 196] on li "List _DONE5_A10BJ01 EXENATIDE _DONE5_BYDUREON; ; 2MG; 4X(1+1X0.65ML ISP+2N); IN…" at bounding box center [499, 202] width 551 height 25
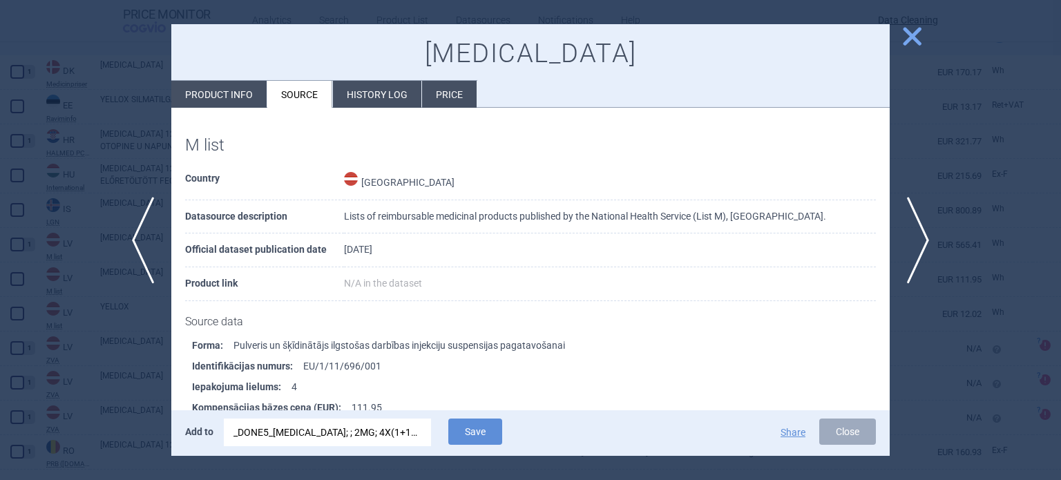
click at [471, 417] on div "Add to _DONE5_BYDUREON; ; 2MG; 4X(1+1X0.65ML ISP+2N); INJ PLQ SUS PRO; VIA |EU/…" at bounding box center [530, 433] width 719 height 46
click at [472, 432] on button "Save" at bounding box center [475, 432] width 54 height 26
click at [931, 242] on span "next" at bounding box center [922, 240] width 31 height 87
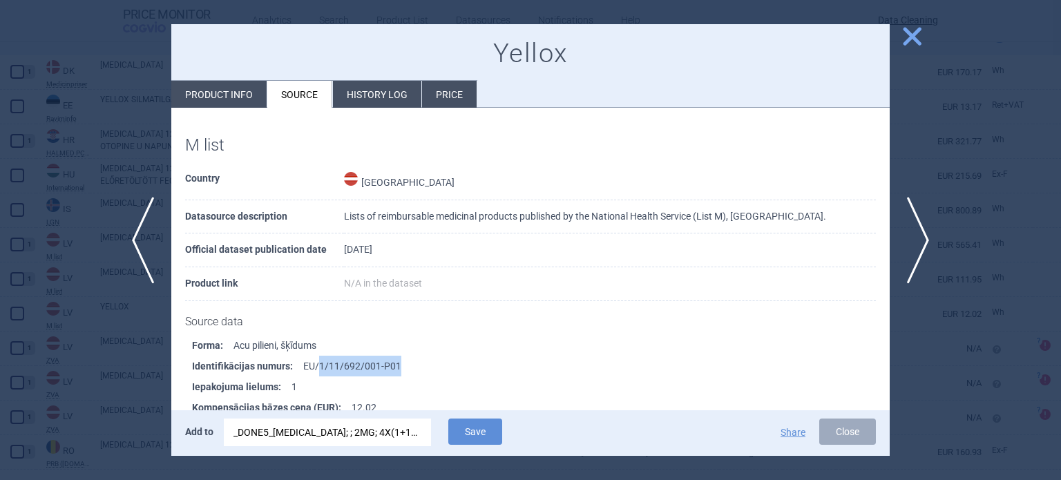
drag, startPoint x: 397, startPoint y: 360, endPoint x: 318, endPoint y: 357, distance: 79.5
click at [318, 357] on li "Identifikācijas numurs : EU/1/11/692/001-P01" at bounding box center [541, 366] width 698 height 21
click at [316, 357] on li "Identifikācijas numurs : EU/1/11/692/001-P01" at bounding box center [541, 366] width 698 height 21
drag, startPoint x: 298, startPoint y: 368, endPoint x: 376, endPoint y: 354, distance: 78.5
click at [376, 356] on li "Identifikācijas numurs : EU/1/11/692/001-P01" at bounding box center [541, 366] width 698 height 21
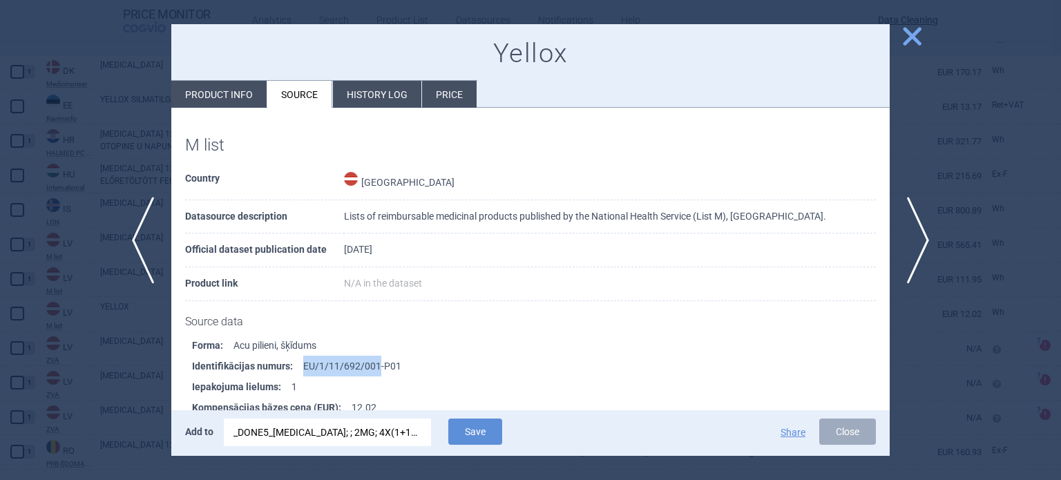
click at [342, 439] on div "_DONE5_BYDUREON; ; 2MG; 4X(1+1X0.65ML ISP+2N); INJ PLQ SUS PRO; VIA |EU/1/11/69…" at bounding box center [328, 433] width 188 height 28
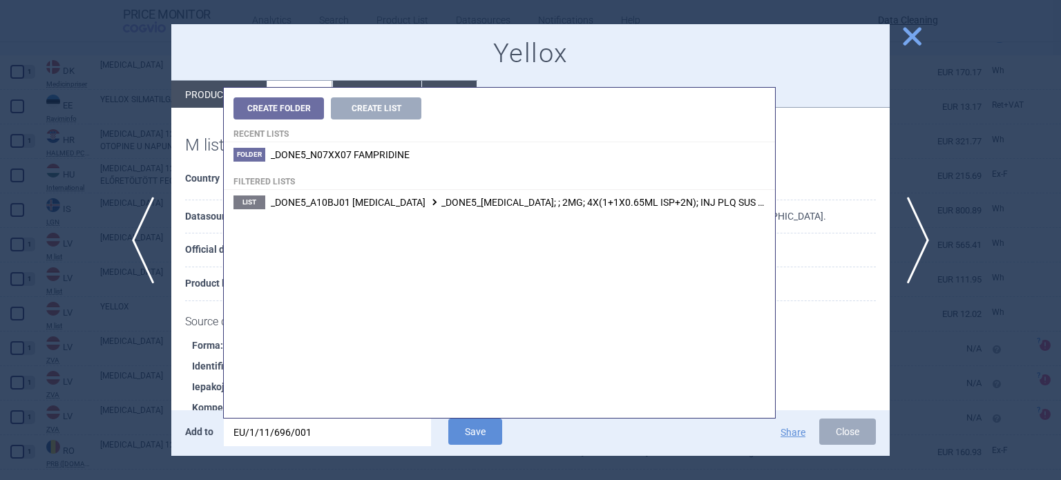
click at [342, 439] on input "EU/1/11/696/001" at bounding box center [327, 433] width 207 height 28
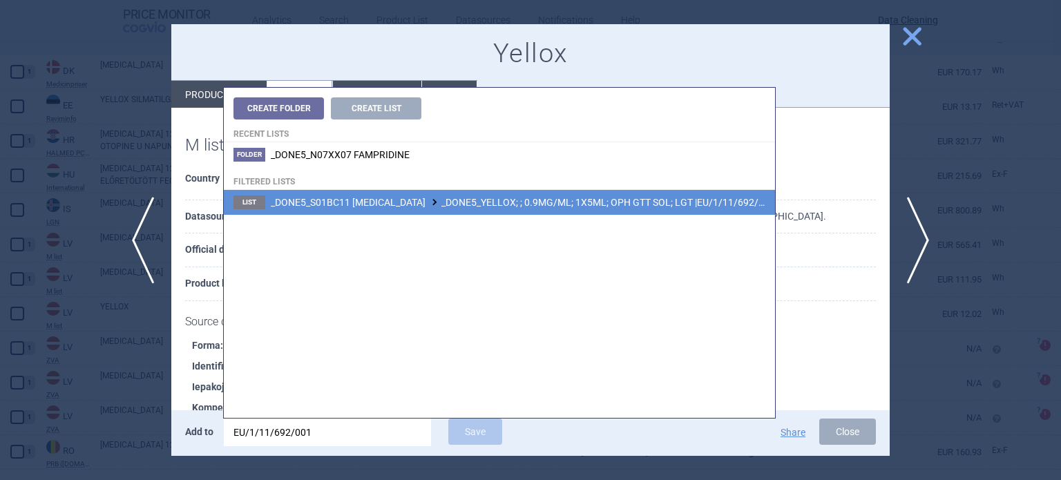
type input "EU/1/11/692/001"
click at [517, 193] on li "List _DONE5_S01BC11 BROMFENAC _DONE5_YELLOX; ; 0.9MG/ML; 1X5ML; OPH GTT SOL; LG…" at bounding box center [499, 202] width 551 height 25
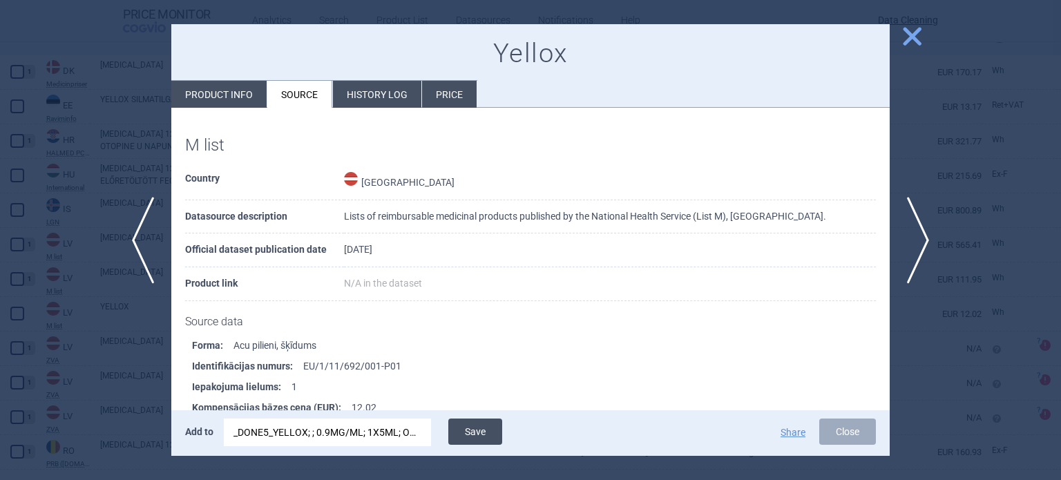
click at [478, 426] on button "Save" at bounding box center [475, 432] width 54 height 26
click at [0, 181] on div at bounding box center [530, 240] width 1061 height 480
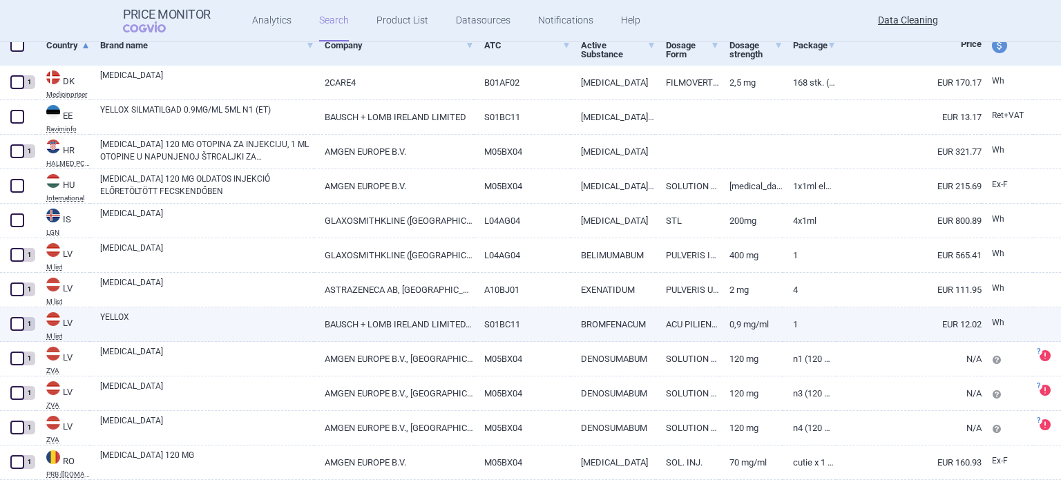
select select "brandName"
select select "newerThan"
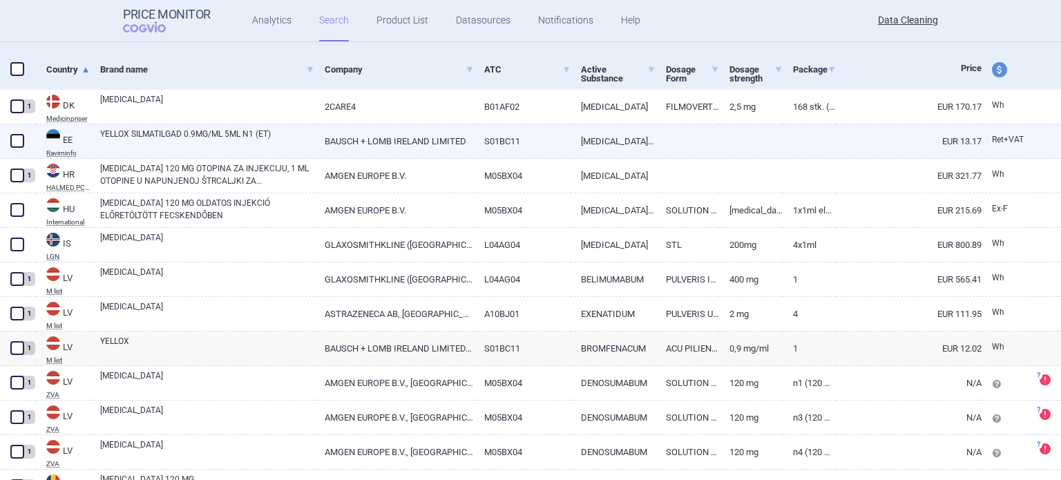
click at [15, 140] on span at bounding box center [17, 141] width 14 height 14
checkbox input "true"
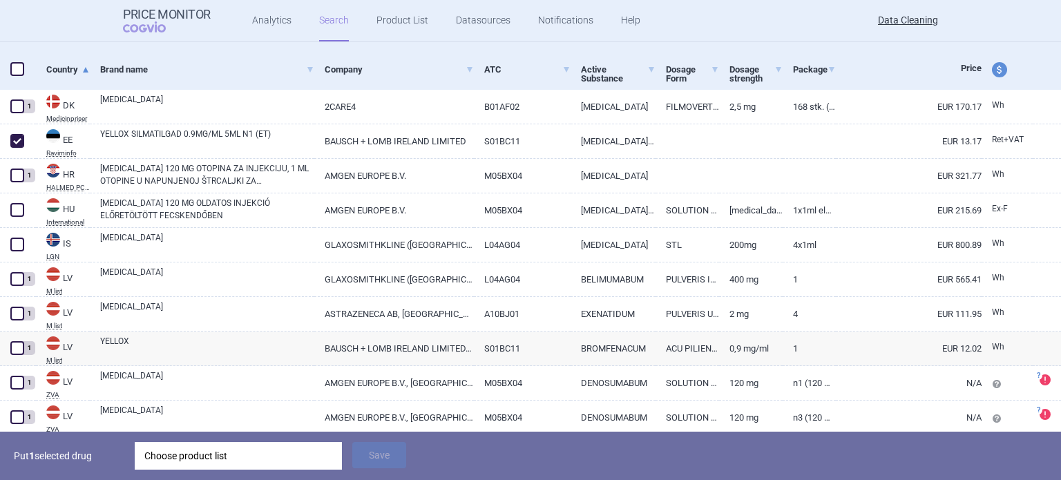
click at [237, 443] on div "Choose product list" at bounding box center [238, 456] width 188 height 28
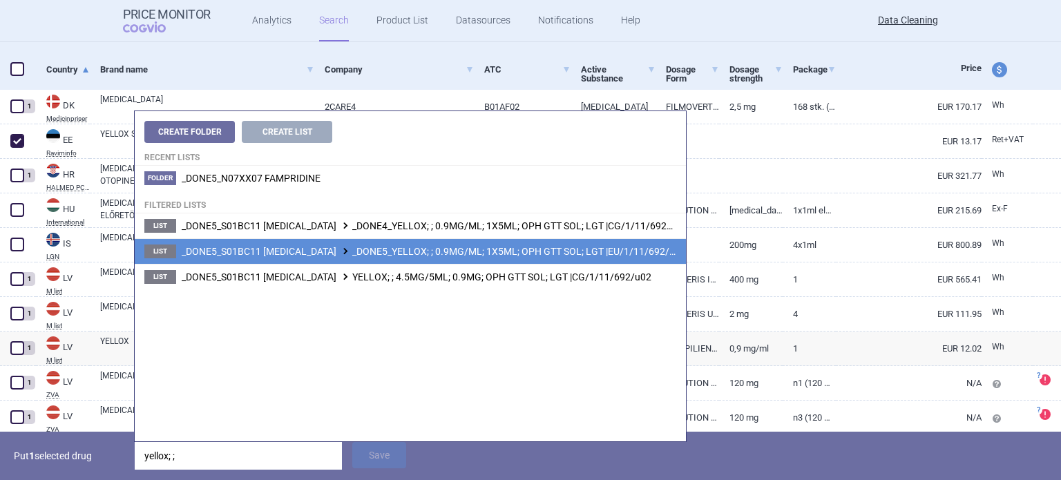
type input "yellox; ;"
click at [412, 254] on span "_DONE5_S01BC11 BROMFENAC _DONE5_YELLOX; ; 0.9MG/ML; 1X5ML; OPH GTT SOL; LGT |EU…" at bounding box center [434, 251] width 504 height 11
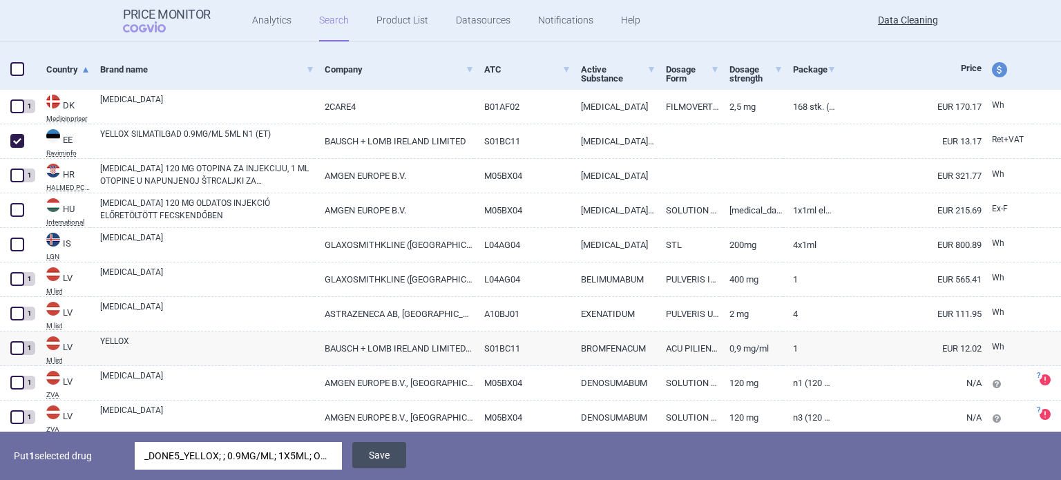
click at [377, 466] on button "Save" at bounding box center [379, 455] width 54 height 26
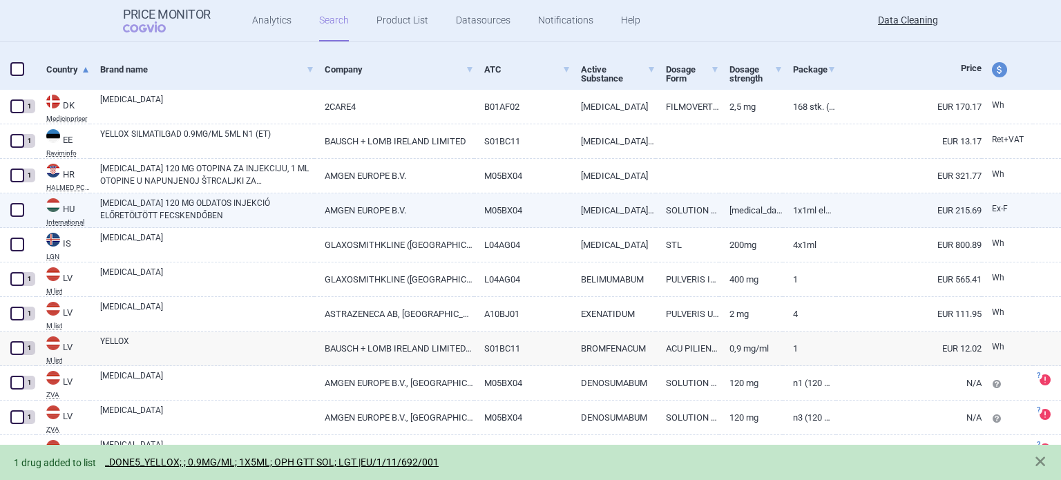
click at [182, 216] on link "XGEVA 120 MG OLDATOS INJEKCIÓ ELŐRETÖLTÖTT FECSKENDŐBEN" at bounding box center [207, 209] width 214 height 25
select select "EUR"
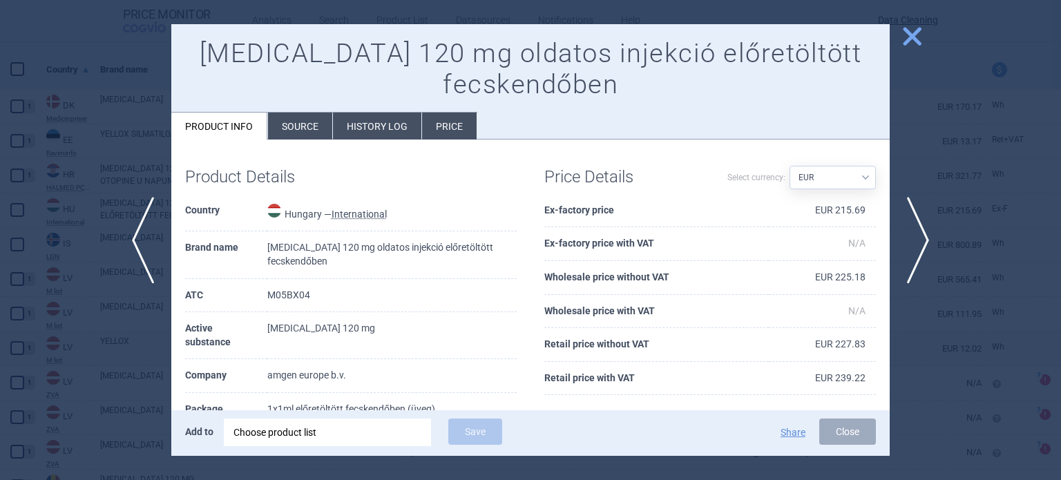
click at [296, 118] on li "Source" at bounding box center [300, 126] width 64 height 27
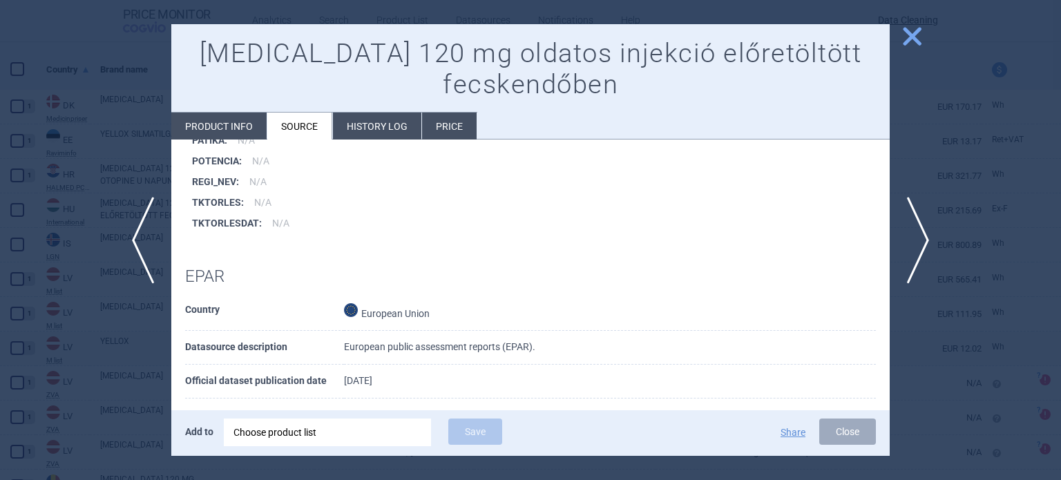
scroll to position [1838, 0]
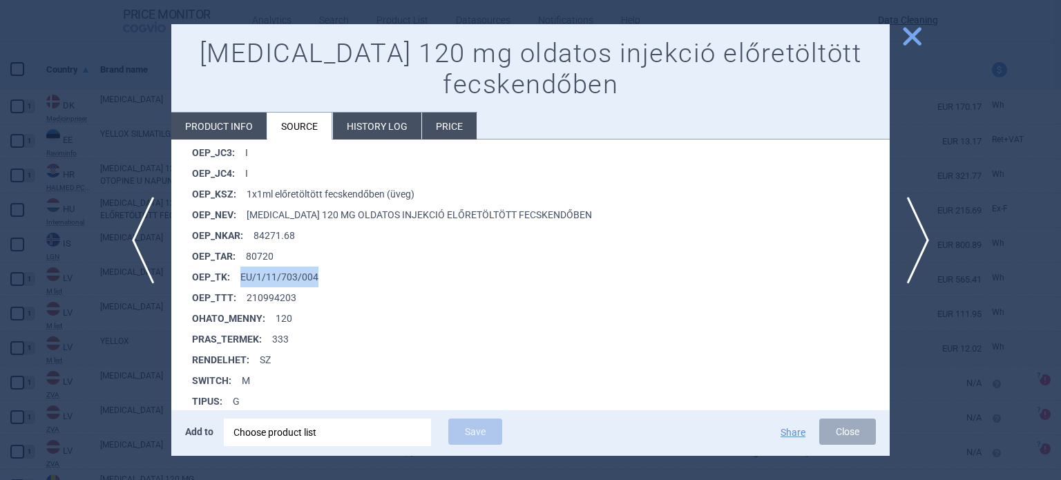
drag, startPoint x: 339, startPoint y: 276, endPoint x: 240, endPoint y: 273, distance: 98.8
click at [240, 273] on li "OEP_TK : EU/1/11/703/004" at bounding box center [541, 277] width 698 height 21
click at [371, 441] on div "Choose product list" at bounding box center [328, 433] width 188 height 28
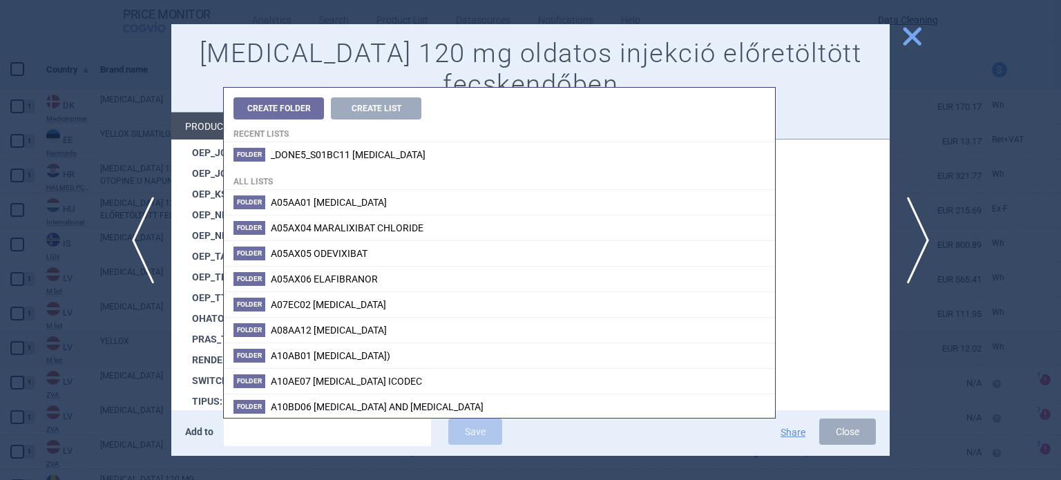
type input "EU/1/11/703/004"
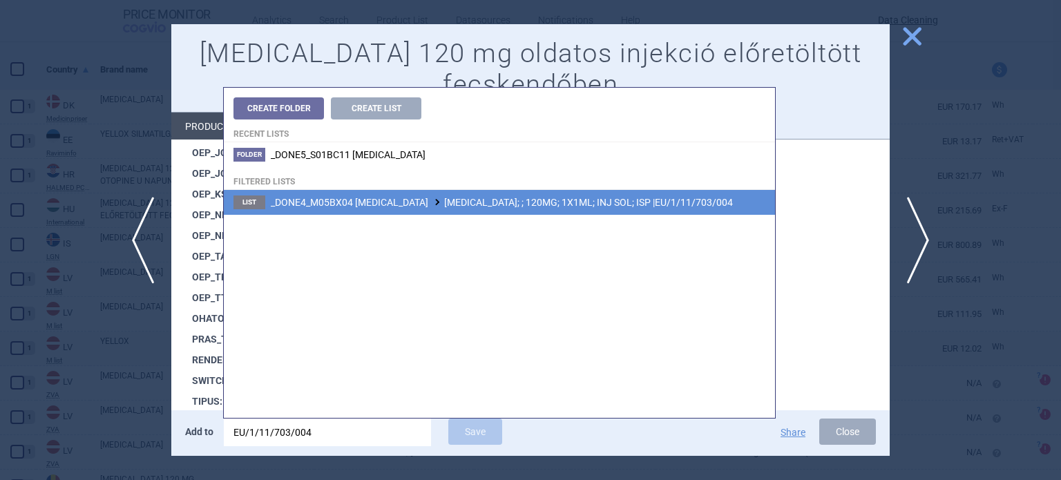
click at [531, 207] on span "_DONE4_M05BX04 DENOSUMAB XGEVA; ; 120MG; 1X1ML; INJ SOL; ISP |EU/1/11/703/004" at bounding box center [502, 202] width 462 height 11
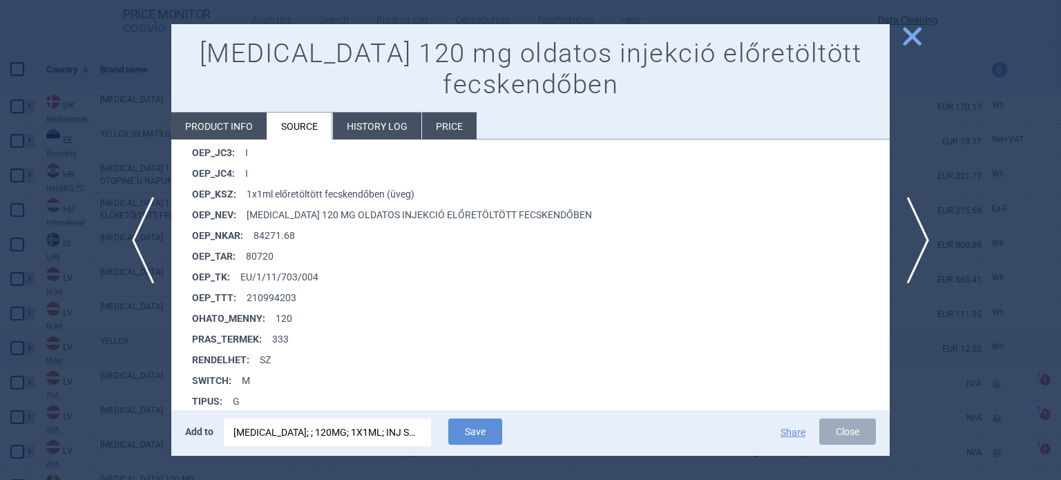
drag, startPoint x: 475, startPoint y: 428, endPoint x: 59, endPoint y: 189, distance: 479.7
click at [475, 428] on button "Save" at bounding box center [475, 432] width 54 height 26
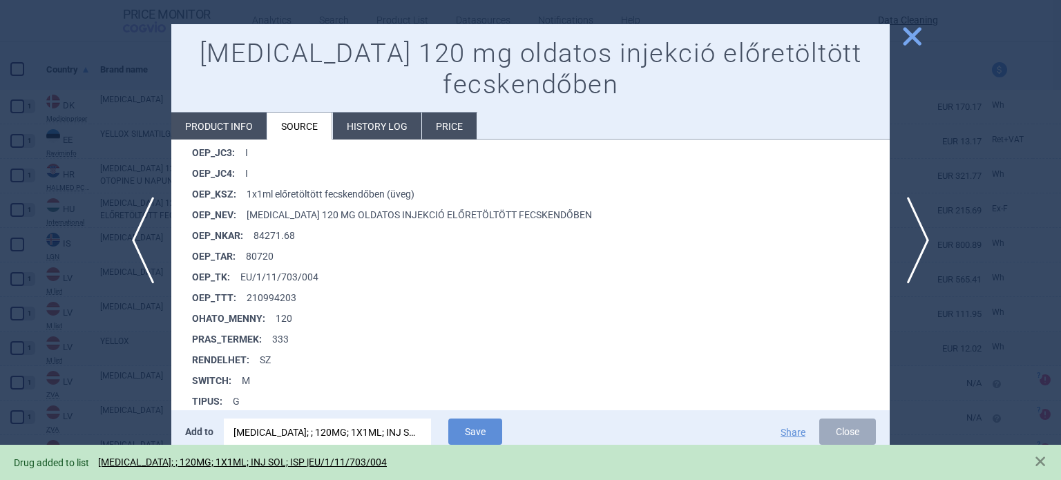
click at [59, 189] on div at bounding box center [530, 240] width 1061 height 480
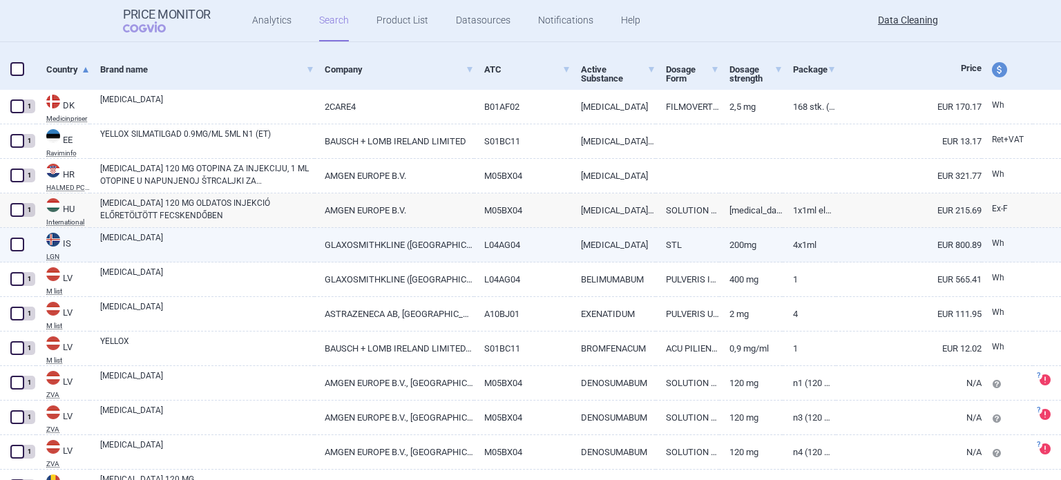
click at [19, 249] on span at bounding box center [17, 245] width 14 height 14
checkbox input "true"
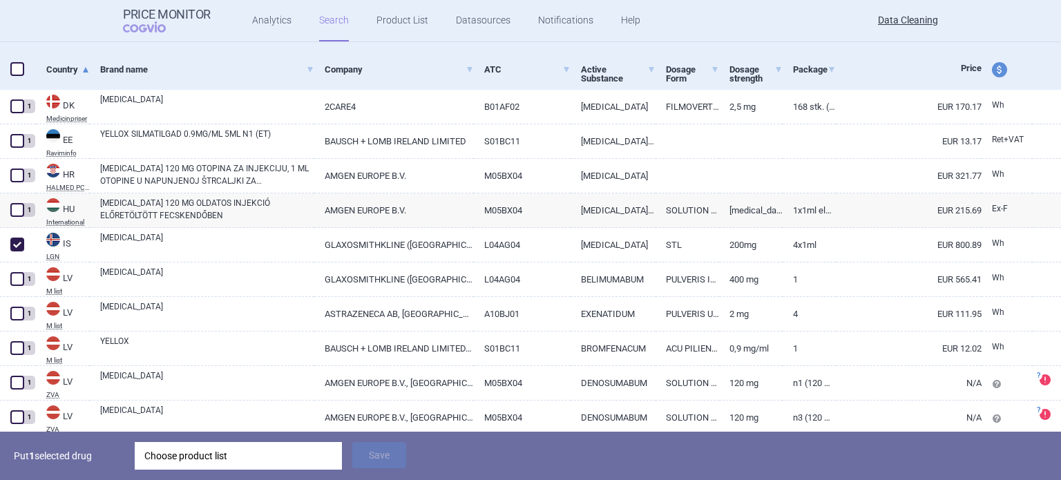
click at [267, 461] on div "Choose product list" at bounding box center [238, 456] width 188 height 28
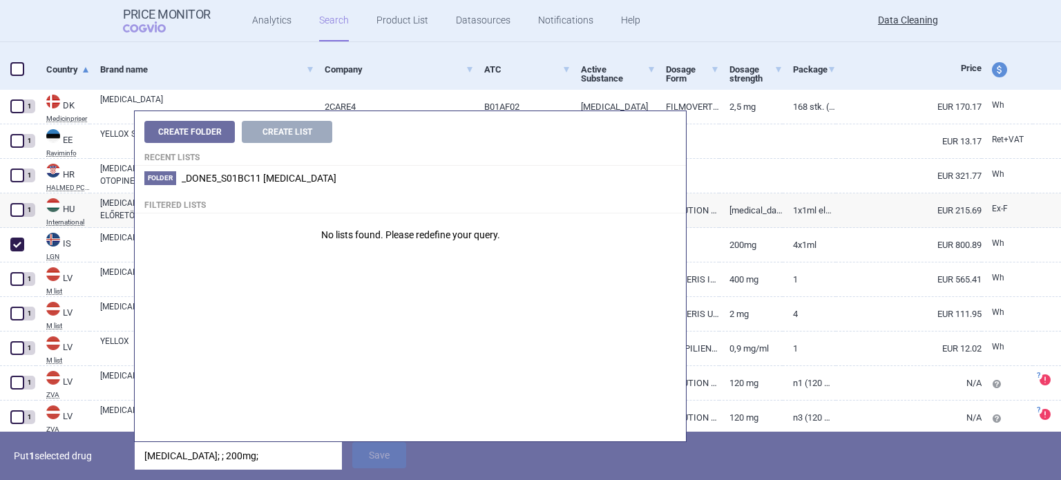
type input "benlysta; ; 200mg; 4"
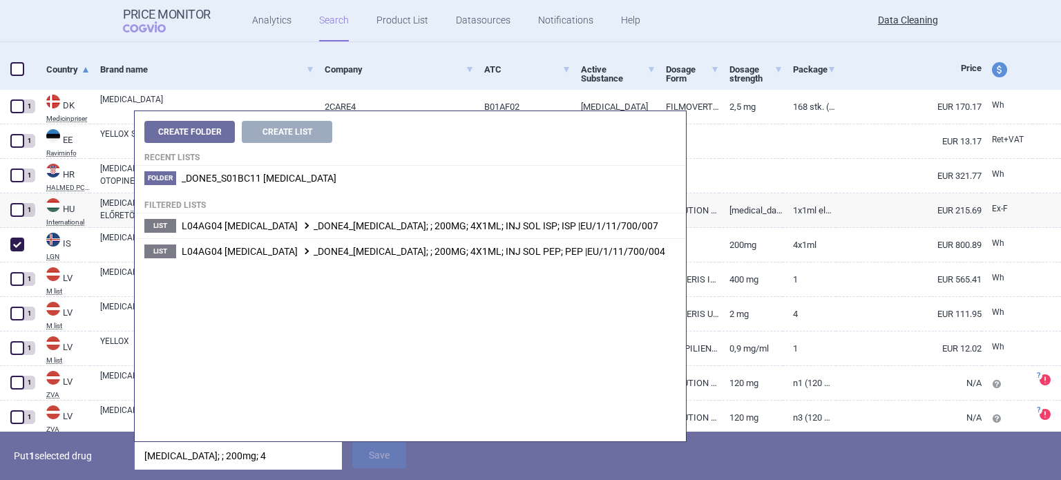
click at [464, 476] on div "Put 1 selected drug benlysta; ; 200mg; 4 Save" at bounding box center [530, 456] width 1061 height 48
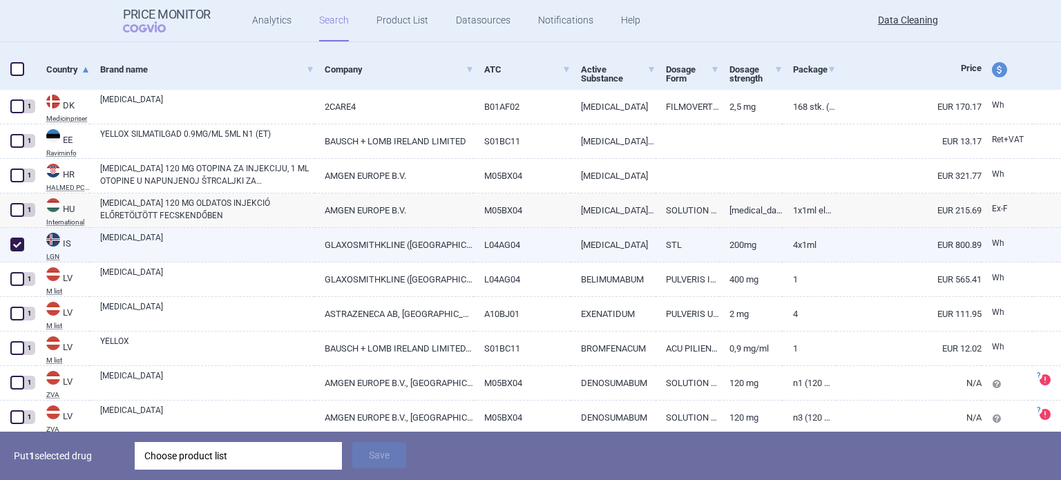
click at [409, 251] on link "GLAXOSMITHKLINE (IRELAND) LIMITED" at bounding box center [393, 245] width 159 height 34
select select "EUR"
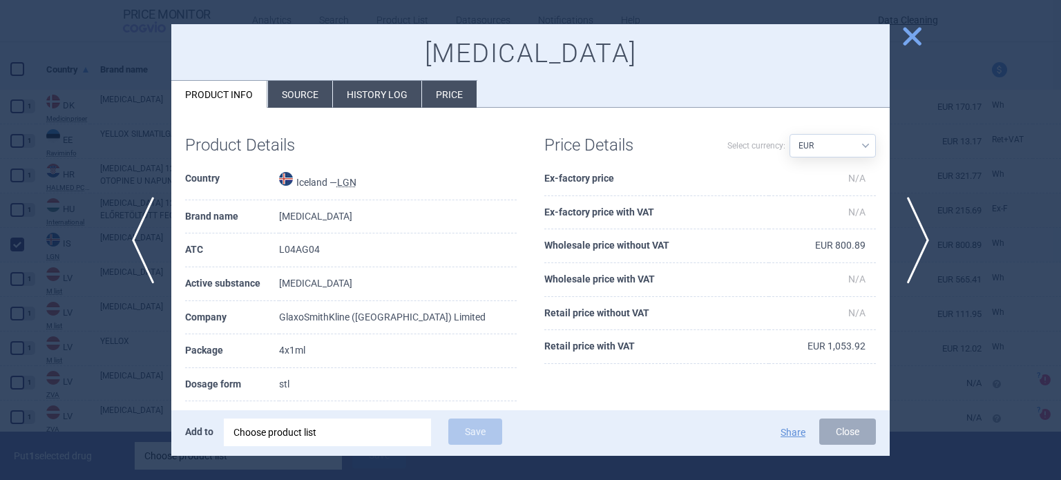
scroll to position [69, 0]
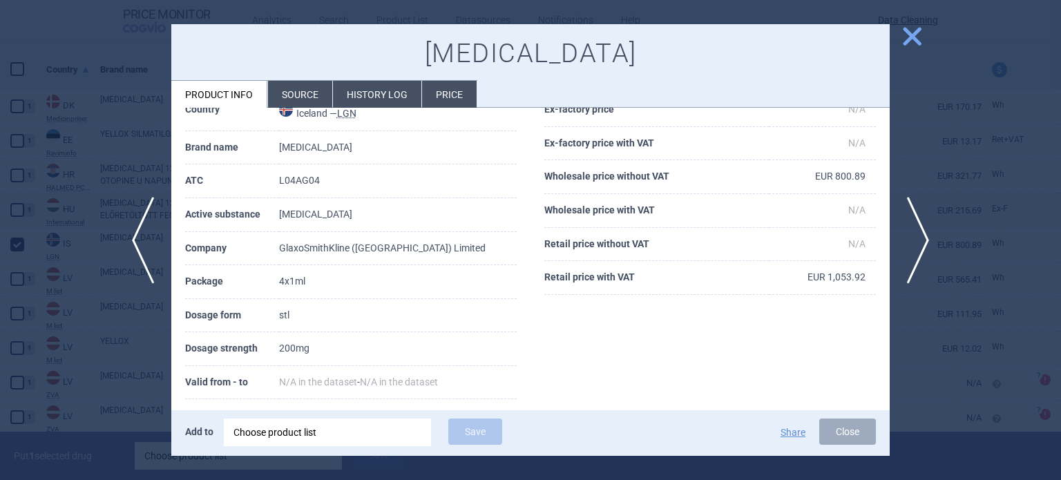
click at [296, 104] on li "Source" at bounding box center [300, 94] width 64 height 27
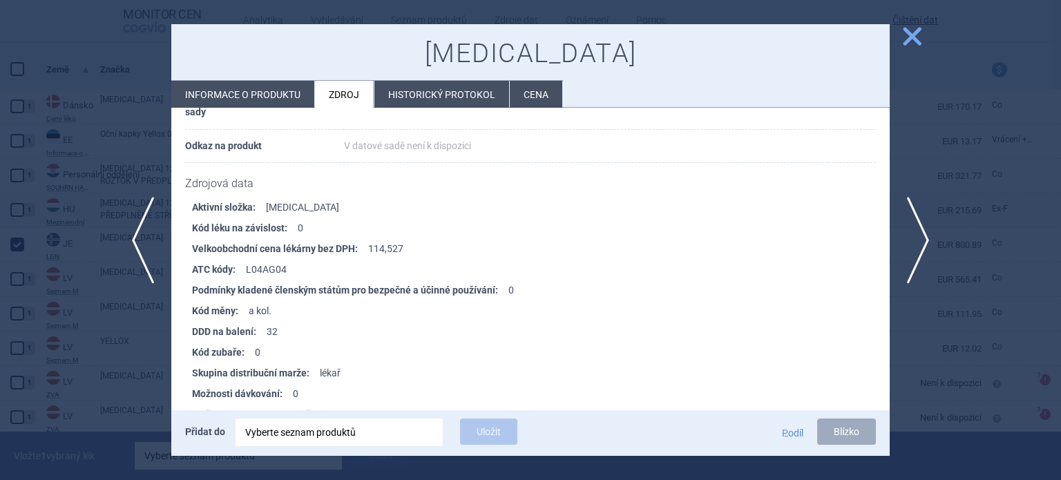
scroll to position [82, 0]
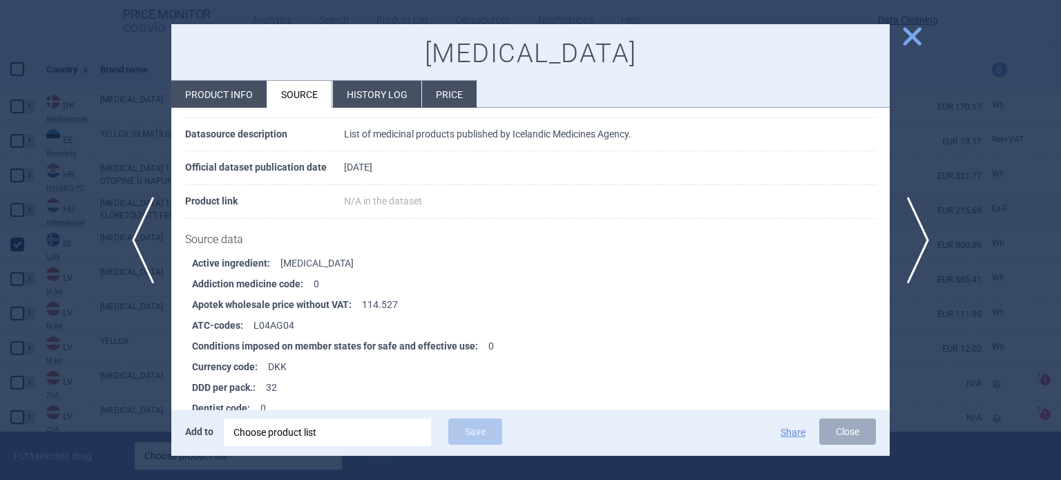
click at [0, 277] on div at bounding box center [530, 240] width 1061 height 480
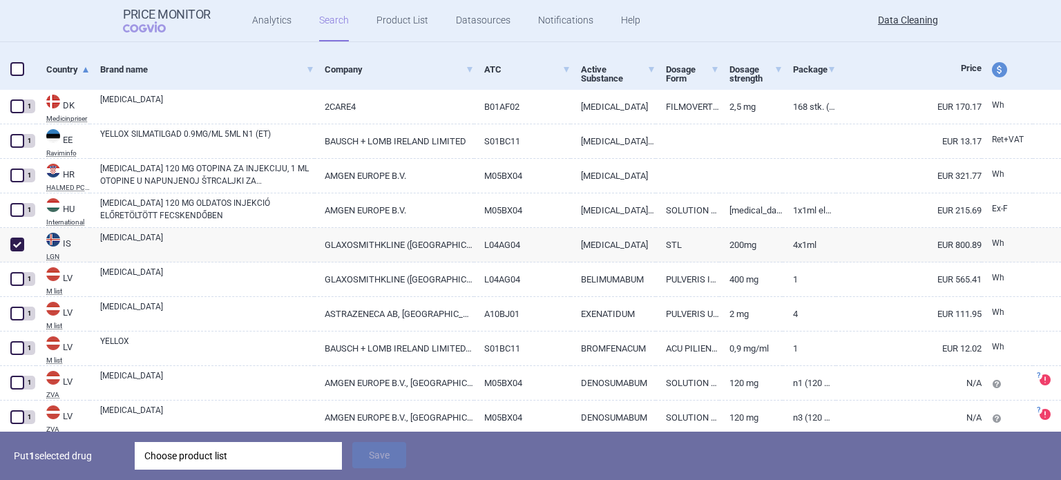
click at [247, 450] on div "Choose product list" at bounding box center [238, 456] width 188 height 28
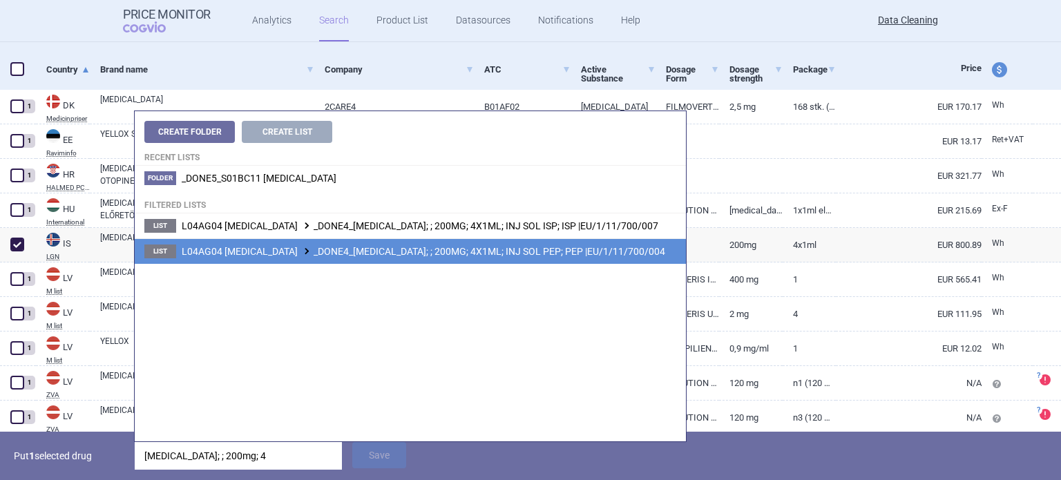
click at [470, 262] on li "List L04AG04 BELIMUMAB _DONE4_BENLYSTA; ; 200MG; 4X1ML; INJ SOL PEP; PEP |EU/1/…" at bounding box center [410, 251] width 551 height 26
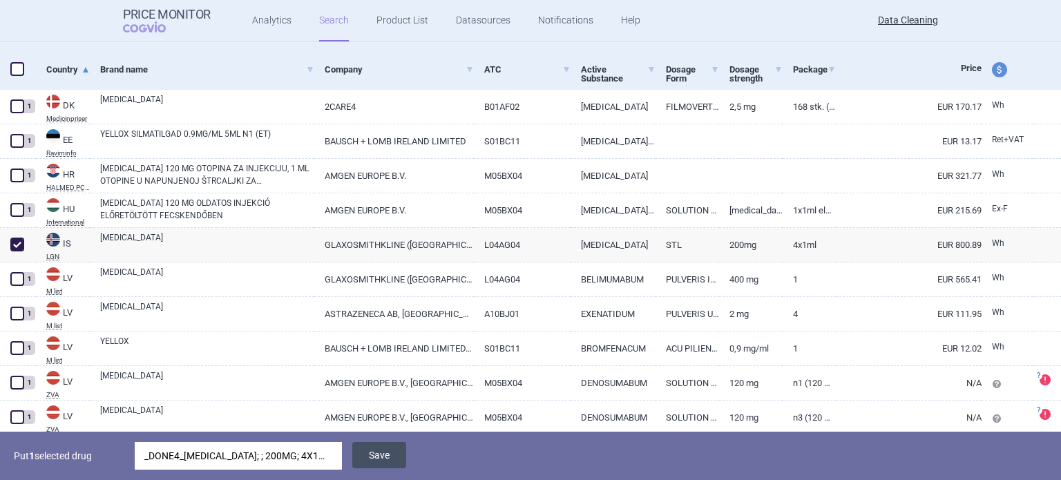
drag, startPoint x: 372, startPoint y: 449, endPoint x: 370, endPoint y: 442, distance: 7.2
click at [372, 449] on button "Save" at bounding box center [379, 455] width 54 height 26
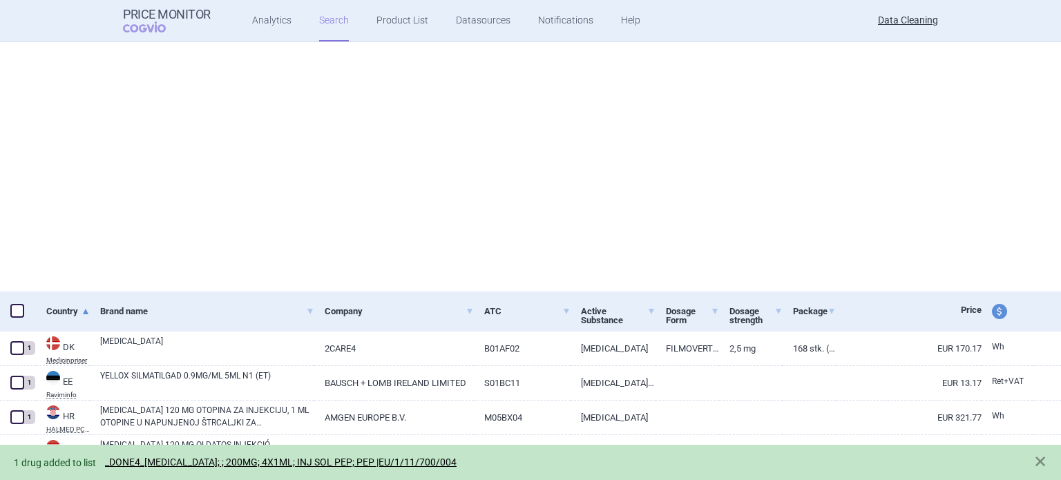
select select "brandName"
select select "newerThan"
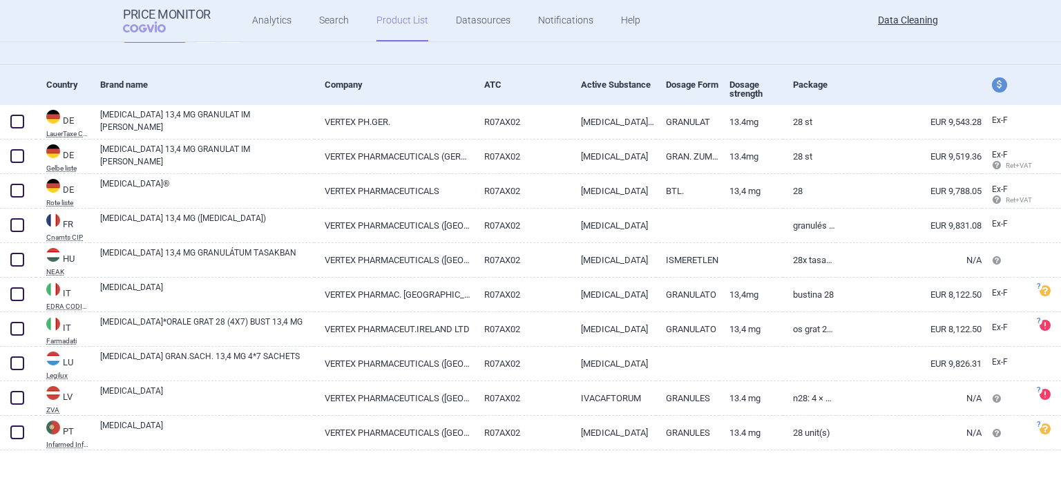
scroll to position [126, 0]
